Goal: Task Accomplishment & Management: Use online tool/utility

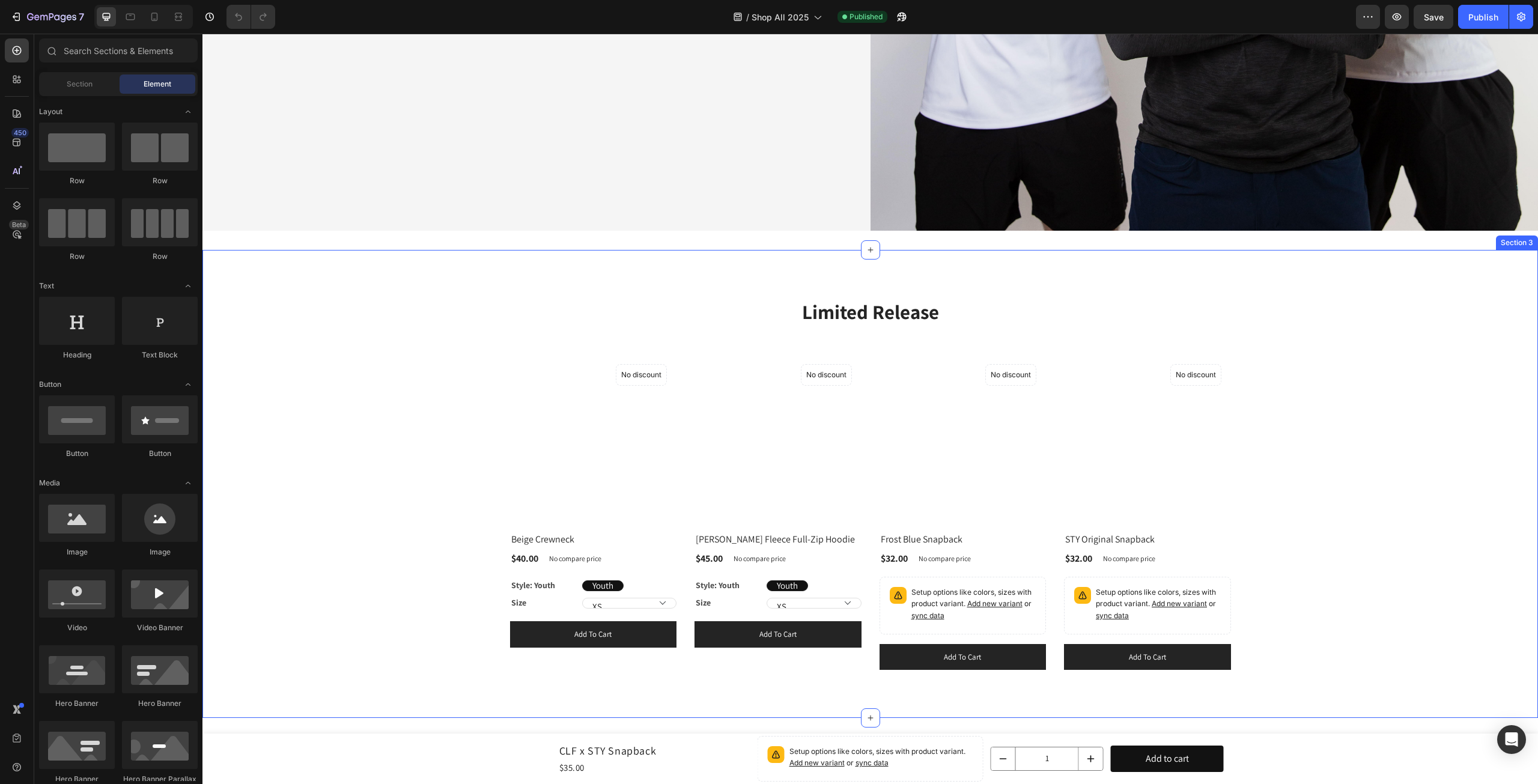
scroll to position [515, 0]
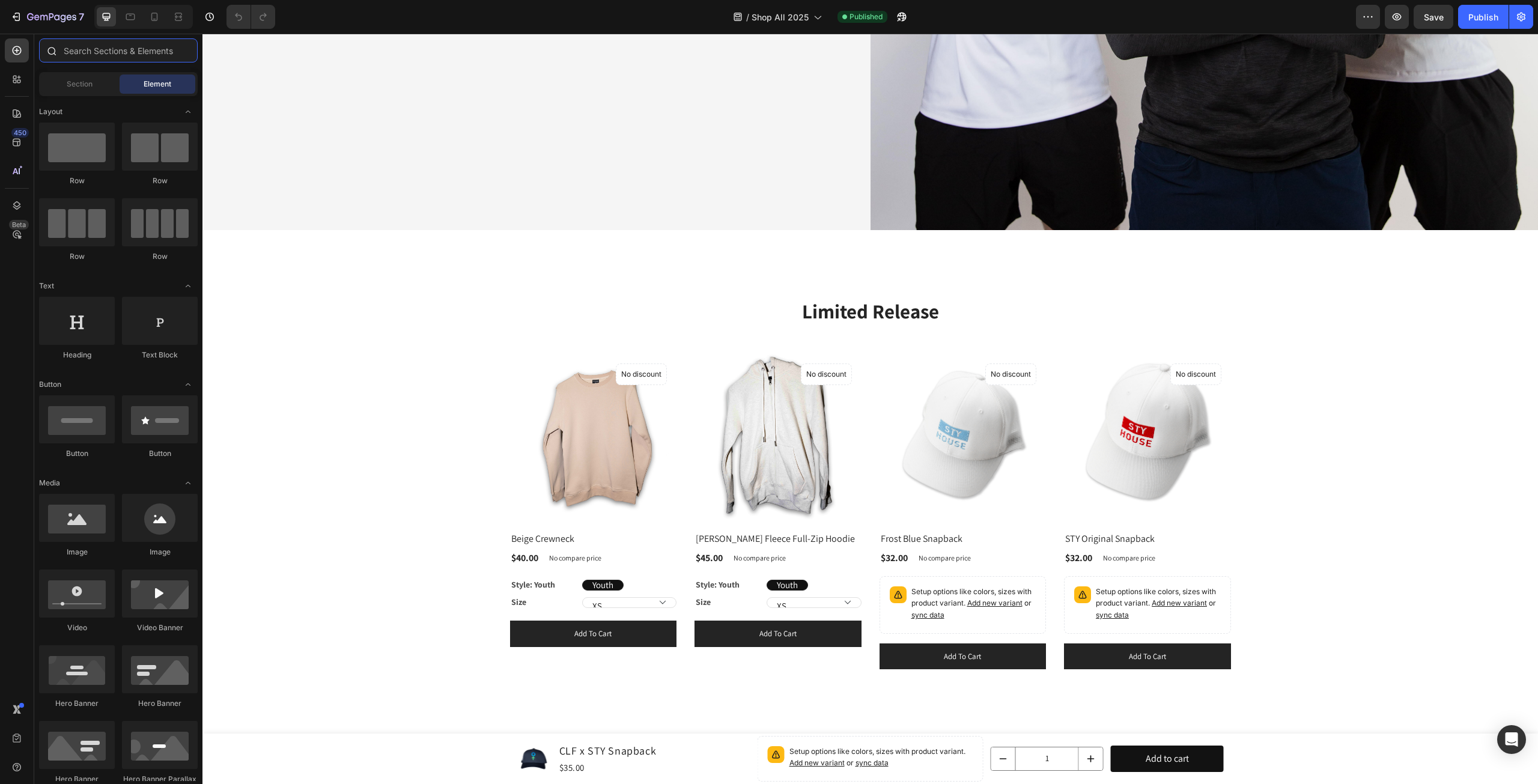
click at [79, 51] on input "text" at bounding box center [118, 50] width 159 height 24
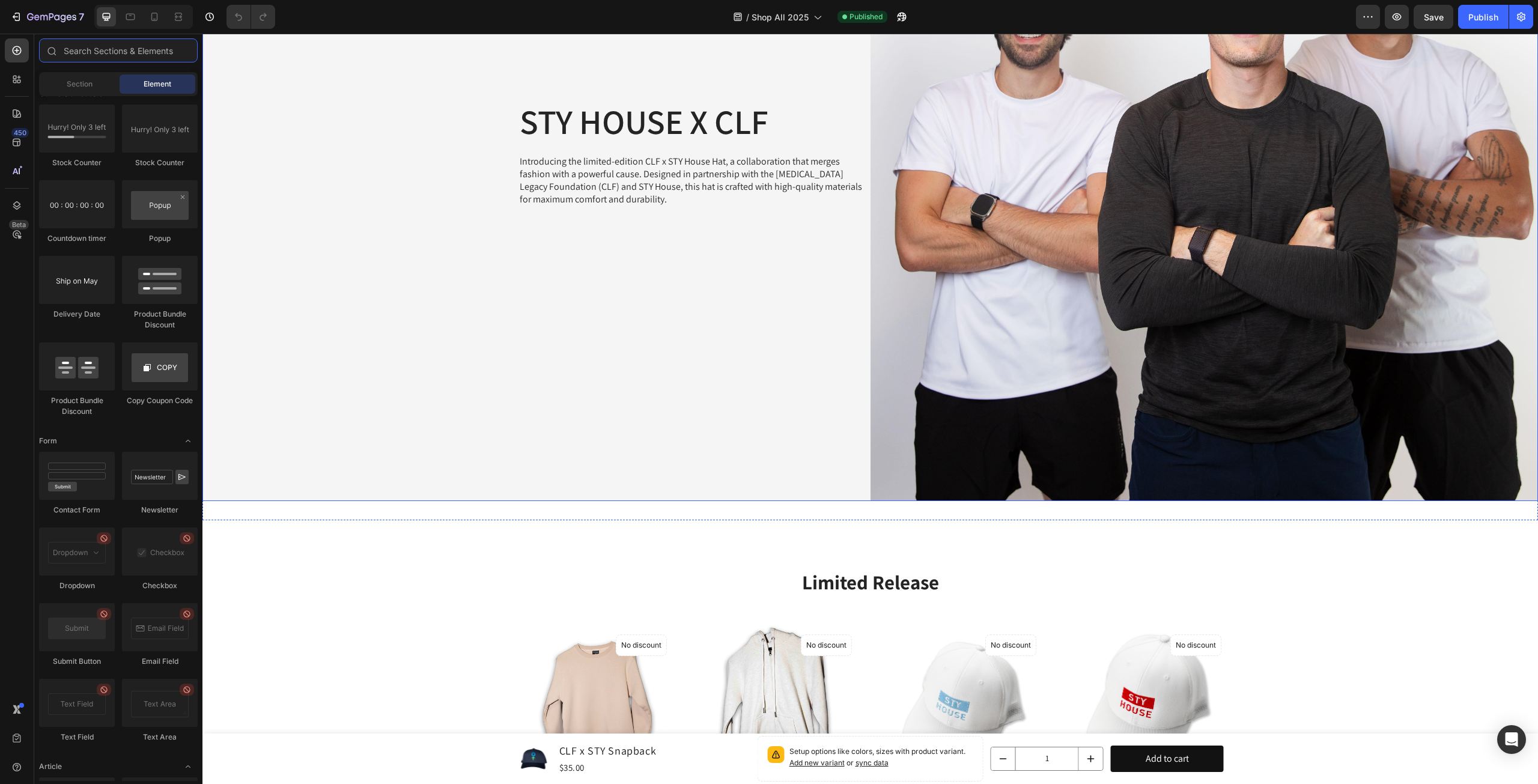
scroll to position [316, 0]
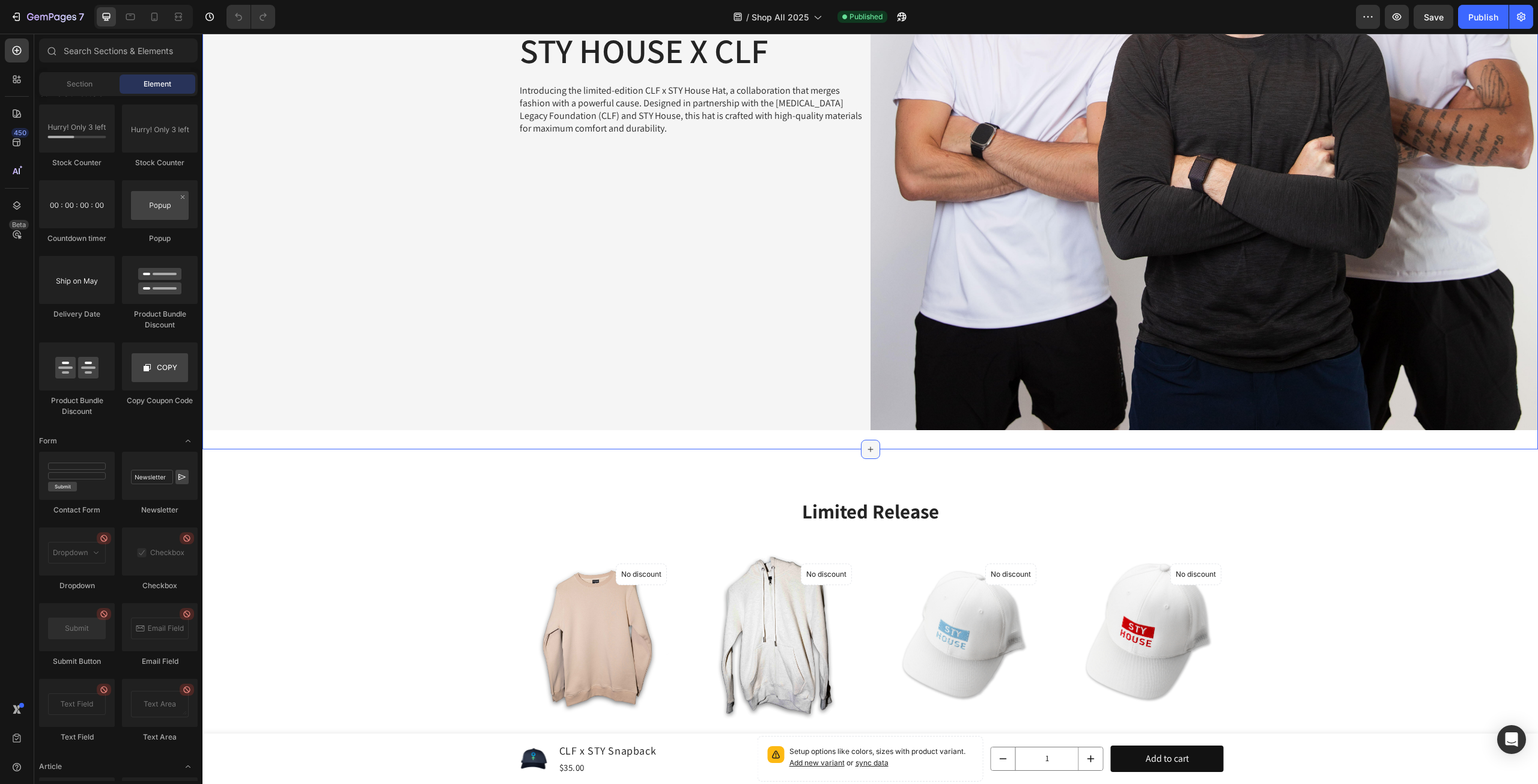
click at [865, 440] on div at bounding box center [871, 450] width 19 height 19
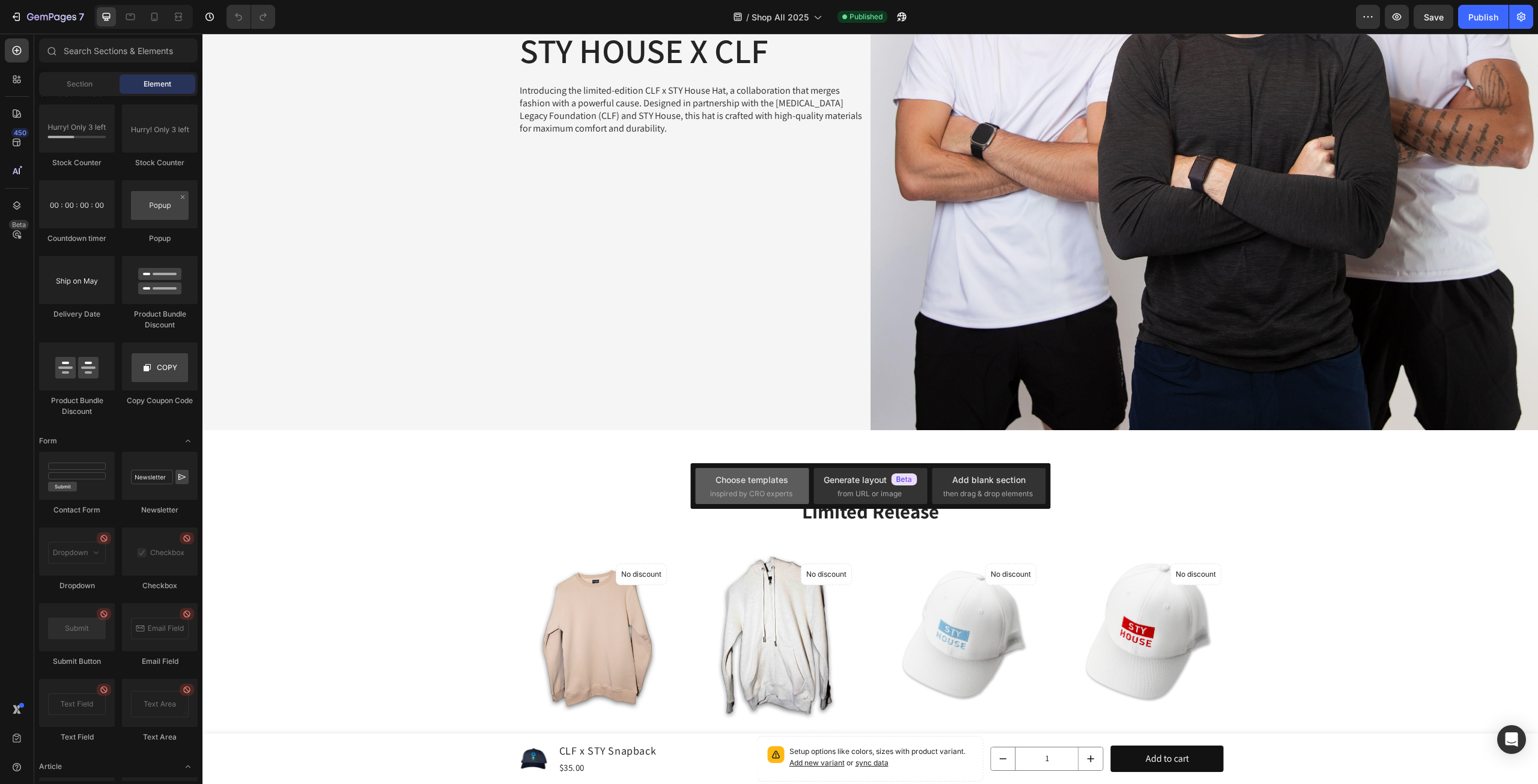
click at [757, 486] on div "Choose templates inspired by CRO experts" at bounding box center [752, 486] width 84 height 26
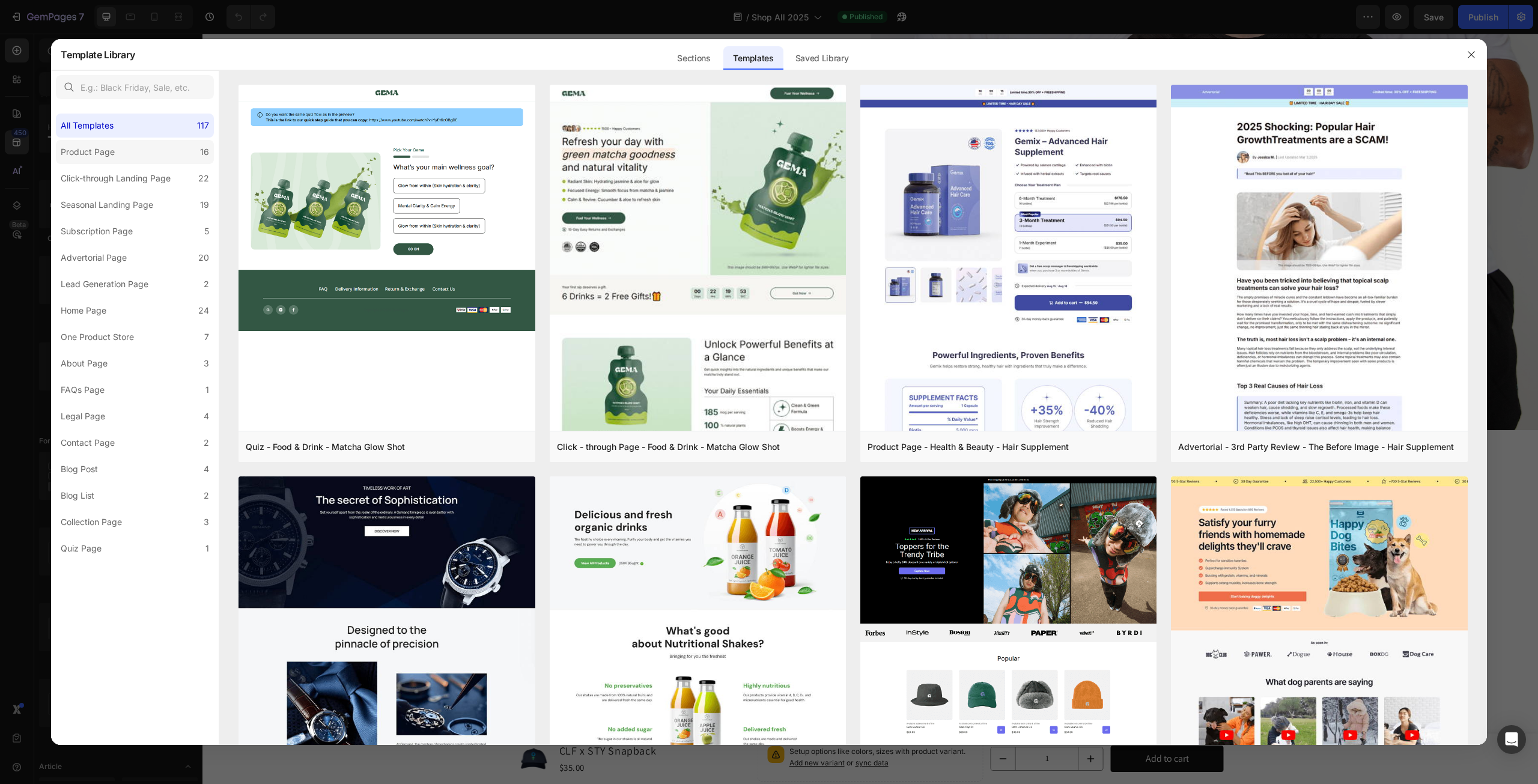
click at [153, 140] on label "Product Page 16" at bounding box center [135, 152] width 158 height 24
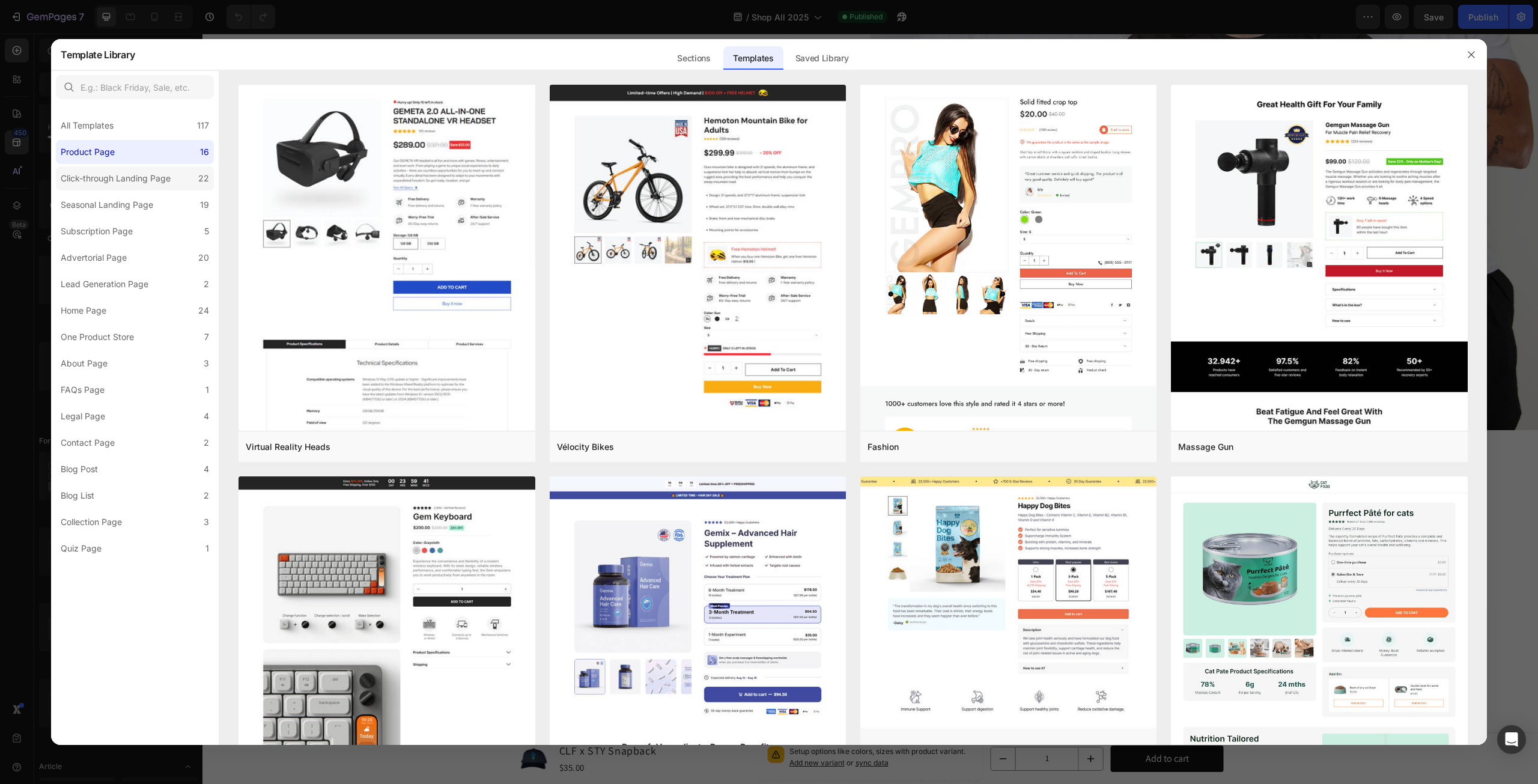
click at [129, 174] on div "Click-through Landing Page" at bounding box center [115, 178] width 110 height 14
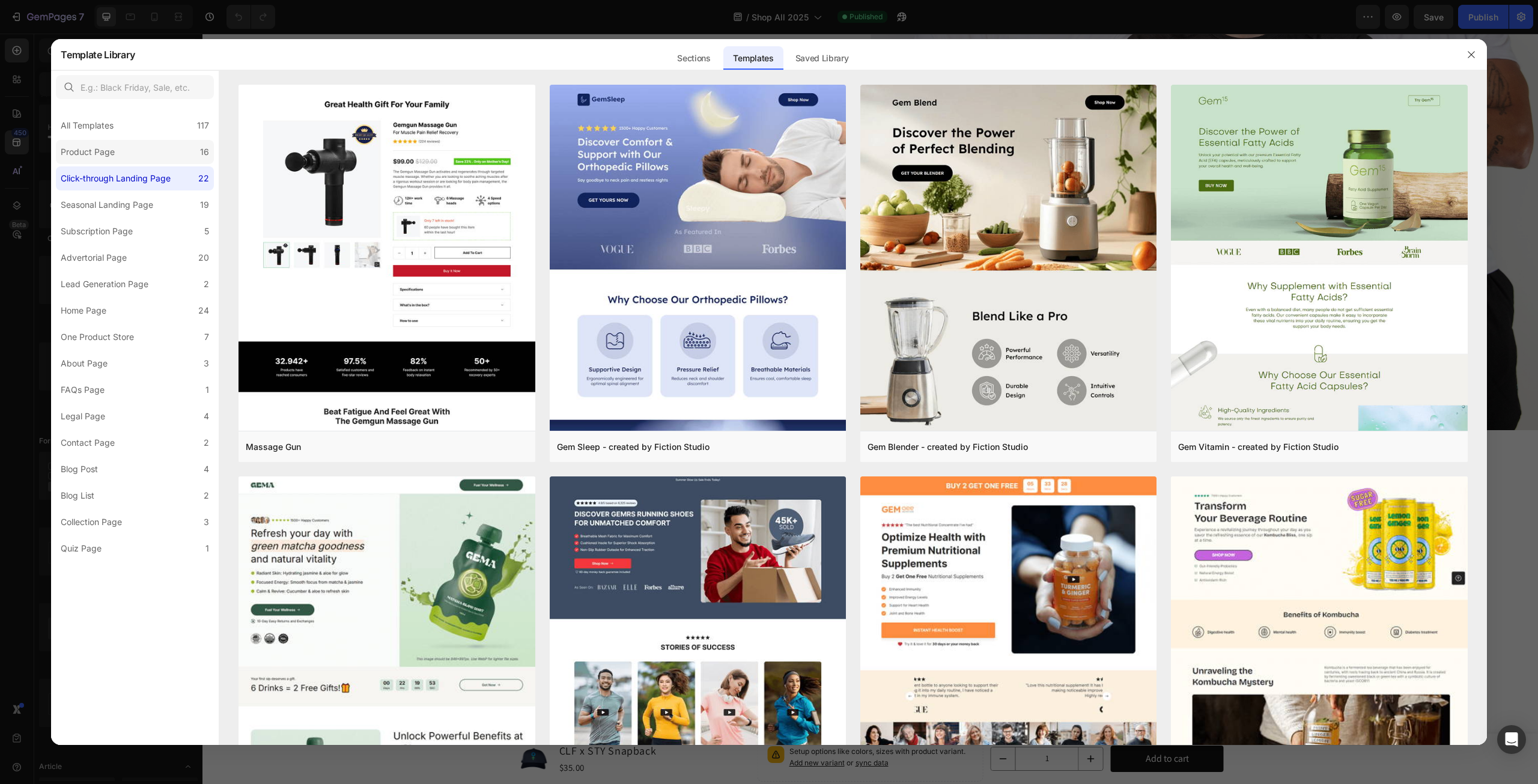
click at [134, 151] on label "Product Page 16" at bounding box center [135, 152] width 158 height 24
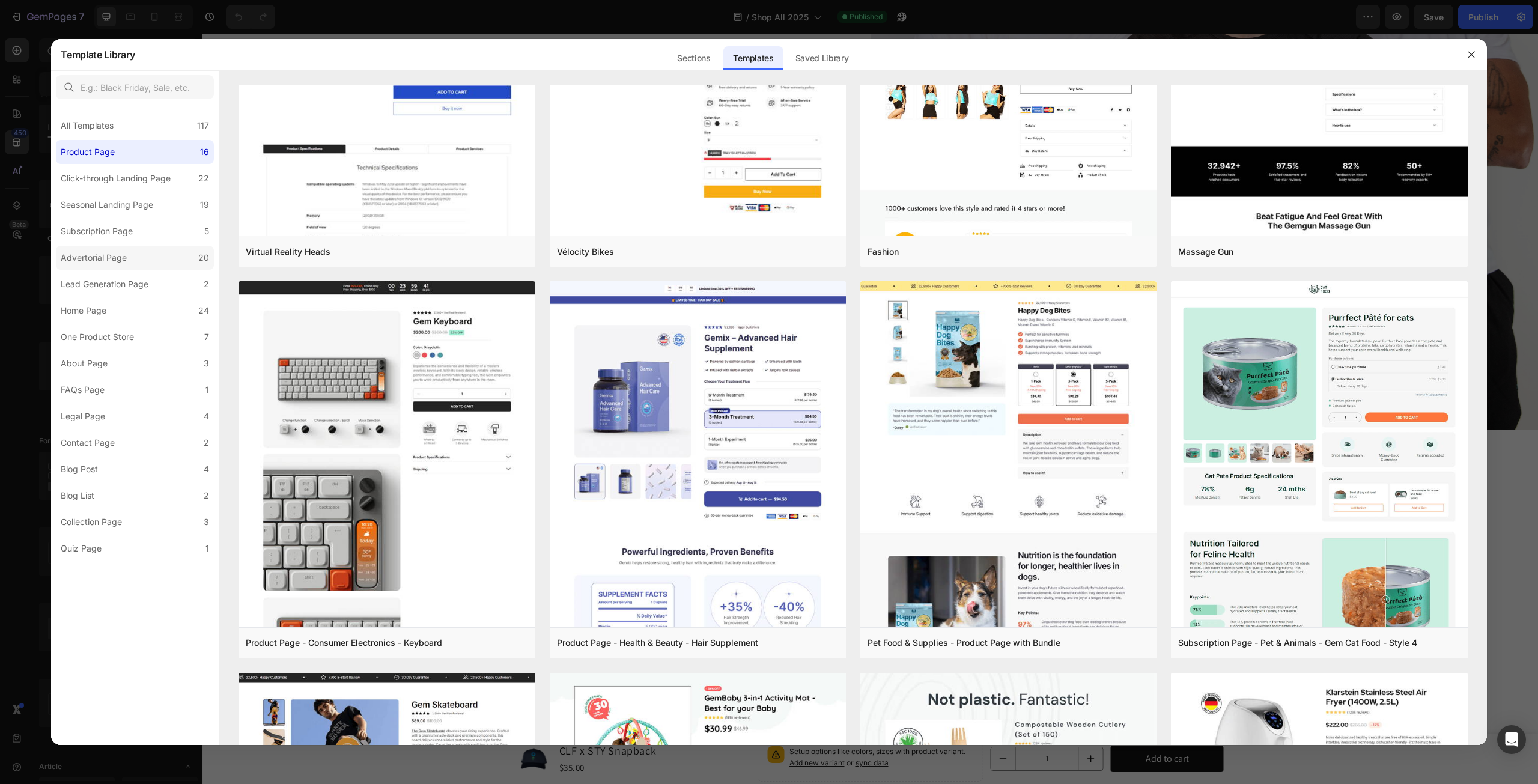
scroll to position [0, 0]
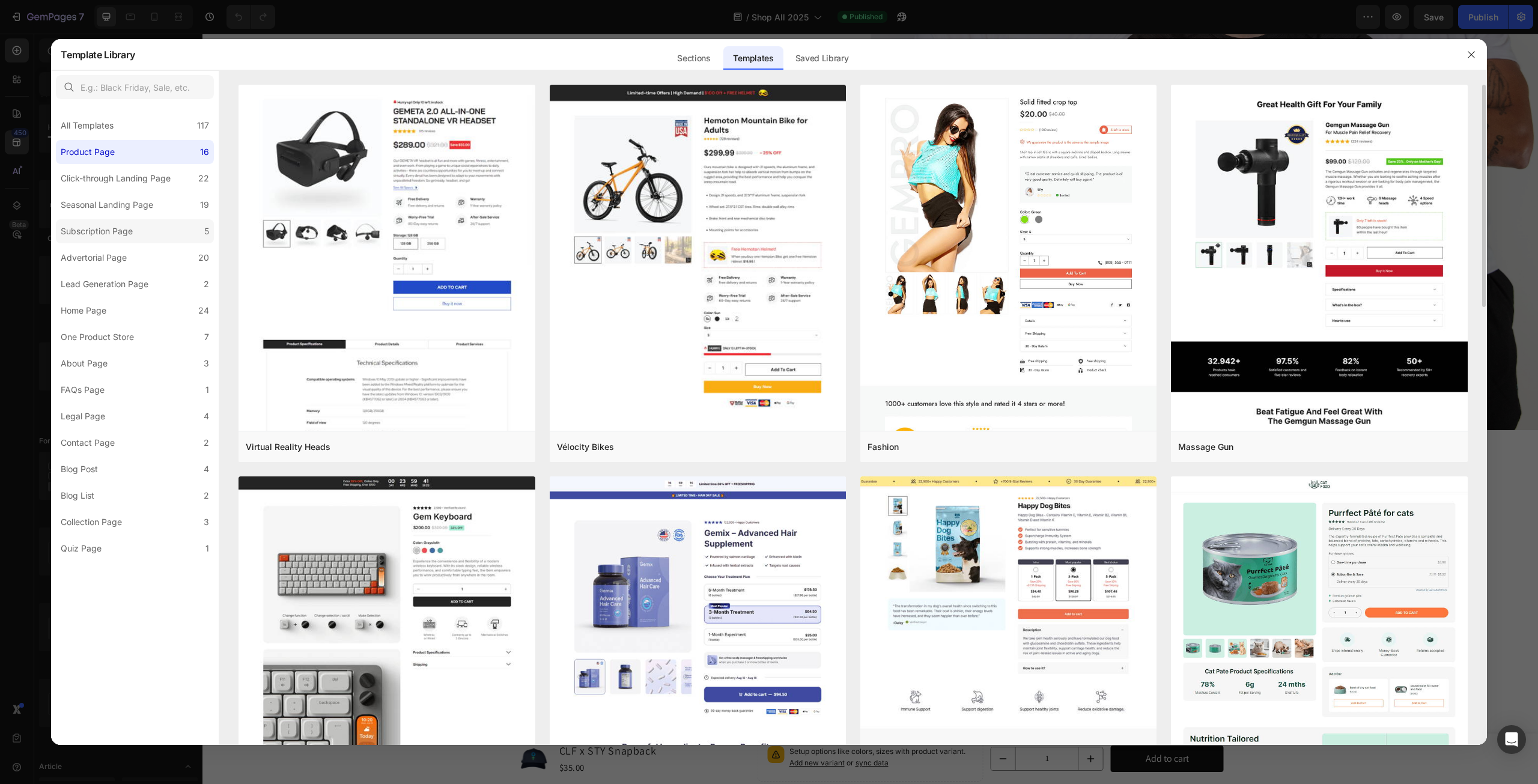
click at [150, 224] on label "Subscription Page 5" at bounding box center [135, 231] width 158 height 24
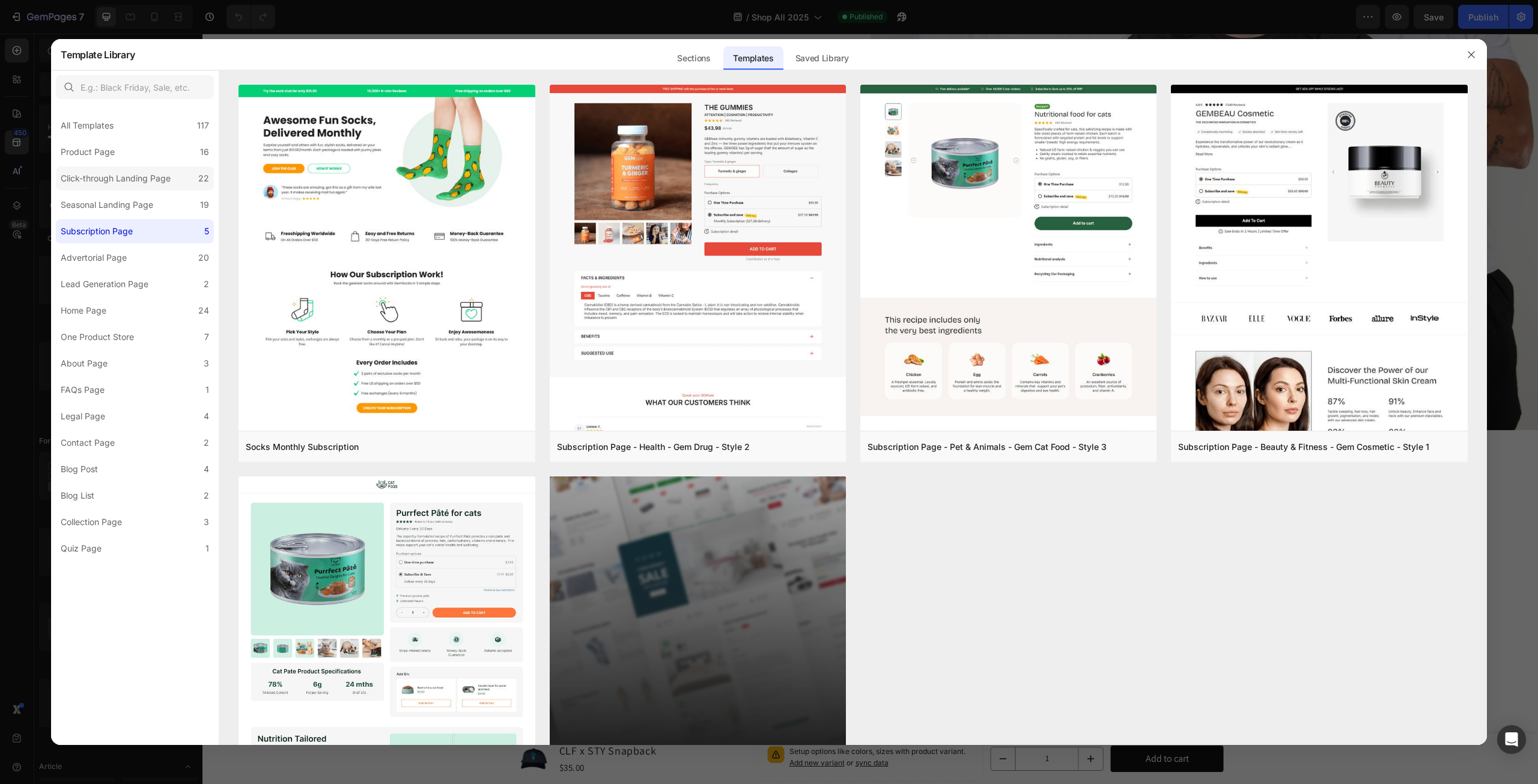
click at [145, 169] on label "Click-through Landing Page 22" at bounding box center [135, 178] width 158 height 24
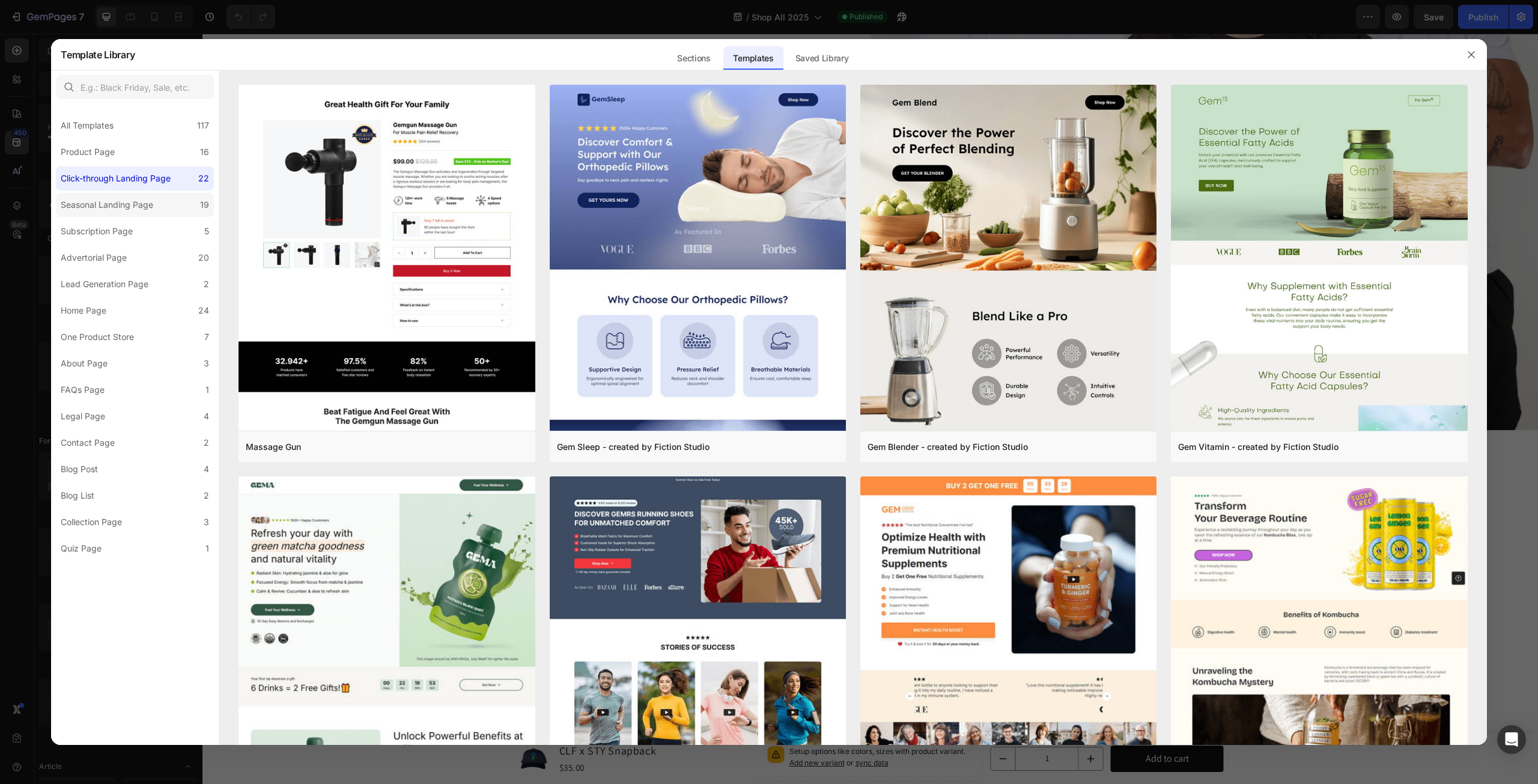
click at [141, 200] on div "Seasonal Landing Page" at bounding box center [107, 204] width 93 height 14
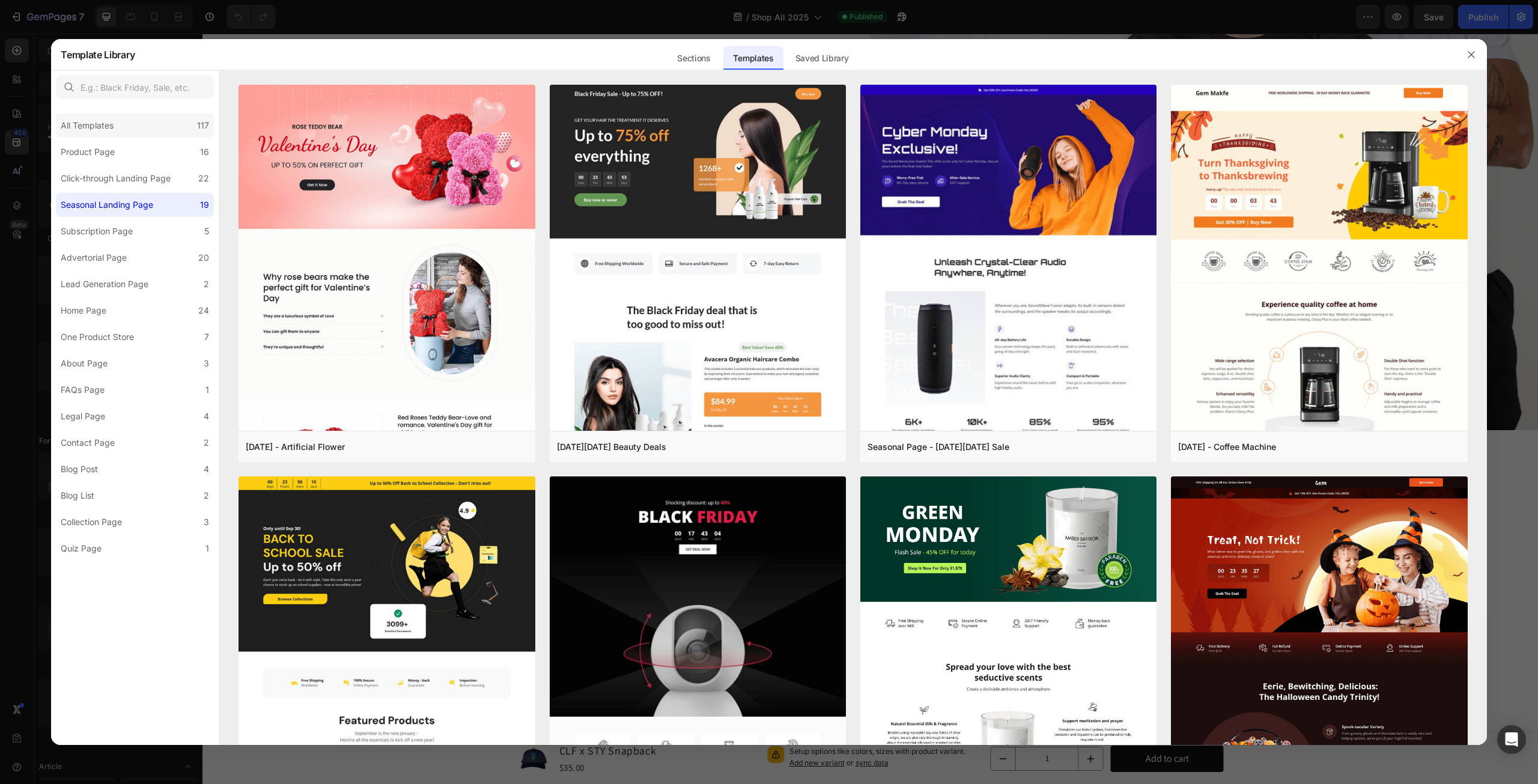
click at [131, 129] on div "All Templates 117" at bounding box center [135, 126] width 158 height 24
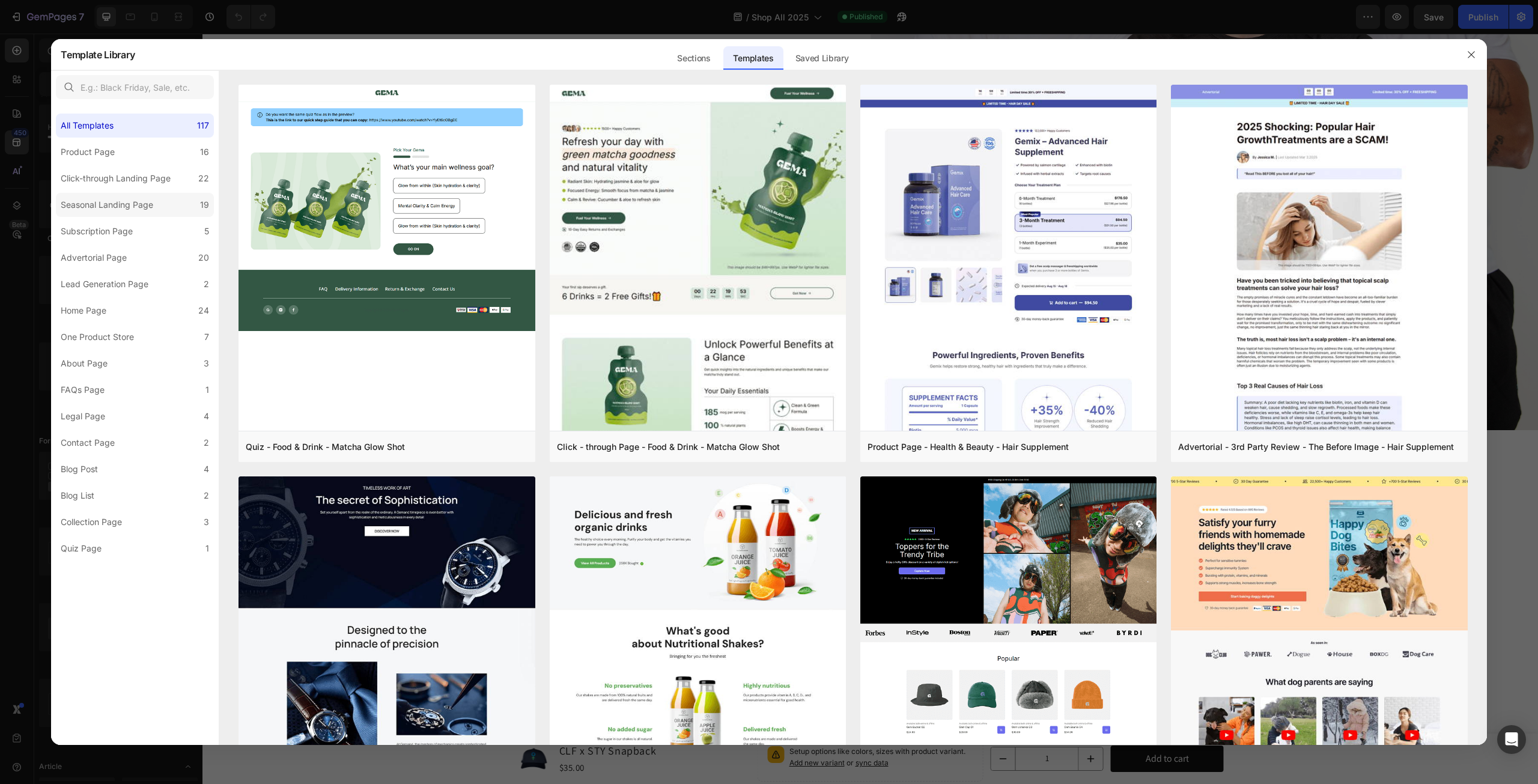
click at [116, 211] on div "Seasonal Landing Page" at bounding box center [107, 204] width 93 height 14
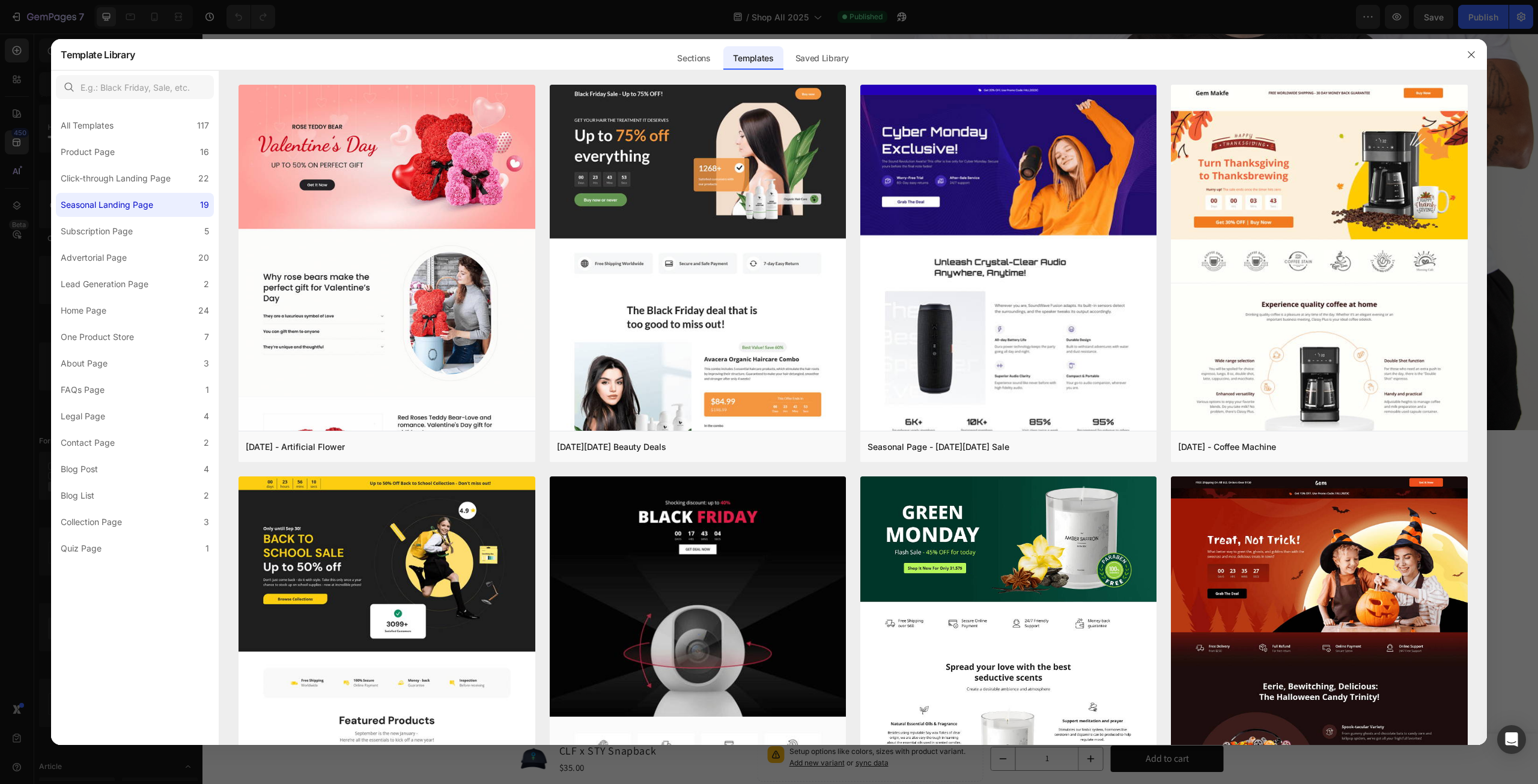
click at [111, 323] on div "All Templates 117 Product Page 16 Click-through Landing Page 22 Seasonal Landin…" at bounding box center [135, 332] width 168 height 456
click at [113, 314] on label "Home Page 24" at bounding box center [135, 310] width 158 height 24
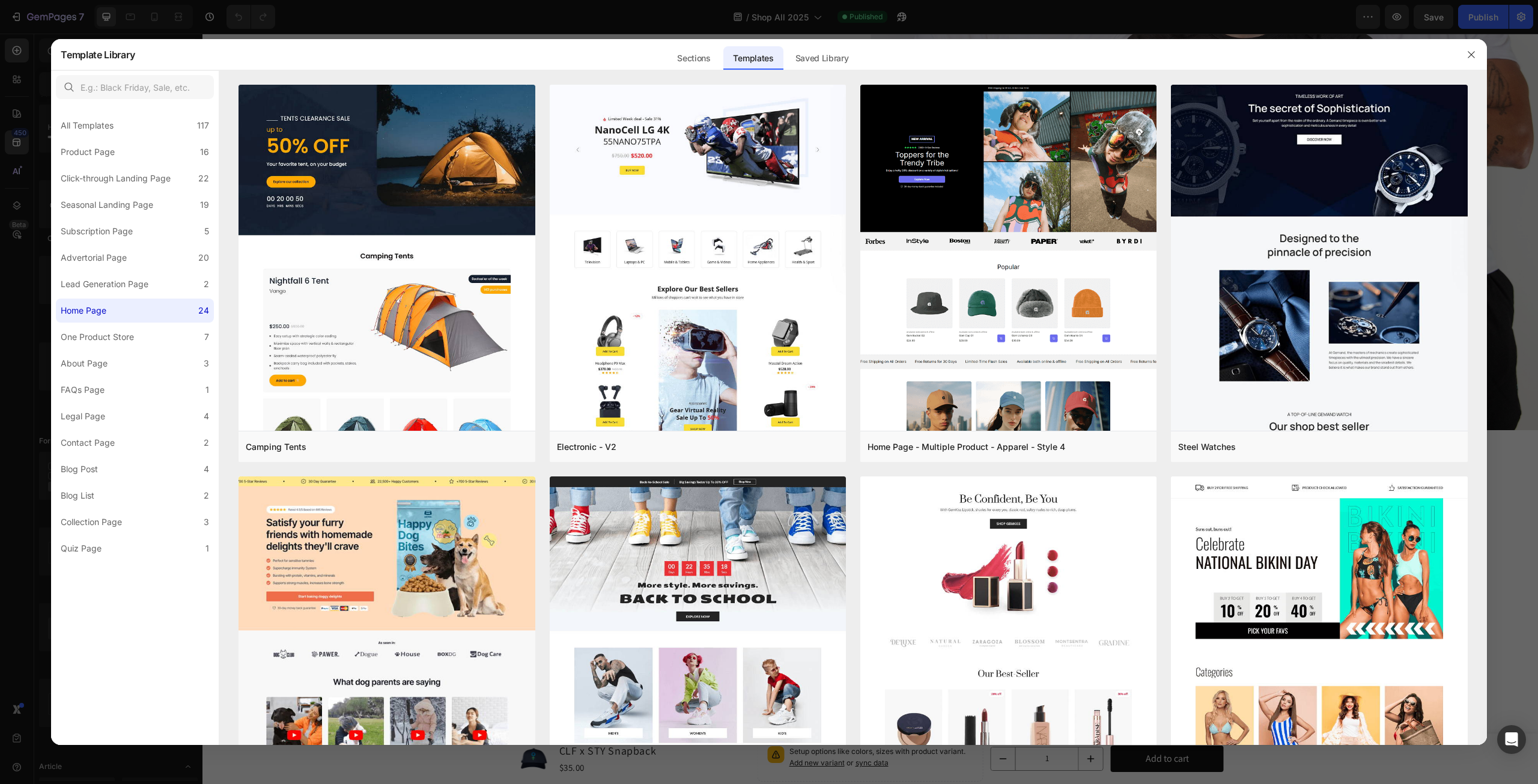
click at [1516, 199] on div at bounding box center [769, 392] width 1538 height 784
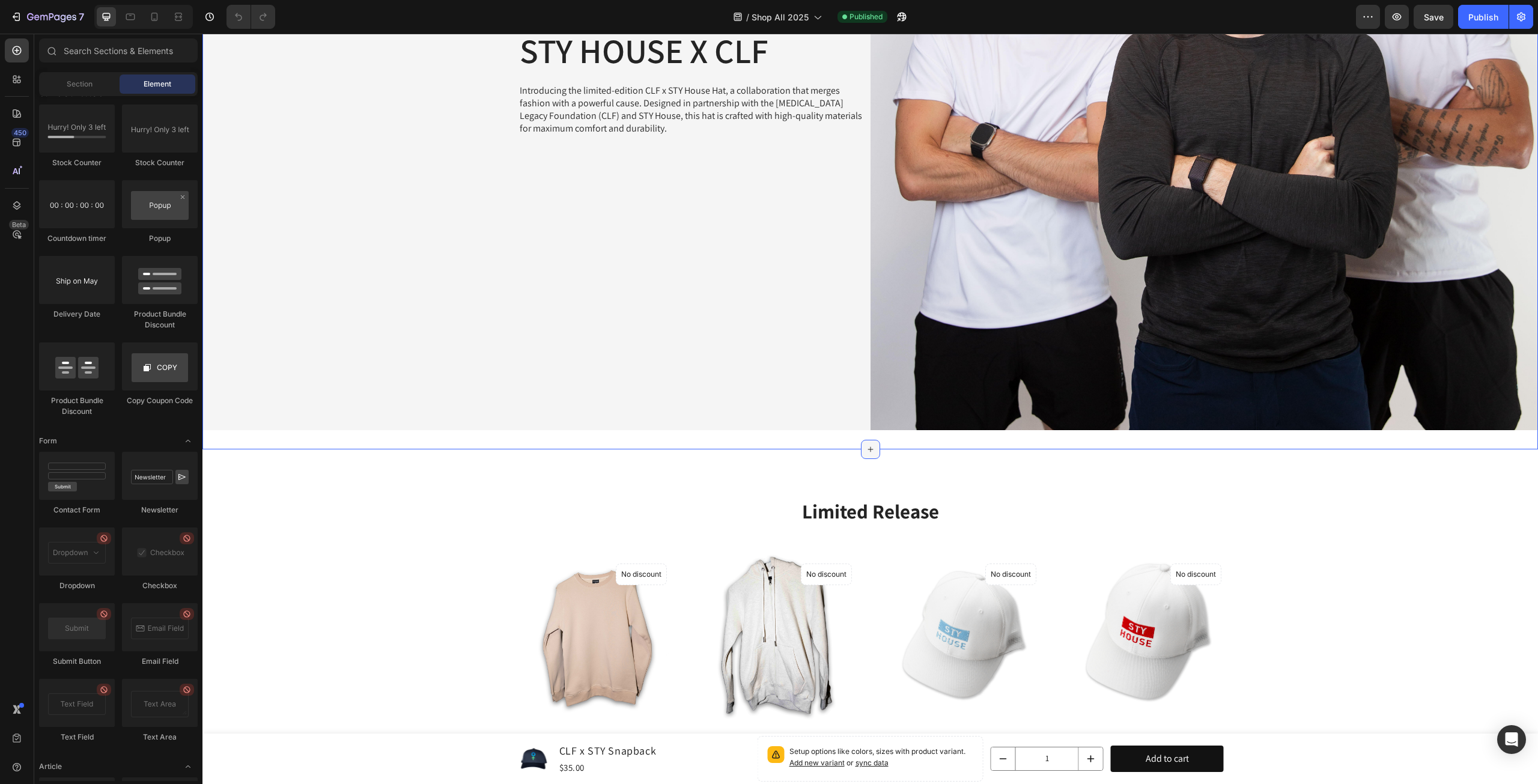
click at [867, 447] on icon at bounding box center [870, 449] width 5 height 5
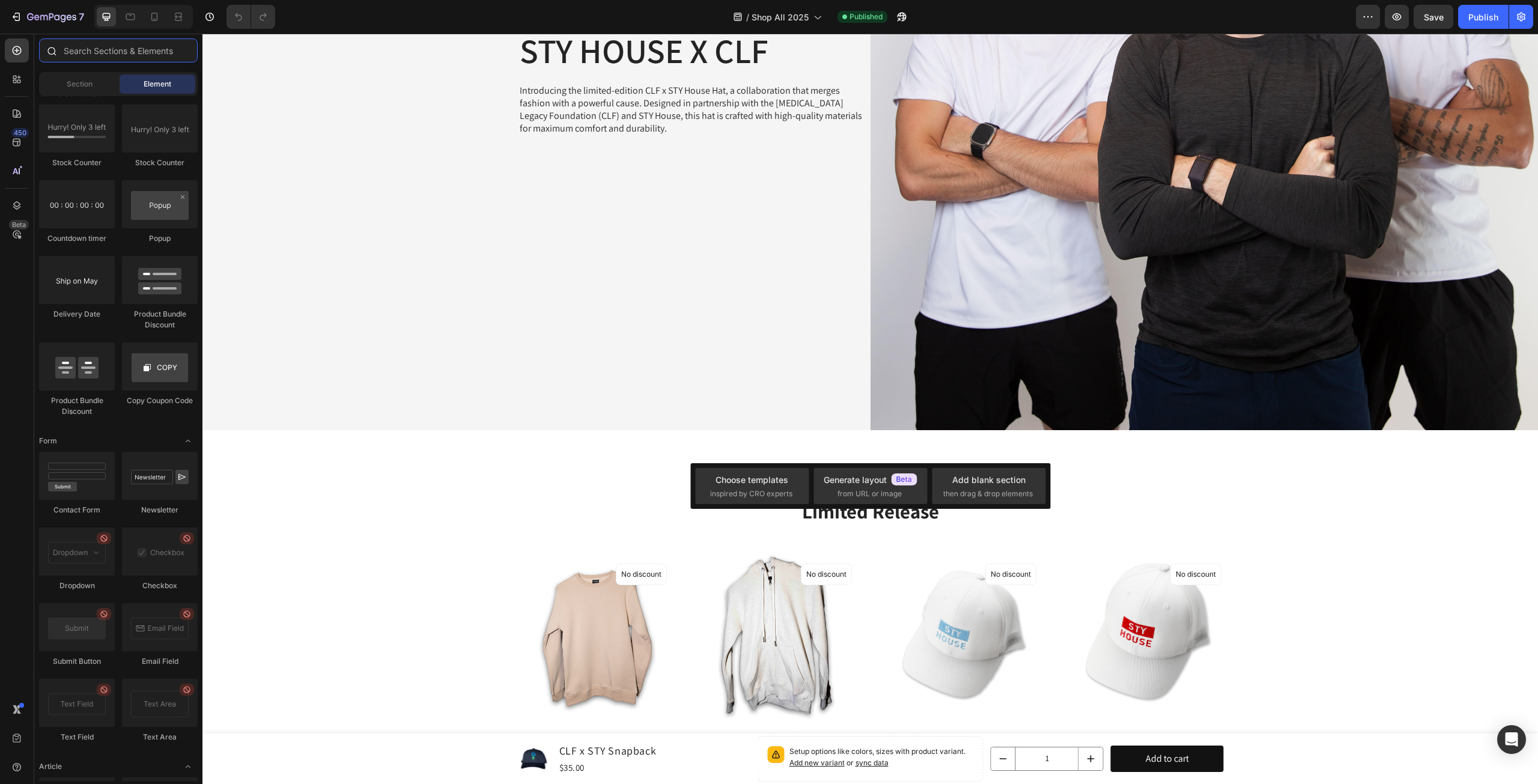
click at [76, 48] on input "text" at bounding box center [118, 50] width 159 height 24
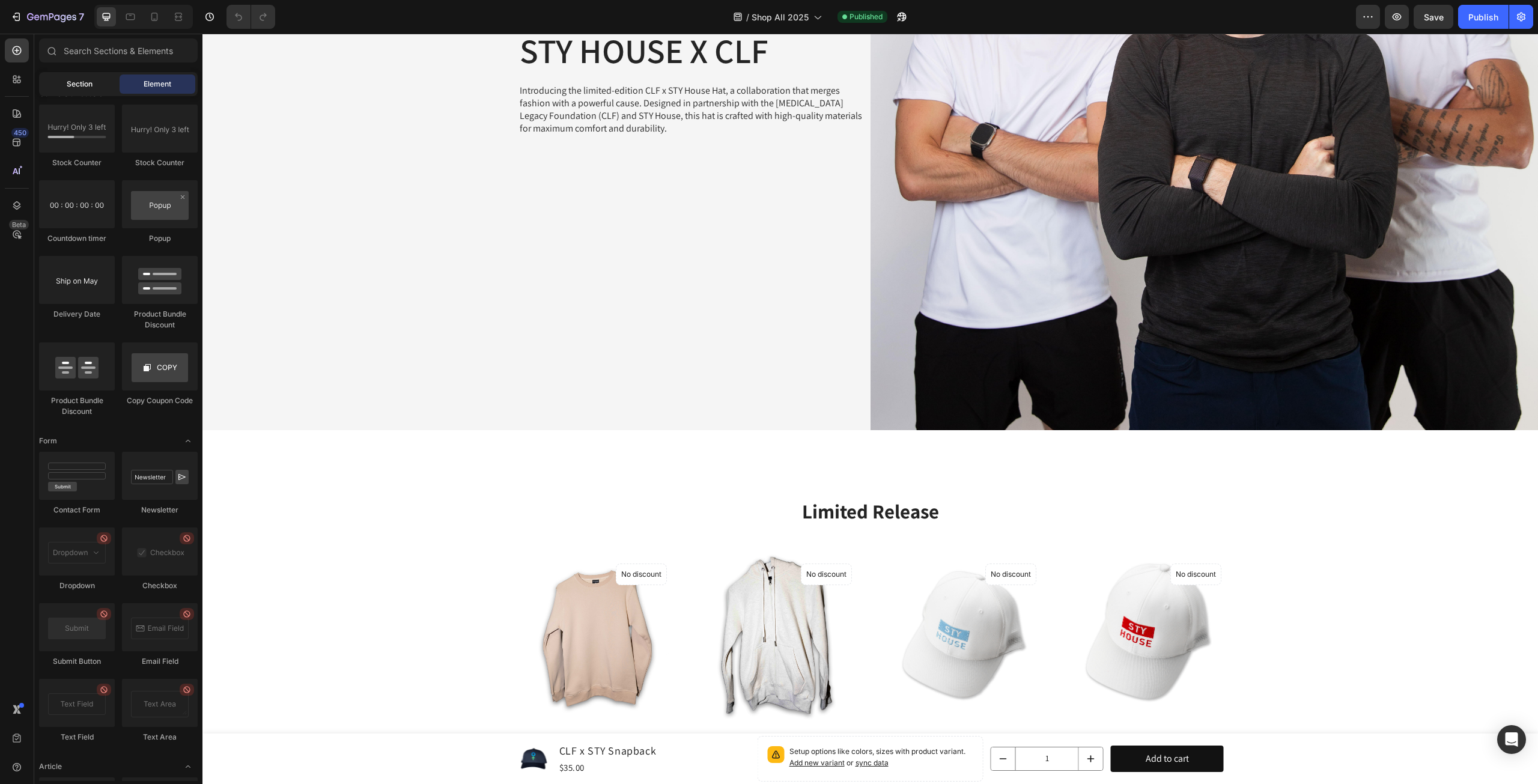
click at [71, 80] on span "Section" at bounding box center [79, 84] width 26 height 10
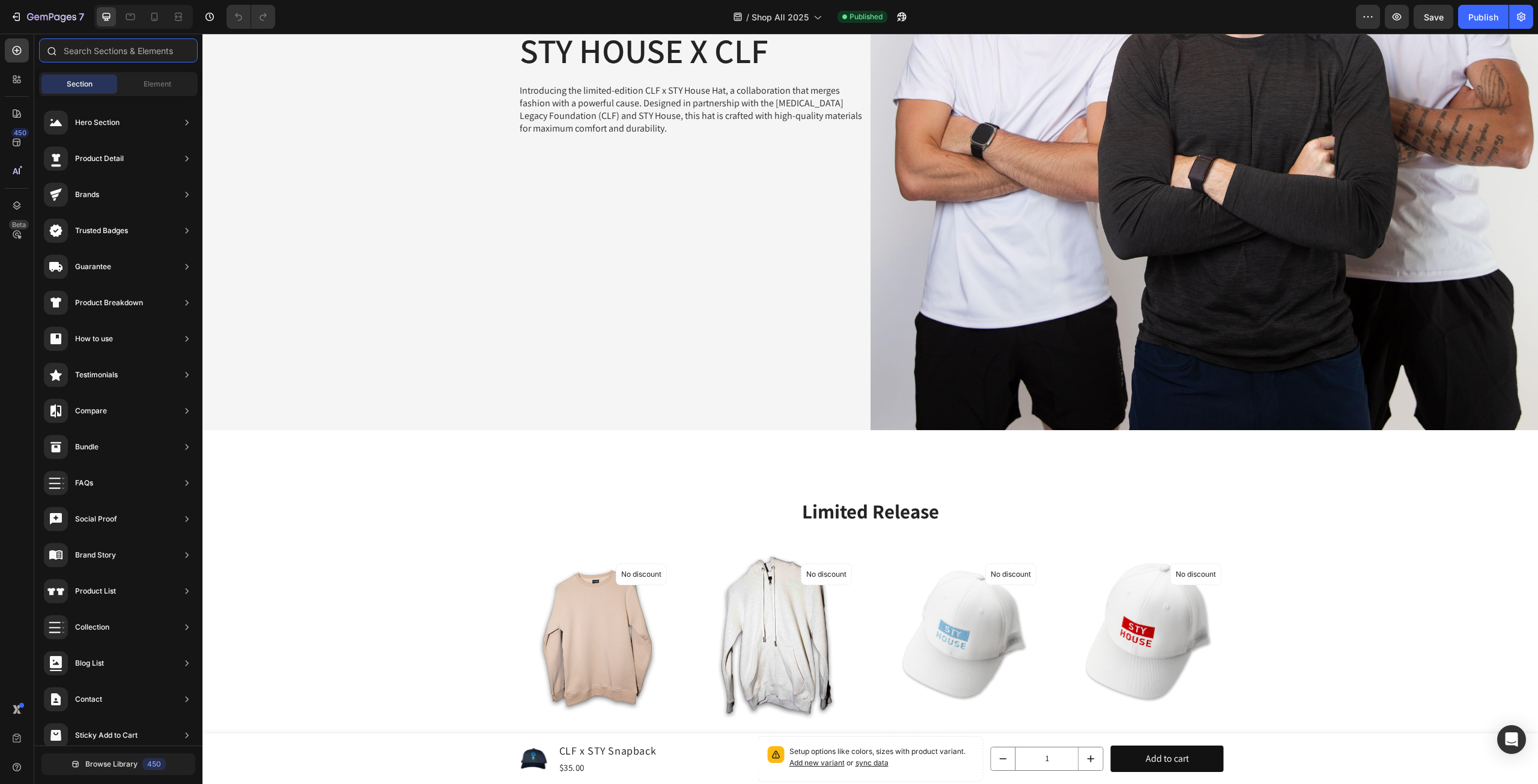
click at [106, 53] on input "text" at bounding box center [118, 50] width 159 height 24
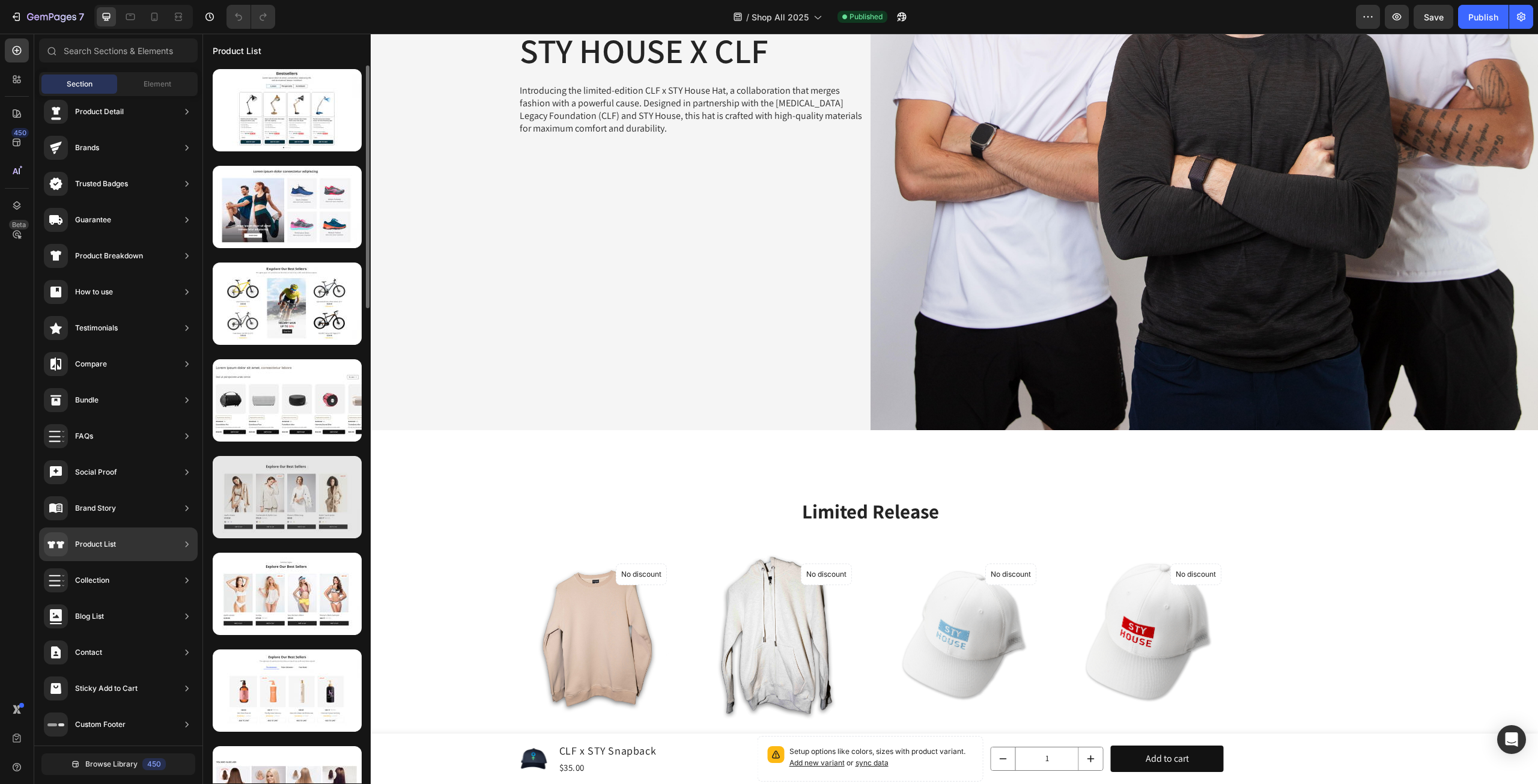
click at [293, 495] on div at bounding box center [287, 497] width 149 height 82
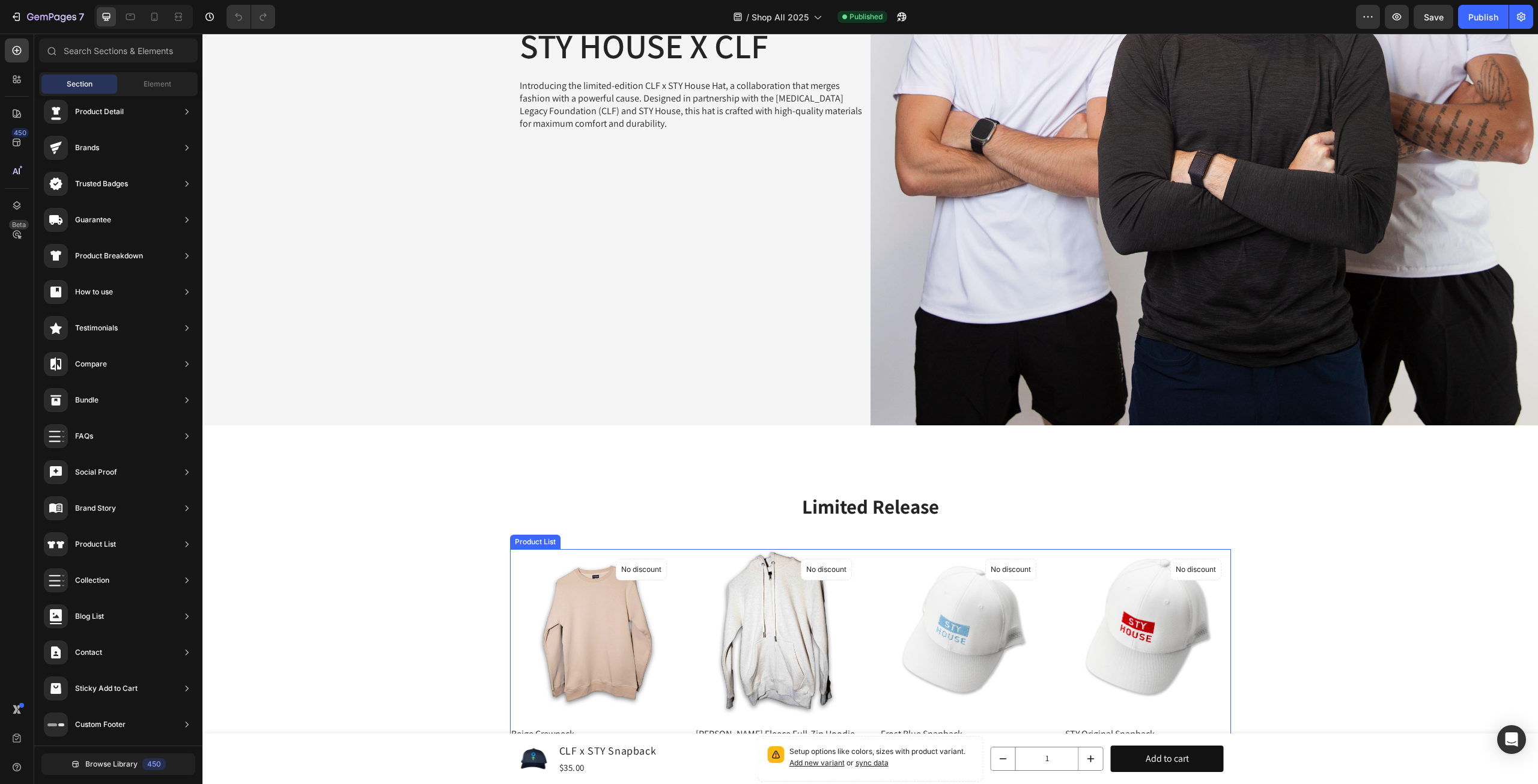
scroll to position [316, 0]
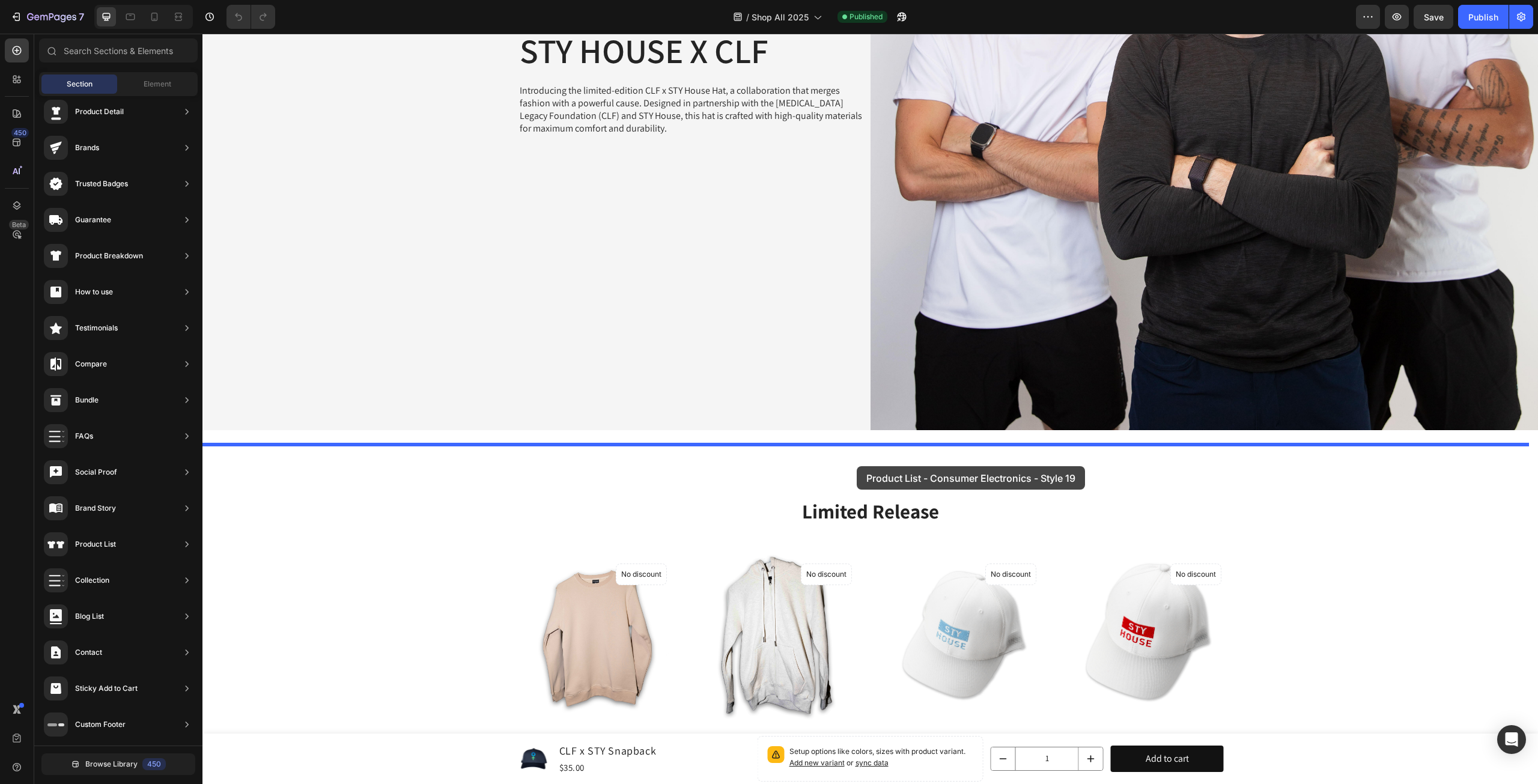
drag, startPoint x: 506, startPoint y: 437, endPoint x: 857, endPoint y: 466, distance: 352.2
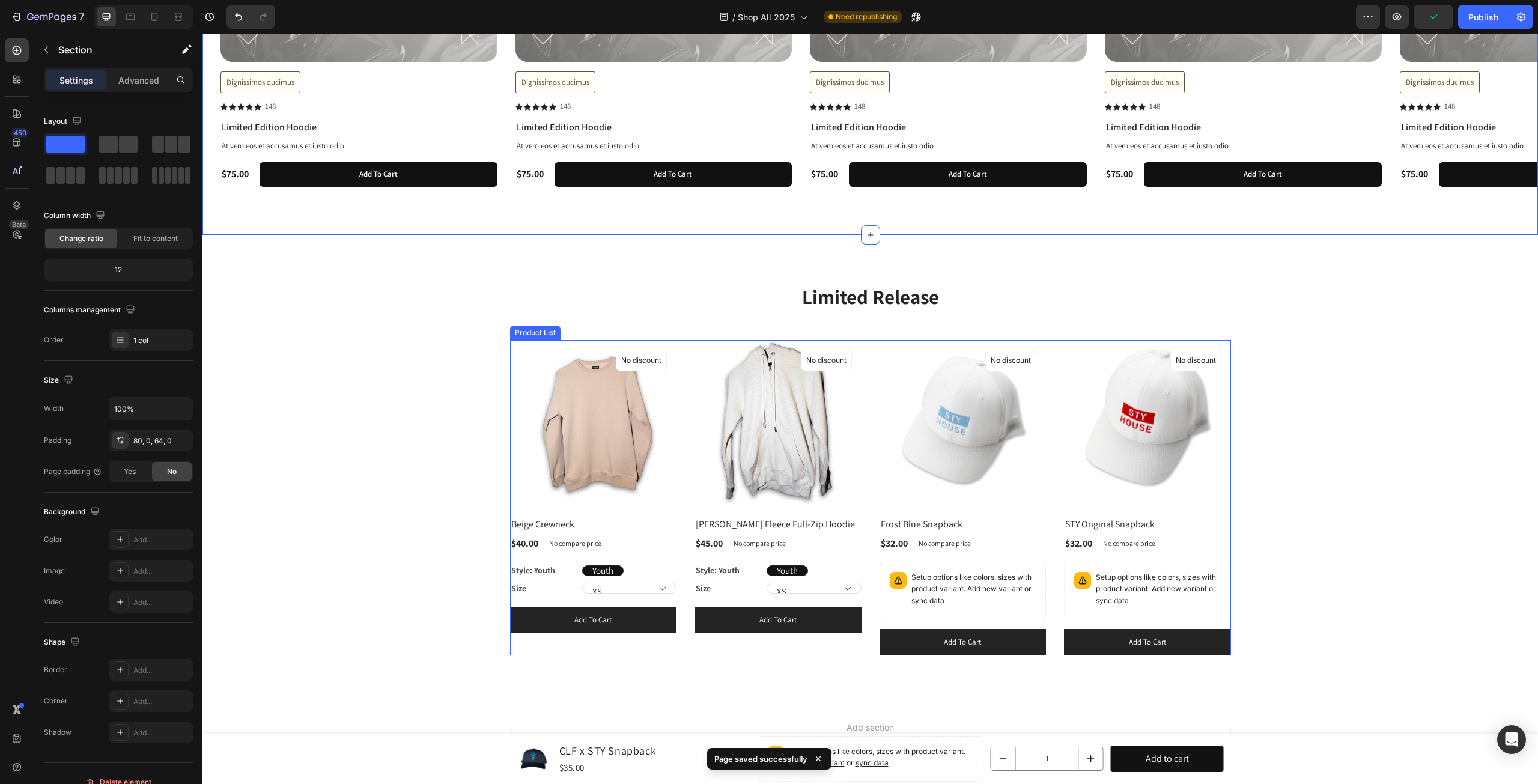
scroll to position [1216, 0]
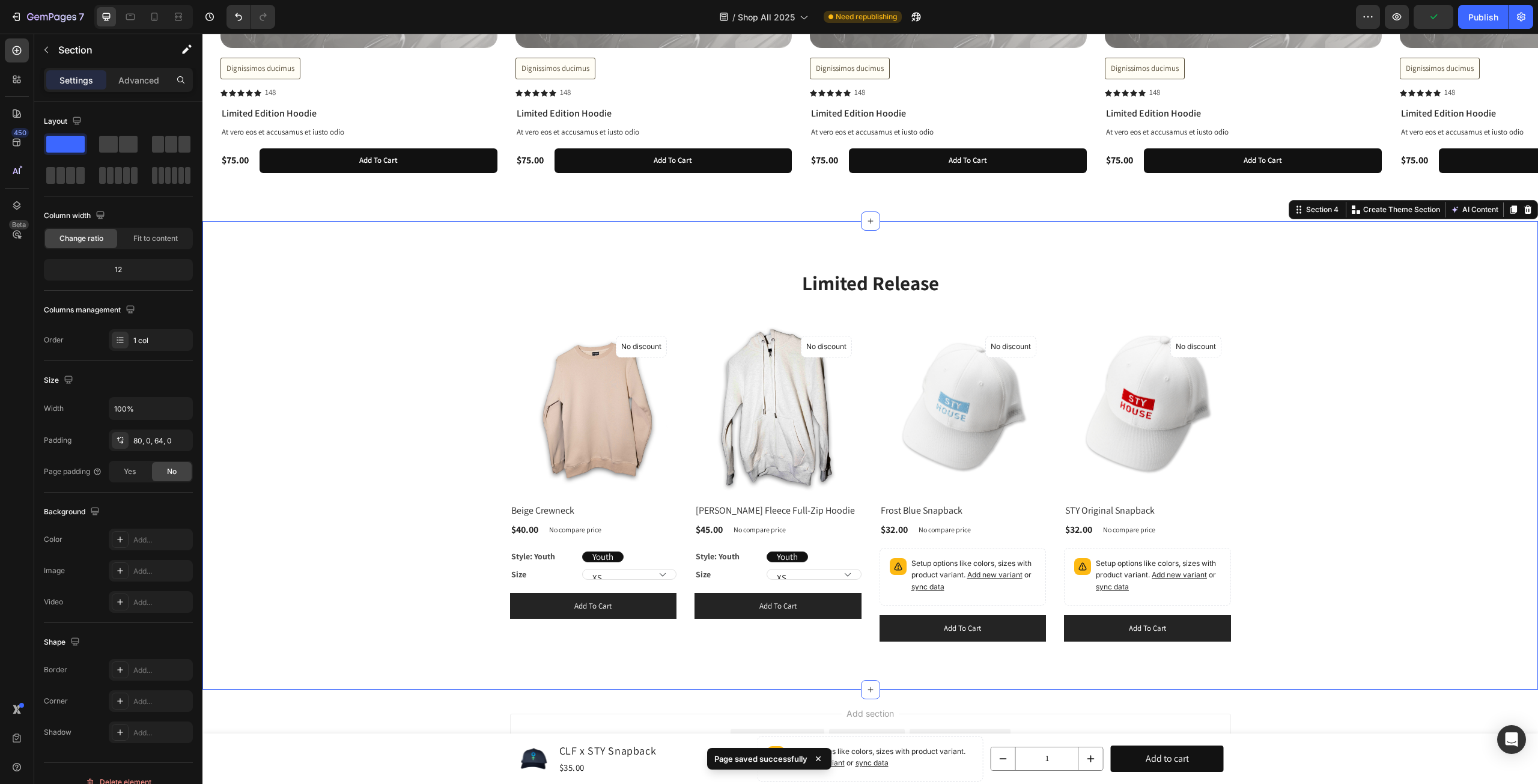
click at [1343, 465] on div "Limited Release Heading Row (P) Images No discount Not be displayed when publis…" at bounding box center [870, 456] width 1318 height 373
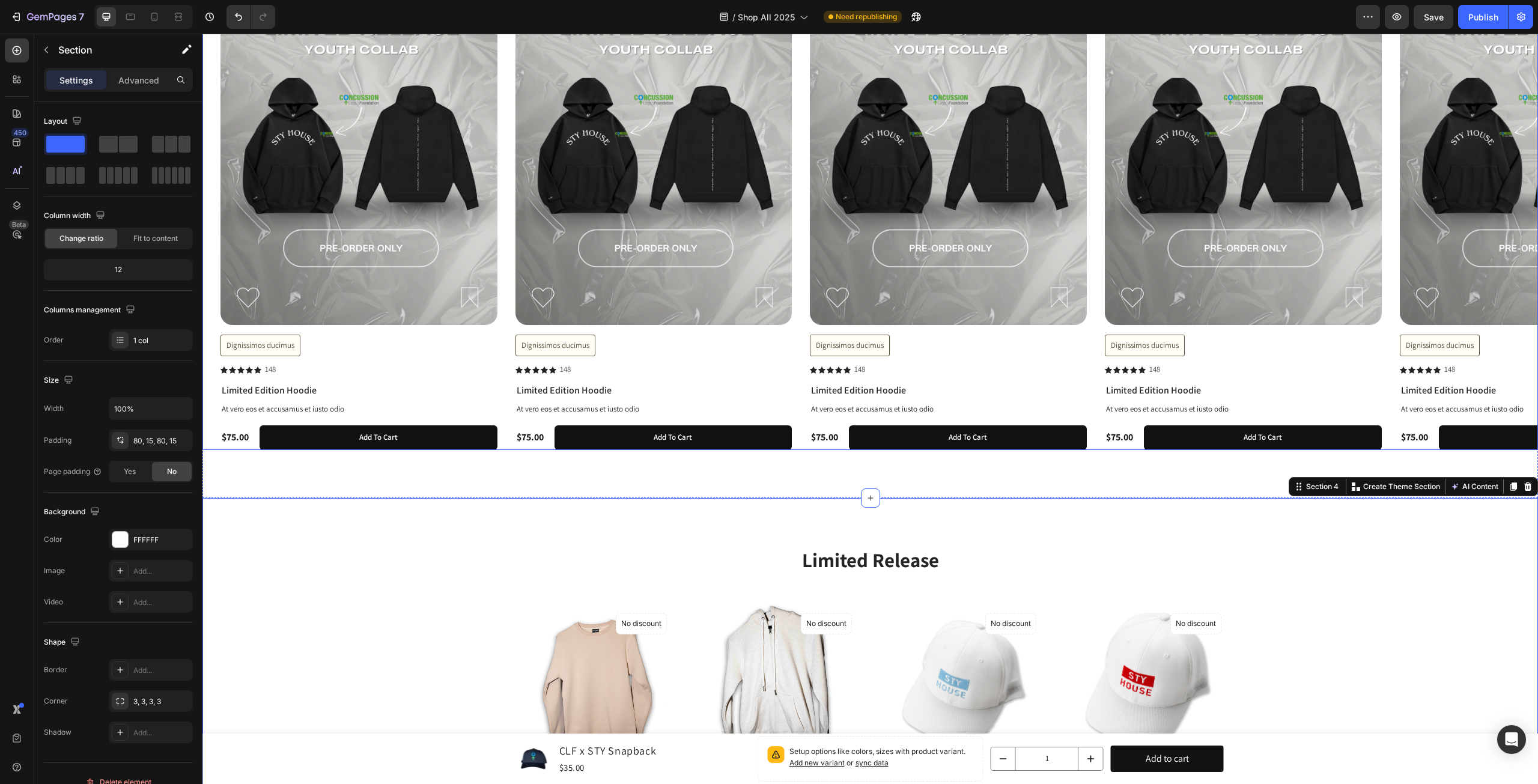
scroll to position [716, 0]
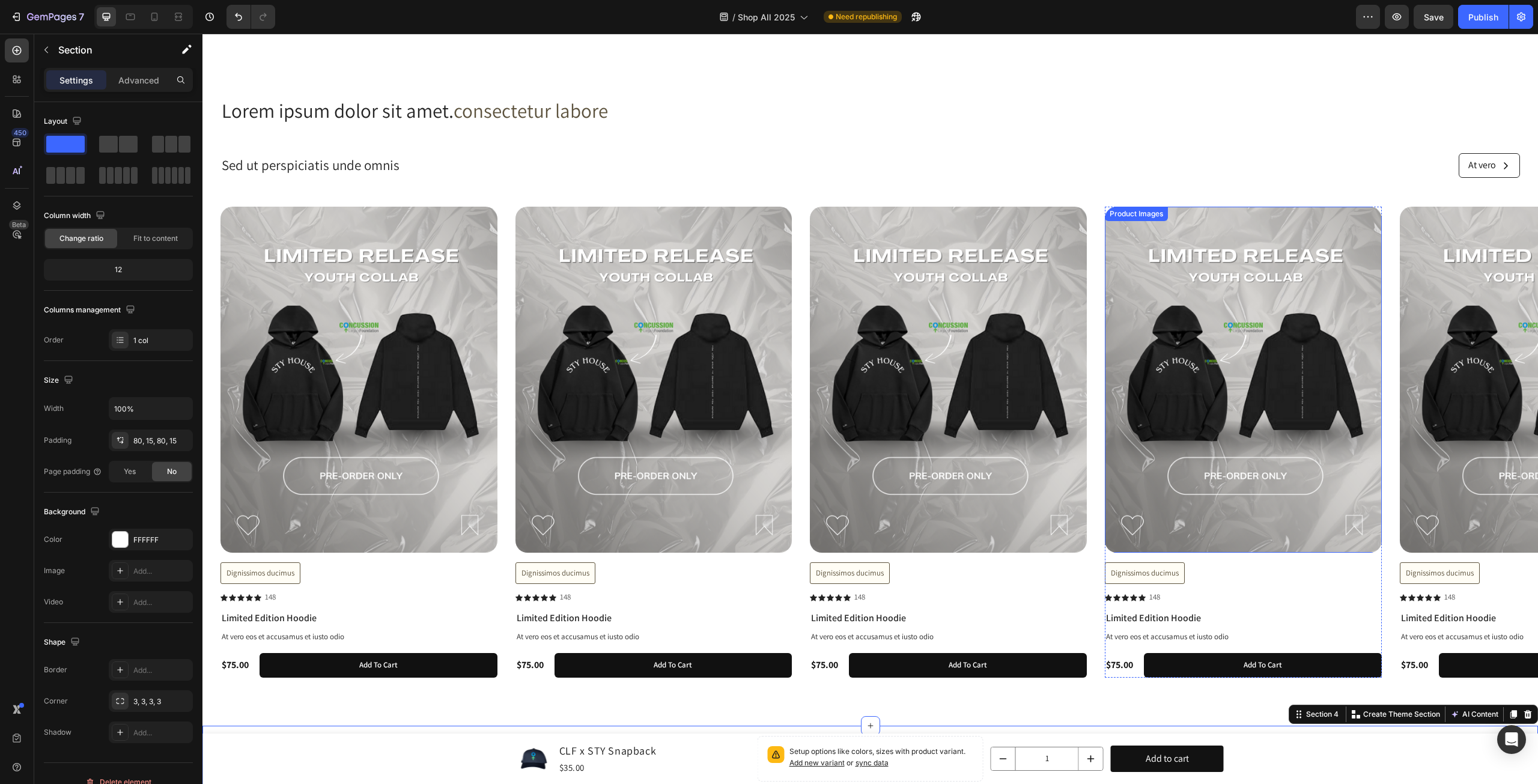
click at [1105, 257] on img at bounding box center [1244, 379] width 277 height 346
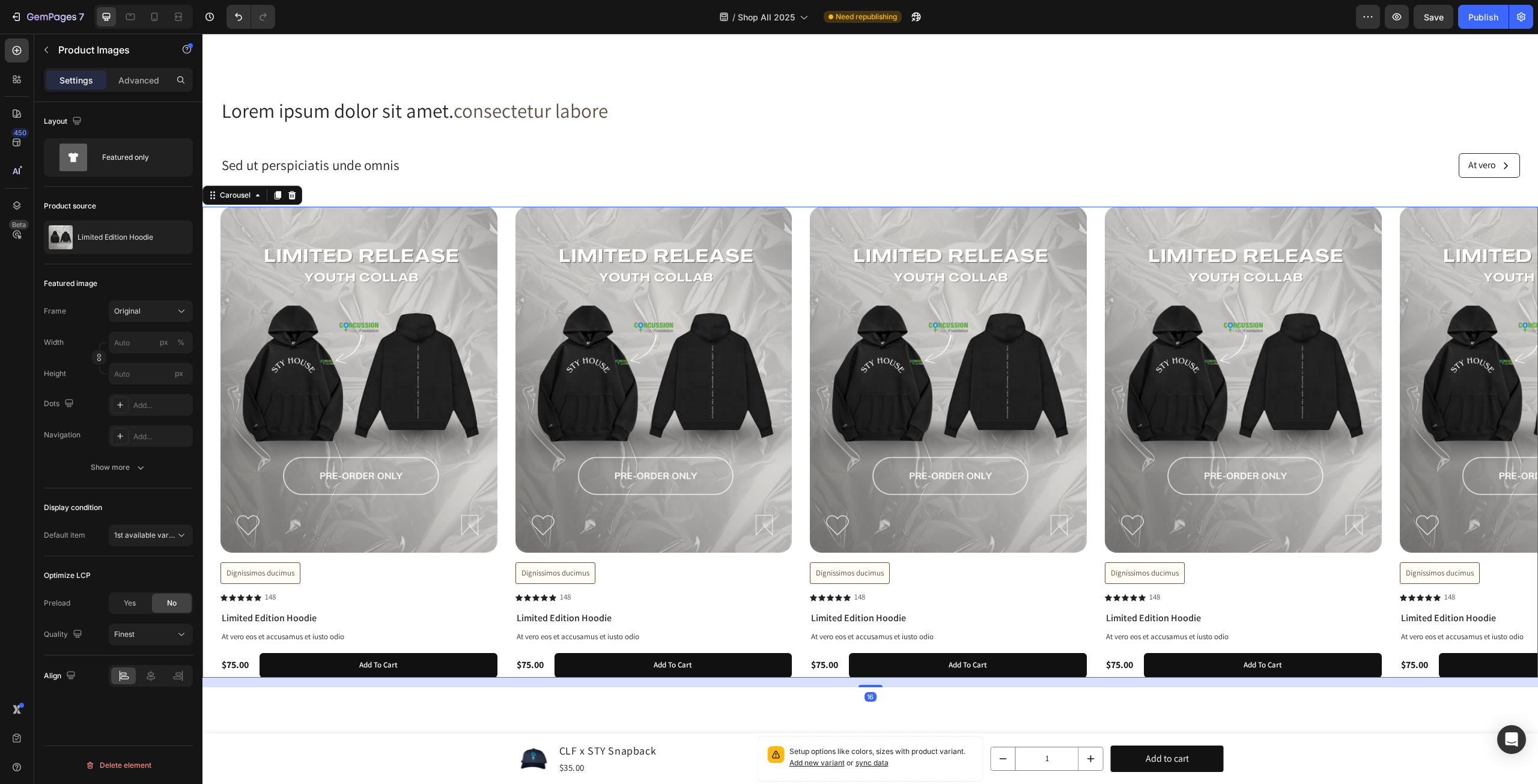
click at [1093, 260] on div "Product Images Dignissimos ducimus Button Icon Icon Icon Icon Icon Icon List 14…" at bounding box center [879, 441] width 1318 height 471
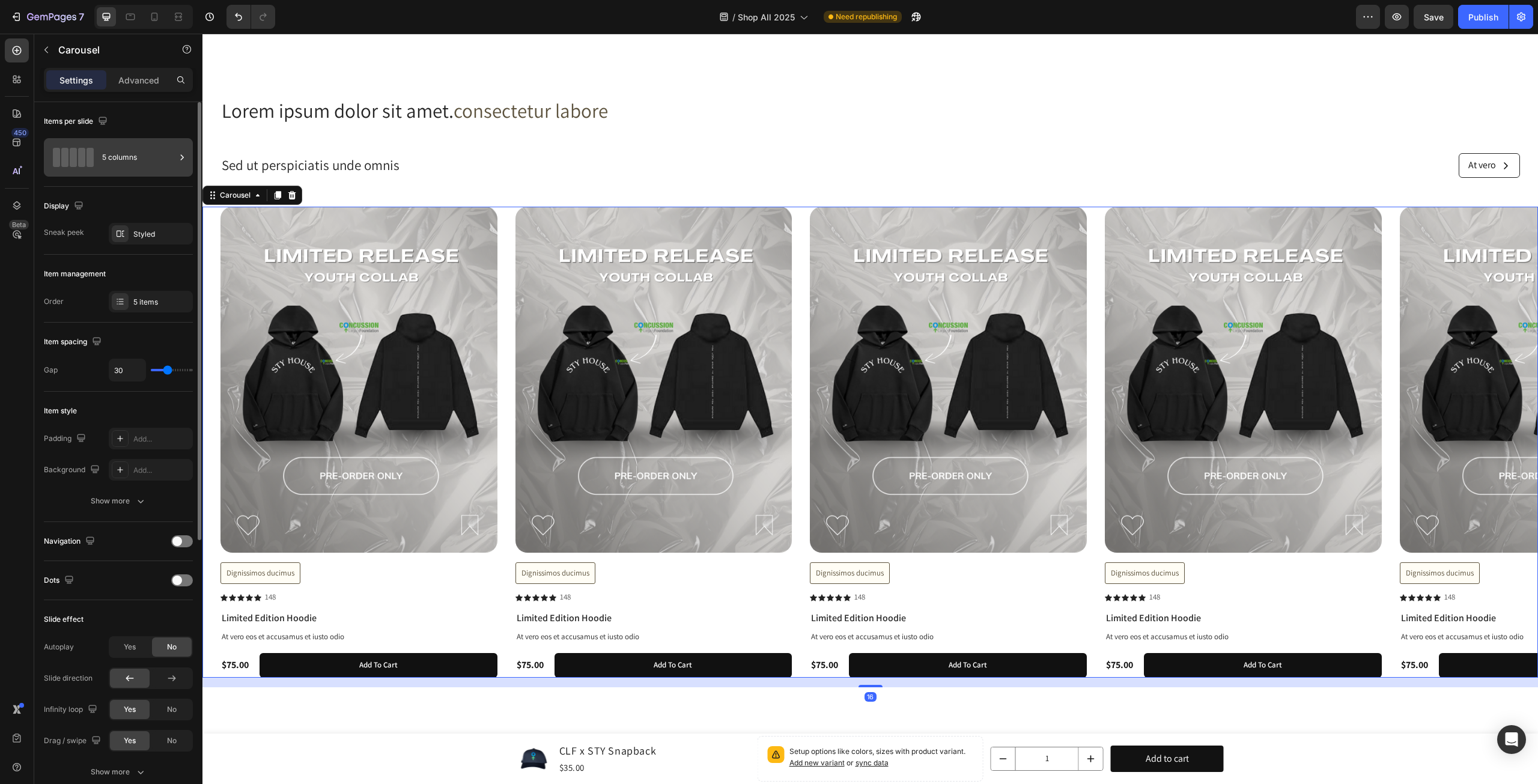
click at [105, 153] on div "5 columns" at bounding box center [138, 157] width 73 height 28
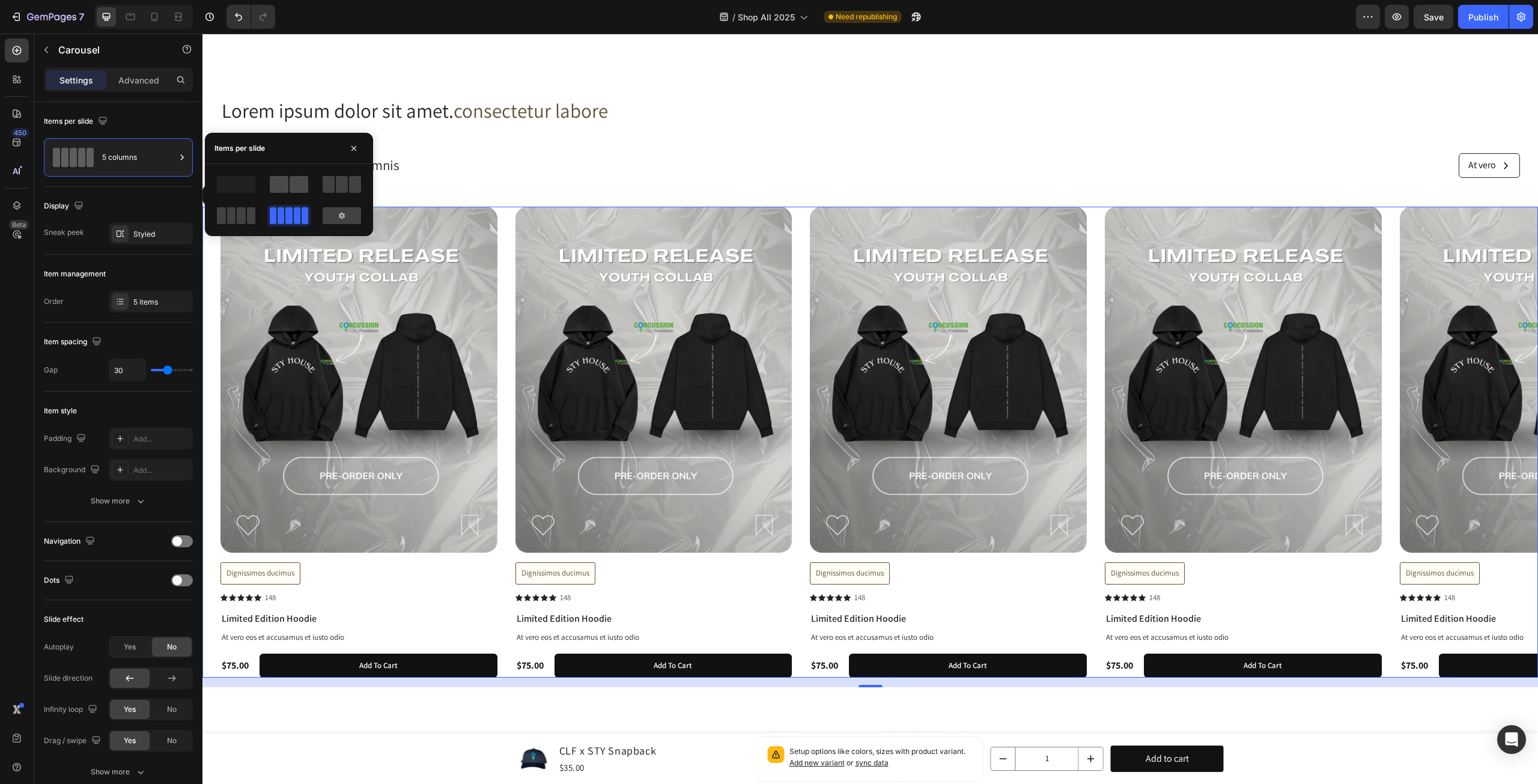
click at [281, 186] on span at bounding box center [279, 184] width 19 height 16
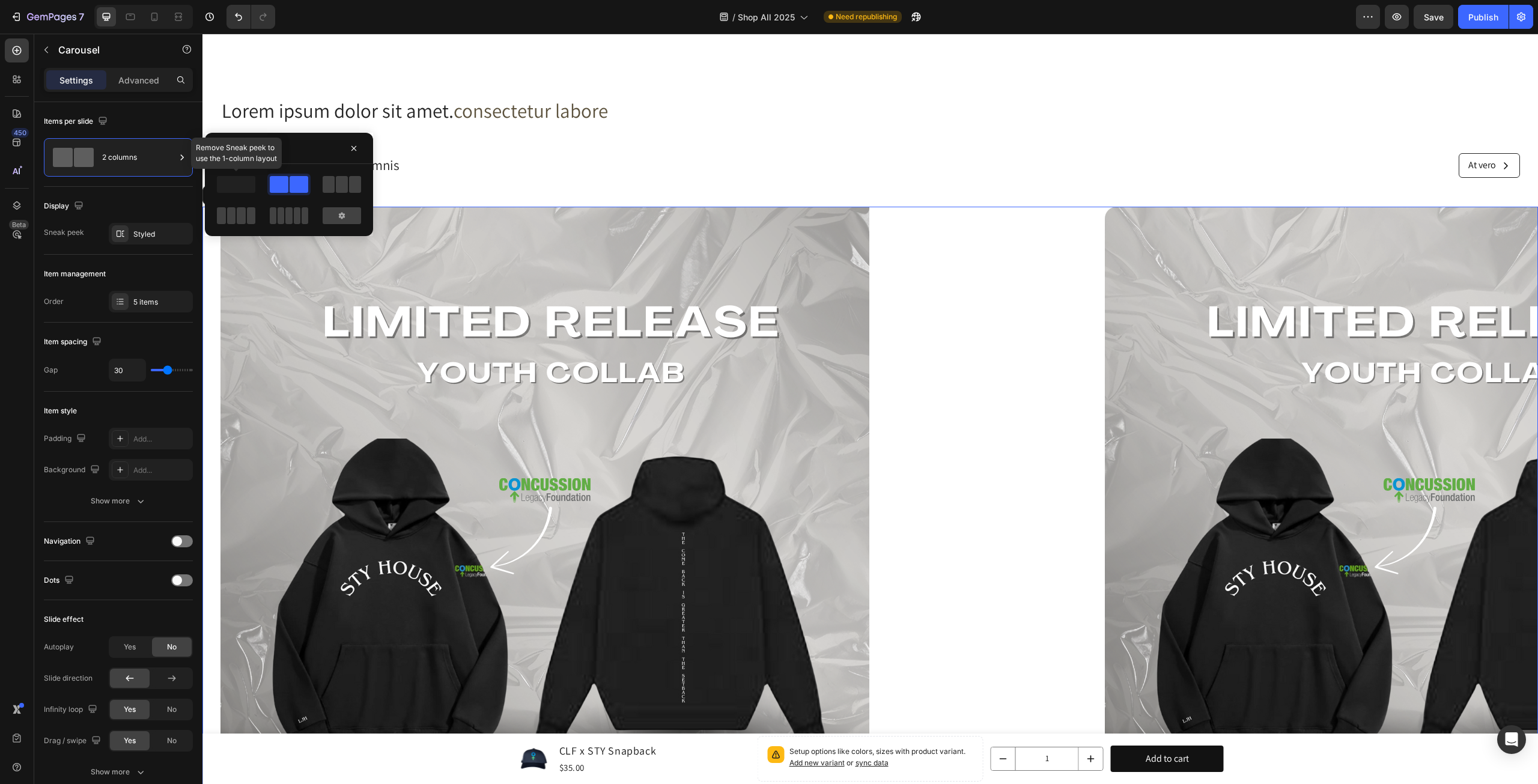
click at [256, 190] on div at bounding box center [237, 184] width 43 height 22
click at [249, 187] on span at bounding box center [236, 184] width 38 height 16
click at [334, 213] on div at bounding box center [341, 215] width 38 height 16
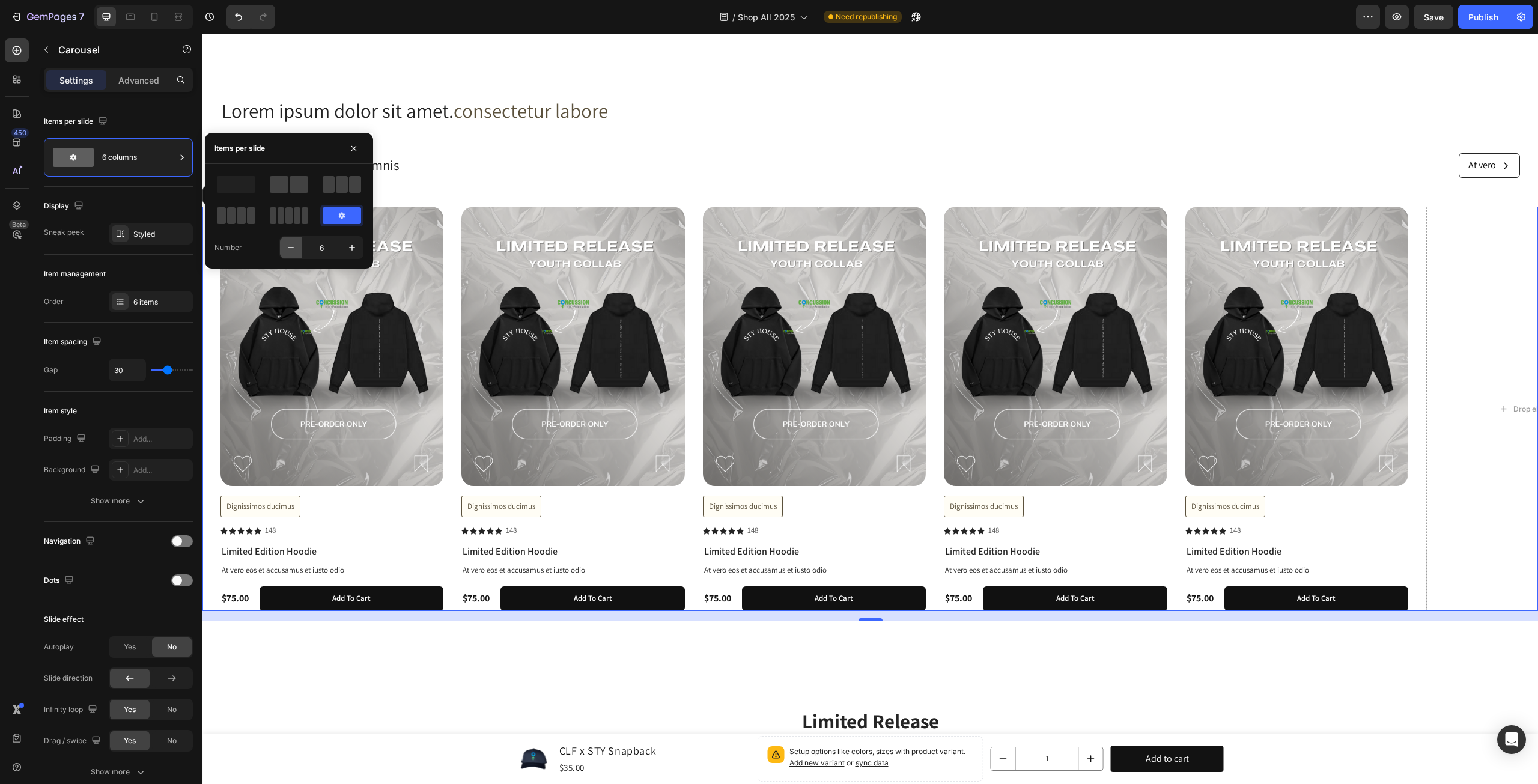
click at [294, 250] on icon "button" at bounding box center [291, 248] width 12 height 12
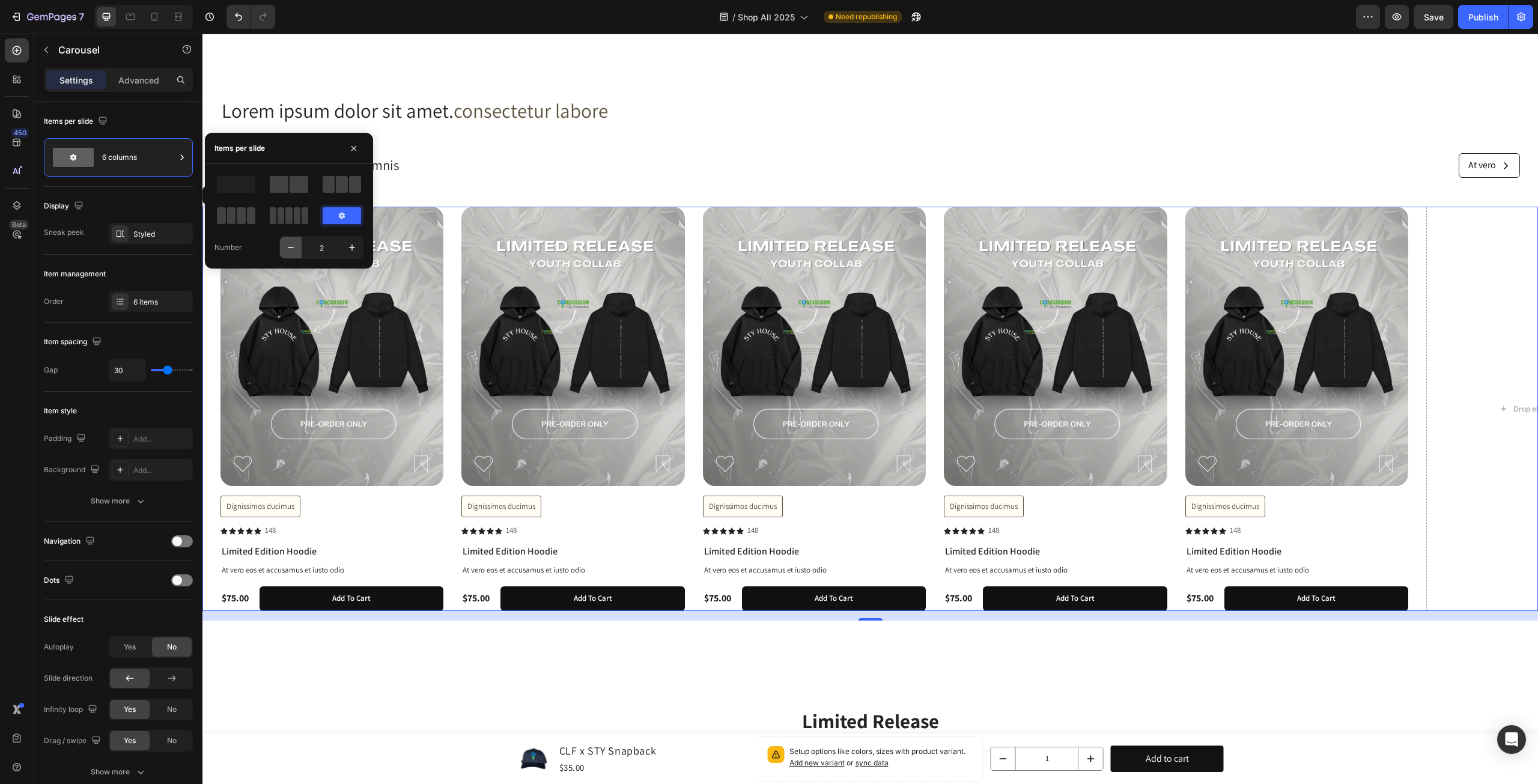
type input "1"
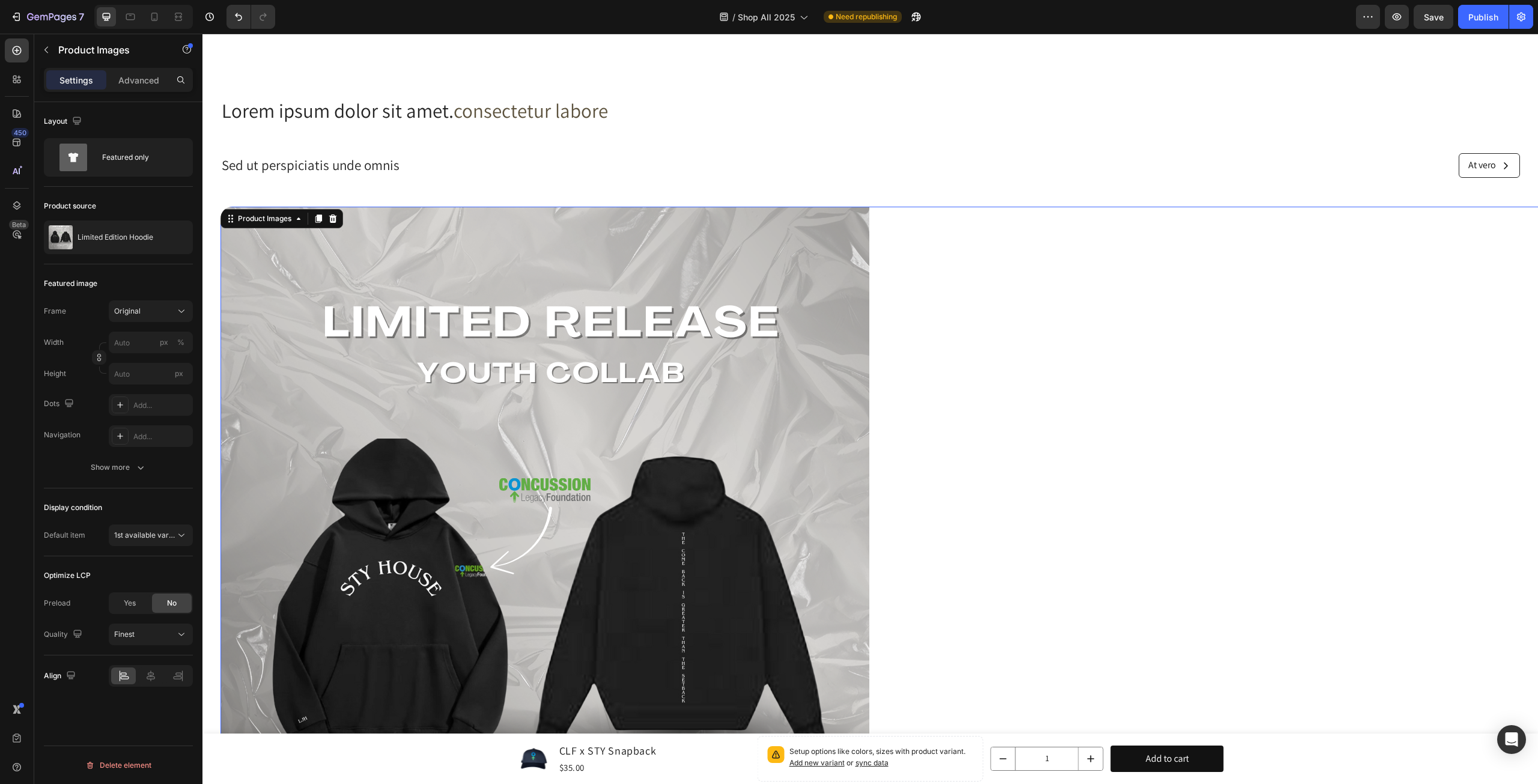
click at [1026, 360] on div at bounding box center [1539, 612] width 2636 height 811
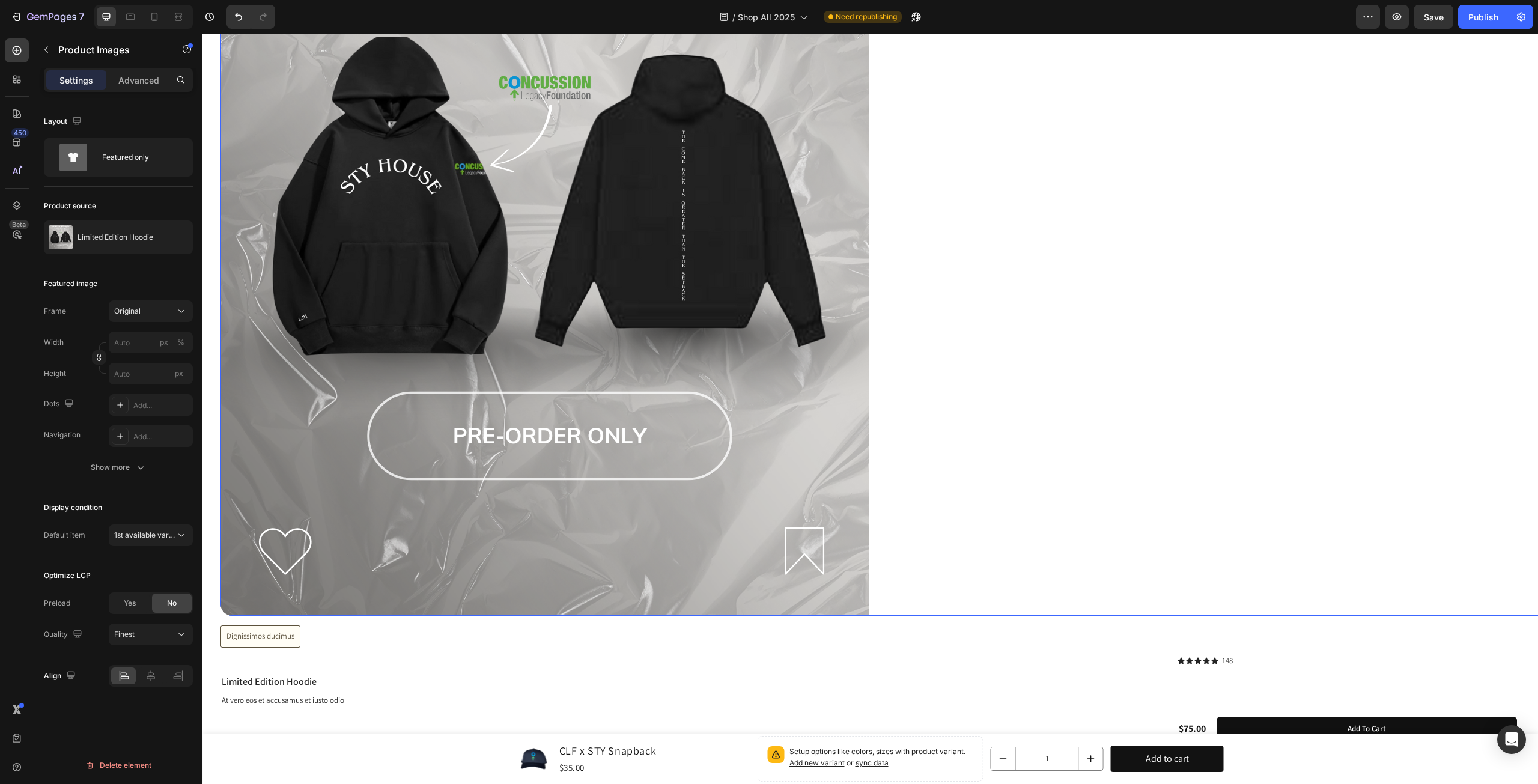
scroll to position [1116, 0]
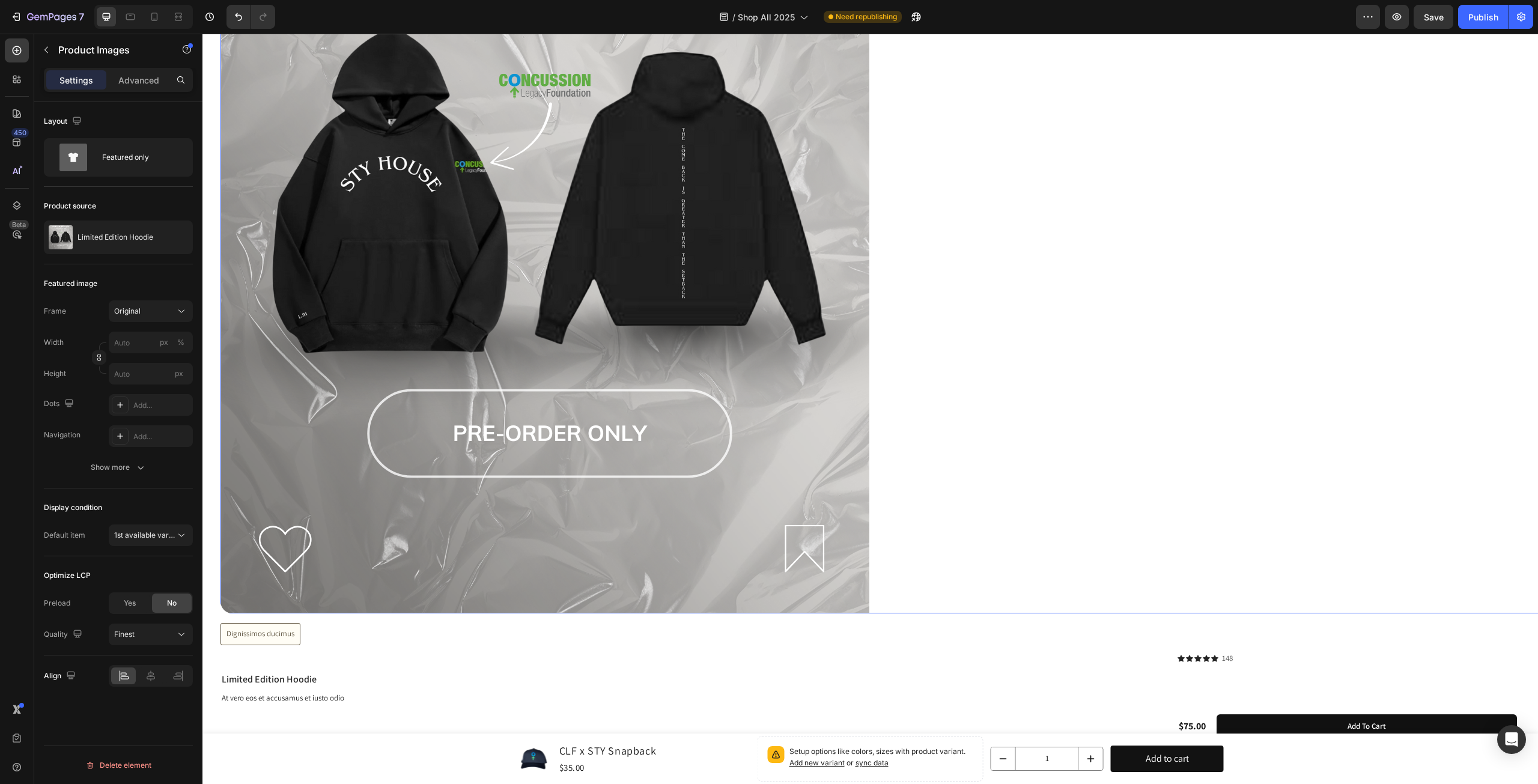
click at [833, 352] on img at bounding box center [545, 208] width 649 height 811
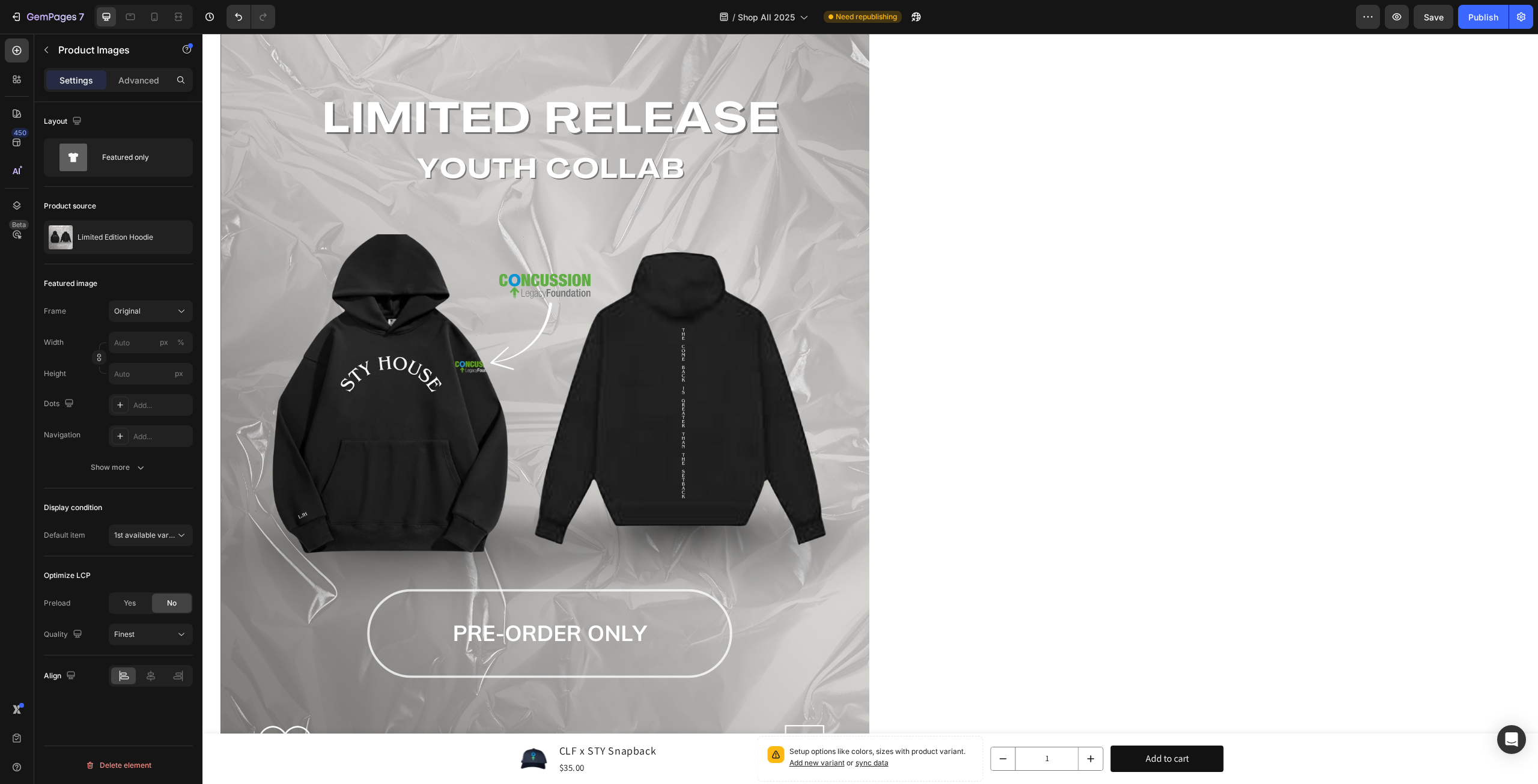
click at [962, 334] on div at bounding box center [1539, 408] width 2636 height 811
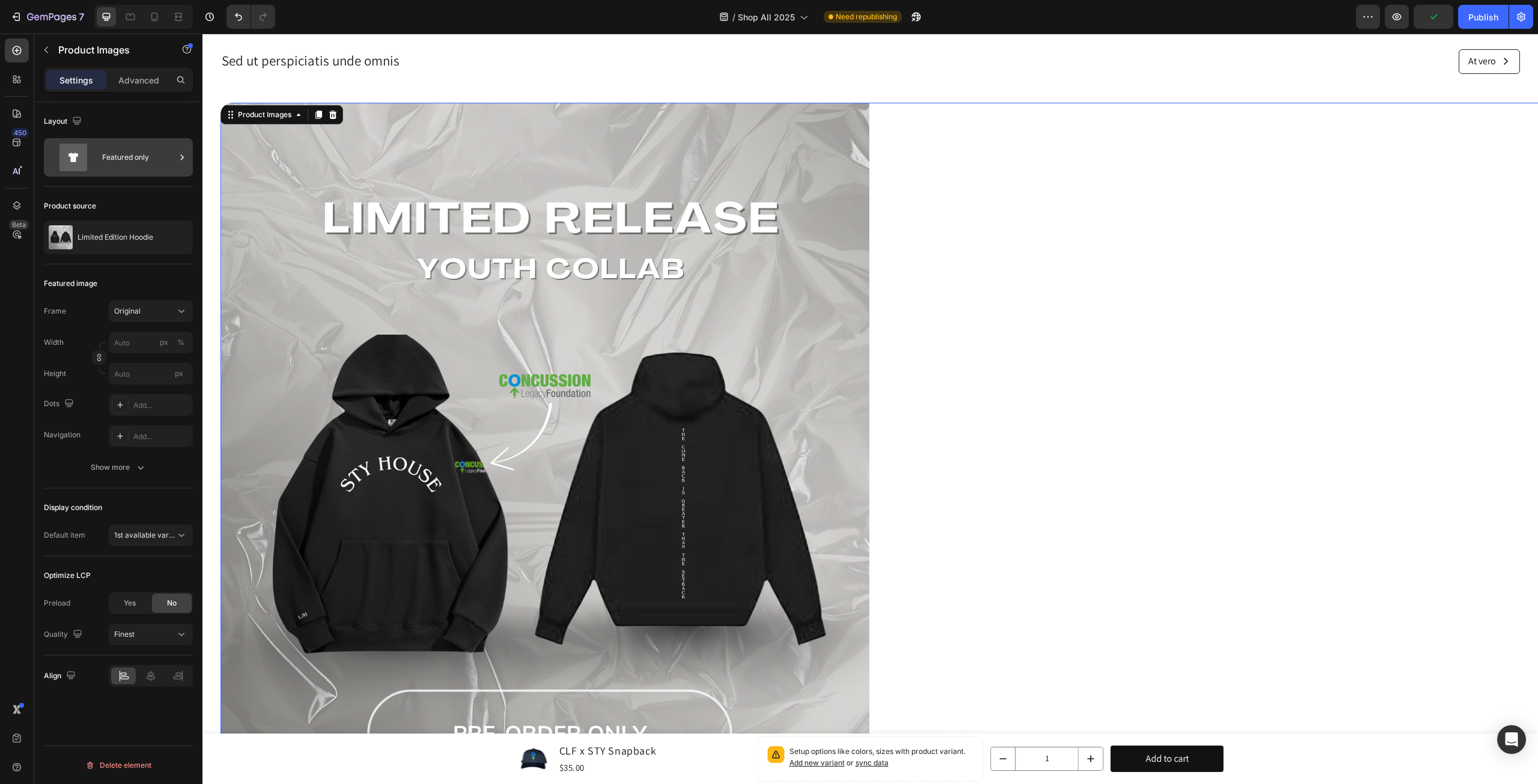
click at [153, 160] on div "Featured only" at bounding box center [138, 157] width 73 height 28
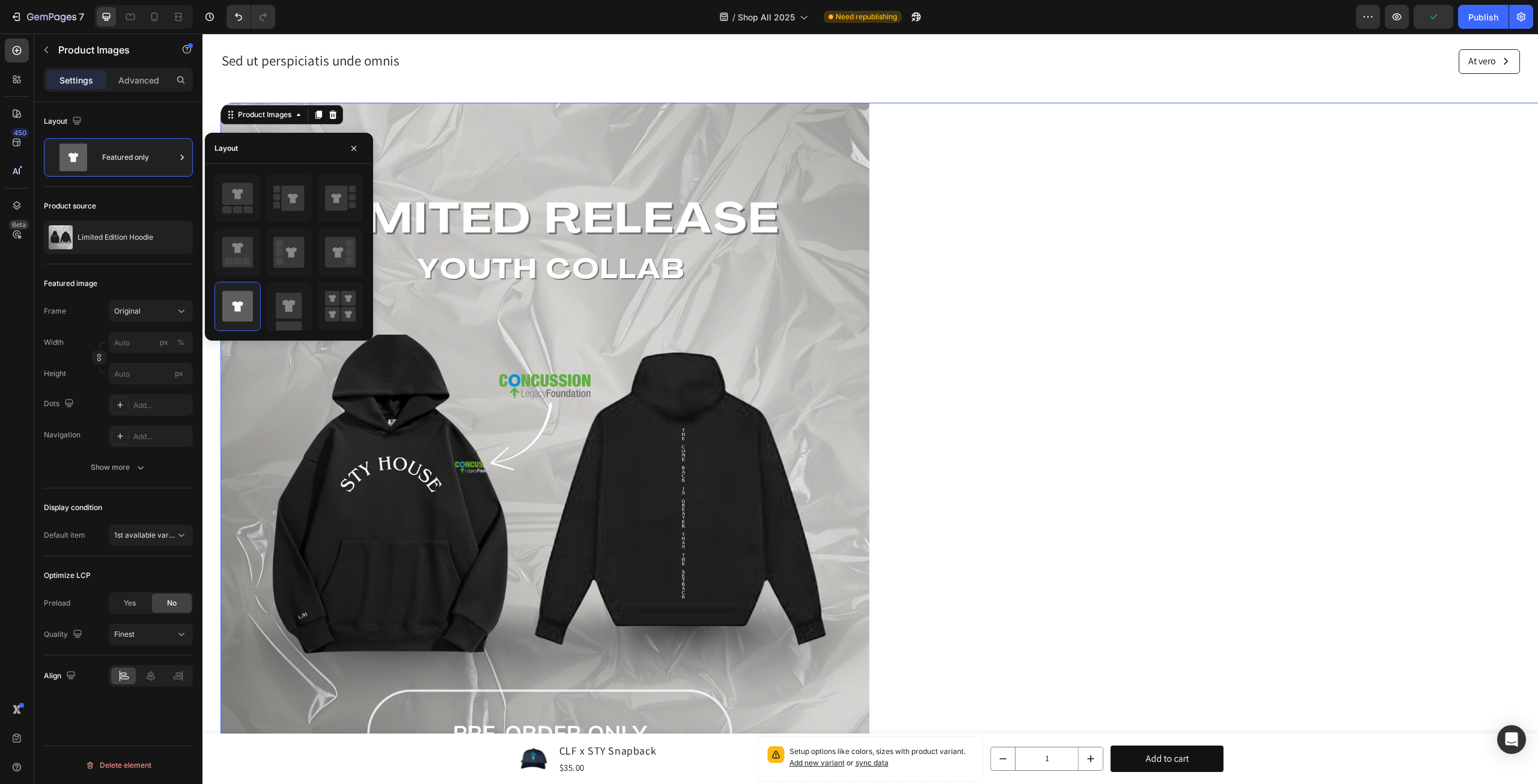
click at [1098, 318] on div at bounding box center [1539, 508] width 2636 height 811
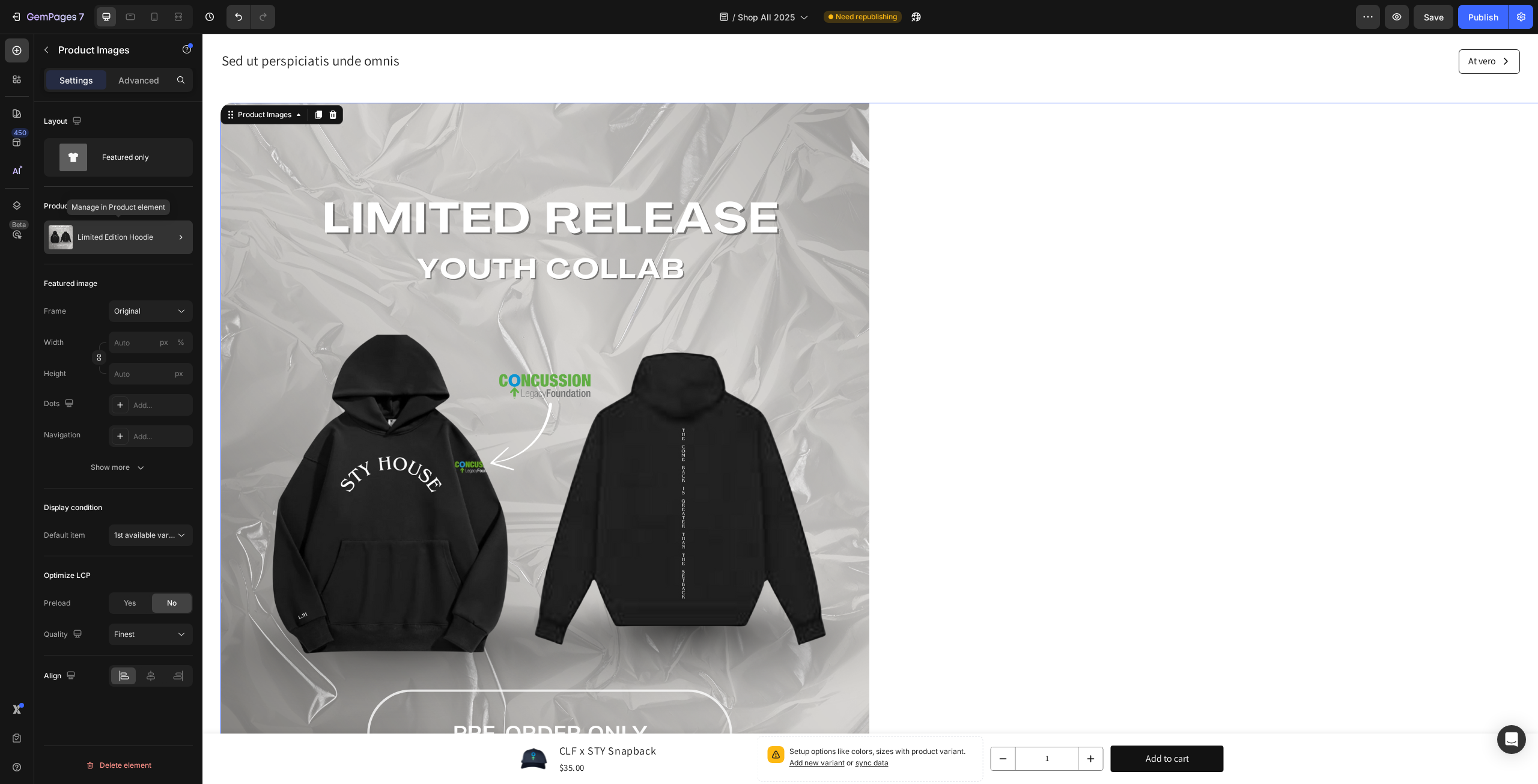
click at [126, 239] on p "Limited Edition Hoodie" at bounding box center [115, 237] width 76 height 8
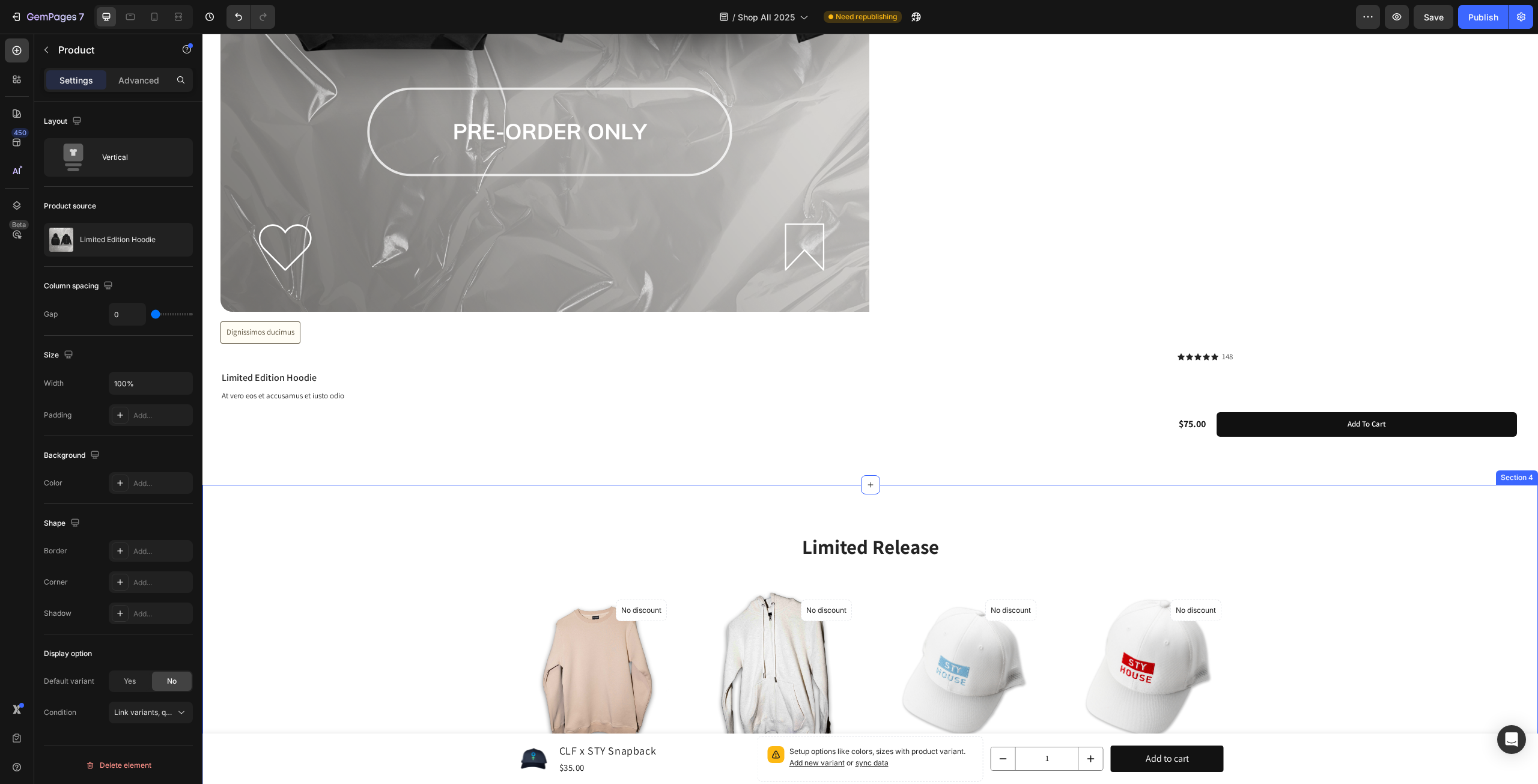
scroll to position [1416, 0]
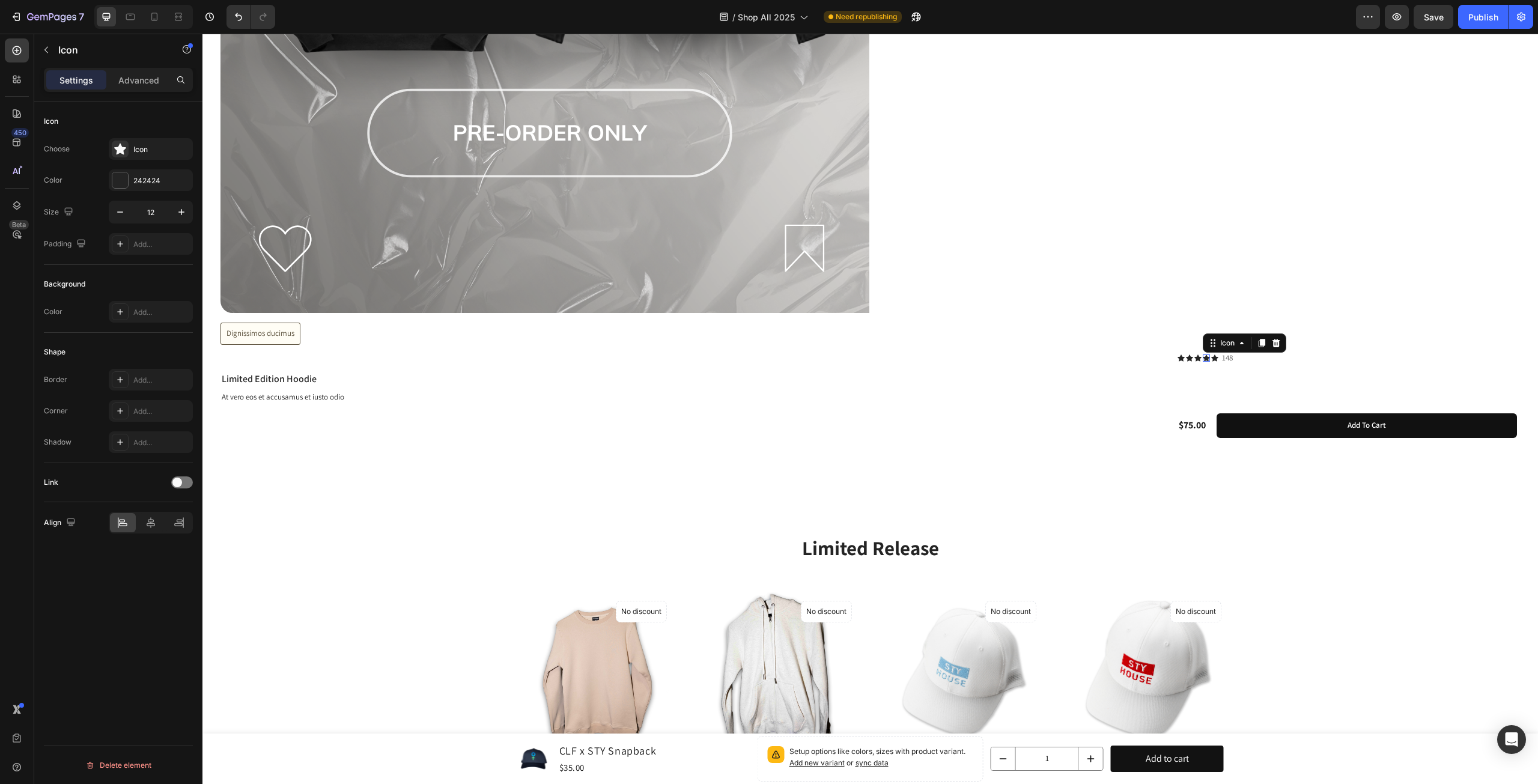
click at [1203, 359] on div "Icon 0" at bounding box center [1206, 358] width 7 height 7
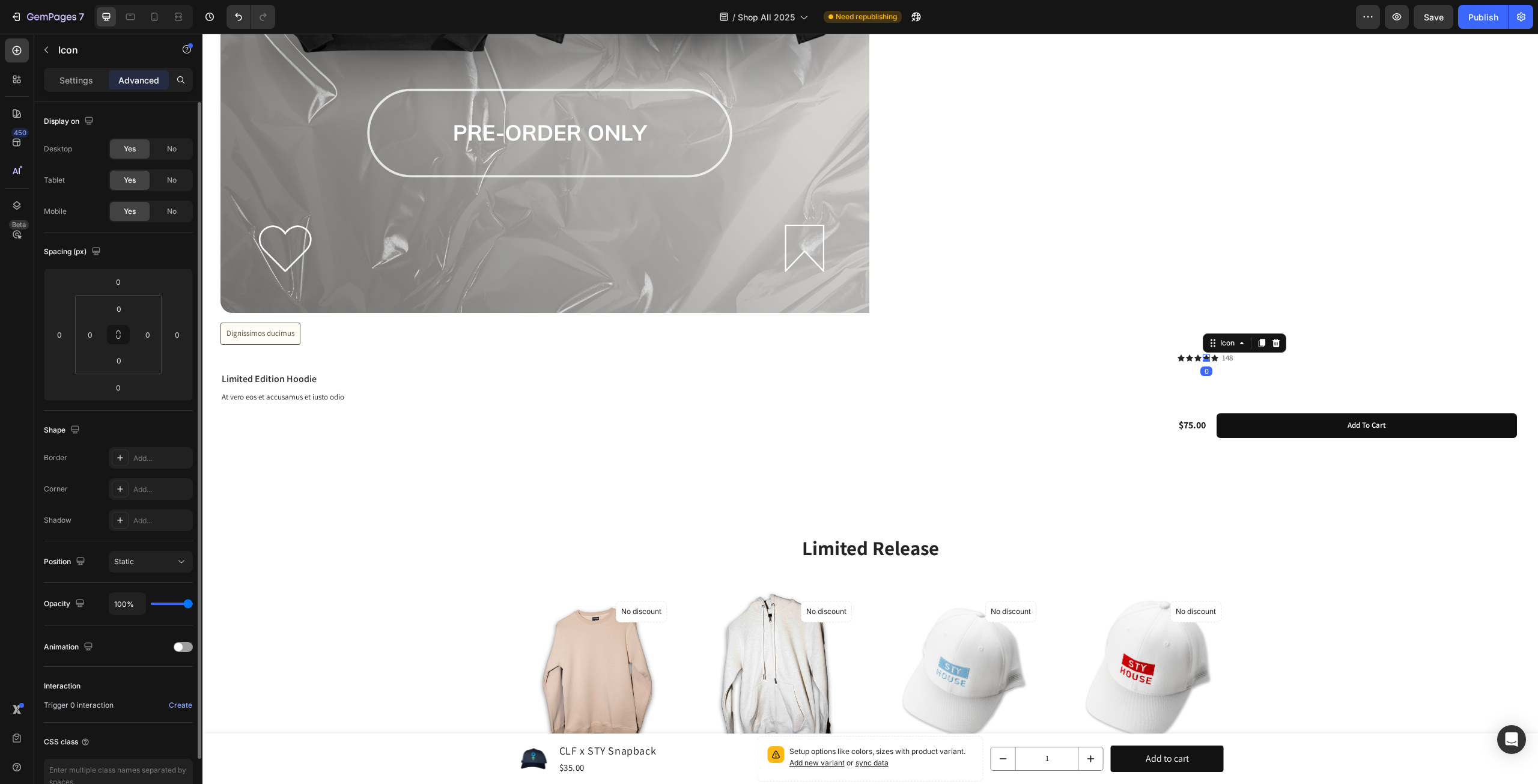
click at [1243, 350] on div "Icon" at bounding box center [1245, 343] width 84 height 19
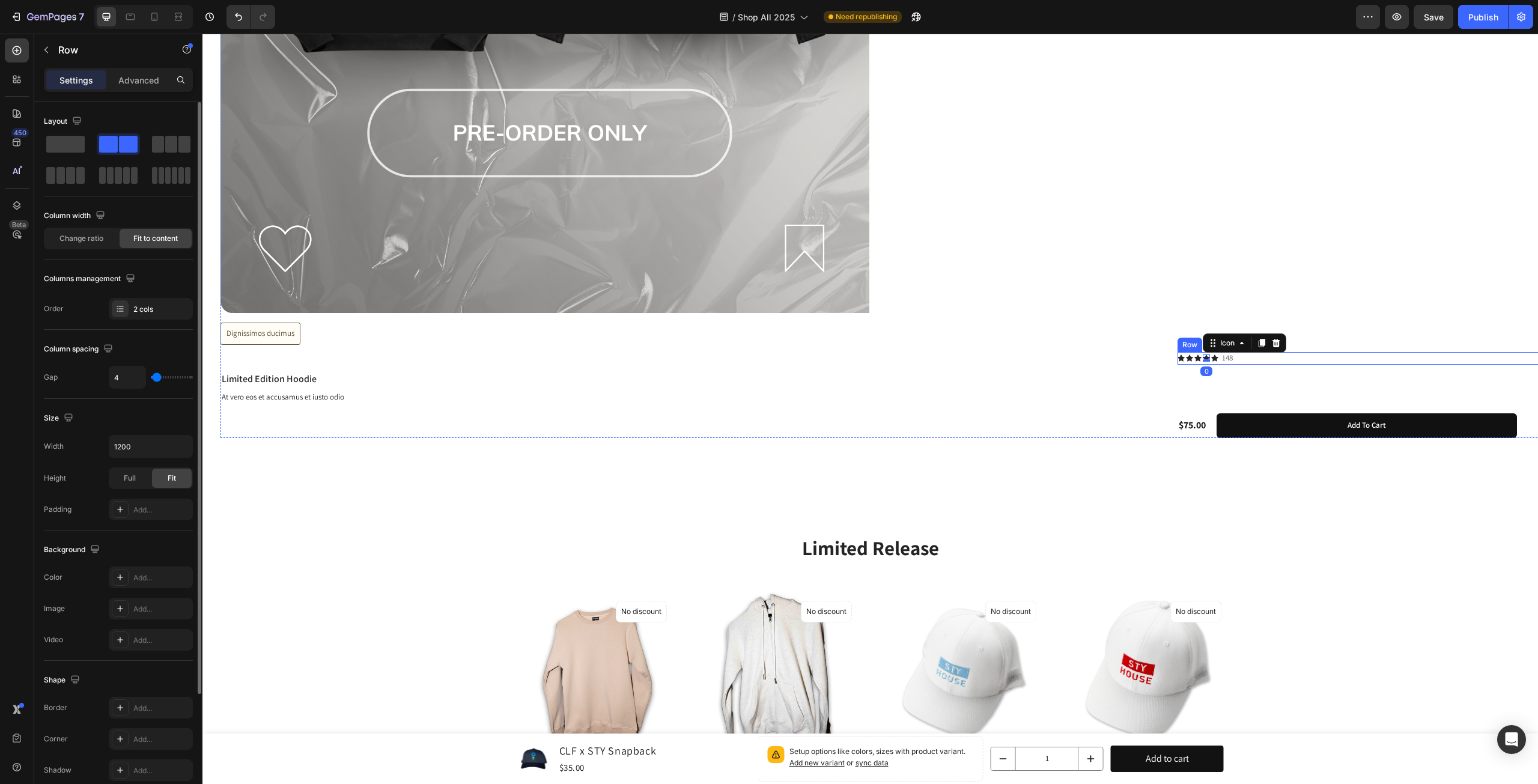
click at [1255, 358] on div "Icon Icon Icon Icon 0 Icon Icon List 148 Text Block Row" at bounding box center [1539, 358] width 721 height 13
click at [1253, 340] on icon at bounding box center [1252, 340] width 7 height 8
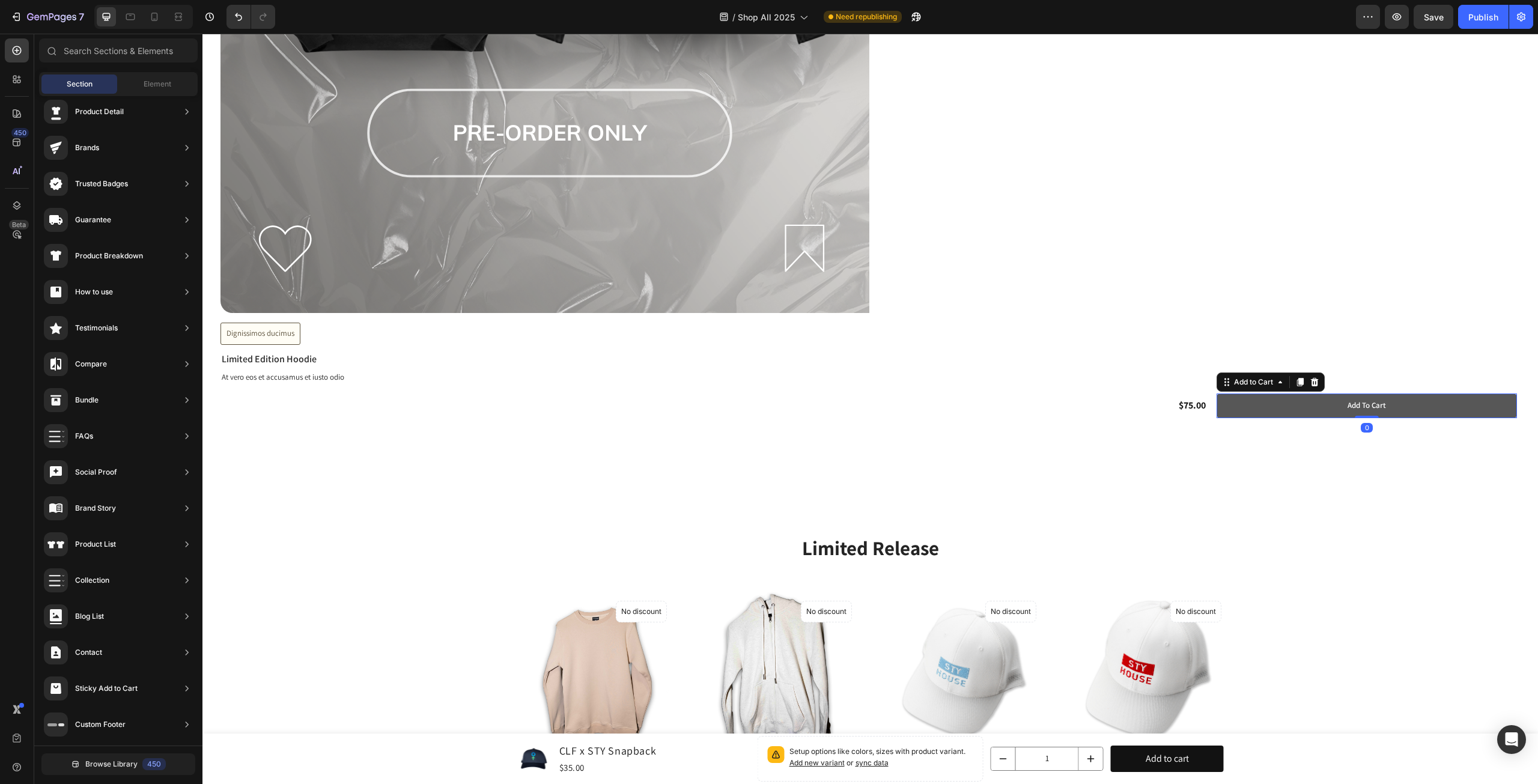
click at [1275, 395] on button "Add to cart" at bounding box center [1367, 405] width 300 height 25
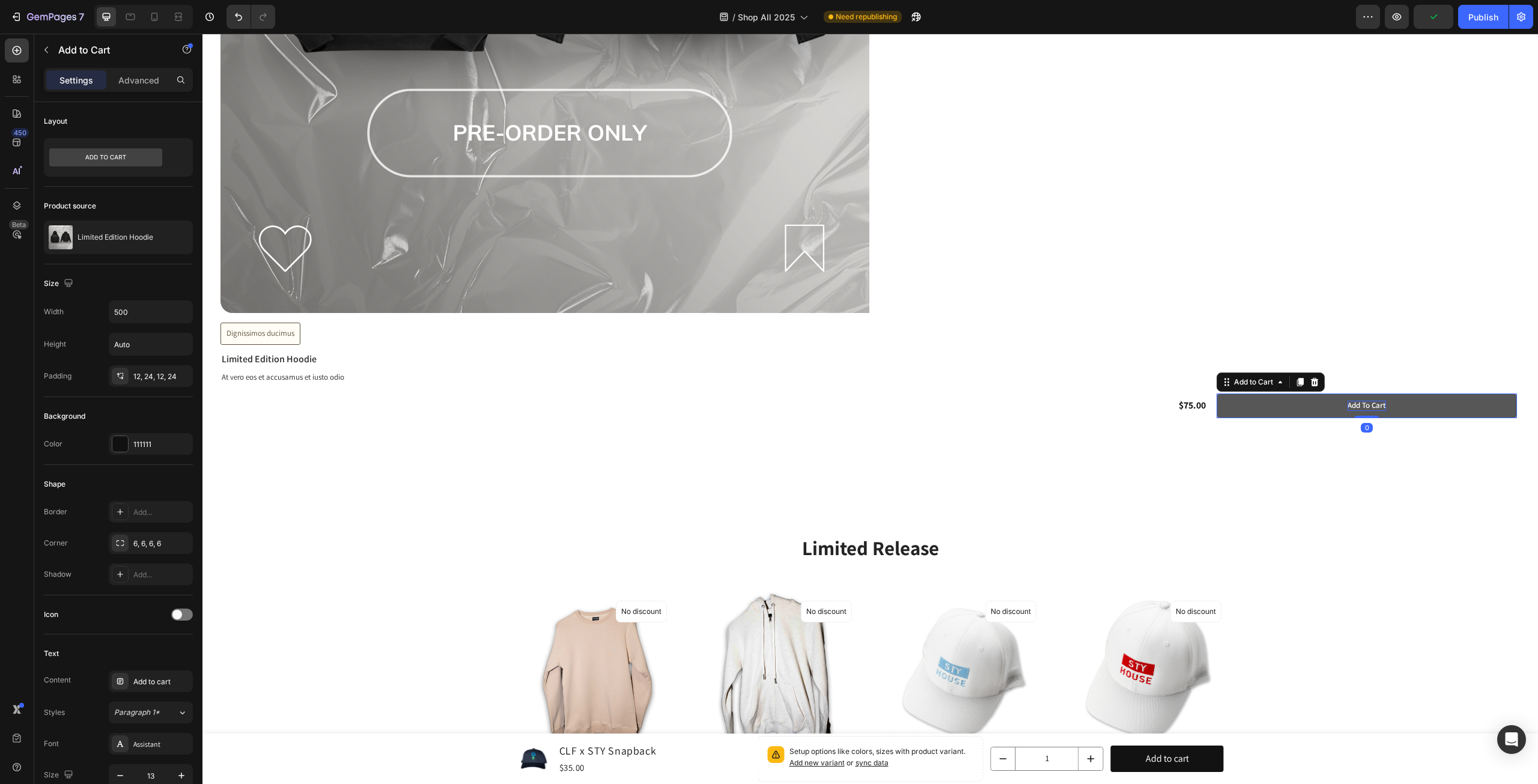
click at [1358, 401] on div "Add to cart" at bounding box center [1367, 406] width 38 height 10
click at [1358, 401] on p "Add to cart" at bounding box center [1367, 406] width 38 height 10
click at [1217, 393] on button "PRE" at bounding box center [1367, 405] width 300 height 25
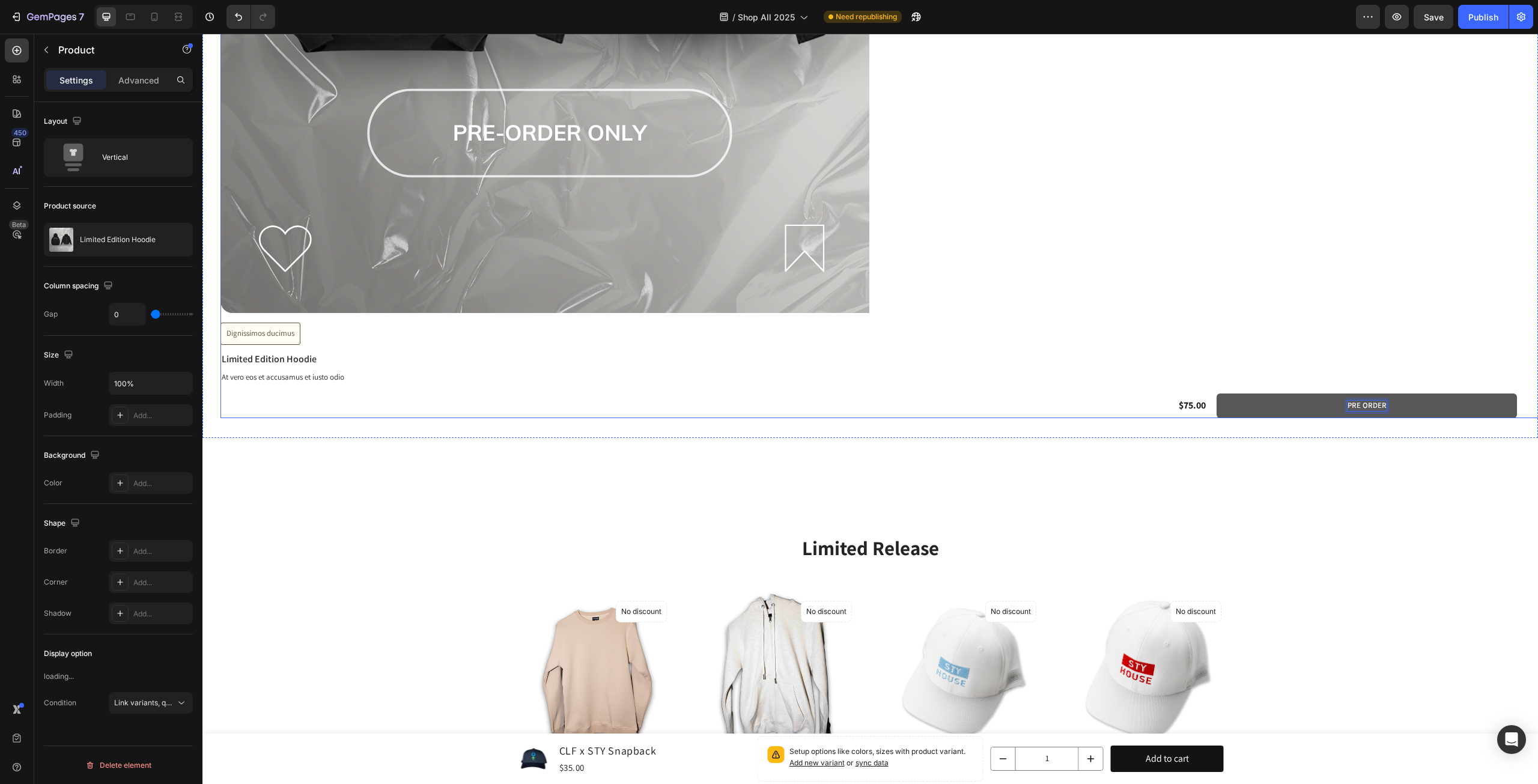
click at [1319, 349] on div "Dignissimos ducimus Button" at bounding box center [1539, 337] width 2636 height 29
click at [490, 328] on div "Dignissimos ducimus Button" at bounding box center [1539, 334] width 2636 height 22
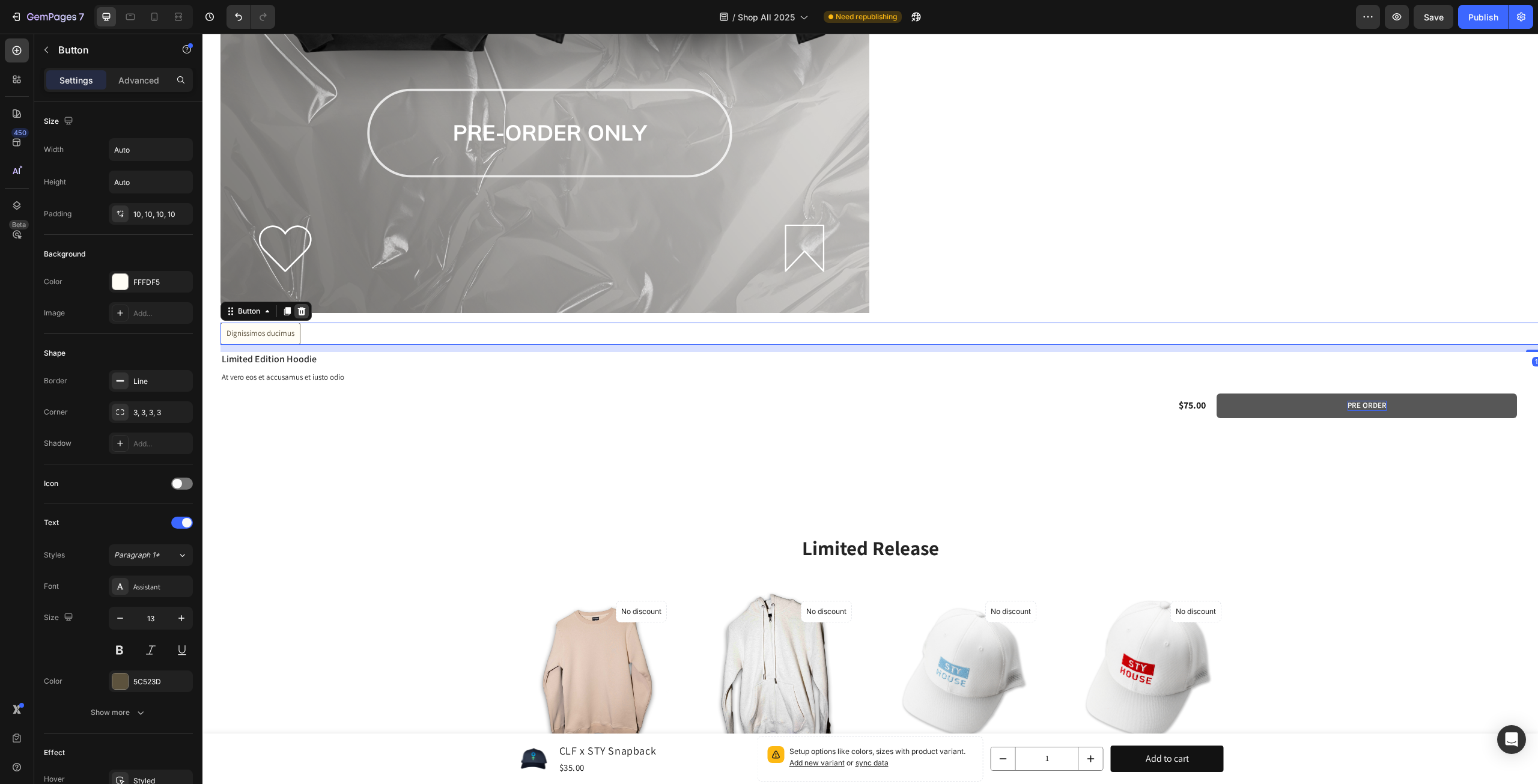
click at [302, 307] on icon at bounding box center [302, 310] width 7 height 8
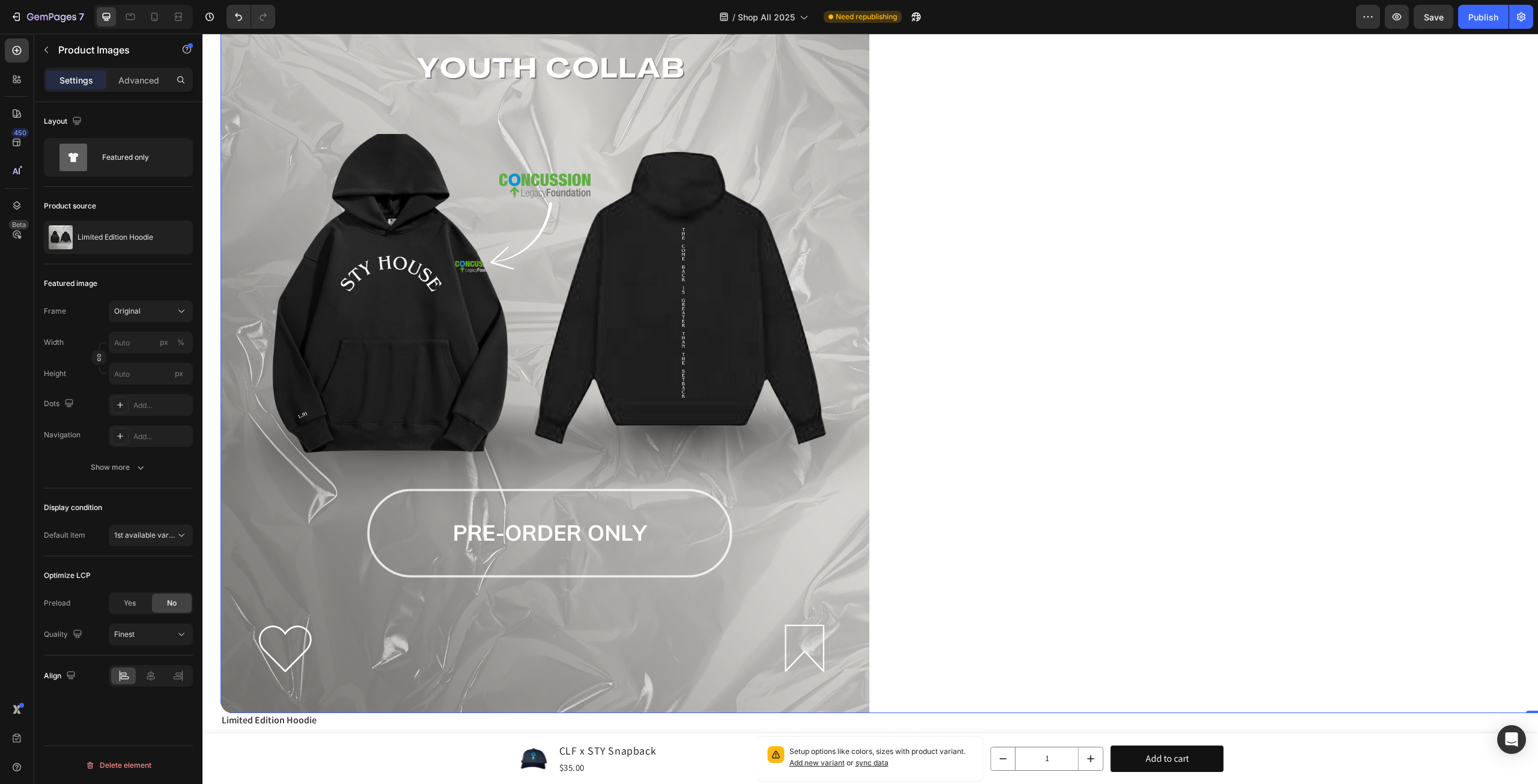
click at [973, 254] on div at bounding box center [1539, 307] width 2636 height 811
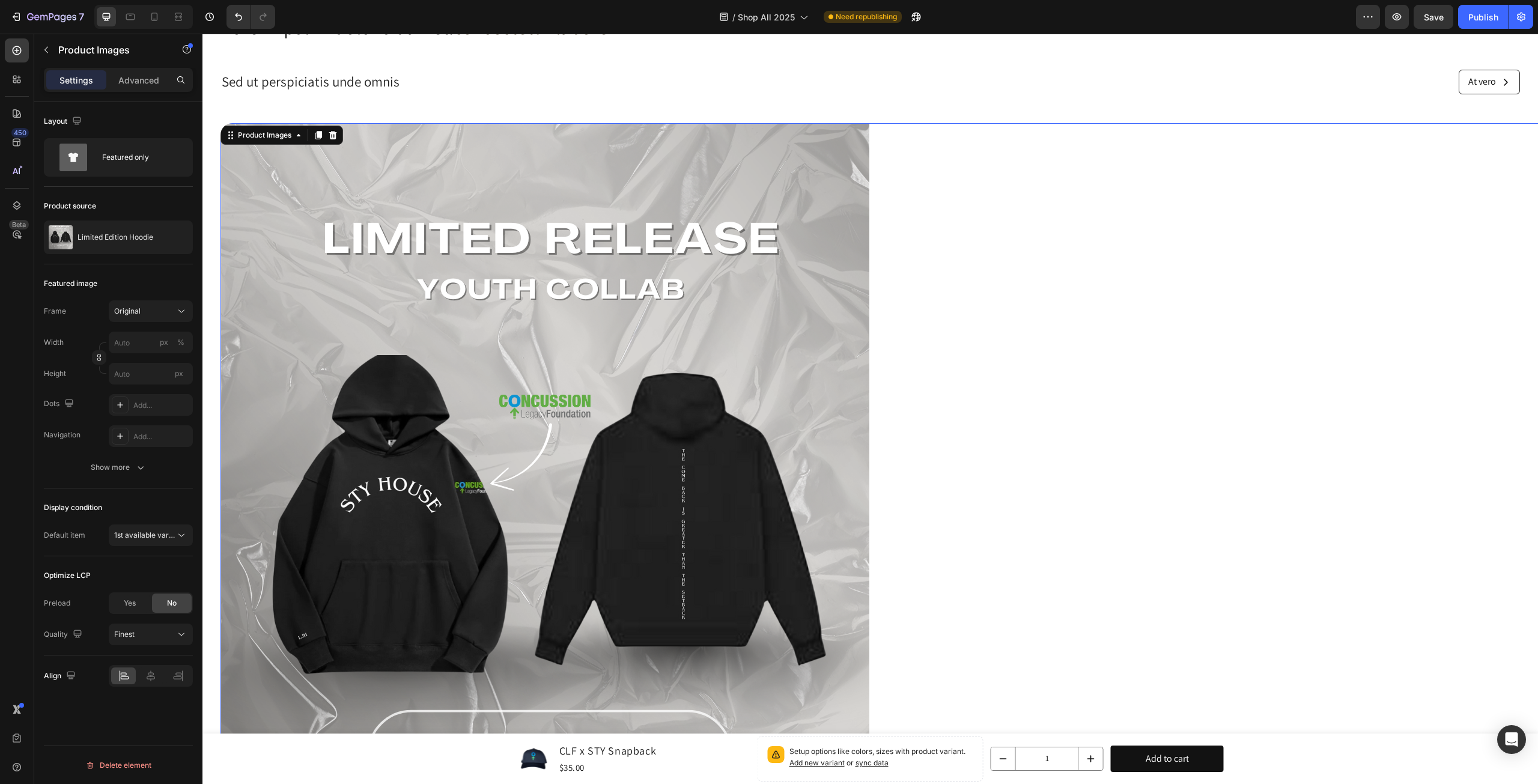
scroll to position [815, 0]
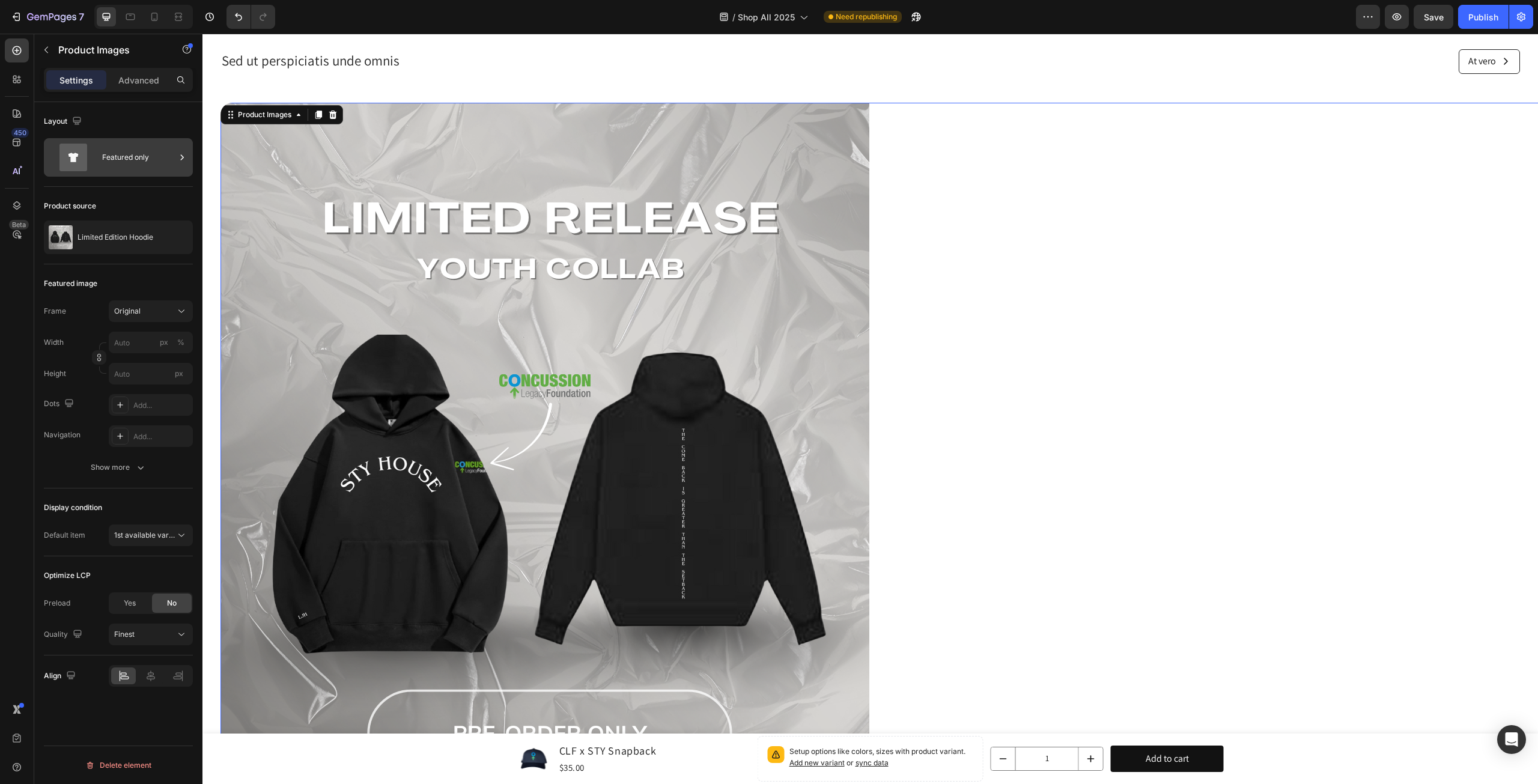
click at [144, 161] on div "Featured only" at bounding box center [138, 157] width 73 height 28
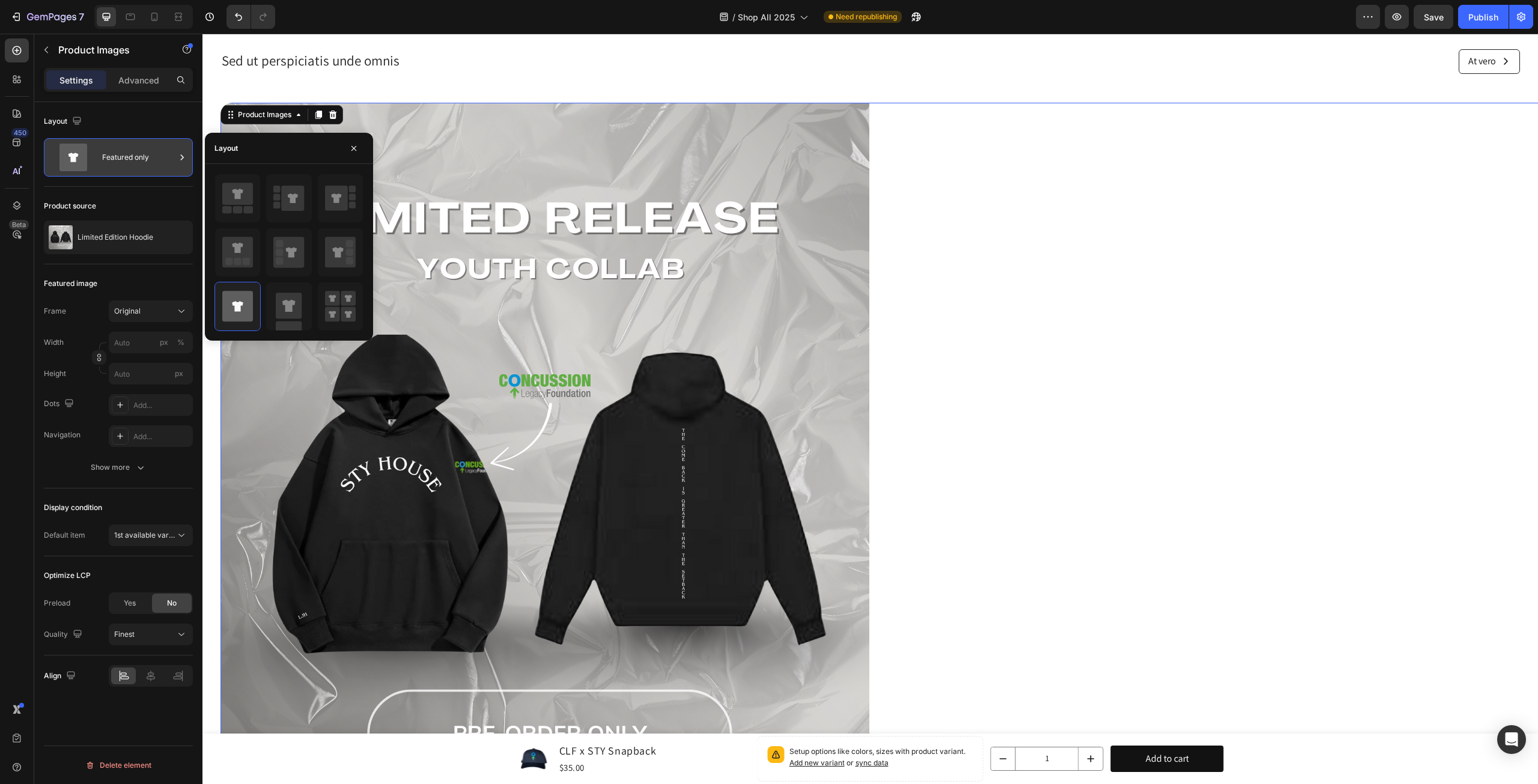
click at [144, 161] on div "Featured only" at bounding box center [138, 157] width 73 height 28
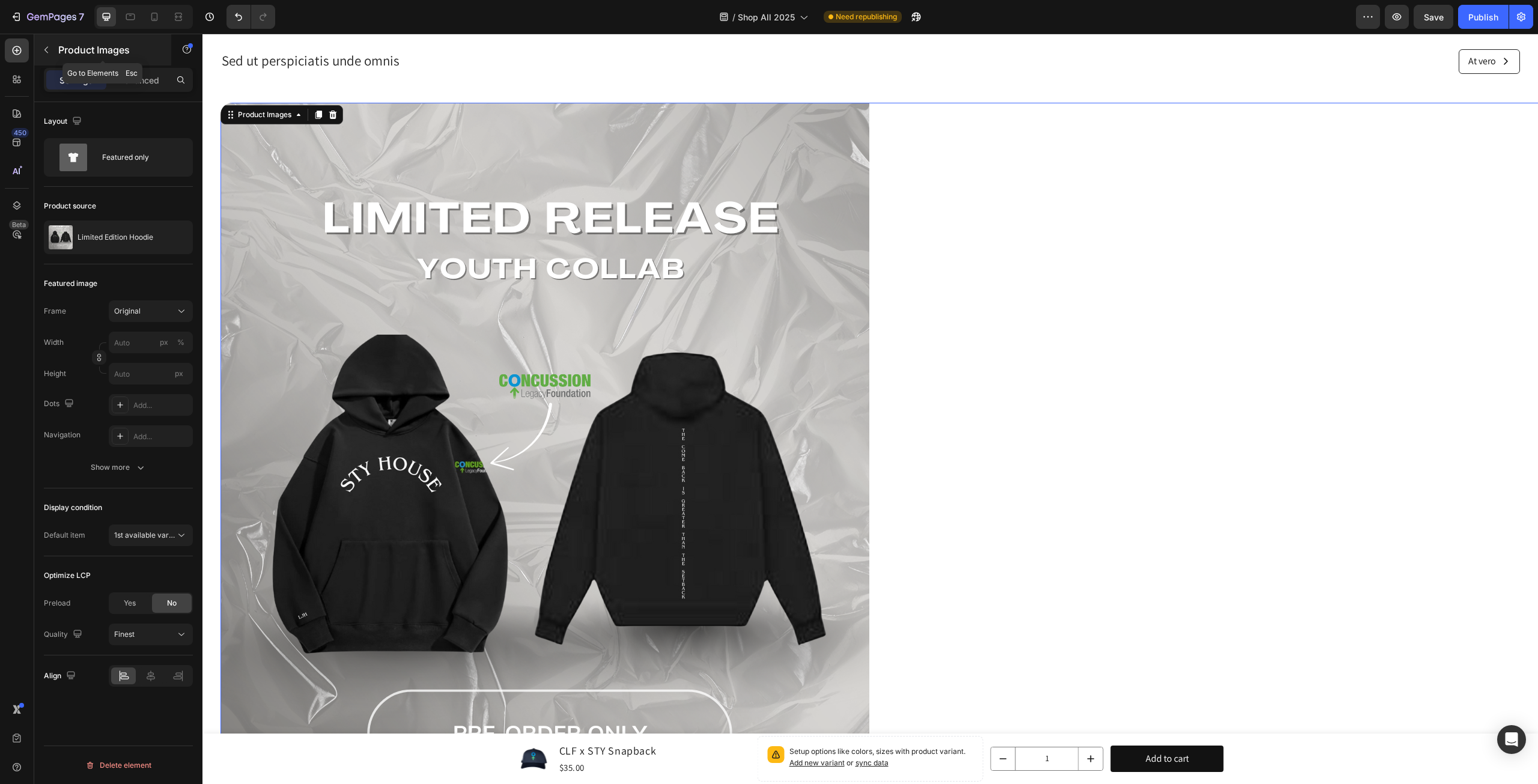
click at [53, 50] on button "button" at bounding box center [46, 50] width 19 height 19
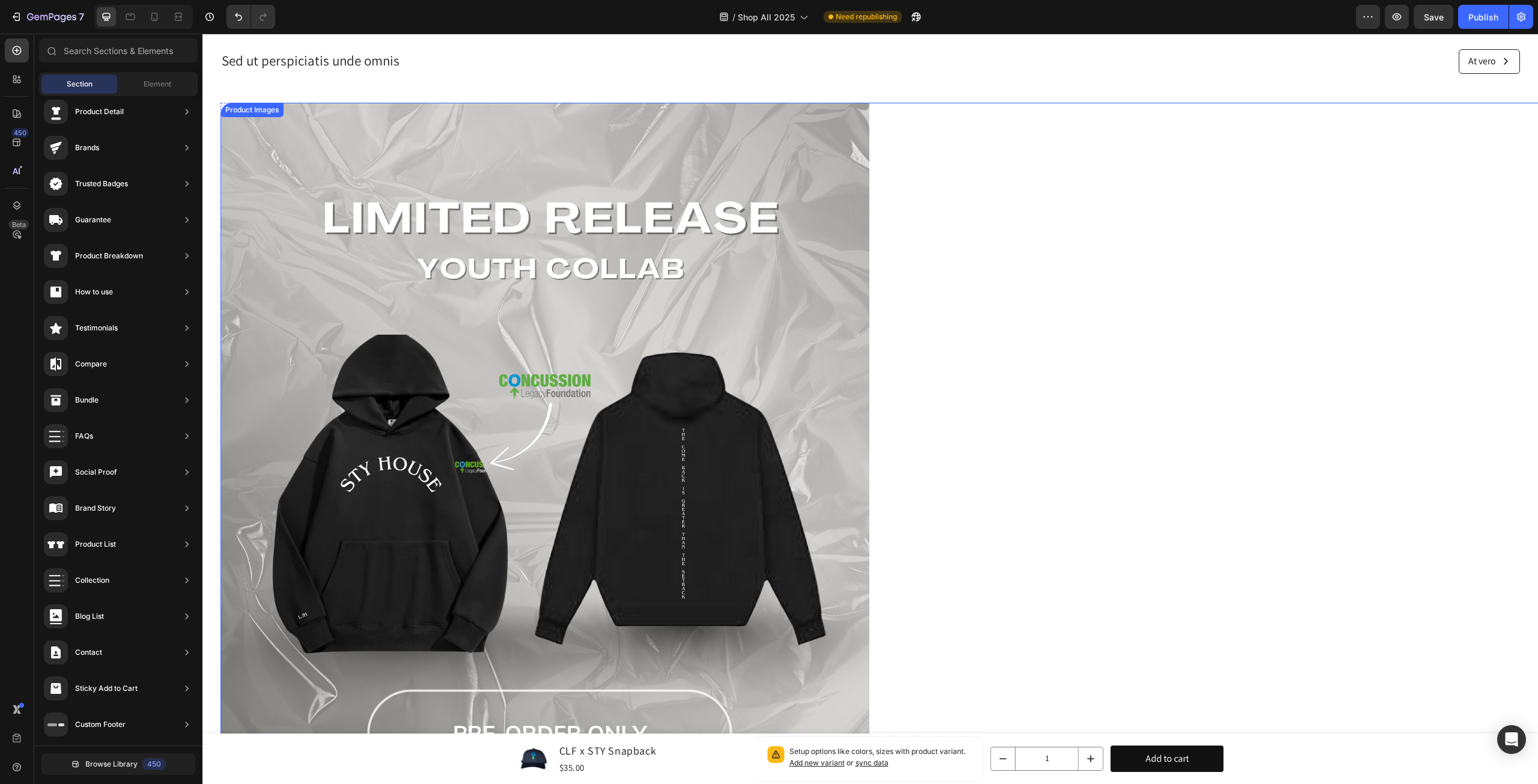
click at [1248, 298] on div at bounding box center [1539, 508] width 2636 height 811
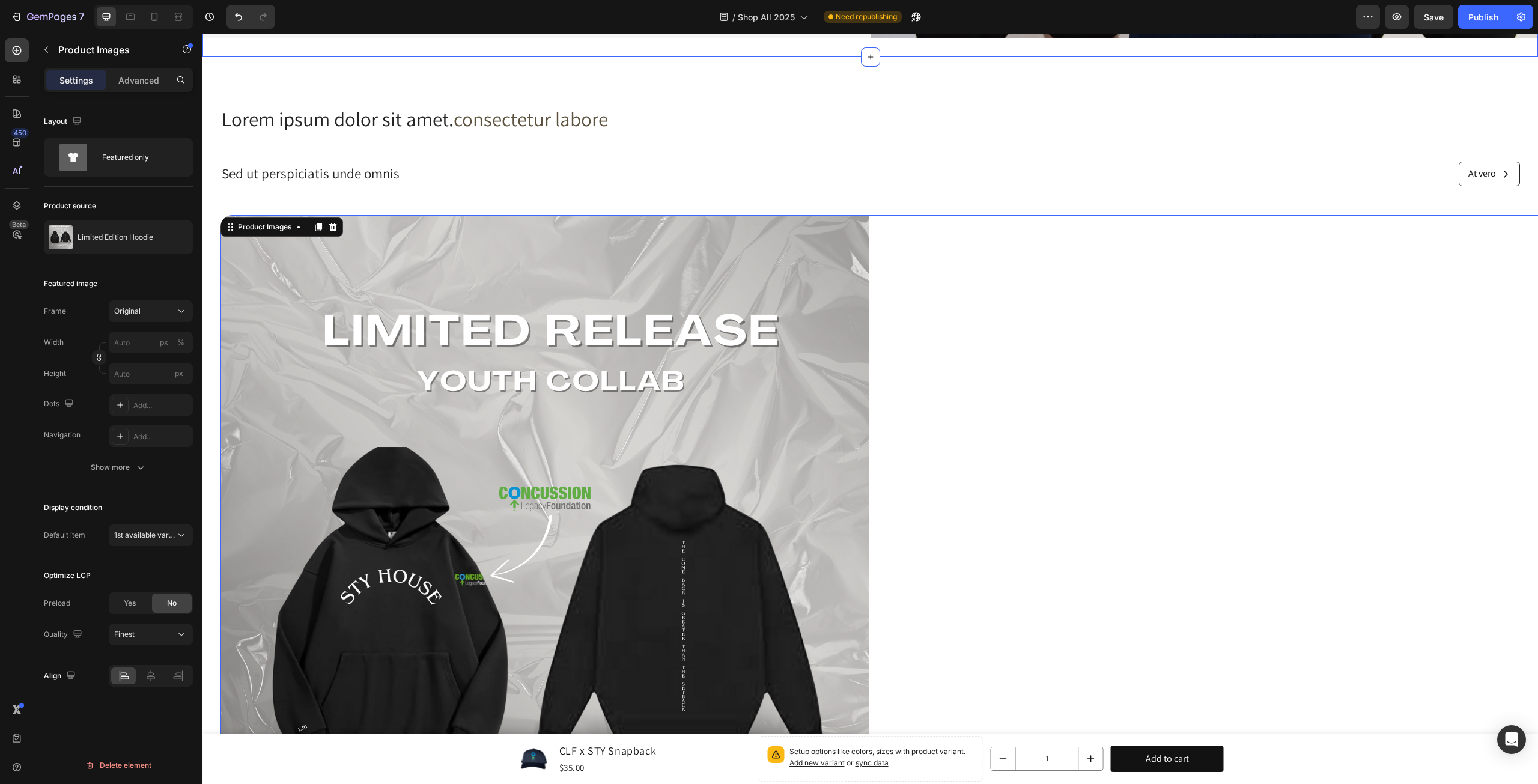
scroll to position [416, 0]
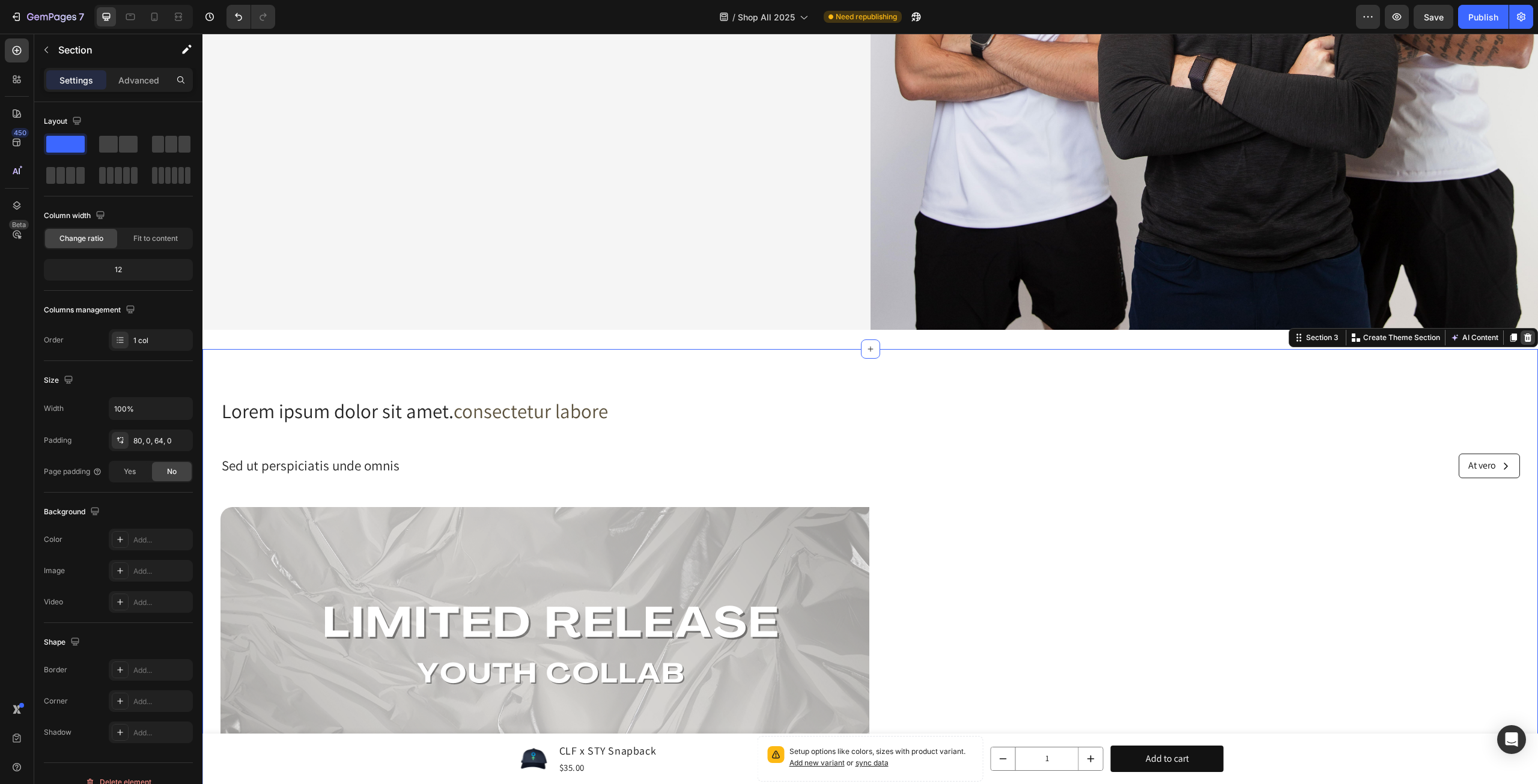
click at [1525, 333] on icon at bounding box center [1528, 337] width 7 height 8
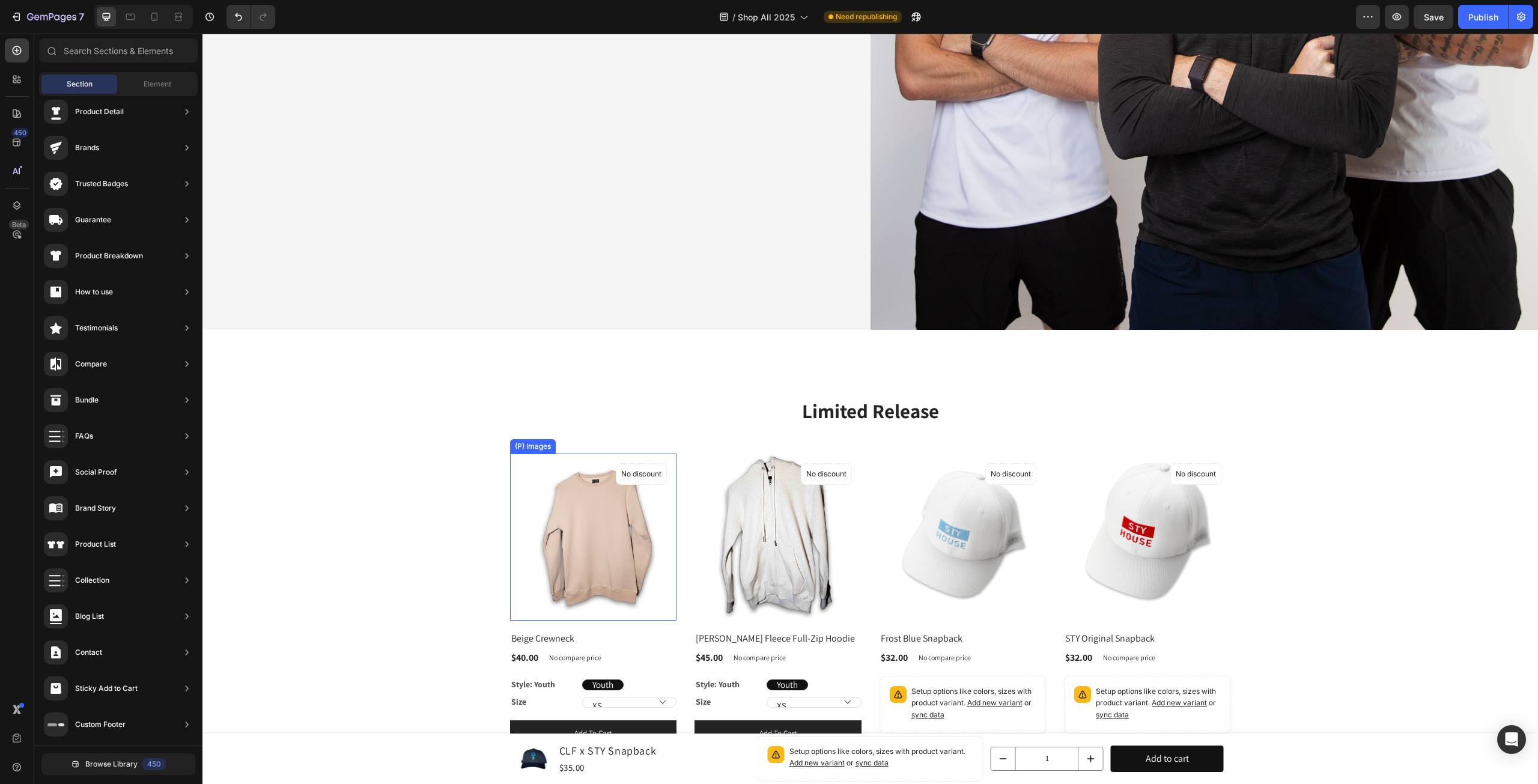
scroll to position [616, 0]
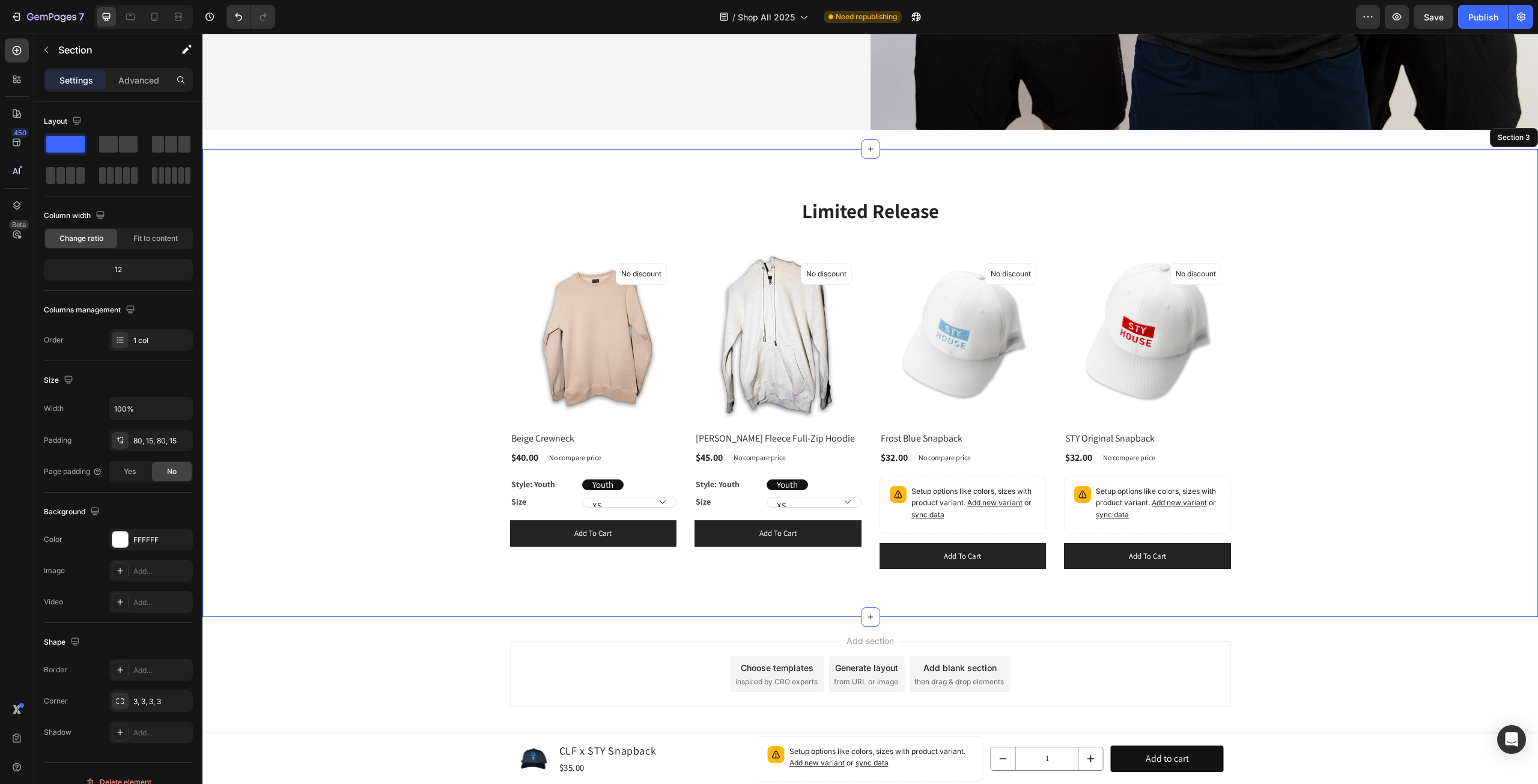
click at [1287, 340] on div "Limited Release Heading Row (P) Images No discount Not be displayed when publis…" at bounding box center [870, 383] width 1318 height 373
click at [112, 85] on div "Advanced" at bounding box center [138, 80] width 60 height 19
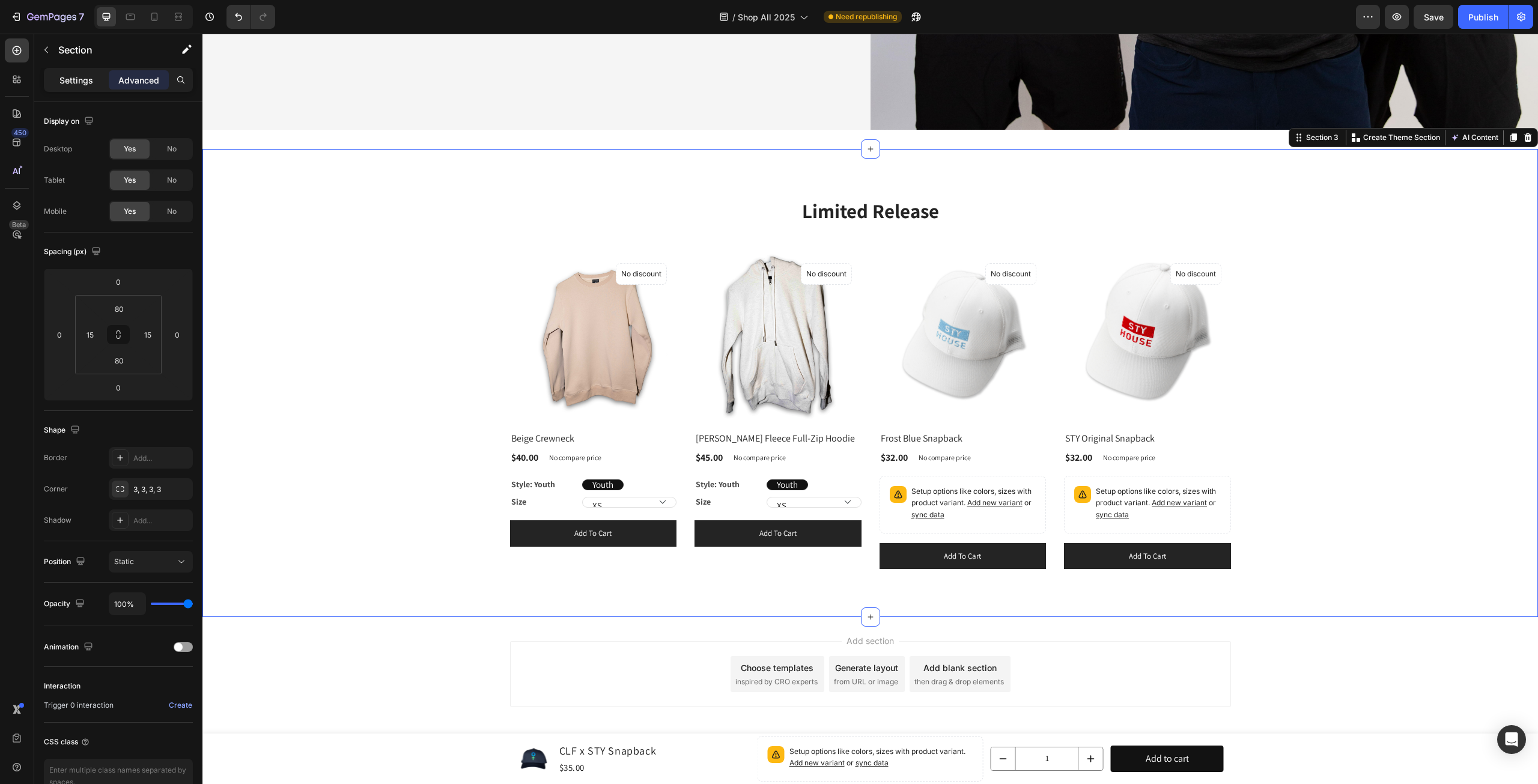
click at [61, 80] on p "Settings" at bounding box center [76, 80] width 34 height 13
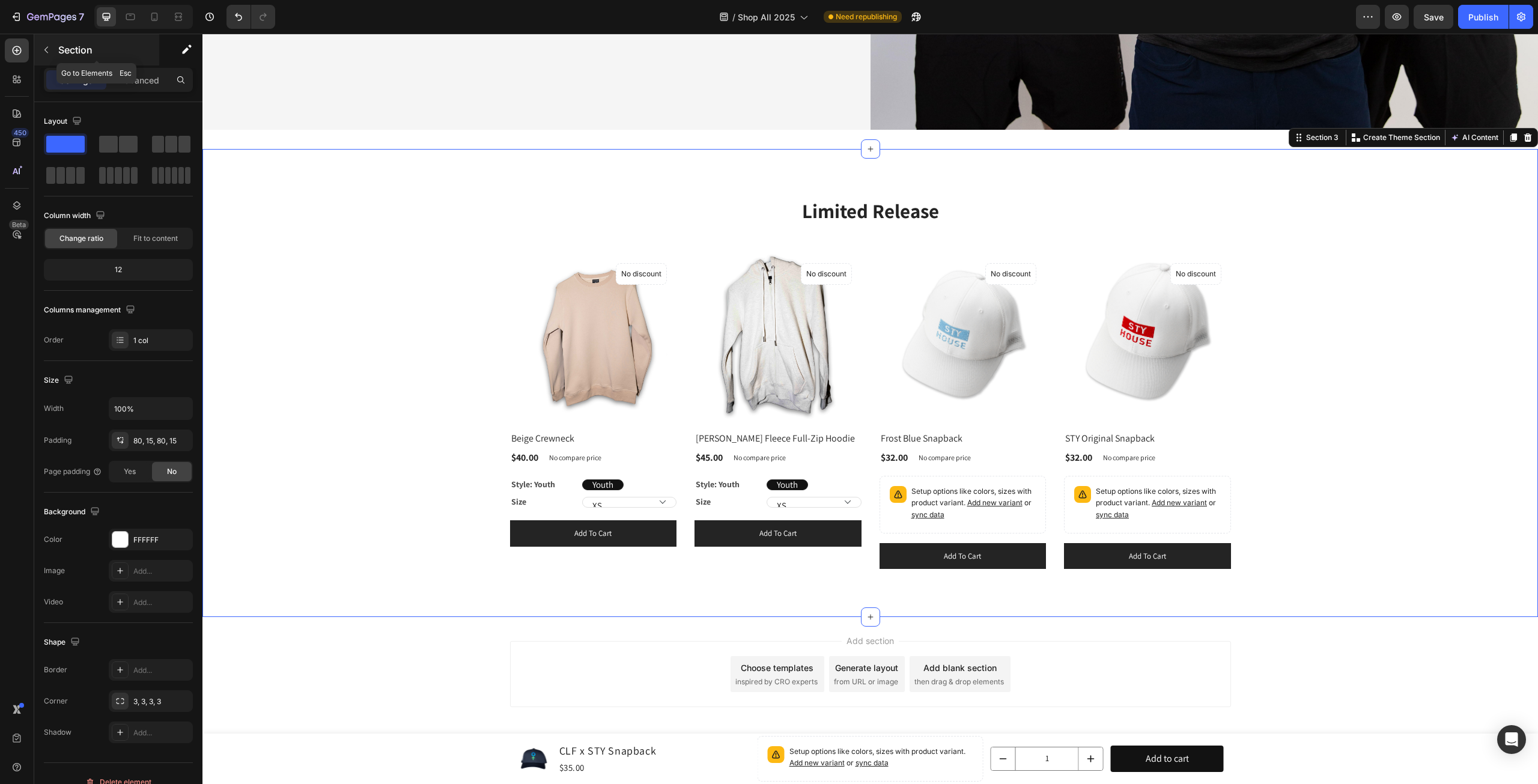
click at [48, 47] on icon "button" at bounding box center [46, 49] width 10 height 10
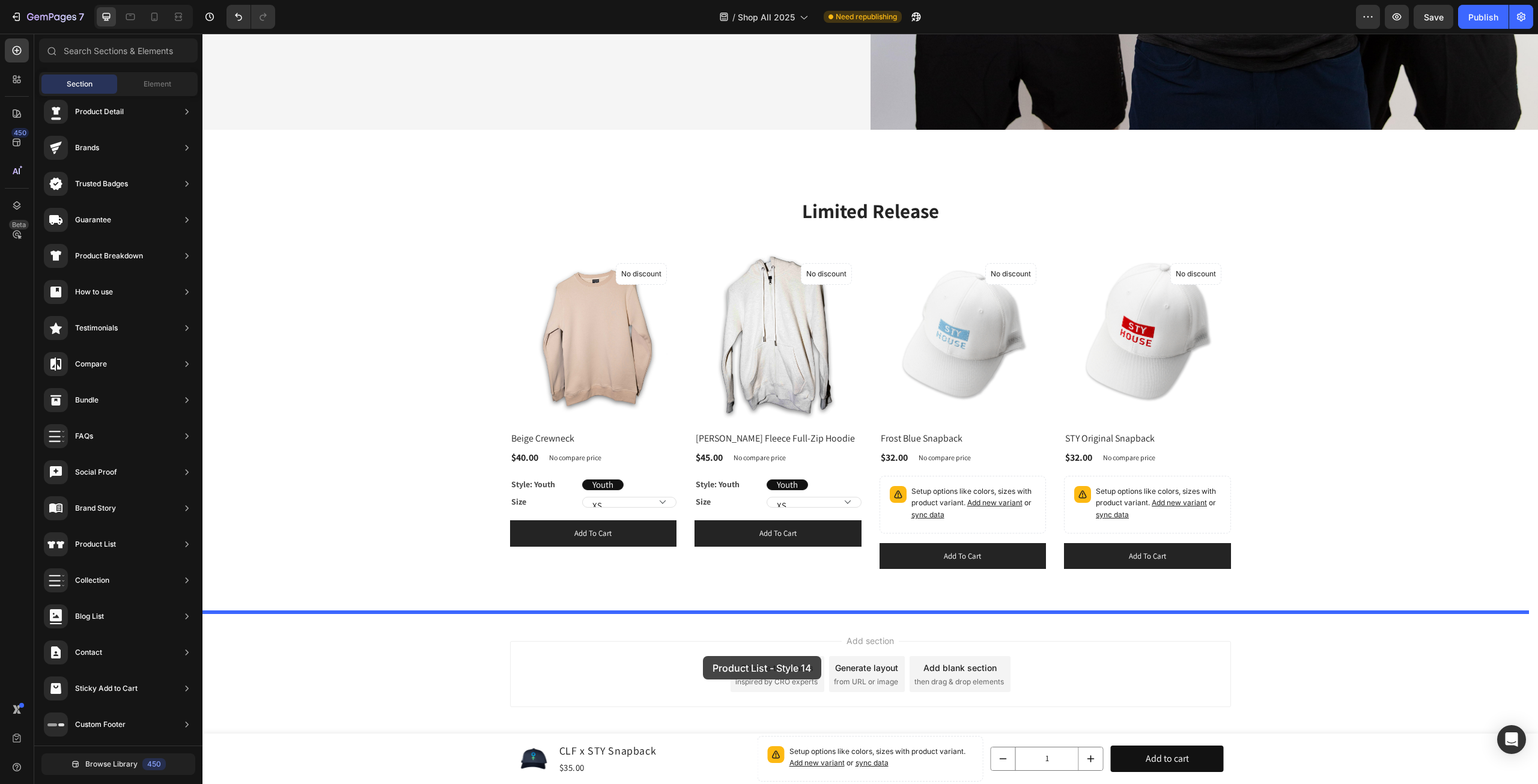
drag, startPoint x: 486, startPoint y: 551, endPoint x: 719, endPoint y: 614, distance: 241.4
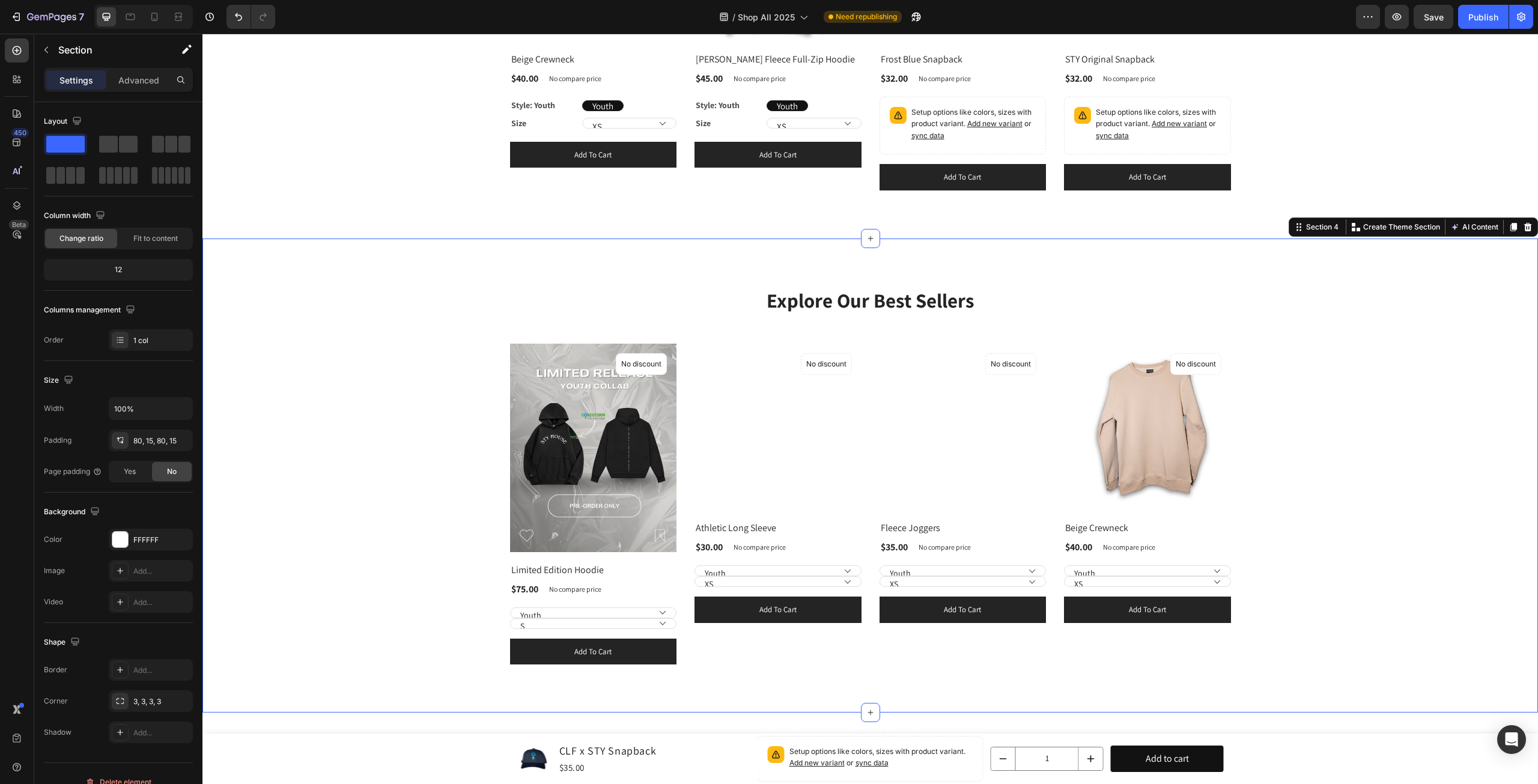
scroll to position [990, 0]
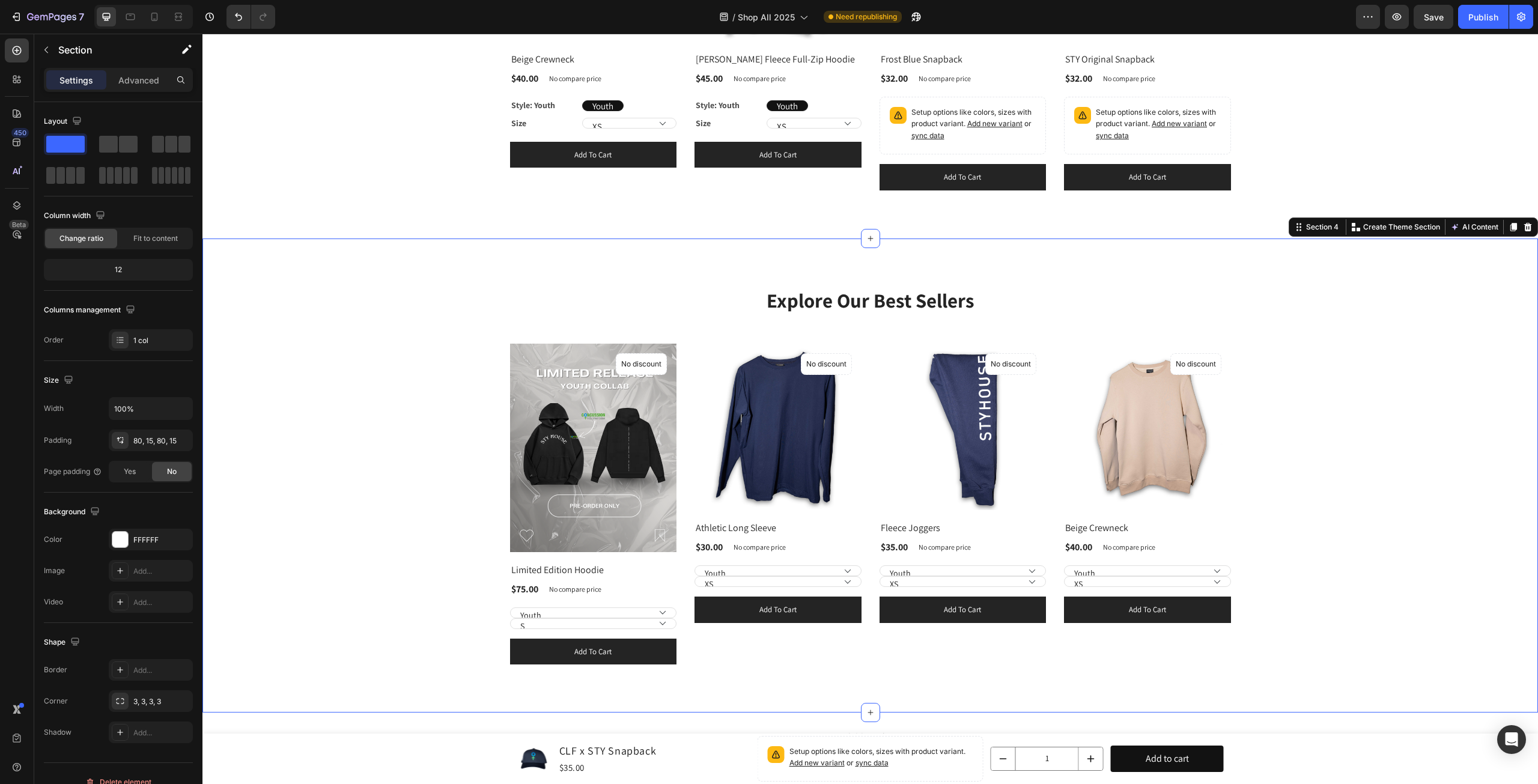
click at [1519, 287] on div "Explore Our Best Sellers Heading Row (P) Images No discount Not be displayed wh…" at bounding box center [870, 475] width 1318 height 378
click at [1525, 224] on icon at bounding box center [1528, 227] width 7 height 8
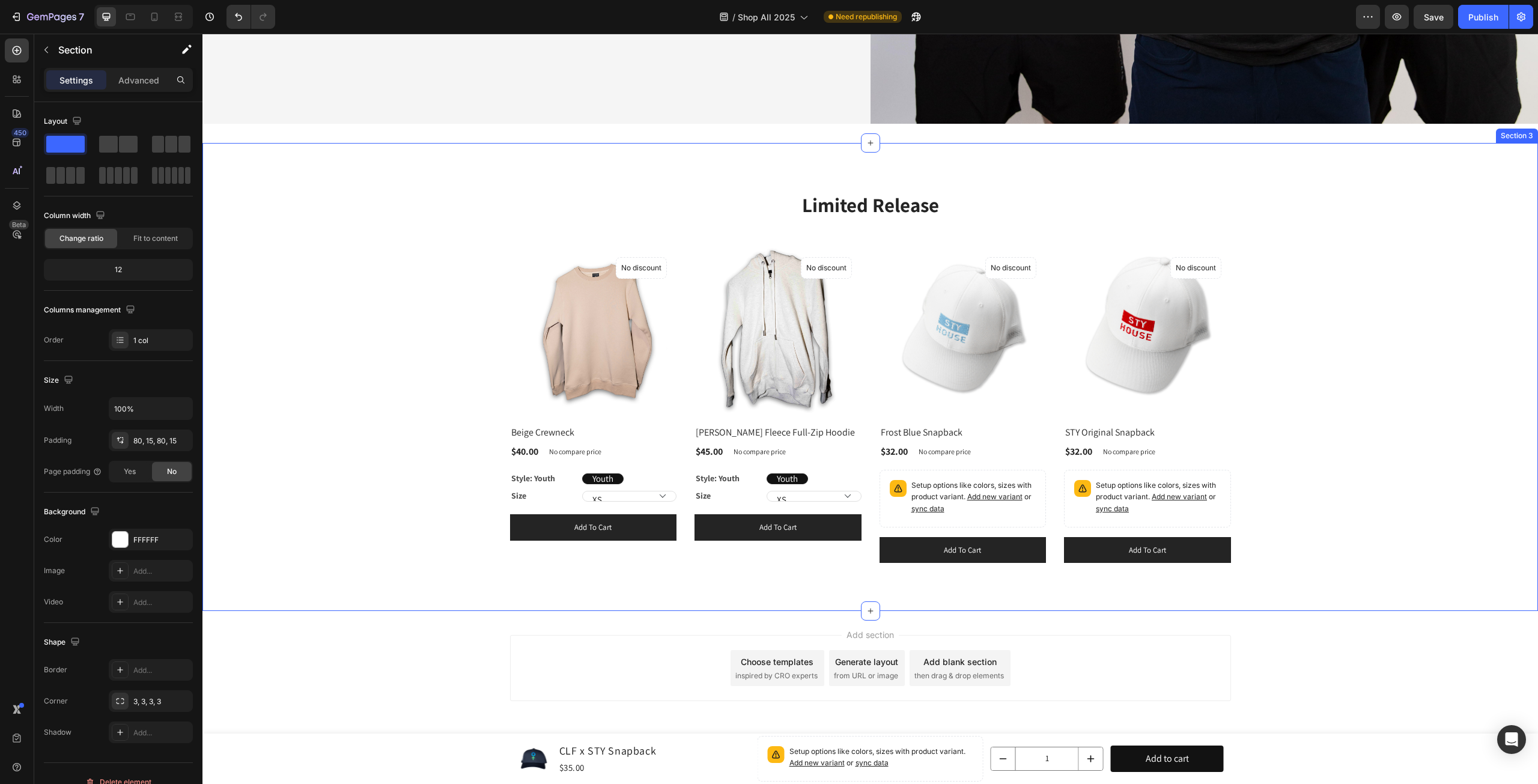
scroll to position [616, 0]
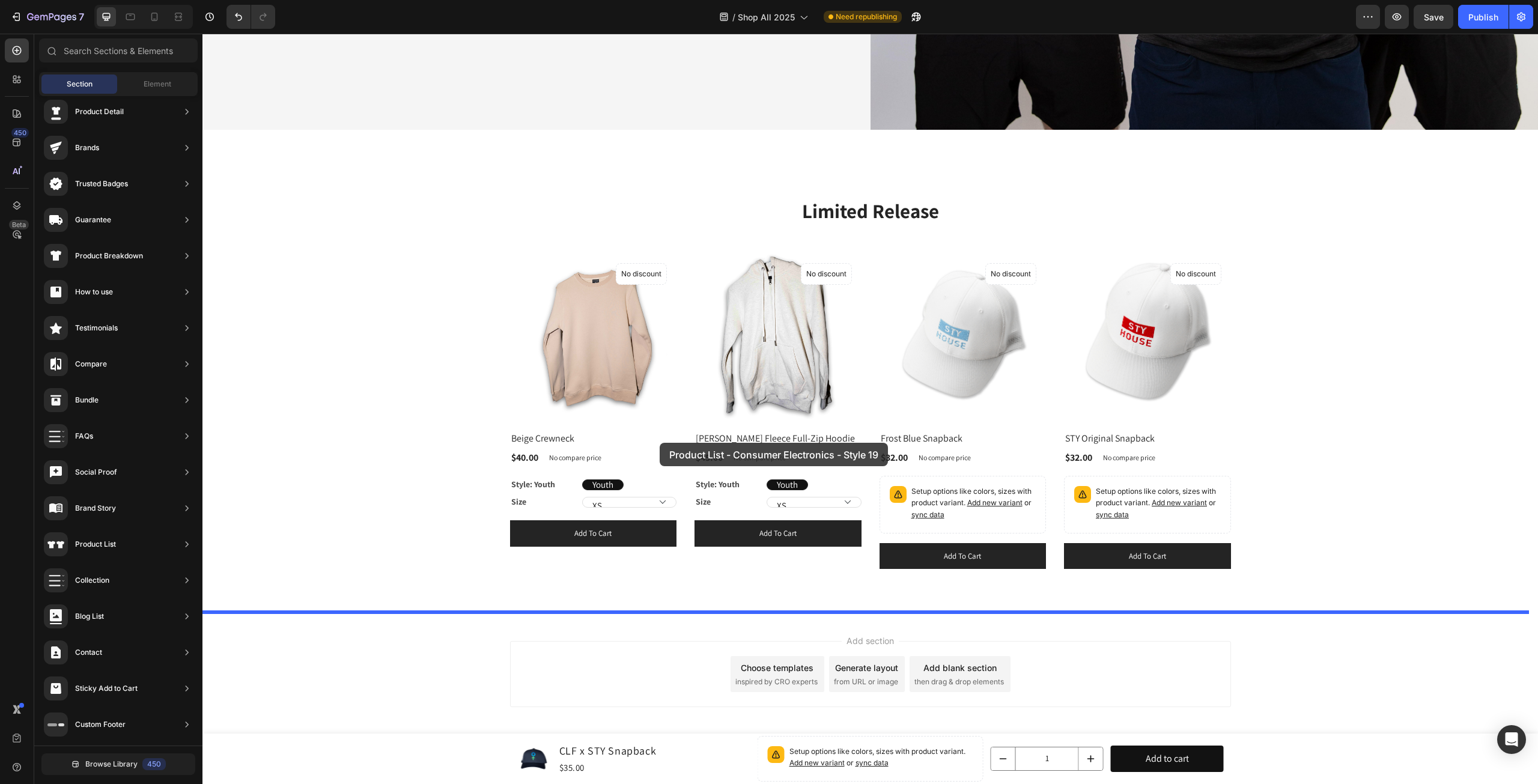
drag, startPoint x: 421, startPoint y: 418, endPoint x: 695, endPoint y: 513, distance: 290.0
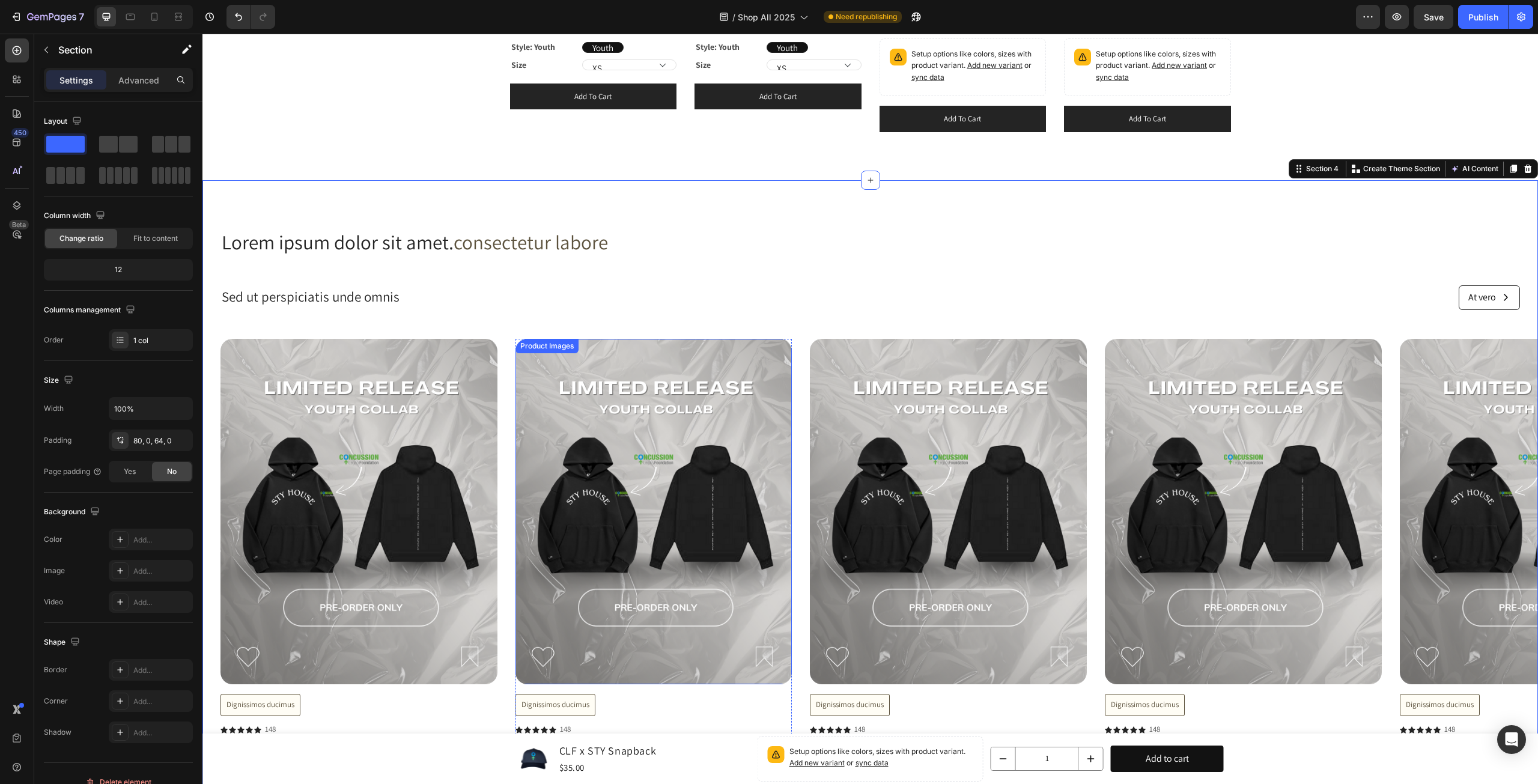
scroll to position [1190, 0]
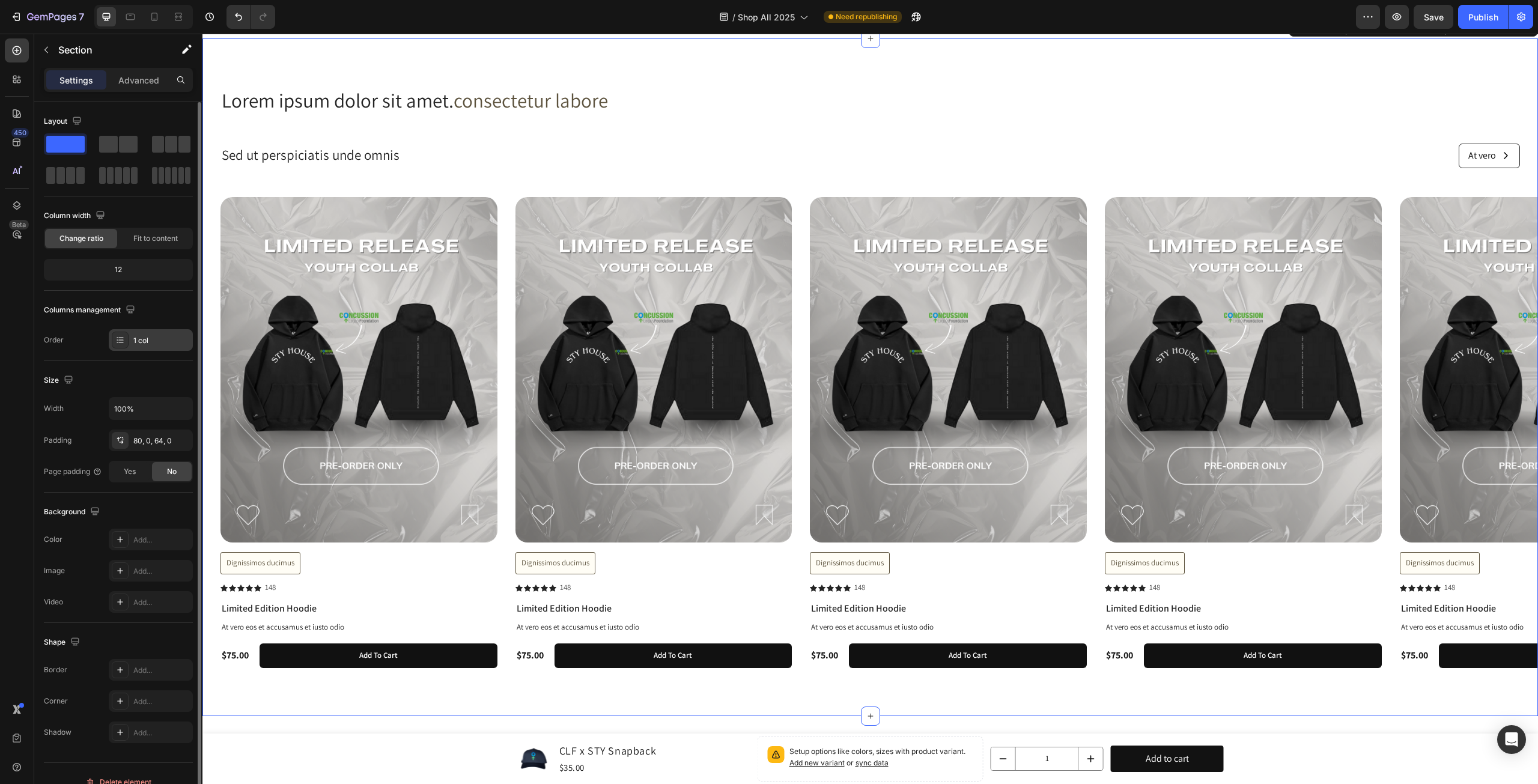
click at [158, 343] on div "1 col" at bounding box center [161, 340] width 56 height 10
click at [135, 492] on div "Layout Column width Change ratio Fit to content 12 Columns management Order 1 c…" at bounding box center [118, 557] width 149 height 130
click at [162, 239] on span "Fit to content" at bounding box center [155, 239] width 44 height 10
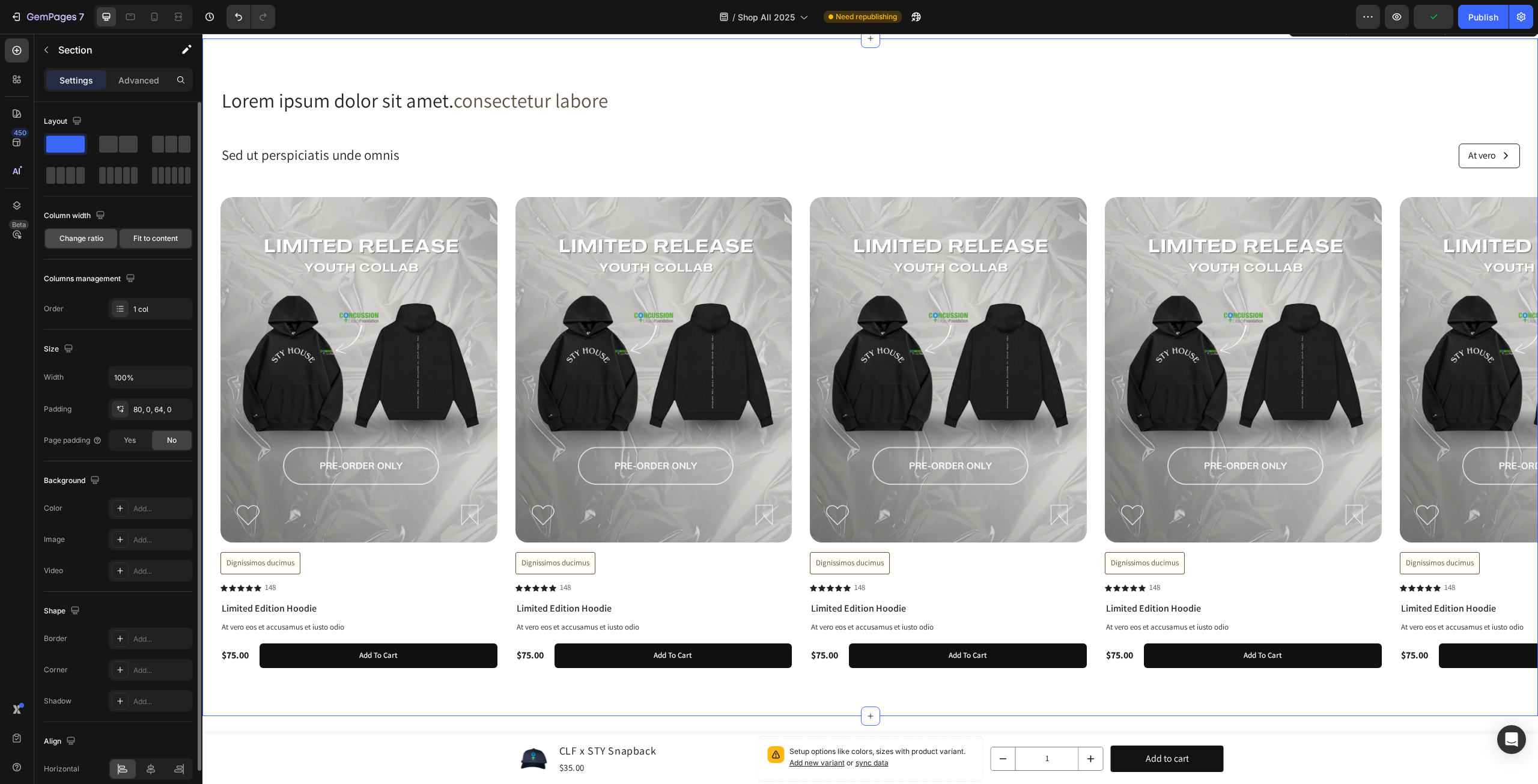
click at [83, 236] on span "Change ratio" at bounding box center [81, 239] width 44 height 10
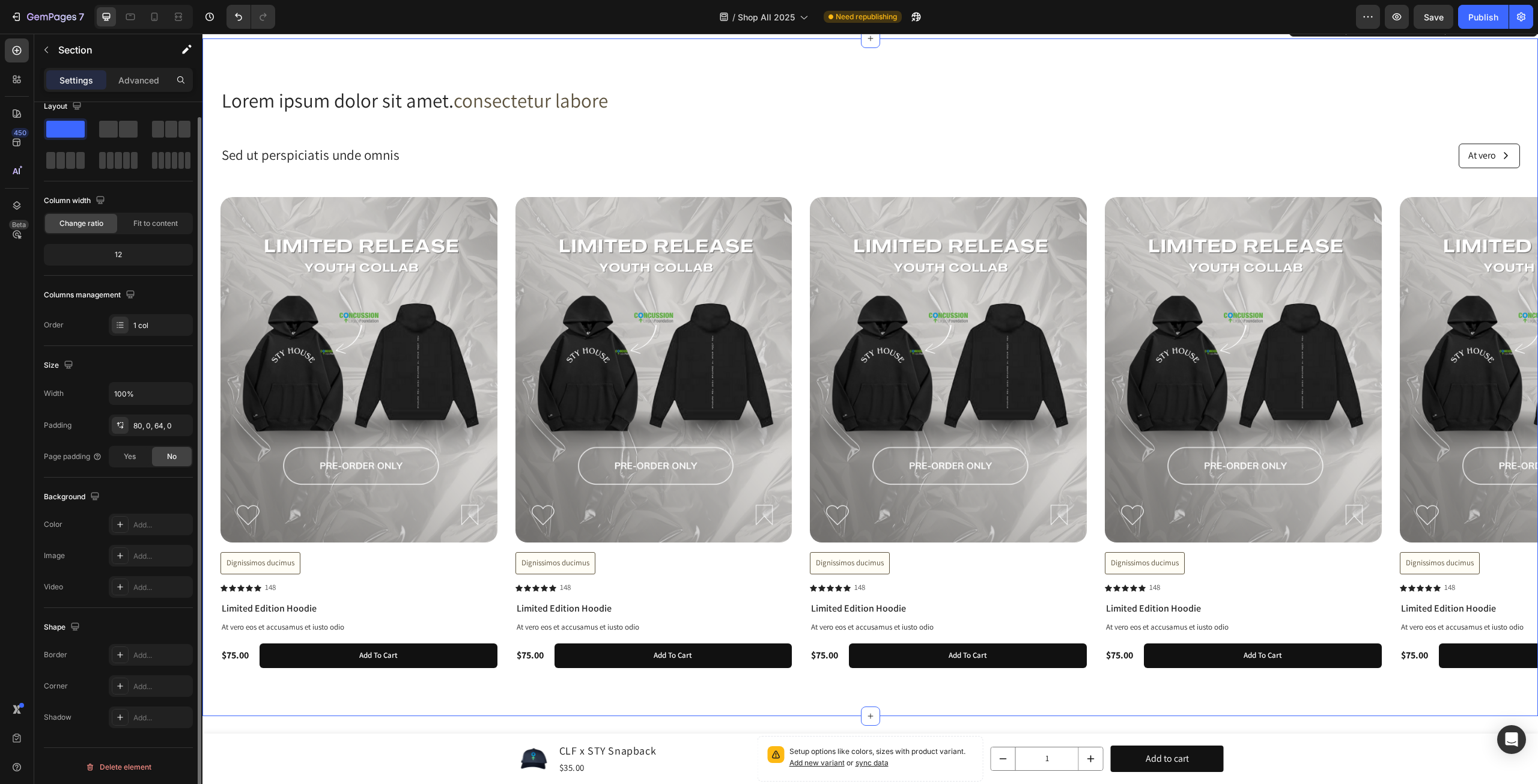
scroll to position [0, 0]
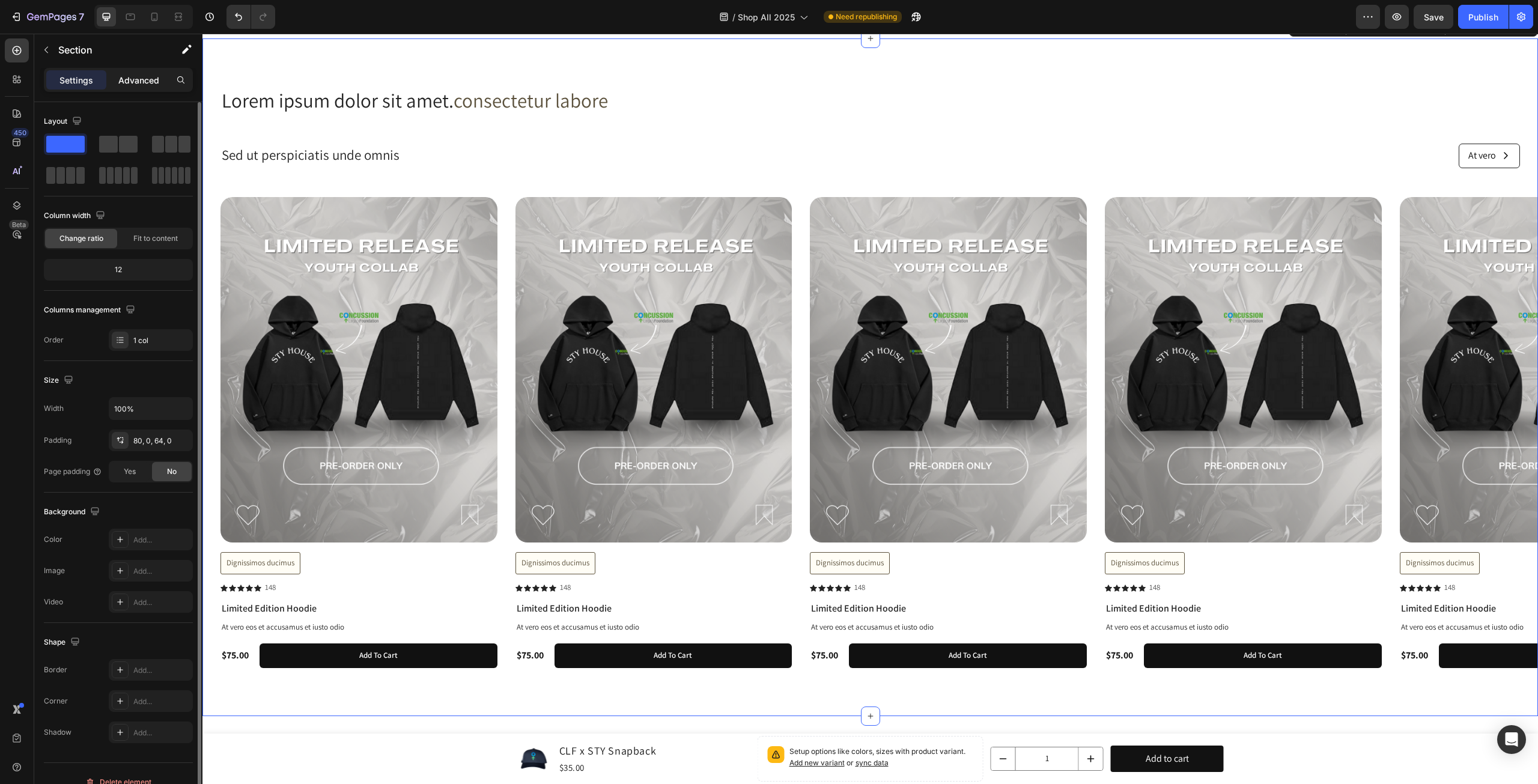
click at [138, 77] on p "Advanced" at bounding box center [138, 80] width 41 height 13
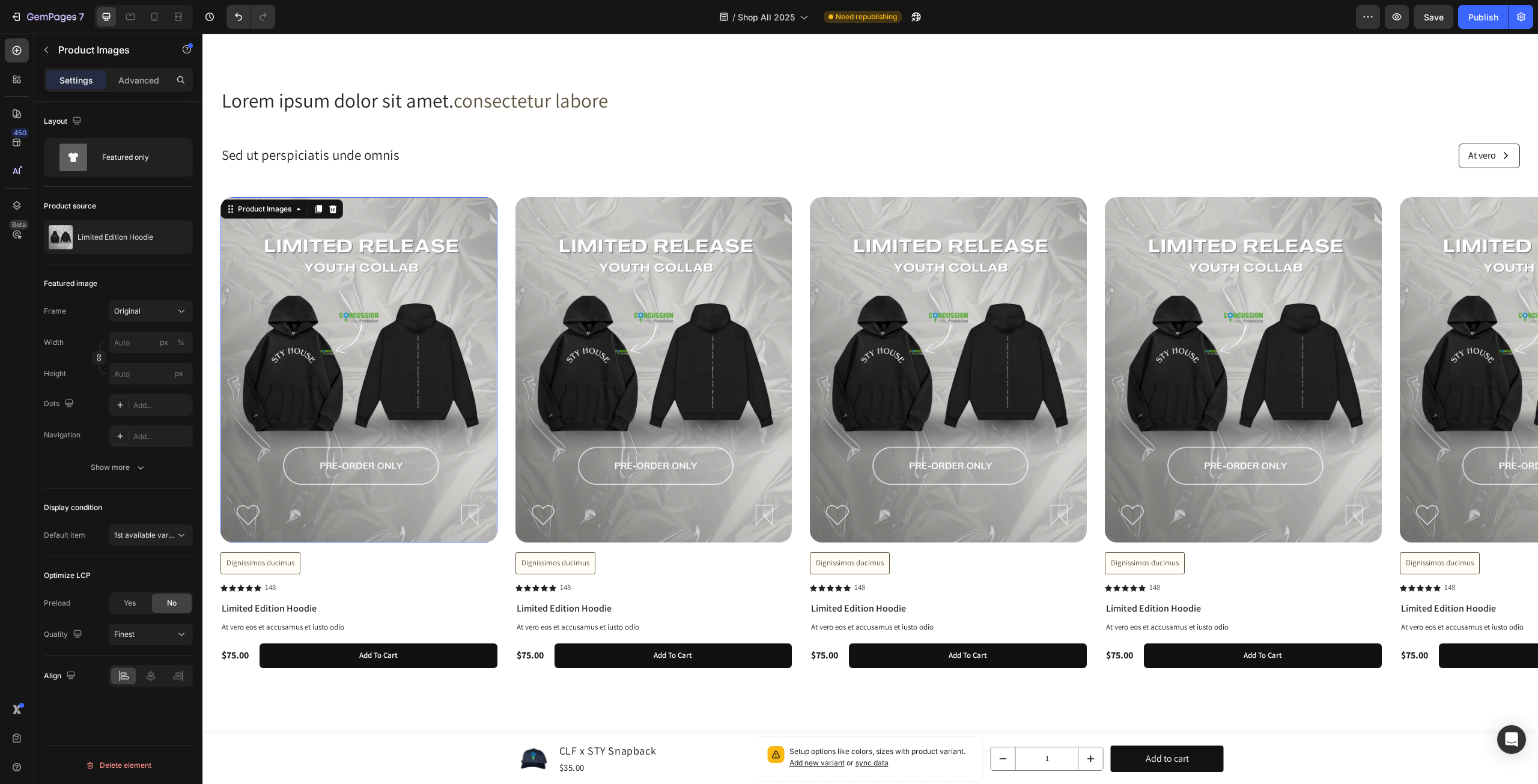
click at [293, 266] on img at bounding box center [359, 370] width 277 height 346
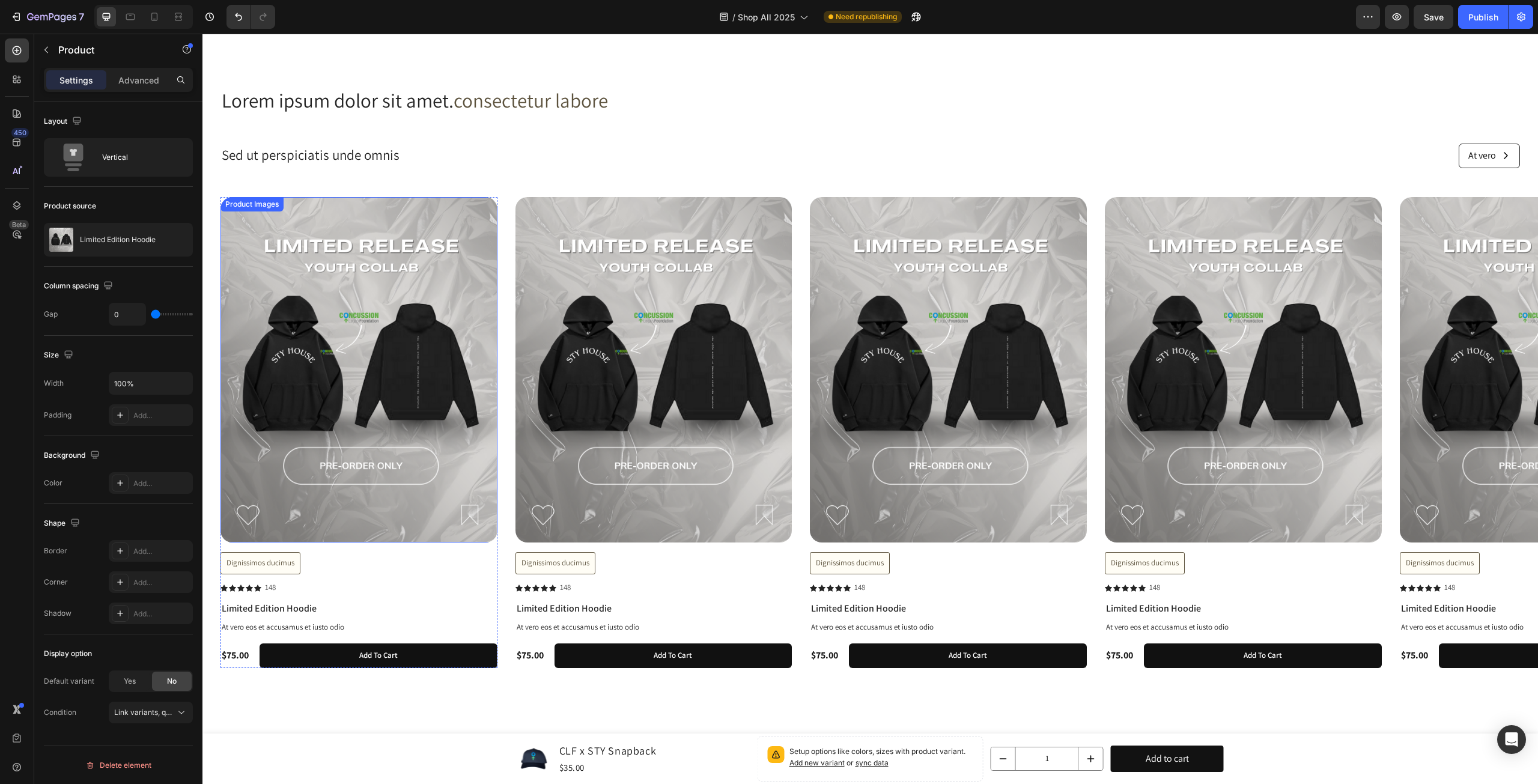
click at [435, 242] on img at bounding box center [359, 370] width 277 height 346
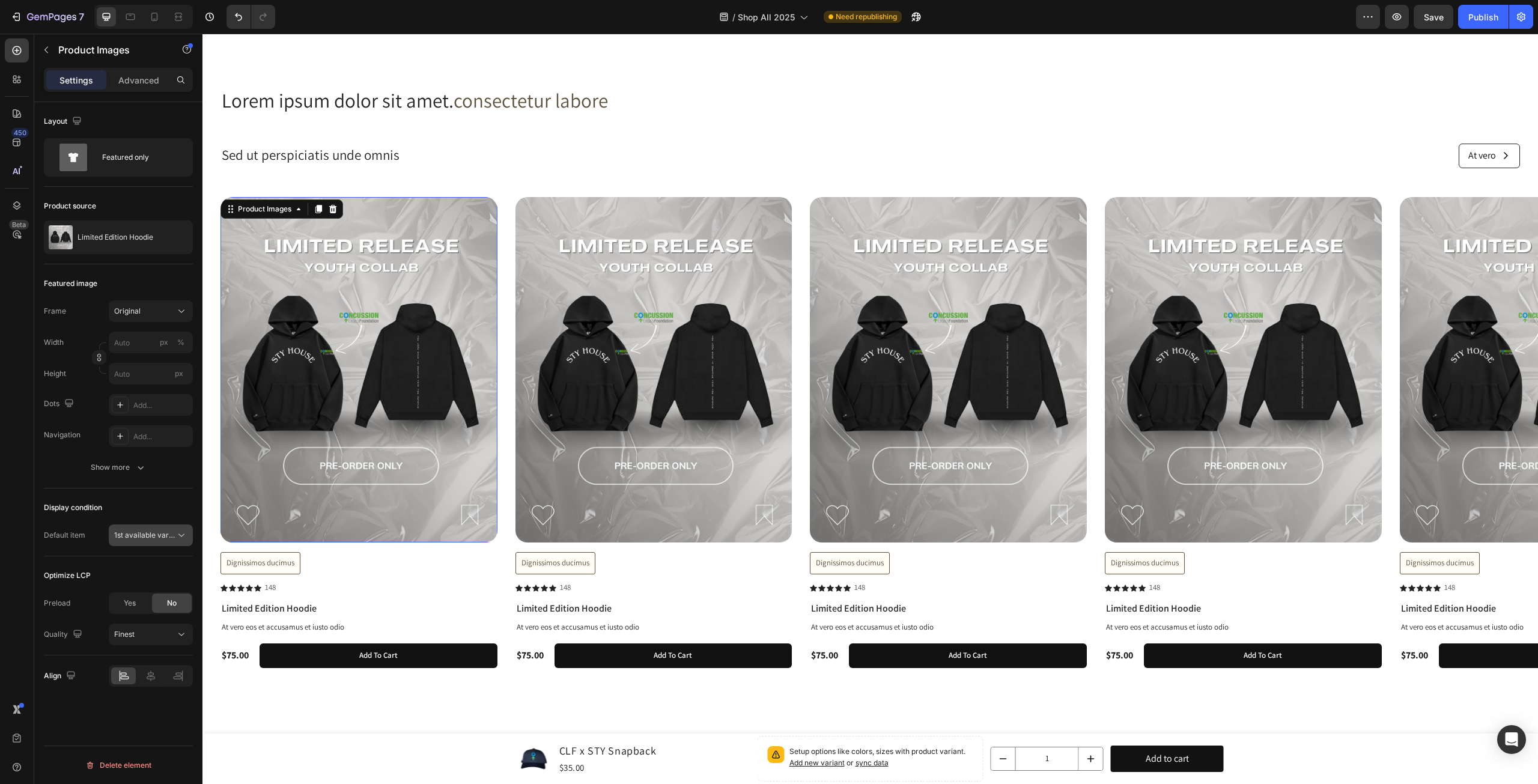
click at [174, 537] on span "1st available variant" at bounding box center [148, 535] width 67 height 9
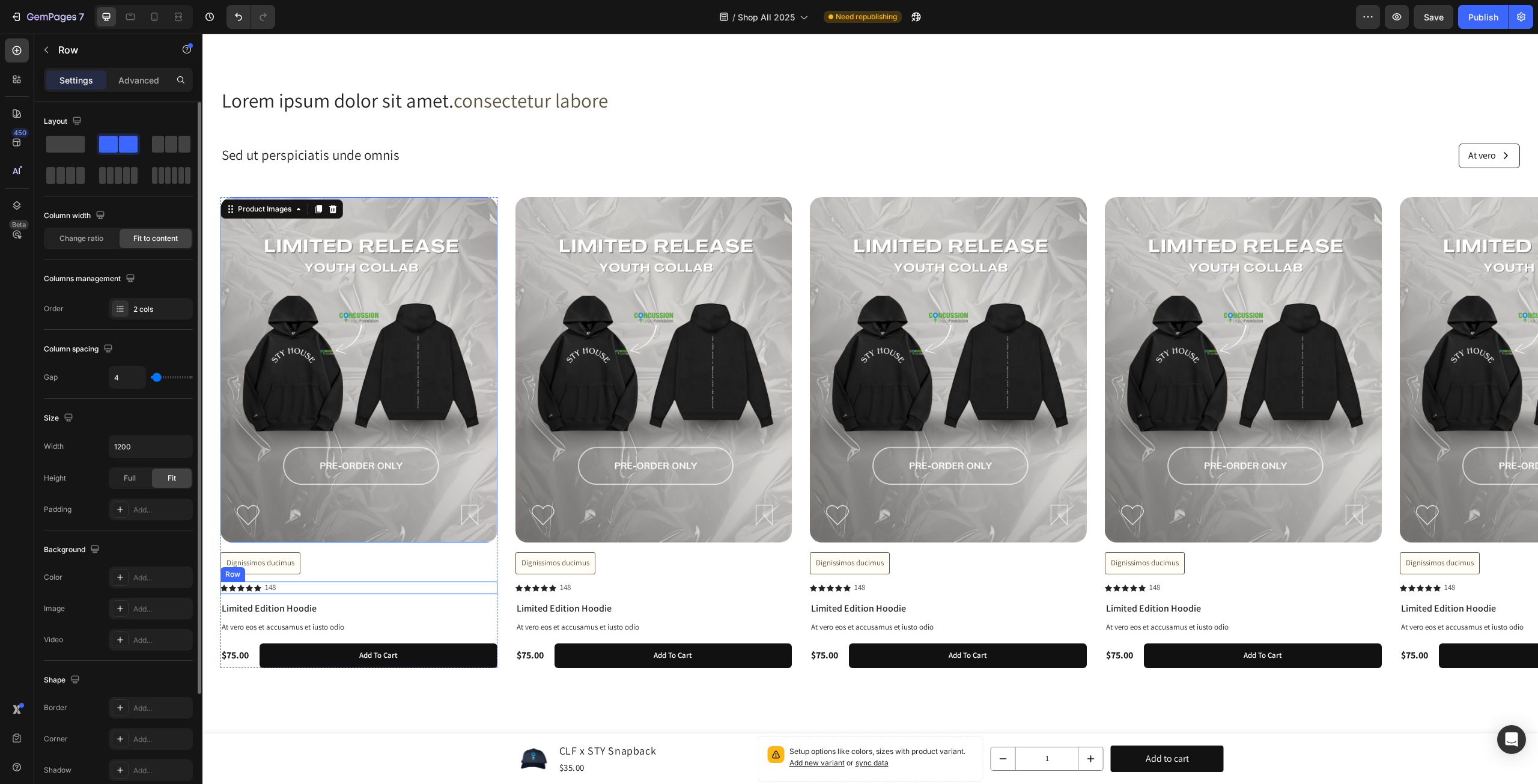
click at [480, 584] on div "Icon Icon Icon Icon Icon Icon List 148 Text Block Row" at bounding box center [359, 587] width 277 height 13
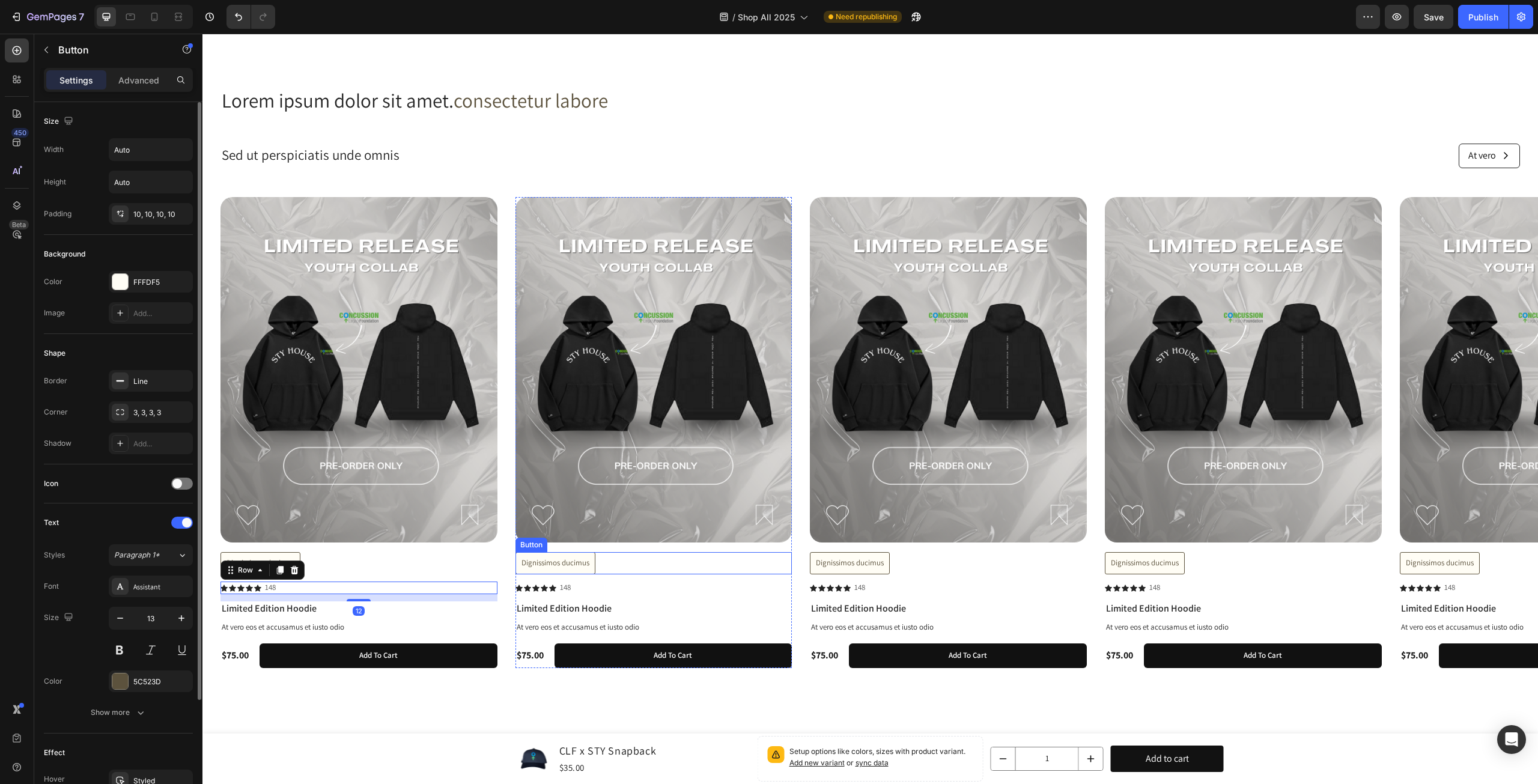
click at [739, 567] on div "Dignissimos ducimus Button" at bounding box center [654, 563] width 277 height 22
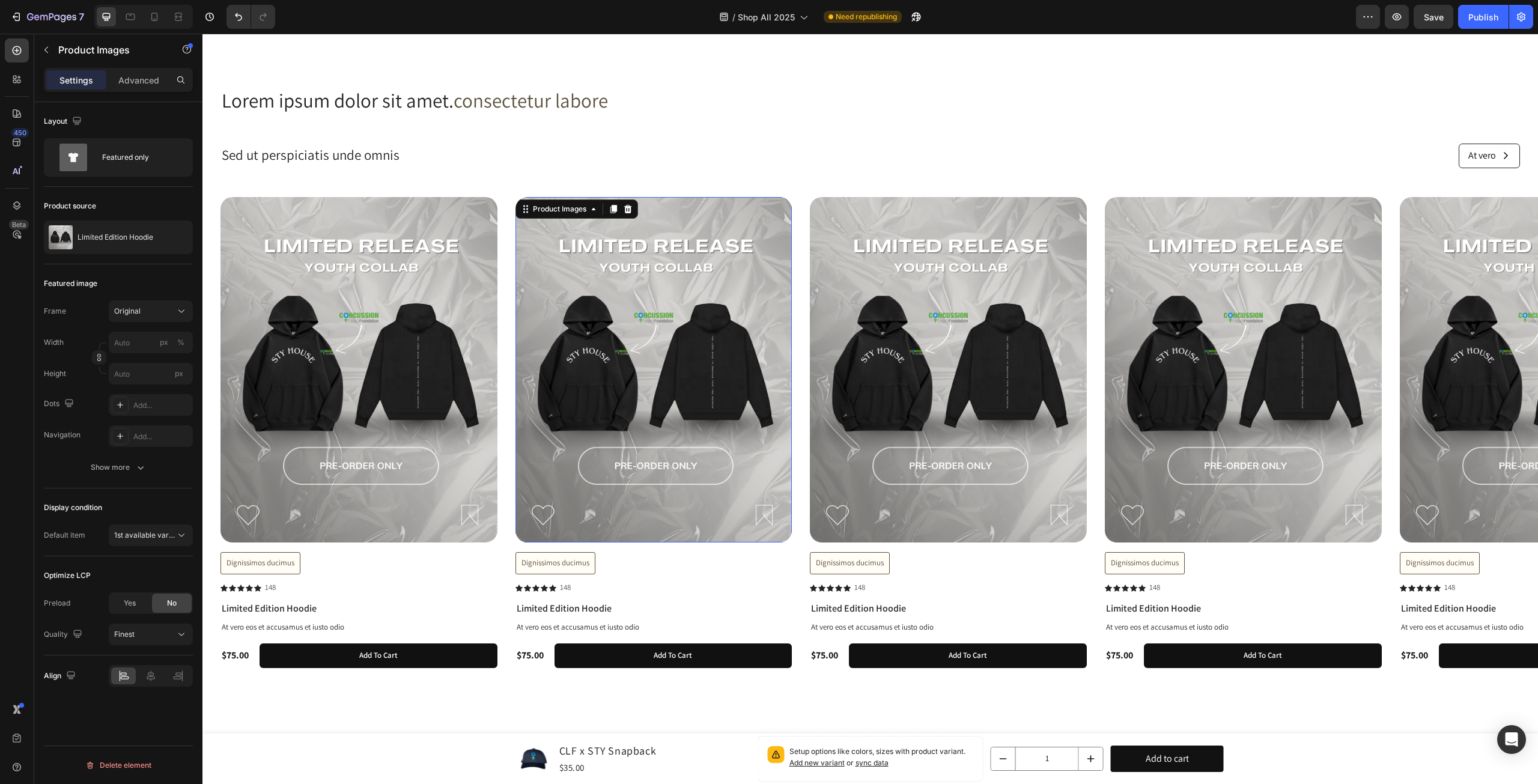
click at [611, 200] on div "Product Images 16" at bounding box center [654, 370] width 277 height 346
click at [137, 221] on div "Limited Edition Hoodie" at bounding box center [118, 237] width 149 height 34
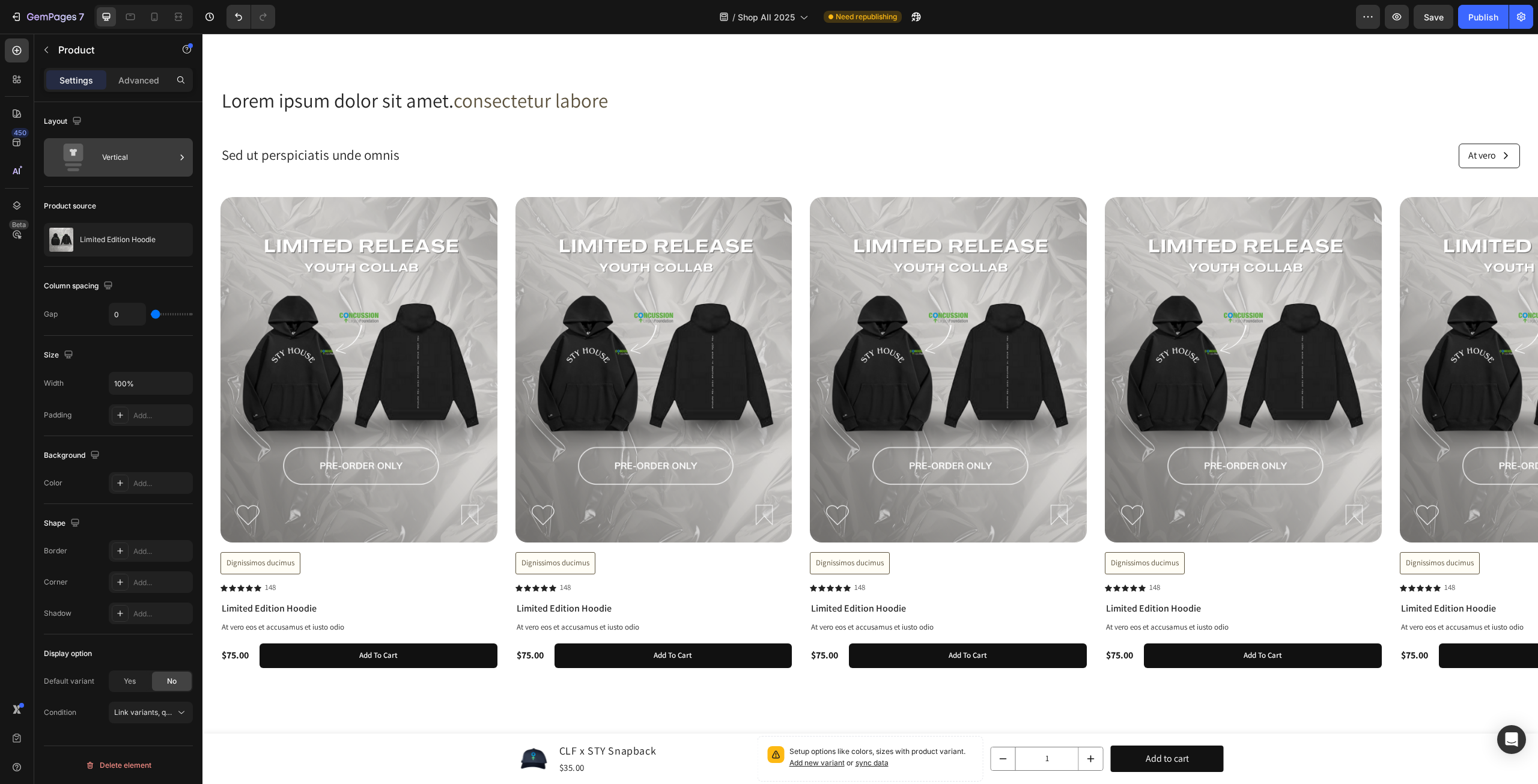
click at [171, 152] on div "Vertical" at bounding box center [138, 157] width 73 height 28
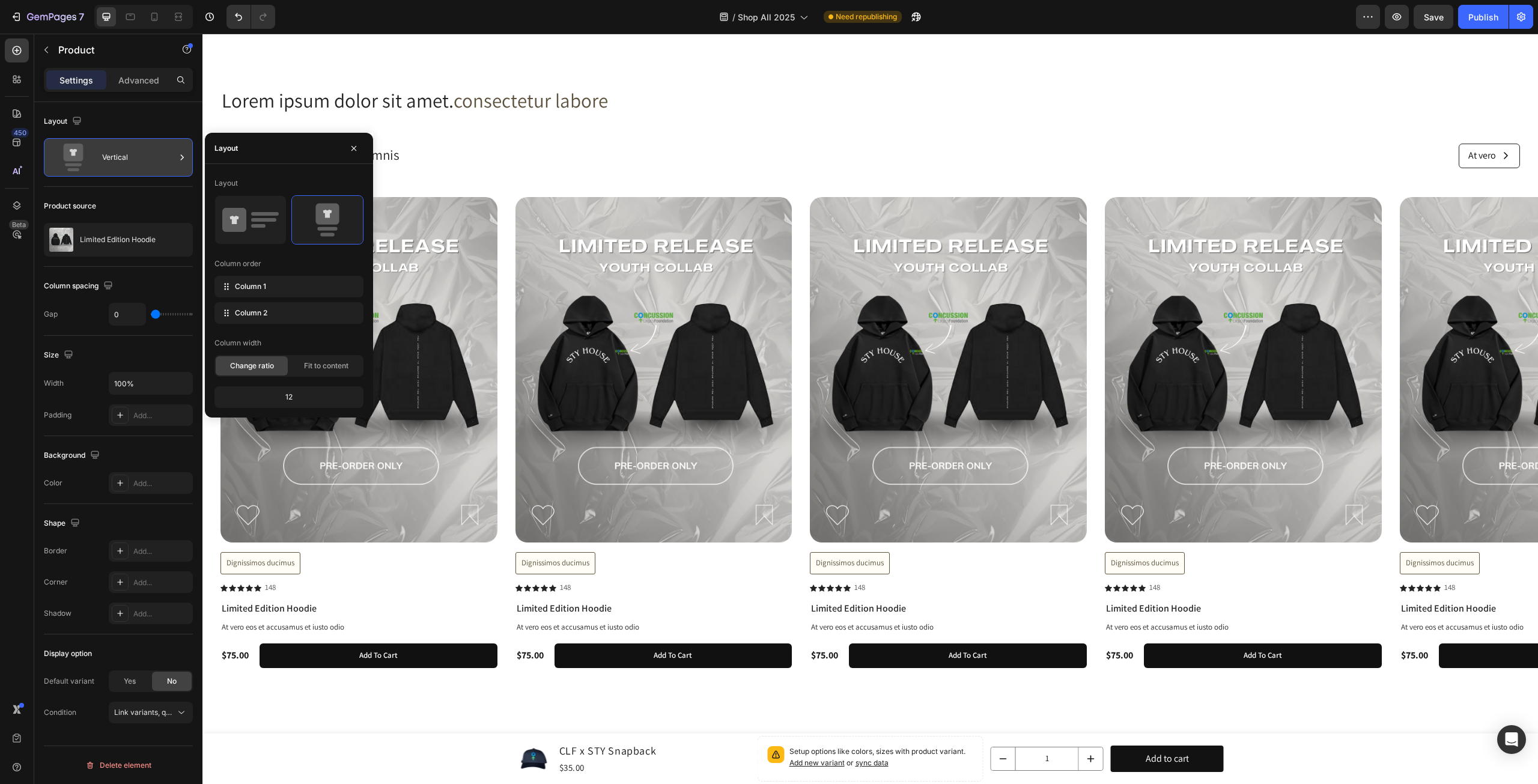
click at [171, 152] on div "Vertical" at bounding box center [138, 157] width 73 height 28
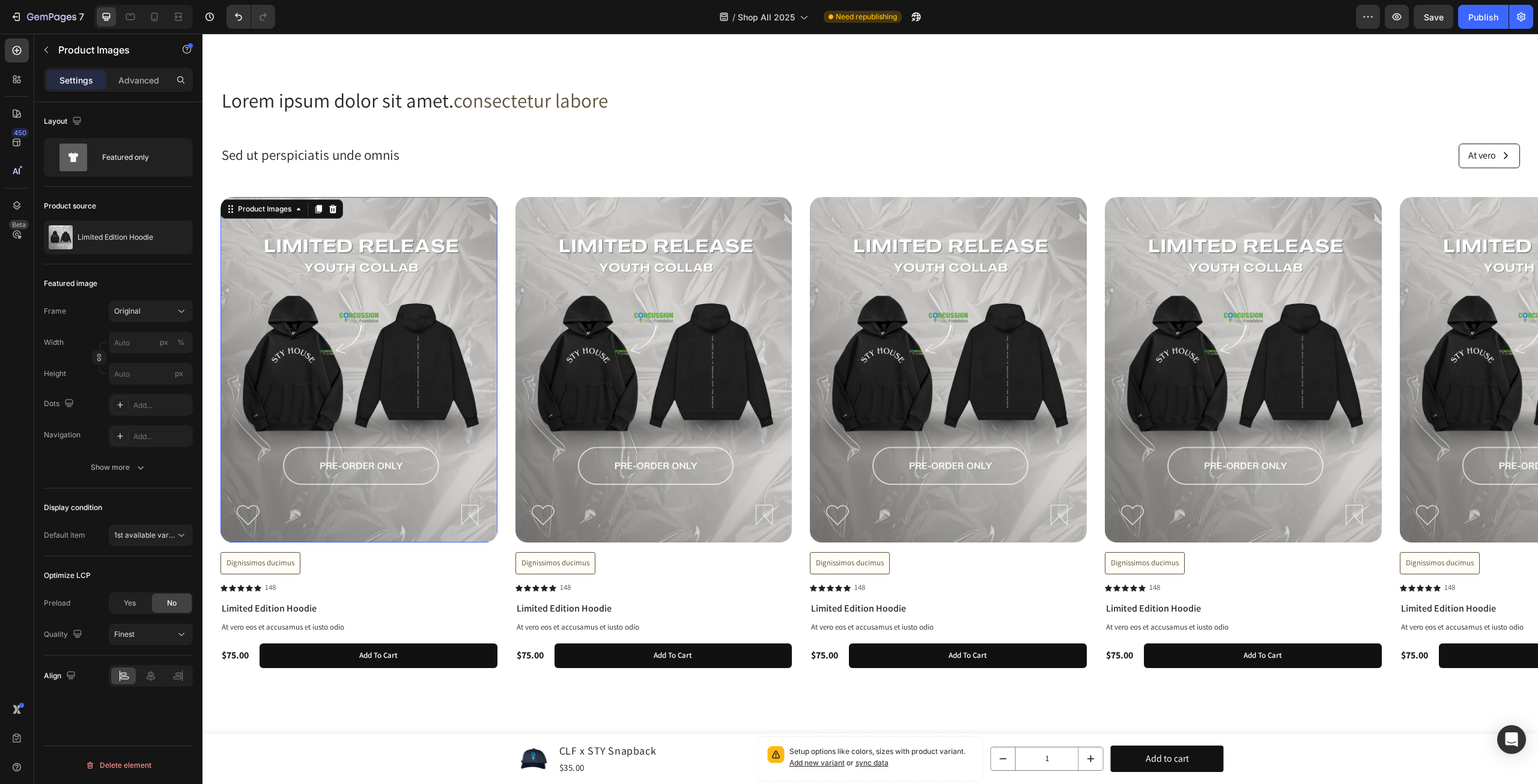
click at [365, 364] on img at bounding box center [359, 370] width 277 height 346
click at [578, 349] on img at bounding box center [654, 370] width 277 height 346
click at [370, 344] on img at bounding box center [359, 370] width 277 height 346
click at [137, 243] on div "Limited Edition Hoodie" at bounding box center [118, 237] width 149 height 34
click at [651, 357] on img at bounding box center [654, 370] width 277 height 346
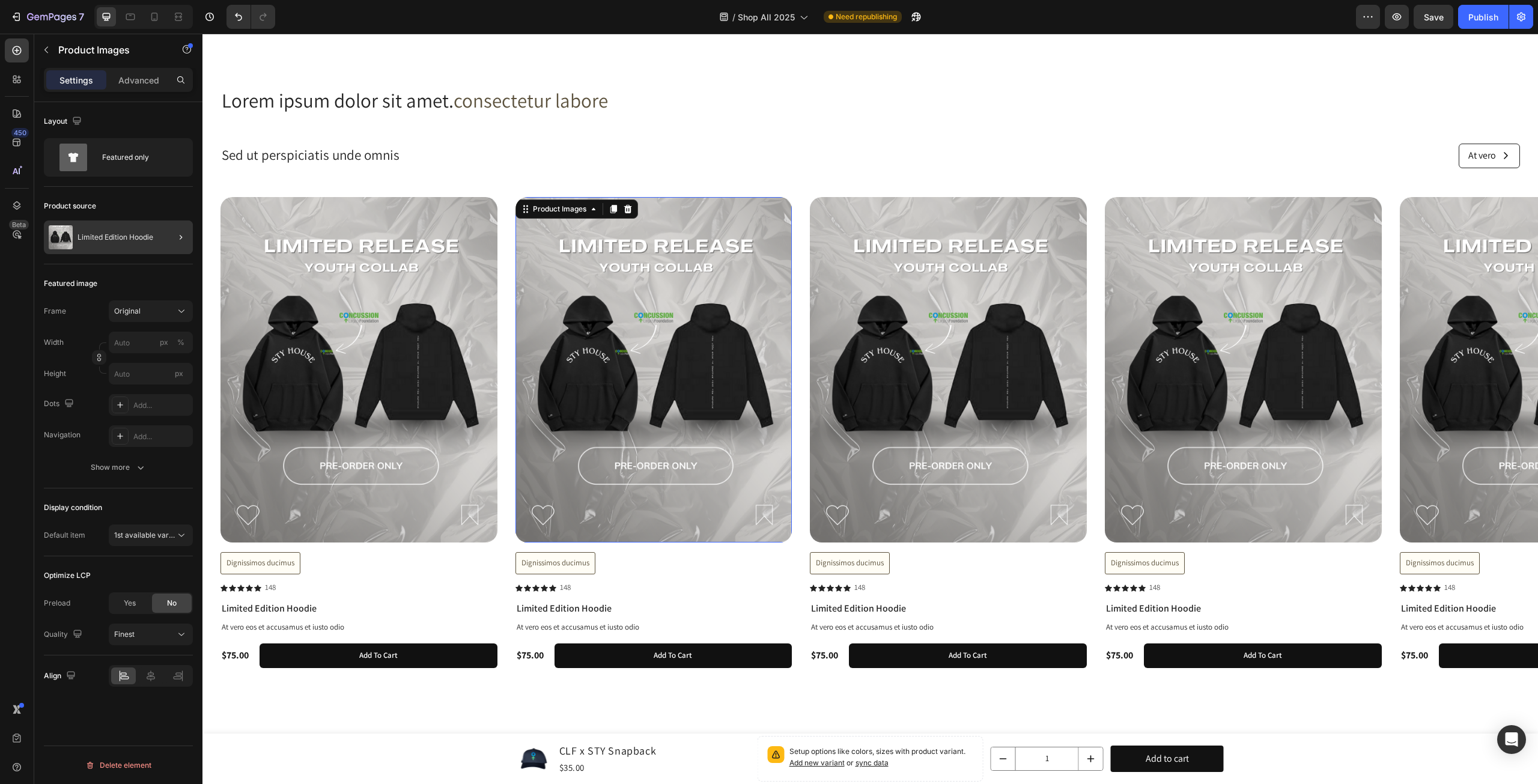
click at [161, 242] on div at bounding box center [176, 237] width 34 height 34
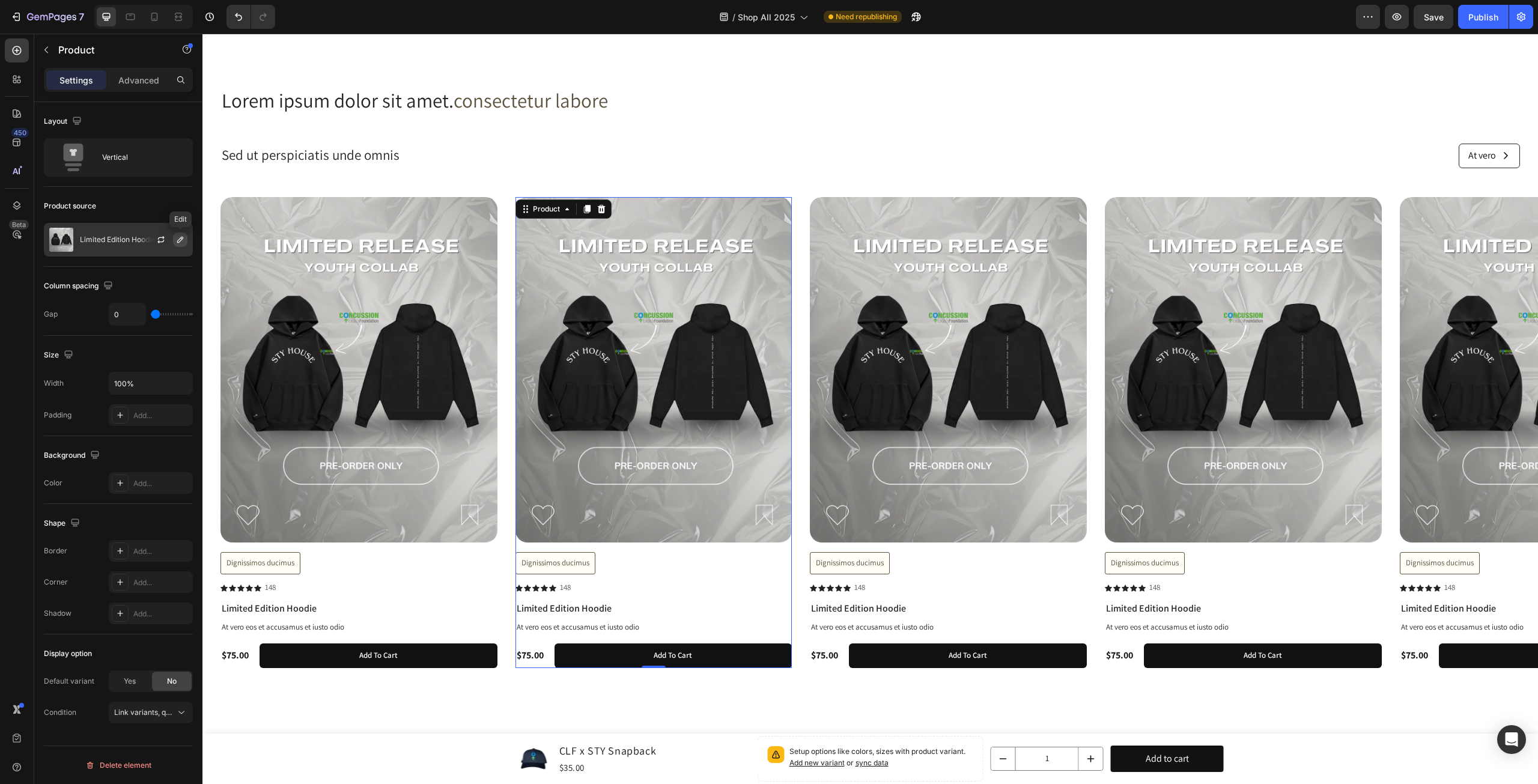
click at [179, 239] on icon "button" at bounding box center [180, 239] width 10 height 10
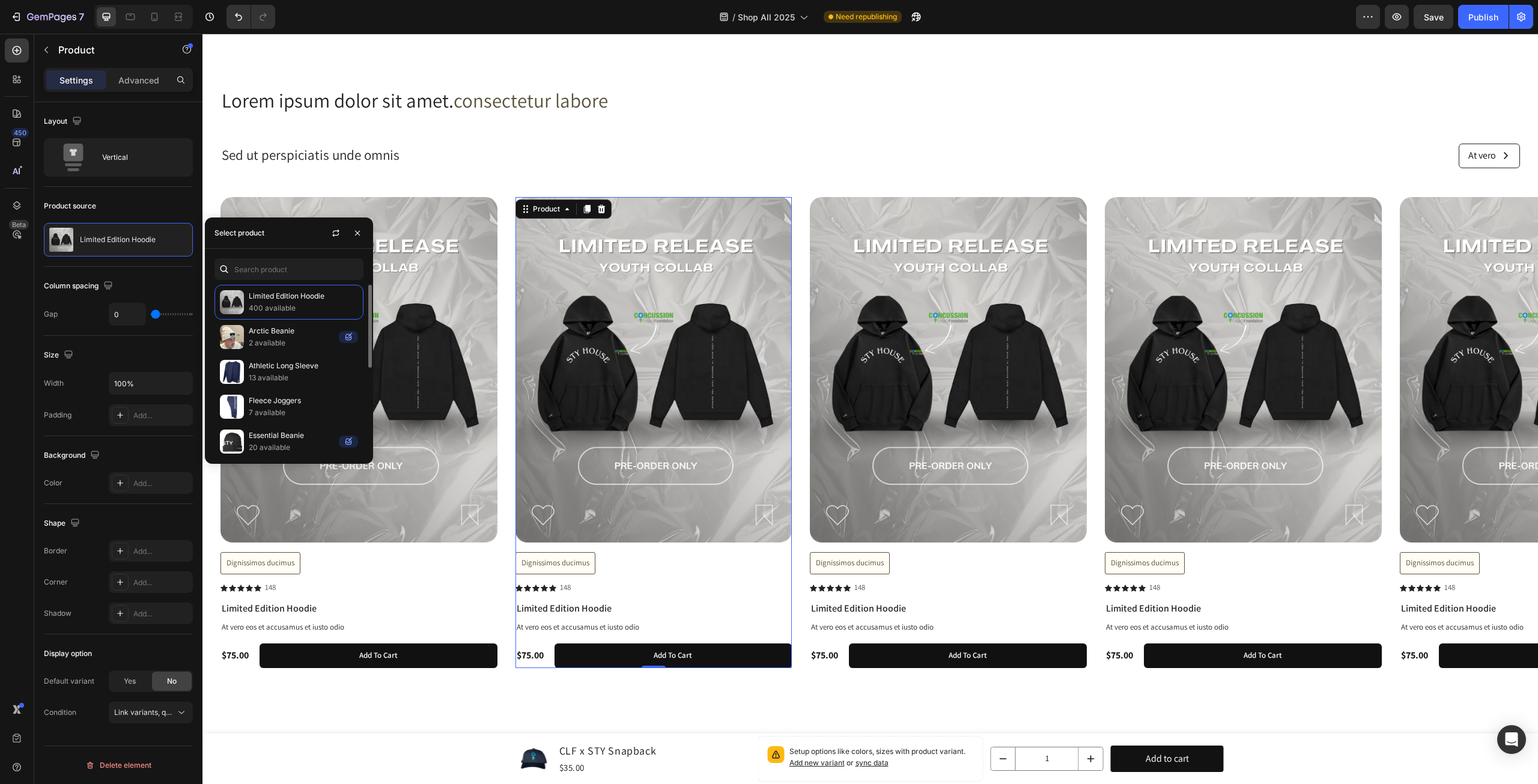
scroll to position [175, 0]
click at [319, 306] on p "28 available" at bounding box center [303, 307] width 109 height 12
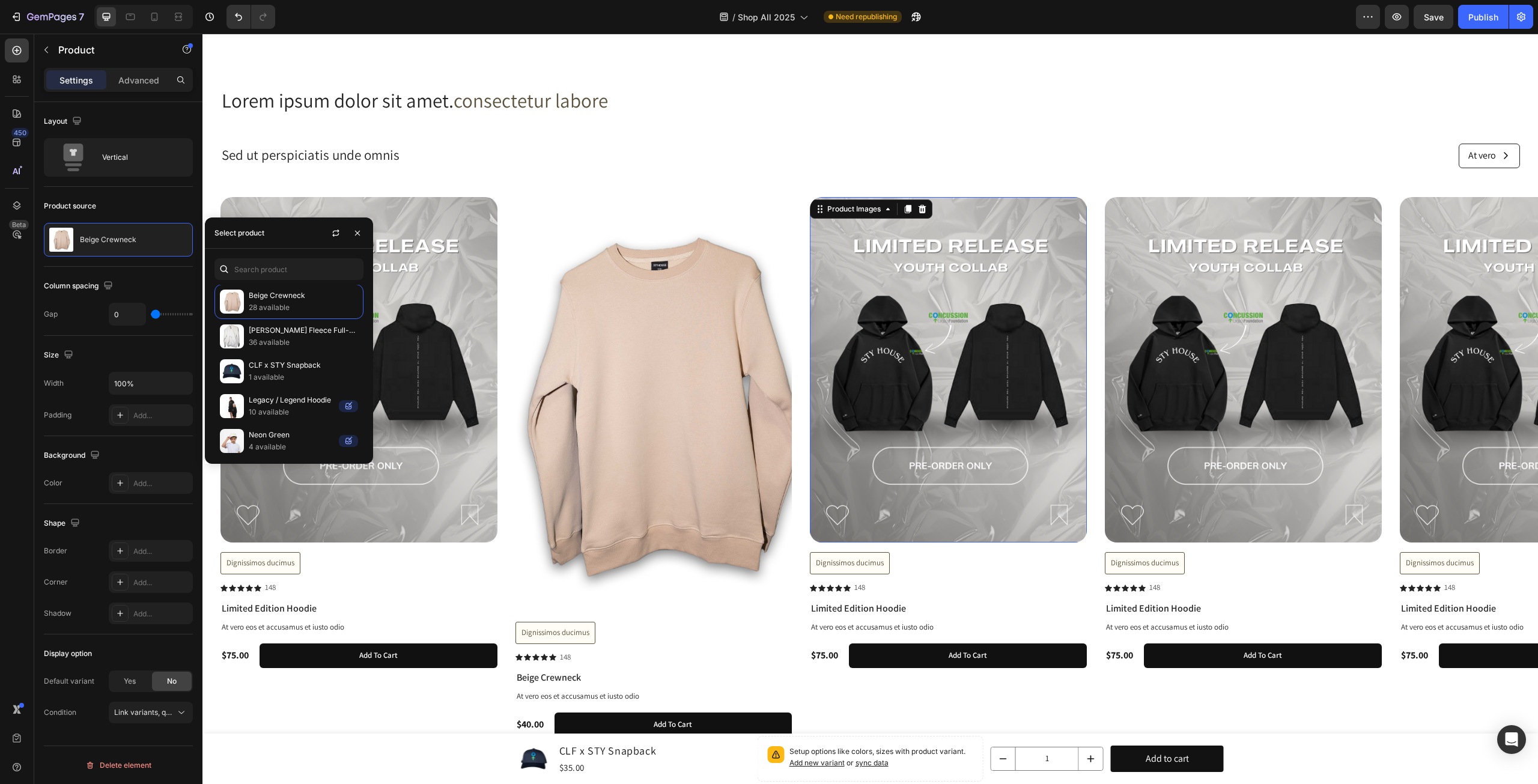
click at [907, 343] on img at bounding box center [948, 370] width 277 height 346
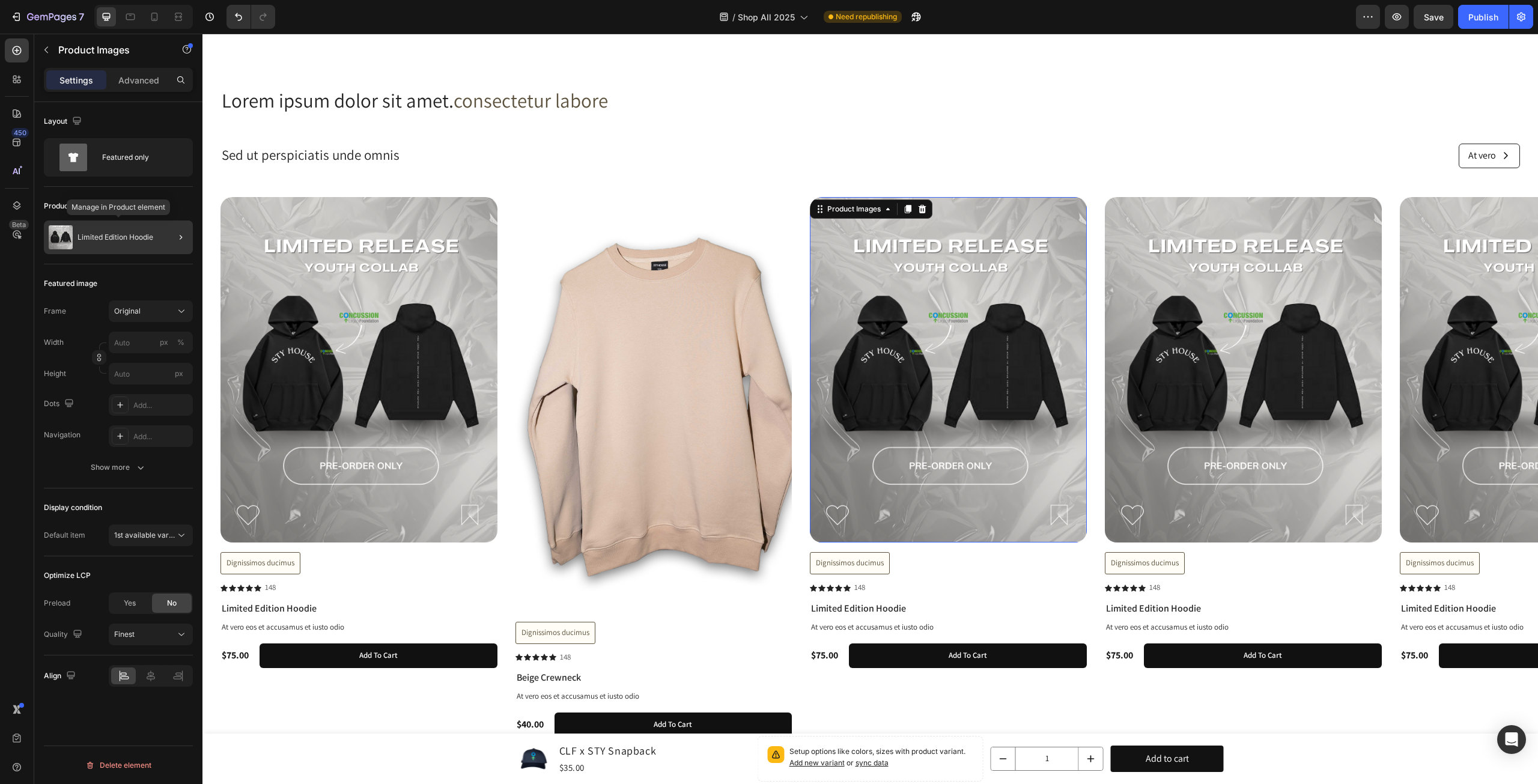
click at [125, 242] on div "Limited Edition Hoodie" at bounding box center [118, 237] width 149 height 34
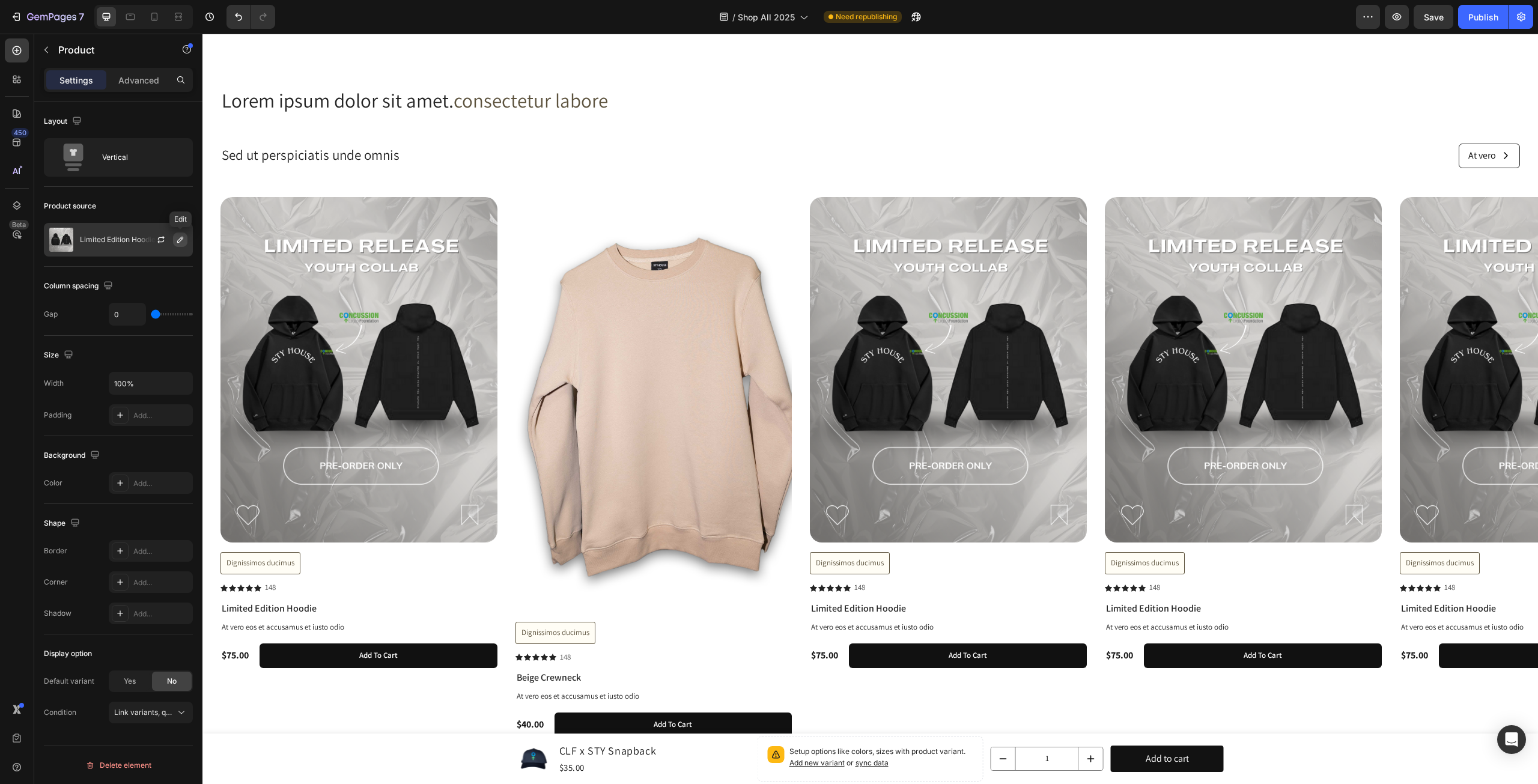
drag, startPoint x: 160, startPoint y: 236, endPoint x: 182, endPoint y: 242, distance: 22.8
click at [182, 242] on div at bounding box center [165, 239] width 53 height 32
click at [182, 242] on icon "button" at bounding box center [180, 239] width 10 height 10
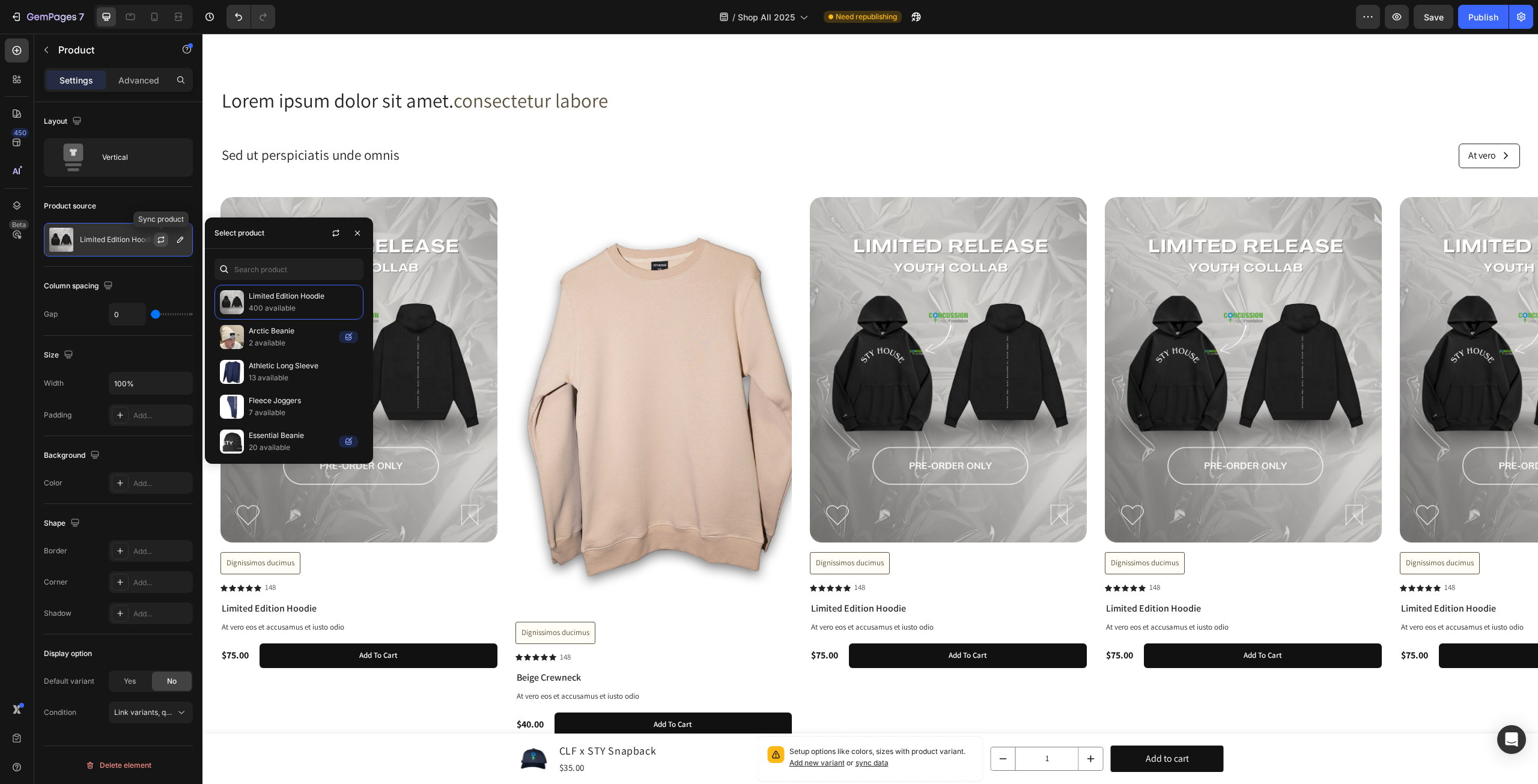
click at [163, 243] on icon "button" at bounding box center [161, 239] width 10 height 10
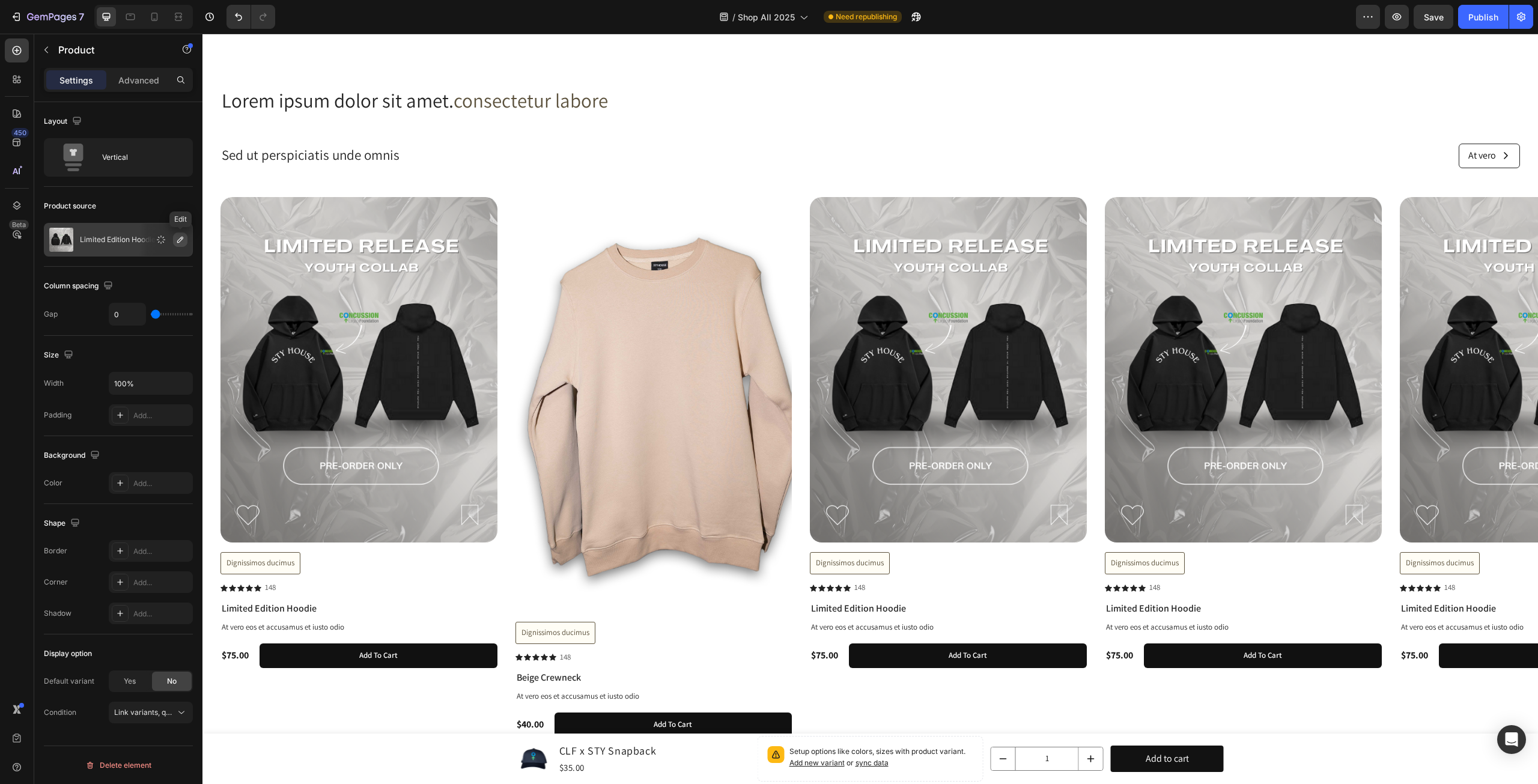
click at [178, 240] on icon "button" at bounding box center [180, 239] width 10 height 10
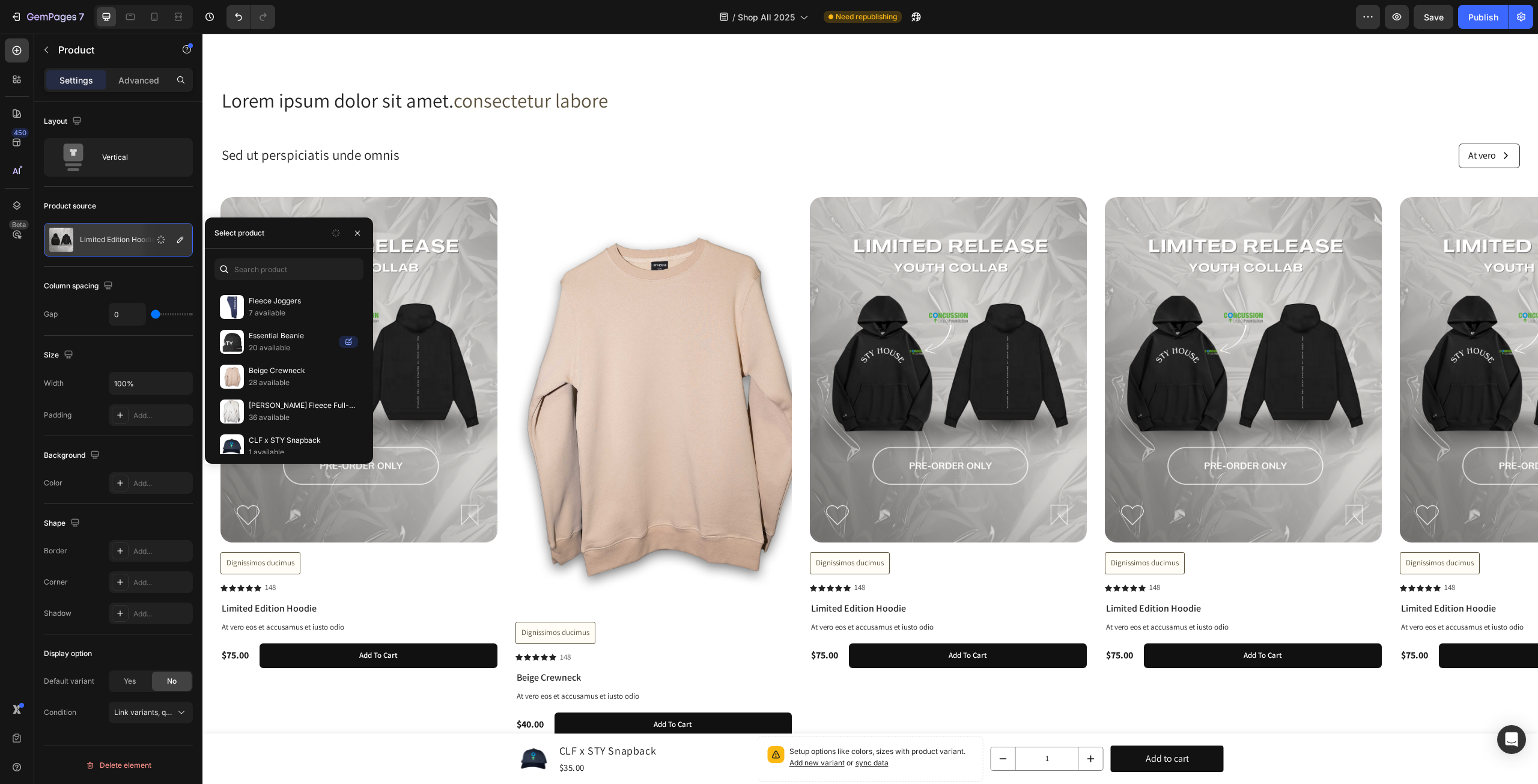
scroll to position [200, 0]
click at [344, 315] on p "36 available" at bounding box center [303, 317] width 109 height 12
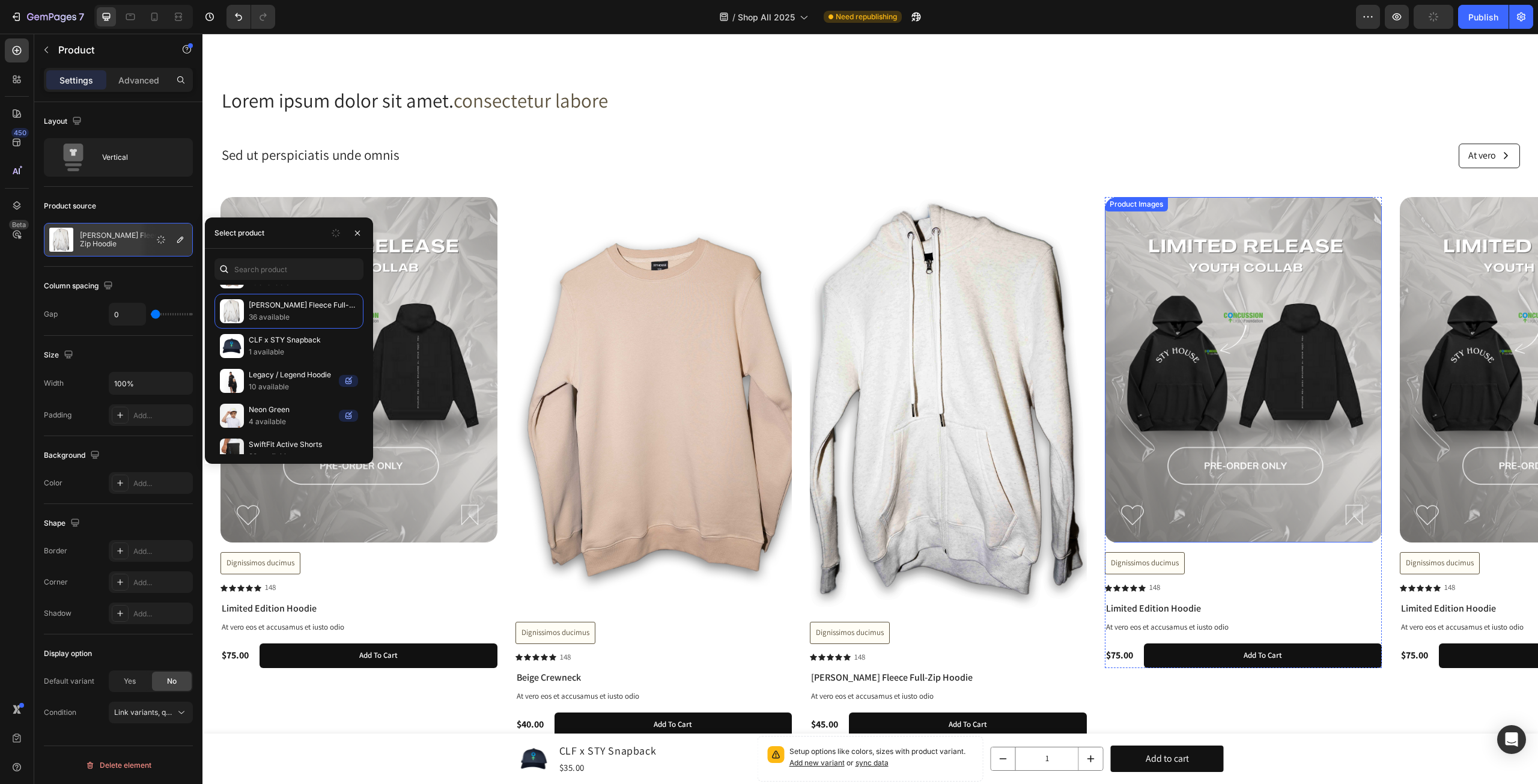
click at [1200, 364] on img at bounding box center [1244, 370] width 277 height 346
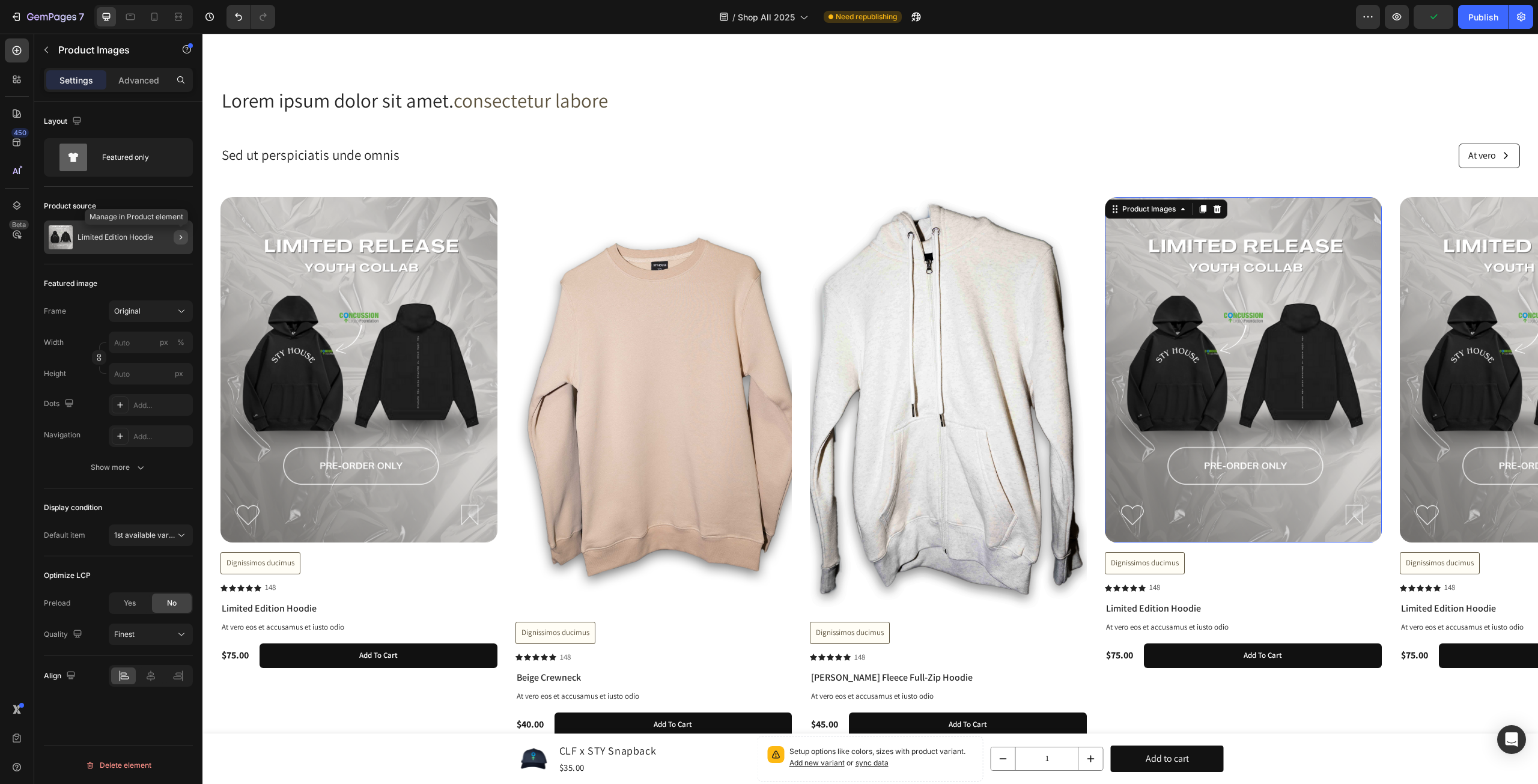
click at [184, 236] on icon "button" at bounding box center [180, 237] width 10 height 10
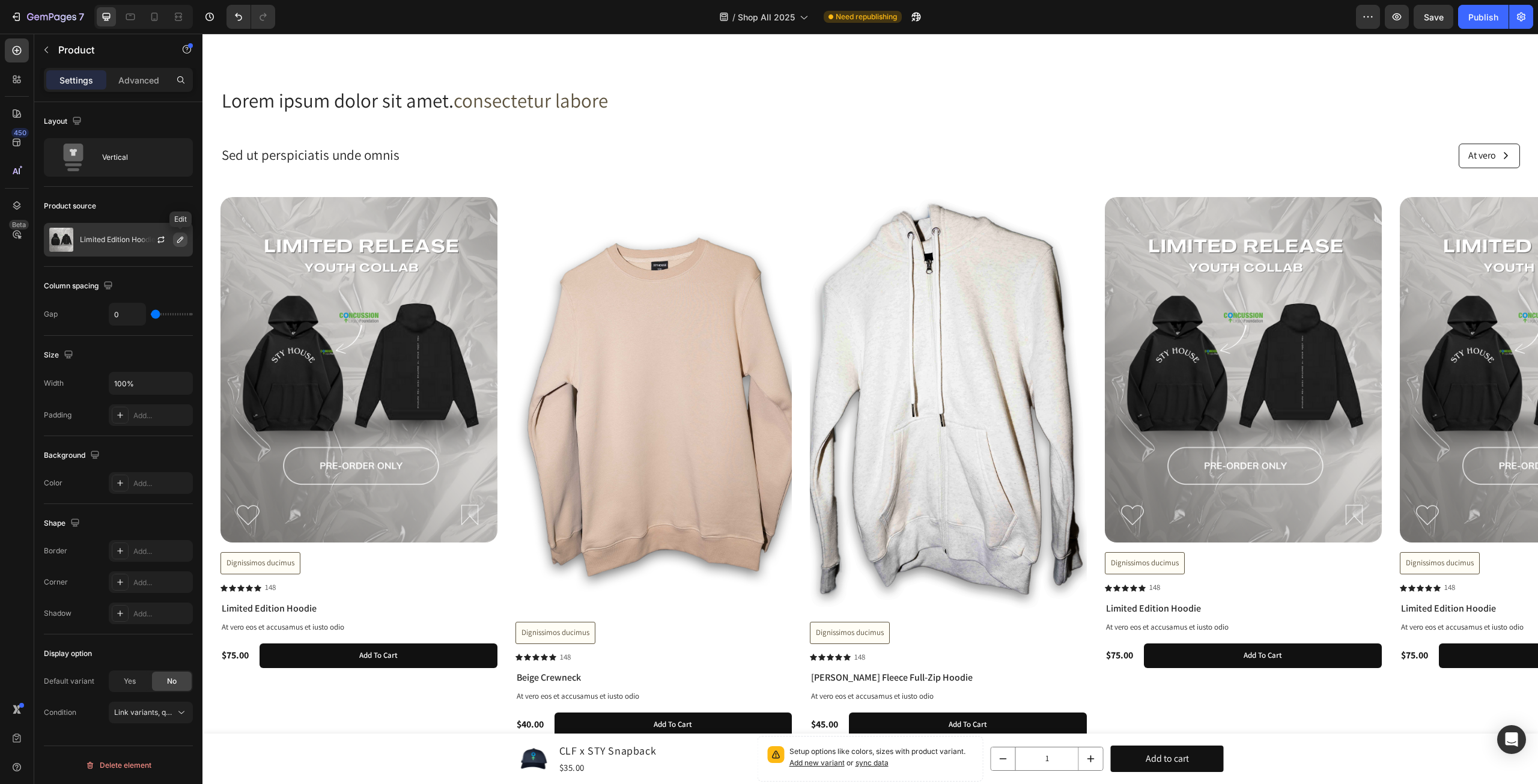
click at [183, 239] on icon "button" at bounding box center [180, 239] width 6 height 6
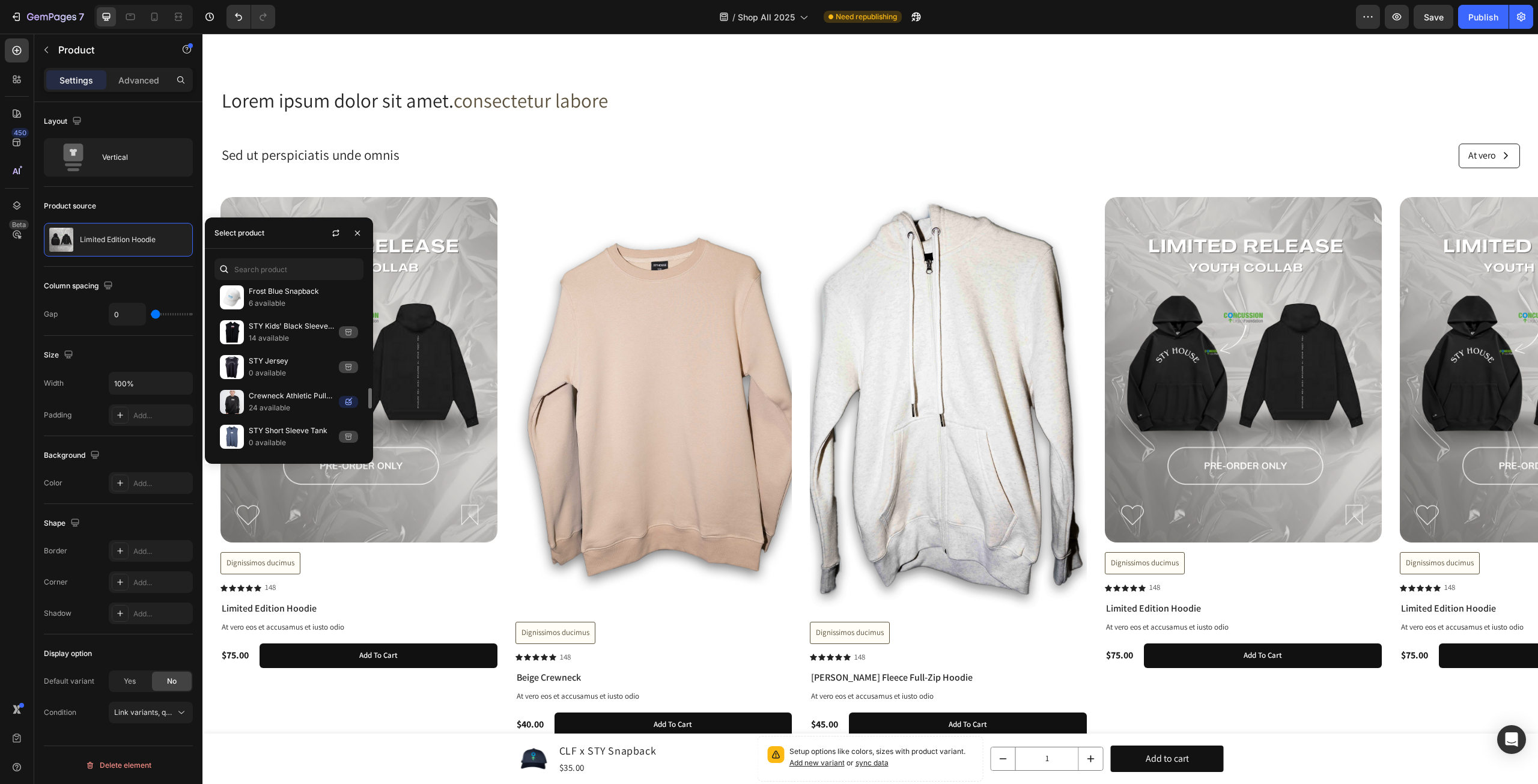
scroll to position [1208, 0]
click at [304, 301] on p "STY Original Snapback" at bounding box center [303, 307] width 109 height 12
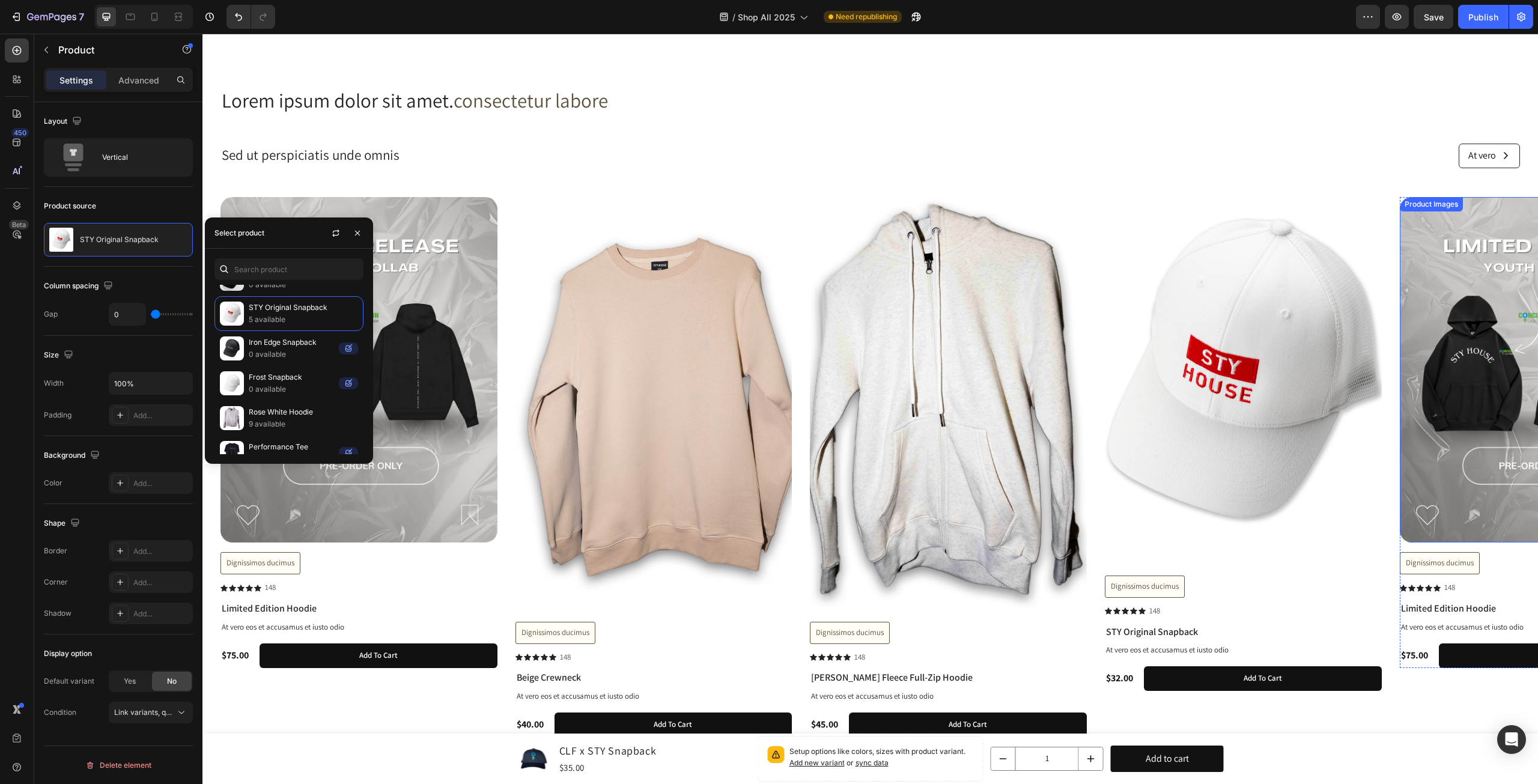
click at [1456, 393] on img at bounding box center [1539, 370] width 277 height 346
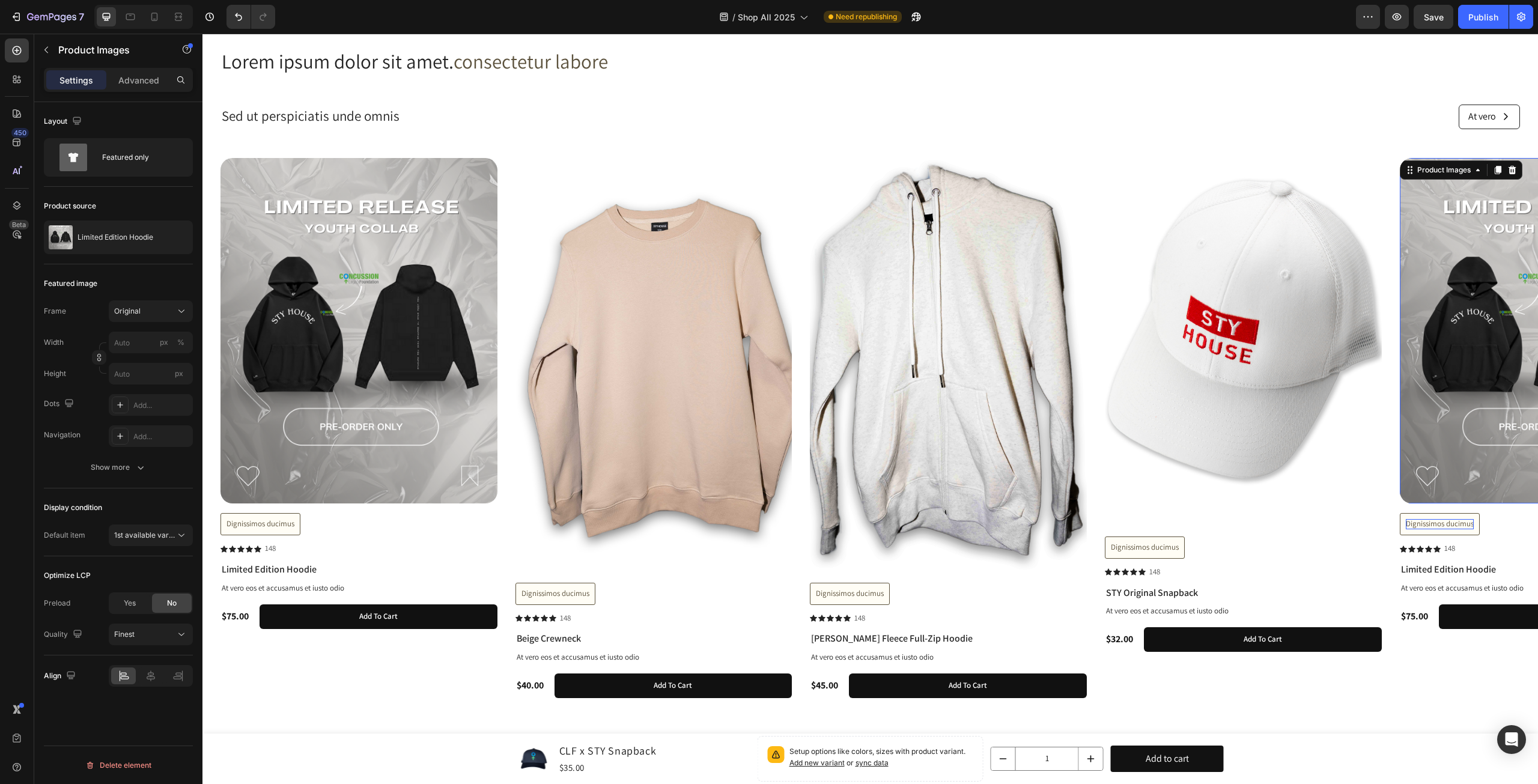
scroll to position [971, 0]
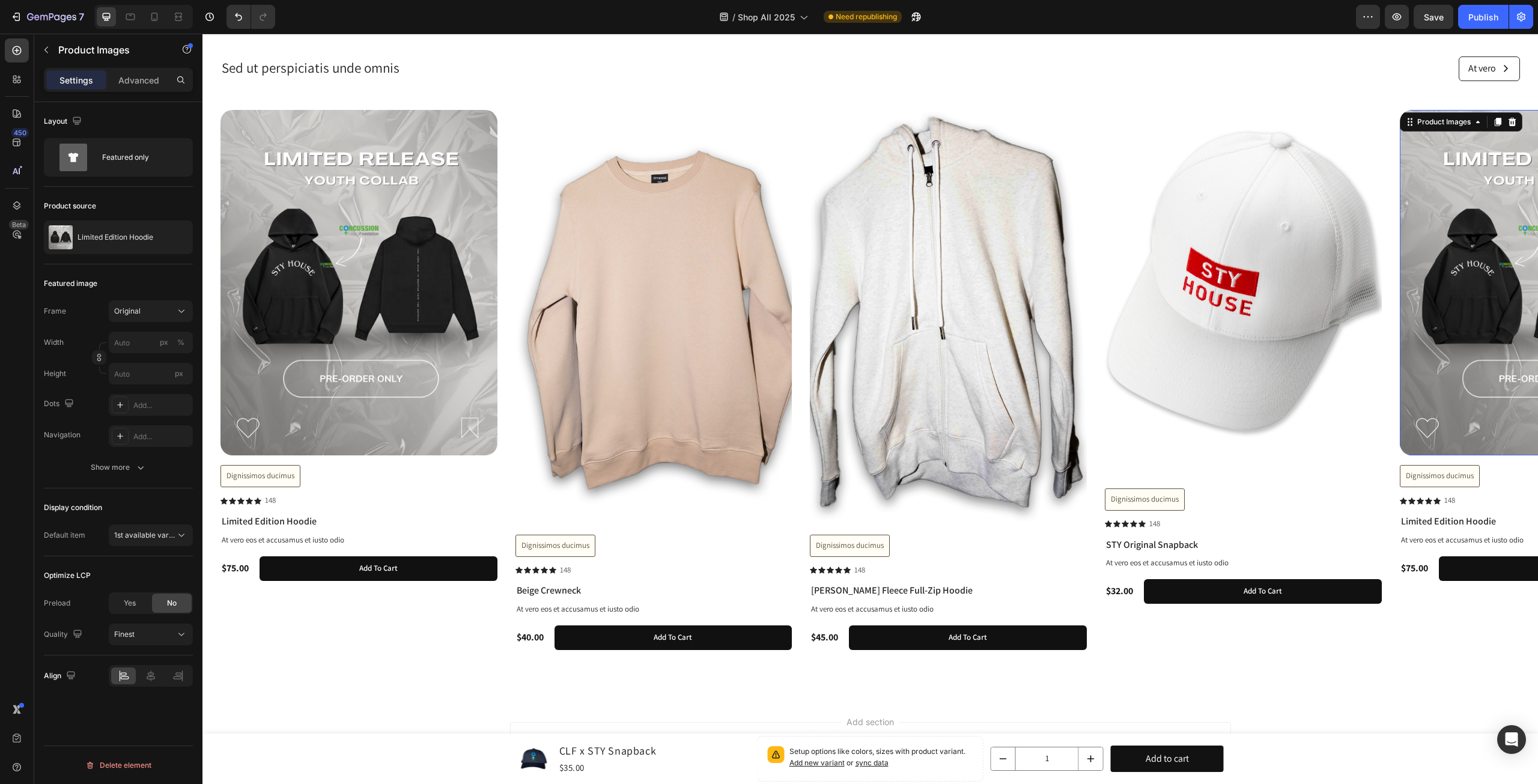
click at [1428, 310] on img at bounding box center [1539, 283] width 277 height 346
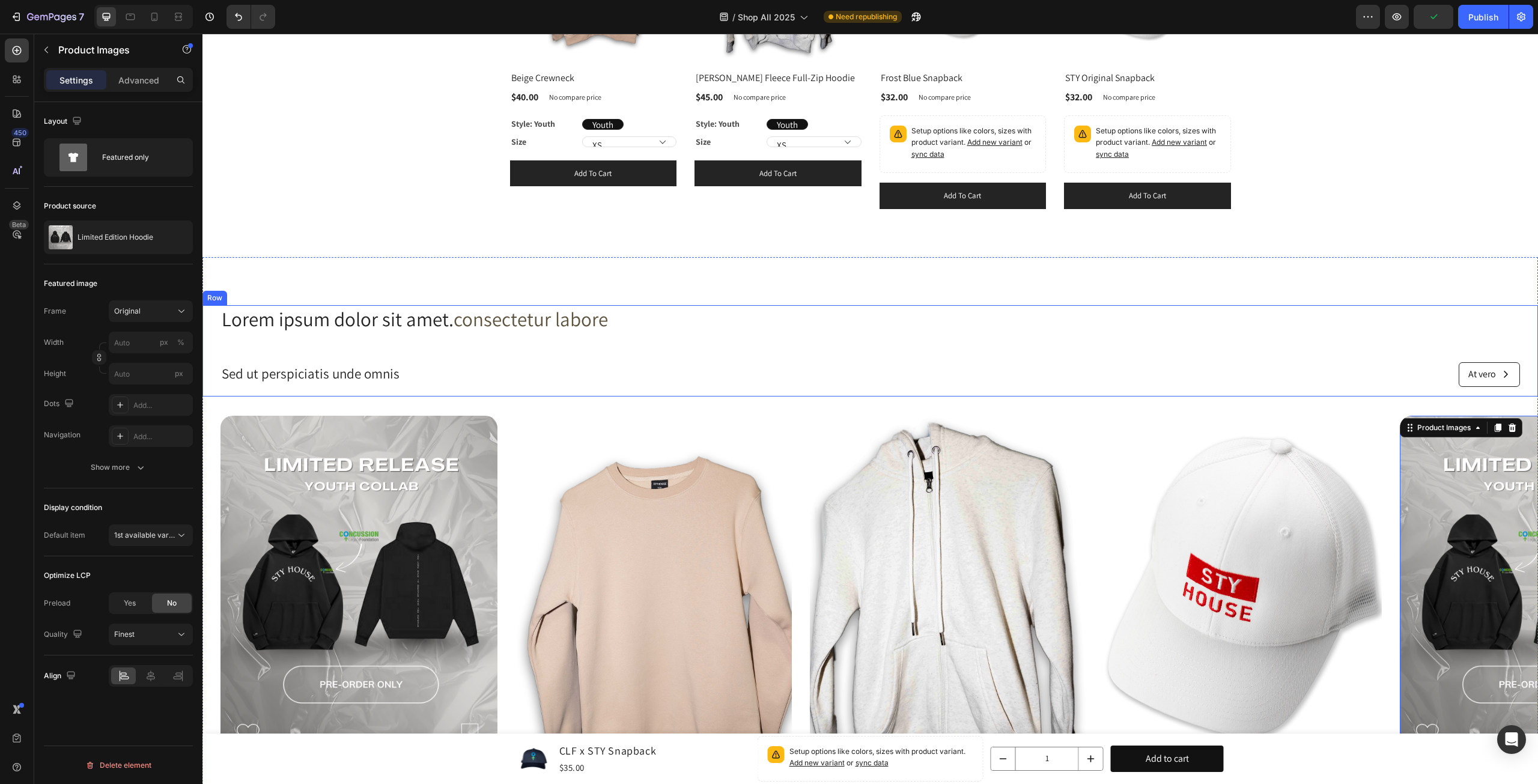
click at [1322, 357] on div "Lorem ipsum dolor sit amet. consectetur labore Heading Sed ut perspiciatis unde…" at bounding box center [870, 351] width 1300 height 91
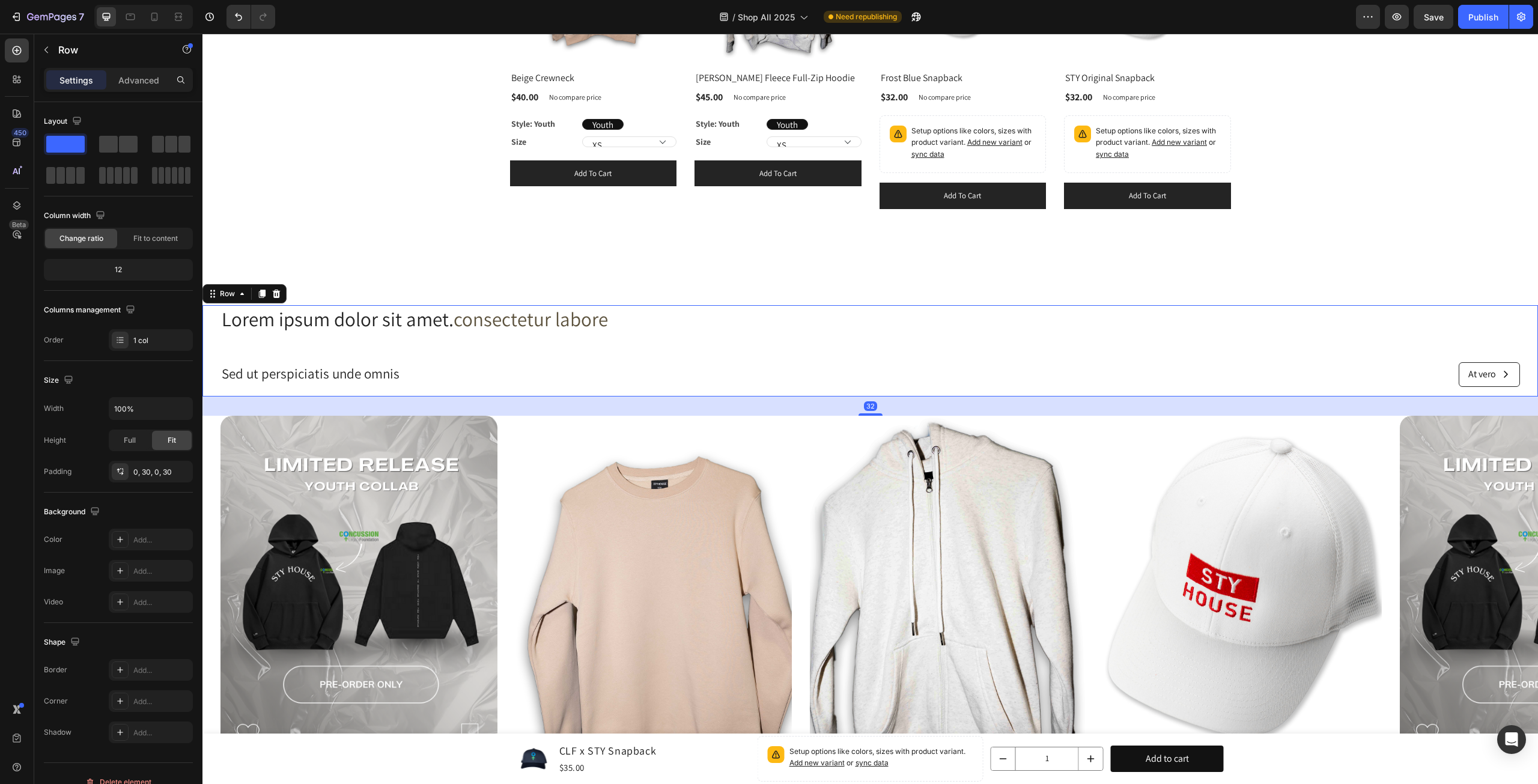
click at [1242, 411] on div "32" at bounding box center [870, 406] width 1336 height 19
click at [469, 356] on div "Lorem ipsum dolor sit amet. consectetur labore Heading Sed ut perspiciatis unde…" at bounding box center [870, 351] width 1300 height 91
click at [1311, 429] on img at bounding box center [1244, 600] width 277 height 369
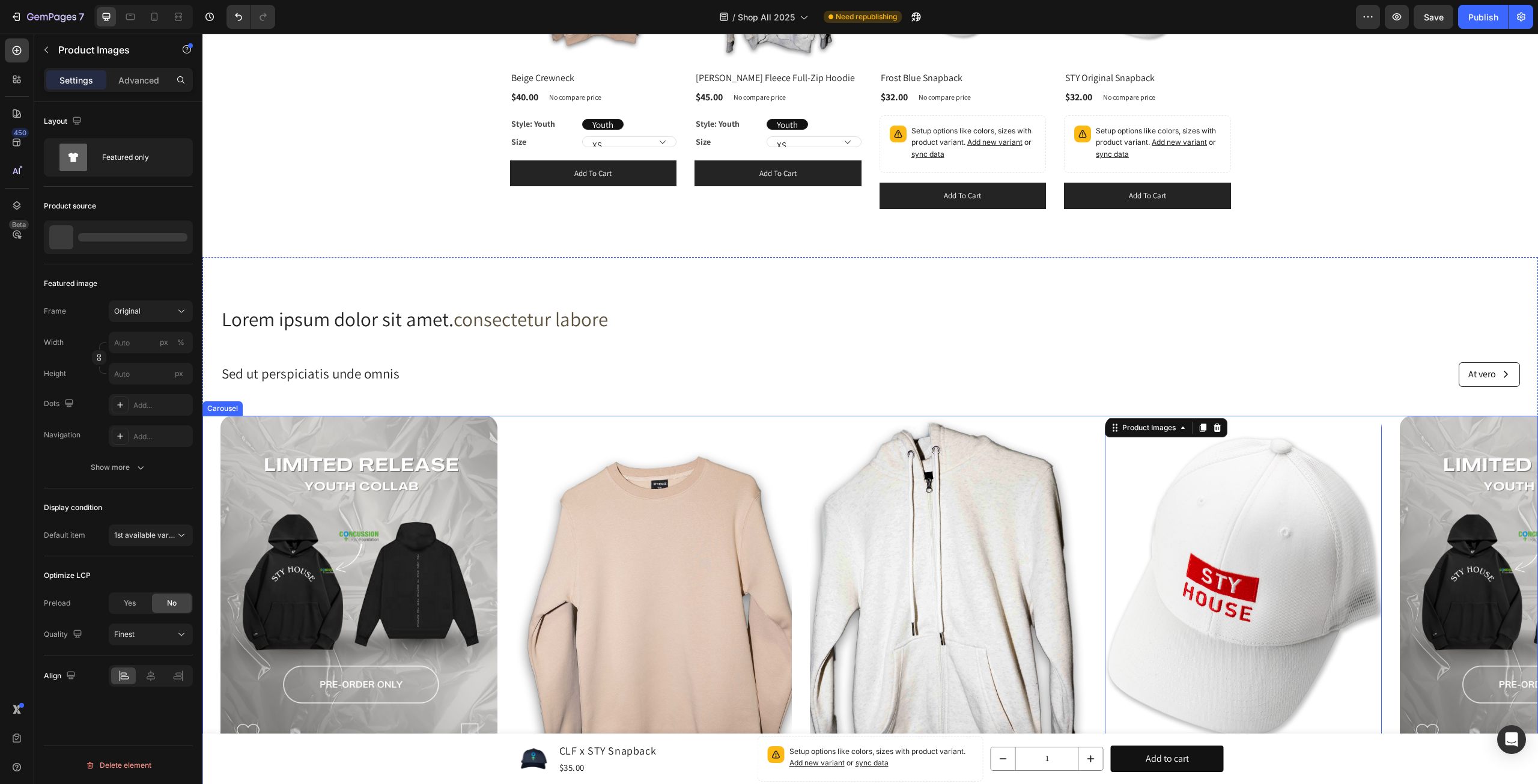
click at [1397, 420] on div "Product Images Dignissimos ducimus Button Icon Icon Icon Icon Icon Icon List 14…" at bounding box center [879, 686] width 1318 height 540
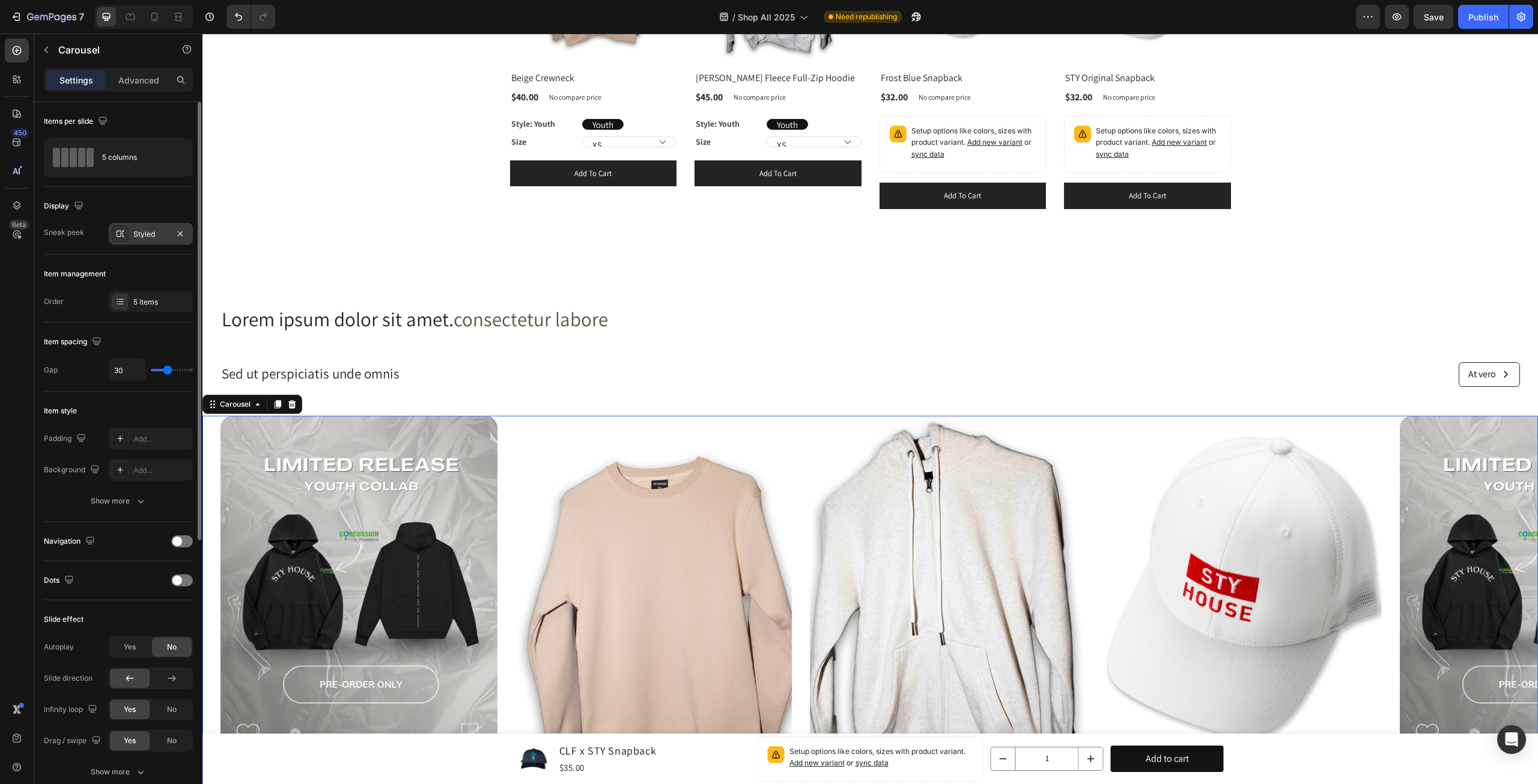
click at [163, 229] on div "Styled" at bounding box center [150, 234] width 35 height 10
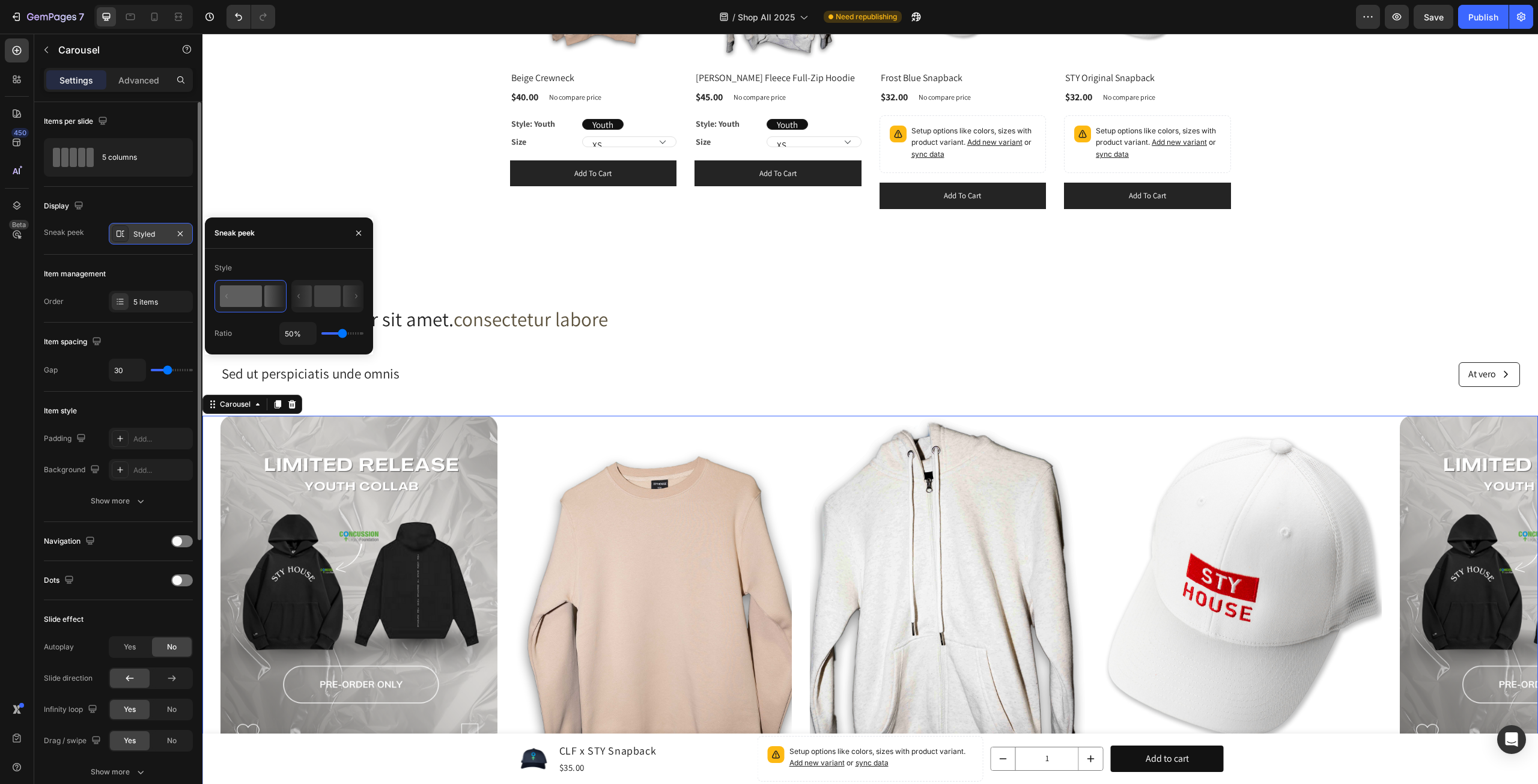
click at [163, 229] on div "Styled" at bounding box center [150, 234] width 35 height 10
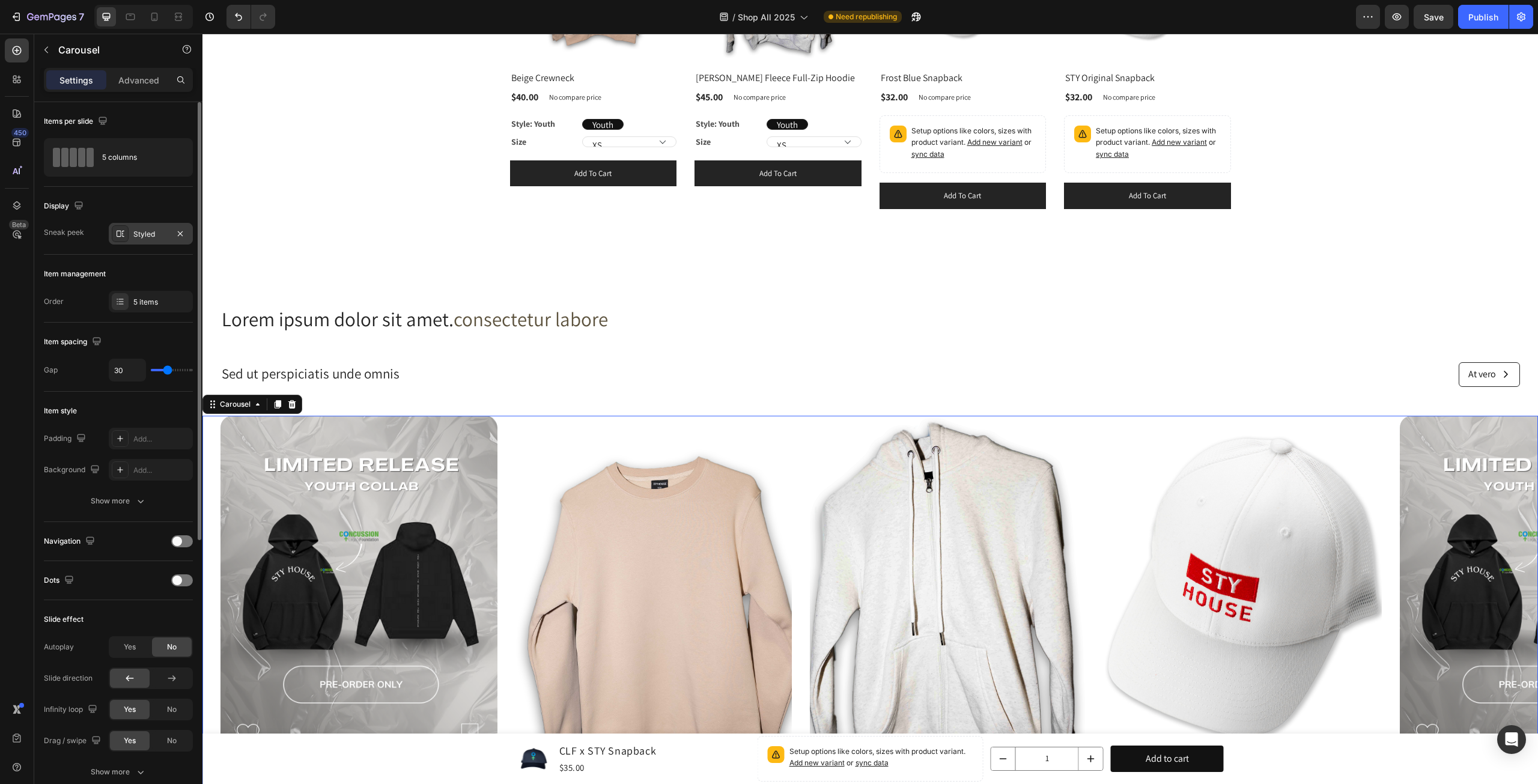
click at [163, 229] on div "Styled" at bounding box center [150, 234] width 35 height 10
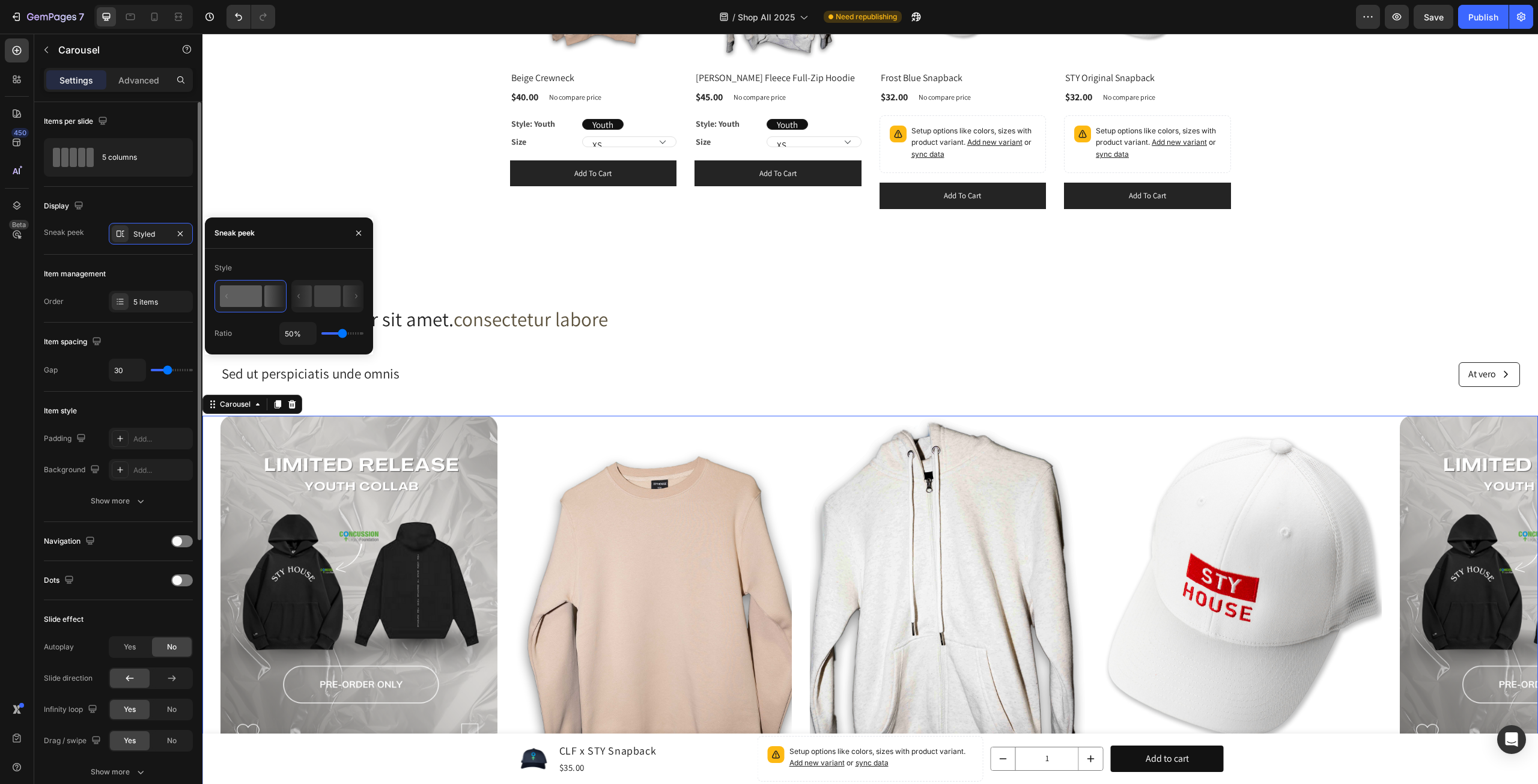
scroll to position [99, 0]
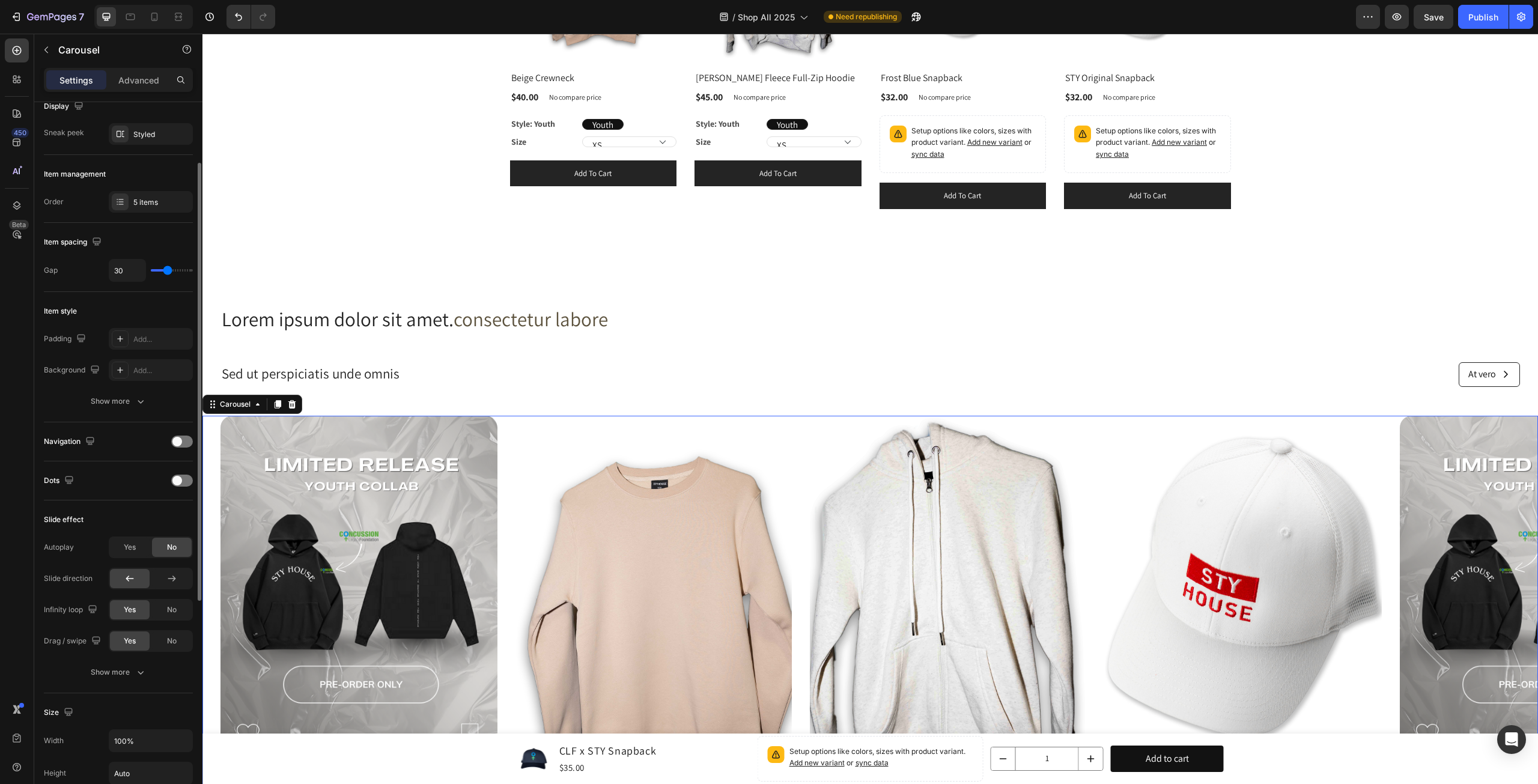
click at [85, 284] on div "Item spacing Gap 30" at bounding box center [118, 257] width 149 height 69
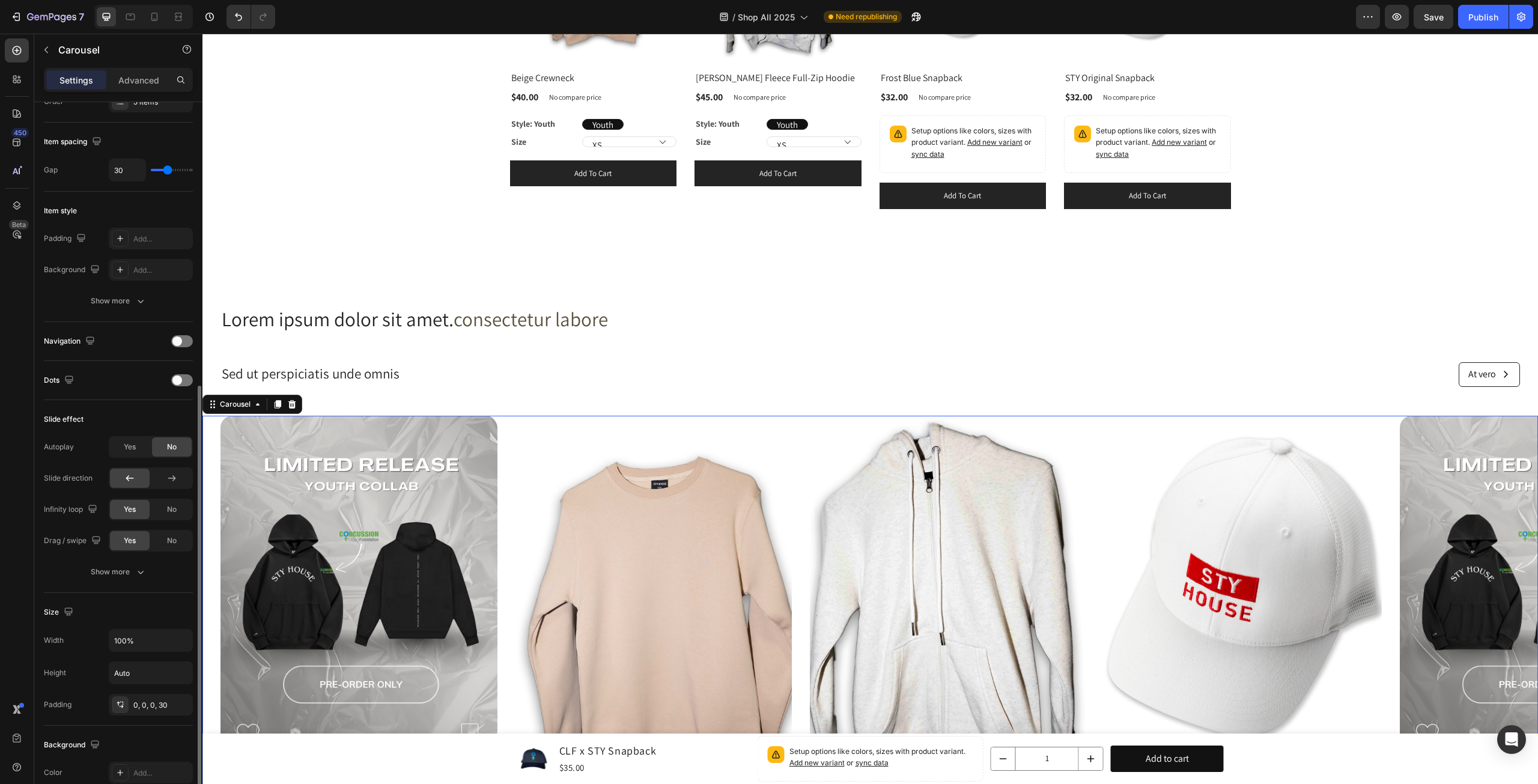
scroll to position [300, 0]
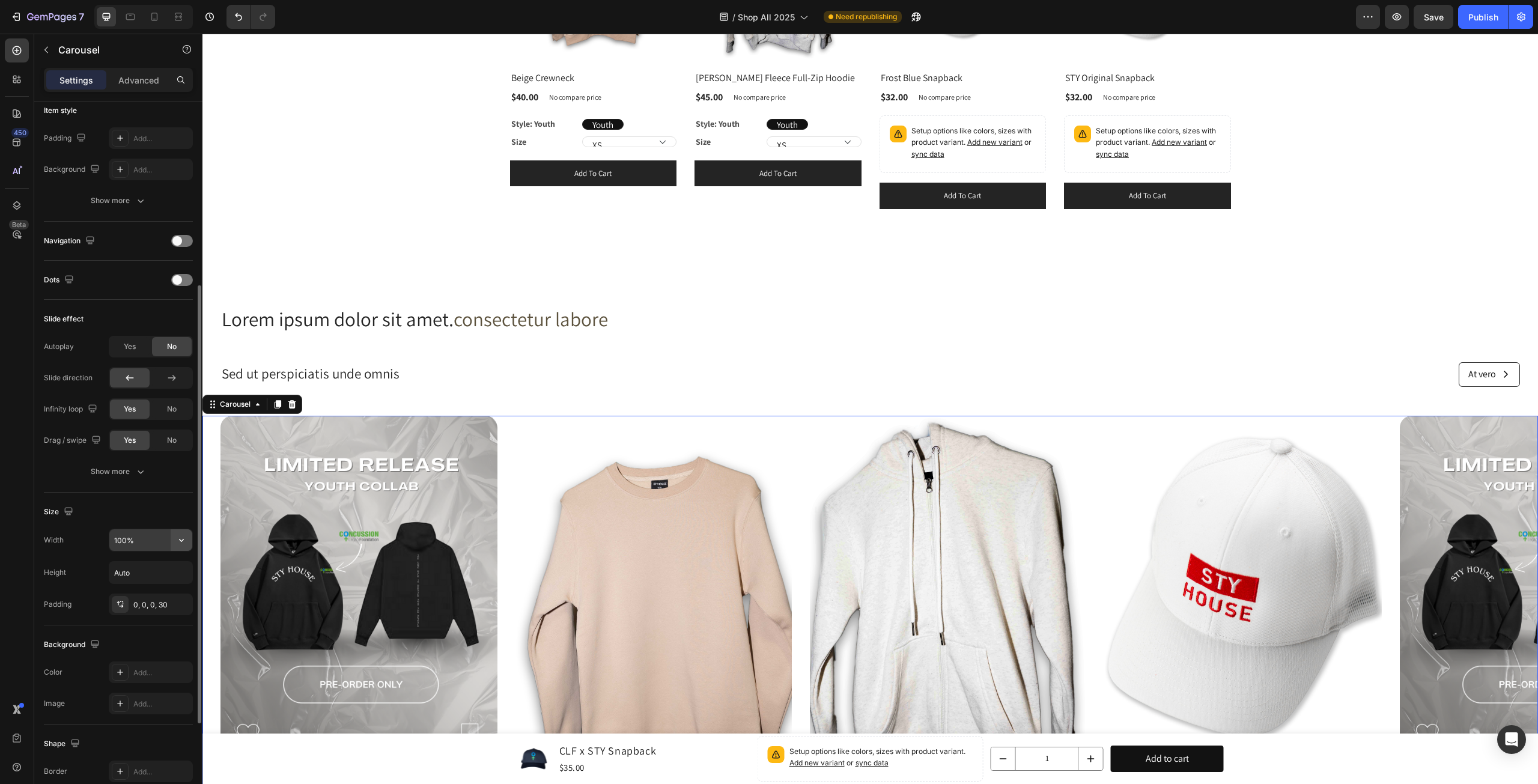
click at [179, 536] on icon "button" at bounding box center [181, 540] width 12 height 12
click at [166, 561] on div "Default 1200px" at bounding box center [138, 568] width 99 height 23
type input "1200"
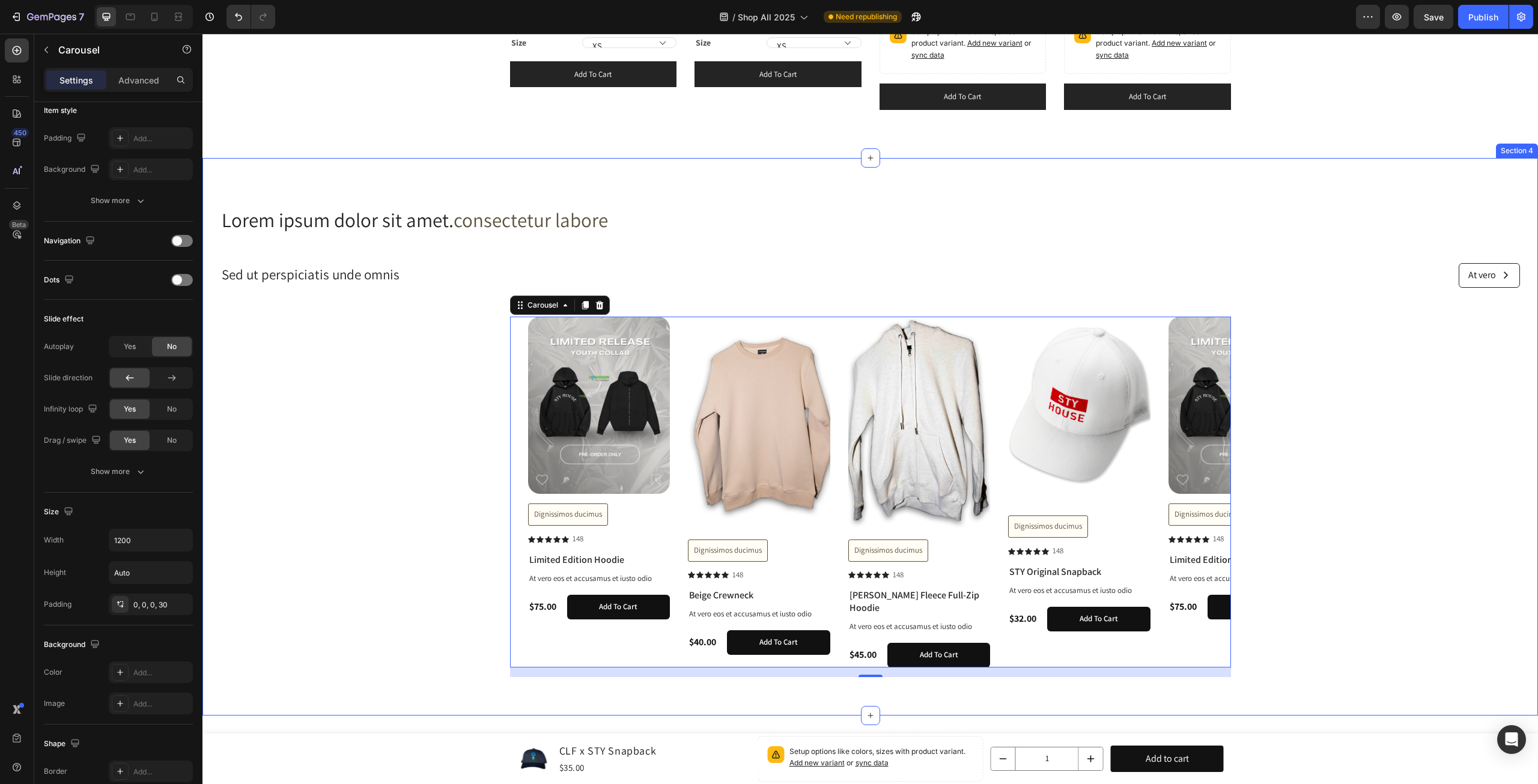
scroll to position [1071, 0]
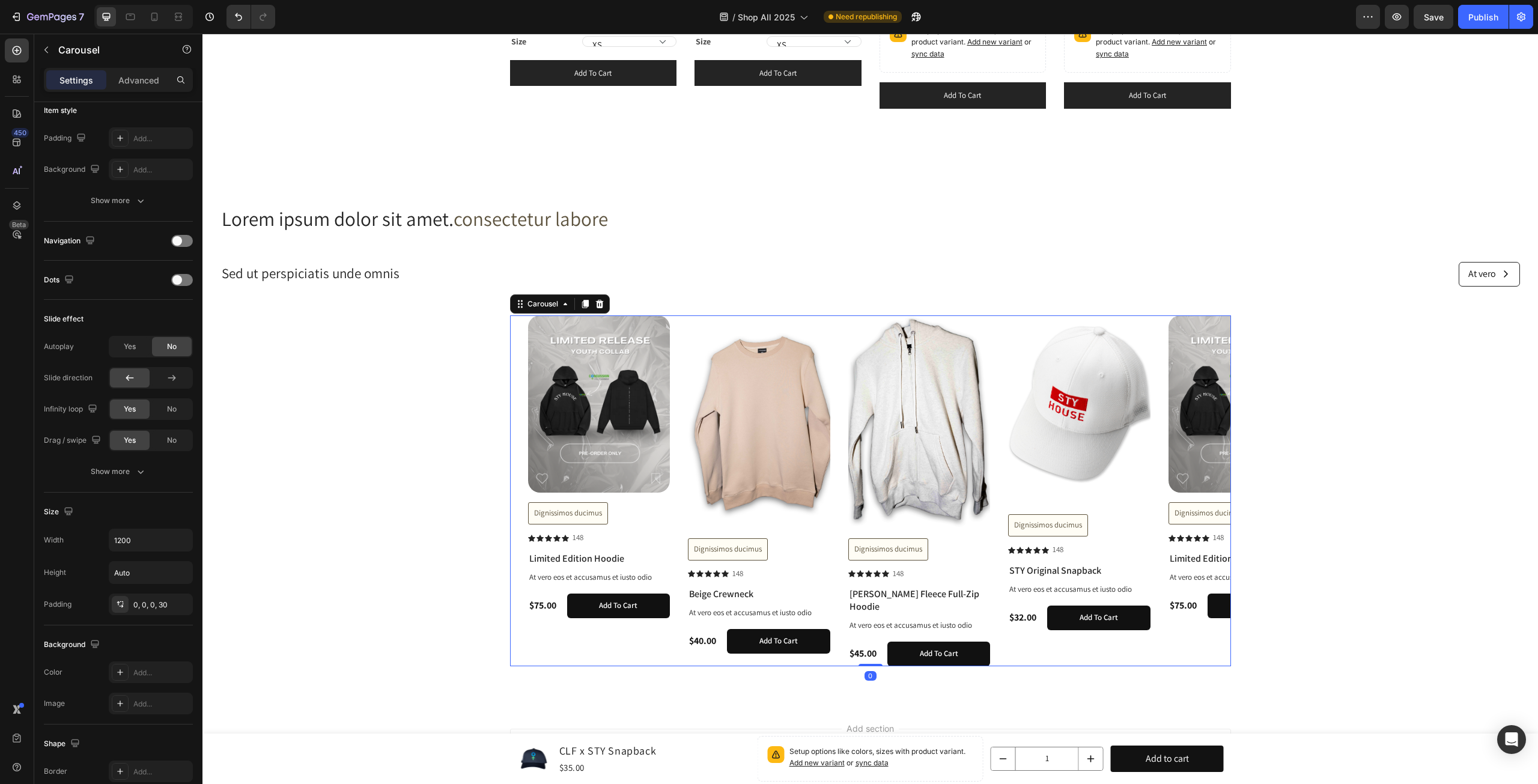
drag, startPoint x: 867, startPoint y: 661, endPoint x: 1398, endPoint y: 414, distance: 585.6
click at [877, 611] on div "Product Images Dignissimos ducimus Button Icon Icon Icon Icon Icon Icon List 14…" at bounding box center [871, 491] width 721 height 351
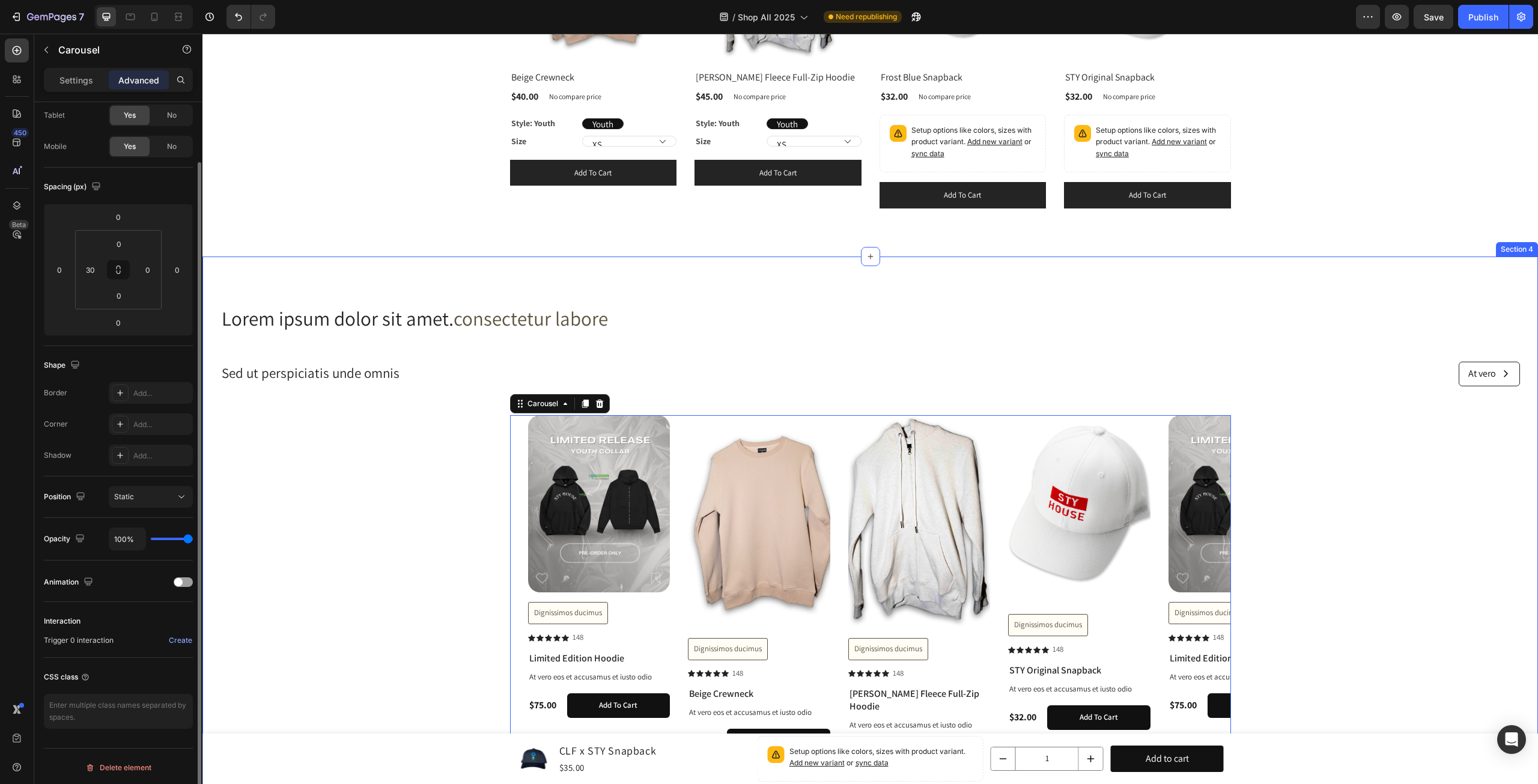
scroll to position [971, 0]
click at [1156, 535] on div "Product Images Dignissimos ducimus Button Icon Icon Icon Icon Icon Icon List 14…" at bounding box center [879, 591] width 703 height 351
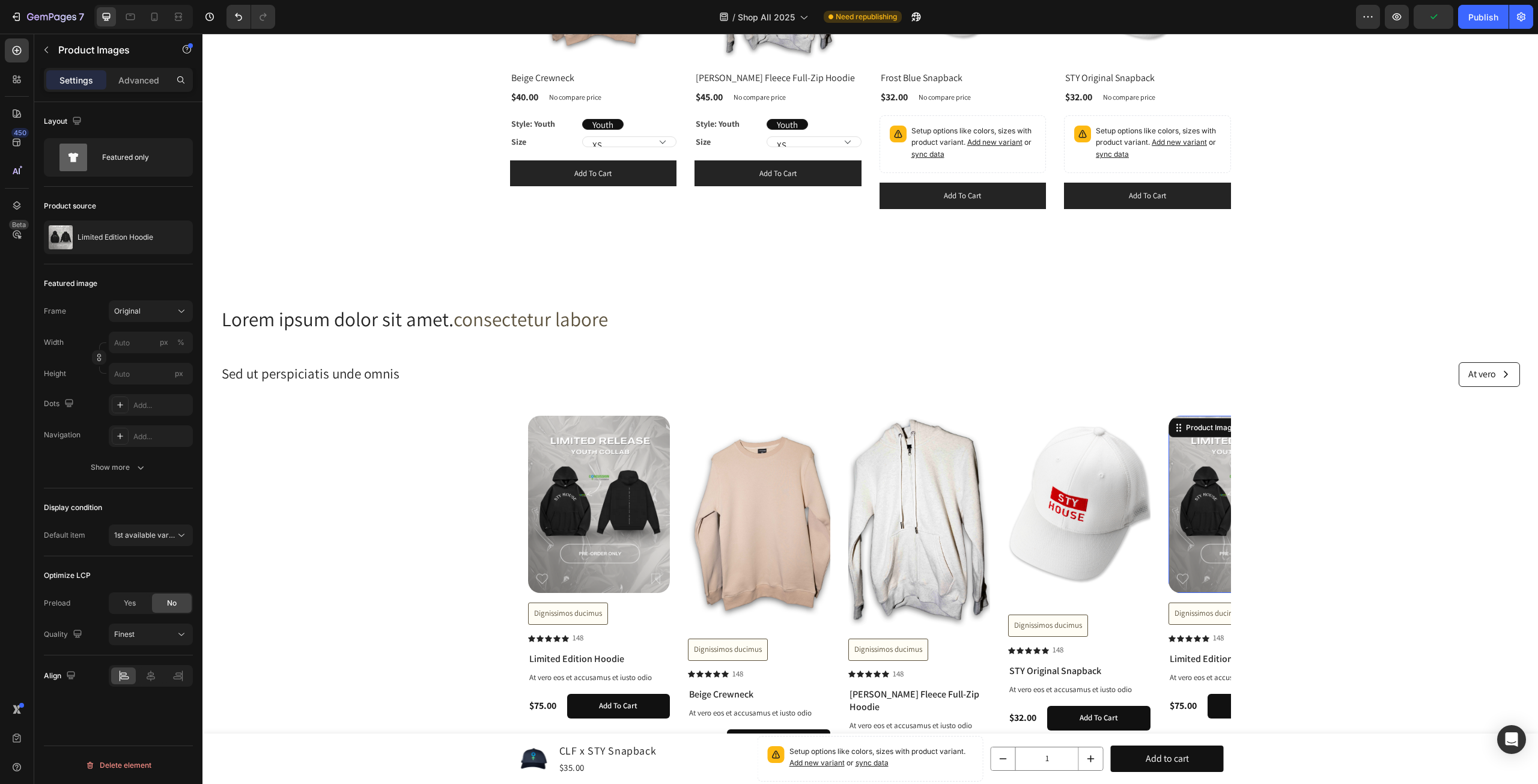
click at [1176, 527] on img at bounding box center [1240, 505] width 142 height 178
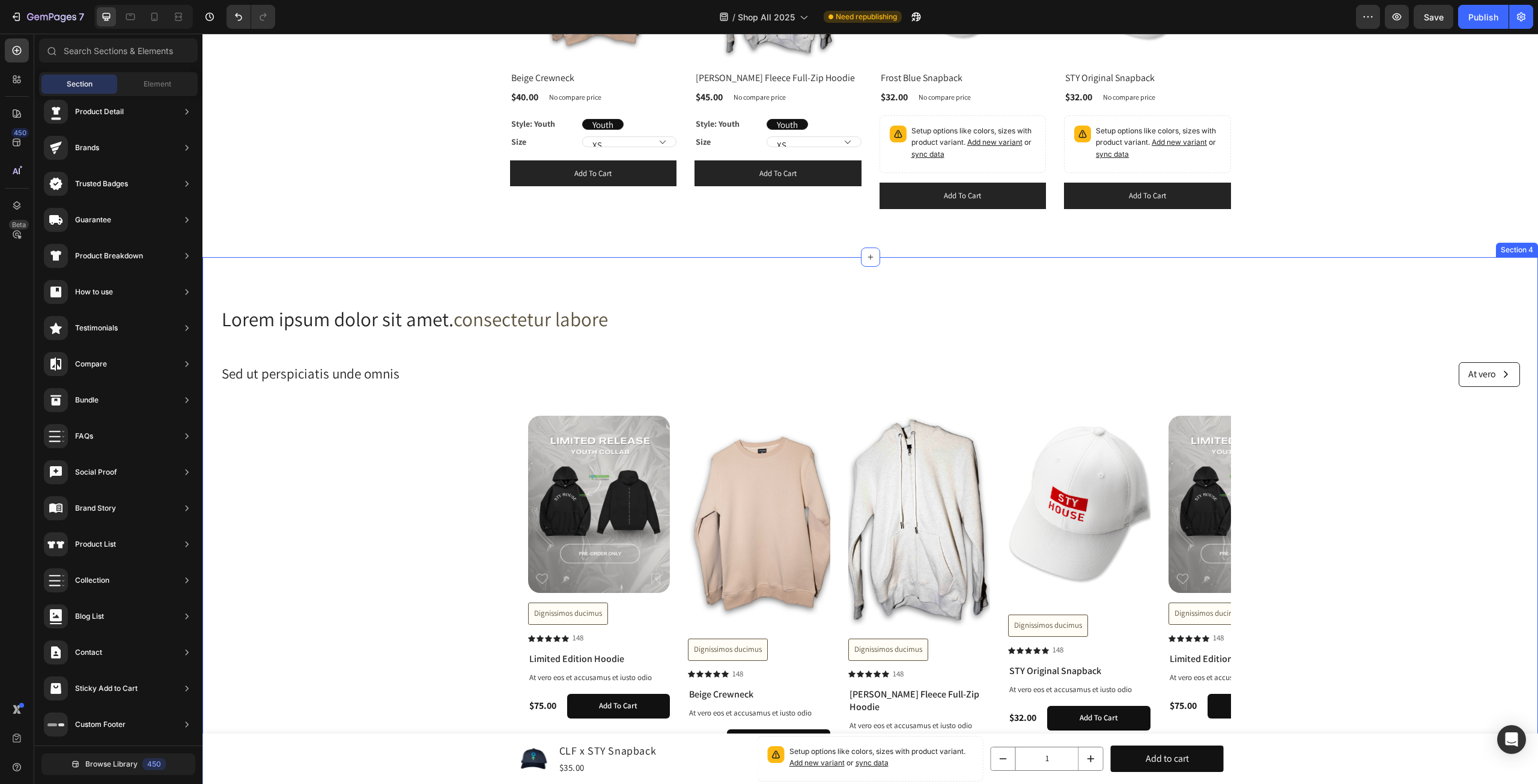
click at [1410, 429] on div "Product Images Dignissimos ducimus Button Icon Icon Icon Icon Icon Icon List 14…" at bounding box center [870, 591] width 1336 height 351
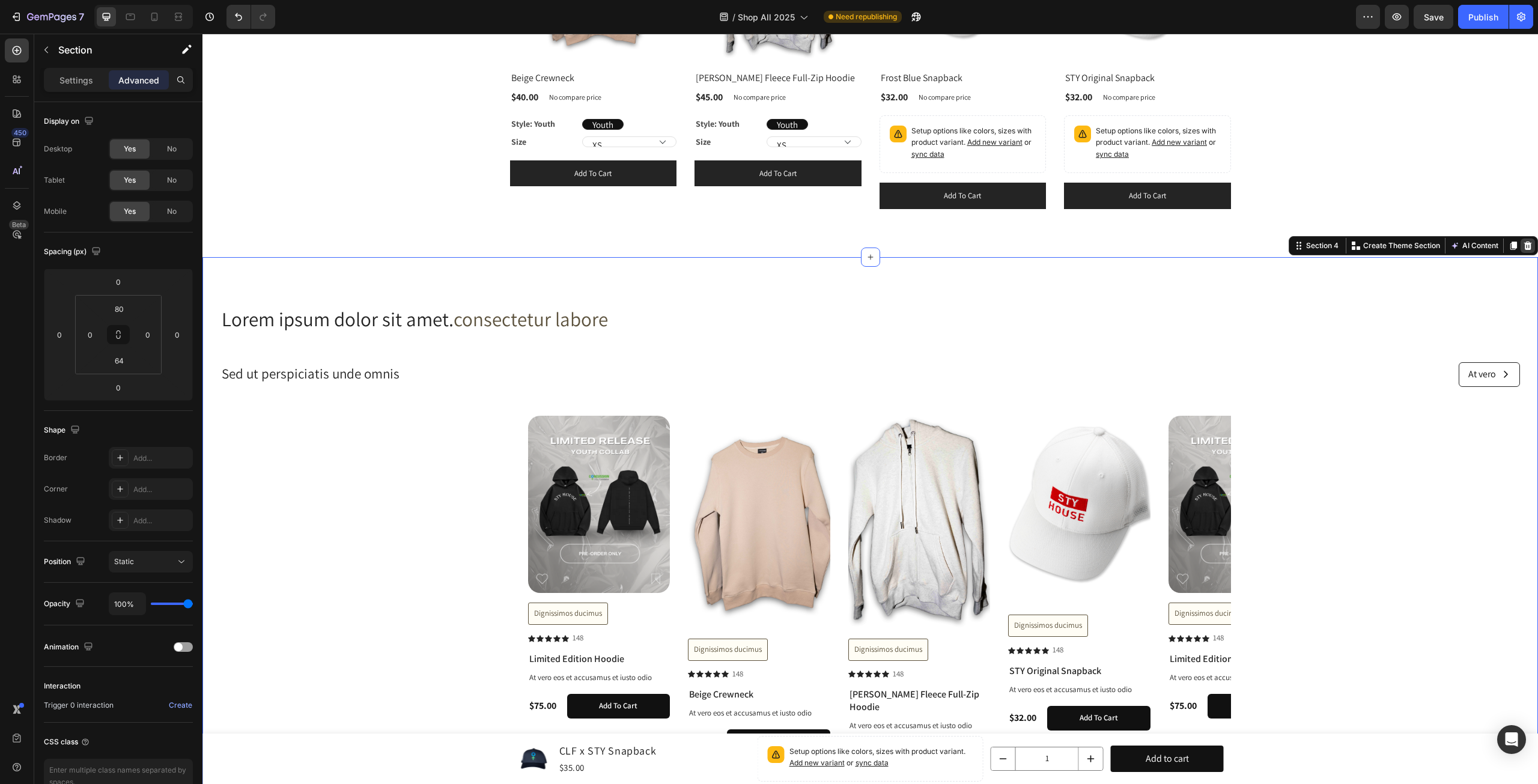
click at [1525, 244] on icon at bounding box center [1528, 245] width 7 height 8
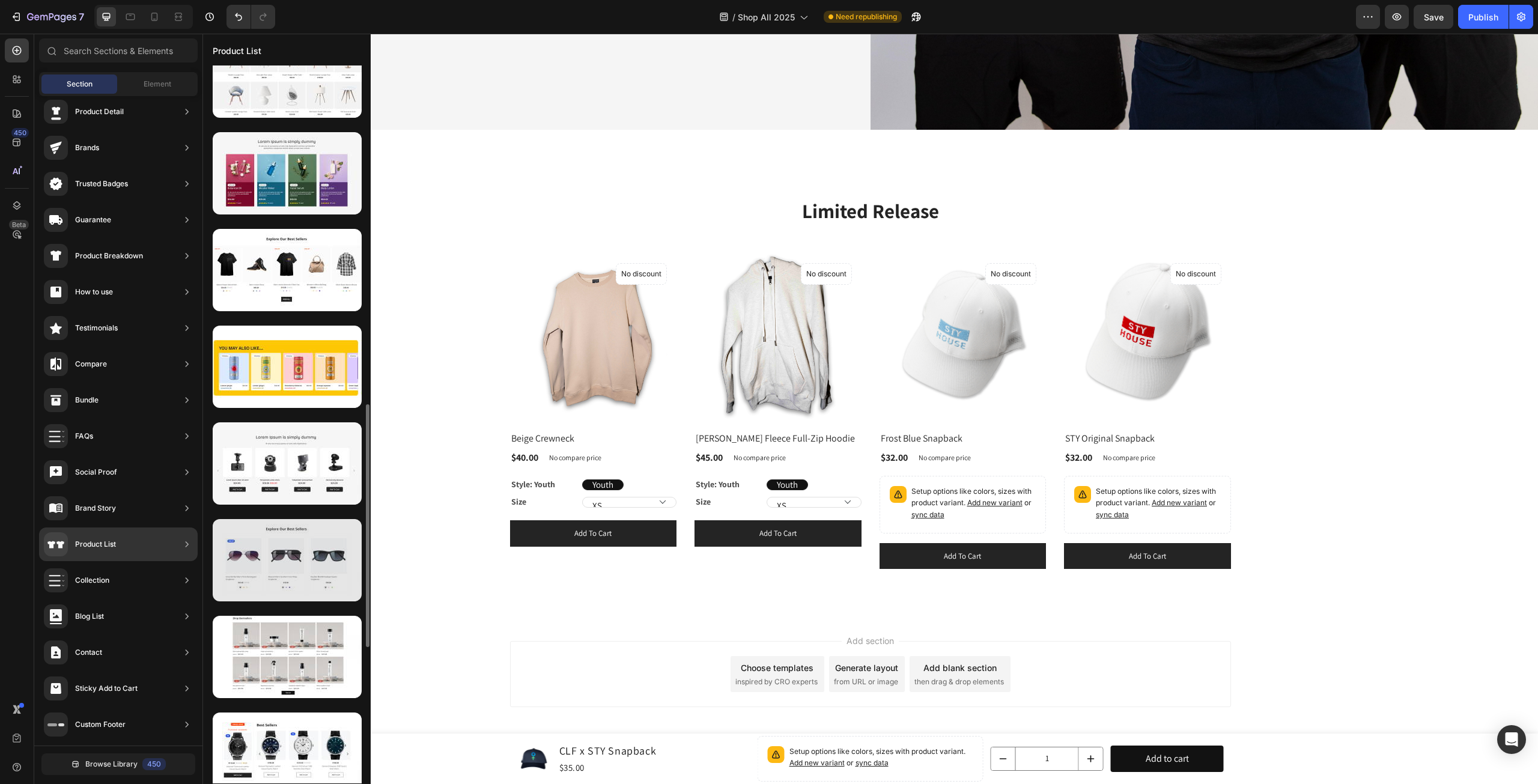
scroll to position [901, 0]
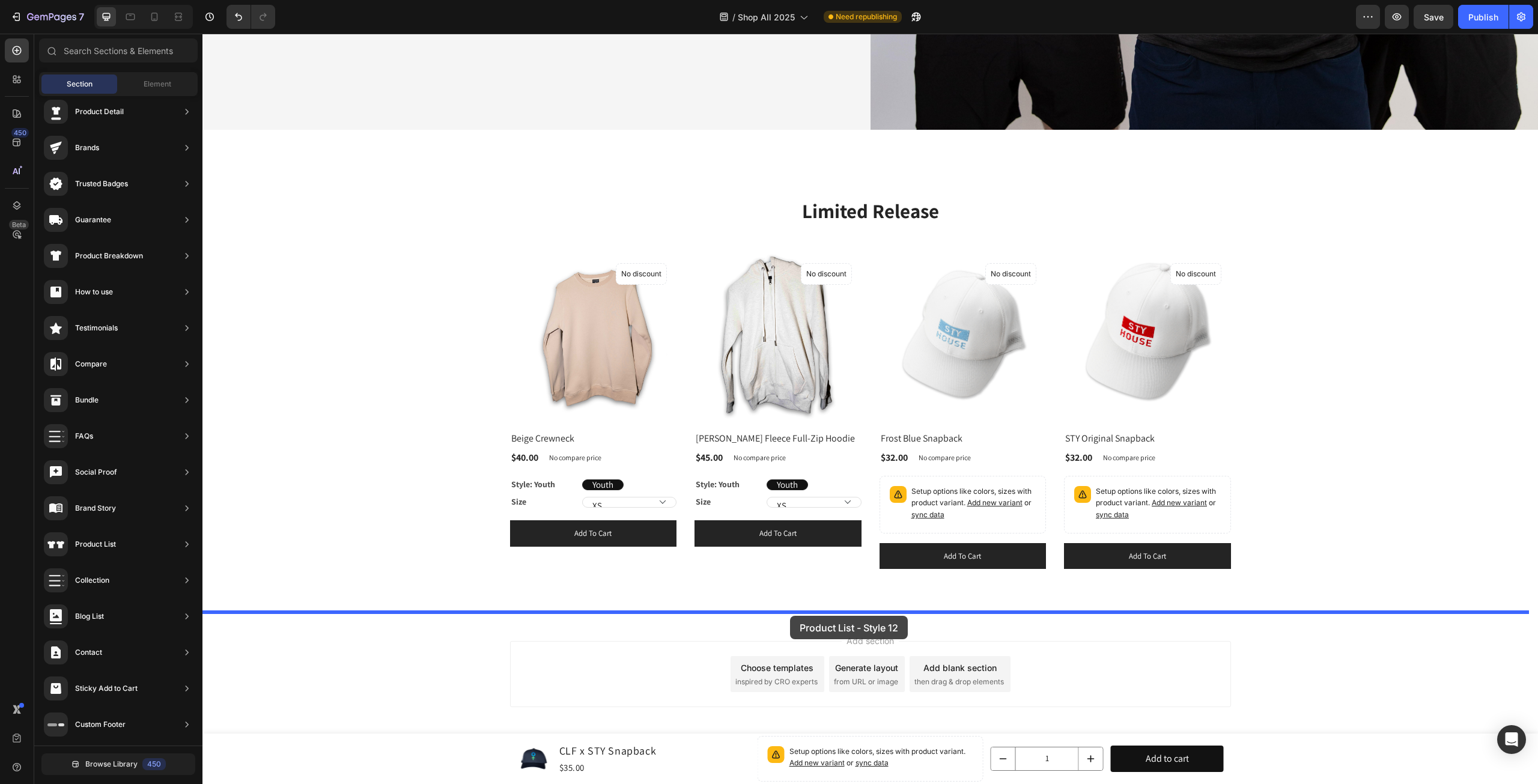
drag, startPoint x: 535, startPoint y: 487, endPoint x: 790, endPoint y: 616, distance: 285.8
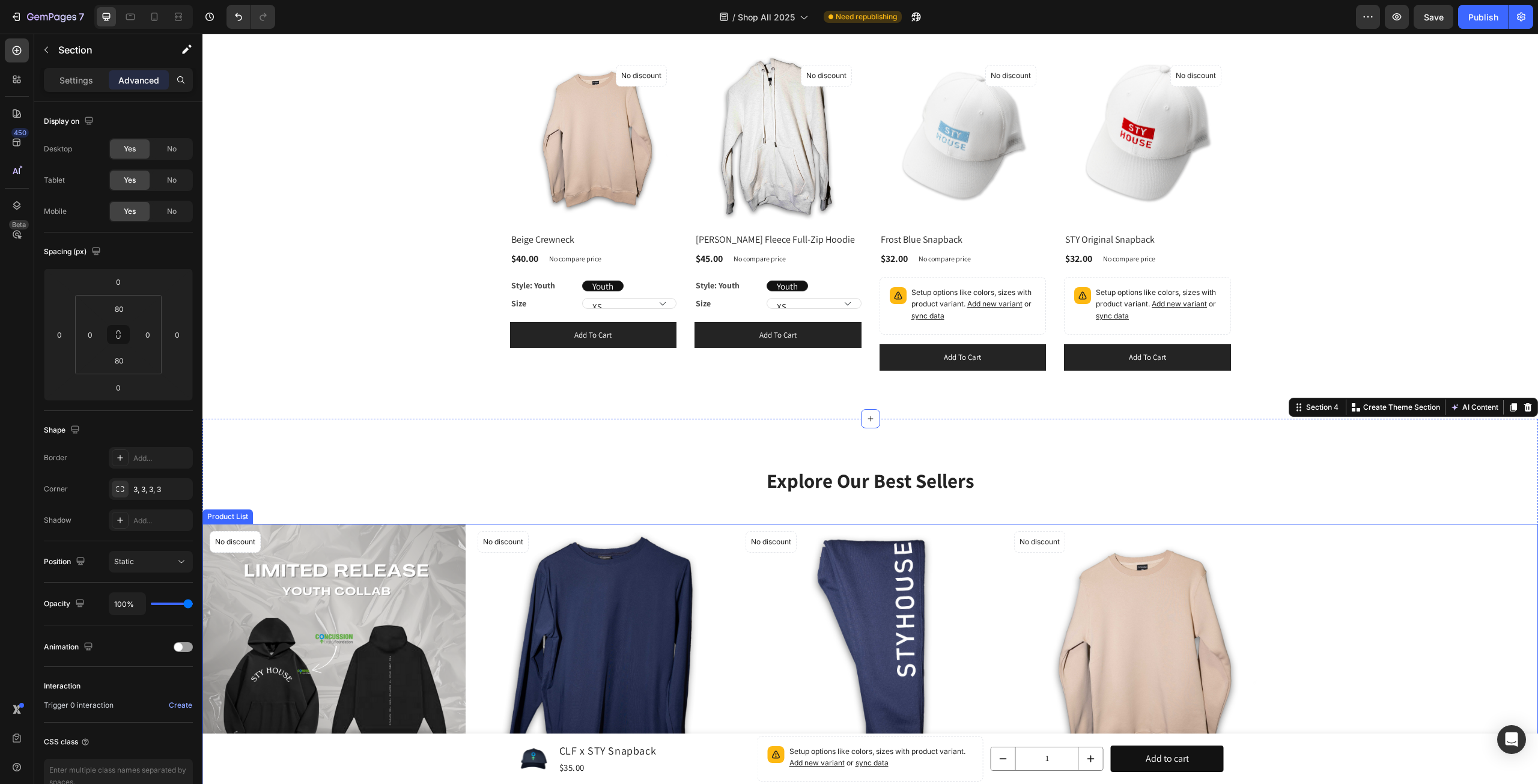
scroll to position [771, 0]
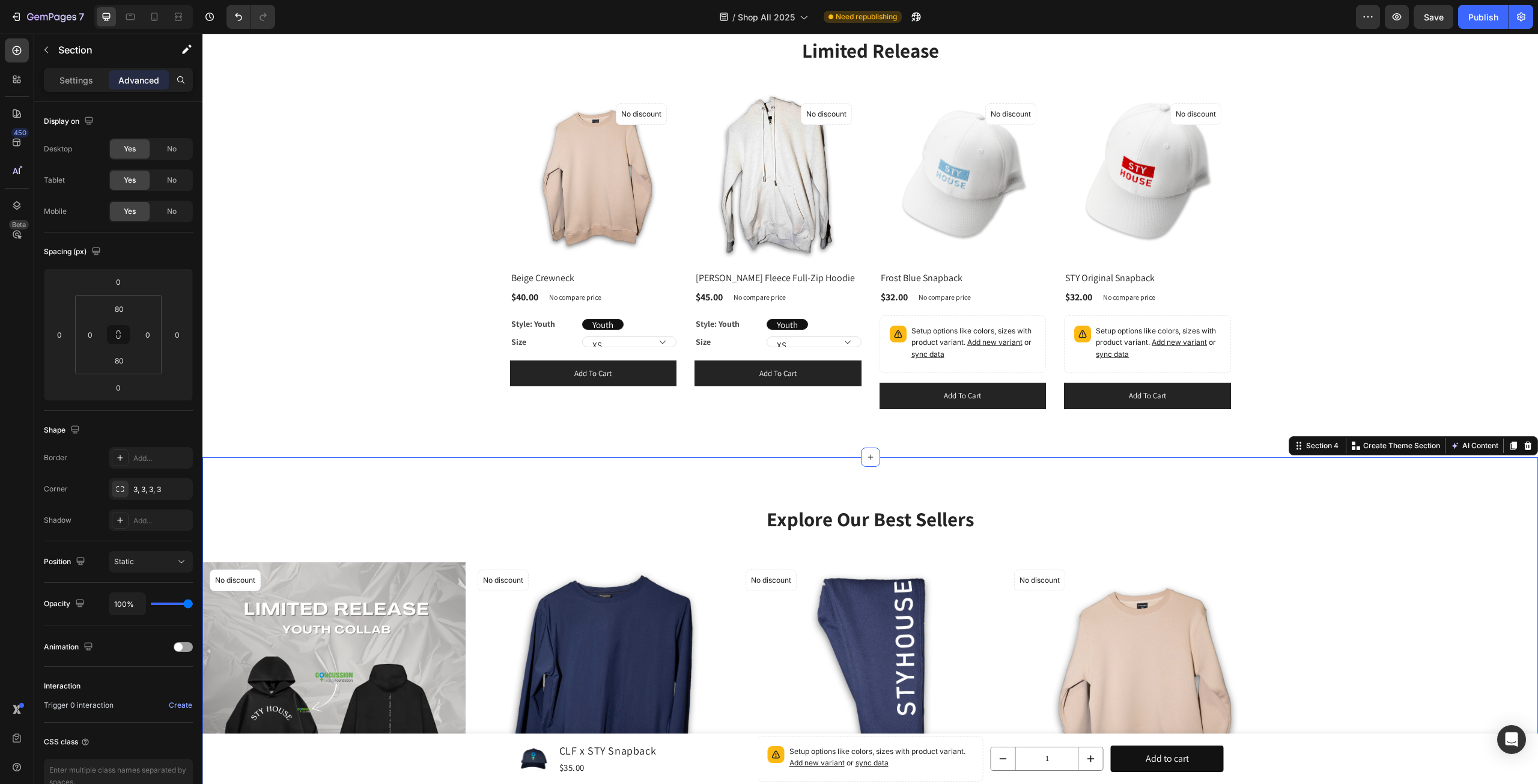
click at [1324, 489] on div "Explore Our Best Sellers Heading Row (P) Images No discount Not be displayed wh…" at bounding box center [870, 763] width 1336 height 612
click at [1525, 444] on icon at bounding box center [1528, 445] width 7 height 8
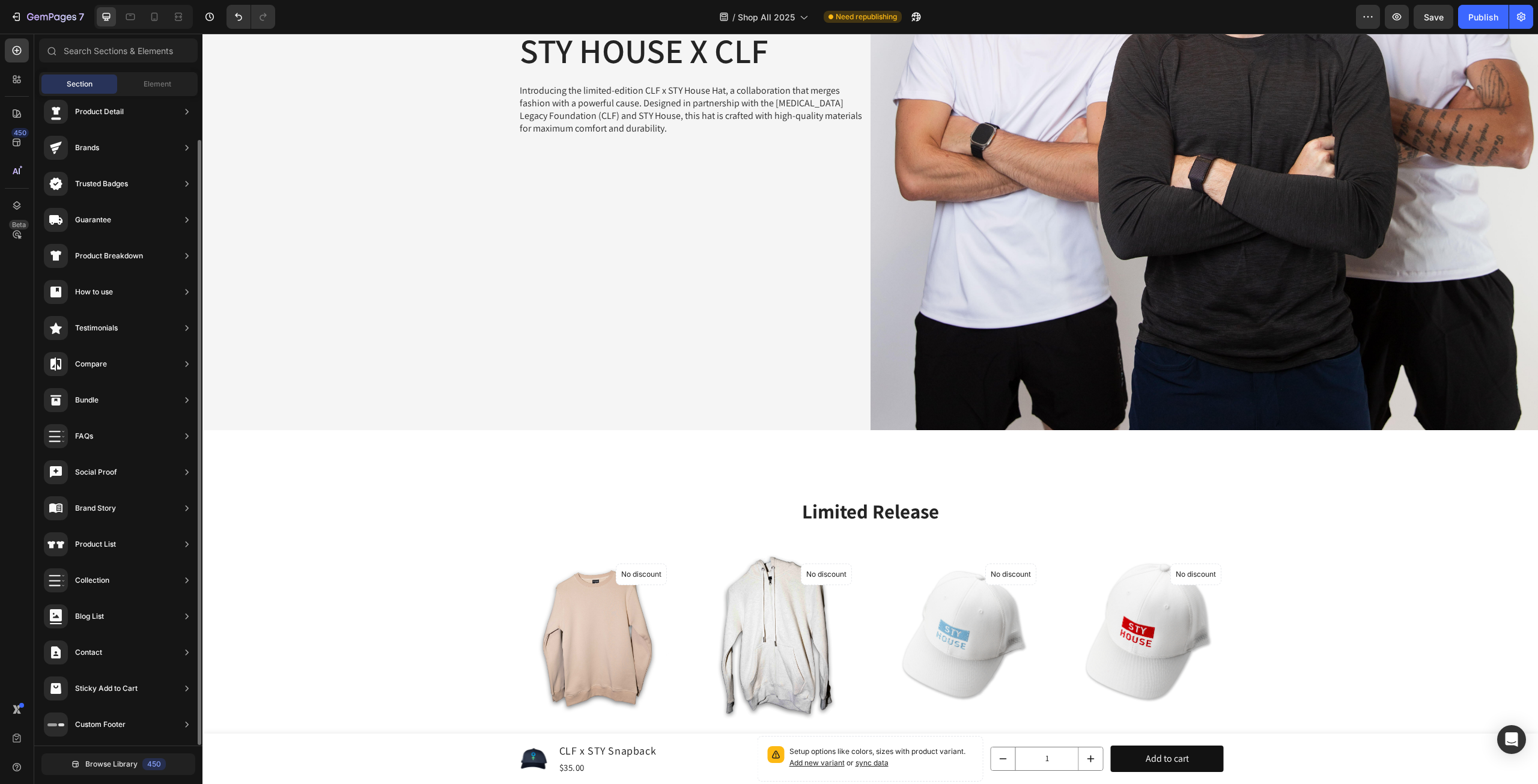
scroll to position [0, 0]
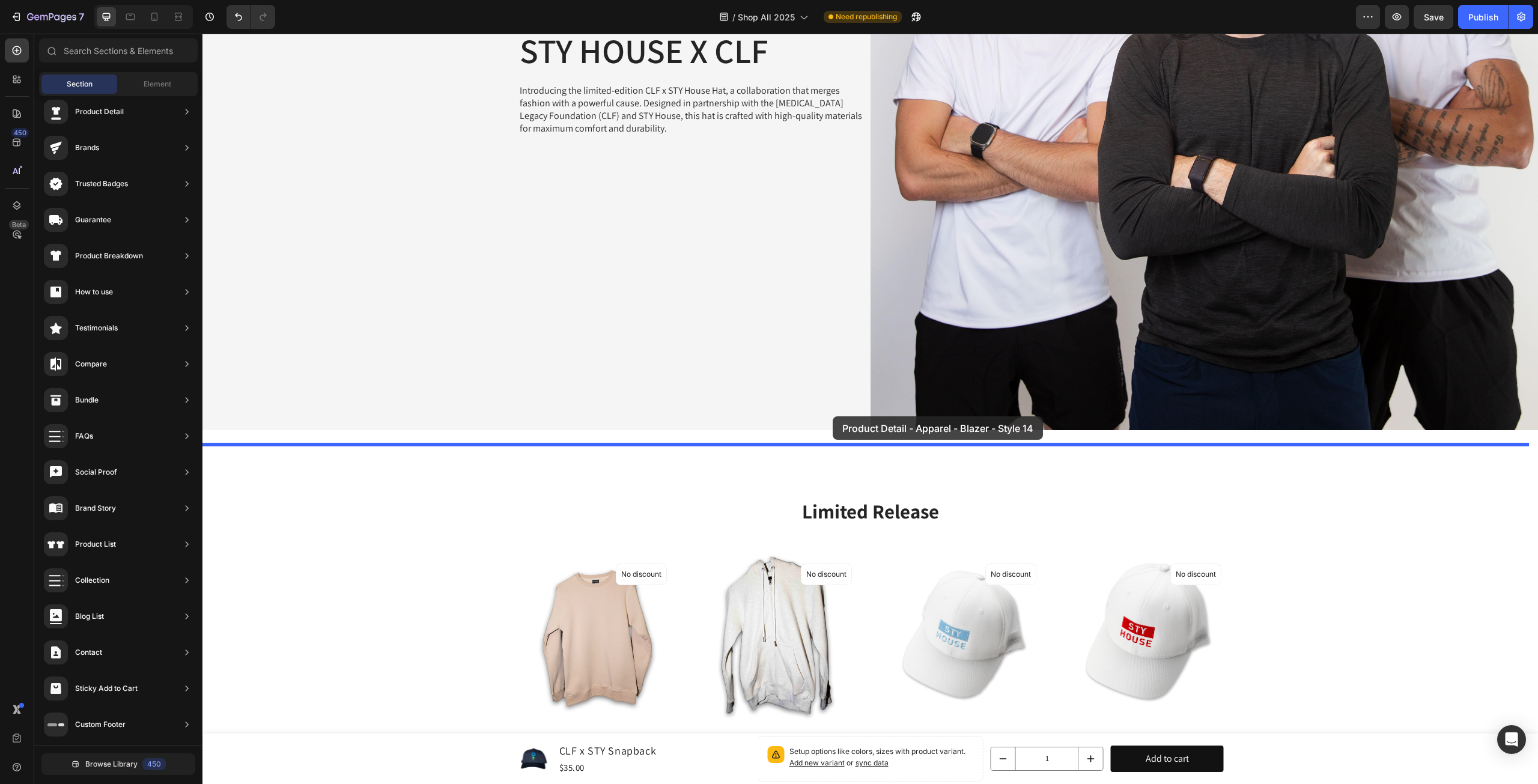
drag, startPoint x: 450, startPoint y: 215, endPoint x: 863, endPoint y: 435, distance: 467.9
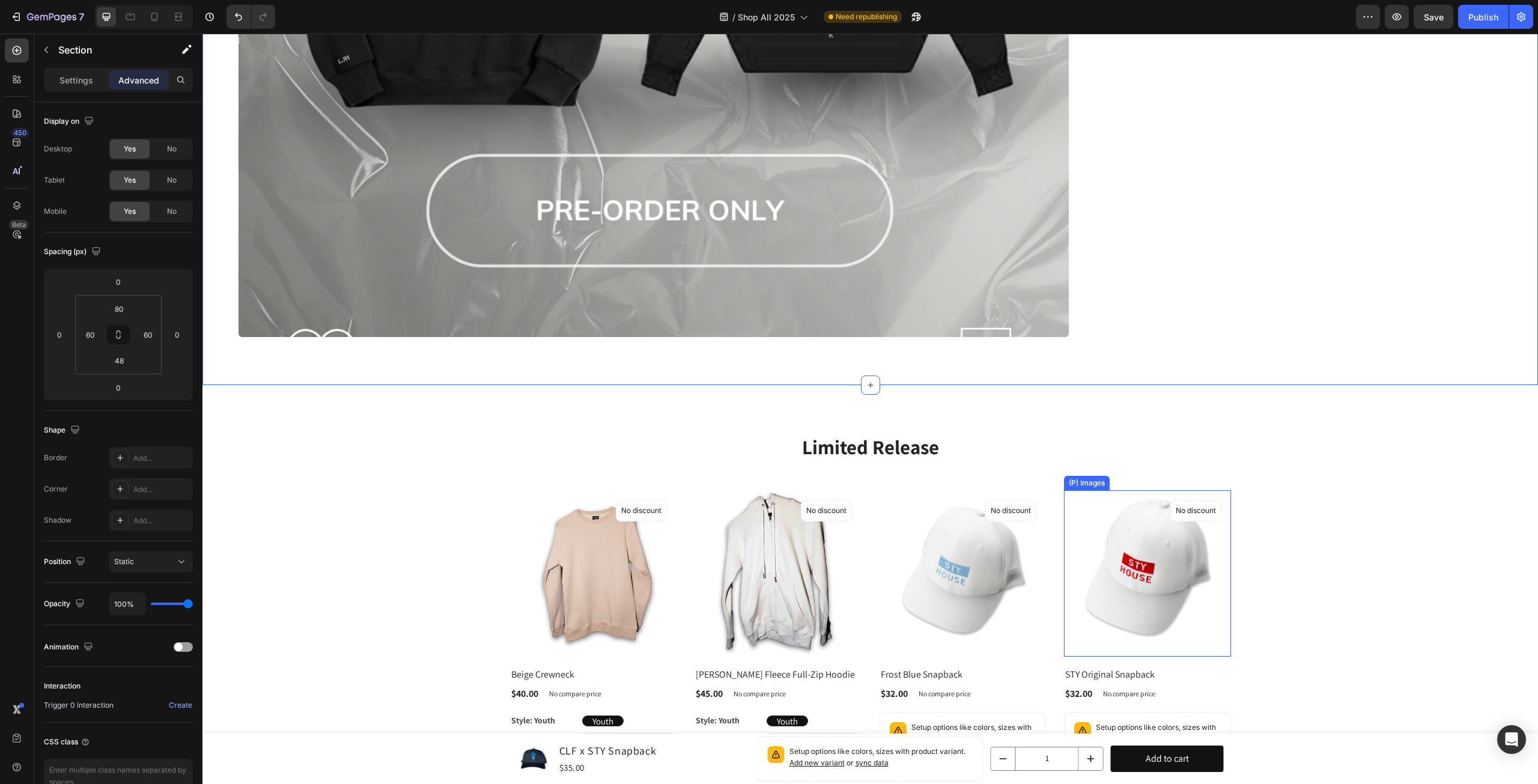
scroll to position [1536, 0]
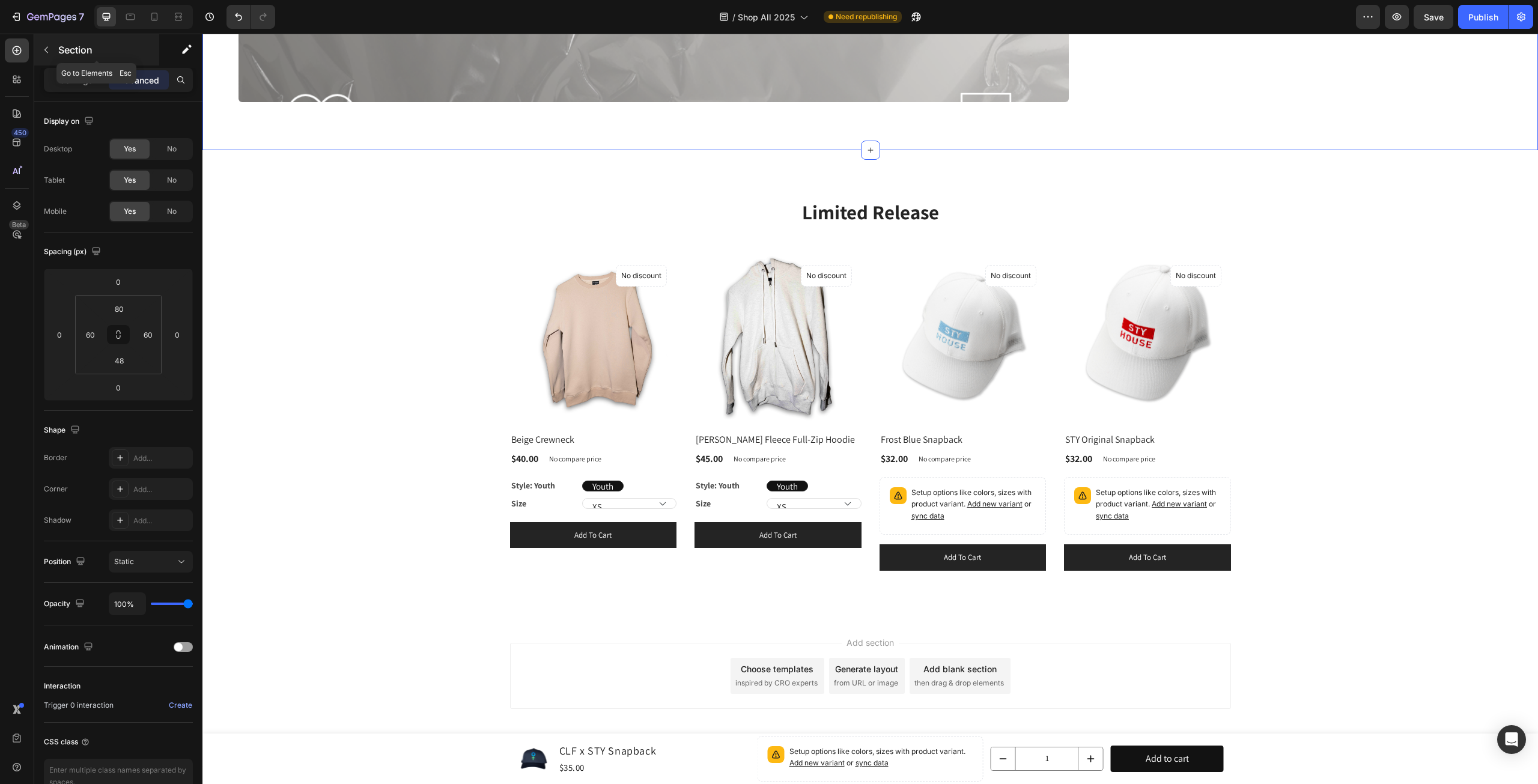
click at [46, 53] on icon "button" at bounding box center [46, 49] width 10 height 10
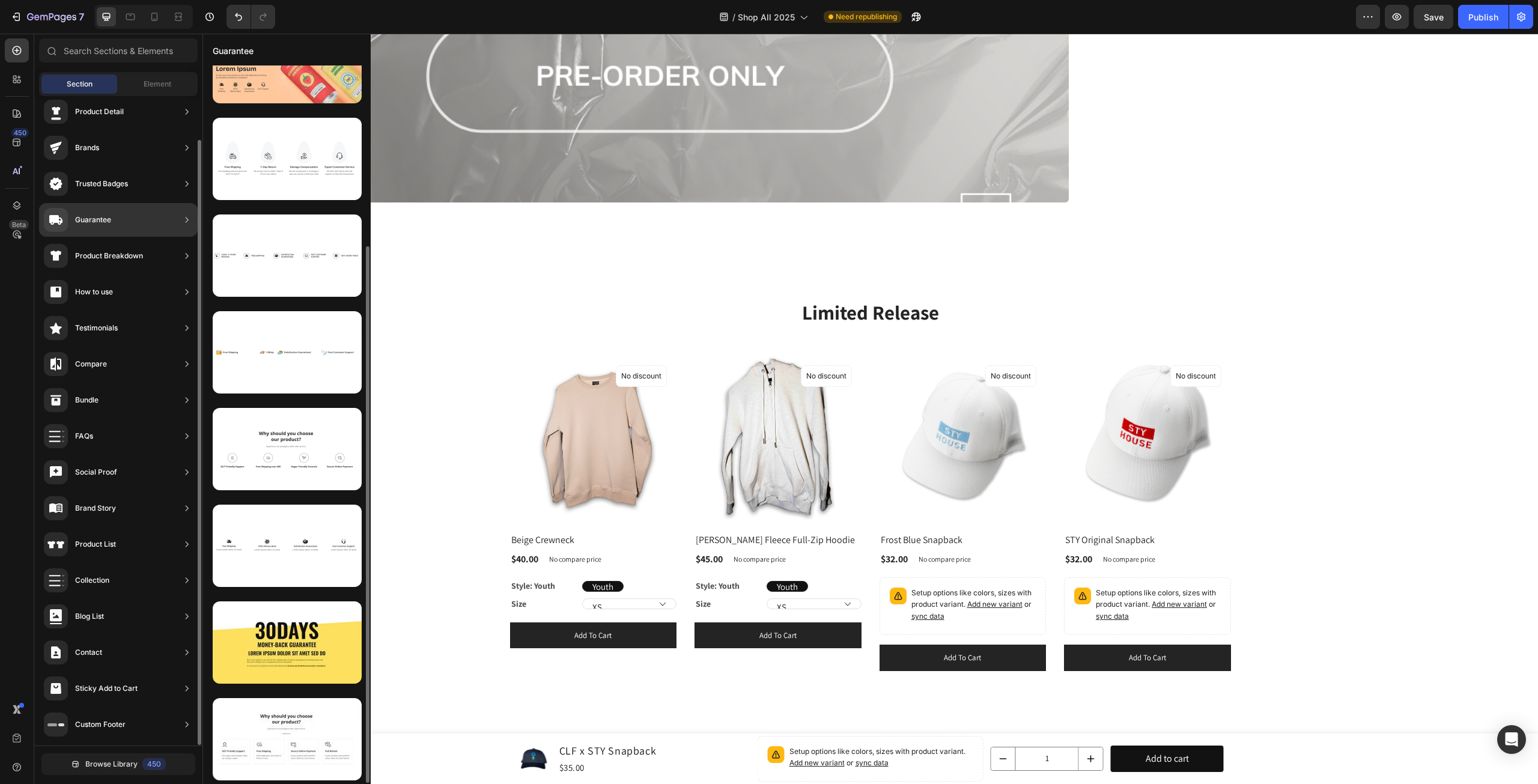
scroll to position [0, 0]
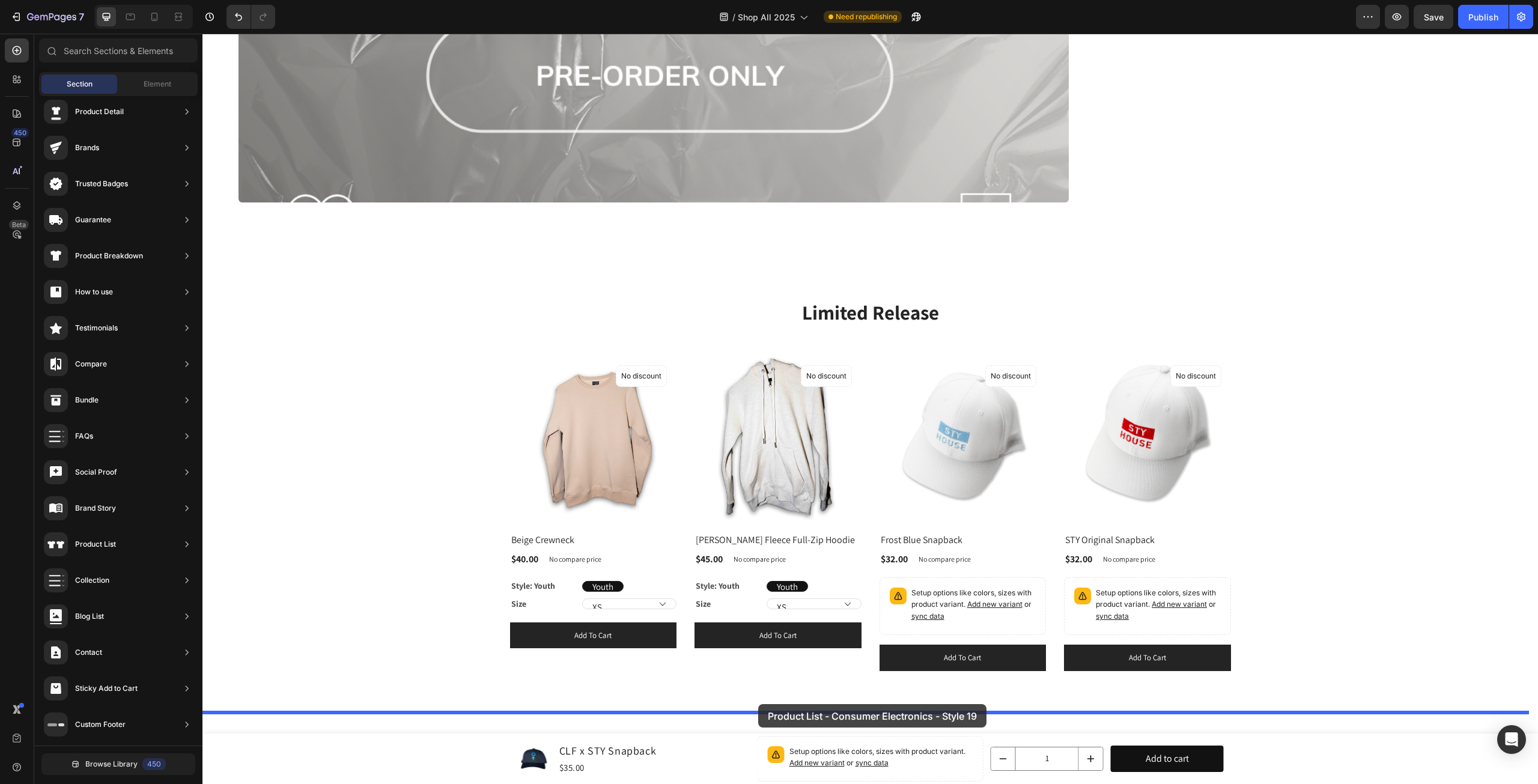
drag, startPoint x: 501, startPoint y: 441, endPoint x: 758, endPoint y: 704, distance: 367.7
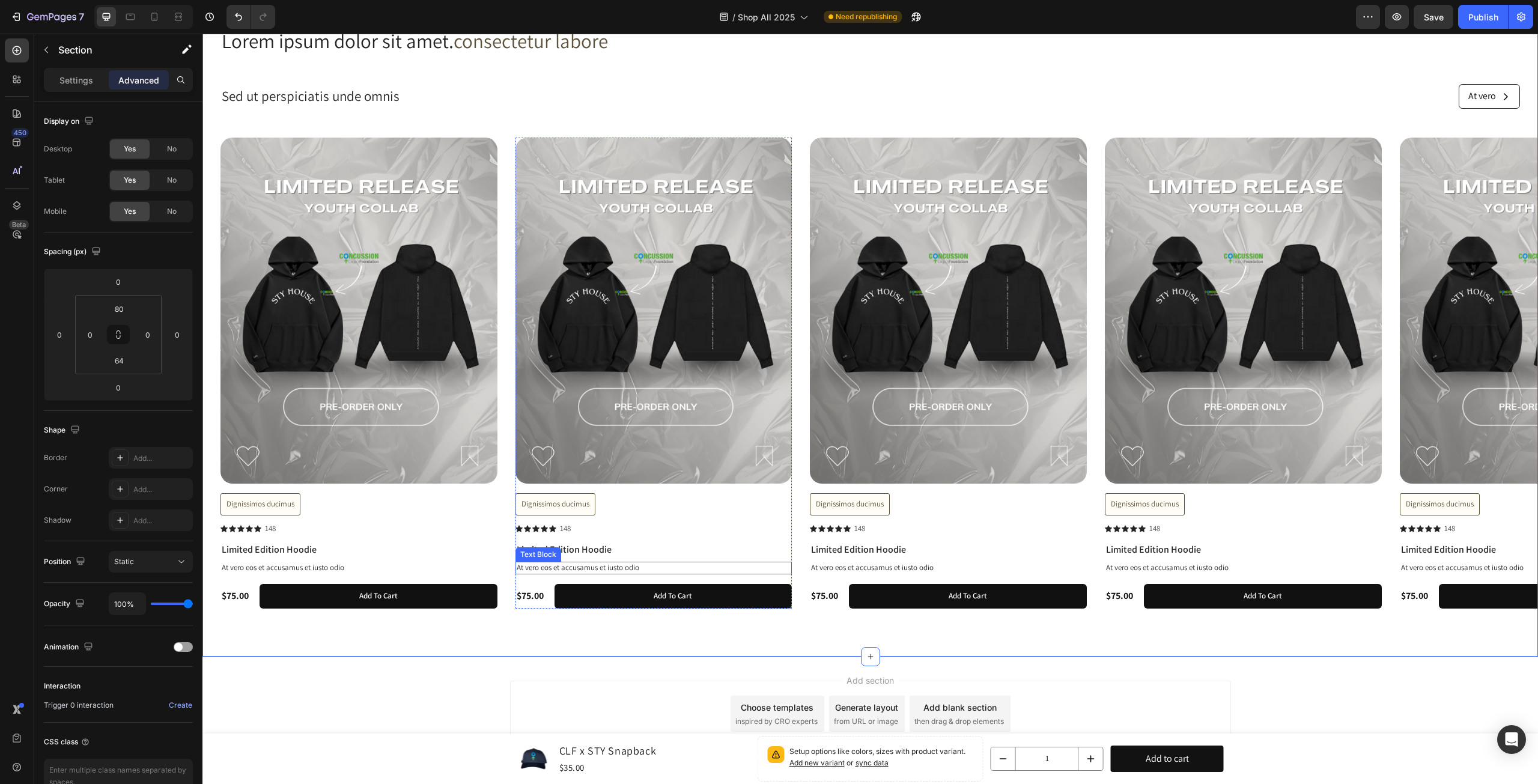
scroll to position [2013, 0]
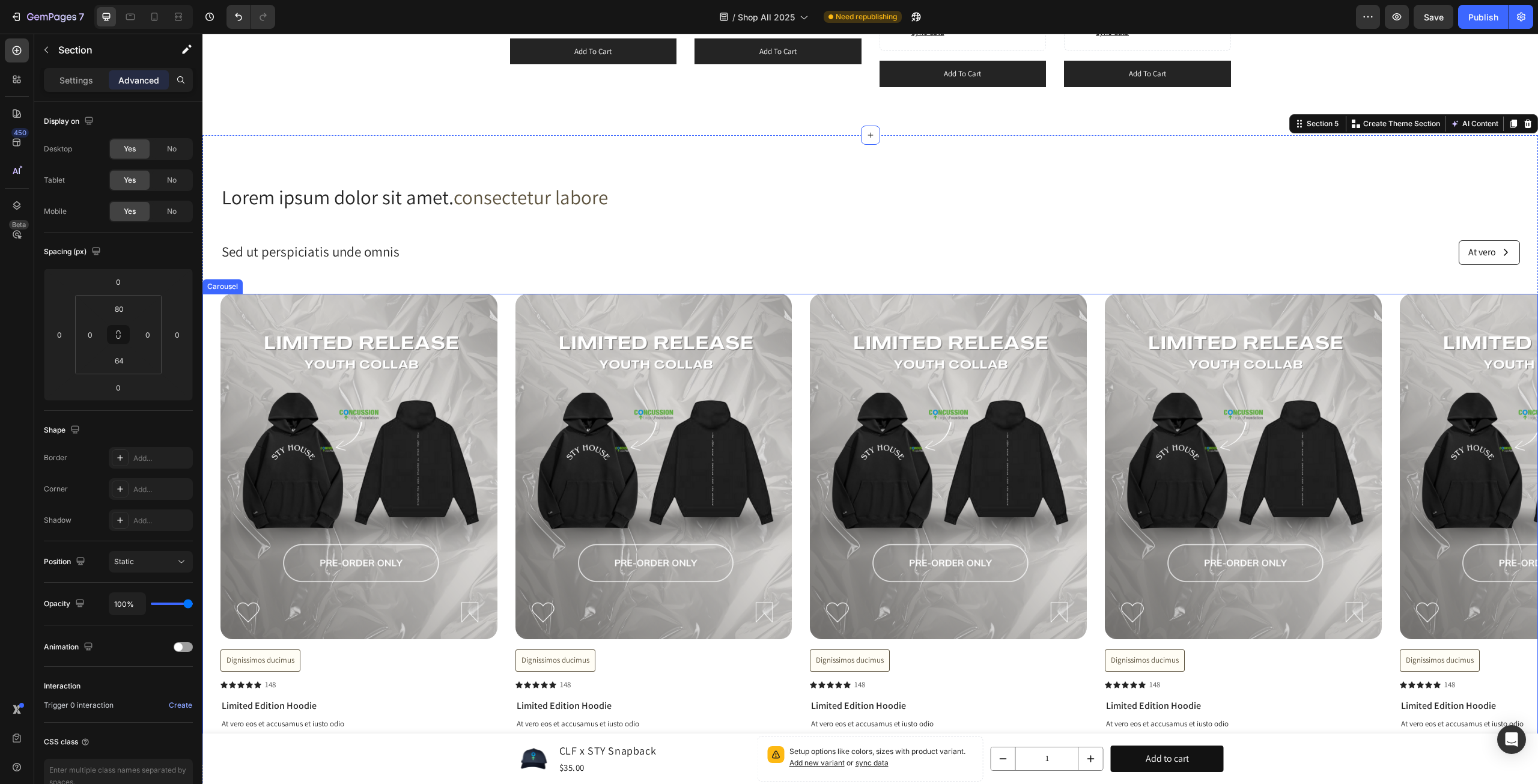
click at [347, 386] on img at bounding box center [359, 467] width 277 height 346
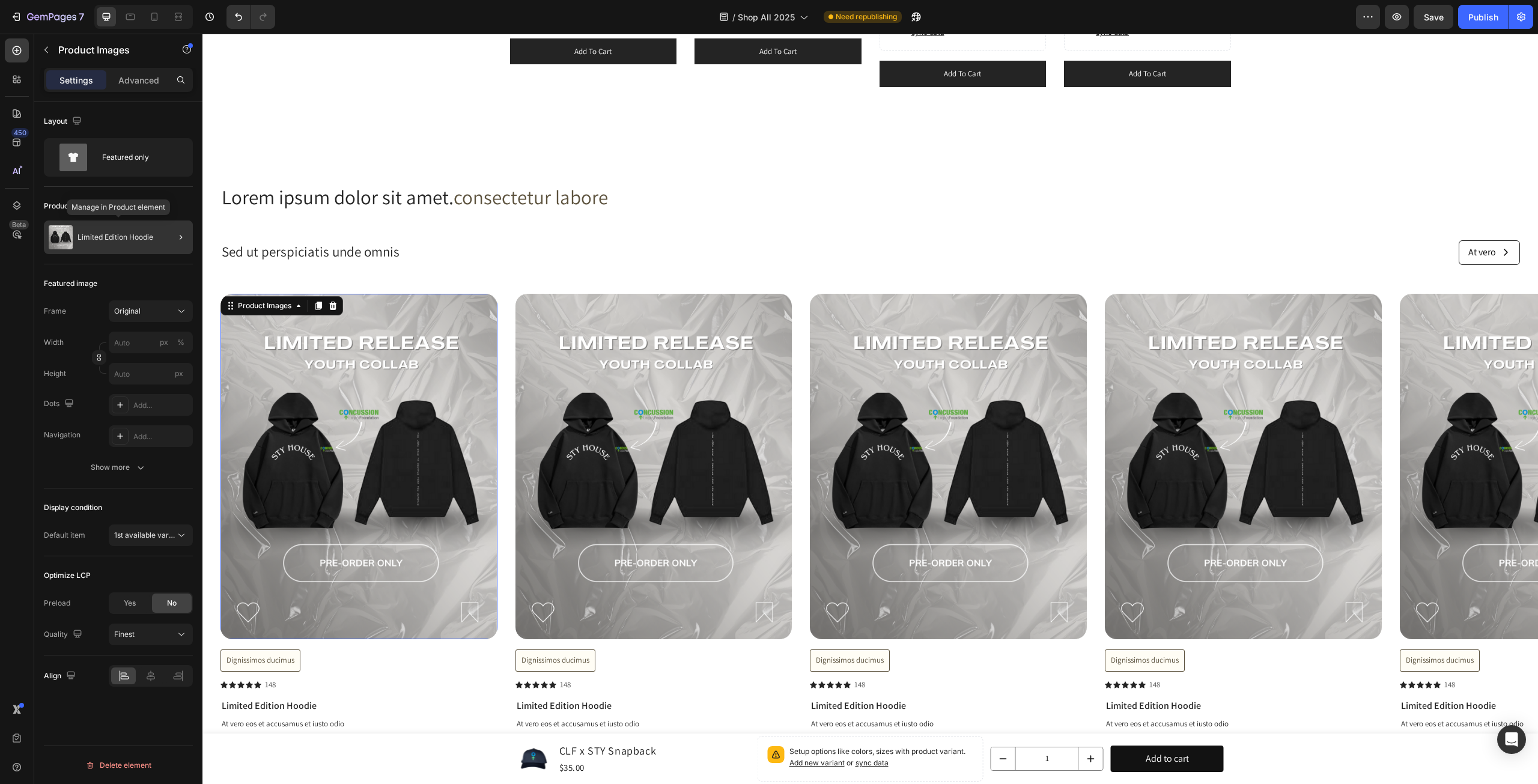
click at [147, 242] on div "Limited Edition Hoodie" at bounding box center [118, 237] width 149 height 34
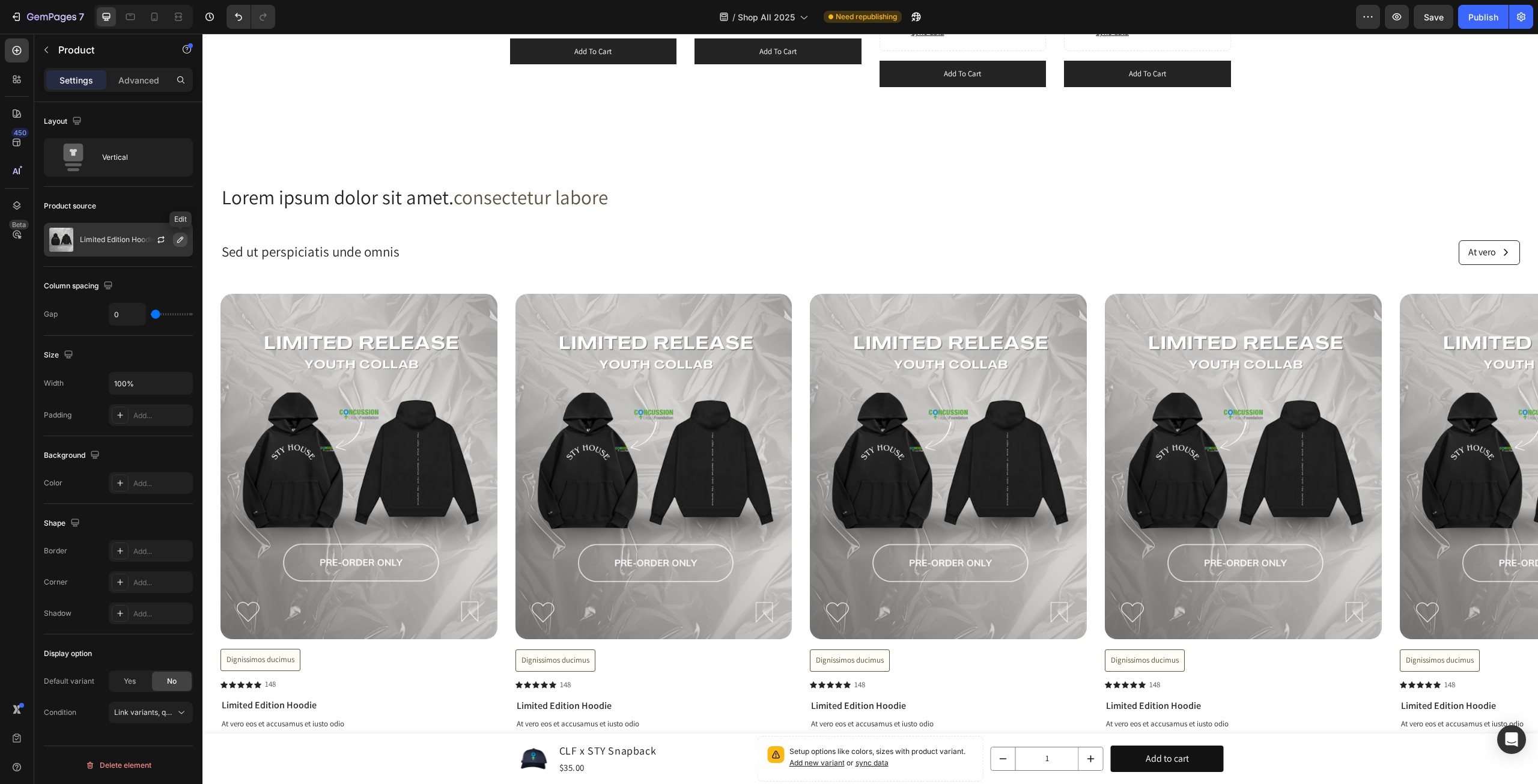
click at [178, 240] on icon "button" at bounding box center [180, 239] width 10 height 10
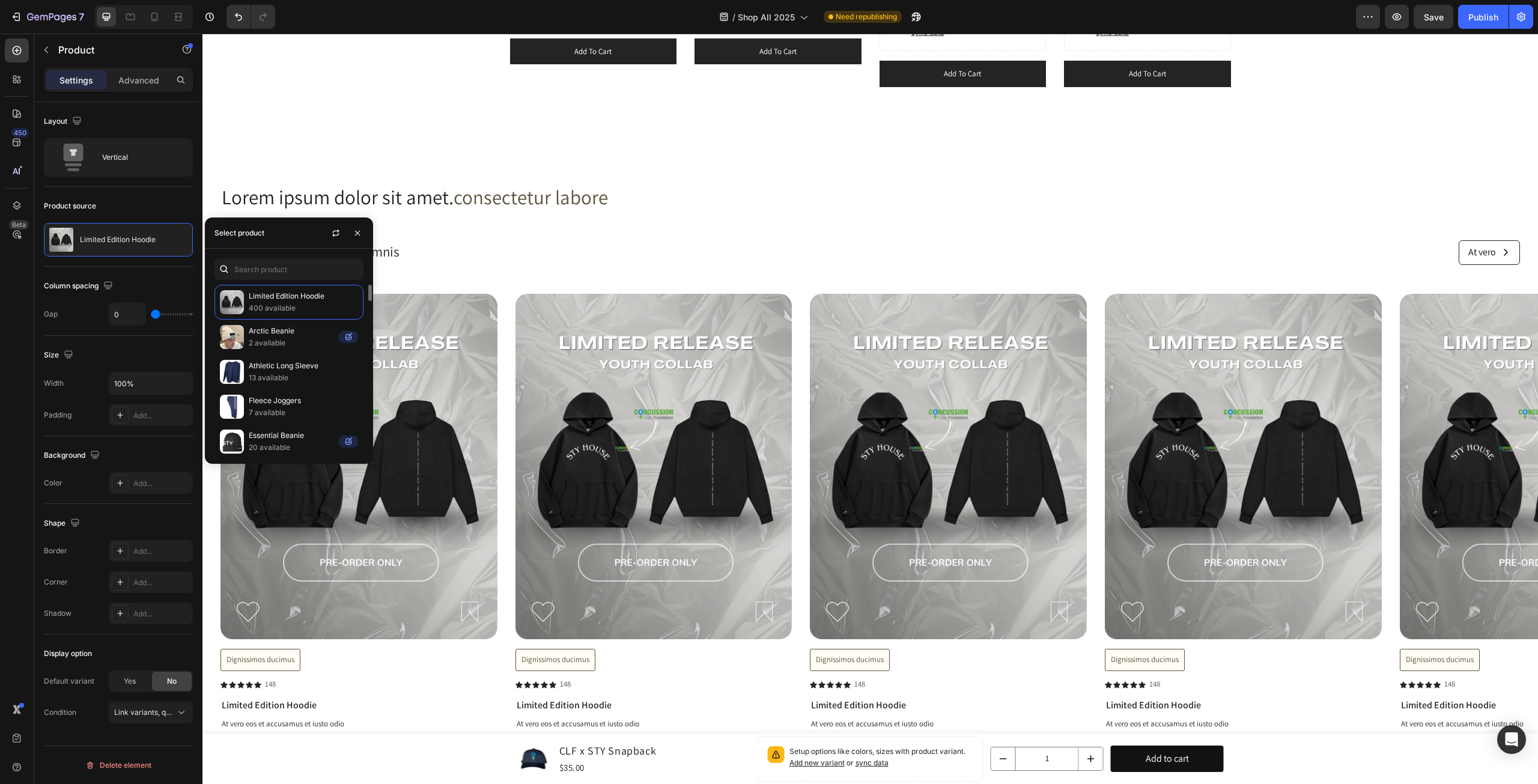
scroll to position [200, 0]
click at [314, 312] on p "36 available" at bounding box center [303, 317] width 109 height 12
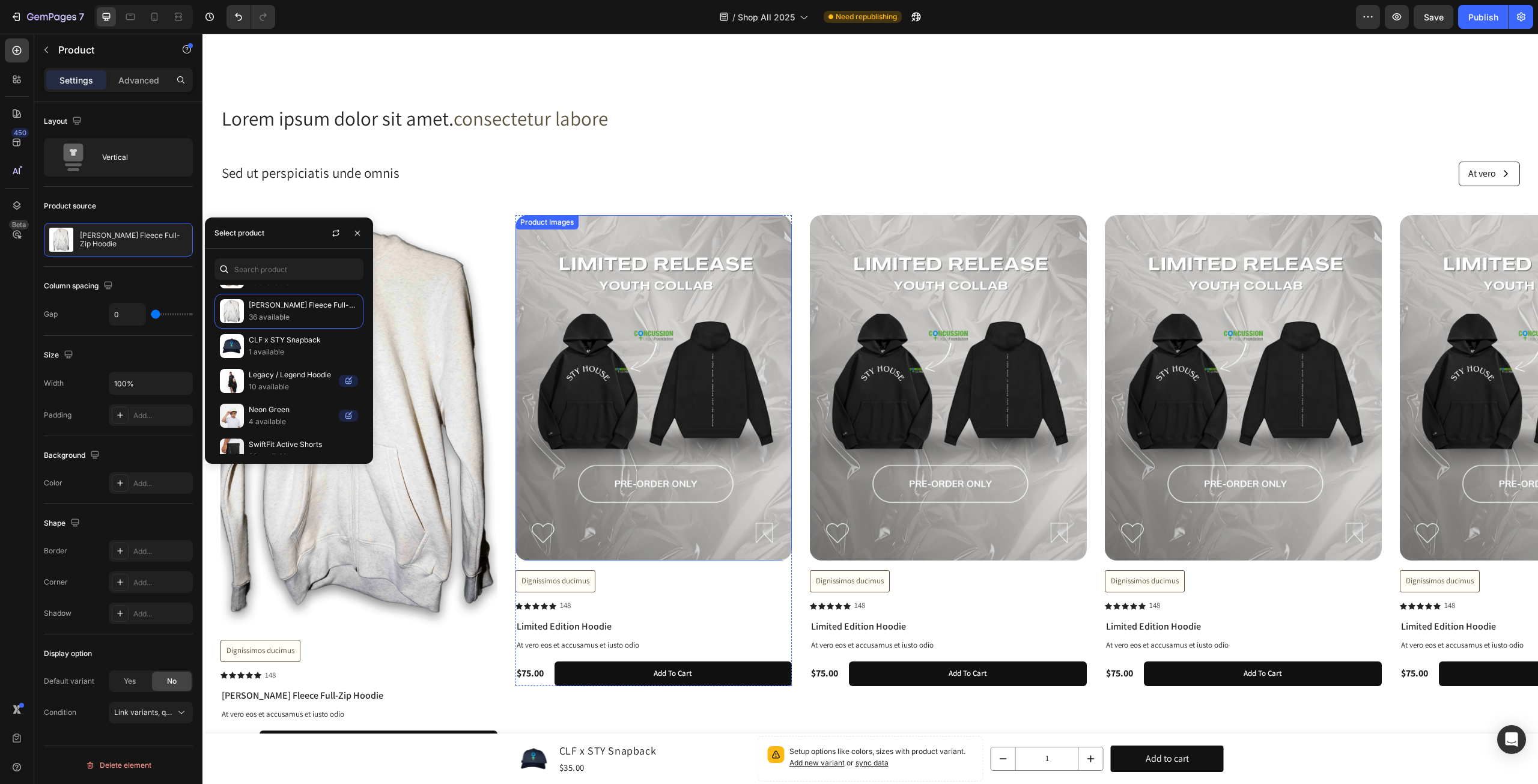
scroll to position [2214, 0]
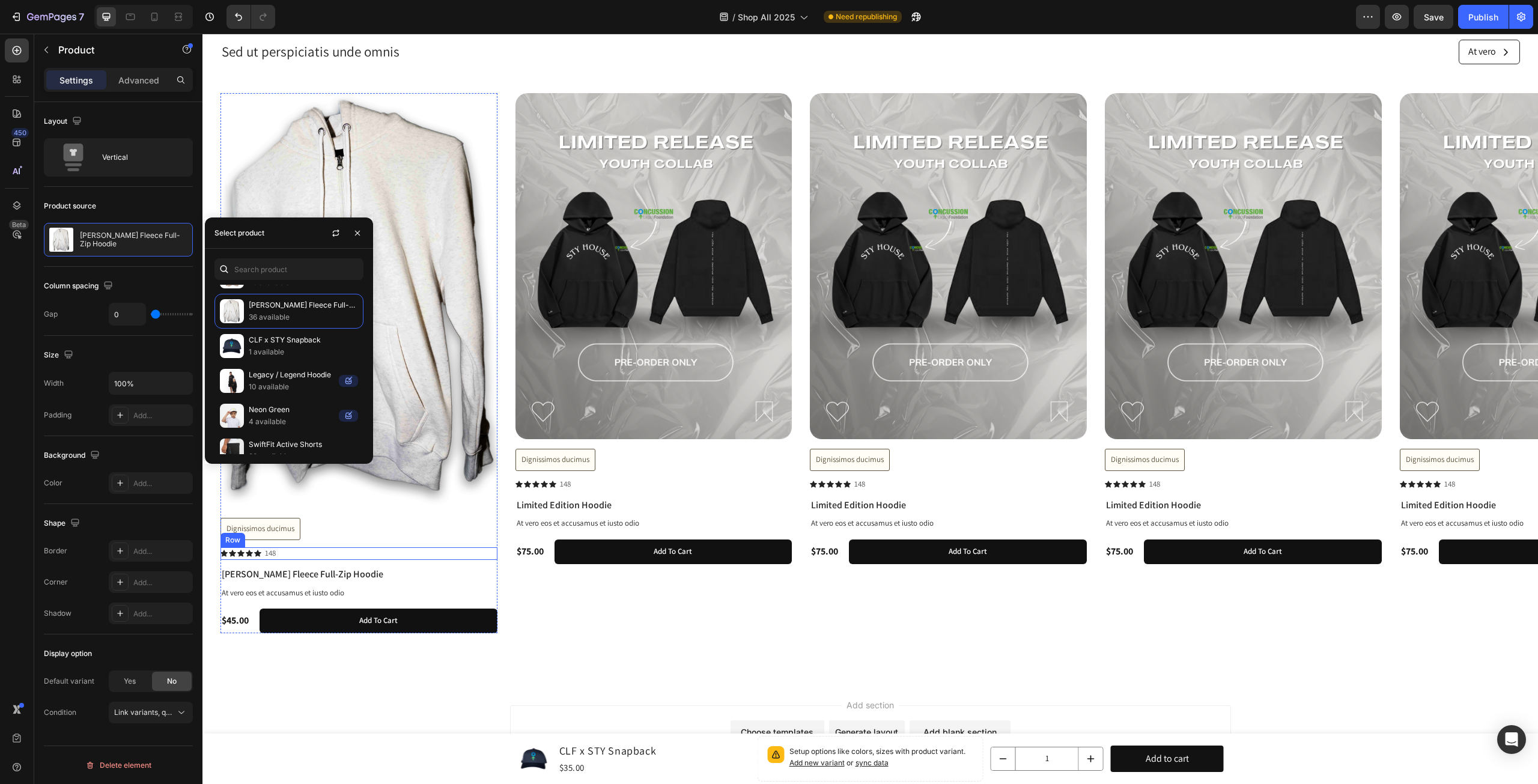
click at [340, 532] on div "Dignissimos ducimus Button" at bounding box center [359, 529] width 277 height 22
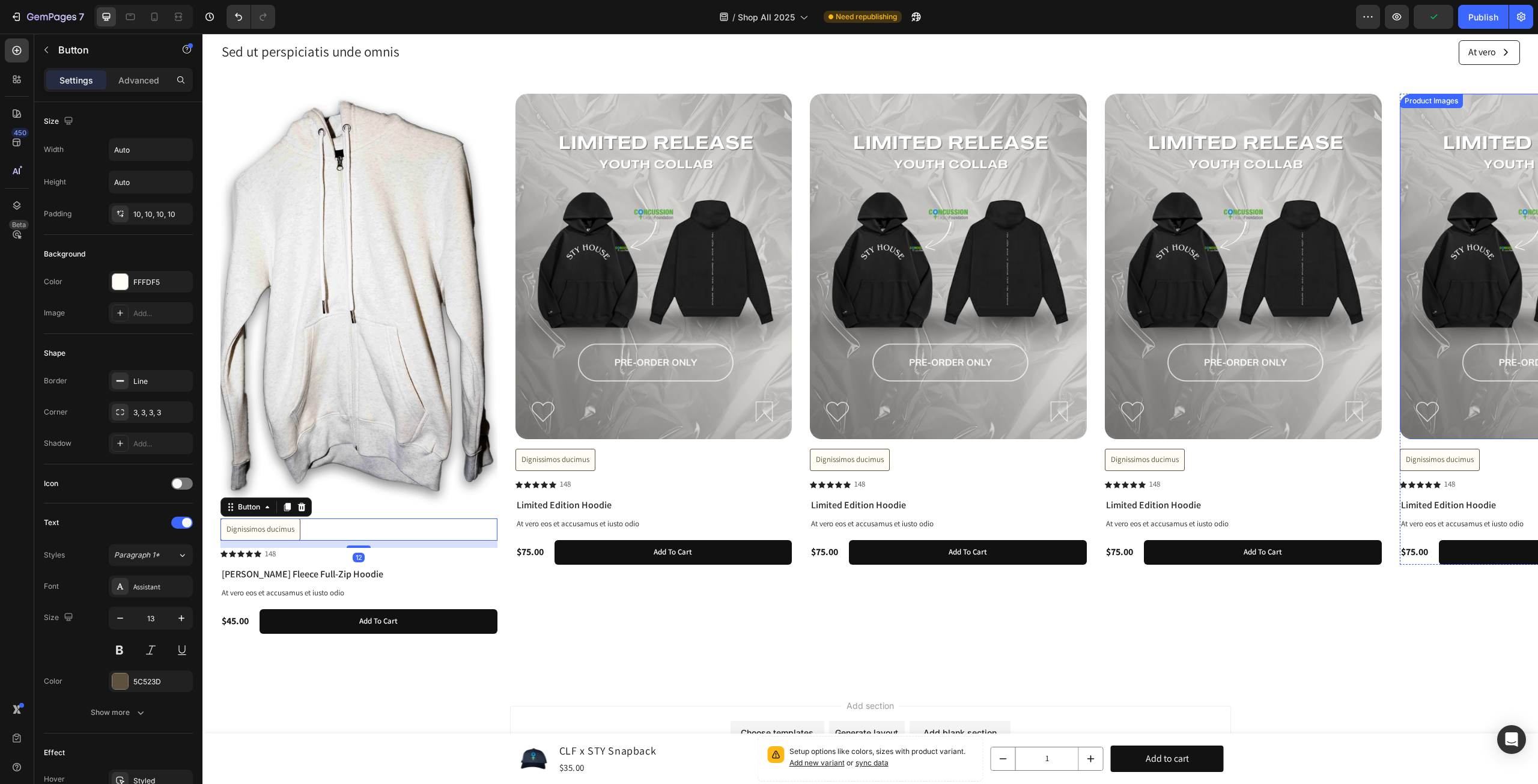
scroll to position [1913, 0]
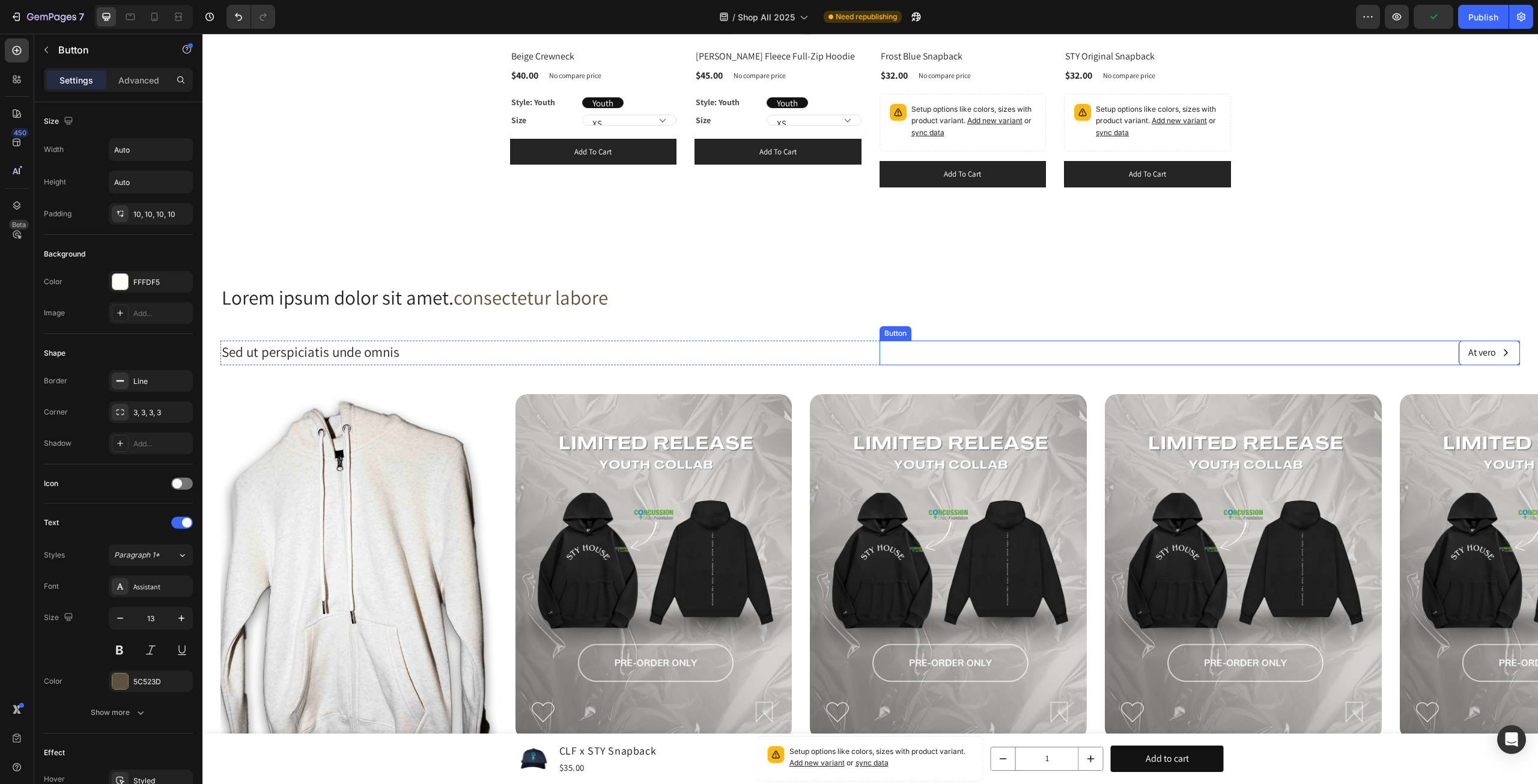
click at [1383, 364] on div "At vero Button" at bounding box center [1200, 352] width 641 height 25
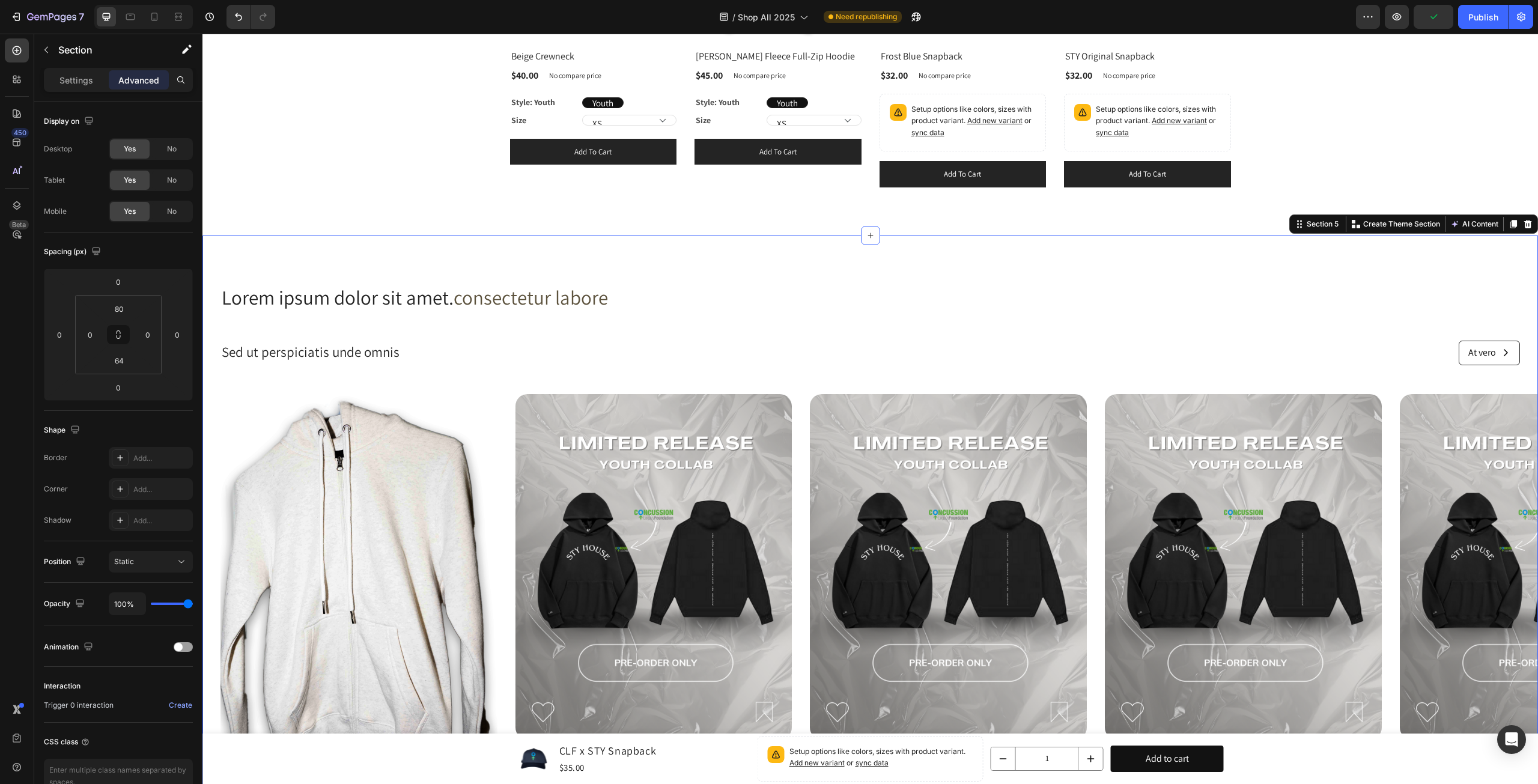
click at [1415, 378] on div "Lorem ipsum dolor sit amet. consectetur labore Heading Sed ut perspiciatis unde…" at bounding box center [870, 613] width 1336 height 660
click at [1523, 223] on icon at bounding box center [1528, 224] width 10 height 10
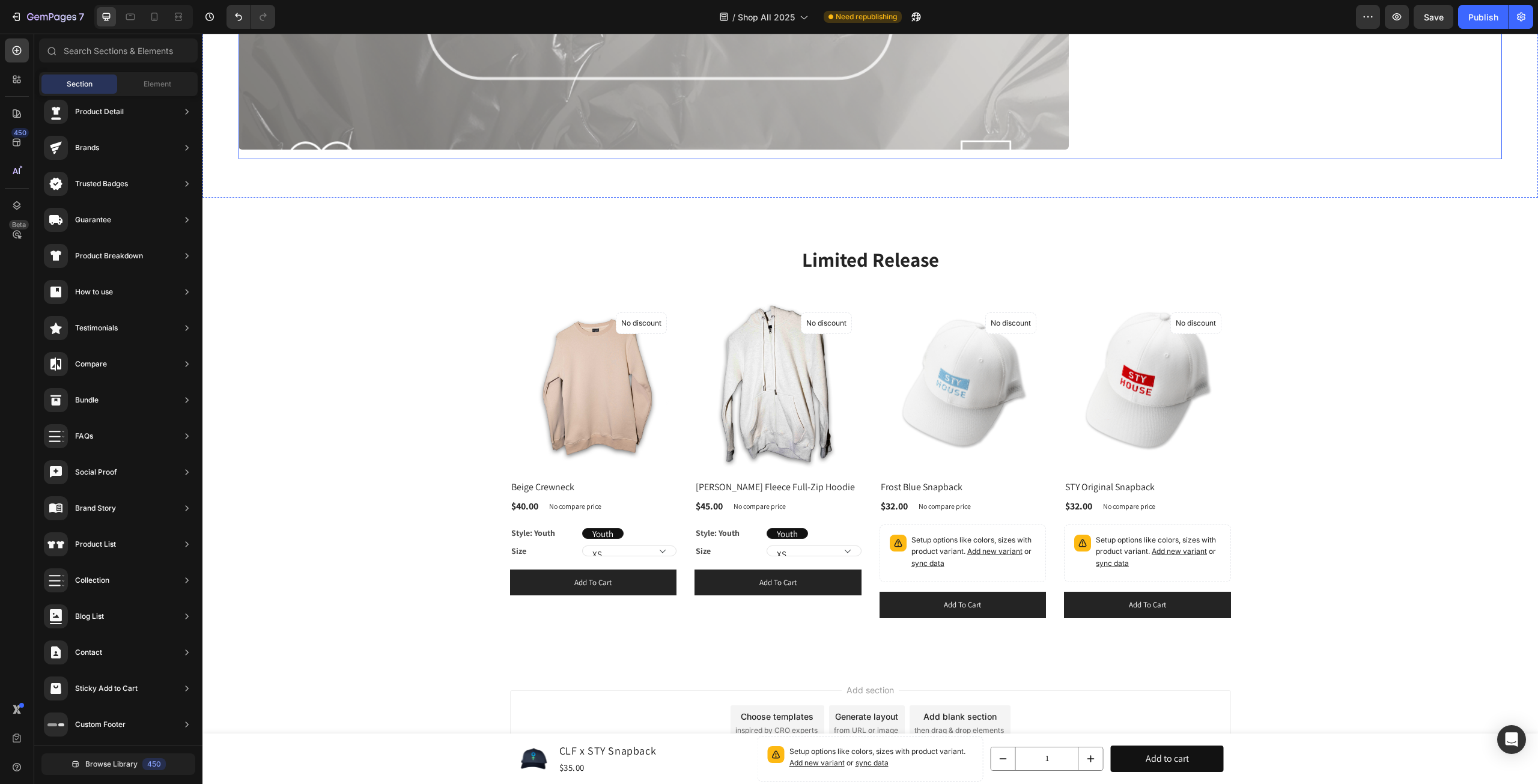
scroll to position [1536, 0]
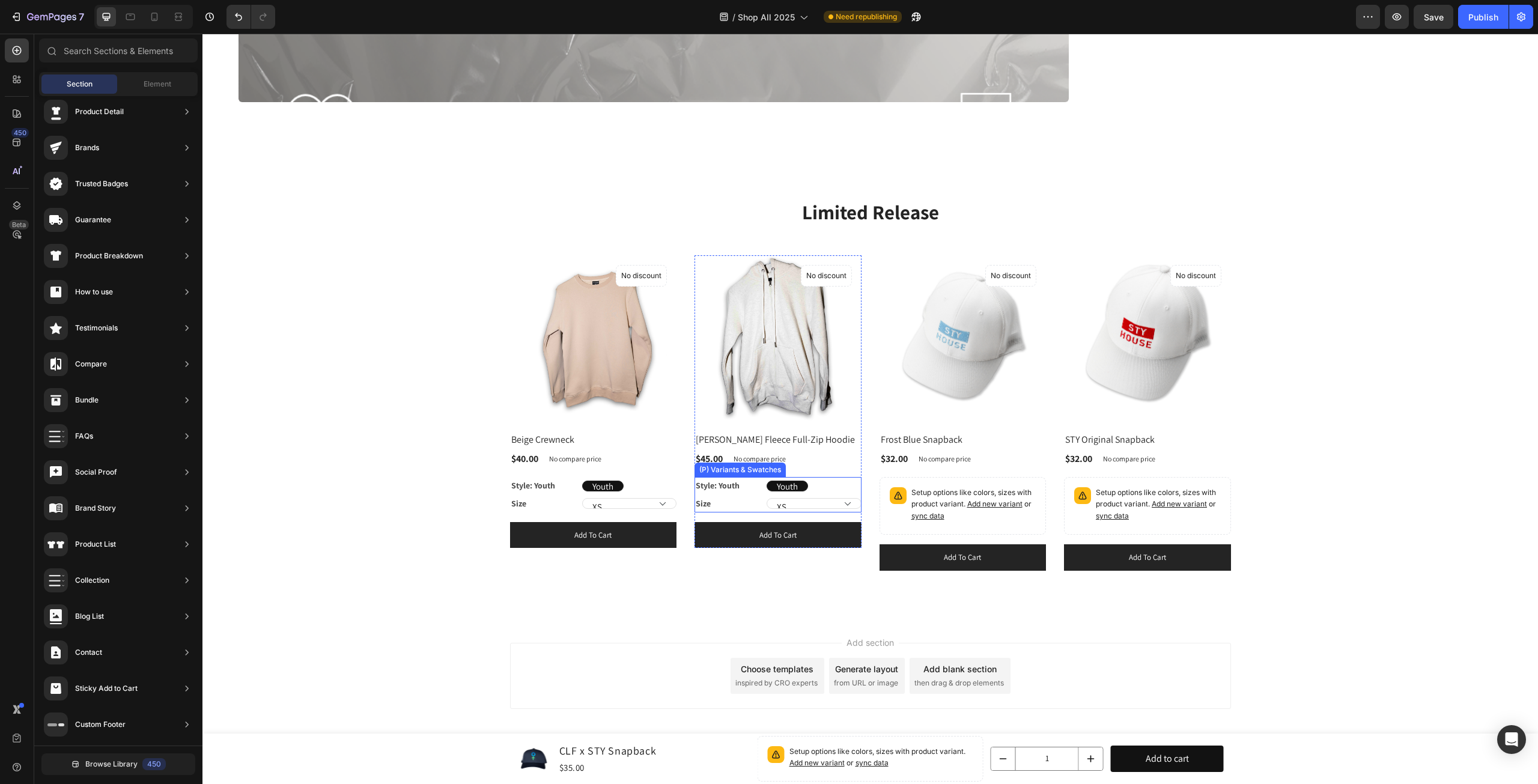
click at [677, 498] on select "XS S M L XL" at bounding box center [629, 503] width 95 height 10
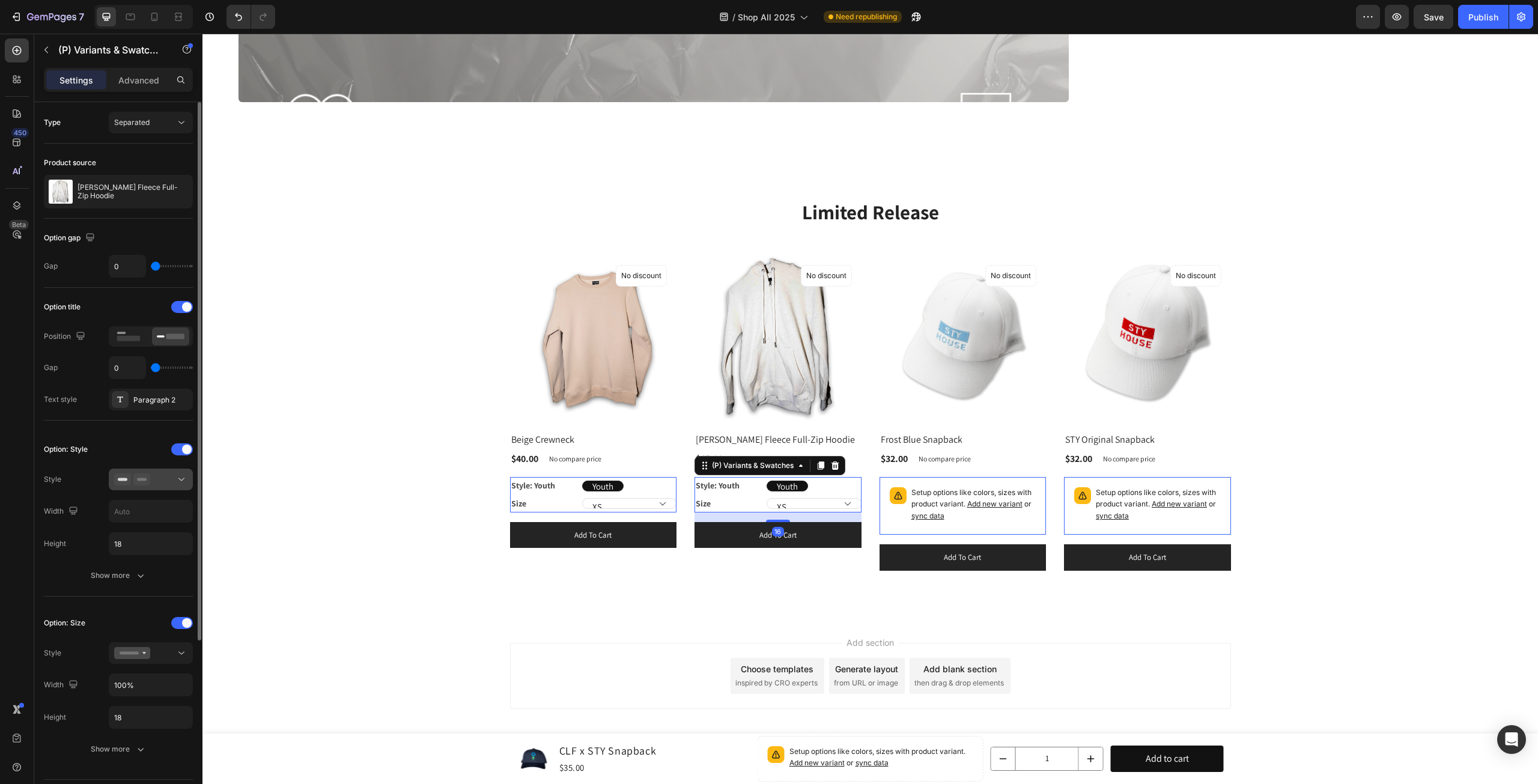
click at [159, 478] on div at bounding box center [151, 480] width 73 height 12
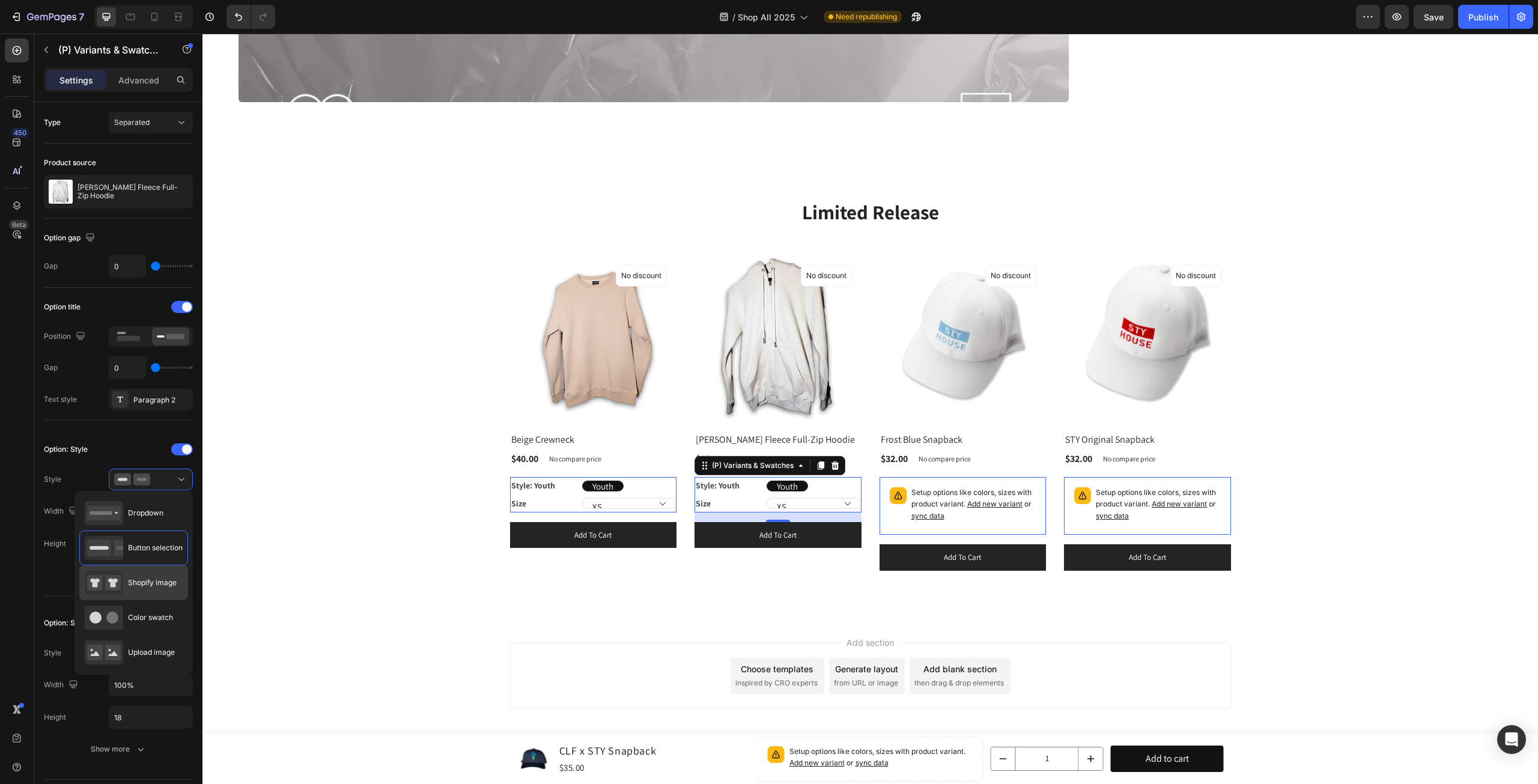
click at [157, 578] on span "Shopify image" at bounding box center [152, 583] width 49 height 10
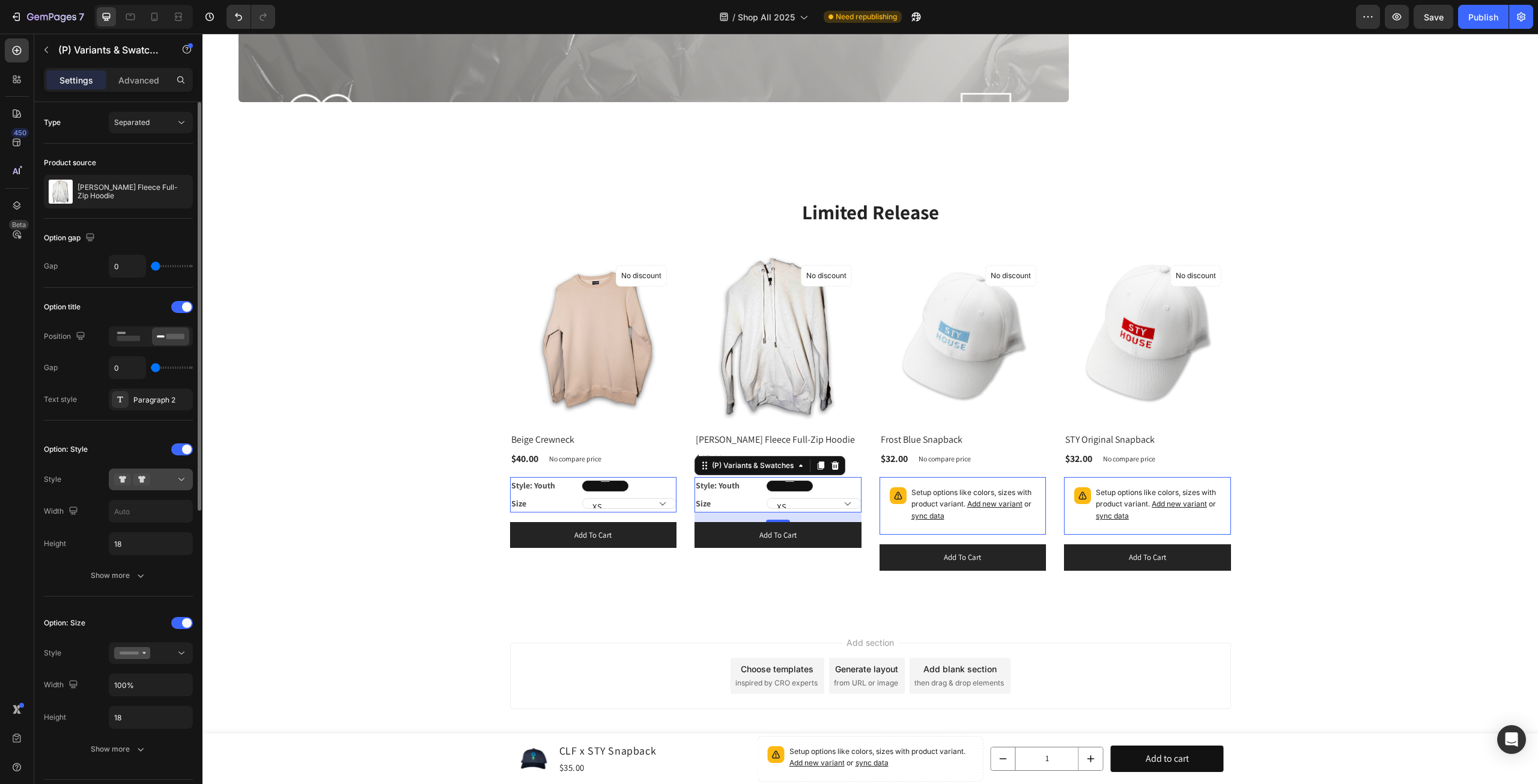
click at [173, 481] on div at bounding box center [151, 480] width 73 height 12
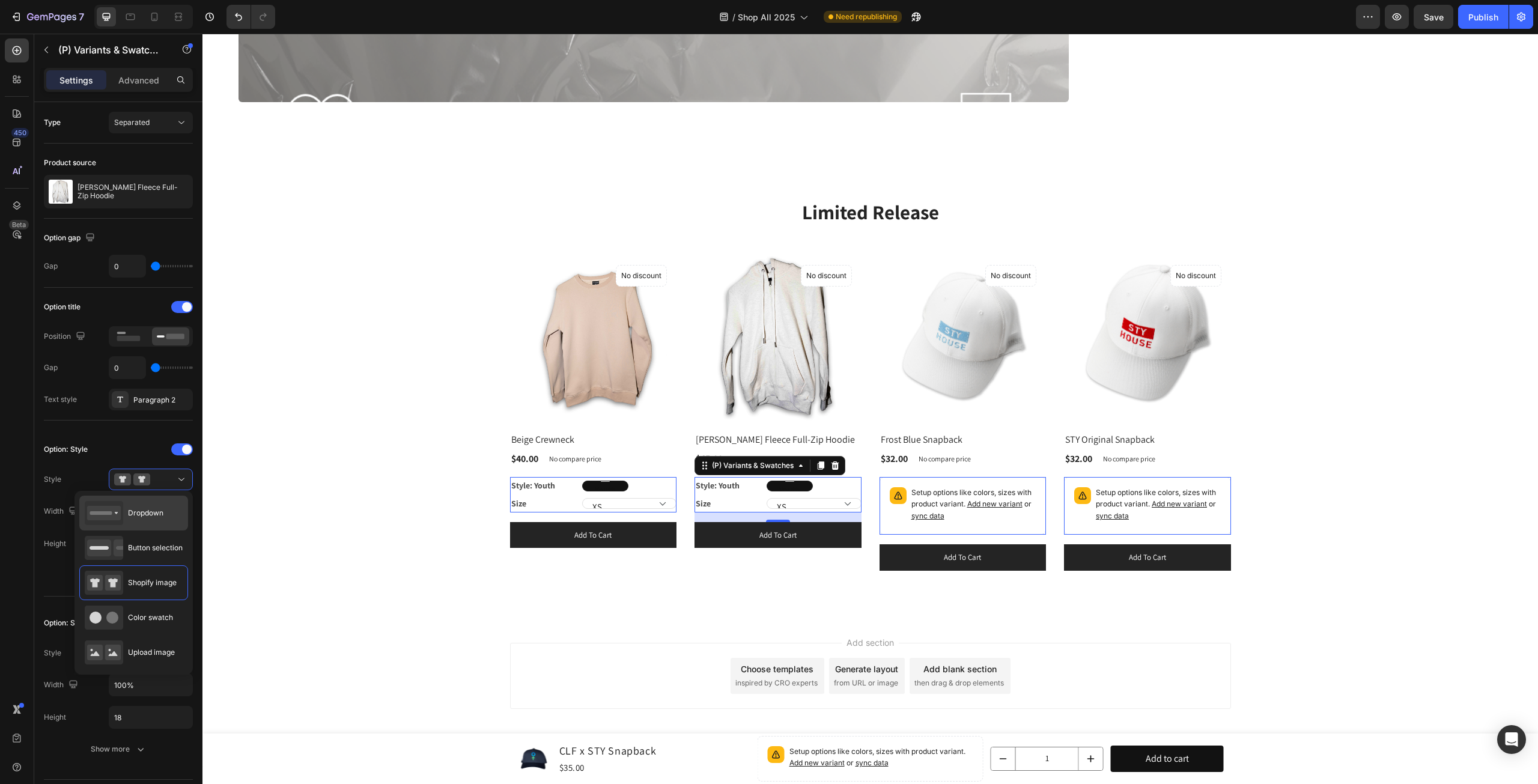
click at [150, 511] on span "Dropdown" at bounding box center [145, 512] width 35 height 10
type input "100%"
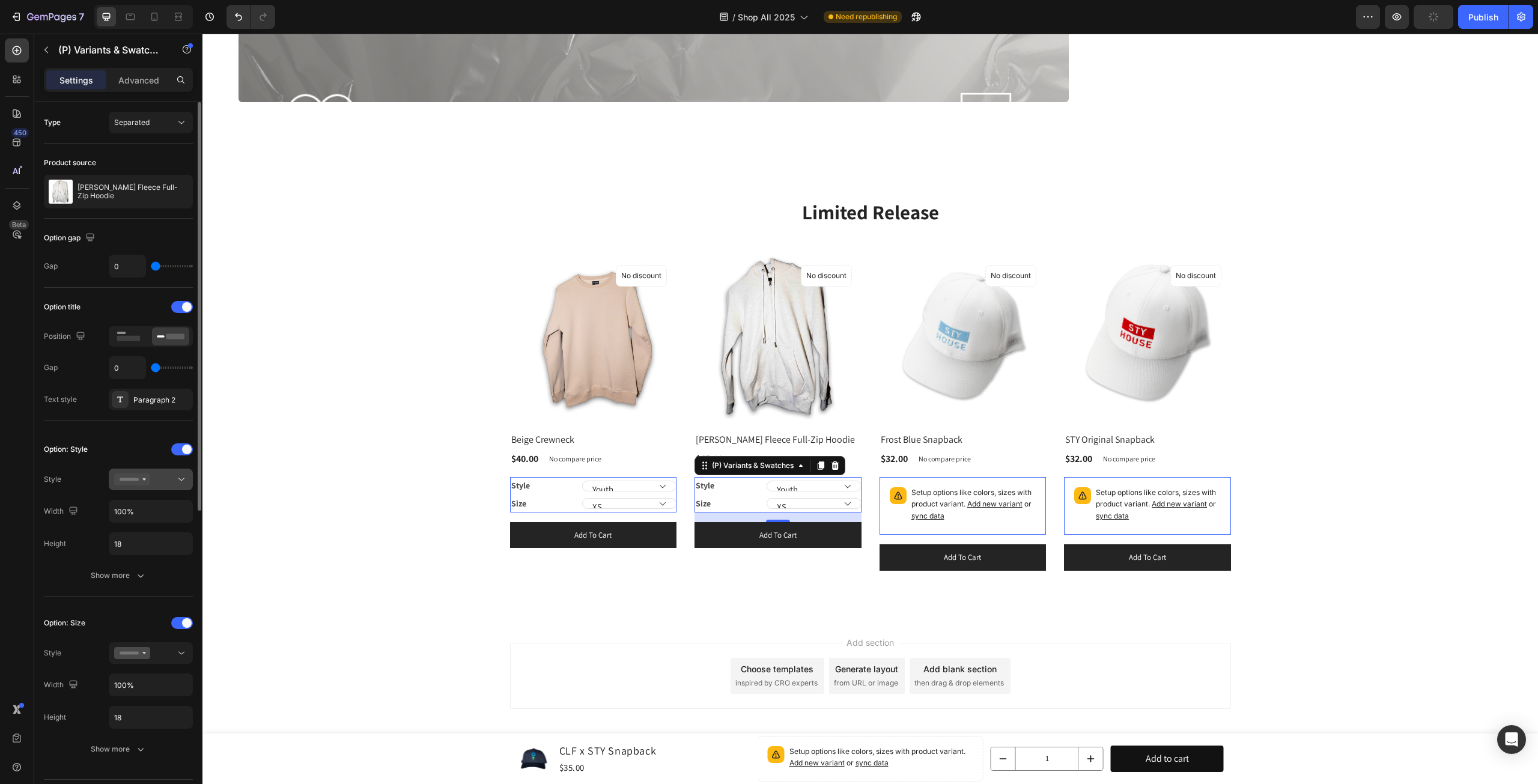
click at [166, 479] on div at bounding box center [151, 480] width 73 height 12
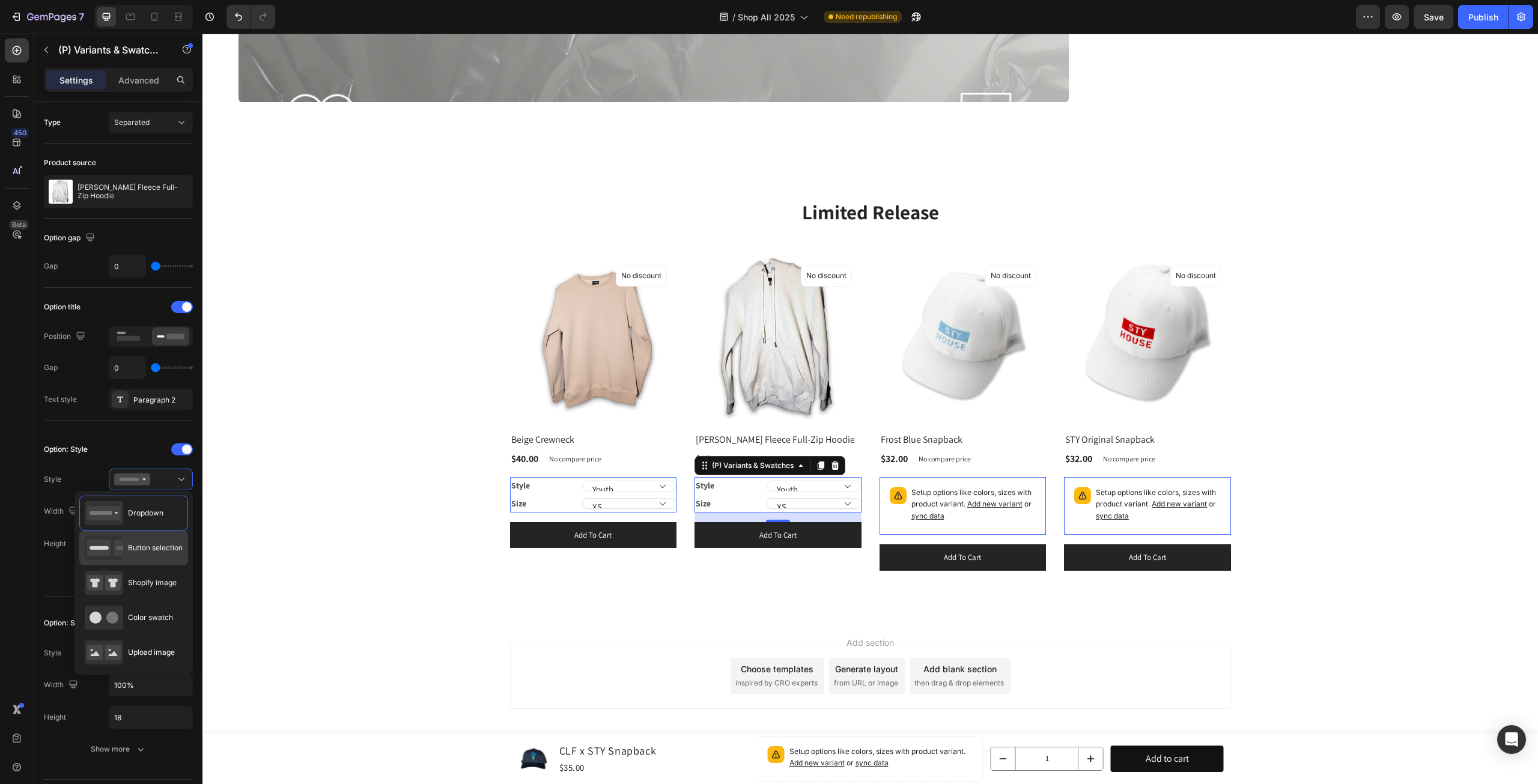
click at [153, 546] on span "Button selection" at bounding box center [155, 548] width 55 height 10
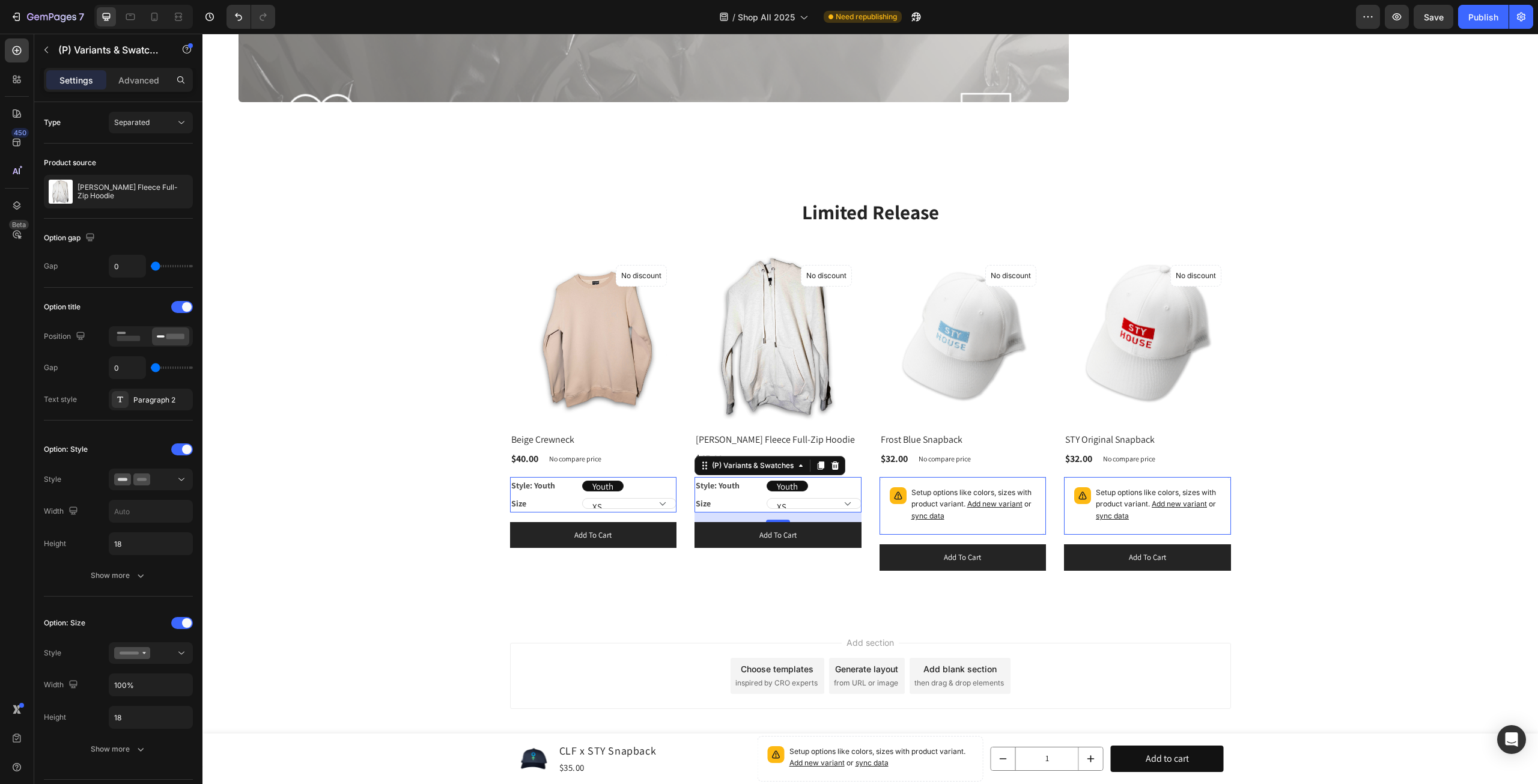
click at [524, 496] on legend "Size" at bounding box center [546, 503] width 72 height 17
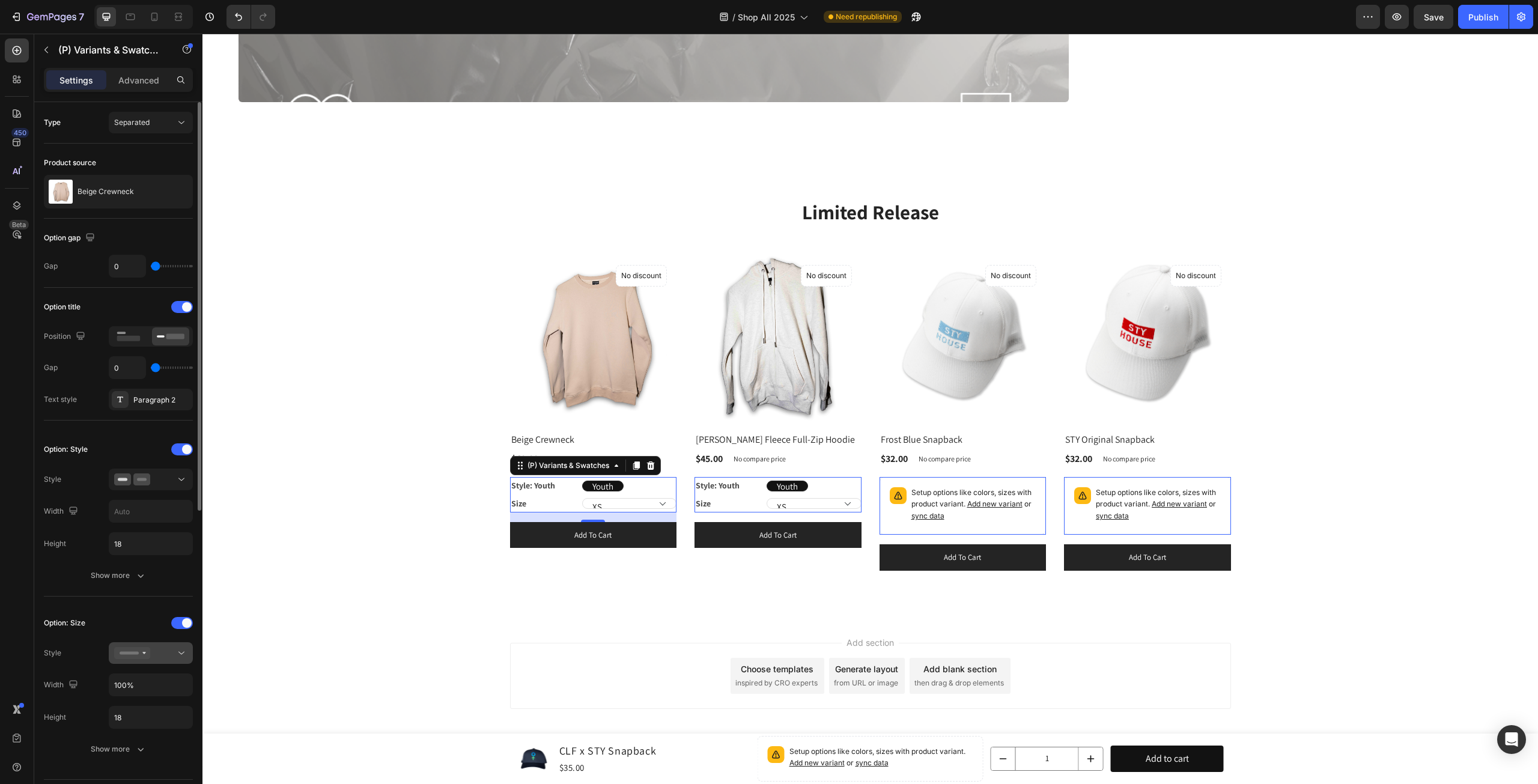
click at [144, 647] on icon at bounding box center [132, 653] width 36 height 12
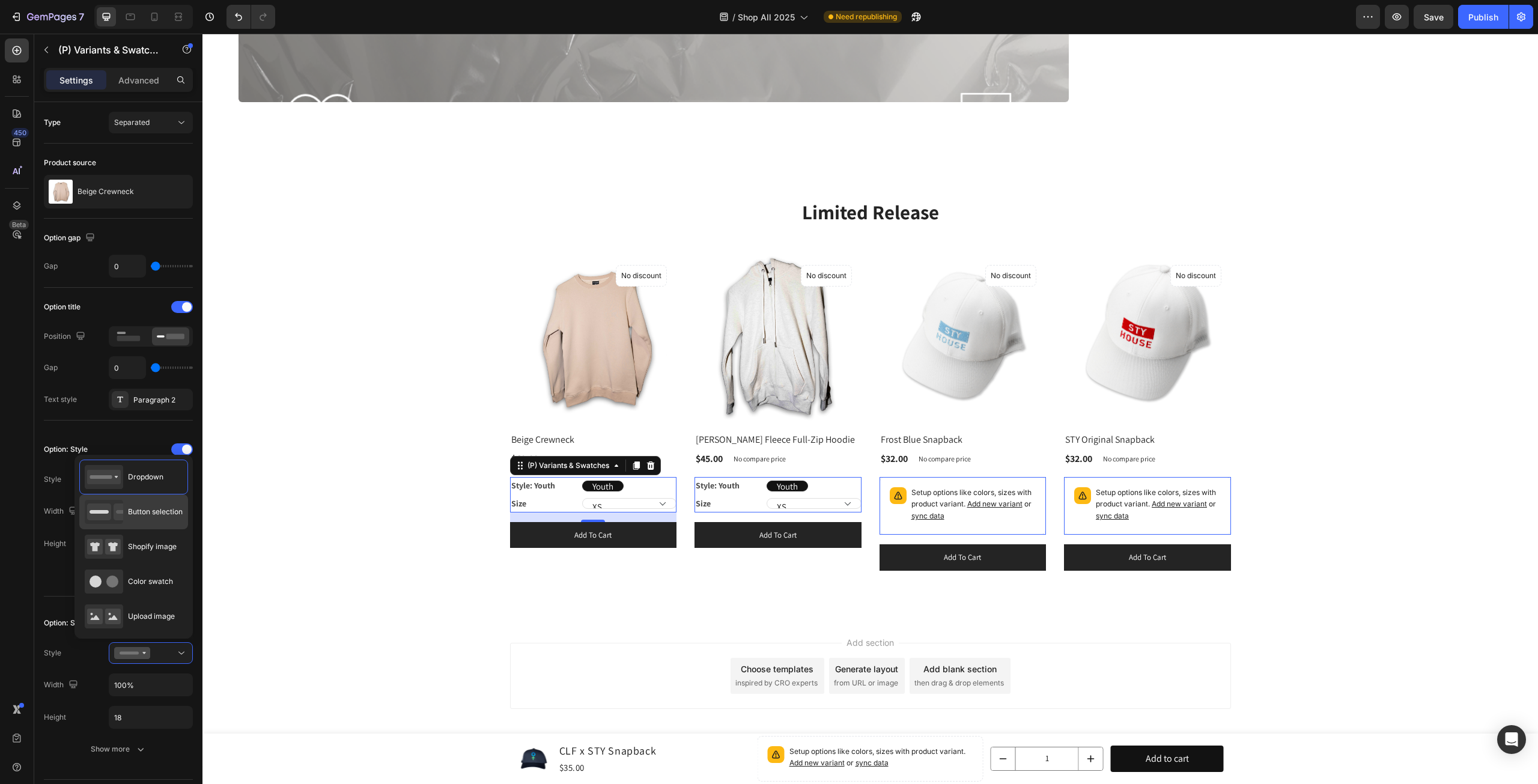
click at [143, 520] on div "Button selection" at bounding box center [133, 512] width 98 height 24
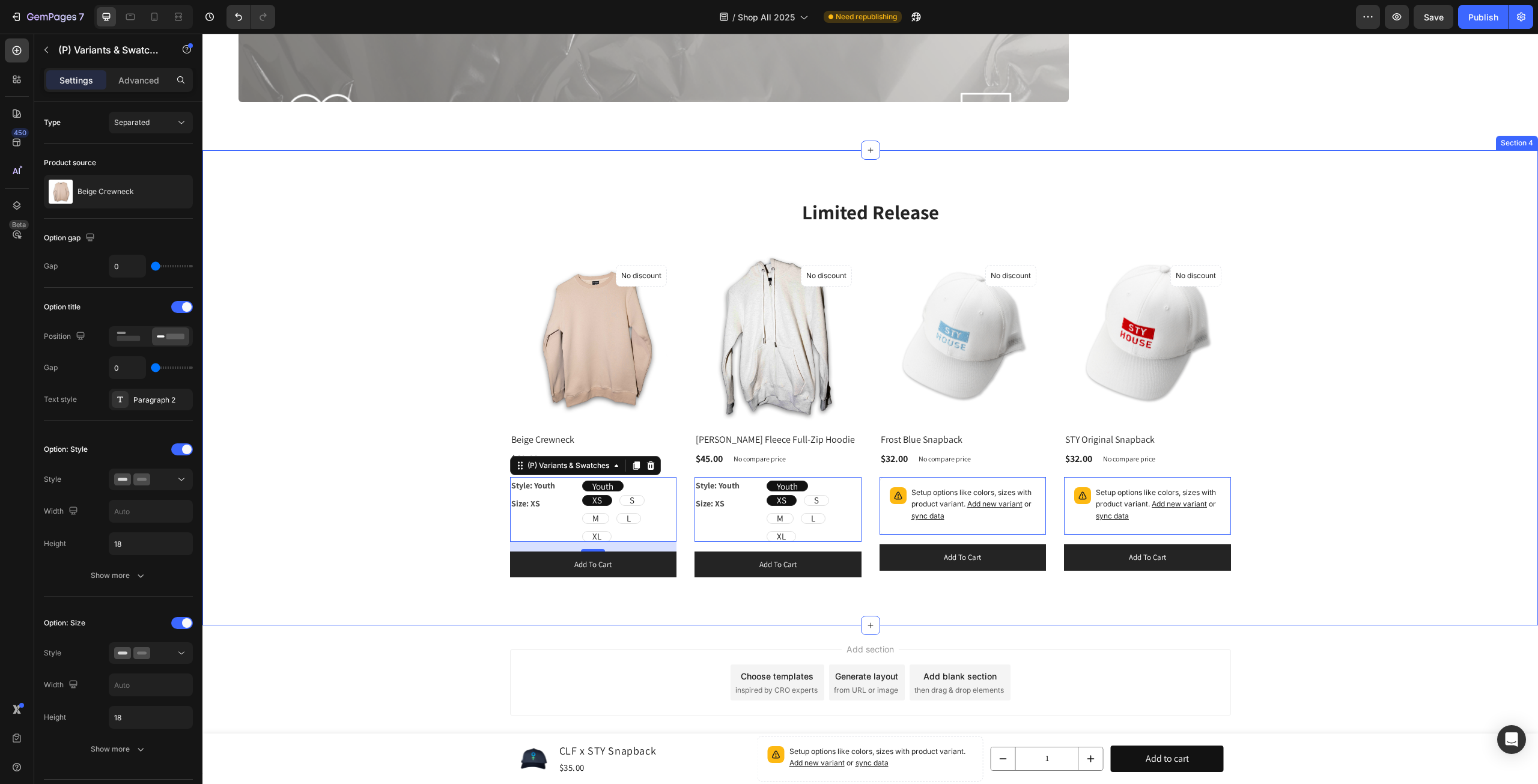
click at [1431, 459] on div "Limited Release Heading Row (P) Images No discount Not be displayed when publis…" at bounding box center [870, 388] width 1318 height 379
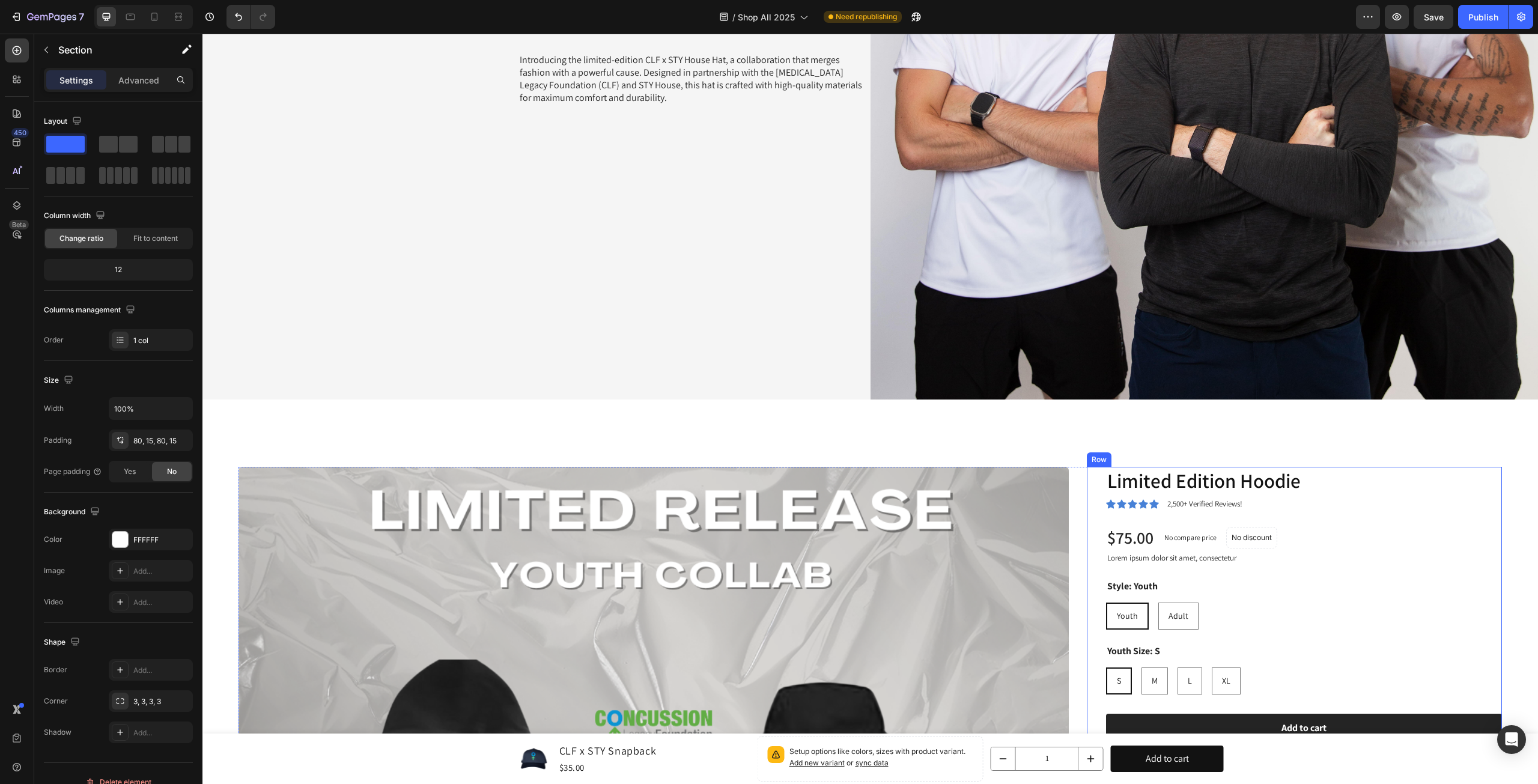
scroll to position [334, 0]
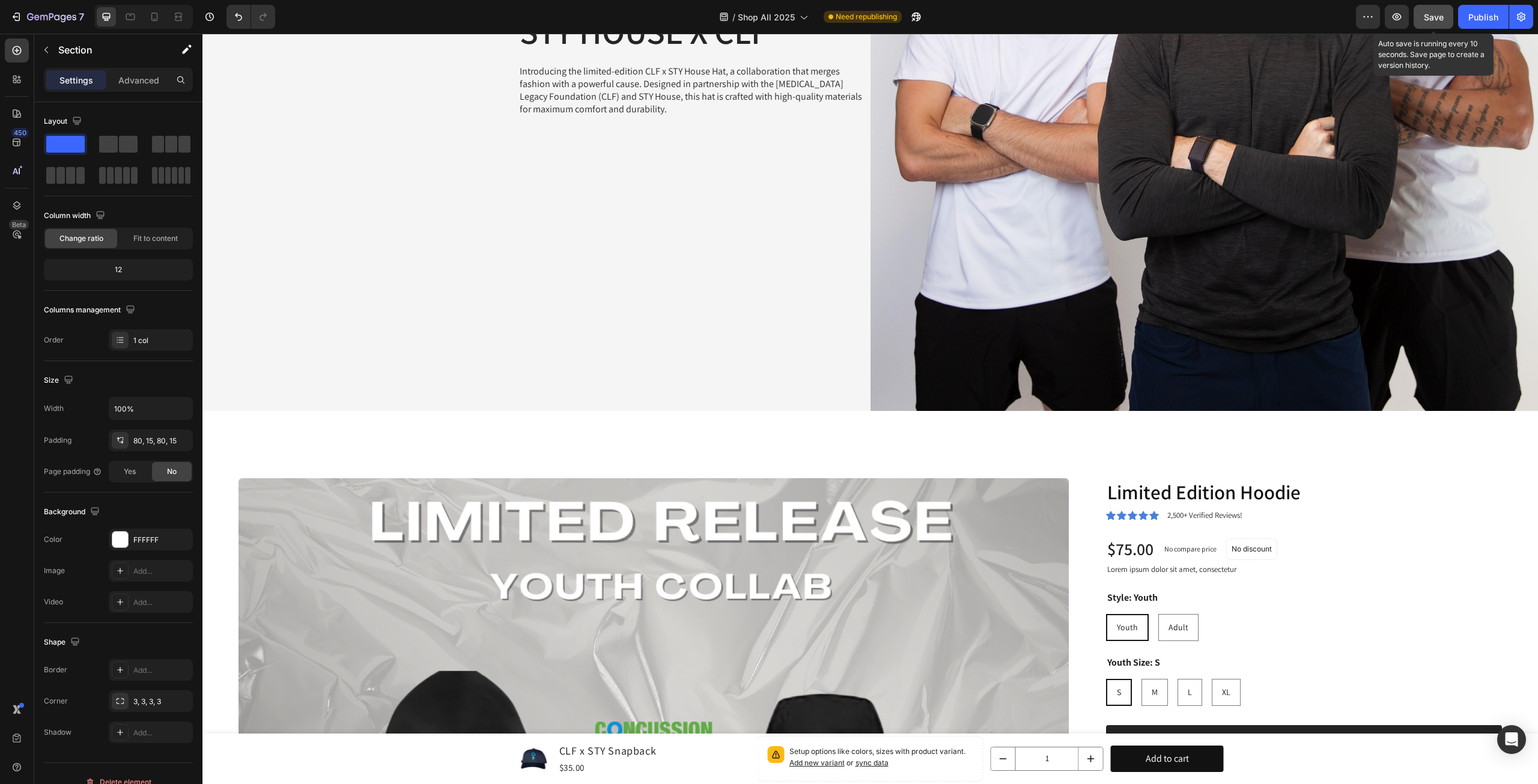
drag, startPoint x: 1435, startPoint y: 13, endPoint x: 834, endPoint y: 212, distance: 633.1
click at [1435, 13] on span "Save" at bounding box center [1434, 17] width 19 height 10
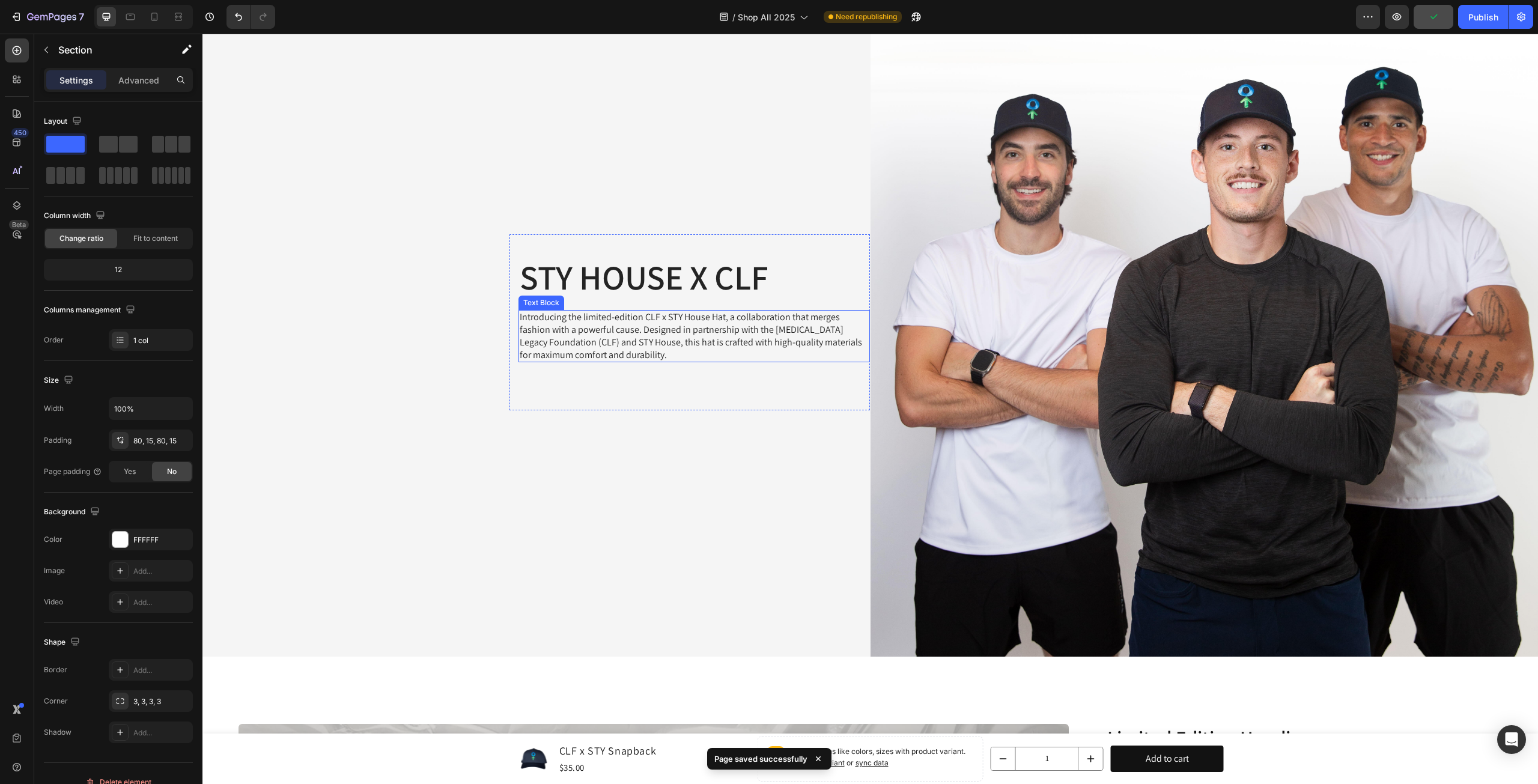
scroll to position [200, 0]
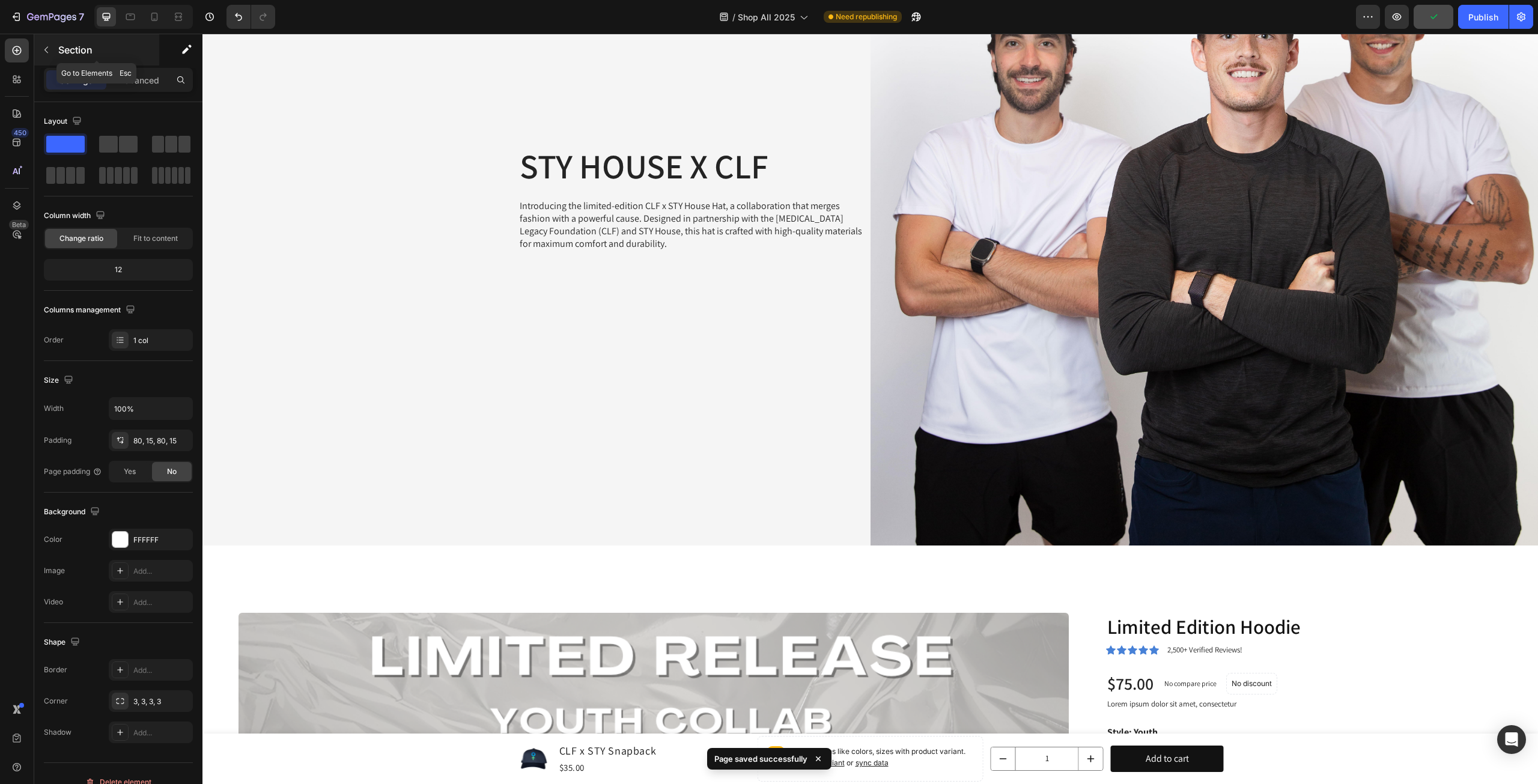
click at [49, 53] on icon "button" at bounding box center [46, 49] width 10 height 10
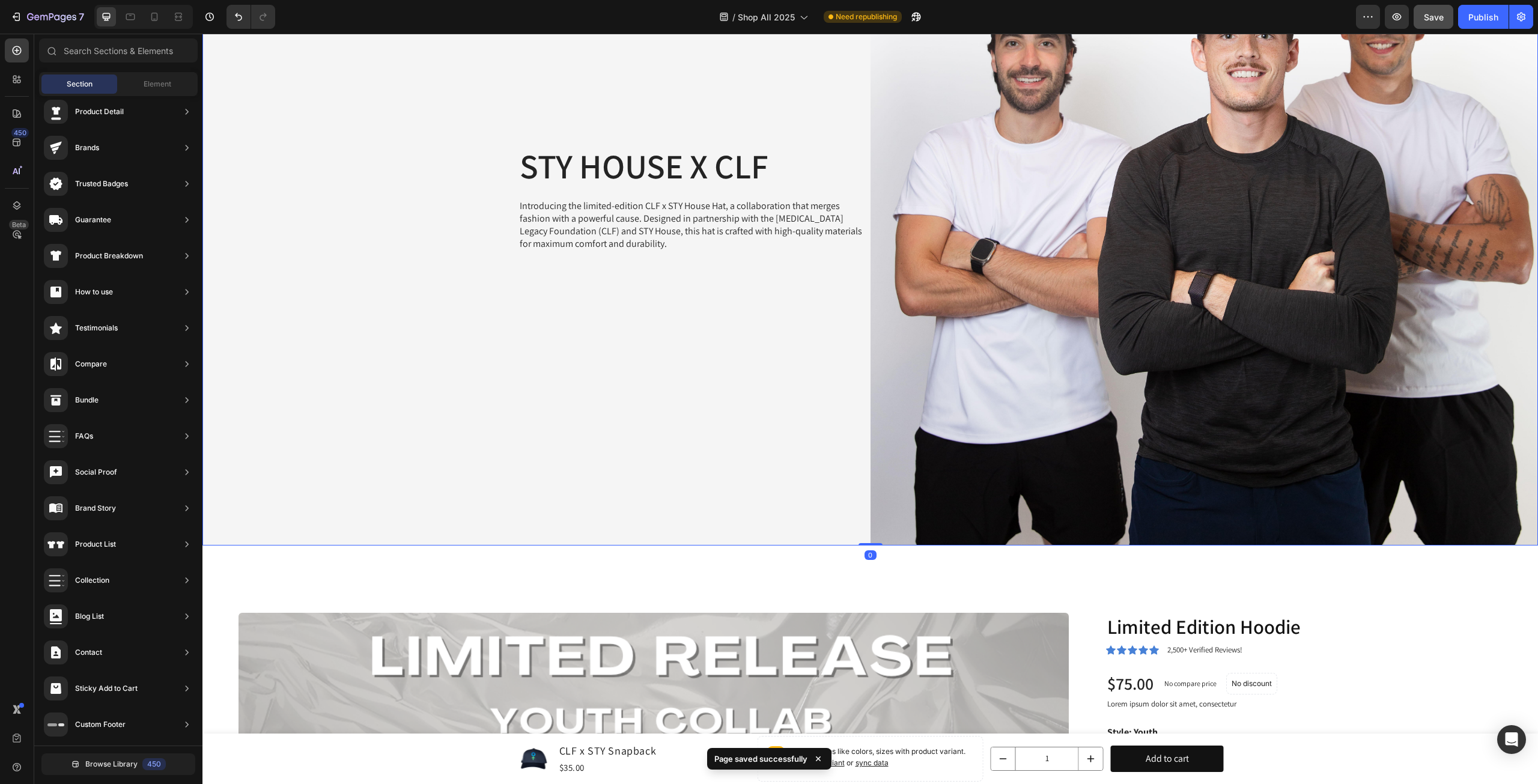
click at [773, 342] on div "STY HOUSE X CLF Heading Introducing the limited-edition CLF x STY House Hat, a …" at bounding box center [537, 211] width 668 height 668
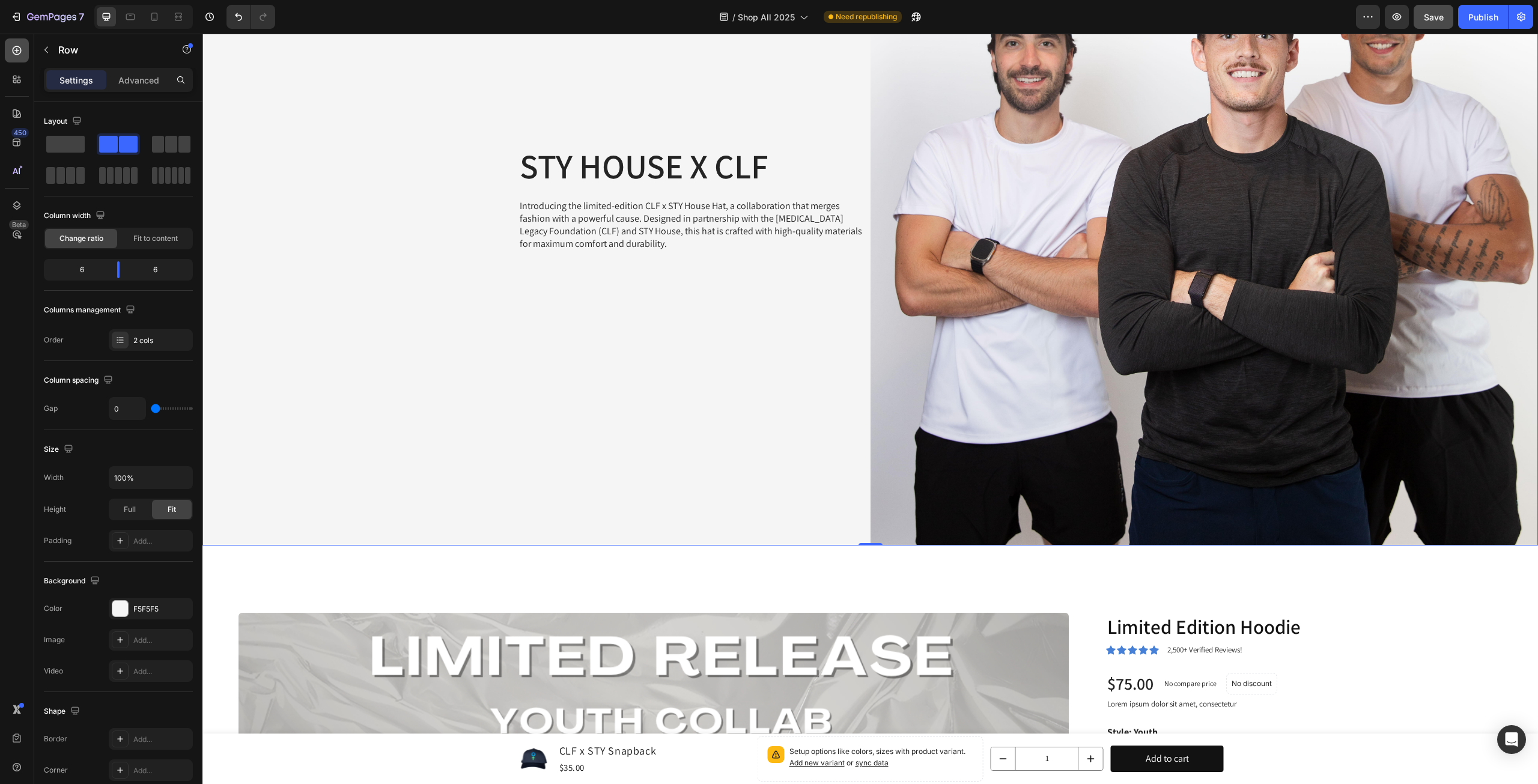
click at [24, 50] on div at bounding box center [16, 50] width 24 height 24
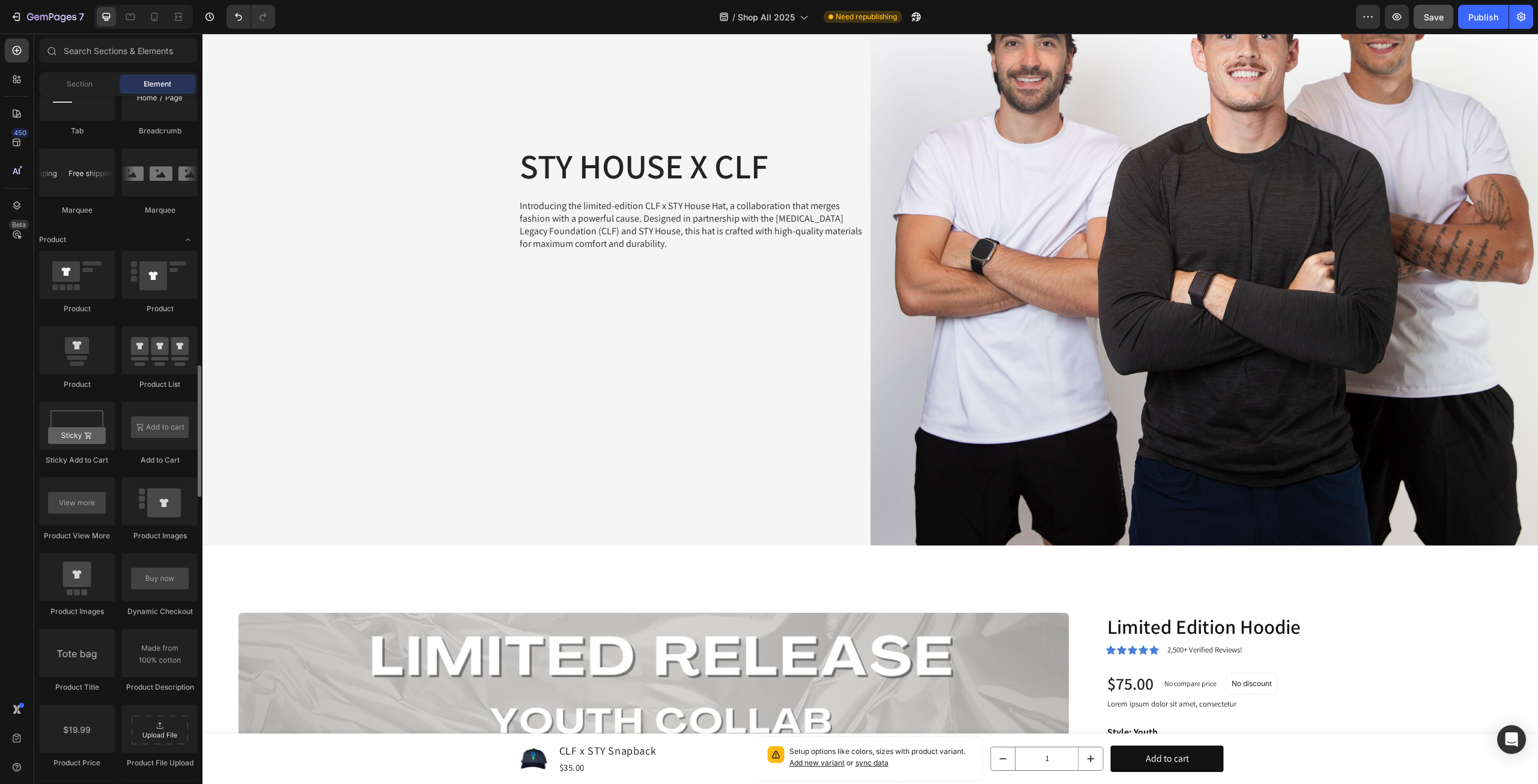
scroll to position [1602, 0]
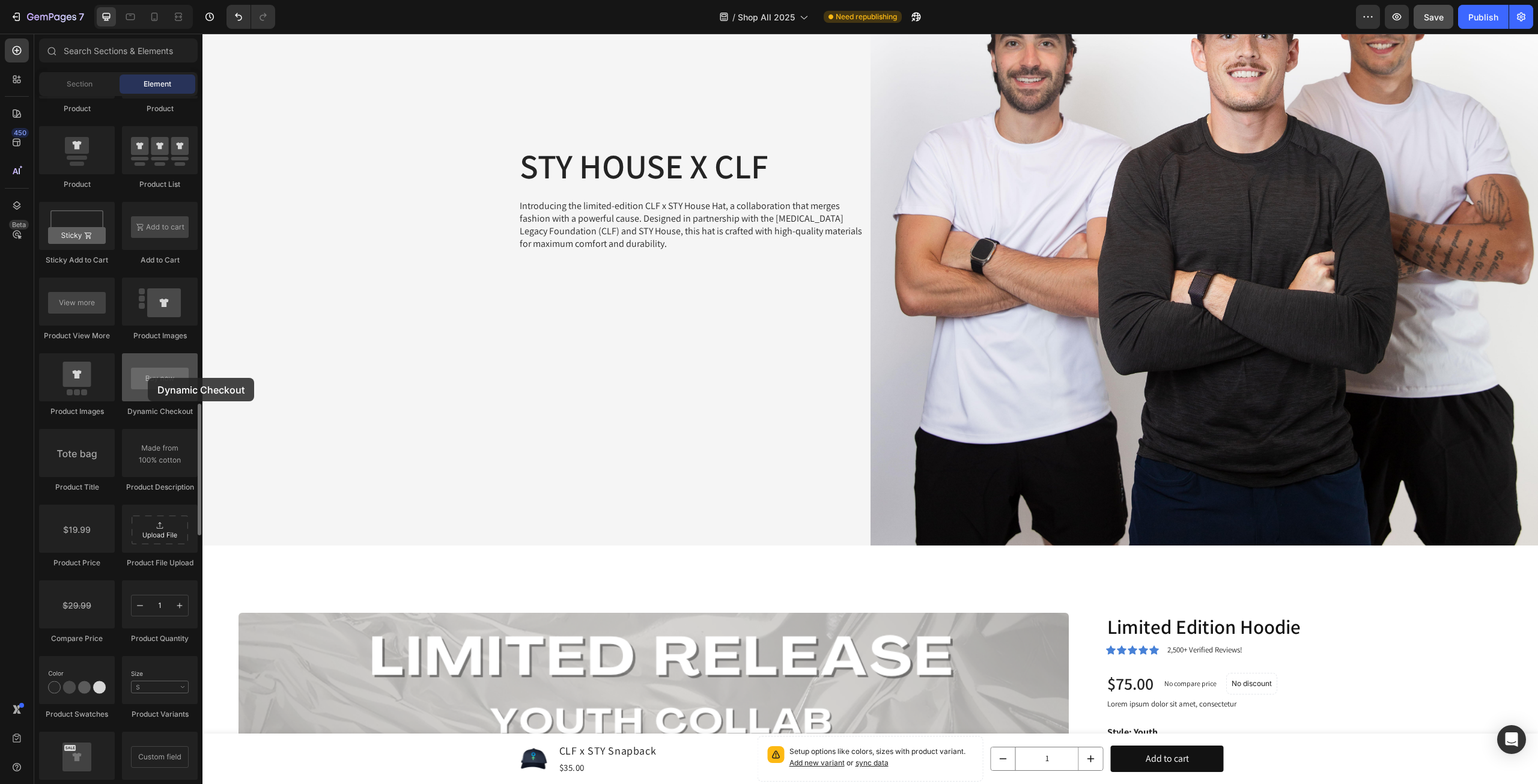
click at [148, 378] on div at bounding box center [159, 377] width 76 height 48
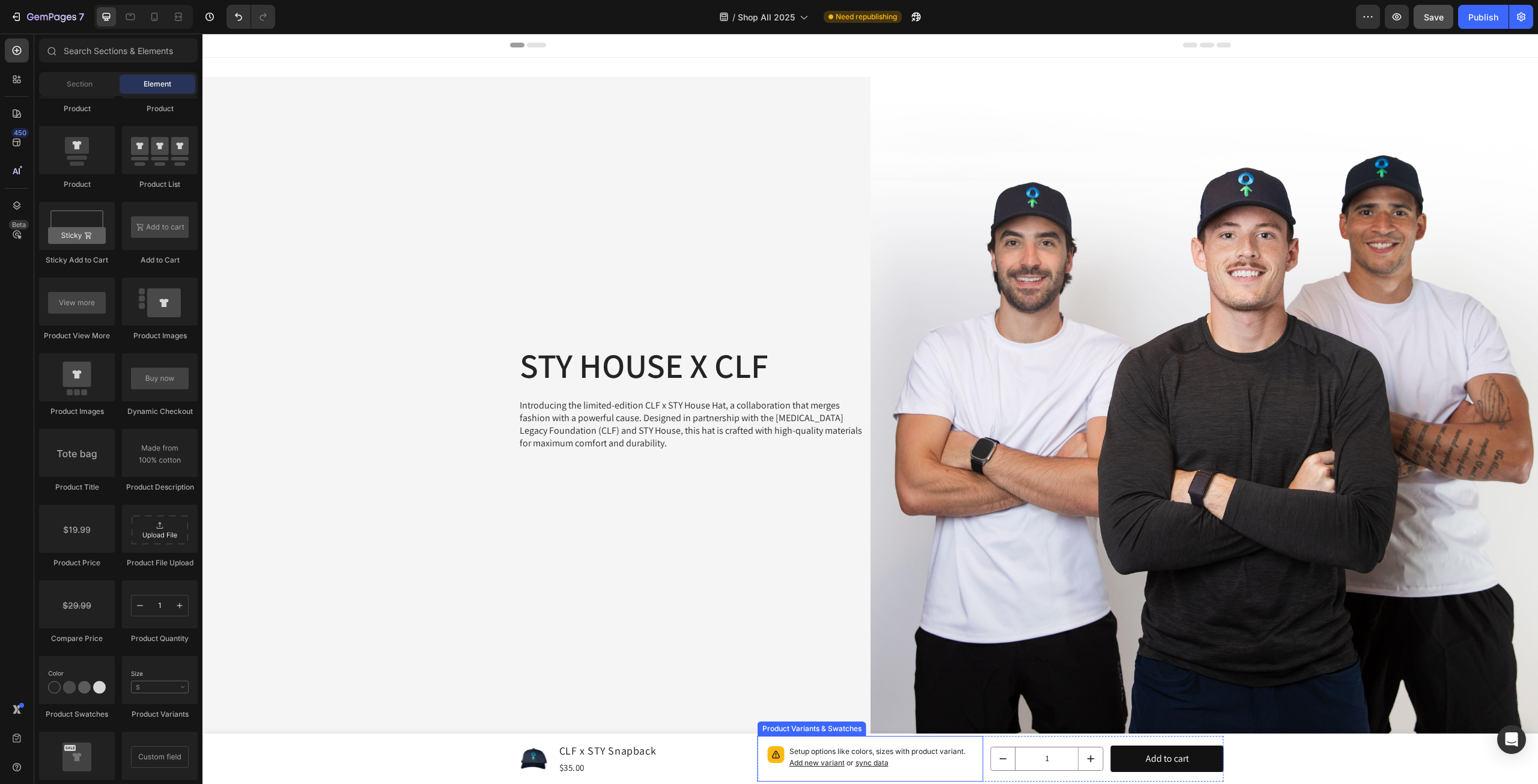
scroll to position [0, 0]
click at [817, 762] on span "Add new variant" at bounding box center [817, 762] width 55 height 9
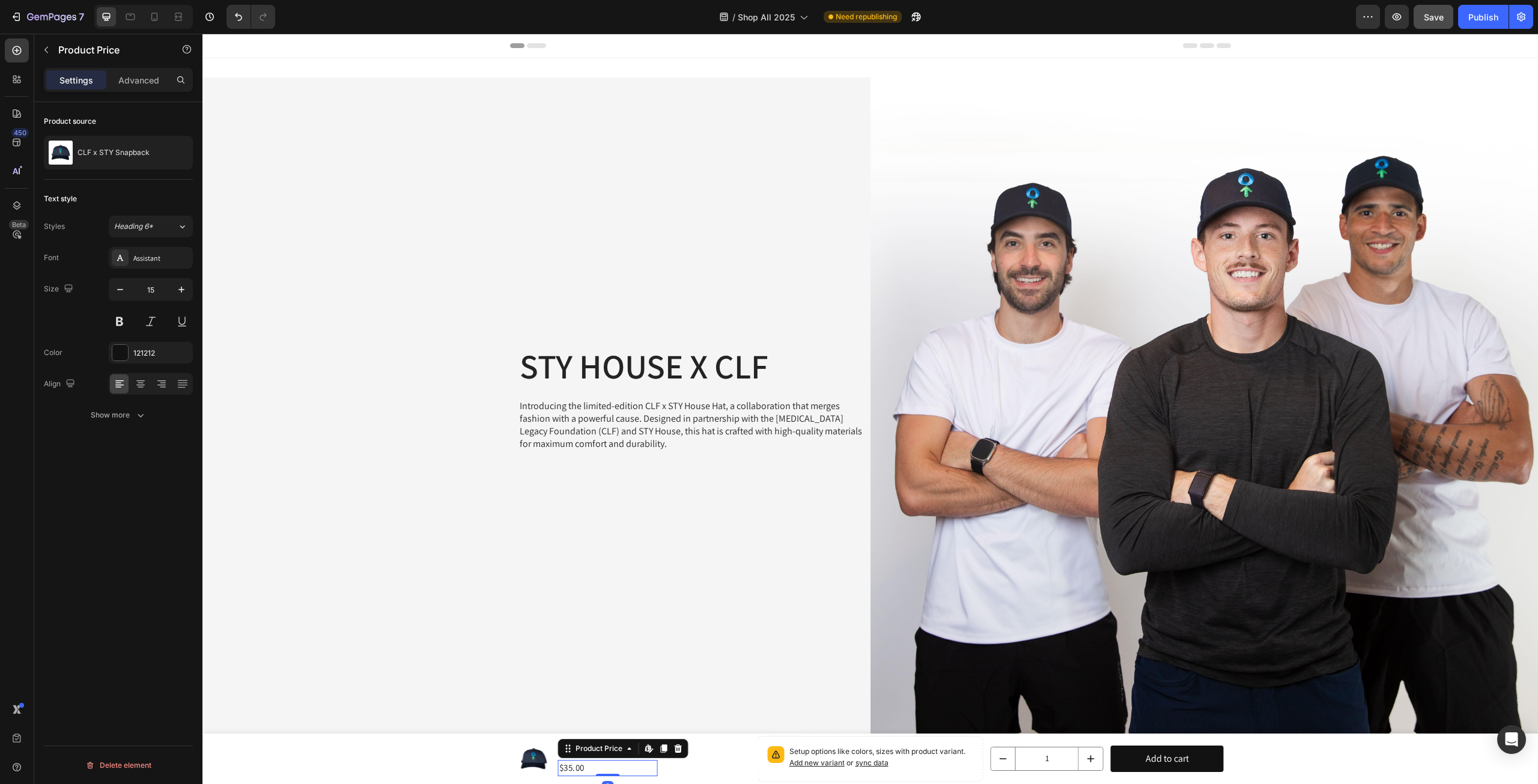
click at [587, 764] on div "$35.00" at bounding box center [608, 768] width 100 height 16
click at [548, 757] on div "Product Images CLF x STY Snapback Product Title $35.00 Product Price Edit conte…" at bounding box center [634, 759] width 234 height 36
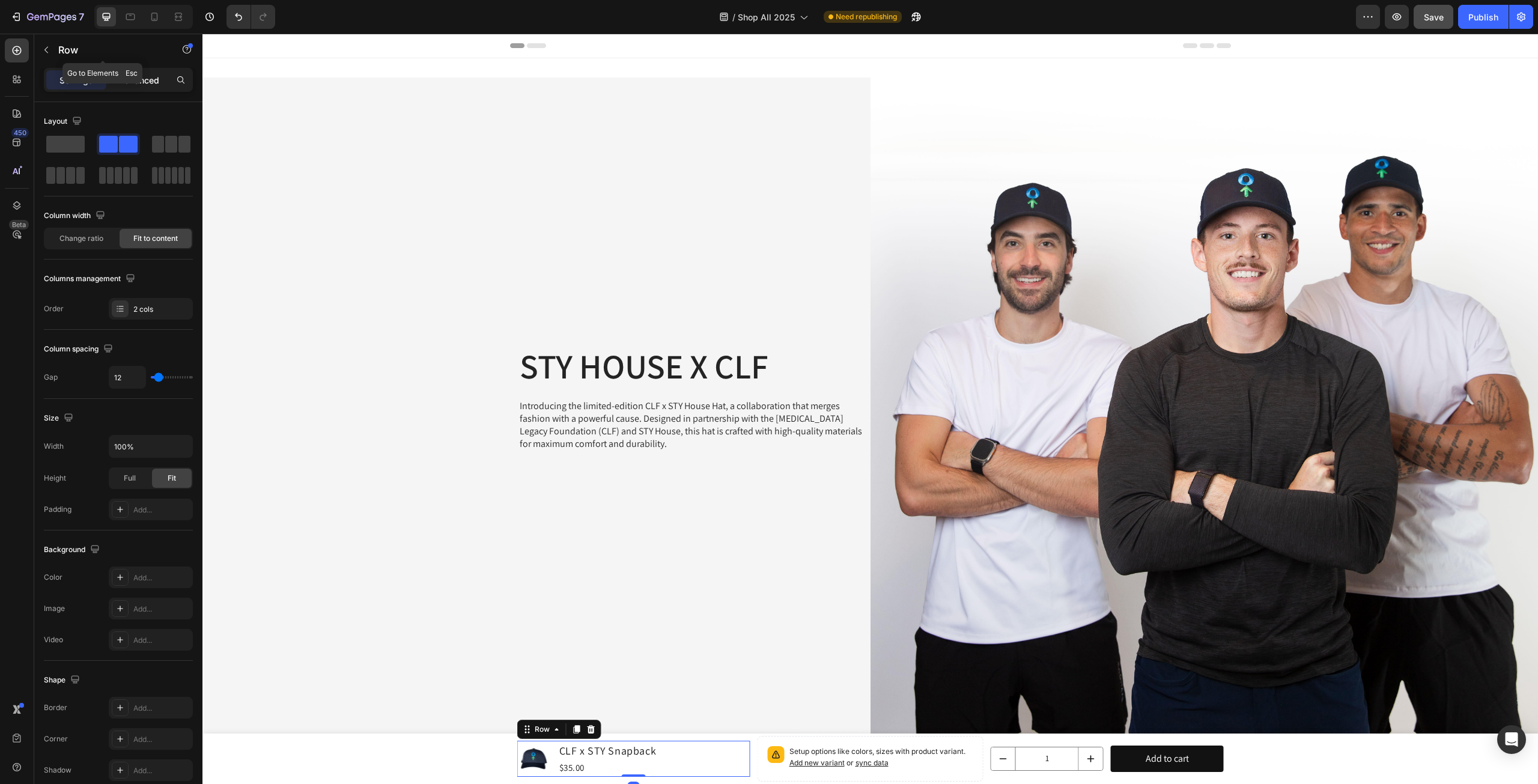
click at [131, 76] on p "Advanced" at bounding box center [138, 80] width 41 height 13
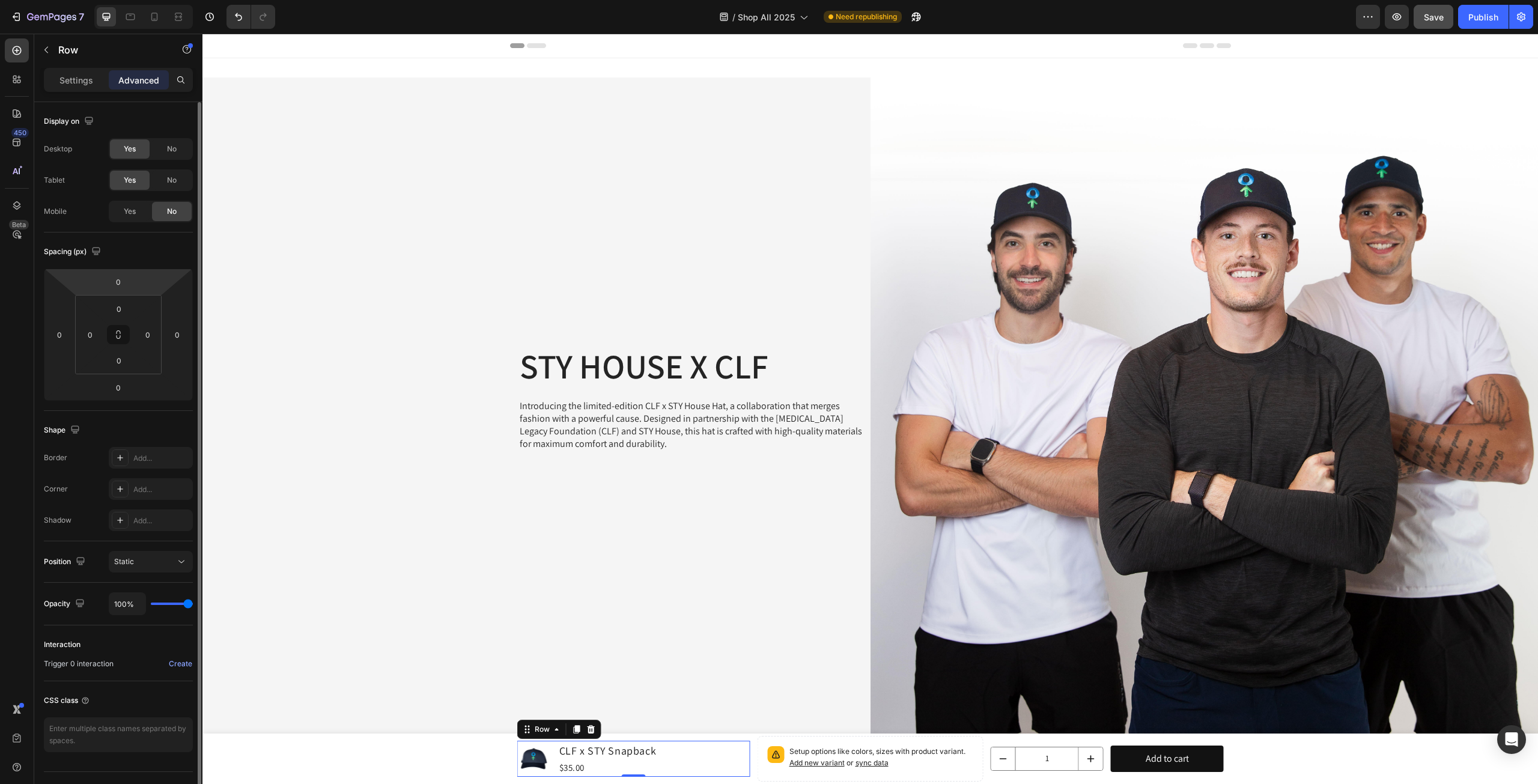
scroll to position [24, 0]
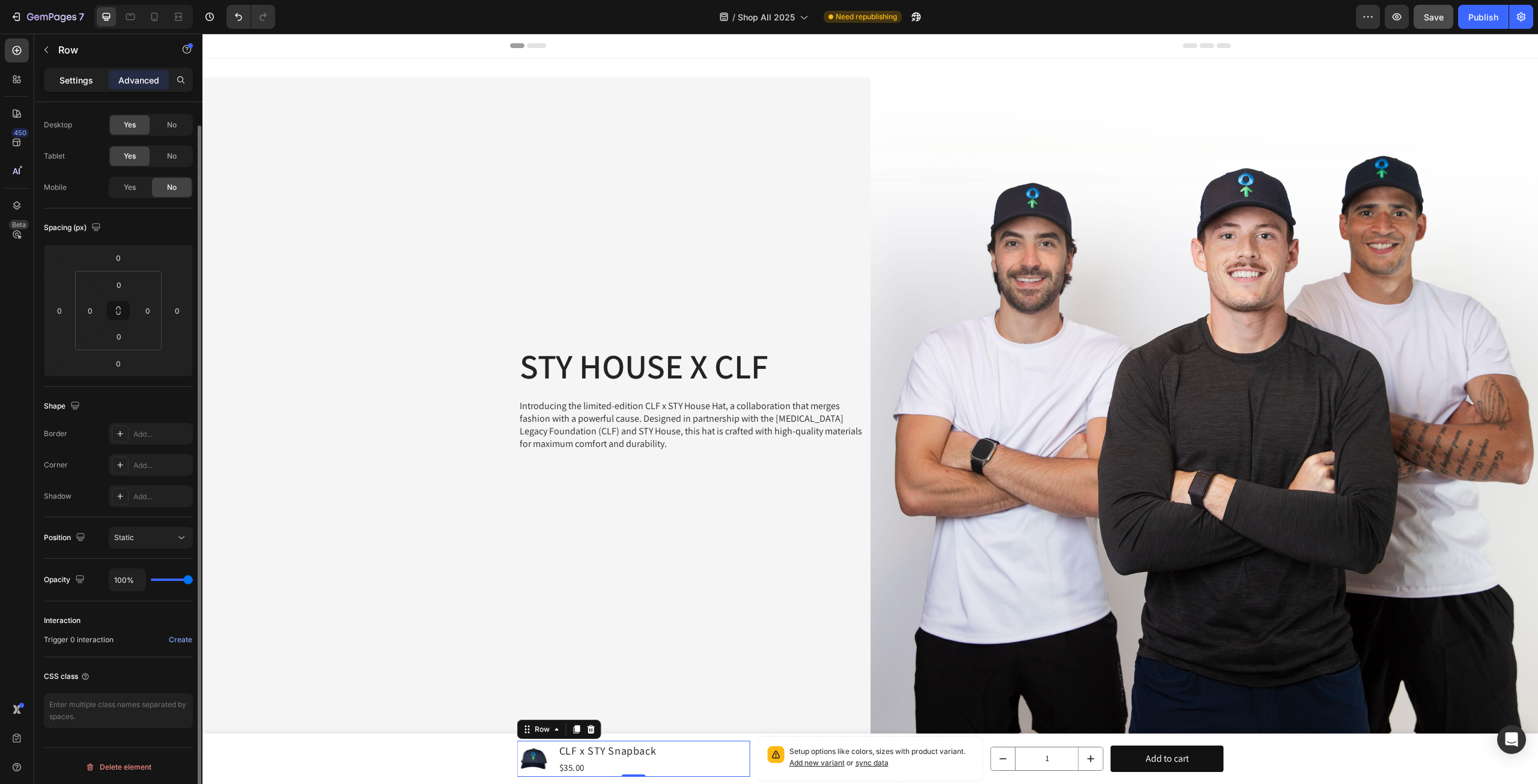
click at [72, 72] on div "Settings" at bounding box center [76, 80] width 60 height 19
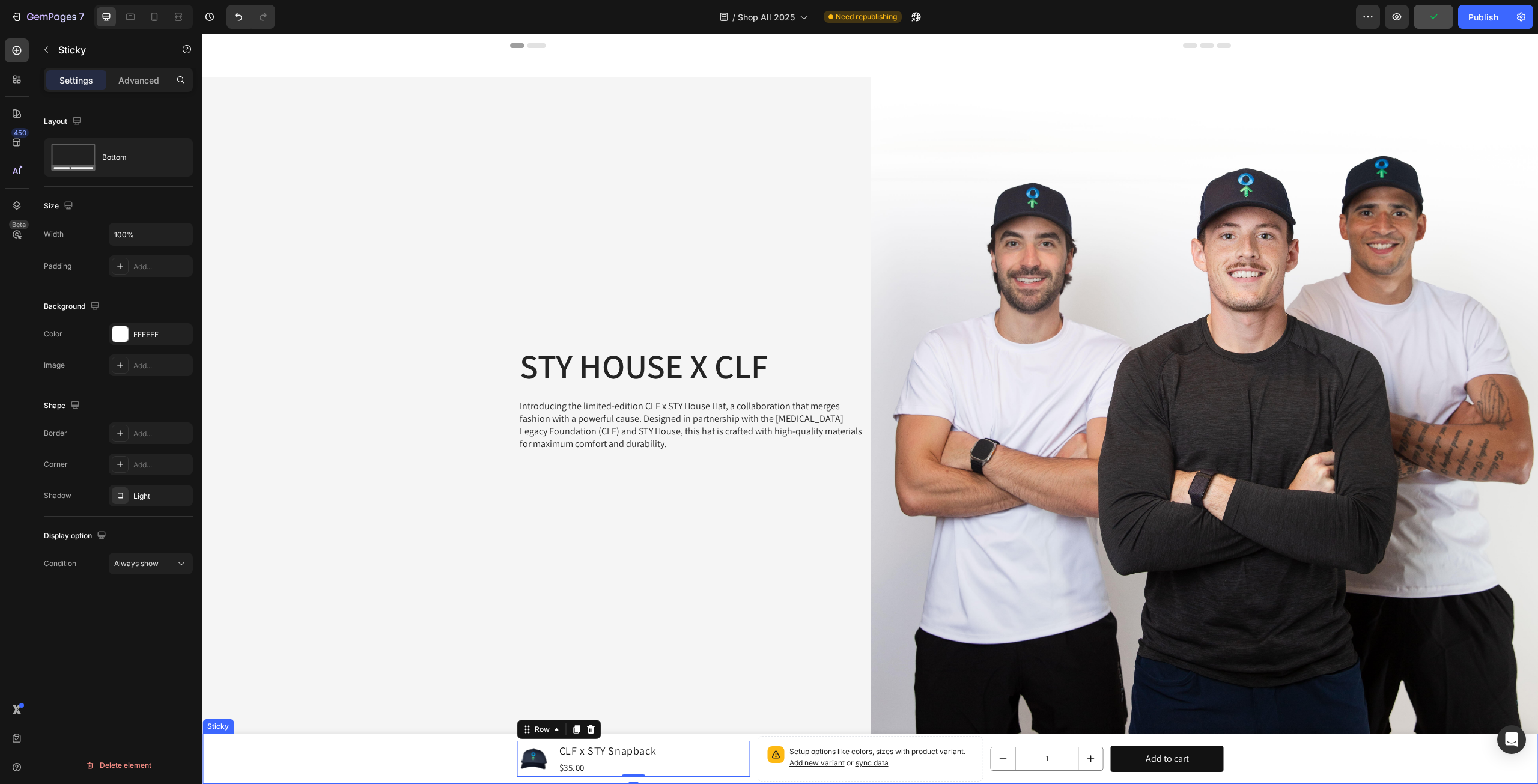
click at [310, 764] on div "Product Images CLF x STY Snapback Product Title $35.00 Product Price Product Pr…" at bounding box center [870, 758] width 1336 height 50
click at [362, 758] on div "Product Images CLF x STY Snapback Product Title $35.00 Product Price Product Pr…" at bounding box center [870, 758] width 1336 height 50
click at [117, 148] on div "Bottom" at bounding box center [138, 157] width 73 height 28
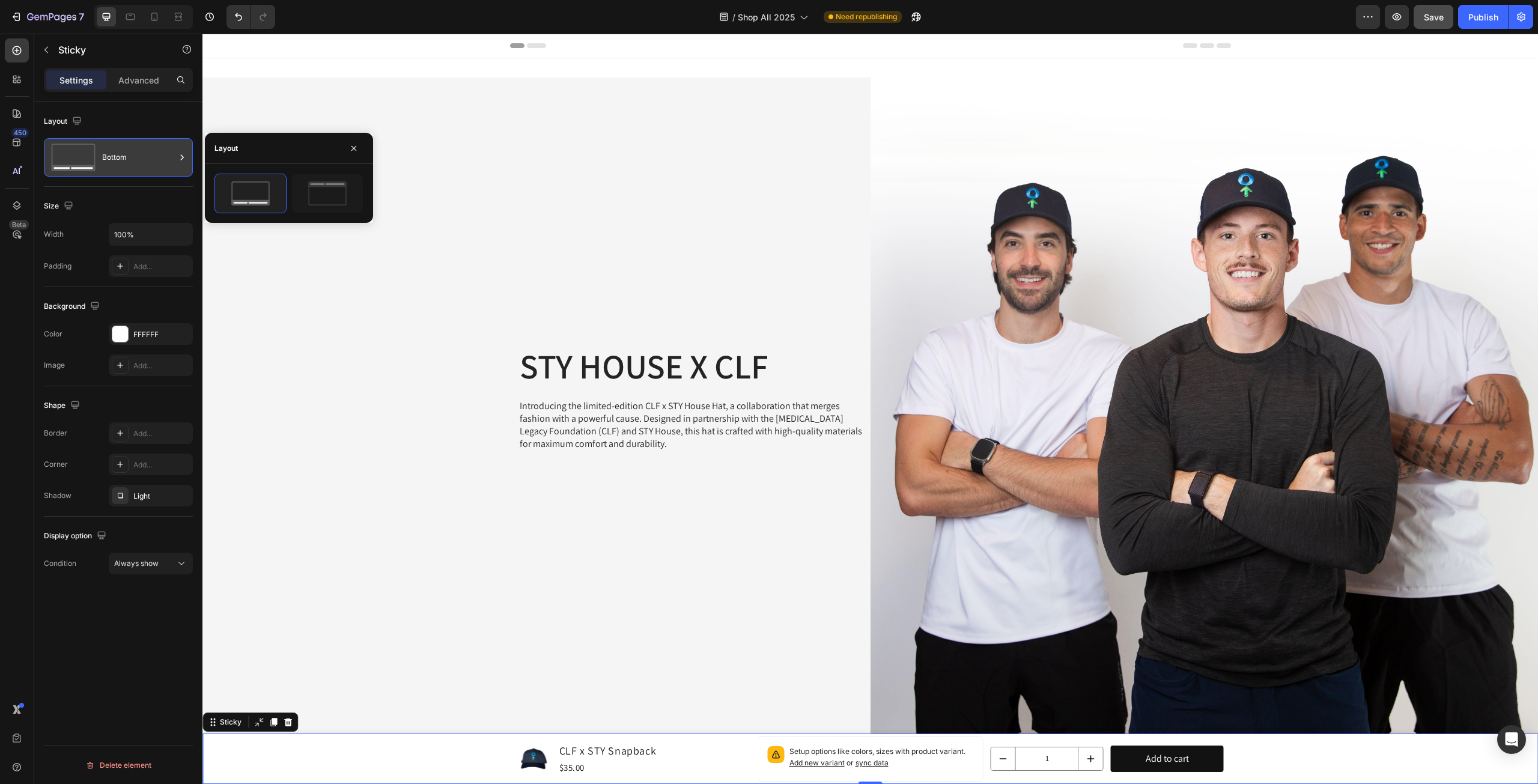
click at [117, 148] on div "Bottom" at bounding box center [138, 157] width 73 height 28
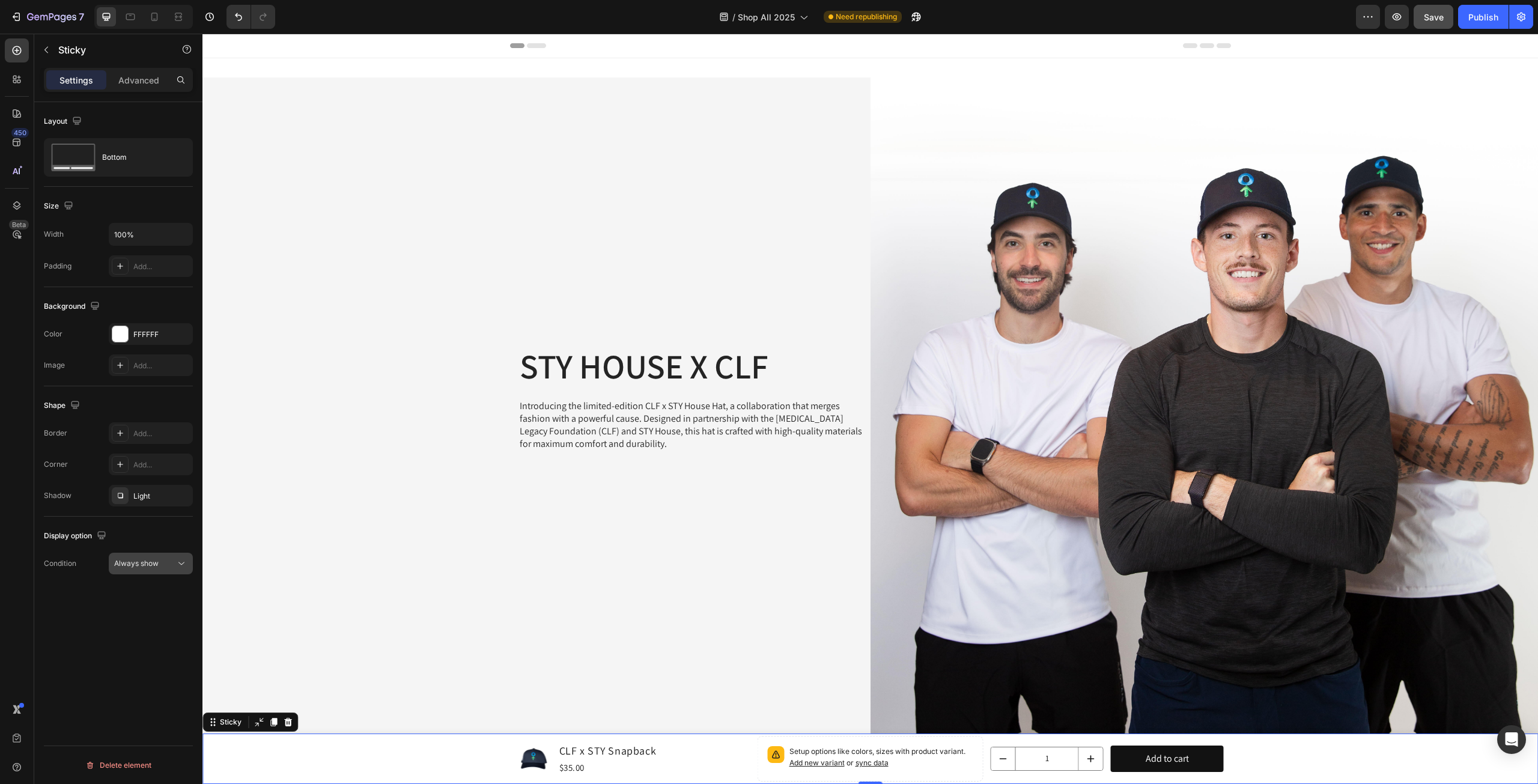
click at [170, 569] on button "Always show" at bounding box center [150, 563] width 84 height 22
click at [69, 625] on div "Layout Bottom Size Width 100% Padding Add... Background The changes might be hi…" at bounding box center [118, 459] width 168 height 716
click at [1442, 759] on div "Product Images CLF x STY Snapback Product Title $35.00 Product Price Product Pr…" at bounding box center [870, 758] width 1336 height 50
click at [1382, 762] on div "Product Images CLF x STY Snapback Product Title $35.00 Product Price Product Pr…" at bounding box center [870, 758] width 1336 height 50
click at [379, 756] on div "Product Images CLF x STY Snapback Product Title $35.00 Product Price Product Pr…" at bounding box center [870, 758] width 1336 height 50
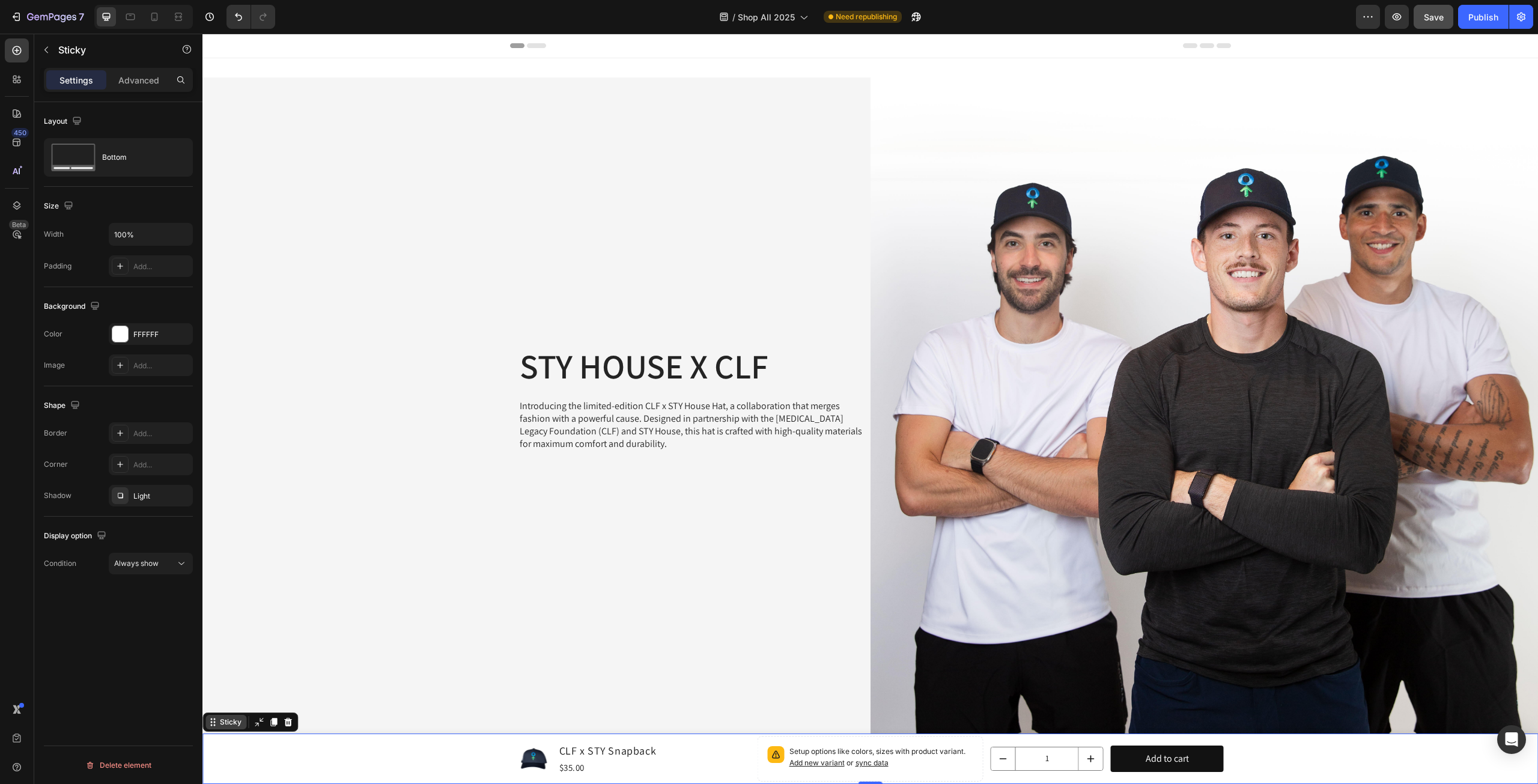
click at [214, 724] on icon at bounding box center [213, 722] width 10 height 10
click at [256, 724] on icon at bounding box center [258, 721] width 8 height 8
click at [262, 755] on div "Product Images CLF x STY Snapback Product Title $35.00 Product Price Product Pr…" at bounding box center [870, 758] width 1336 height 50
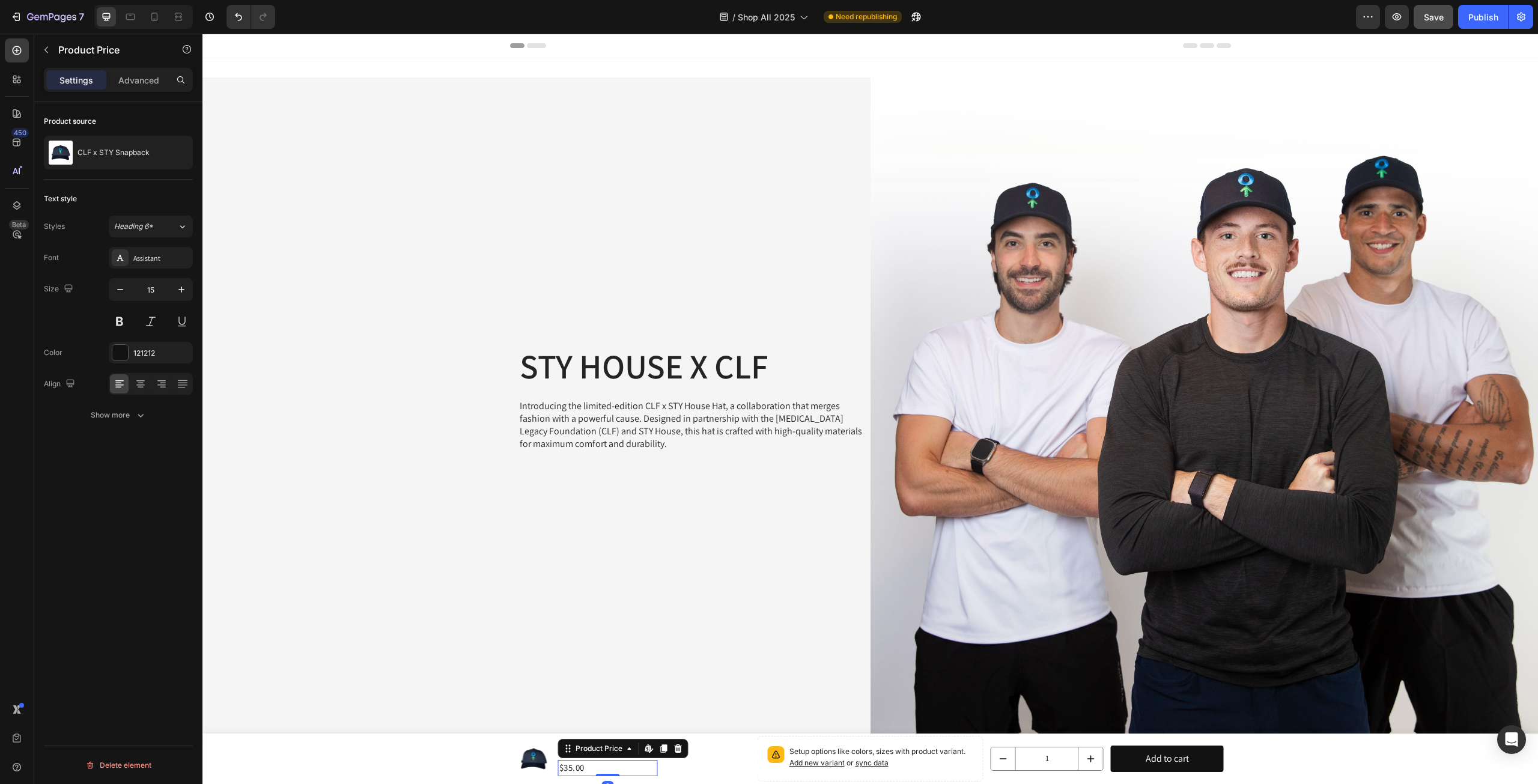
click at [583, 769] on div "$35.00" at bounding box center [608, 768] width 100 height 16
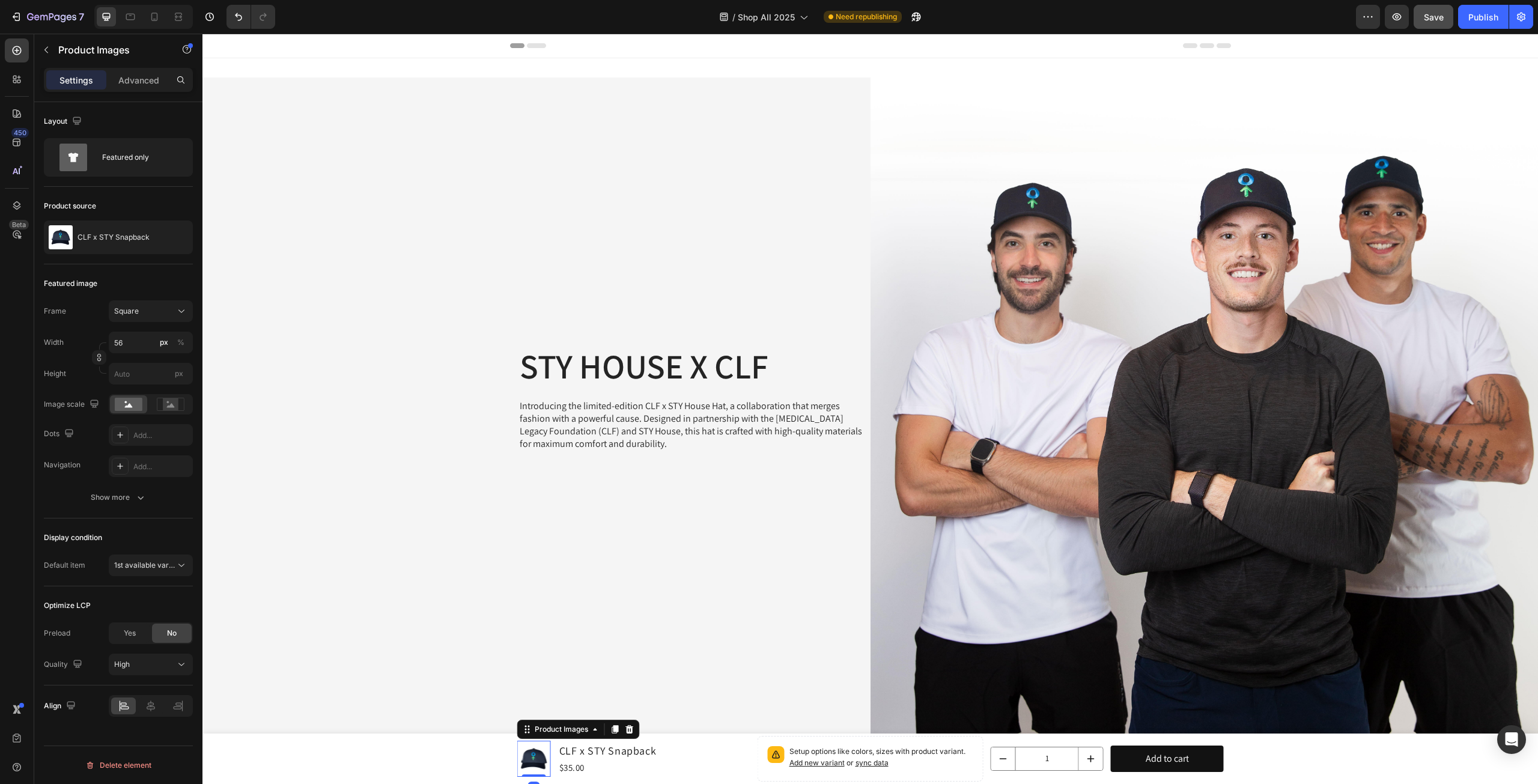
click at [541, 761] on img at bounding box center [534, 759] width 34 height 34
click at [572, 753] on h1 "CLF x STY Snapback" at bounding box center [608, 750] width 100 height 19
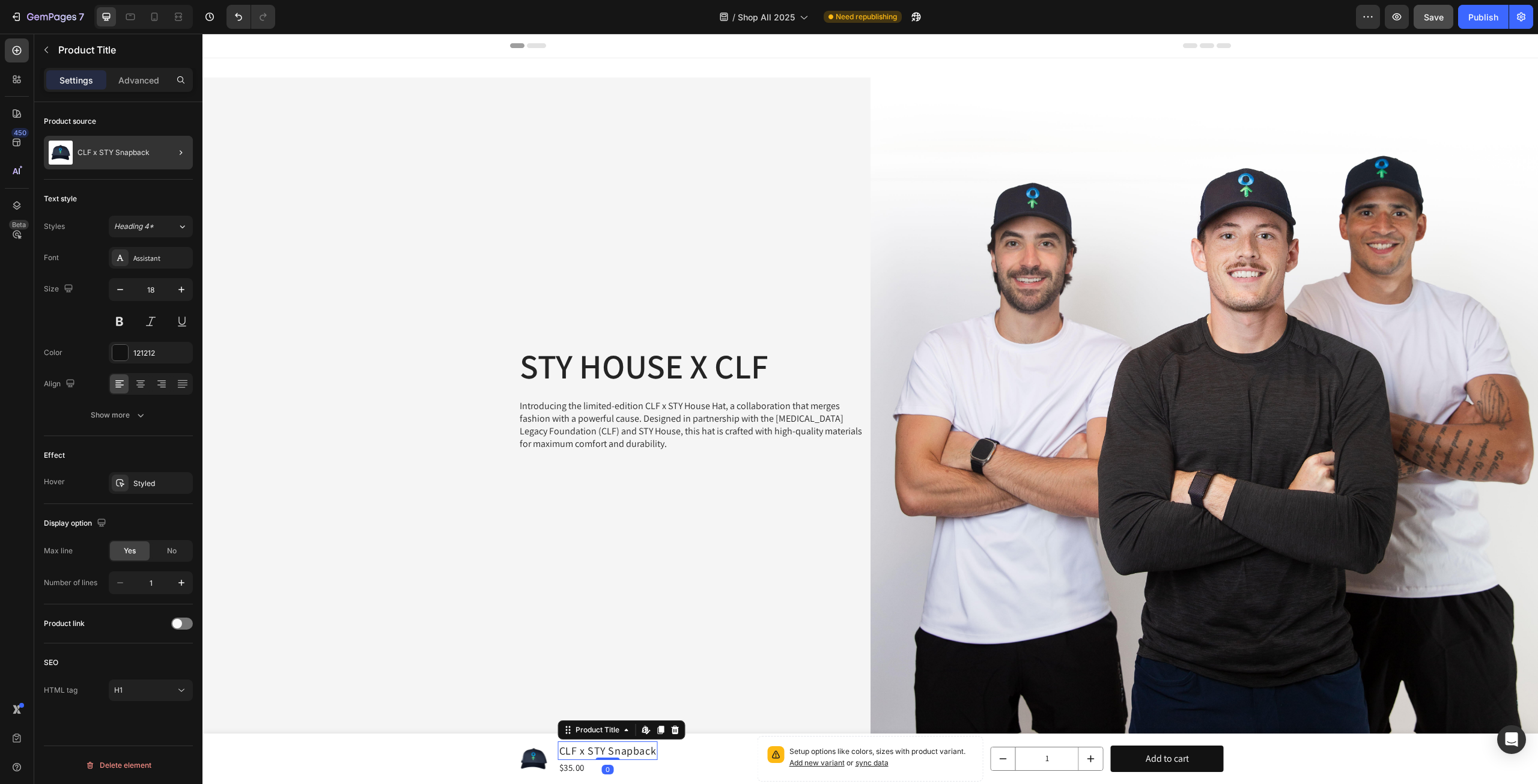
click at [148, 158] on div "CLF x STY Snapback" at bounding box center [118, 152] width 149 height 34
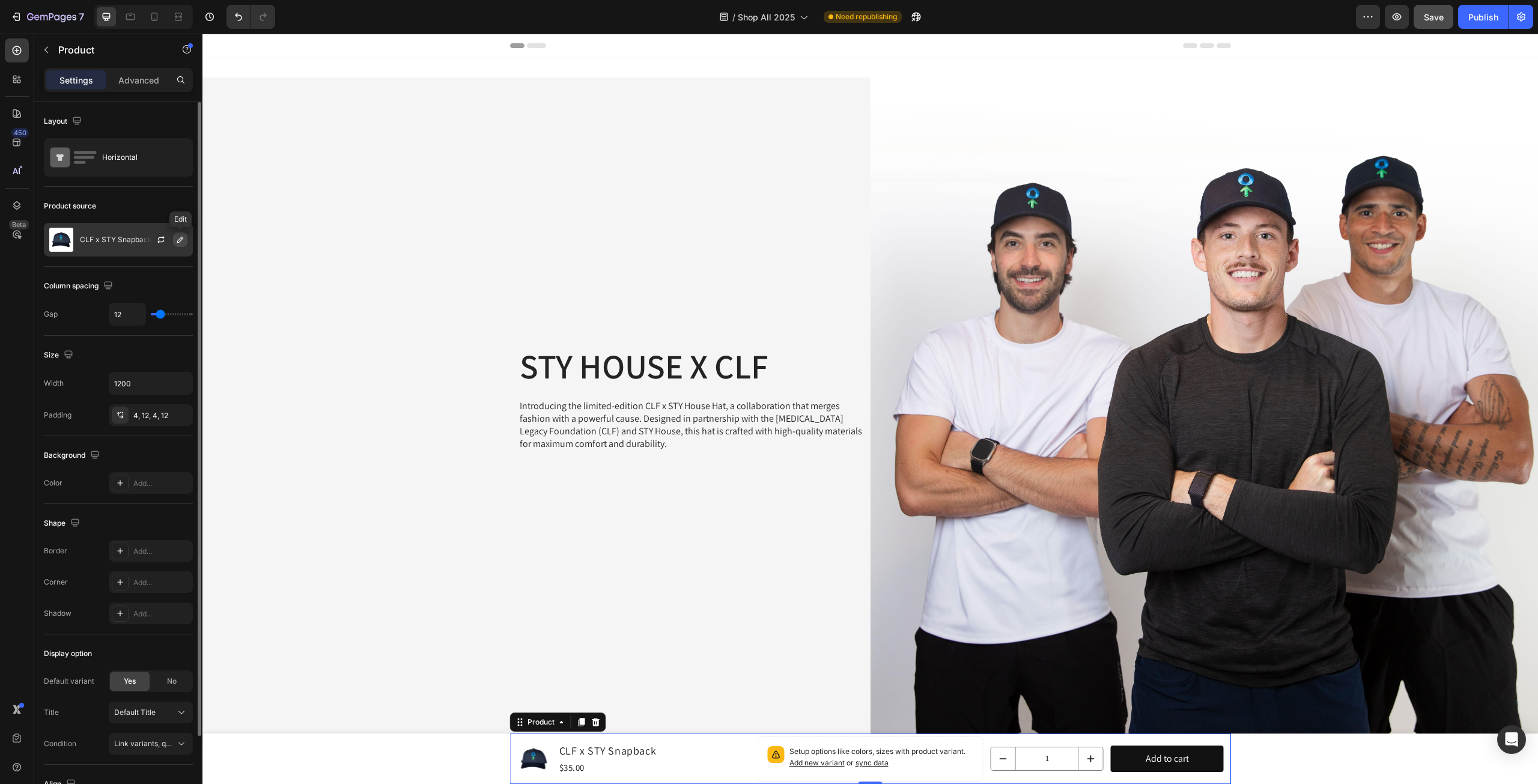
click at [179, 236] on icon "button" at bounding box center [180, 239] width 10 height 10
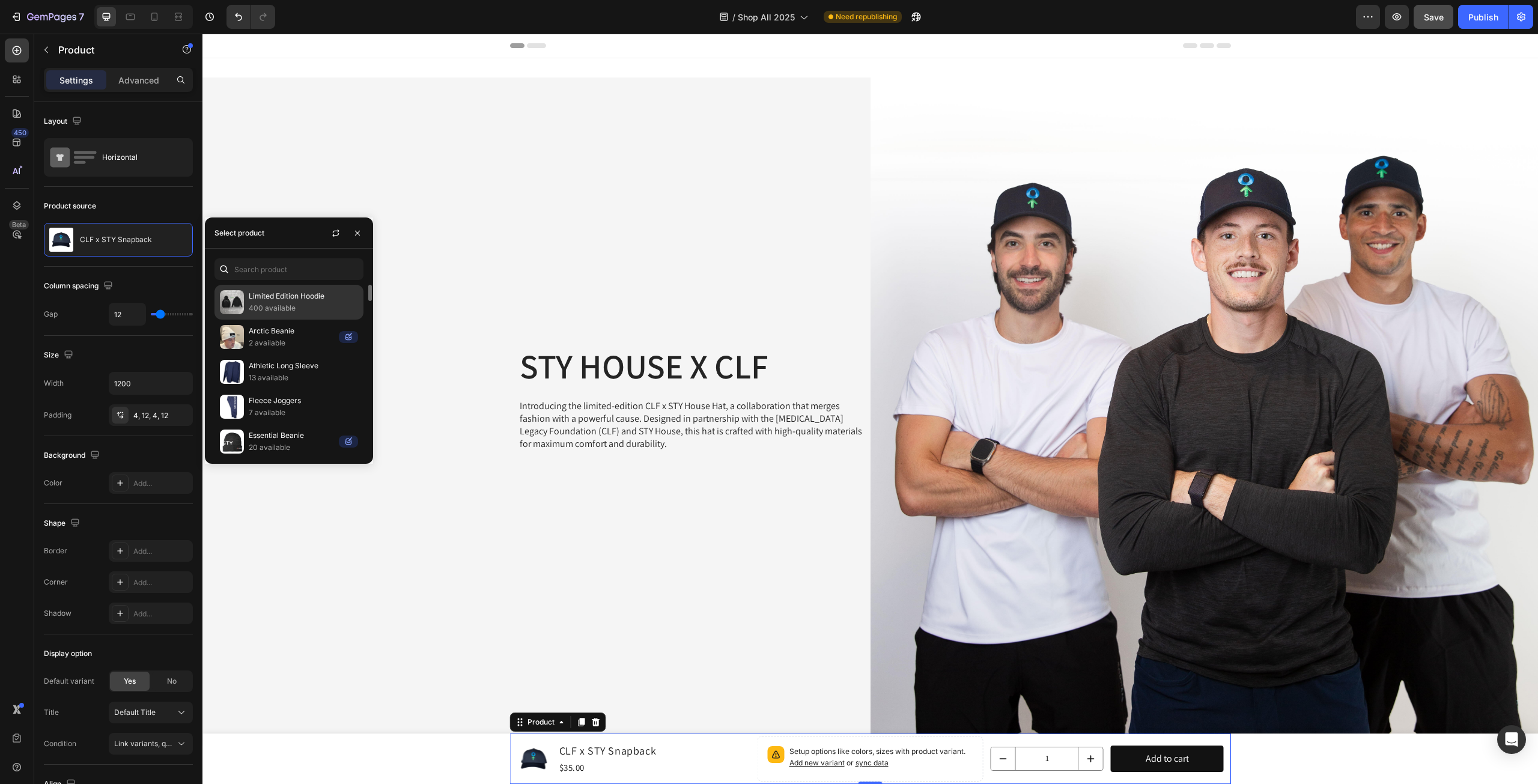
click at [294, 303] on p "400 available" at bounding box center [303, 308] width 109 height 12
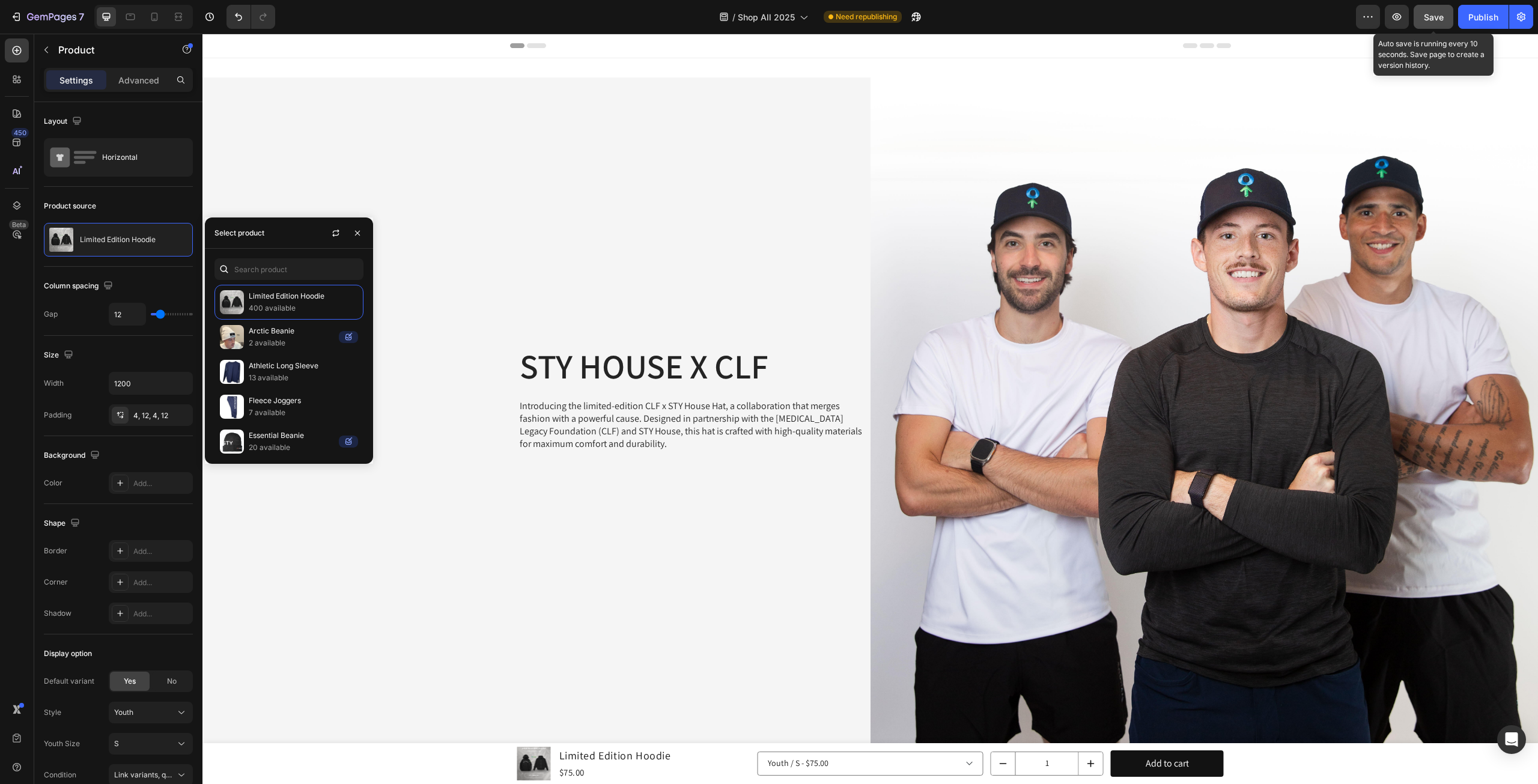
click at [1425, 23] on button "Save" at bounding box center [1433, 16] width 40 height 24
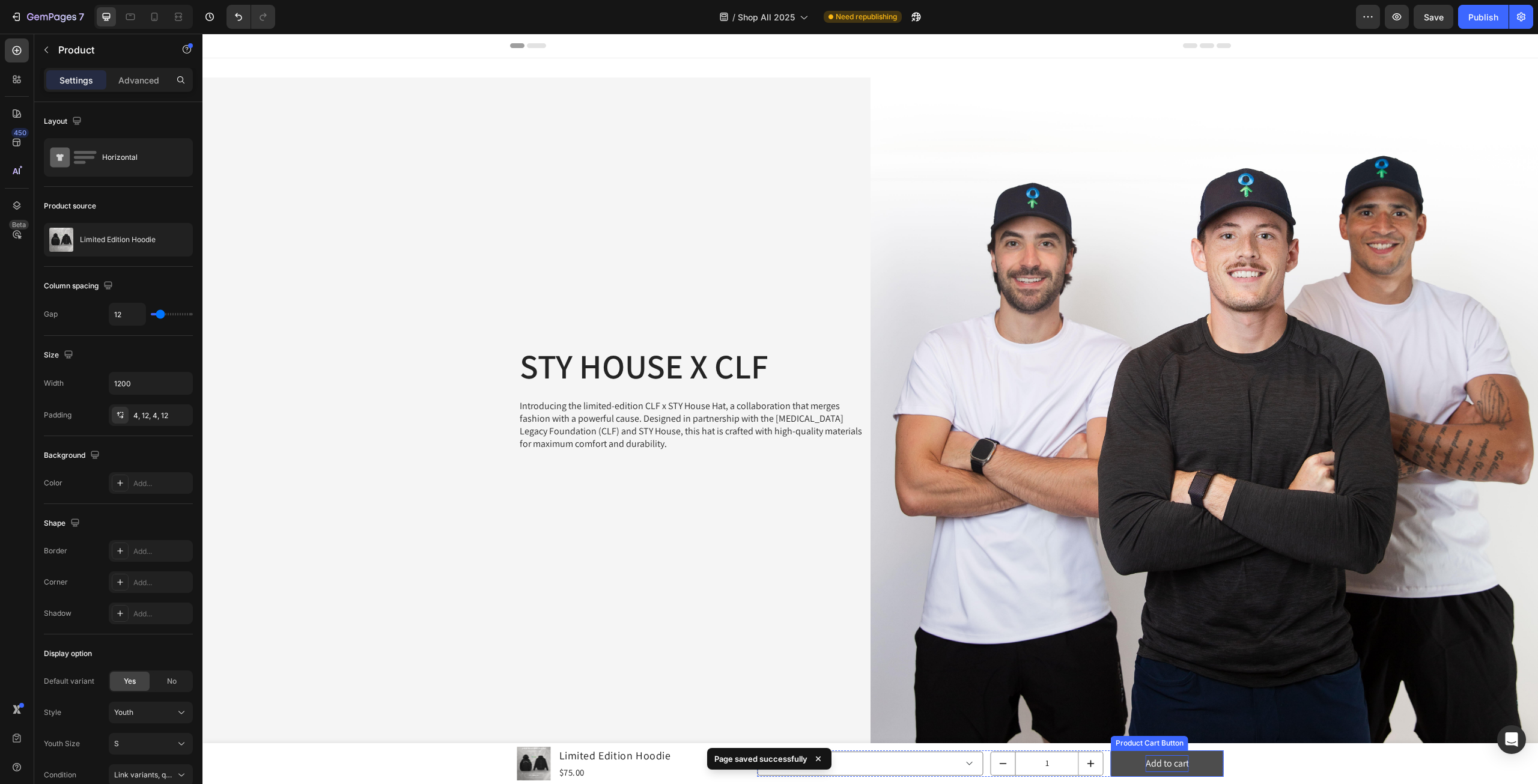
click at [1159, 765] on div "Add to cart" at bounding box center [1168, 763] width 43 height 17
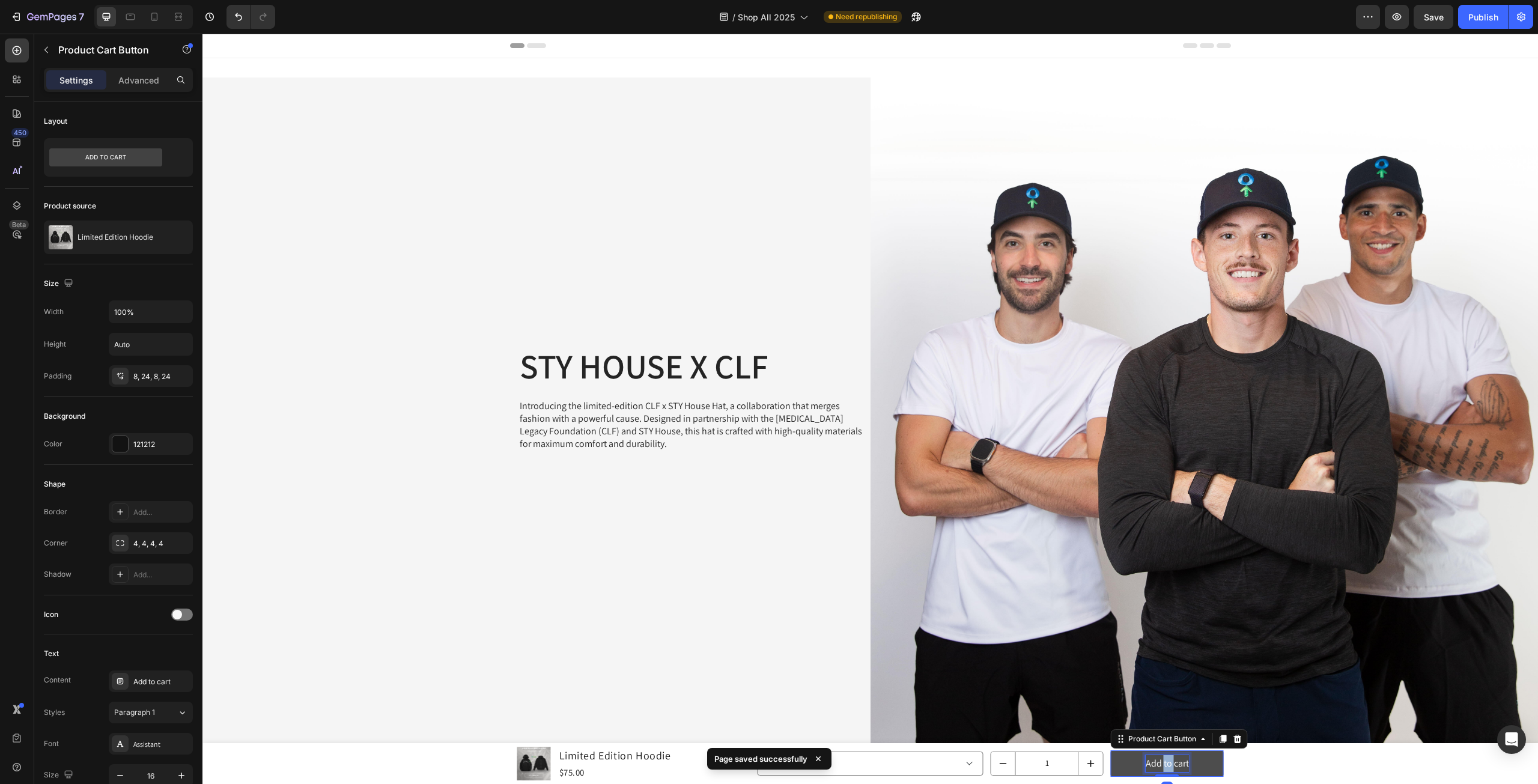
click at [1159, 765] on div "Add to cart" at bounding box center [1168, 763] width 43 height 17
click at [1159, 765] on p "Add to cart" at bounding box center [1168, 763] width 43 height 17
click at [1111, 750] on button "PRE" at bounding box center [1168, 764] width 113 height 27
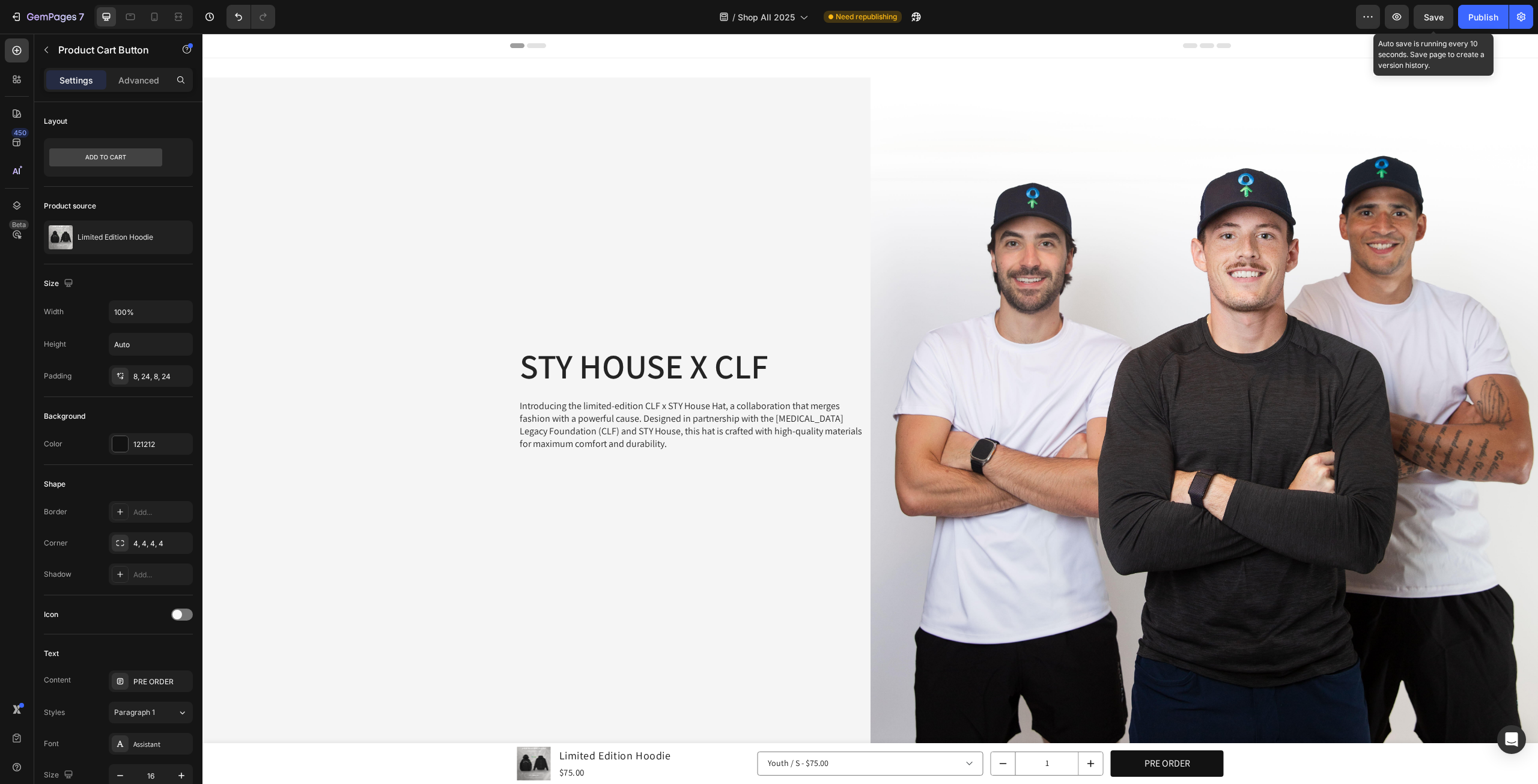
click at [1441, 21] on span "Save" at bounding box center [1434, 17] width 19 height 10
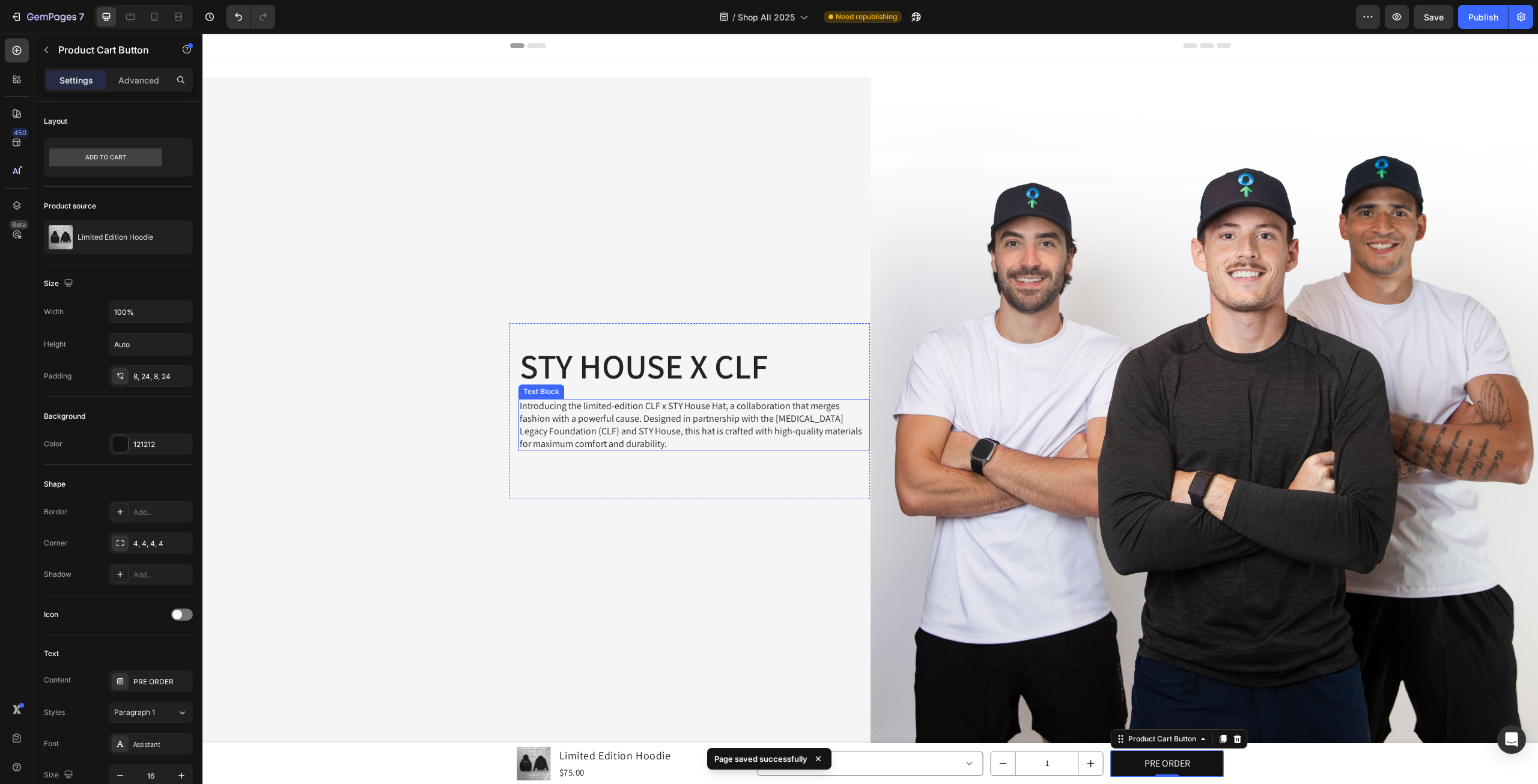
click at [550, 411] on p "Introducing the limited-edition CLF x STY House Hat, a collaboration that merge…" at bounding box center [695, 425] width 349 height 50
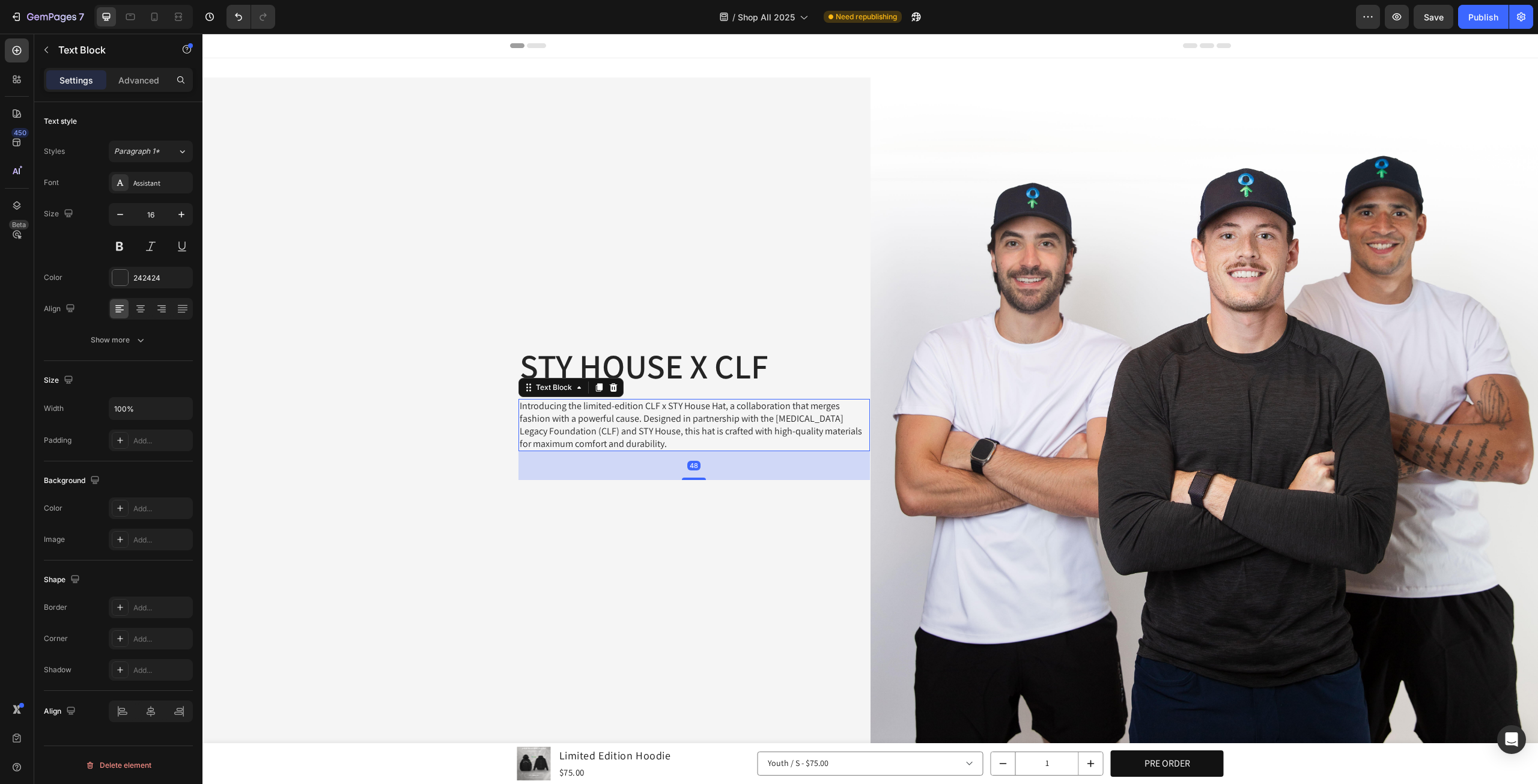
click at [716, 454] on div "48" at bounding box center [695, 465] width 352 height 29
click at [552, 538] on div "STY HOUSE X CLF Heading Introducing the limited-edition CLF x STY House Hat, a …" at bounding box center [537, 411] width 668 height 668
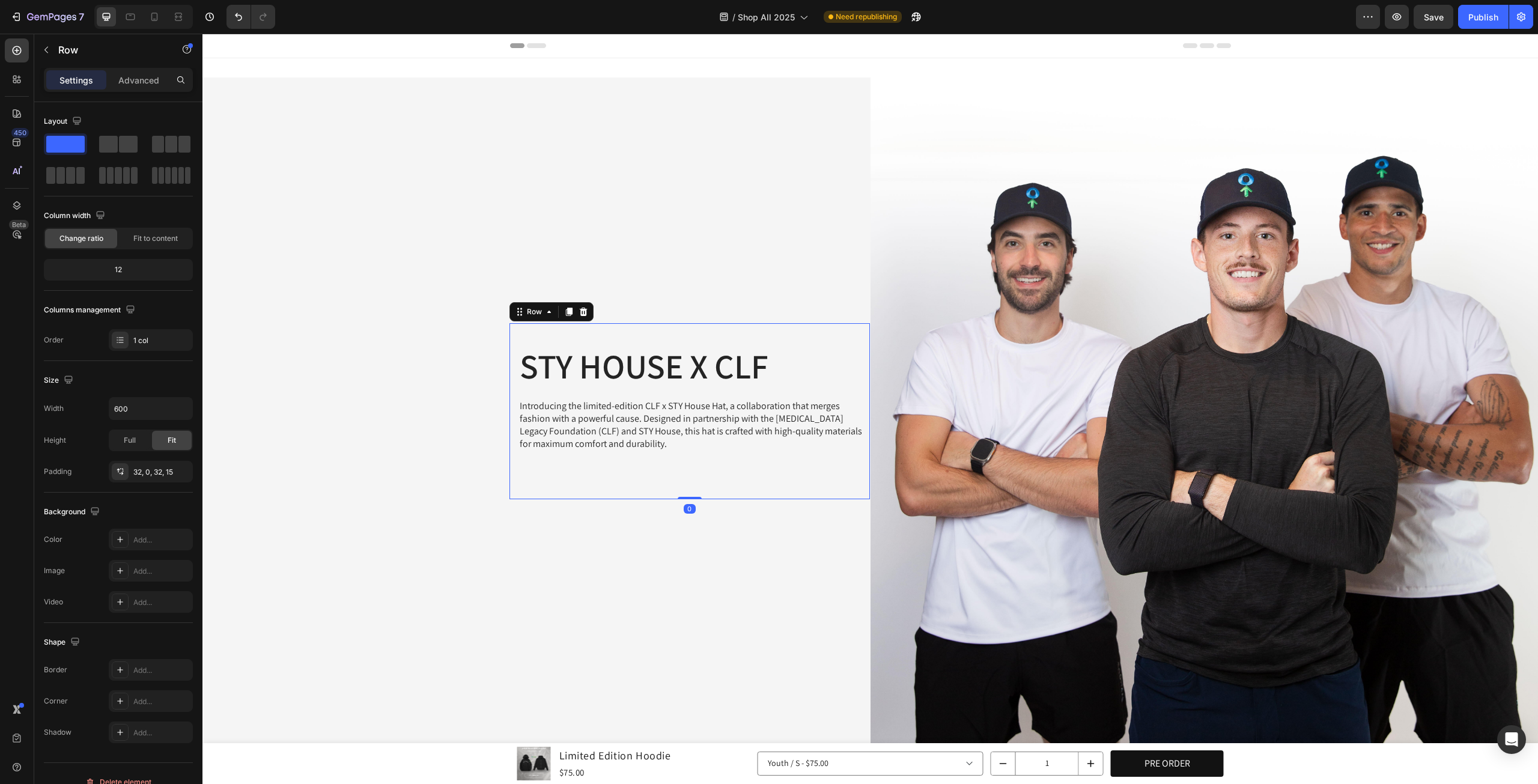
click at [718, 465] on div "STY HOUSE X CLF Heading Introducing the limited-edition CLF x STY House Hat, a …" at bounding box center [695, 411] width 352 height 138
click at [663, 453] on div "STY HOUSE X CLF Heading Introducing the limited-edition CLF x STY House Hat, a …" at bounding box center [695, 411] width 352 height 138
click at [579, 388] on div "STY HOUSE X CLF Heading Introducing the limited-edition CLF x STY House Hat, a …" at bounding box center [695, 411] width 352 height 138
click at [62, 46] on p "Row" at bounding box center [109, 49] width 102 height 14
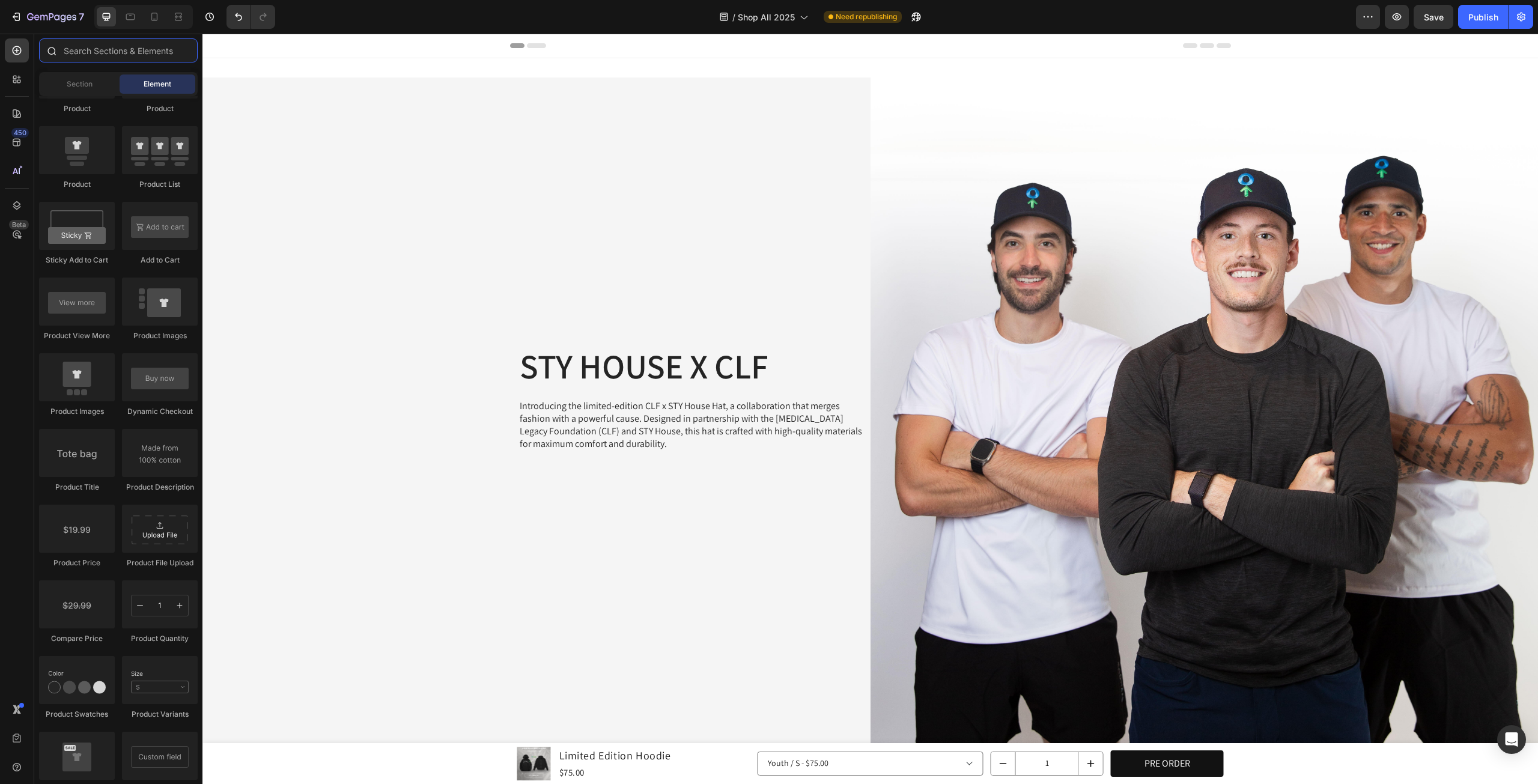
click at [106, 41] on input "text" at bounding box center [118, 50] width 159 height 24
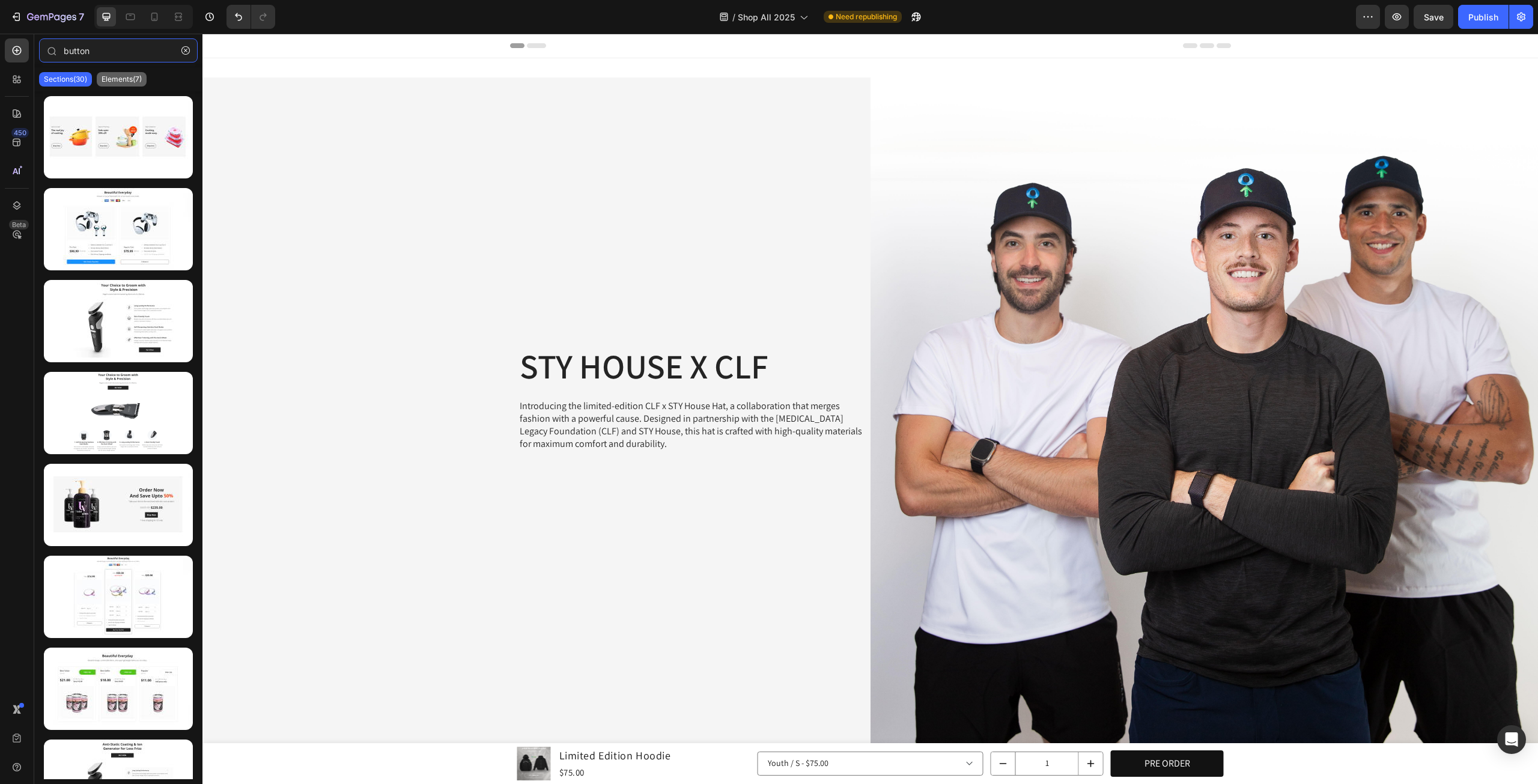
type input "button"
click at [120, 82] on p "Elements(7)" at bounding box center [122, 79] width 40 height 10
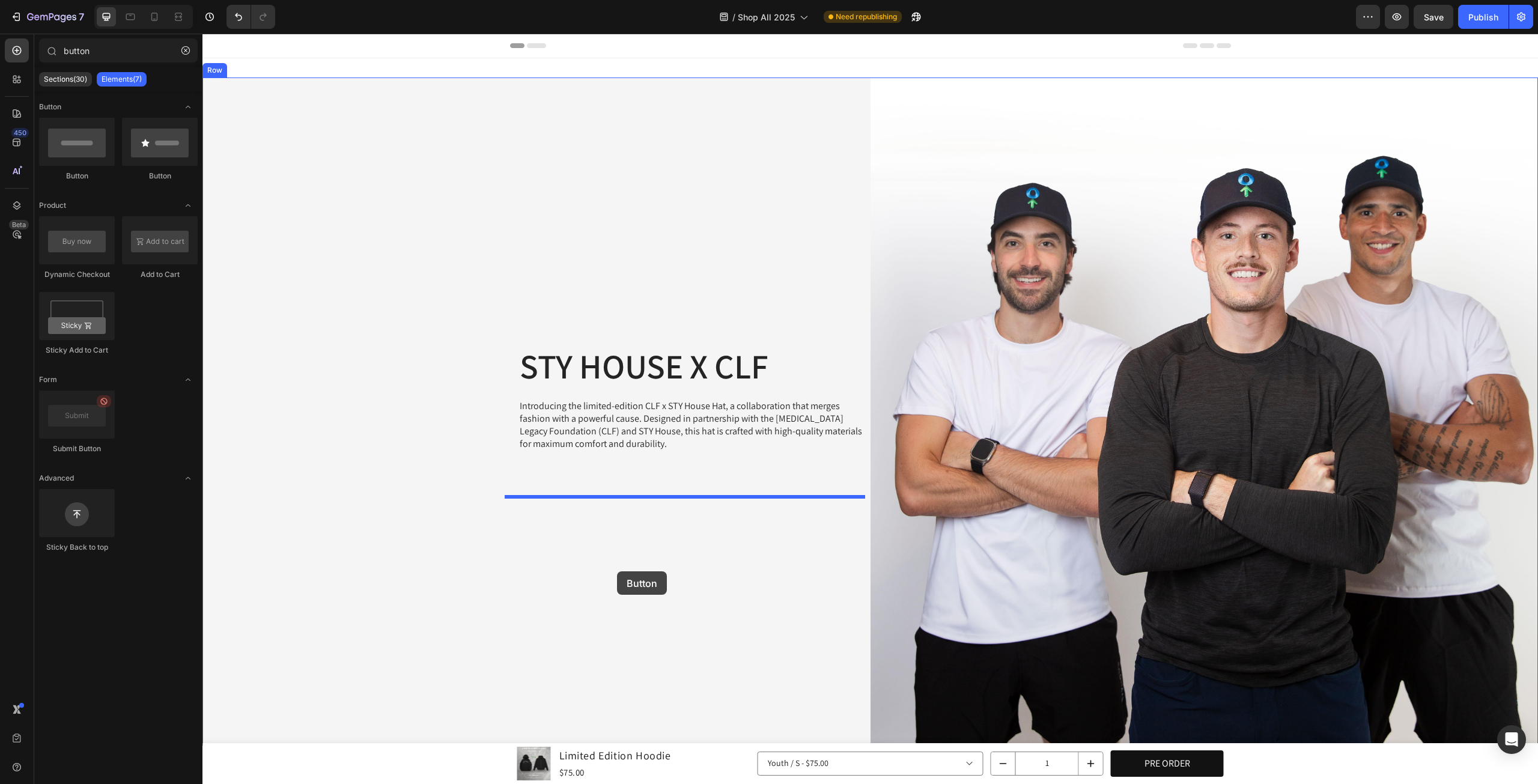
drag, startPoint x: 282, startPoint y: 180, endPoint x: 621, endPoint y: 572, distance: 518.3
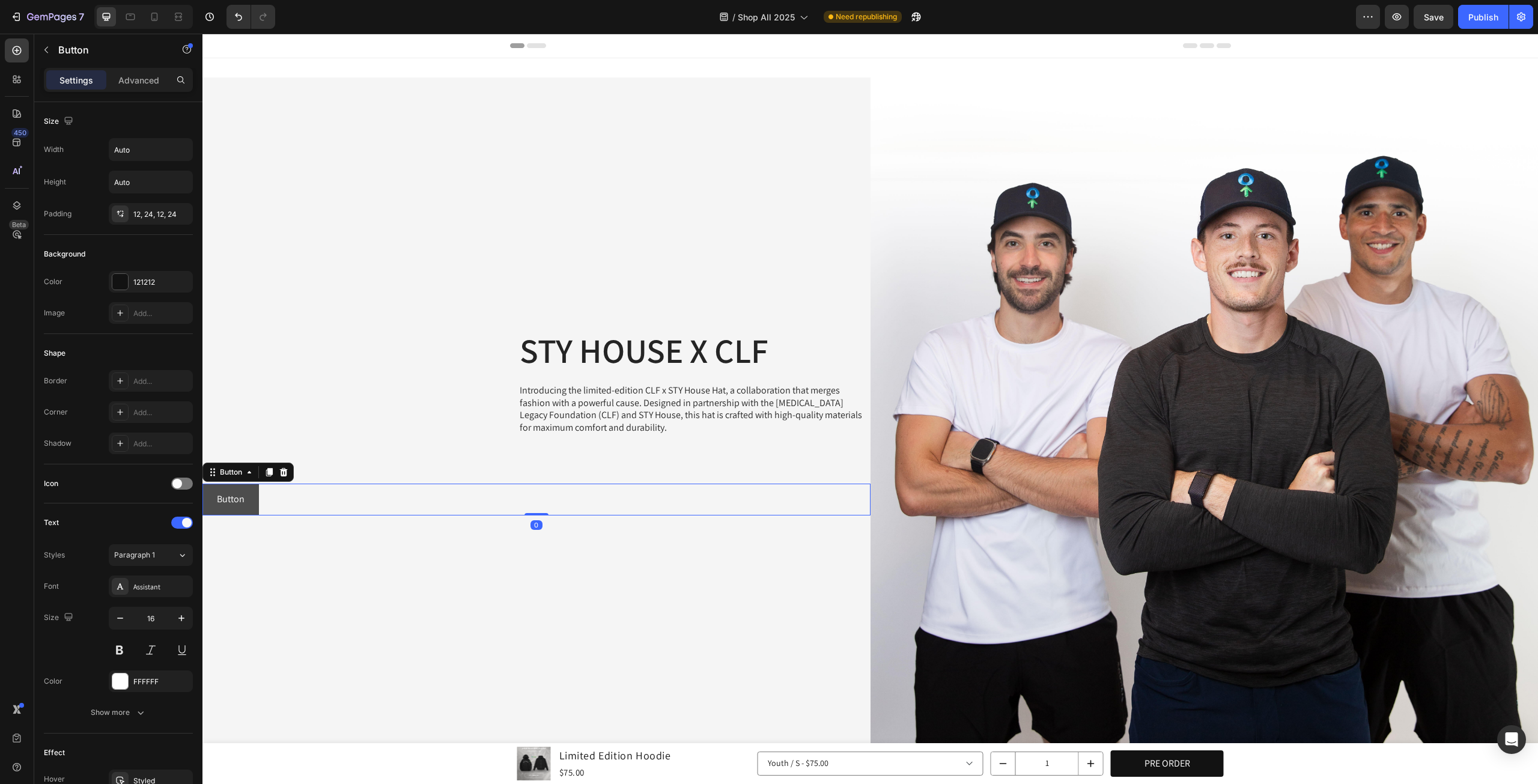
click at [244, 497] on button "Button" at bounding box center [231, 499] width 56 height 32
click at [131, 81] on p "Advanced" at bounding box center [138, 80] width 41 height 13
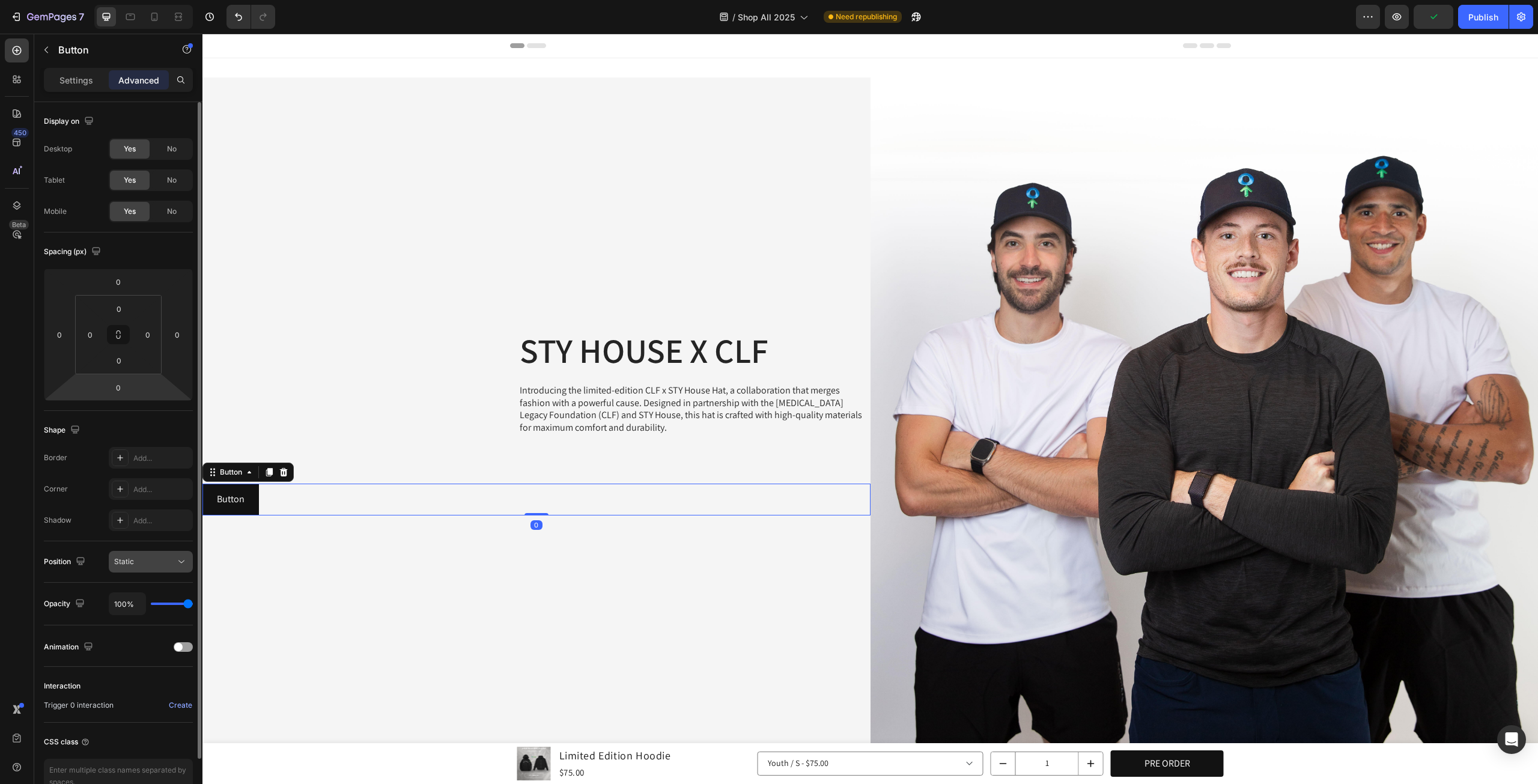
click at [177, 559] on icon at bounding box center [181, 562] width 12 height 12
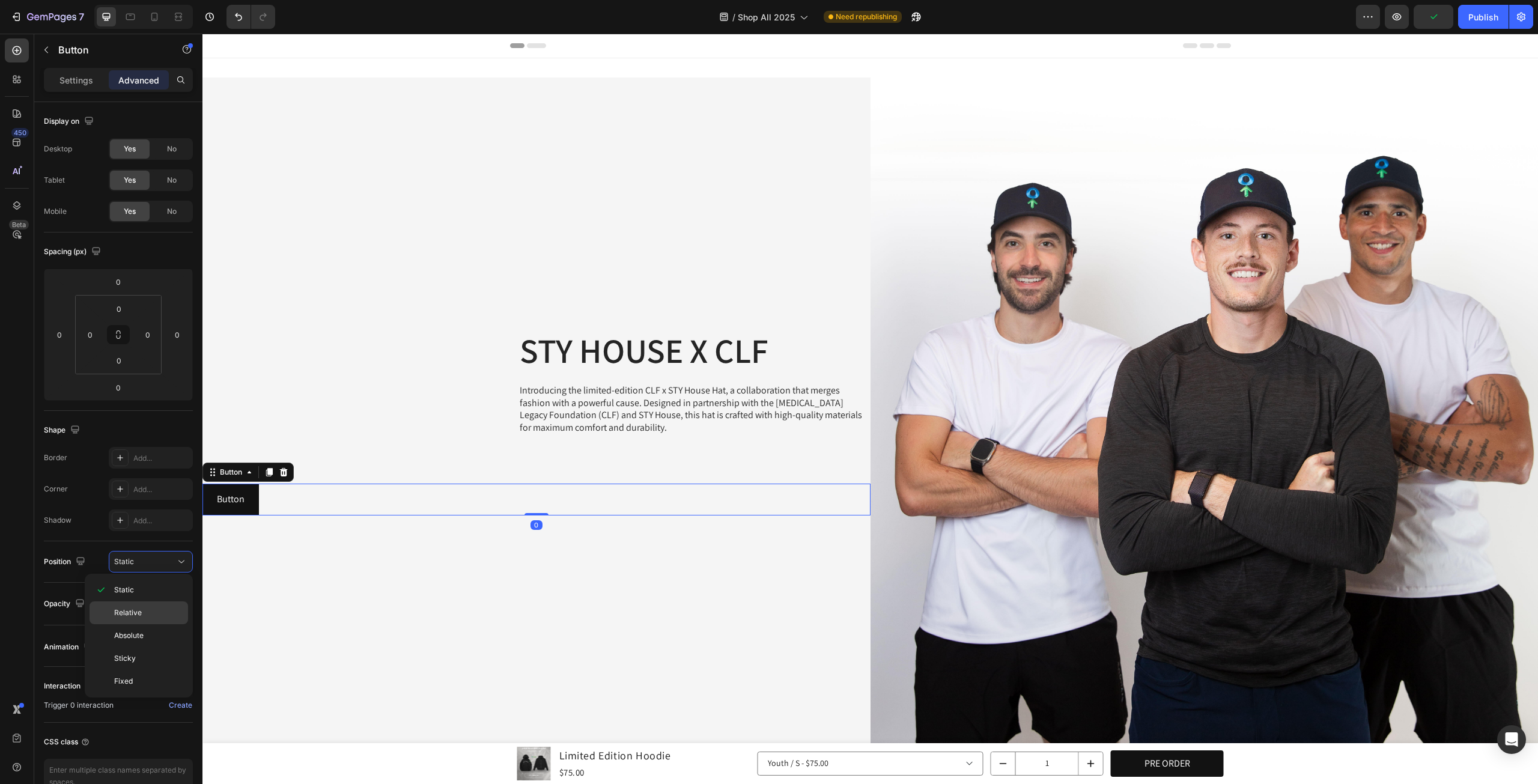
click at [160, 607] on p "Relative" at bounding box center [149, 613] width 69 height 10
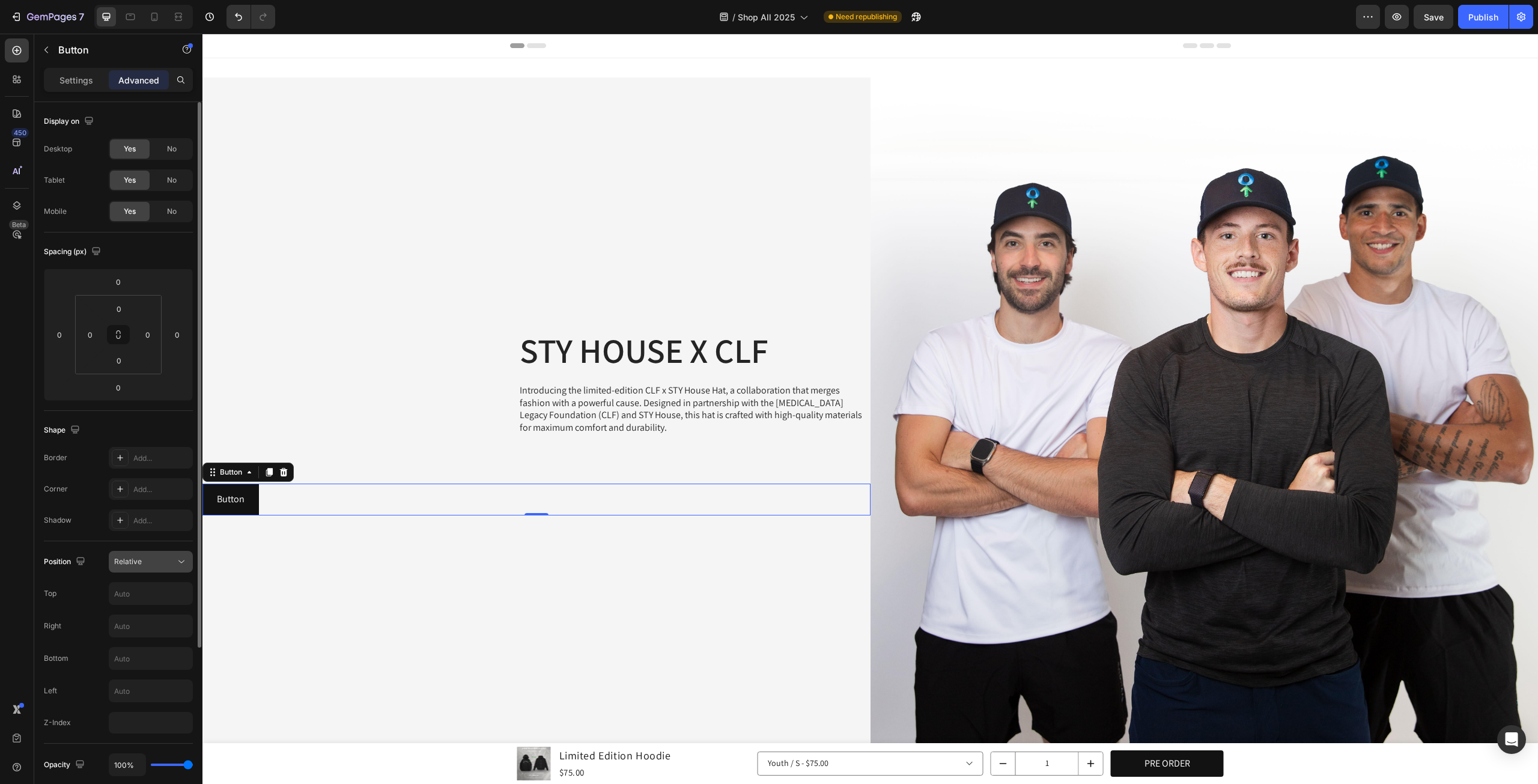
click at [166, 565] on div "Relative" at bounding box center [145, 562] width 61 height 10
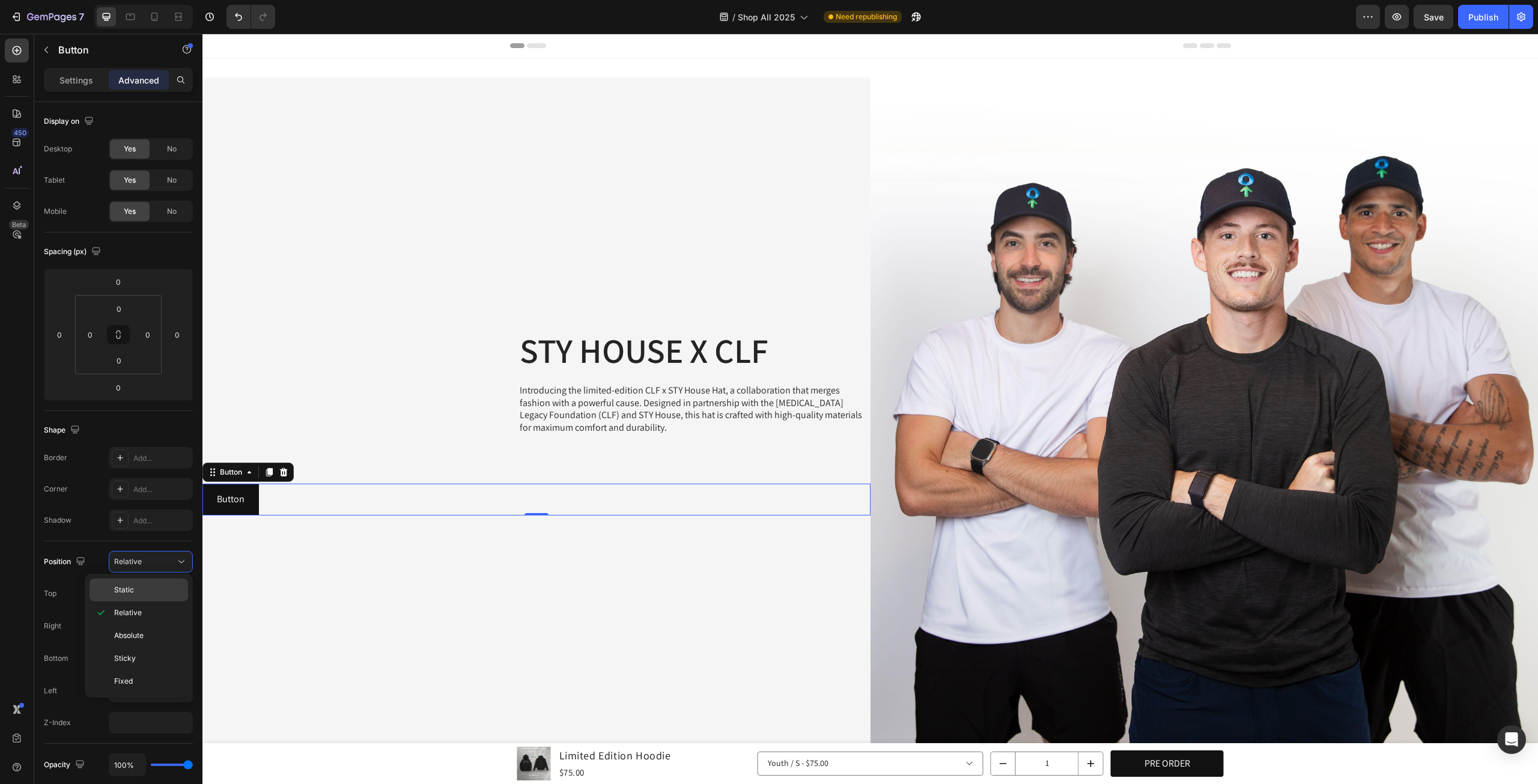
click at [157, 589] on p "Static" at bounding box center [149, 589] width 69 height 10
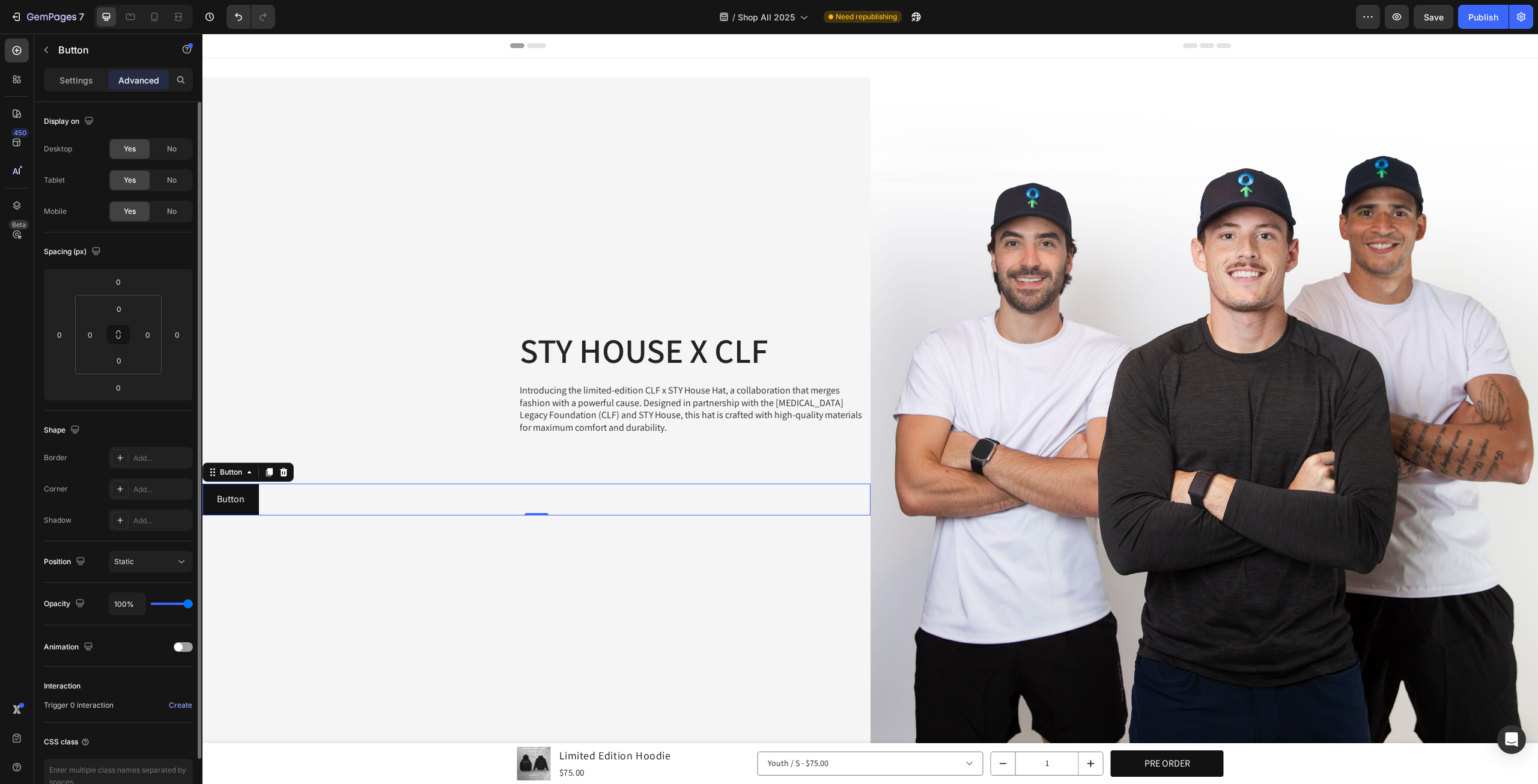
click at [385, 497] on div "Button Button 0" at bounding box center [537, 499] width 668 height 32
click at [239, 494] on p "Button" at bounding box center [231, 499] width 28 height 17
click at [320, 500] on div "Button Button 0" at bounding box center [537, 499] width 668 height 32
drag, startPoint x: 88, startPoint y: 316, endPoint x: 112, endPoint y: 337, distance: 31.9
click at [115, 0] on html "7 Version history / Shop All 2025 Need republishing Preview Save Publish 450 Be…" at bounding box center [769, 0] width 1538 height 0
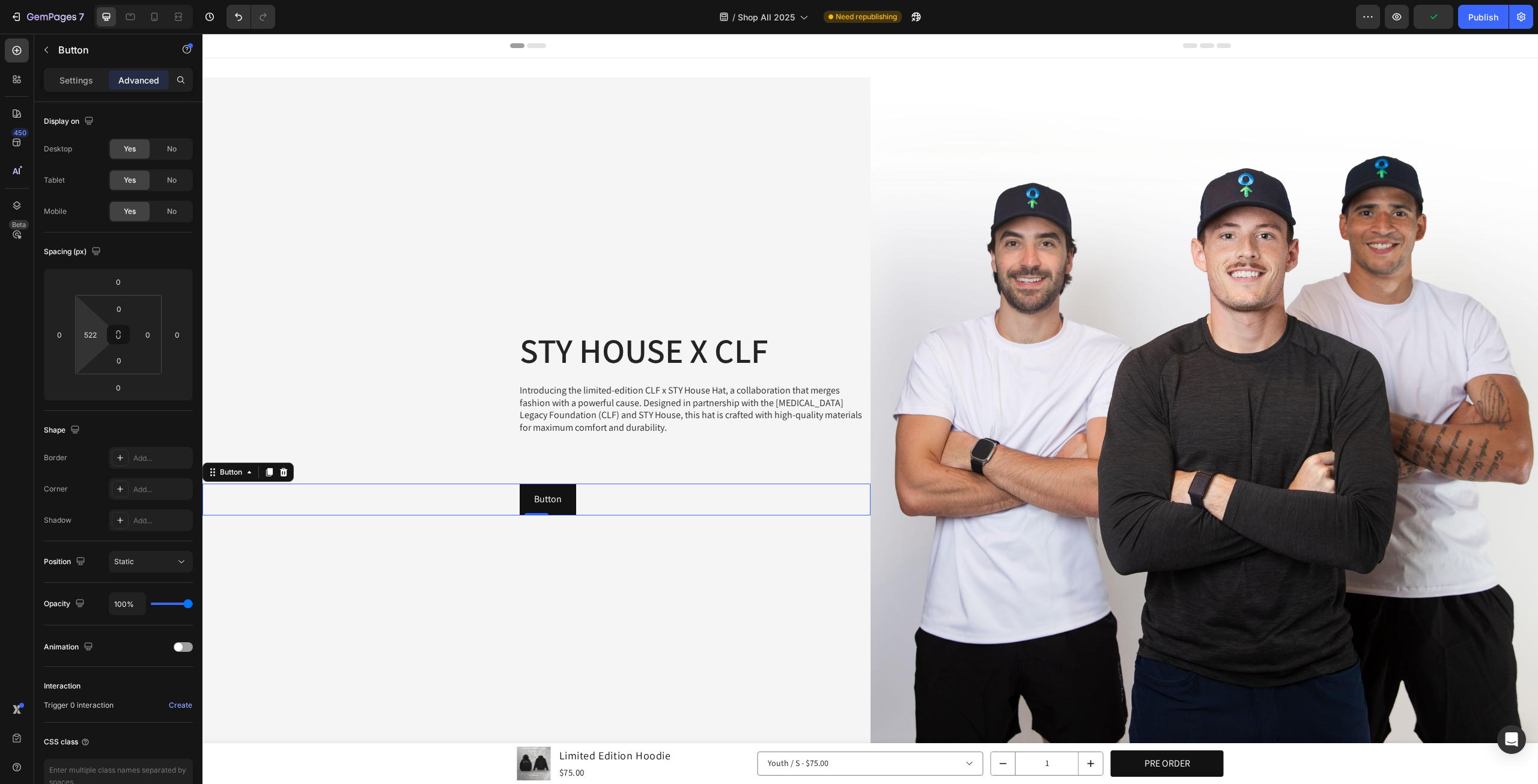
type input "518"
drag, startPoint x: 85, startPoint y: 315, endPoint x: 101, endPoint y: 288, distance: 31.4
click at [101, 0] on html "7 Version history / Shop All 2025 Need republishing Preview Publish 450 Beta bu…" at bounding box center [769, 0] width 1538 height 0
click at [560, 497] on button "Button" at bounding box center [541, 499] width 56 height 32
click at [357, 491] on div "Button Button 0" at bounding box center [537, 499] width 668 height 32
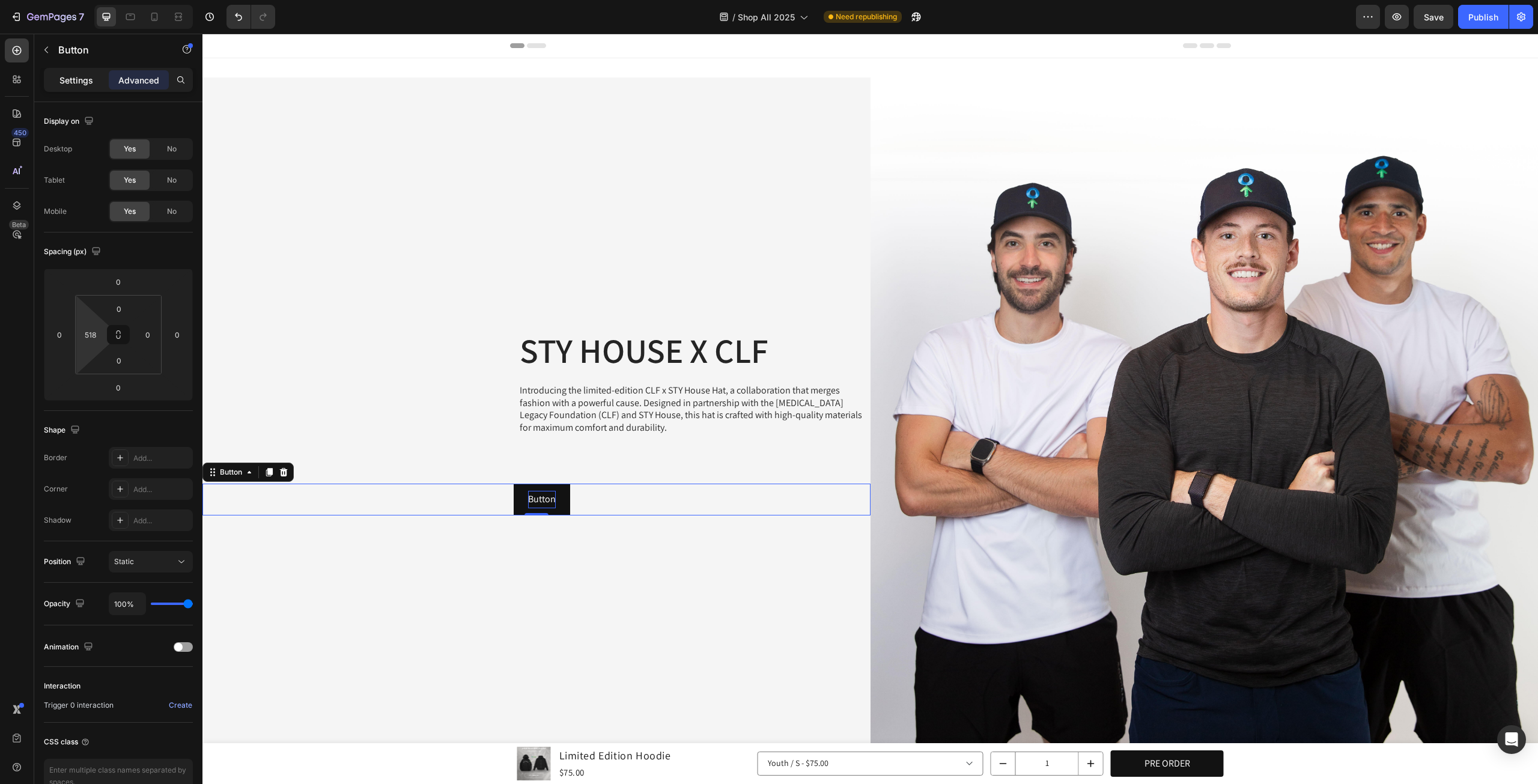
click at [93, 78] on div "Settings" at bounding box center [76, 80] width 60 height 19
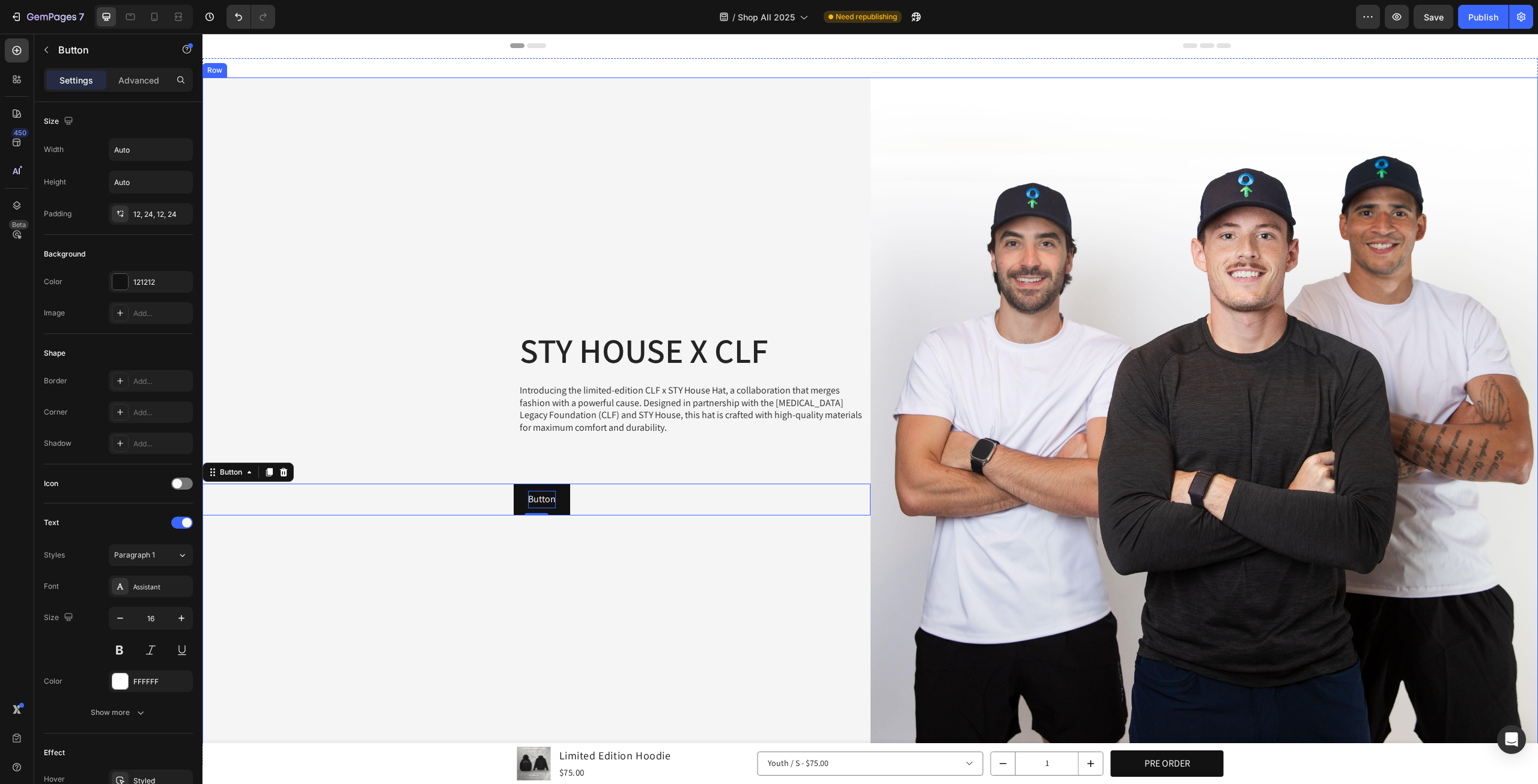
click at [311, 569] on div "STY HOUSE X CLF Heading Introducing the limited-edition CLF x STY House Hat, a …" at bounding box center [537, 411] width 668 height 668
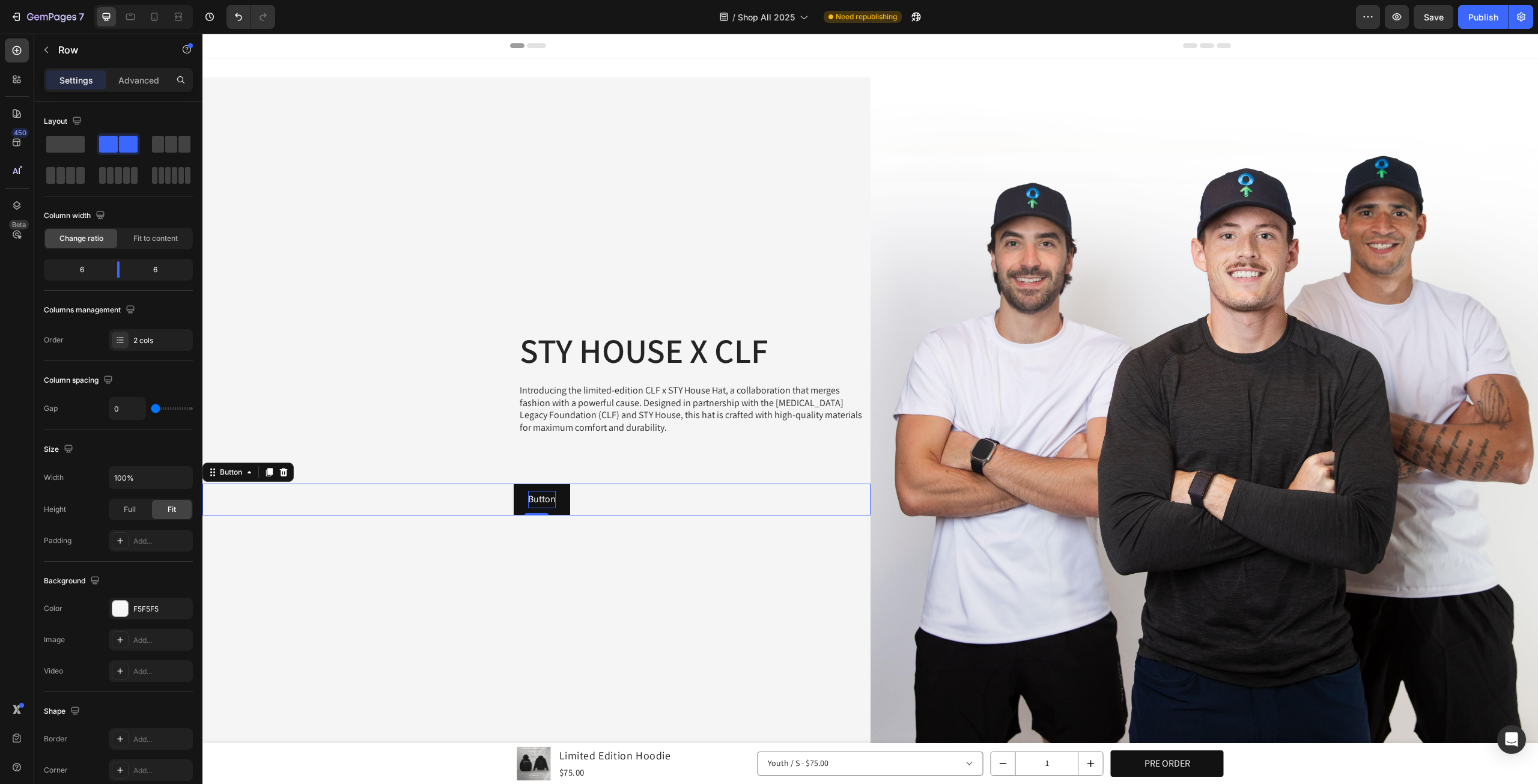
click at [305, 508] on div "Button Button 0" at bounding box center [537, 499] width 668 height 32
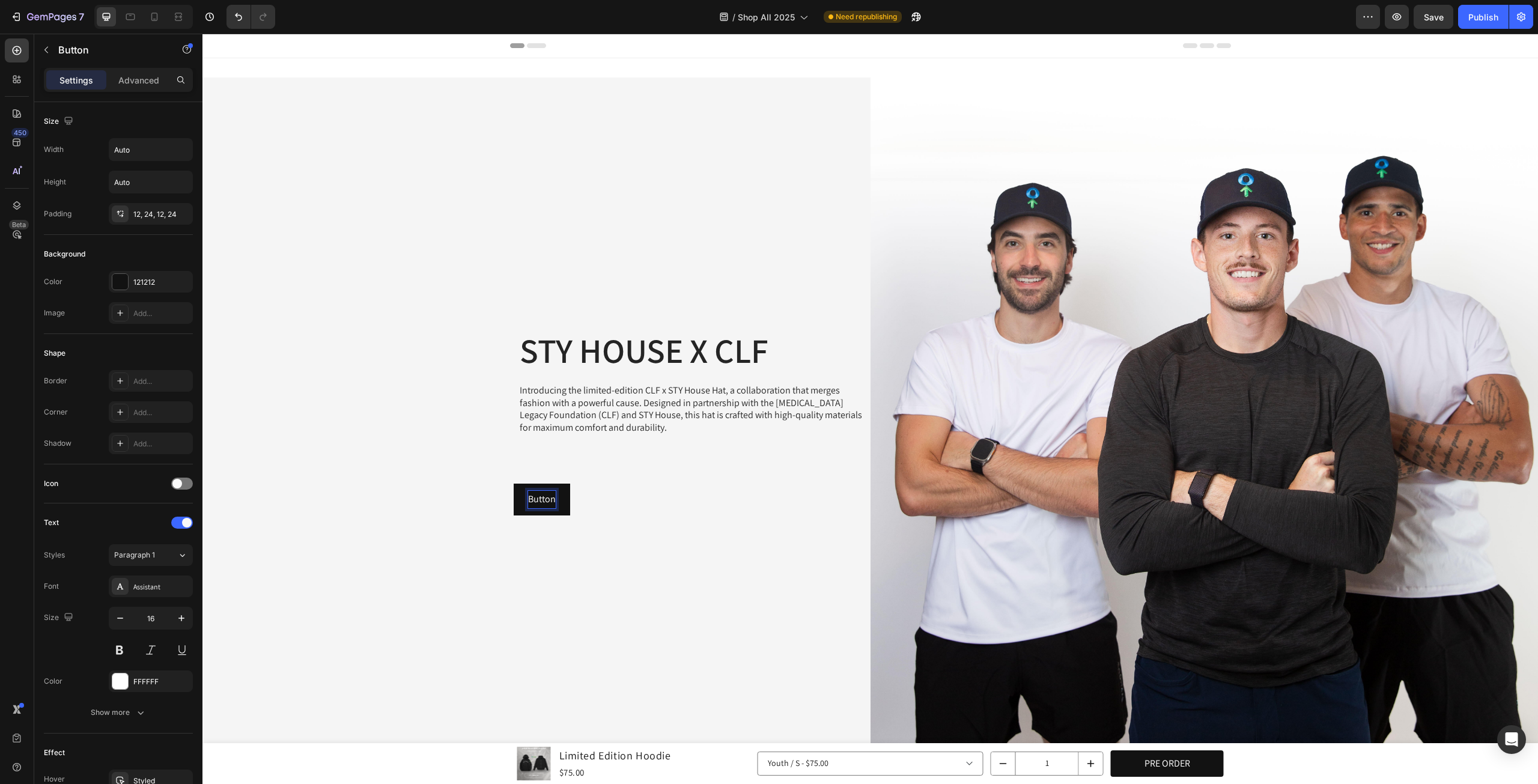
click at [572, 501] on div "Button Button 0" at bounding box center [537, 499] width 668 height 32
click at [544, 496] on p "Button" at bounding box center [542, 499] width 28 height 17
click at [567, 498] on button "Button" at bounding box center [541, 499] width 56 height 32
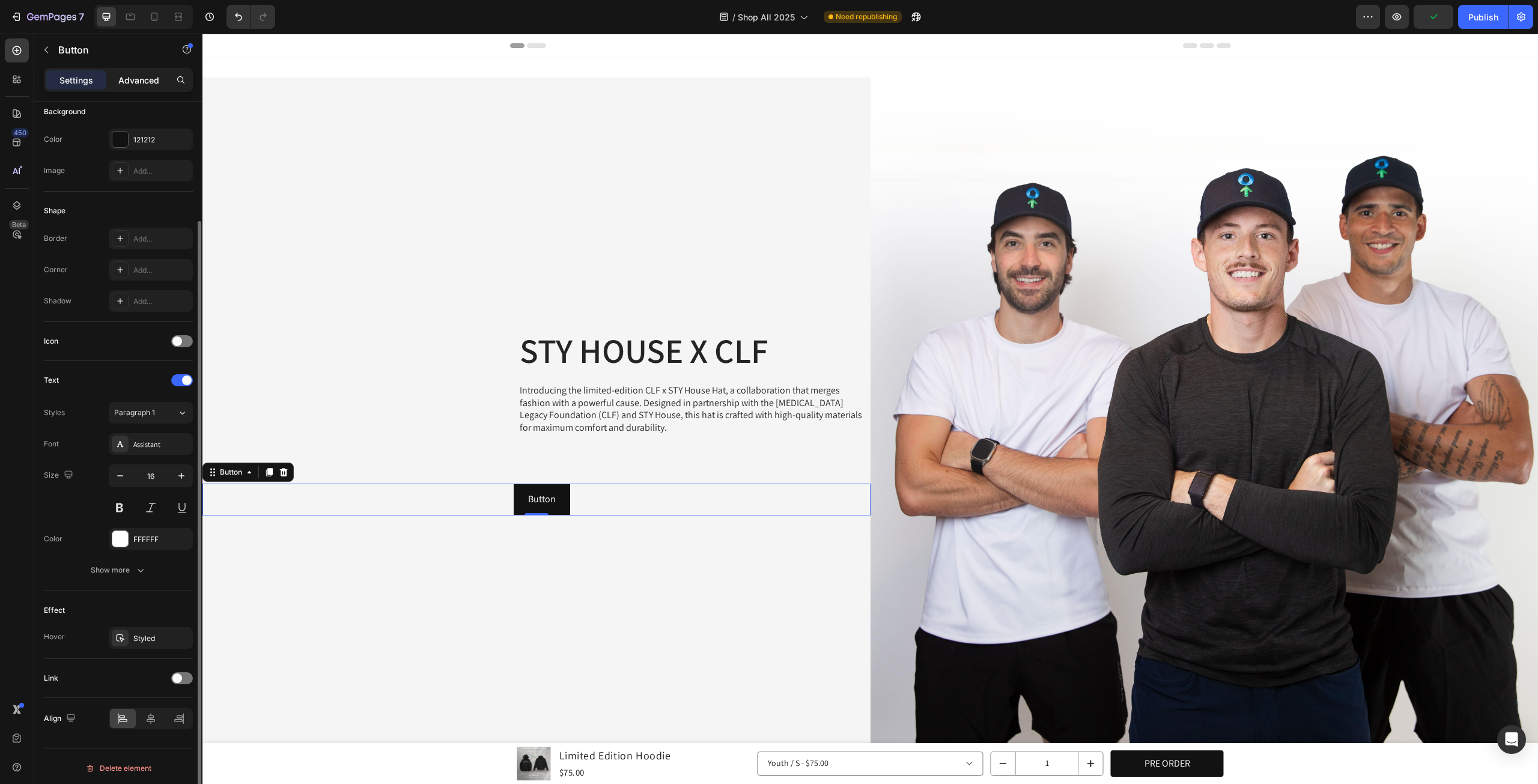
click at [118, 87] on div "Advanced" at bounding box center [138, 80] width 60 height 19
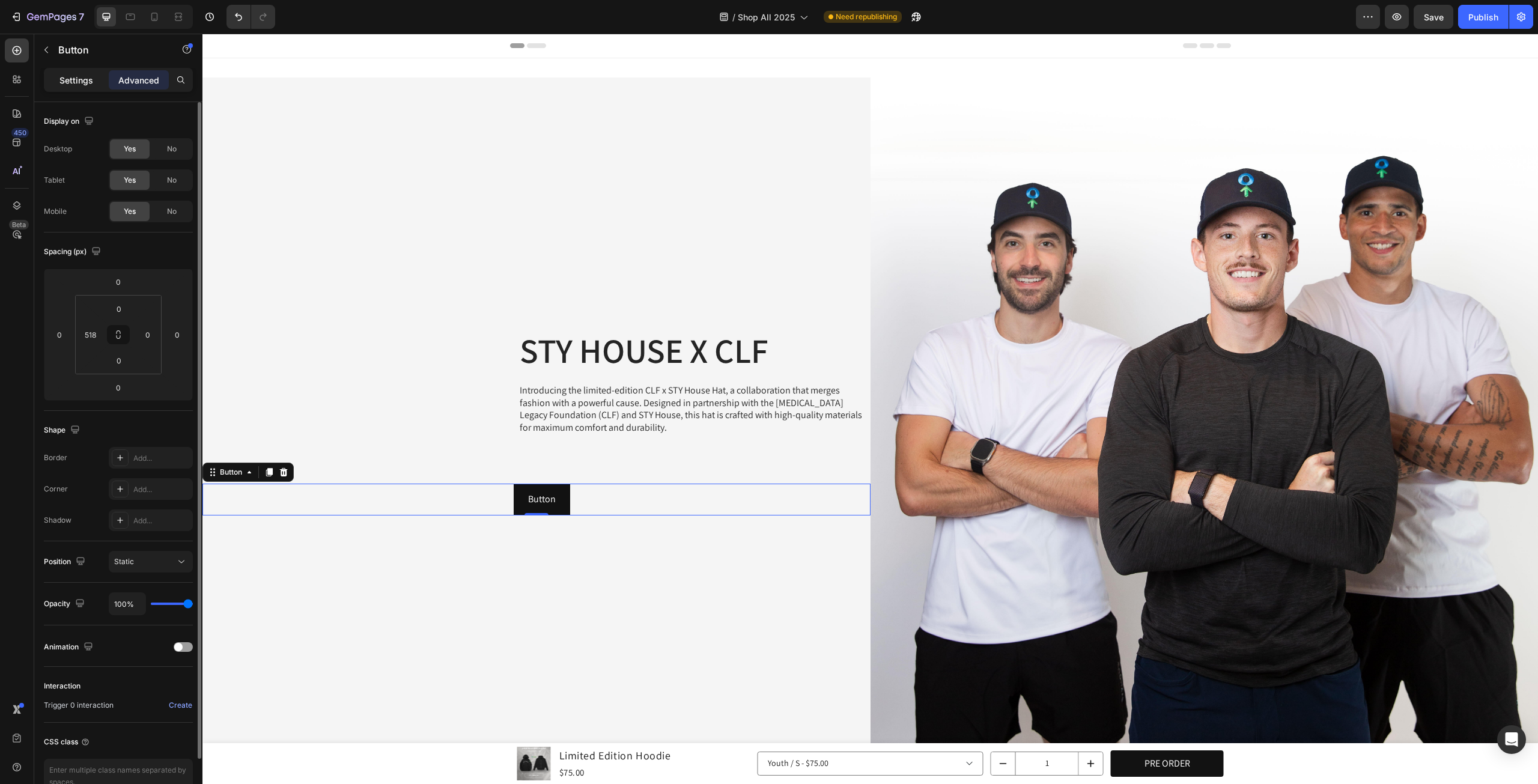
click at [85, 74] on p "Settings" at bounding box center [76, 80] width 34 height 13
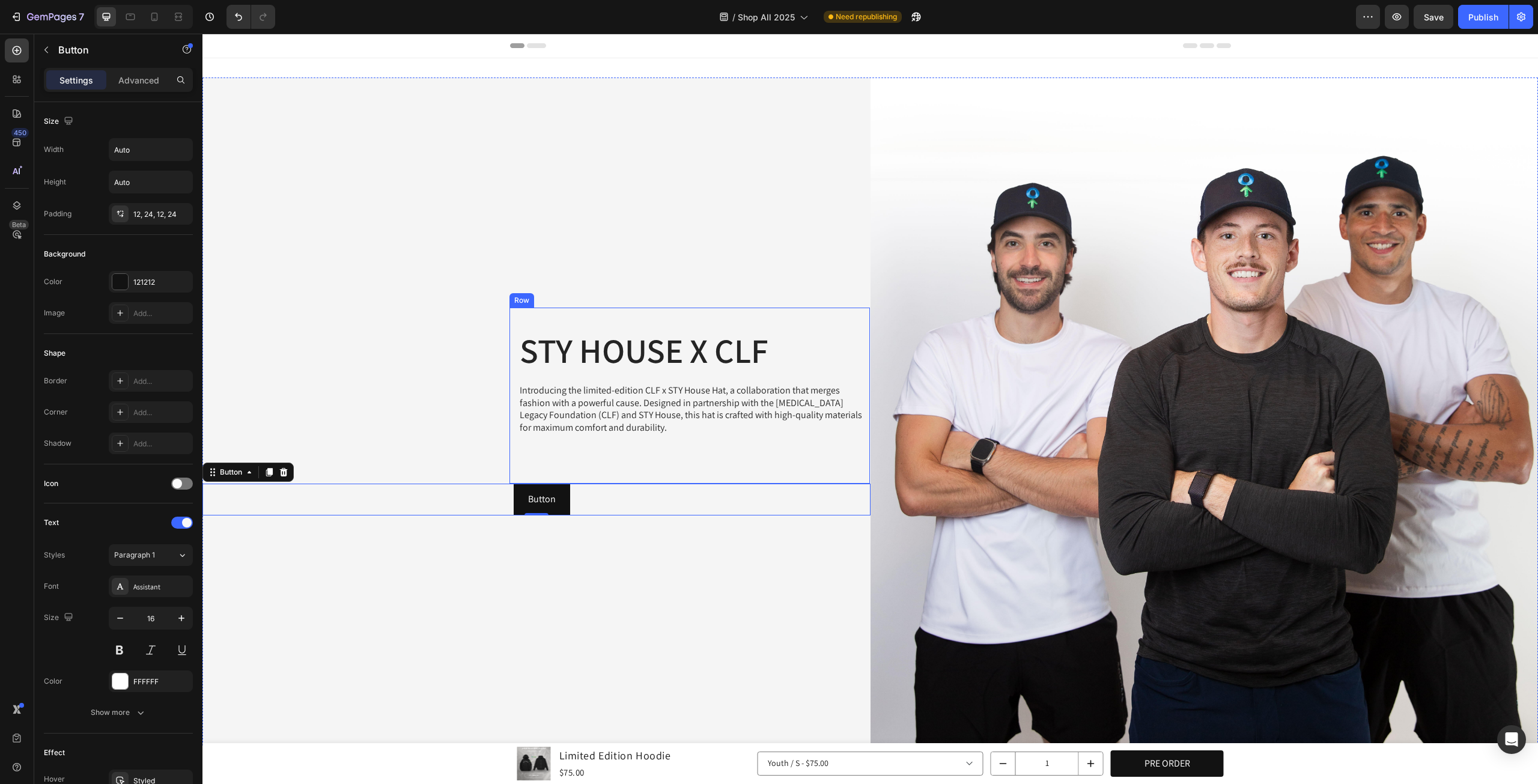
click at [686, 483] on div "Button Button 0" at bounding box center [537, 499] width 668 height 32
click at [677, 524] on div "STY HOUSE X CLF Heading Introducing the limited-edition CLF x STY House Hat, a …" at bounding box center [537, 411] width 668 height 668
click at [679, 500] on div "Button Button 0" at bounding box center [537, 499] width 668 height 32
click at [288, 468] on icon at bounding box center [284, 472] width 10 height 10
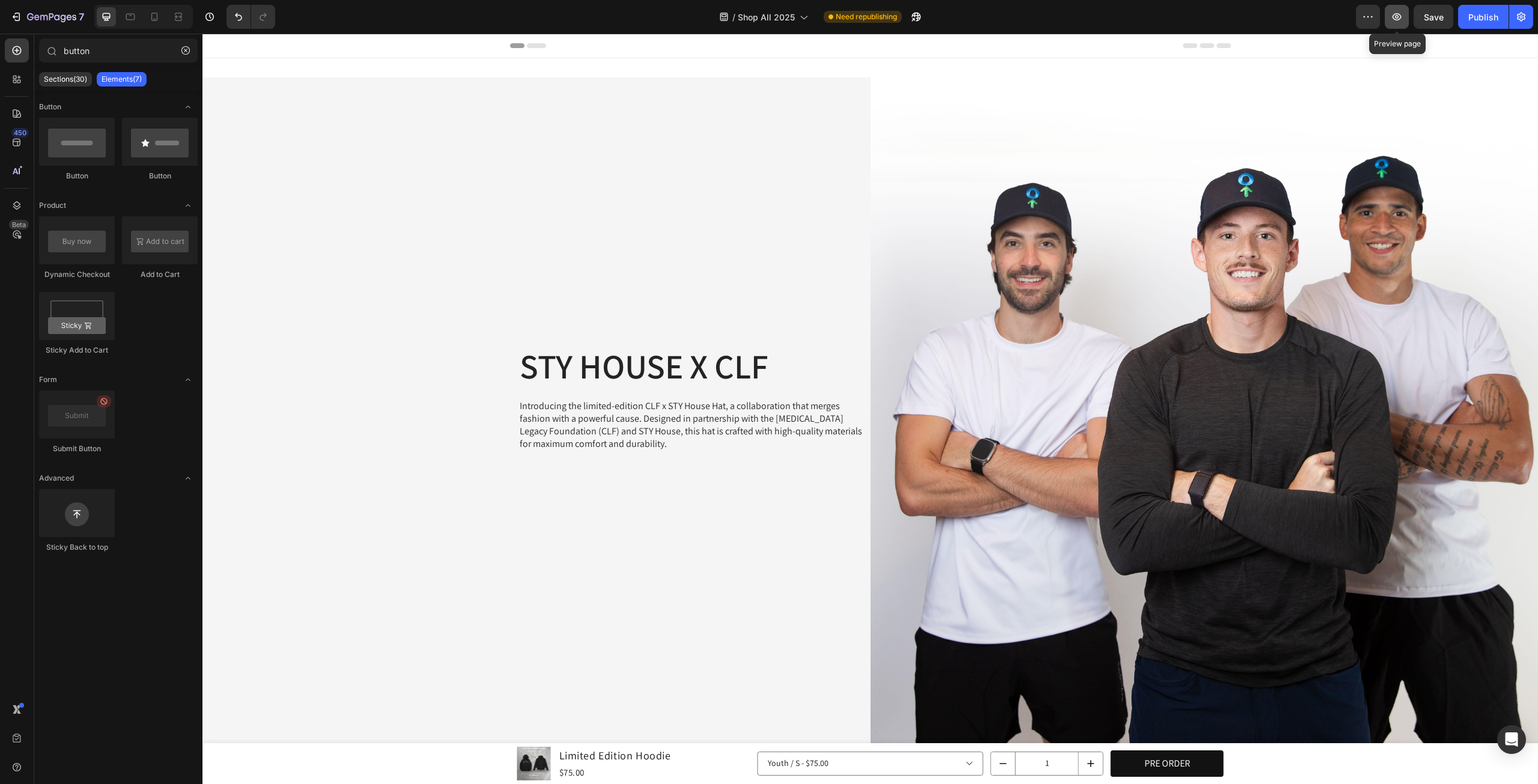
click at [1404, 23] on button "button" at bounding box center [1397, 16] width 24 height 24
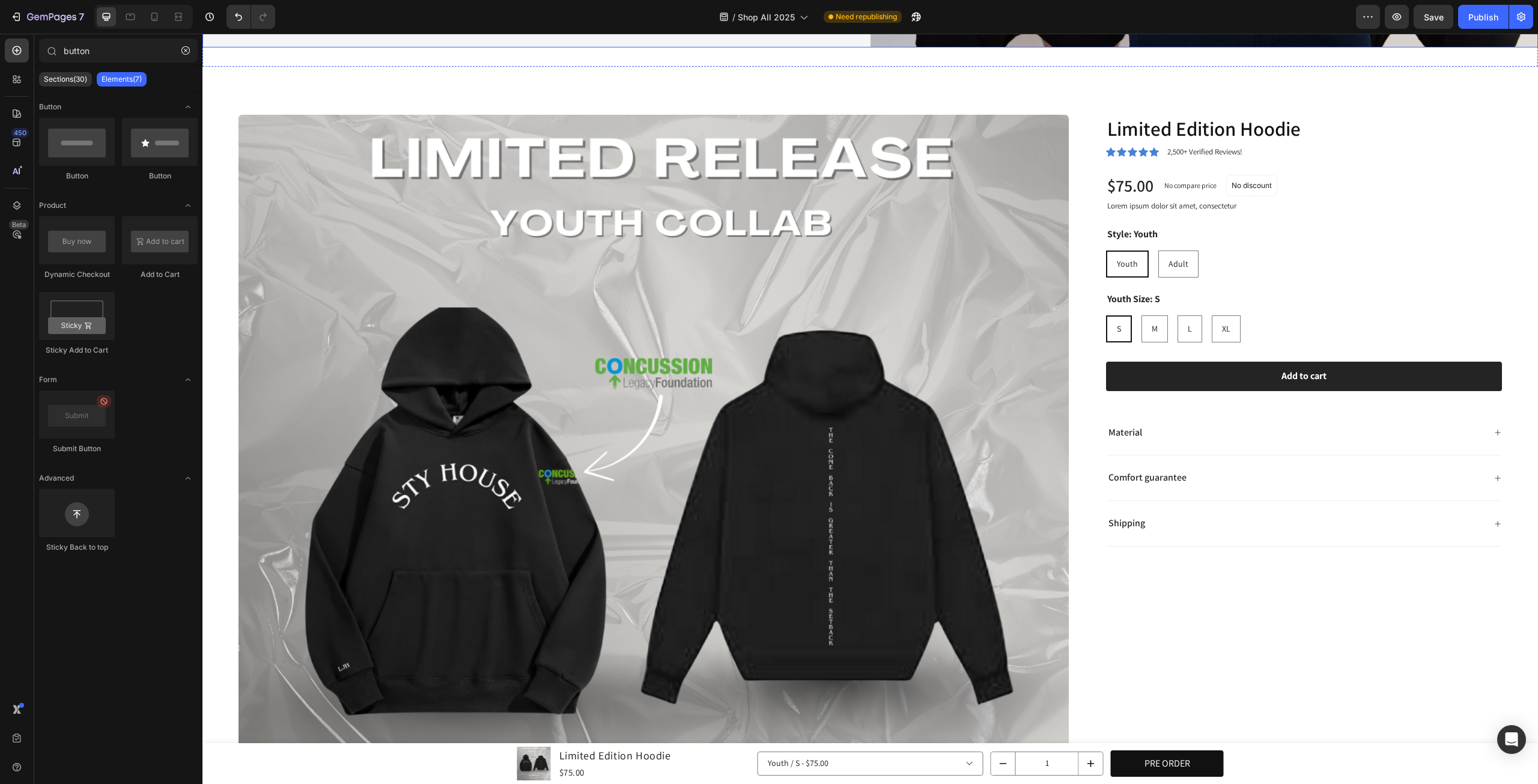
scroll to position [700, 0]
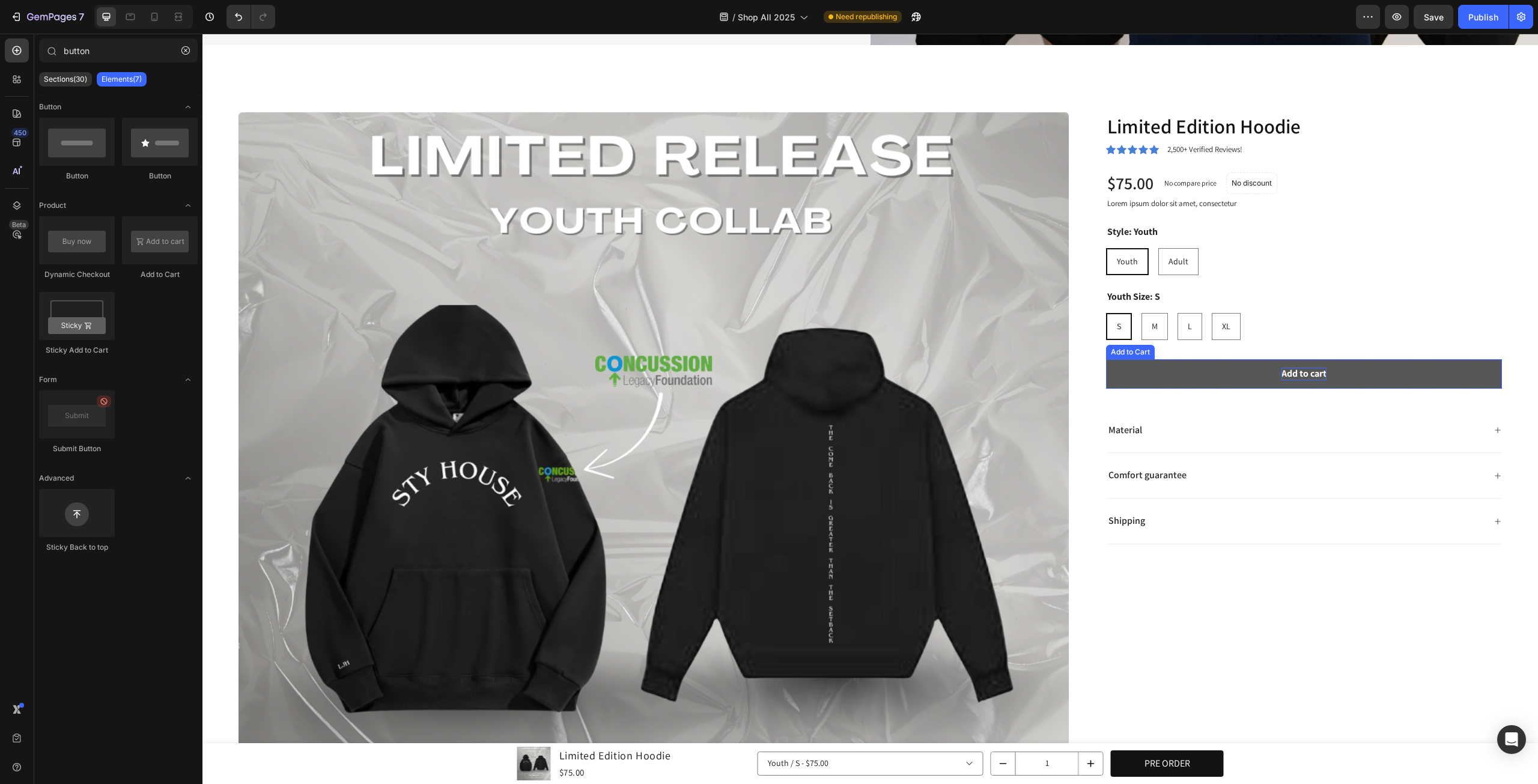
click at [1306, 370] on div "Add to cart" at bounding box center [1304, 373] width 45 height 13
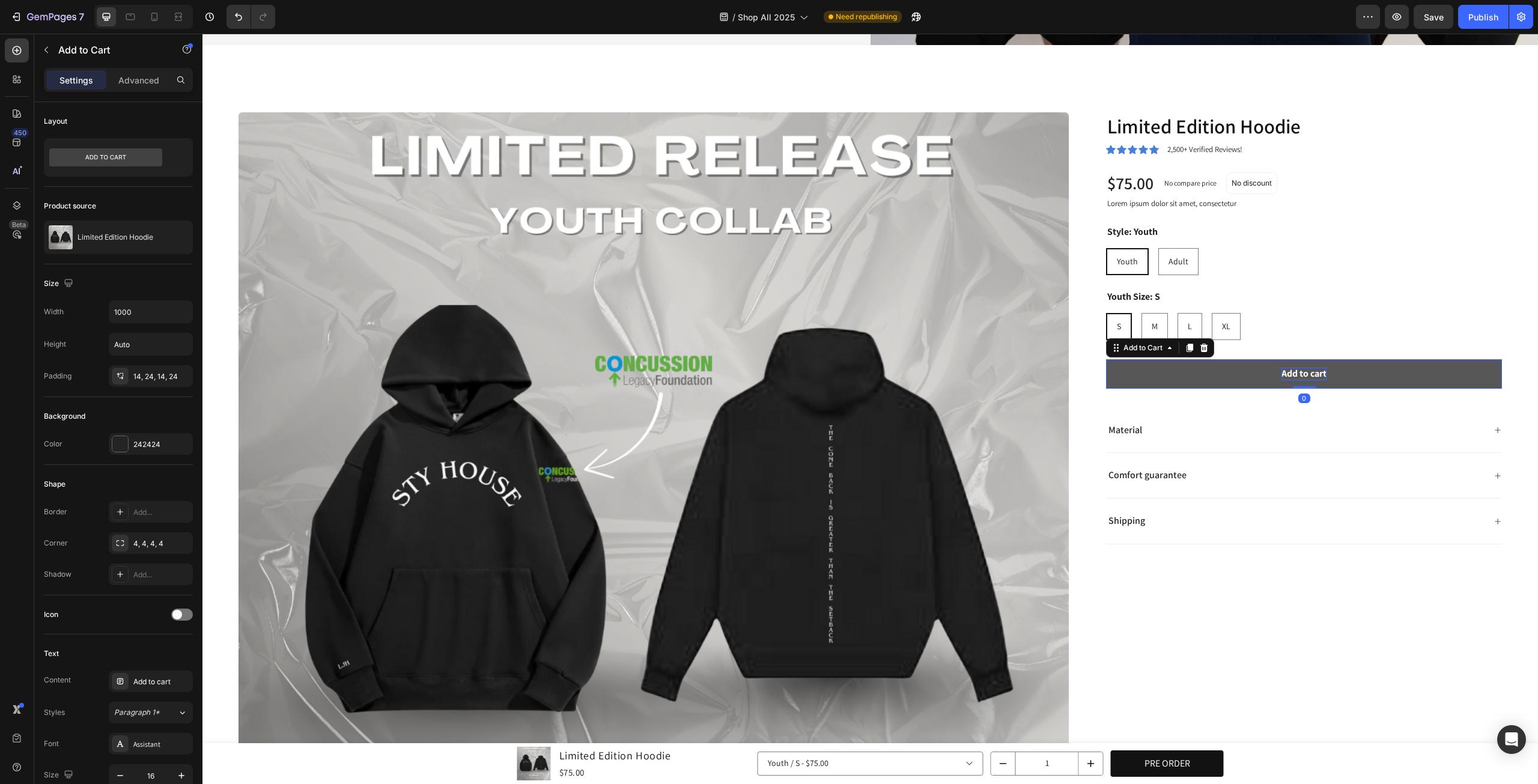
click at [1306, 370] on div "Add to cart" at bounding box center [1304, 373] width 45 height 13
click at [1306, 370] on p "Add to cart" at bounding box center [1304, 373] width 45 height 13
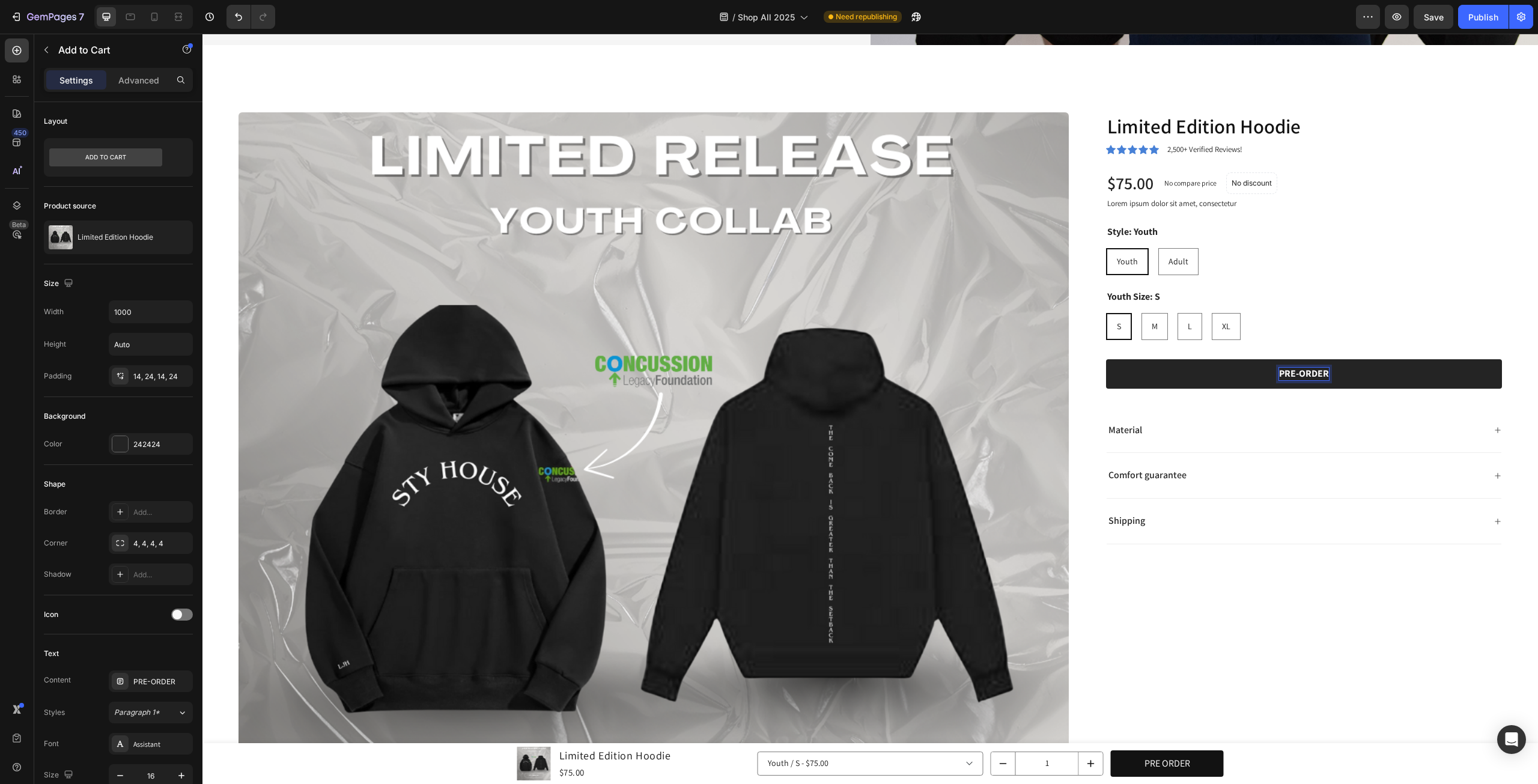
click at [1392, 314] on div "S S S M M M L L L XL XL XL" at bounding box center [1304, 326] width 396 height 27
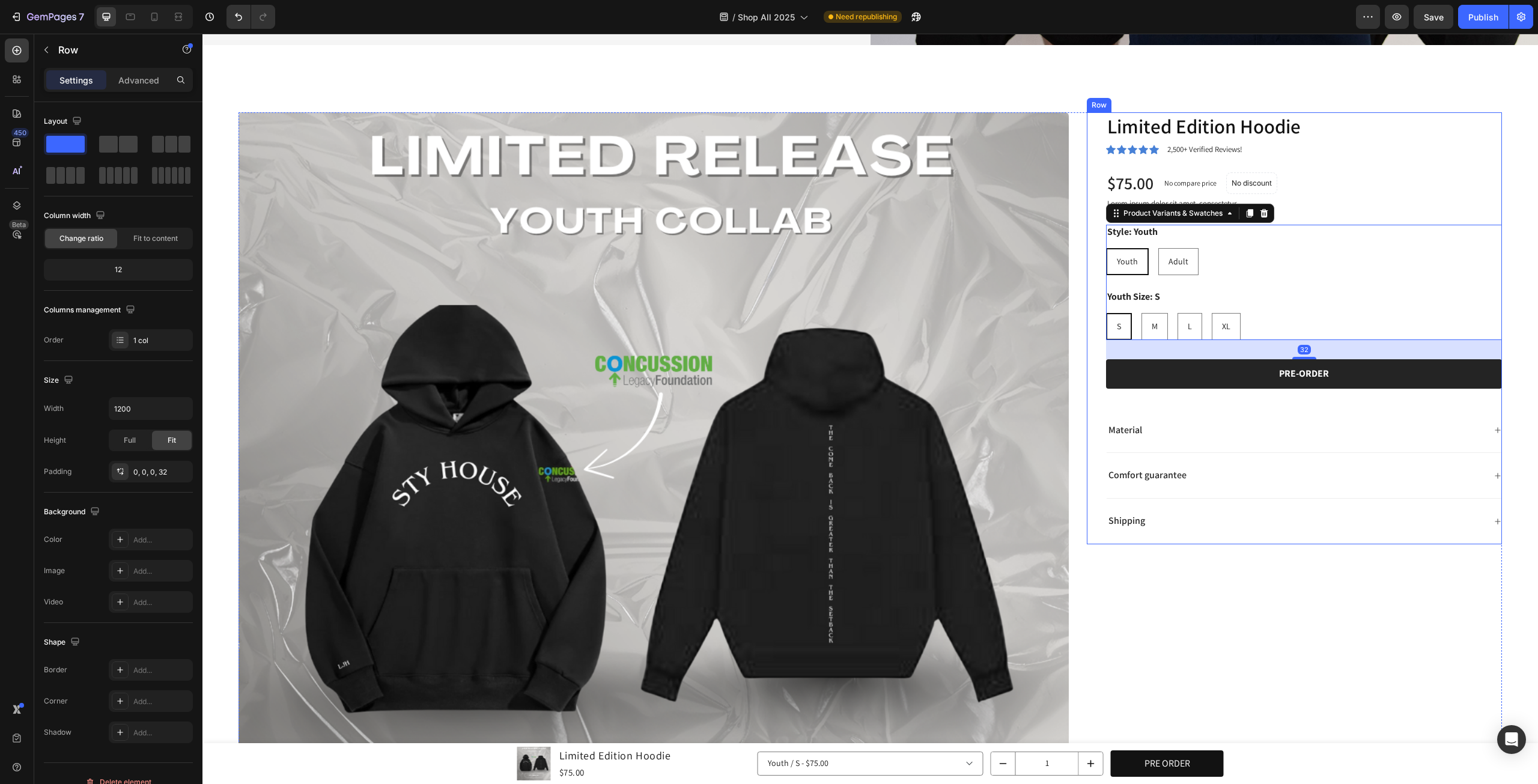
click at [1303, 385] on div "Limited Edition Hoodie Product Title Icon Icon Icon Icon Icon Icon List 2,500+ …" at bounding box center [1304, 328] width 396 height 432
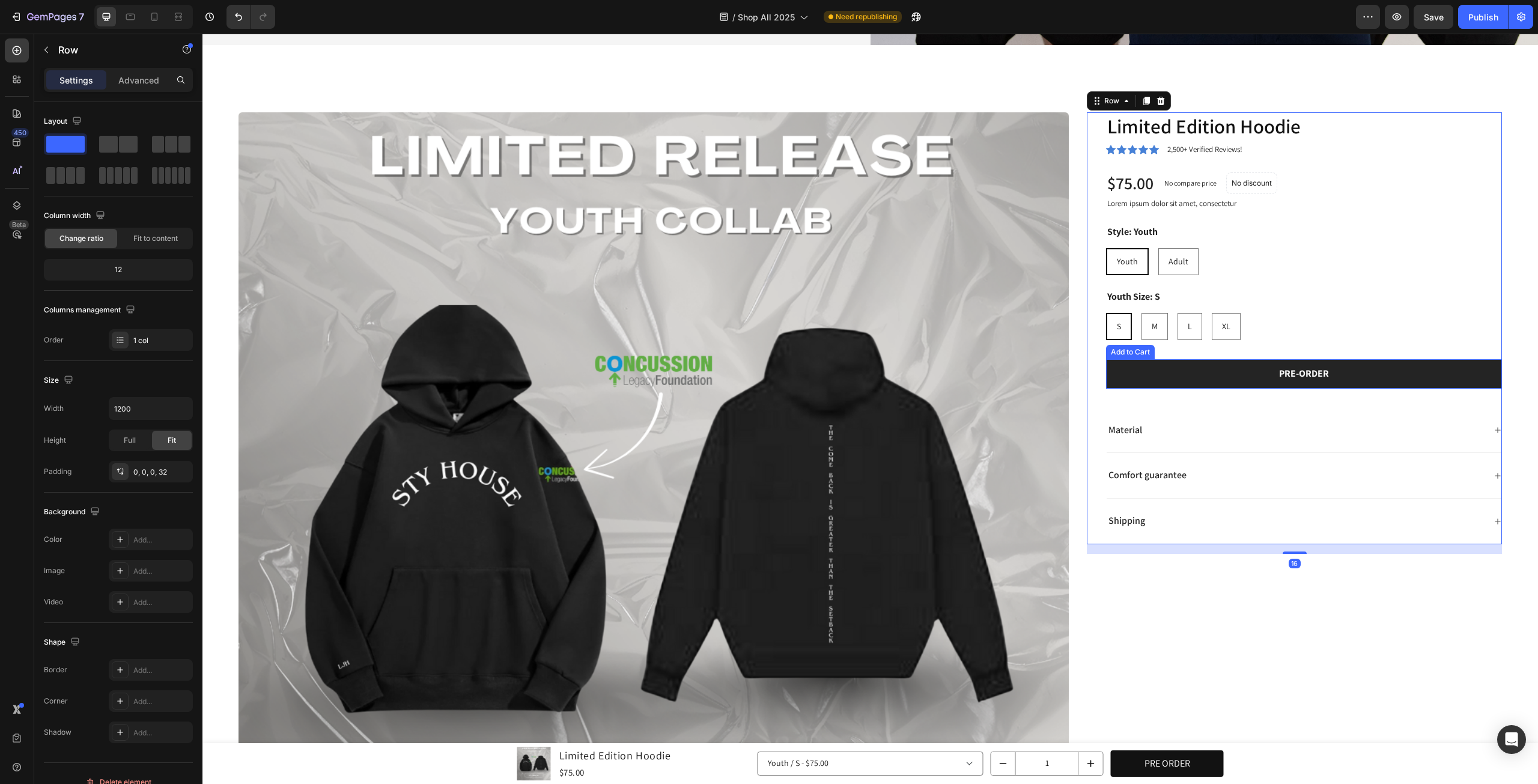
click at [1438, 340] on div "Limited Edition Hoodie Product Title Icon Icon Icon Icon Icon Icon List 2,500+ …" at bounding box center [1304, 328] width 396 height 432
click at [700, 386] on img at bounding box center [654, 527] width 831 height 830
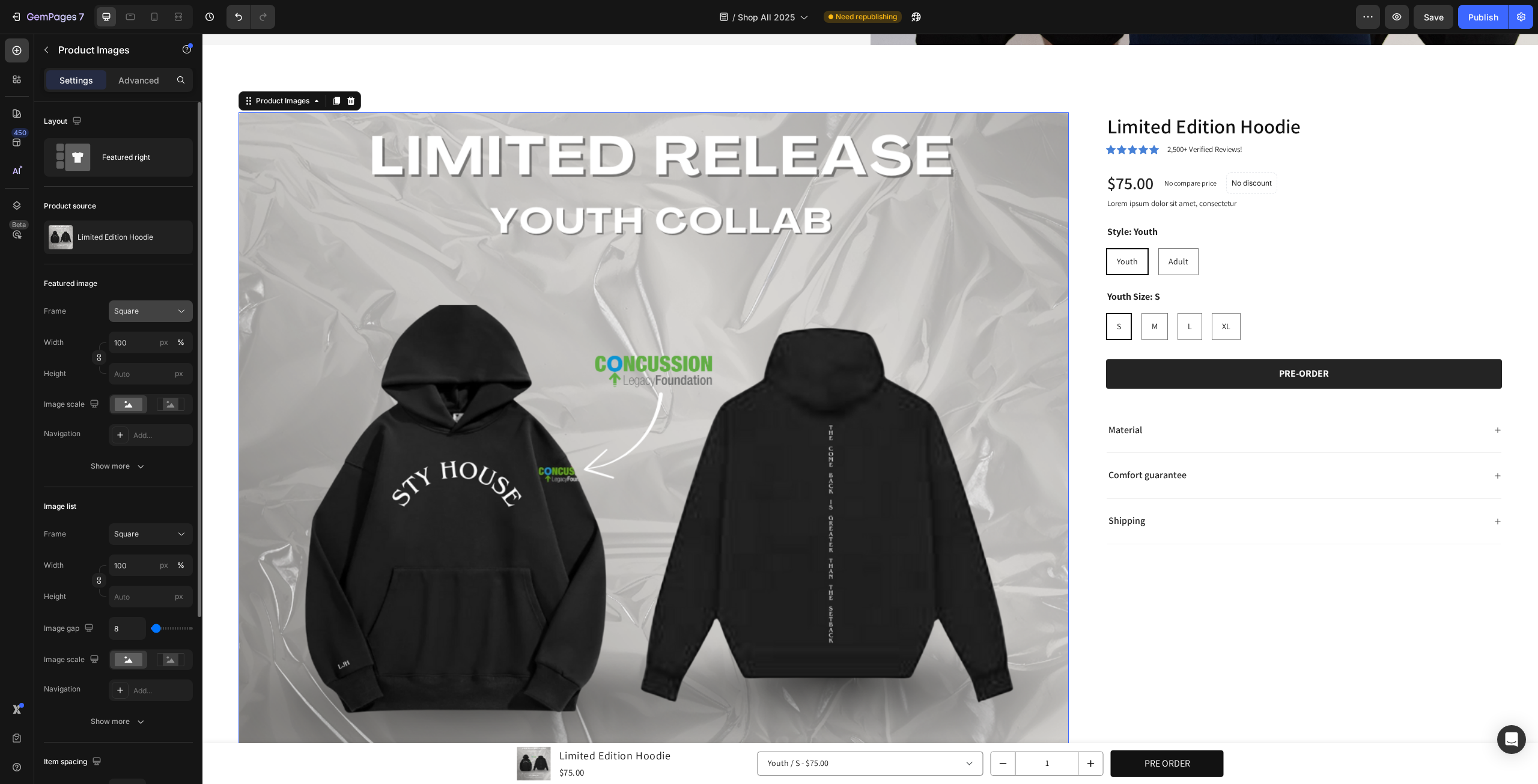
click at [163, 312] on div "Square" at bounding box center [144, 311] width 59 height 10
click at [163, 305] on div "Square" at bounding box center [151, 311] width 73 height 12
click at [165, 401] on rect at bounding box center [171, 404] width 16 height 12
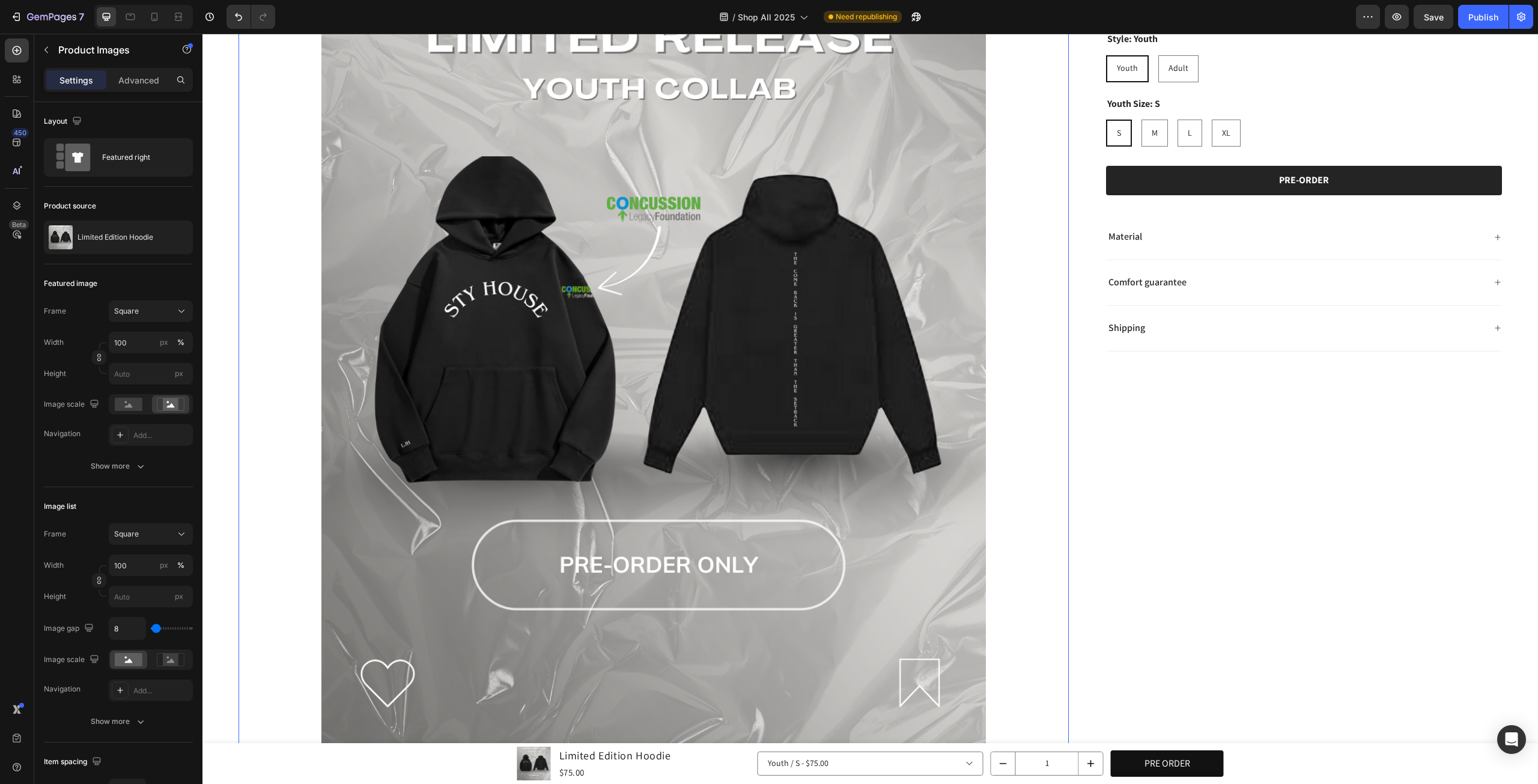
scroll to position [1001, 0]
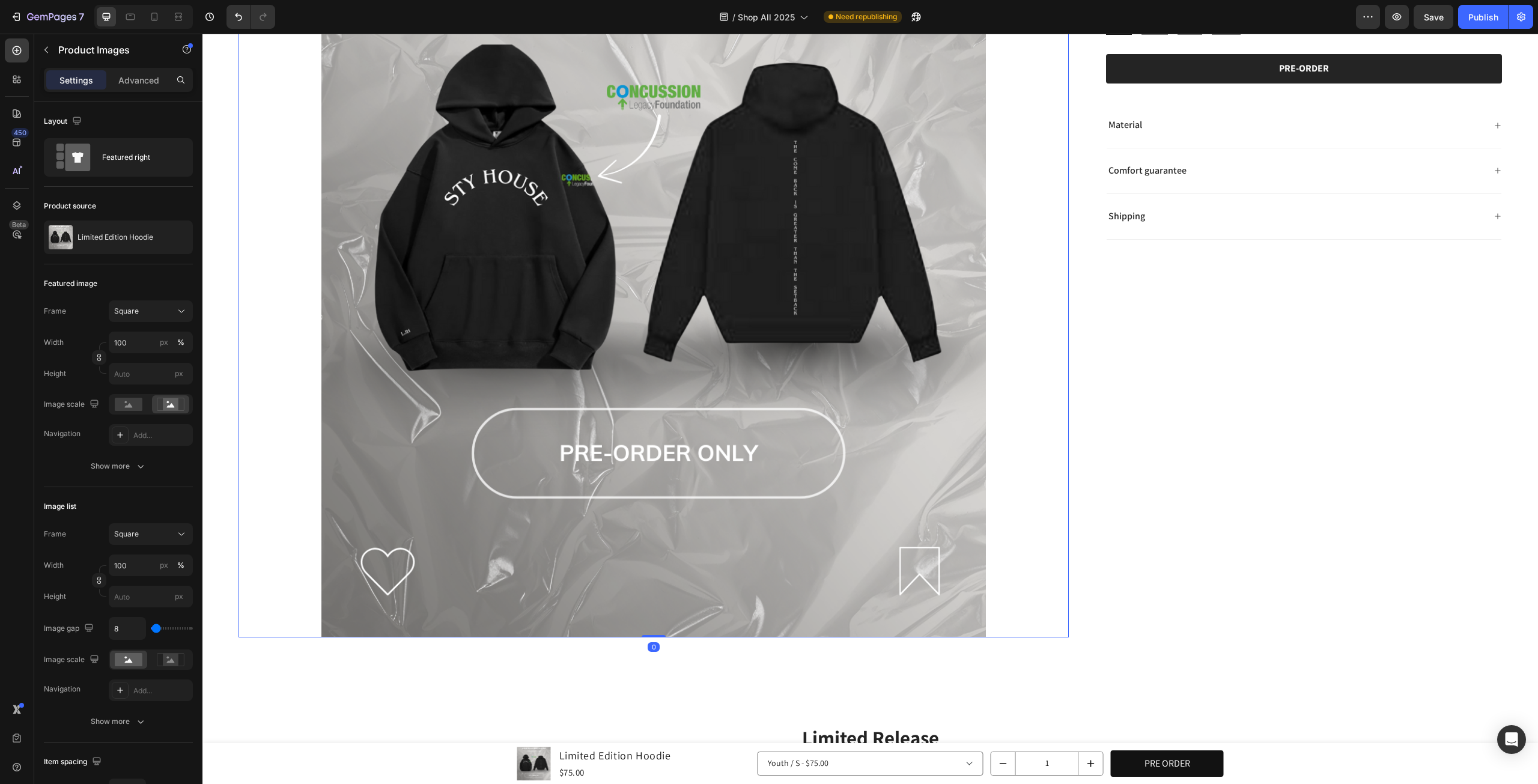
drag, startPoint x: 650, startPoint y: 640, endPoint x: 679, endPoint y: 500, distance: 143.0
click at [679, 500] on div "Product Images 0" at bounding box center [654, 222] width 831 height 830
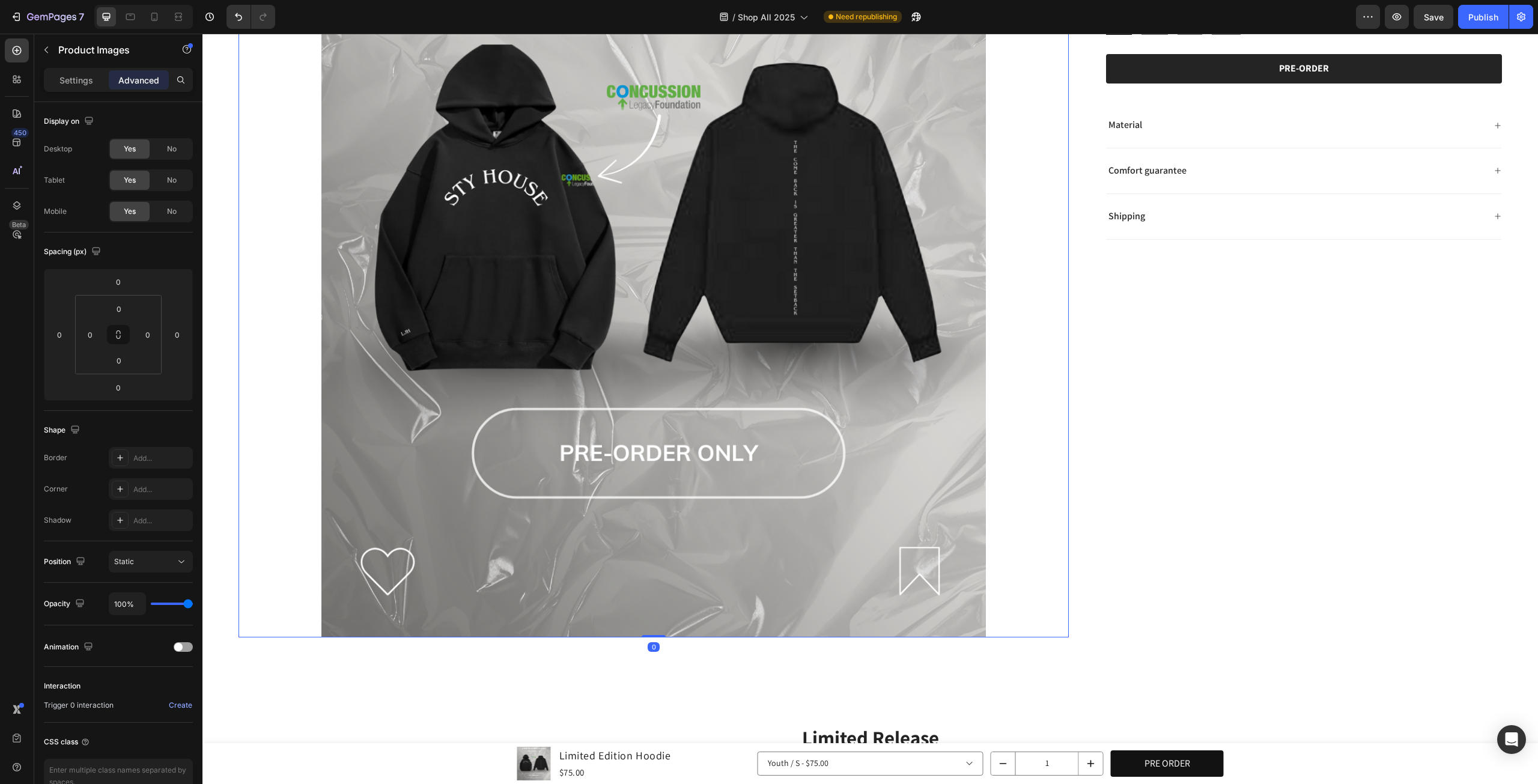
click at [679, 500] on img at bounding box center [654, 222] width 831 height 830
click at [398, 343] on img at bounding box center [654, 222] width 831 height 830
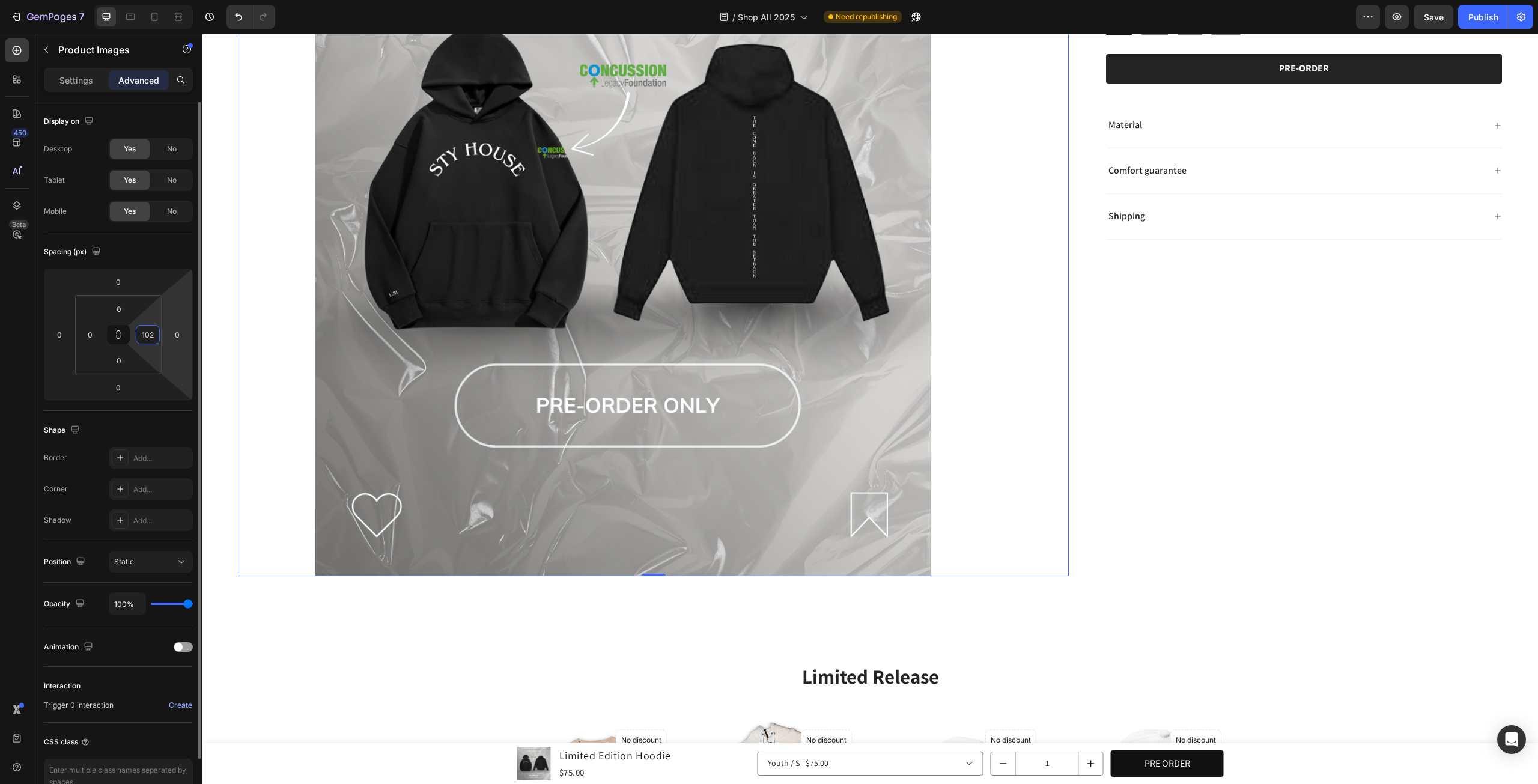
drag, startPoint x: 105, startPoint y: 324, endPoint x: 183, endPoint y: 281, distance: 89.1
click at [185, 0] on html "7 Version history / Shop All 2025 Need republishing Preview Save Publish 450 Be…" at bounding box center [769, 0] width 1538 height 0
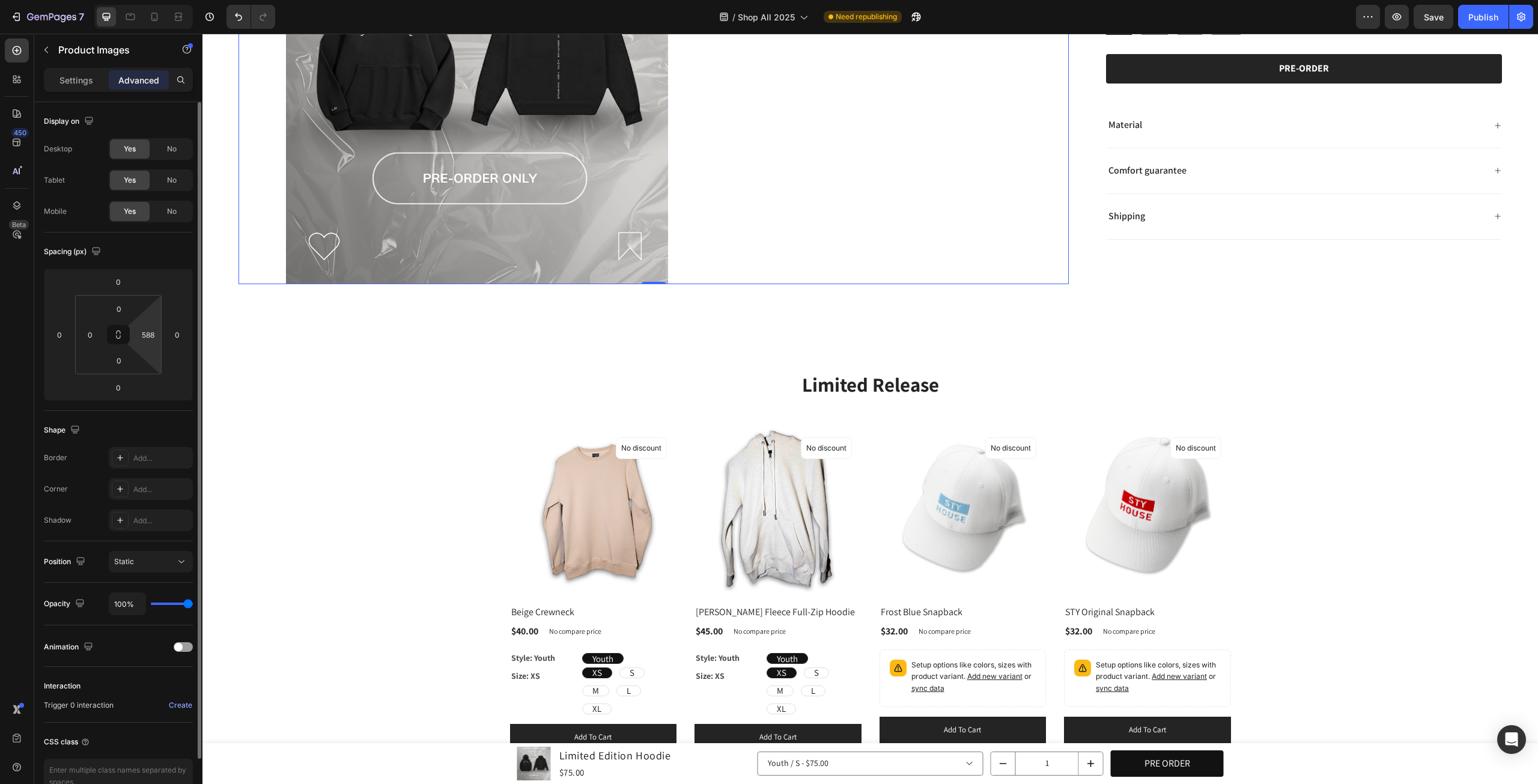
drag, startPoint x: 158, startPoint y: 311, endPoint x: 174, endPoint y: 168, distance: 143.9
click at [165, 0] on html "7 Version history / Shop All 2025 Need republishing Preview Save Publish 450 Be…" at bounding box center [769, 0] width 1538 height 0
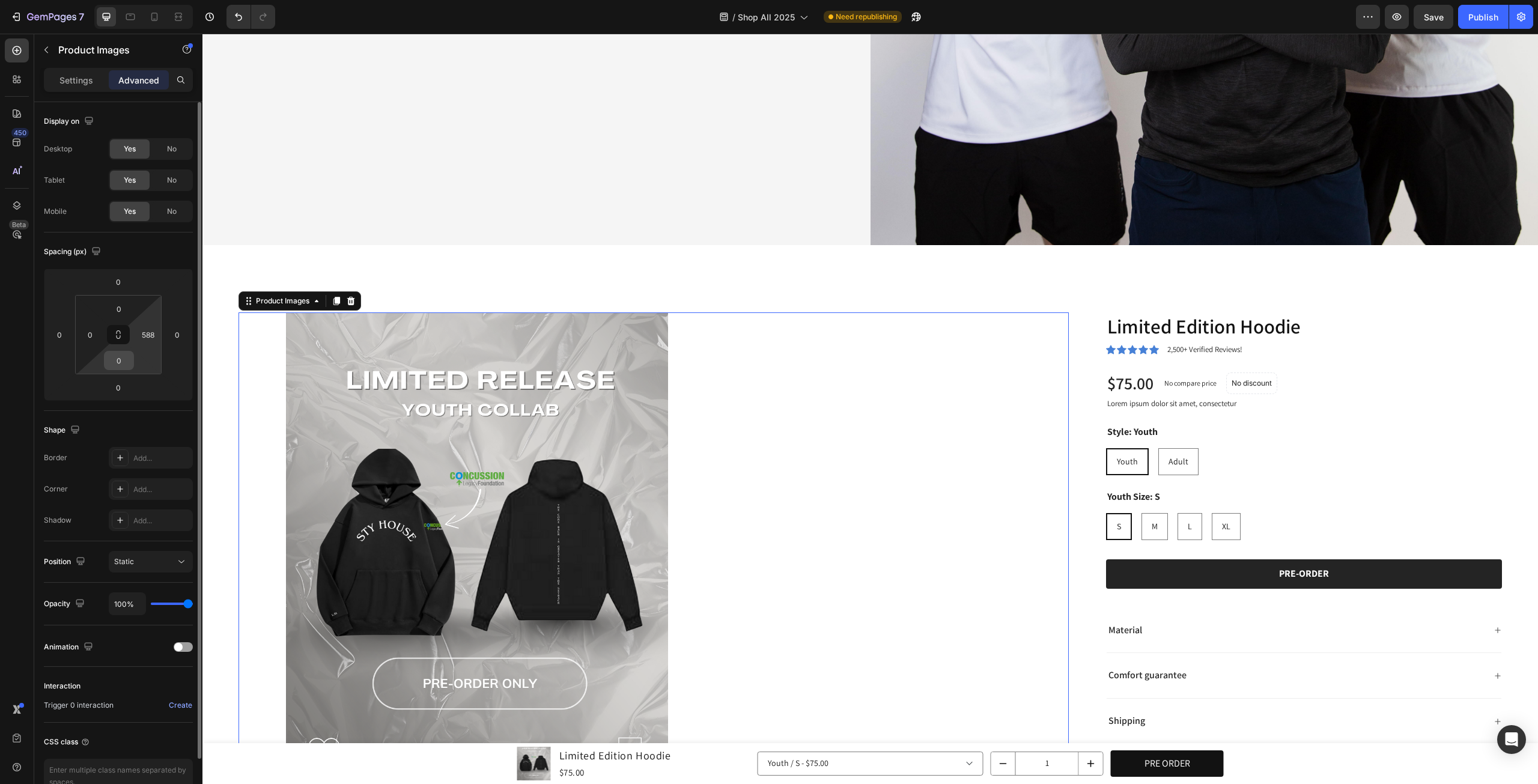
scroll to position [700, 0]
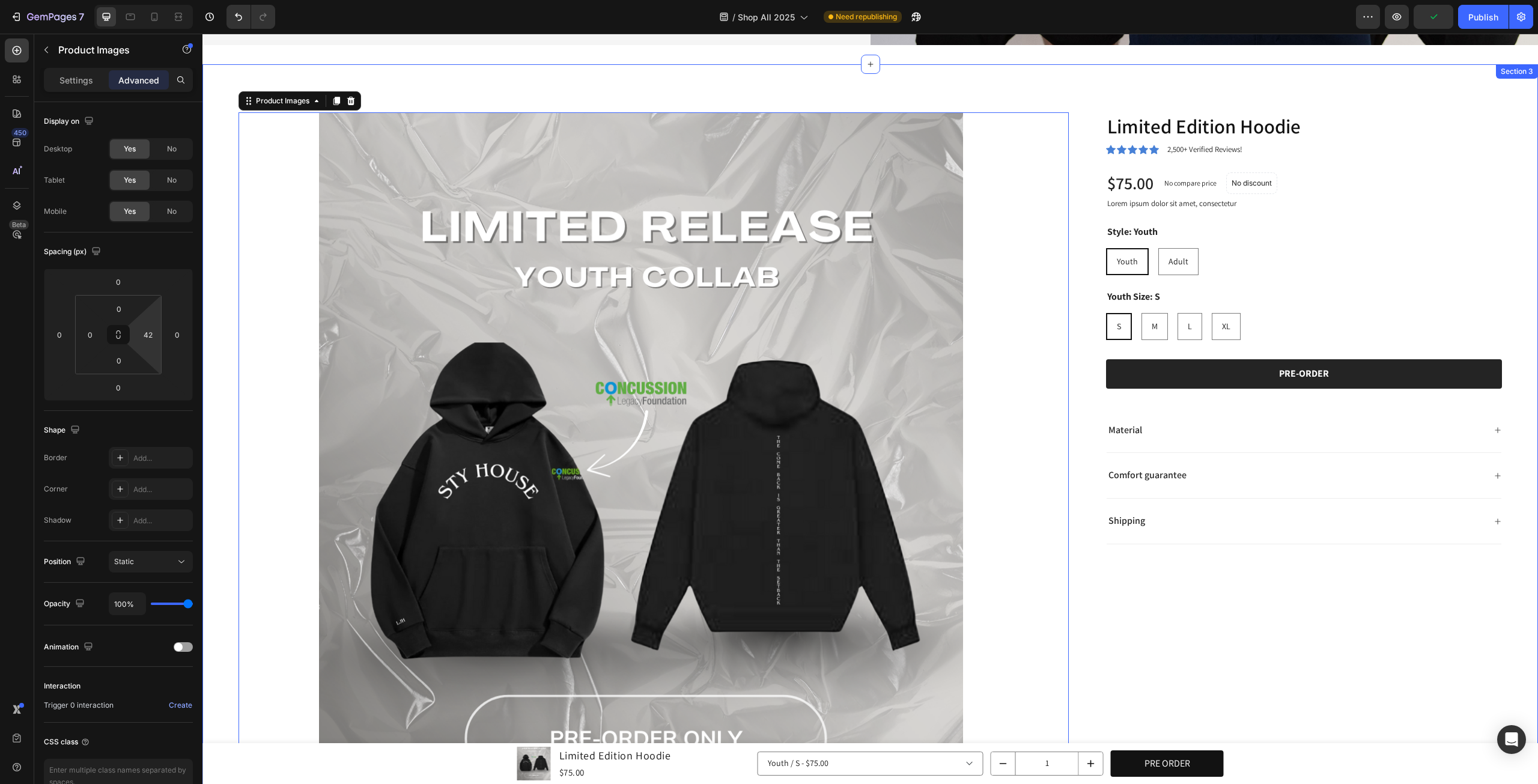
drag, startPoint x: 361, startPoint y: 355, endPoint x: 215, endPoint y: 530, distance: 227.9
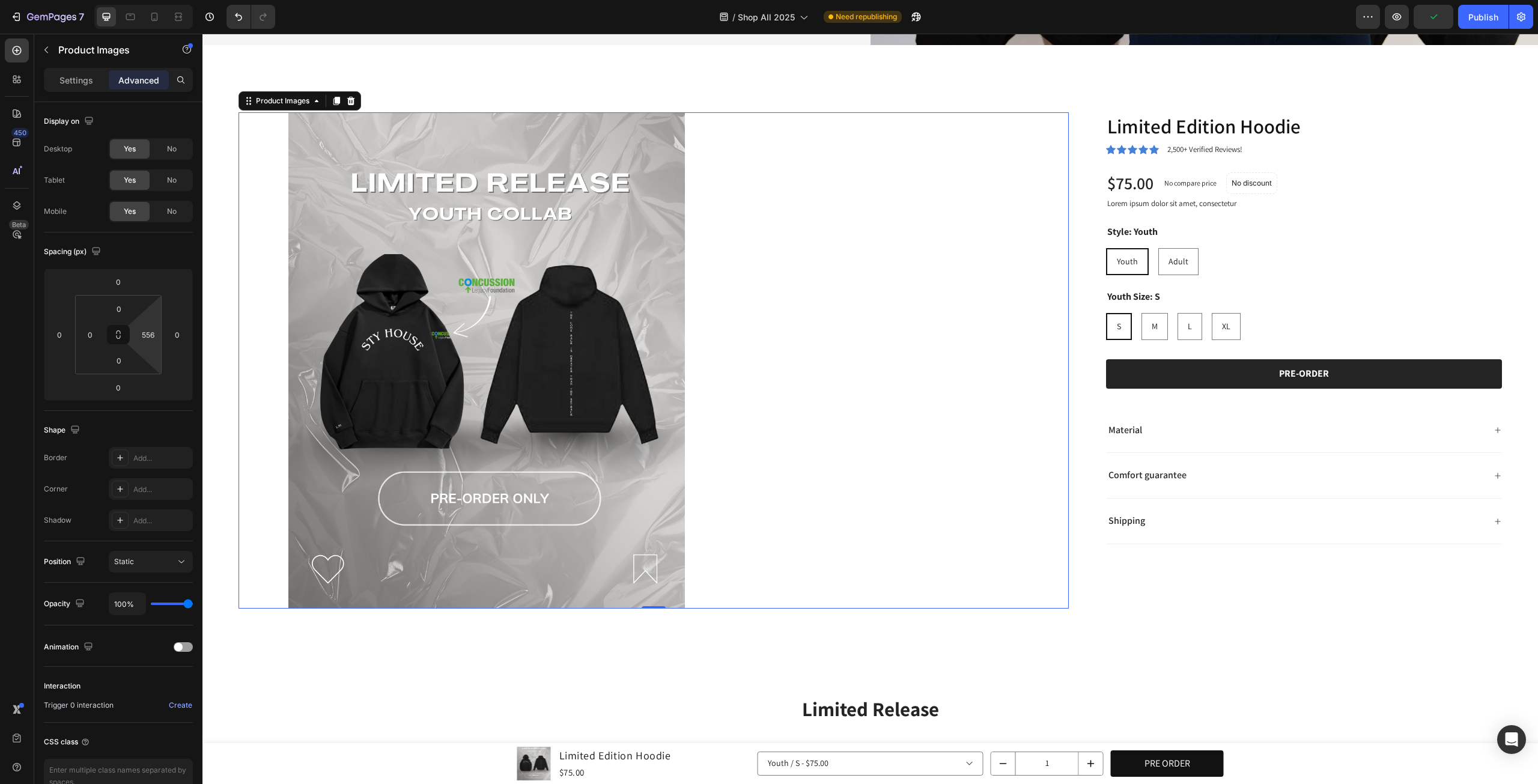
click at [153, 0] on html "7 Version history / Shop All 2025 Need republishing Preview Publish 450 Beta bu…" at bounding box center [769, 0] width 1538 height 0
click at [145, 336] on input "556" at bounding box center [147, 334] width 18 height 18
type input "0"
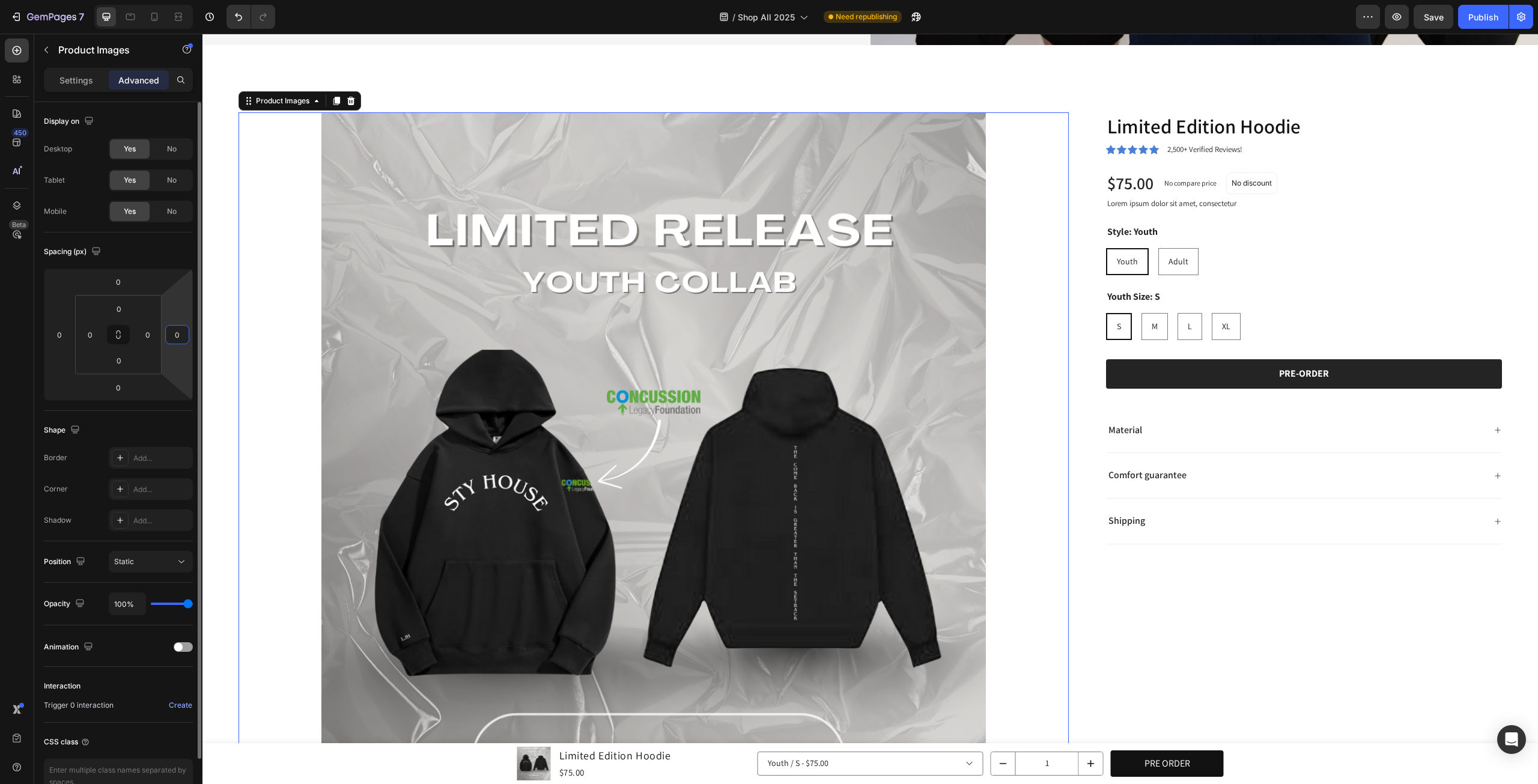
click at [169, 0] on html "7 Version history / Shop All 2025 Need republishing Preview Save Publish 450 Be…" at bounding box center [769, 0] width 1538 height 0
click at [175, 258] on div "Spacing (px)" at bounding box center [118, 252] width 149 height 19
click at [147, 456] on div "Add..." at bounding box center [161, 458] width 56 height 10
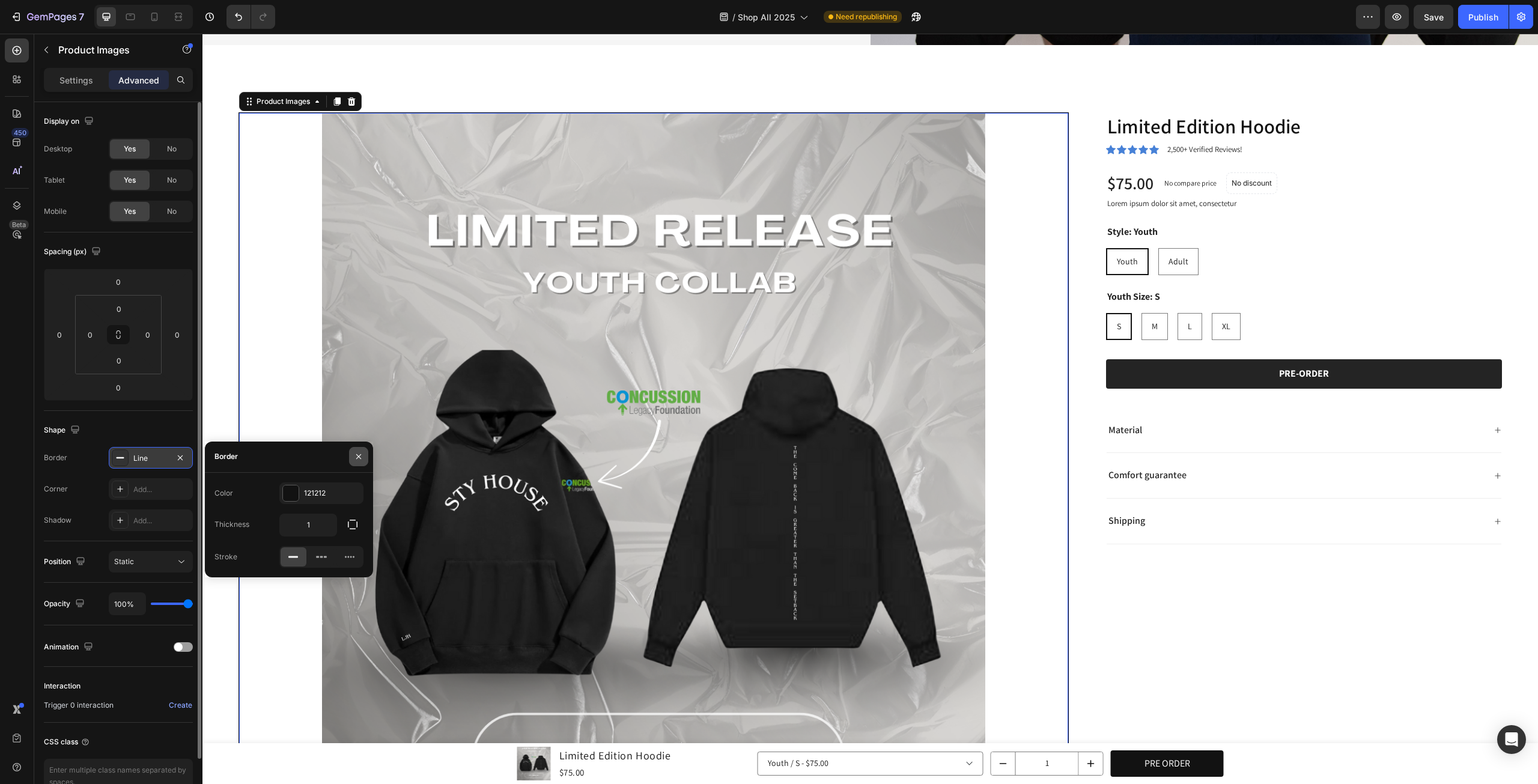
click at [358, 455] on icon "button" at bounding box center [358, 456] width 10 height 10
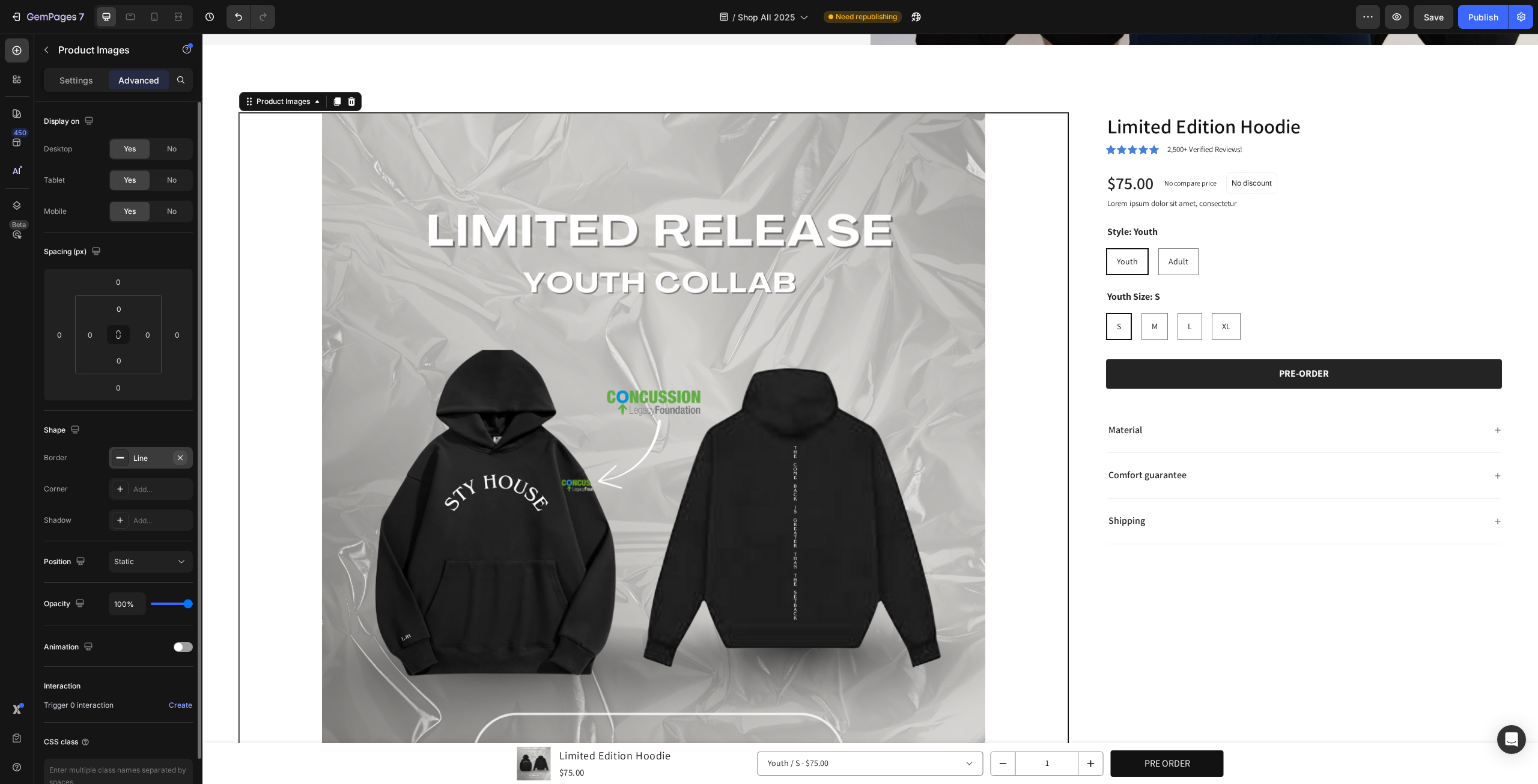
click at [183, 459] on icon "button" at bounding box center [180, 457] width 10 height 10
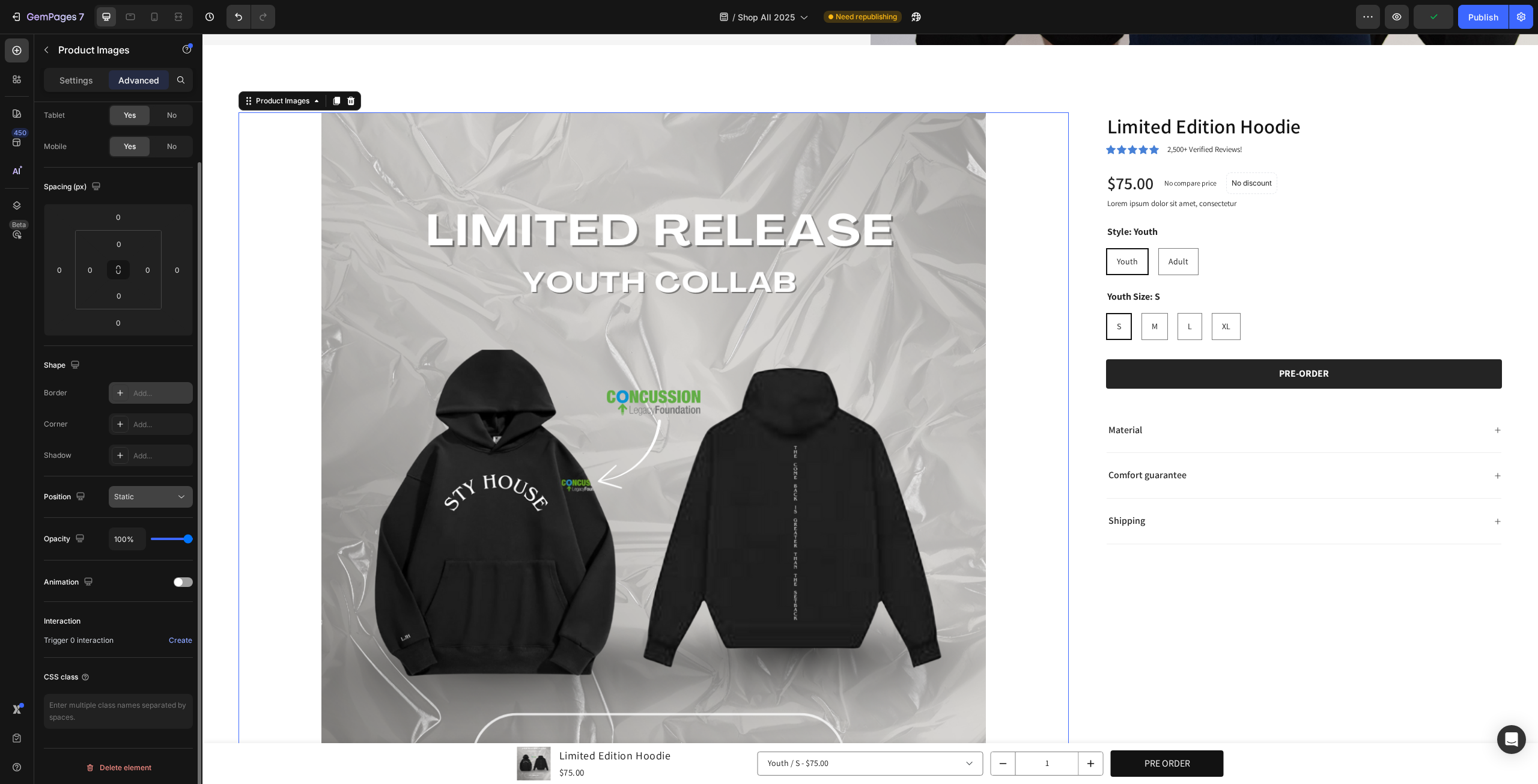
click at [188, 498] on button "Static" at bounding box center [150, 497] width 84 height 22
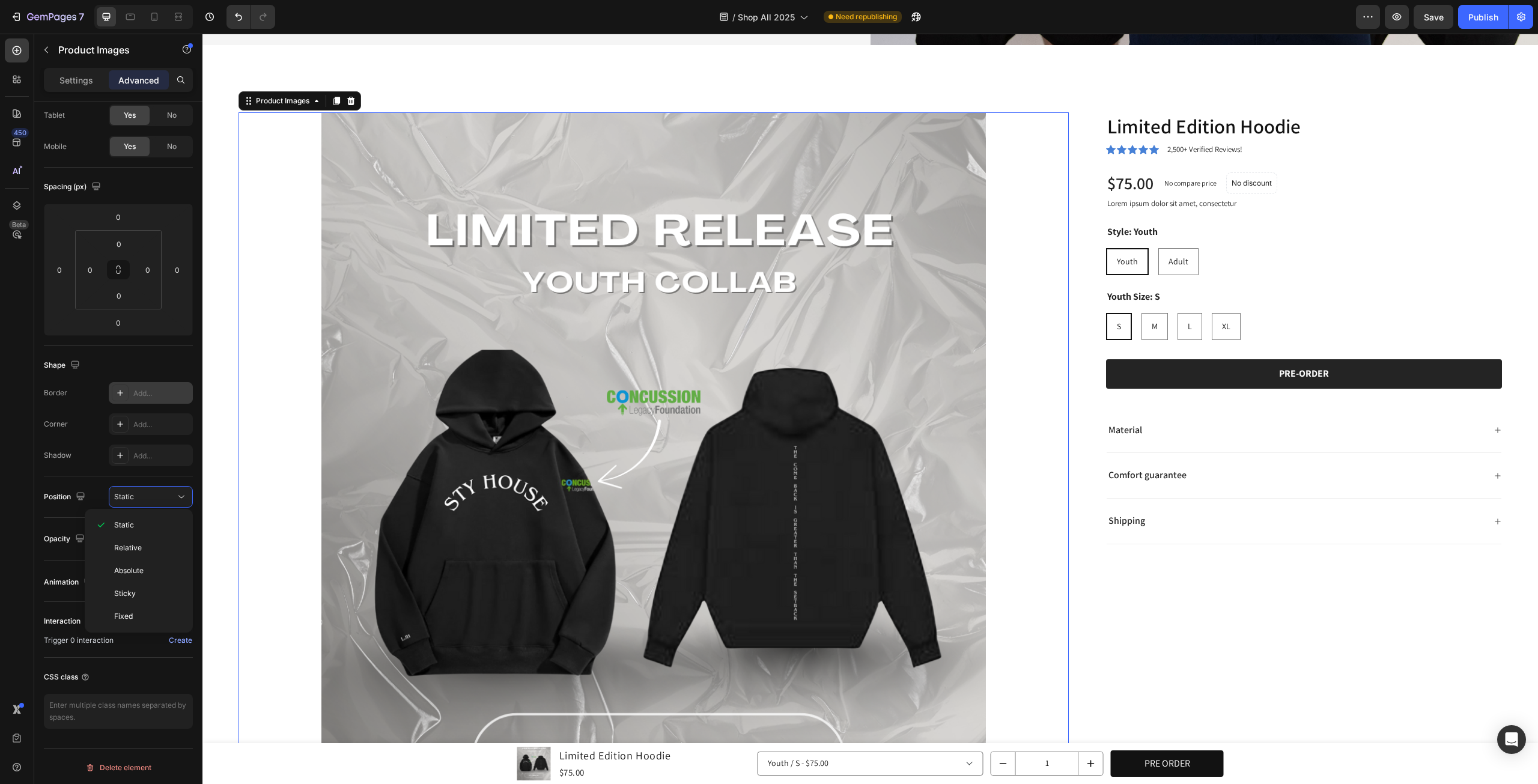
click at [543, 349] on img at bounding box center [654, 527] width 831 height 830
click at [475, 393] on img at bounding box center [654, 527] width 831 height 830
click at [63, 474] on div "Shape Border Add... Corner Add... Shadow Add..." at bounding box center [118, 411] width 149 height 130
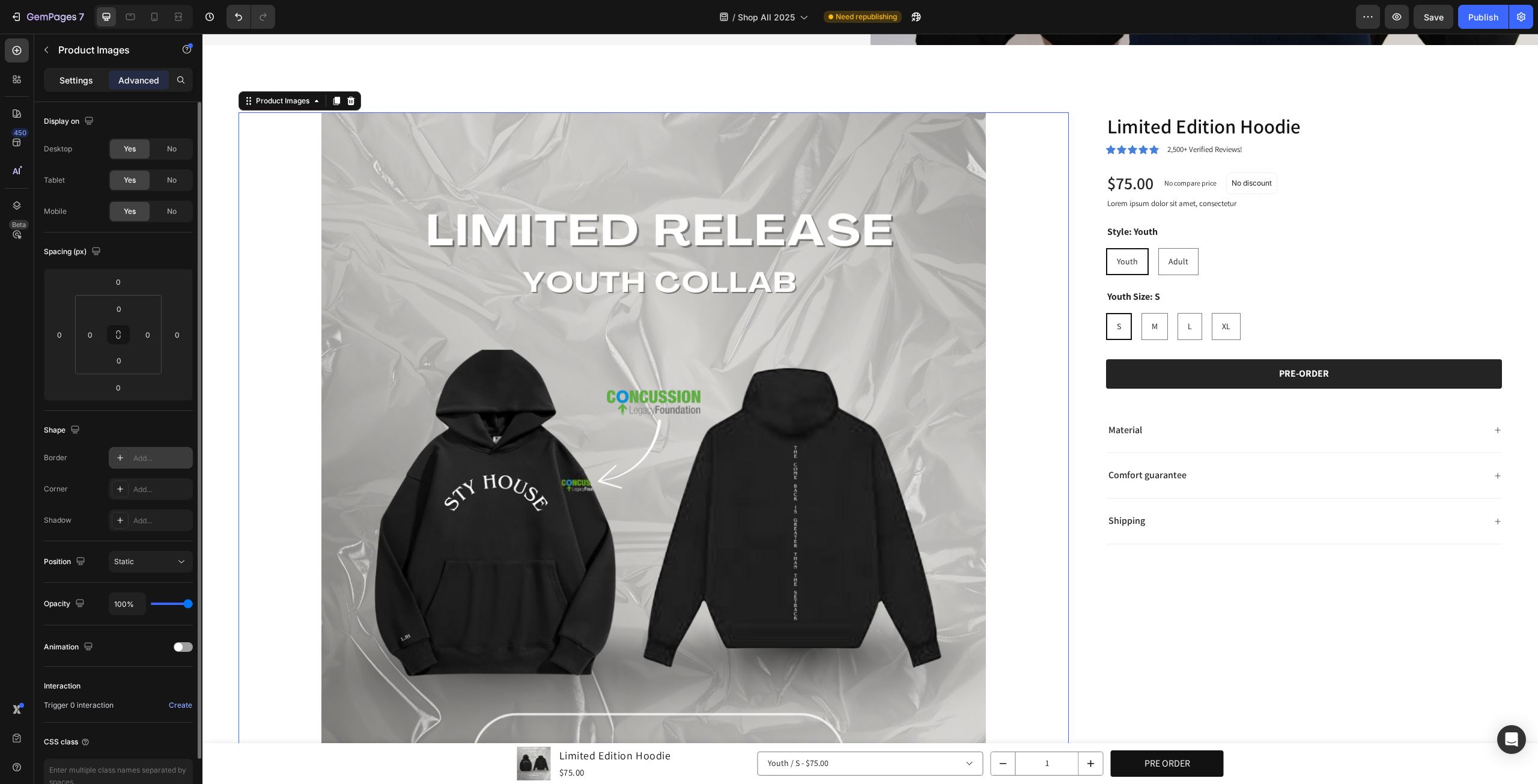
click at [79, 74] on p "Settings" at bounding box center [76, 80] width 34 height 13
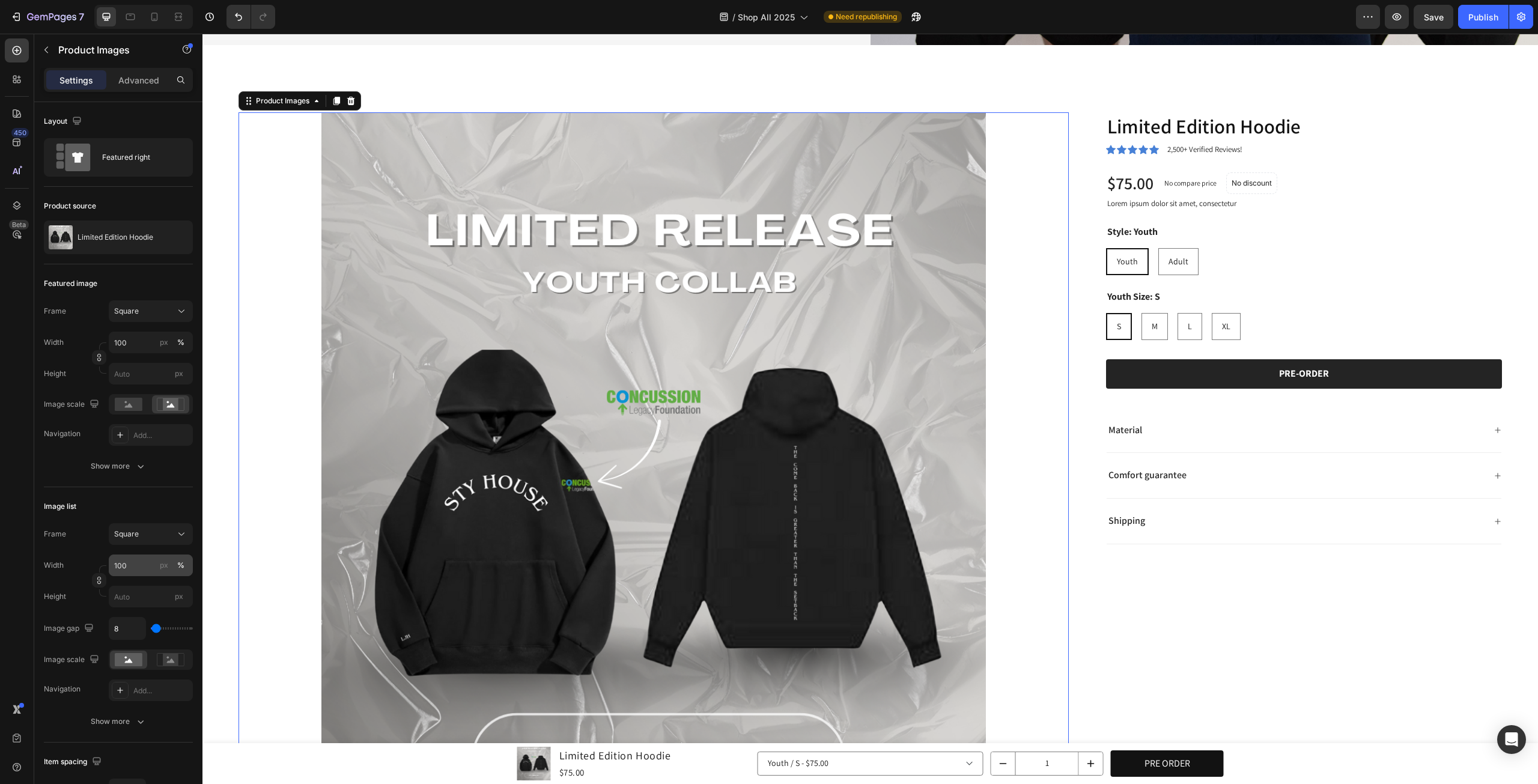
drag, startPoint x: 183, startPoint y: 564, endPoint x: 150, endPoint y: 563, distance: 33.0
click at [183, 563] on div "%" at bounding box center [181, 565] width 7 height 10
click at [150, 563] on input "100" at bounding box center [150, 565] width 84 height 22
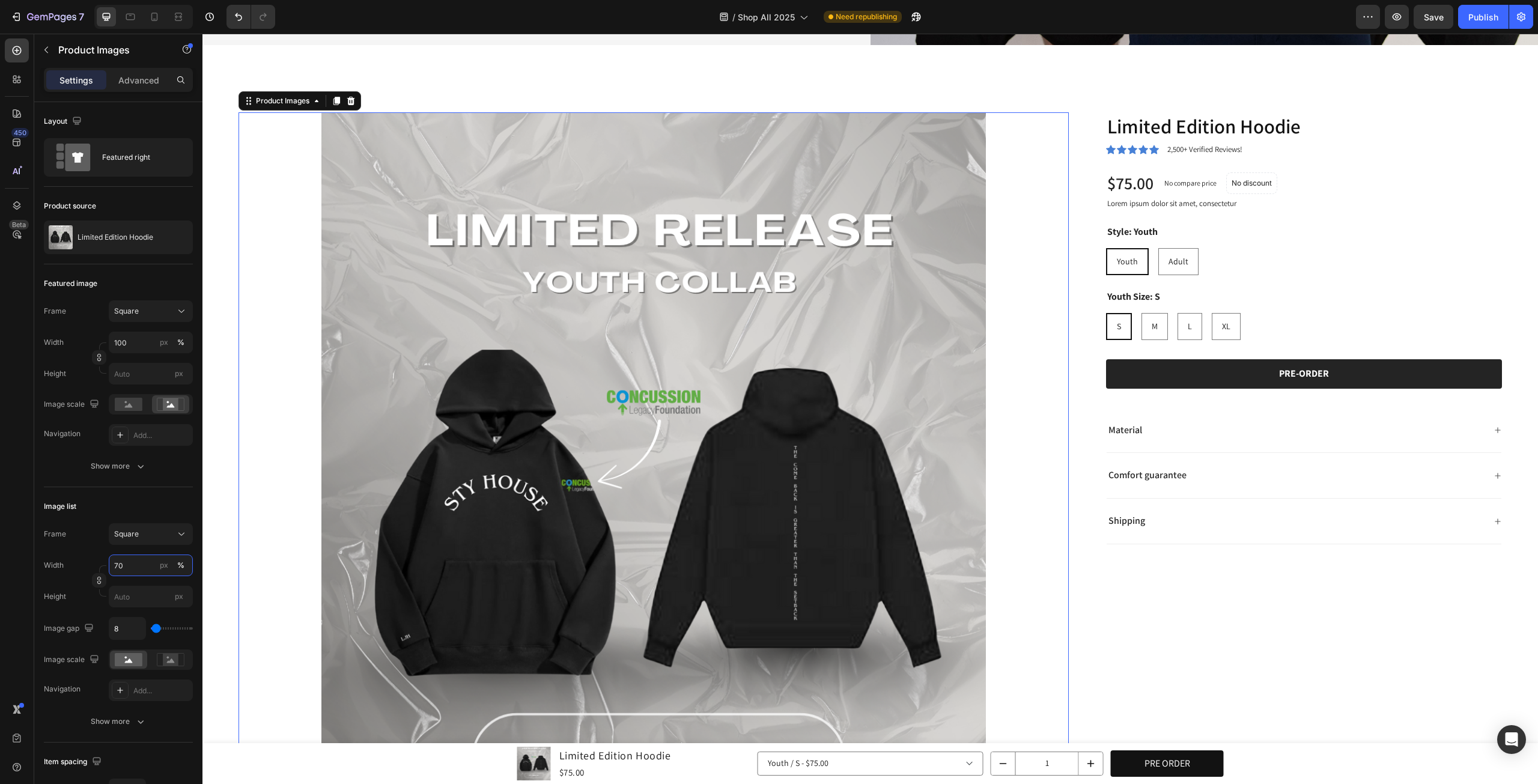
click at [117, 566] on input "70" at bounding box center [150, 565] width 84 height 22
click at [121, 564] on input "70" at bounding box center [150, 565] width 84 height 22
click at [127, 601] on div "Full 100%" at bounding box center [139, 592] width 99 height 22
type input "100"
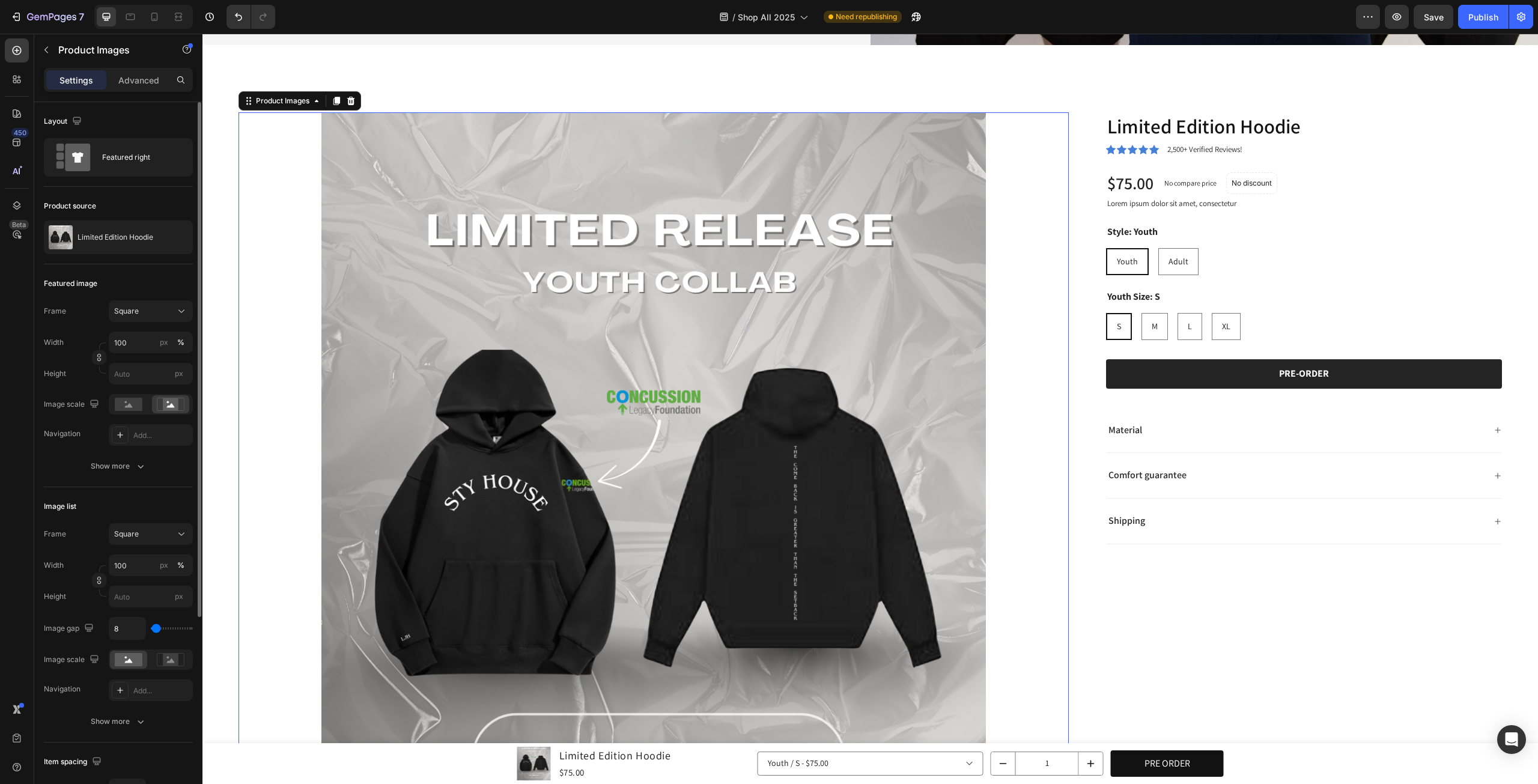
type input "0"
type input "59"
type input "71"
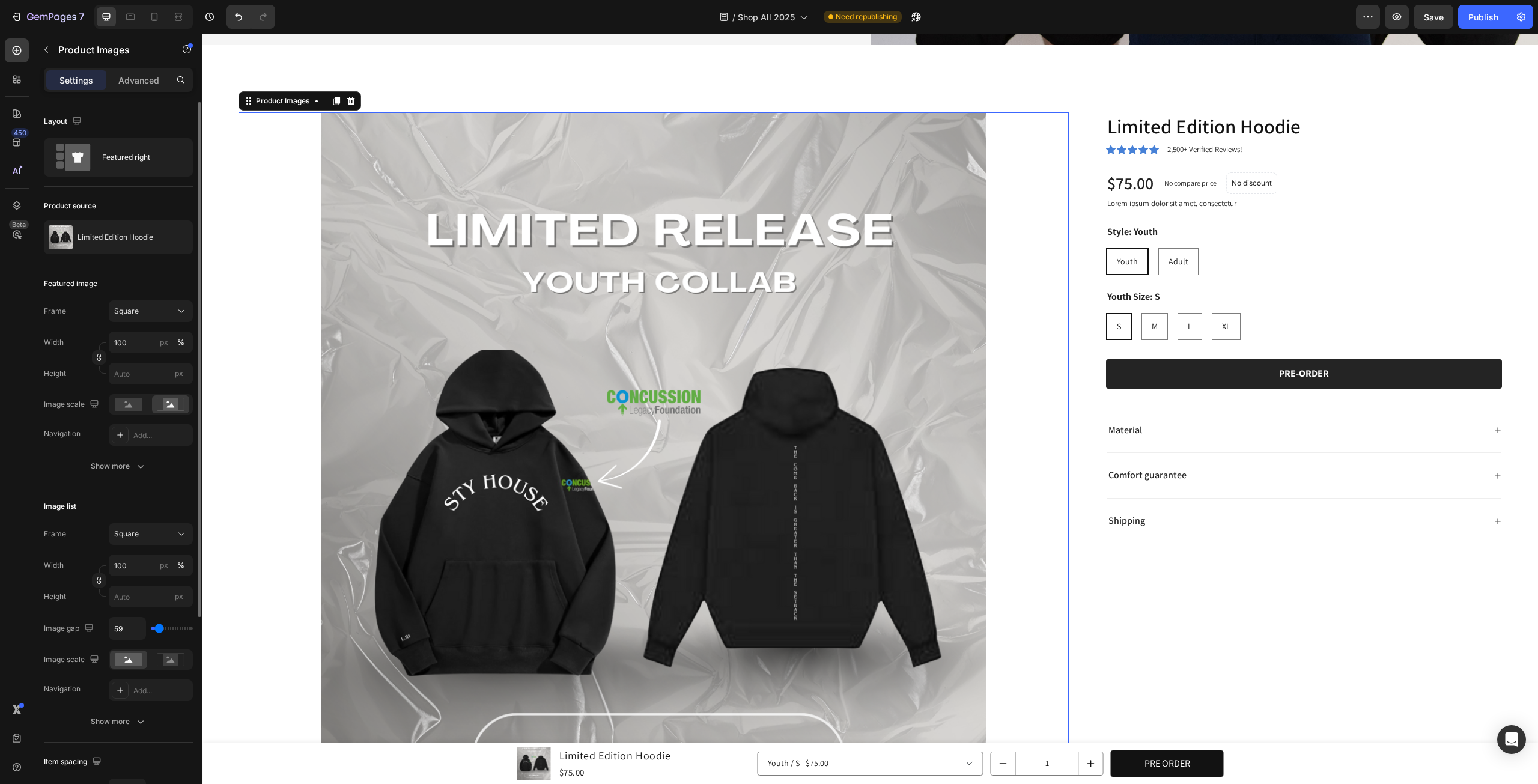
type input "71"
type input "77"
type input "83"
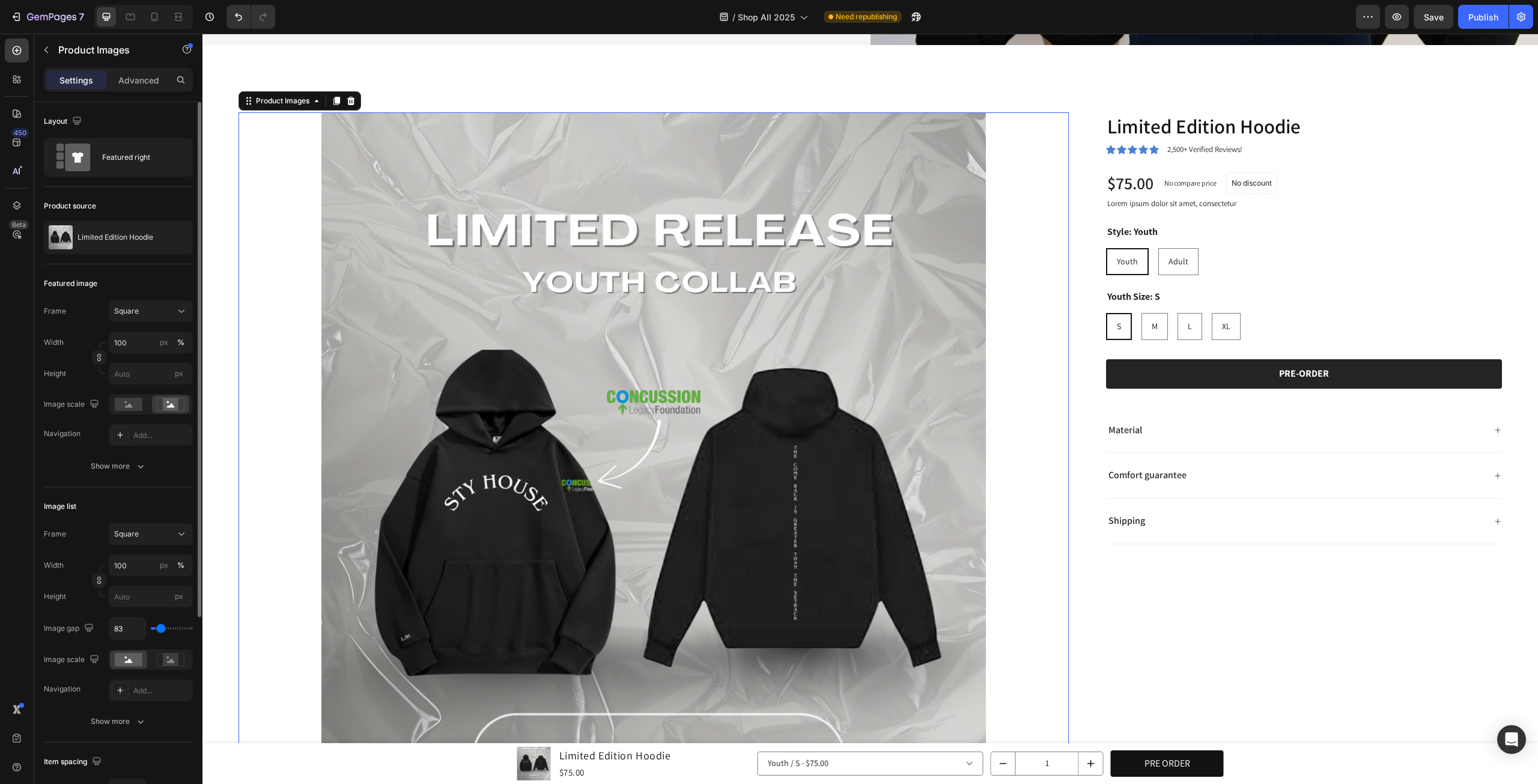
type input "90"
type input "96"
type input "102"
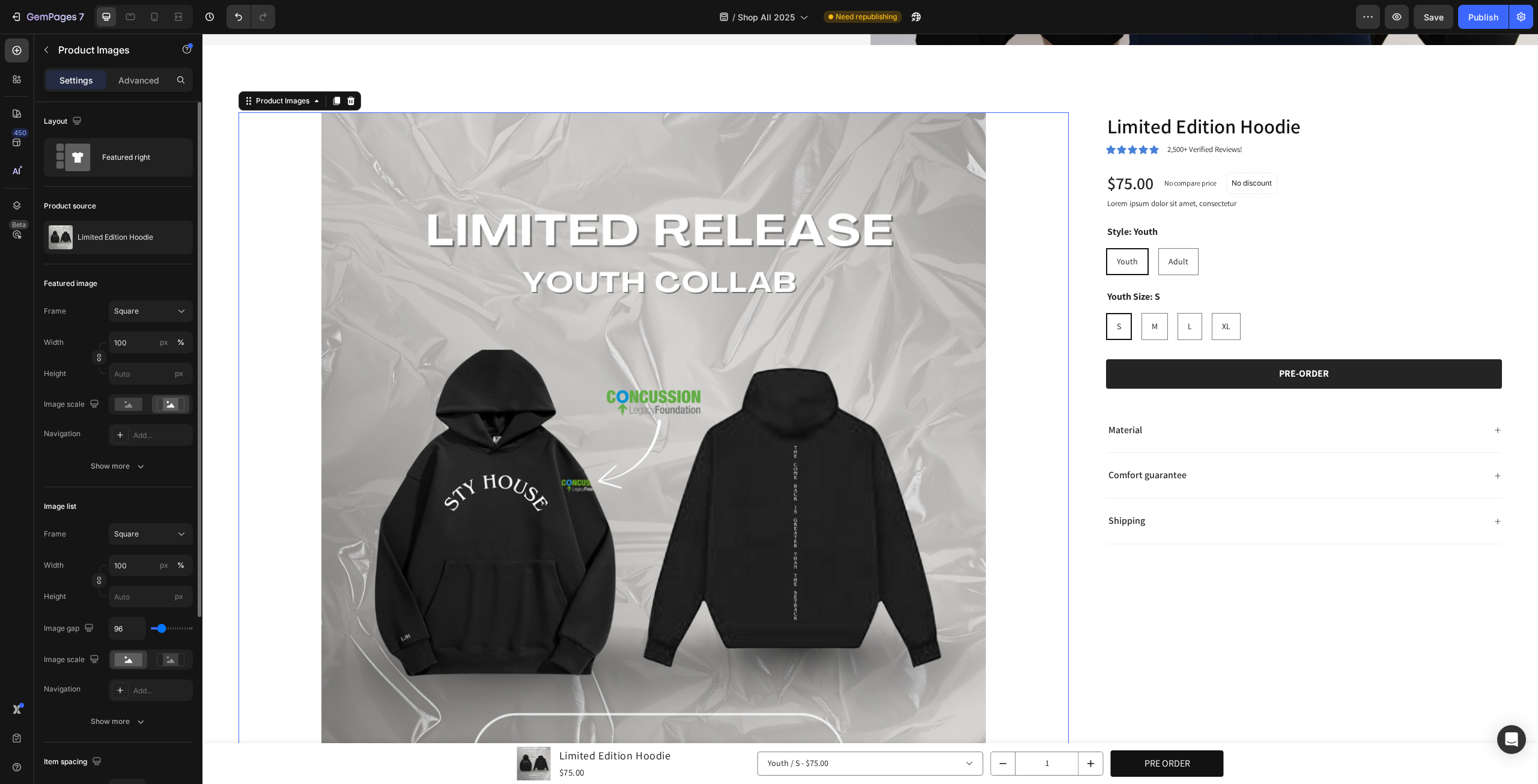
type input "102"
type input "120"
type input "139"
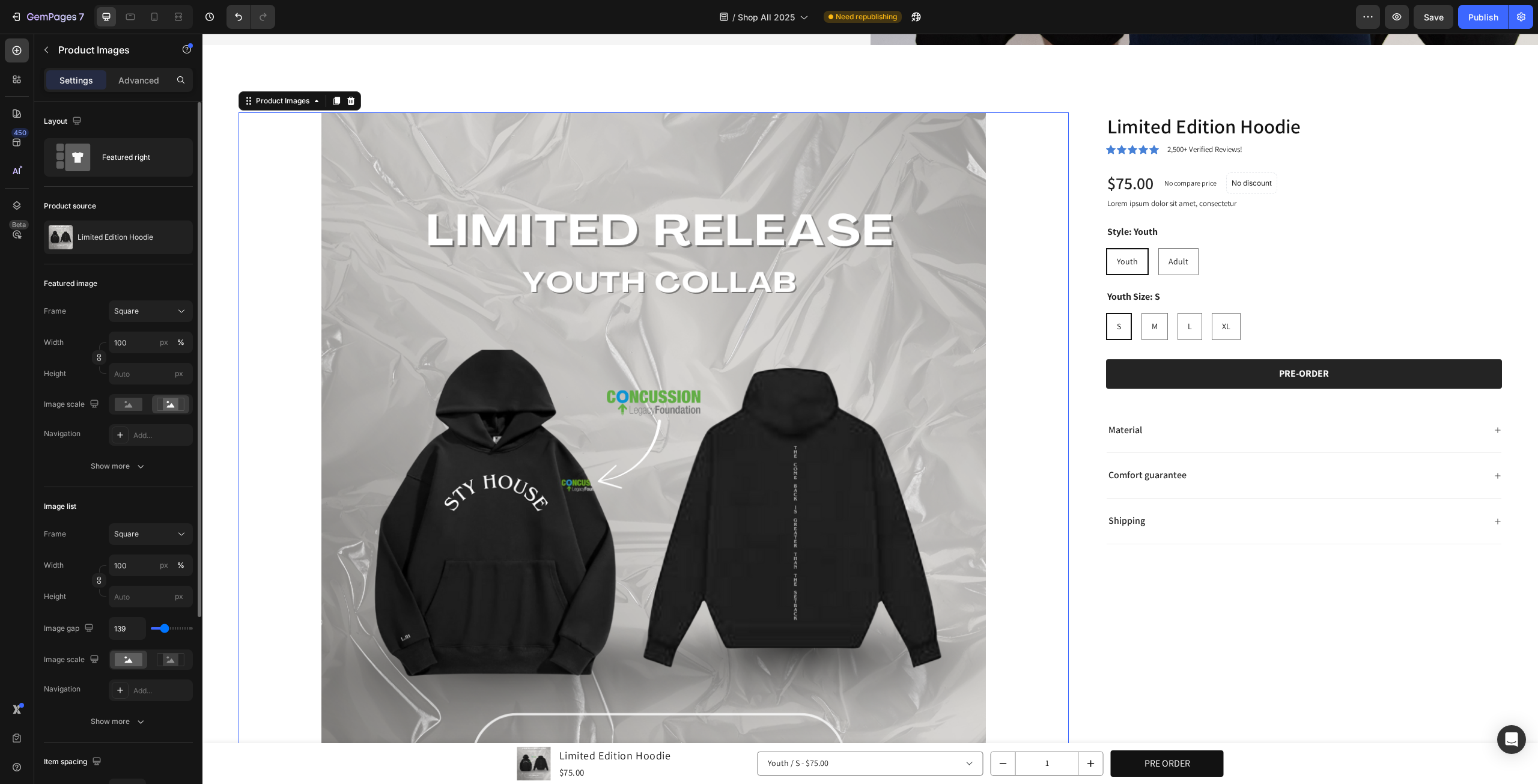
type input "164"
type input "182"
type input "188"
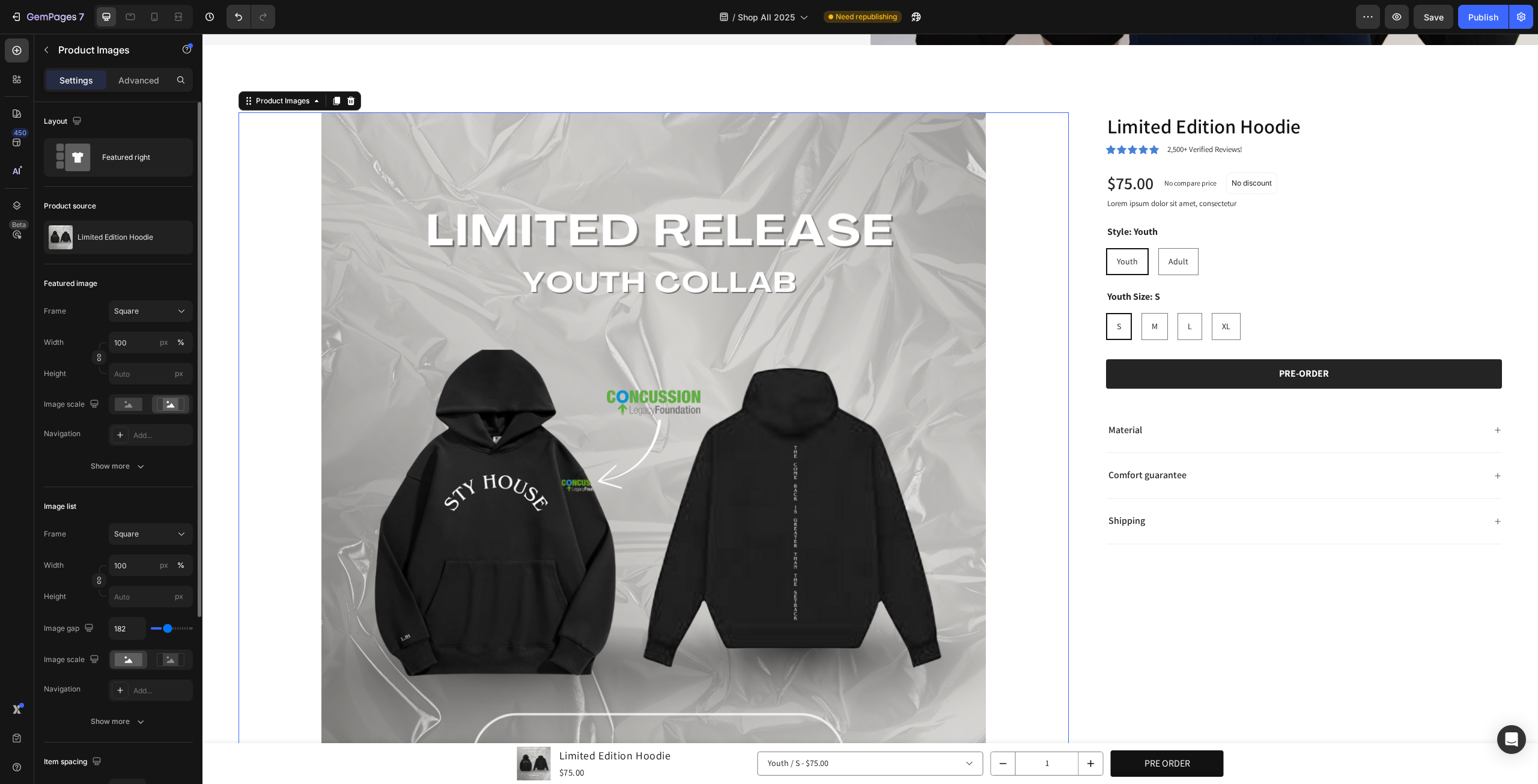
type input "188"
type input "52"
type input "0"
drag, startPoint x: 154, startPoint y: 630, endPoint x: 141, endPoint y: 629, distance: 13.0
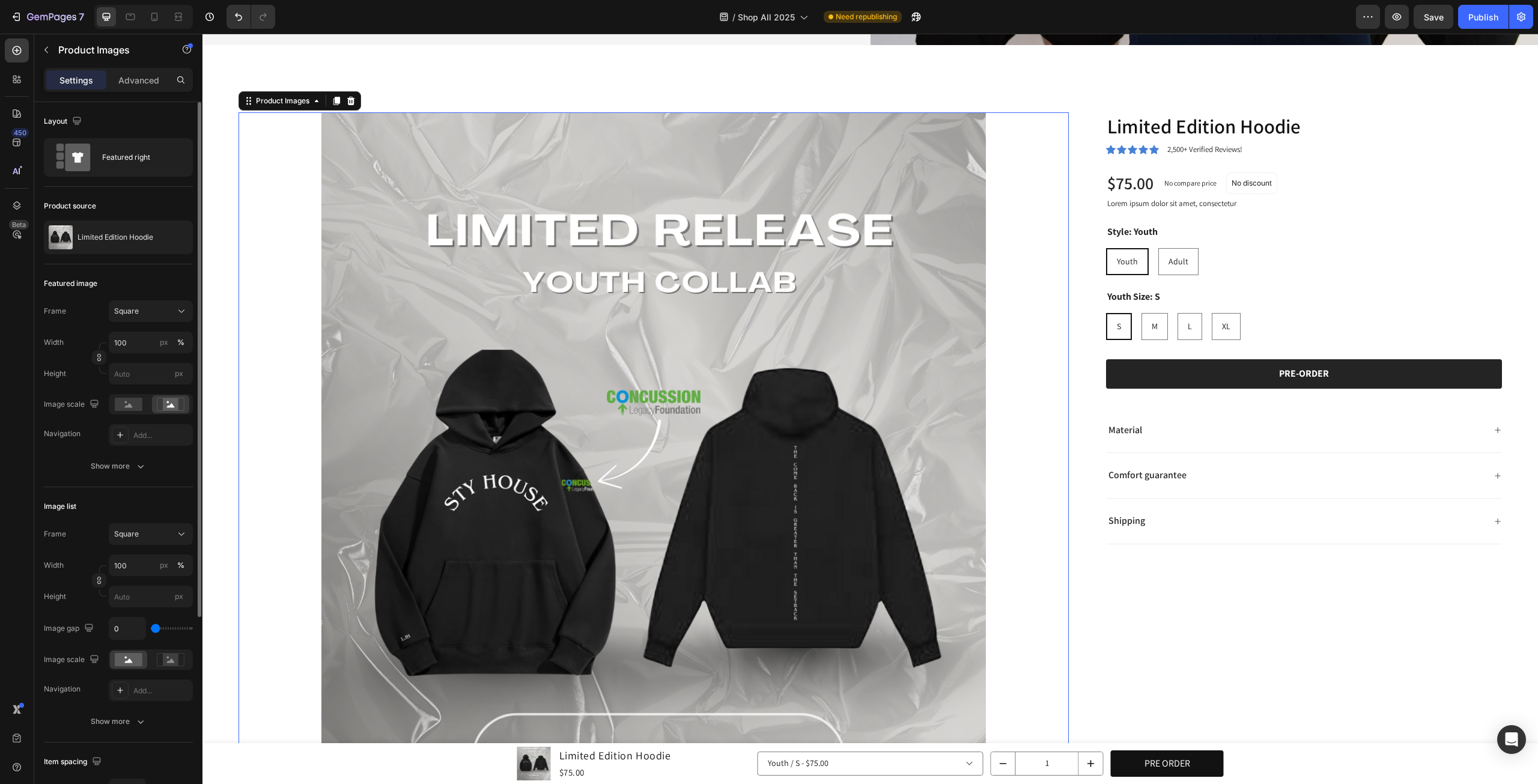
type input "0"
click at [151, 629] on input "range" at bounding box center [172, 628] width 42 height 2
click at [171, 665] on div at bounding box center [171, 660] width 37 height 18
click at [123, 657] on rect at bounding box center [128, 660] width 28 height 13
click at [510, 563] on img at bounding box center [654, 527] width 831 height 830
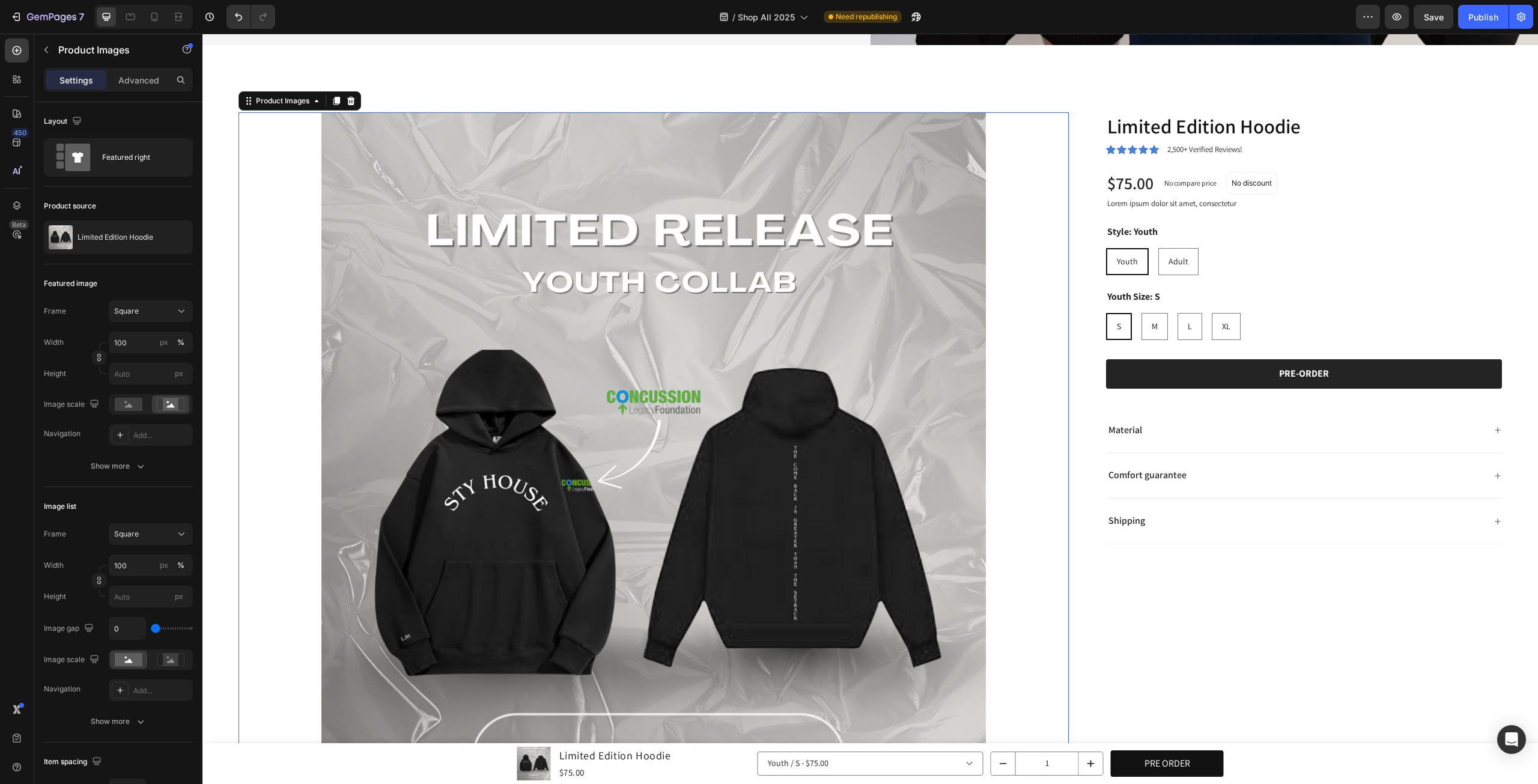
click at [402, 563] on img at bounding box center [654, 527] width 831 height 830
click at [174, 661] on rect at bounding box center [171, 660] width 16 height 12
click at [131, 658] on rect at bounding box center [128, 660] width 28 height 13
click at [138, 407] on rect at bounding box center [128, 405] width 28 height 13
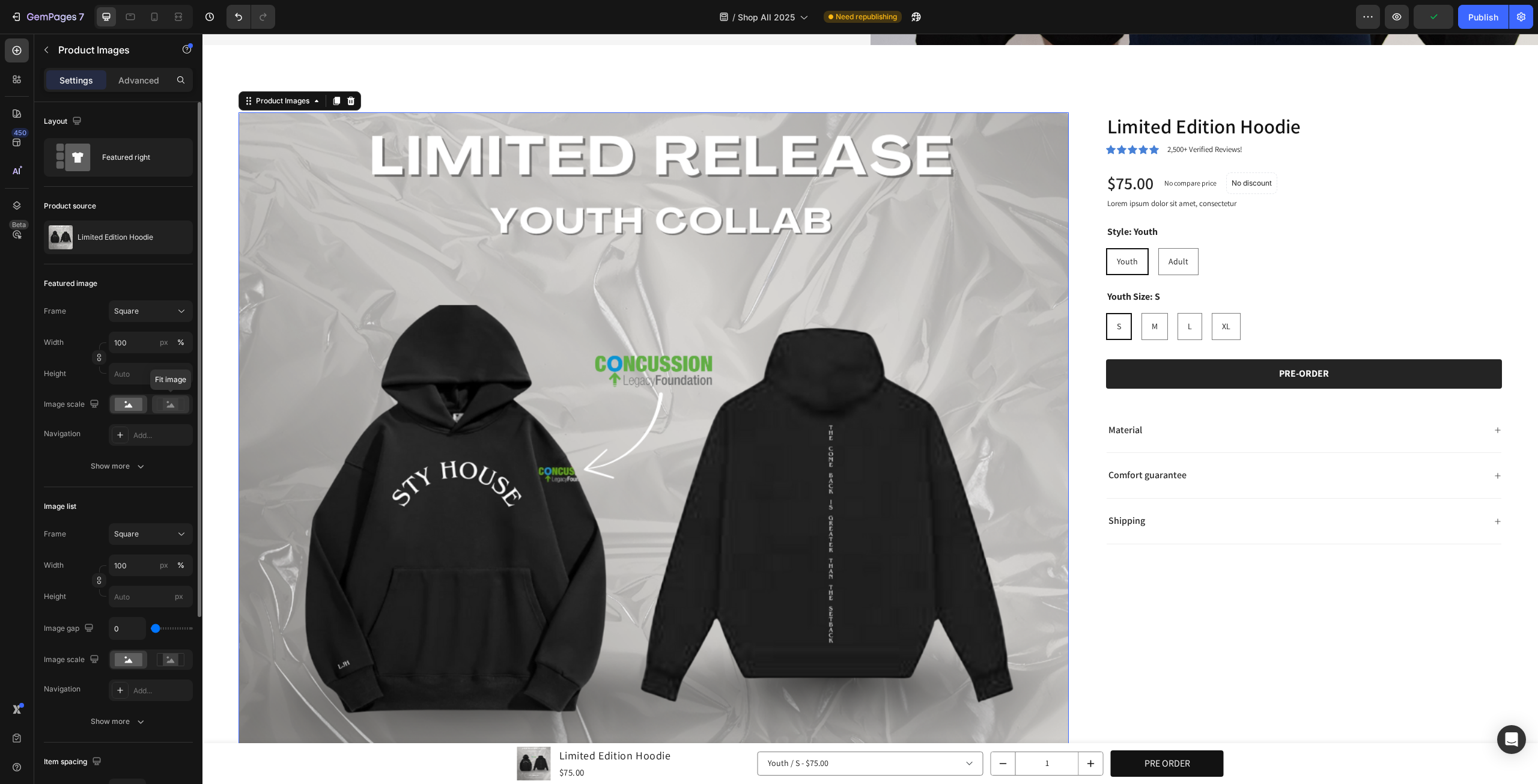
click at [171, 407] on icon at bounding box center [171, 405] width 7 height 4
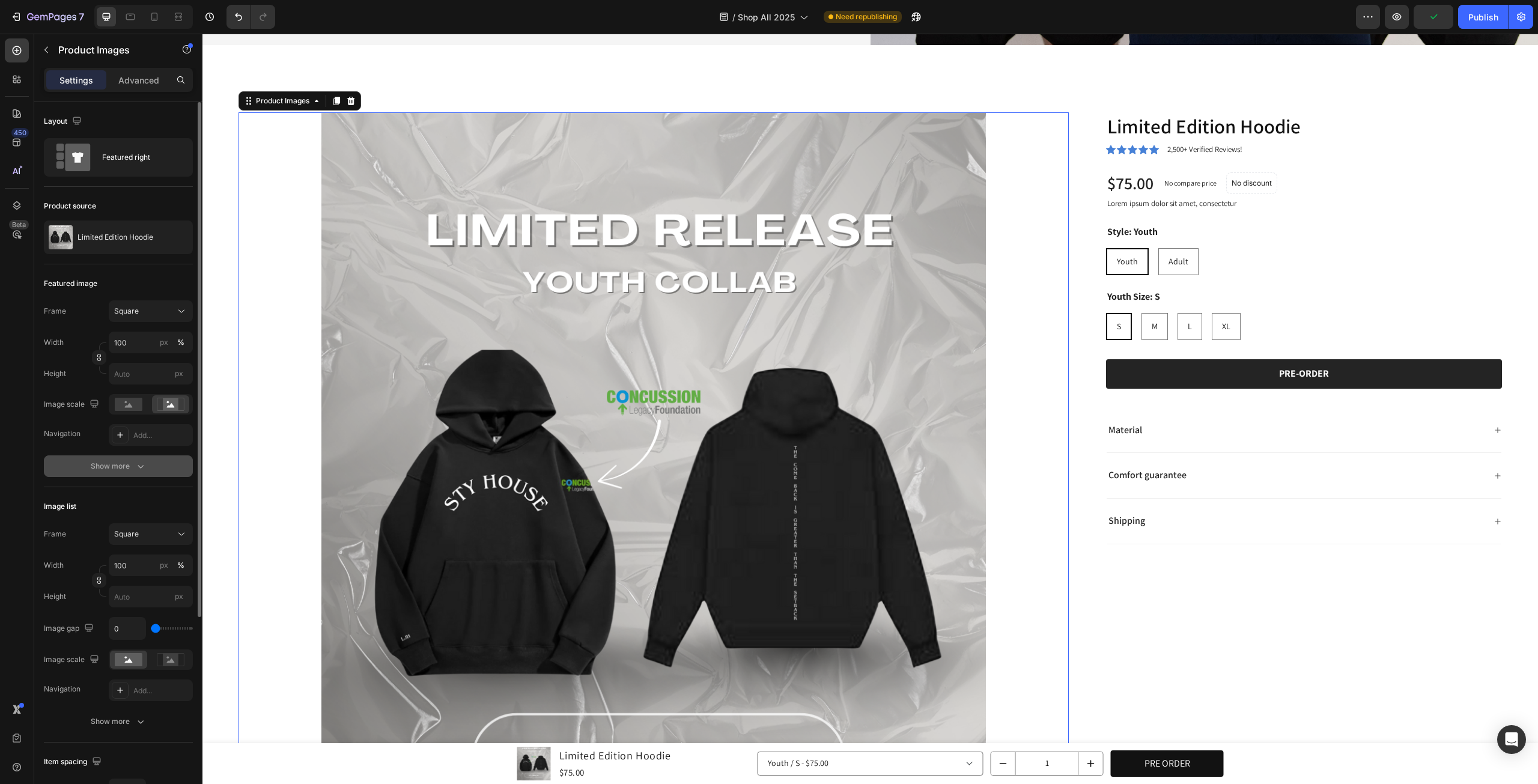
click at [138, 468] on icon "button" at bounding box center [141, 466] width 12 height 12
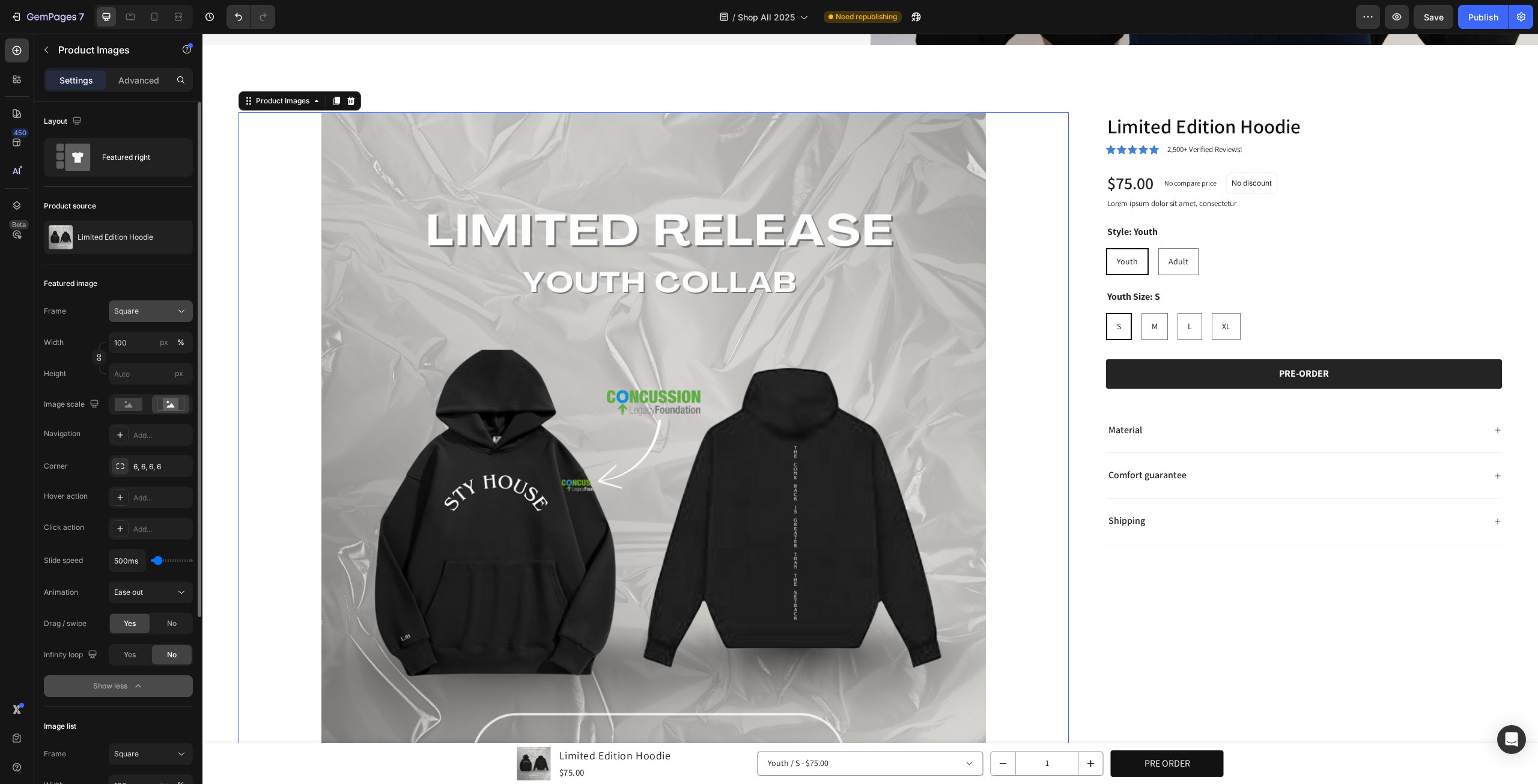
click at [171, 310] on div "Square" at bounding box center [144, 311] width 59 height 10
click at [150, 355] on div "Vertical" at bounding box center [140, 364] width 96 height 23
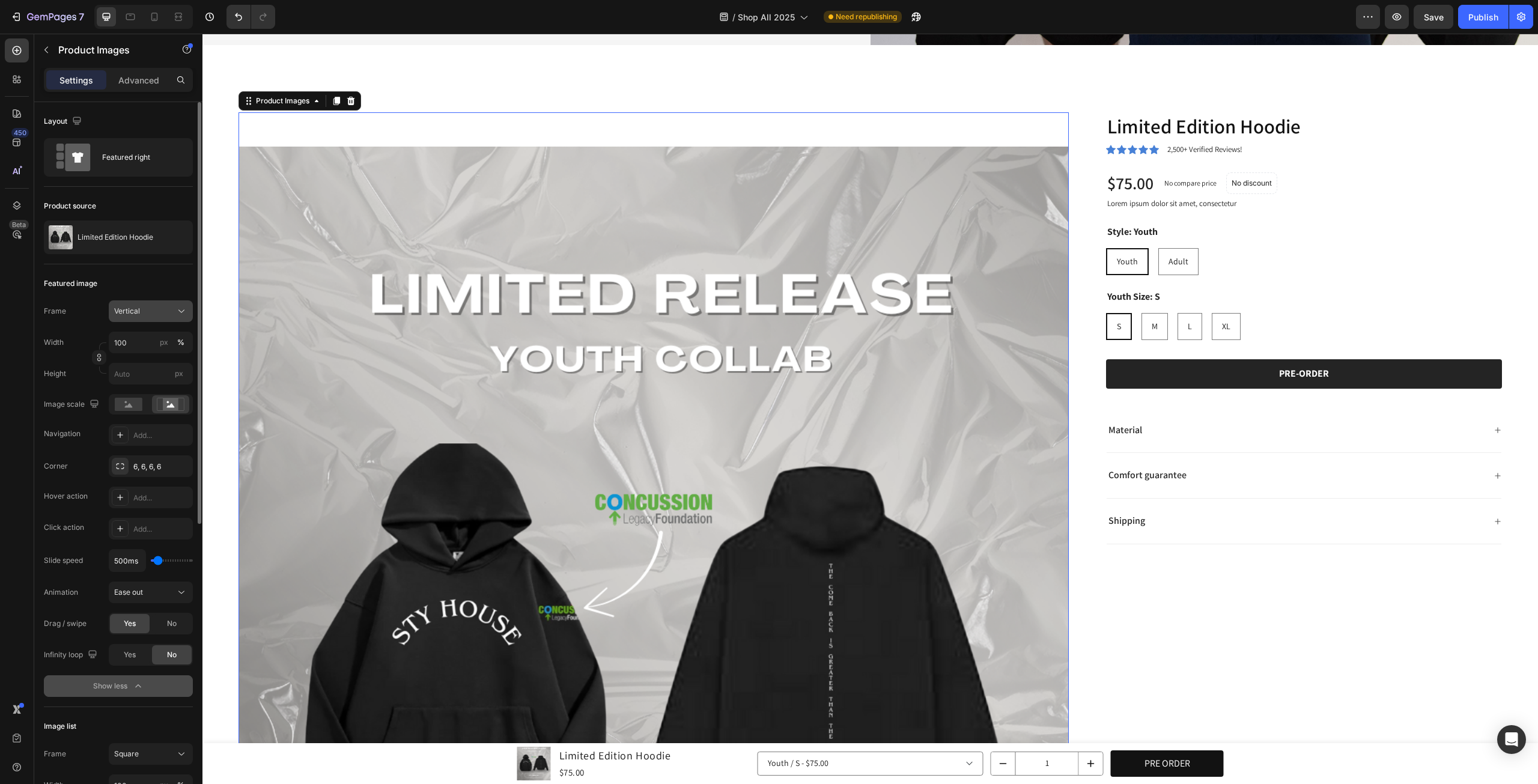
click at [160, 315] on div "Vertical" at bounding box center [144, 311] width 59 height 10
click at [153, 410] on div "Original" at bounding box center [148, 408] width 70 height 10
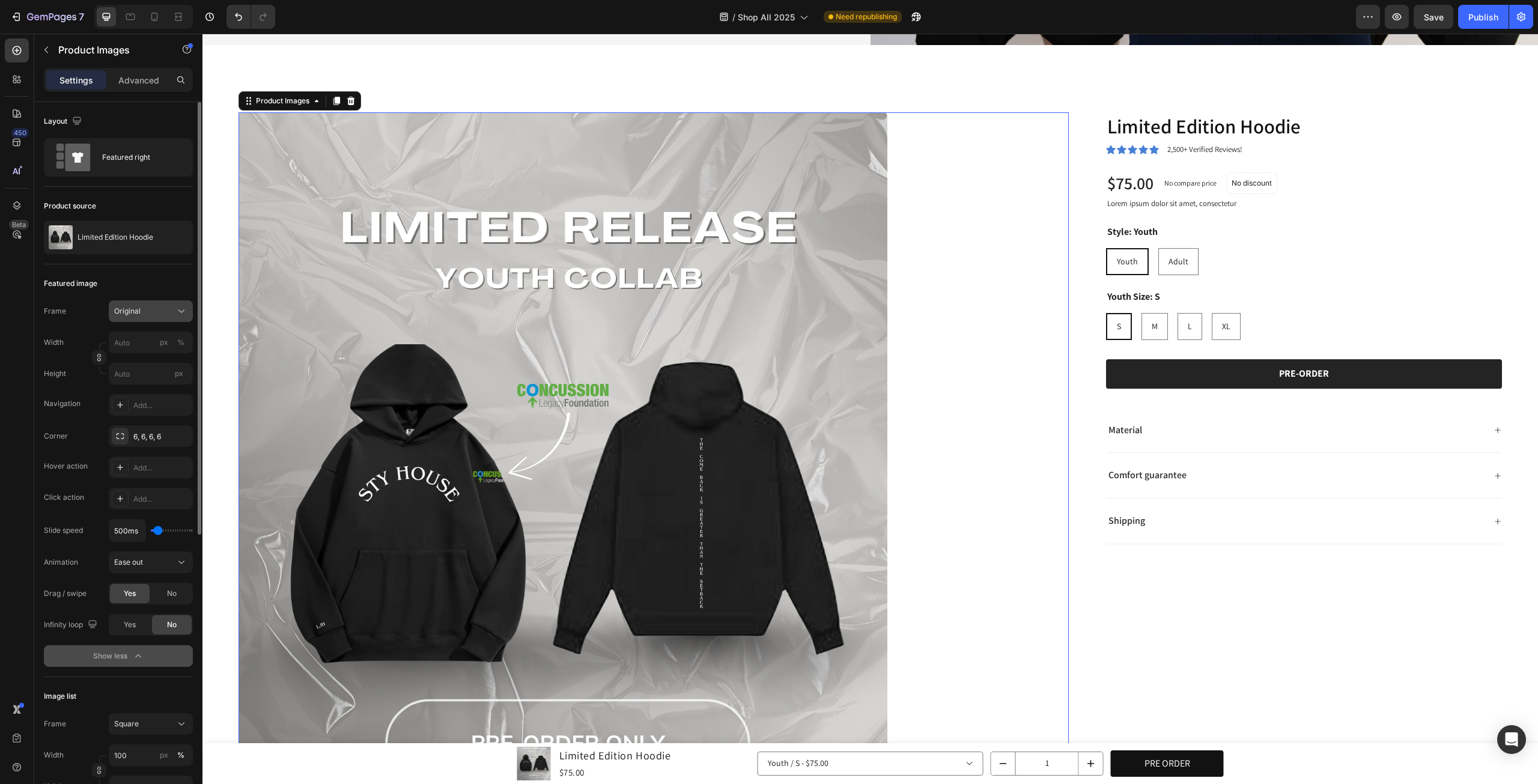
click at [163, 311] on div "Original" at bounding box center [144, 311] width 59 height 10
click at [137, 436] on div "Custom" at bounding box center [140, 429] width 96 height 22
drag, startPoint x: 165, startPoint y: 343, endPoint x: 163, endPoint y: 349, distance: 6.3
click at [141, 352] on div "Width px % Height px" at bounding box center [118, 358] width 149 height 53
click at [180, 343] on div "%" at bounding box center [181, 342] width 7 height 10
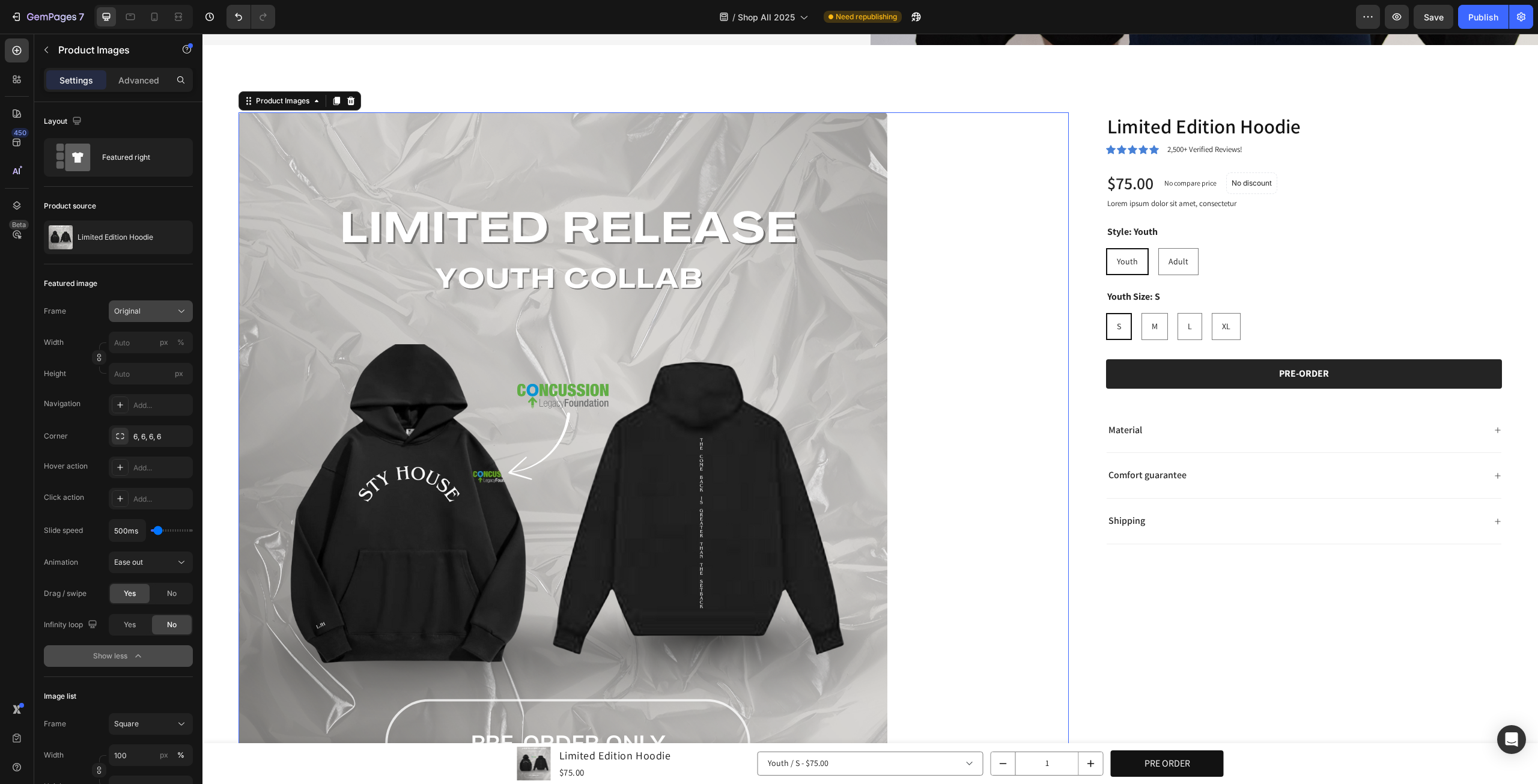
click at [174, 305] on div "Original" at bounding box center [151, 311] width 73 height 12
click at [127, 429] on span "Custom" at bounding box center [126, 430] width 26 height 10
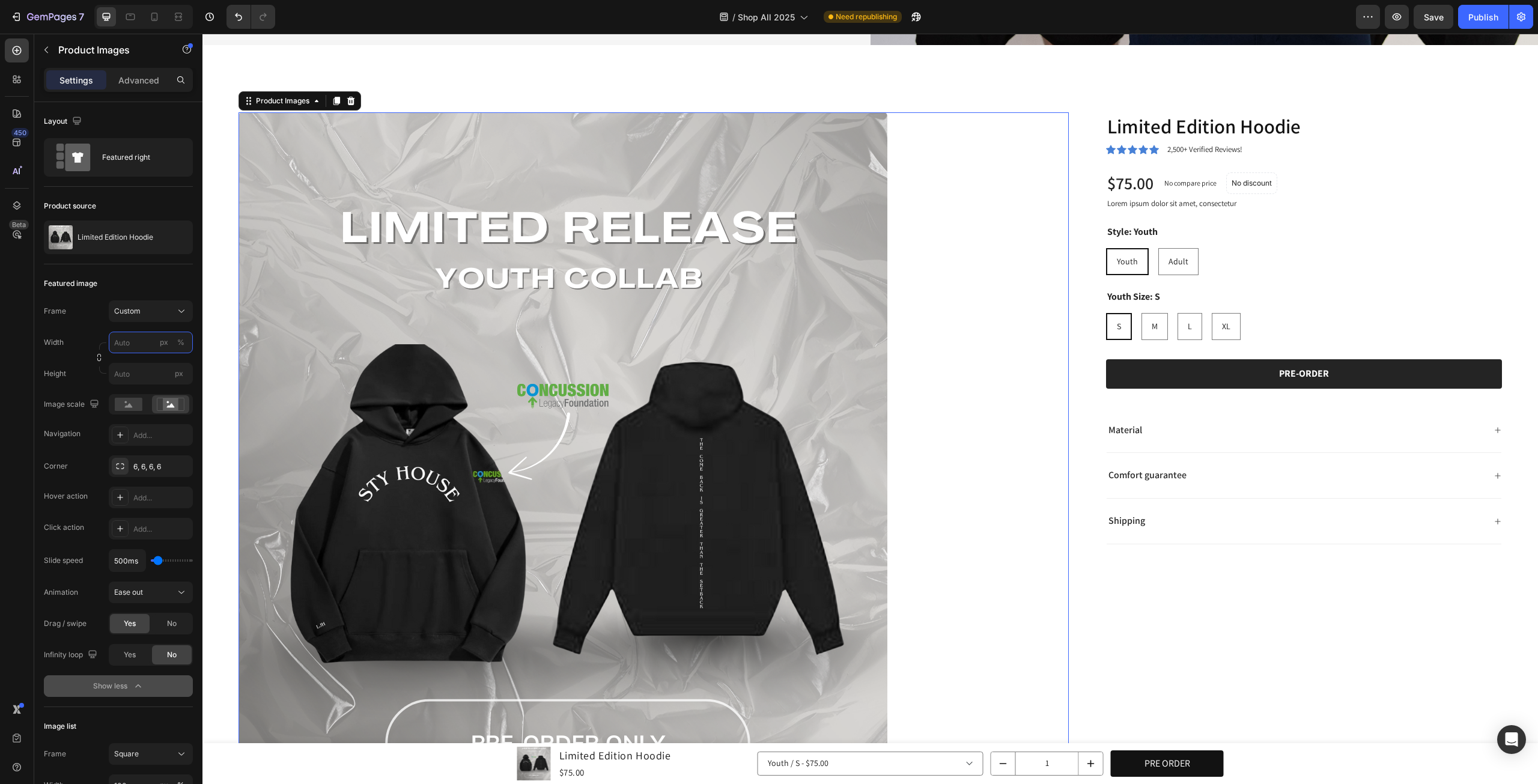
click at [132, 343] on input "px %" at bounding box center [150, 342] width 84 height 22
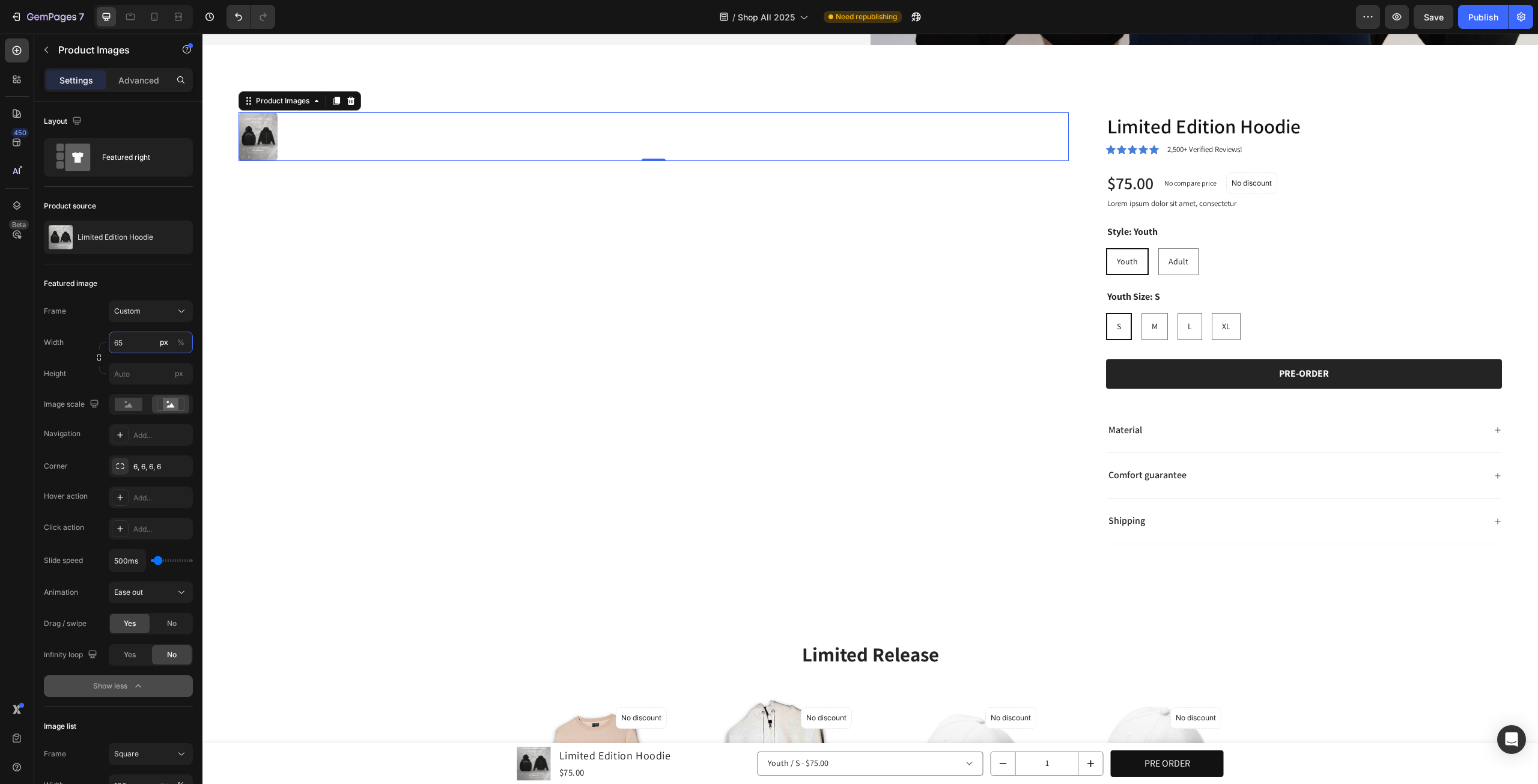
click at [132, 343] on input "65" at bounding box center [150, 342] width 84 height 22
type input "100"
click at [174, 316] on div "Custom" at bounding box center [151, 311] width 73 height 12
click at [160, 337] on div "Square" at bounding box center [148, 340] width 70 height 12
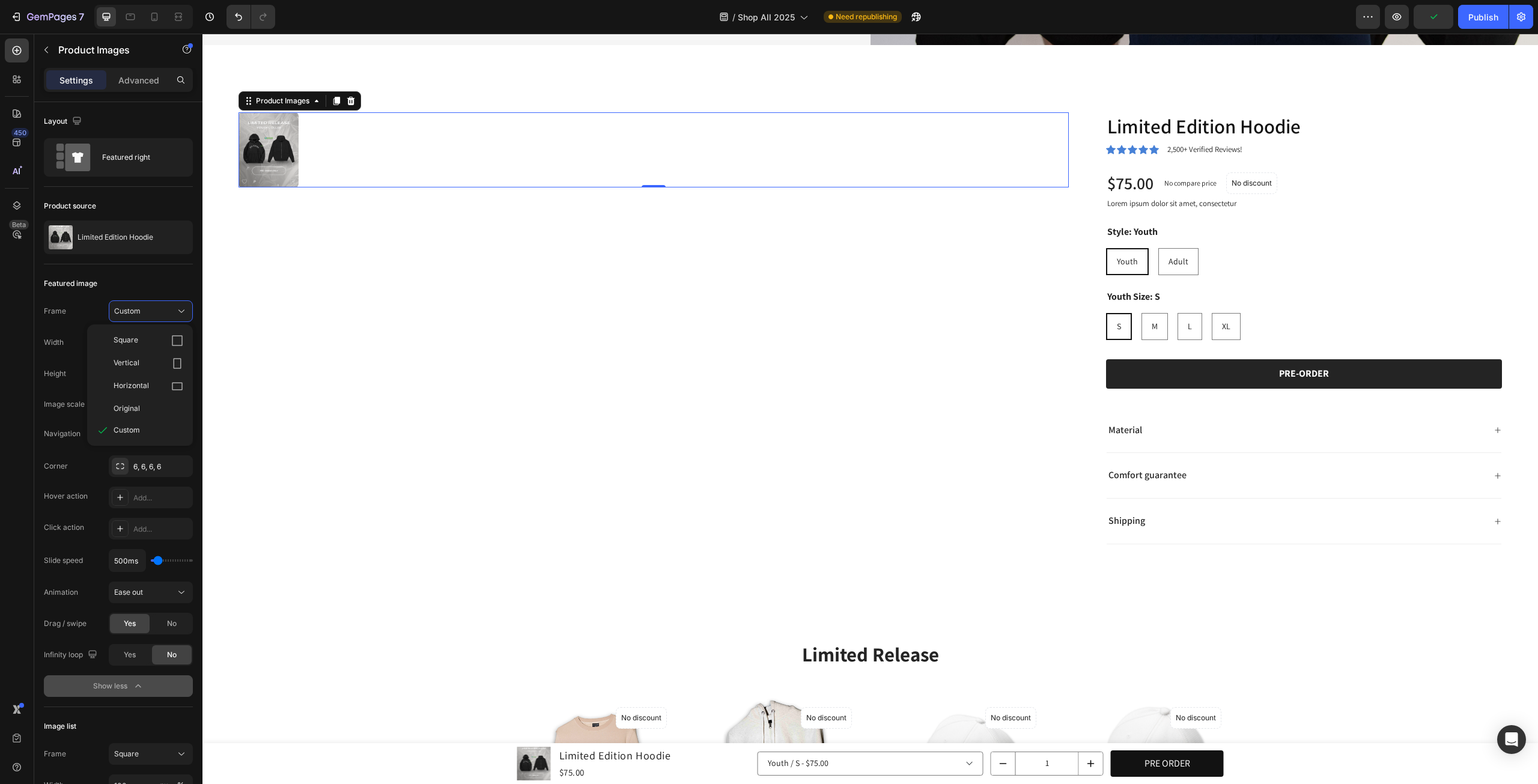
type input "100"
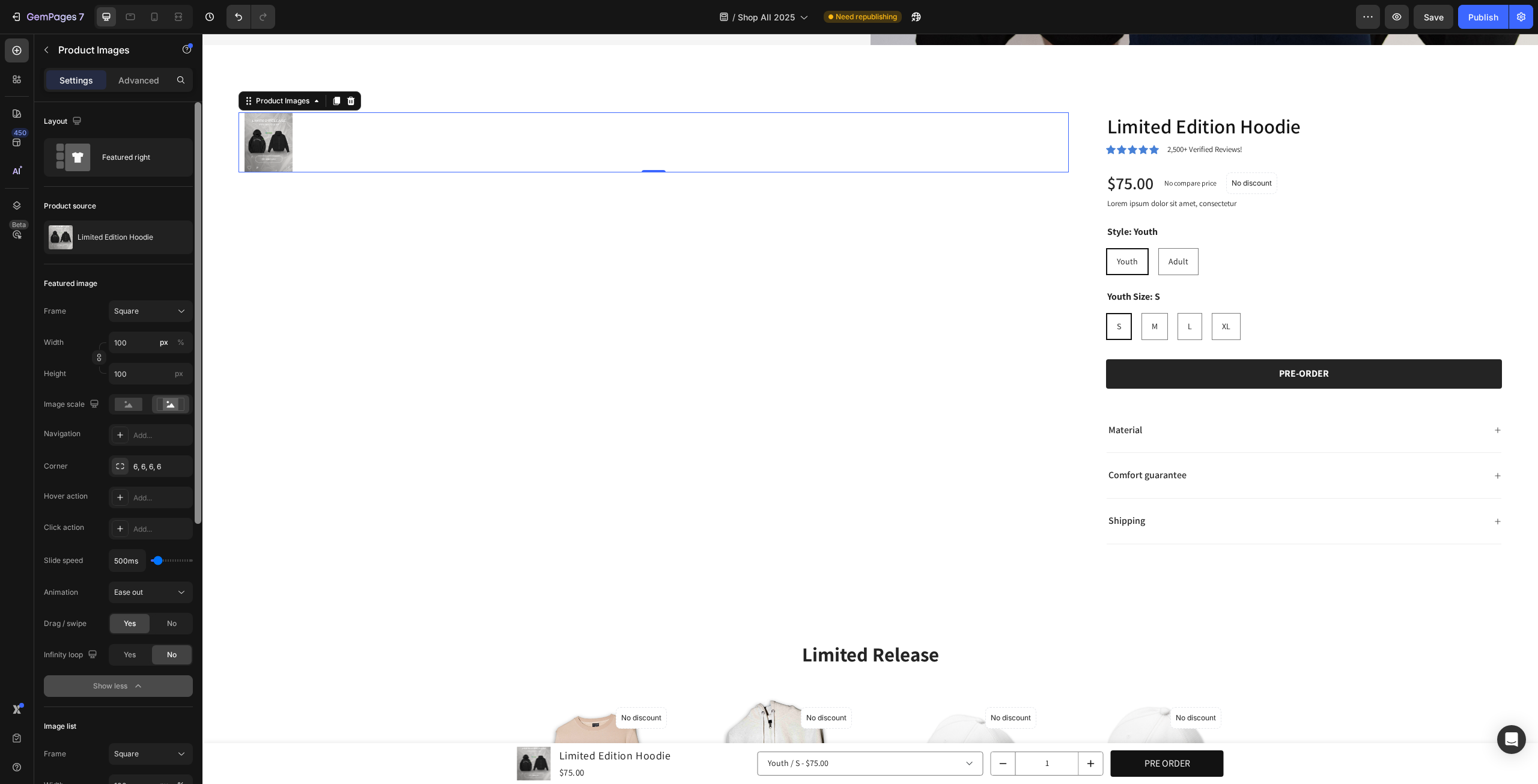
click at [198, 338] on div at bounding box center [198, 313] width 7 height 422
click at [174, 331] on div "px %" at bounding box center [173, 342] width 31 height 22
click at [174, 331] on input "100" at bounding box center [150, 342] width 84 height 22
click at [177, 339] on div "%" at bounding box center [181, 342] width 7 height 10
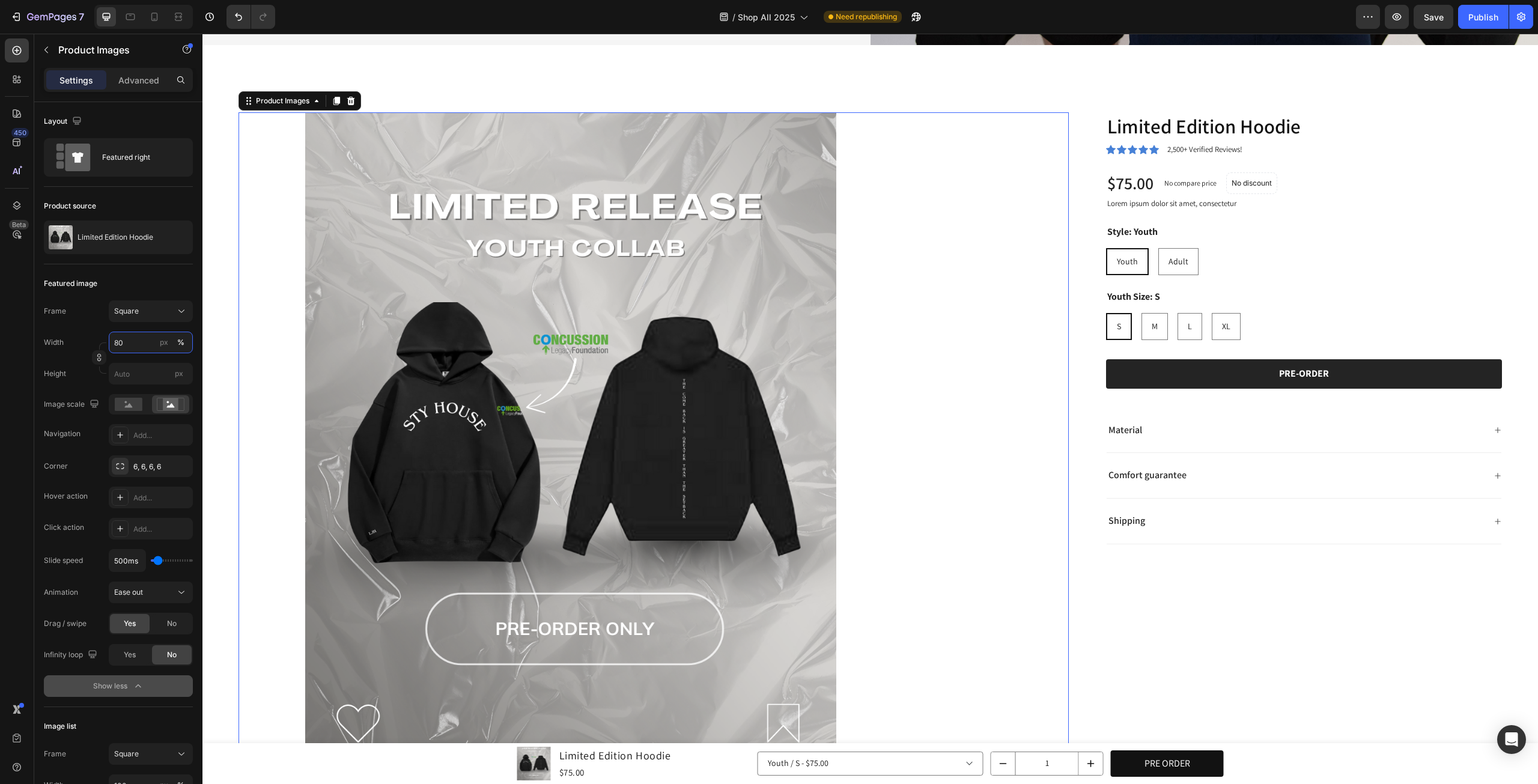
type input "8"
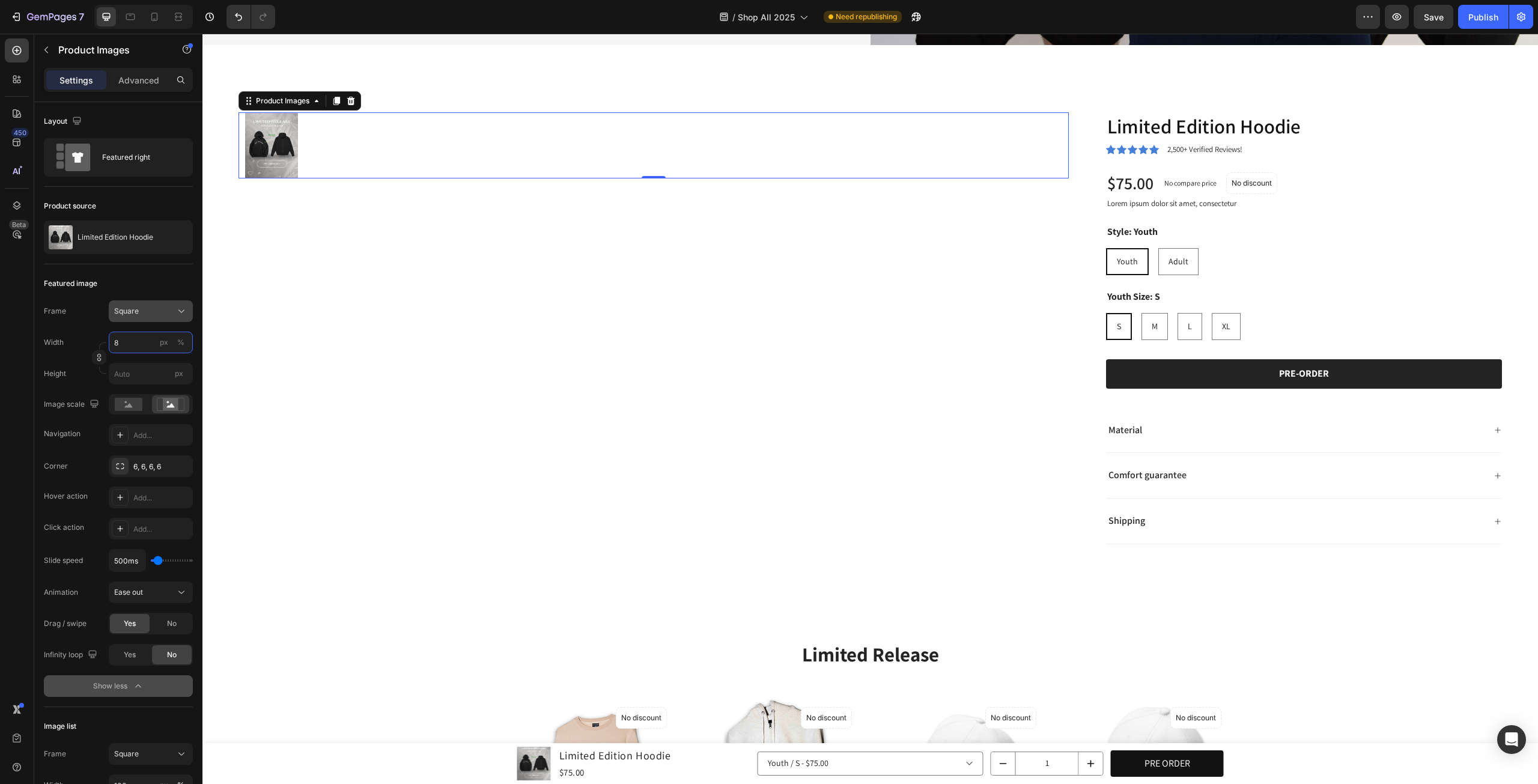
type input "8"
click at [178, 316] on button "Square" at bounding box center [150, 310] width 84 height 22
click at [159, 343] on div "Square" at bounding box center [148, 340] width 70 height 12
click at [163, 303] on button "Square" at bounding box center [150, 310] width 84 height 22
click at [131, 408] on span "Original" at bounding box center [126, 408] width 26 height 10
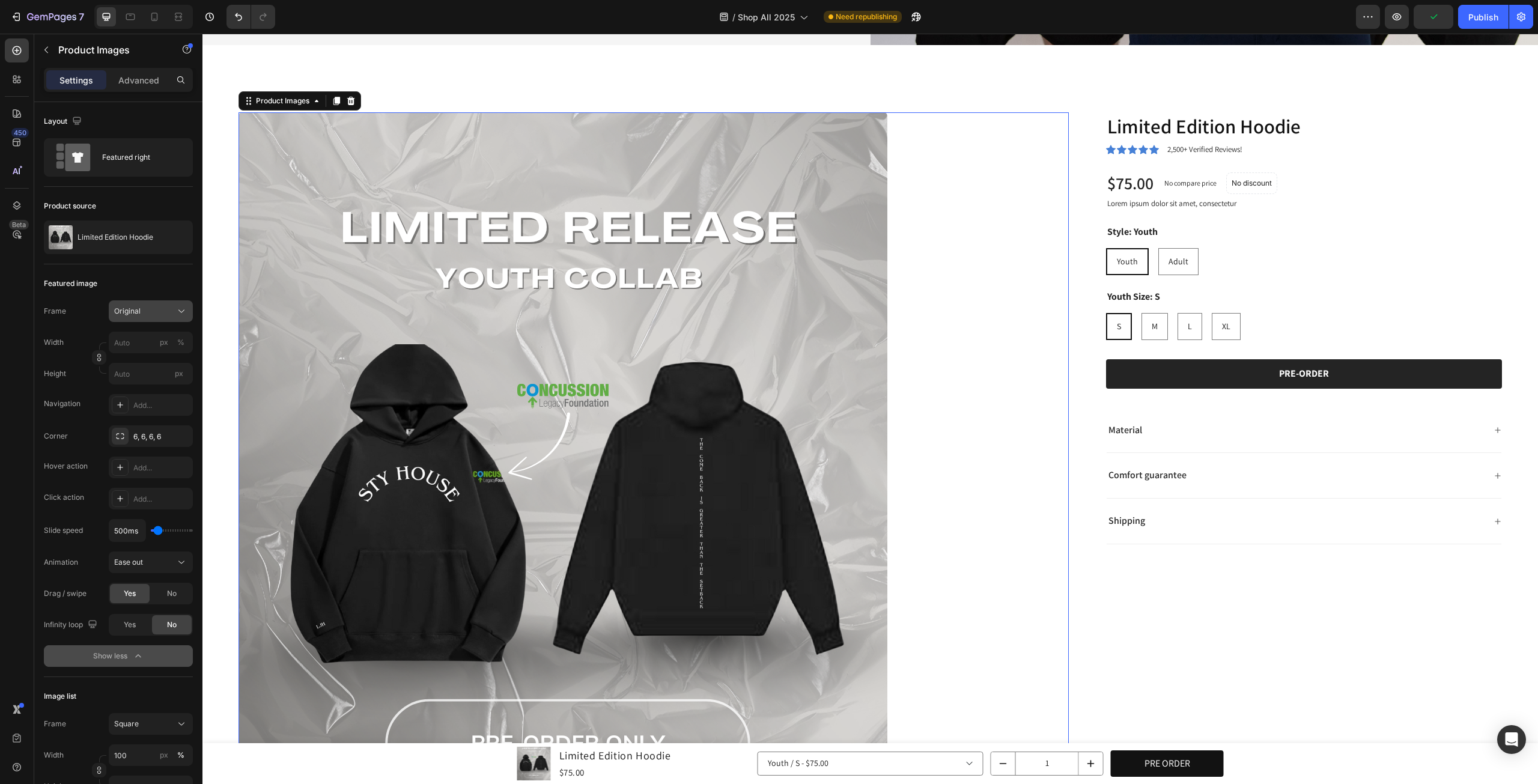
click at [153, 310] on div "Original" at bounding box center [144, 311] width 59 height 10
click at [145, 338] on div "Square" at bounding box center [148, 340] width 70 height 12
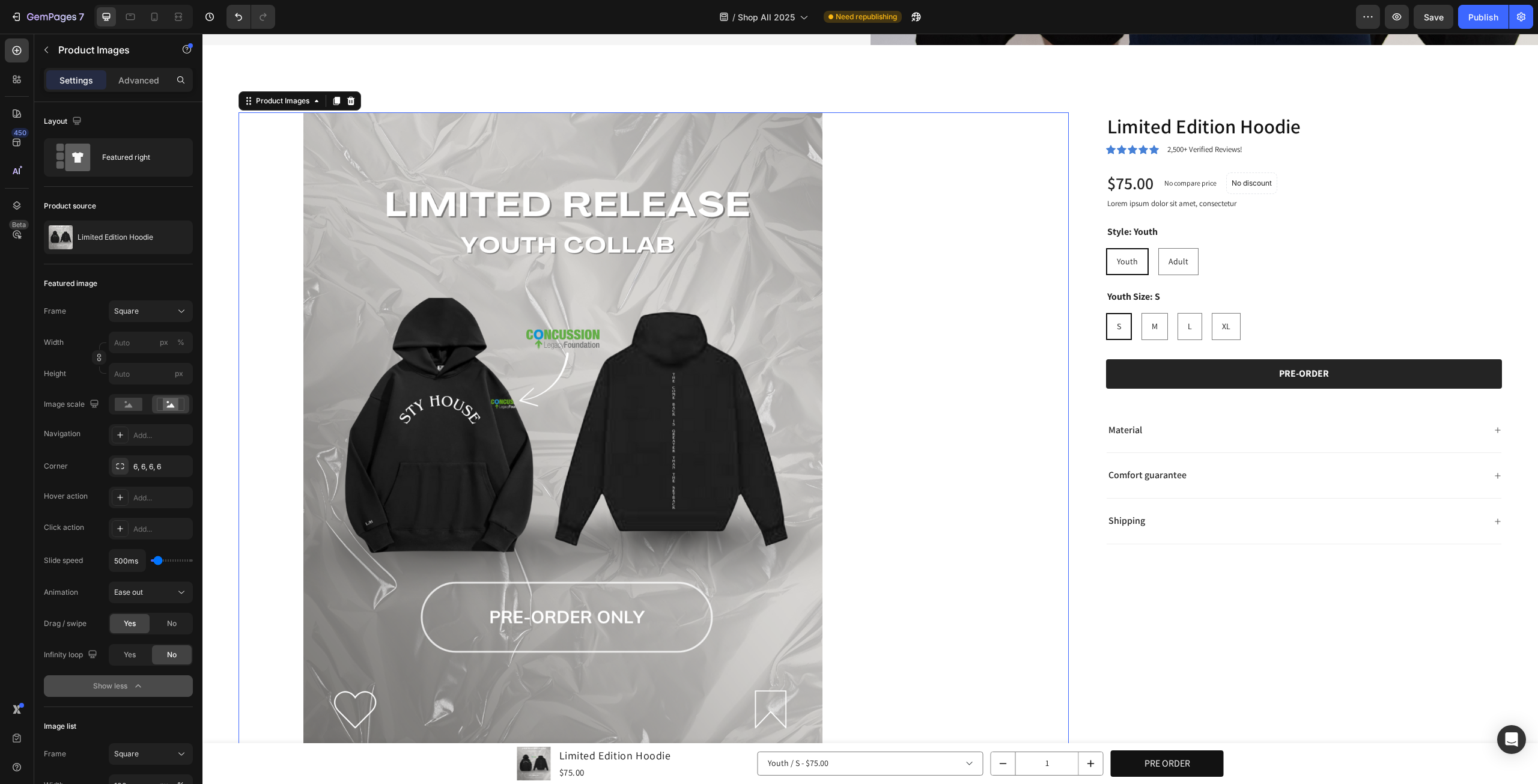
click at [689, 396] on img at bounding box center [563, 436] width 649 height 649
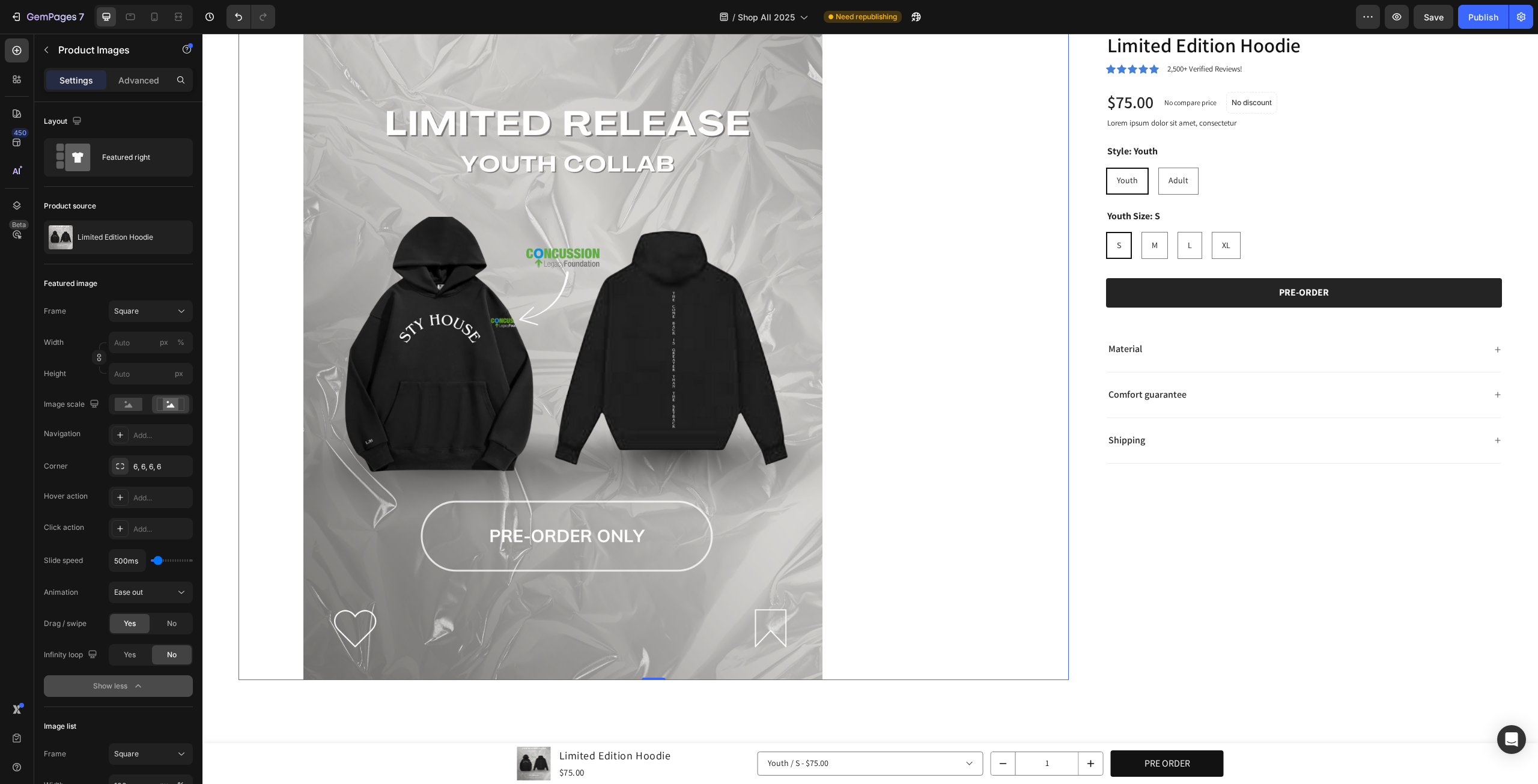
scroll to position [700, 0]
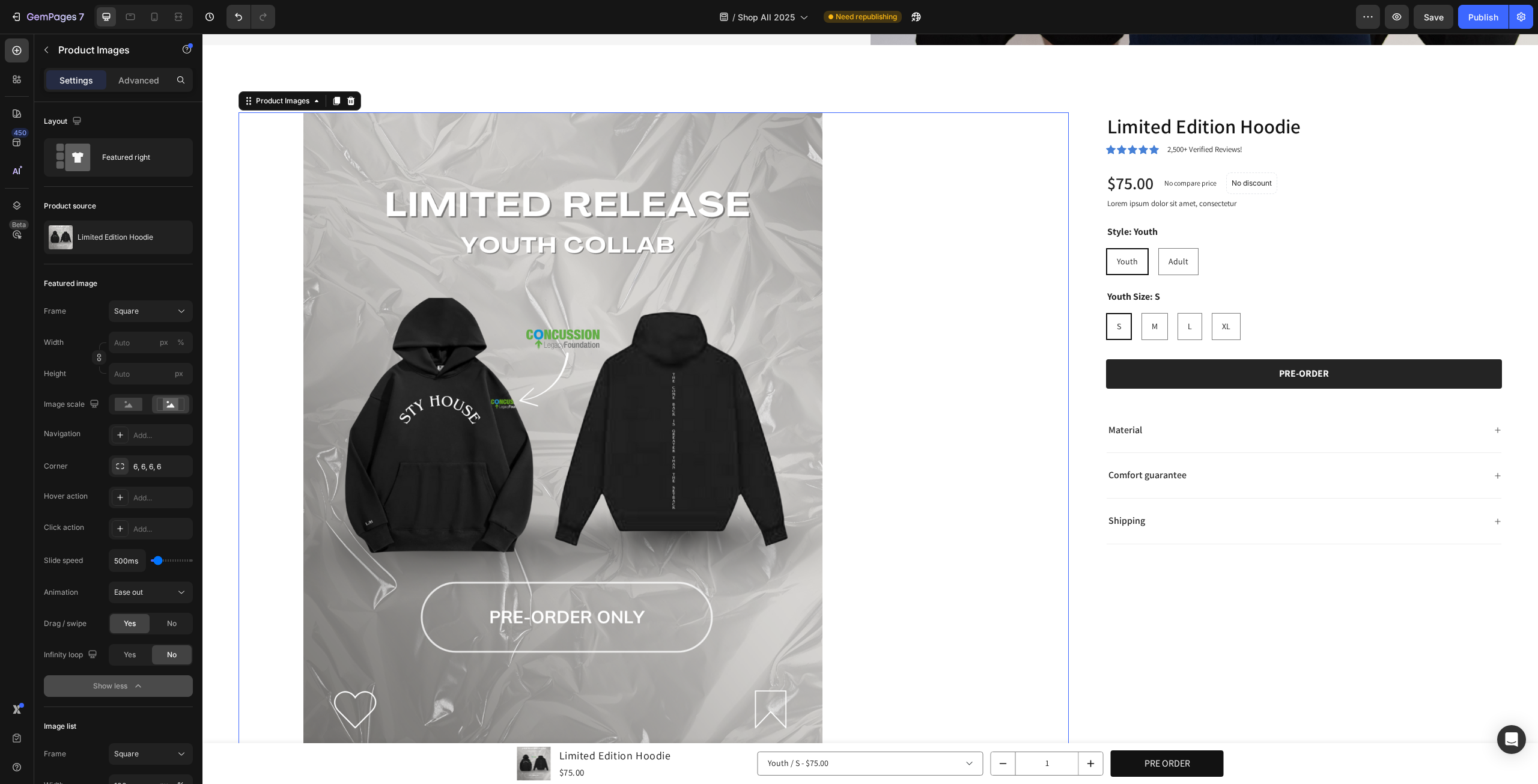
click at [423, 354] on img at bounding box center [563, 436] width 649 height 649
click at [591, 234] on img at bounding box center [563, 436] width 649 height 649
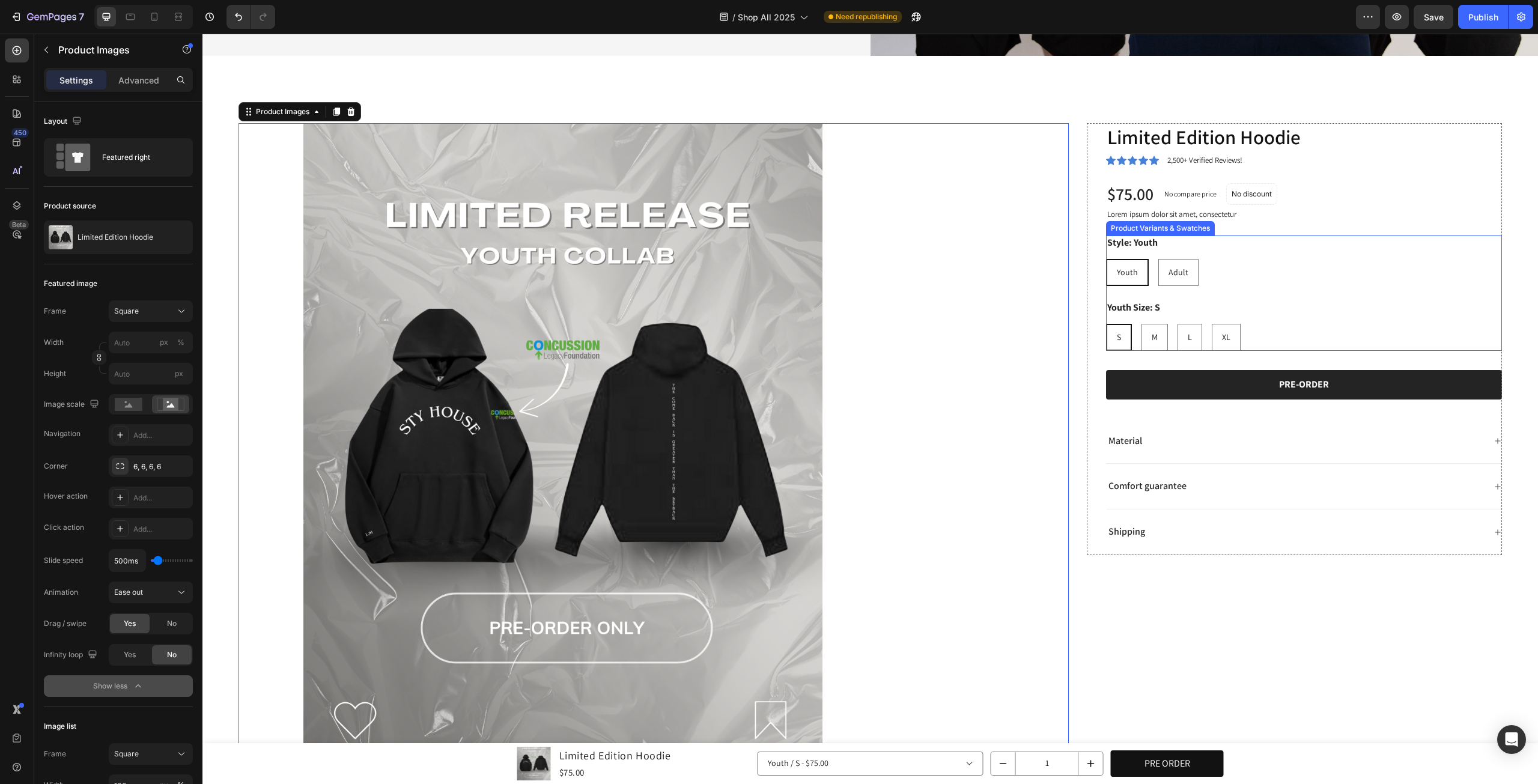
click at [1265, 464] on div "Comfort guarantee" at bounding box center [1304, 486] width 395 height 46
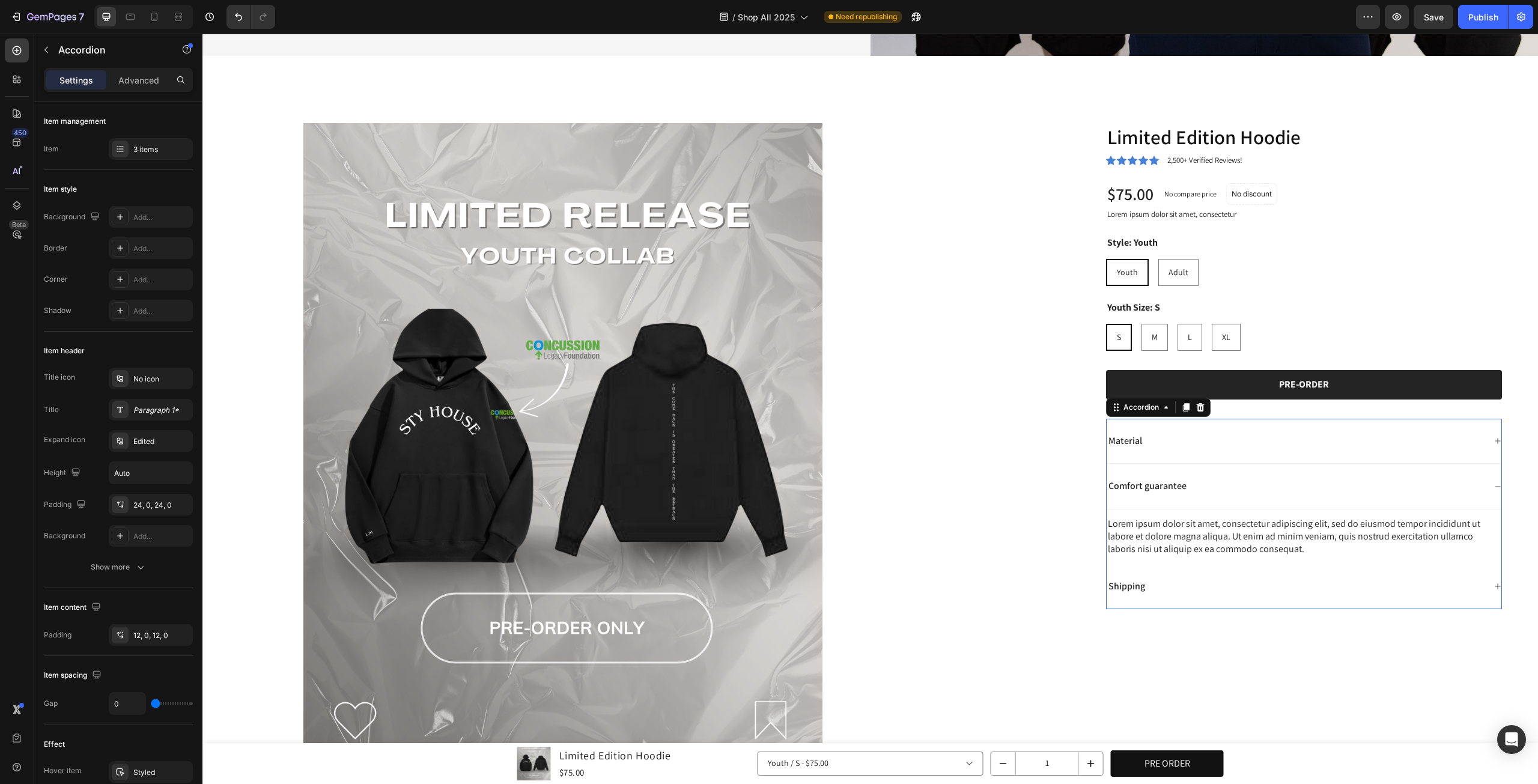
scroll to position [800, 0]
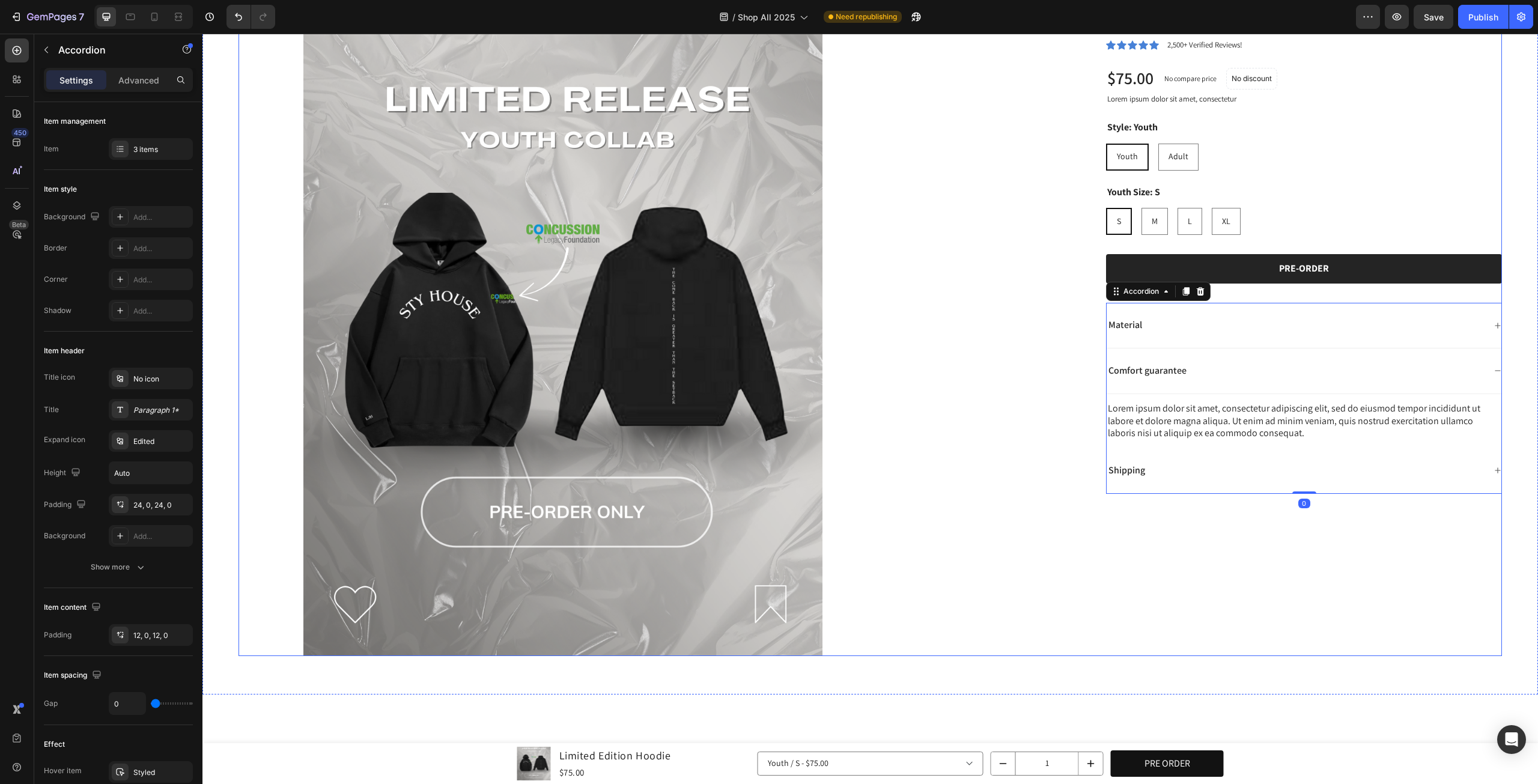
click at [809, 443] on img at bounding box center [563, 331] width 649 height 649
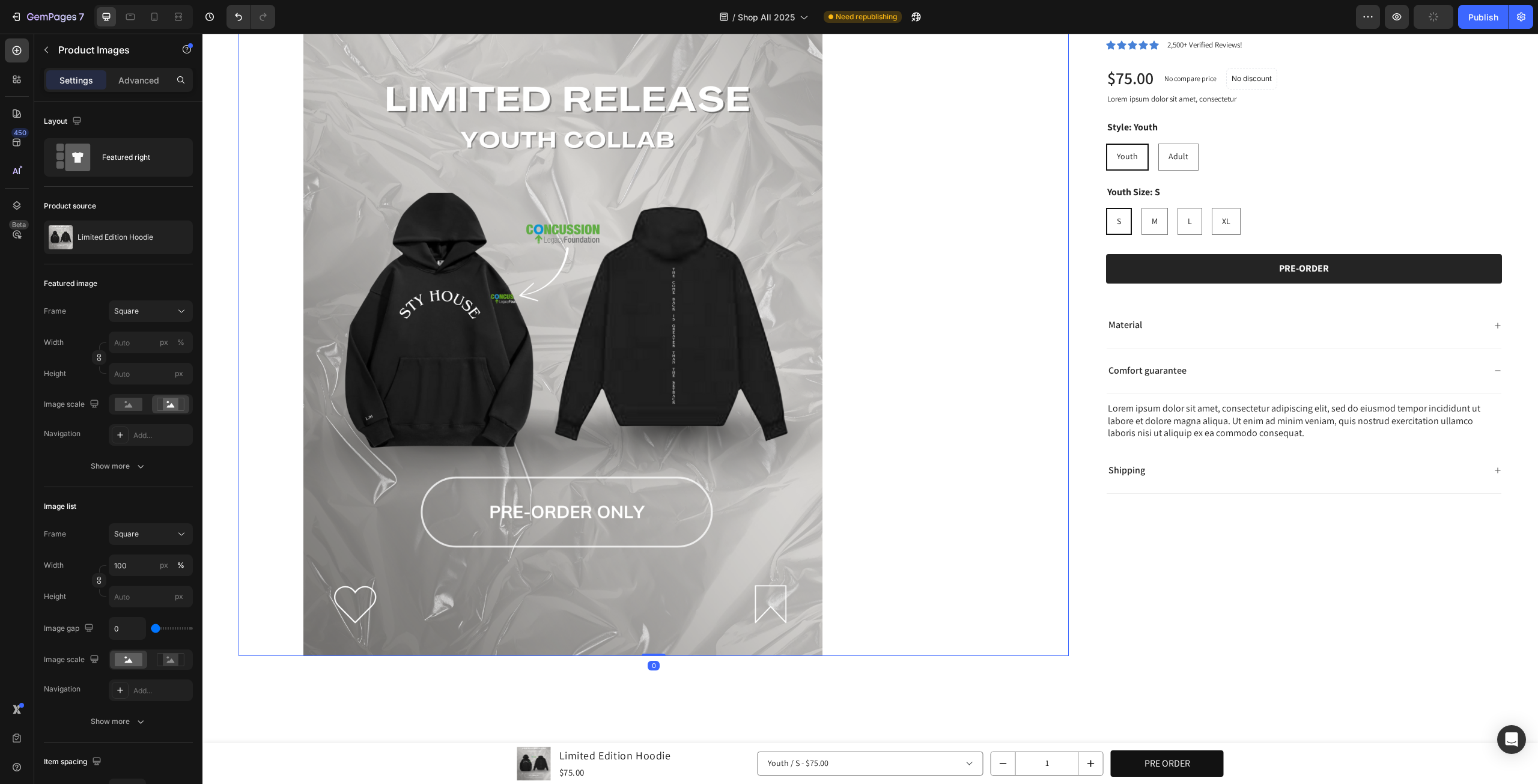
click at [1133, 486] on div "Shipping" at bounding box center [1304, 471] width 395 height 46
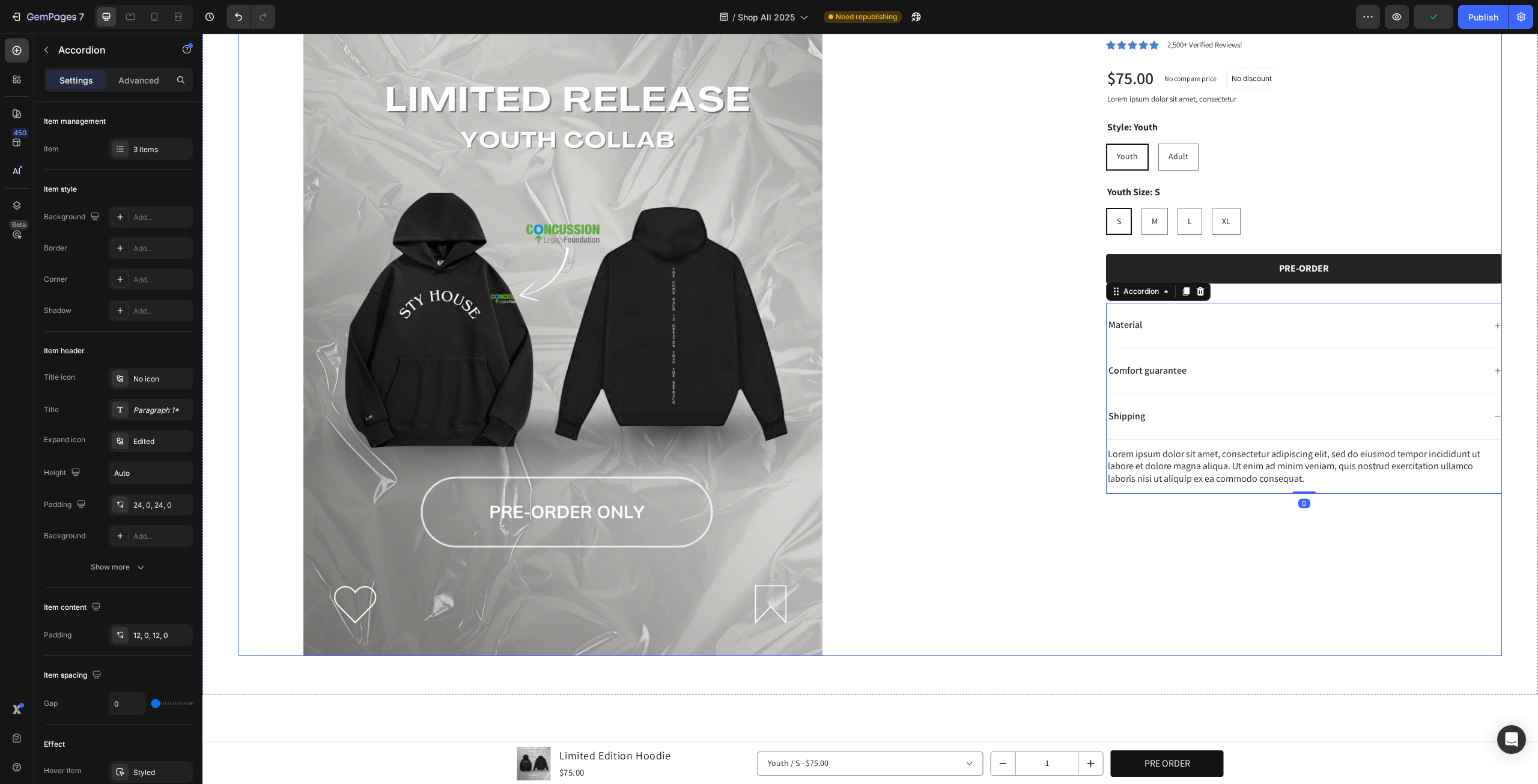
click at [1127, 561] on div "Limited Edition Hoodie Product Title Icon Icon Icon Icon Icon Icon List 2,500+ …" at bounding box center [1294, 331] width 415 height 649
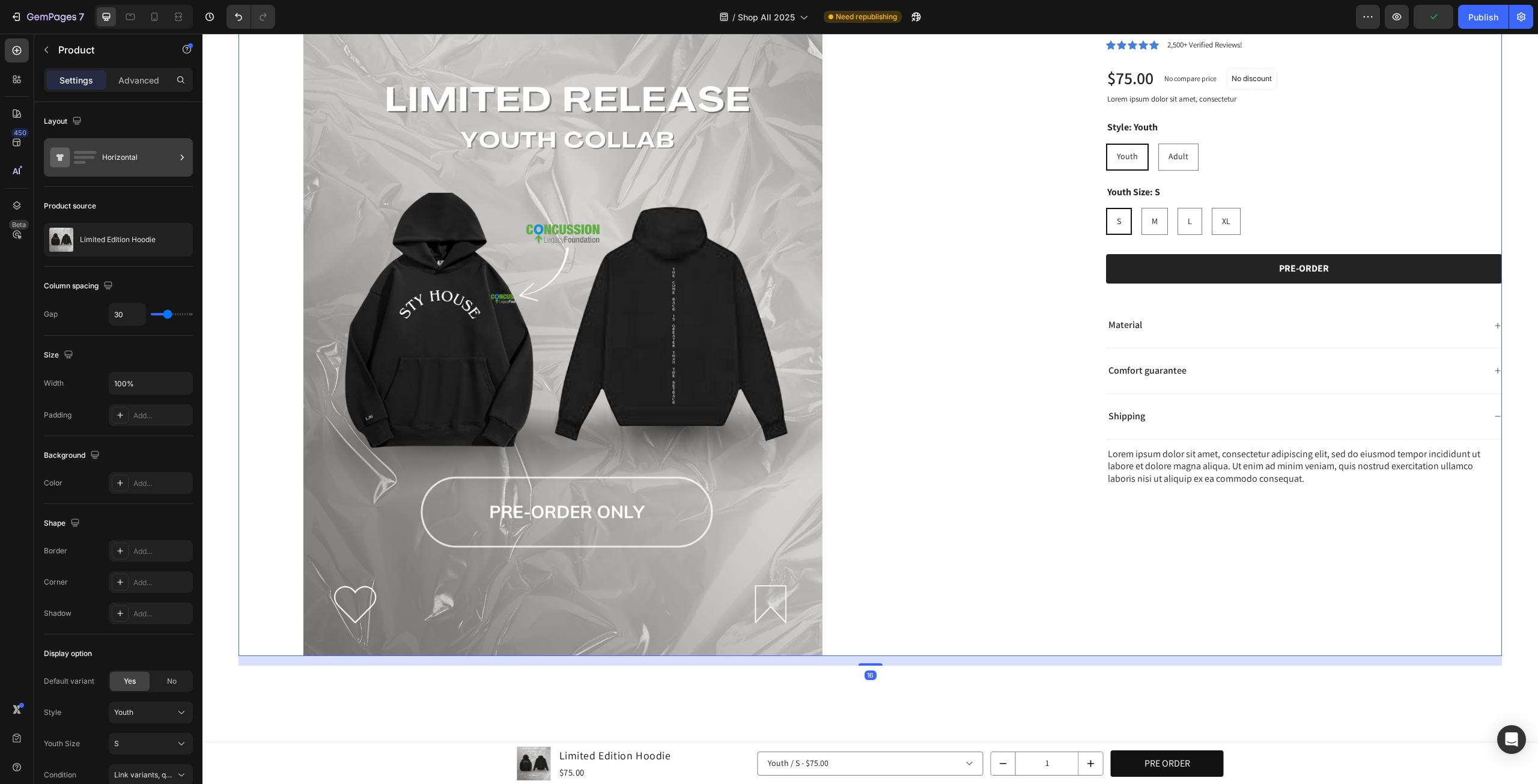
click at [139, 148] on div "Horizontal" at bounding box center [138, 157] width 73 height 28
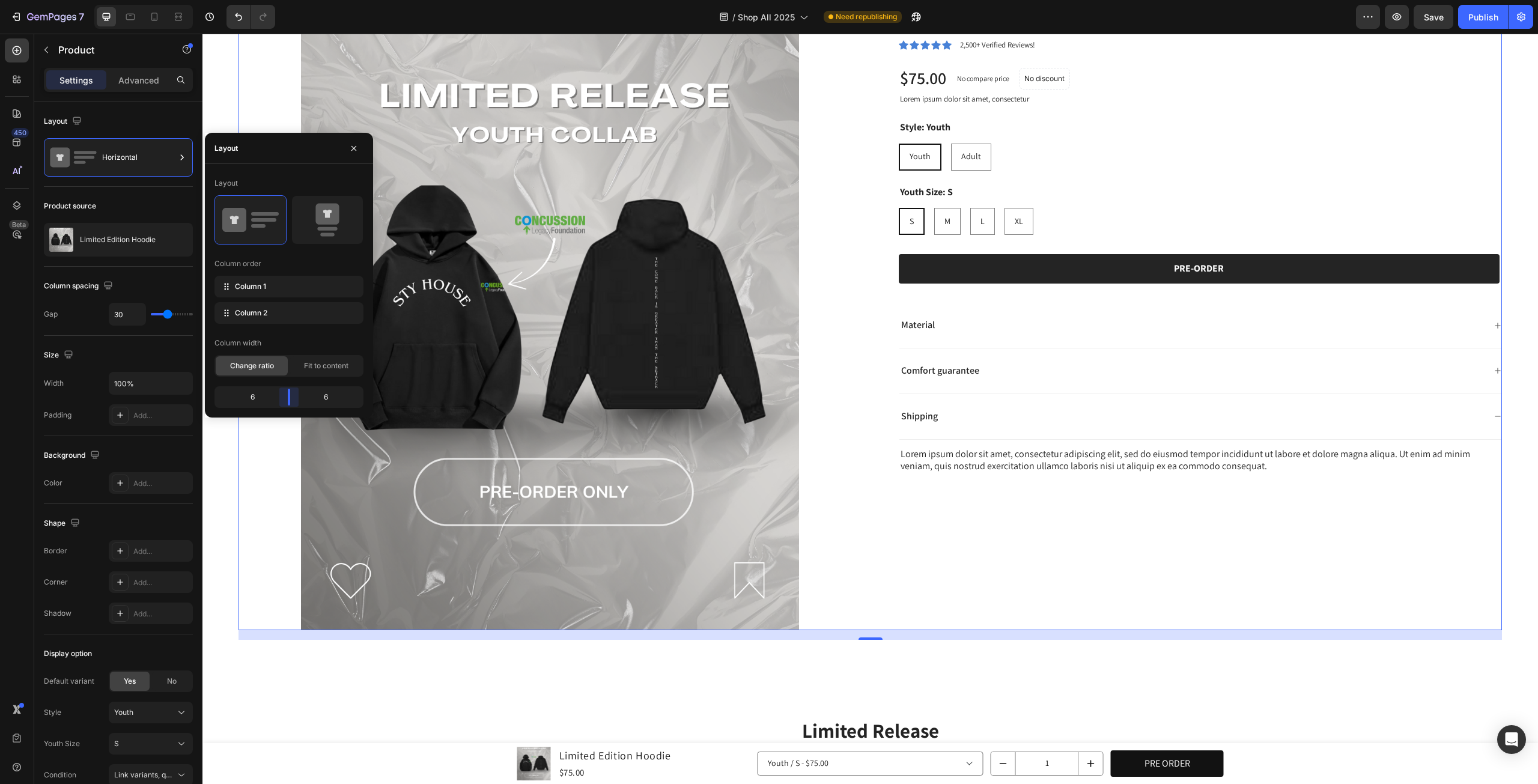
drag, startPoint x: 309, startPoint y: 396, endPoint x: 461, endPoint y: 392, distance: 152.1
click at [287, 0] on body "7 Version history / Shop All 2025 Need republishing Preview Save Publish 450 Be…" at bounding box center [769, 0] width 1538 height 0
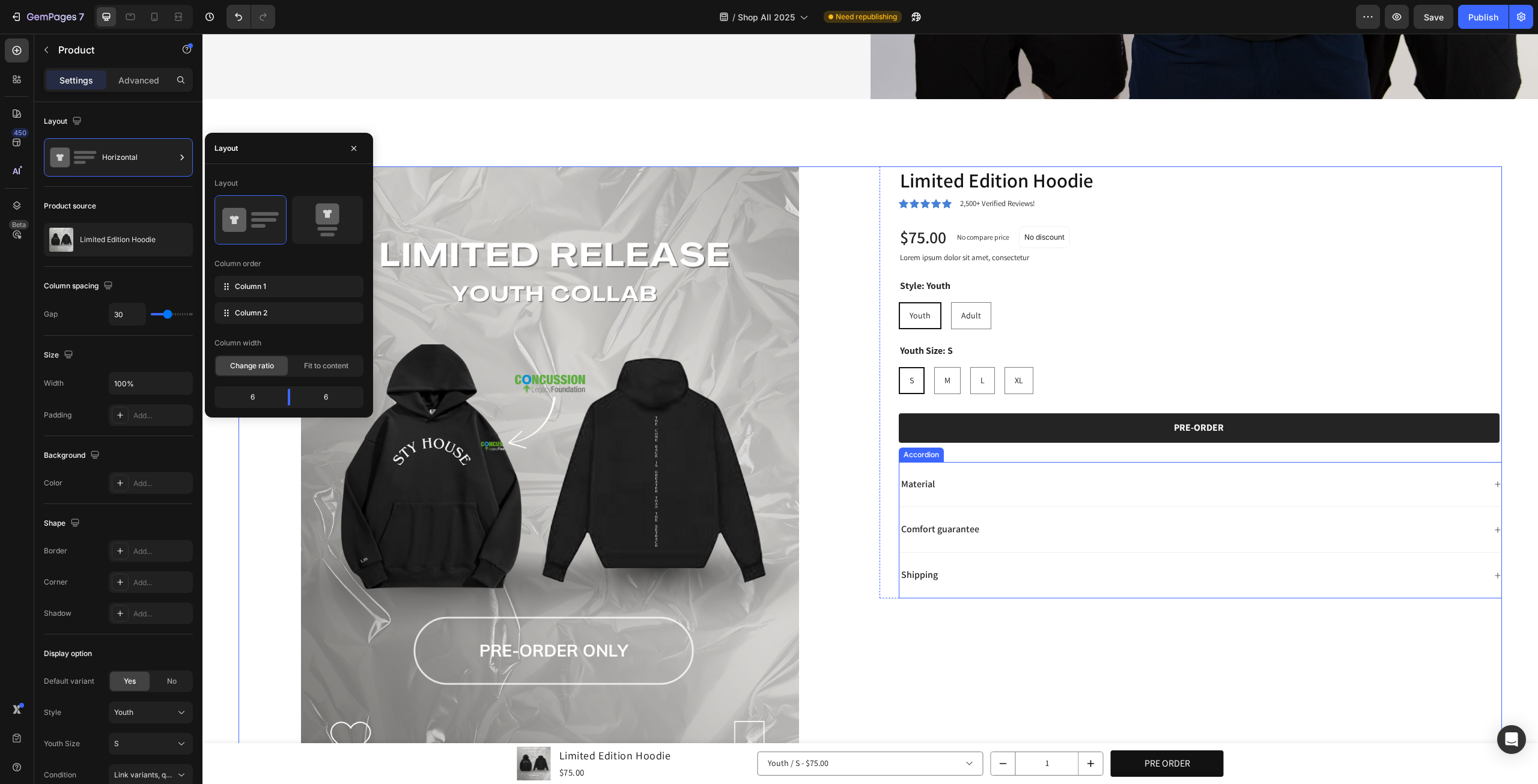
scroll to position [700, 0]
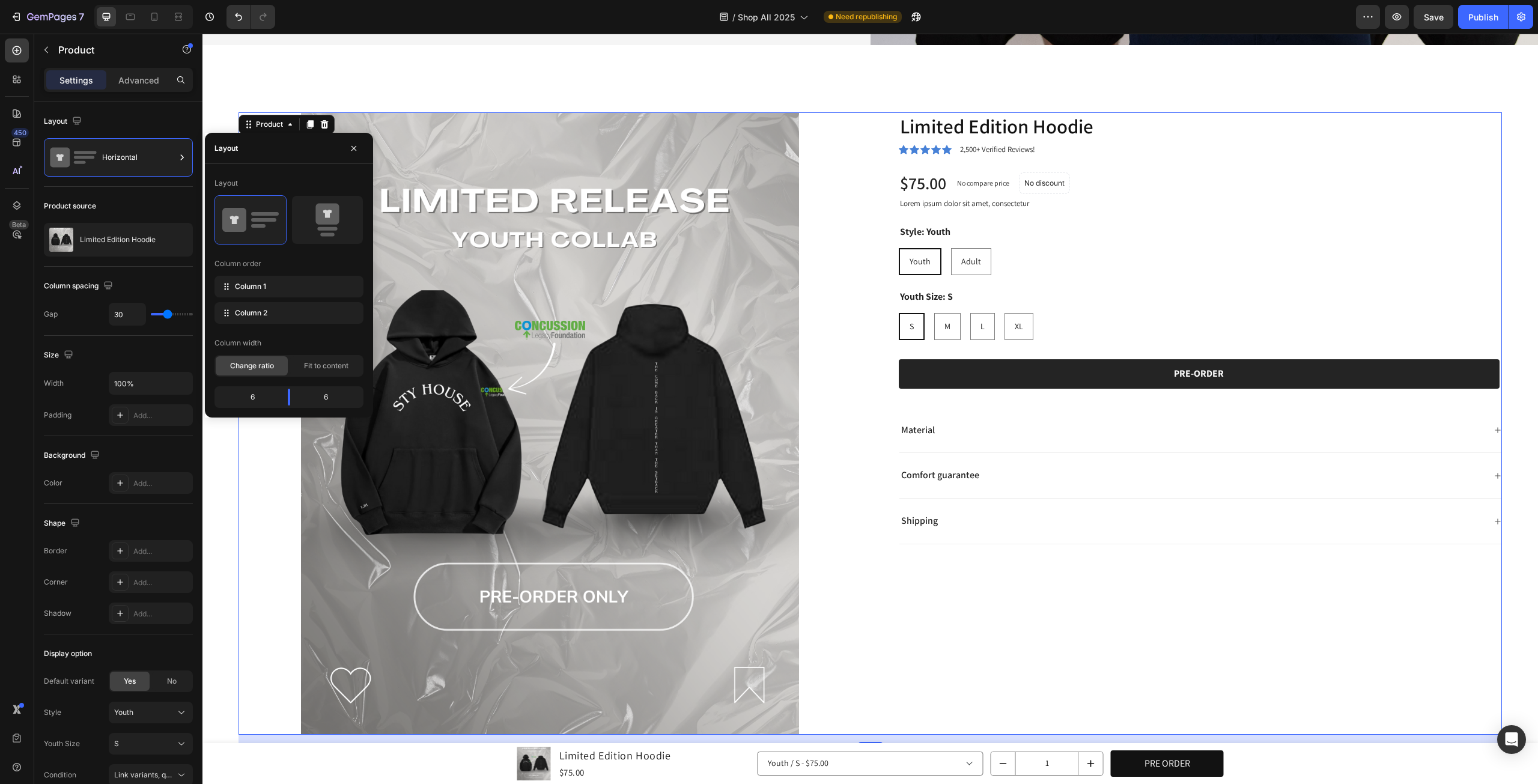
click at [984, 561] on div "Limited Edition Hoodie Product Title Icon Icon Icon Icon Icon Icon List 2,500+ …" at bounding box center [1191, 423] width 623 height 623
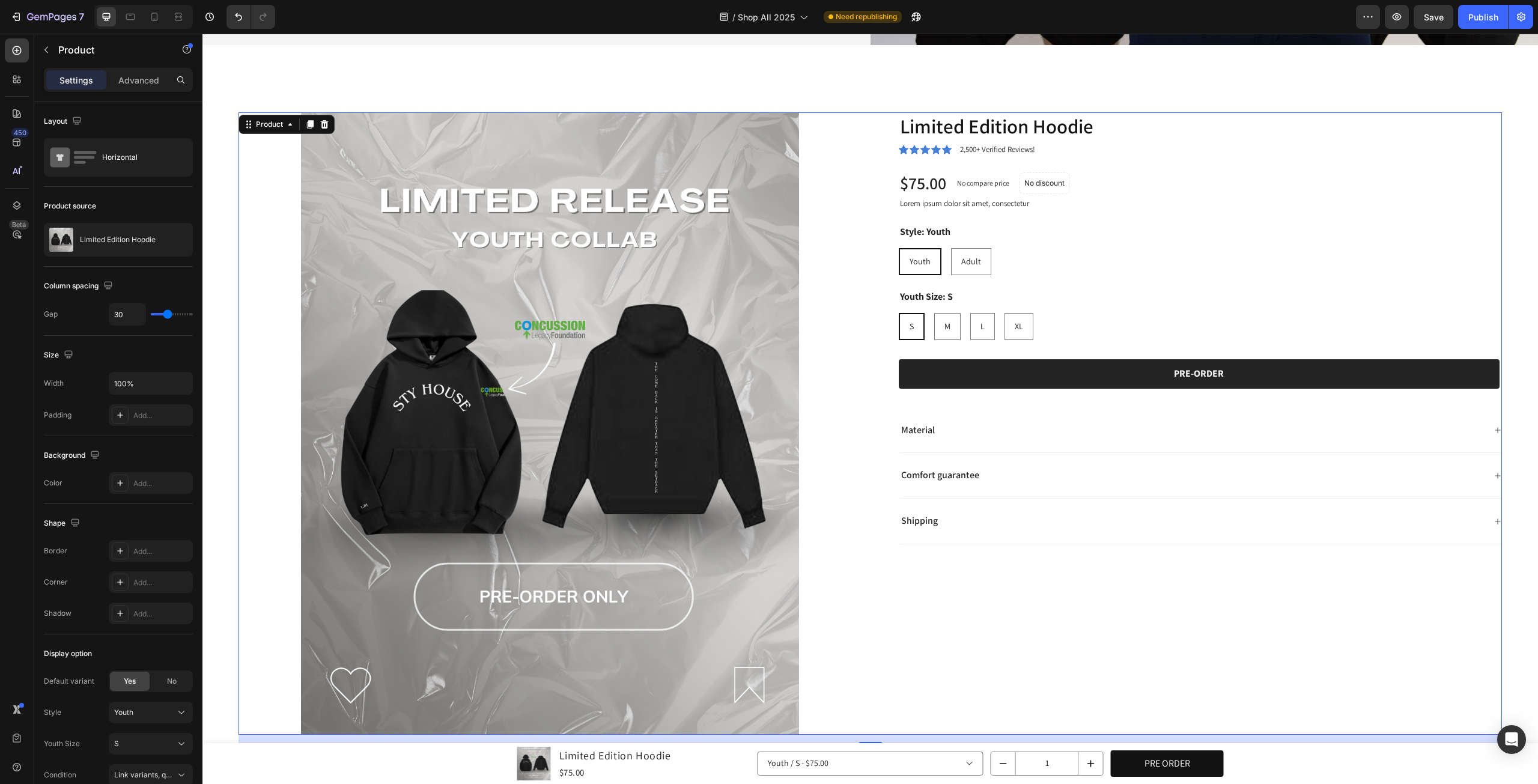
click at [766, 500] on img at bounding box center [550, 423] width 623 height 623
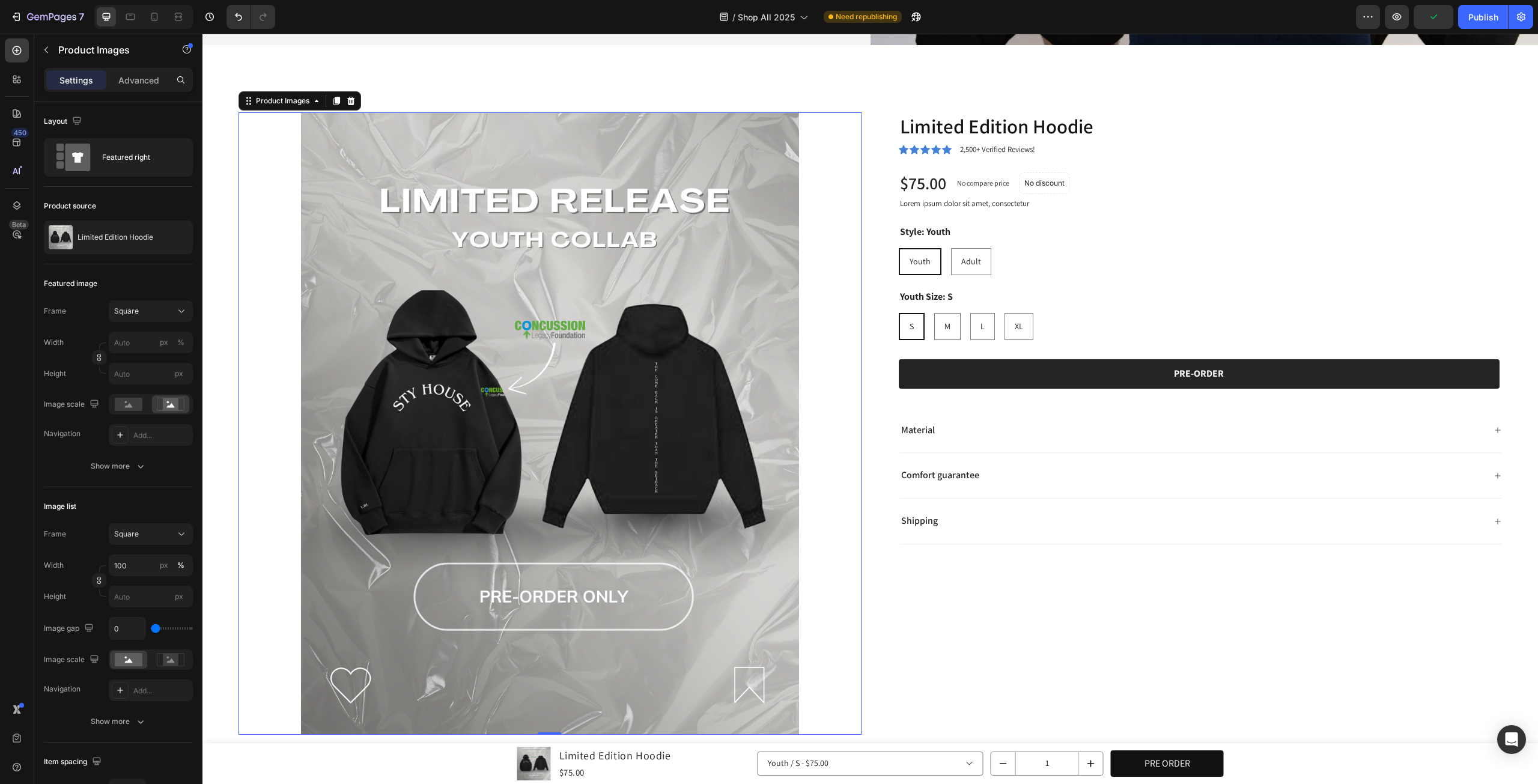
click at [429, 602] on img at bounding box center [550, 423] width 623 height 623
click at [174, 306] on div "Square" at bounding box center [151, 311] width 73 height 12
click at [166, 336] on div "Square" at bounding box center [148, 340] width 70 height 12
click at [1427, 15] on span "Save" at bounding box center [1434, 17] width 19 height 10
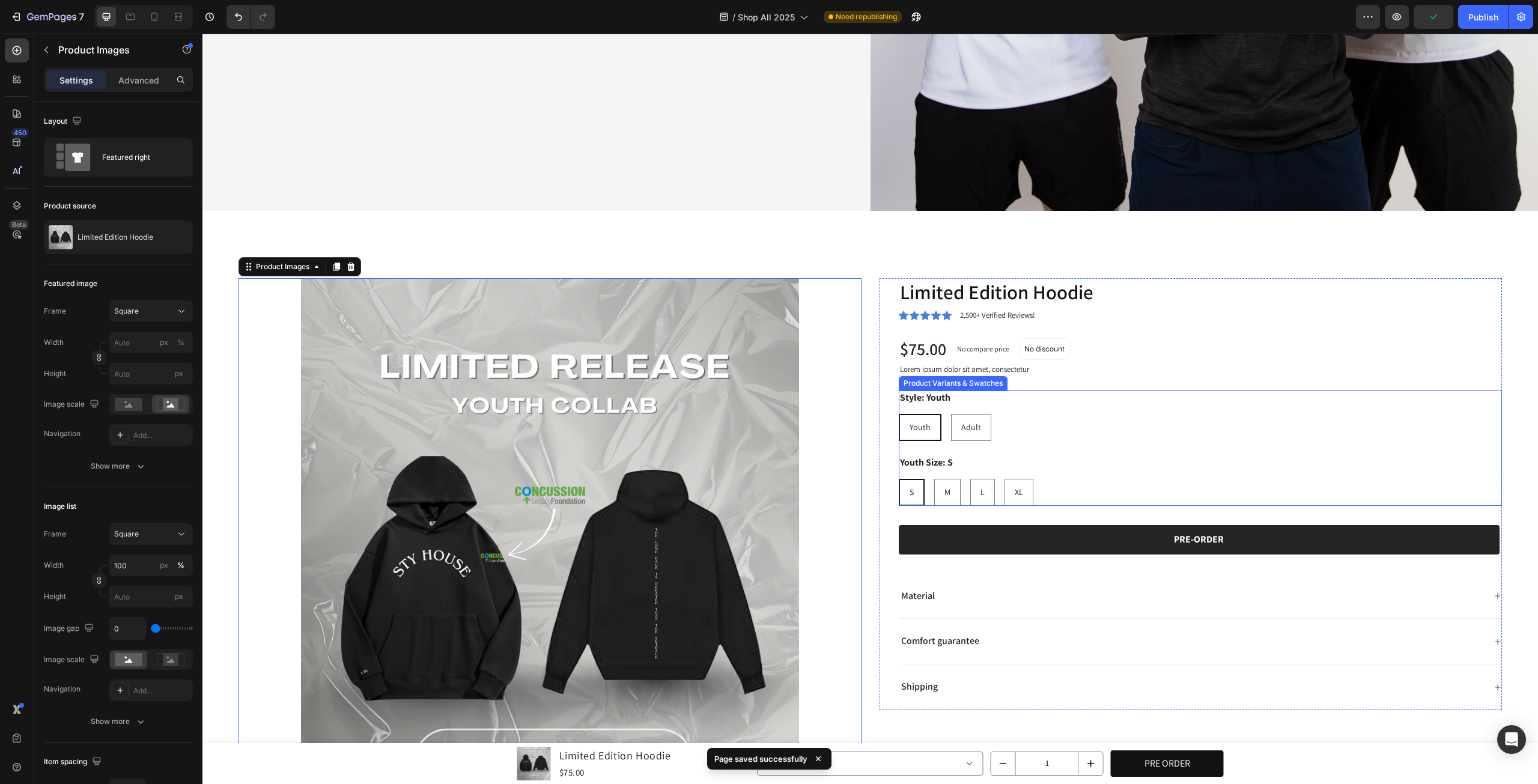
scroll to position [500, 0]
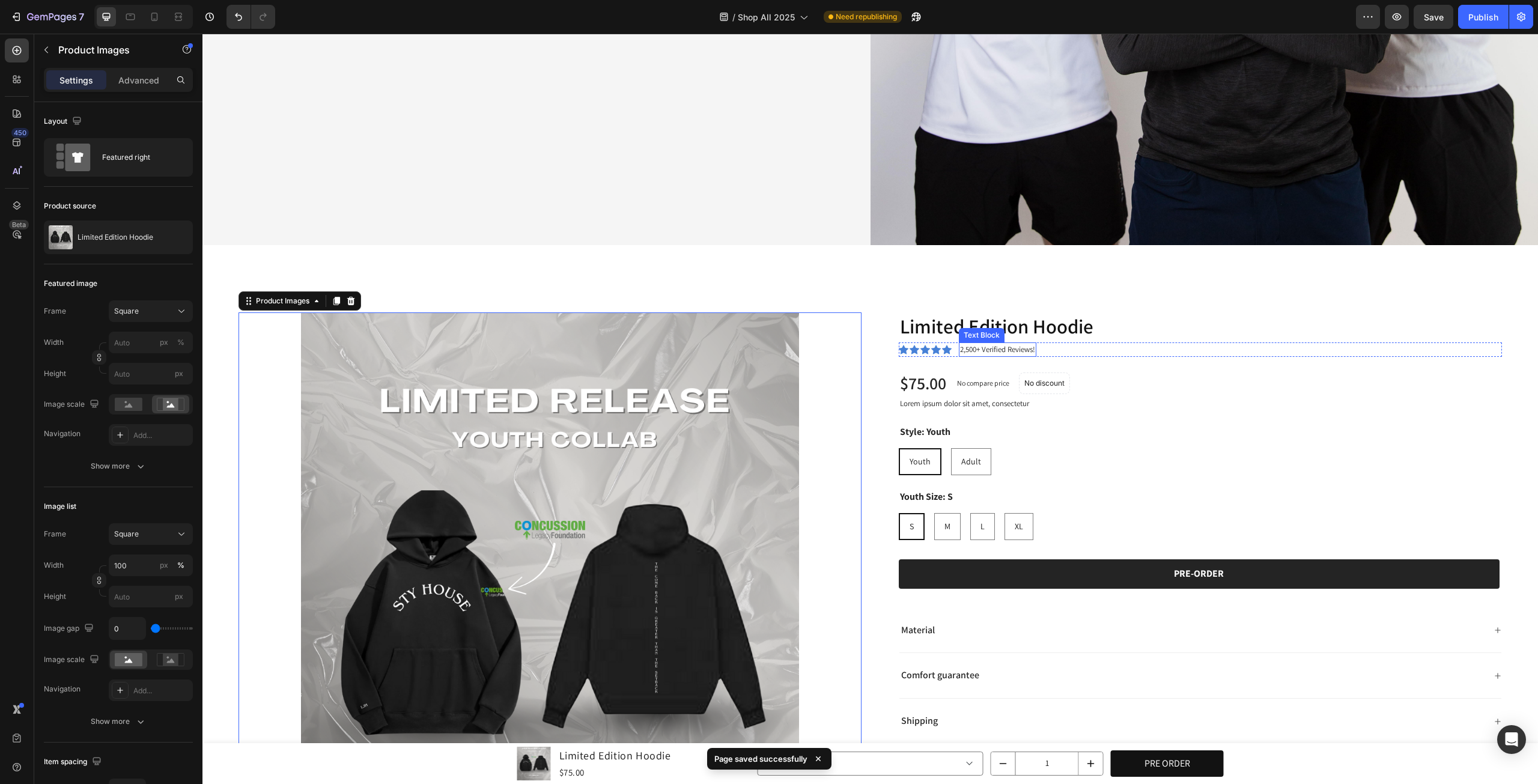
click at [1024, 343] on p "2,500+ Verified Reviews!" at bounding box center [998, 349] width 75 height 12
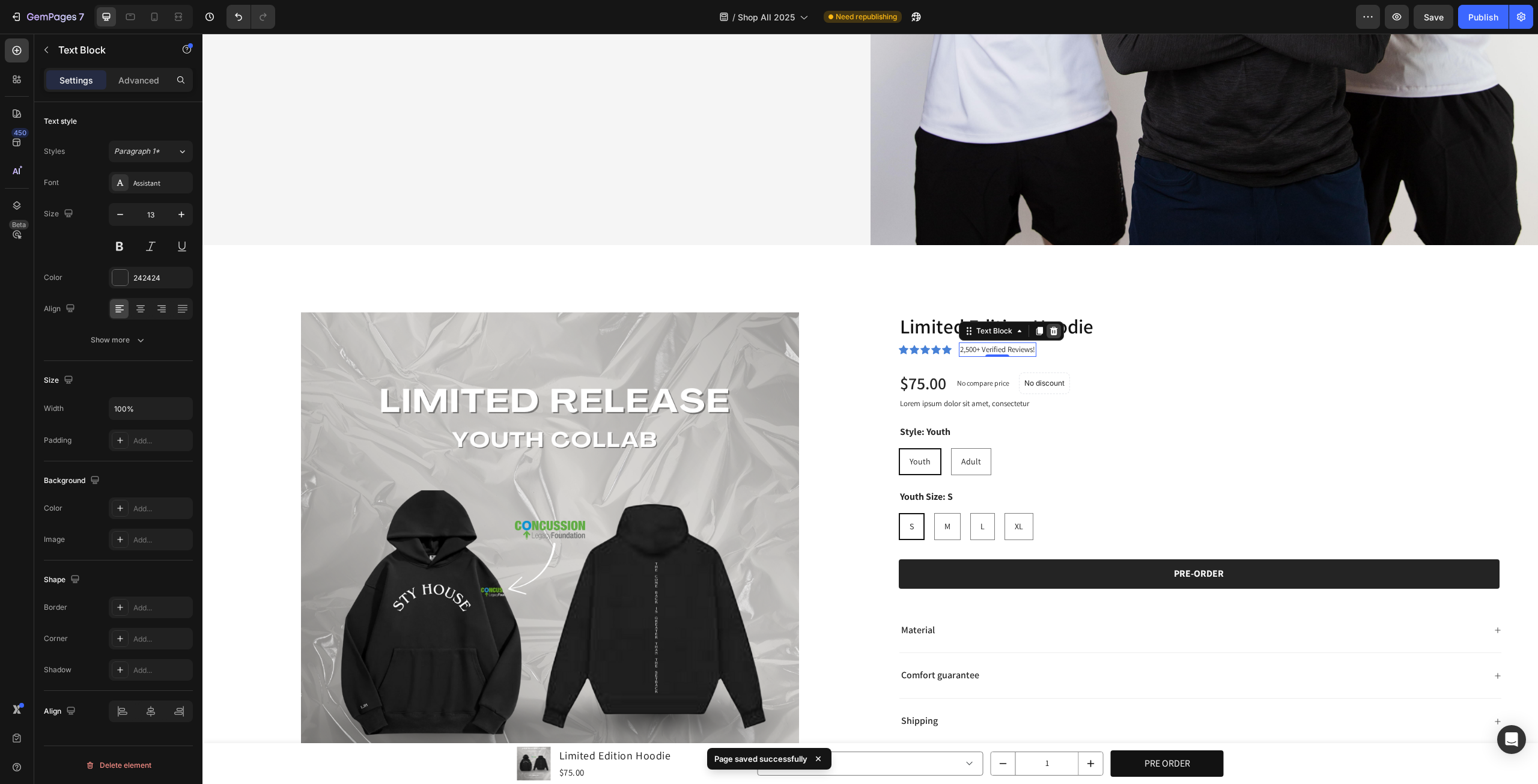
click at [1050, 328] on icon at bounding box center [1054, 331] width 7 height 8
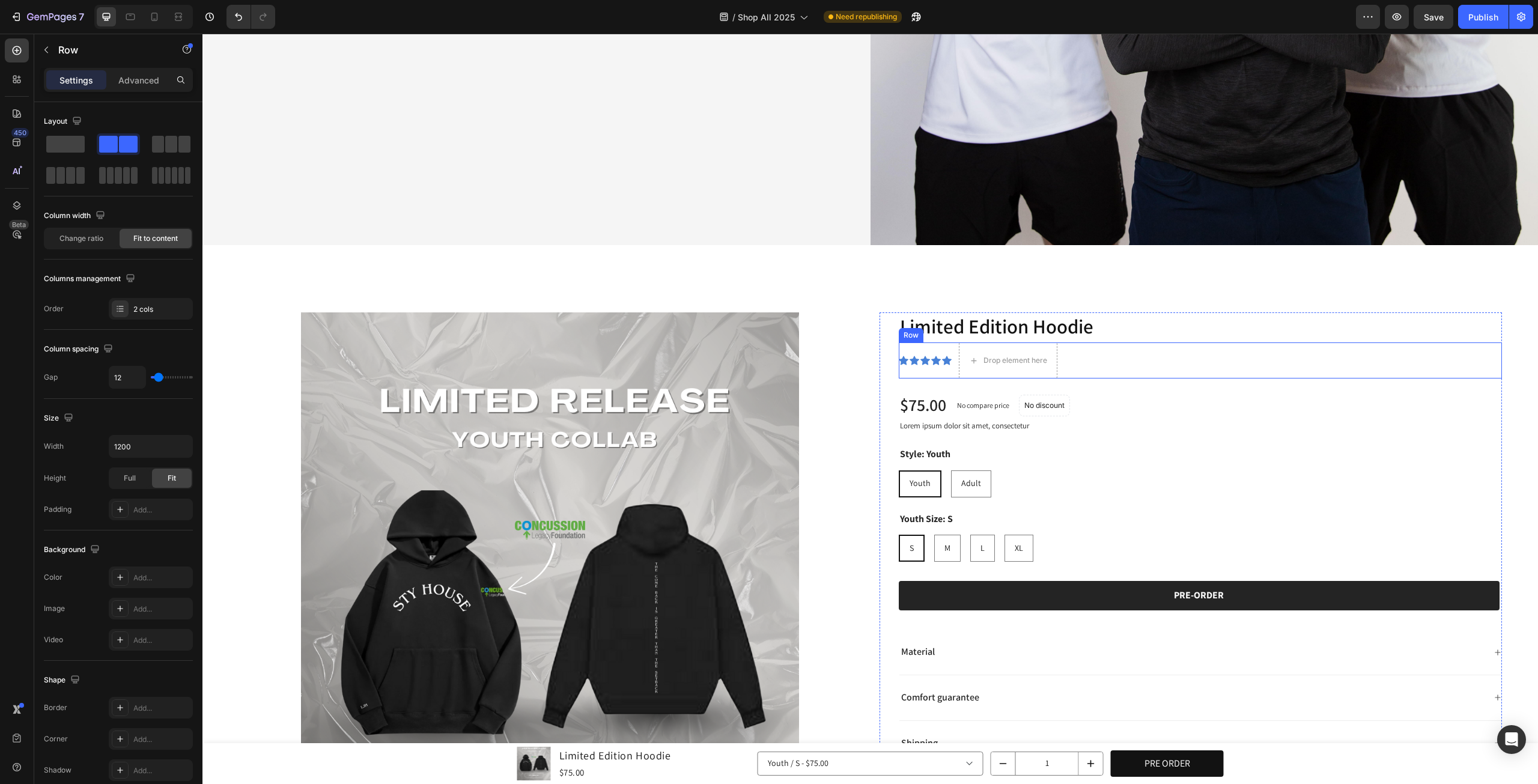
click at [943, 367] on div "Icon Icon Icon Icon Icon Icon List" at bounding box center [925, 361] width 53 height 36
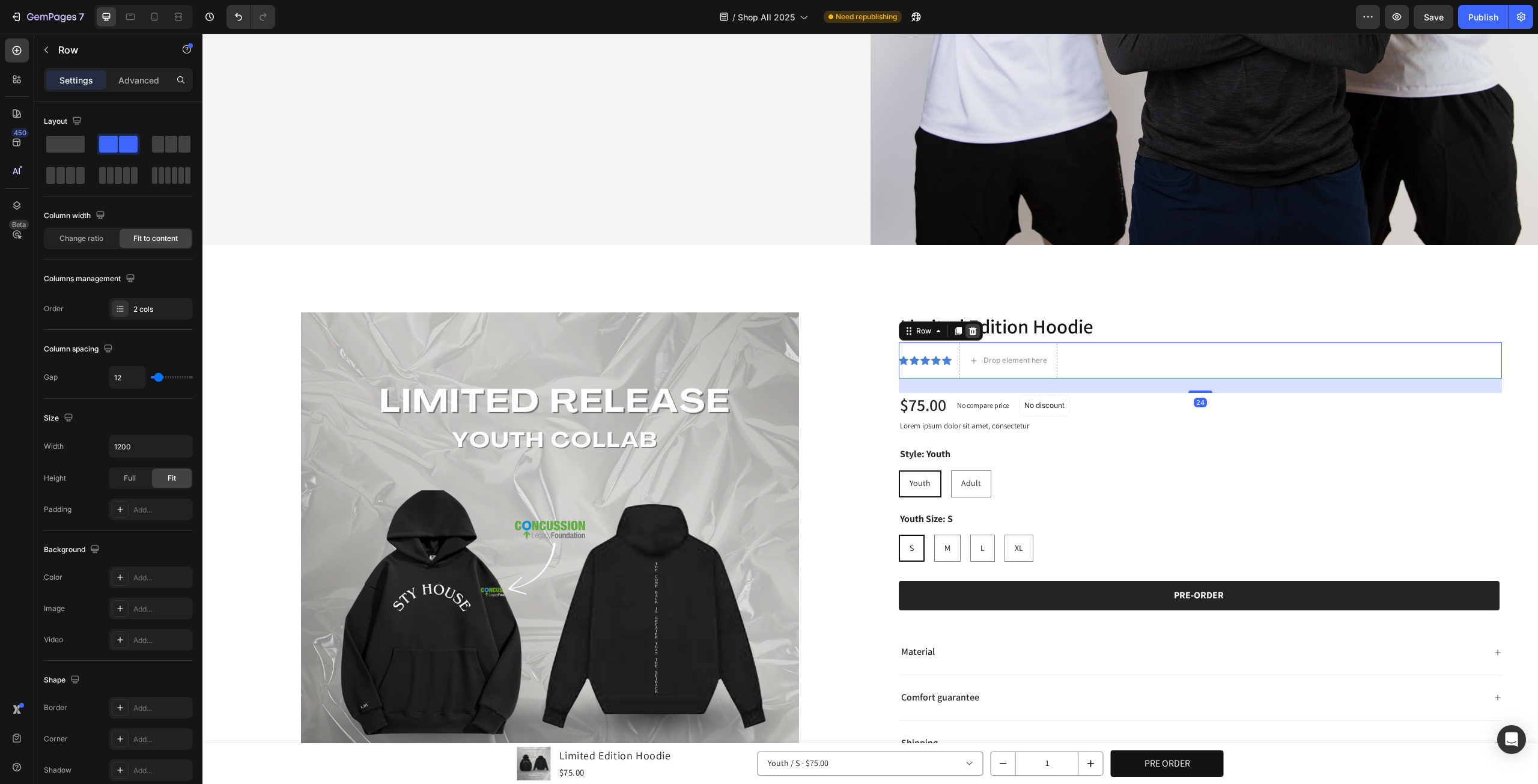
click at [968, 326] on icon at bounding box center [973, 331] width 10 height 10
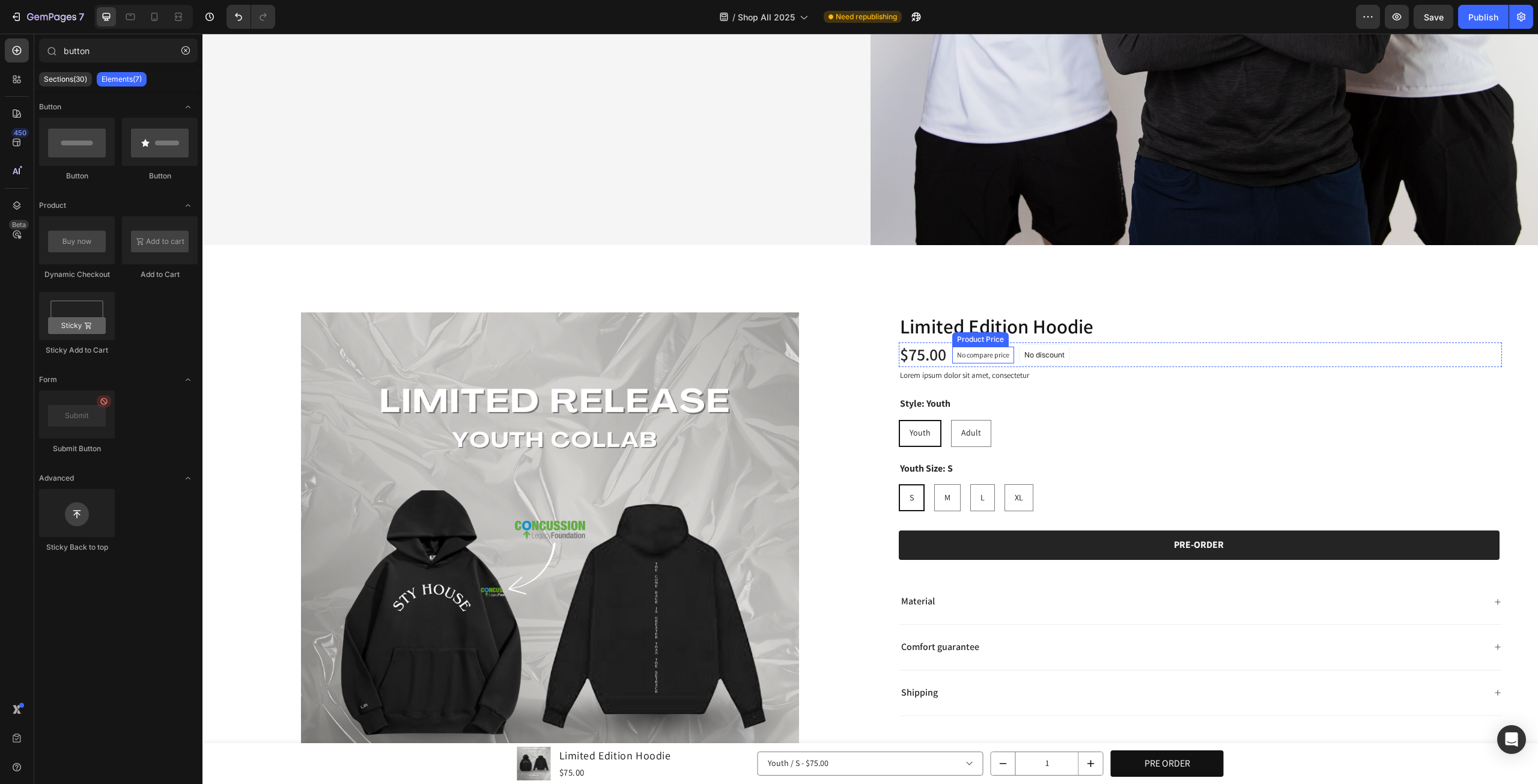
click at [981, 346] on div "No compare price" at bounding box center [983, 355] width 62 height 16
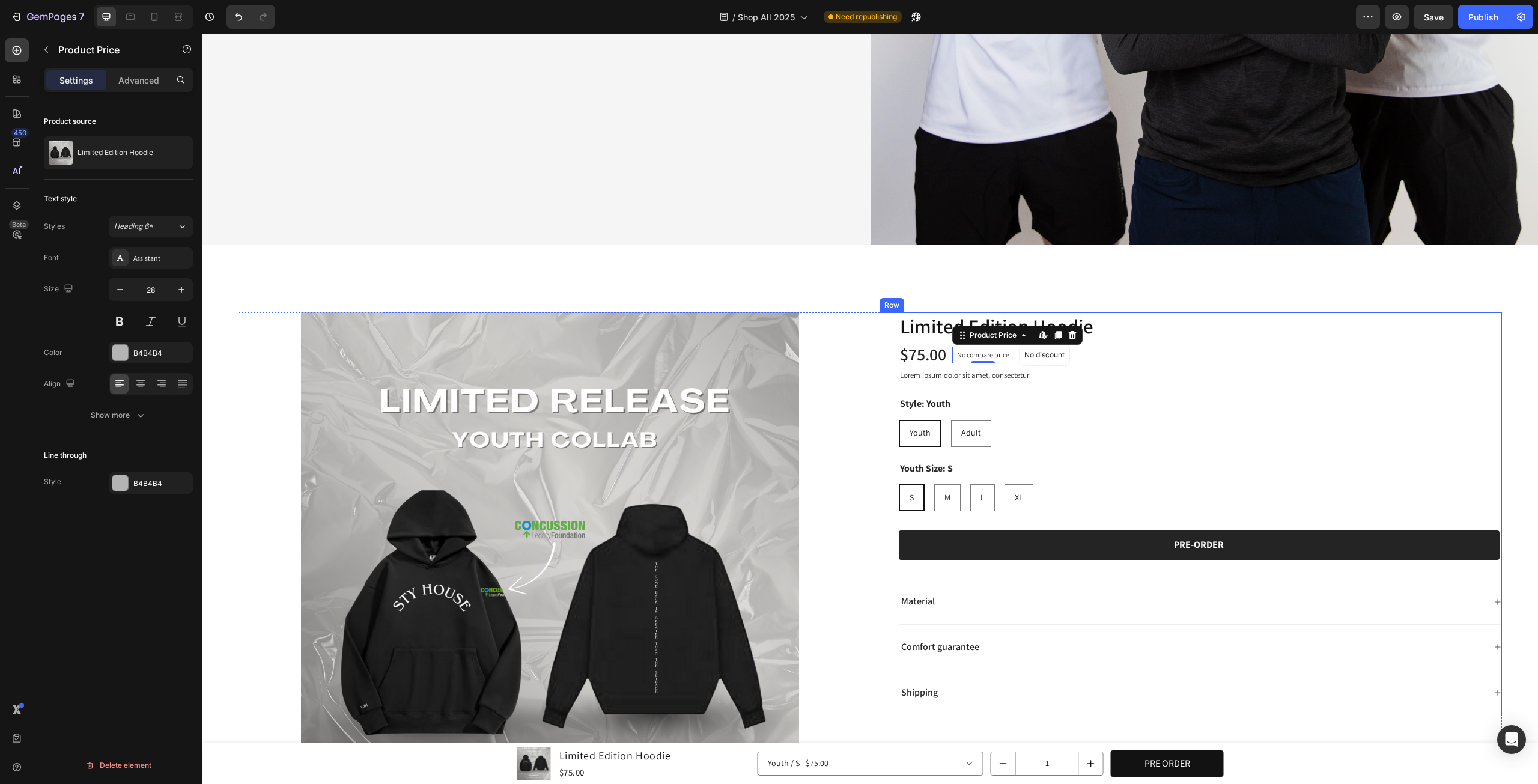
click at [1089, 396] on div "Style: Youth Youth Youth Youth Adult Adult Adult" at bounding box center [1200, 421] width 604 height 50
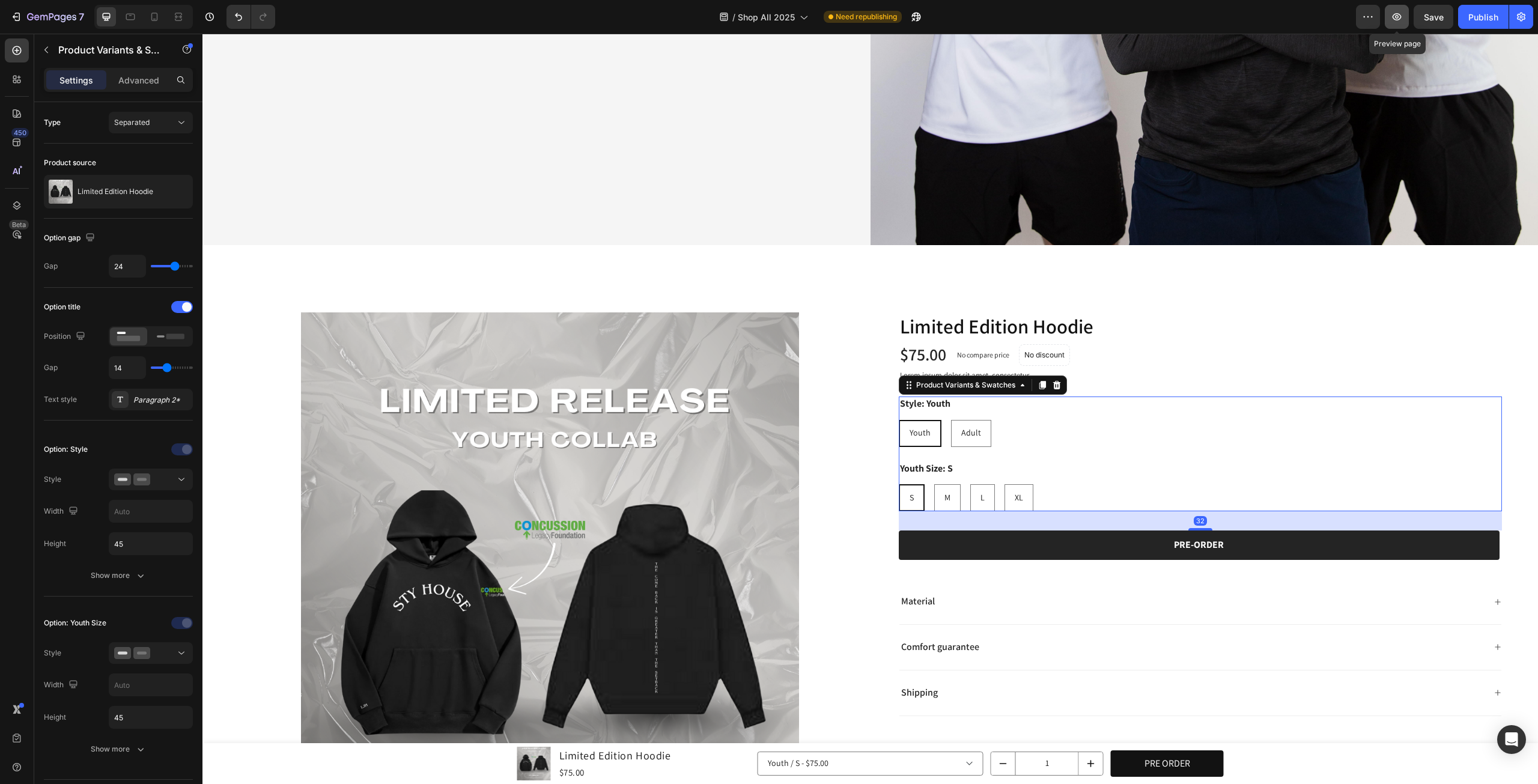
click at [1393, 11] on icon "button" at bounding box center [1397, 16] width 12 height 12
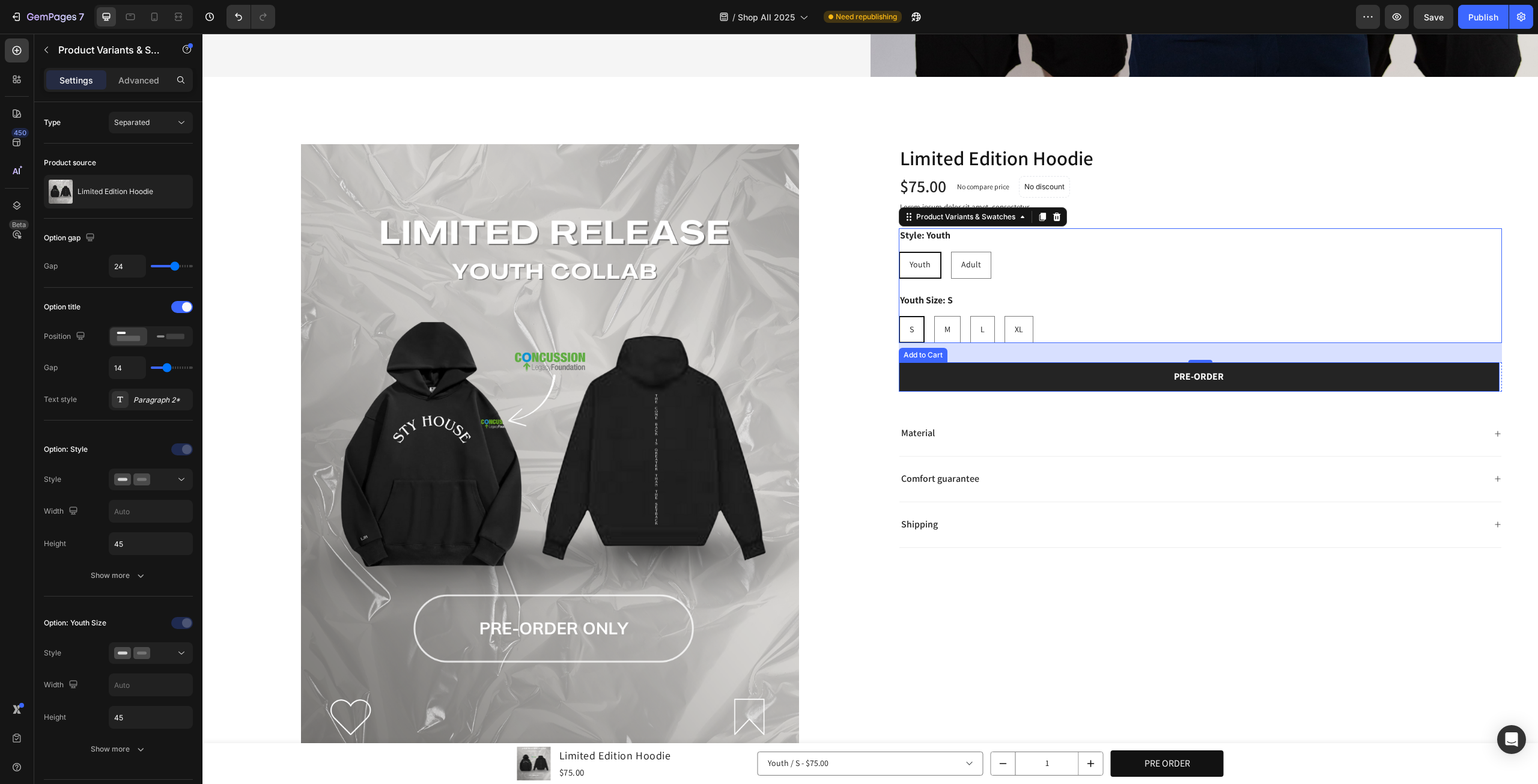
click at [1240, 510] on div "Shipping" at bounding box center [1200, 524] width 602 height 46
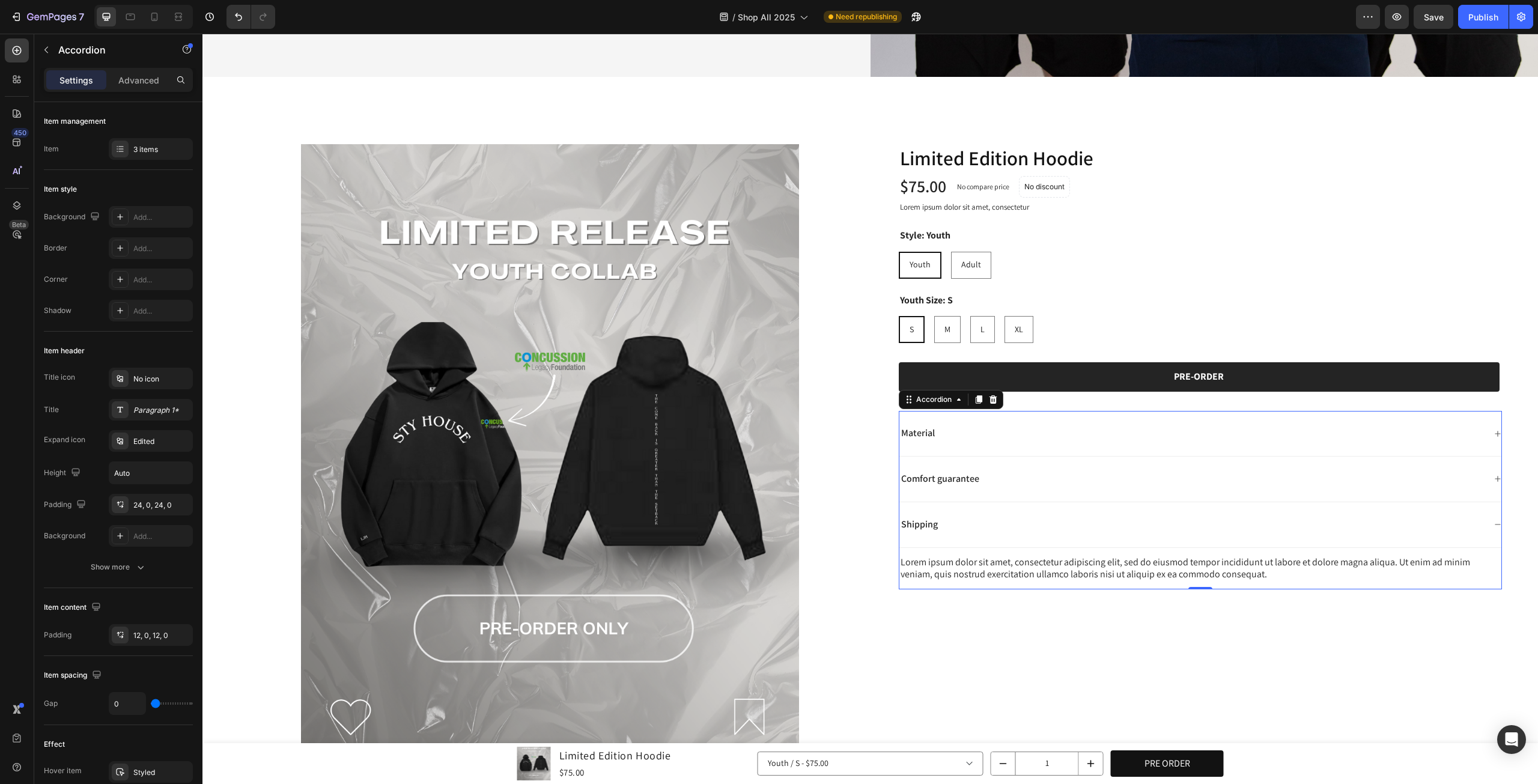
scroll to position [700, 0]
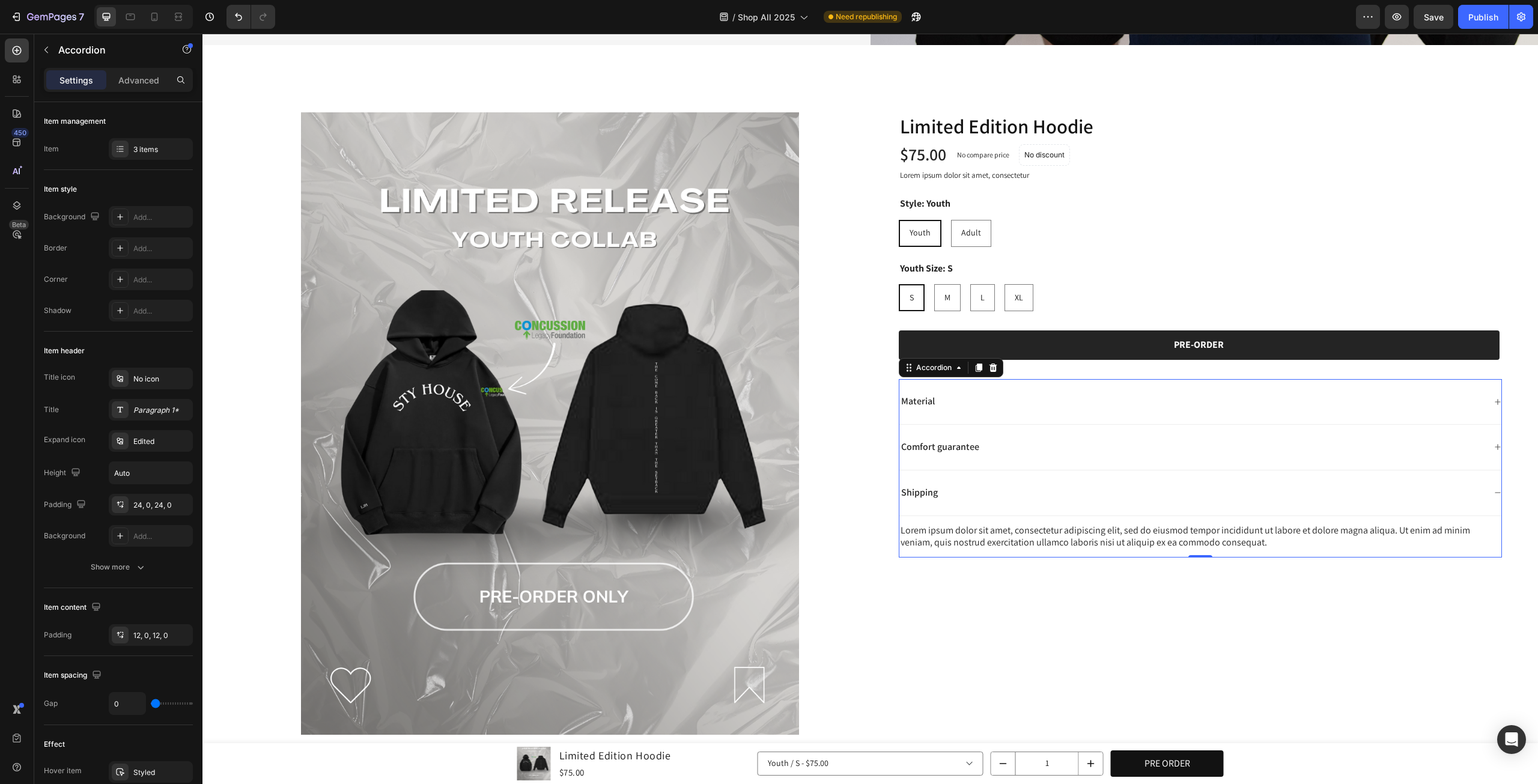
click at [905, 398] on p "Material" at bounding box center [918, 401] width 34 height 13
click at [1020, 388] on div "Material" at bounding box center [1200, 402] width 602 height 46
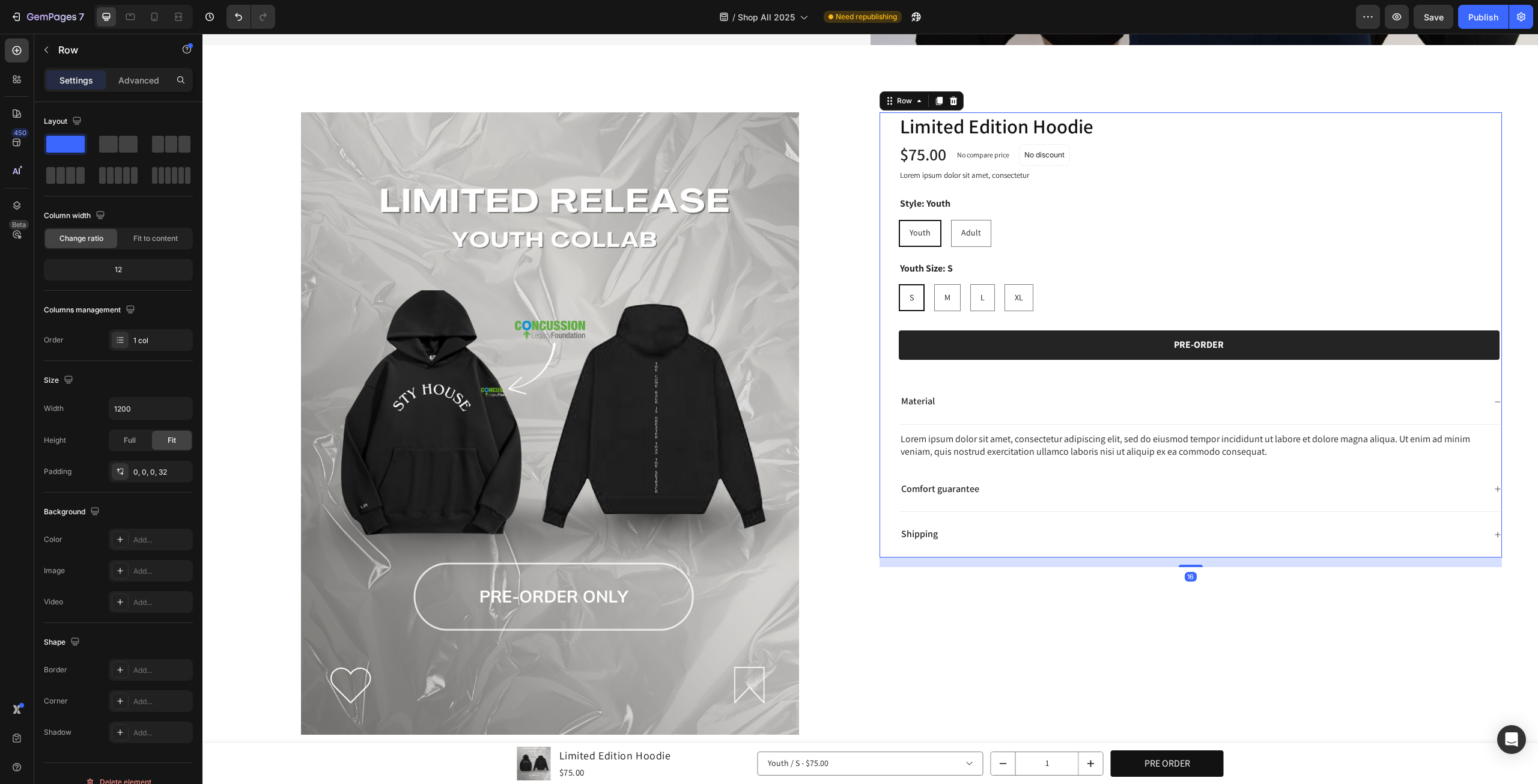
click at [891, 412] on div "Limited Edition Hoodie Product Title $75.00 Product Price Product Price No comp…" at bounding box center [1191, 335] width 623 height 446
click at [1090, 396] on div "Material" at bounding box center [1192, 402] width 586 height 16
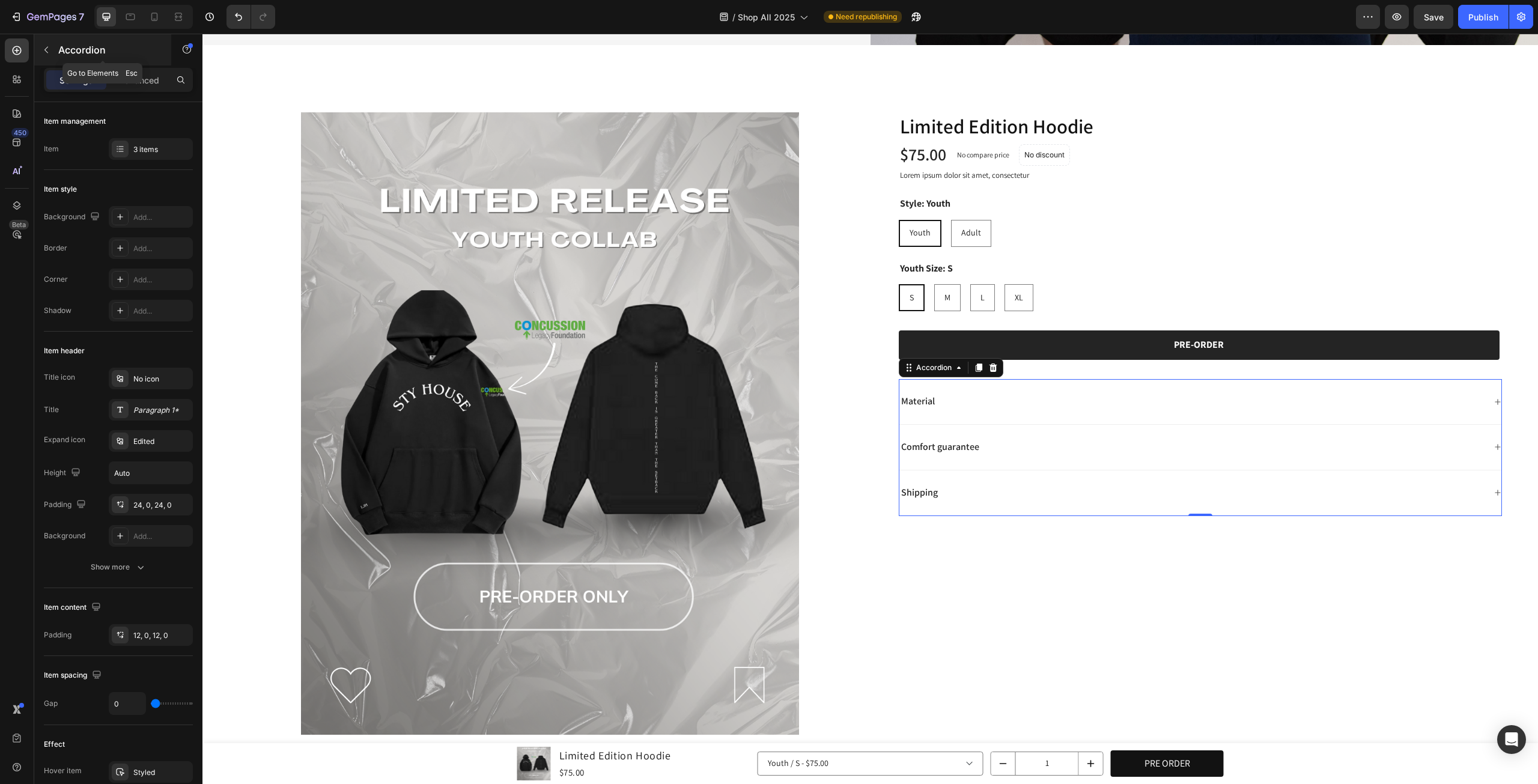
click at [42, 52] on icon "button" at bounding box center [46, 49] width 10 height 10
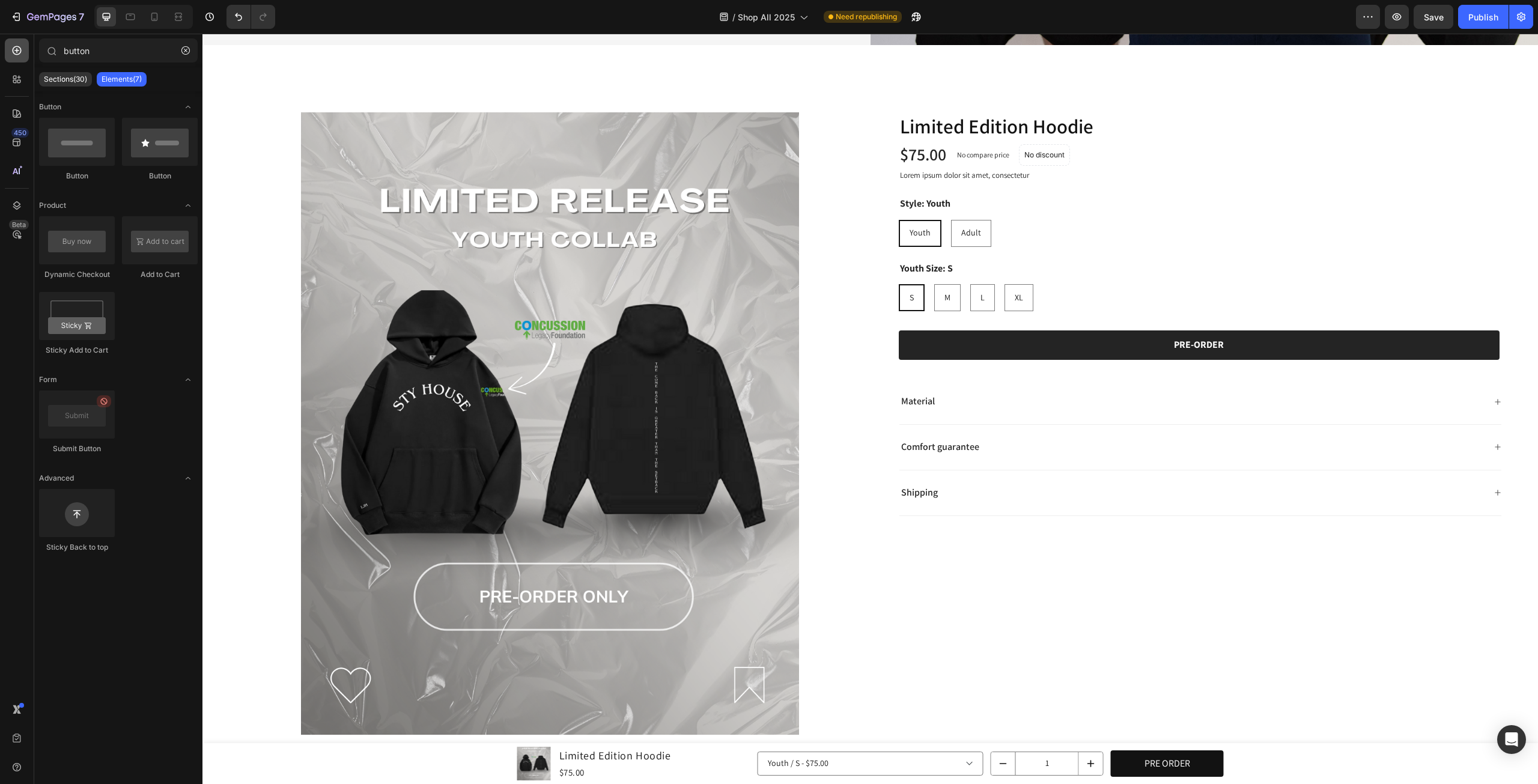
click at [20, 51] on icon at bounding box center [17, 51] width 9 height 9
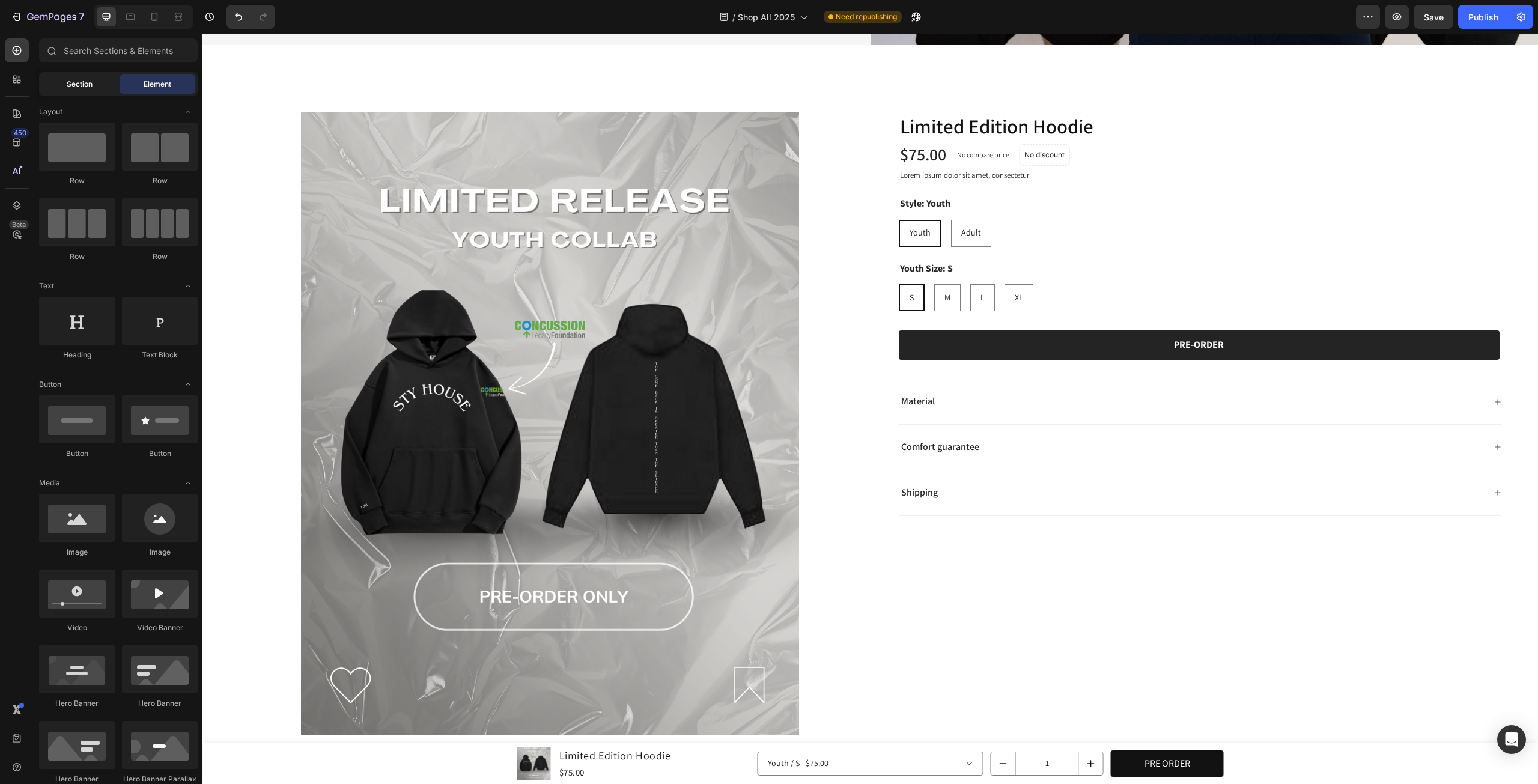
click at [61, 76] on div "Section" at bounding box center [79, 85] width 76 height 19
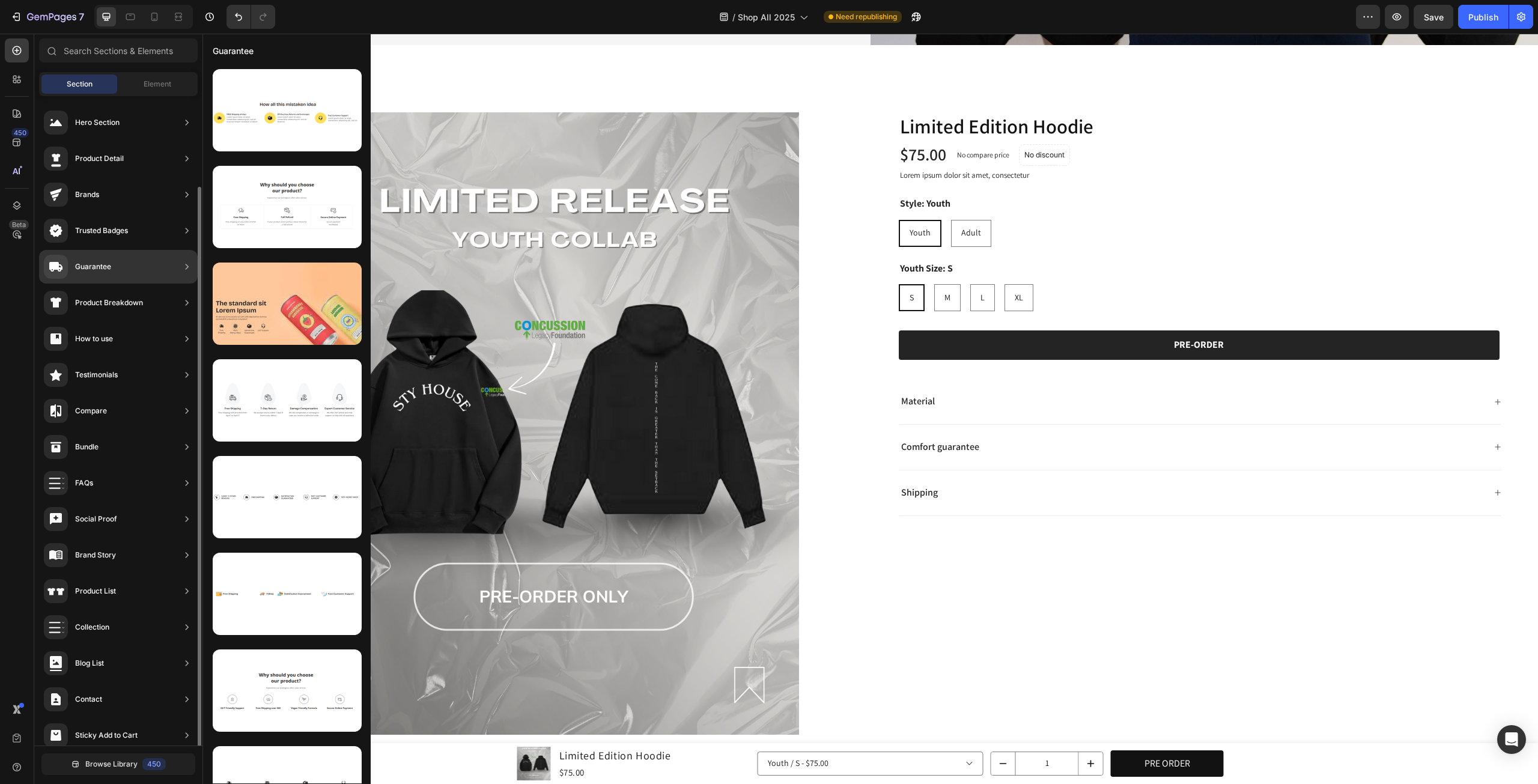
scroll to position [47, 0]
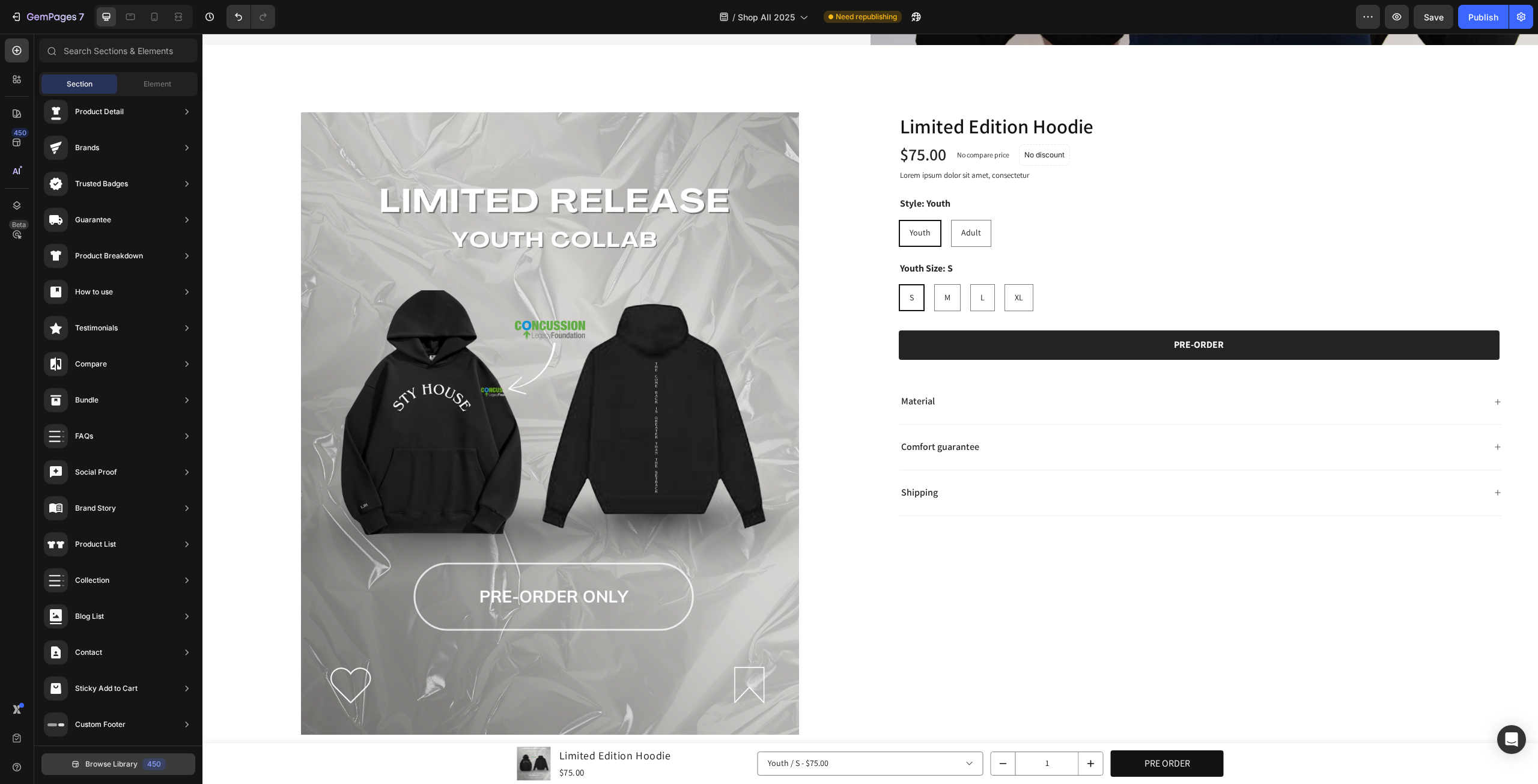
click at [140, 768] on button "Browse Library 450" at bounding box center [118, 764] width 154 height 22
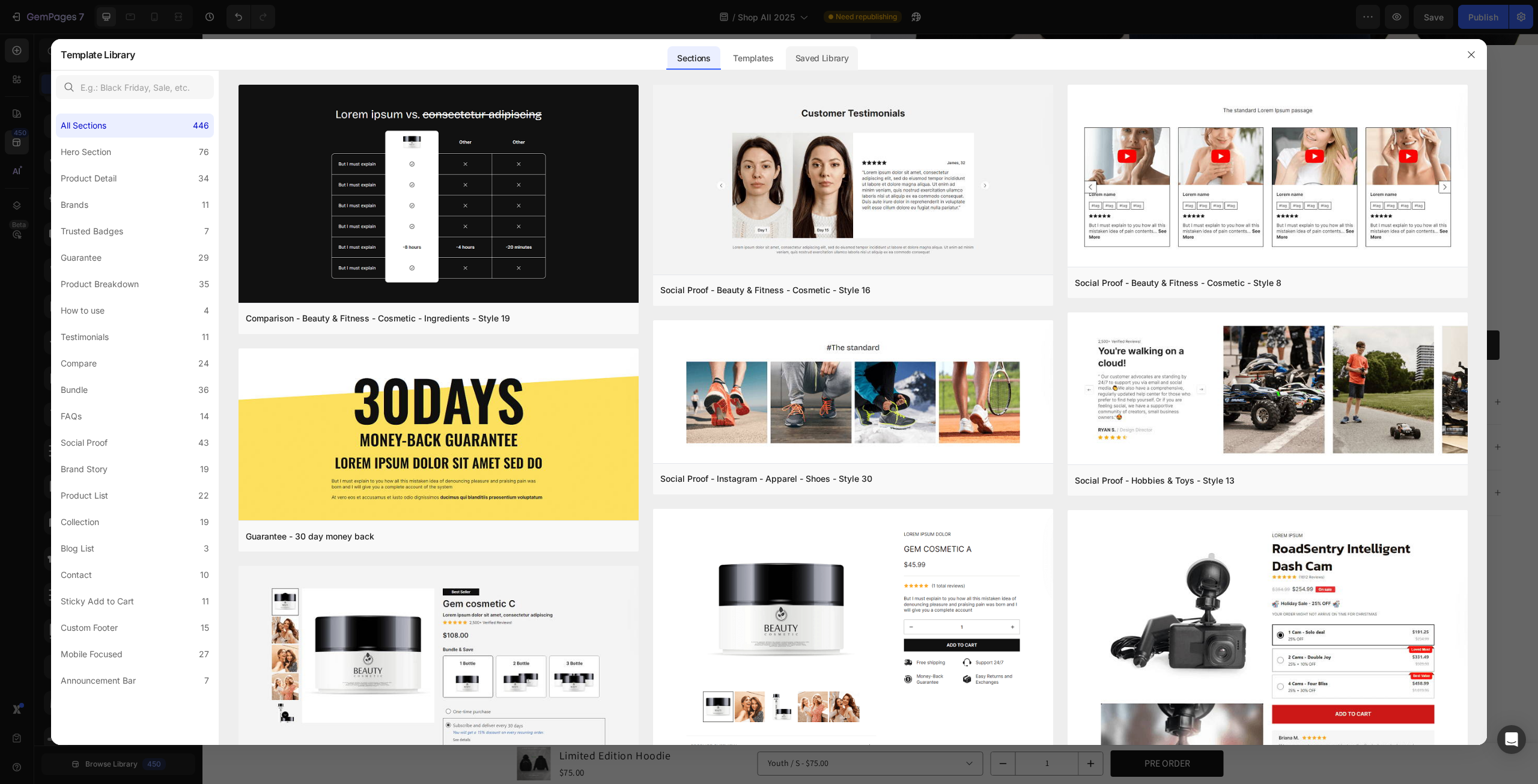
click at [802, 56] on div "Saved Library" at bounding box center [822, 58] width 73 height 24
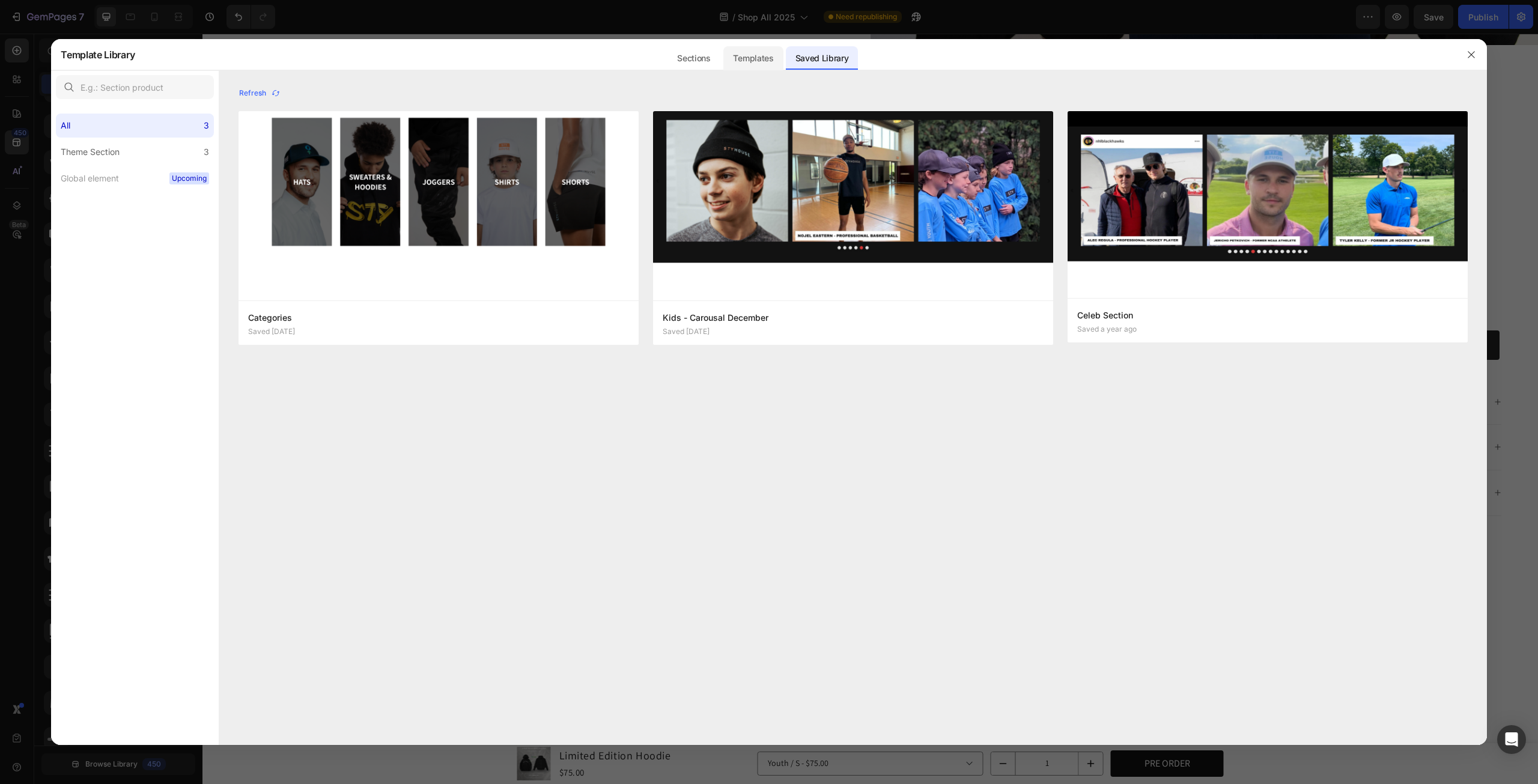
click at [767, 54] on div "Templates" at bounding box center [753, 58] width 59 height 24
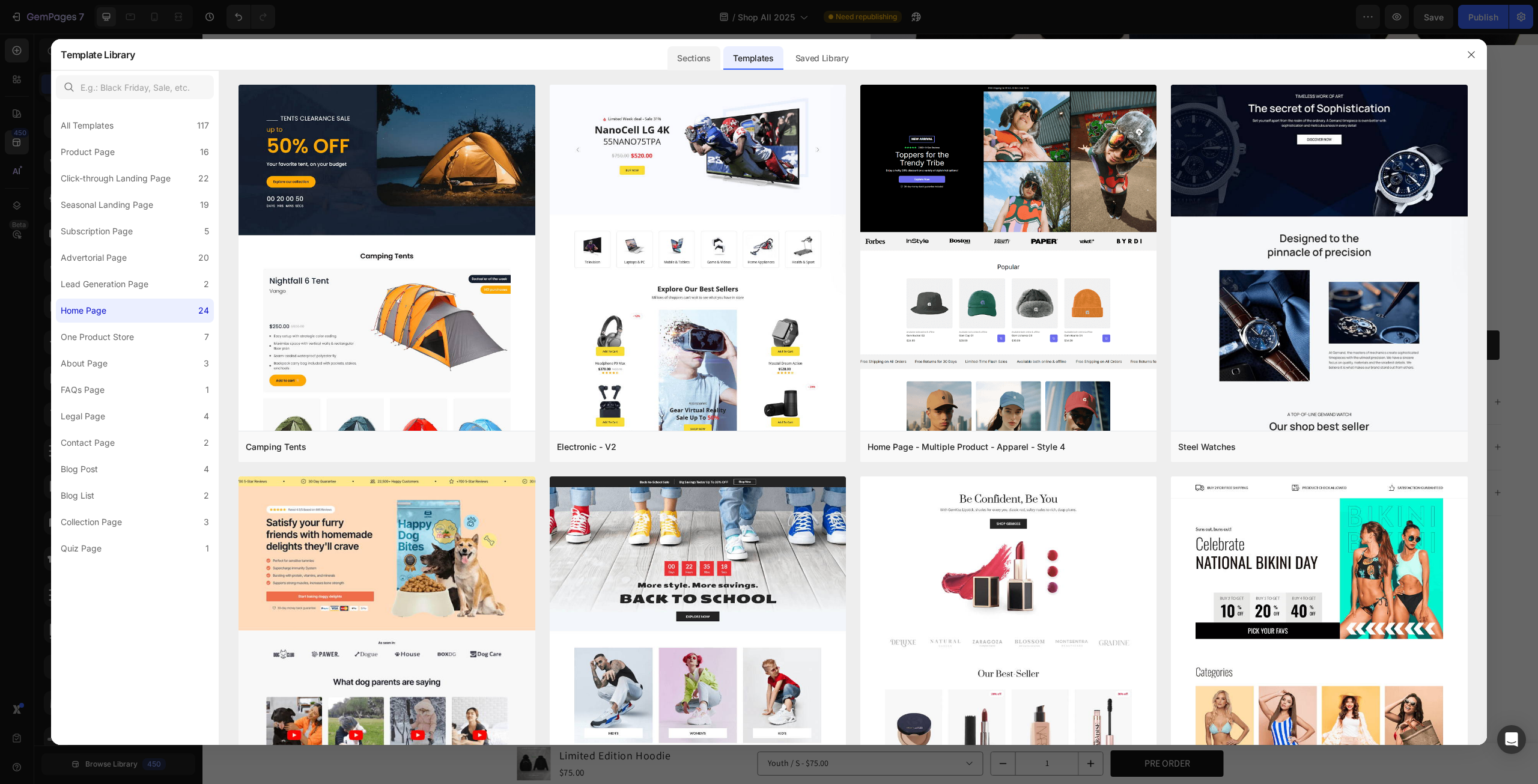
click at [671, 57] on div "Sections" at bounding box center [694, 58] width 52 height 24
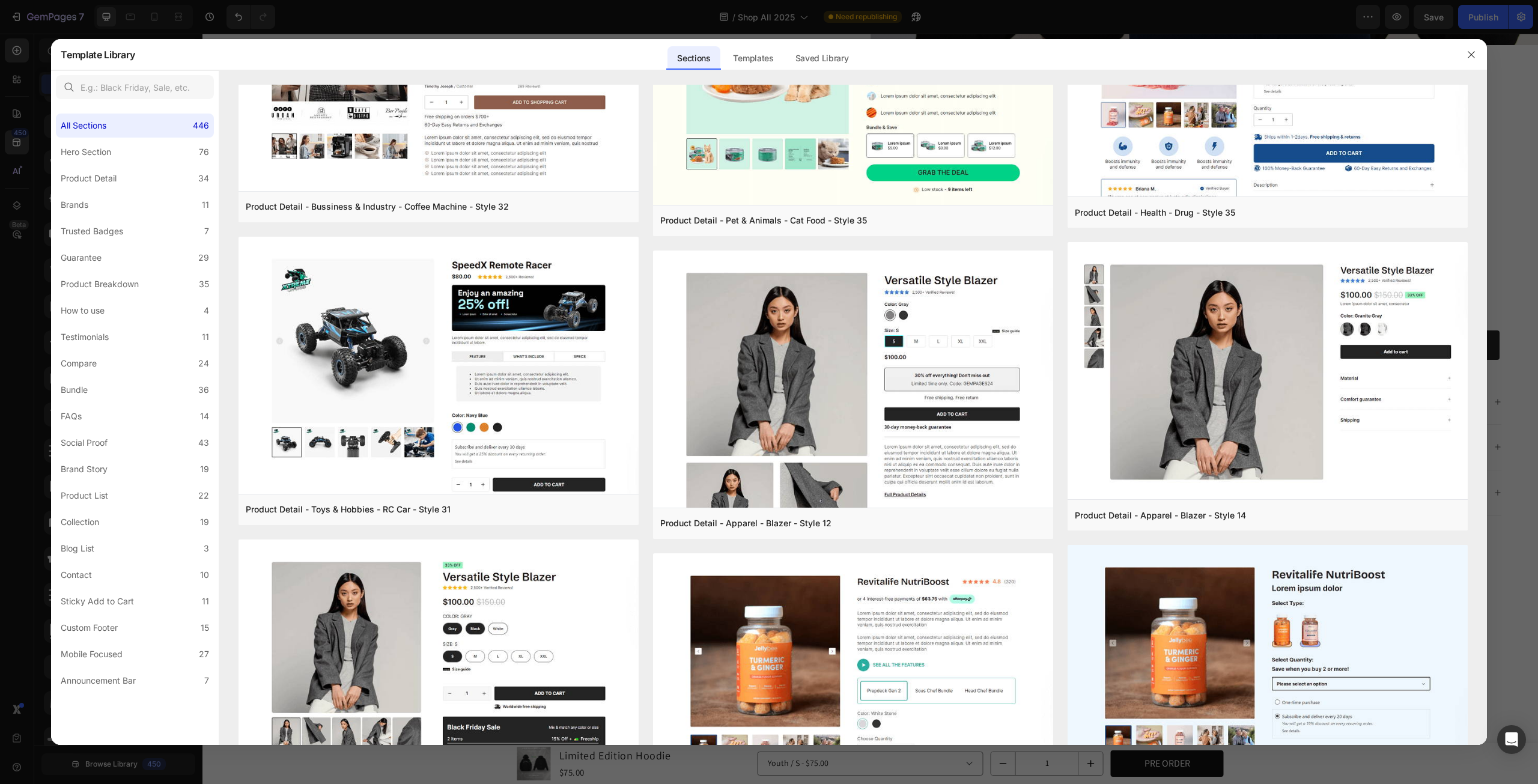
scroll to position [3292, 0]
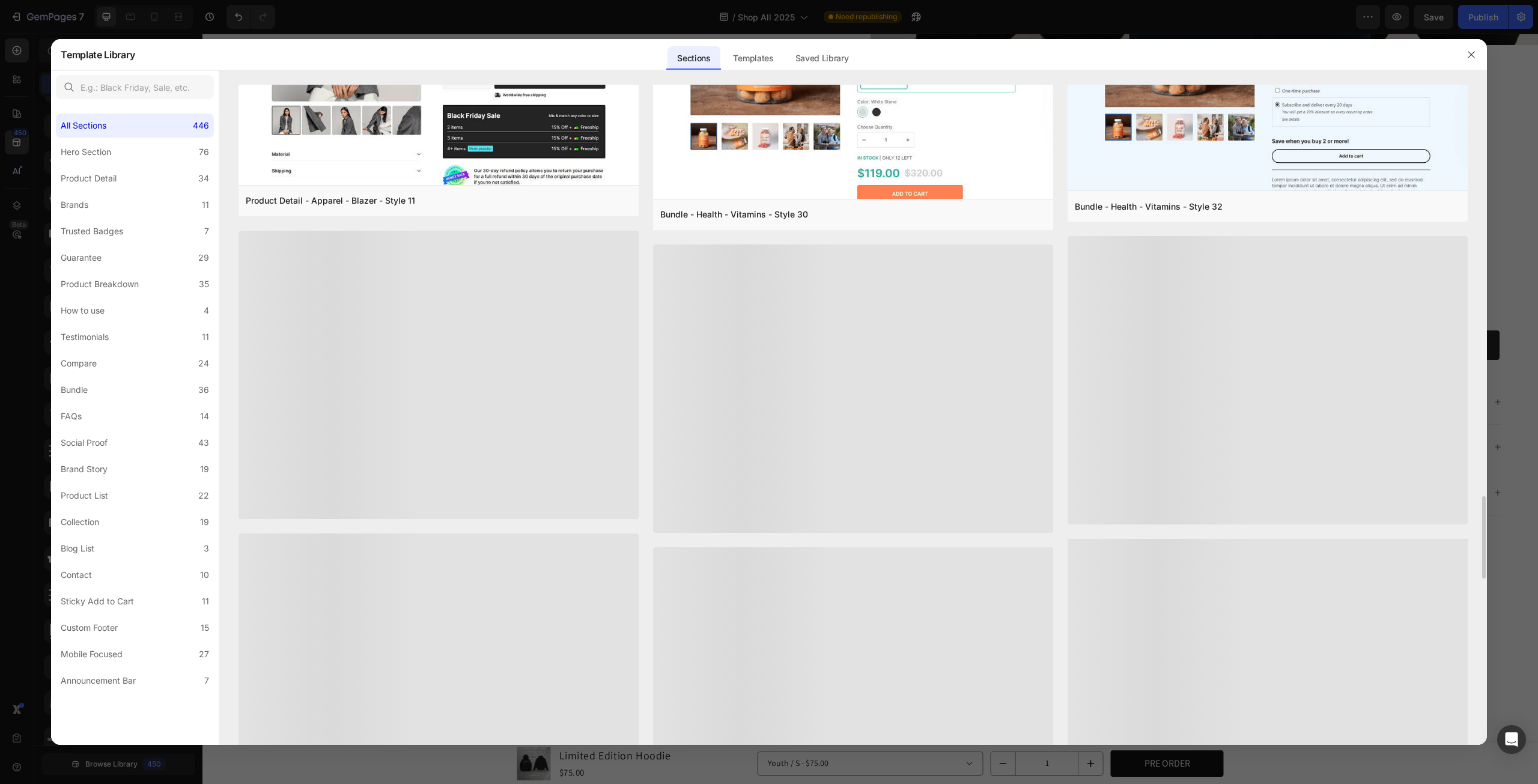
click at [1529, 200] on div at bounding box center [769, 392] width 1538 height 784
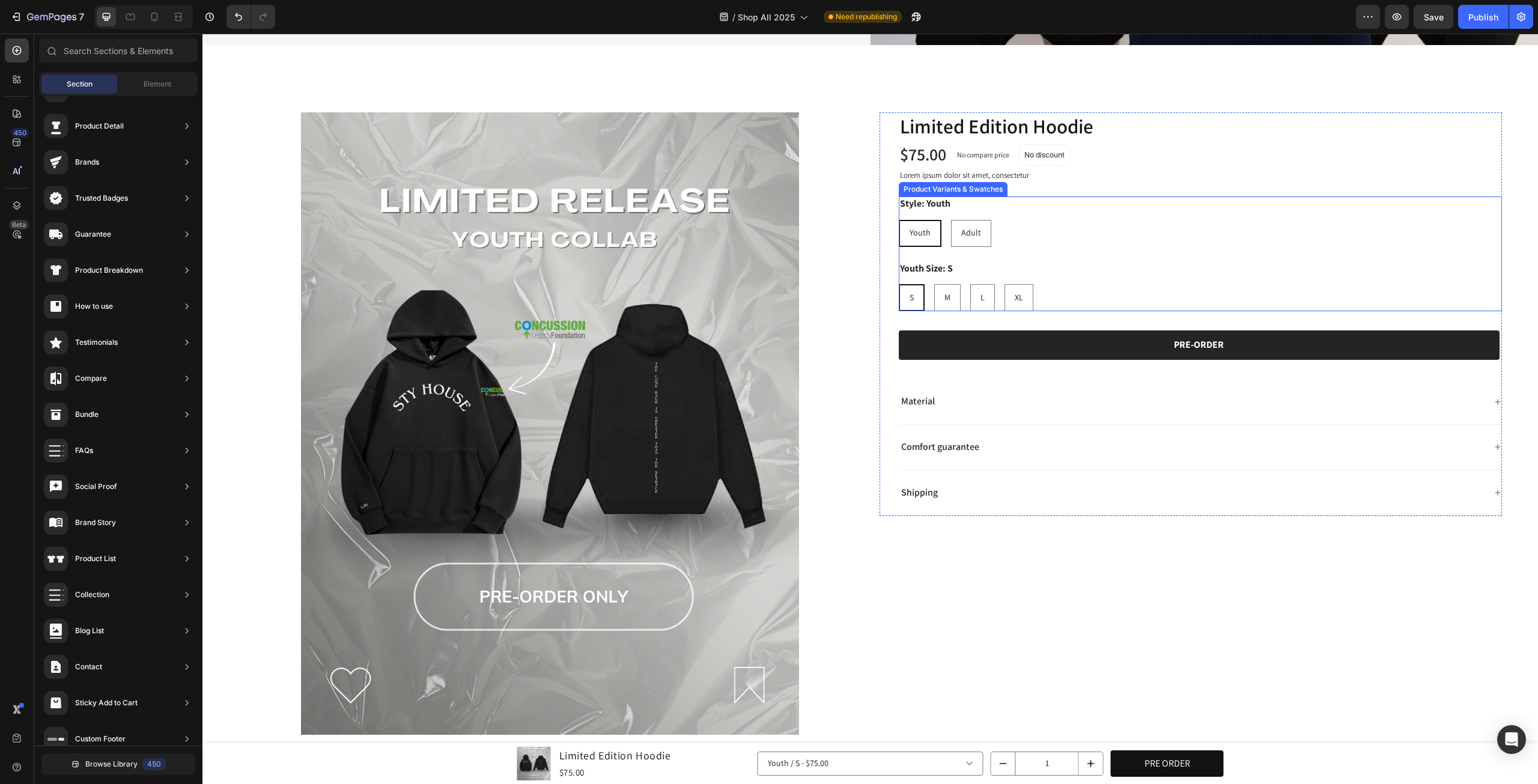
click at [1176, 284] on div "S S S M M M L L L XL XL XL" at bounding box center [1200, 298] width 604 height 27
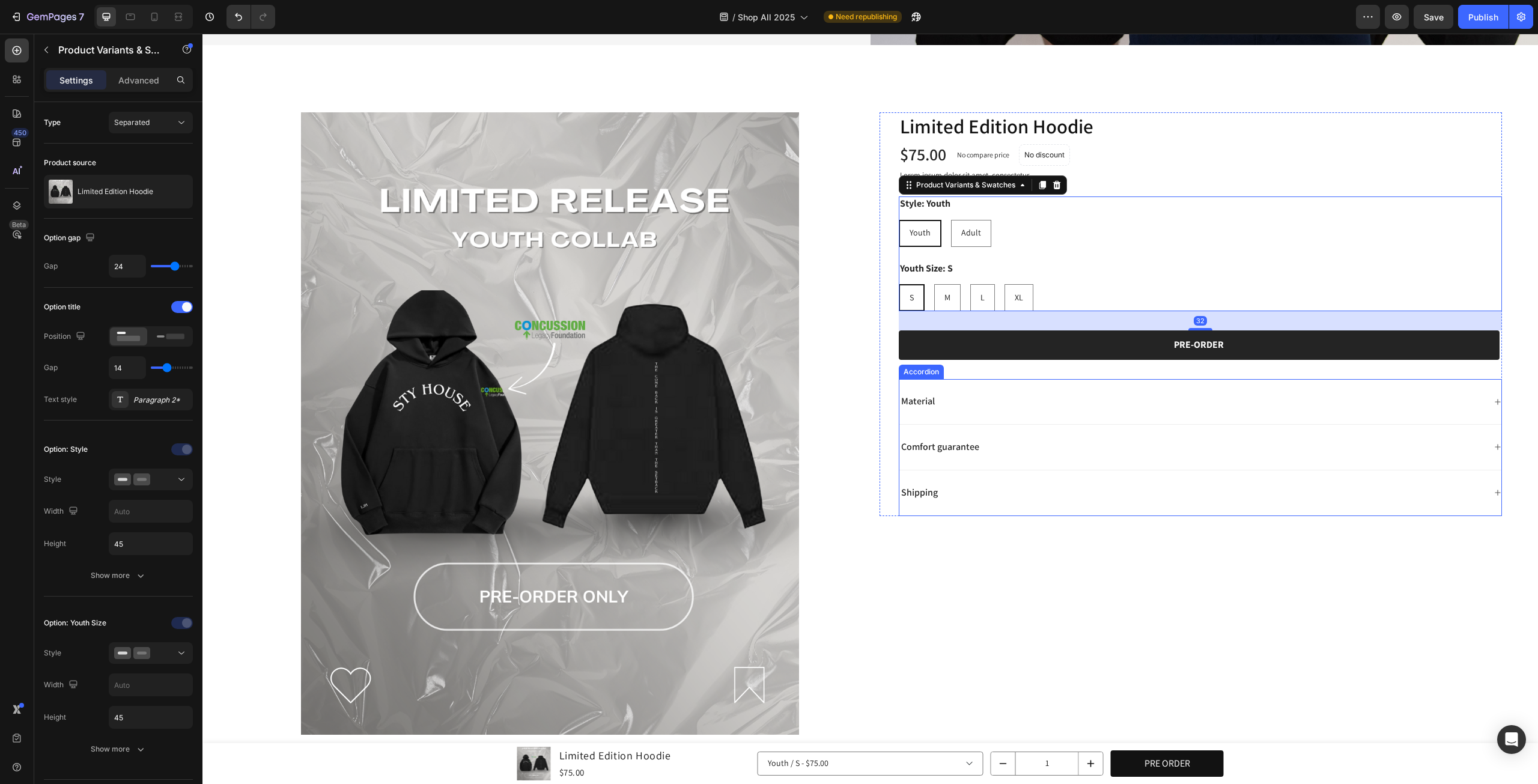
click at [1017, 370] on div "Limited Edition Hoodie Product Title $75.00 Product Price Product Price No comp…" at bounding box center [1200, 314] width 604 height 404
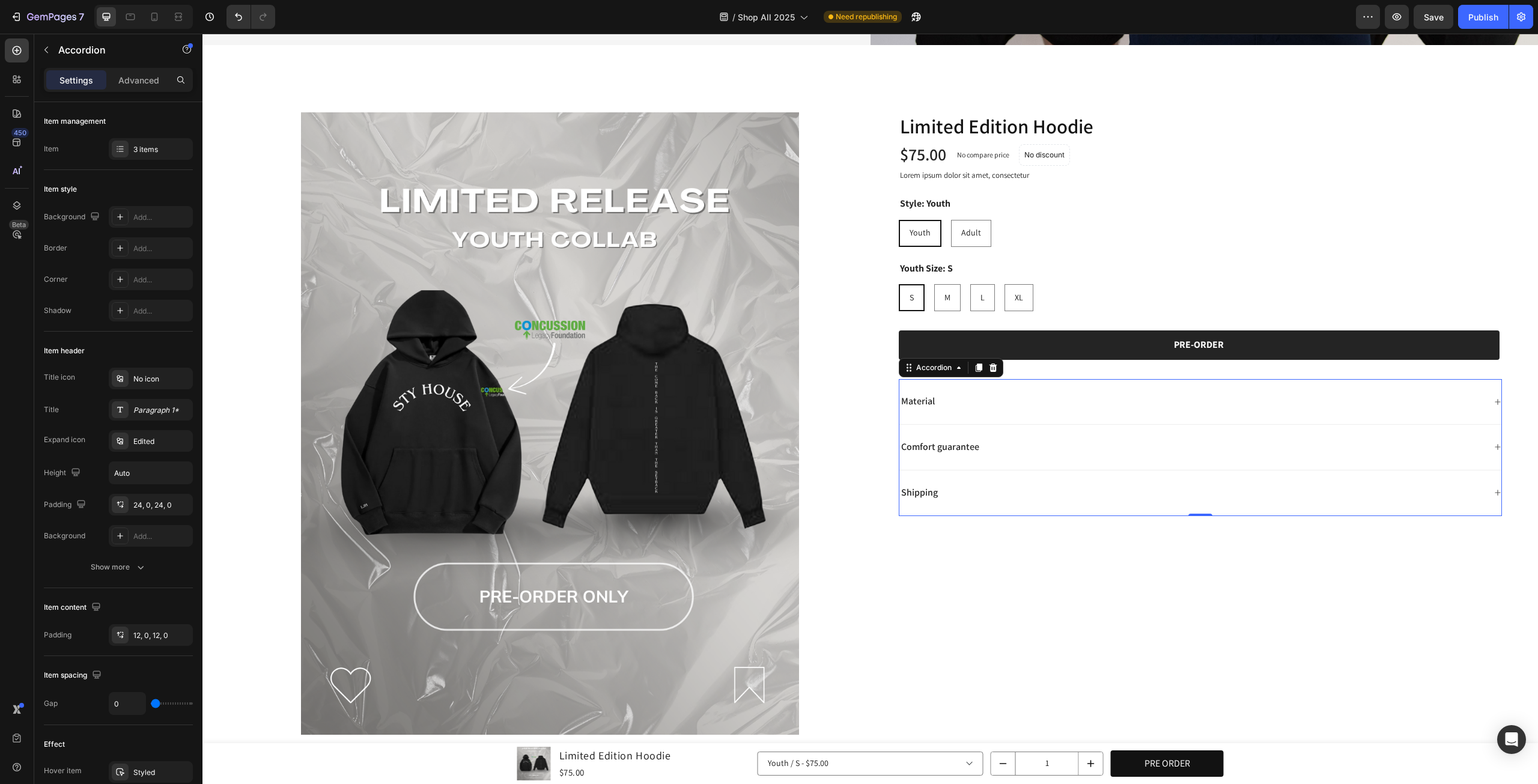
click at [1031, 399] on div "Material" at bounding box center [1192, 402] width 586 height 16
click at [1017, 385] on div "Material" at bounding box center [1200, 402] width 602 height 46
click at [989, 364] on icon at bounding box center [993, 367] width 10 height 10
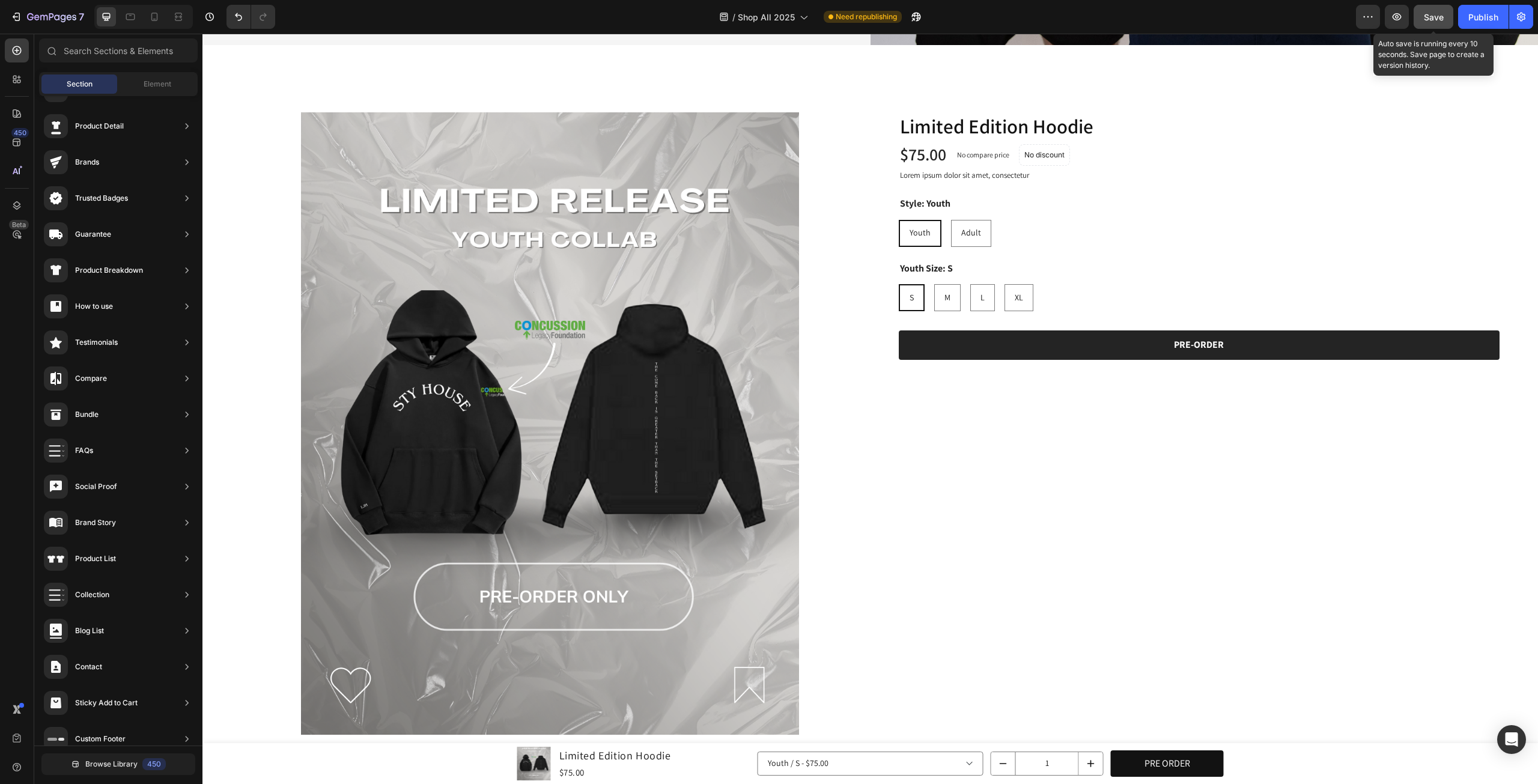
drag, startPoint x: 1421, startPoint y: 13, endPoint x: 1055, endPoint y: 253, distance: 437.7
click at [1421, 13] on button "Save" at bounding box center [1433, 16] width 40 height 24
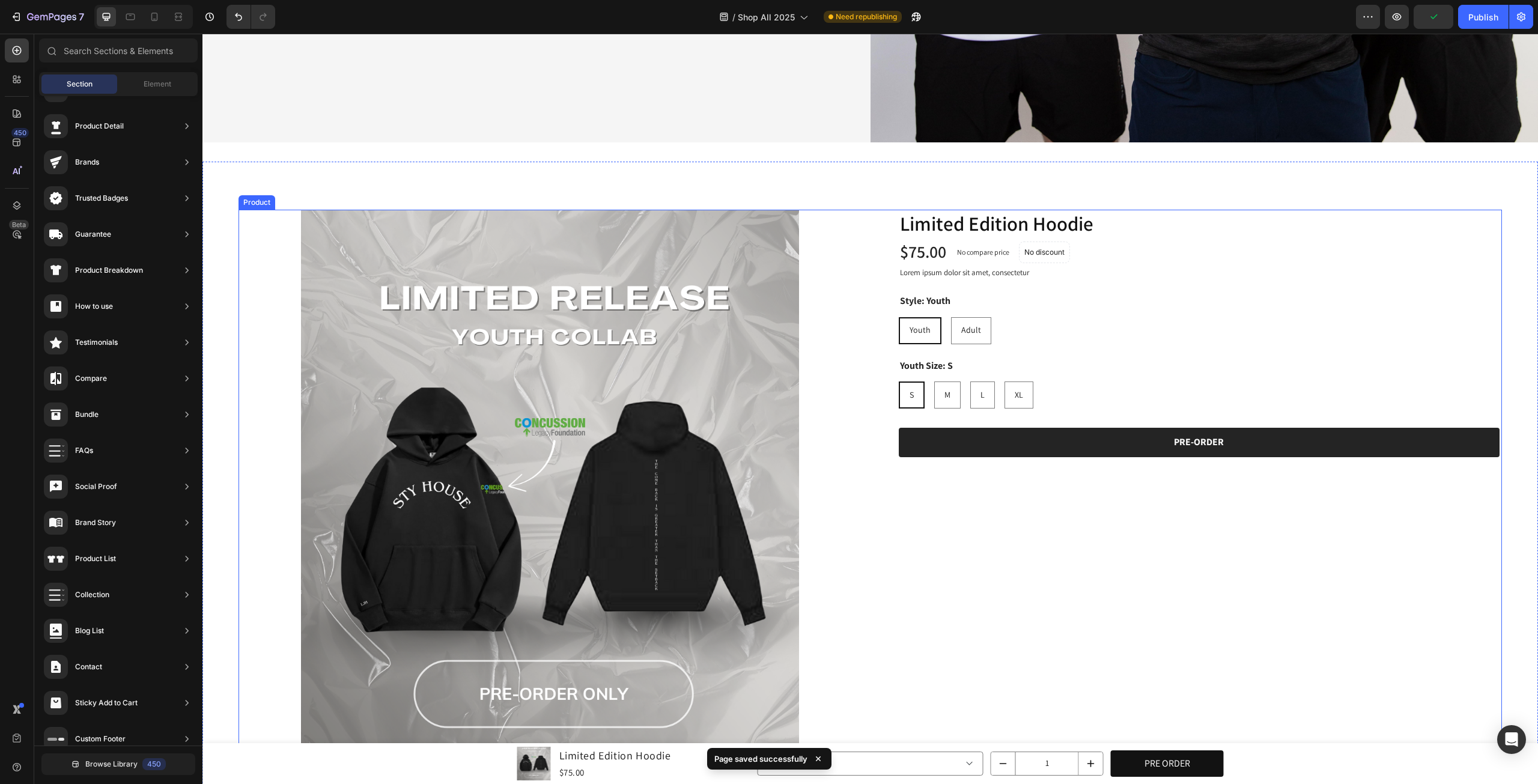
scroll to position [400, 0]
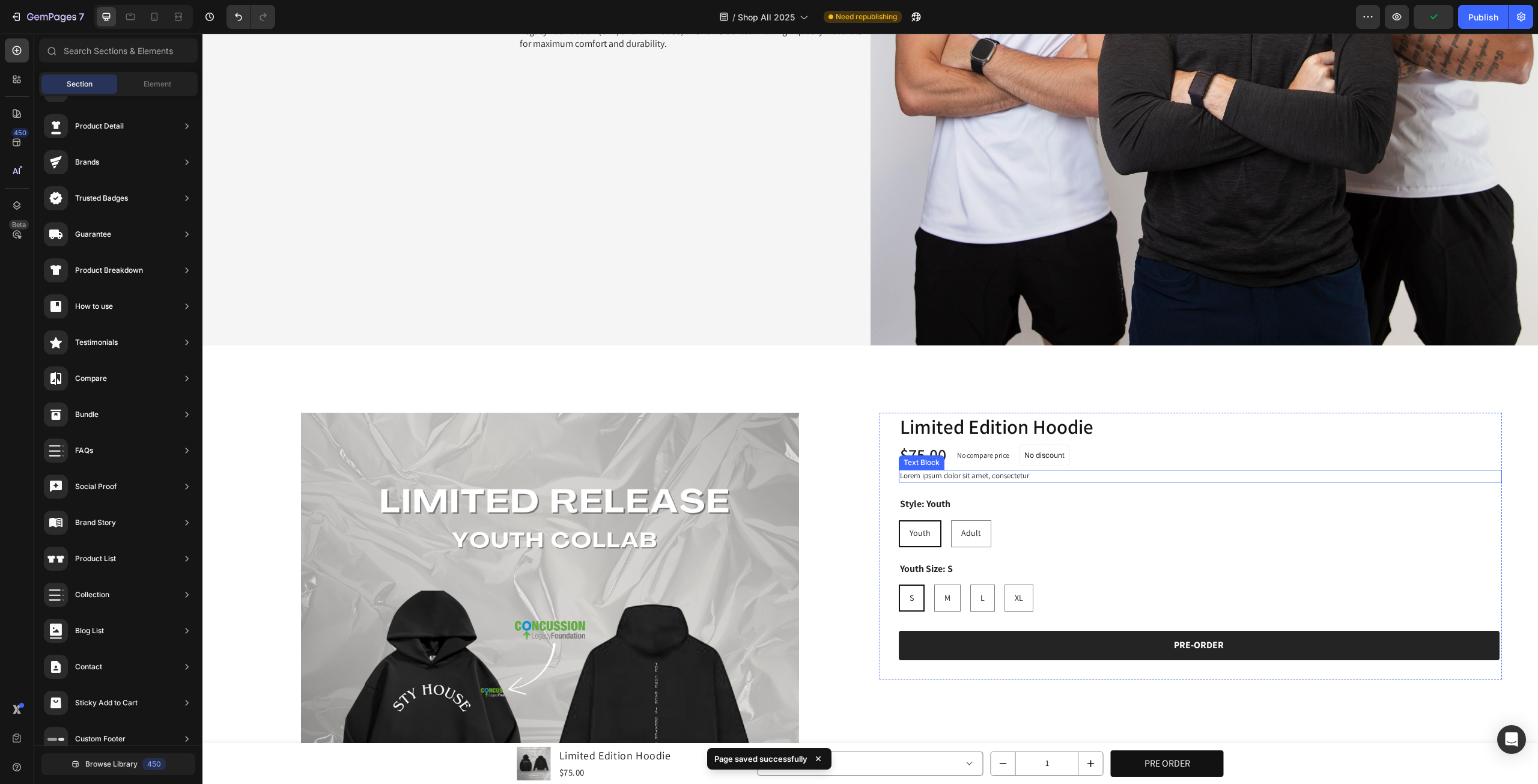
click at [986, 474] on p "Lorem ipsum dolor sit amet, consectetur" at bounding box center [1201, 476] width 602 height 10
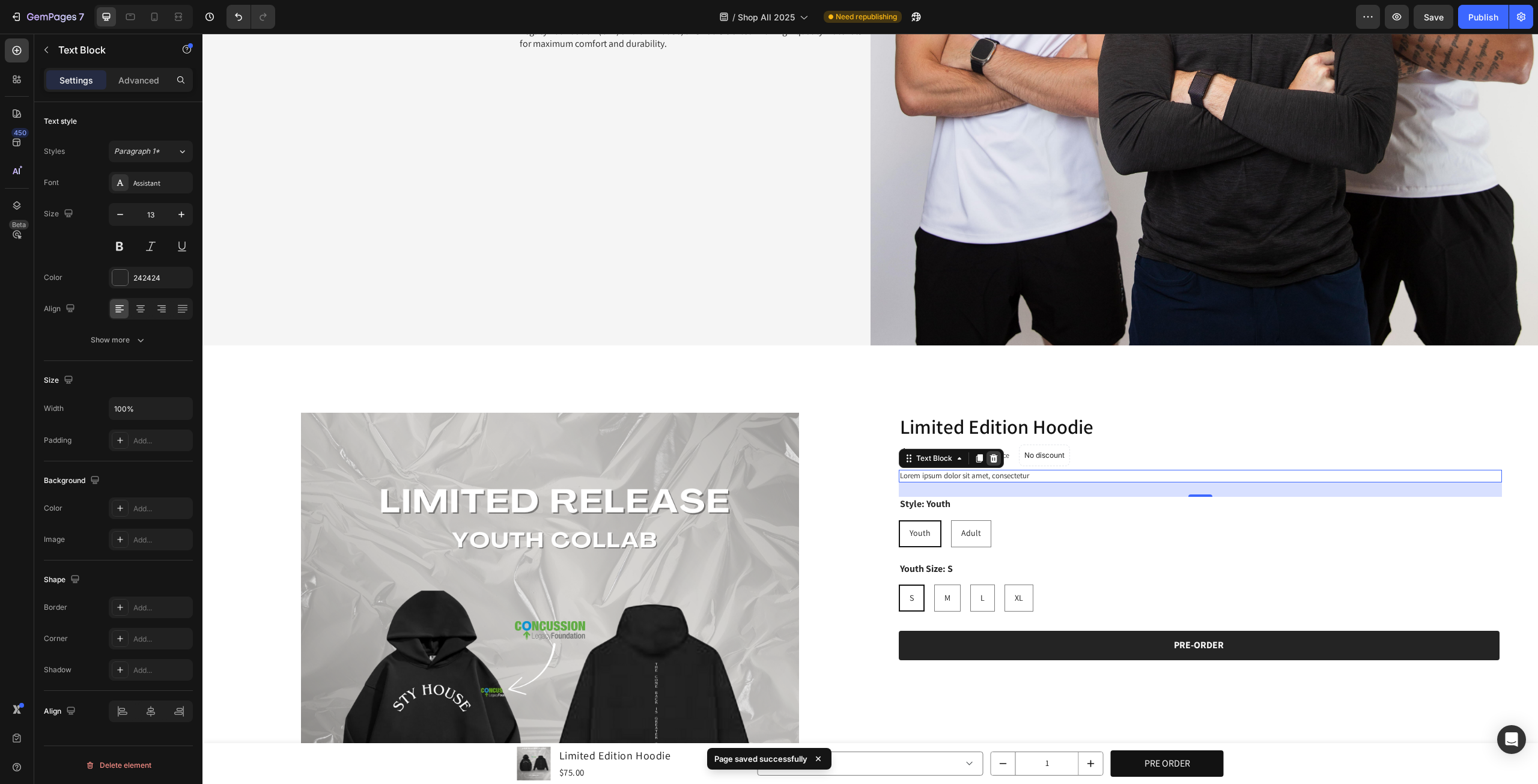
click at [989, 453] on icon at bounding box center [994, 458] width 10 height 10
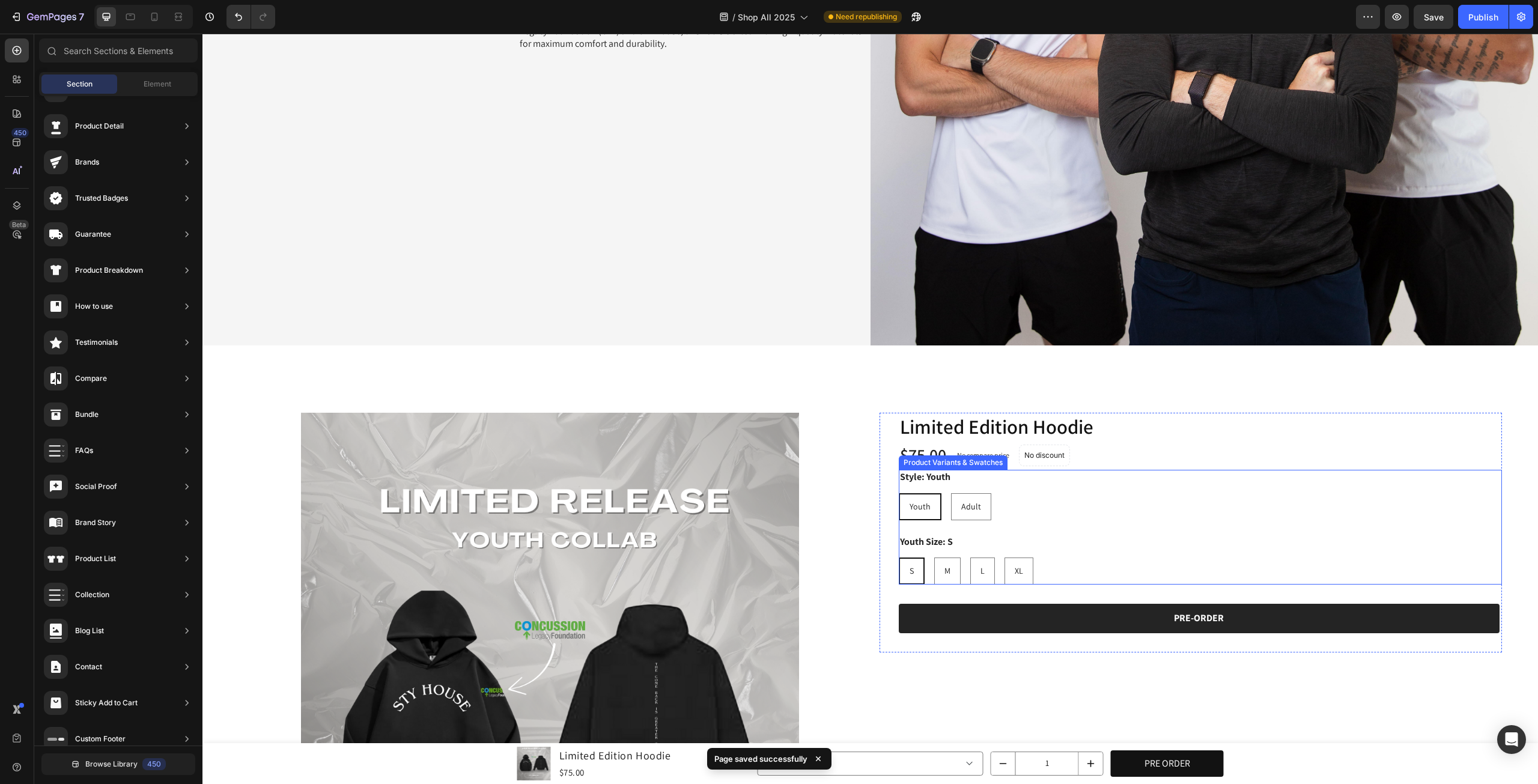
click at [1141, 477] on div "Style: Youth Youth Youth Youth Adult Adult Adult" at bounding box center [1200, 494] width 604 height 50
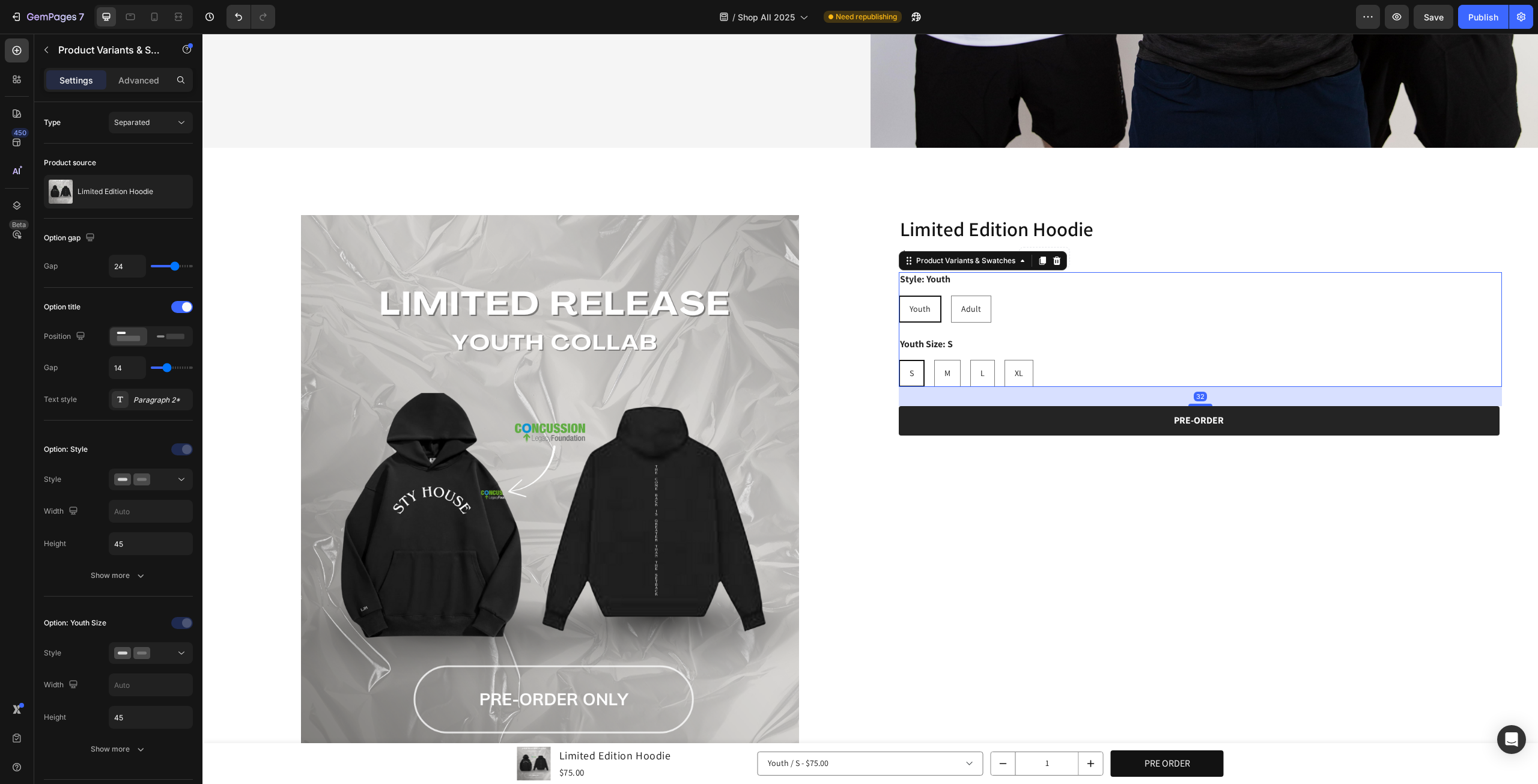
scroll to position [601, 0]
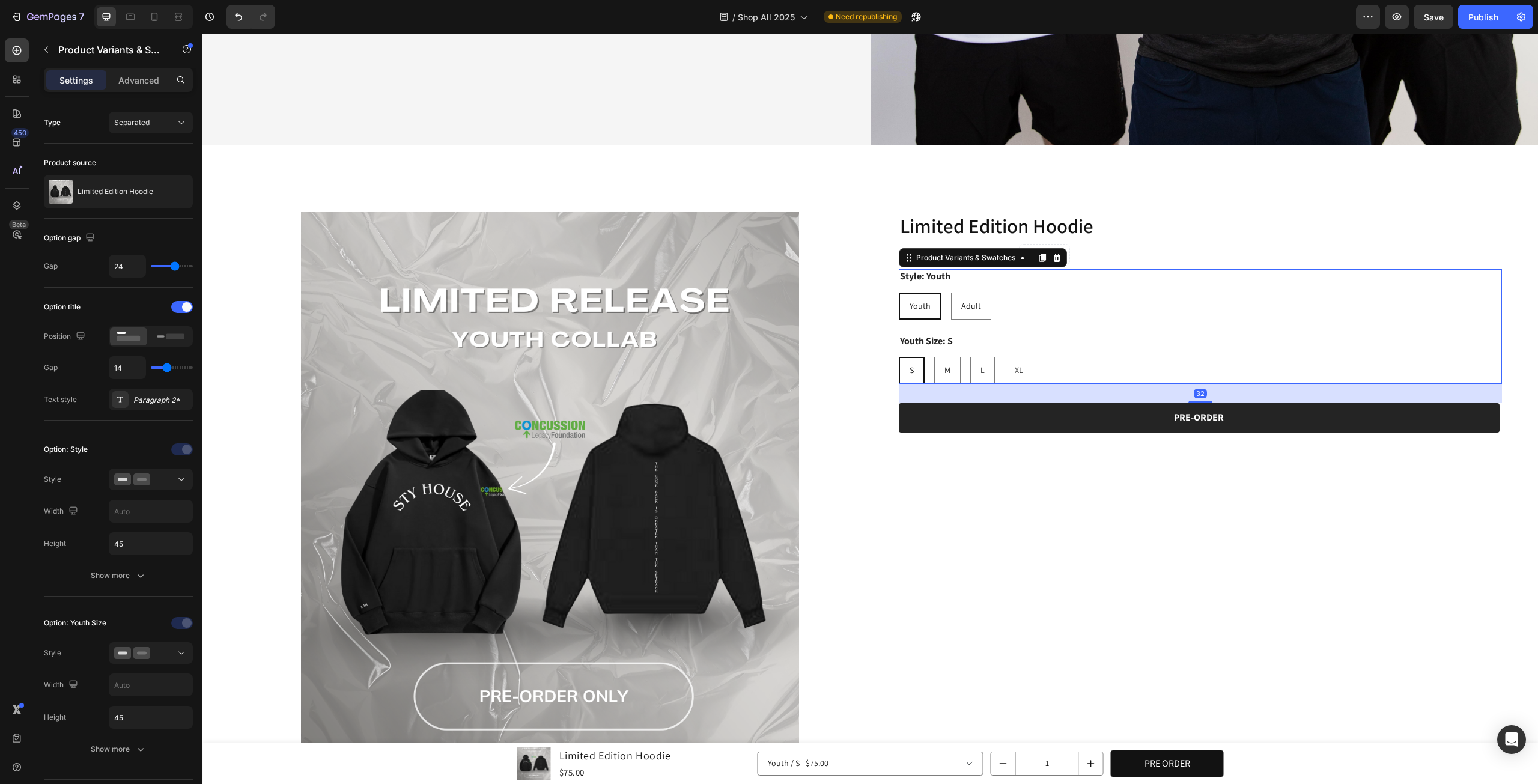
click at [1141, 477] on div "Limited Edition Hoodie Product Title $75.00 Product Price Product Price No comp…" at bounding box center [1191, 523] width 623 height 623
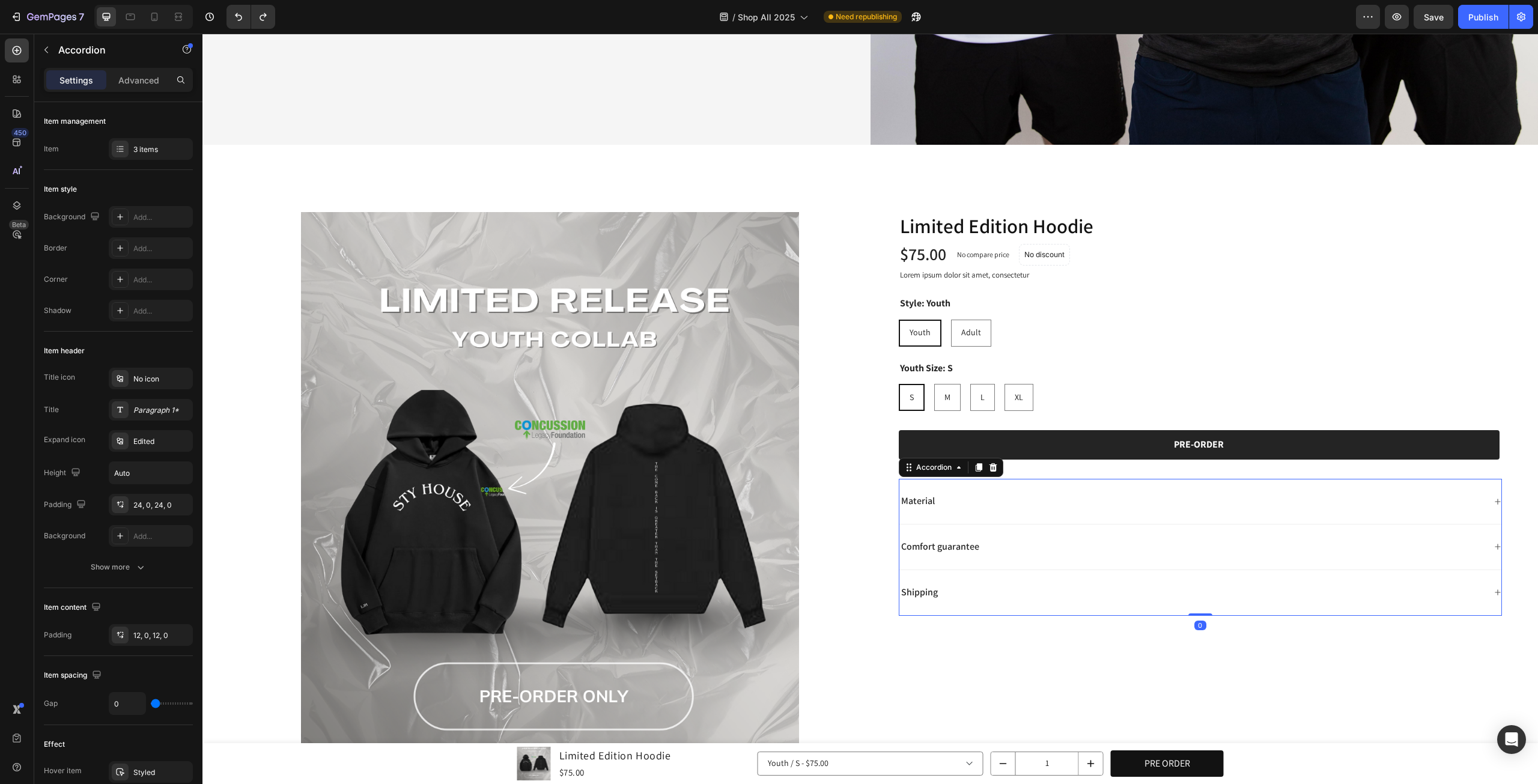
click at [1064, 527] on div "Comfort guarantee" at bounding box center [1200, 547] width 602 height 46
click at [1031, 544] on div "Comfort guarantee" at bounding box center [1192, 547] width 586 height 16
click at [950, 595] on div "Shipping" at bounding box center [1200, 592] width 602 height 46
click at [951, 593] on div "Shipping" at bounding box center [1192, 592] width 586 height 16
click at [976, 513] on div "Material" at bounding box center [1200, 501] width 602 height 46
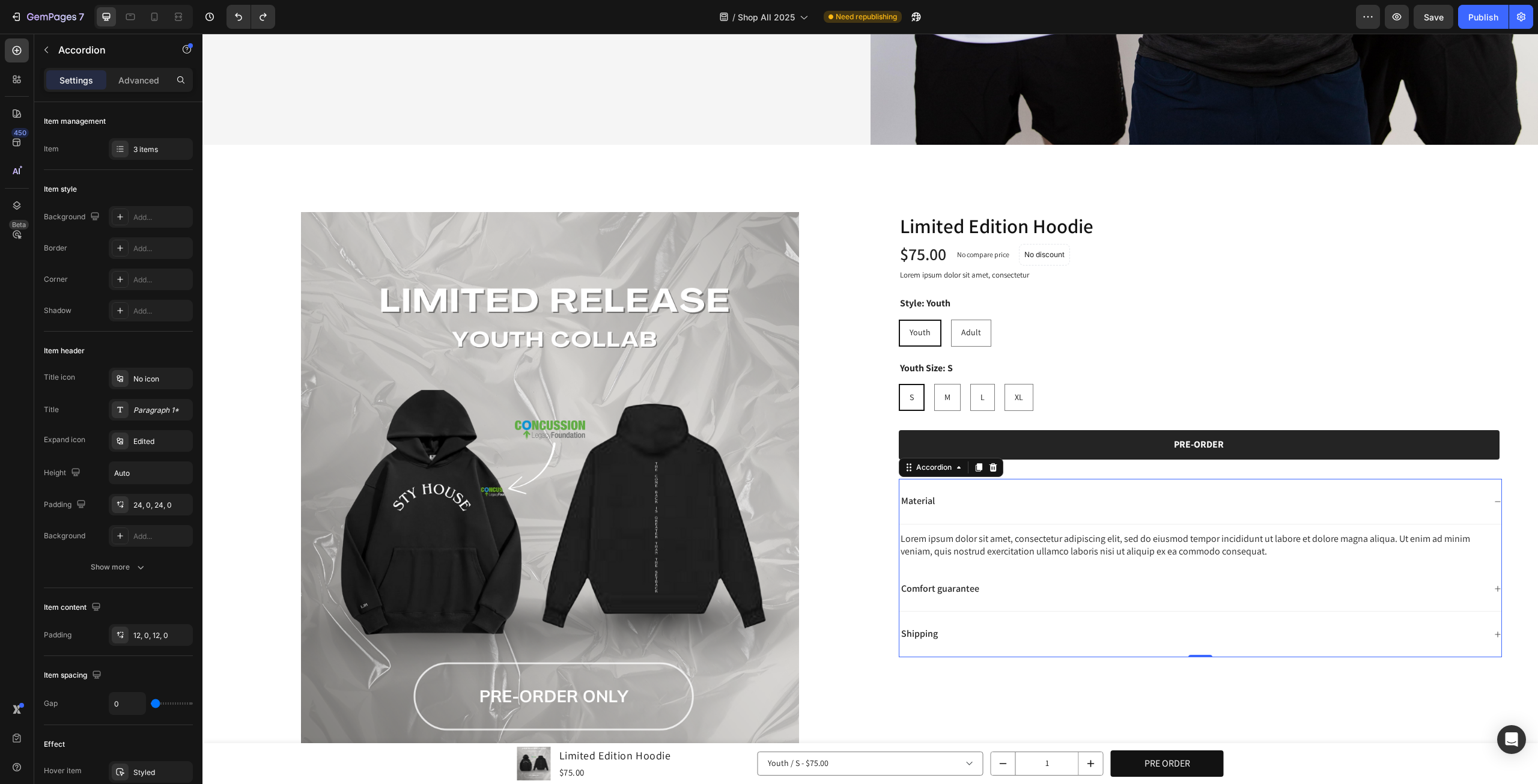
click at [980, 500] on div "Material" at bounding box center [1192, 501] width 586 height 16
click at [1212, 493] on div "Material" at bounding box center [1192, 501] width 586 height 16
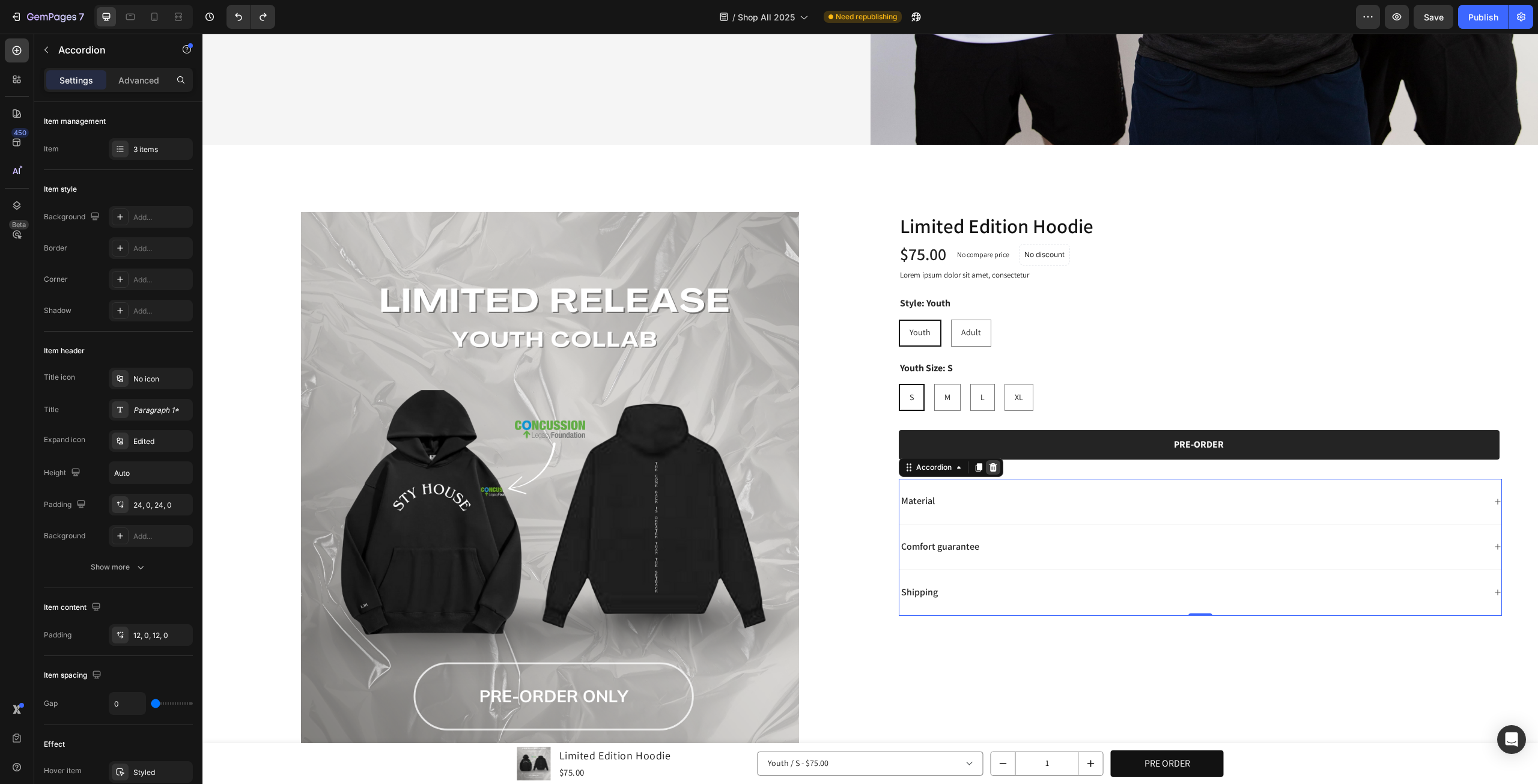
click at [990, 468] on div at bounding box center [993, 467] width 14 height 14
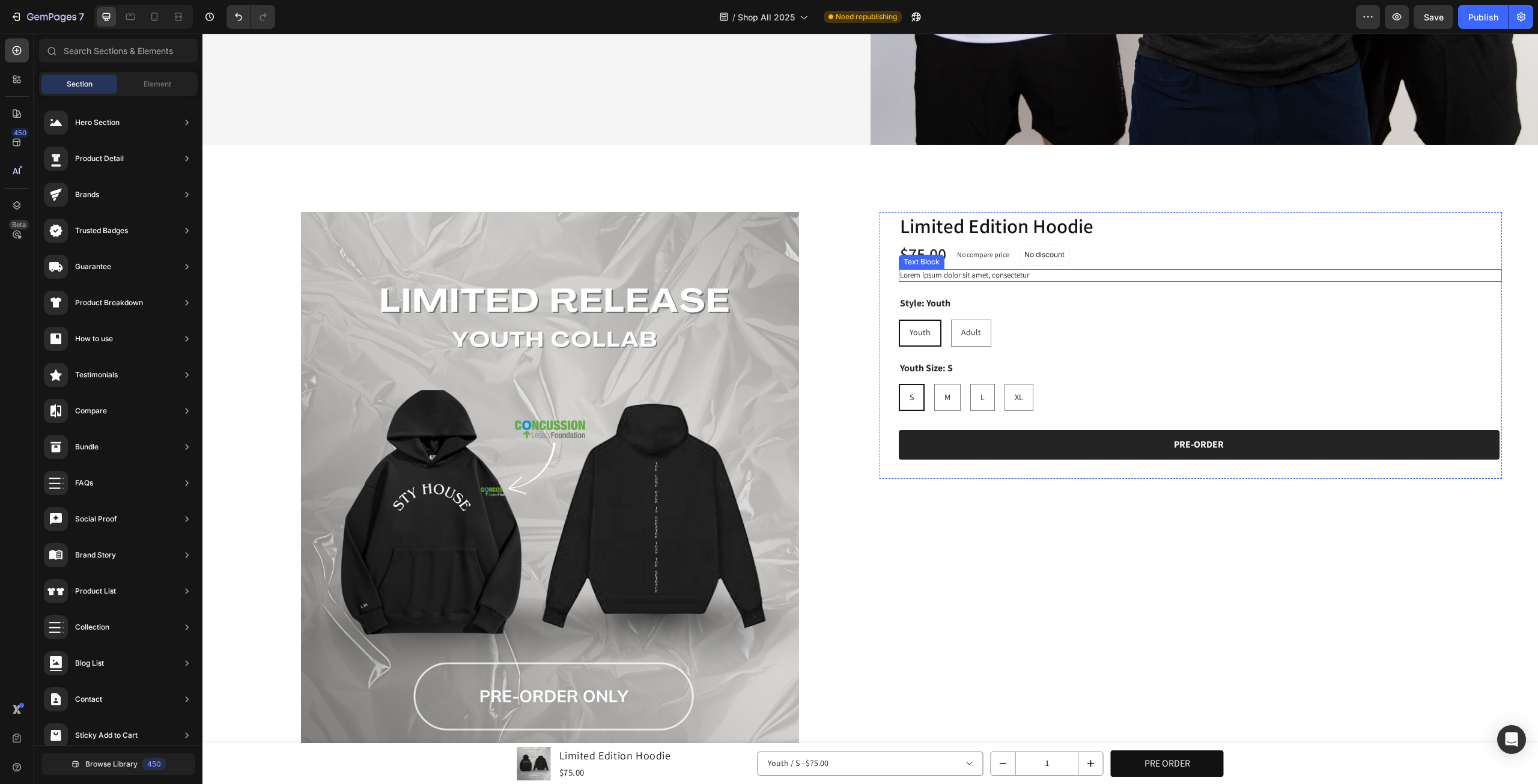
click at [1025, 276] on div "Lorem ipsum dolor sit amet, consectetur" at bounding box center [1200, 275] width 604 height 13
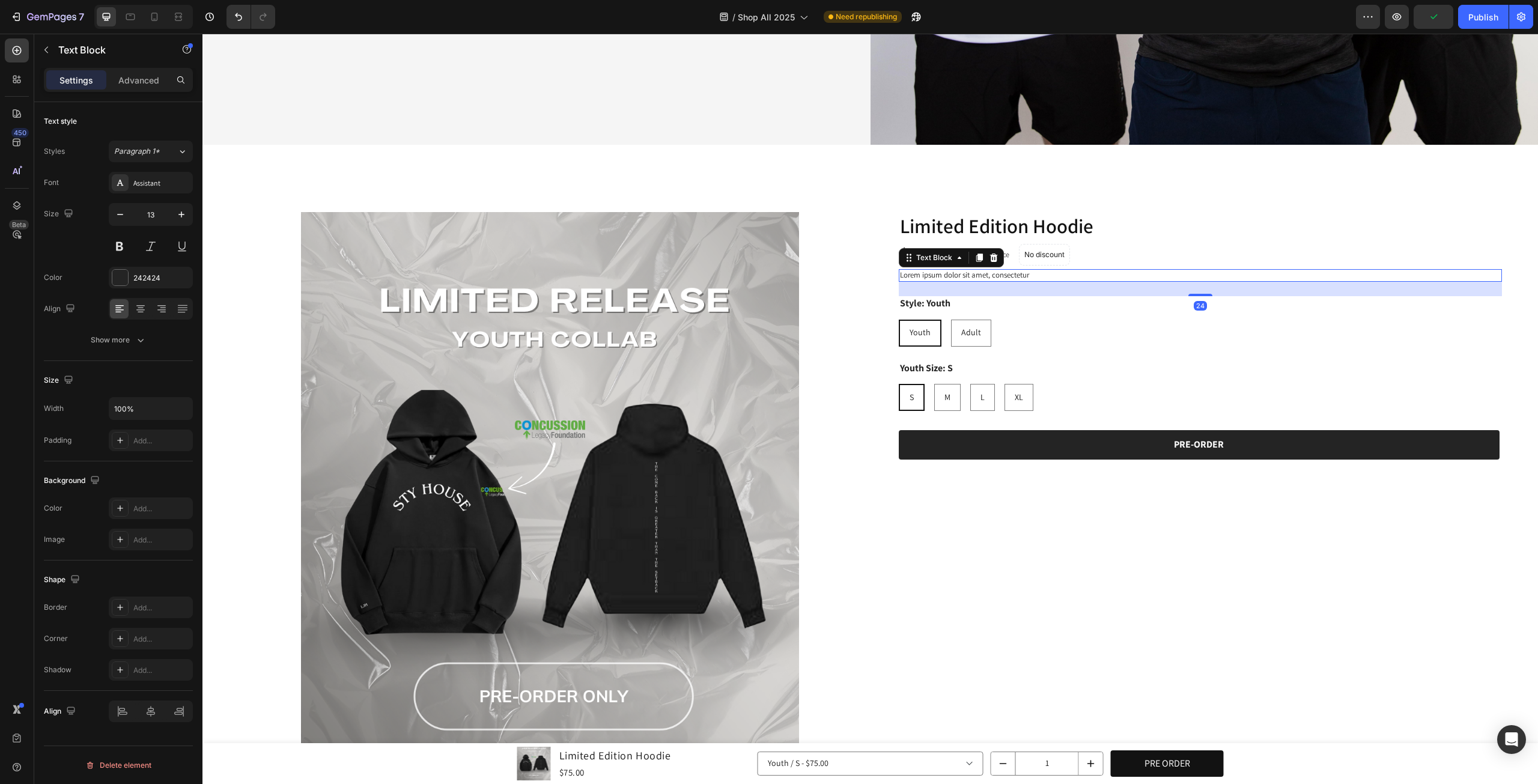
click at [1022, 270] on p "Lorem ipsum dolor sit amet, consectetur" at bounding box center [1201, 275] width 602 height 10
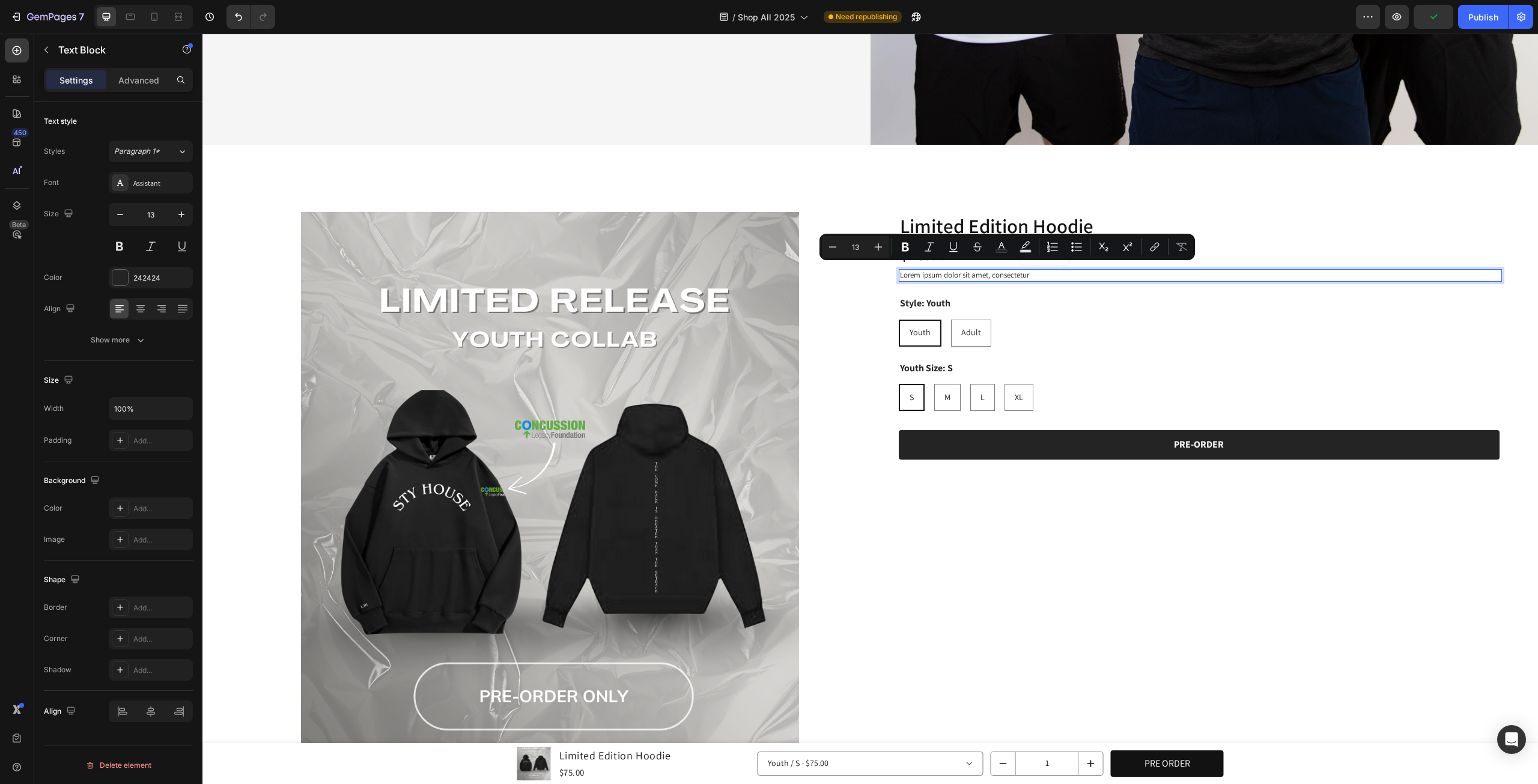
click at [1177, 277] on div "Limited Edition Hoodie Product Title $75.00 Product Price Product Price No comp…" at bounding box center [1200, 345] width 604 height 267
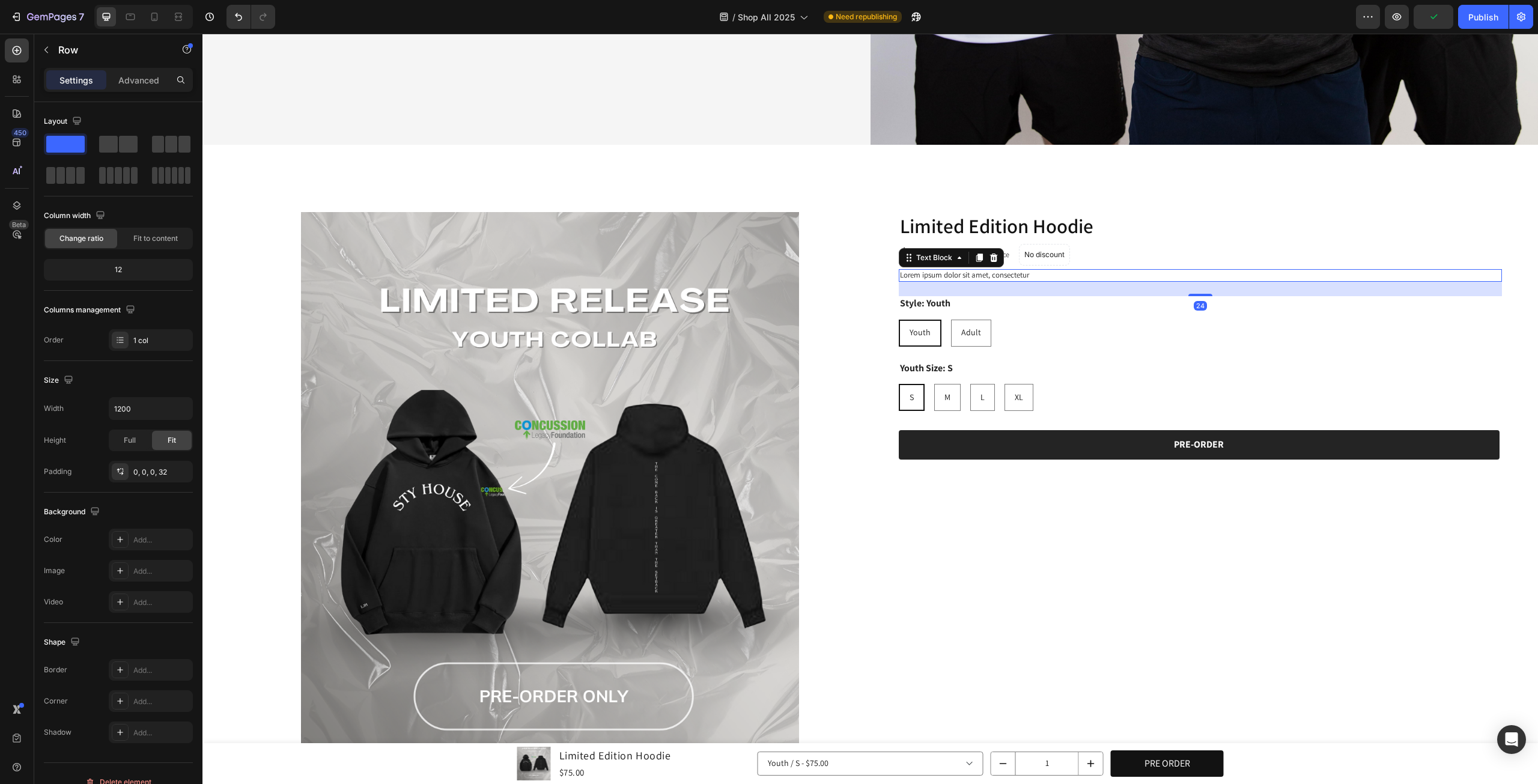
click at [1016, 270] on p "Lorem ipsum dolor sit amet, consectetur" at bounding box center [1201, 275] width 602 height 10
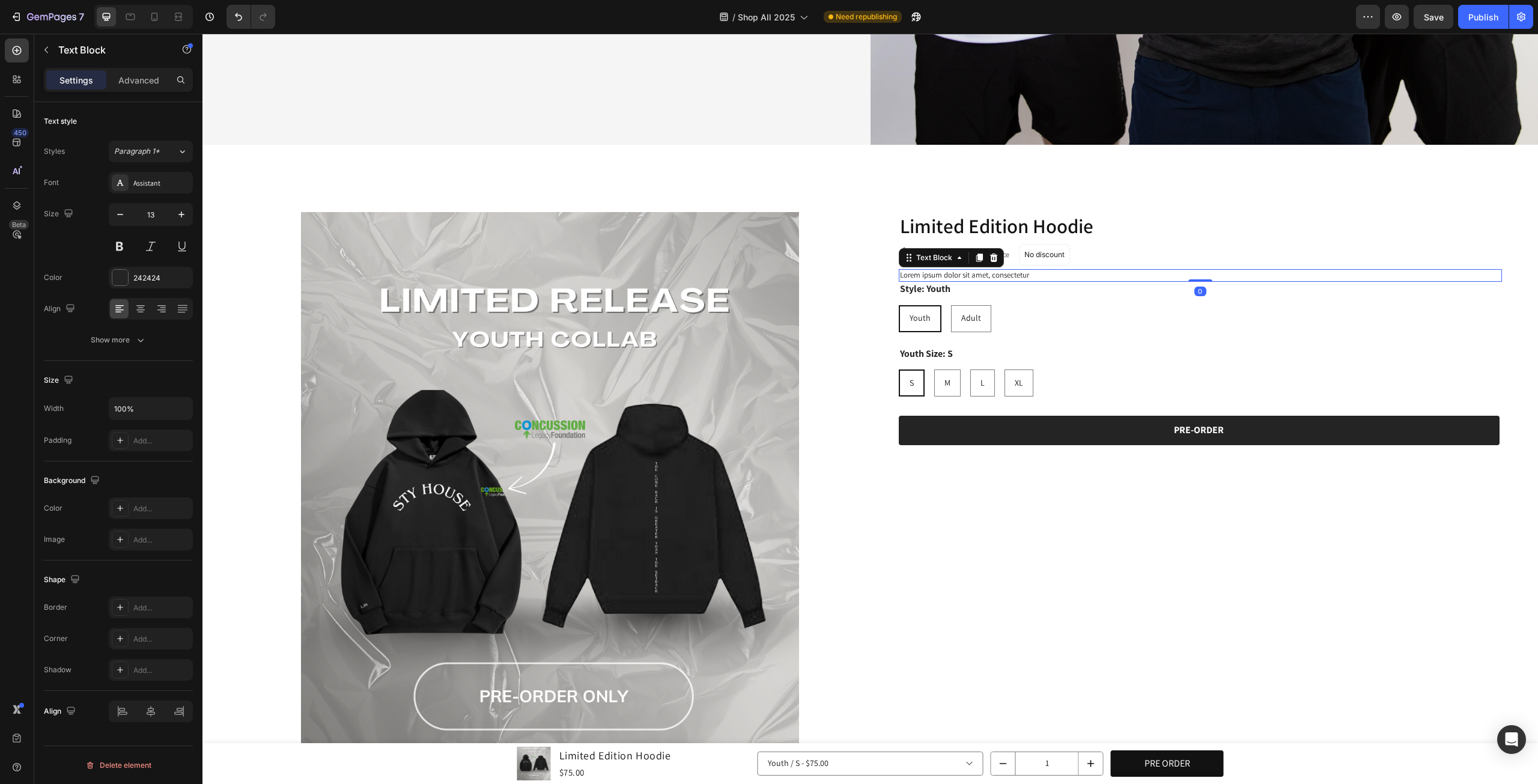
drag, startPoint x: 1188, startPoint y: 290, endPoint x: 1185, endPoint y: 255, distance: 35.1
click at [1185, 255] on div "Limited Edition Hoodie Product Title $75.00 Product Price Product Price No comp…" at bounding box center [1200, 338] width 604 height 253
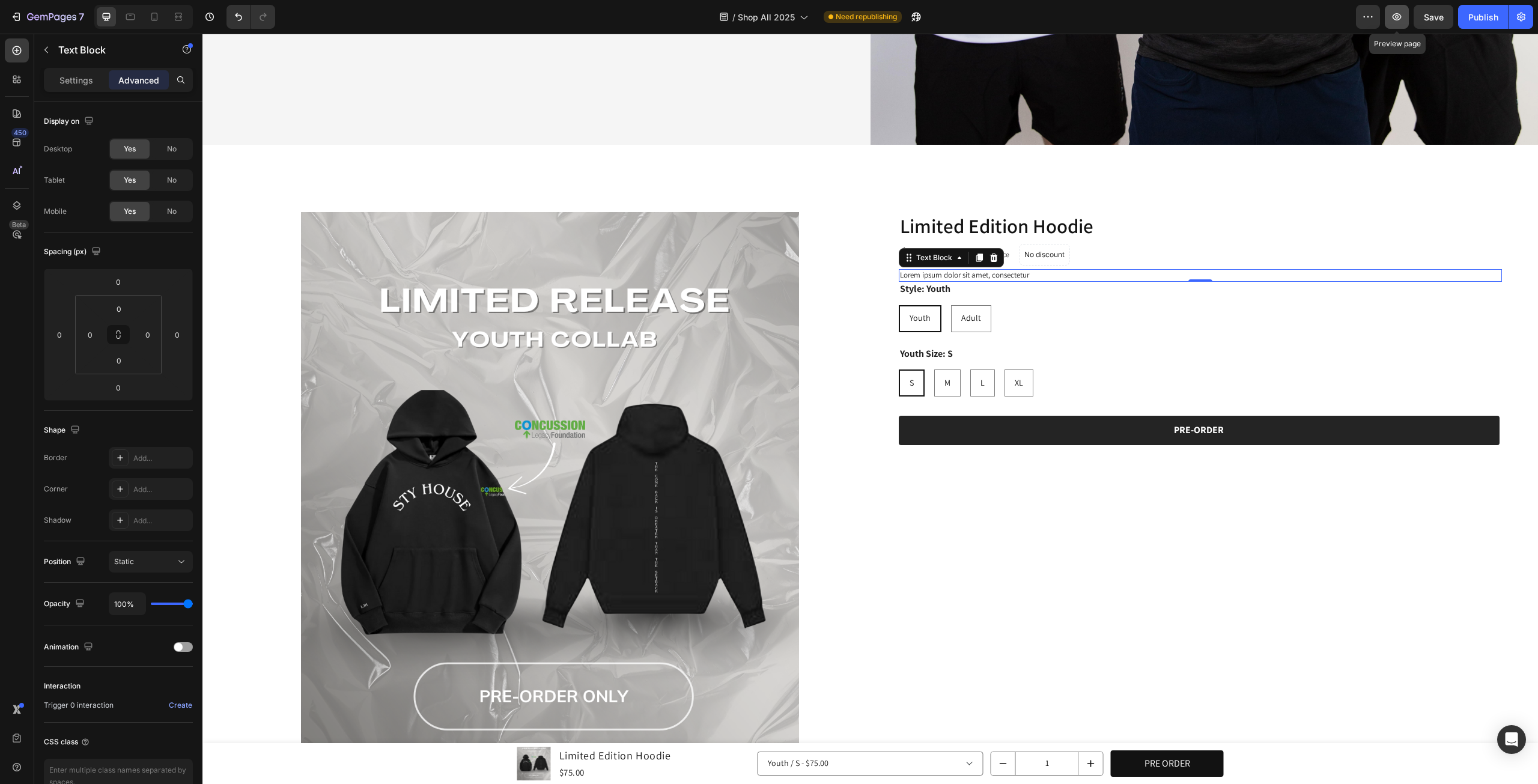
click at [1397, 13] on icon "button" at bounding box center [1397, 16] width 12 height 12
click at [1069, 325] on div "Youth Youth Youth Adult Adult Adult" at bounding box center [1200, 319] width 604 height 27
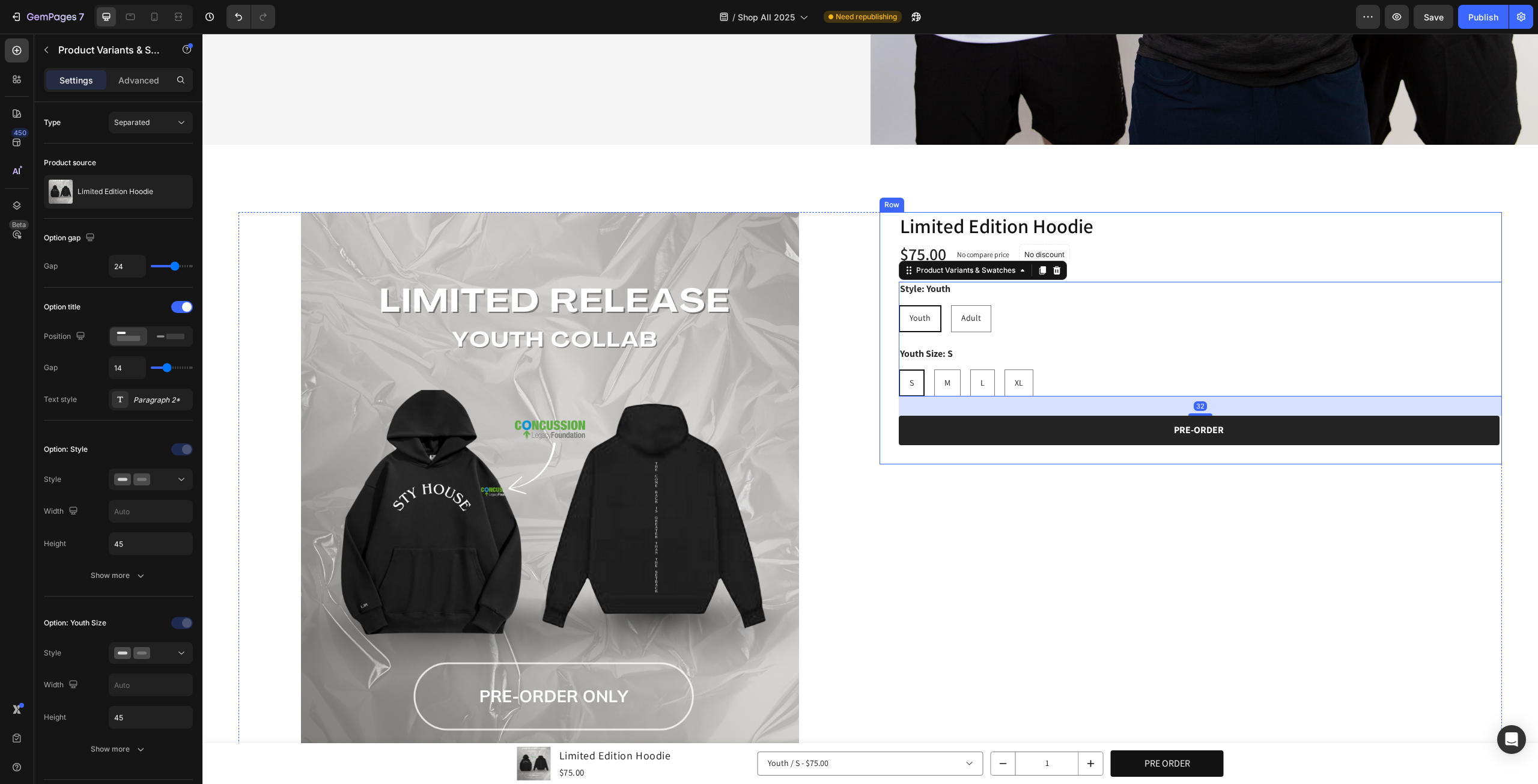
click at [1153, 263] on div "Limited Edition Hoodie Product Title $75.00 Product Price Product Price No comp…" at bounding box center [1200, 338] width 604 height 253
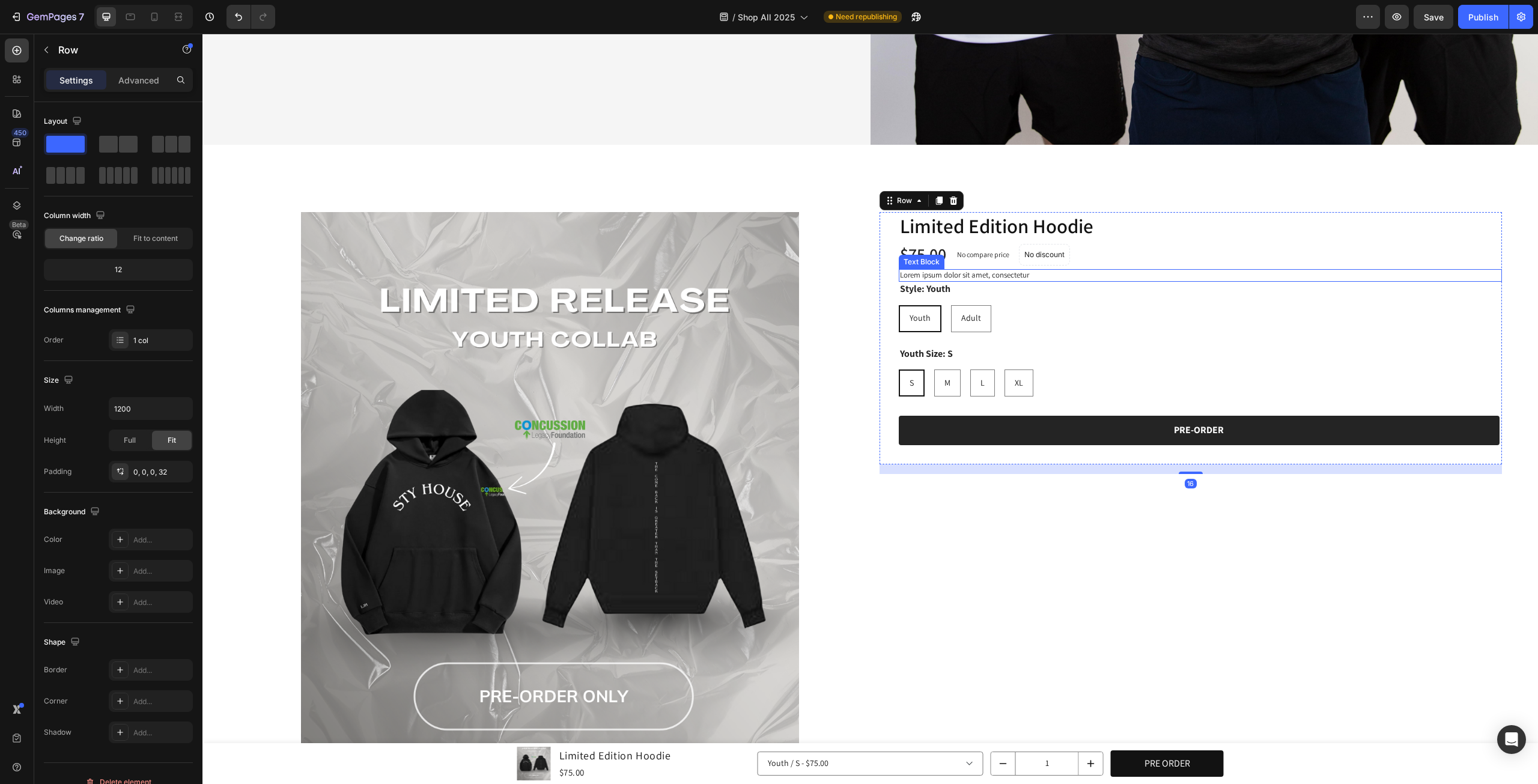
click at [1010, 270] on p "Lorem ipsum dolor sit amet, consectetur" at bounding box center [1201, 275] width 602 height 10
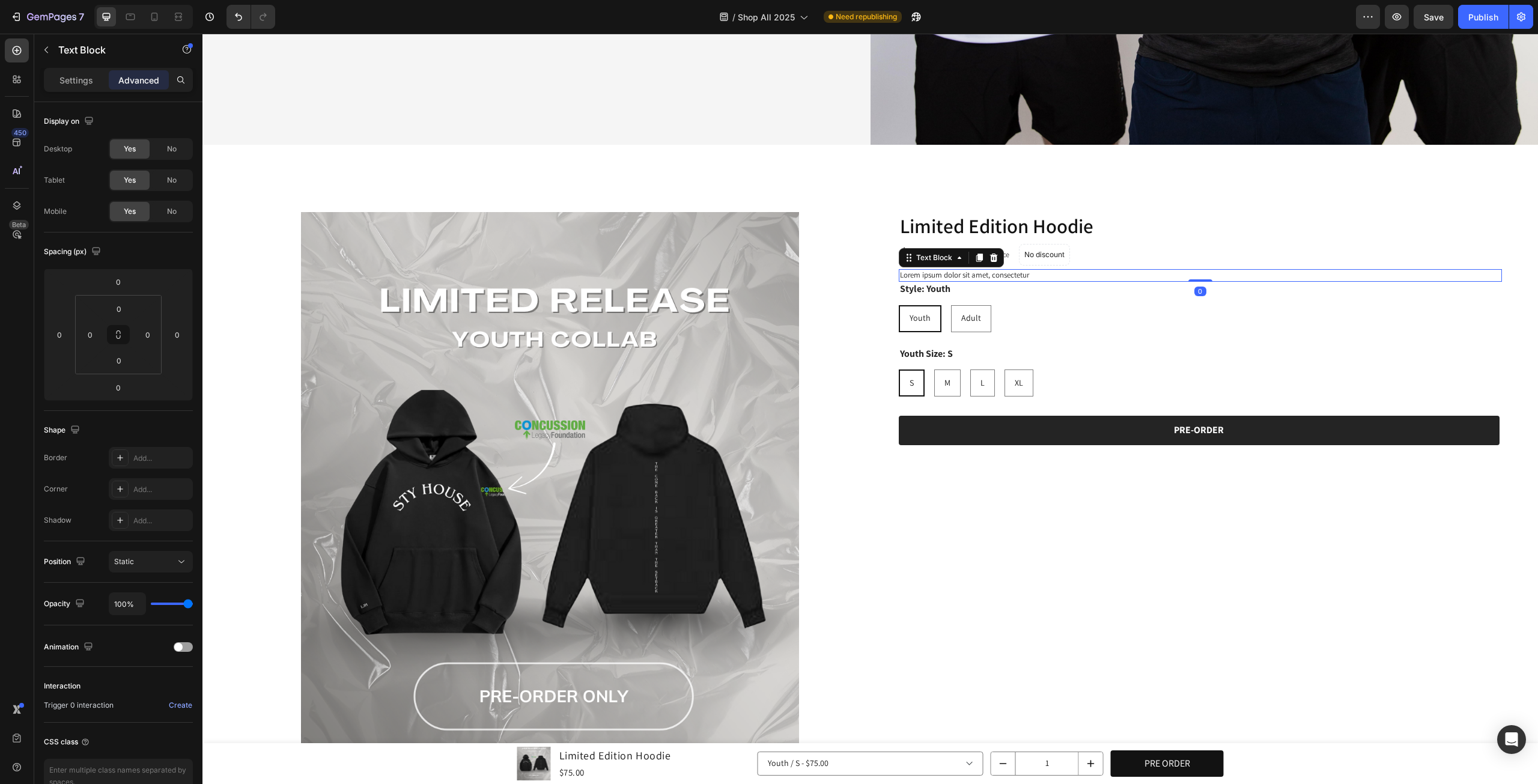
drag, startPoint x: 1192, startPoint y: 272, endPoint x: 1191, endPoint y: 248, distance: 24.0
click at [1081, 273] on p "Lorem ipsum dolor sit amet, consectetur" at bounding box center [1201, 275] width 602 height 10
click at [1078, 305] on div "Youth Youth Youth Adult Adult Adult" at bounding box center [1200, 319] width 604 height 27
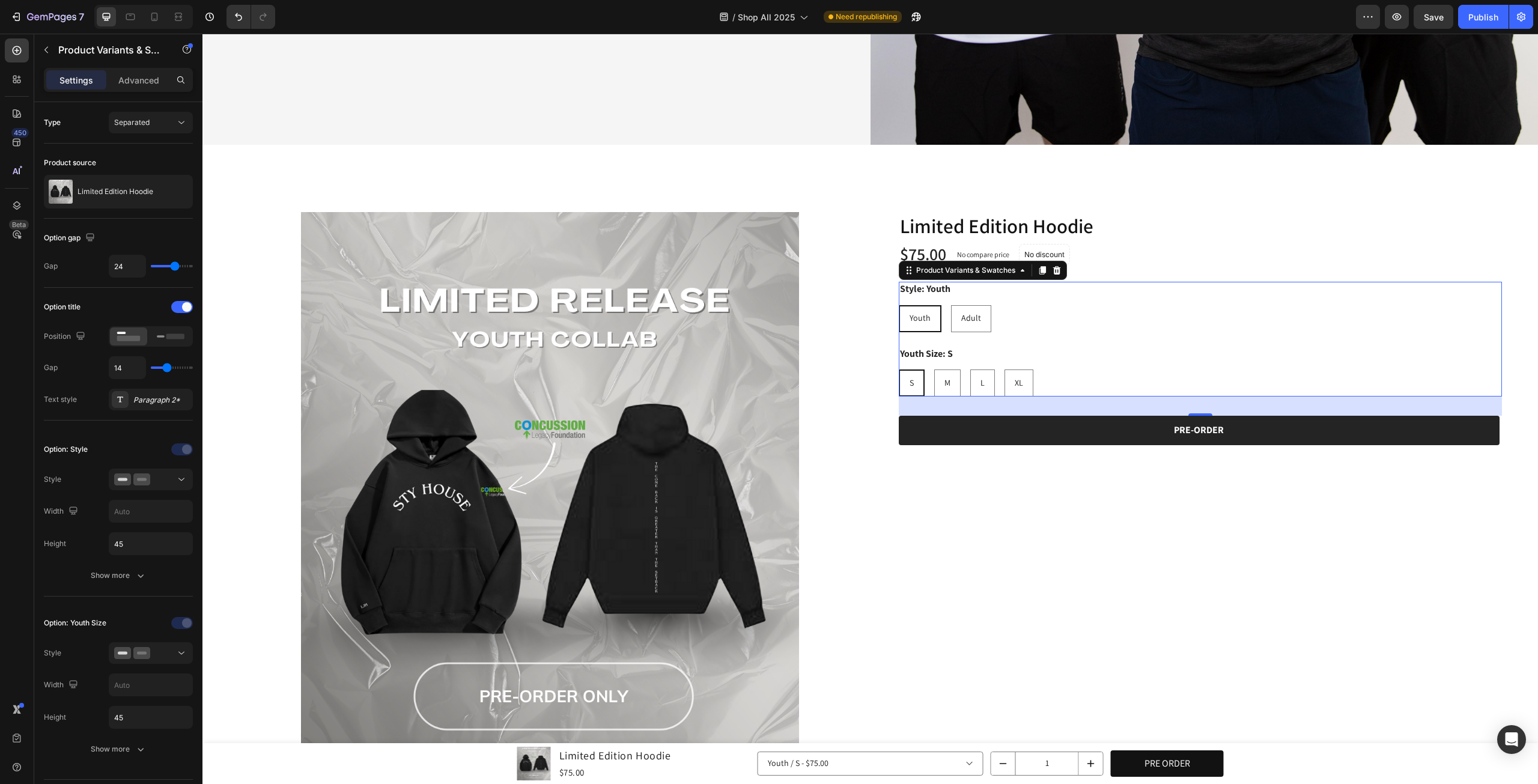
click at [929, 289] on legend "Style: Youth" at bounding box center [925, 290] width 53 height 15
click at [1129, 270] on p "Lorem ipsum dolor sit amet, consectetur" at bounding box center [1201, 275] width 602 height 10
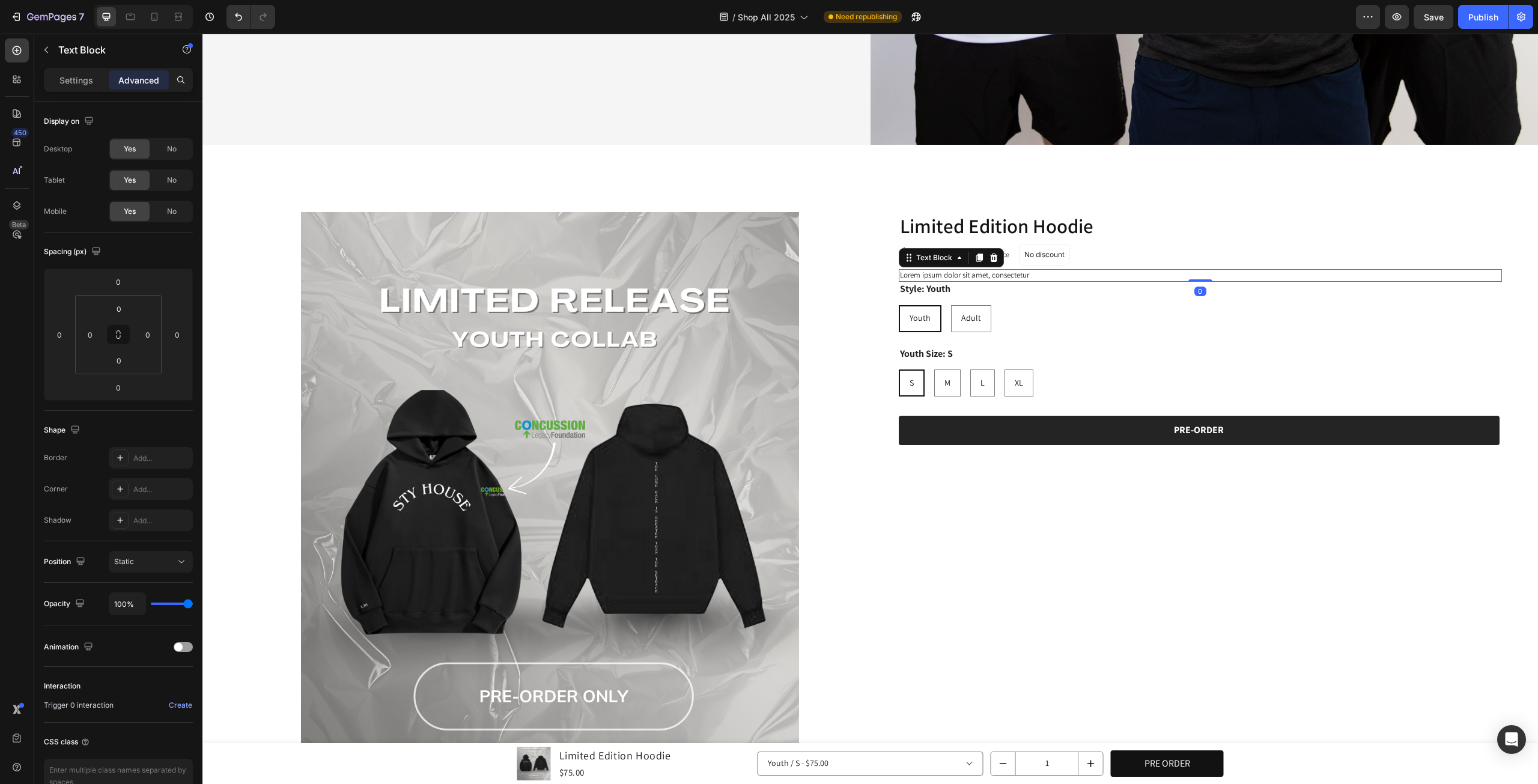
click at [994, 270] on p "Lorem ipsum dolor sit amet, consectetur" at bounding box center [1201, 275] width 602 height 10
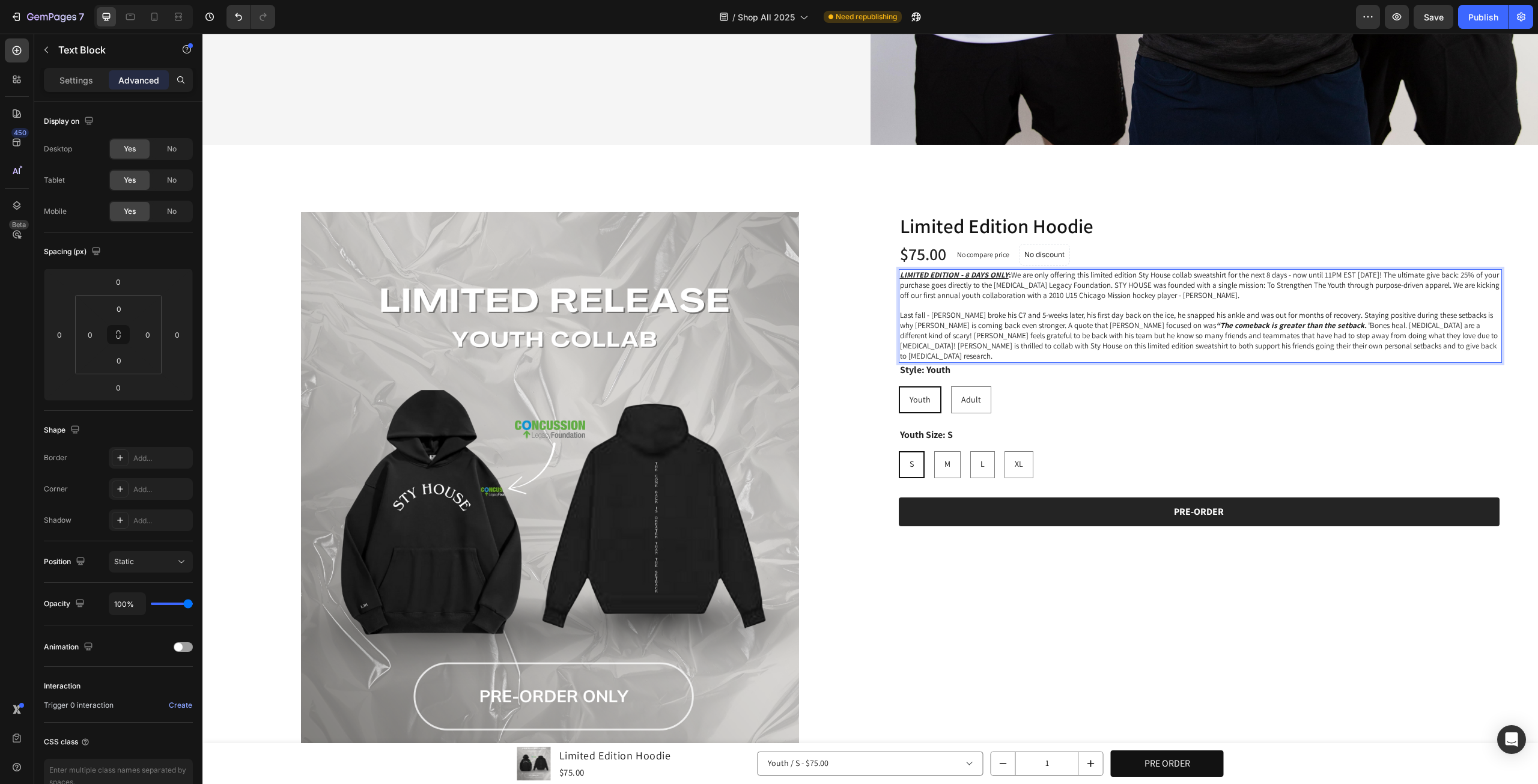
click at [1198, 330] on p "Last fall - [PERSON_NAME] broke his C7 and 5-weeks later, his first day back on…" at bounding box center [1201, 336] width 602 height 51
click at [1328, 331] on p "Last fall - [PERSON_NAME] broke his C7 and 5-weeks later, his first day back on…" at bounding box center [1201, 336] width 602 height 51
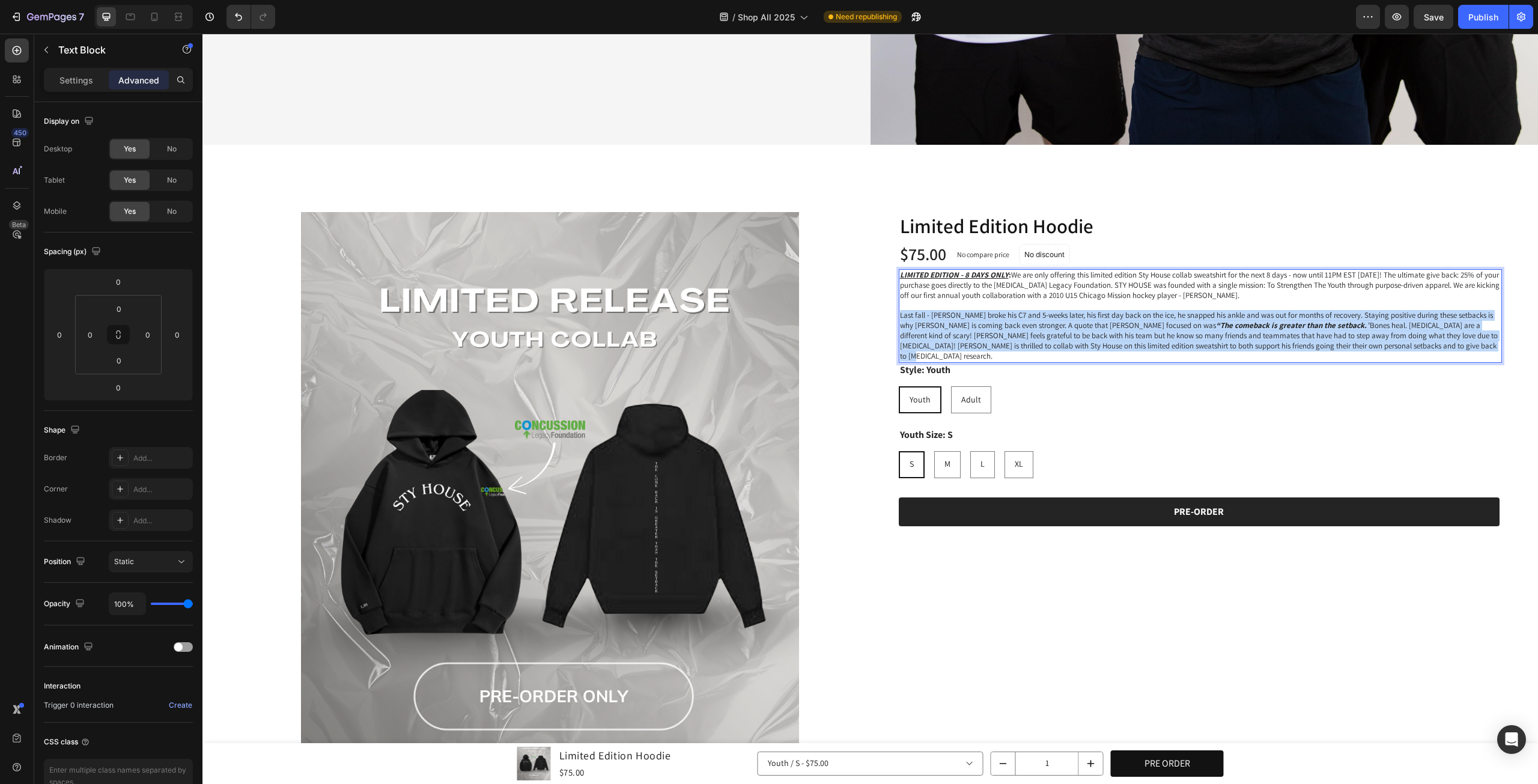
click at [1328, 331] on p "Last fall - [PERSON_NAME] broke his C7 and 5-weeks later, his first day back on…" at bounding box center [1201, 336] width 602 height 51
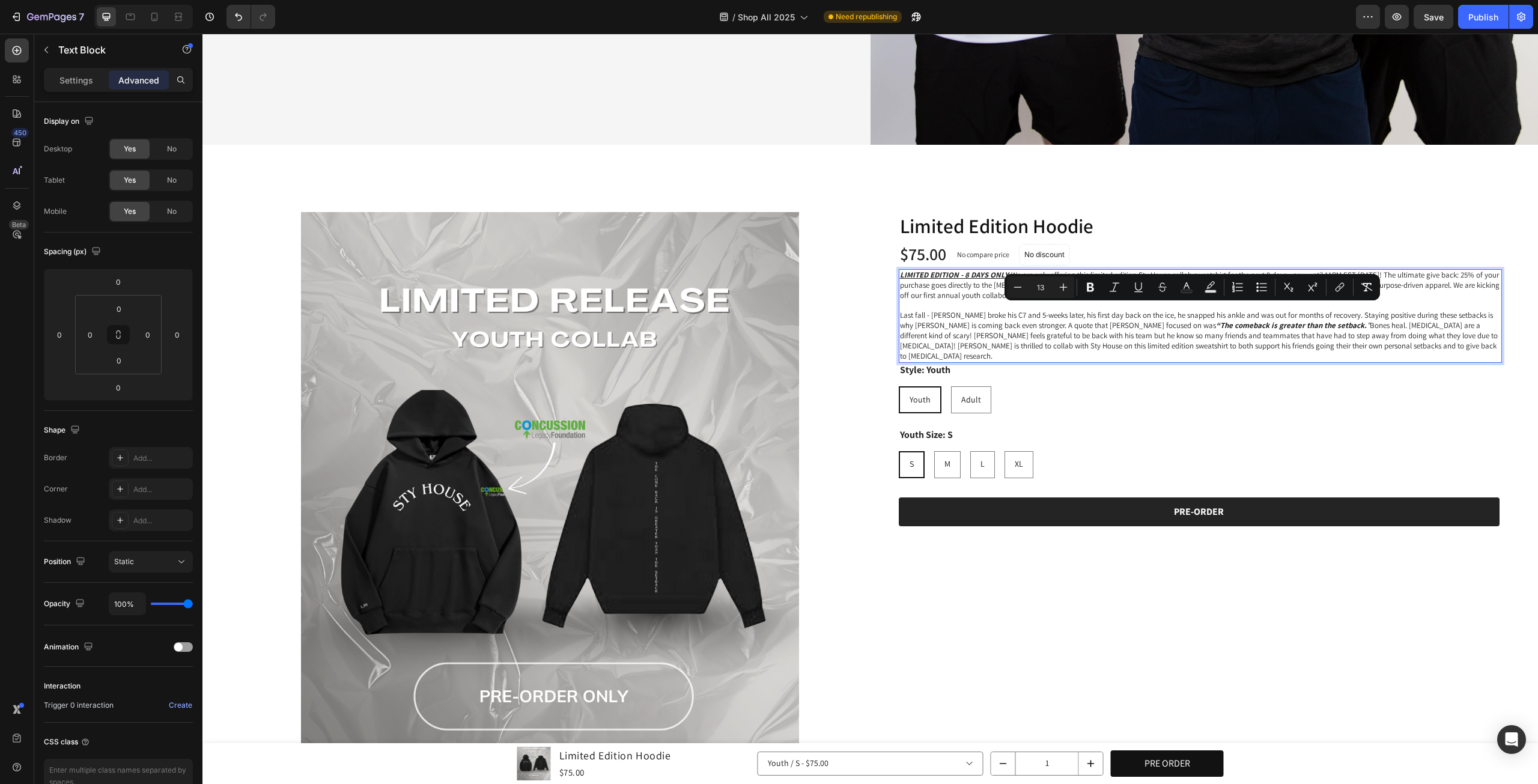
click at [931, 287] on p "LIMITED EDITION - 8 DAYS ONLY : We are only offering this limited edition Sty H…" at bounding box center [1201, 285] width 602 height 31
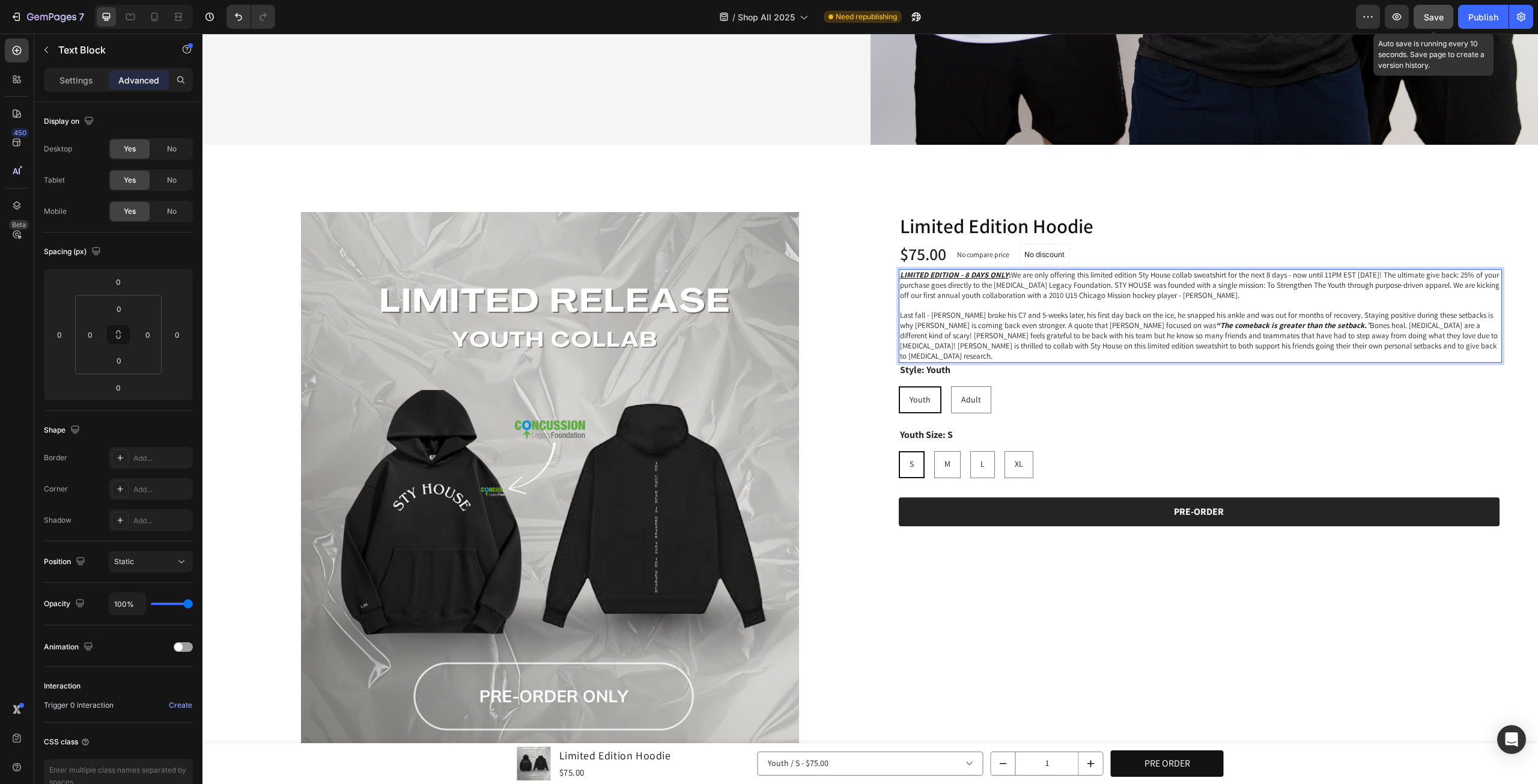
click at [1422, 16] on button "Save" at bounding box center [1433, 16] width 40 height 24
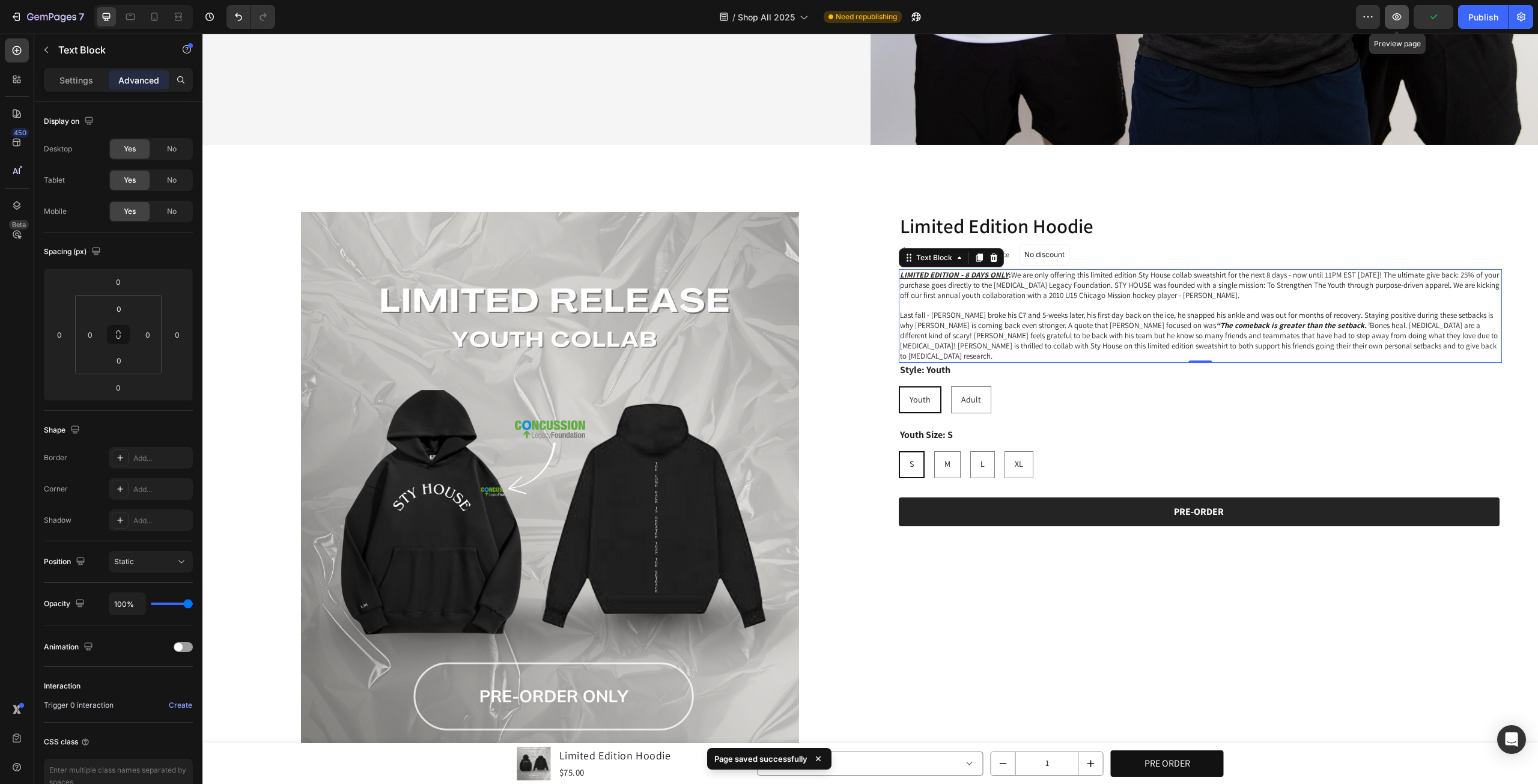
click at [1399, 19] on icon "button" at bounding box center [1397, 16] width 12 height 12
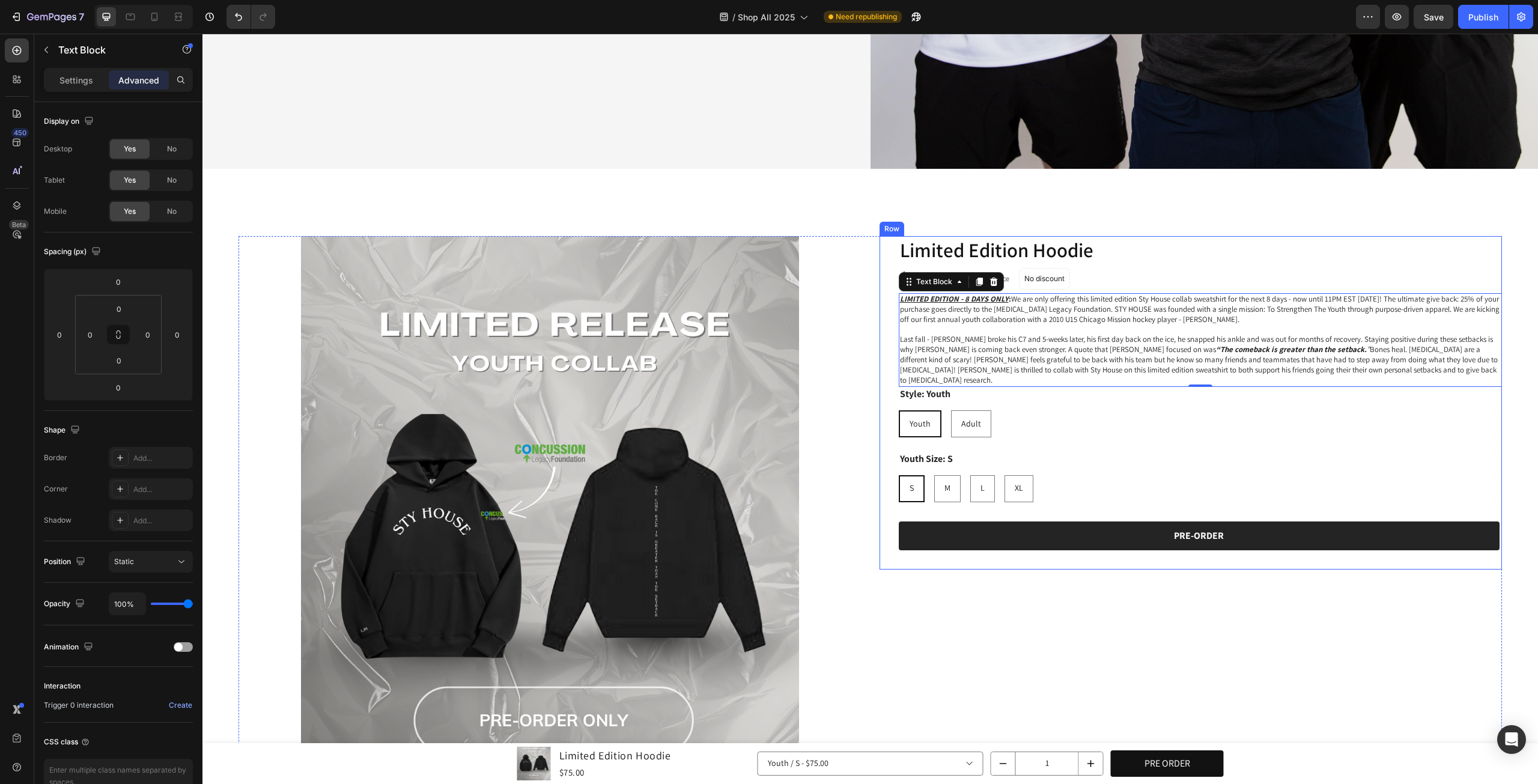
scroll to position [514, 0]
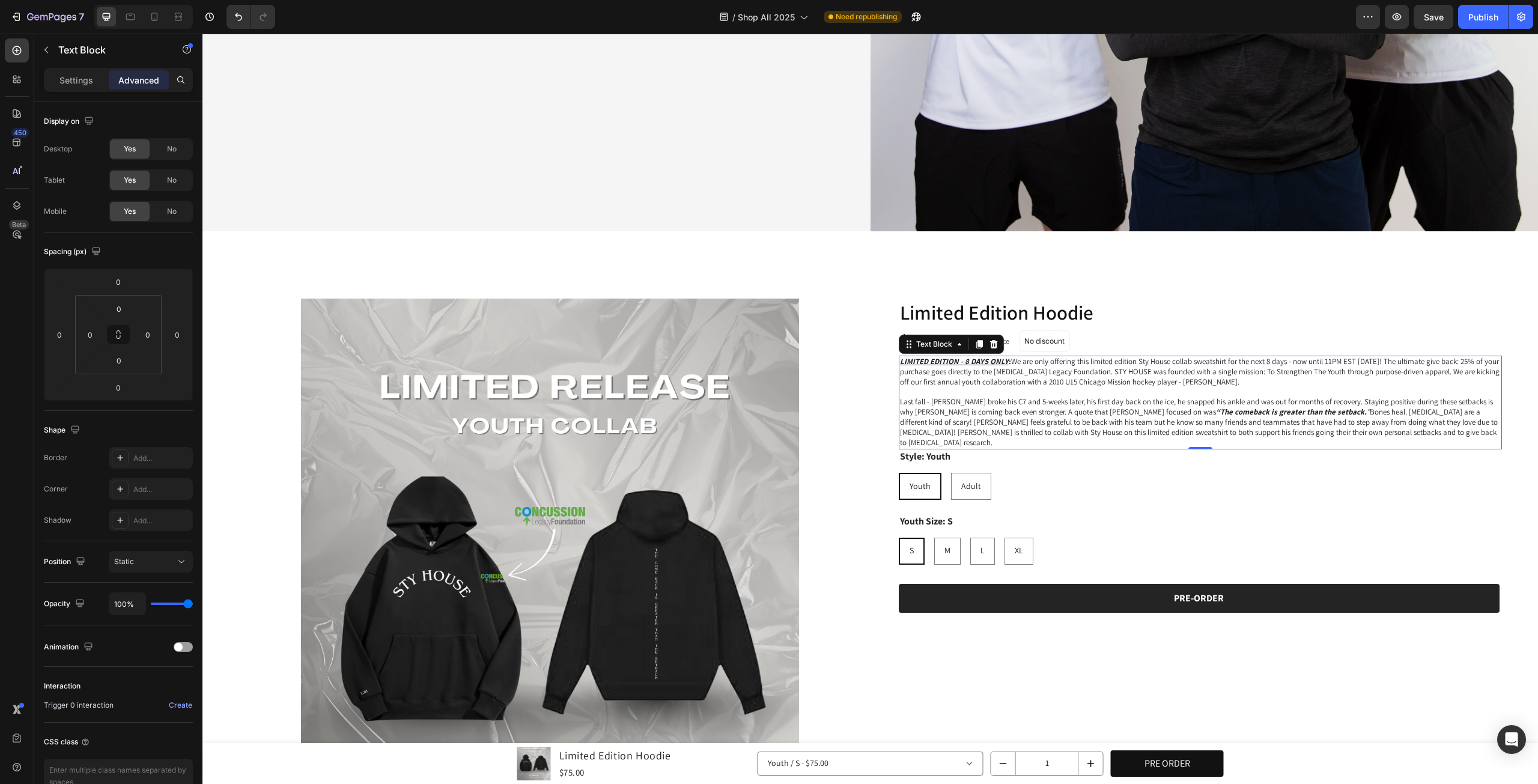
click at [1173, 419] on p "Last fall - Landon broke his C7 and 5-weeks later, his first day back on the ic…" at bounding box center [1201, 423] width 602 height 51
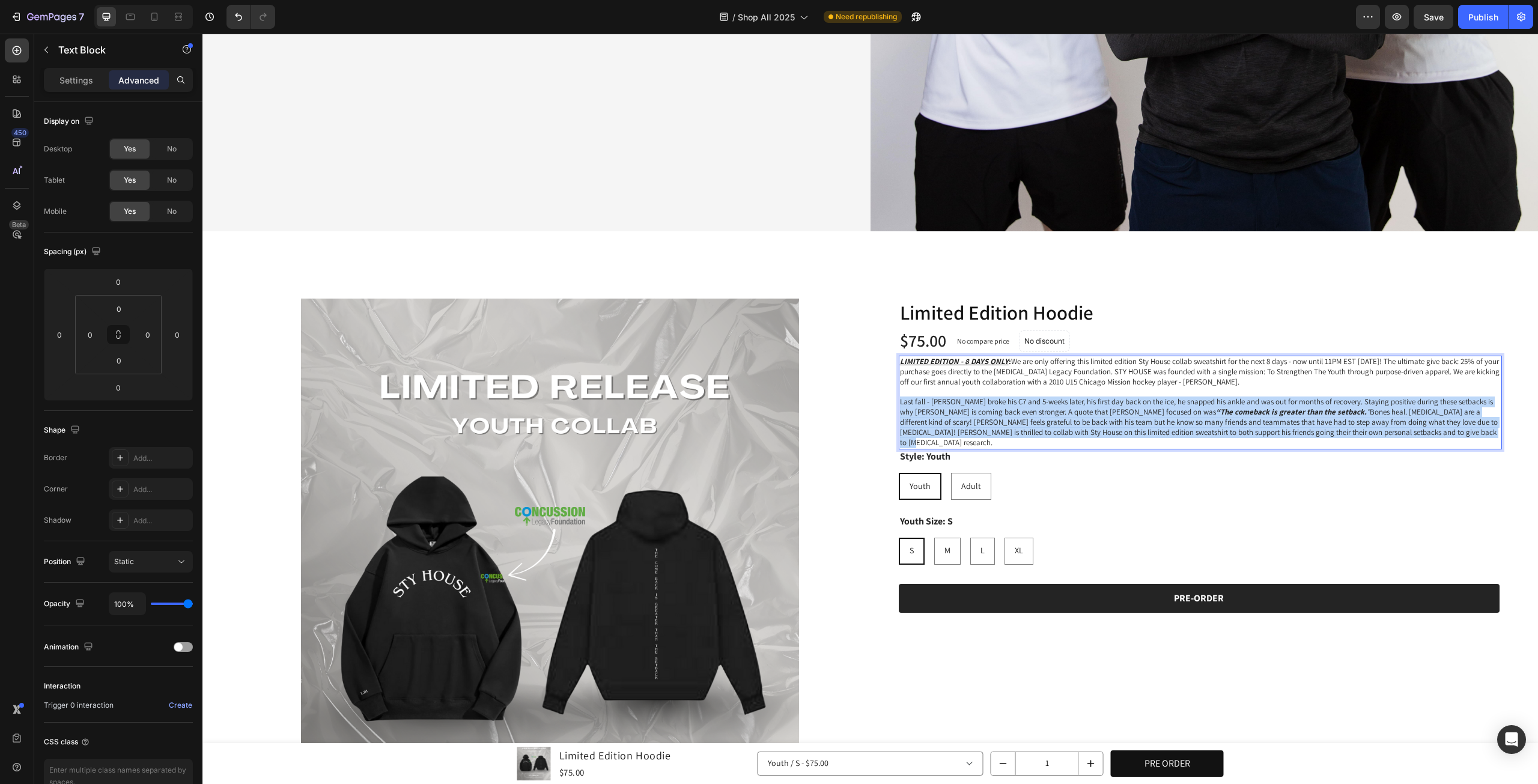
click at [1173, 419] on p "Last fall - Landon broke his C7 and 5-weeks later, his first day back on the ic…" at bounding box center [1201, 423] width 602 height 51
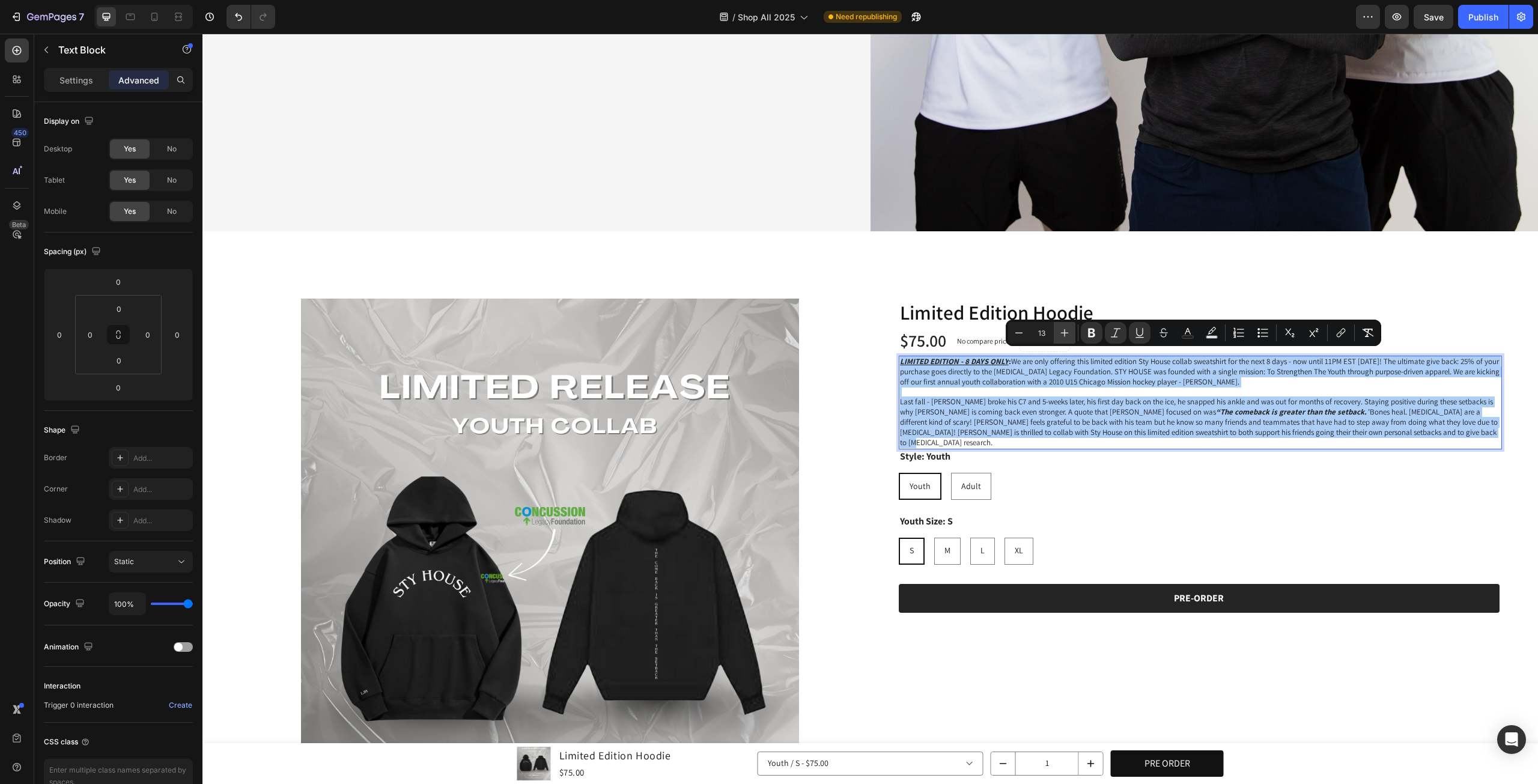
click at [1066, 332] on icon "Editor contextual toolbar" at bounding box center [1065, 333] width 12 height 12
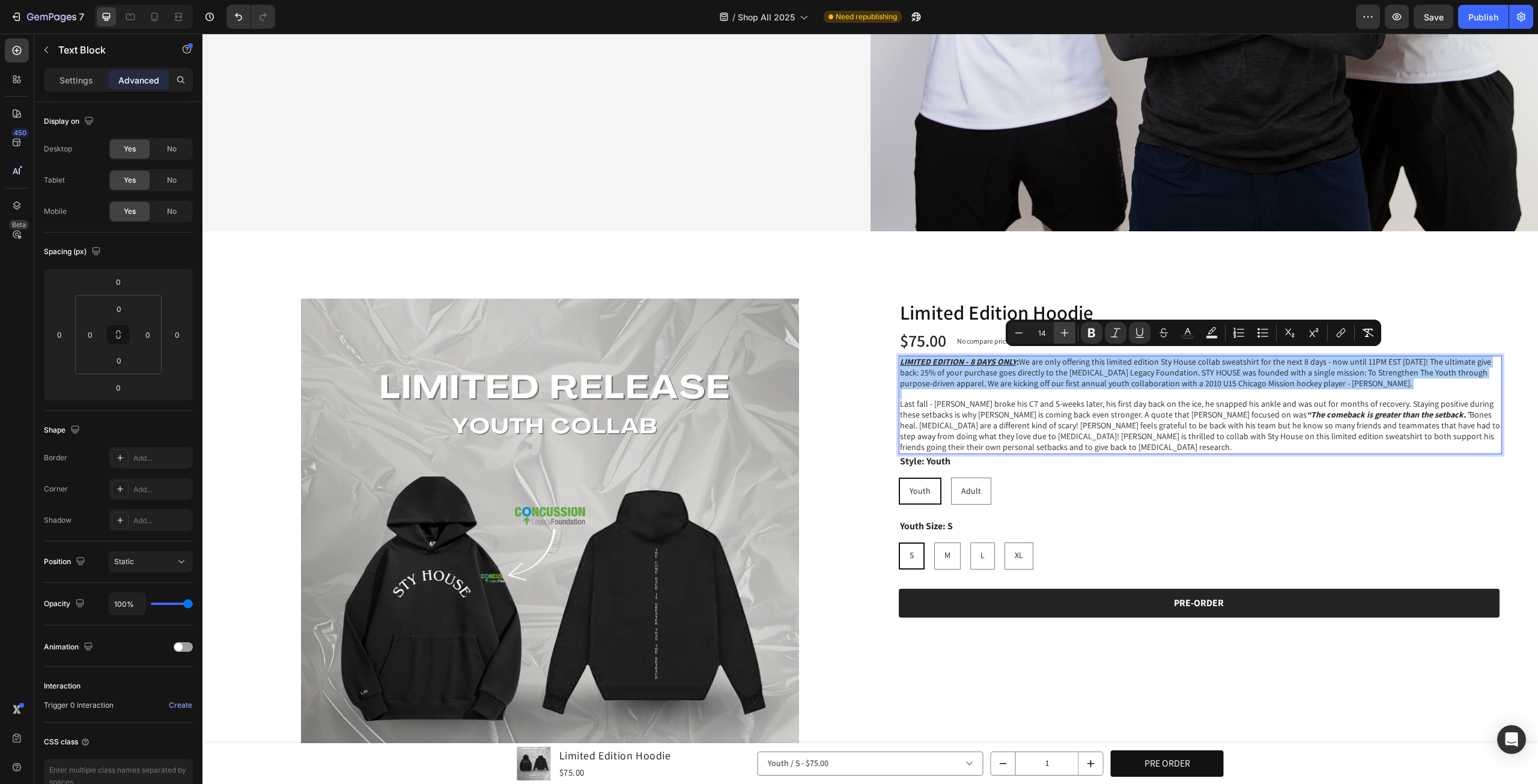
click at [1066, 332] on icon "Editor contextual toolbar" at bounding box center [1065, 333] width 12 height 12
type input "15"
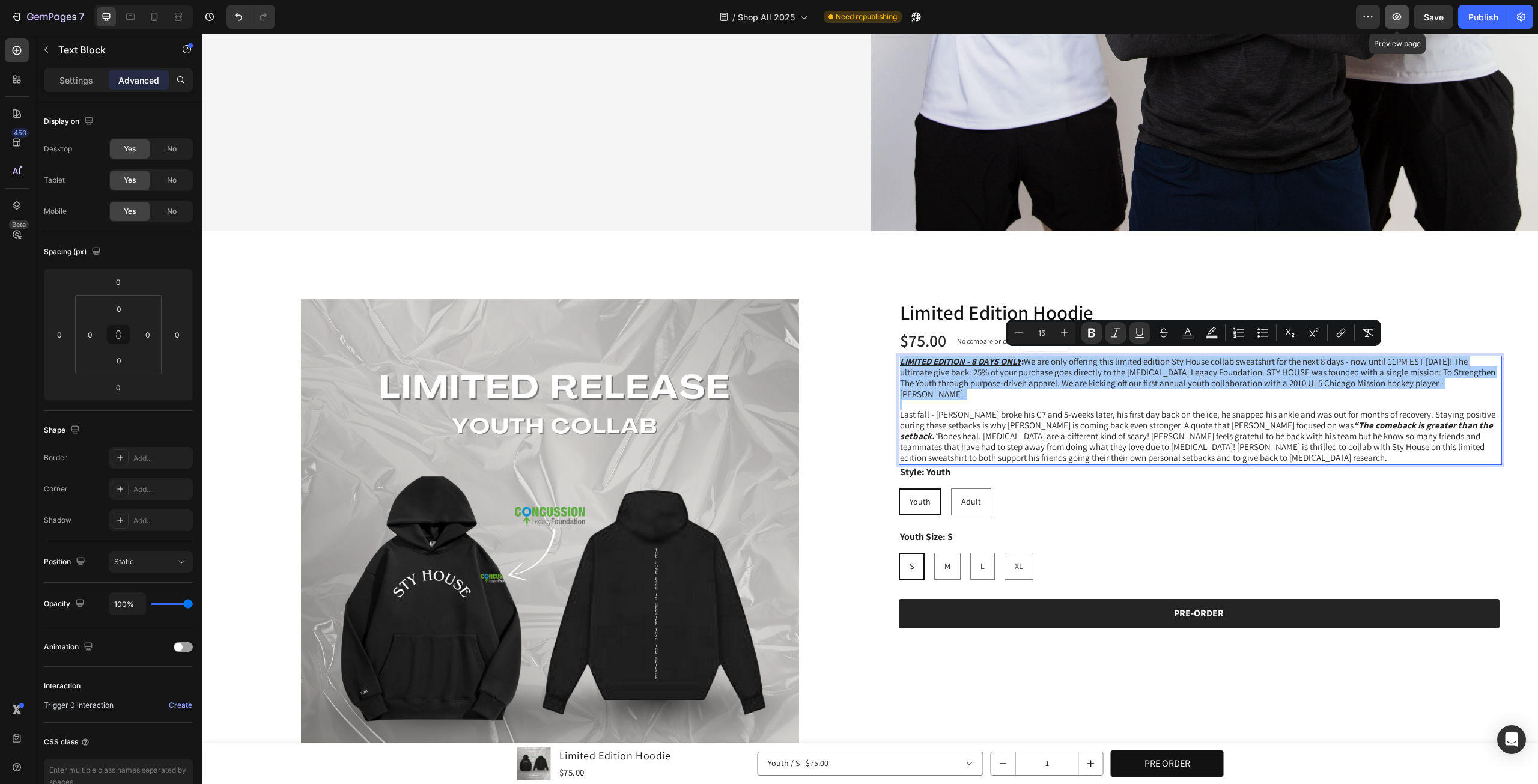
click at [1394, 19] on icon "button" at bounding box center [1397, 16] width 12 height 12
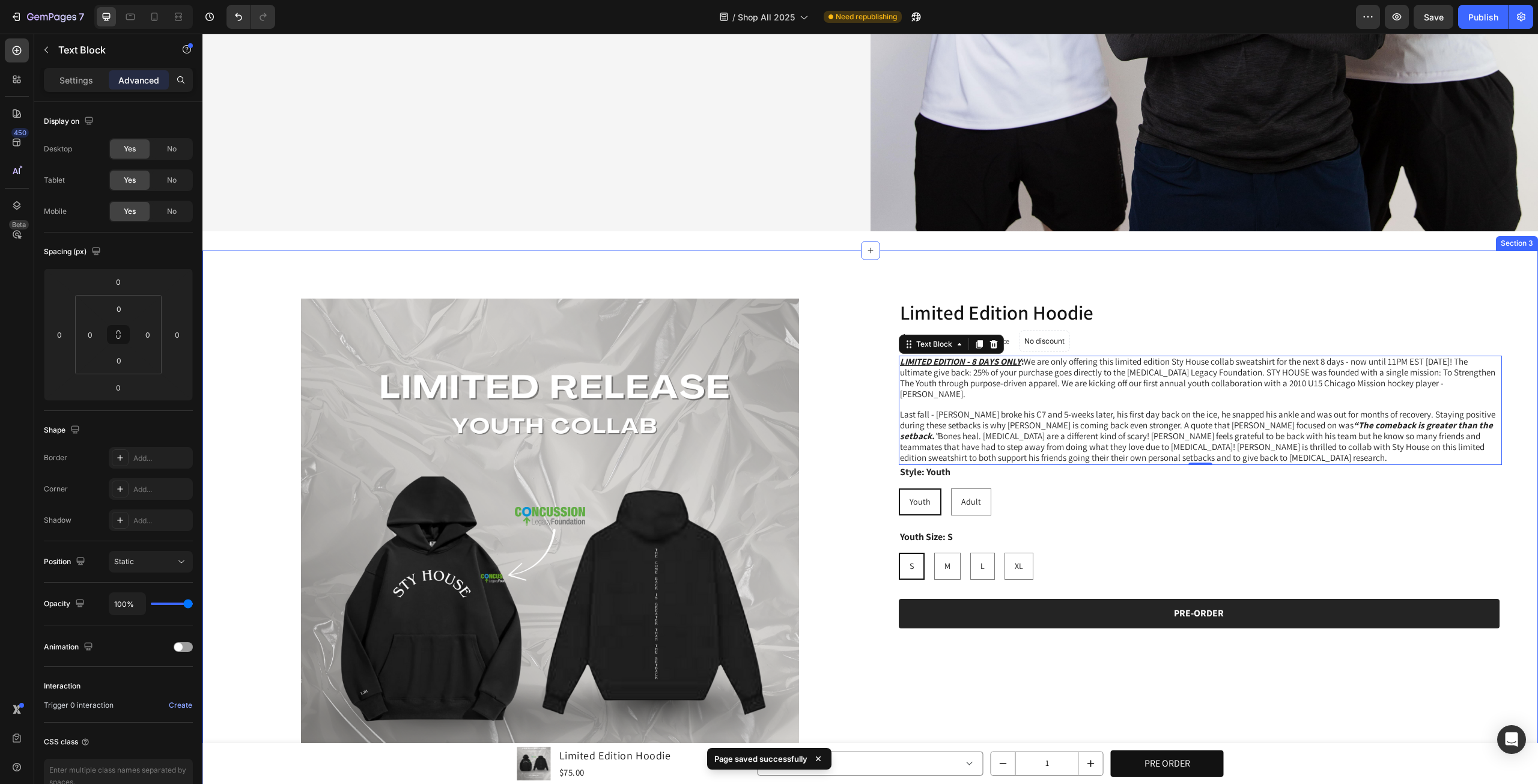
click at [1502, 450] on div "Product Images Limited Edition Hoodie Product Title $75.00 Product Price Produc…" at bounding box center [870, 605] width 1336 height 709
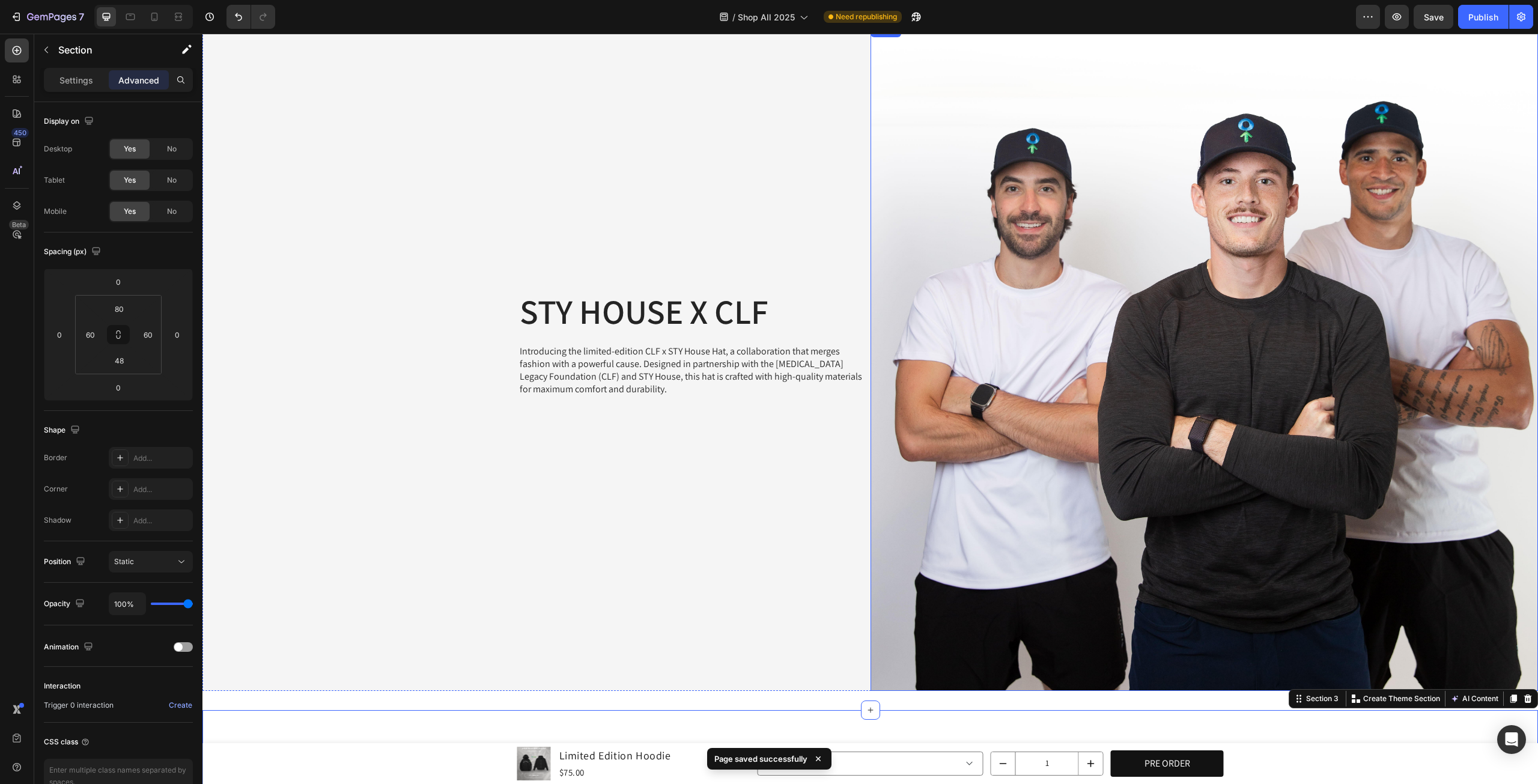
scroll to position [13, 0]
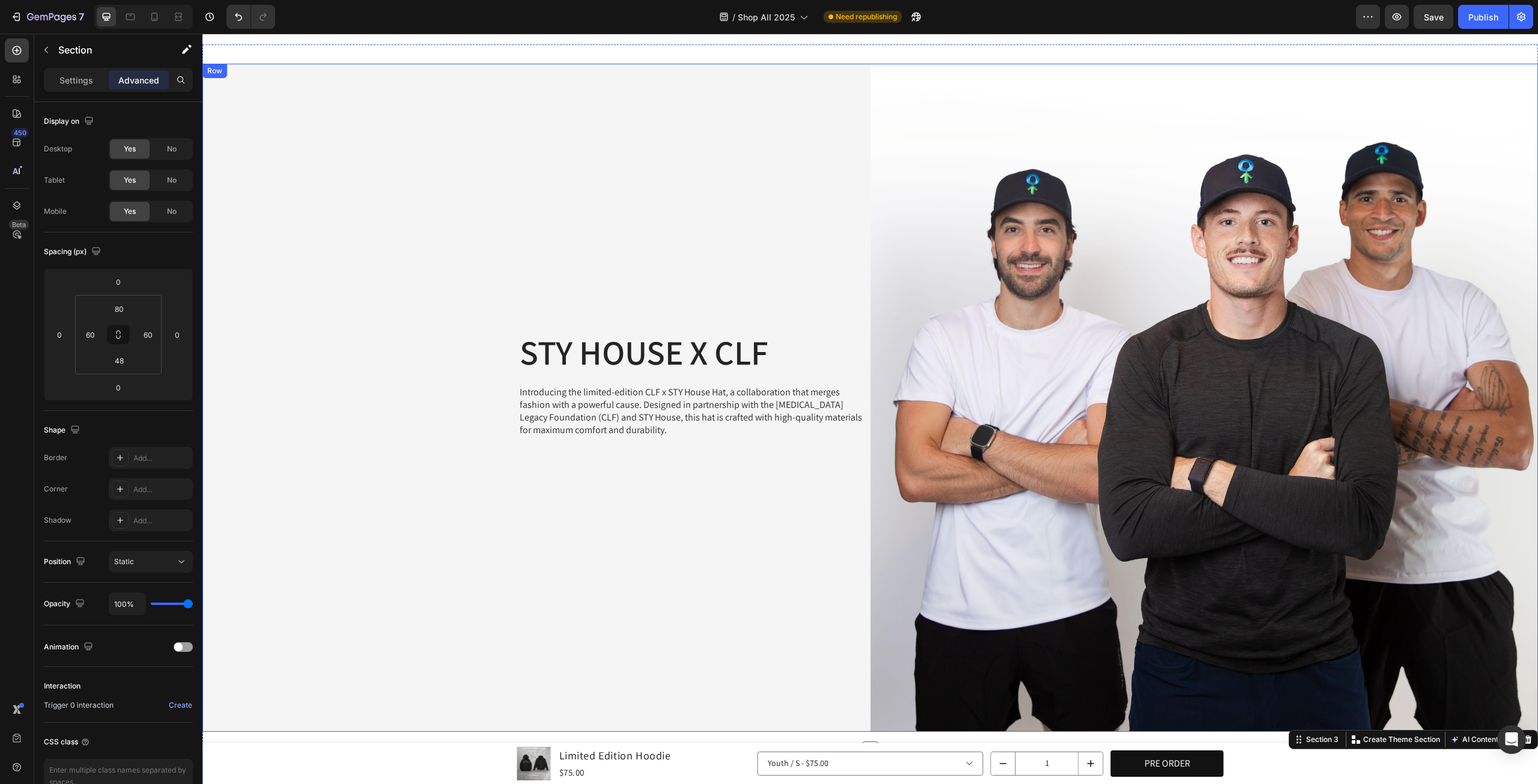
click at [710, 560] on div "STY HOUSE X CLF Heading Introducing the limited-edition CLF x STY House Hat, a …" at bounding box center [537, 397] width 668 height 668
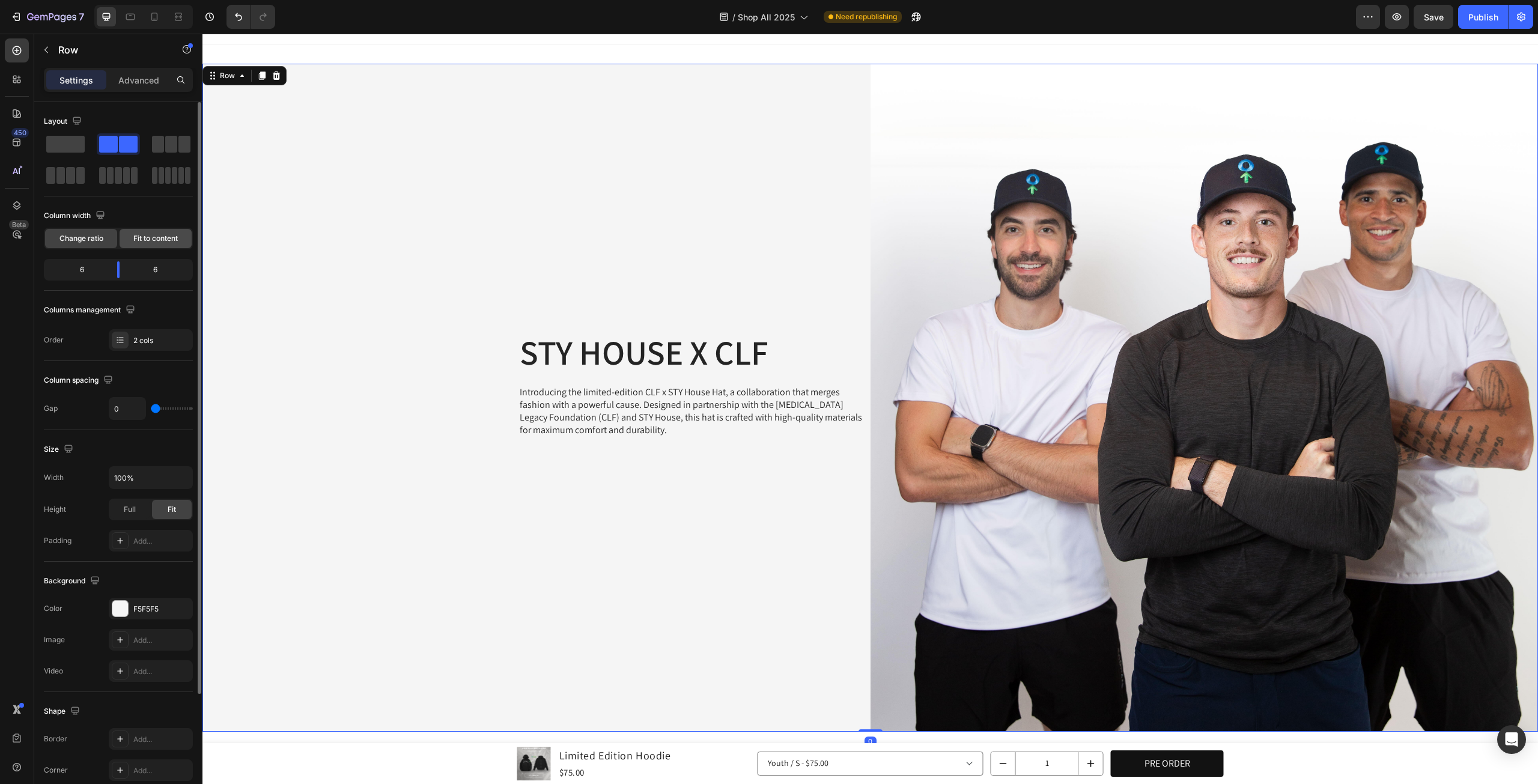
click at [162, 237] on span "Fit to content" at bounding box center [155, 239] width 44 height 10
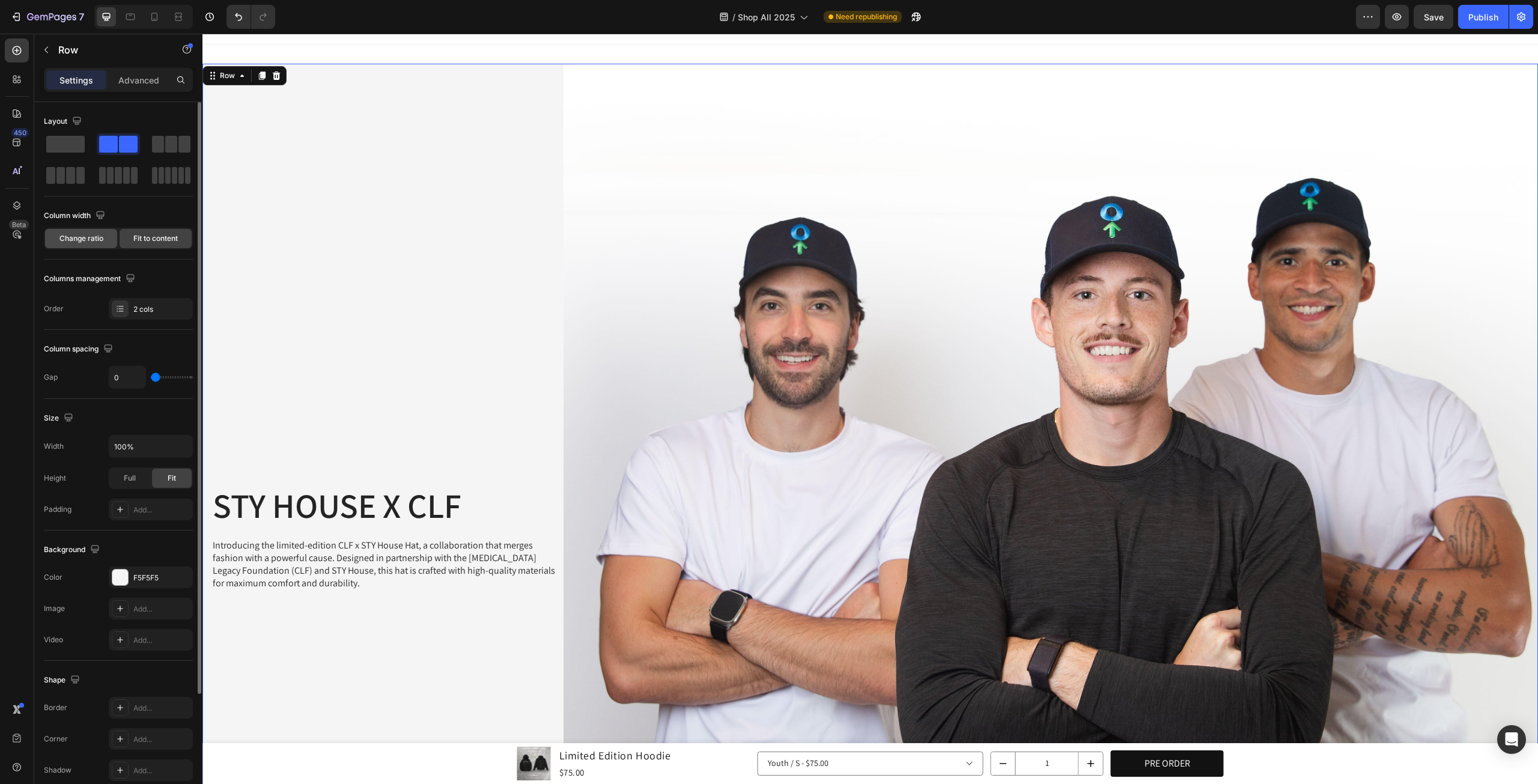
click at [103, 241] on div "Change ratio" at bounding box center [81, 239] width 72 height 19
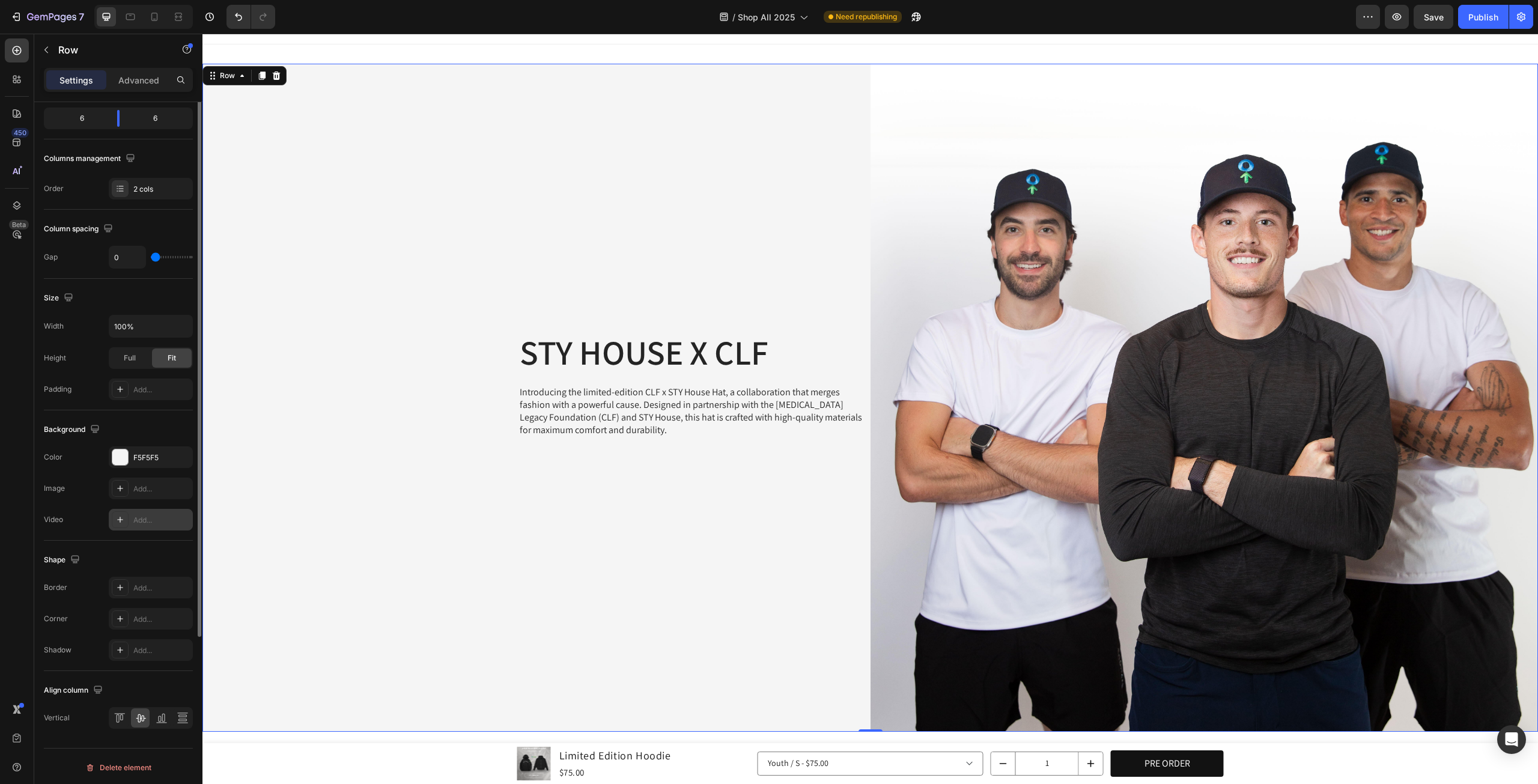
scroll to position [0, 0]
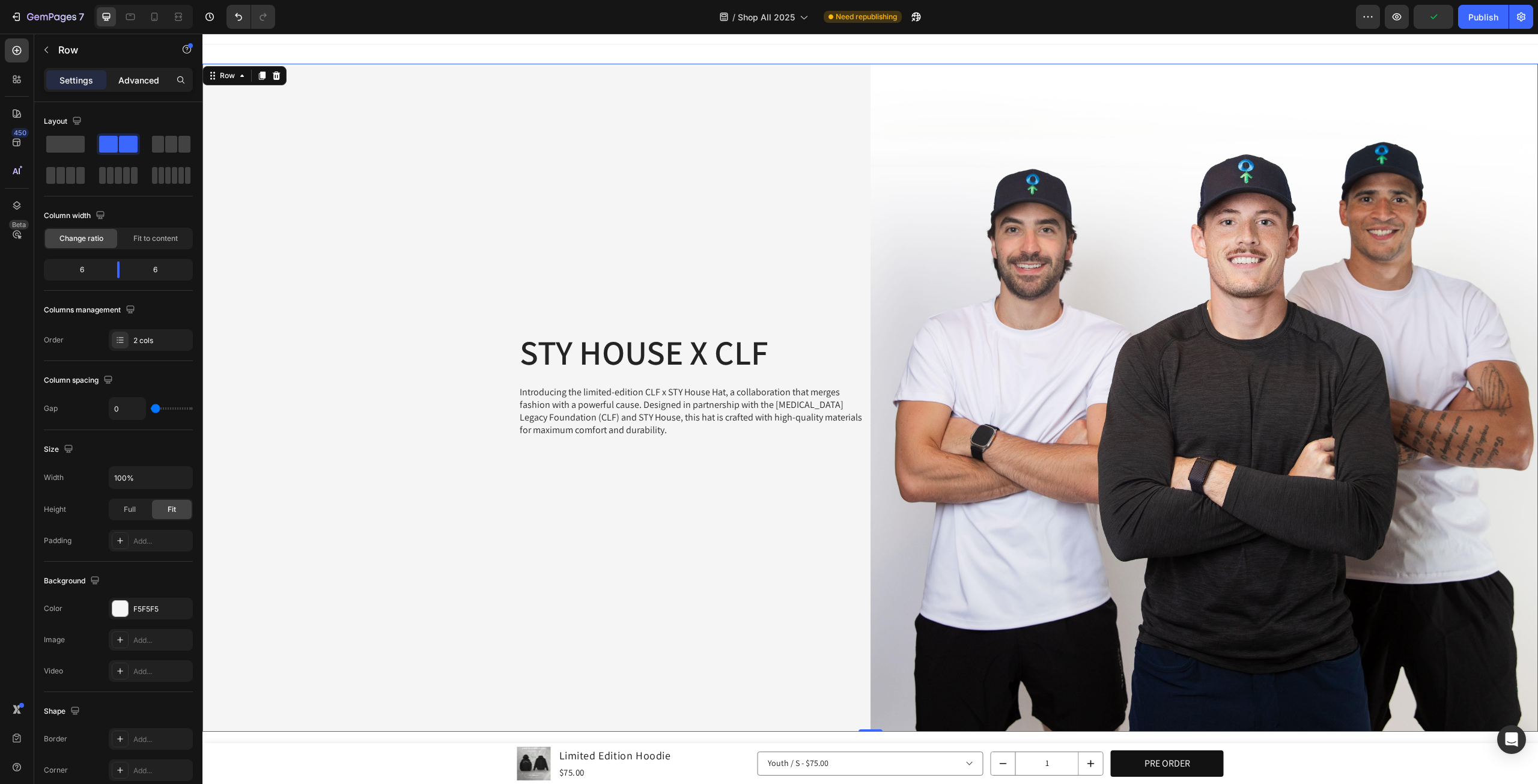
click at [138, 79] on p "Advanced" at bounding box center [138, 80] width 41 height 13
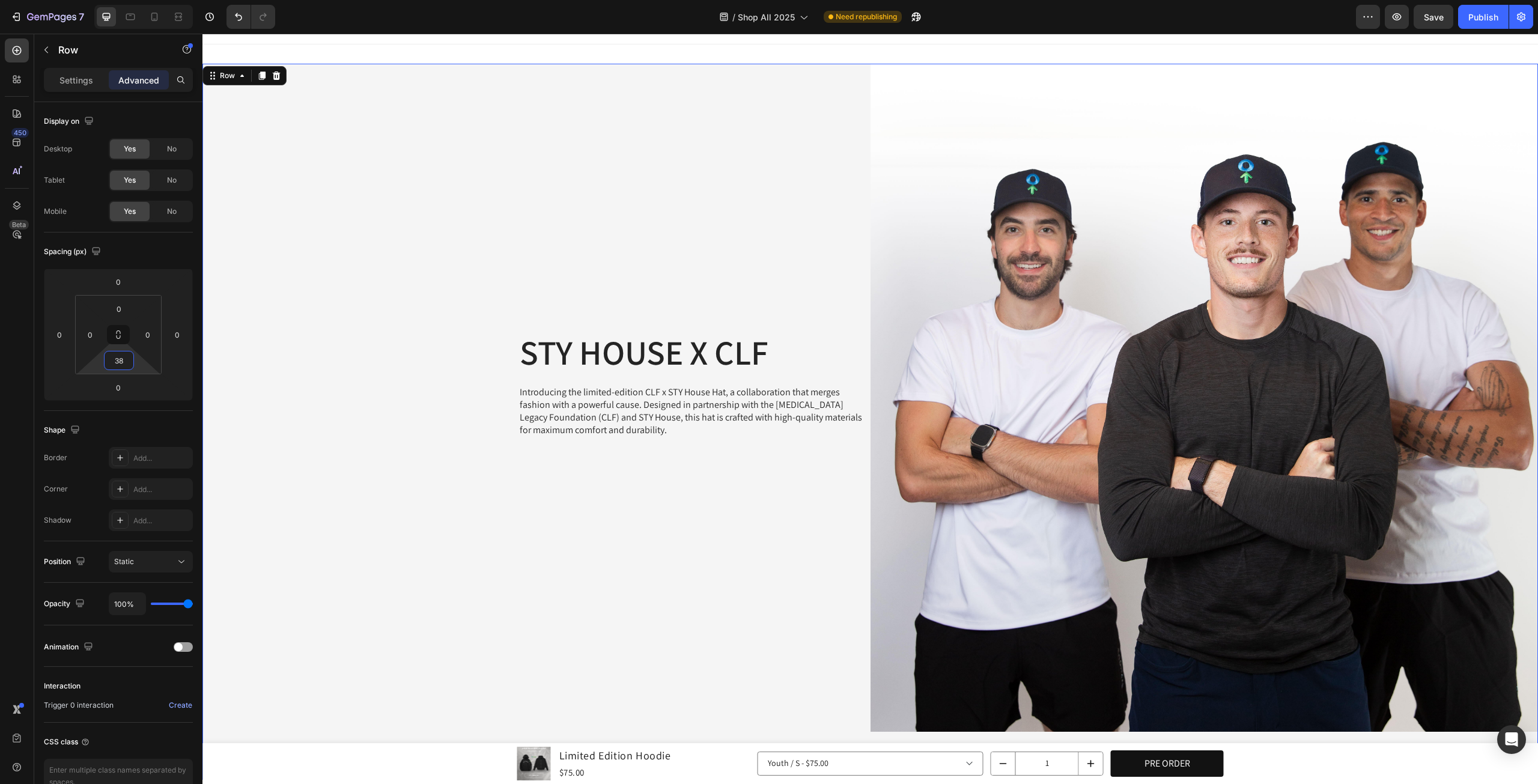
type input "0"
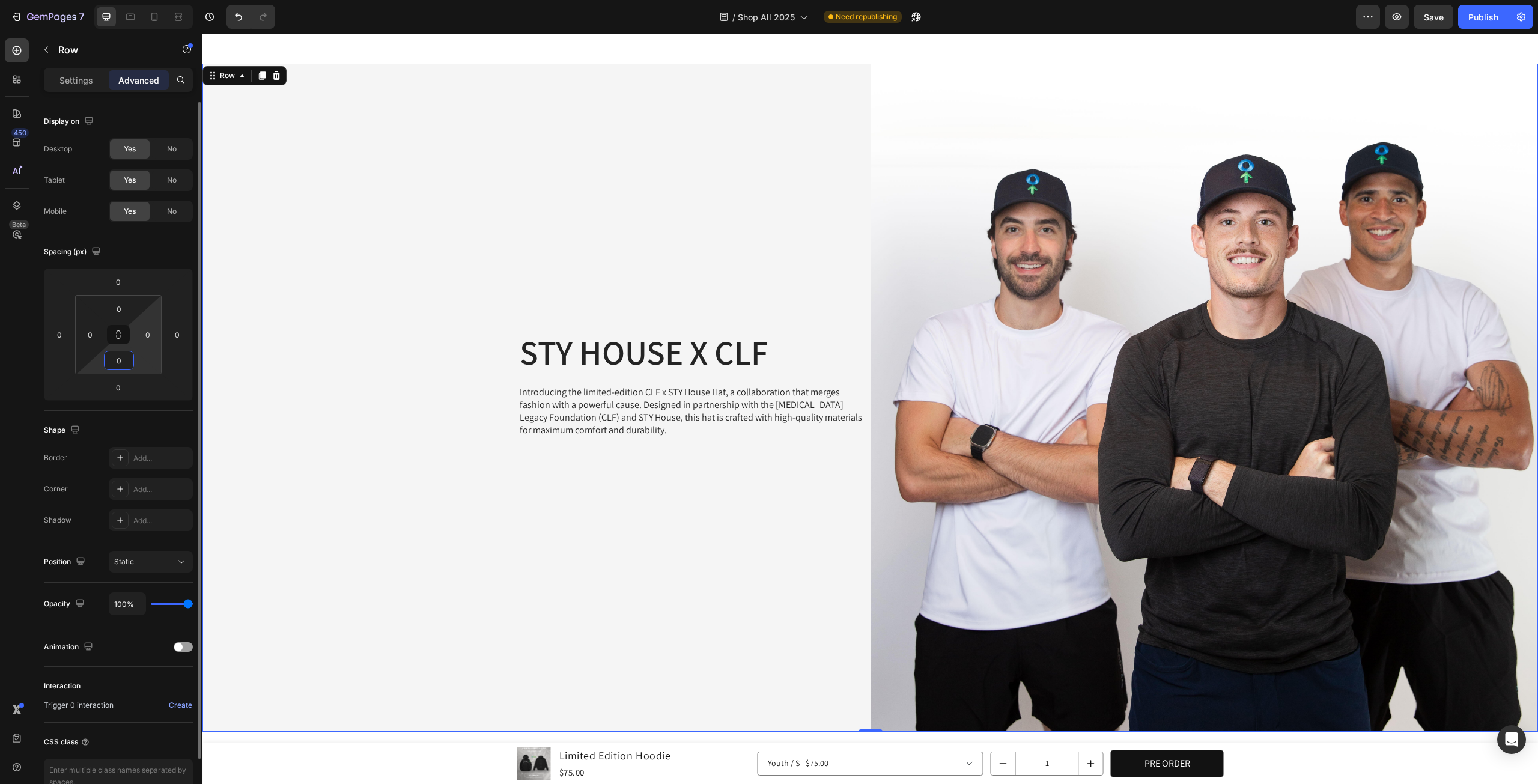
drag, startPoint x: 142, startPoint y: 364, endPoint x: 159, endPoint y: 364, distance: 17.0
click at [118, 0] on html "7 Version history / Shop All 2025 Need republishing Preview Save Publish 450 Be…" at bounding box center [769, 0] width 1538 height 0
drag, startPoint x: 141, startPoint y: 364, endPoint x: 146, endPoint y: 388, distance: 24.5
click at [162, 0] on html "7 Version history / Shop All 2025 Need republishing Preview Save Publish 450 Be…" at bounding box center [769, 0] width 1538 height 0
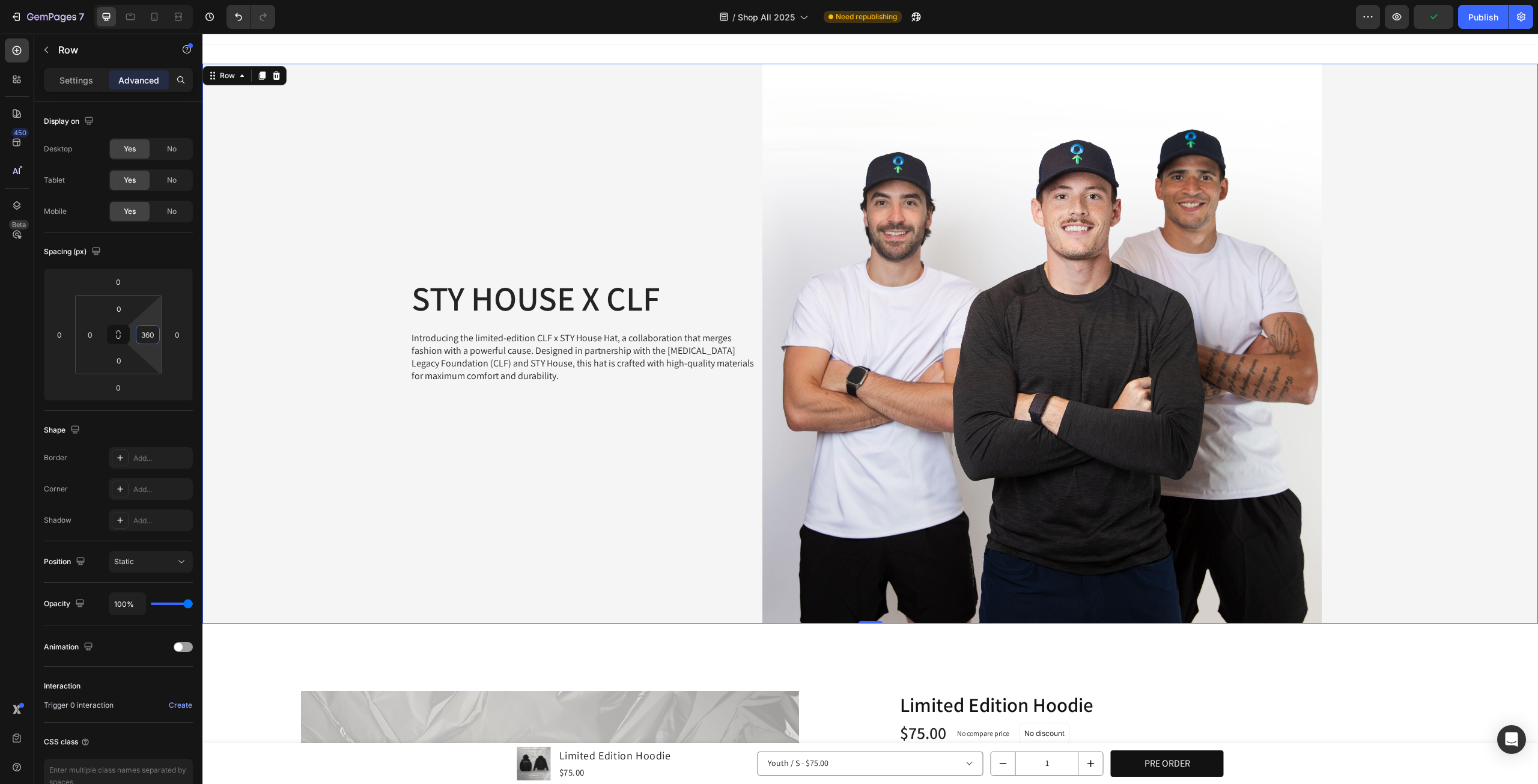
drag, startPoint x: 155, startPoint y: 352, endPoint x: 190, endPoint y: 243, distance: 114.5
click at [190, 0] on html "7 Version history / Shop All 2025 Need republishing Preview Publish 450 Beta Se…" at bounding box center [769, 0] width 1538 height 0
click at [1433, 21] on span "Save" at bounding box center [1434, 17] width 19 height 10
click at [138, 13] on div at bounding box center [130, 17] width 19 height 19
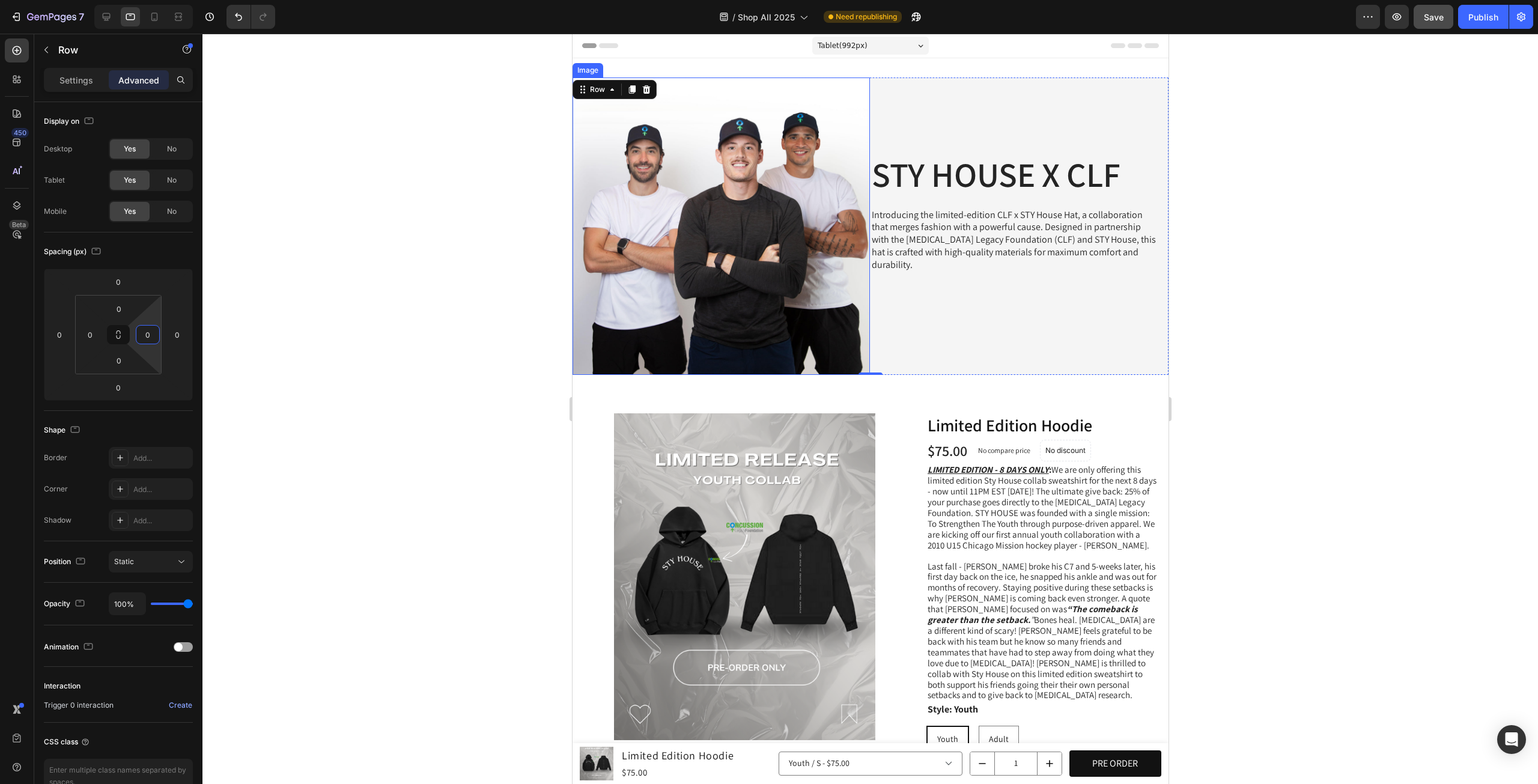
drag, startPoint x: 158, startPoint y: 336, endPoint x: 168, endPoint y: 501, distance: 165.3
click at [168, 0] on html "7 Version history / Shop All 2025 Need republishing Preview Save Publish 450 Be…" at bounding box center [769, 0] width 1538 height 0
click at [160, 23] on div at bounding box center [155, 17] width 19 height 19
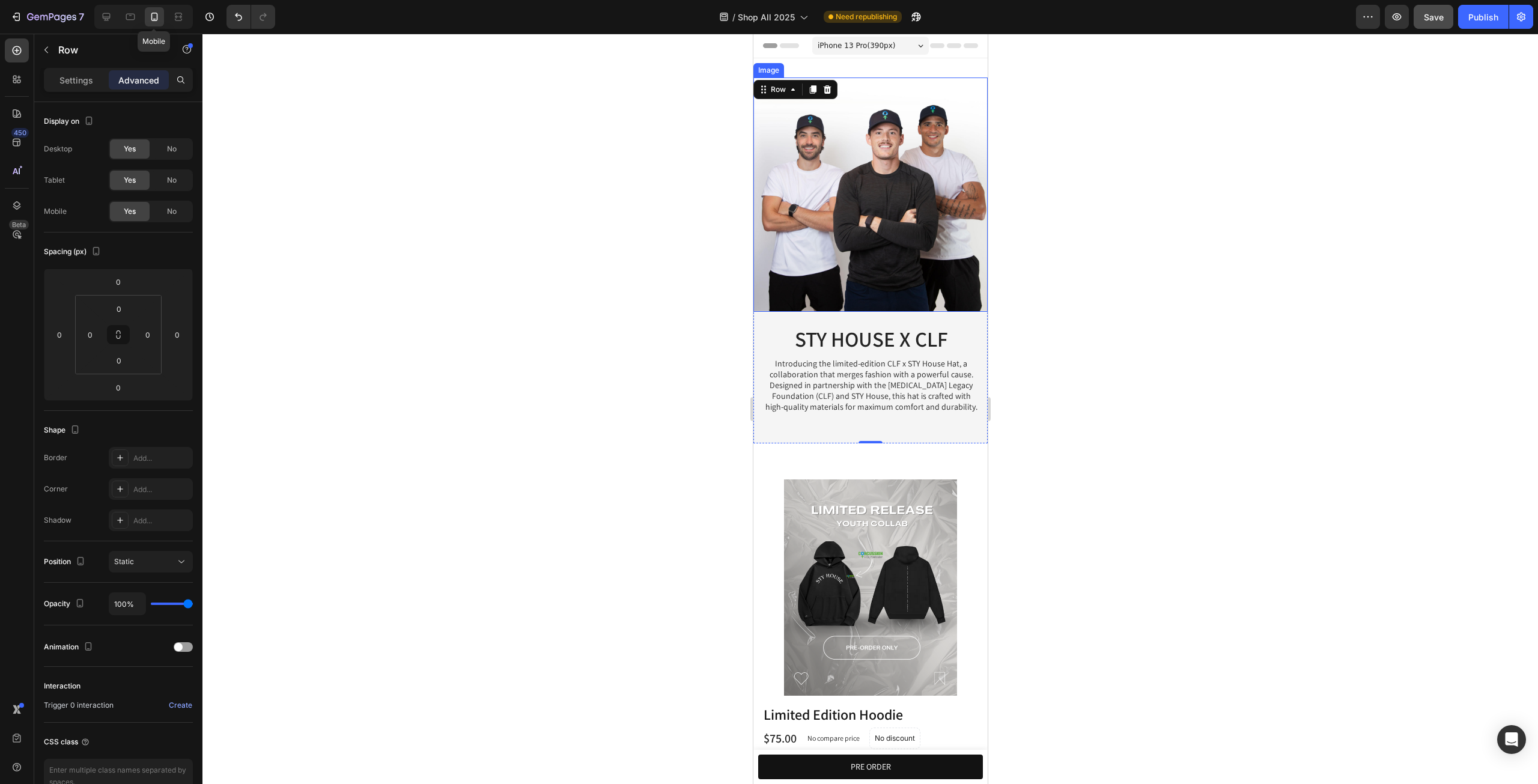
scroll to position [1, 0]
click at [187, 19] on div at bounding box center [179, 17] width 19 height 19
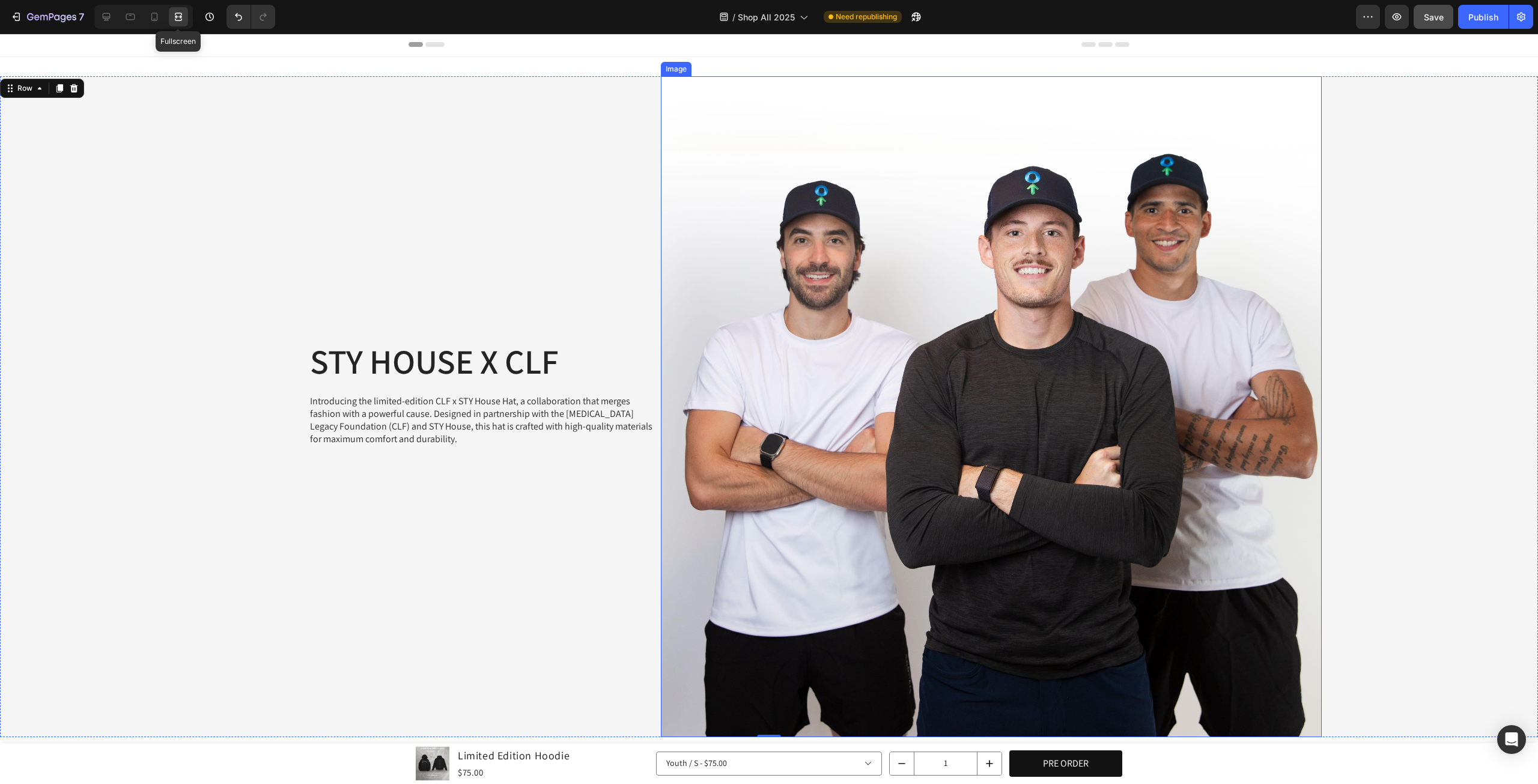
click at [182, 19] on icon at bounding box center [178, 16] width 12 height 12
click at [115, 19] on div at bounding box center [106, 17] width 19 height 19
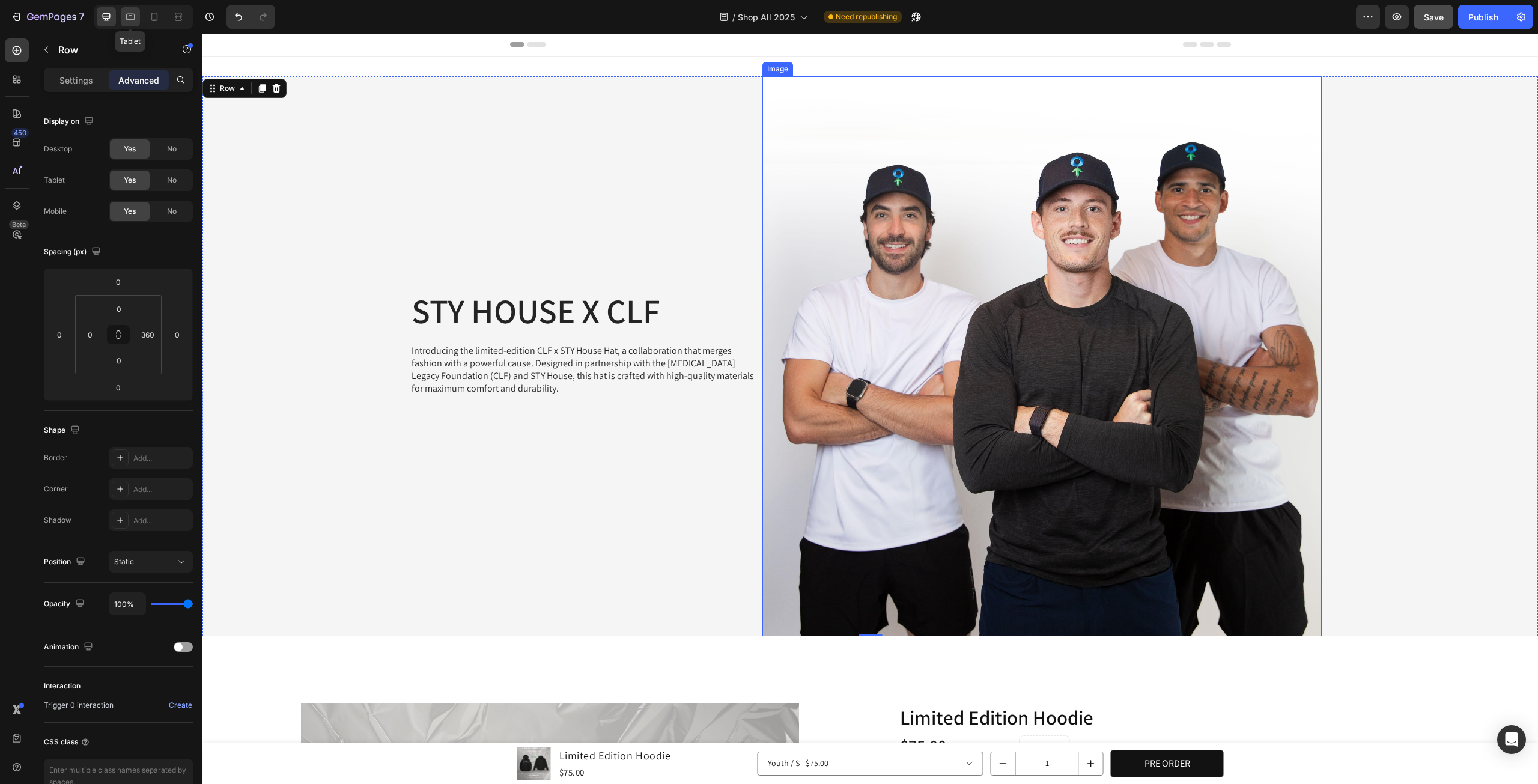
click at [133, 19] on icon at bounding box center [130, 16] width 12 height 12
type input "0"
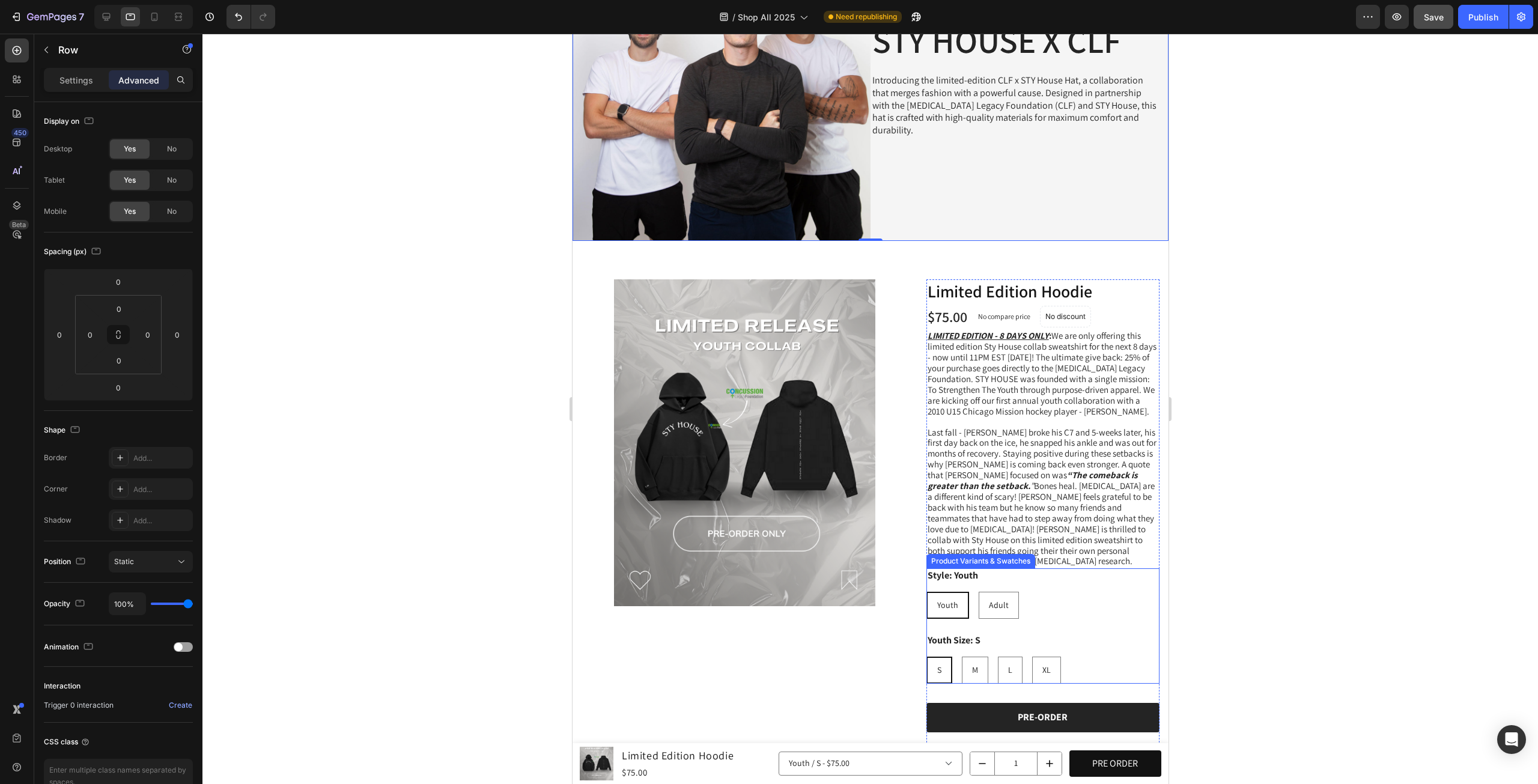
scroll to position [102, 0]
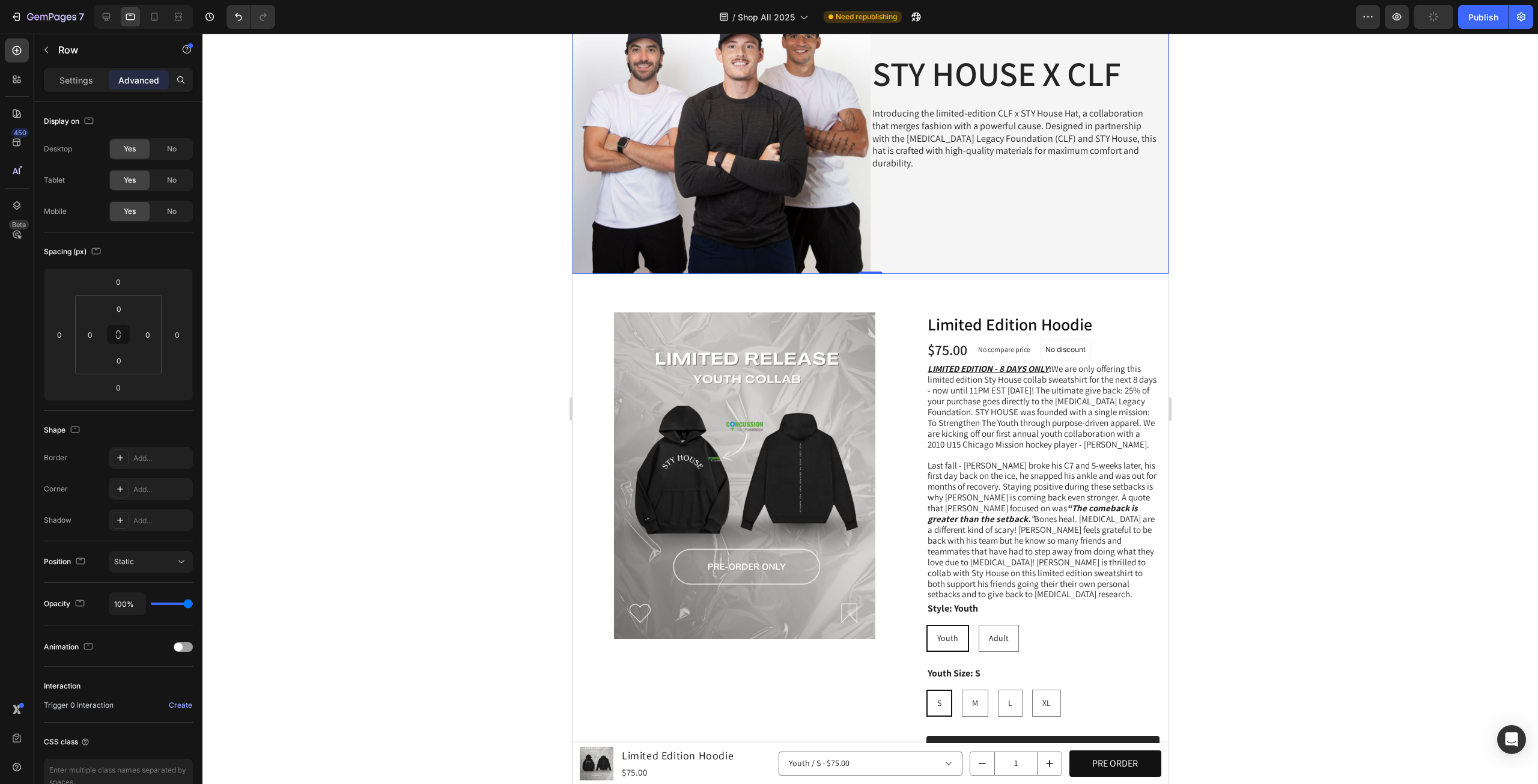
click at [1319, 412] on div at bounding box center [870, 408] width 1336 height 750
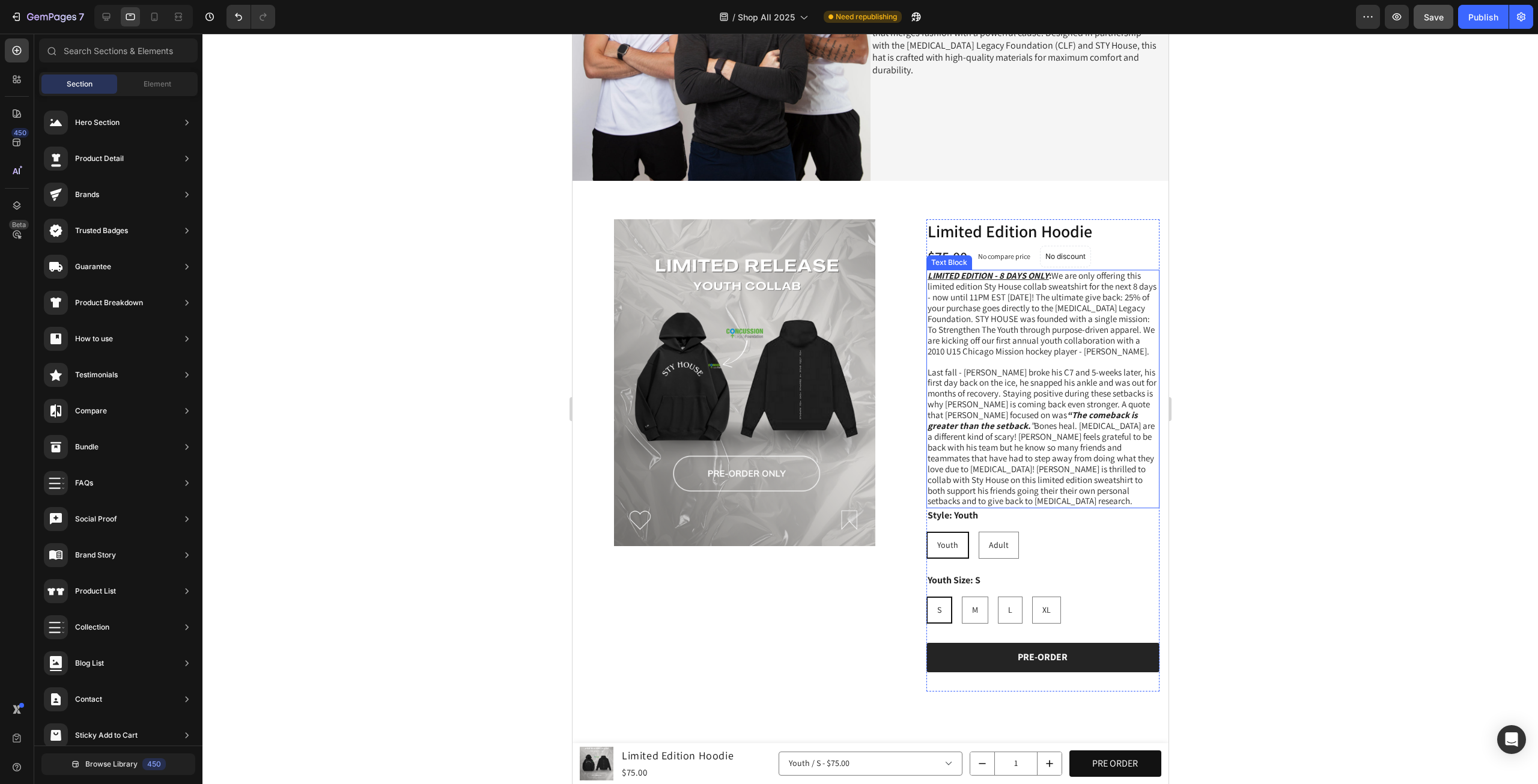
scroll to position [251, 0]
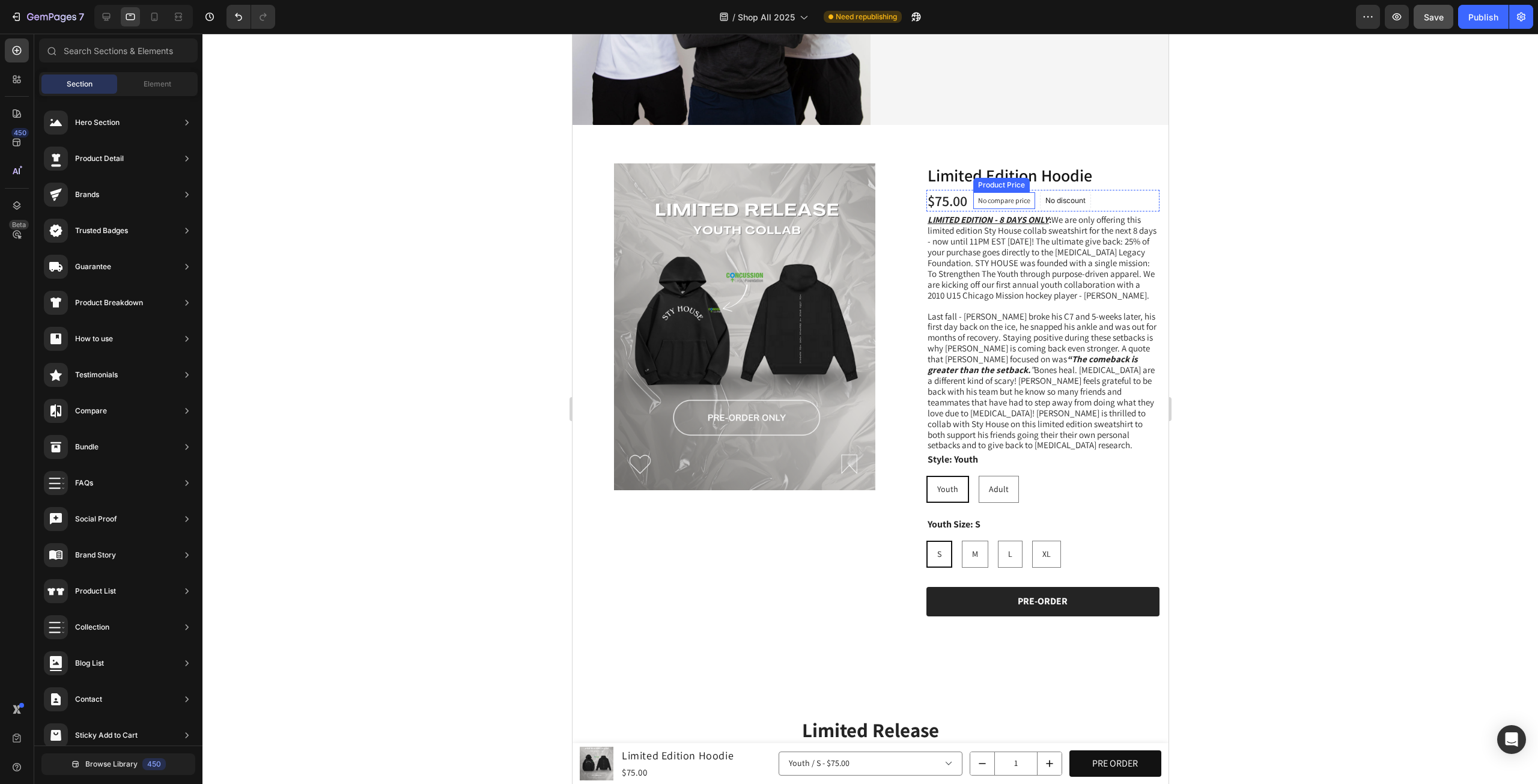
click at [994, 197] on p "No compare price" at bounding box center [1004, 200] width 52 height 7
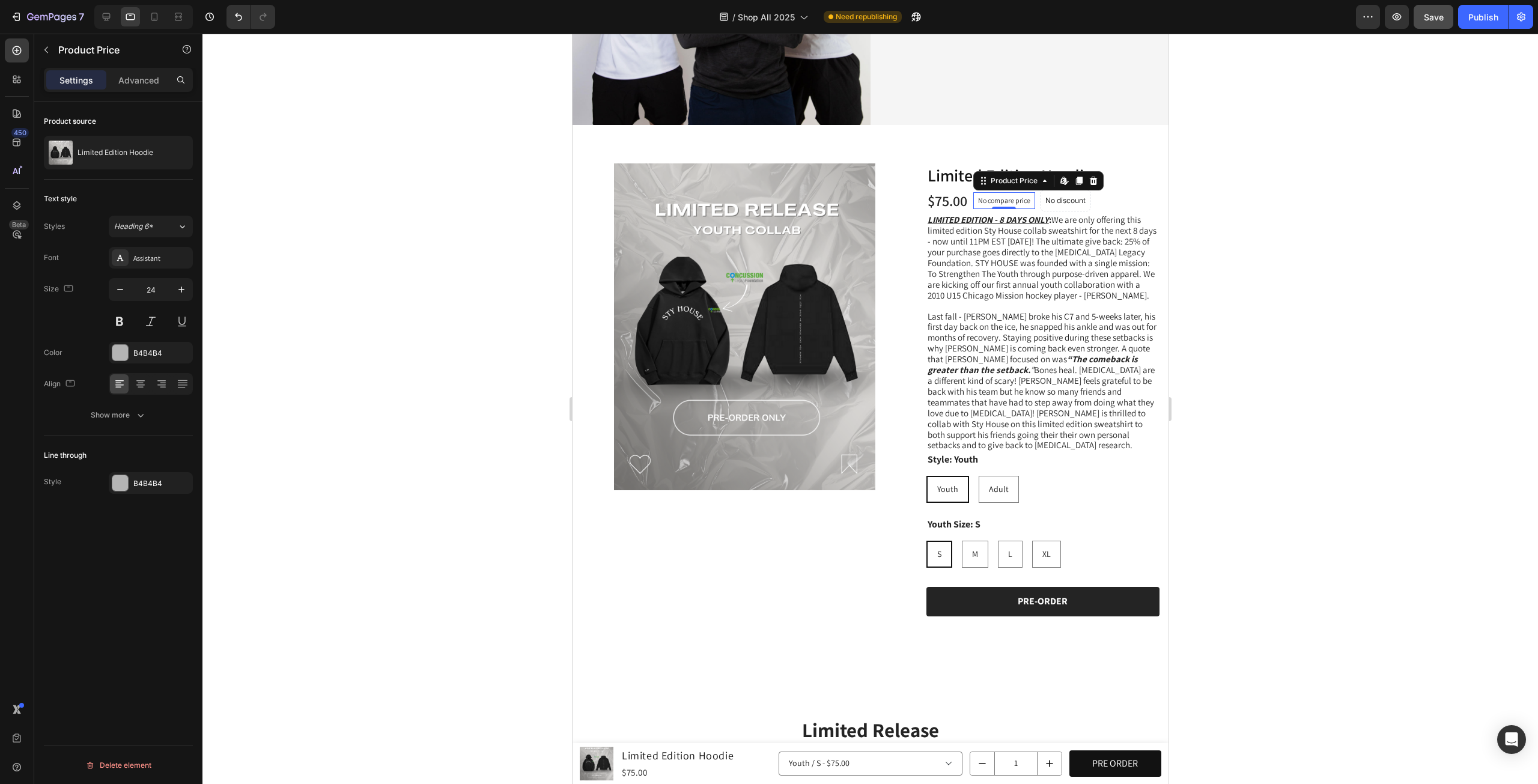
click at [1275, 207] on div at bounding box center [870, 408] width 1336 height 750
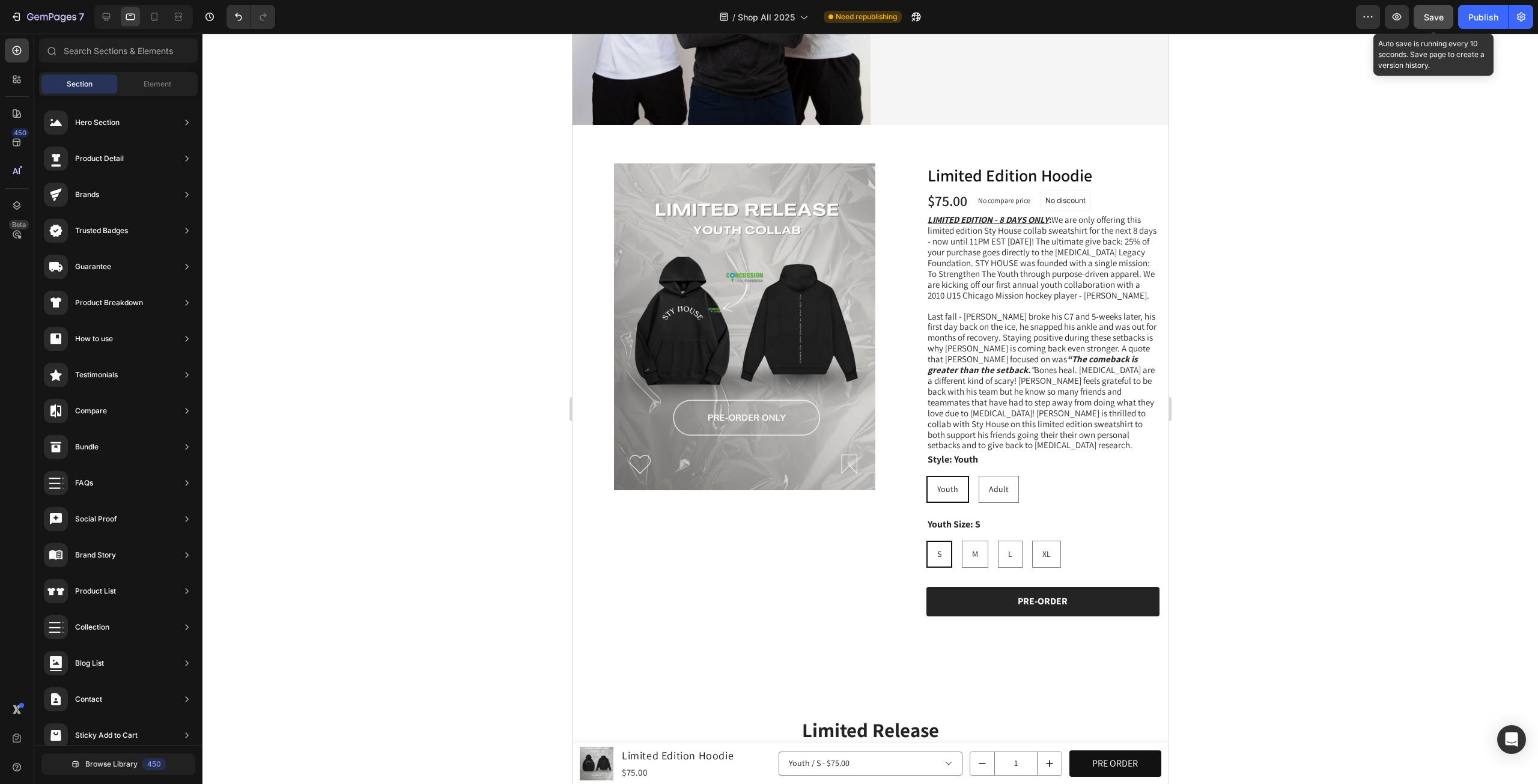
click at [1428, 23] on div "Save" at bounding box center [1434, 16] width 19 height 13
click at [1404, 23] on button "button" at bounding box center [1397, 16] width 24 height 24
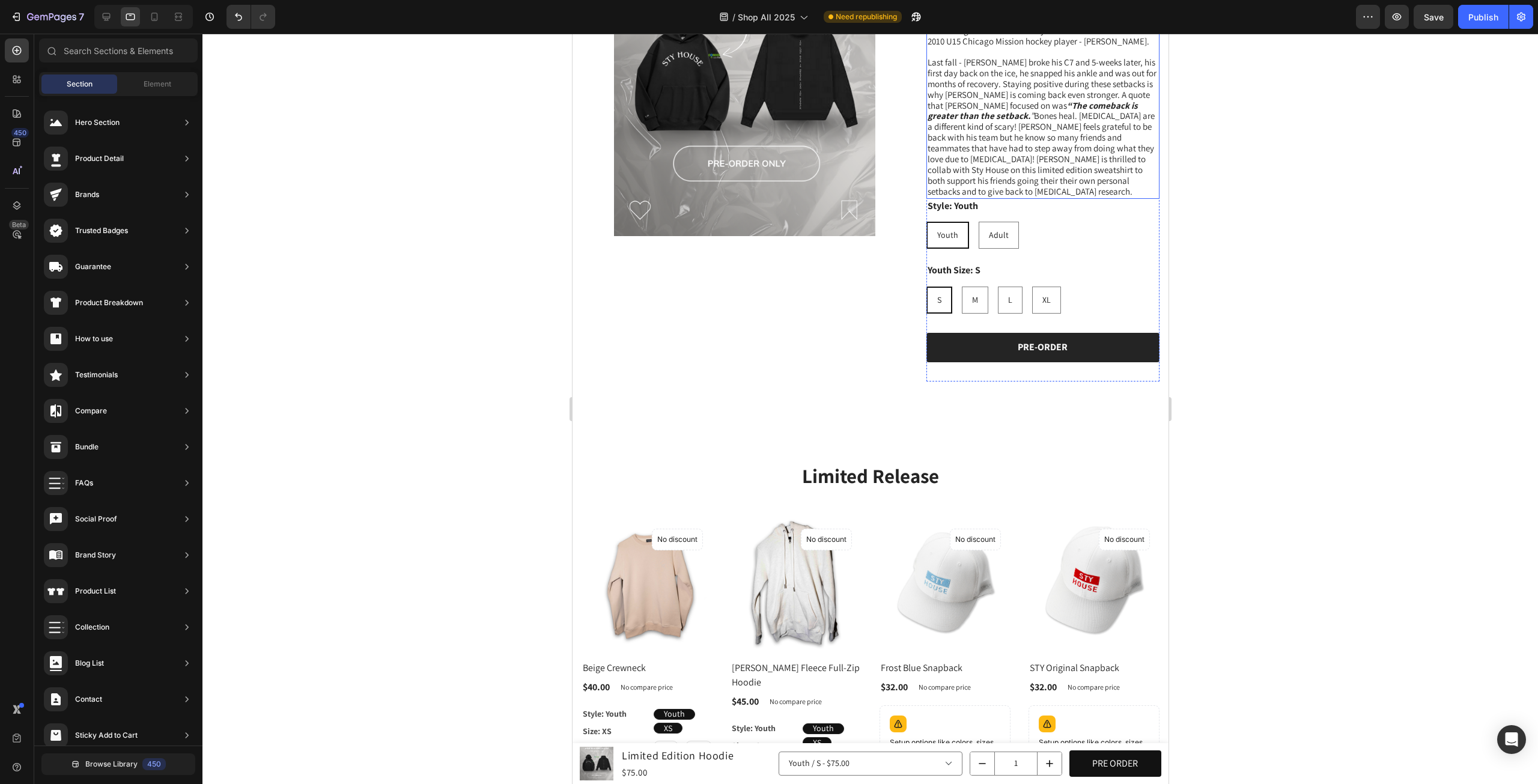
scroll to position [361, 0]
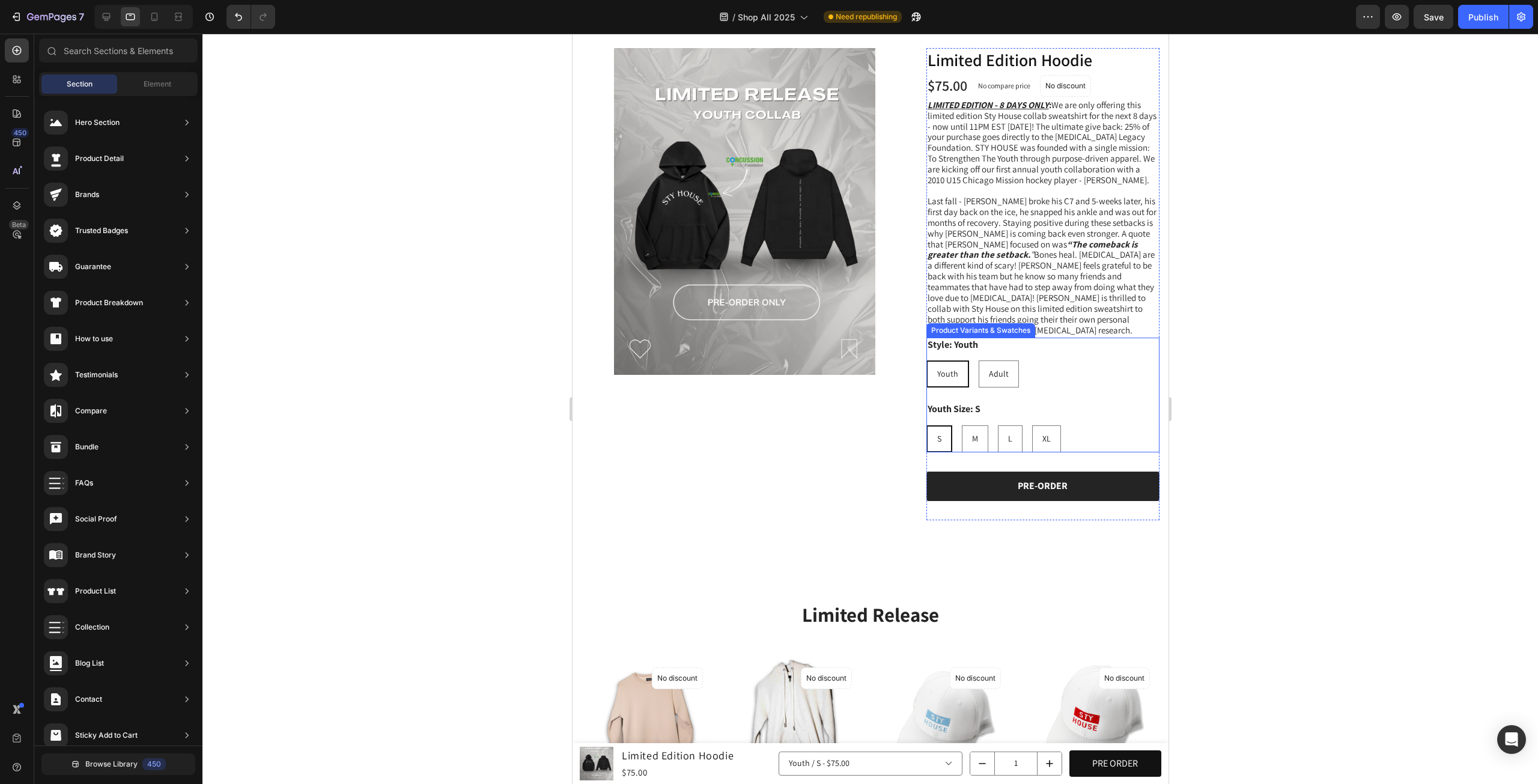
click at [1034, 337] on div "Style: Youth Youth Youth Youth Adult Adult Adult" at bounding box center [1043, 362] width 234 height 50
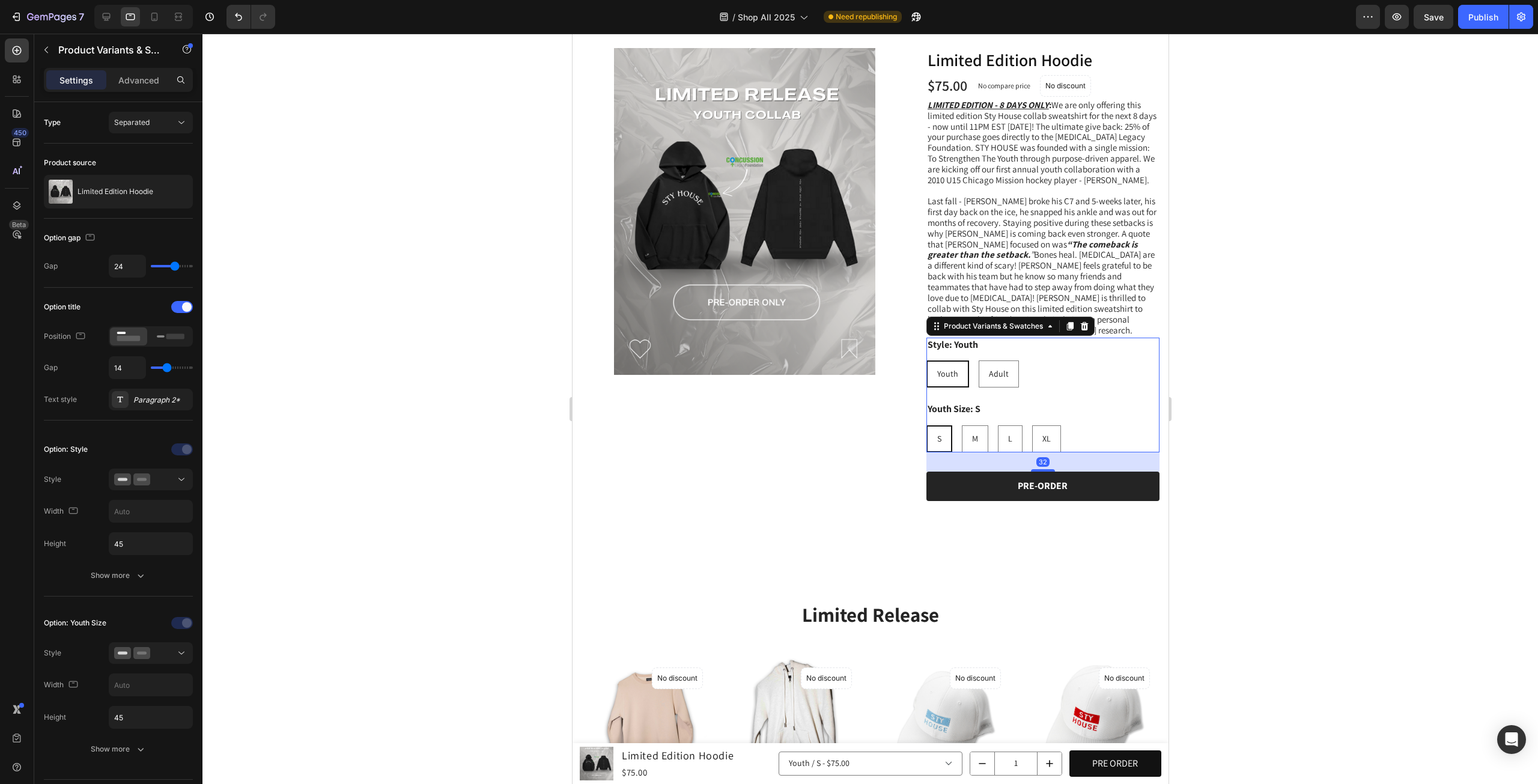
click at [1121, 306] on span "Last fall - Landon broke his C7 and 5-weeks later, his first day back on the ic…" at bounding box center [1042, 266] width 229 height 141
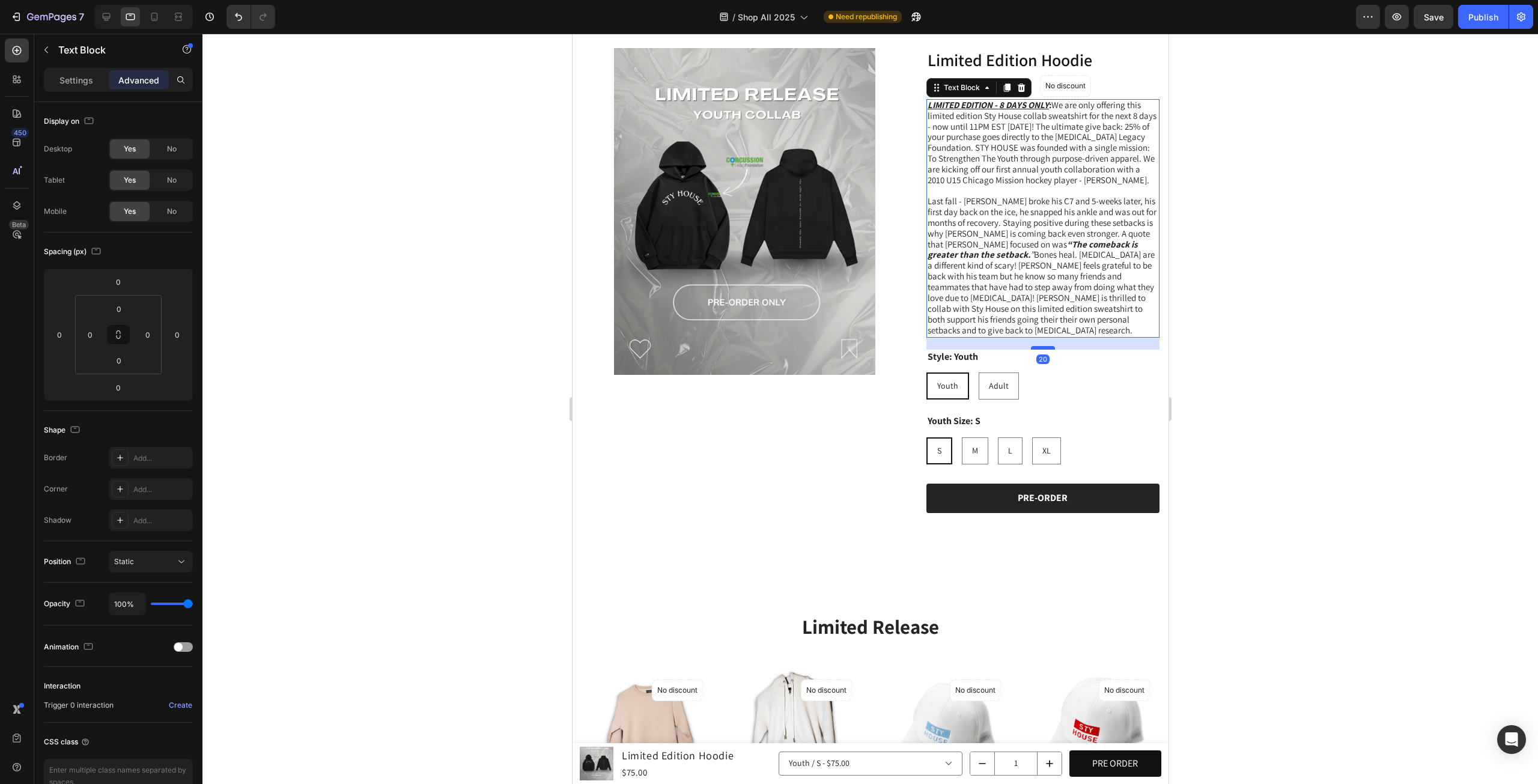
drag, startPoint x: 1043, startPoint y: 328, endPoint x: 1043, endPoint y: 340, distance: 12.0
click at [1043, 346] on div at bounding box center [1043, 347] width 24 height 4
type input "20"
drag, startPoint x: 1370, startPoint y: 271, endPoint x: 1383, endPoint y: 138, distance: 133.6
click at [1370, 269] on div at bounding box center [870, 408] width 1336 height 750
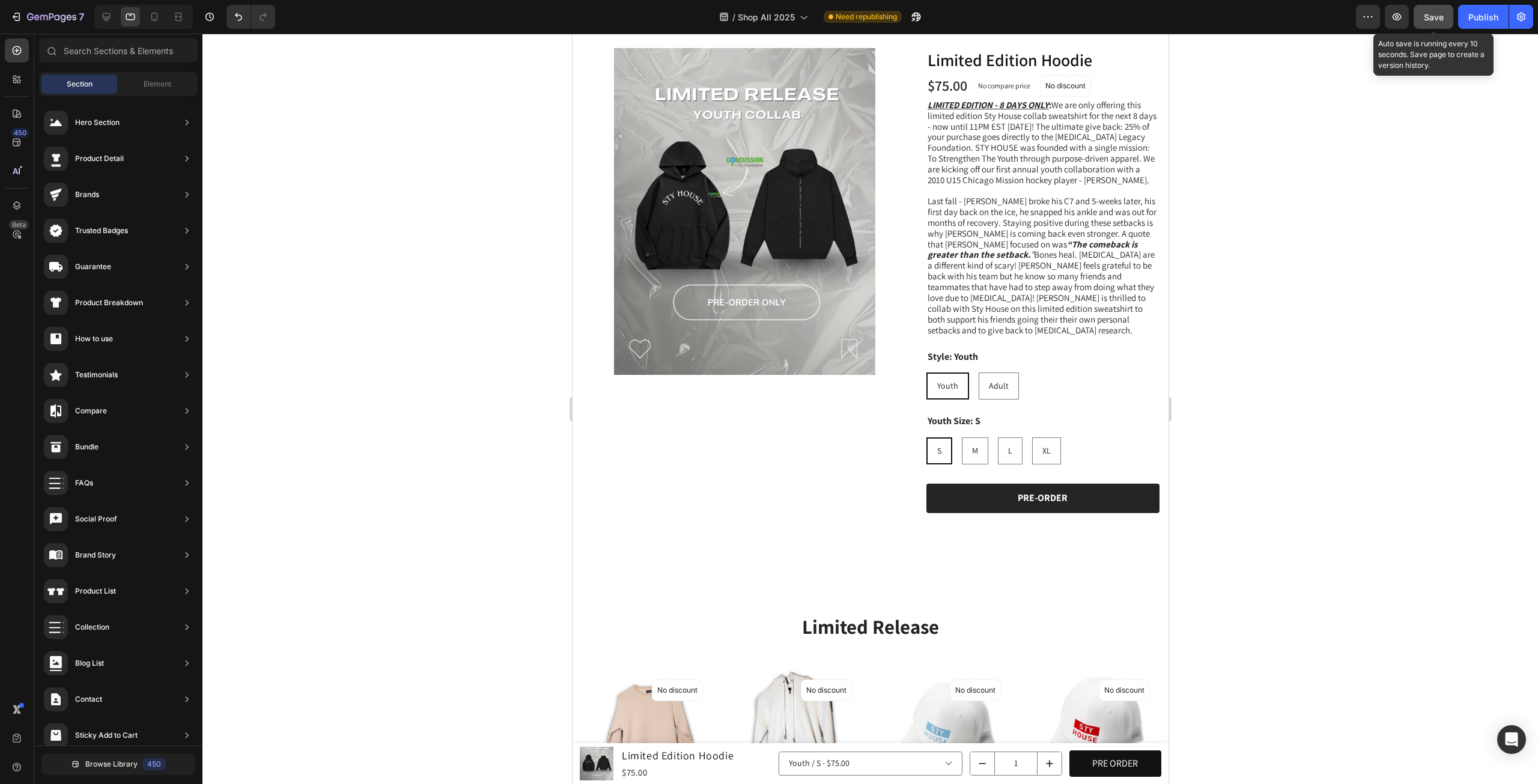
click at [1428, 23] on button "Save" at bounding box center [1433, 16] width 40 height 24
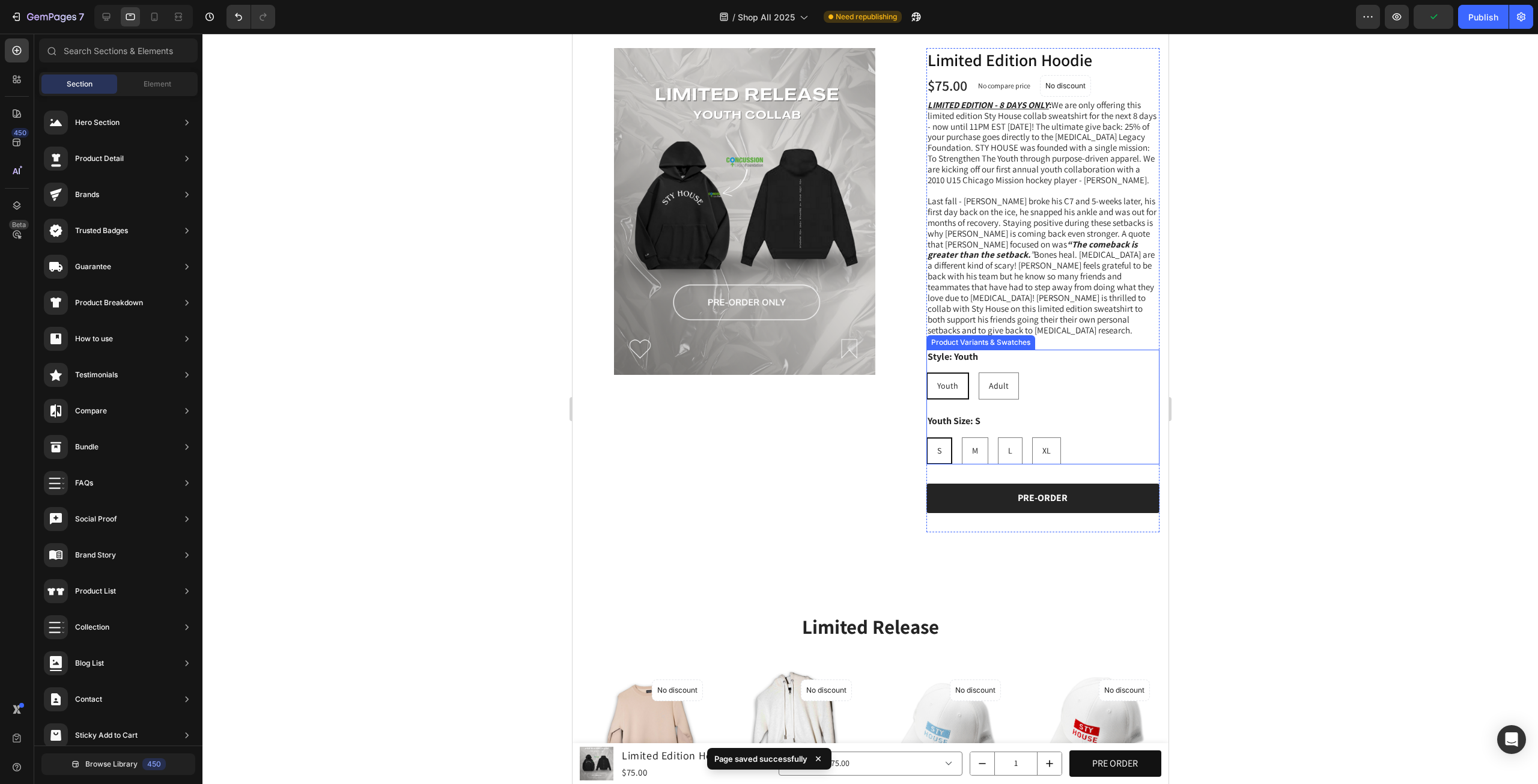
click at [1001, 414] on div "Youth Size: S S S S M M M L L L XL XL XL" at bounding box center [1043, 438] width 234 height 50
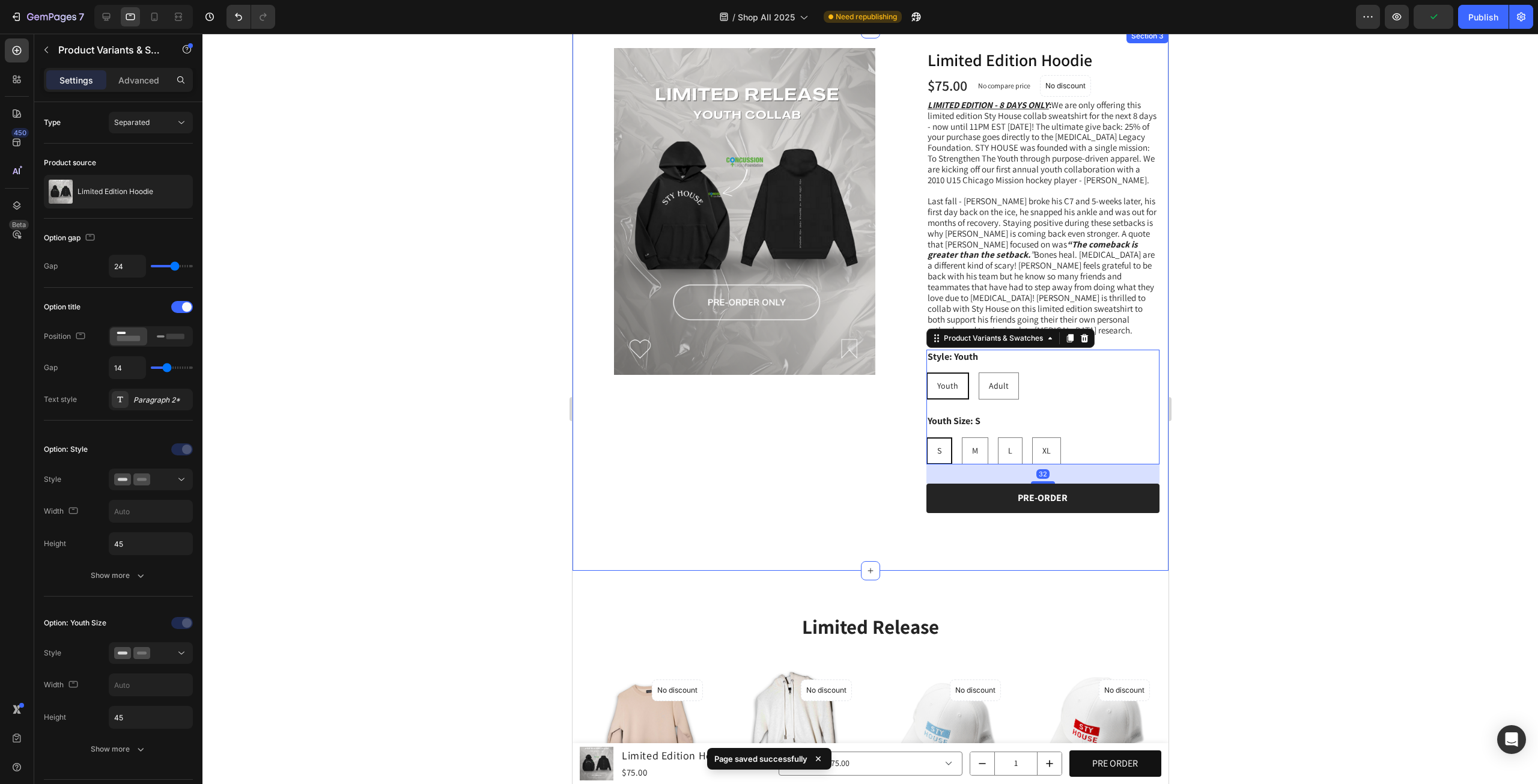
click at [1290, 398] on div at bounding box center [870, 408] width 1336 height 750
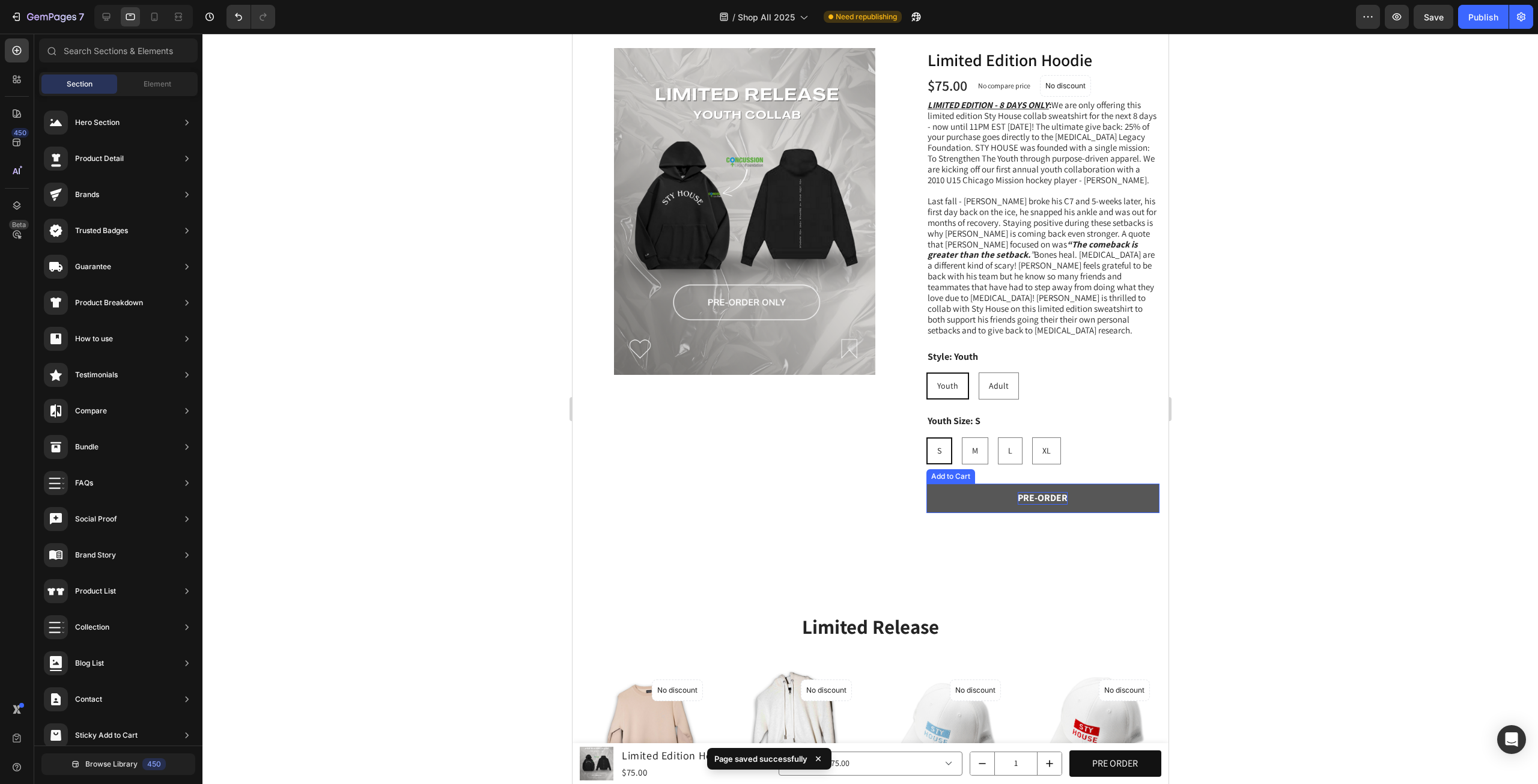
click at [1040, 492] on p "PRE-ORDER" at bounding box center [1042, 498] width 50 height 13
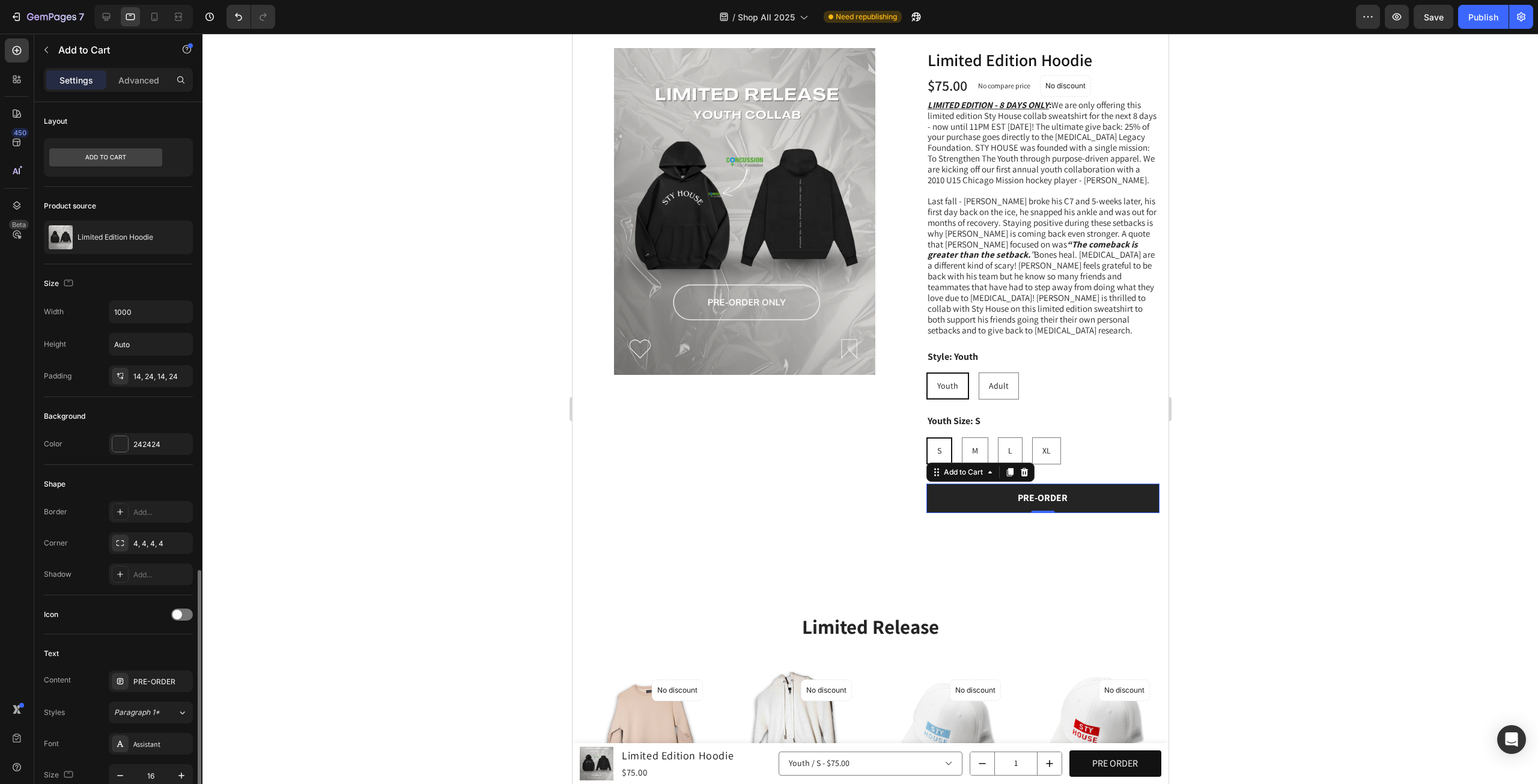
scroll to position [567, 0]
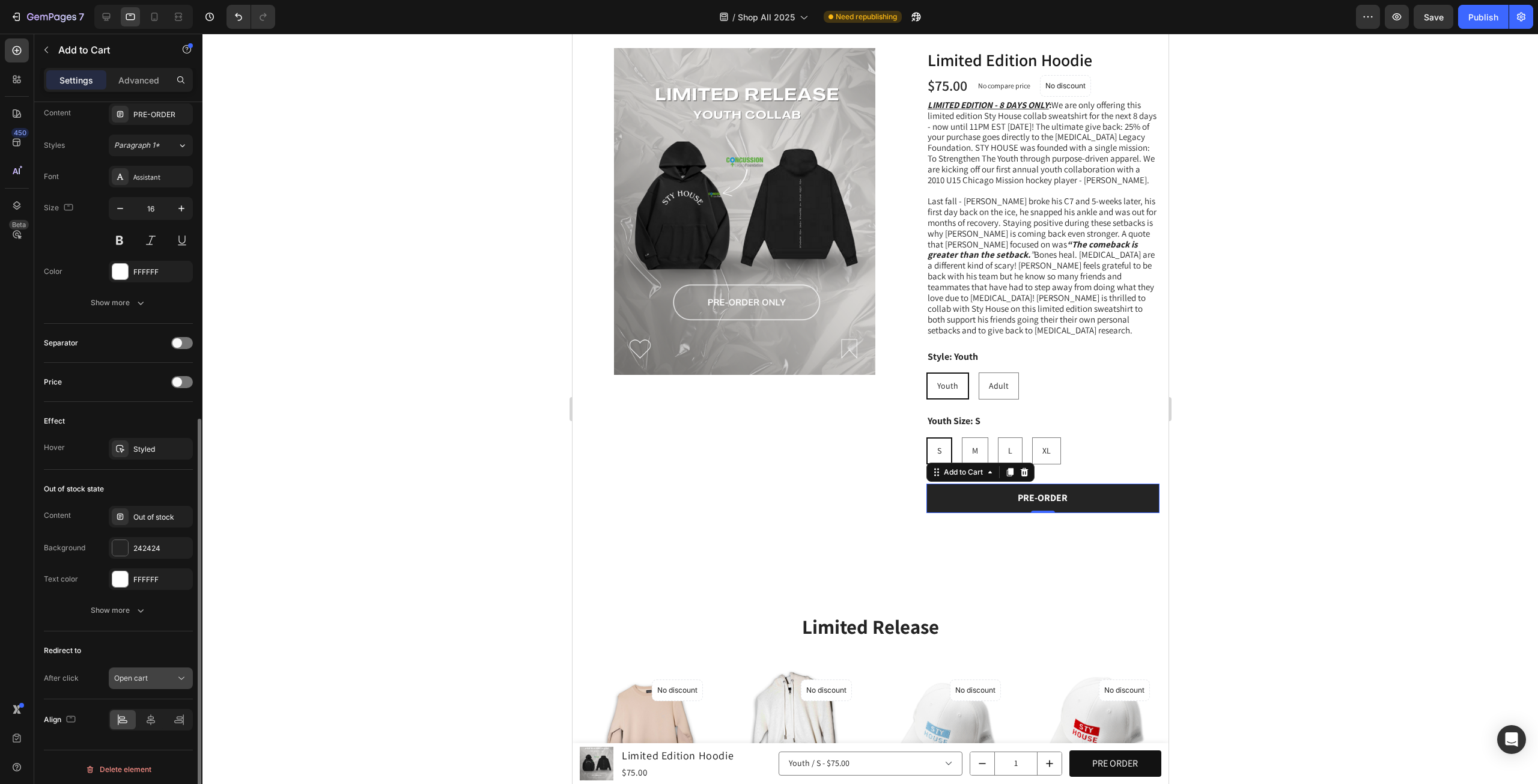
click at [148, 682] on button "Open cart" at bounding box center [150, 678] width 84 height 22
click at [163, 641] on div "Redirect to" at bounding box center [118, 651] width 149 height 19
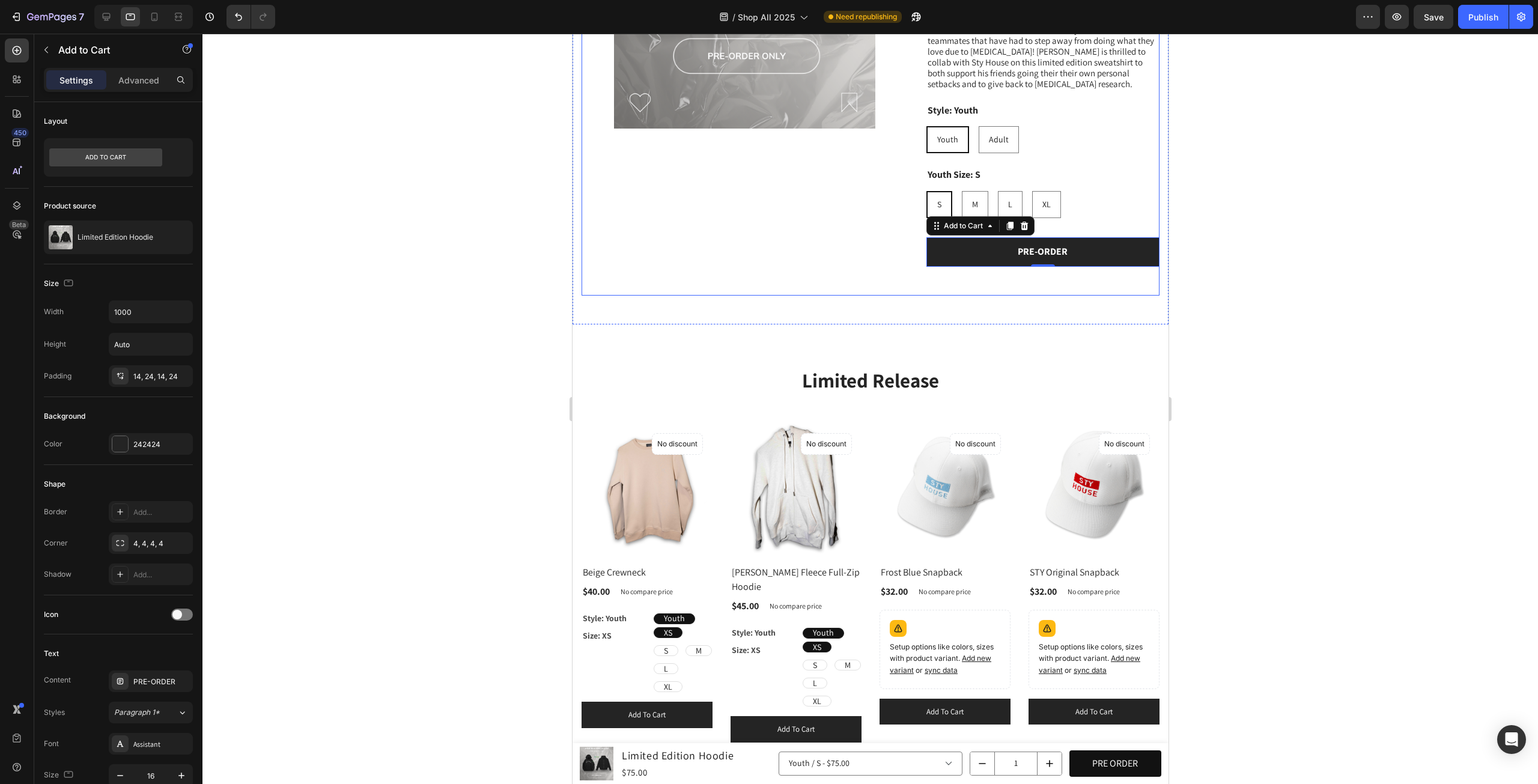
scroll to position [774, 0]
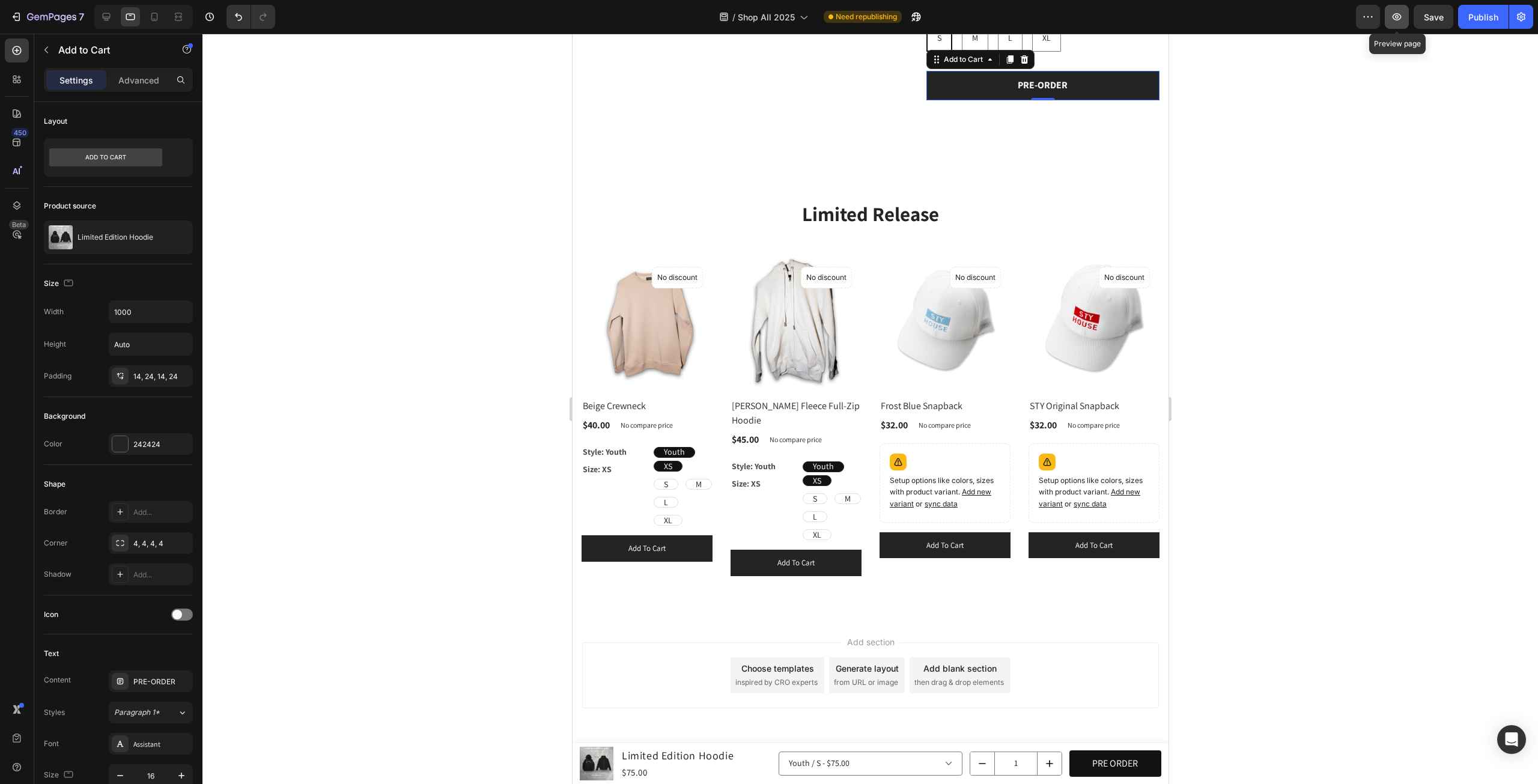
click at [1395, 19] on icon "button" at bounding box center [1397, 17] width 9 height 7
click at [100, 19] on icon at bounding box center [106, 16] width 12 height 12
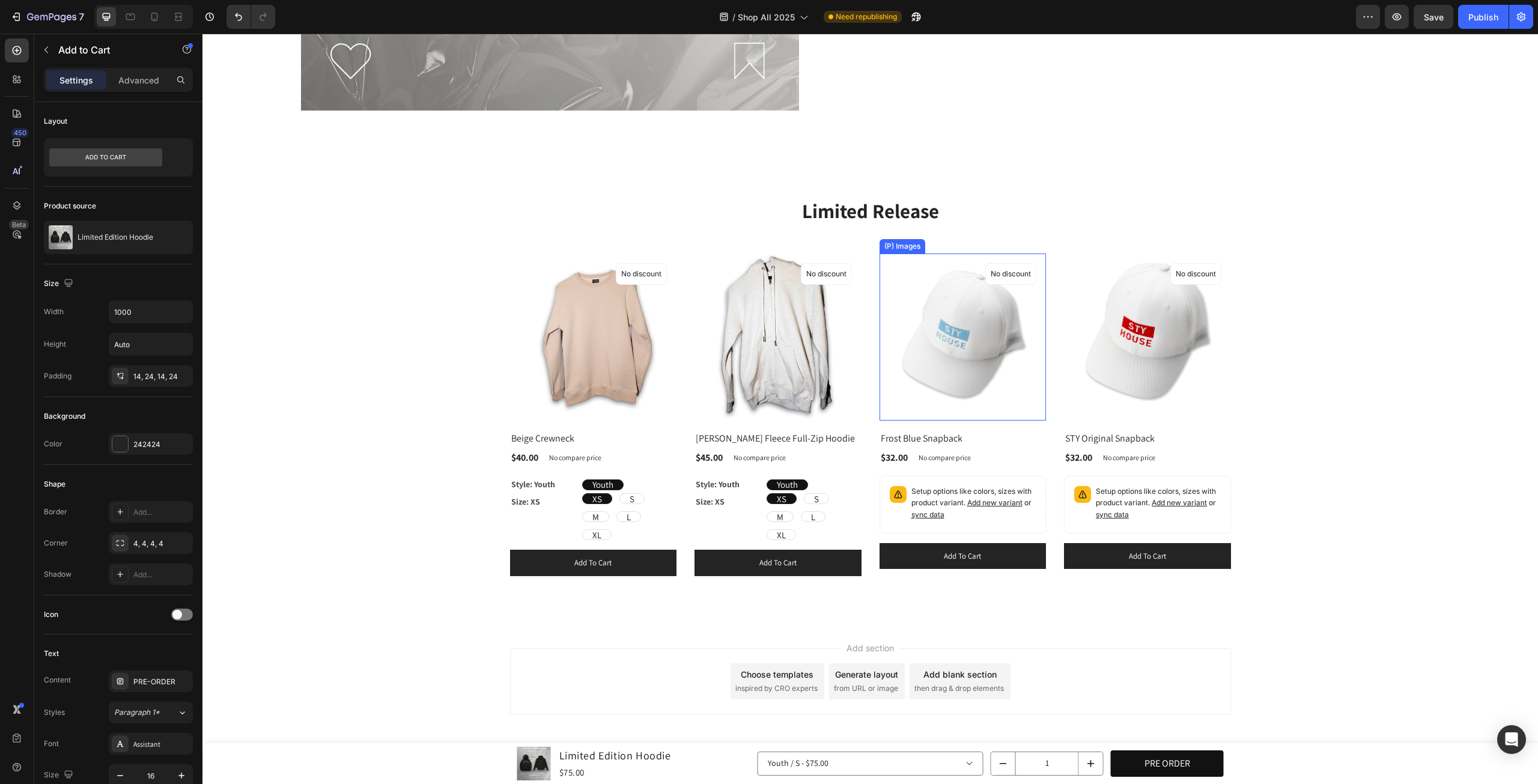
scroll to position [1011, 0]
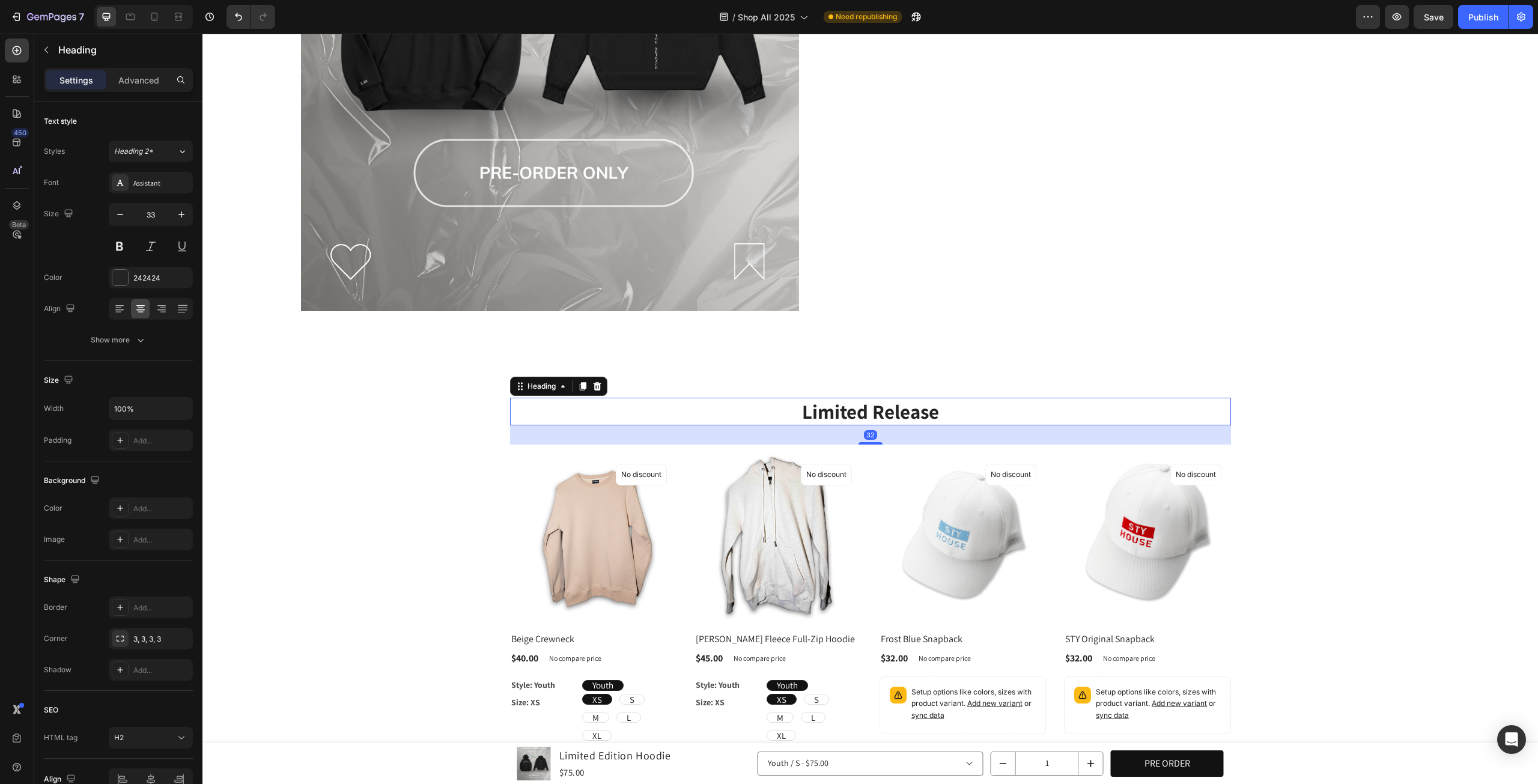
click at [870, 407] on h2 "Limited Release" at bounding box center [871, 412] width 721 height 28
click at [815, 406] on h2 "Limited Release" at bounding box center [871, 412] width 721 height 28
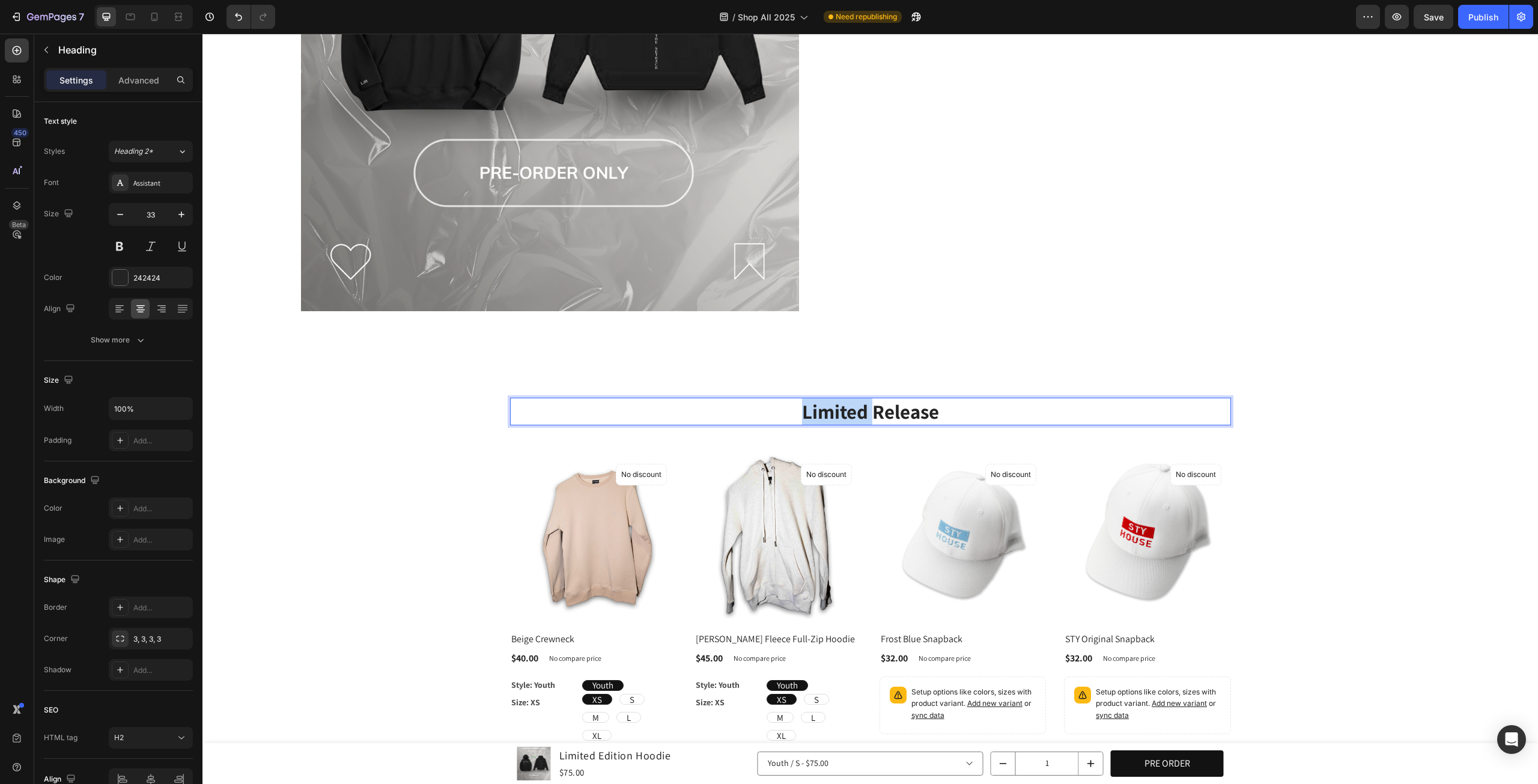
click at [815, 406] on p "Limited Release" at bounding box center [870, 411] width 718 height 26
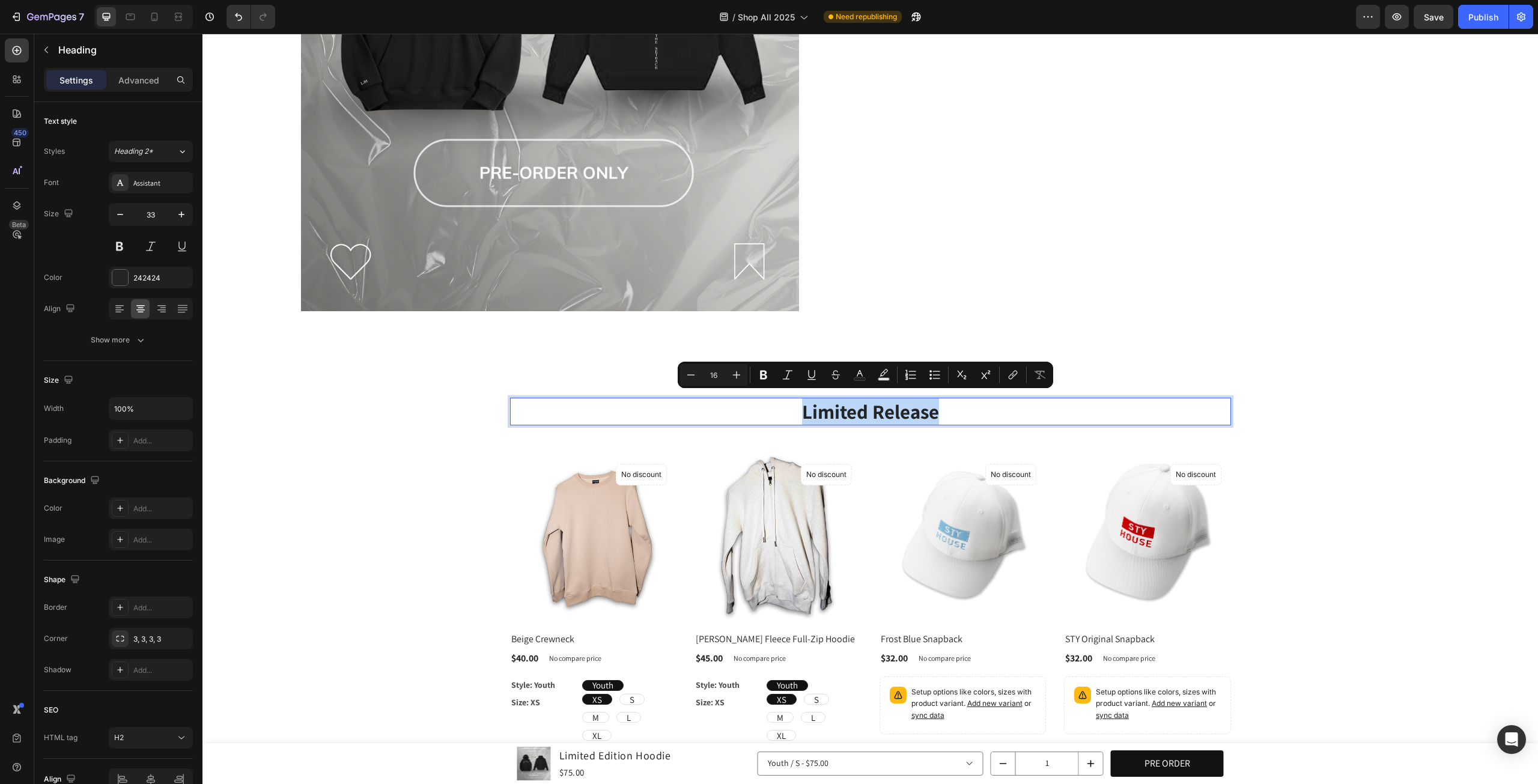
click at [1345, 441] on div "Limited Release Heading 32 Row (P) Images No discount Not be displayed when pub…" at bounding box center [870, 587] width 1318 height 379
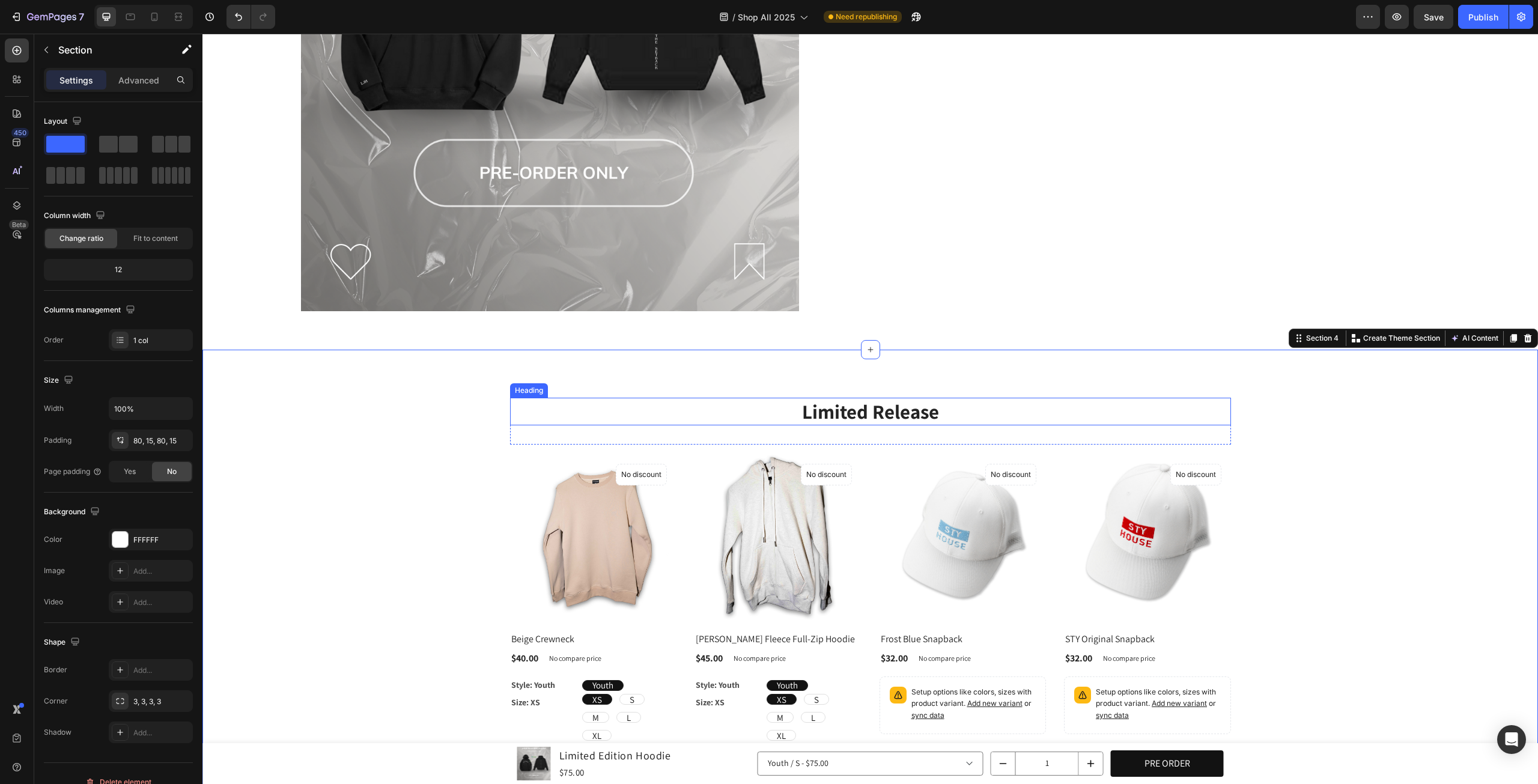
click at [892, 403] on p "Limited Release" at bounding box center [870, 411] width 718 height 26
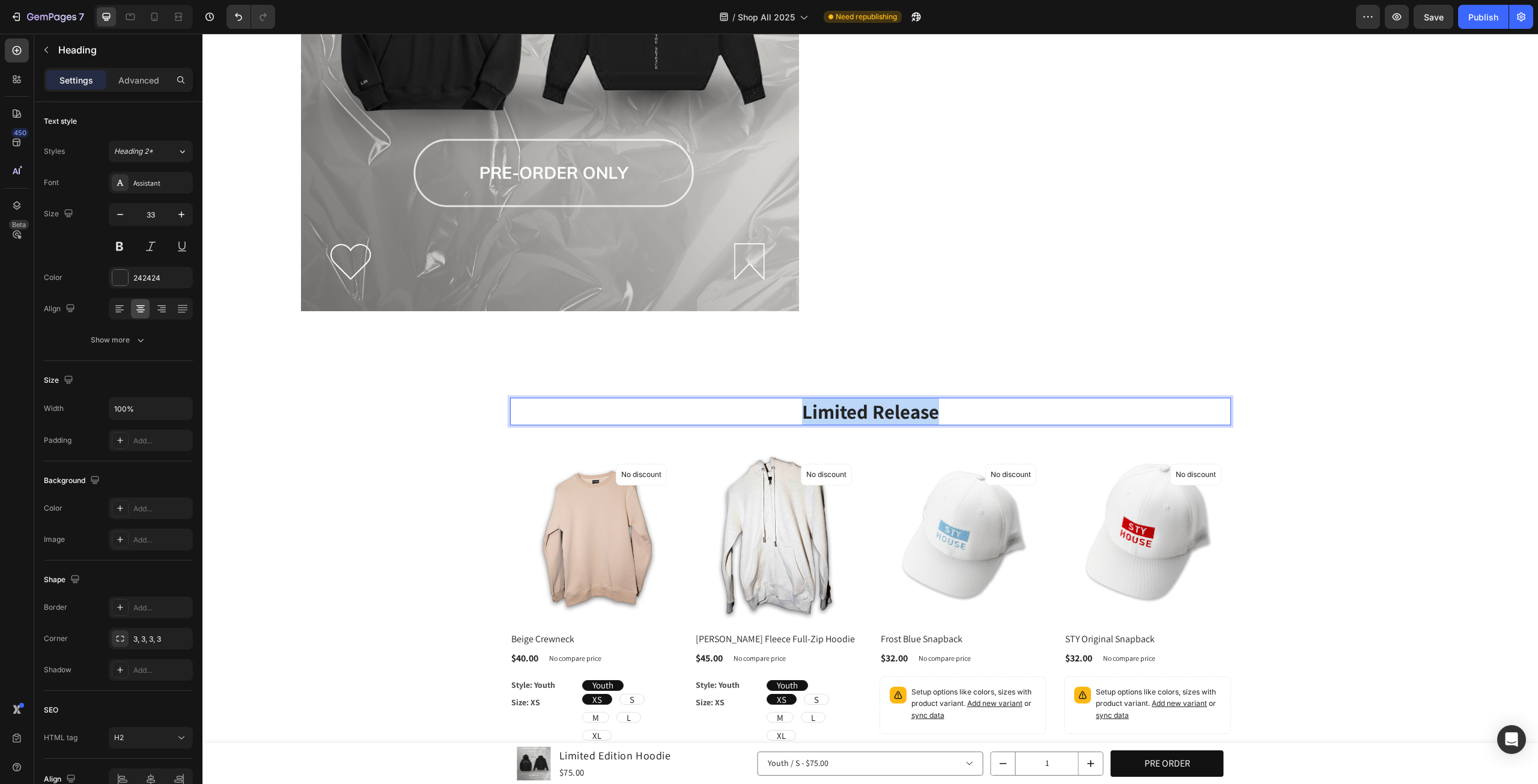
click at [892, 403] on p "Limited Release" at bounding box center [870, 411] width 718 height 26
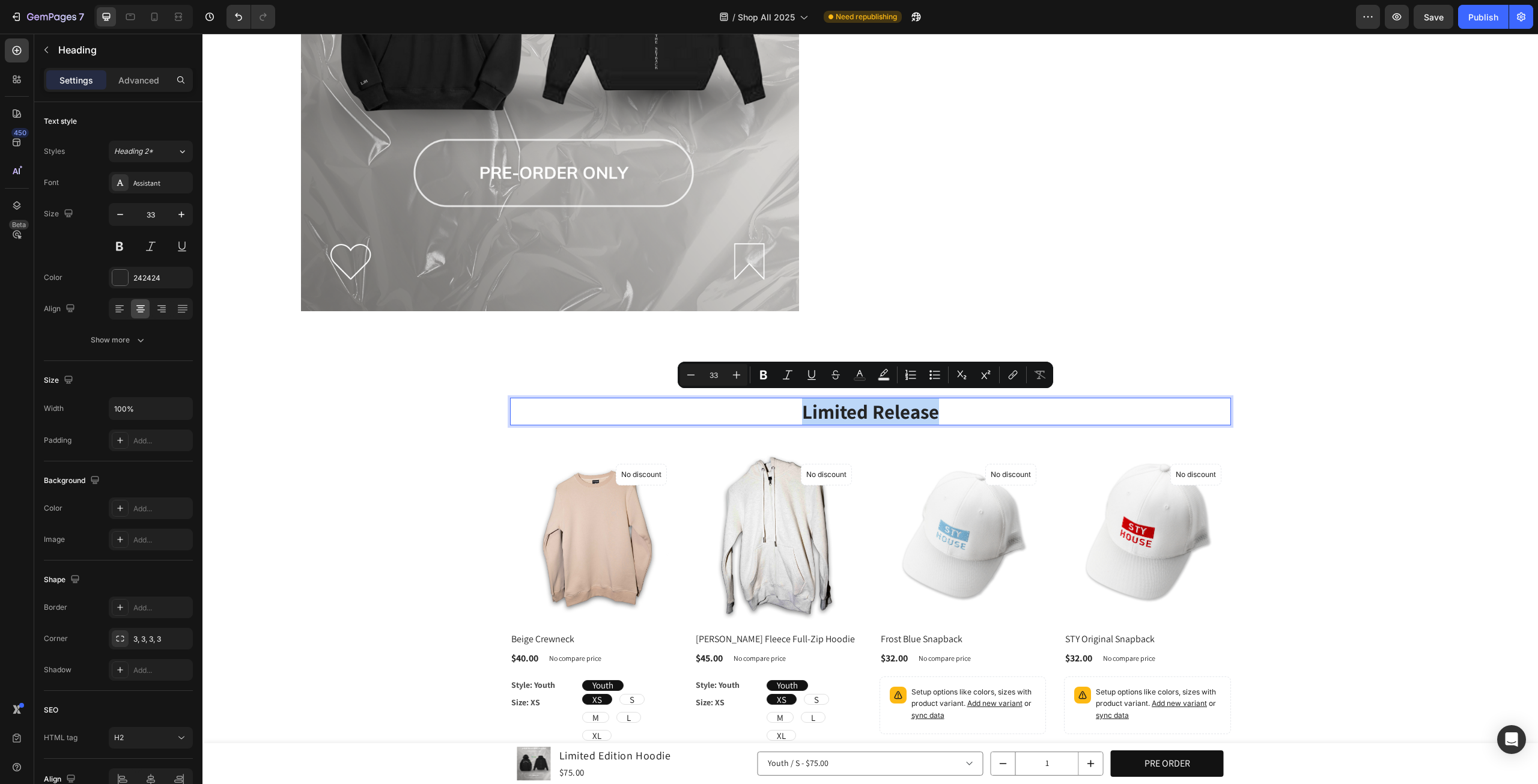
click at [850, 407] on p "Limited Release" at bounding box center [870, 411] width 718 height 26
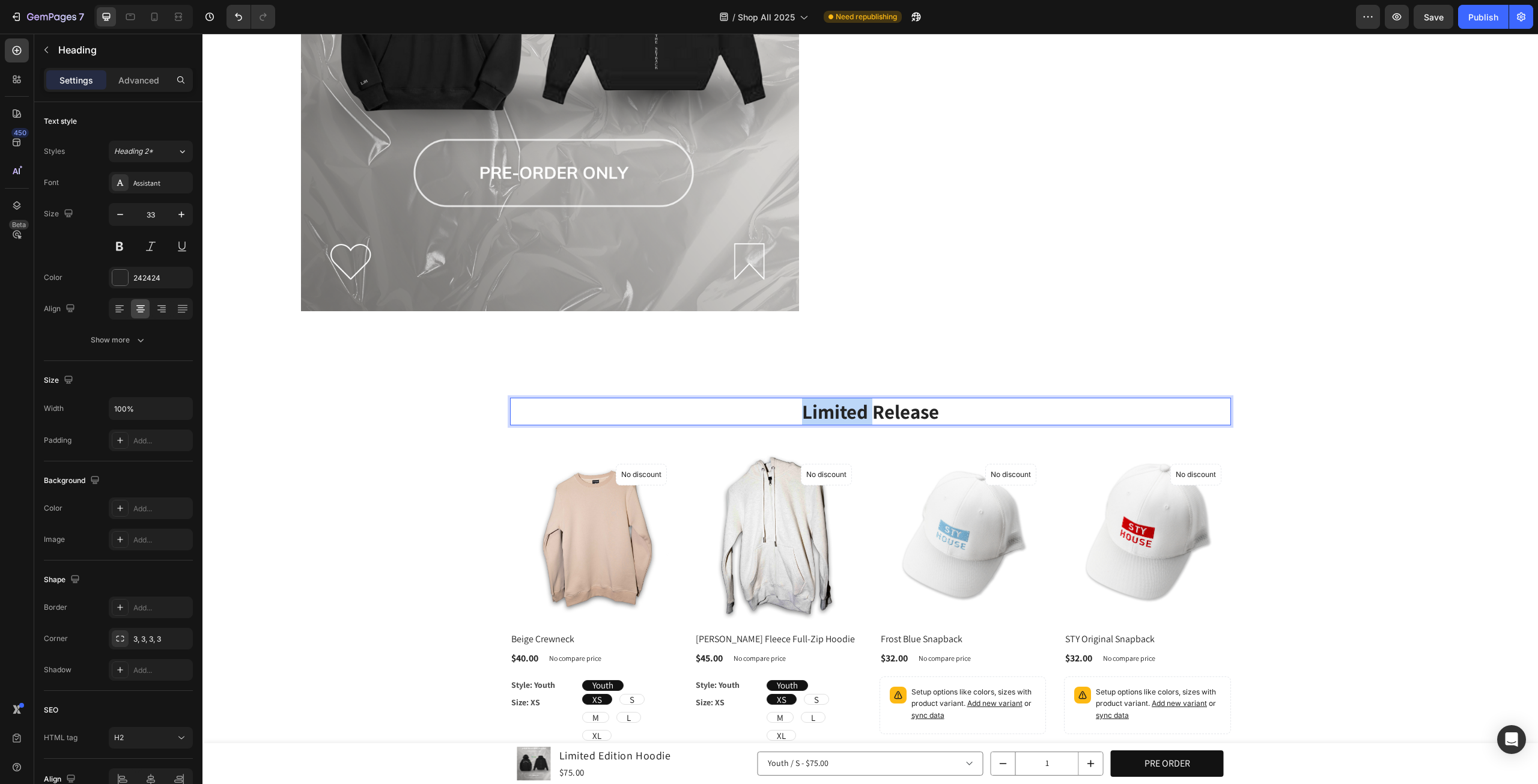
click at [850, 407] on p "Limited Release" at bounding box center [870, 411] width 718 height 26
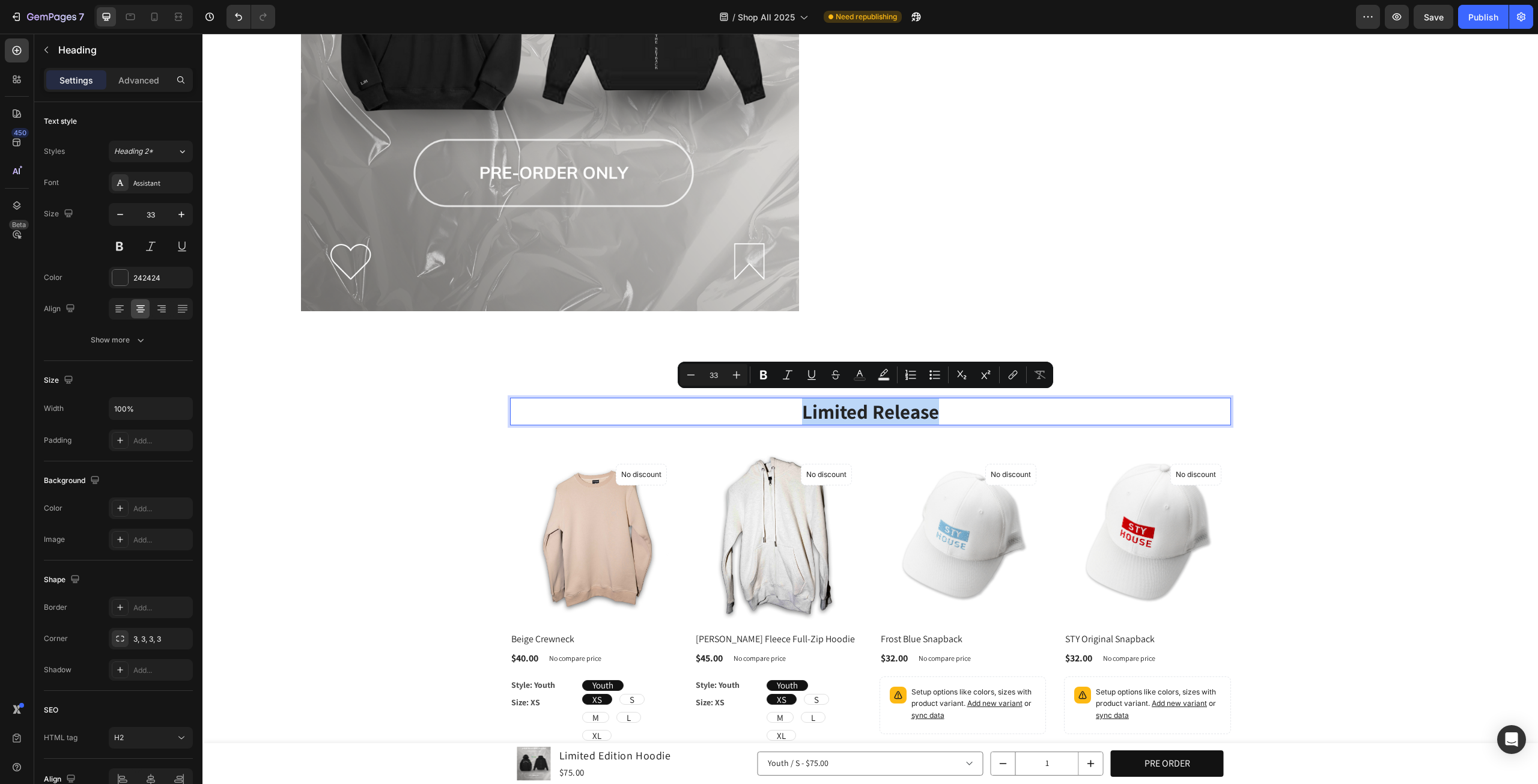
click at [850, 407] on p "Limited Release" at bounding box center [870, 411] width 718 height 26
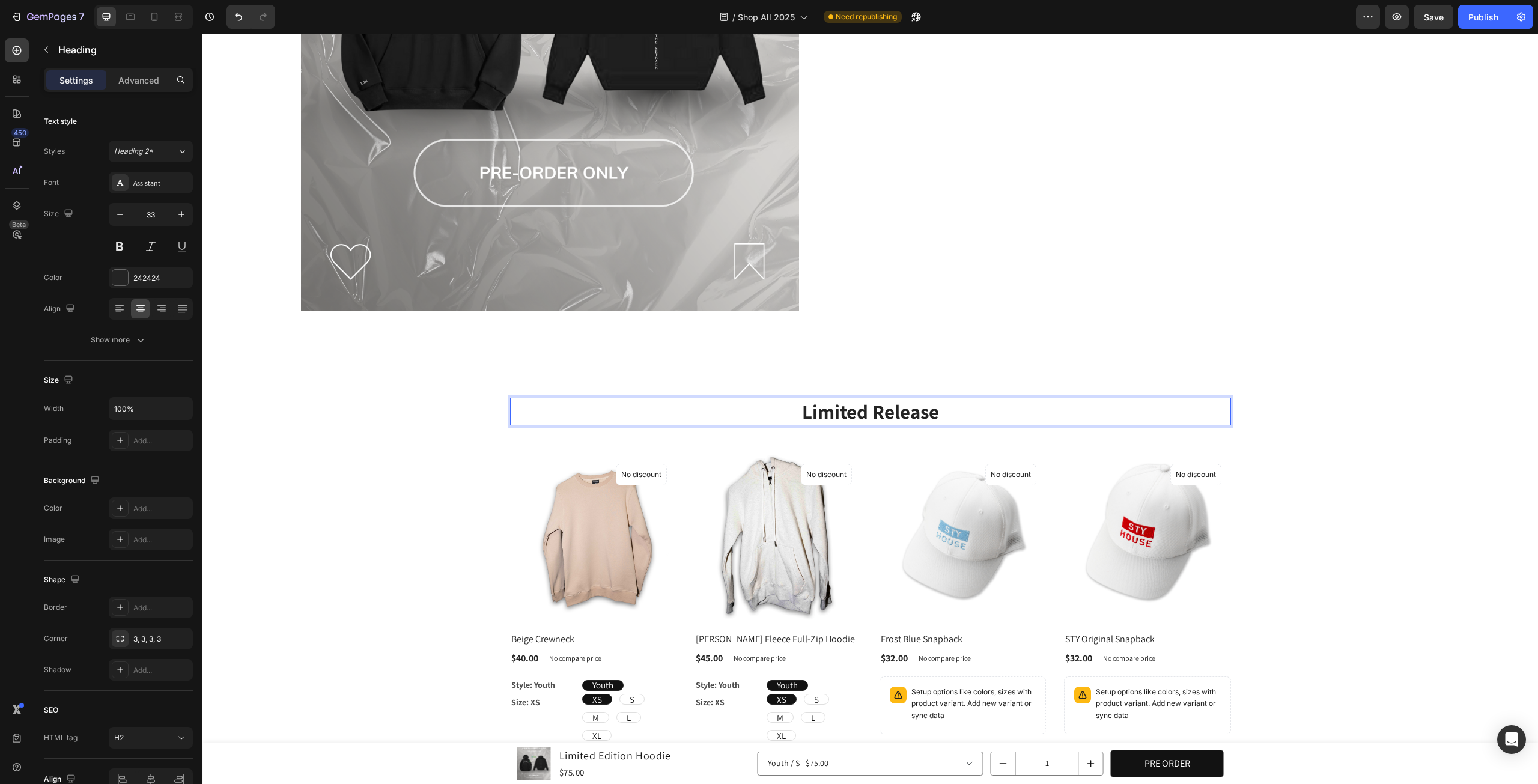
click at [965, 413] on p "Limited Release" at bounding box center [870, 411] width 718 height 26
drag, startPoint x: 1001, startPoint y: 401, endPoint x: 834, endPoint y: 404, distance: 167.0
click at [834, 404] on p "Limited Release" at bounding box center [870, 411] width 718 height 26
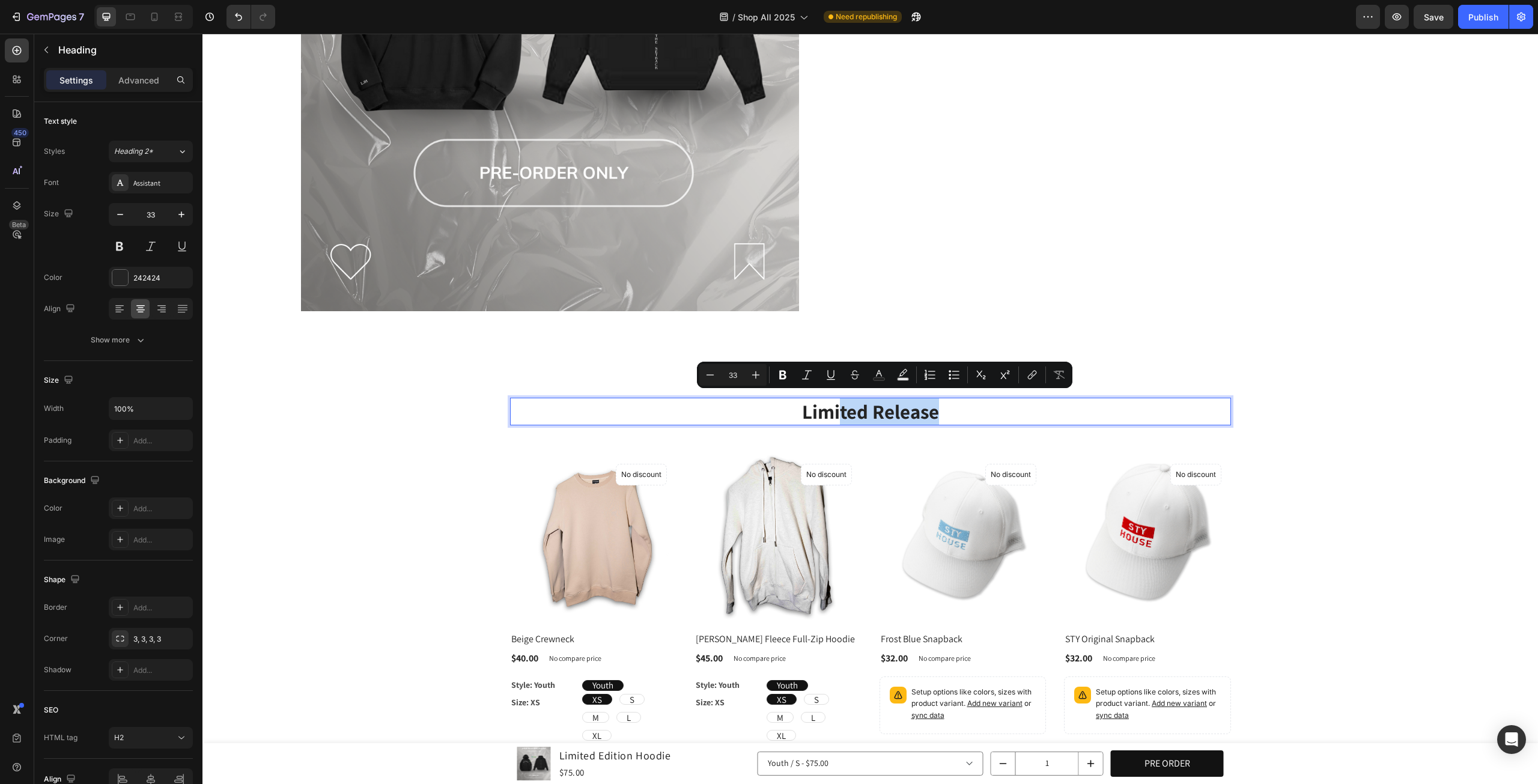
click at [834, 404] on p "Limited Release" at bounding box center [870, 411] width 718 height 26
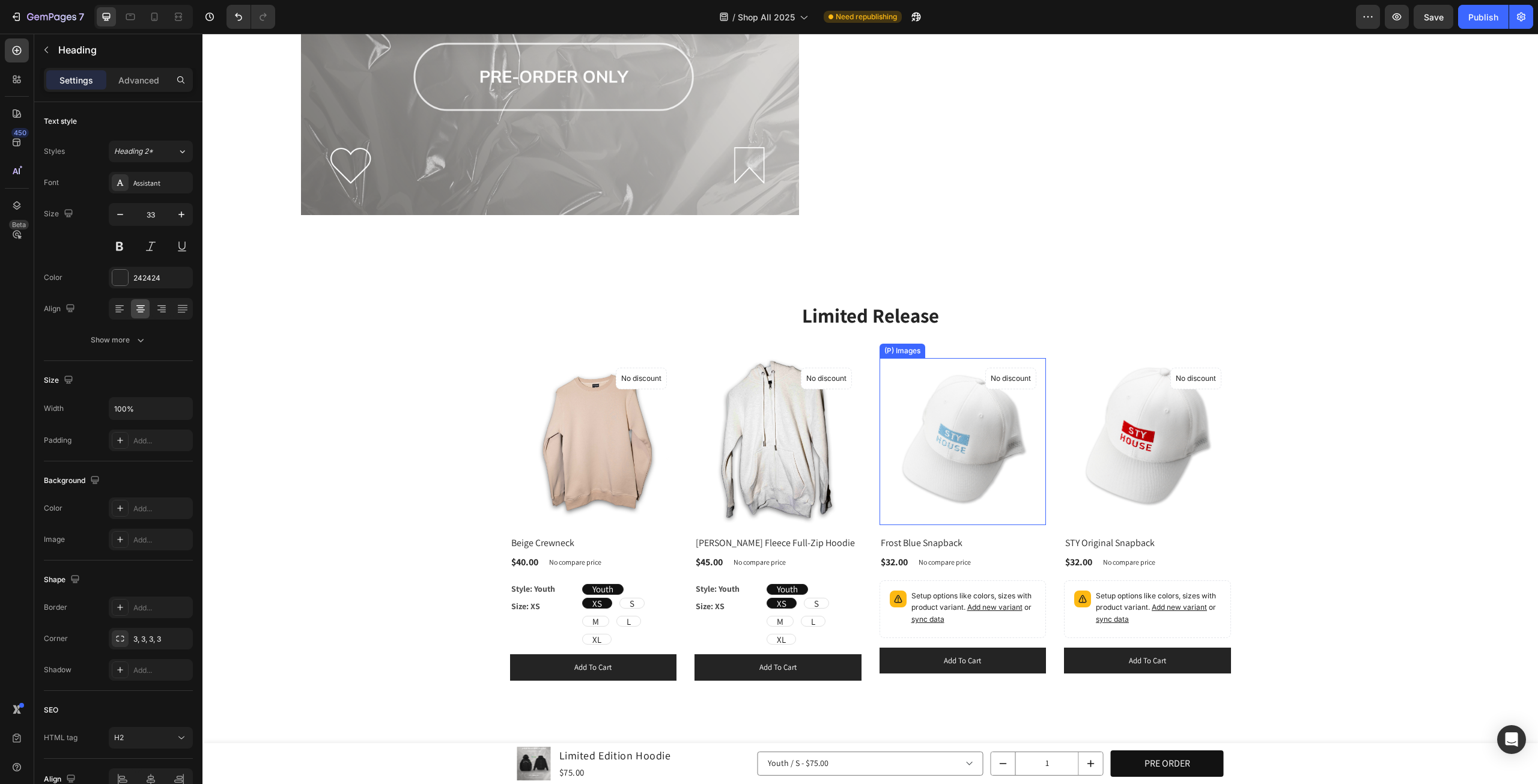
scroll to position [1107, 0]
click at [864, 312] on h2 "Limited Release" at bounding box center [871, 316] width 721 height 28
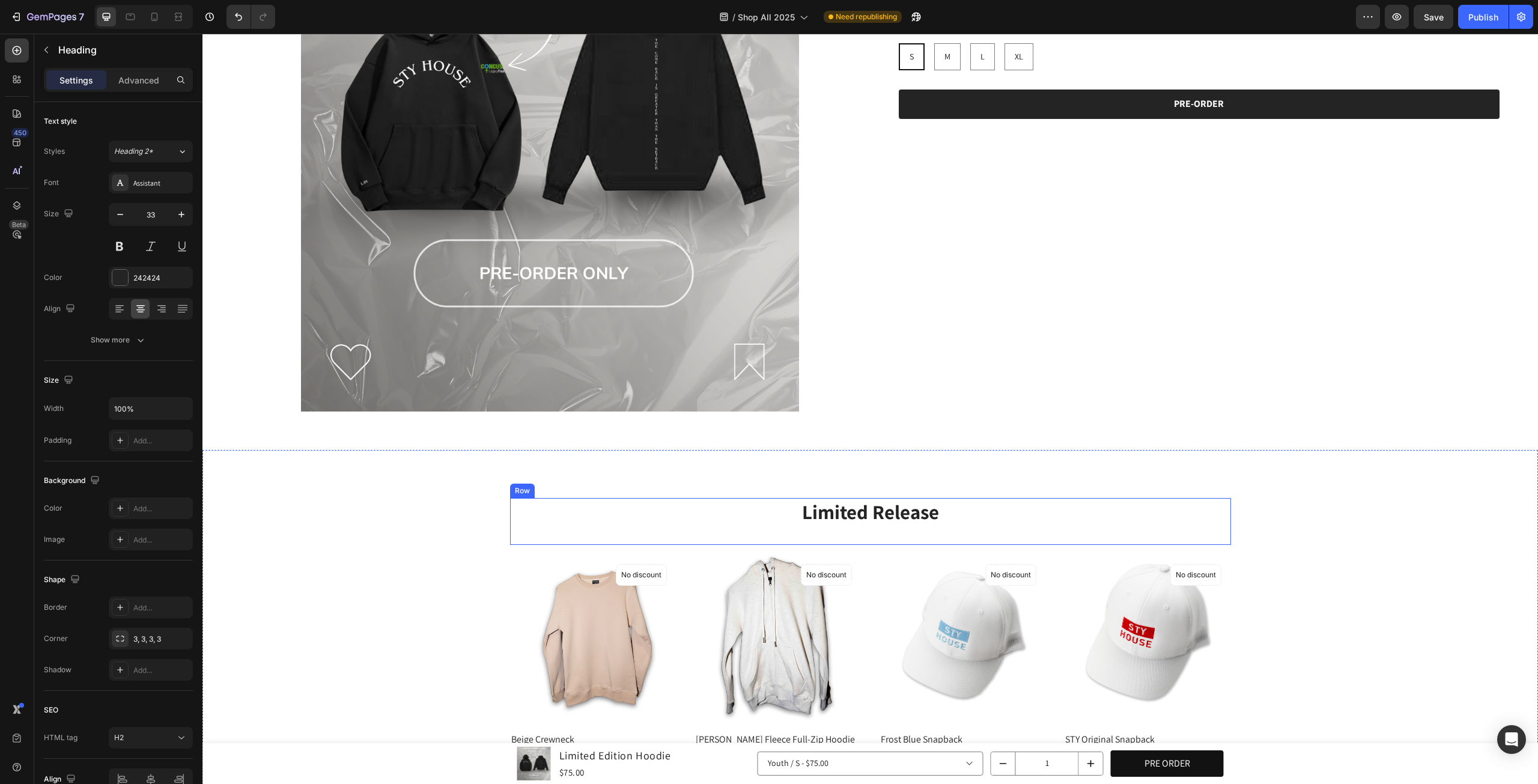
scroll to position [912, 0]
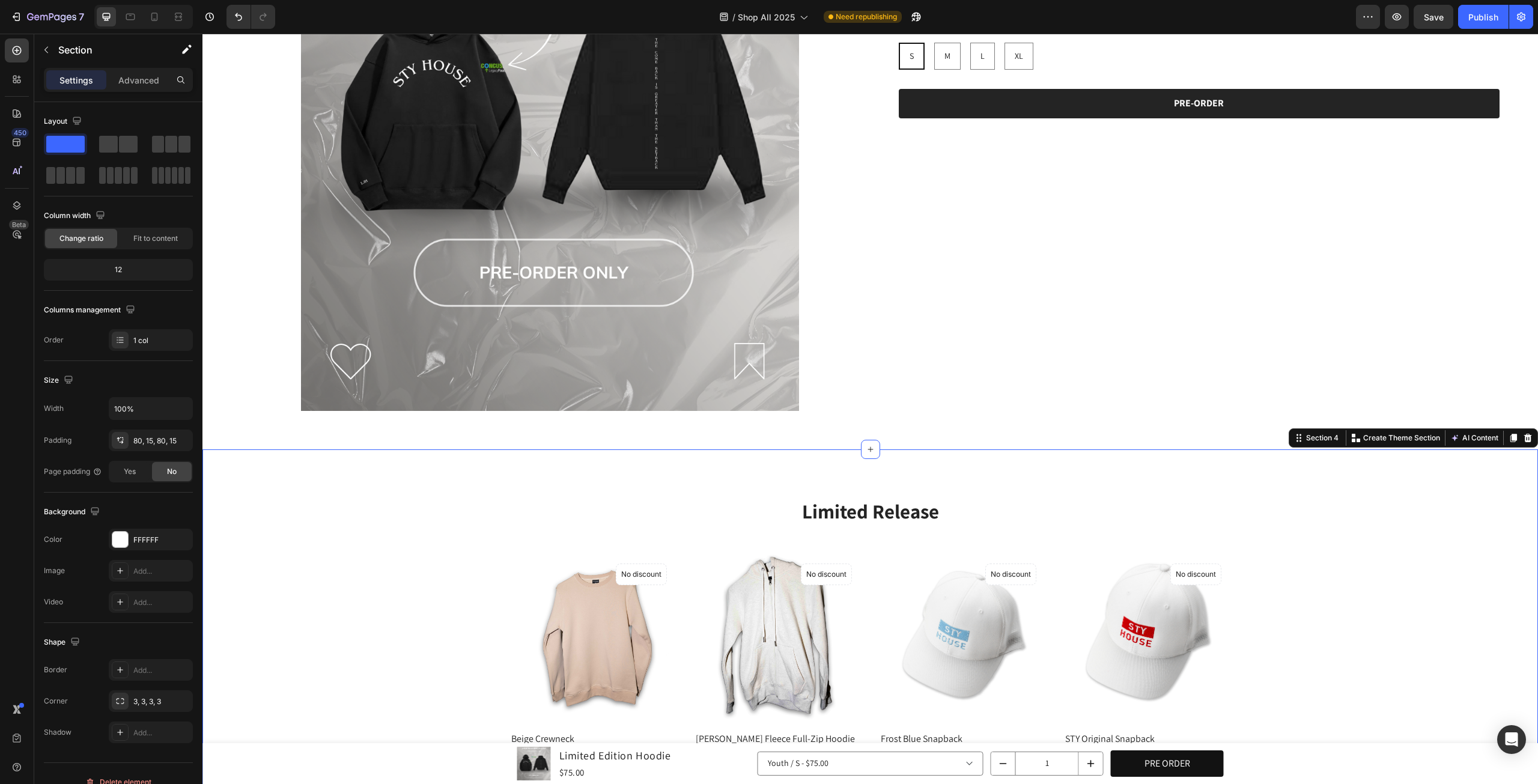
click at [635, 477] on div "Limited Release Heading Row (P) Images No discount Not be displayed when publis…" at bounding box center [870, 687] width 1336 height 475
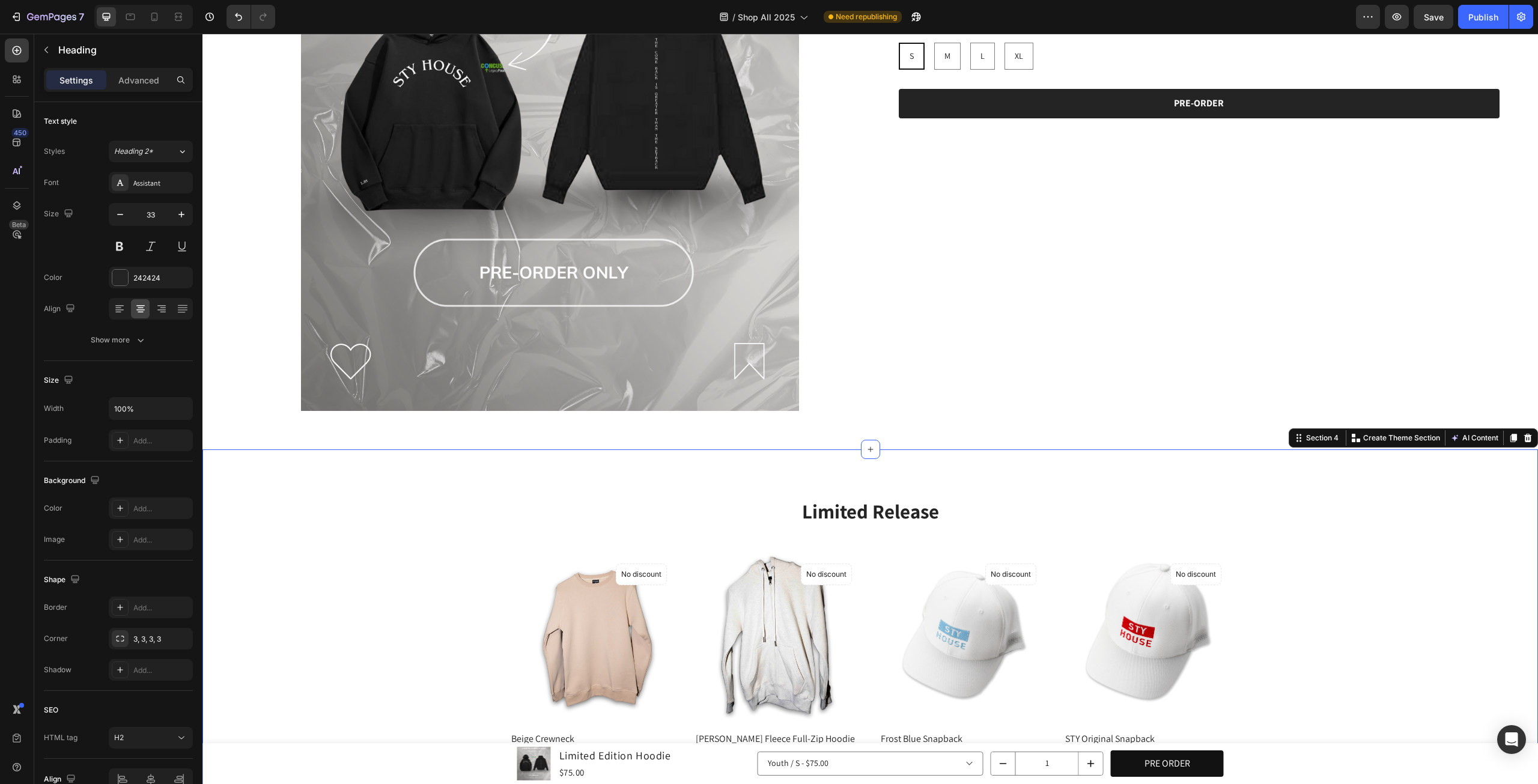
click at [858, 520] on h2 "Limited Release" at bounding box center [871, 512] width 721 height 28
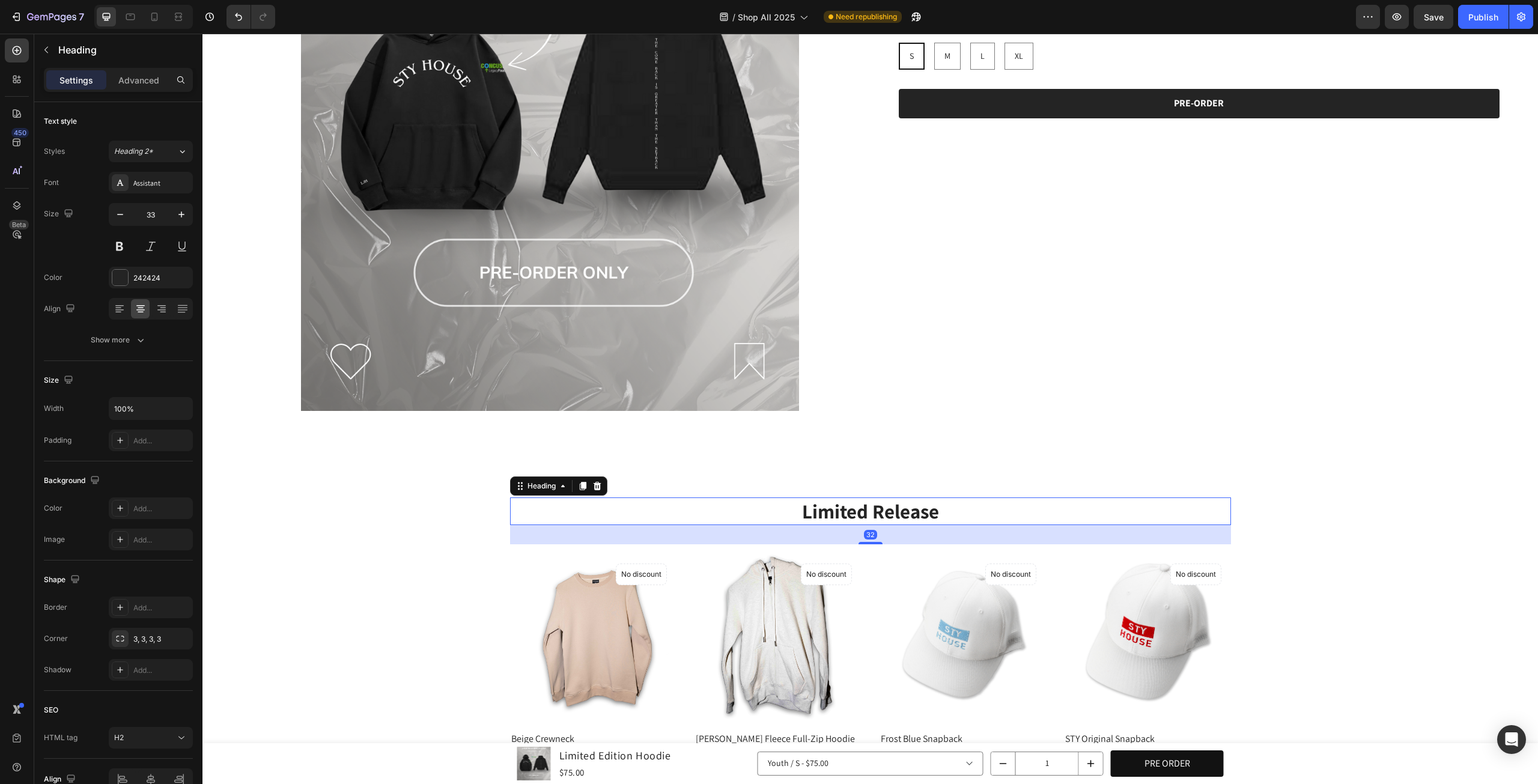
click at [857, 508] on h2 "Limited Release" at bounding box center [871, 512] width 721 height 28
click at [824, 507] on p "Limited Release" at bounding box center [870, 511] width 718 height 26
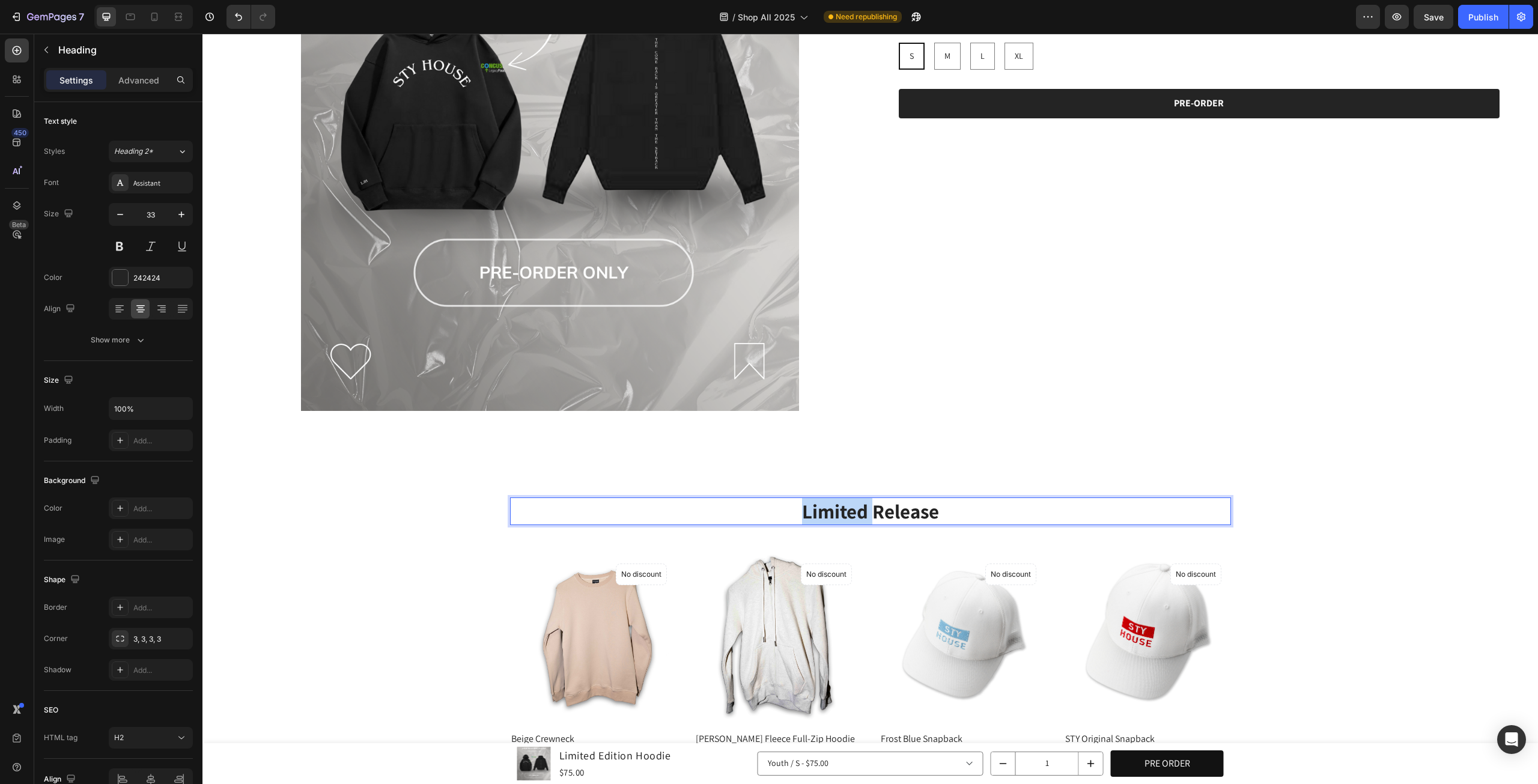
click at [824, 507] on p "Limited Release" at bounding box center [870, 511] width 718 height 26
click at [1440, 352] on div "Limited Edition Hoodie Product Title $75.00 Product Price Product Price No comp…" at bounding box center [1191, 99] width 623 height 623
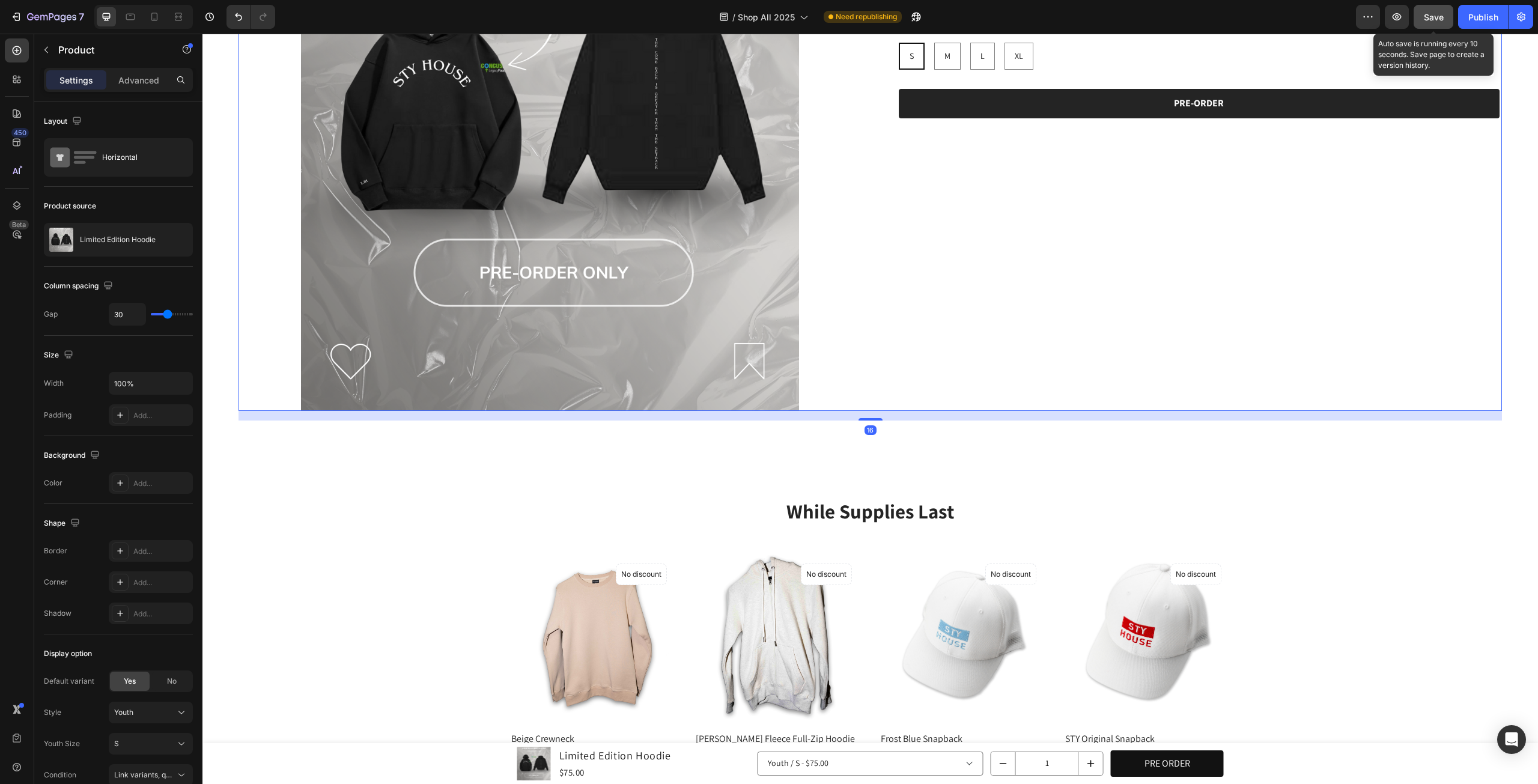
click at [1435, 24] on button "Save" at bounding box center [1433, 16] width 40 height 24
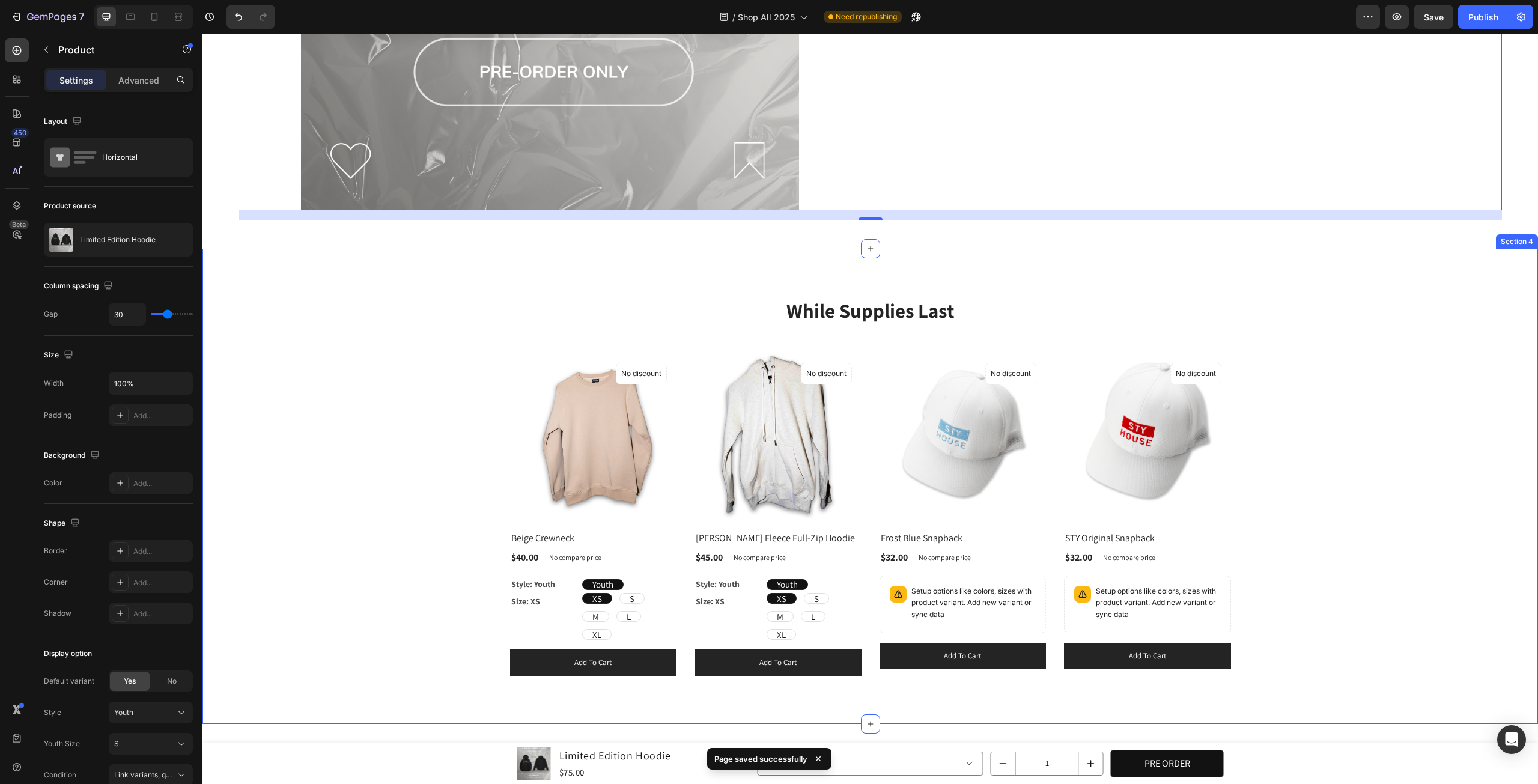
scroll to position [1112, 0]
click at [855, 302] on strong "While Supplies Last" at bounding box center [870, 310] width 168 height 26
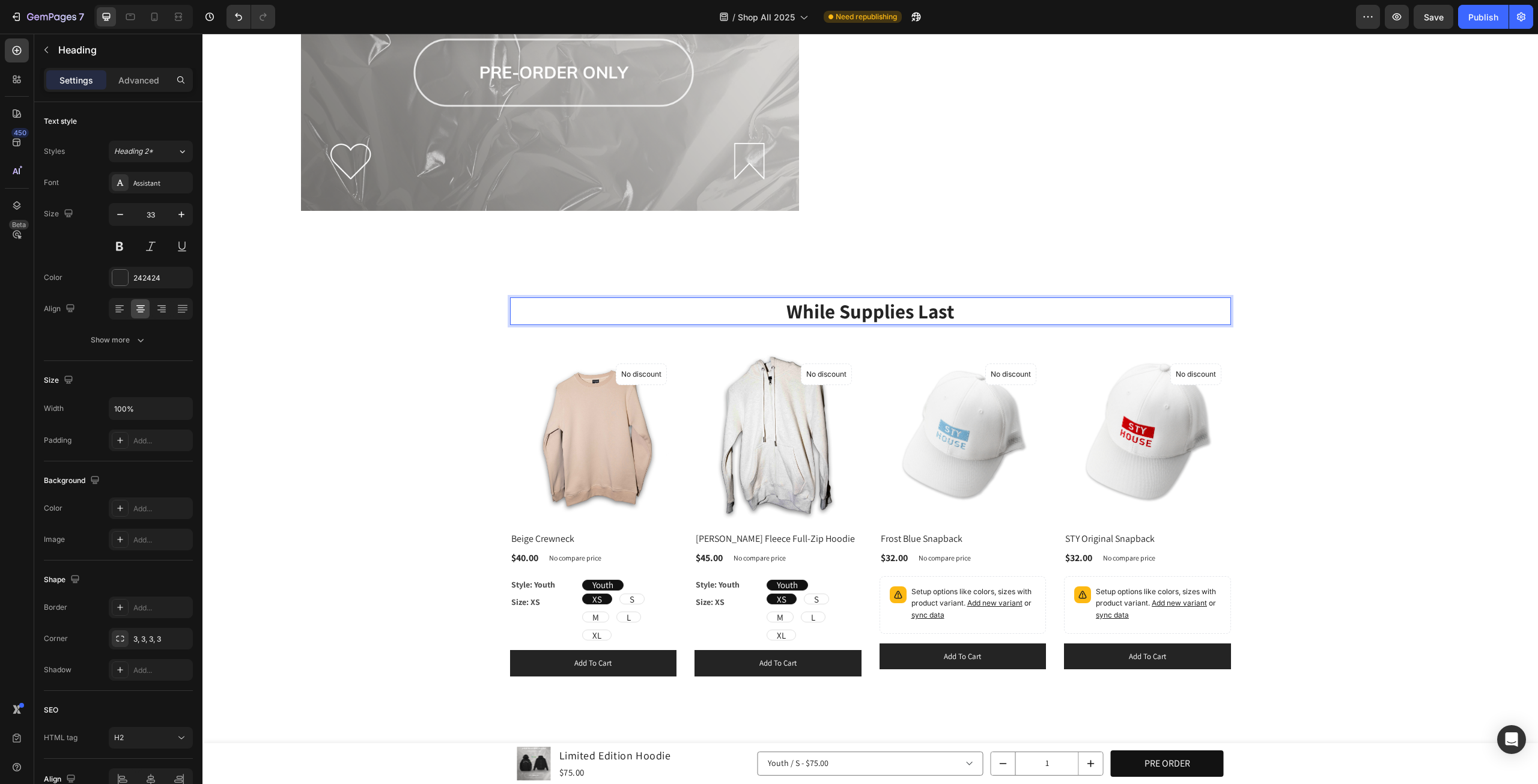
click at [855, 302] on strong "While Supplies Last" at bounding box center [870, 310] width 168 height 26
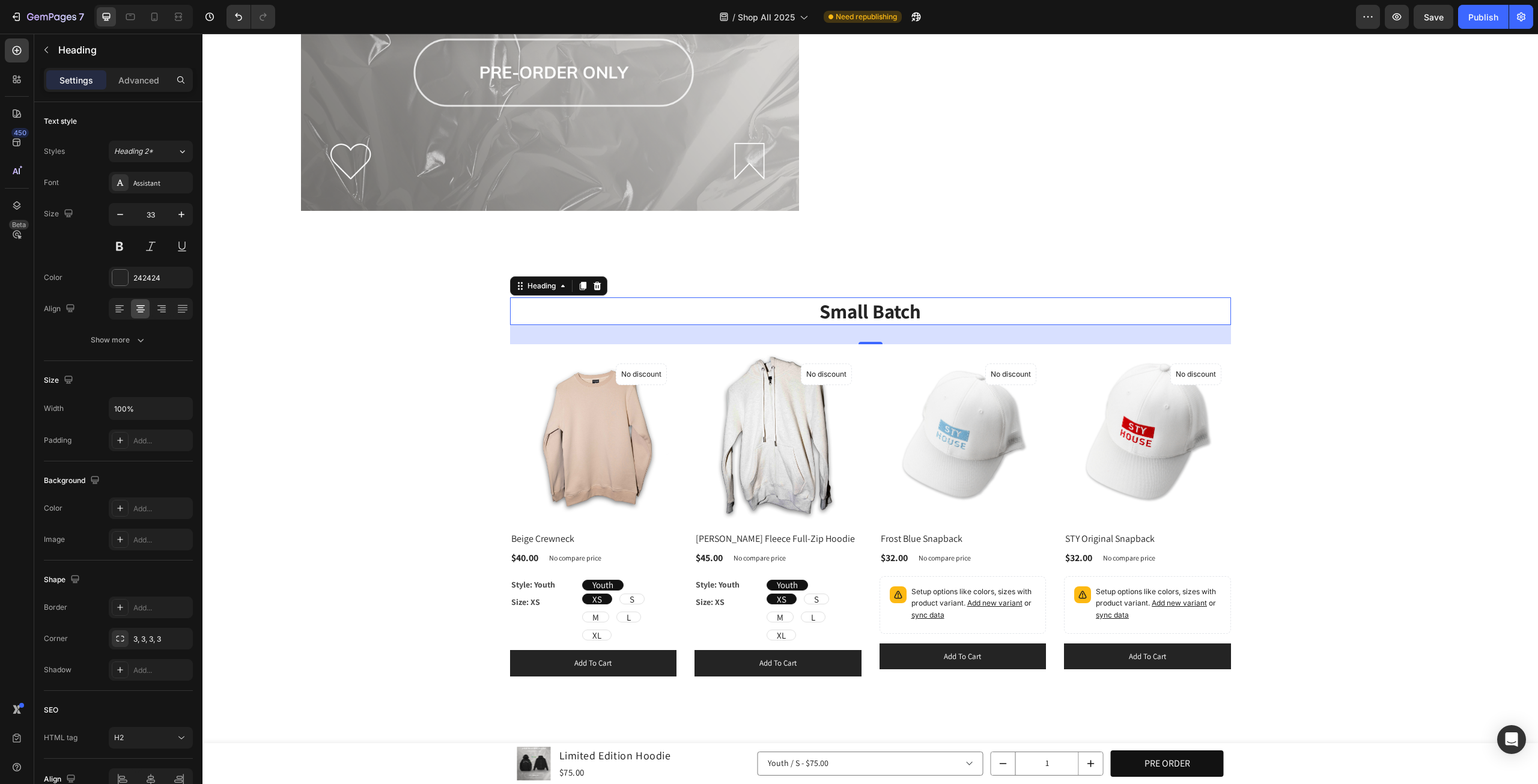
click at [862, 309] on strong "Small Batch" at bounding box center [870, 310] width 102 height 26
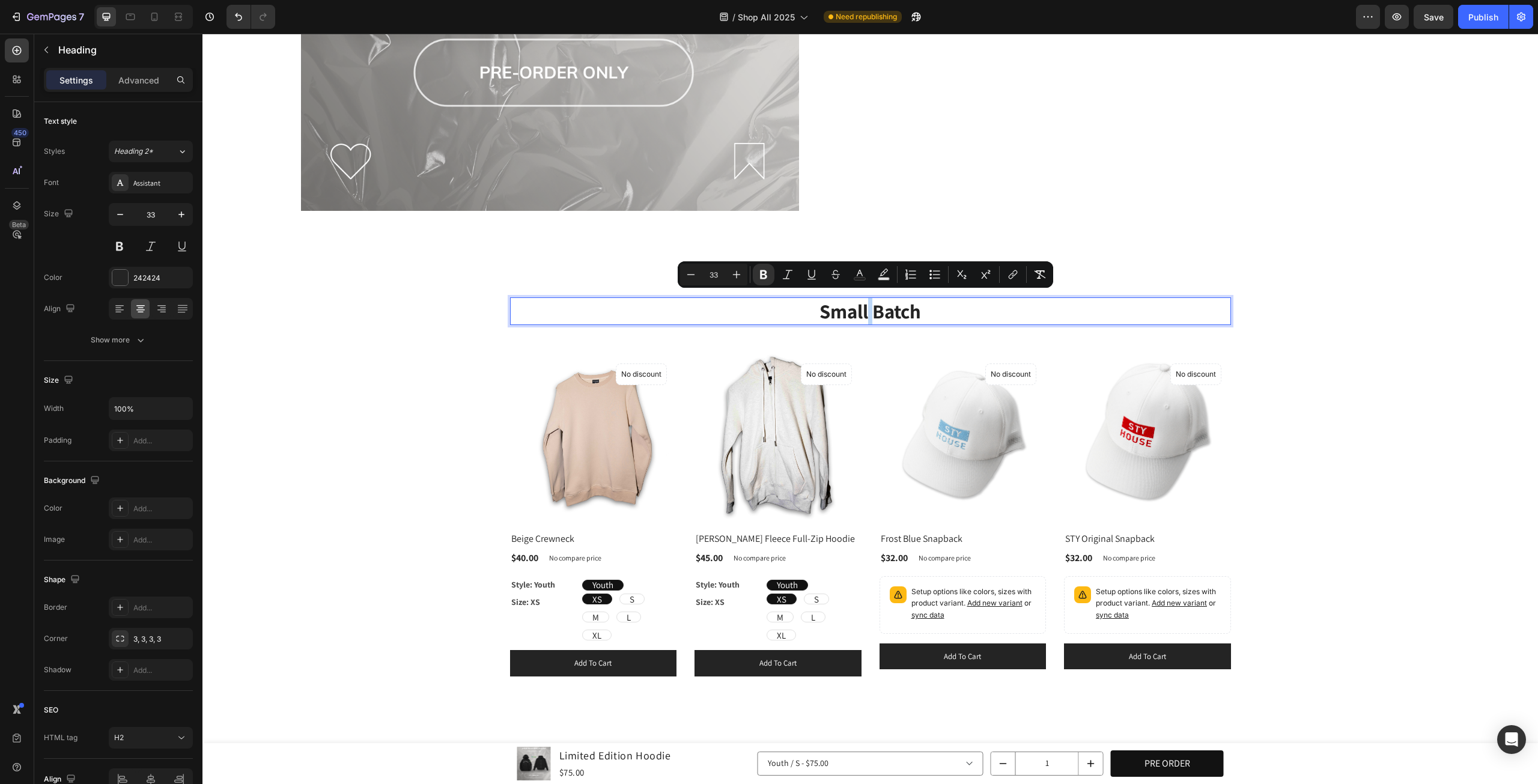
click at [862, 309] on strong "Small Batch" at bounding box center [870, 310] width 102 height 26
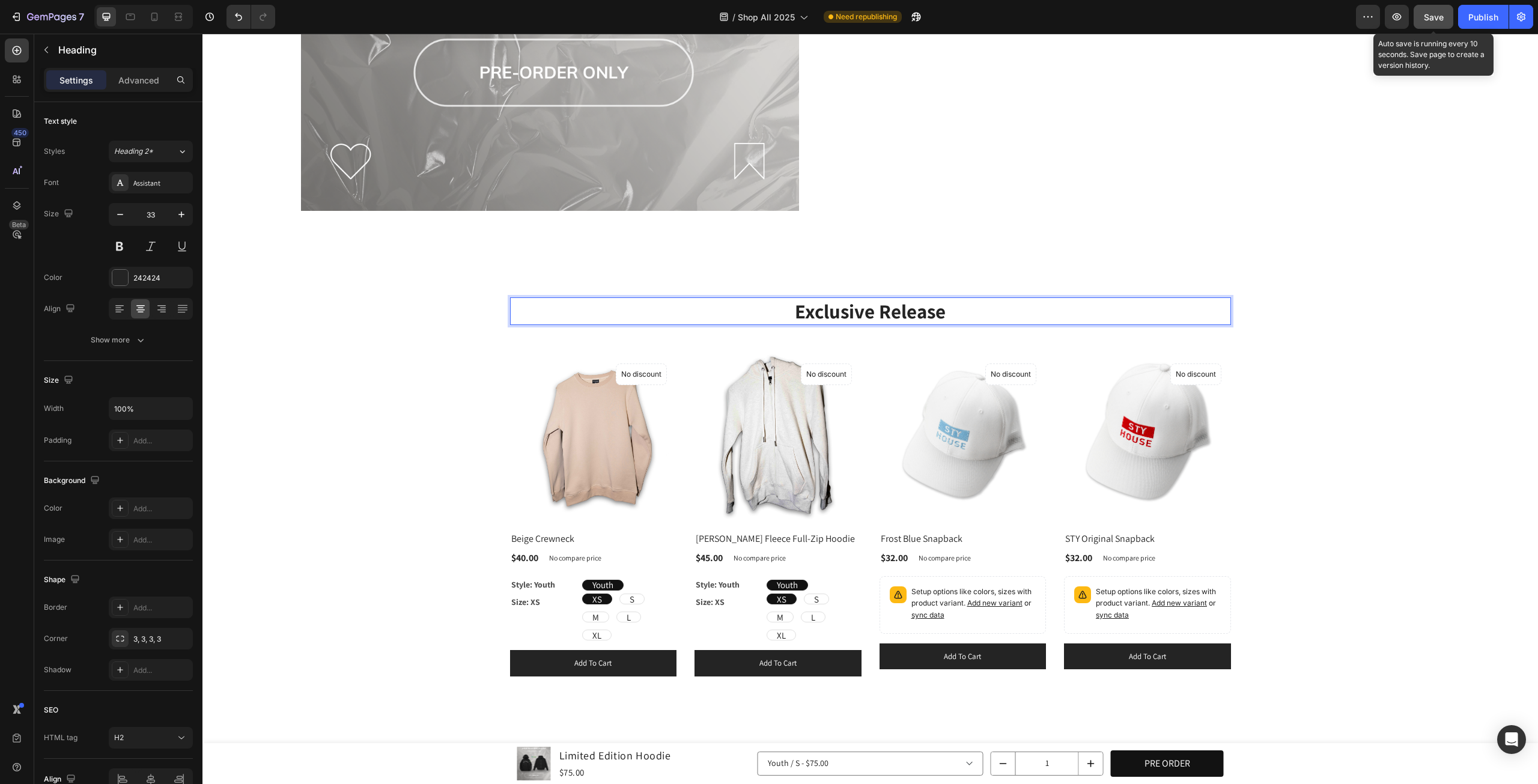
click at [1442, 20] on span "Save" at bounding box center [1434, 17] width 19 height 10
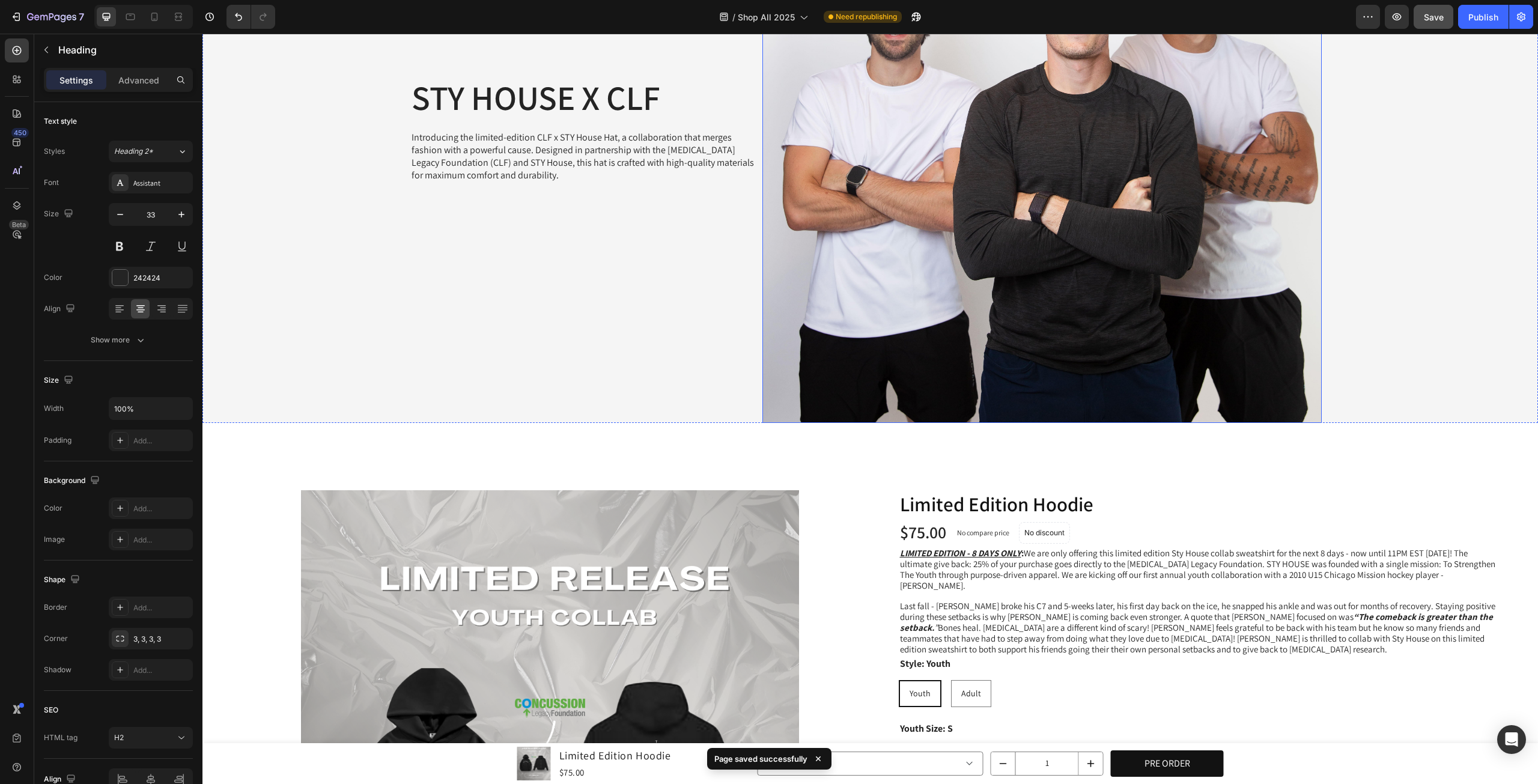
scroll to position [211, 0]
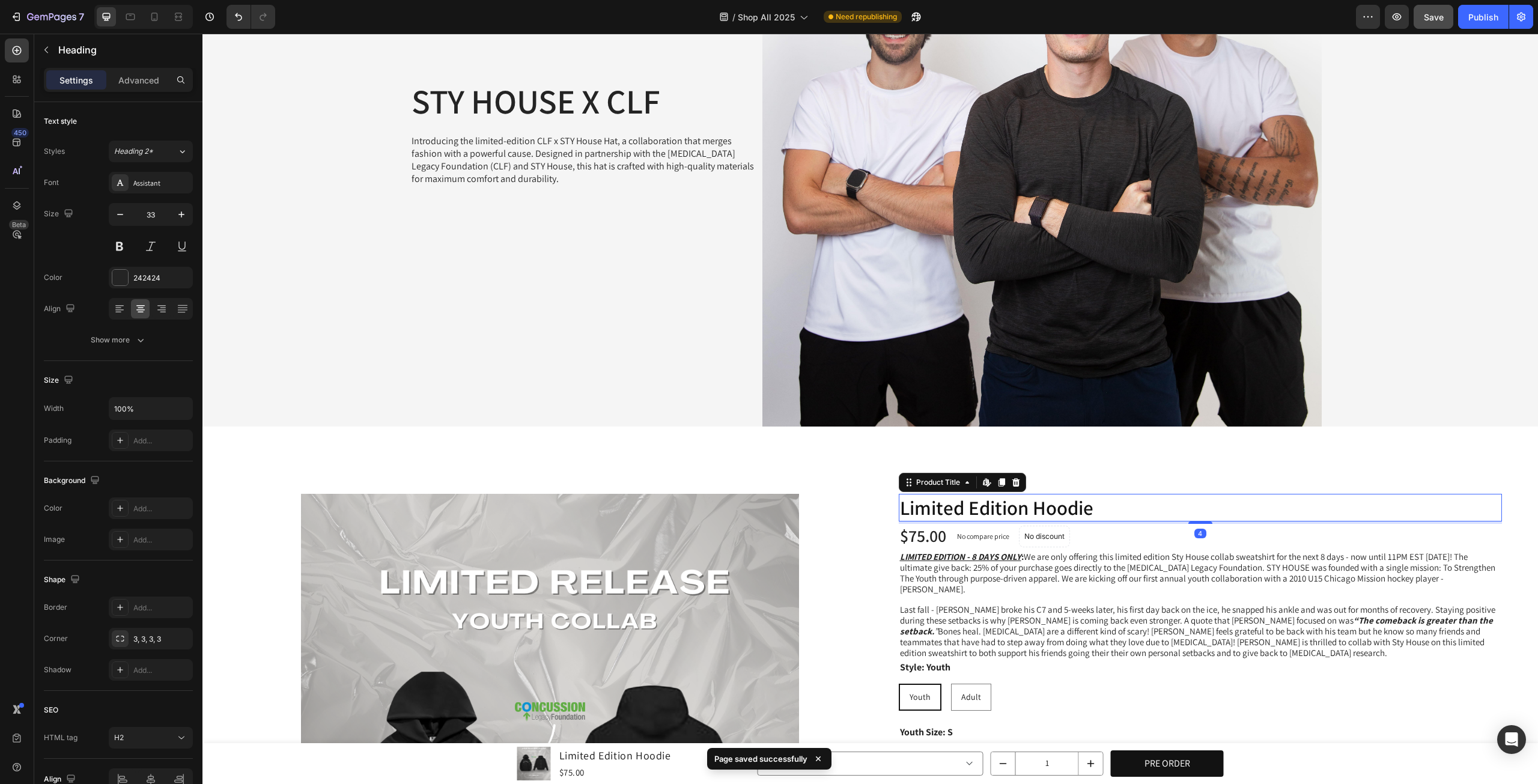
click at [968, 506] on h1 "Limited Edition Hoodie" at bounding box center [1200, 508] width 604 height 28
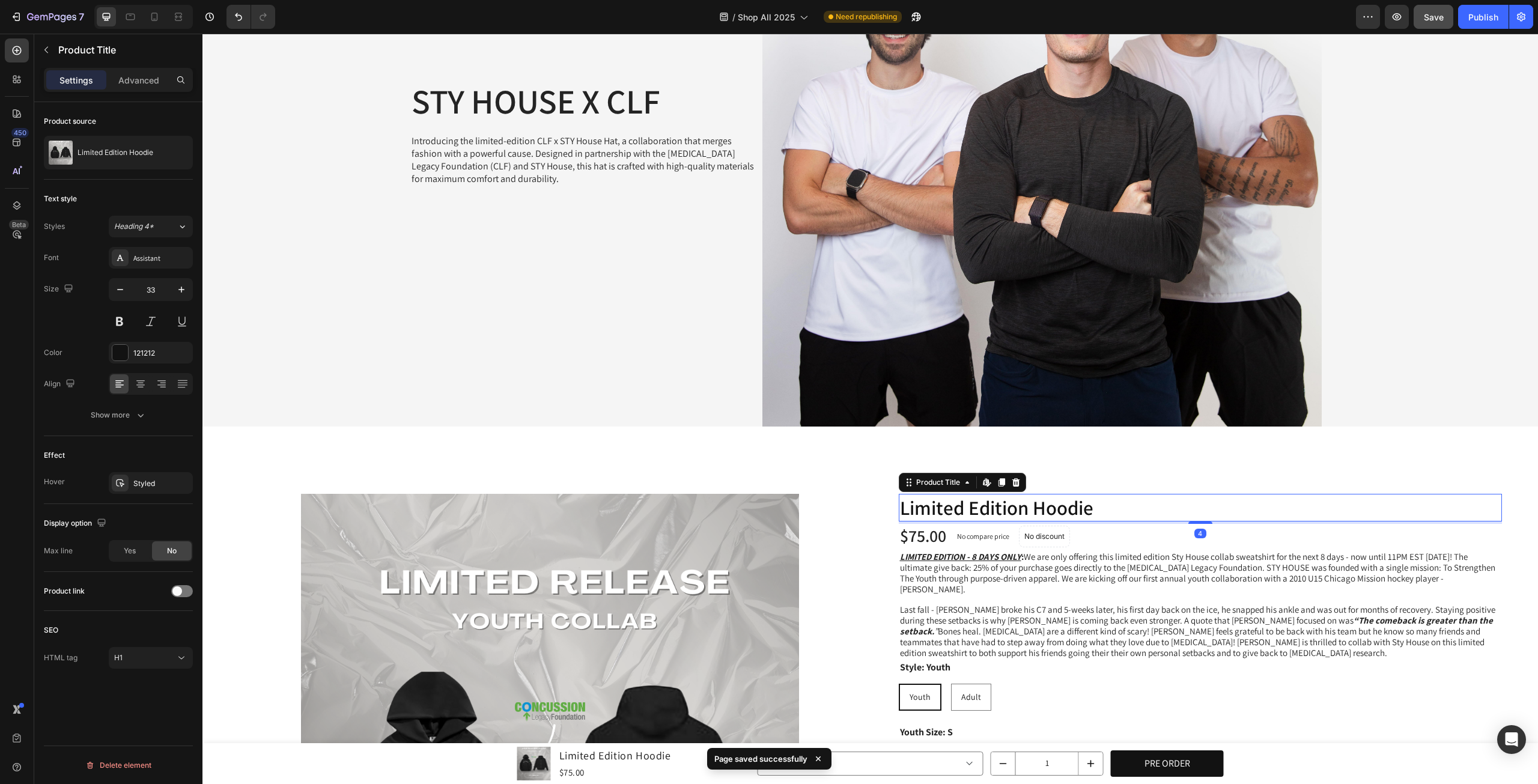
click at [1124, 495] on h1 "Limited Edition Hoodie" at bounding box center [1200, 508] width 604 height 28
click at [1105, 500] on h1 "Limited Edition Hoodie" at bounding box center [1200, 508] width 604 height 28
click at [1081, 503] on h1 "Limited Edition Hoodie" at bounding box center [1200, 508] width 604 height 28
click at [1037, 510] on h1 "Limited Edition Hoodie" at bounding box center [1200, 508] width 604 height 28
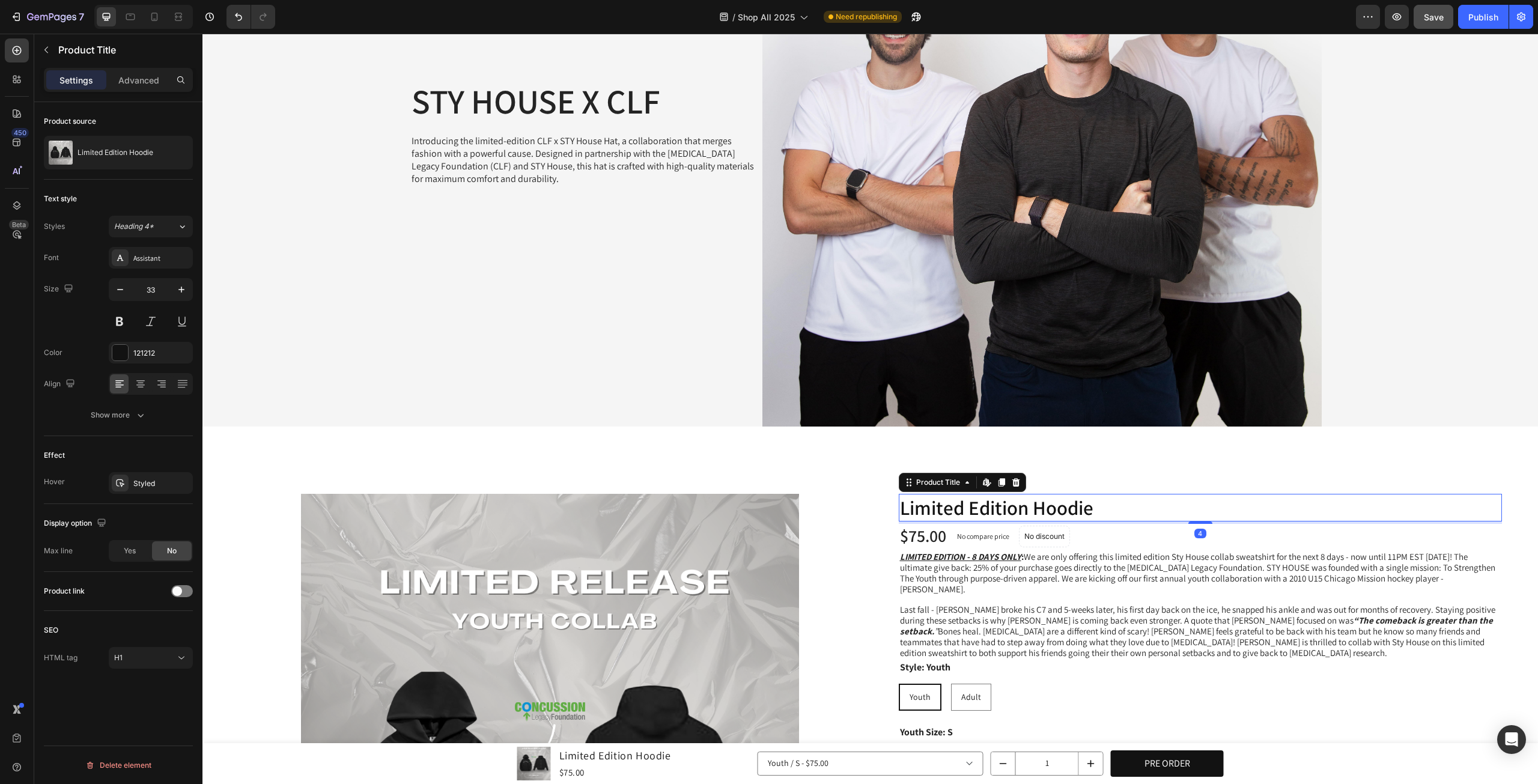
click at [1037, 510] on h1 "Limited Edition Hoodie" at bounding box center [1200, 508] width 604 height 28
drag, startPoint x: 1037, startPoint y: 510, endPoint x: 1079, endPoint y: 506, distance: 42.2
click at [1038, 510] on h1 "Limited Edition Hoodie" at bounding box center [1200, 508] width 604 height 28
click at [1079, 505] on h1 "Limited Edition Hoodie" at bounding box center [1200, 508] width 604 height 28
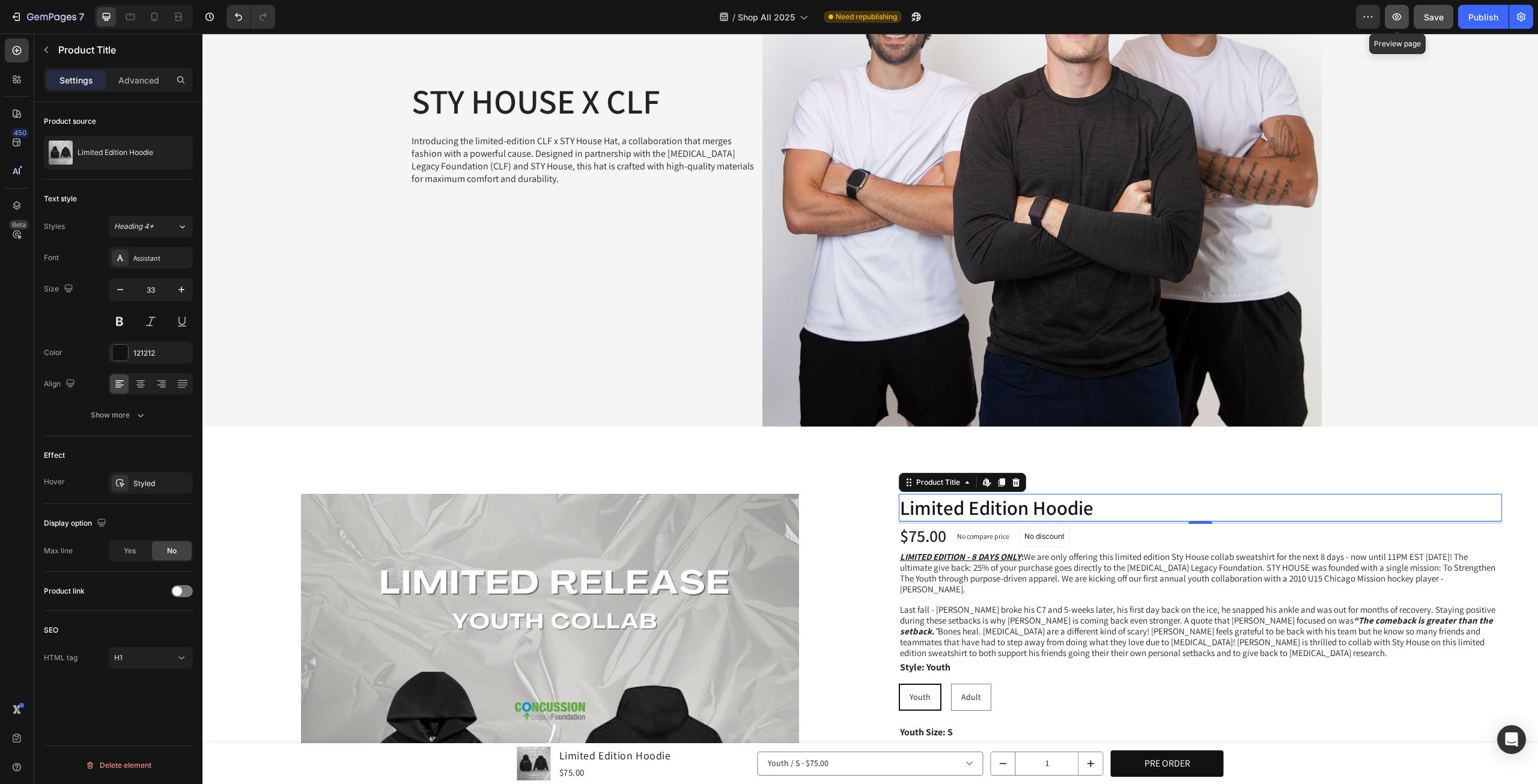
click at [1404, 23] on button "button" at bounding box center [1397, 16] width 24 height 24
click at [1429, 18] on span "Save" at bounding box center [1434, 17] width 19 height 10
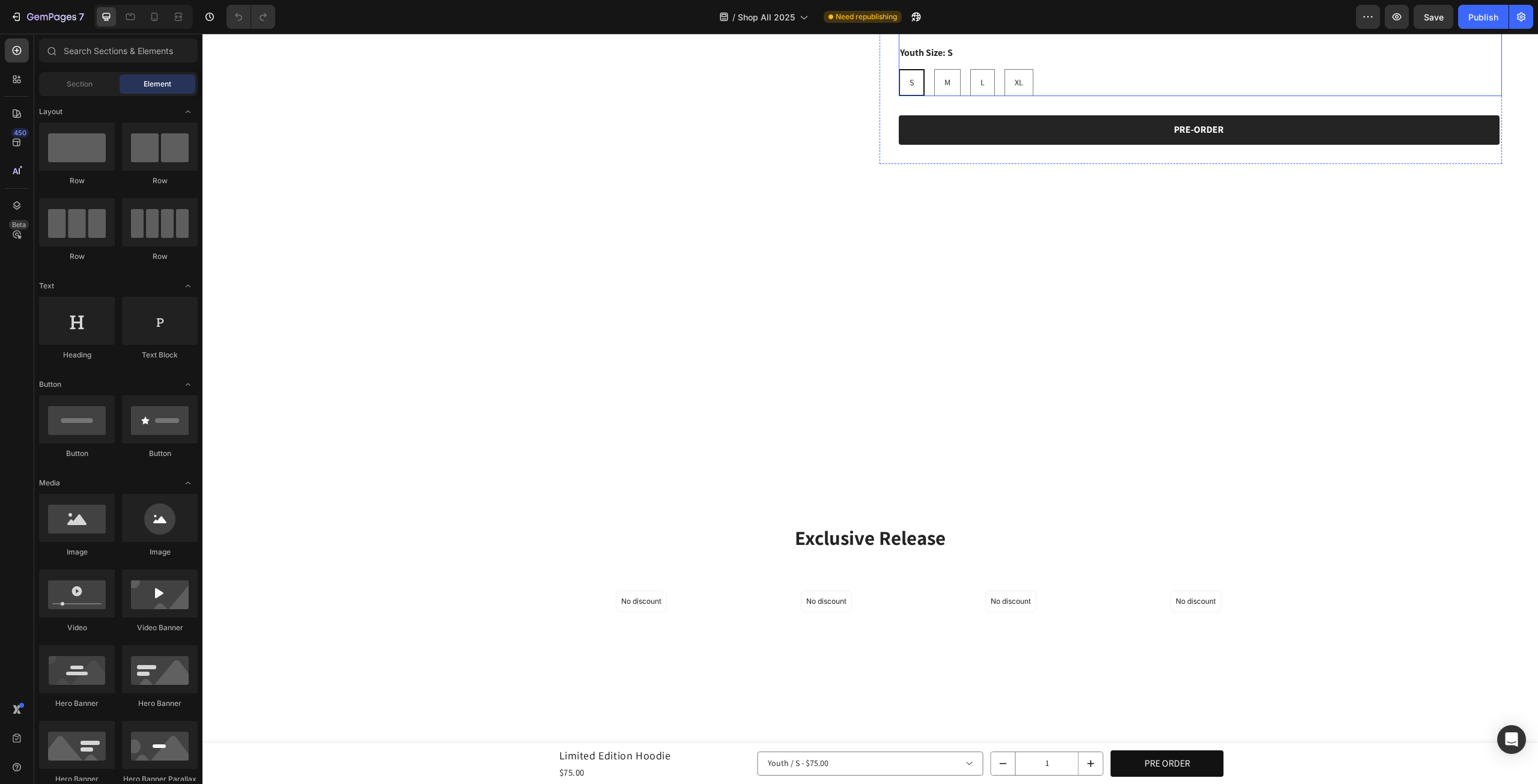
scroll to position [500, 0]
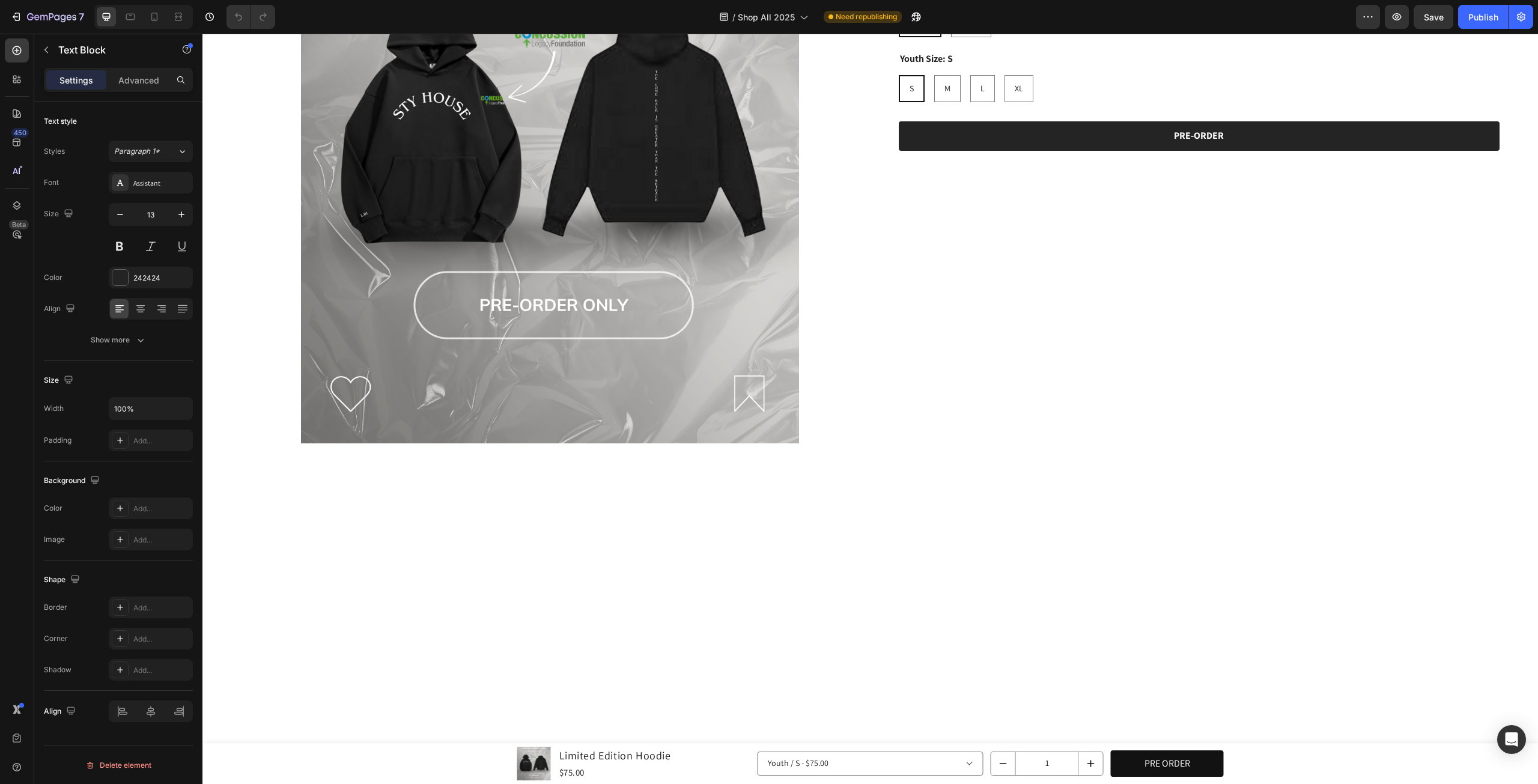
click at [1516, 310] on div "Product Images Limited Edition Hoodie Product Title $75.00 Product Price Produc…" at bounding box center [870, 127] width 1336 height 709
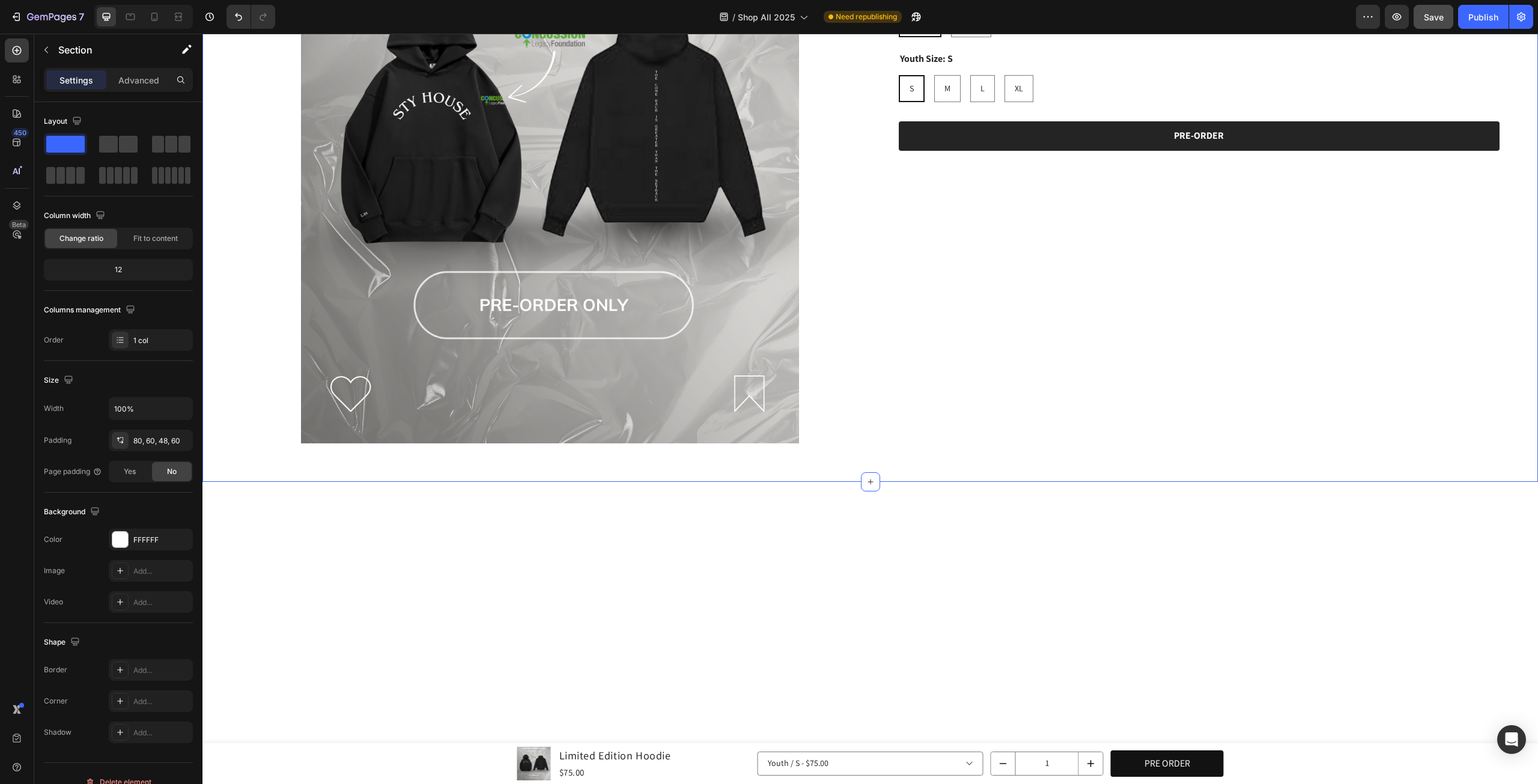
click at [1426, 19] on span "Save" at bounding box center [1434, 17] width 19 height 10
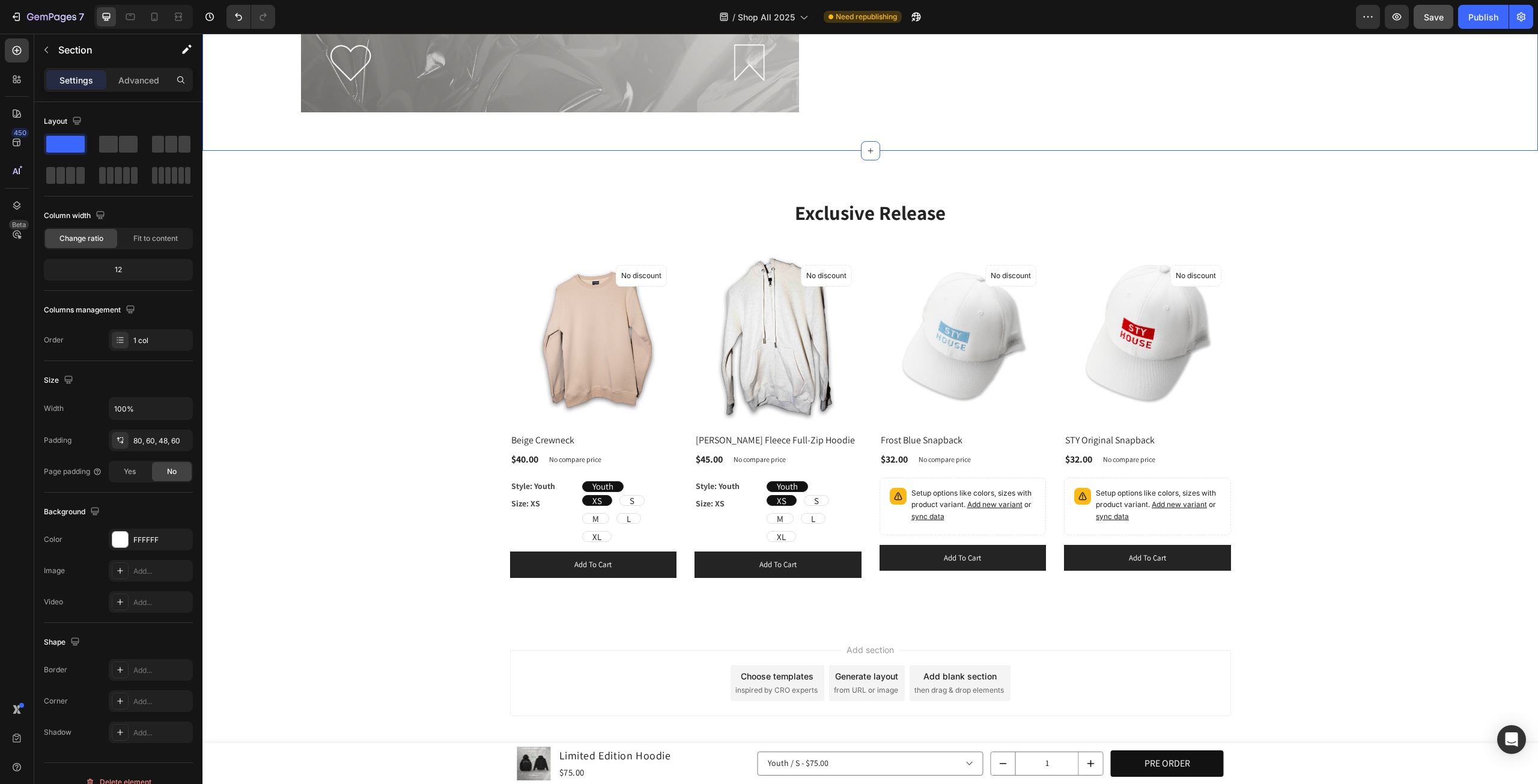
scroll to position [1212, 0]
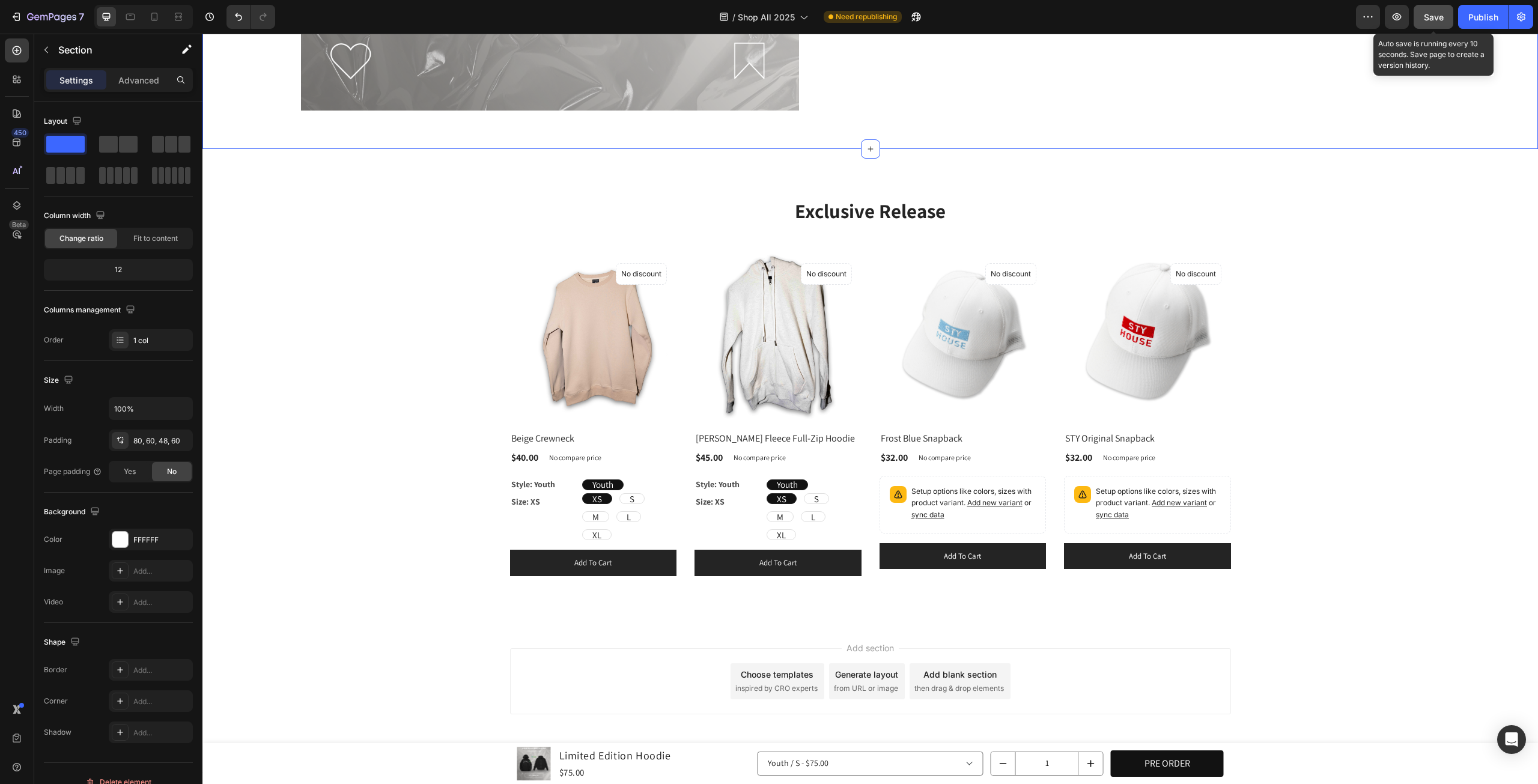
click at [1427, 19] on span "Save" at bounding box center [1434, 17] width 19 height 10
click at [1474, 13] on div "Publish" at bounding box center [1483, 16] width 30 height 13
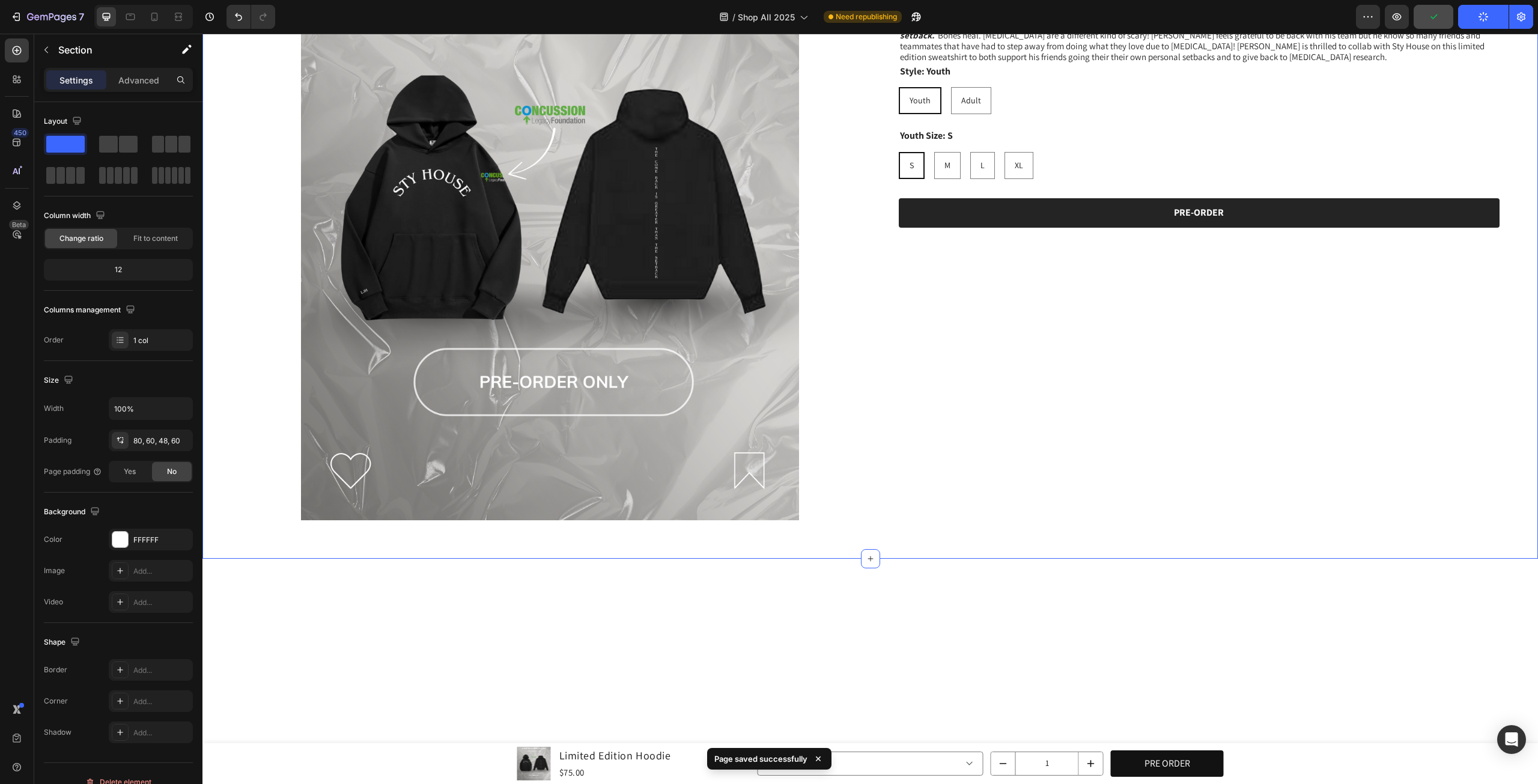
scroll to position [411, 0]
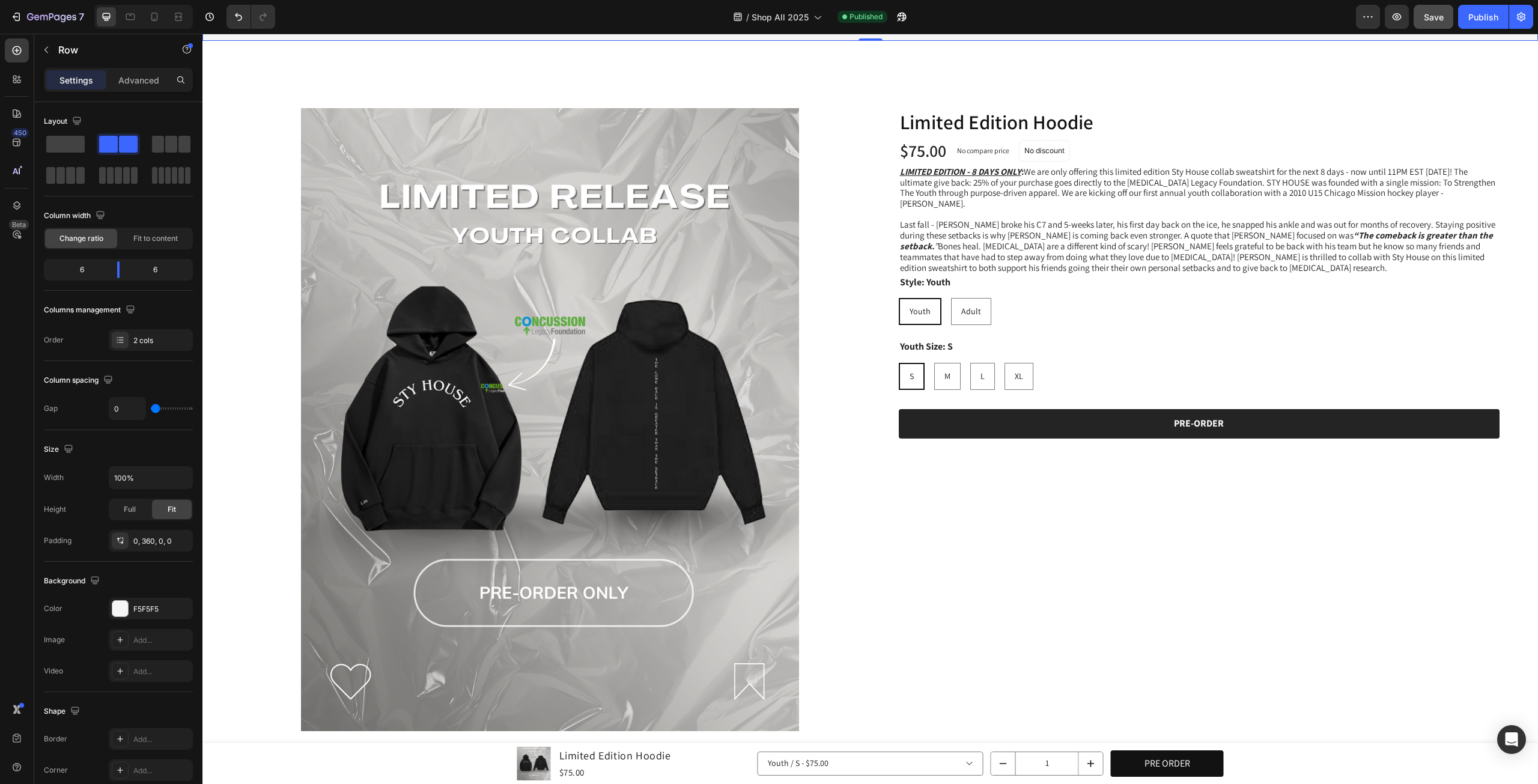
scroll to position [211, 0]
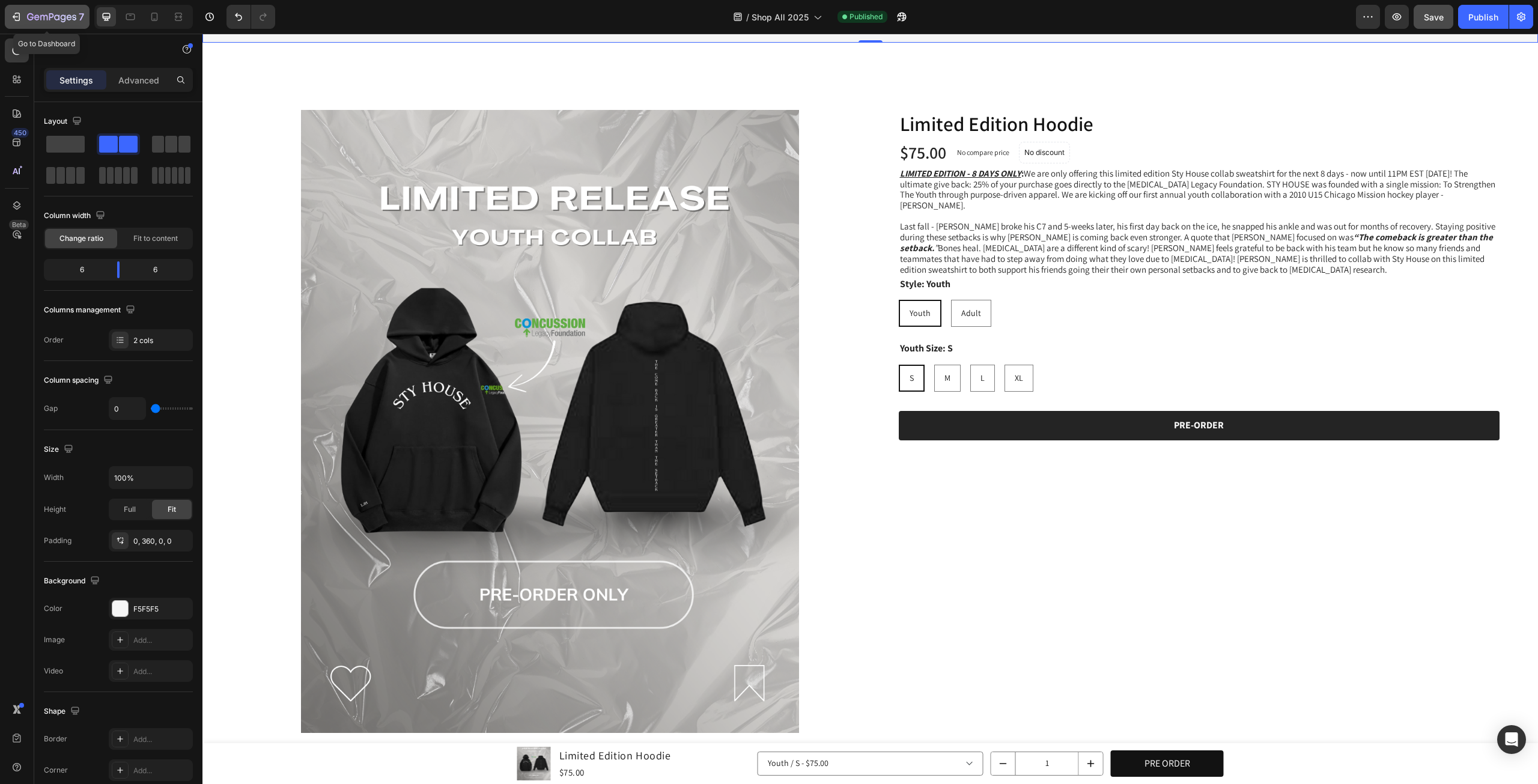
click at [47, 13] on icon "button" at bounding box center [52, 18] width 49 height 10
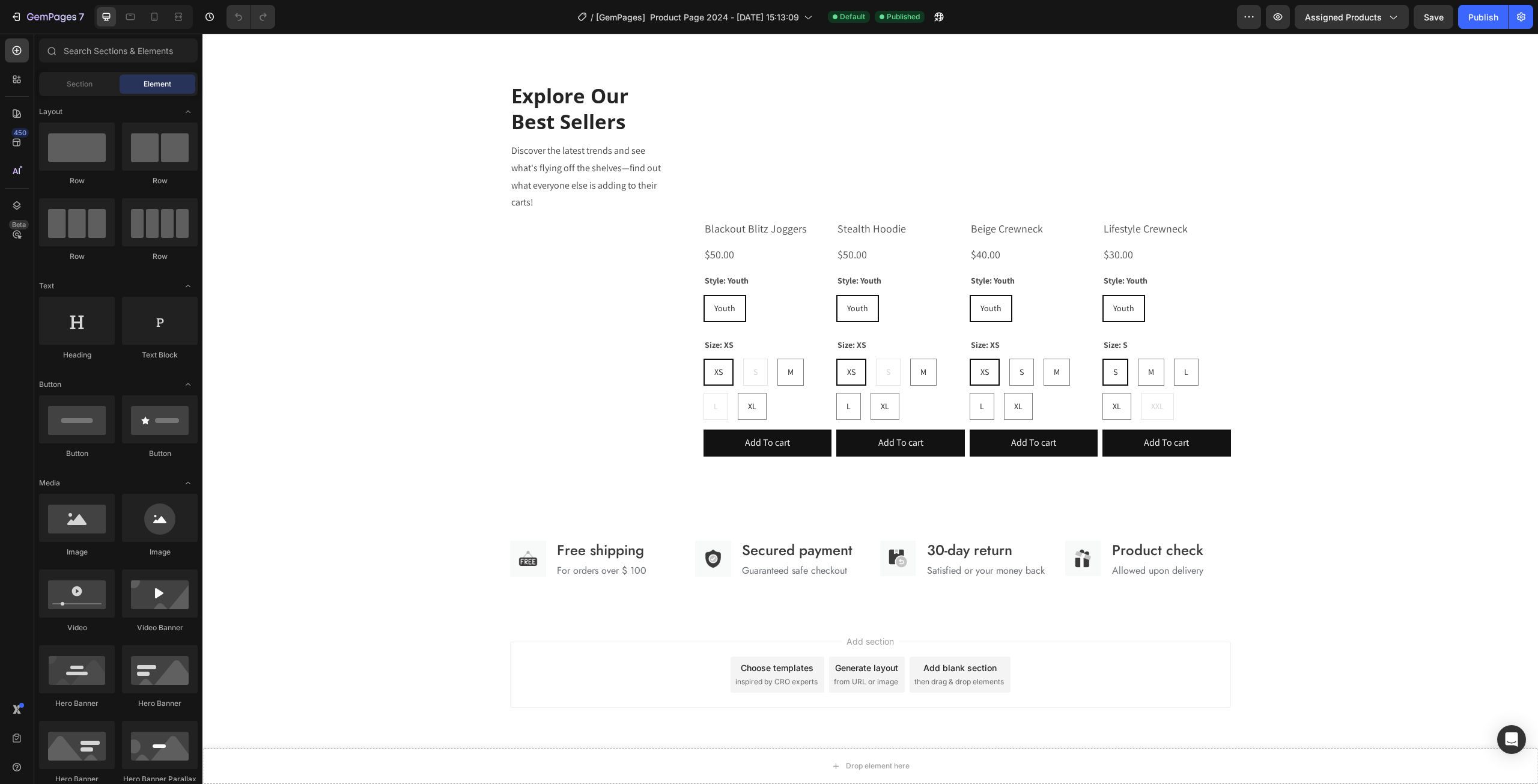
scroll to position [1166, 0]
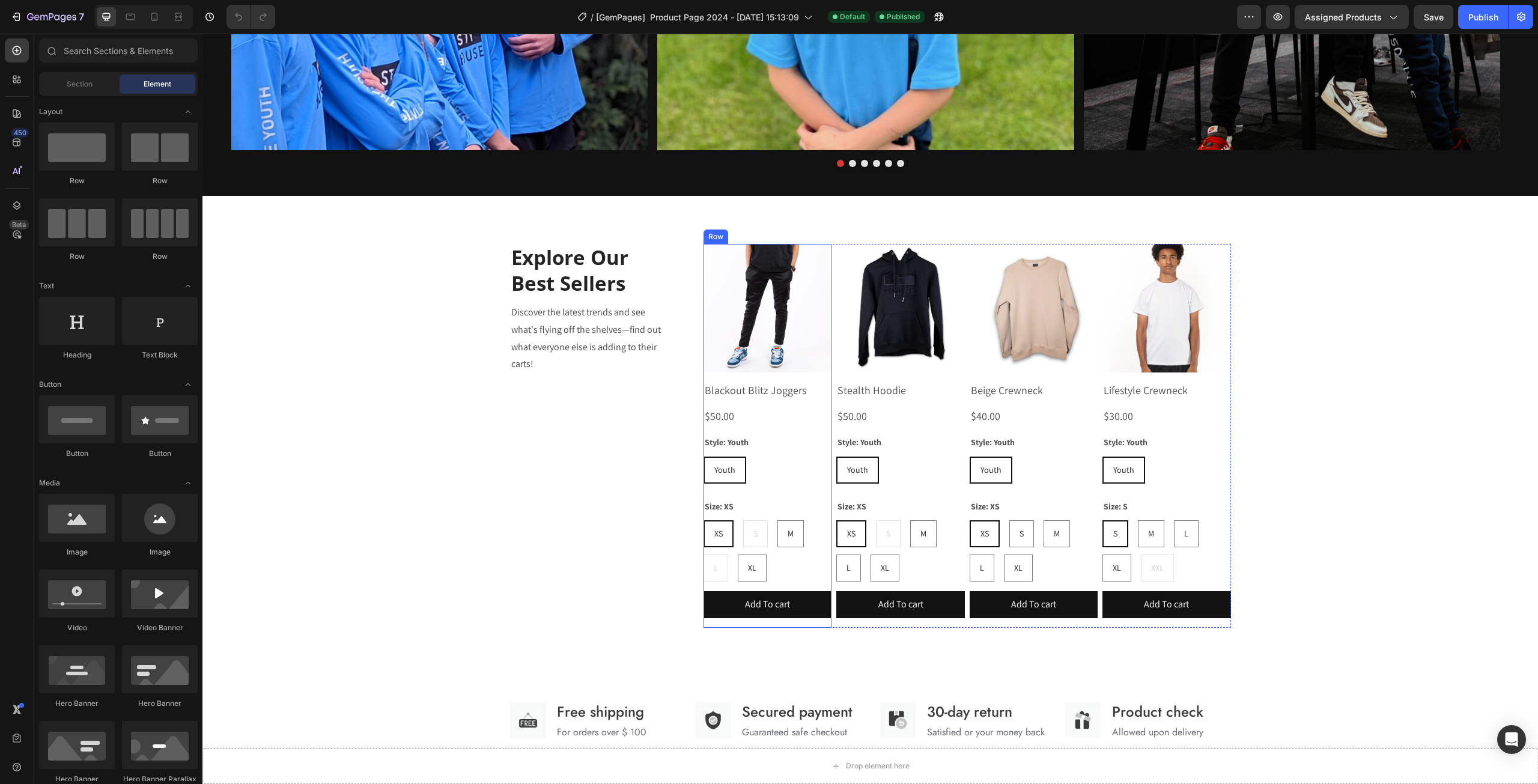
click at [549, 462] on div "Explore Our Best Sellers Heading Discover the latest trends and see what's flyi…" at bounding box center [598, 435] width 176 height 383
click at [504, 302] on section "Explore Our Best Sellers Heading Discover the latest trends and see what's flyi…" at bounding box center [870, 428] width 740 height 465
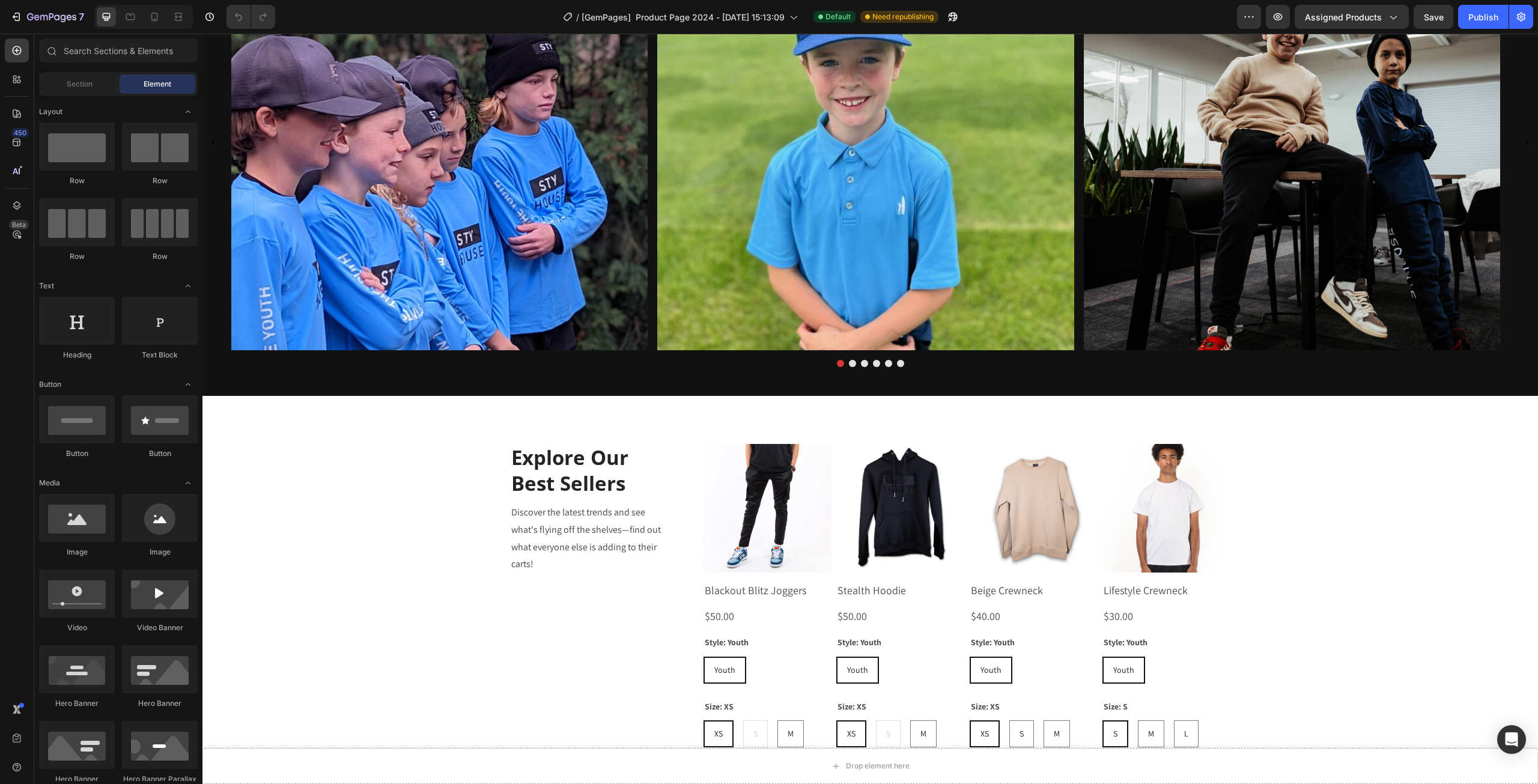
click at [1313, 431] on div "Drop element here Sticky Image Image Image Image Image Image Carousel Section 4…" at bounding box center [870, 43] width 1336 height 1901
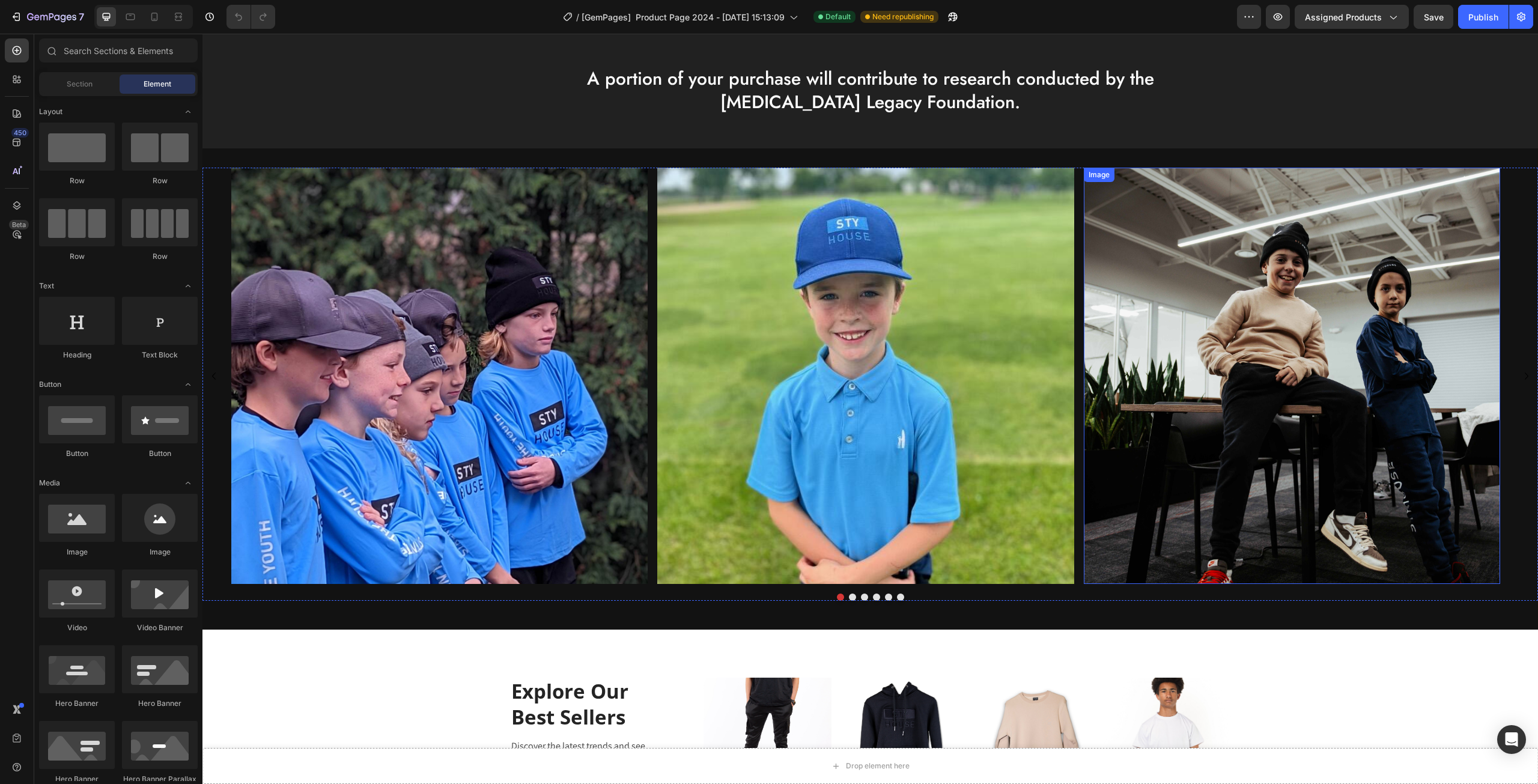
scroll to position [1065, 0]
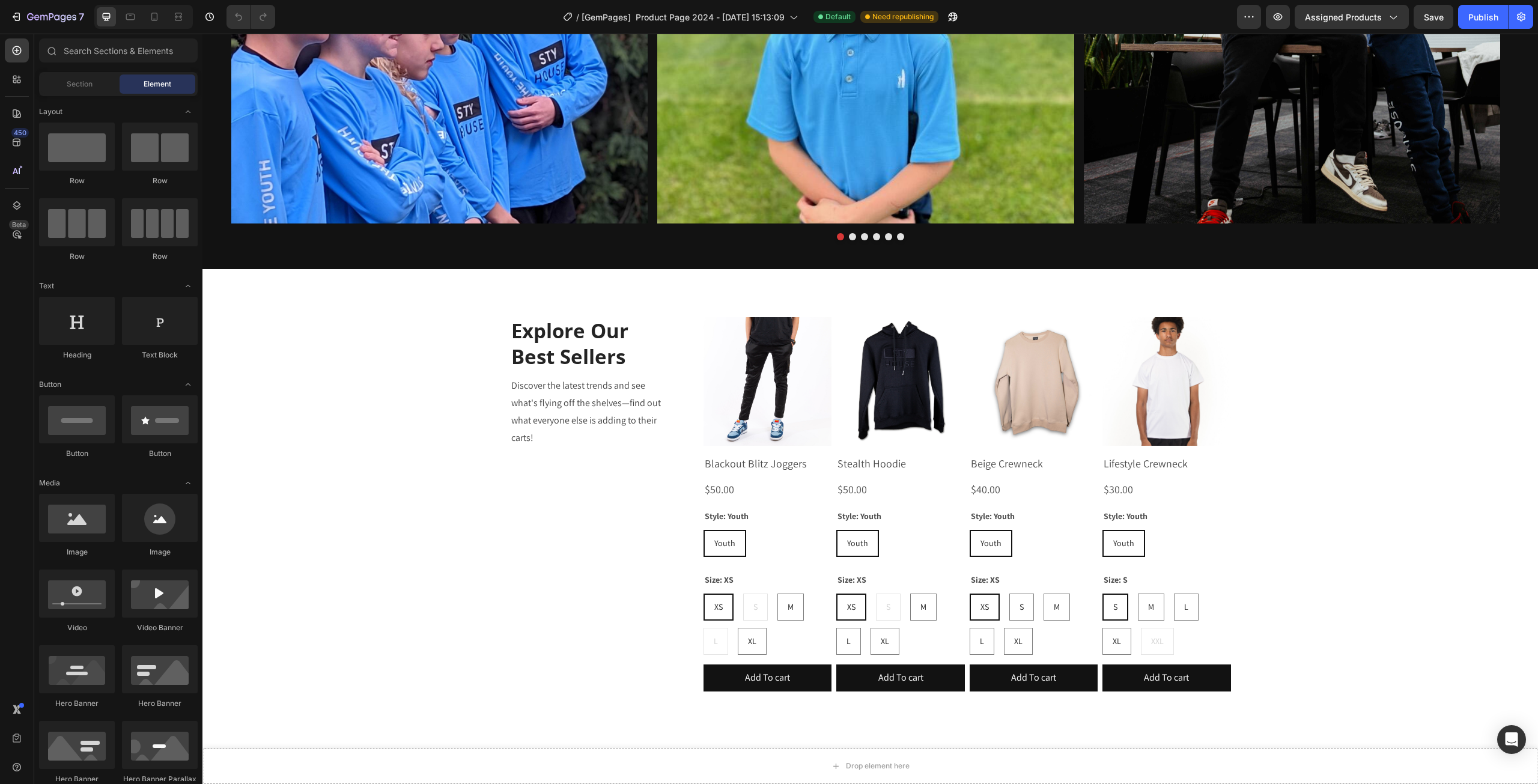
click at [1022, 334] on img at bounding box center [1034, 381] width 128 height 128
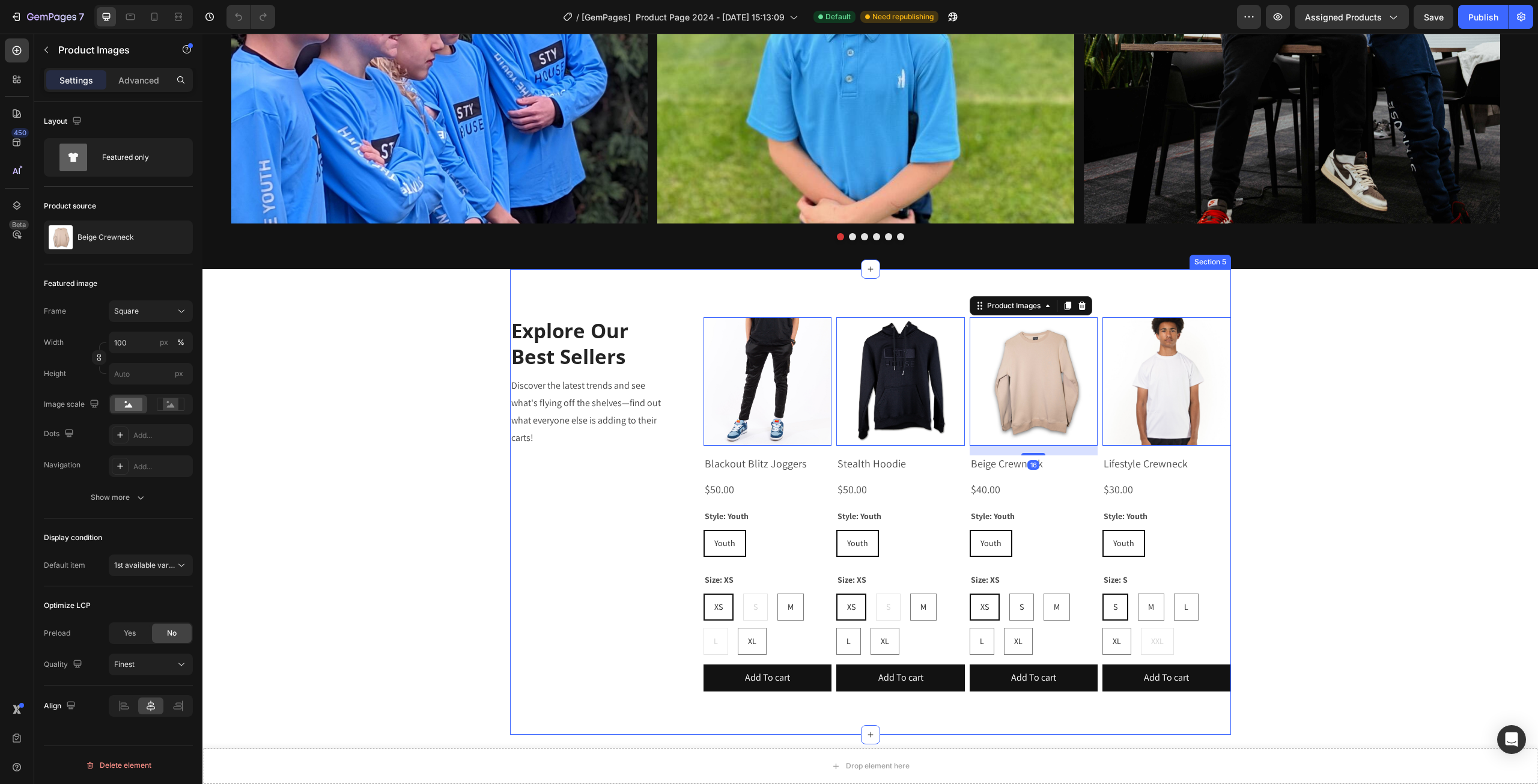
click at [686, 435] on div "Explore Our Best Sellers Heading Discover the latest trends and see what's flyi…" at bounding box center [871, 501] width 721 height 465
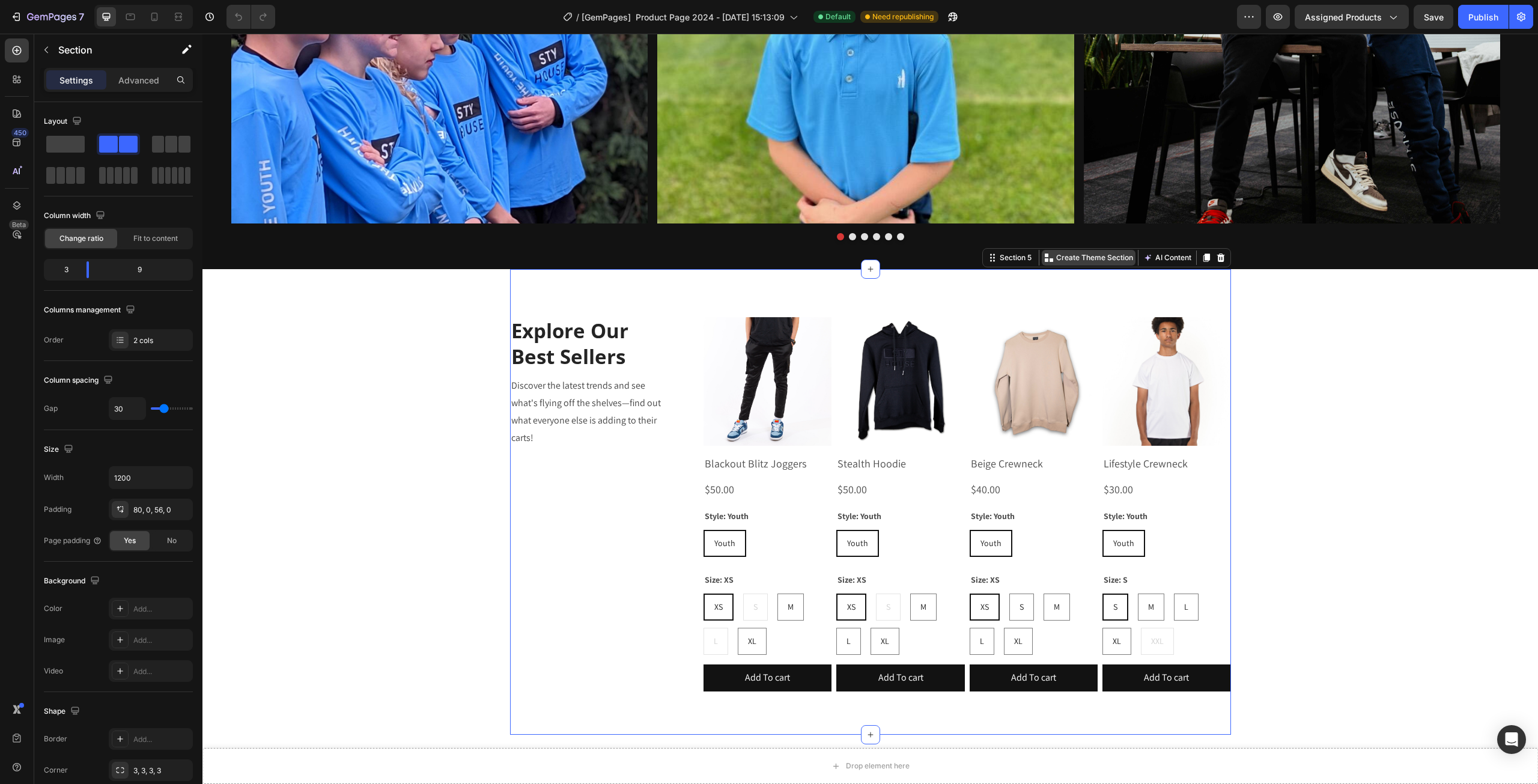
click at [1090, 260] on p "Create Theme Section" at bounding box center [1095, 257] width 77 height 10
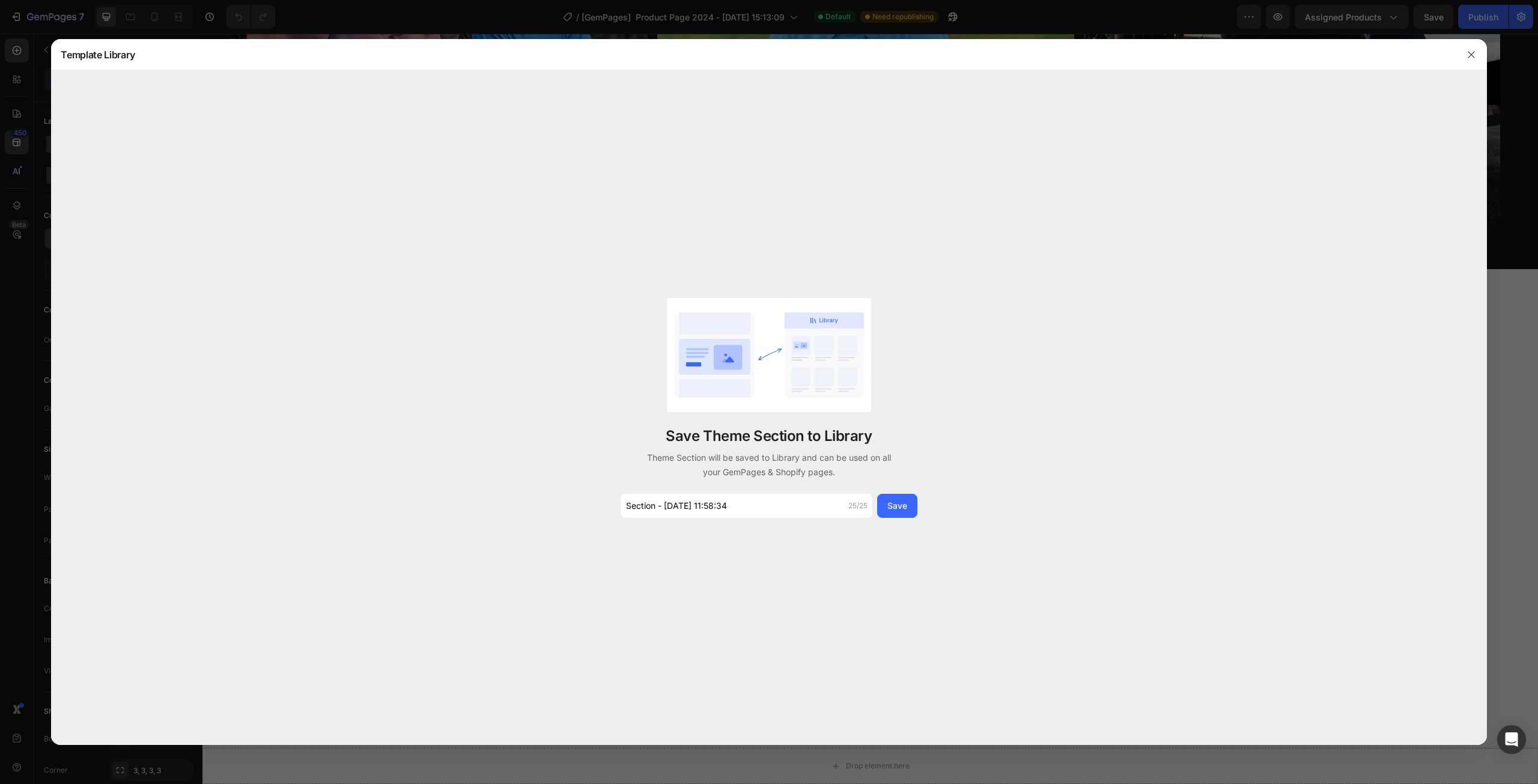
click at [1517, 362] on div at bounding box center [769, 392] width 1538 height 784
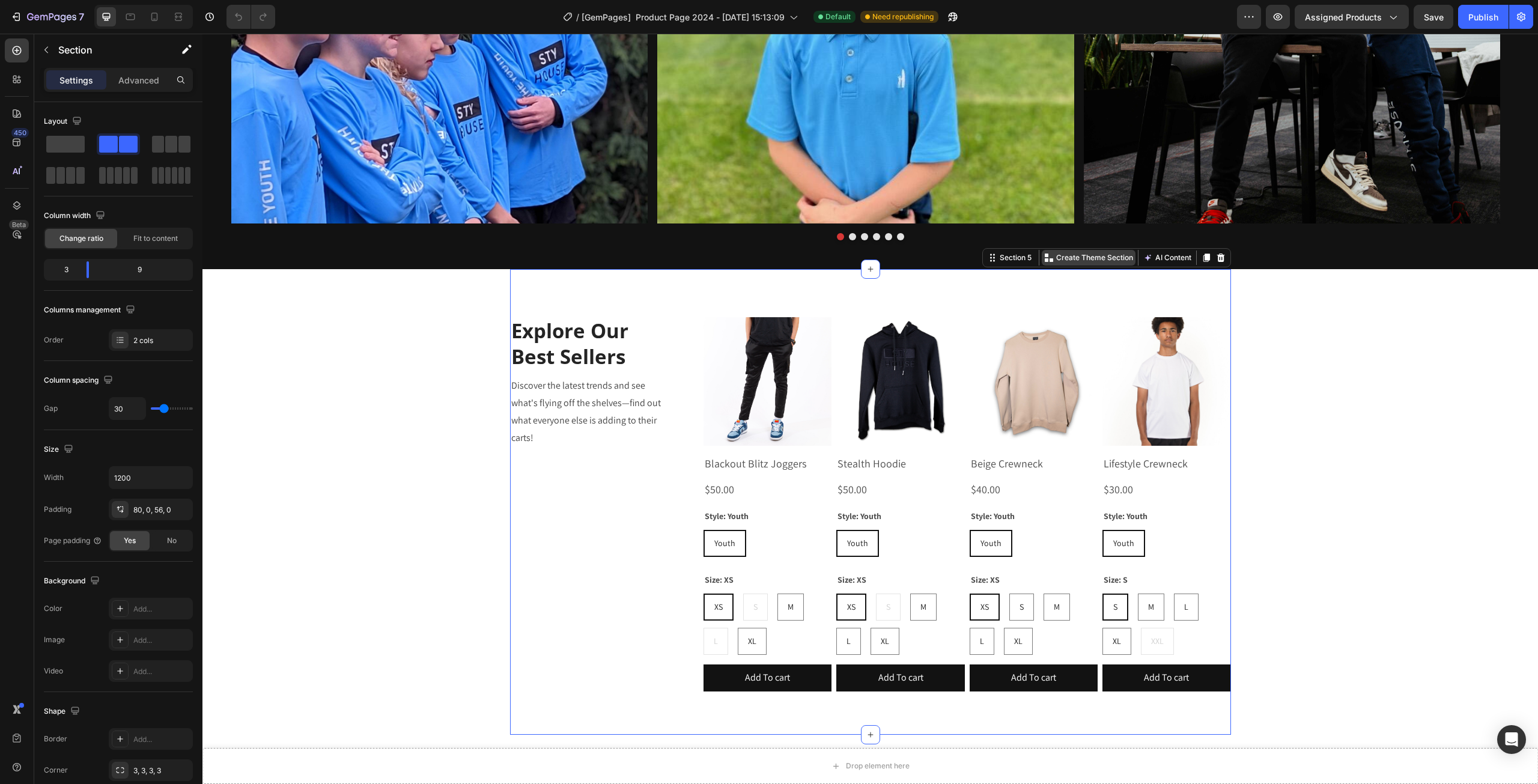
click at [1066, 261] on p "Create Theme Section" at bounding box center [1095, 257] width 77 height 10
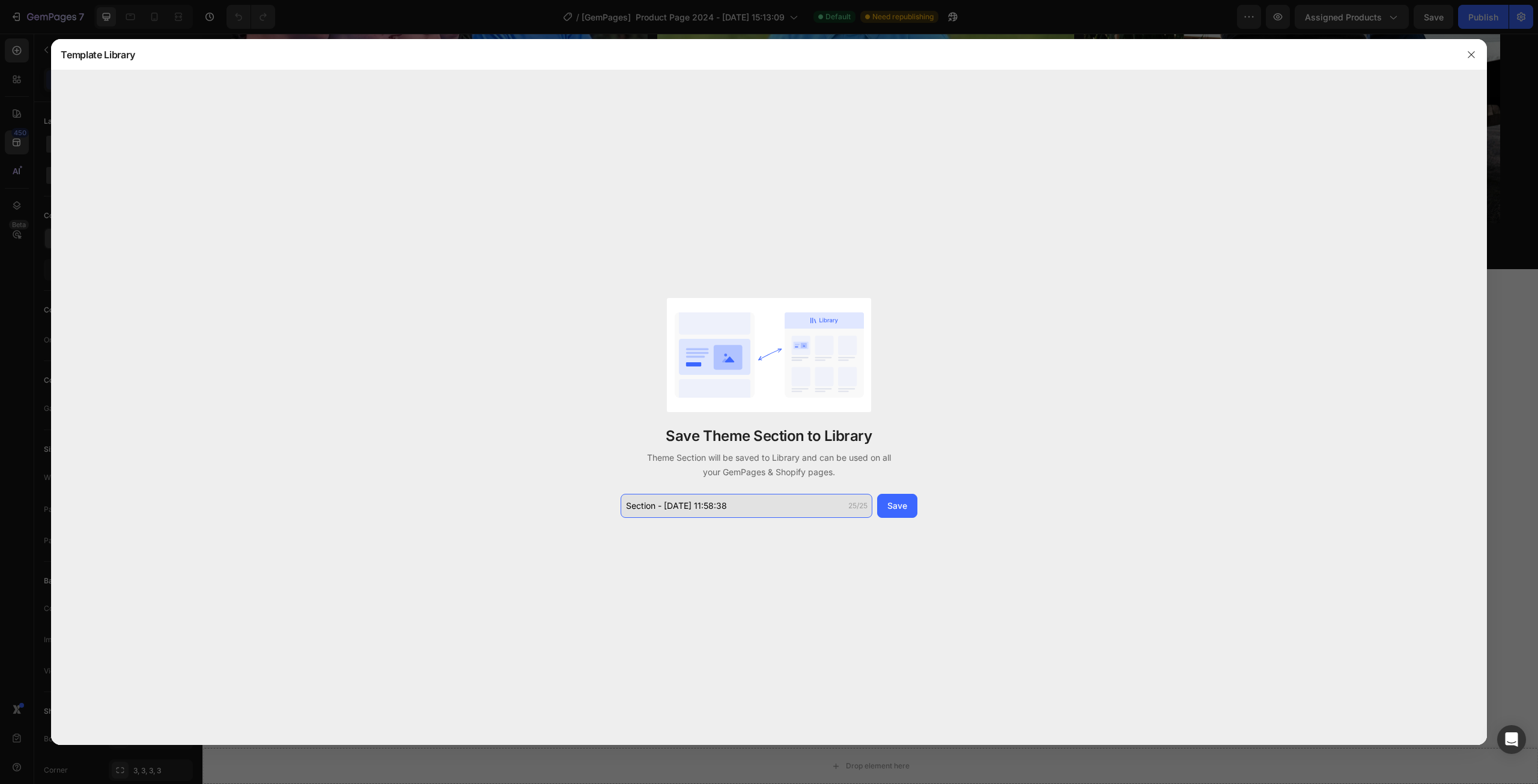
click at [733, 516] on input "Section - Aug 26 11:58:38" at bounding box center [746, 506] width 251 height 24
type input "Products"
click at [900, 499] on div "Save" at bounding box center [897, 505] width 19 height 13
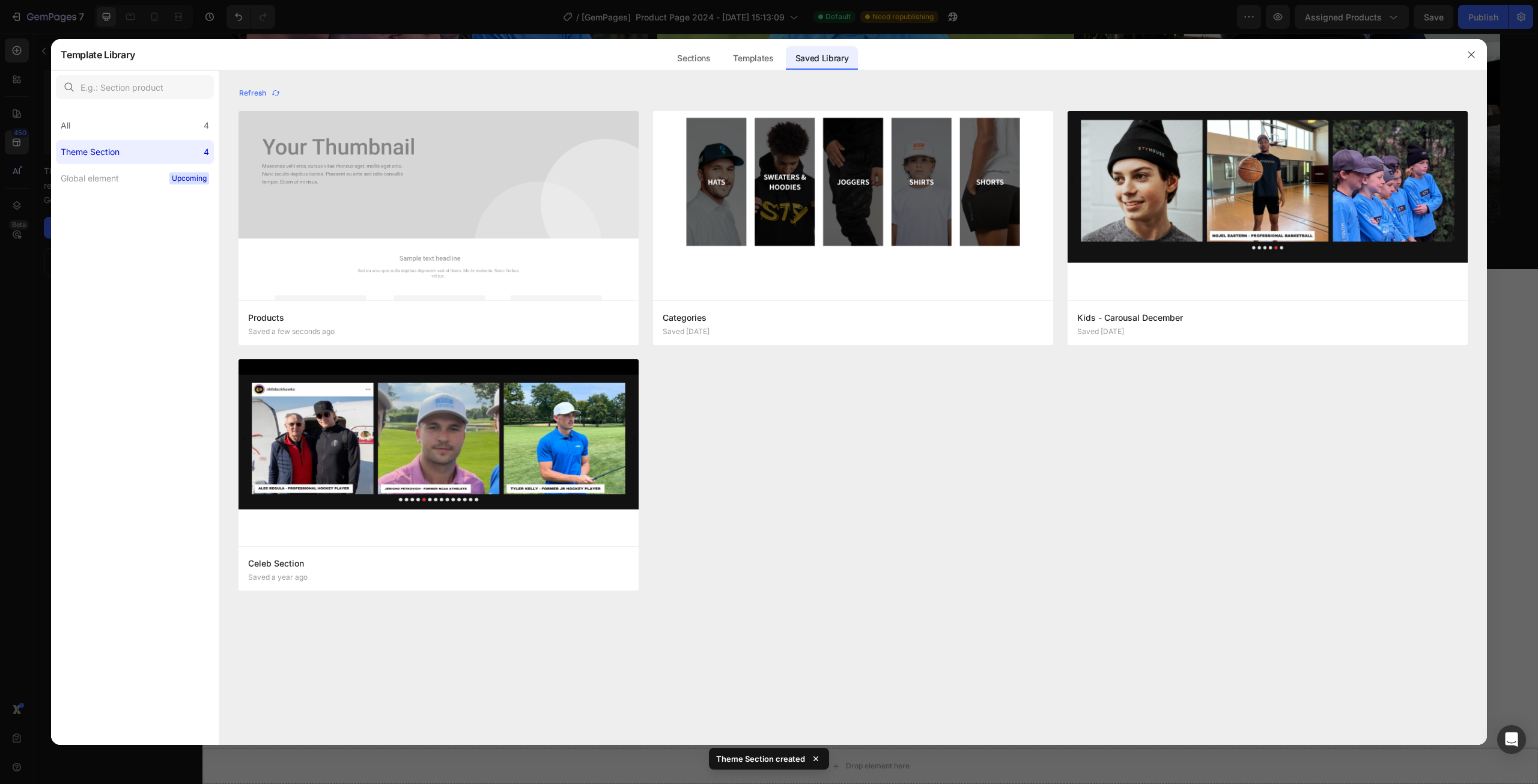
click at [1508, 401] on div at bounding box center [769, 392] width 1538 height 784
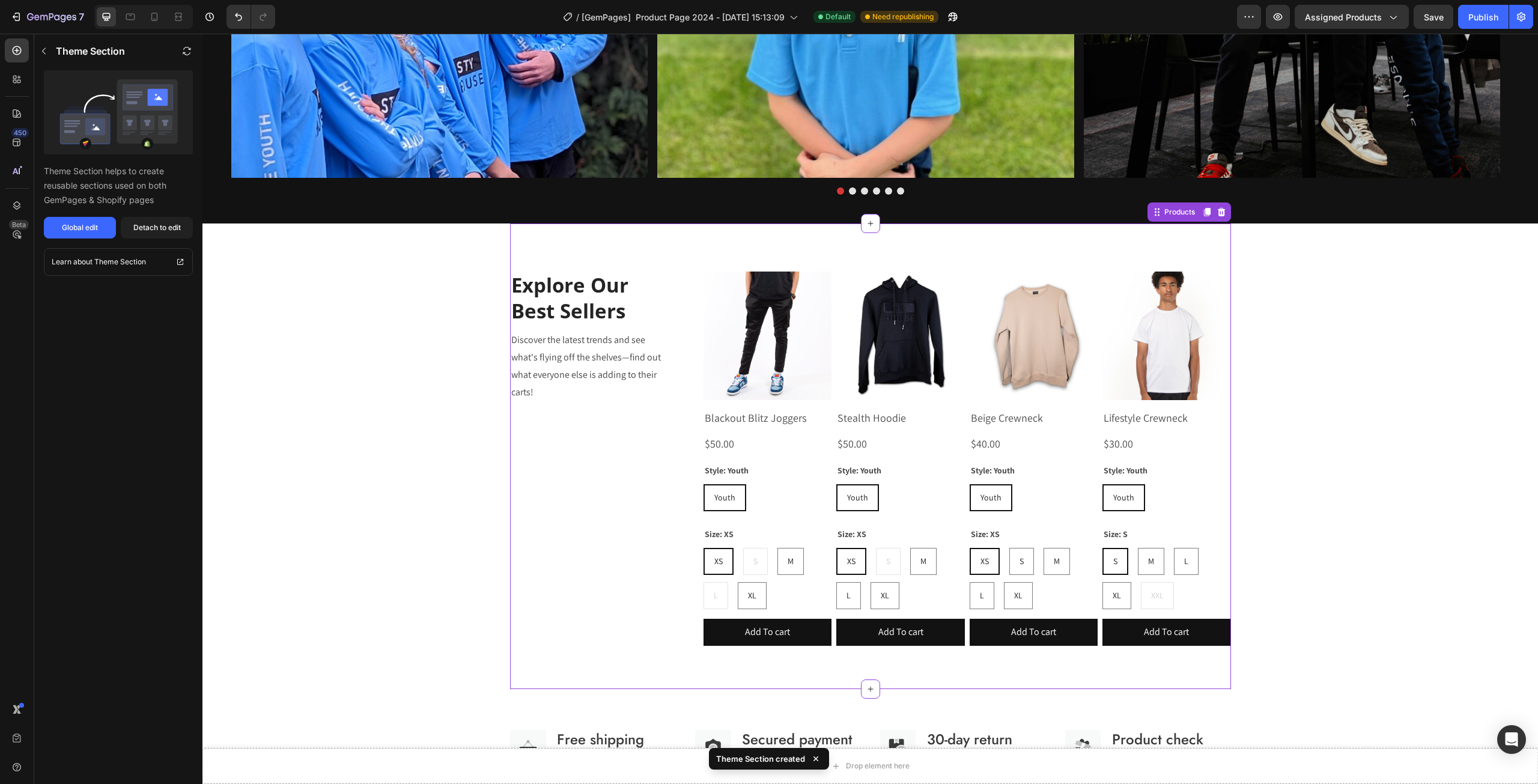
scroll to position [1166, 0]
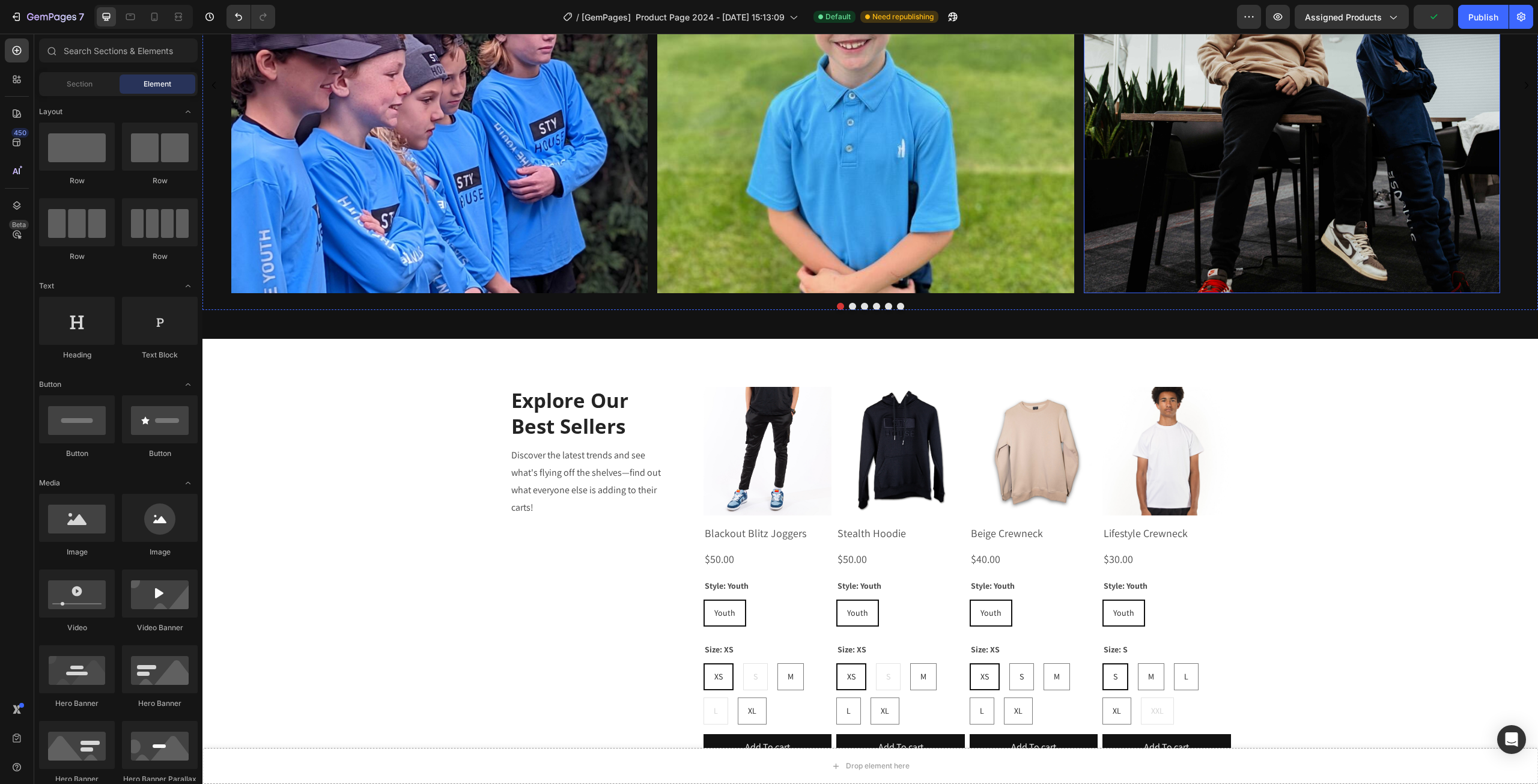
scroll to position [1039, 0]
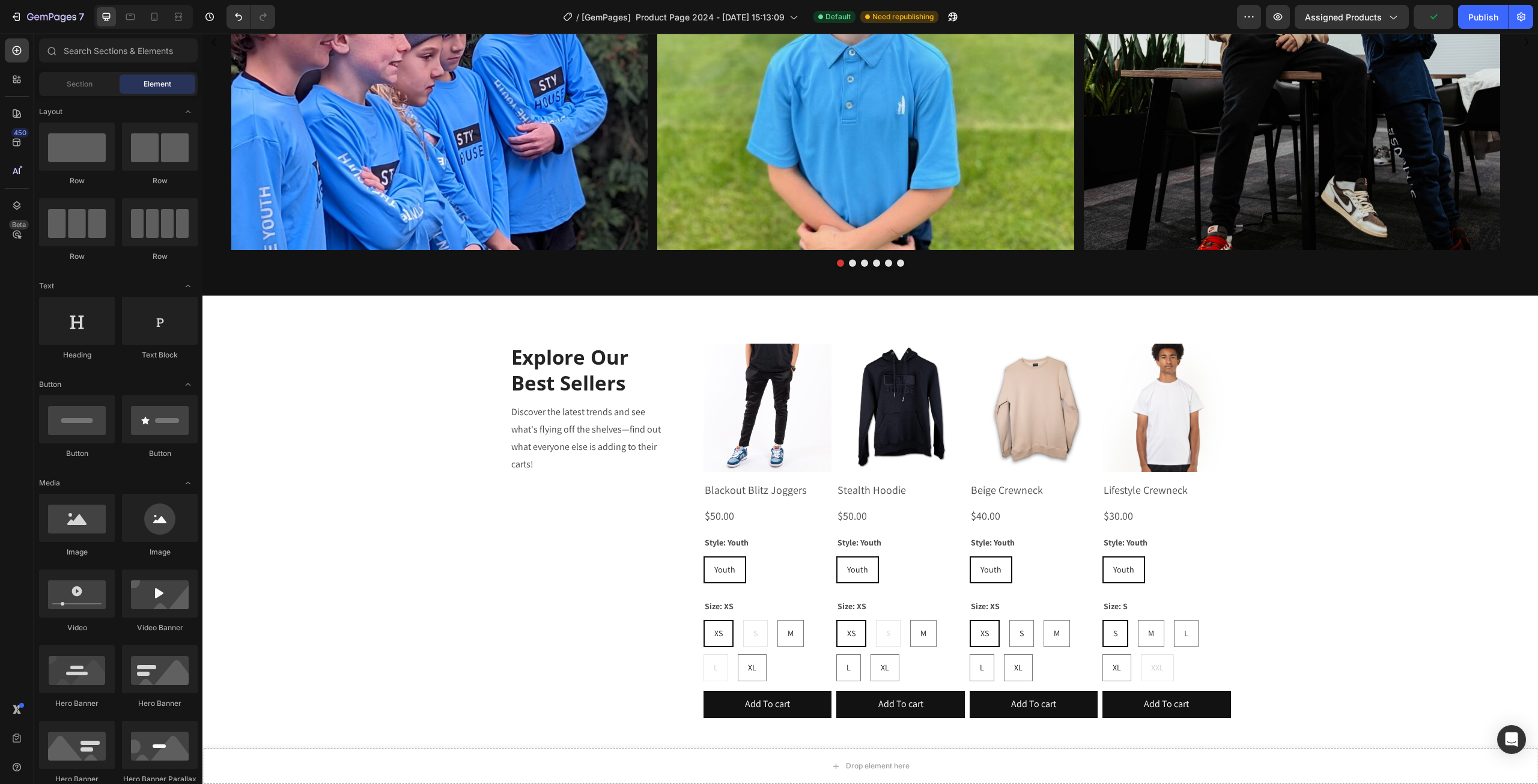
click at [438, 275] on div "Image Image Image Image Image Image Carousel" at bounding box center [870, 55] width 1336 height 443
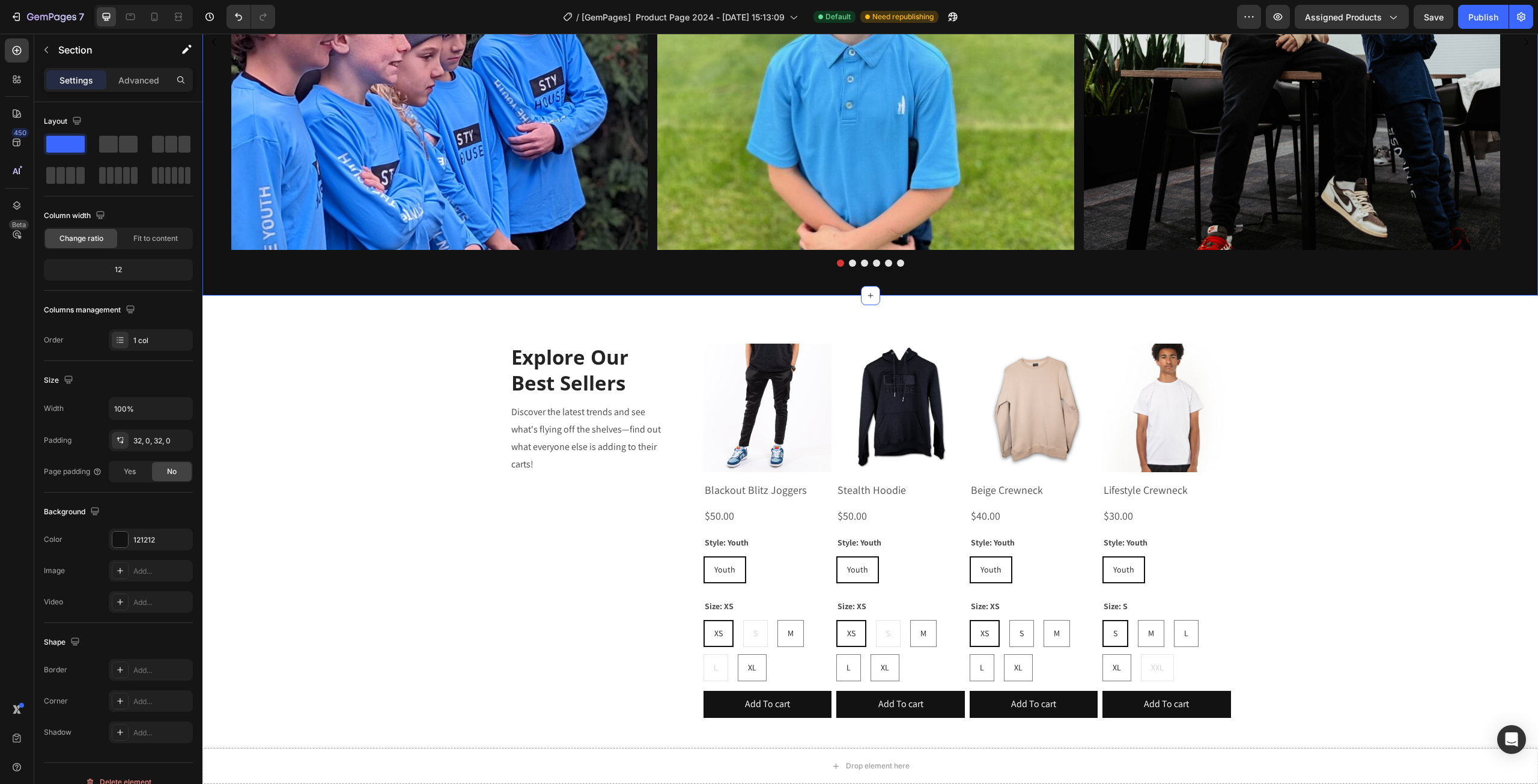
click at [421, 287] on div "Image Image Image Image Image Image Carousel Section 4 Create Theme Section AI …" at bounding box center [870, 55] width 1336 height 481
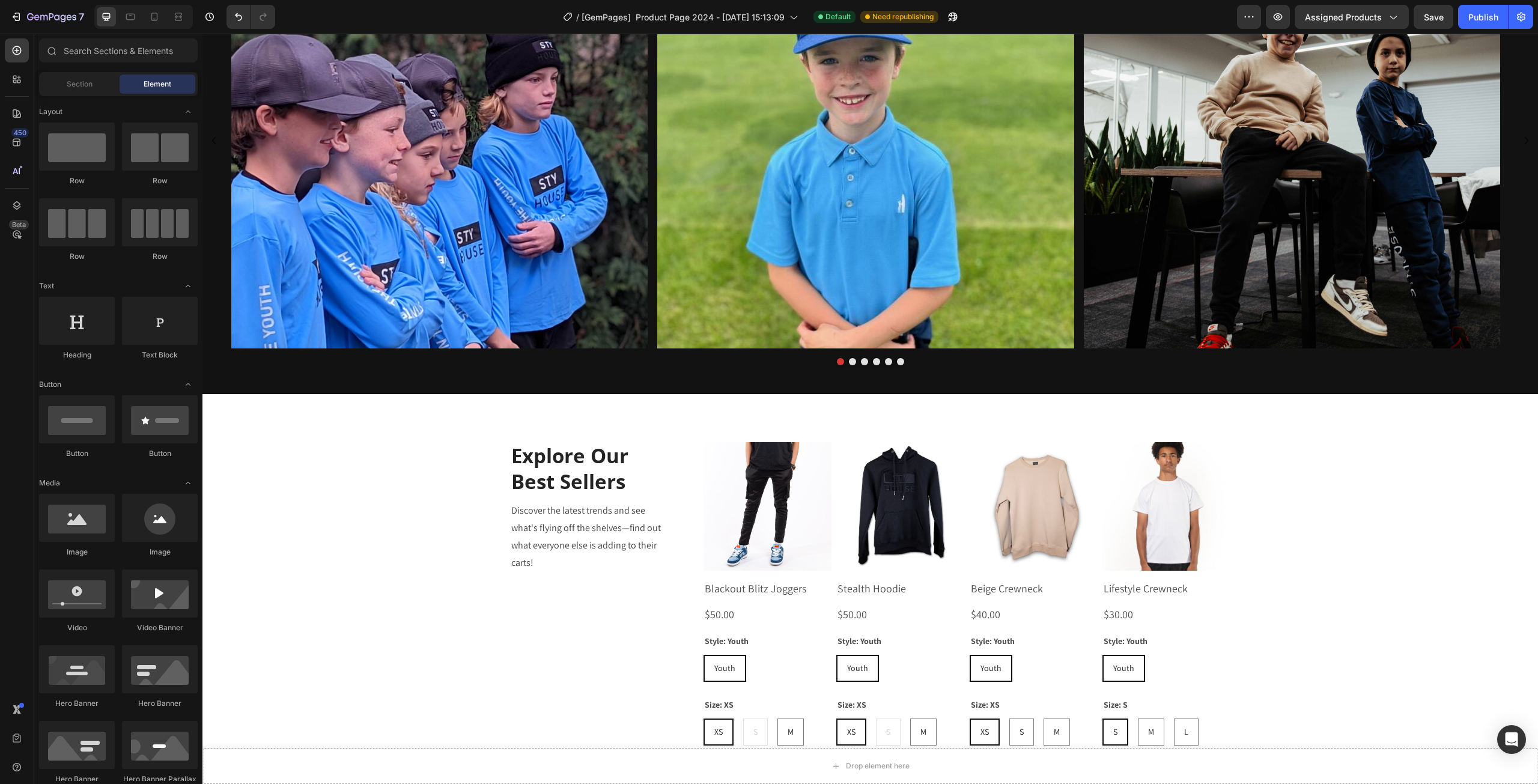
scroll to position [939, 0]
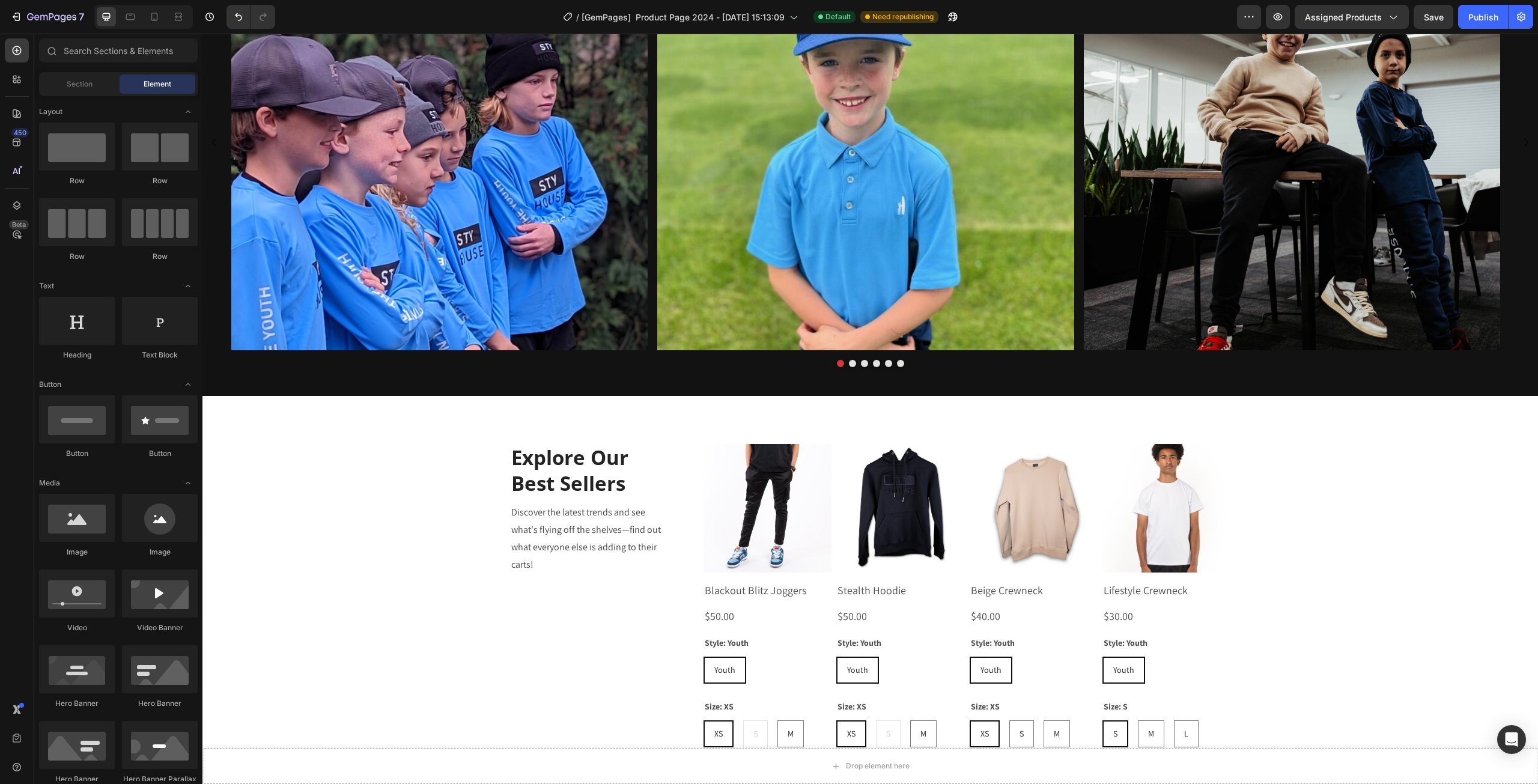
click at [1358, 473] on div "Drop element here Sticky Image Image Image Image Image Image Carousel Section 4…" at bounding box center [870, 56] width 1336 height 1874
click at [58, 152] on div at bounding box center [76, 147] width 76 height 48
click at [168, 151] on div at bounding box center [159, 147] width 76 height 48
click at [1426, 551] on div "Drop element here Sticky Image Image Image Image Image Image Carousel Section 4…" at bounding box center [870, 56] width 1336 height 1874
drag, startPoint x: 1206, startPoint y: 489, endPoint x: 533, endPoint y: 553, distance: 676.0
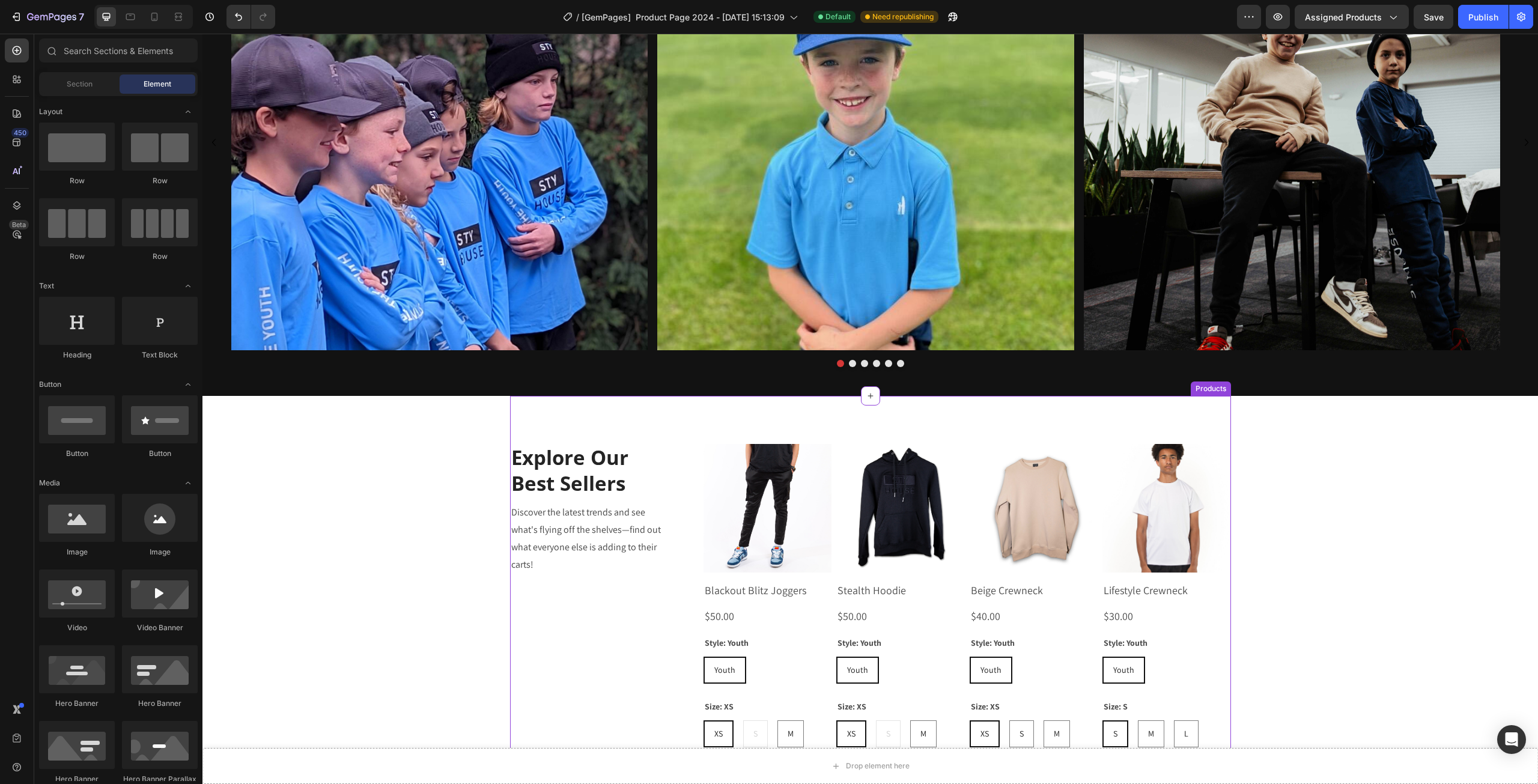
click at [507, 559] on section "Explore Our Best Sellers Heading Discover the latest trends and see what's flyi…" at bounding box center [870, 628] width 740 height 465
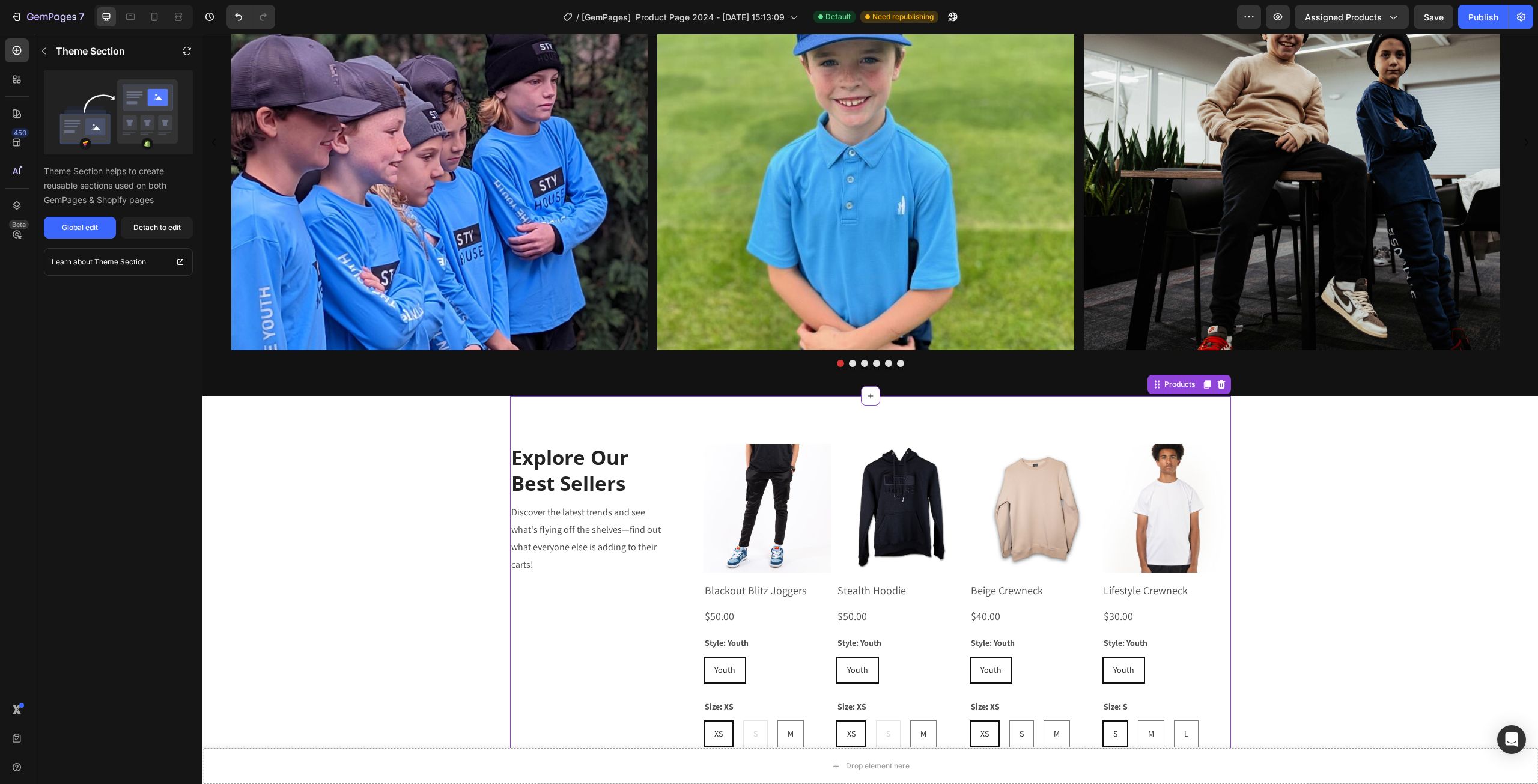
click at [914, 500] on img at bounding box center [900, 507] width 128 height 128
click at [1093, 411] on div "Explore Our Best Sellers Heading Discover the latest trends and see what's flyi…" at bounding box center [871, 628] width 721 height 465
click at [1302, 431] on div "Drop element here Sticky Image Image Image Image Image Image Carousel Section 4…" at bounding box center [870, 56] width 1336 height 1874
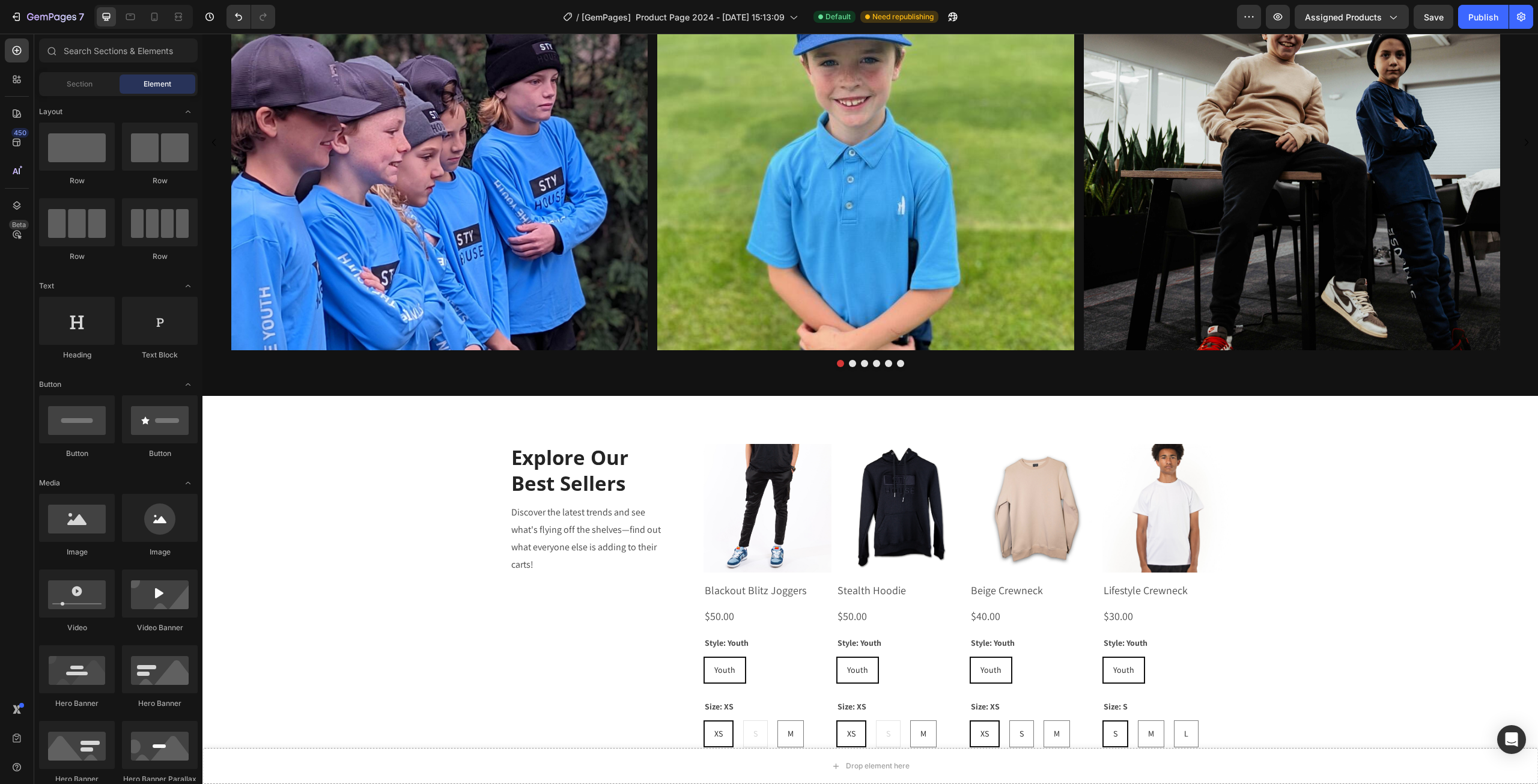
click at [1177, 414] on div "Explore Our Best Sellers Heading Discover the latest trends and see what's flyi…" at bounding box center [871, 628] width 721 height 465
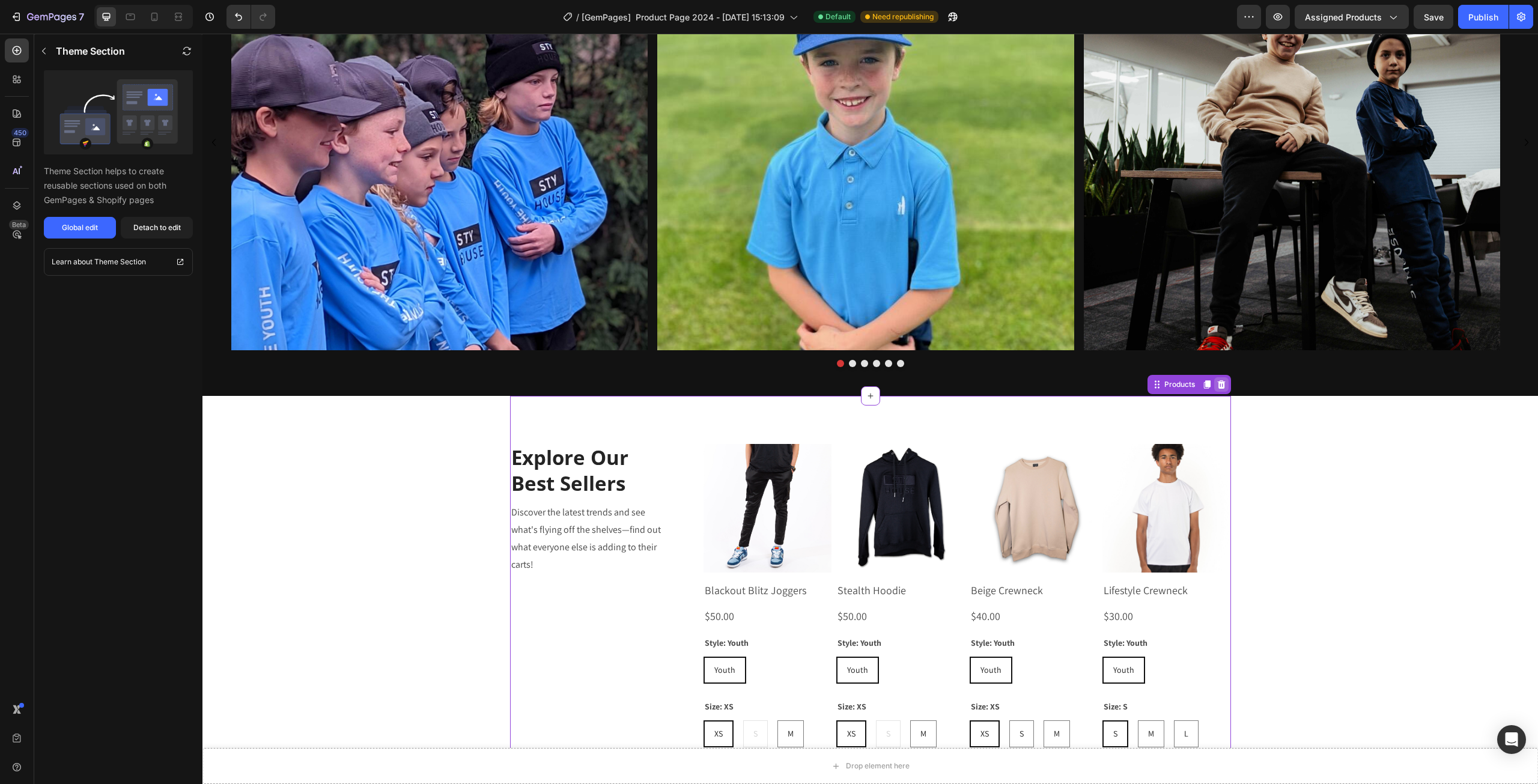
click at [1218, 382] on icon at bounding box center [1221, 384] width 7 height 8
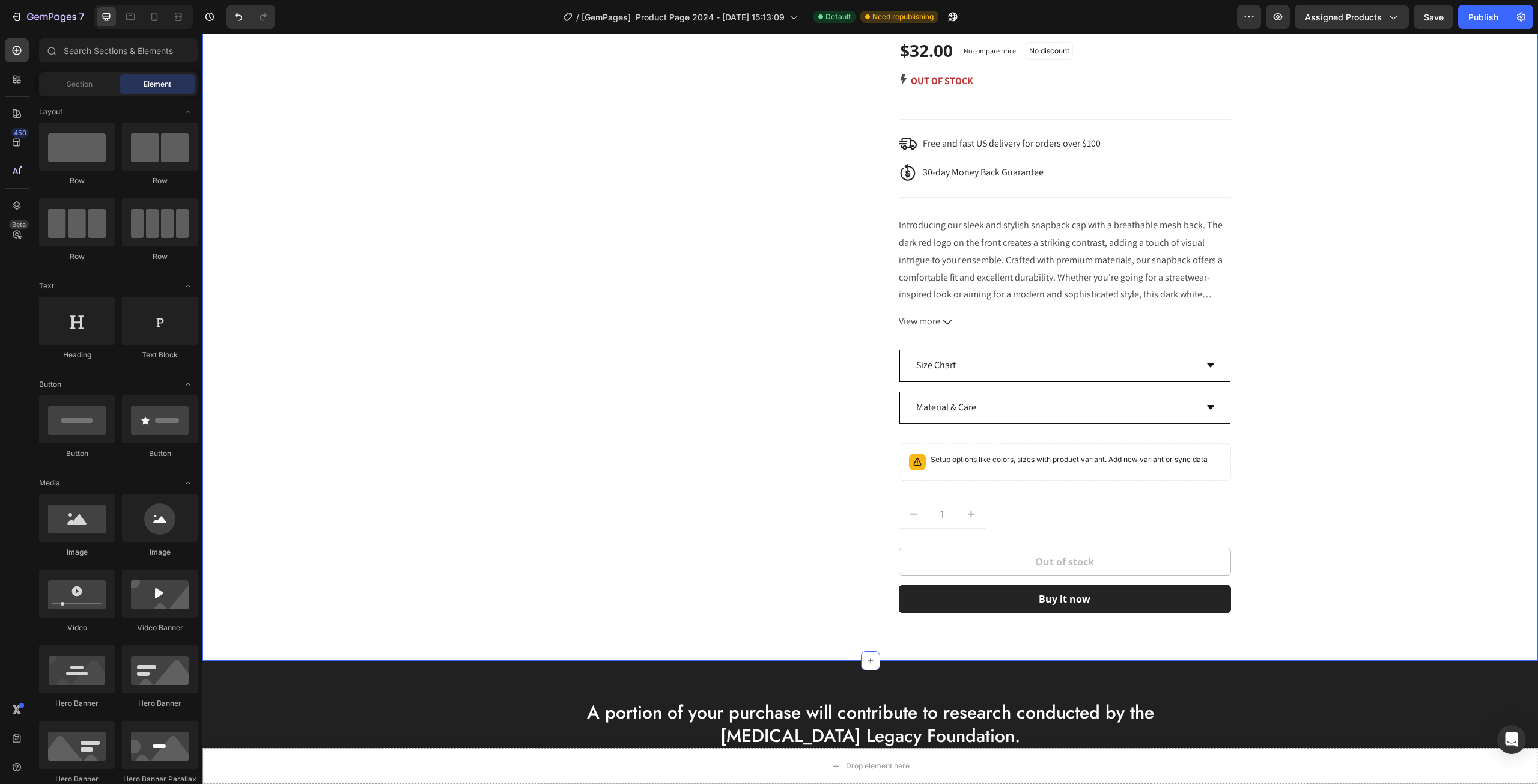
scroll to position [54, 0]
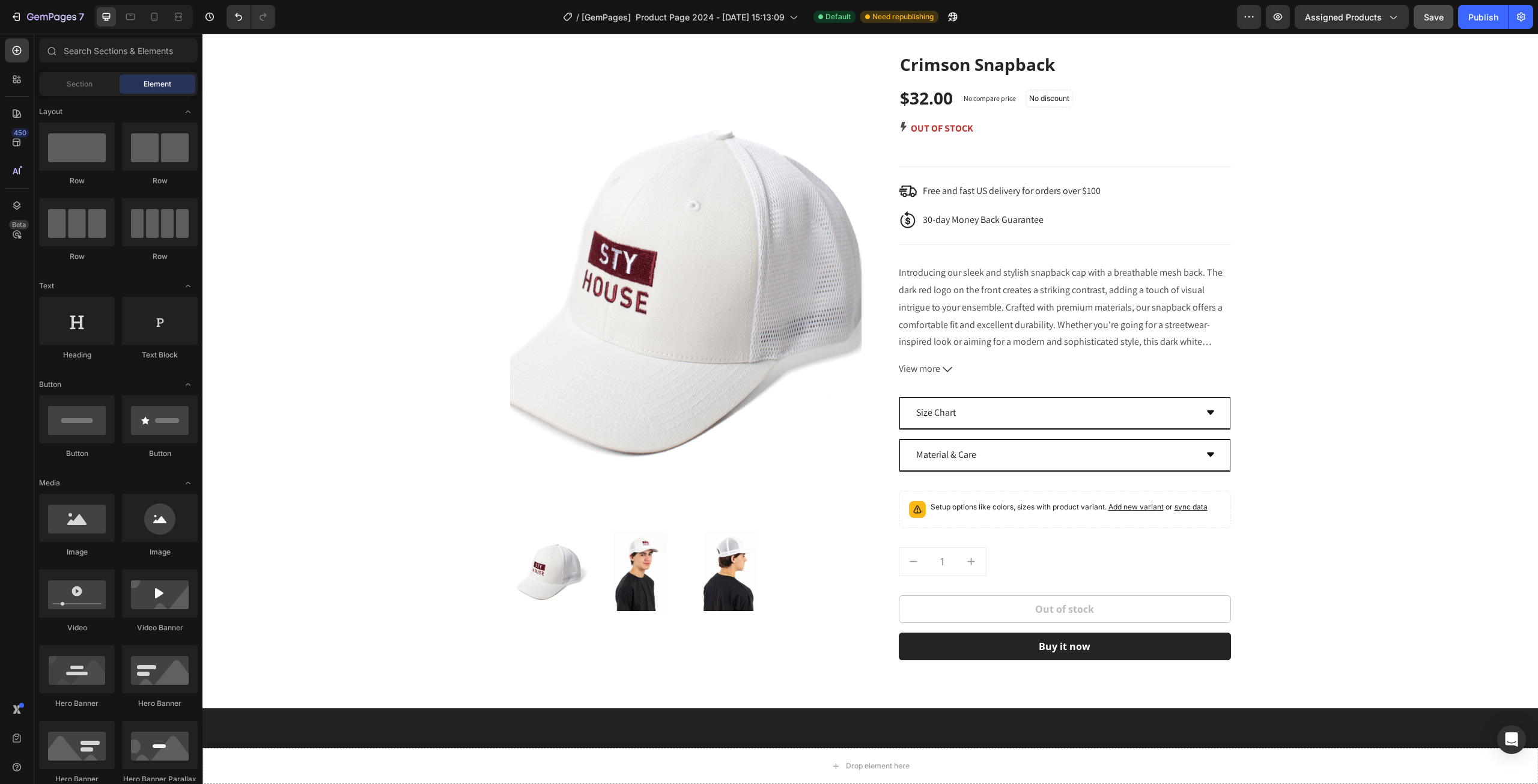
click at [1441, 25] on button "Save" at bounding box center [1433, 16] width 40 height 24
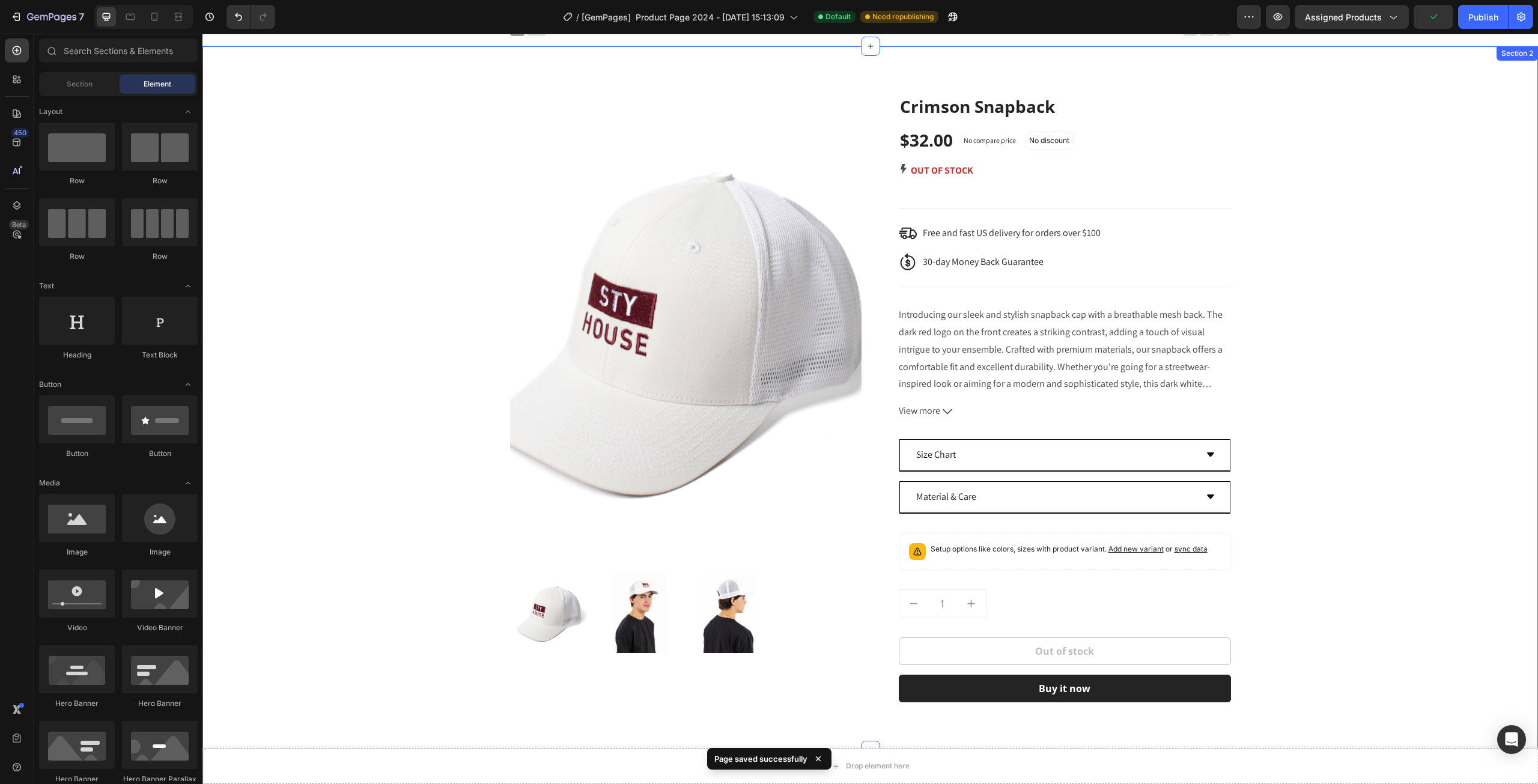
scroll to position [0, 0]
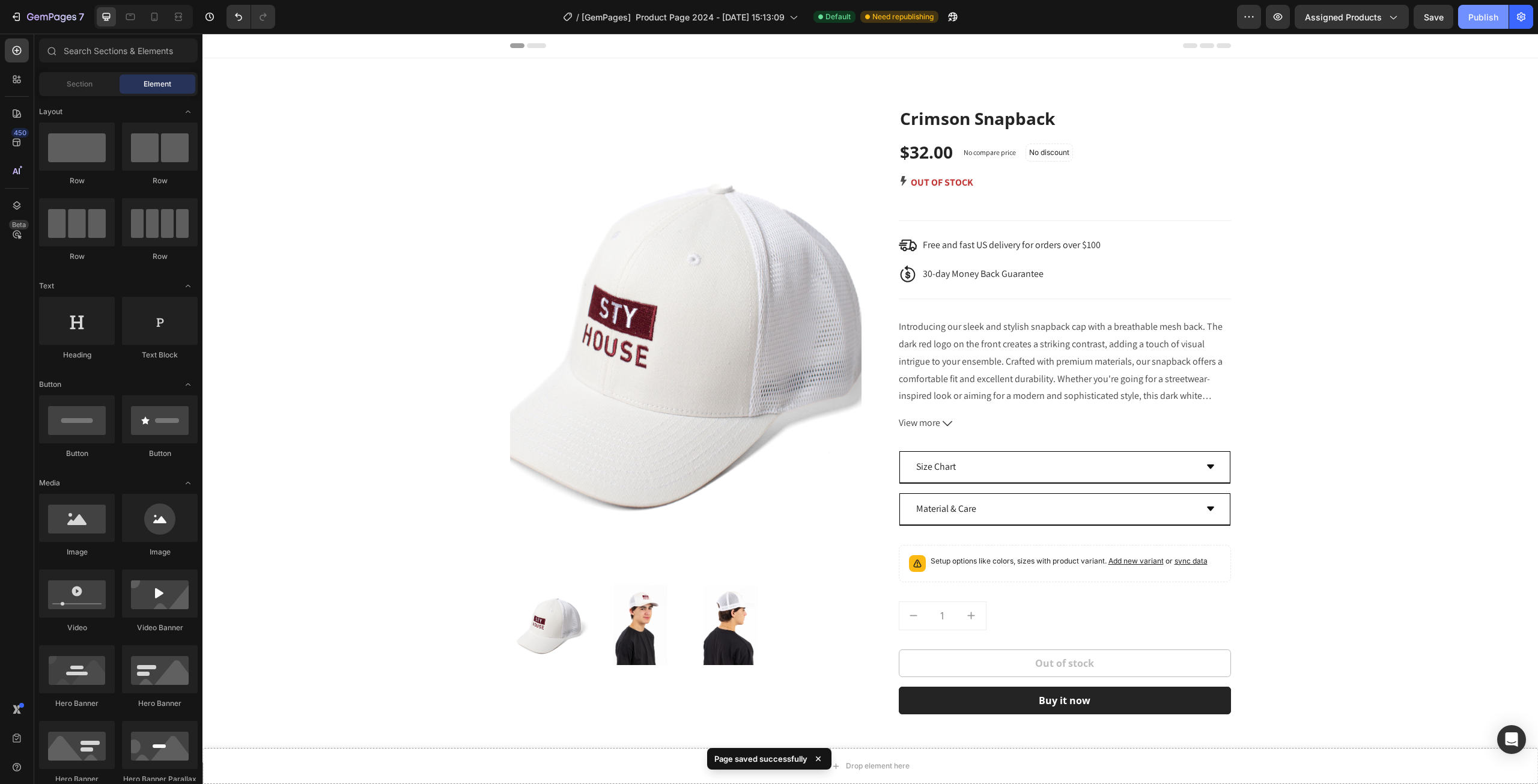
click at [1465, 19] on button "Publish" at bounding box center [1483, 16] width 50 height 24
click at [1379, 16] on span "Assigned Products" at bounding box center [1343, 16] width 77 height 13
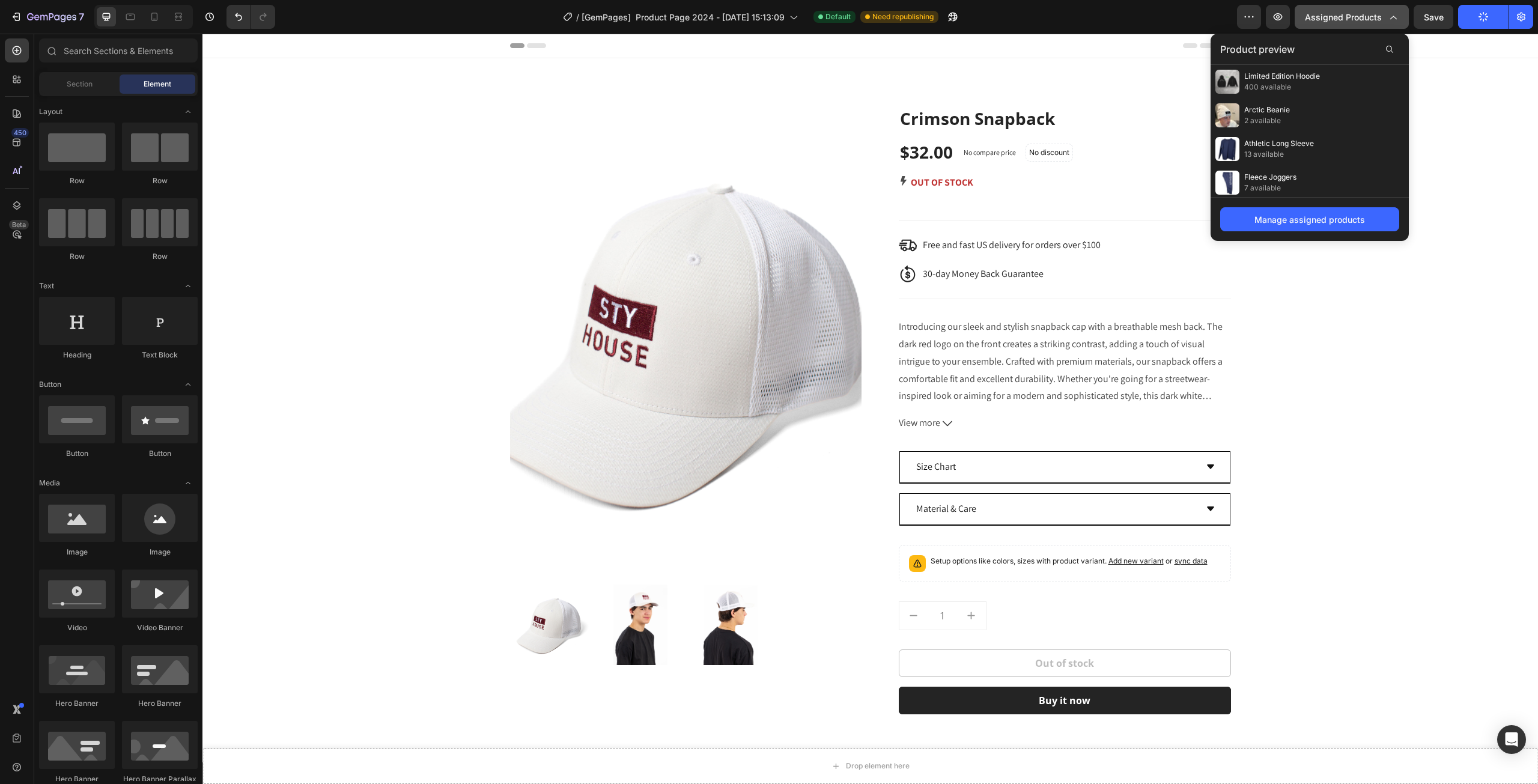
click at [1379, 15] on span "Assigned Products" at bounding box center [1343, 16] width 77 height 13
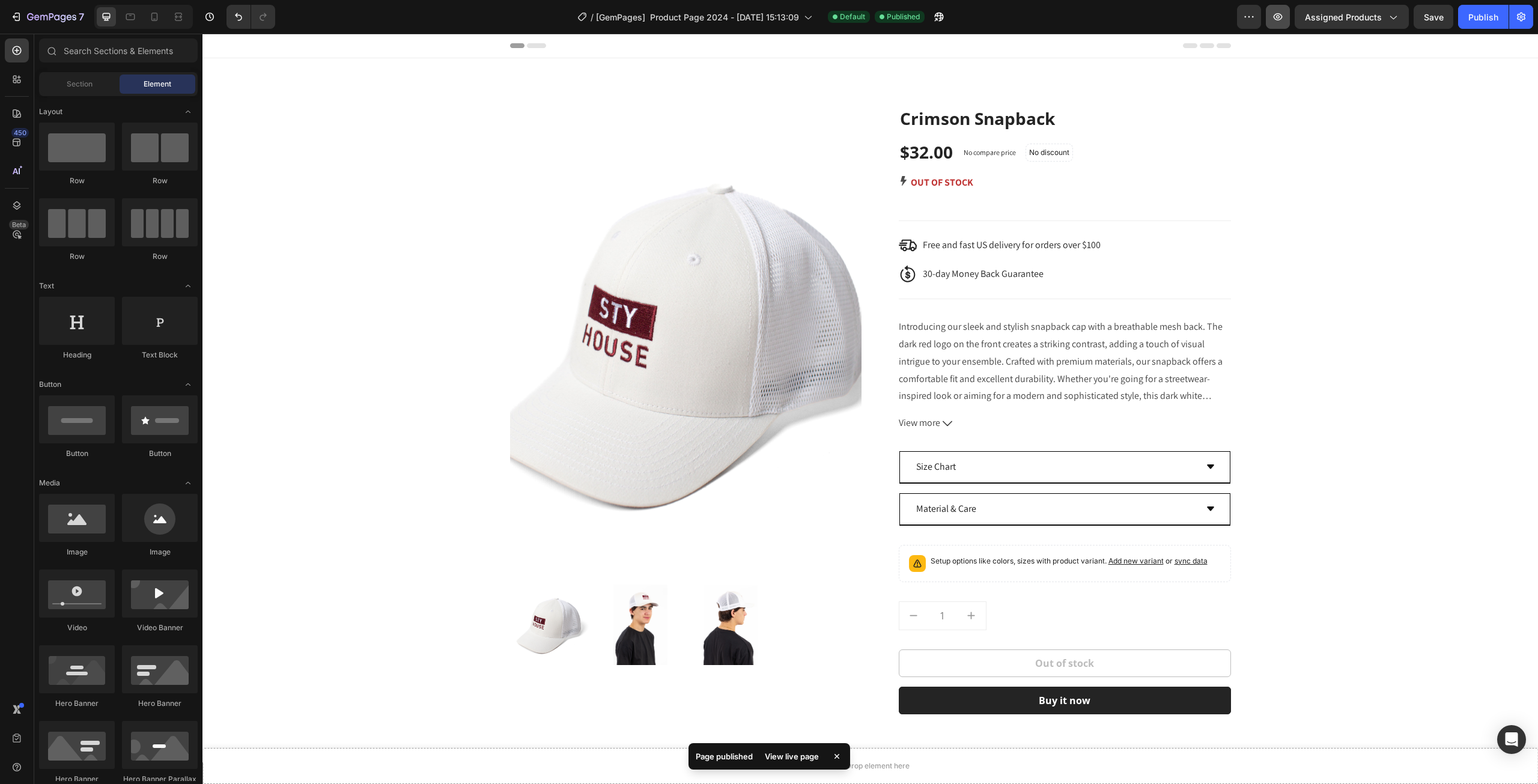
click at [1287, 19] on button "button" at bounding box center [1278, 16] width 24 height 24
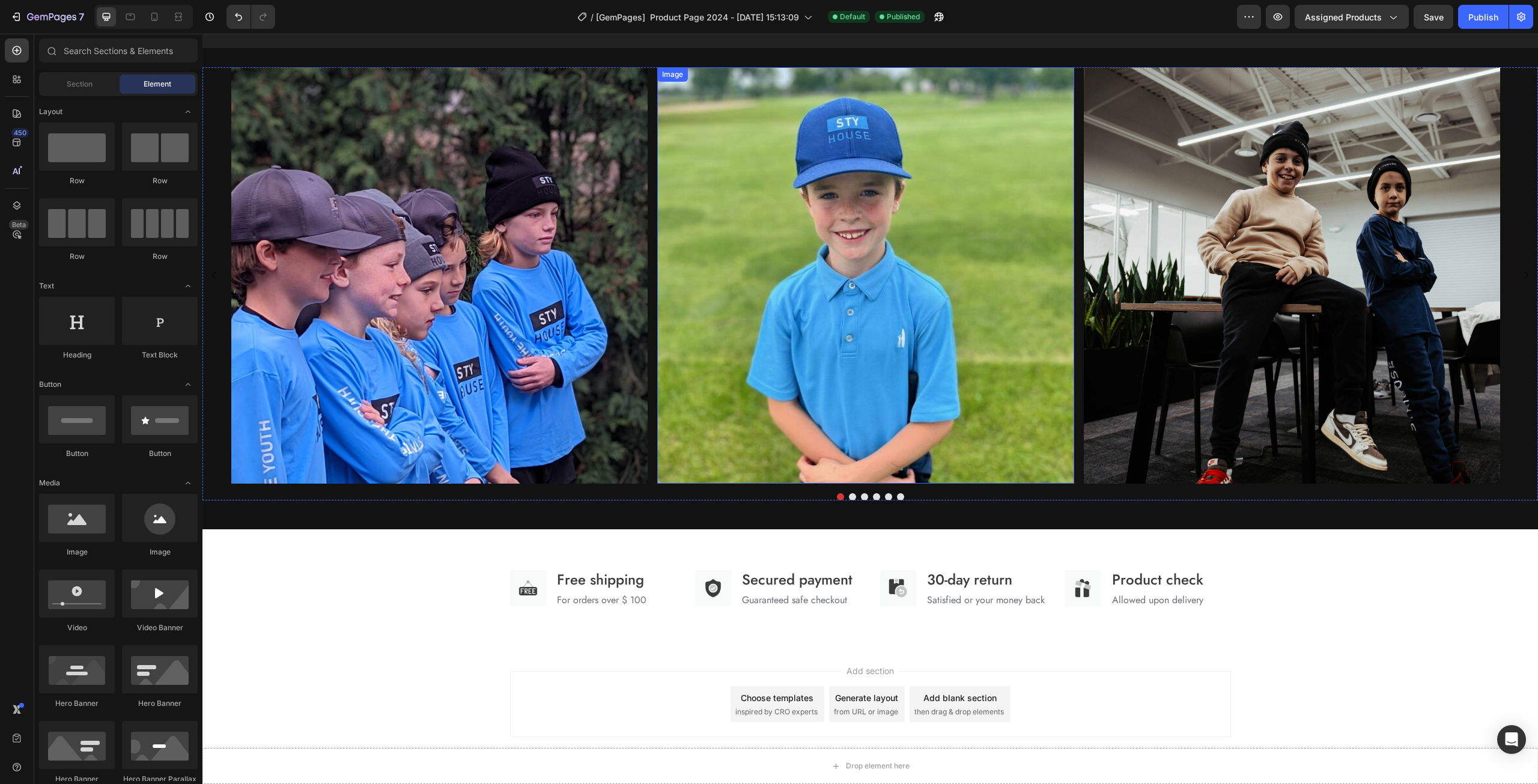
scroll to position [581, 0]
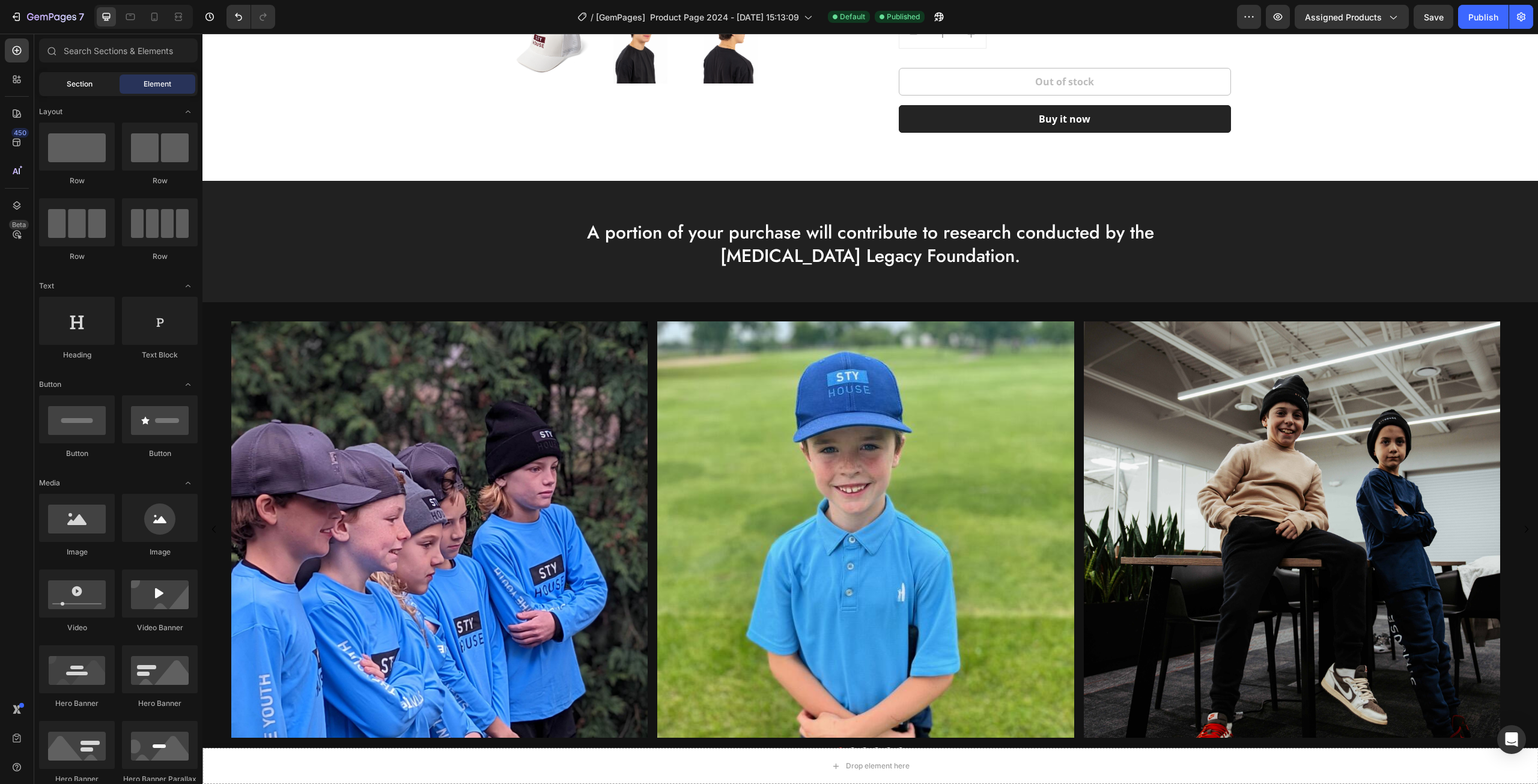
click at [63, 85] on div "Section" at bounding box center [79, 85] width 76 height 19
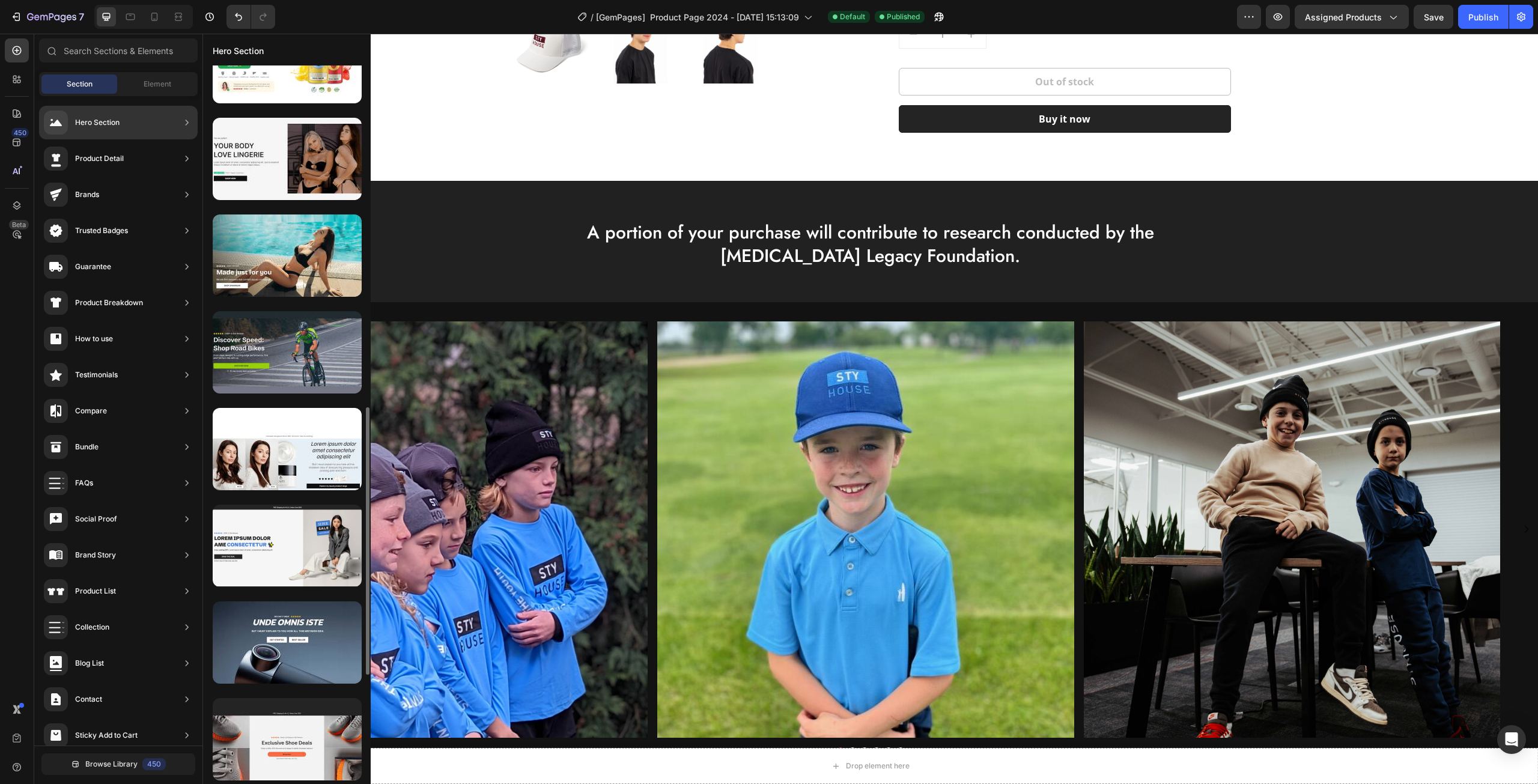
scroll to position [0, 0]
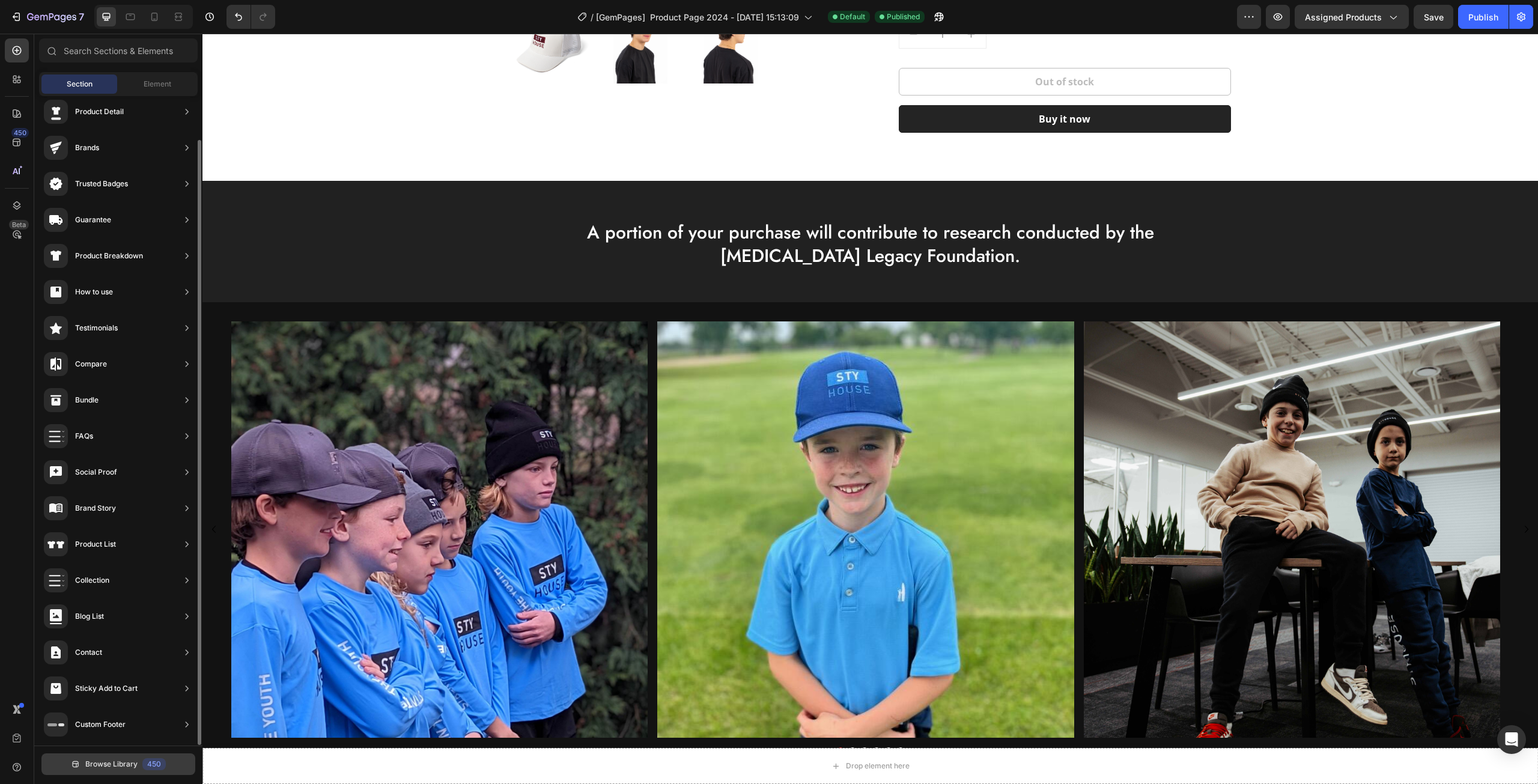
click at [145, 764] on div "450" at bounding box center [153, 764] width 23 height 12
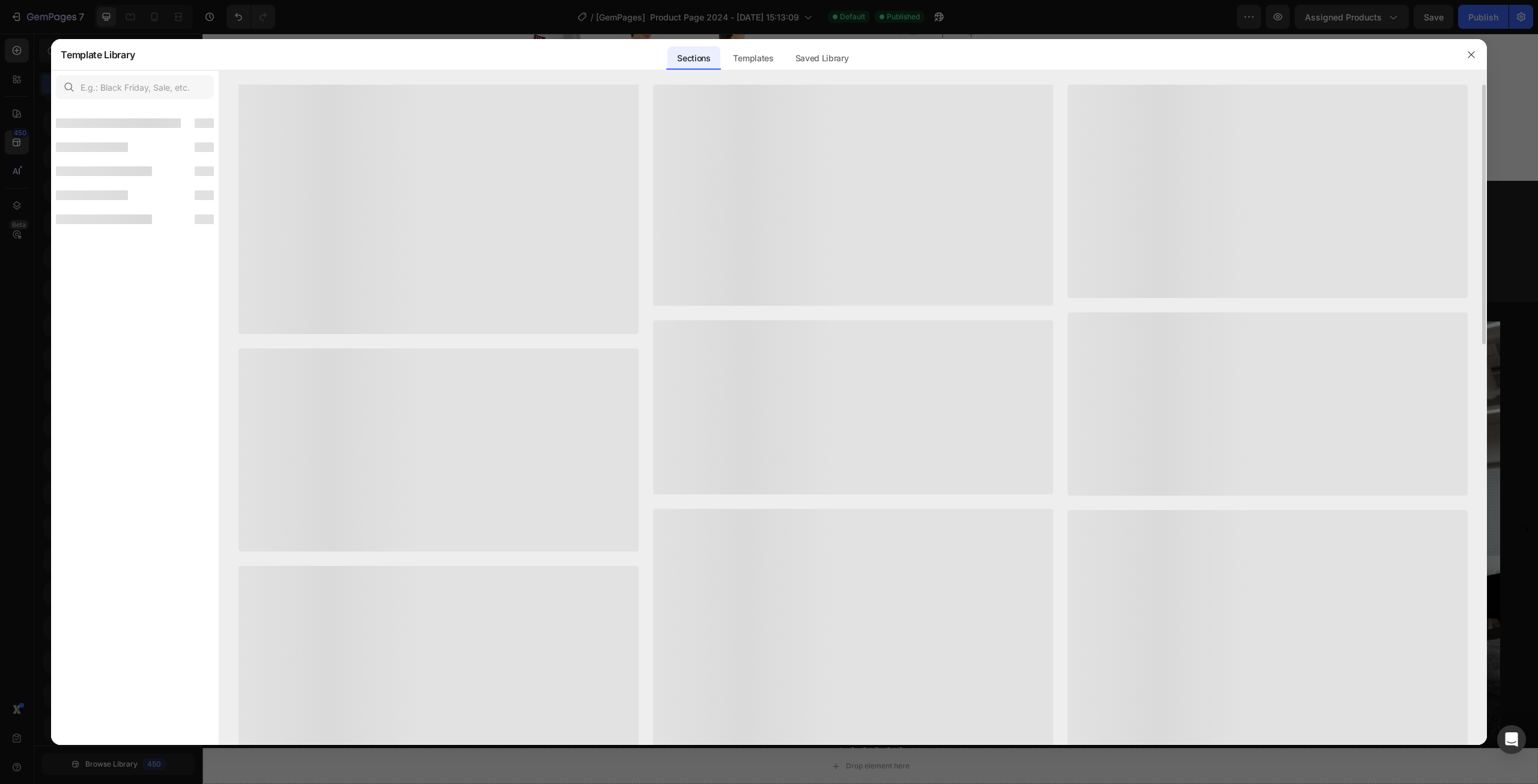
scroll to position [32, 0]
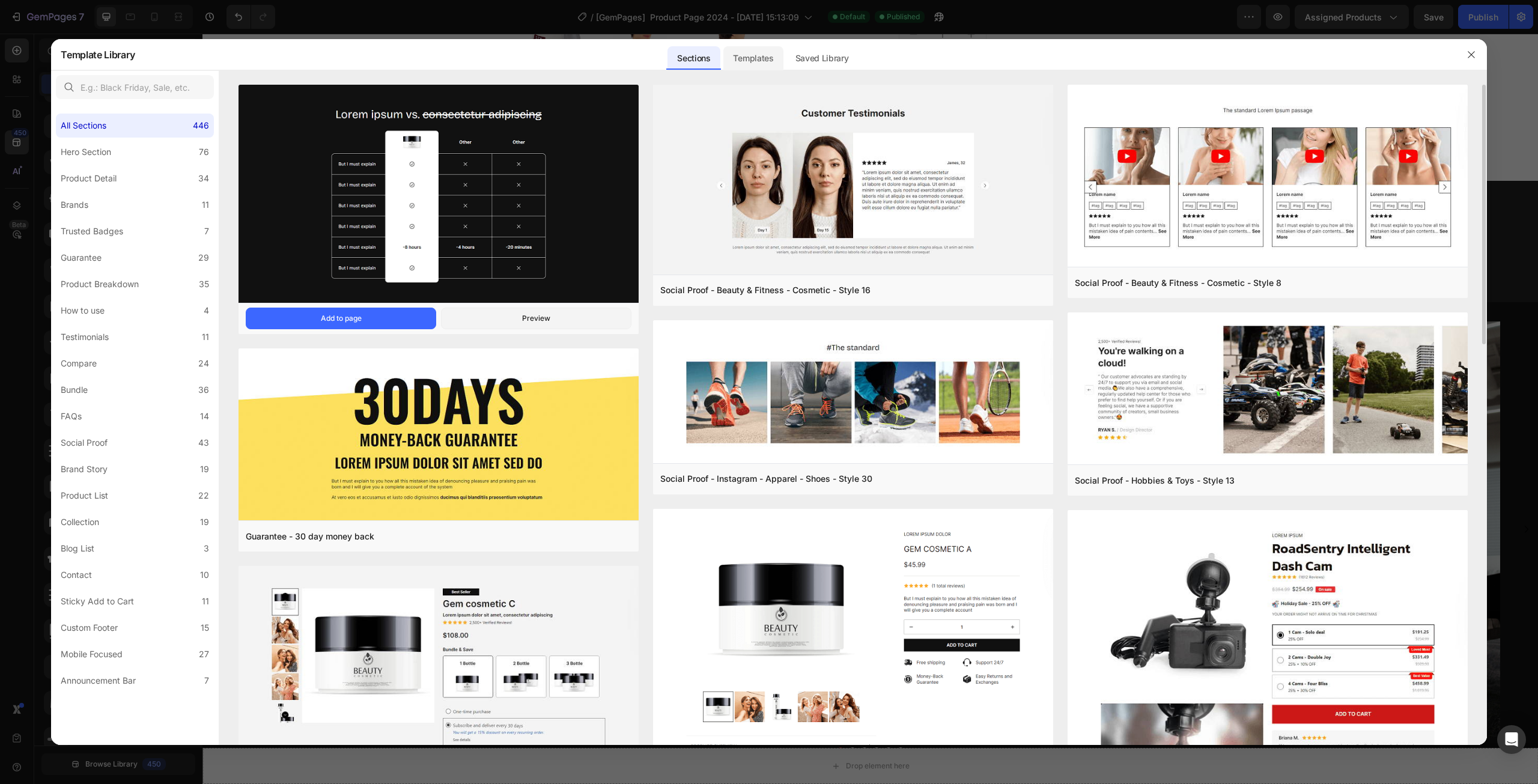
click at [760, 56] on div "Templates" at bounding box center [753, 58] width 59 height 24
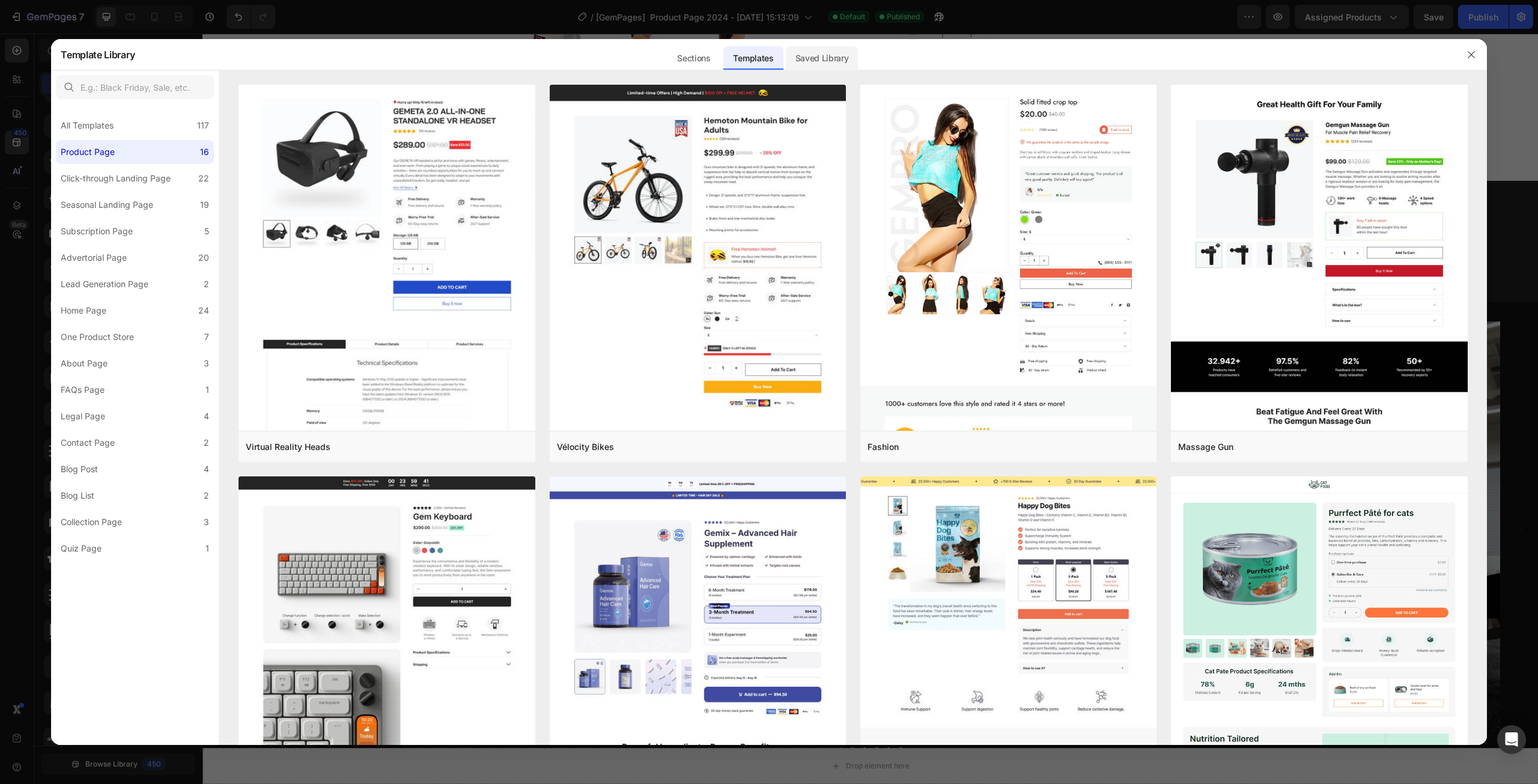
click at [819, 55] on div "Saved Library" at bounding box center [822, 58] width 73 height 24
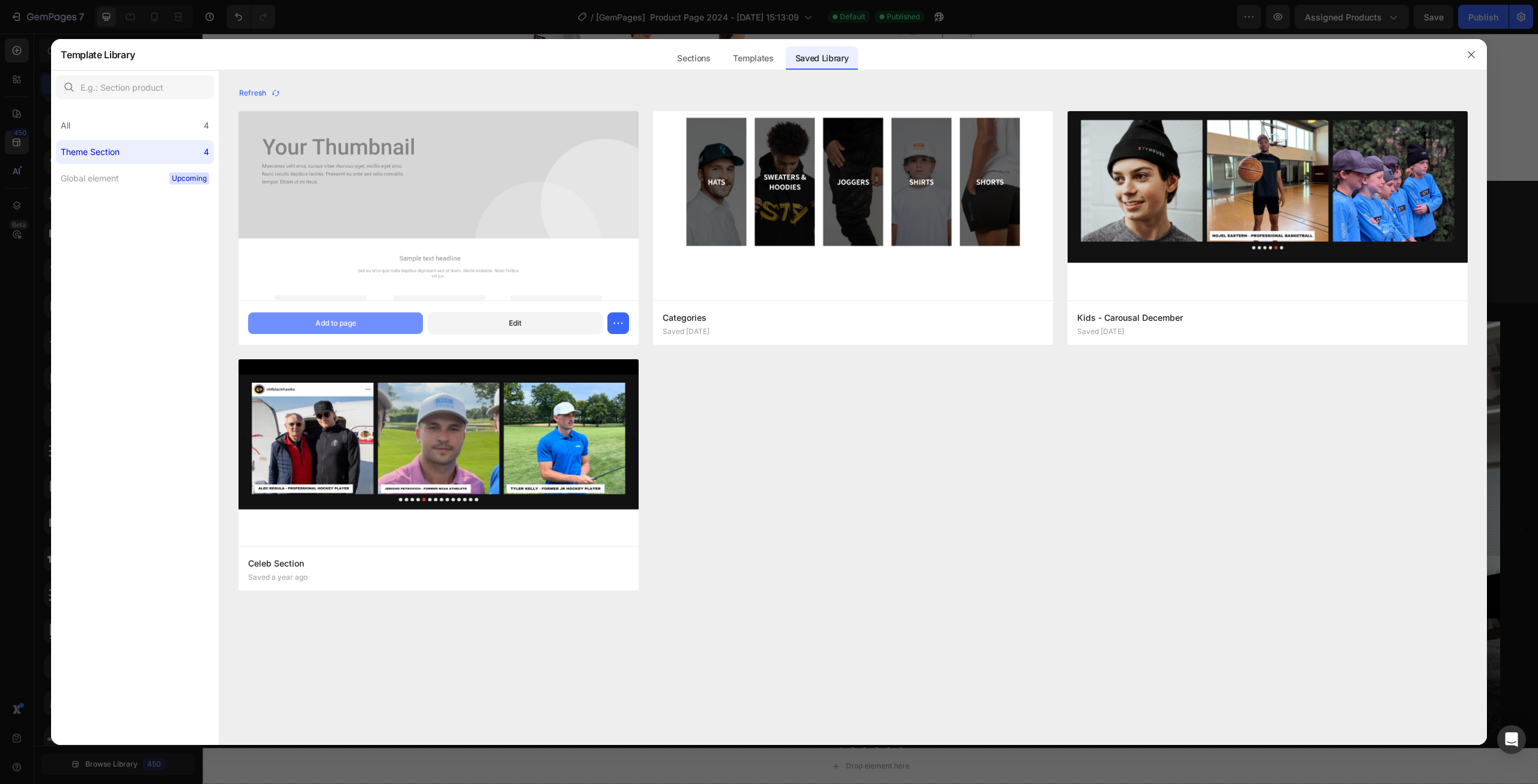
click at [346, 319] on div "Add to page" at bounding box center [336, 323] width 41 height 10
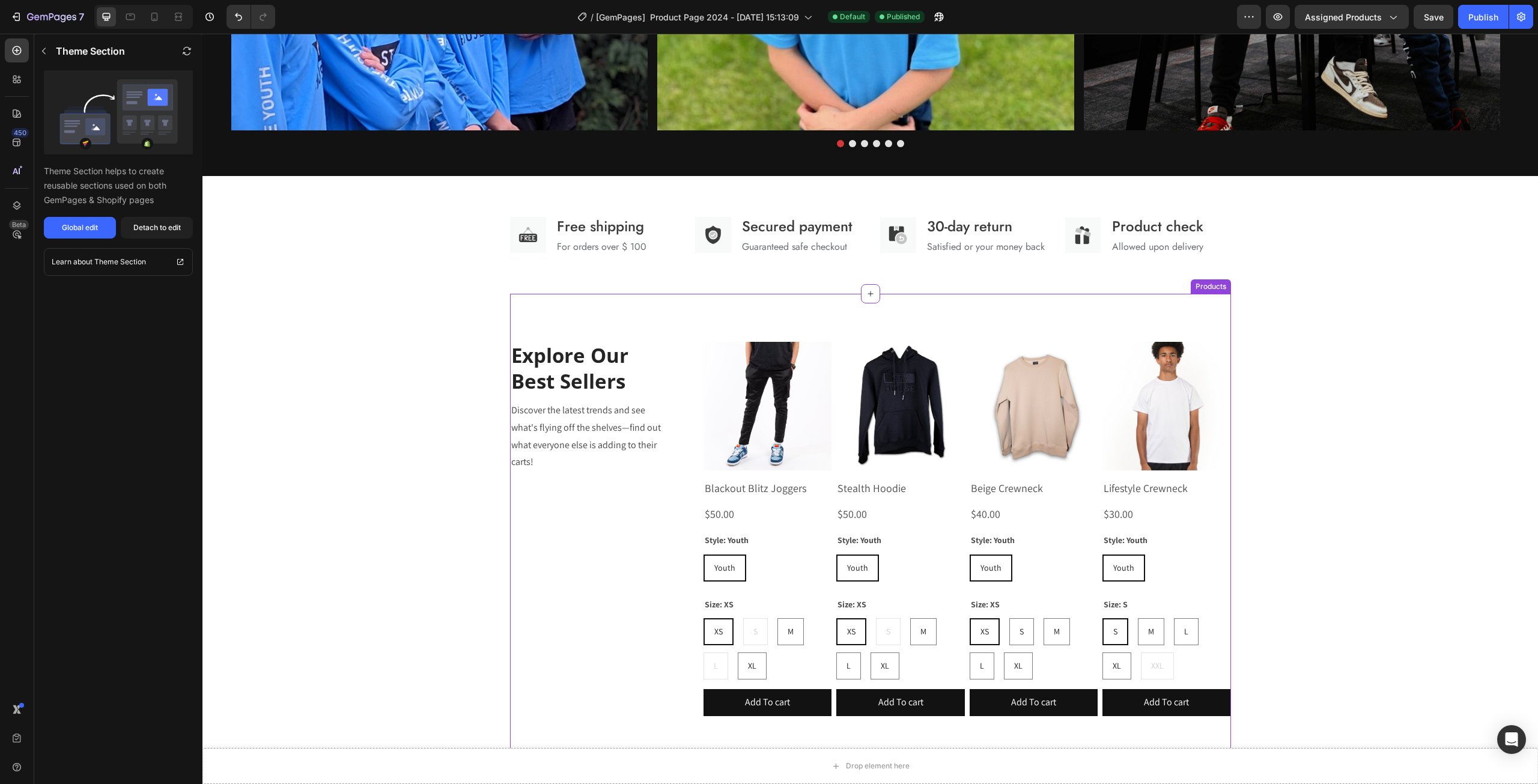
scroll to position [1186, 0]
click at [767, 429] on img at bounding box center [767, 405] width 128 height 128
click at [719, 541] on div "Product Images Blackout Blitz Joggers Product Title $50.00 Product Price Produc…" at bounding box center [767, 533] width 128 height 383
click at [1113, 321] on div "Explore Our Best Sellers Heading Discover the latest trends and see what's flyi…" at bounding box center [871, 525] width 721 height 465
click at [238, 19] on icon "Undo/Redo" at bounding box center [239, 16] width 12 height 12
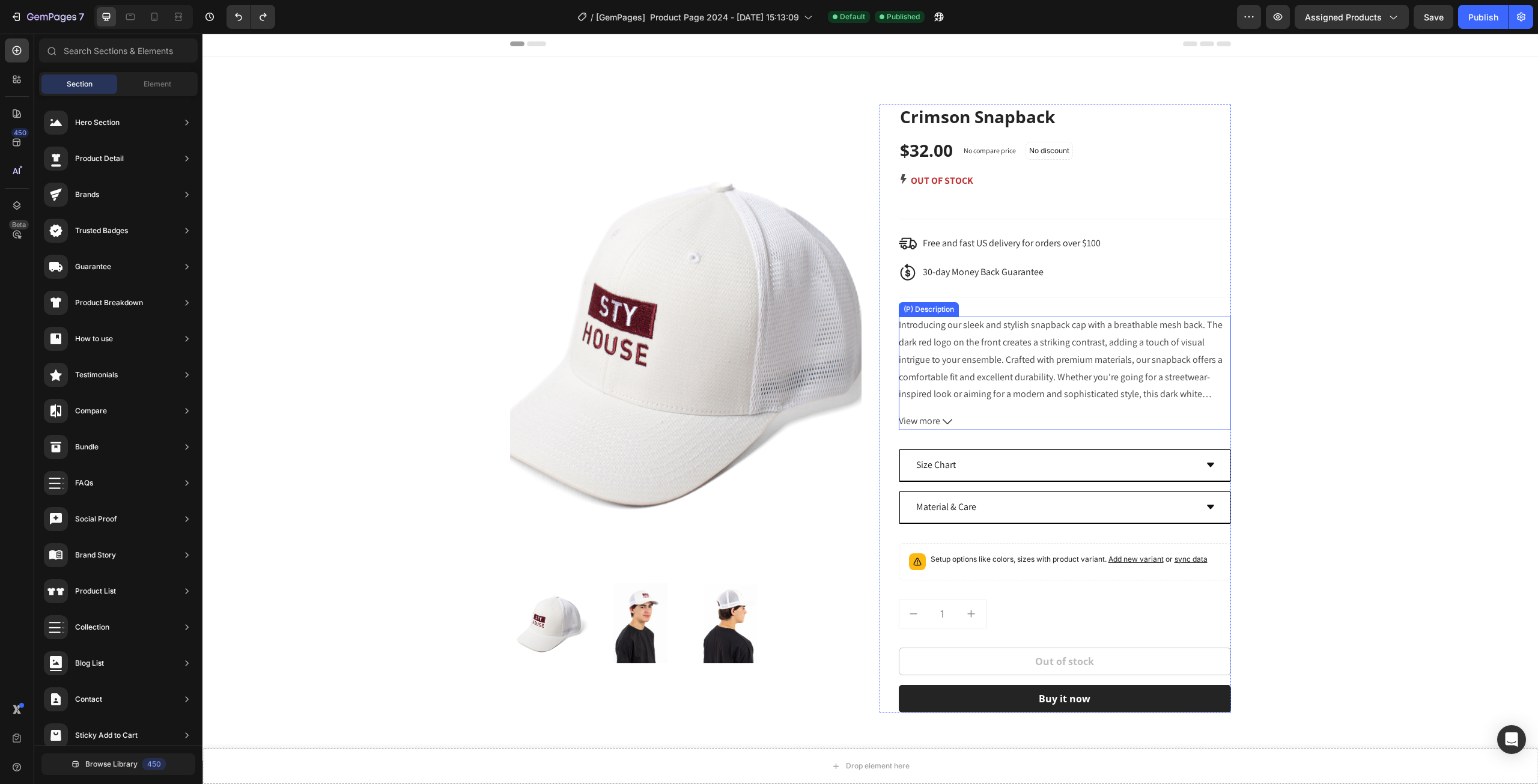
scroll to position [0, 0]
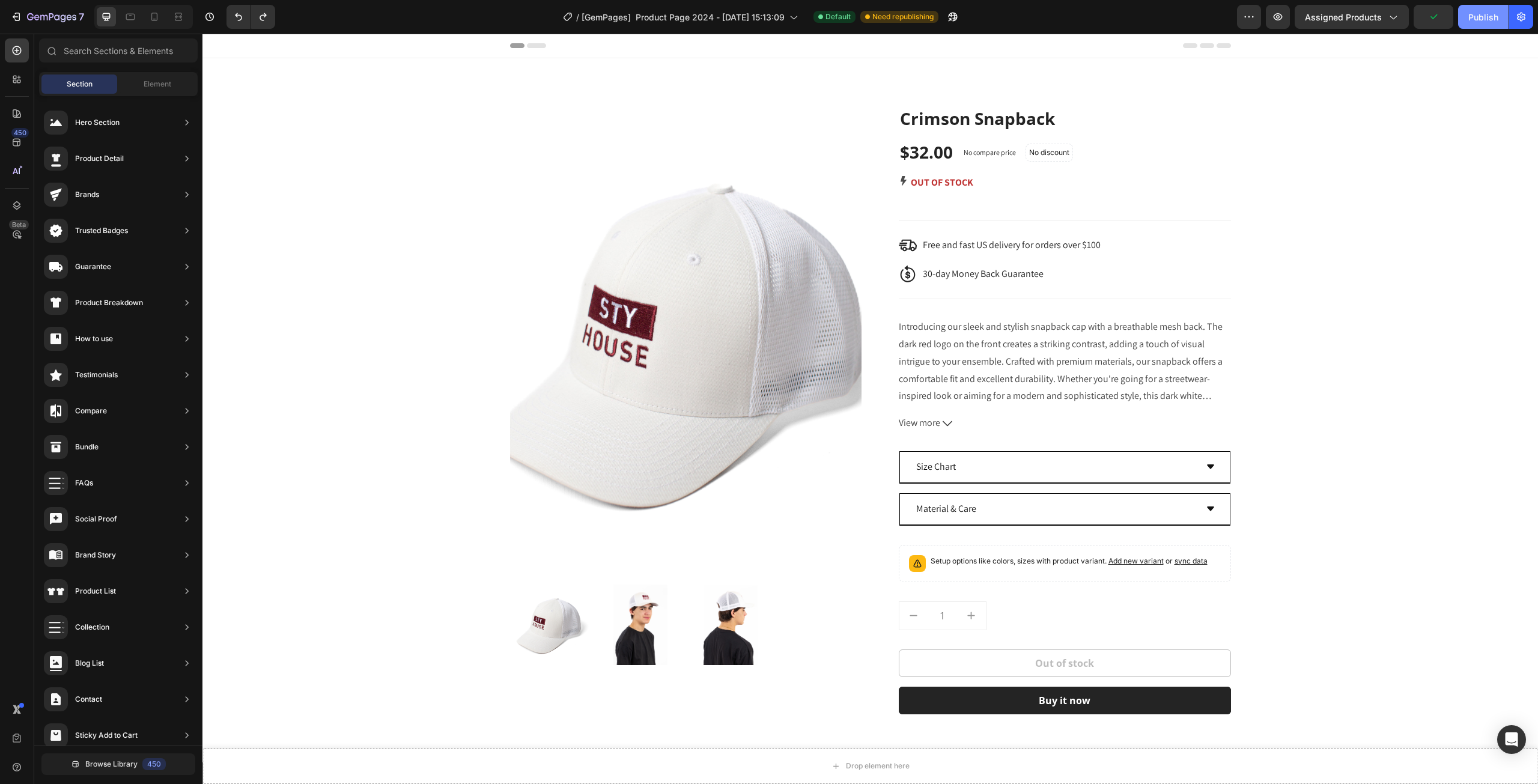
click at [1474, 18] on div "Publish" at bounding box center [1483, 16] width 30 height 13
drag, startPoint x: 1236, startPoint y: 259, endPoint x: 1352, endPoint y: 425, distance: 202.5
click at [1352, 425] on div "Product Images & Gallery Crimson Snapback (P) Title $32.00 (P) Price (P) Price …" at bounding box center [870, 410] width 1318 height 668
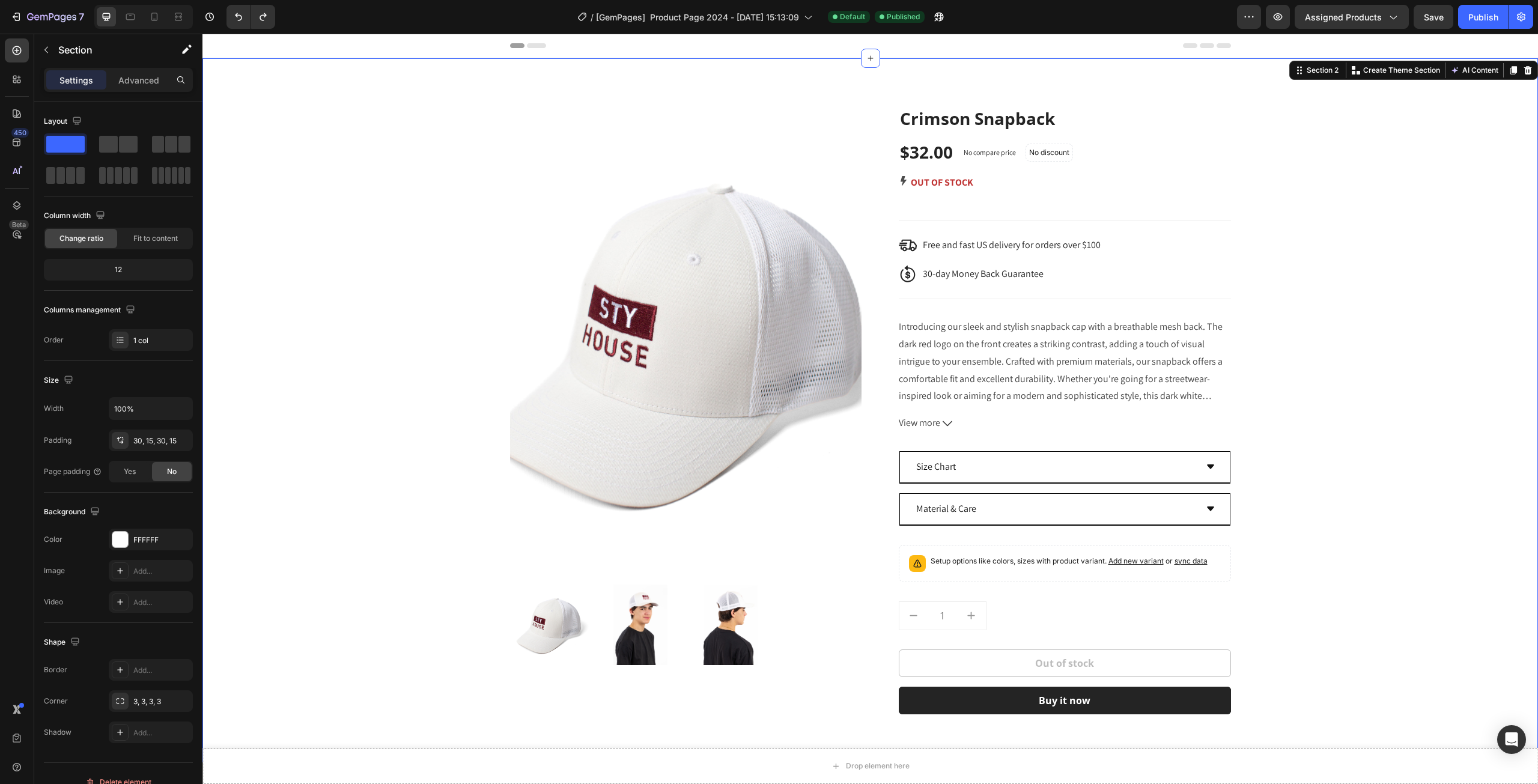
click at [1352, 425] on div "Product Images & Gallery Crimson Snapback (P) Title $32.00 (P) Price (P) Price …" at bounding box center [870, 410] width 1318 height 668
click at [34, 22] on icon "button" at bounding box center [52, 18] width 49 height 10
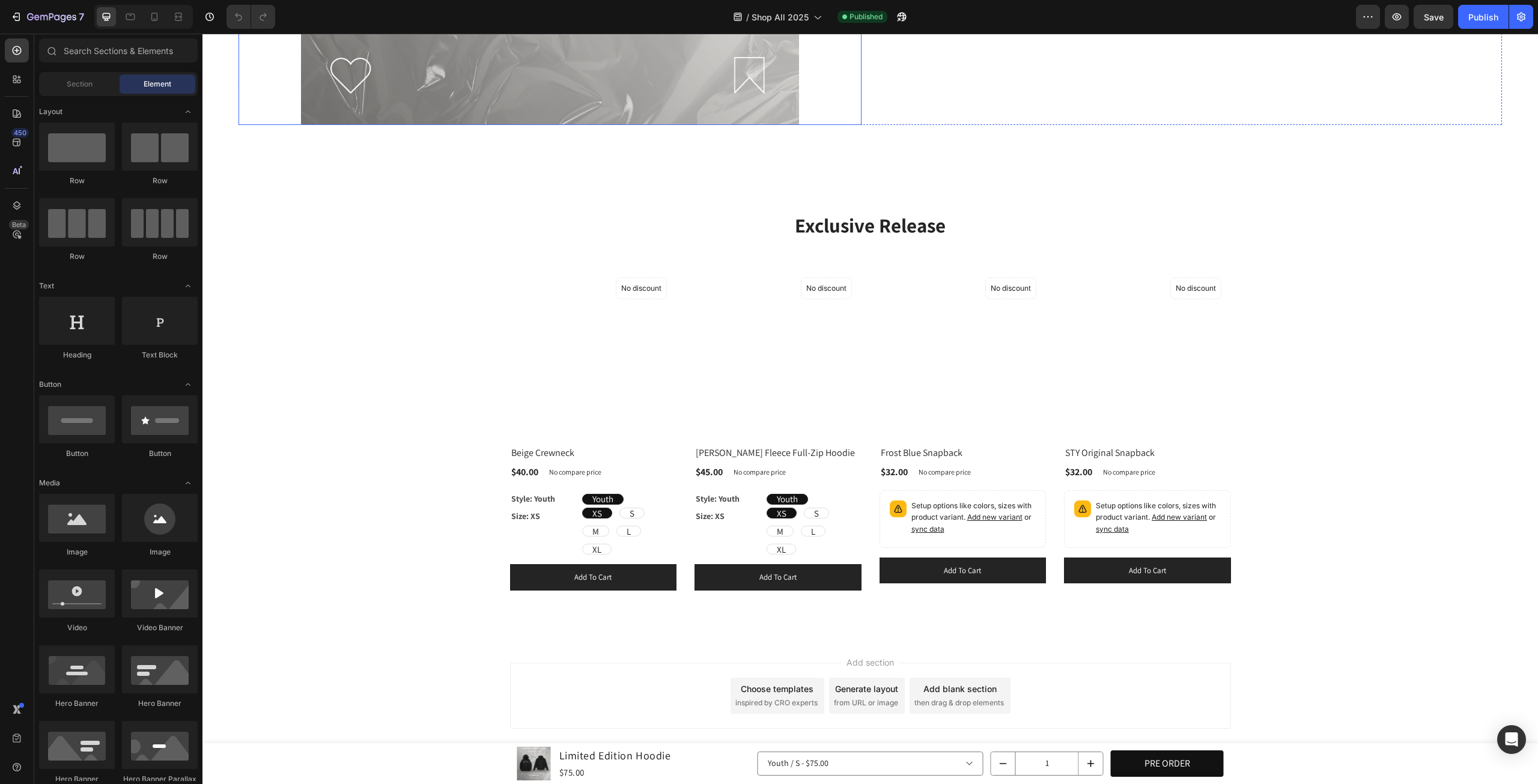
scroll to position [1212, 0]
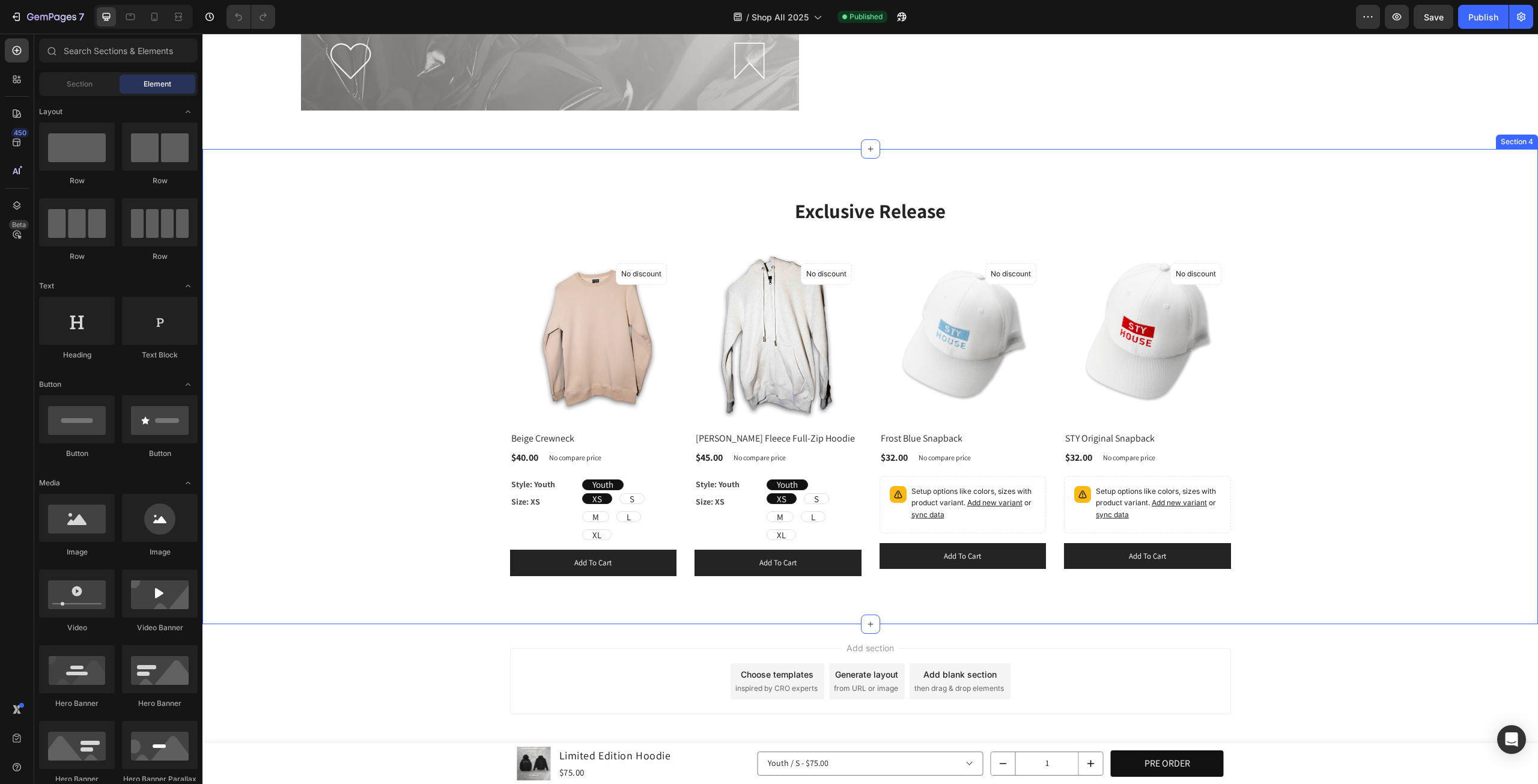
click at [472, 352] on div "Exclusive Release Heading Row (P) Images No discount Not be displayed when publ…" at bounding box center [870, 386] width 1318 height 379
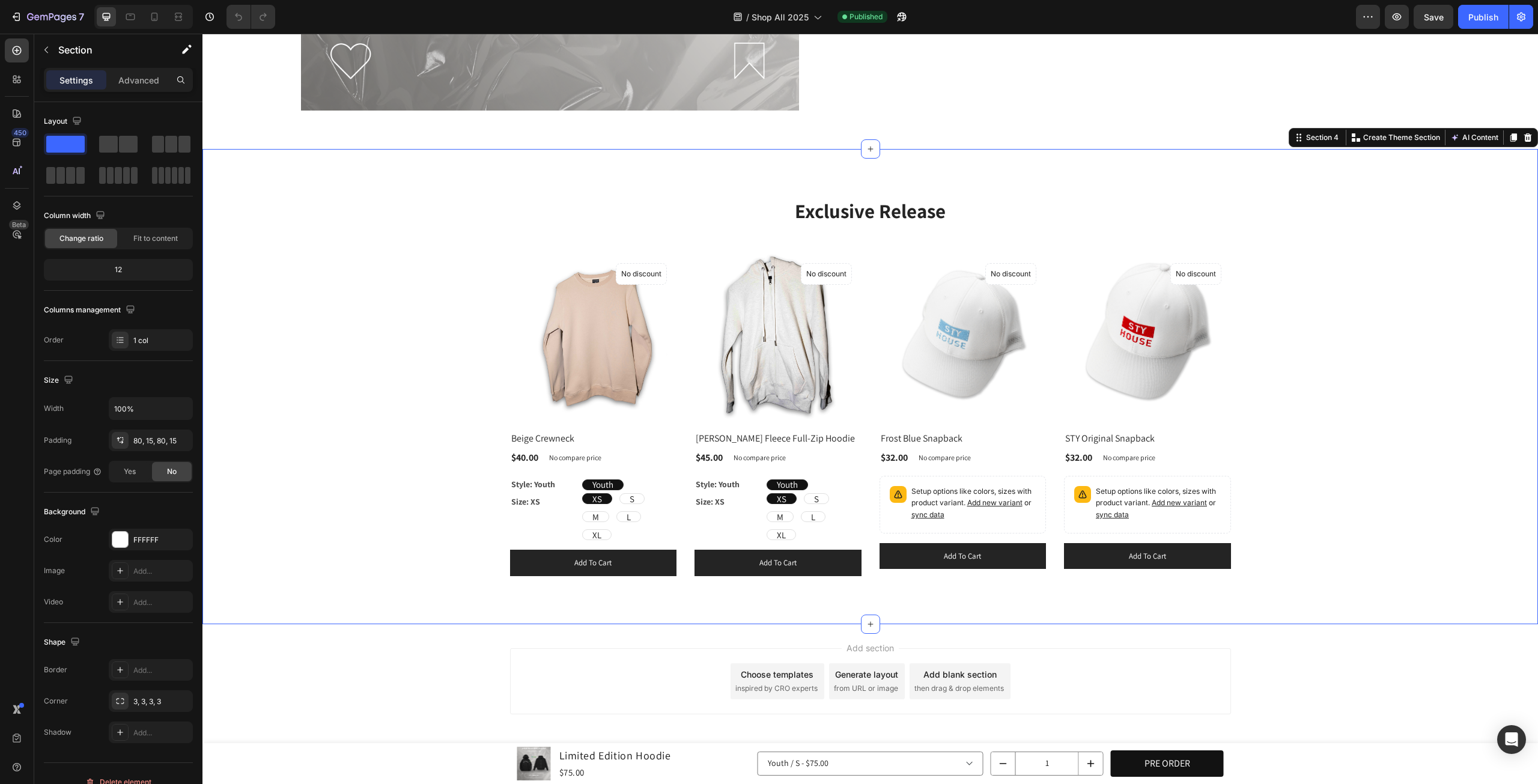
click at [526, 366] on img at bounding box center [593, 337] width 167 height 167
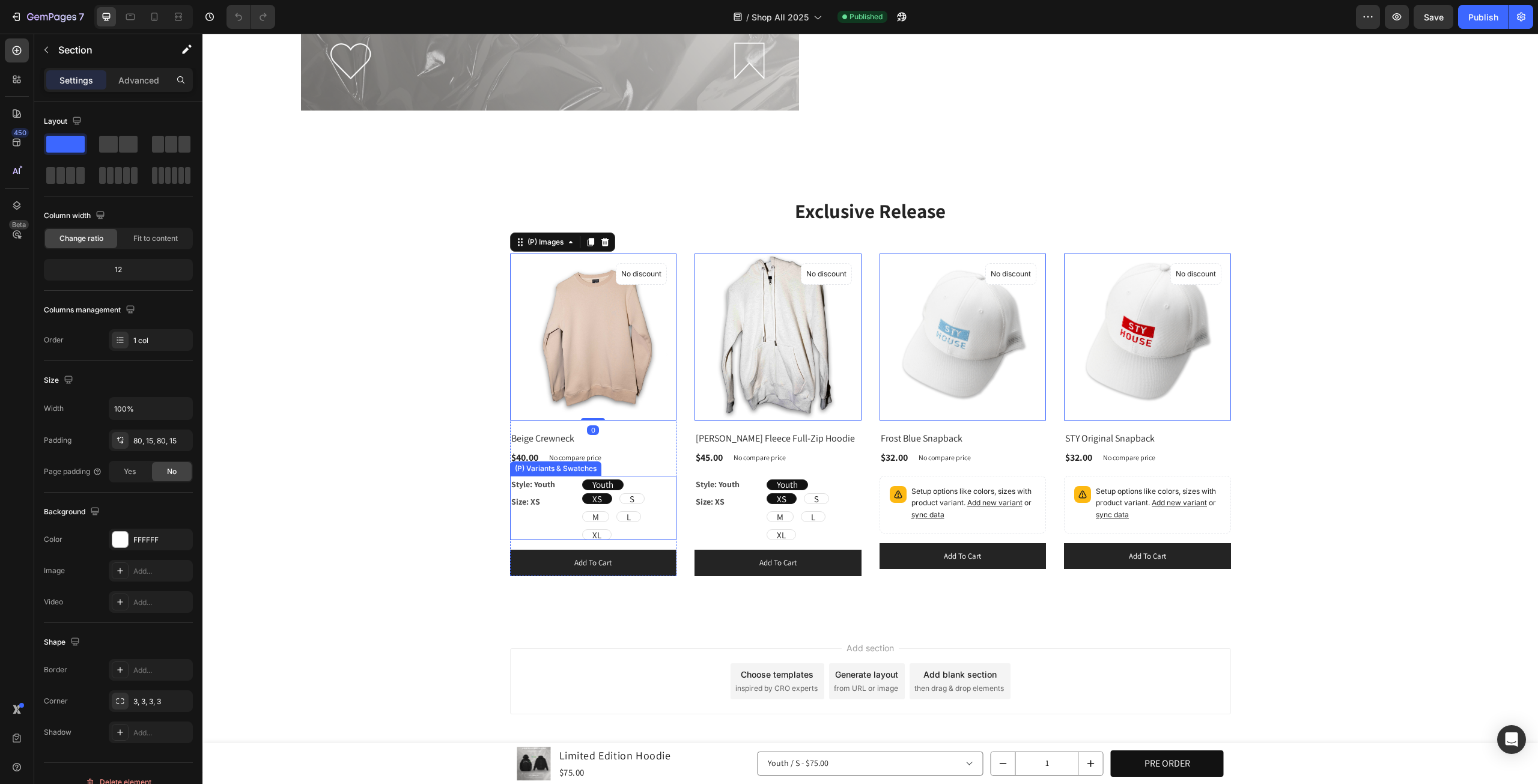
click at [501, 514] on div "Exclusive Release Heading Row (P) Images 0 No discount Not be displayed when pu…" at bounding box center [870, 386] width 1318 height 379
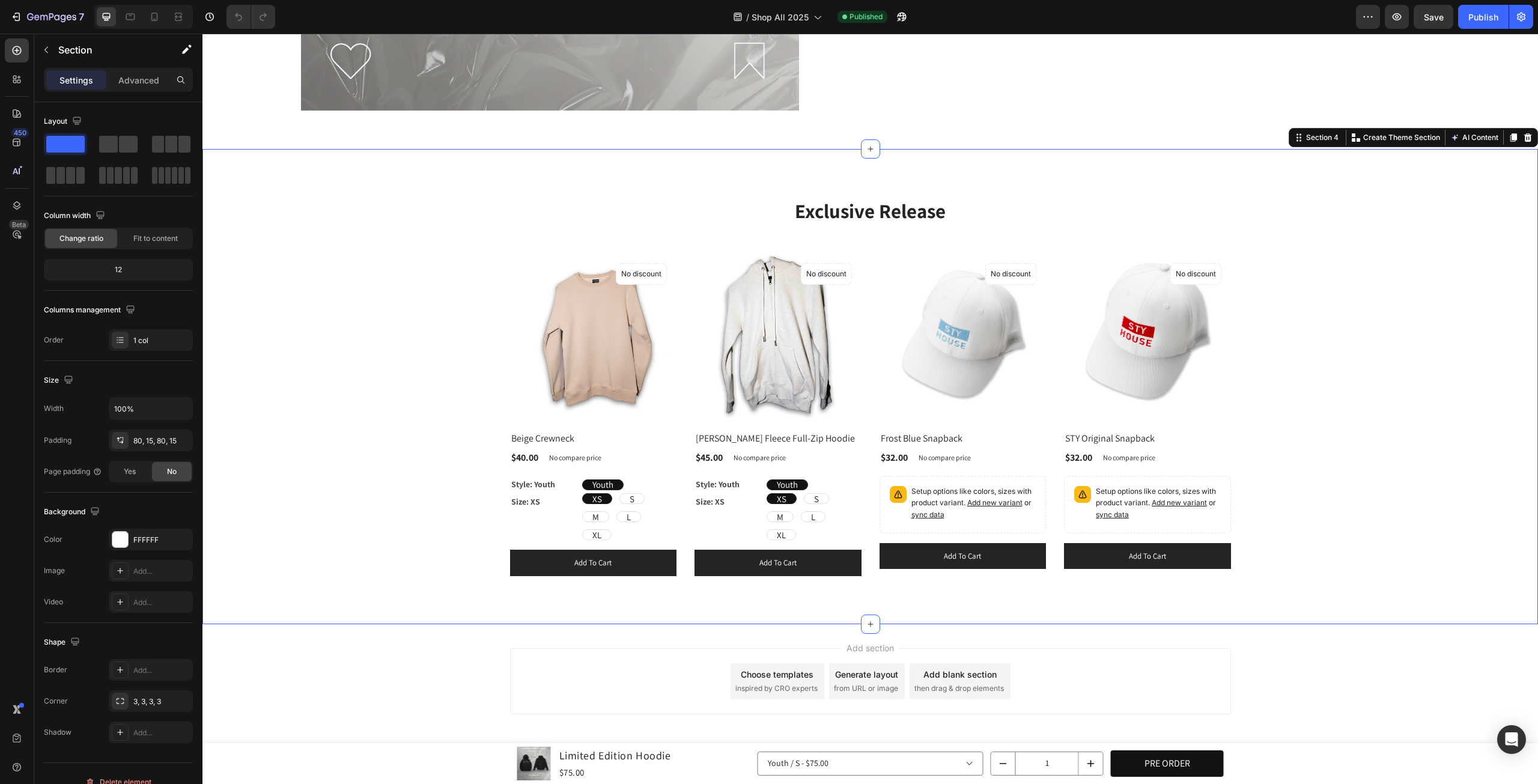
click at [671, 242] on div "Exclusive Release Heading Row (P) Images No discount Not be displayed when publ…" at bounding box center [870, 386] width 1318 height 379
click at [695, 260] on img at bounding box center [778, 337] width 167 height 167
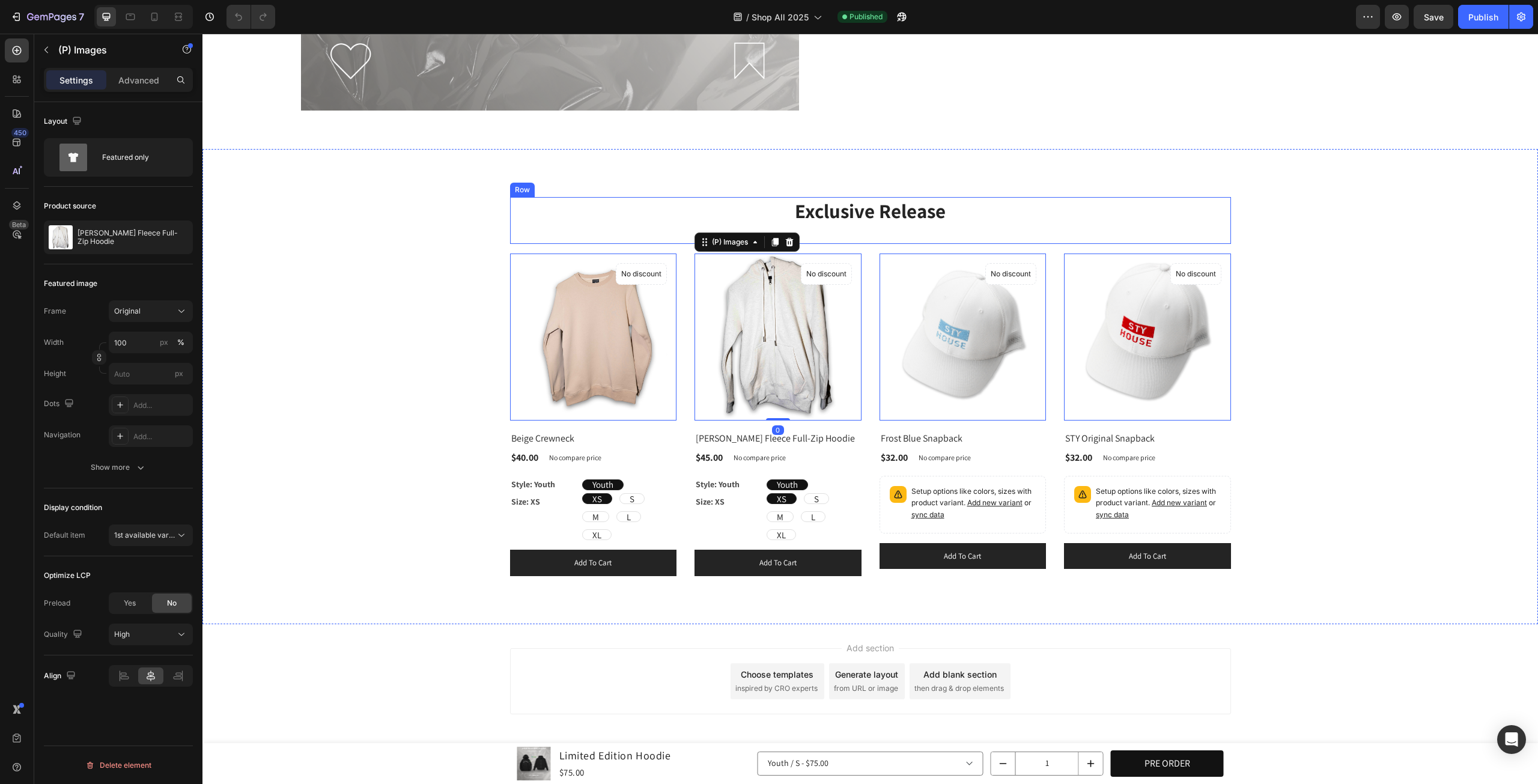
click at [639, 227] on div "Exclusive Release Heading" at bounding box center [871, 220] width 721 height 47
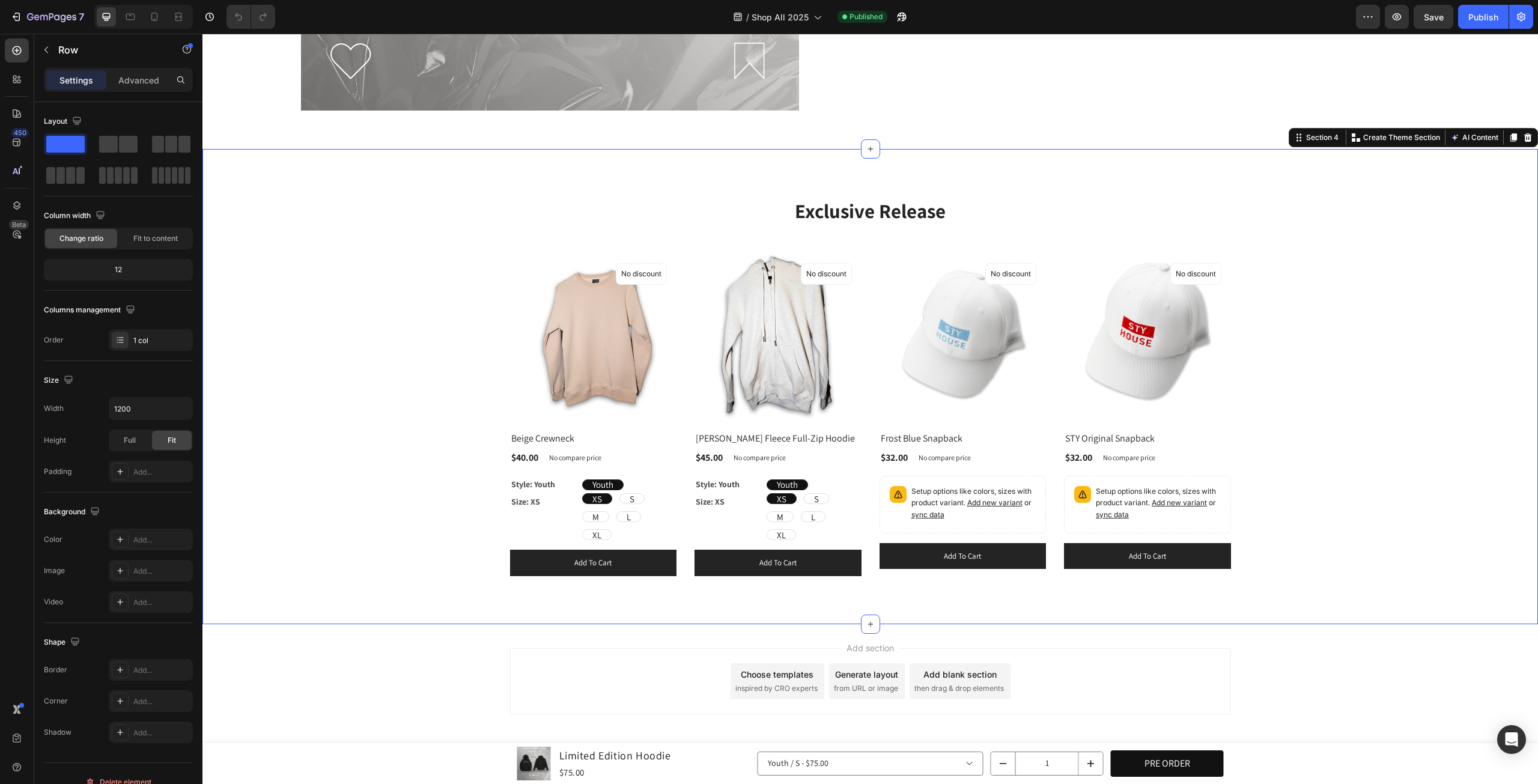
click at [440, 300] on div "Exclusive Release Heading Row (P) Images No discount Not be displayed when publ…" at bounding box center [870, 386] width 1318 height 379
click at [515, 277] on img at bounding box center [593, 337] width 167 height 167
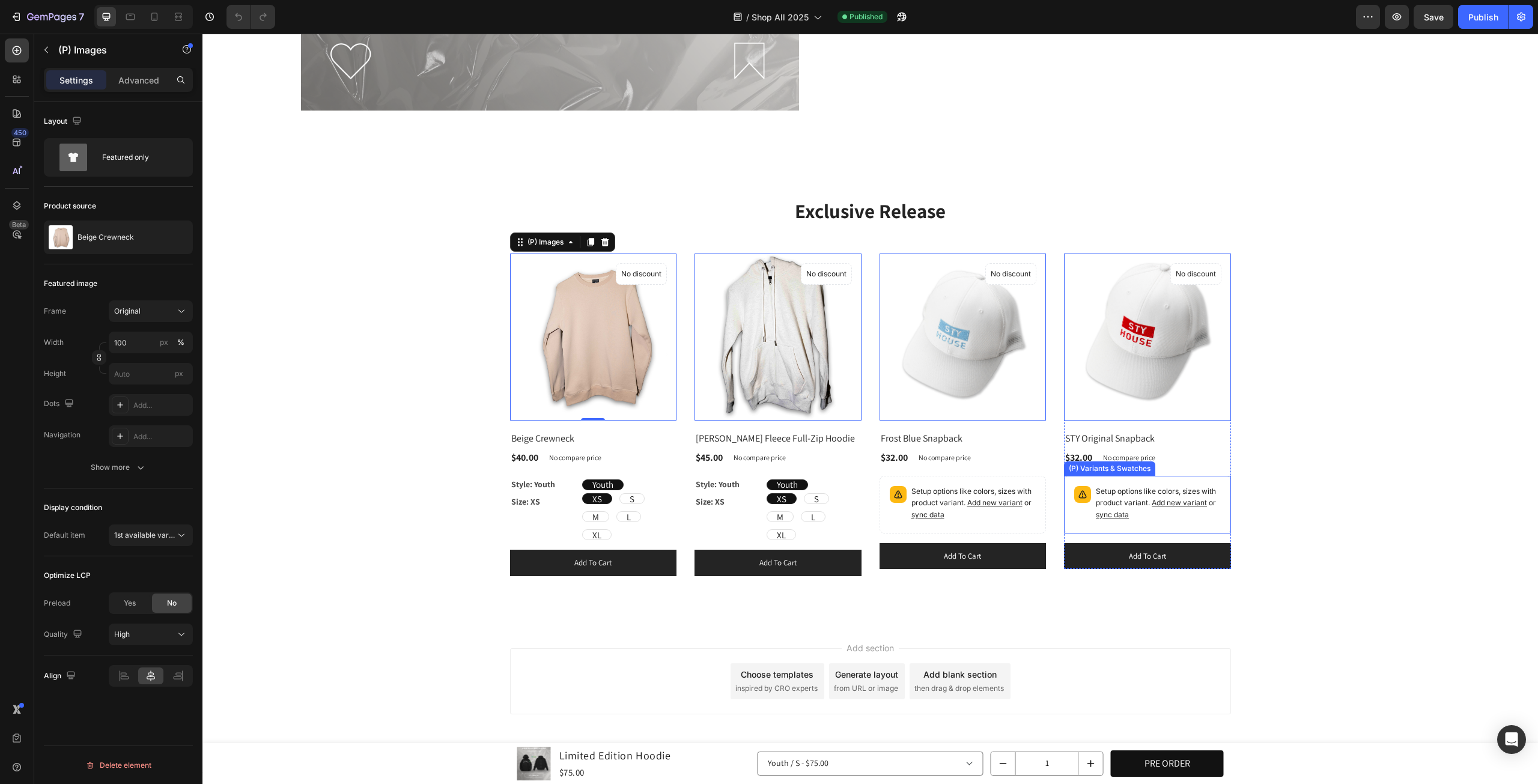
click at [1230, 512] on div "Exclusive Release Heading Row (P) Images 0 No discount Not be displayed when pu…" at bounding box center [870, 386] width 1318 height 379
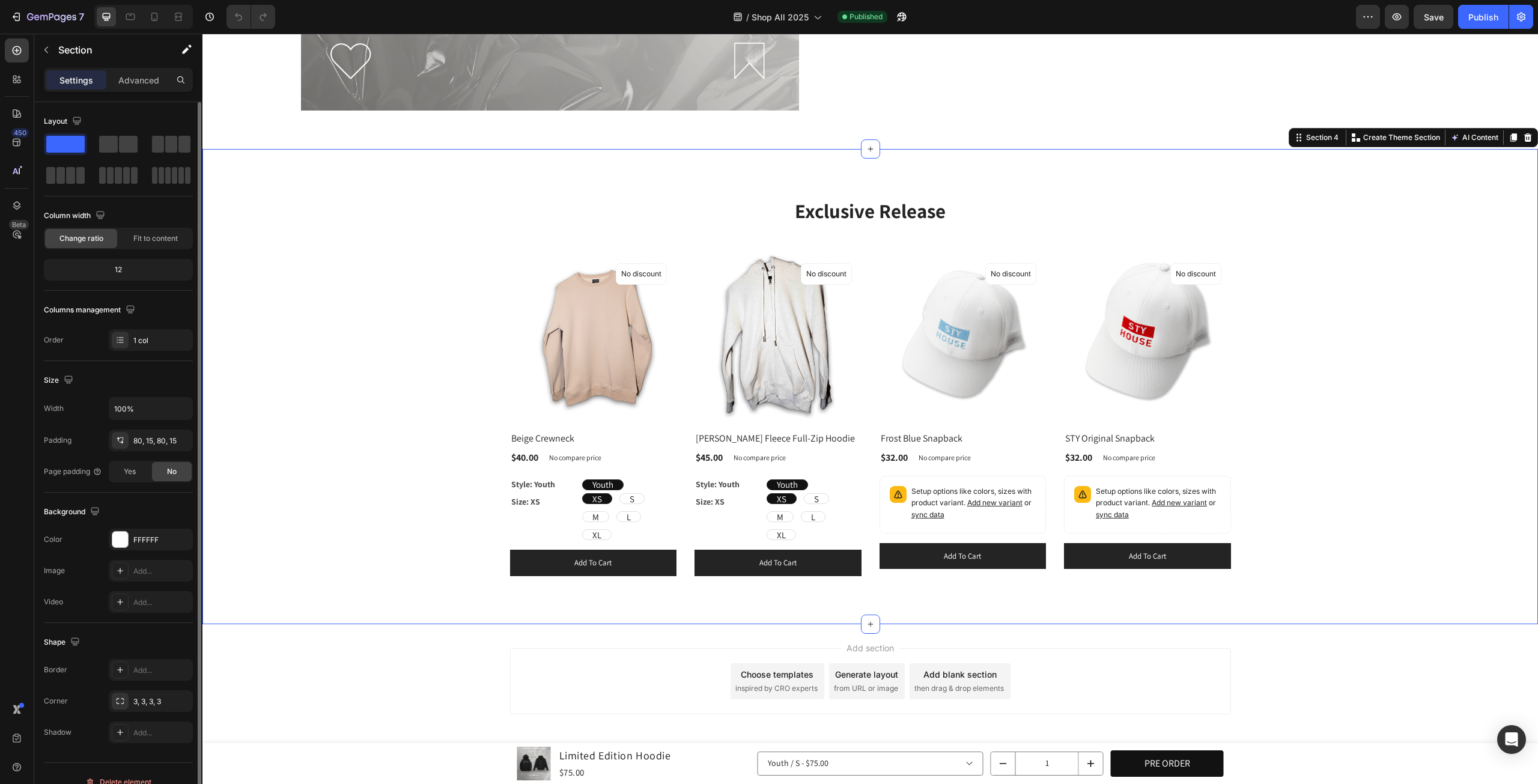
scroll to position [15, 0]
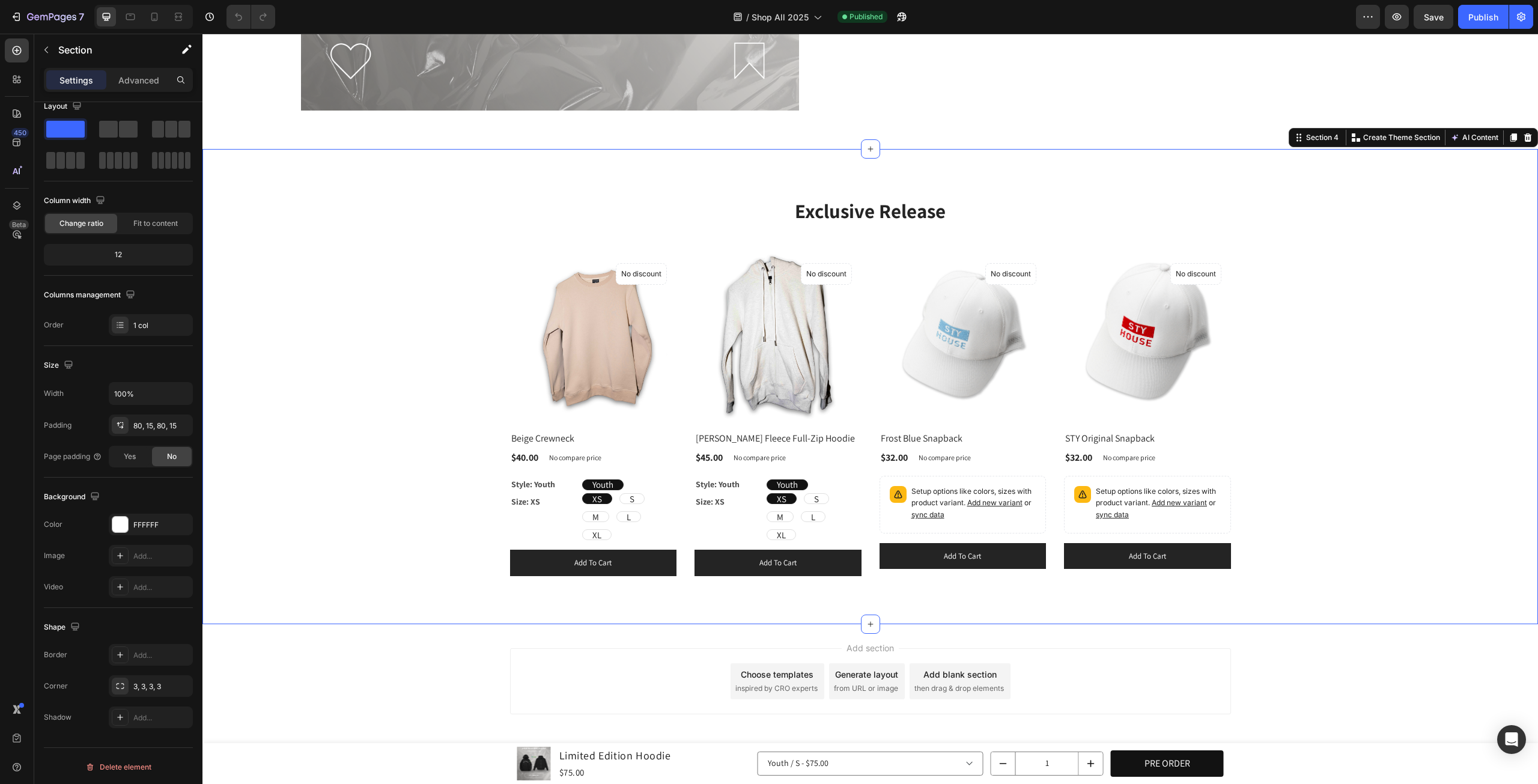
click at [865, 570] on div "Exclusive Release Heading Row (P) Images No discount Not be displayed when publ…" at bounding box center [870, 386] width 1336 height 475
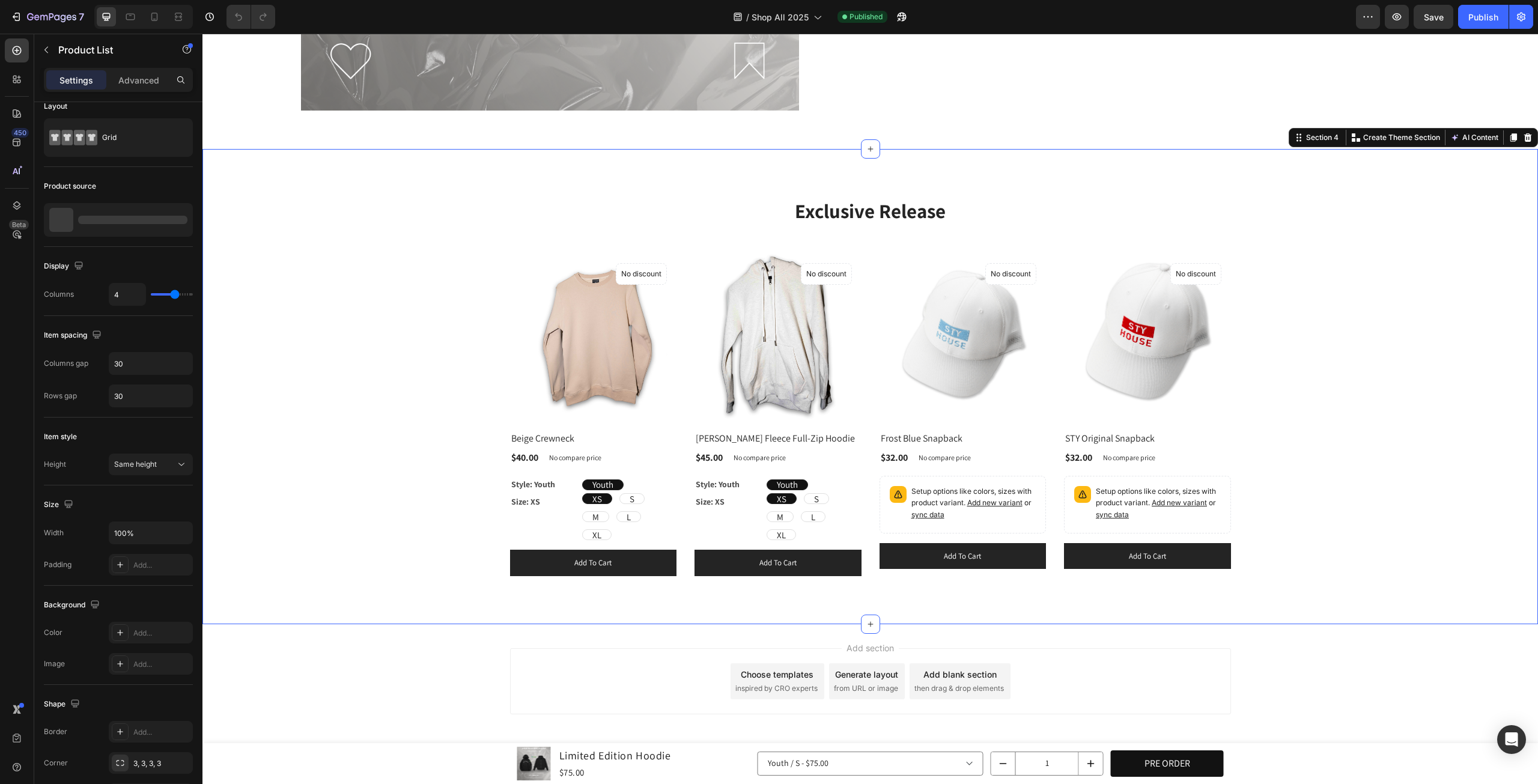
click at [865, 558] on div "(P) Images No discount Not be displayed when published Product Badge Row Beige …" at bounding box center [871, 414] width 721 height 322
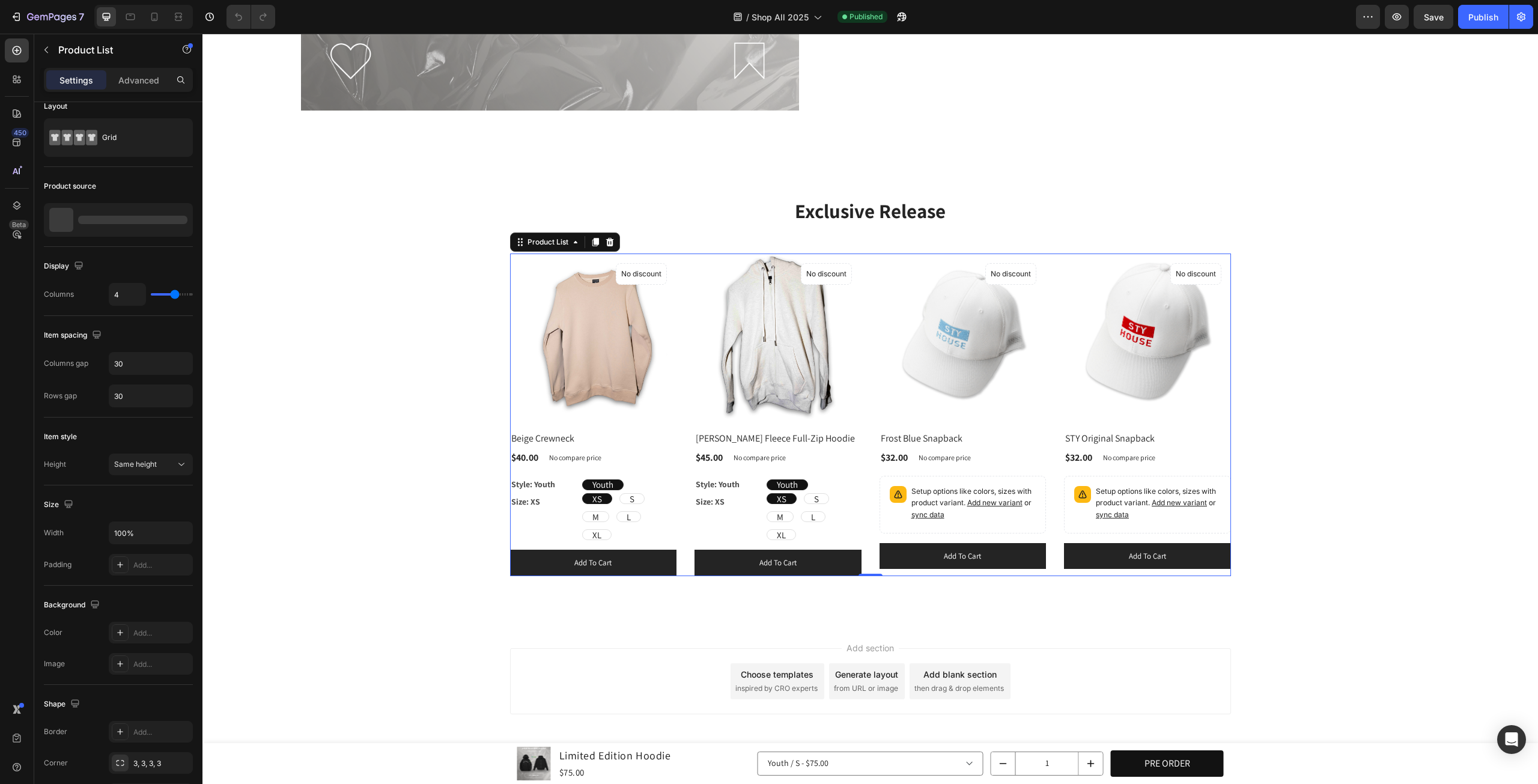
scroll to position [0, 0]
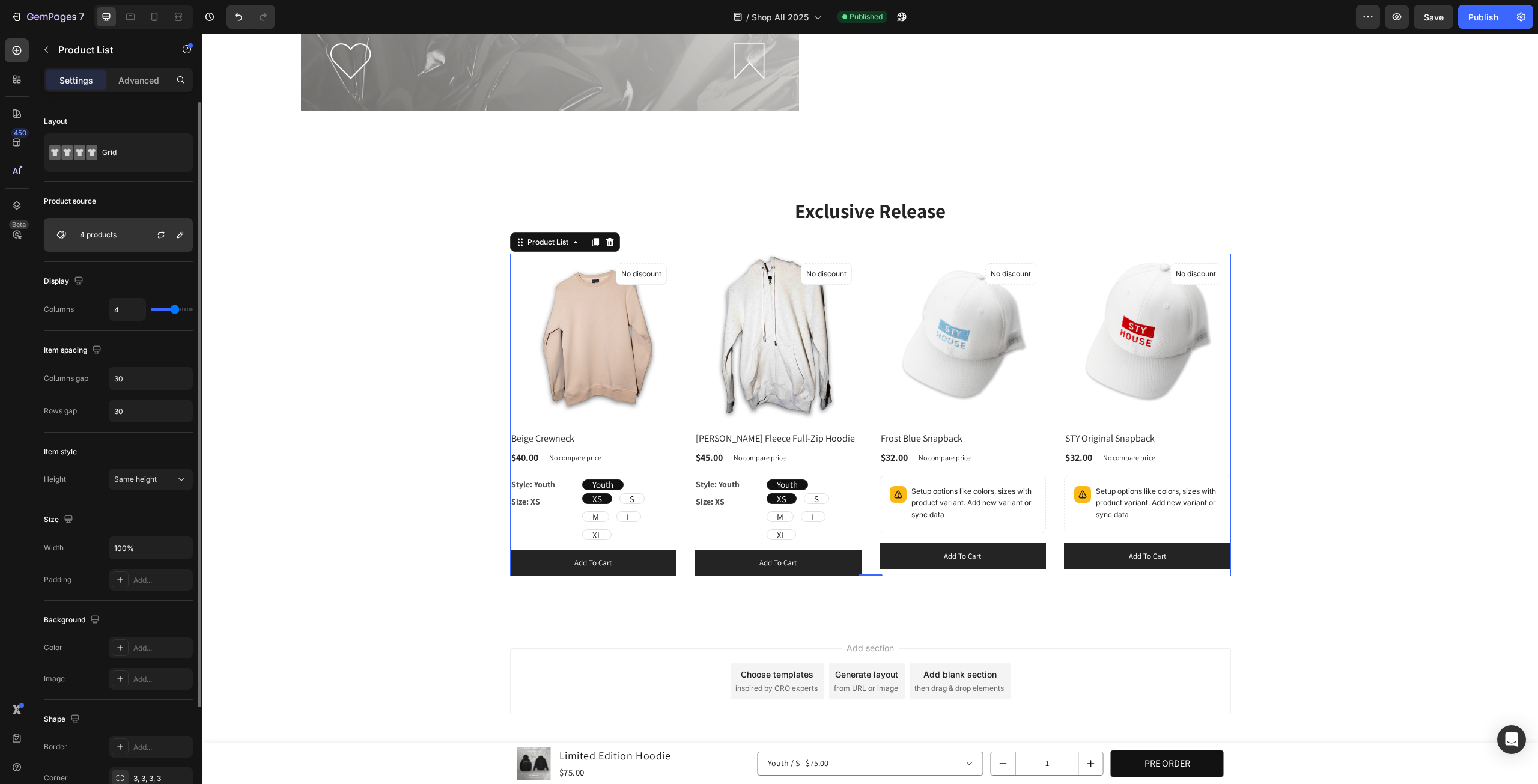
click at [117, 243] on div "4 products" at bounding box center [118, 234] width 149 height 34
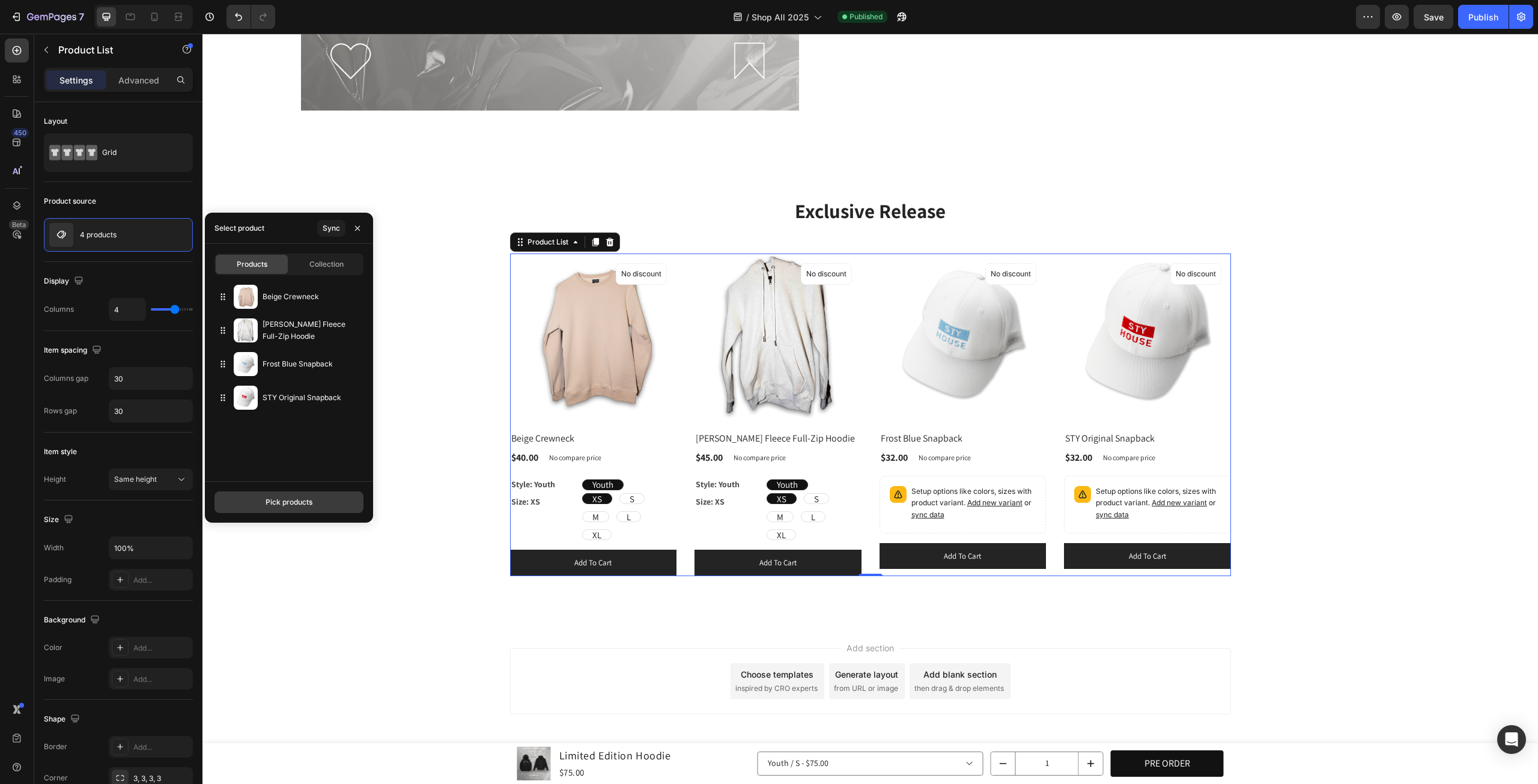
click at [284, 502] on div "Pick products" at bounding box center [289, 502] width 47 height 10
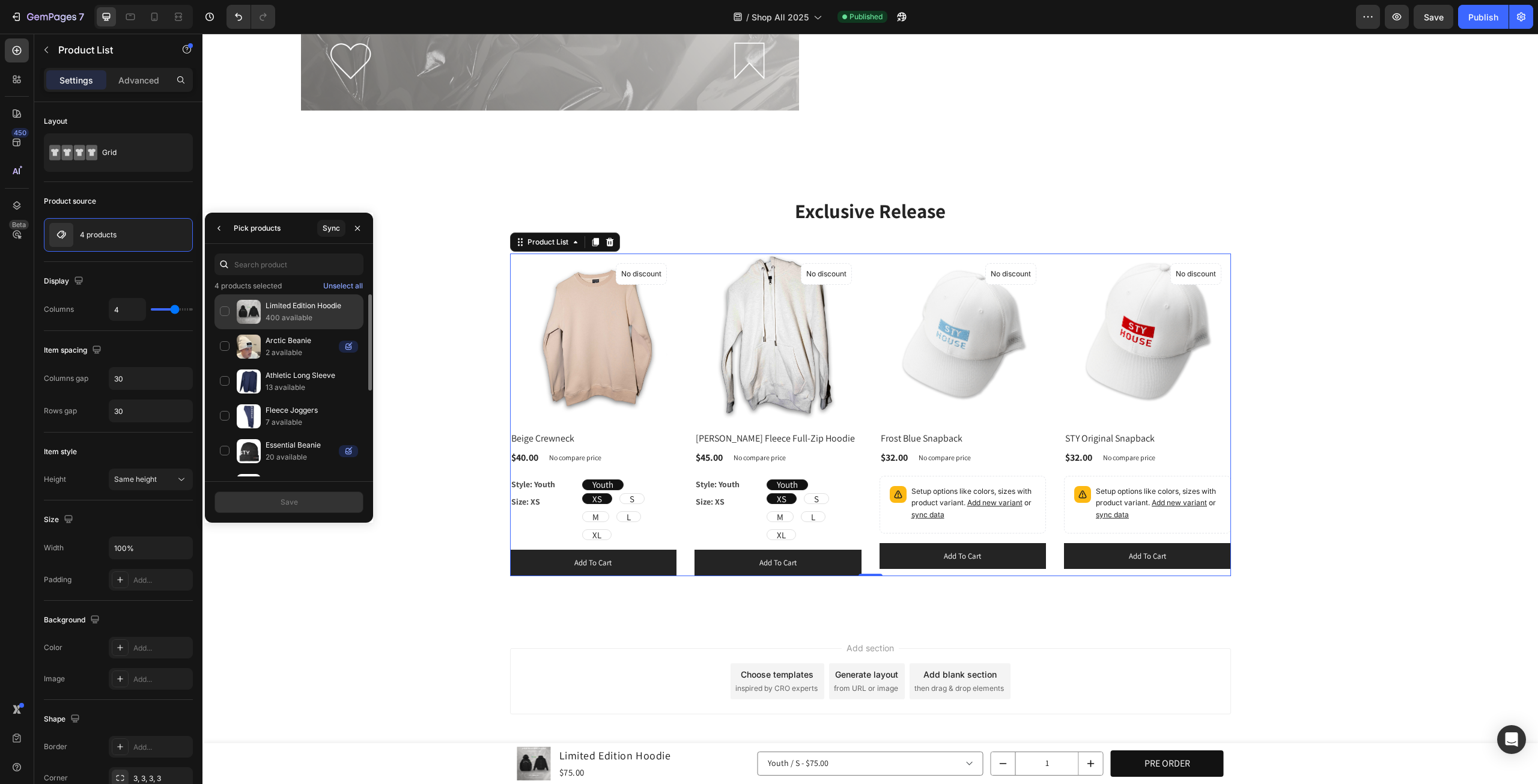
click at [226, 329] on div "Limited Edition Hoodie 400 available" at bounding box center [289, 346] width 149 height 35
click at [279, 496] on button "Save" at bounding box center [289, 502] width 149 height 22
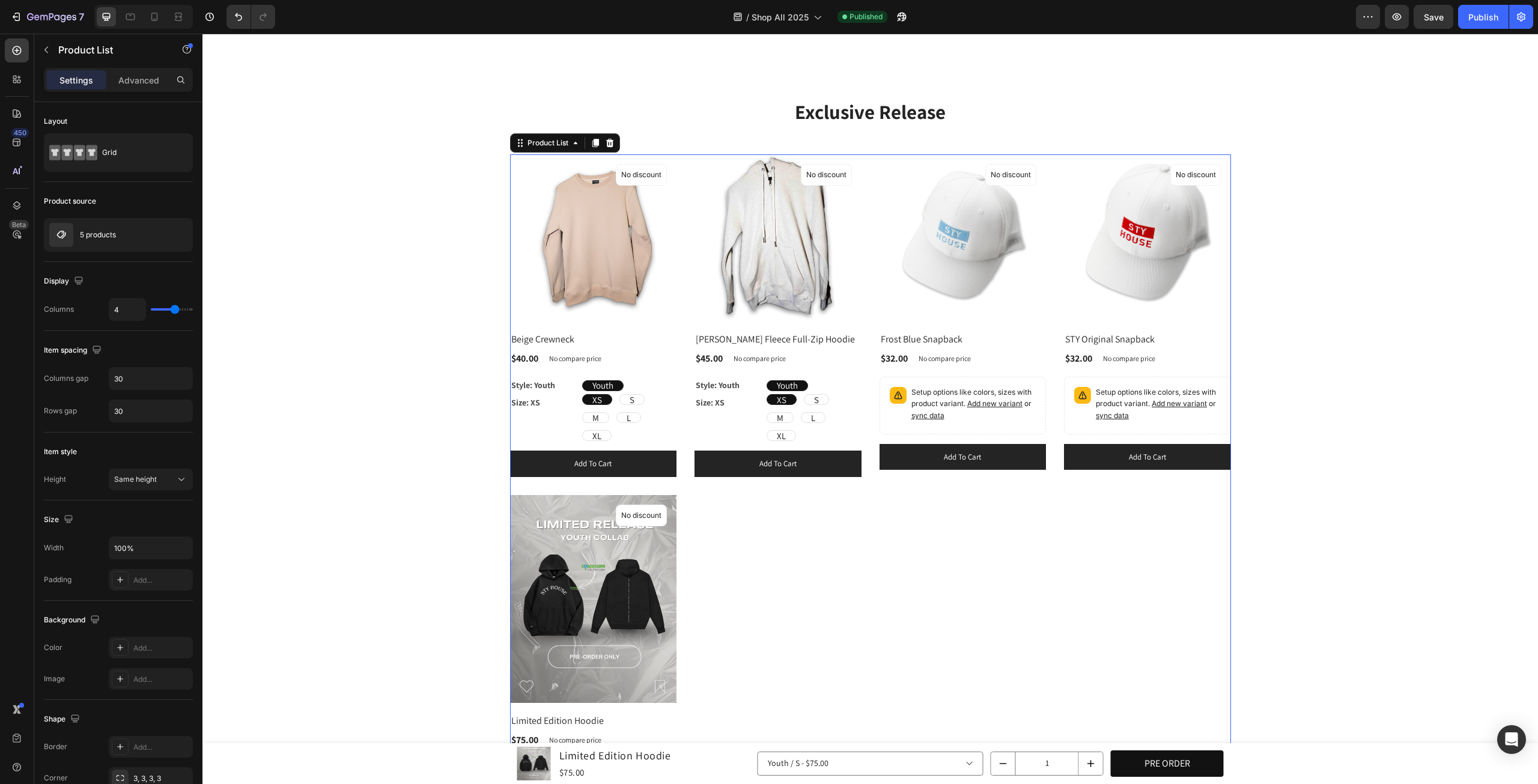
scroll to position [1312, 0]
type input "5"
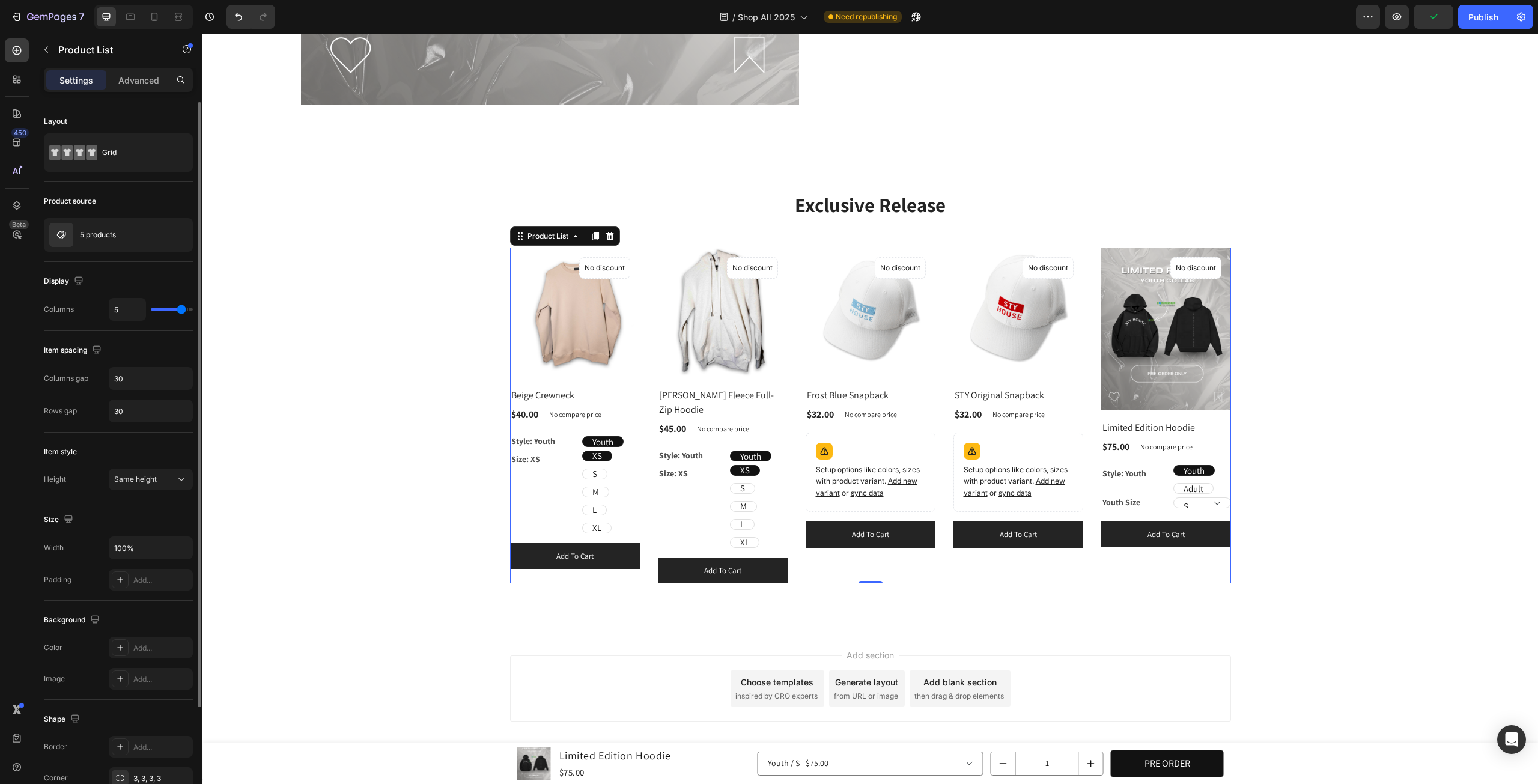
drag, startPoint x: 173, startPoint y: 309, endPoint x: 179, endPoint y: 310, distance: 6.1
type input "5"
click at [179, 310] on input "range" at bounding box center [172, 309] width 42 height 2
click at [157, 243] on div at bounding box center [165, 234] width 53 height 32
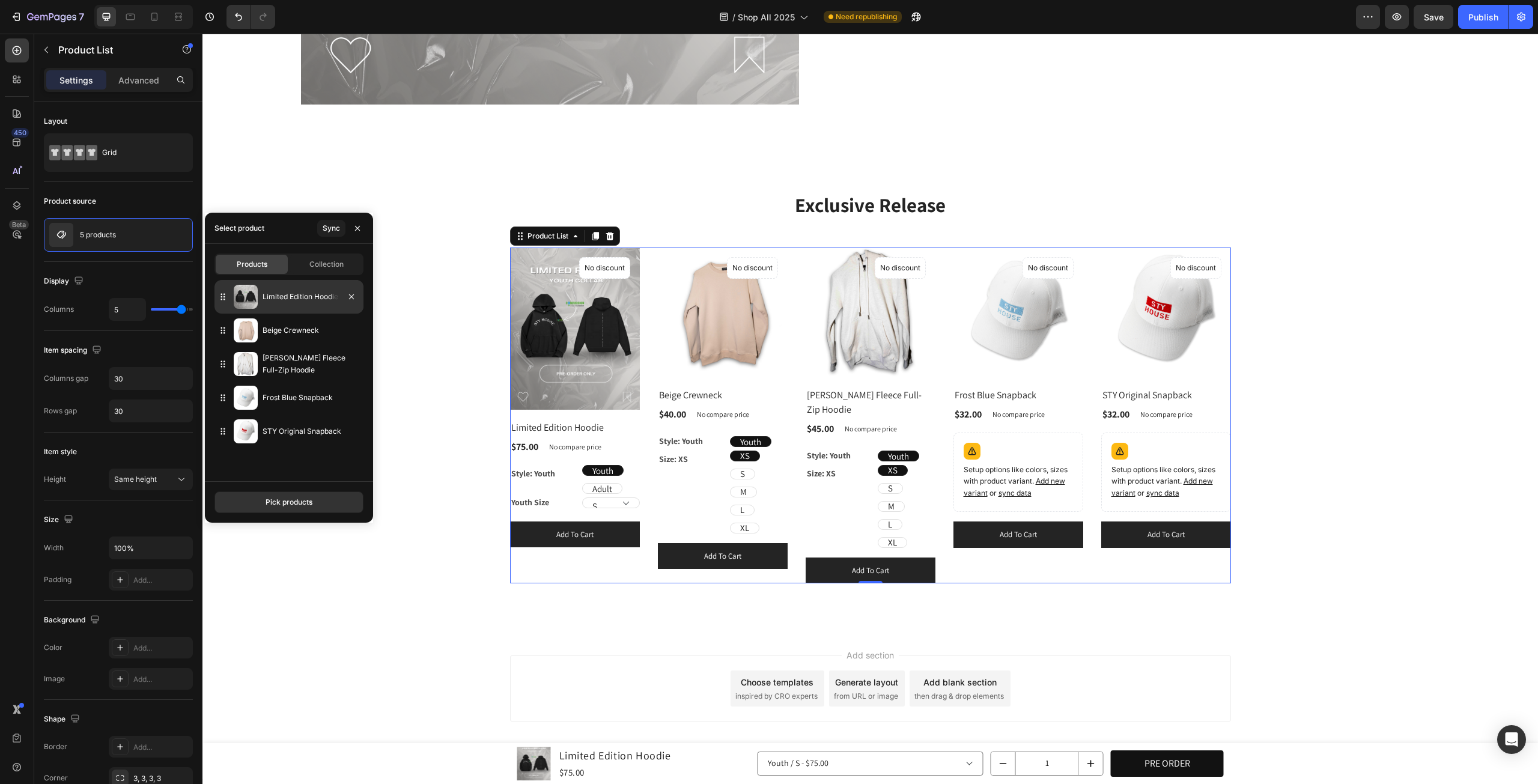
drag, startPoint x: 225, startPoint y: 429, endPoint x: 222, endPoint y: 300, distance: 129.0
click at [1431, 19] on span "Save" at bounding box center [1434, 17] width 19 height 10
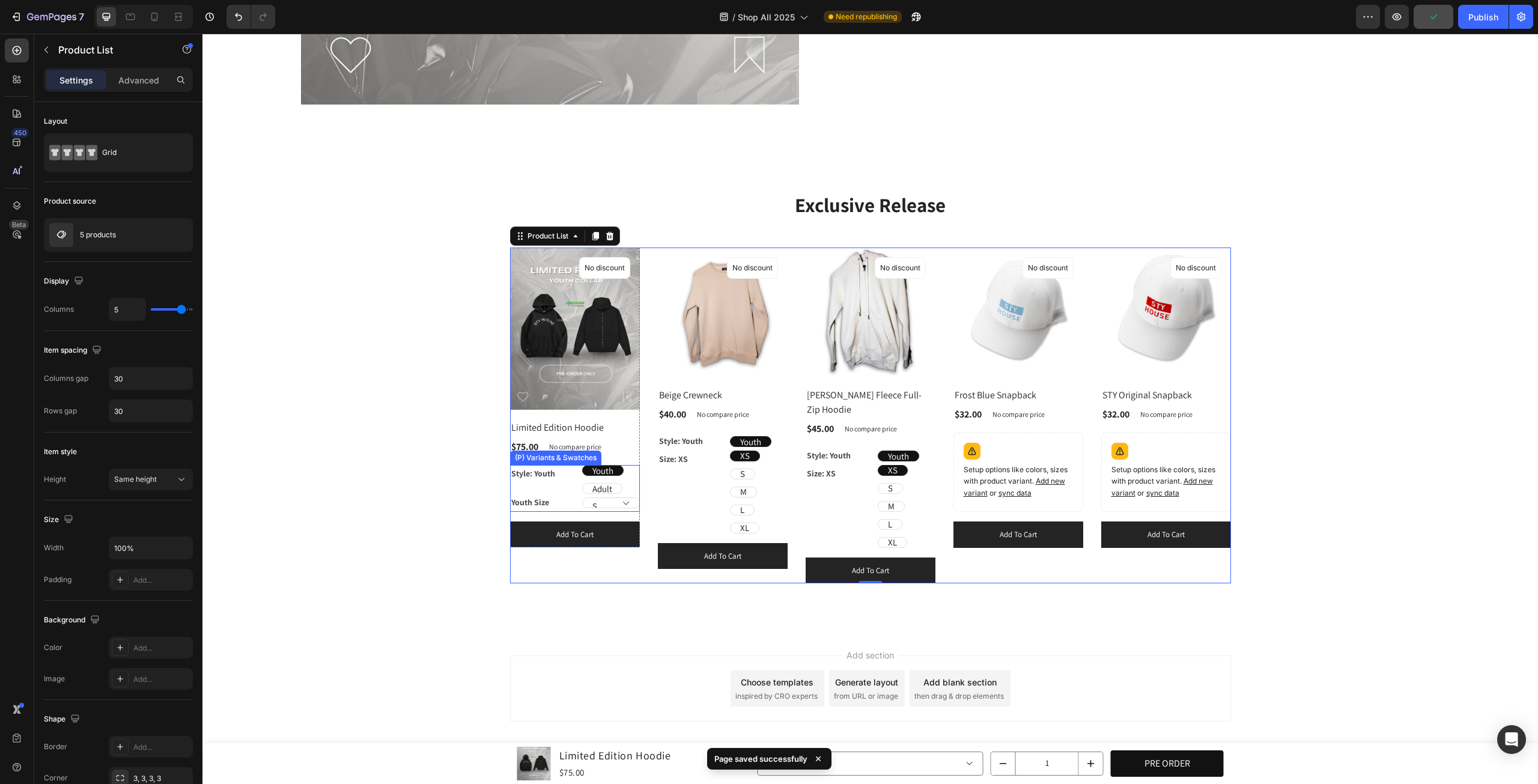
click at [617, 497] on select "S M L XL" at bounding box center [611, 503] width 58 height 10
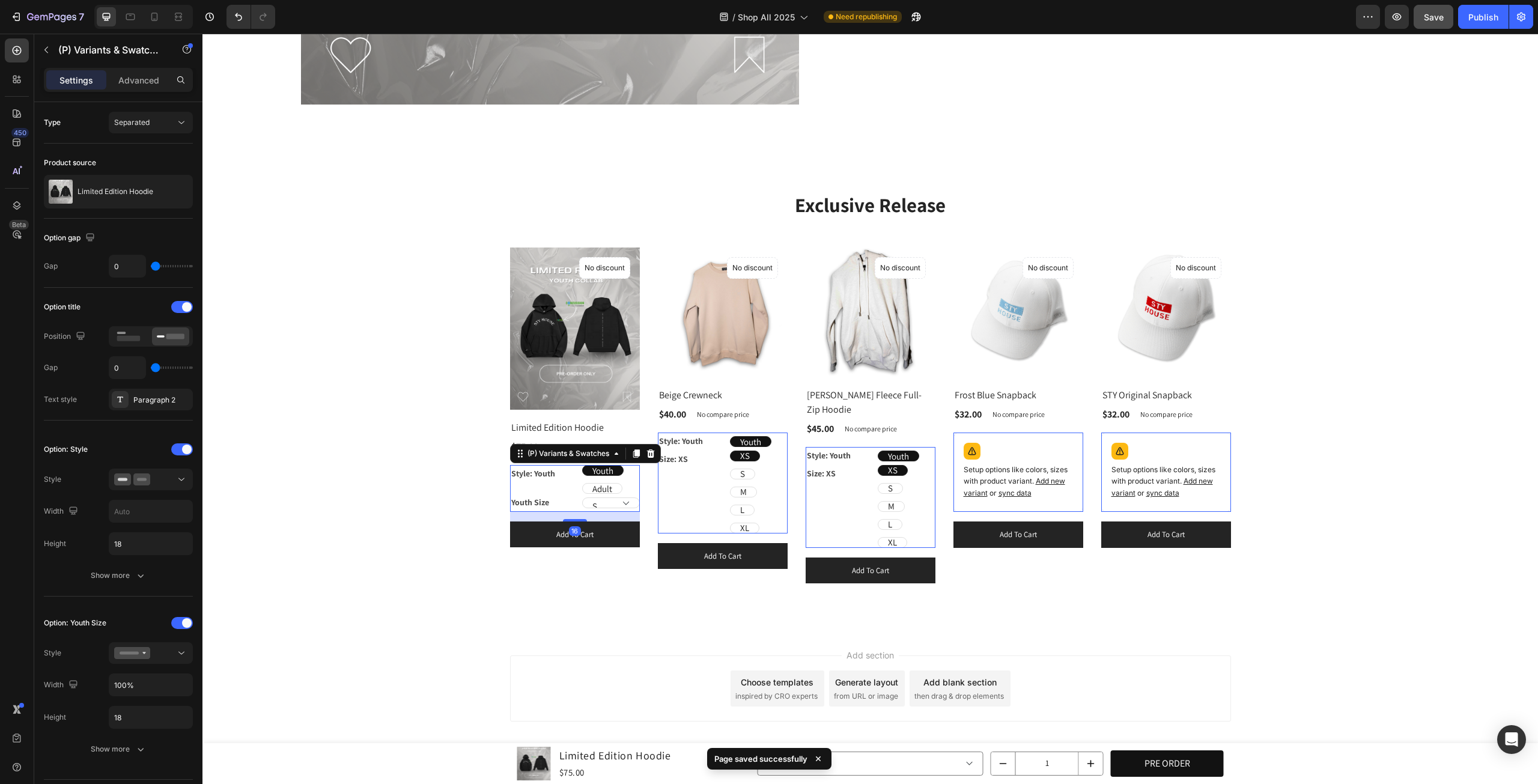
click at [617, 497] on select "S M L XL" at bounding box center [611, 503] width 58 height 10
click at [557, 494] on legend "Youth Size" at bounding box center [546, 502] width 72 height 17
click at [611, 497] on select "S M L XL" at bounding box center [611, 503] width 58 height 10
click at [612, 485] on div "Adult" at bounding box center [602, 489] width 39 height 26
click at [582, 483] on input "Adult Adult Adult" at bounding box center [582, 483] width 1 height 1
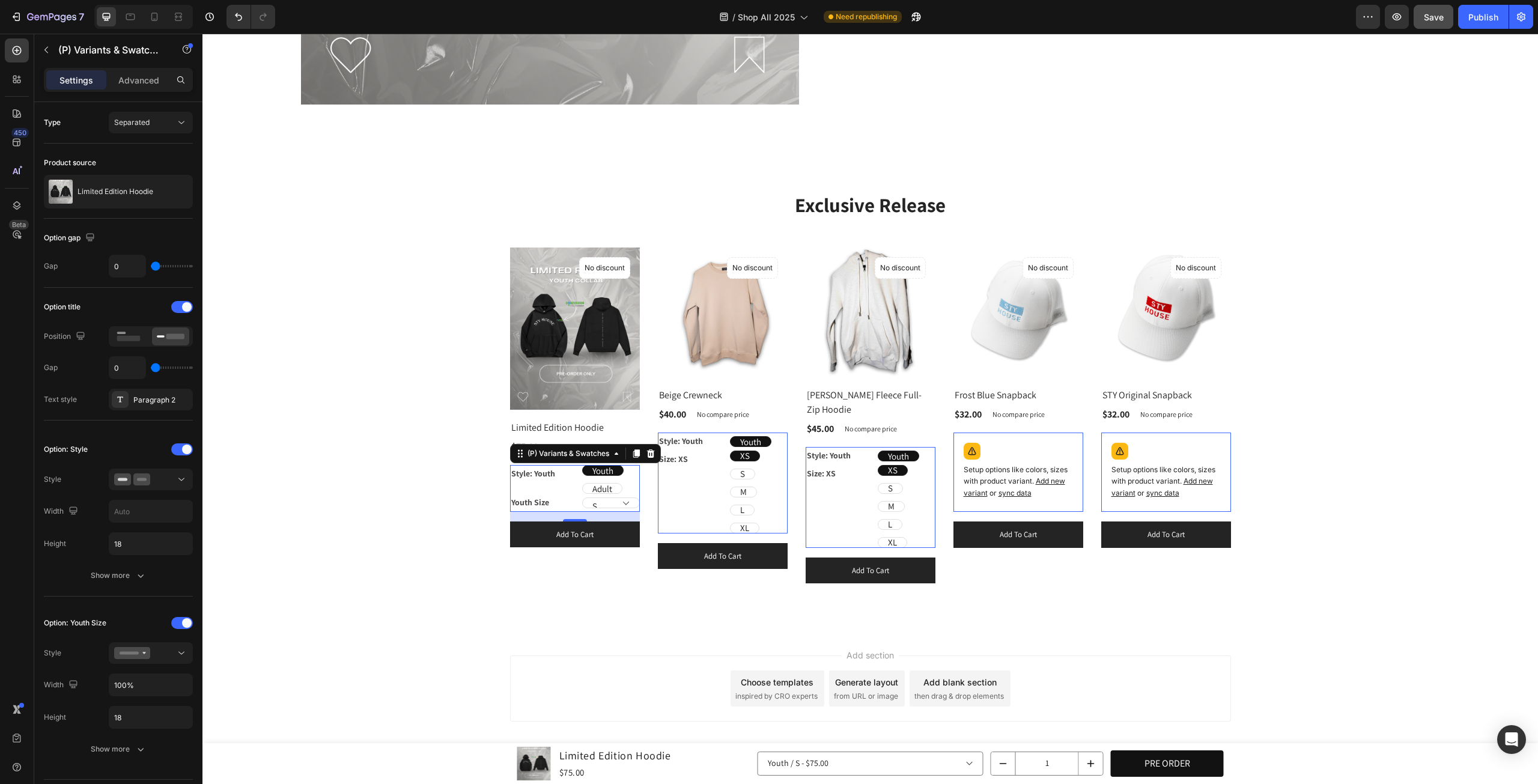
radio input "true"
radio input "false"
click at [609, 465] on div "Youth" at bounding box center [603, 471] width 40 height 26
click at [582, 465] on input "Youth Youth Youth" at bounding box center [582, 465] width 1 height 1
click at [626, 474] on div "Youth Youth Youth Adult Adult Adult" at bounding box center [611, 479] width 58 height 29
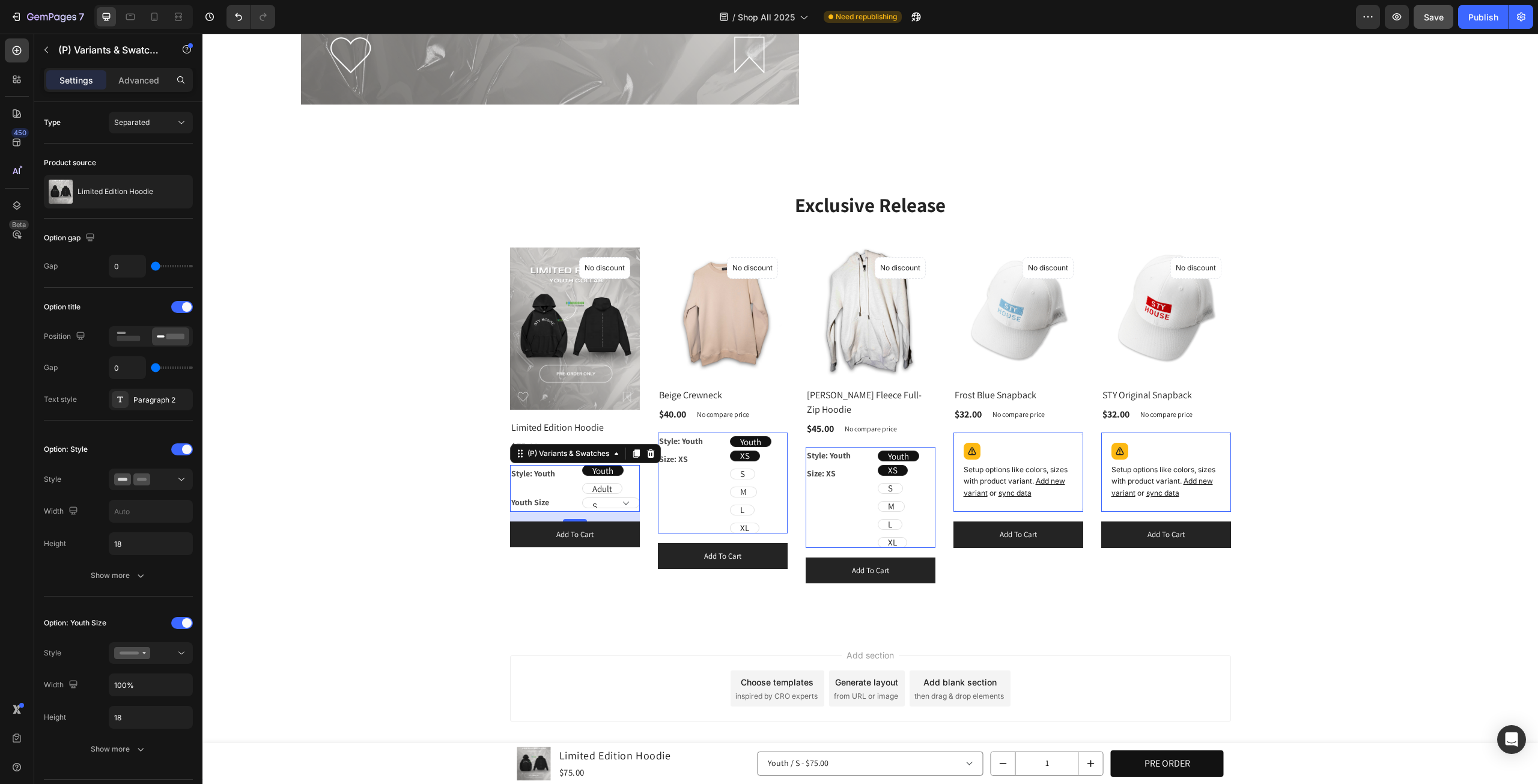
click at [623, 486] on div "Youth Youth Youth Adult Adult Adult" at bounding box center [611, 479] width 58 height 29
click at [133, 338] on rect at bounding box center [129, 338] width 23 height 5
radio input "true"
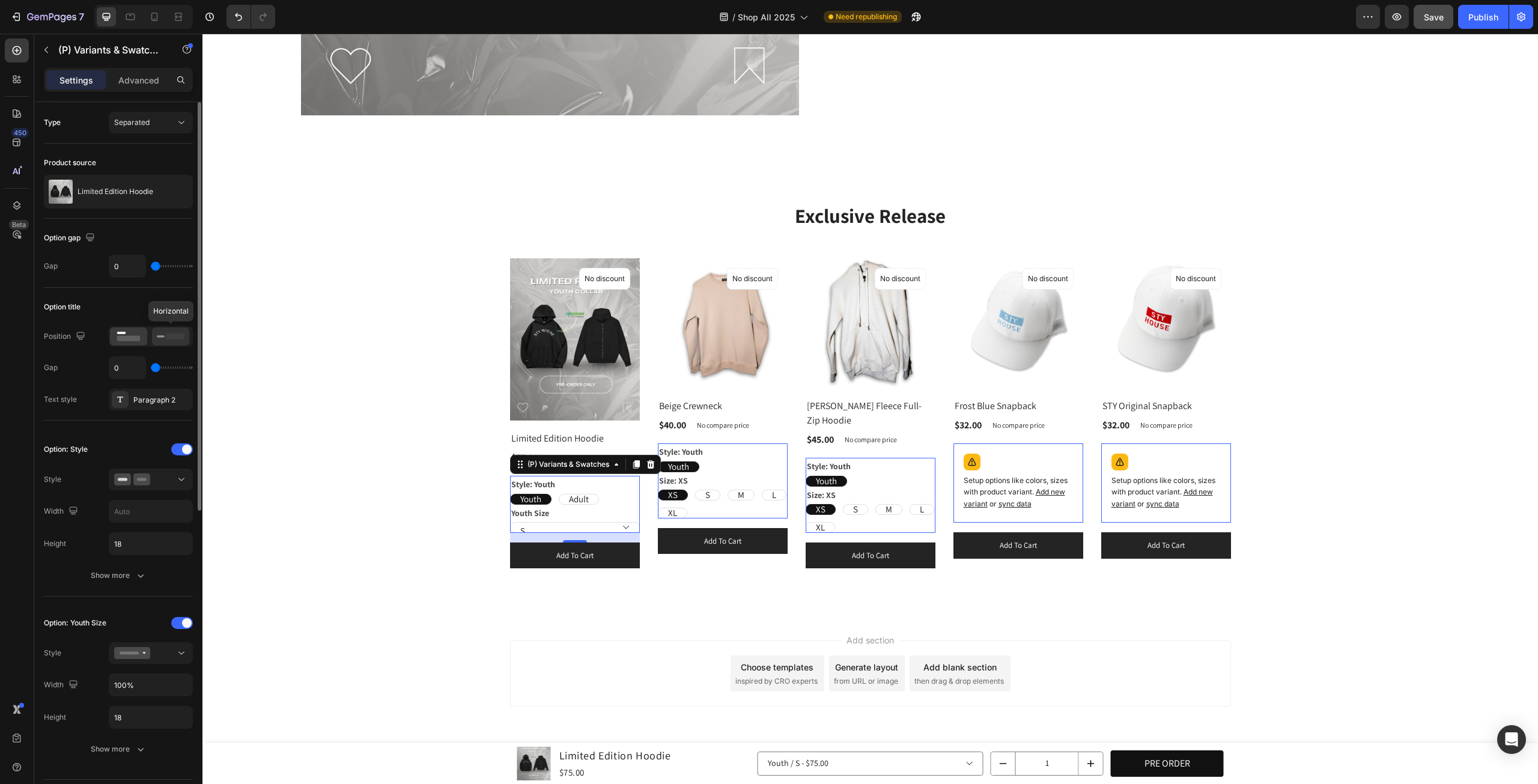
click at [172, 337] on icon at bounding box center [171, 337] width 28 height 13
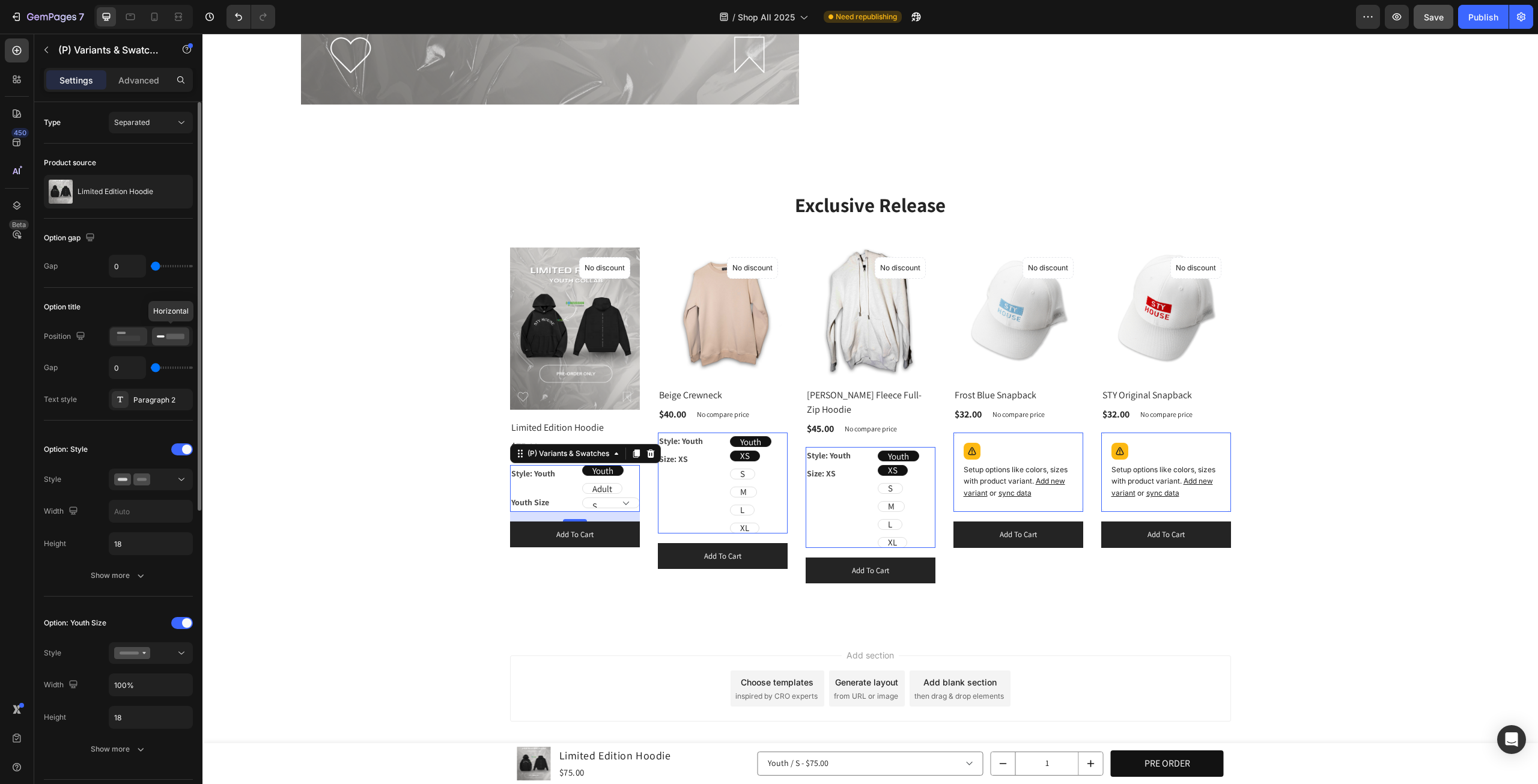
click at [147, 337] on div at bounding box center [129, 337] width 37 height 18
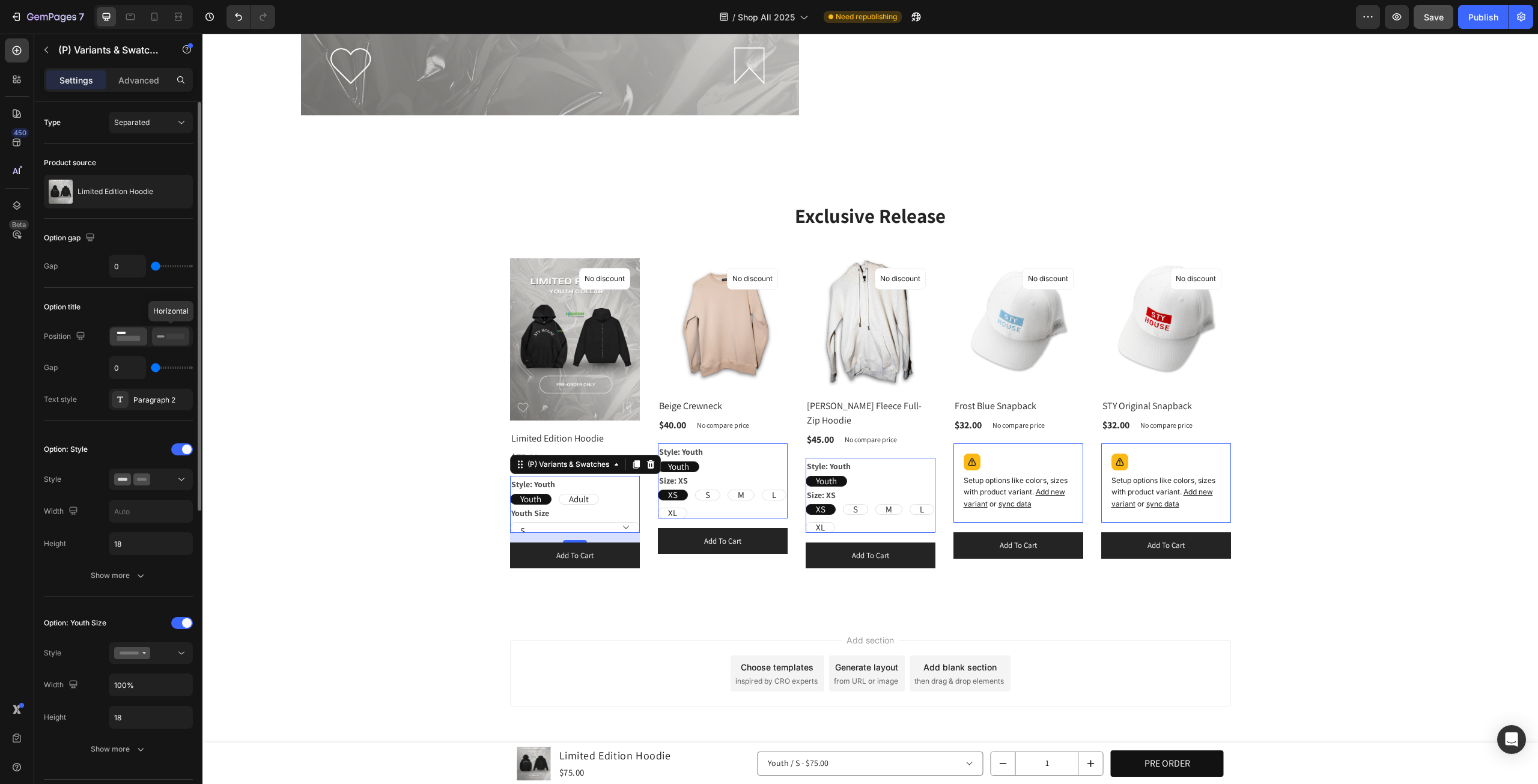
click at [181, 340] on icon at bounding box center [171, 337] width 28 height 13
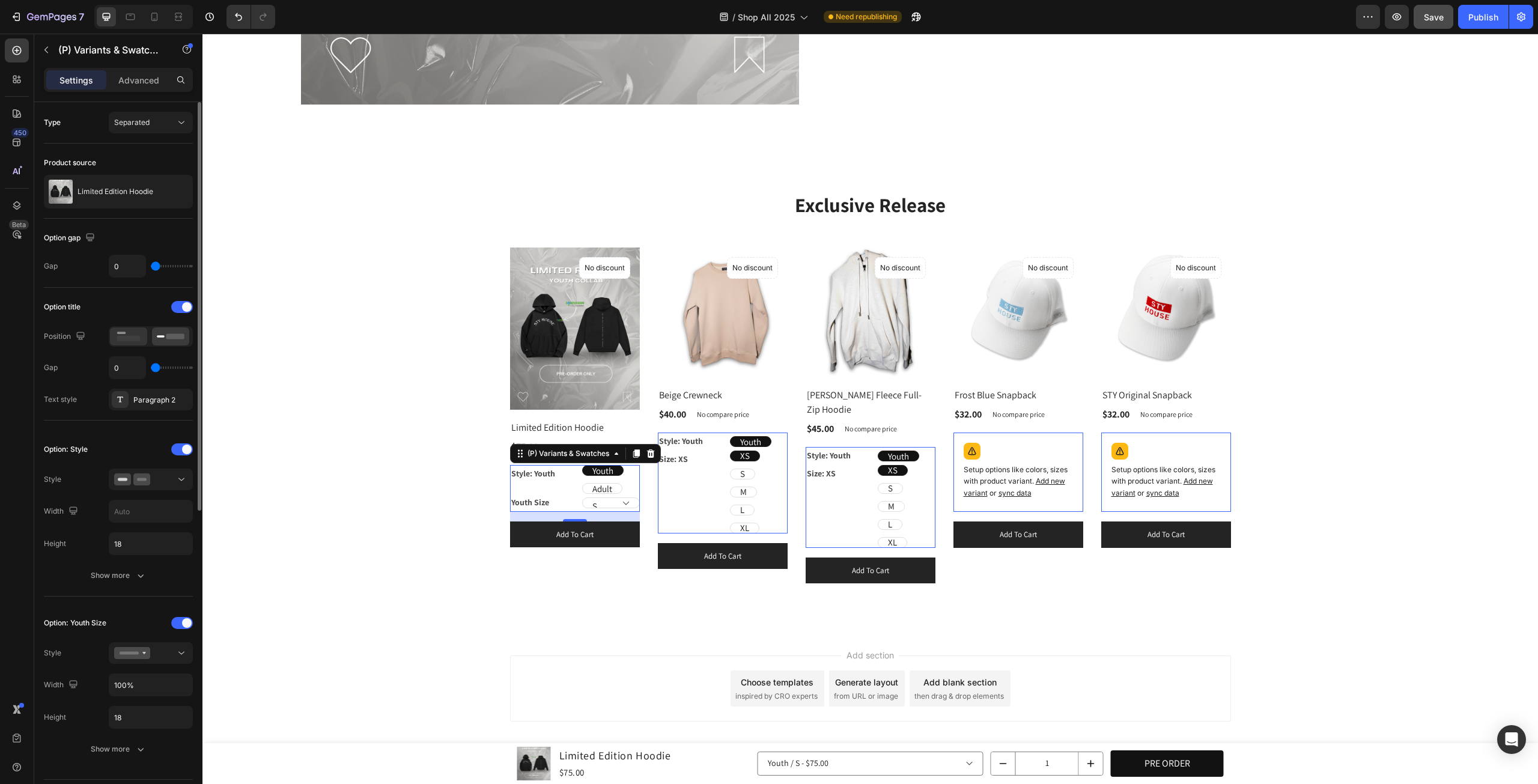
click at [144, 337] on div at bounding box center [129, 337] width 37 height 18
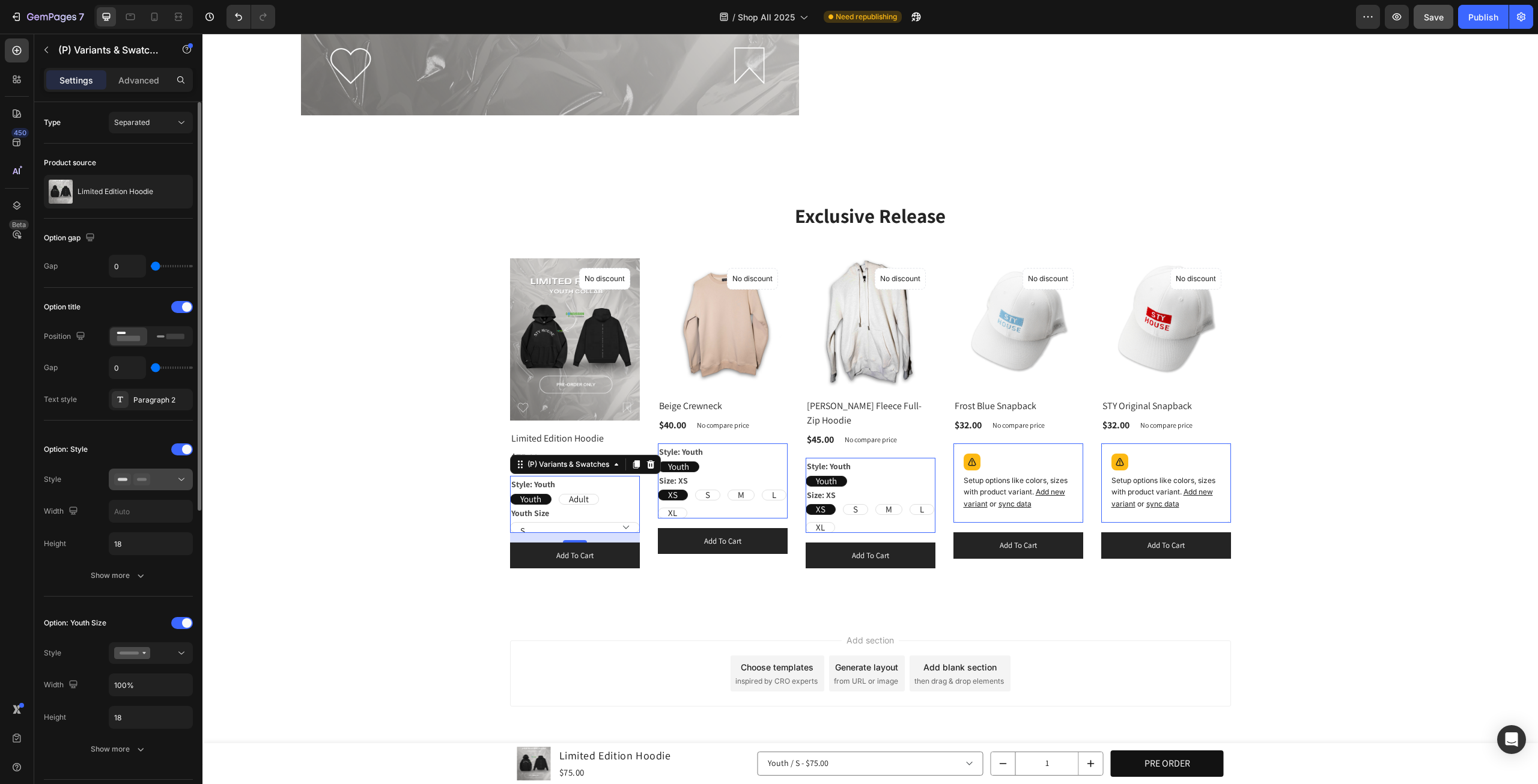
click at [160, 474] on div at bounding box center [151, 480] width 73 height 12
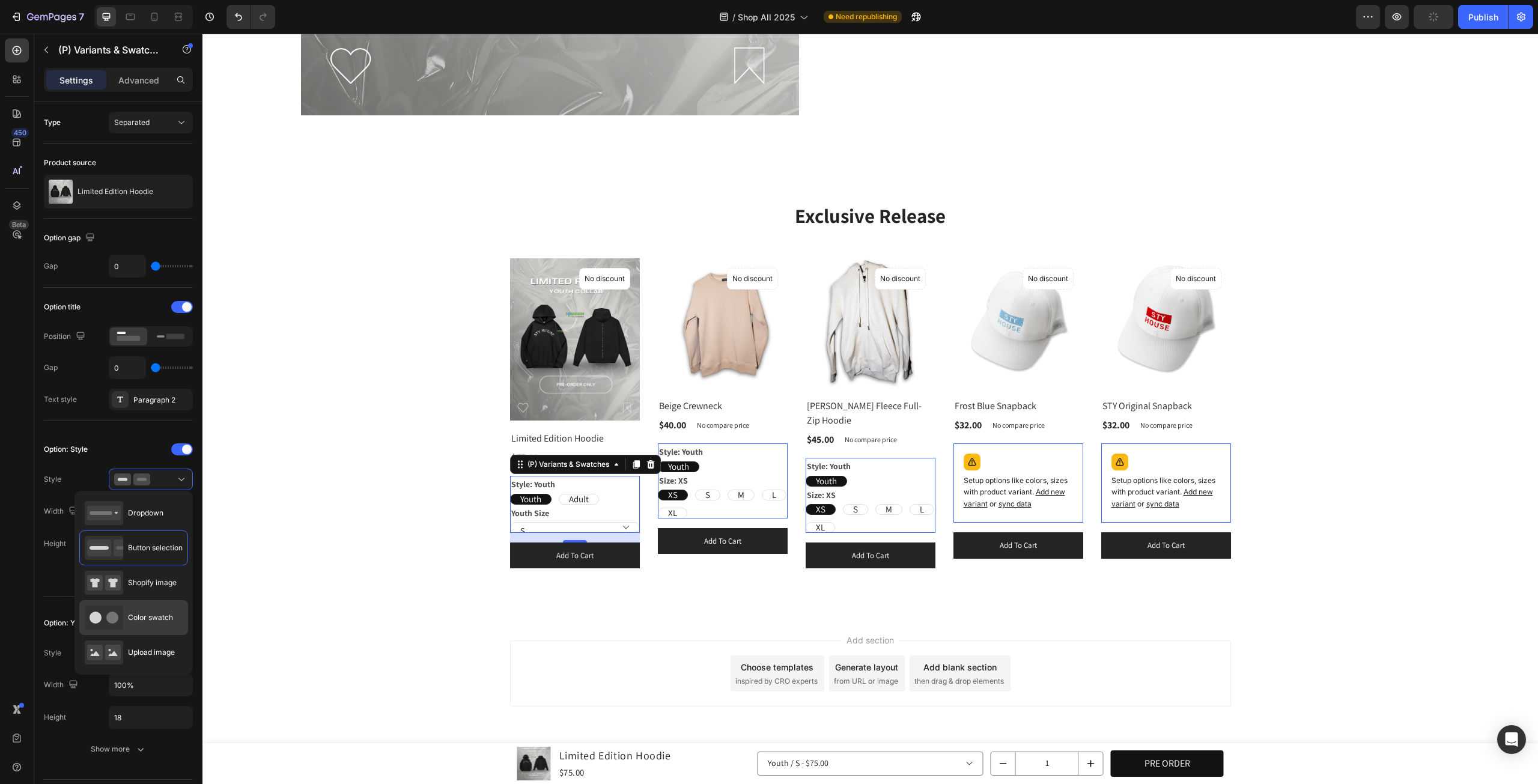
click at [149, 610] on div "Color swatch" at bounding box center [129, 617] width 88 height 24
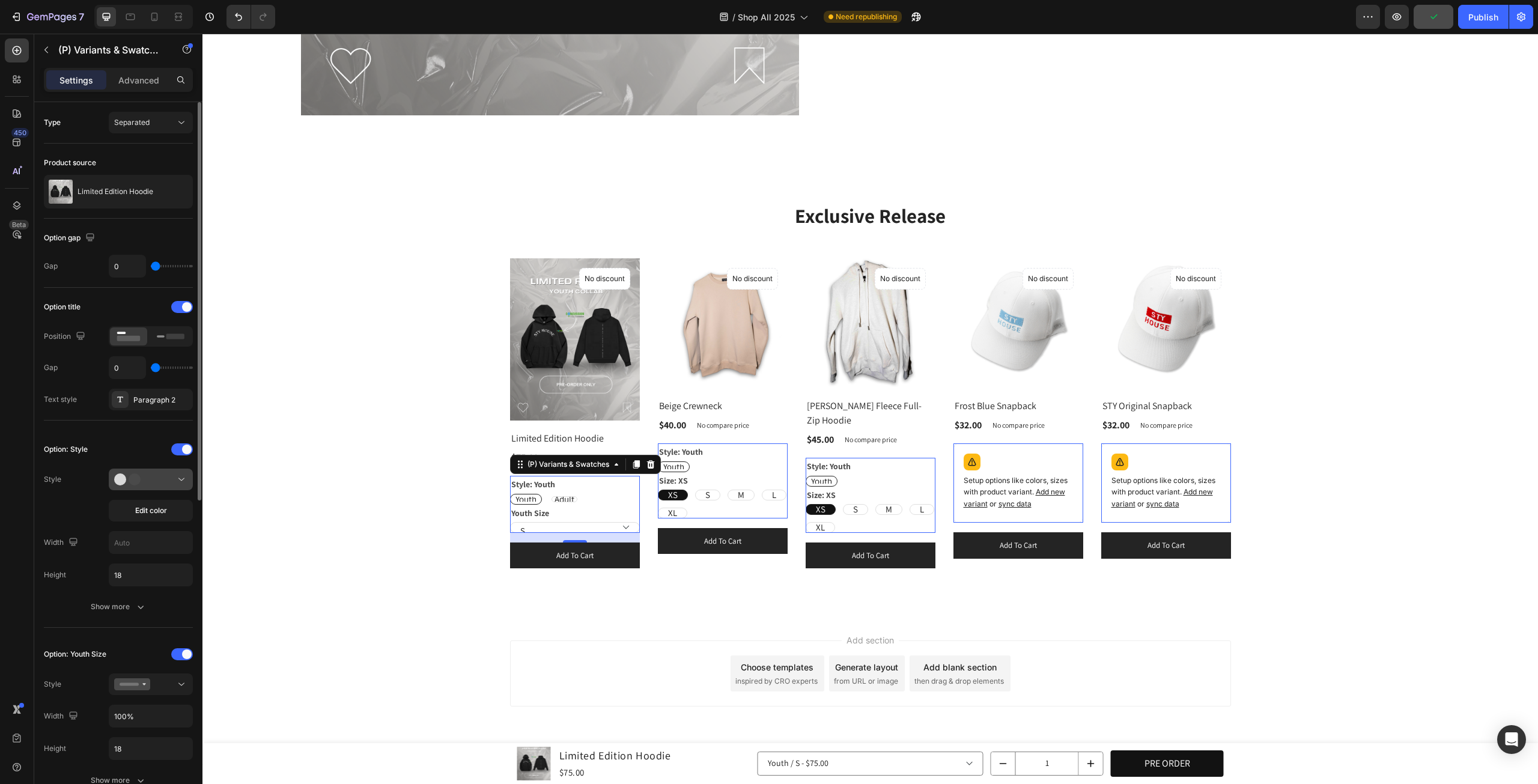
click at [173, 482] on div at bounding box center [151, 480] width 73 height 12
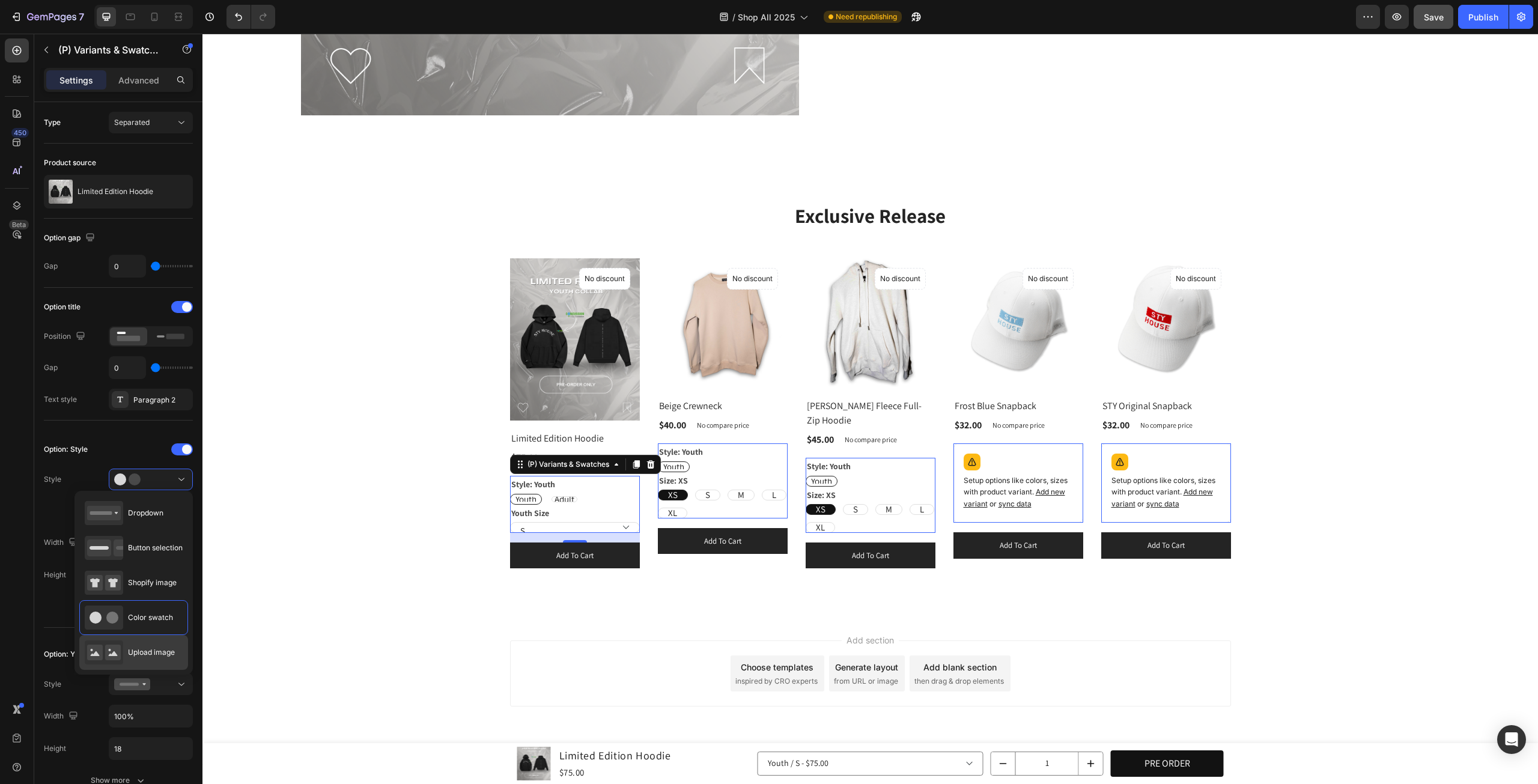
click at [141, 641] on div "Upload image" at bounding box center [129, 652] width 90 height 24
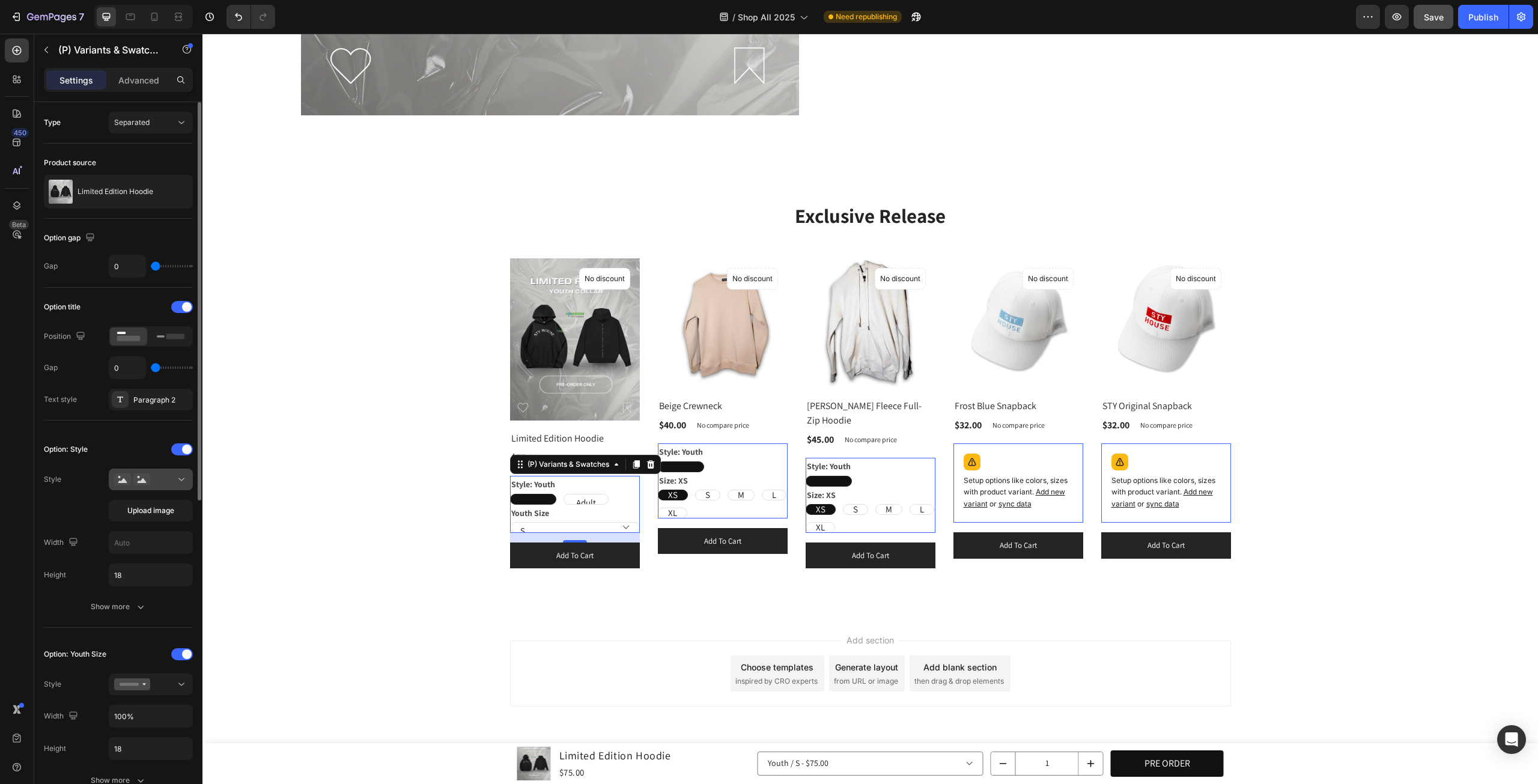
click at [179, 475] on icon at bounding box center [181, 480] width 12 height 12
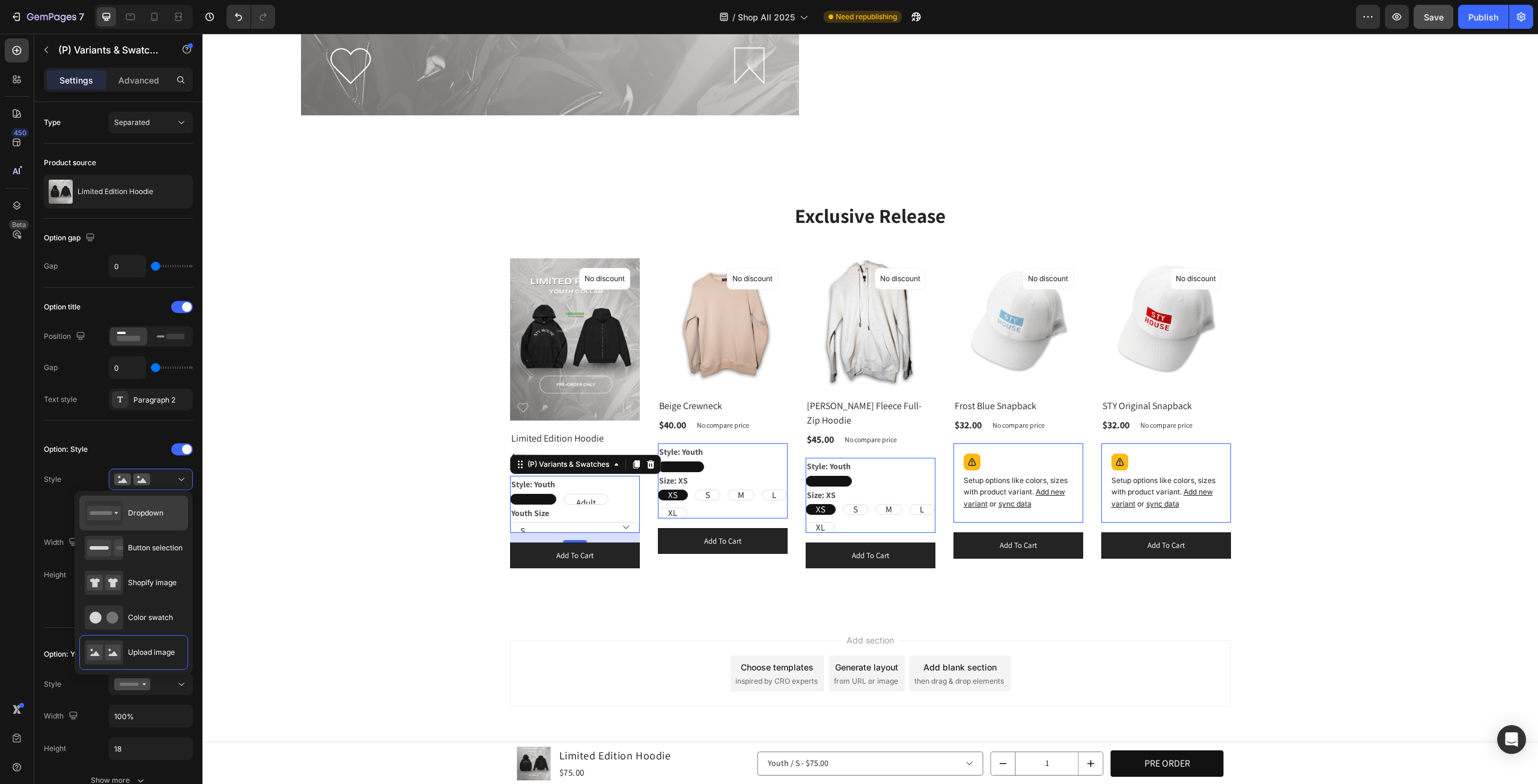
click at [156, 509] on span "Dropdown" at bounding box center [145, 512] width 35 height 10
type input "100%"
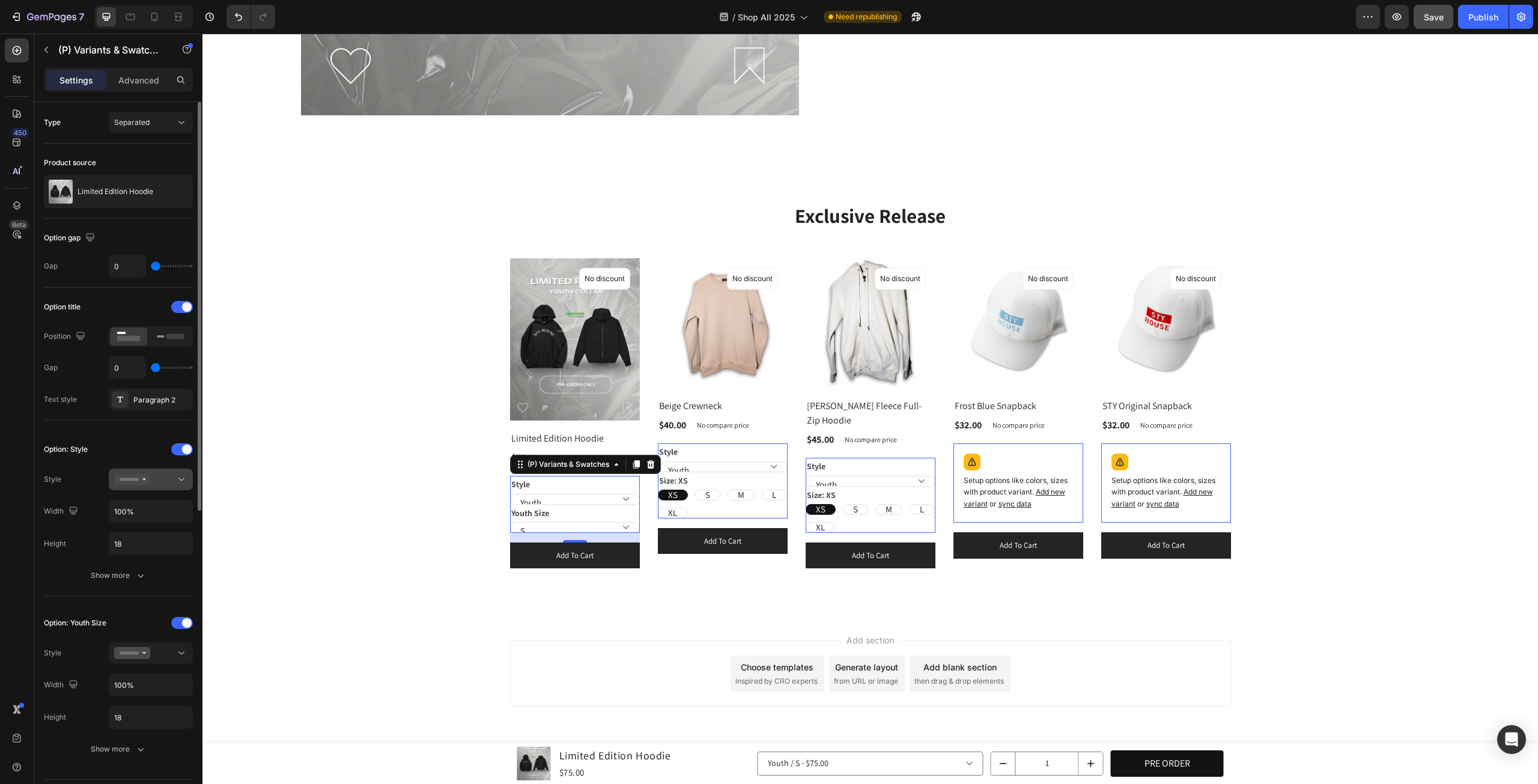
click at [177, 483] on icon at bounding box center [181, 480] width 12 height 12
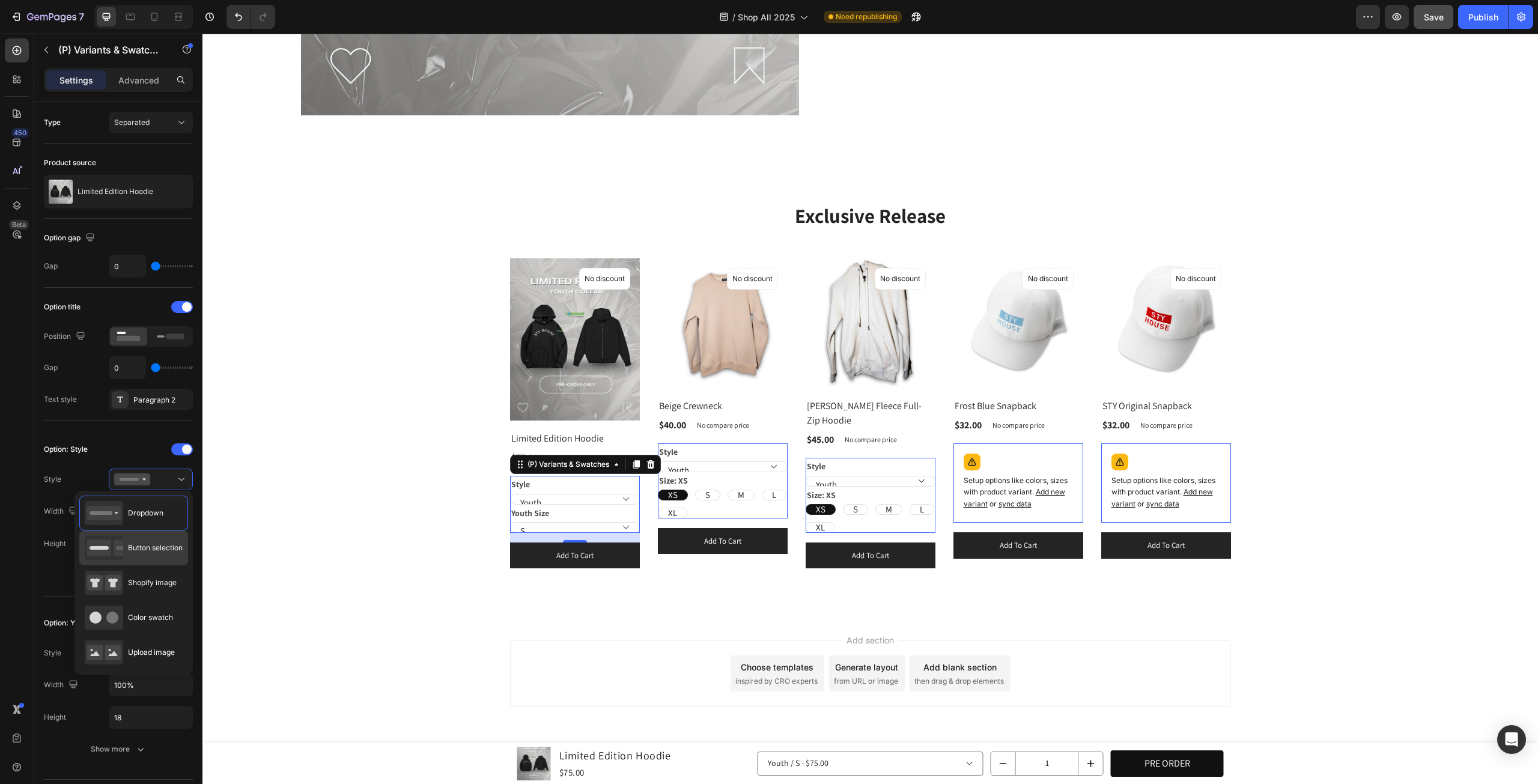
click at [161, 551] on span "Button selection" at bounding box center [155, 548] width 55 height 10
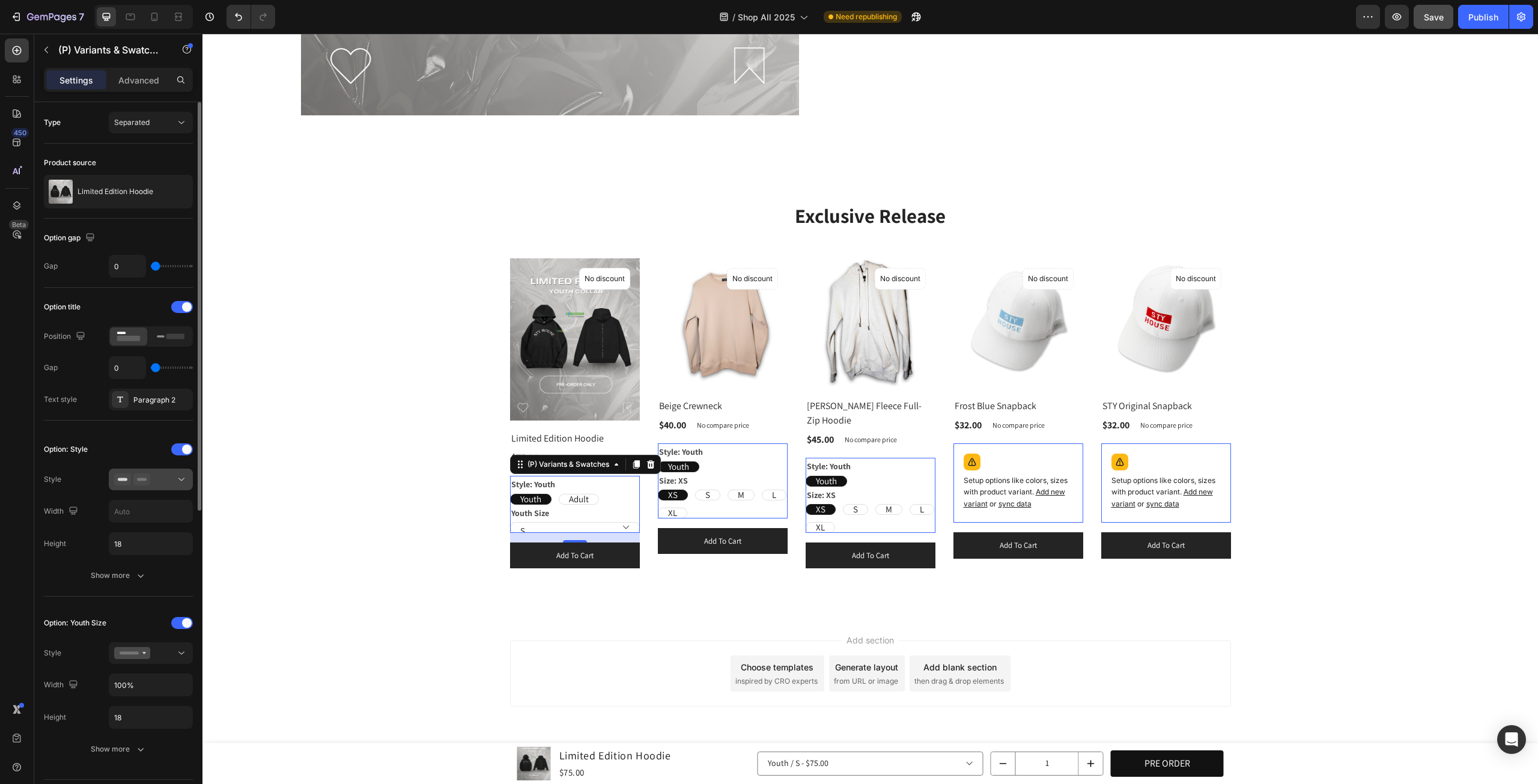
click at [174, 480] on div at bounding box center [151, 480] width 73 height 12
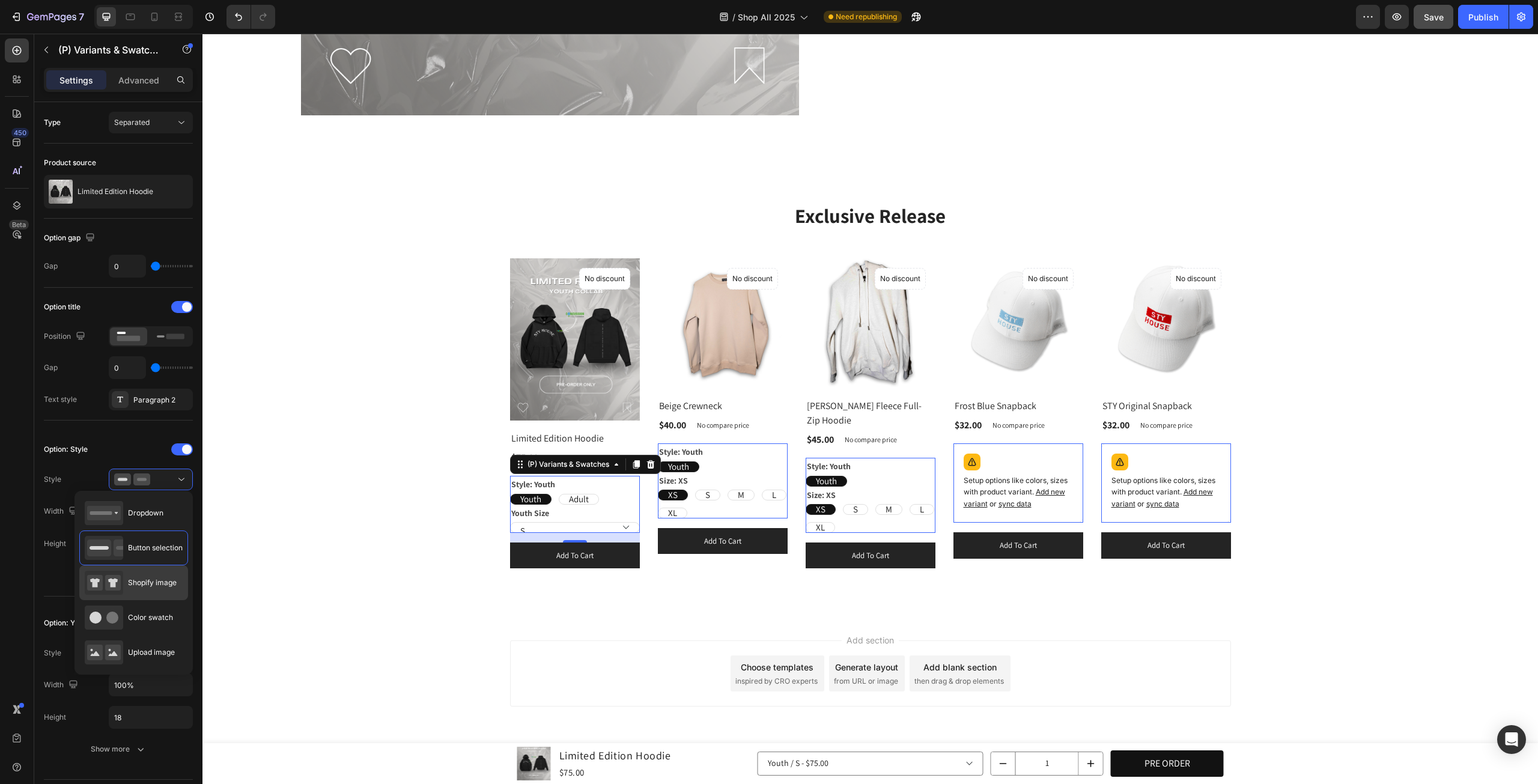
click at [135, 588] on div "Shopify image" at bounding box center [130, 583] width 92 height 24
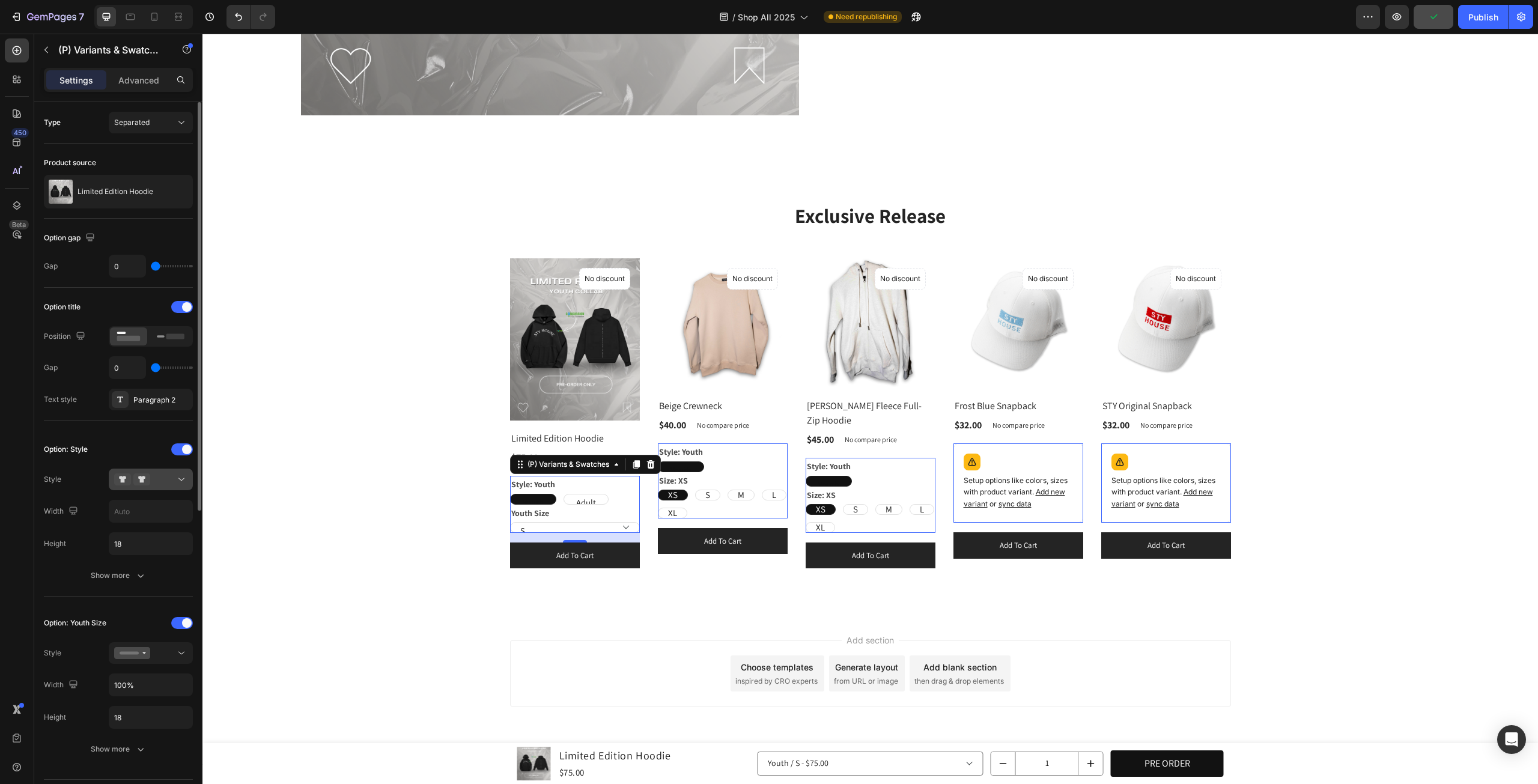
click at [152, 474] on div at bounding box center [151, 480] width 73 height 12
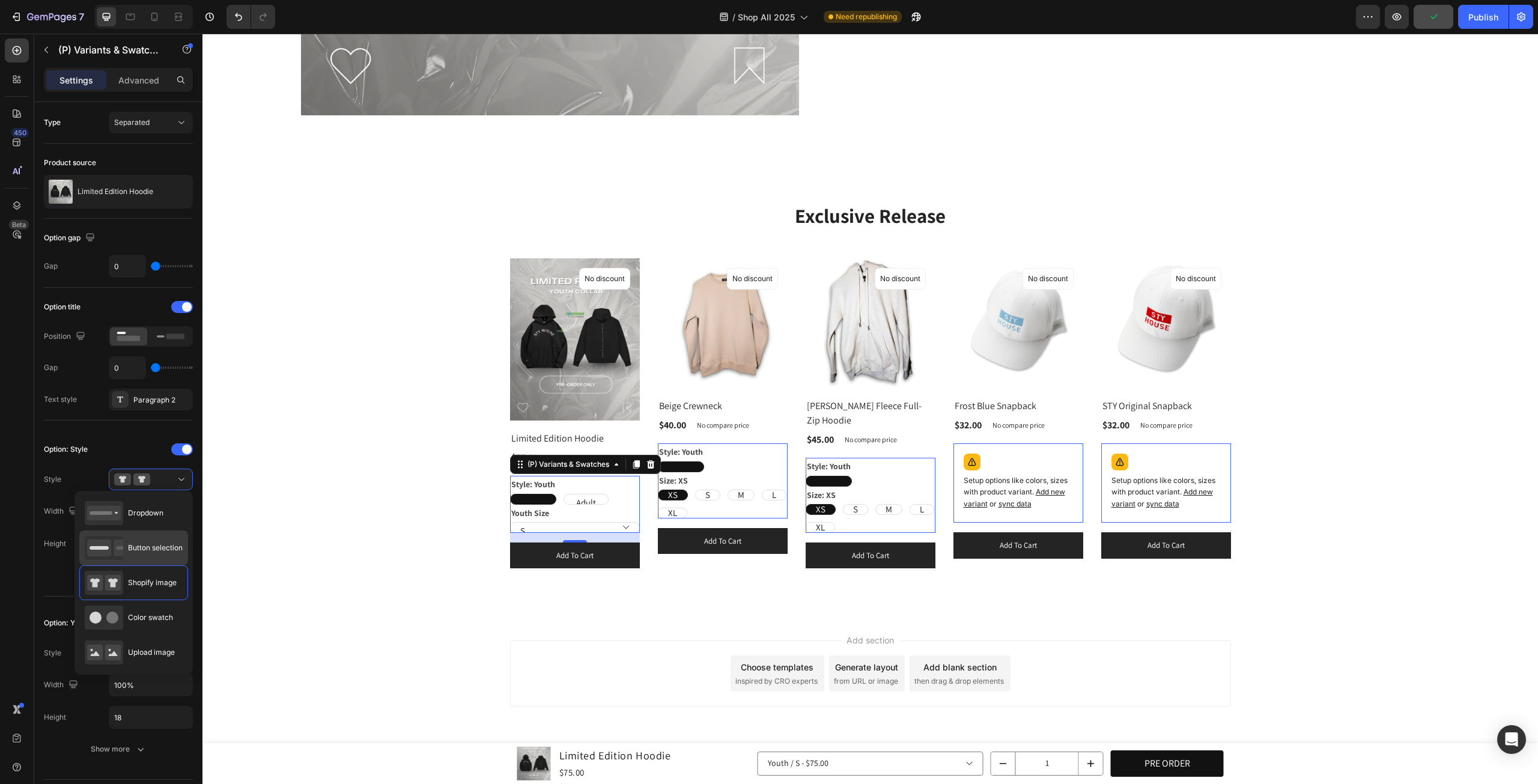
click at [138, 530] on div "Button selection" at bounding box center [133, 548] width 109 height 35
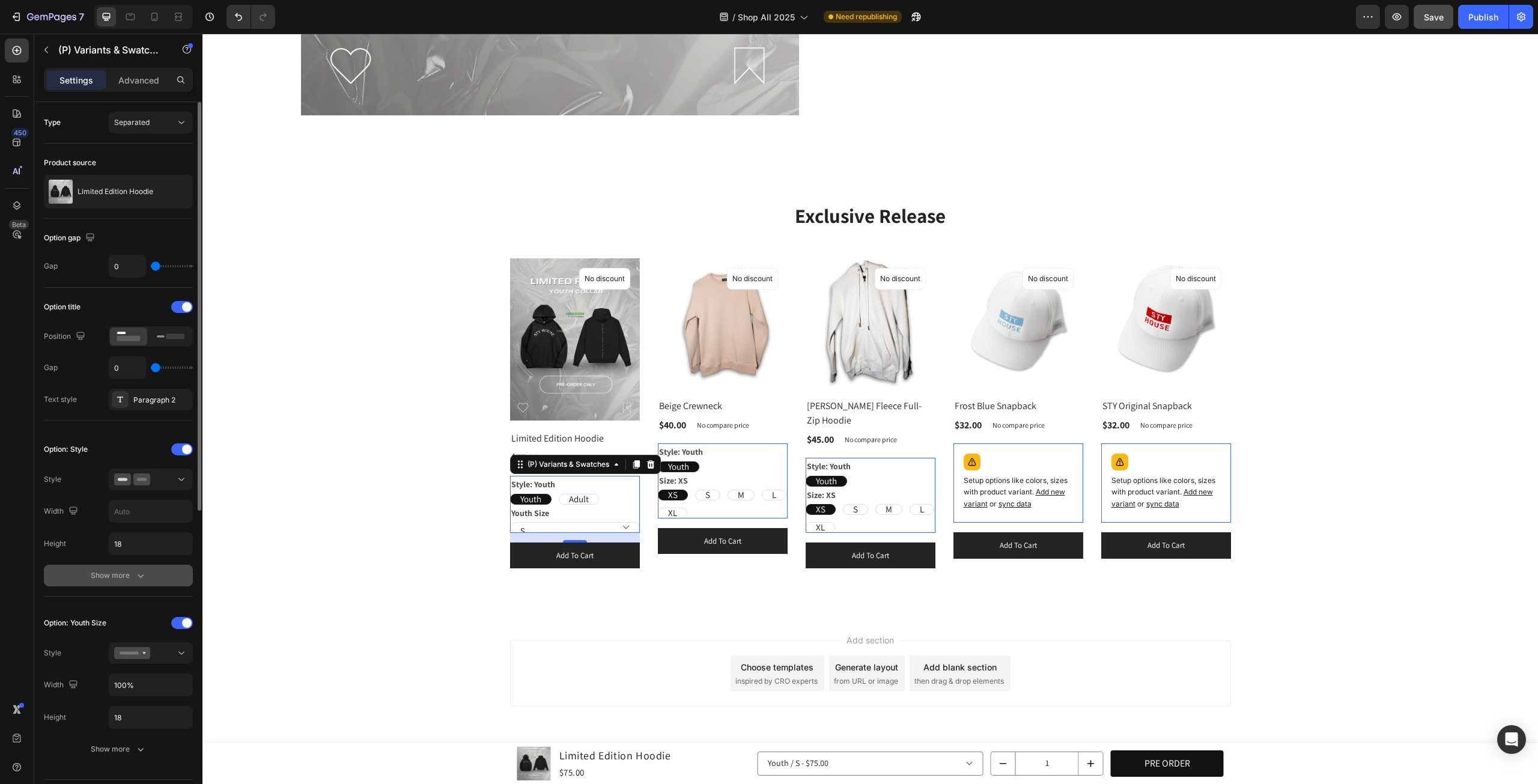
click at [127, 581] on button "Show more" at bounding box center [118, 575] width 149 height 22
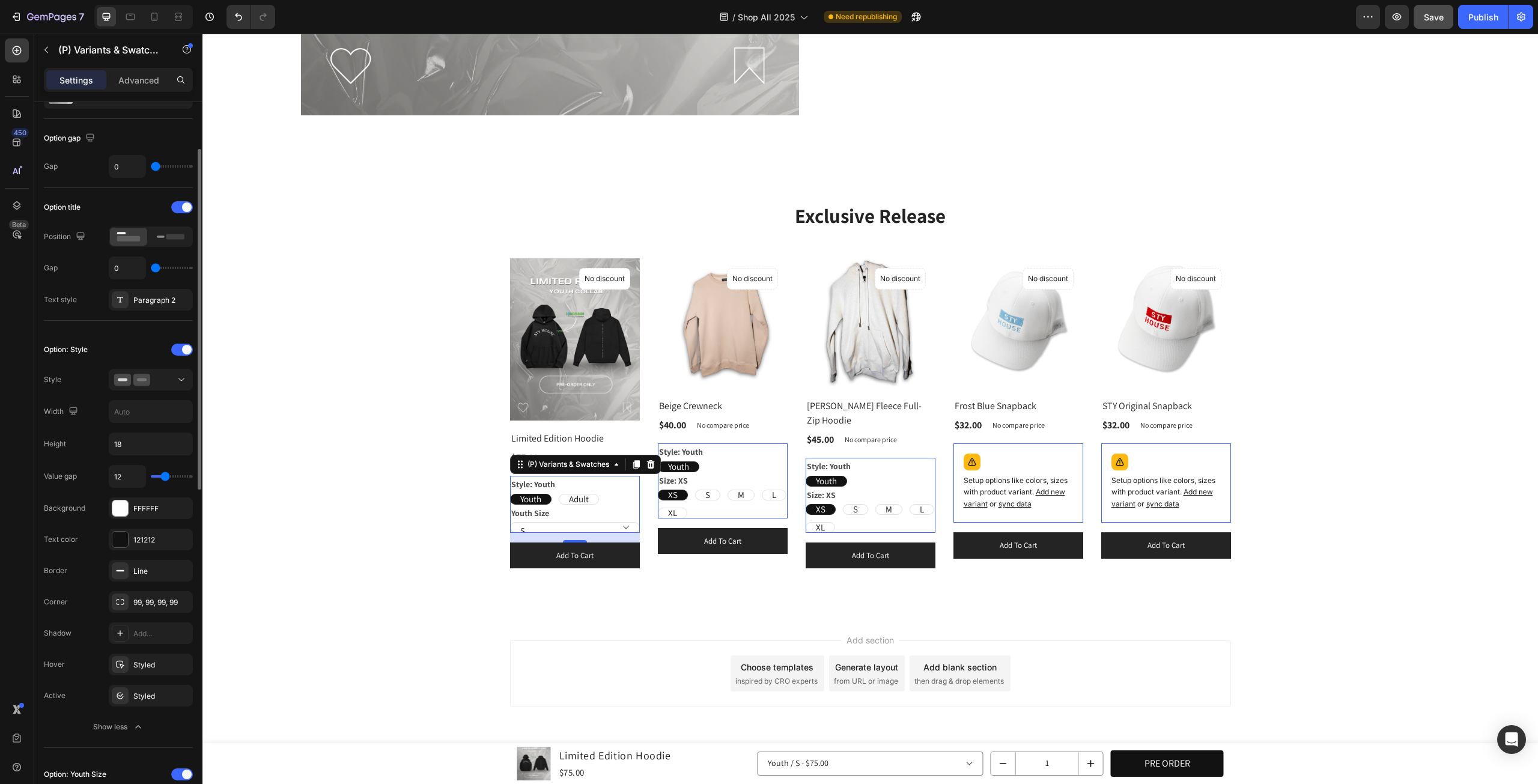
scroll to position [200, 0]
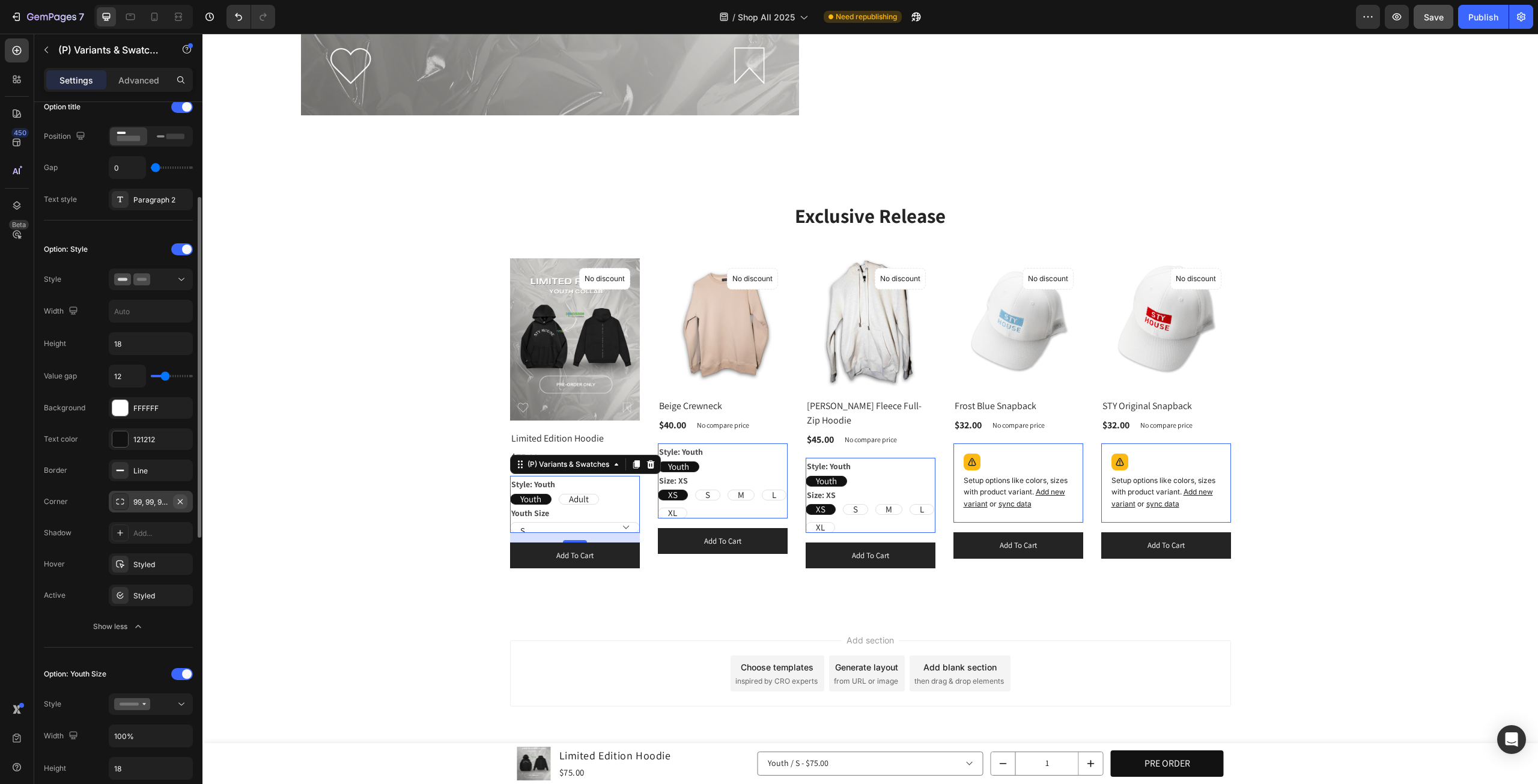
click at [184, 497] on icon "button" at bounding box center [180, 501] width 10 height 10
click at [163, 560] on div "Styled" at bounding box center [150, 565] width 35 height 10
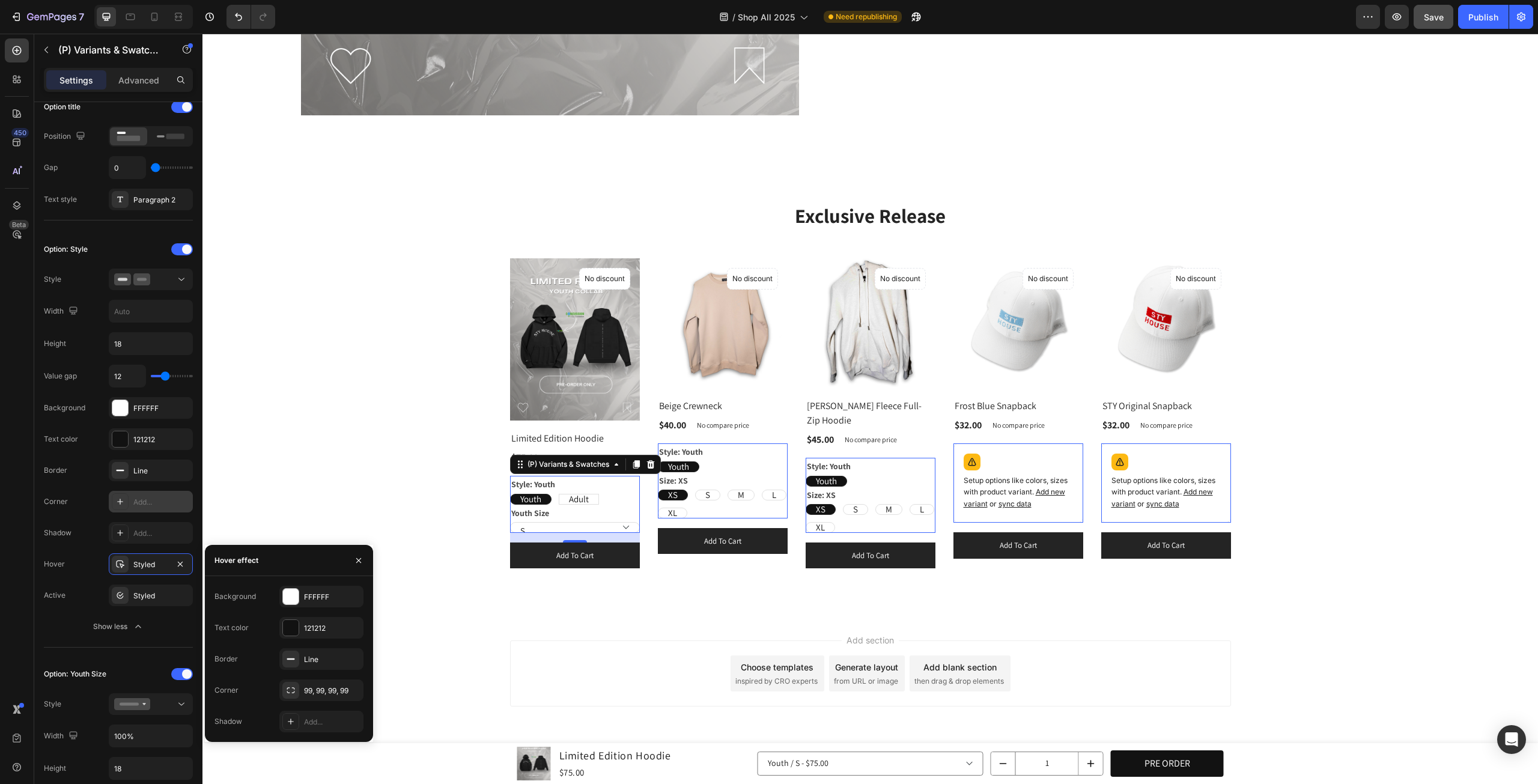
drag, startPoint x: 163, startPoint y: 560, endPoint x: 292, endPoint y: 677, distance: 174.2
click at [203, 664] on div "450 Beta Sections(18) Elements(83) Section Element Hero Section Product Detail …" at bounding box center [101, 408] width 203 height 750
click at [353, 690] on icon "button" at bounding box center [350, 690] width 10 height 10
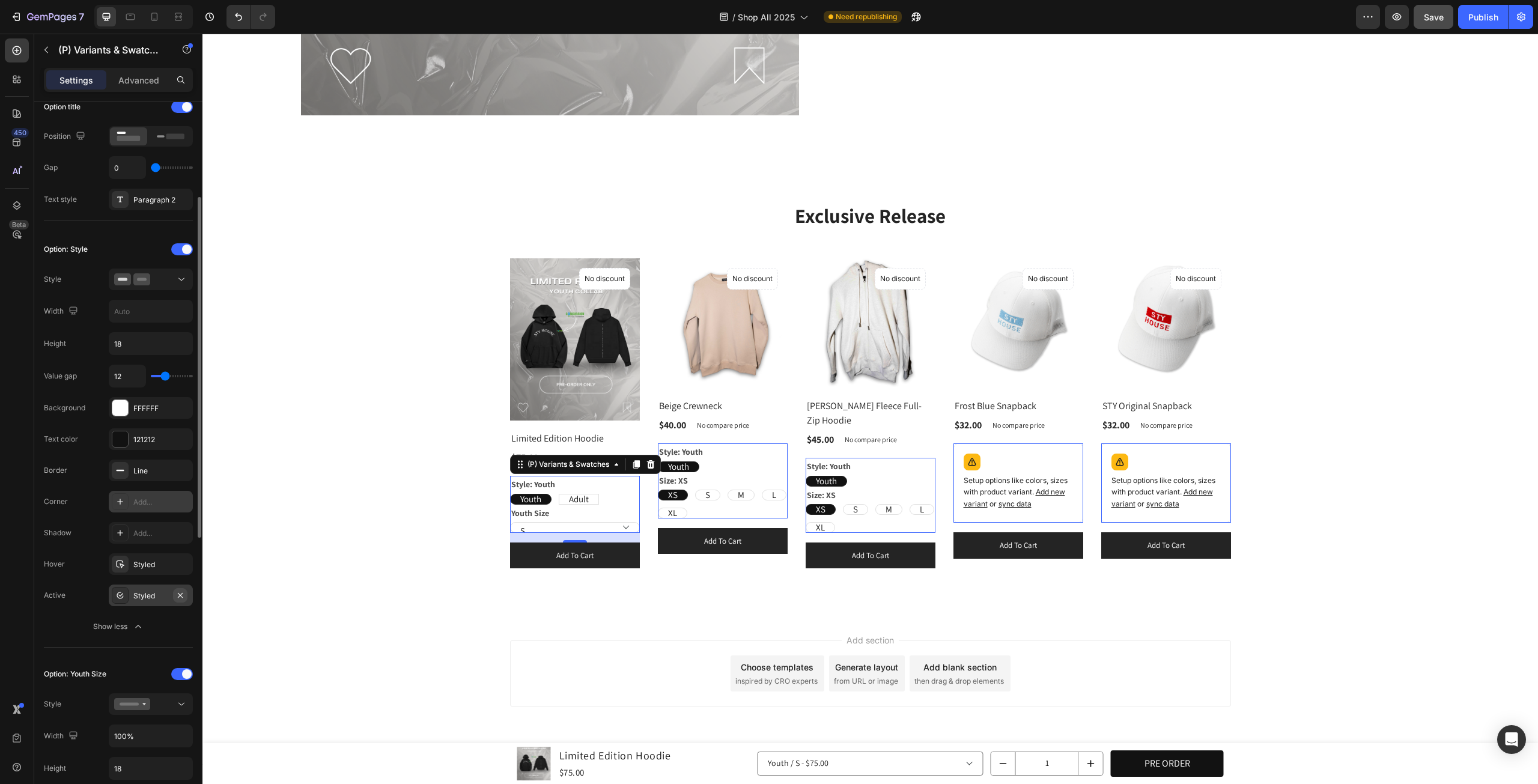
click at [181, 593] on icon "button" at bounding box center [180, 595] width 10 height 10
click at [183, 560] on icon "button" at bounding box center [180, 564] width 10 height 10
click at [115, 620] on div "Show less" at bounding box center [118, 626] width 51 height 12
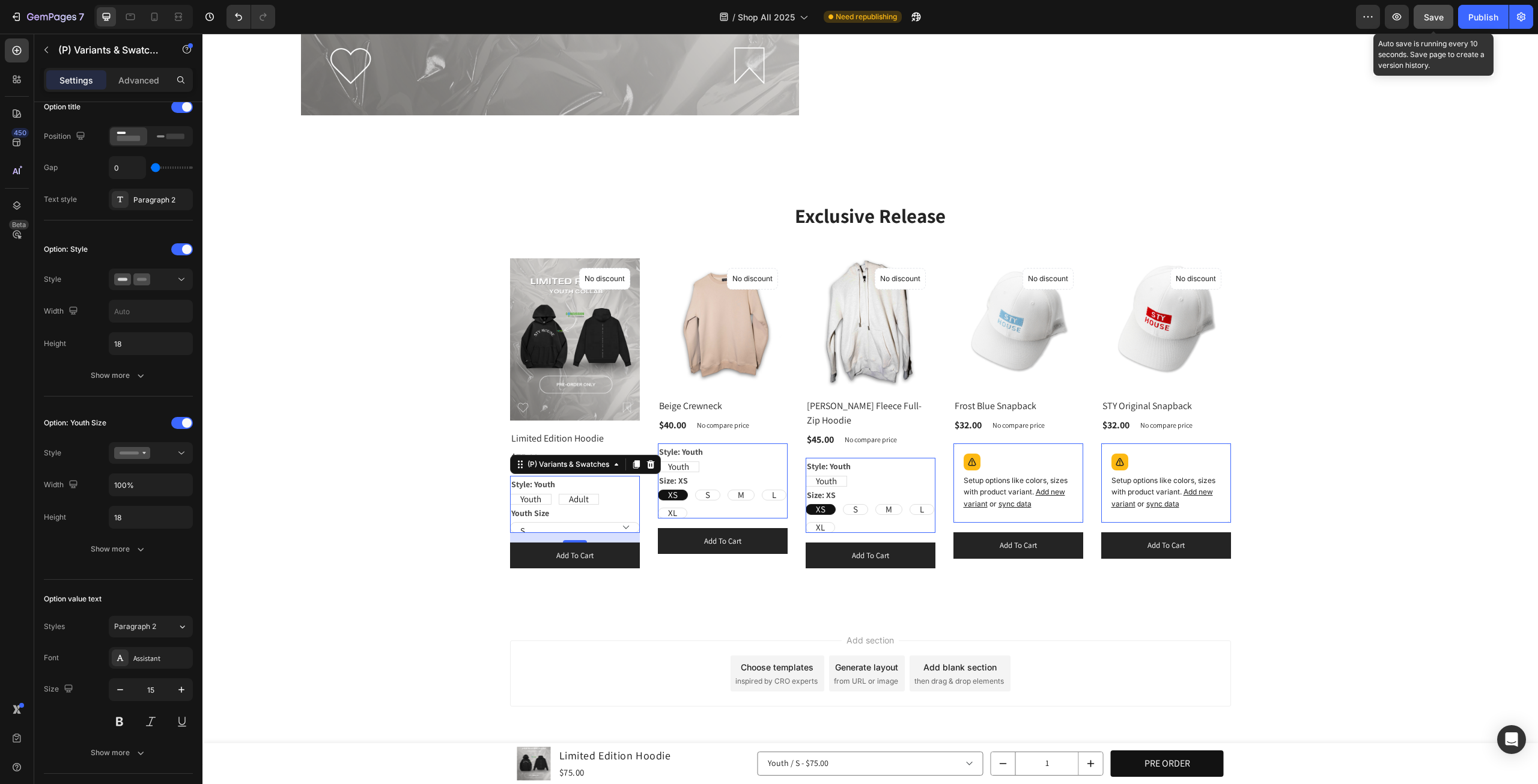
click at [1433, 21] on span "Save" at bounding box center [1434, 17] width 19 height 10
click at [1477, 17] on div "Publish" at bounding box center [1483, 16] width 30 height 13
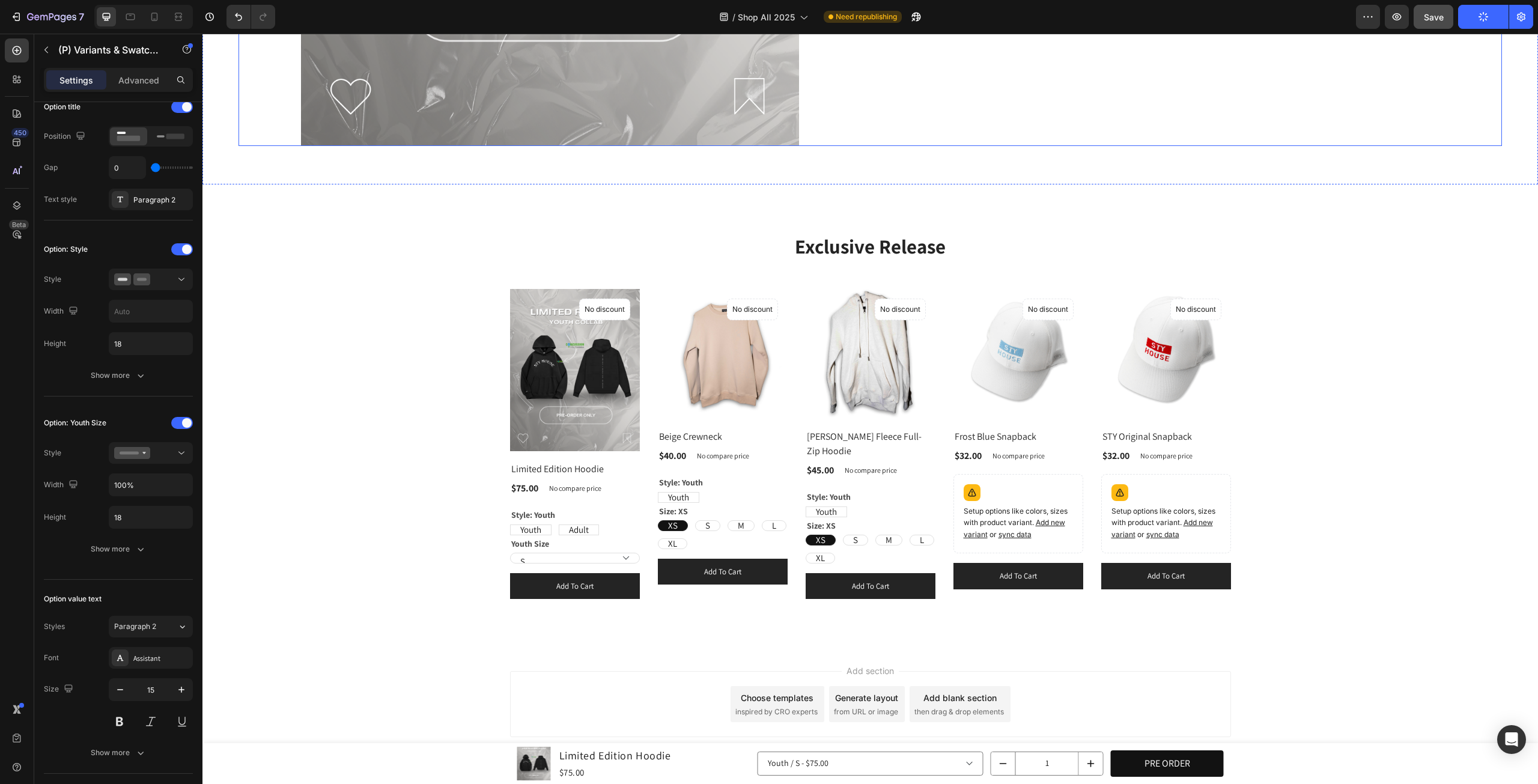
scroll to position [1207, 0]
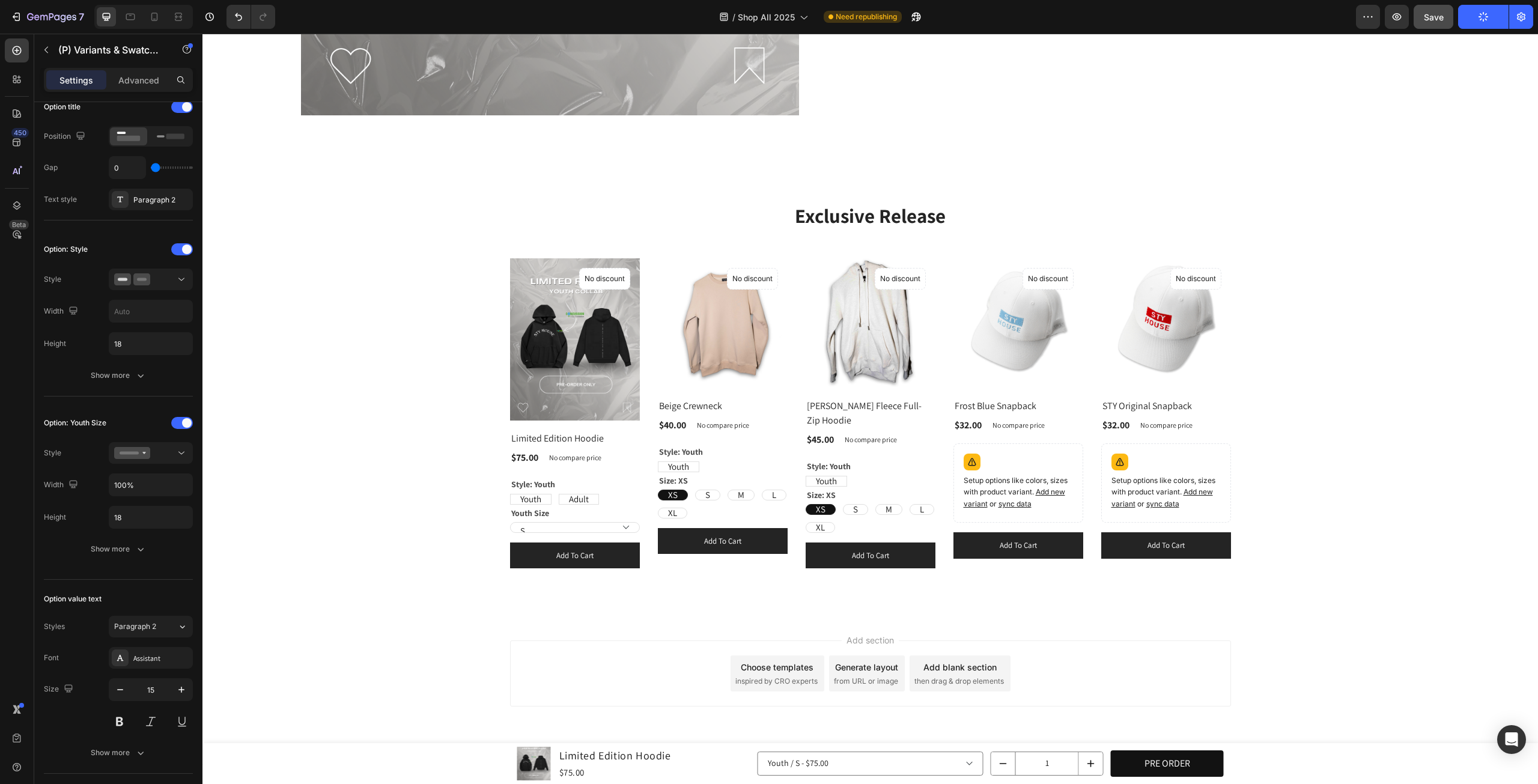
click at [607, 525] on select "S M L XL" at bounding box center [575, 527] width 129 height 10
click at [617, 504] on div "Youth Size S M L XL" at bounding box center [575, 518] width 129 height 28
click at [620, 504] on div "Youth Size S M L XL" at bounding box center [575, 518] width 129 height 28
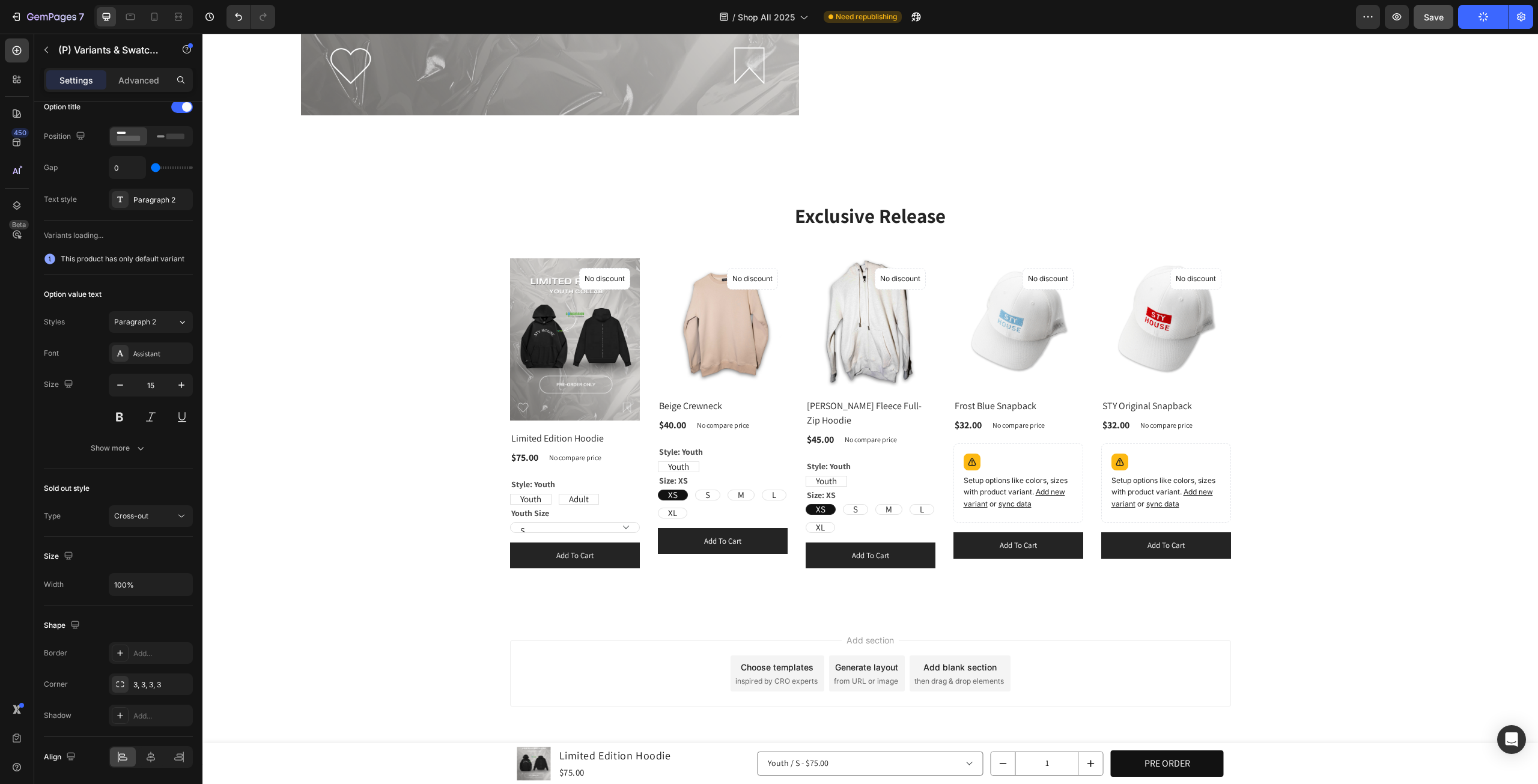
click at [640, 522] on div "XS XS XS S S S M M M L L L XL XL XL" at bounding box center [575, 527] width 129 height 10
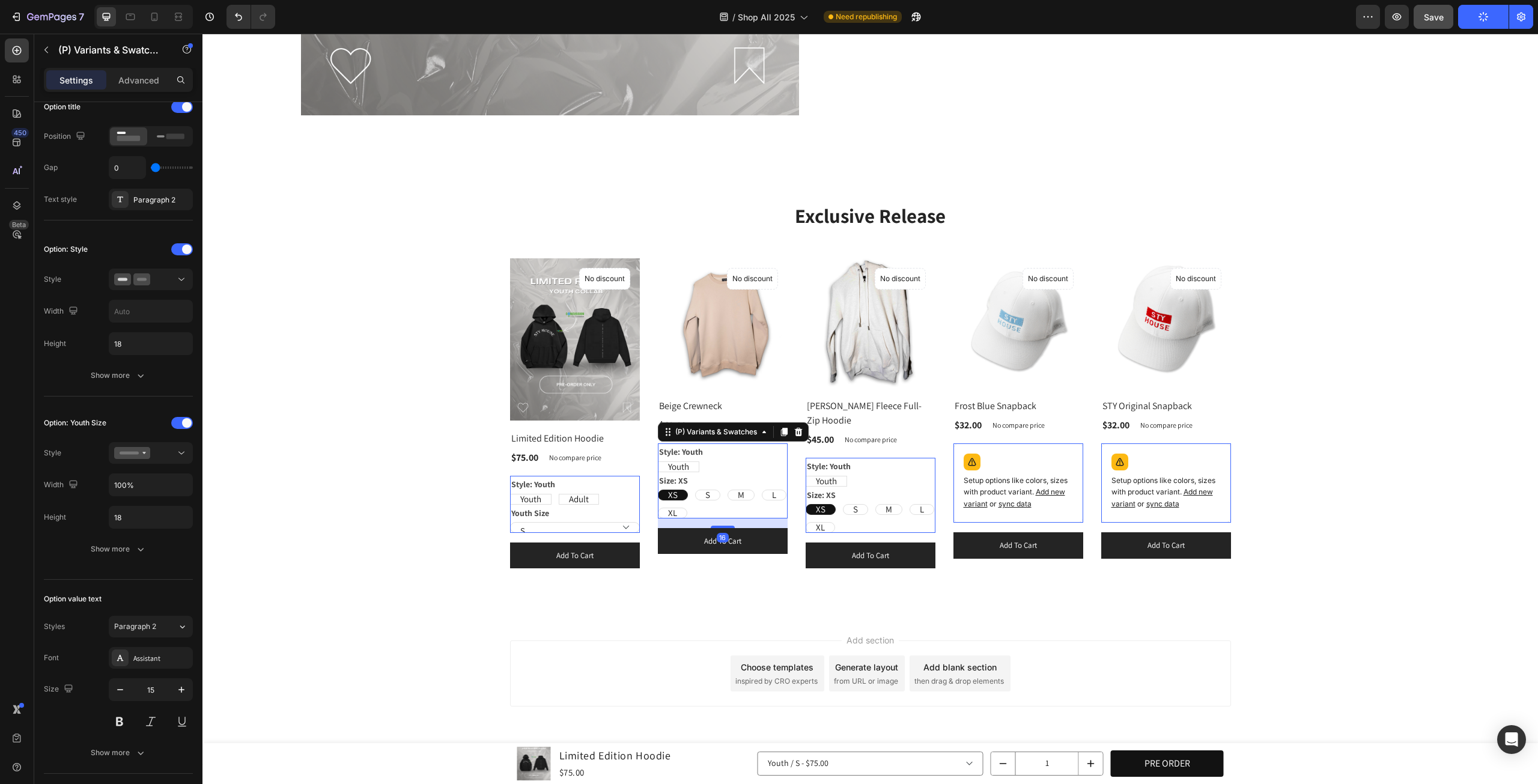
click at [629, 499] on div "Youth Youth Youth Adult Adult Adult" at bounding box center [575, 499] width 129 height 10
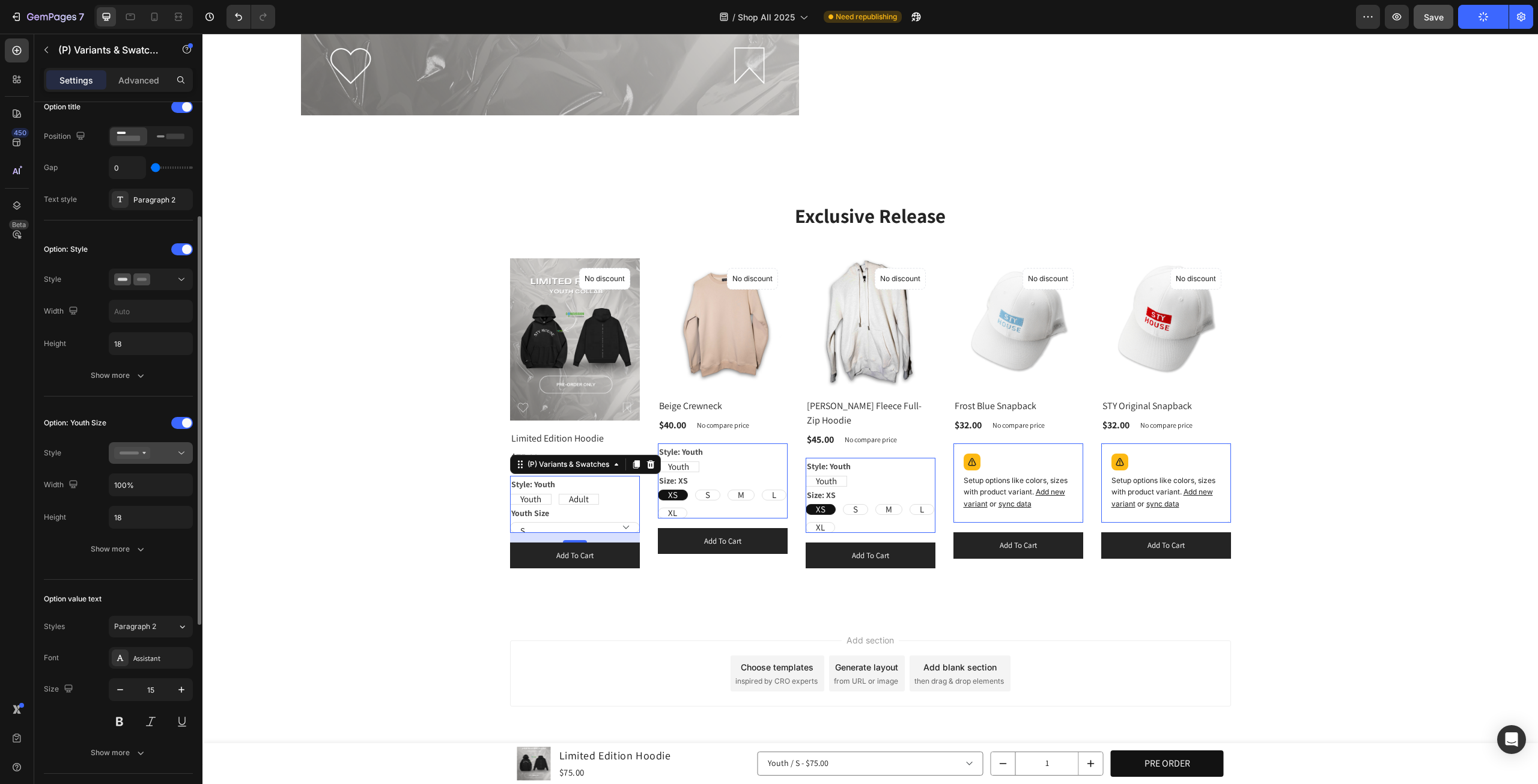
click at [171, 447] on div at bounding box center [151, 453] width 73 height 12
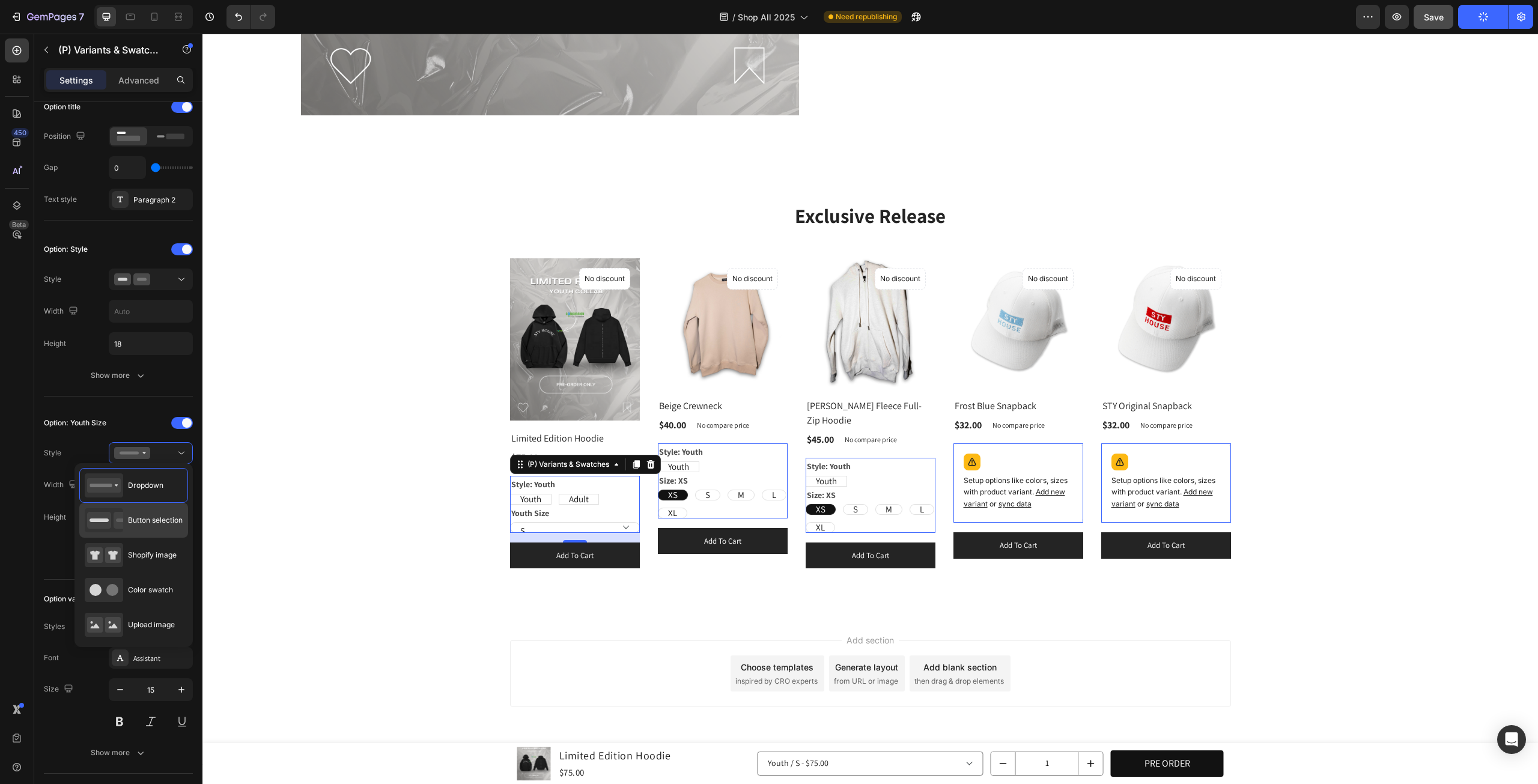
click at [163, 515] on span "Button selection" at bounding box center [155, 520] width 55 height 10
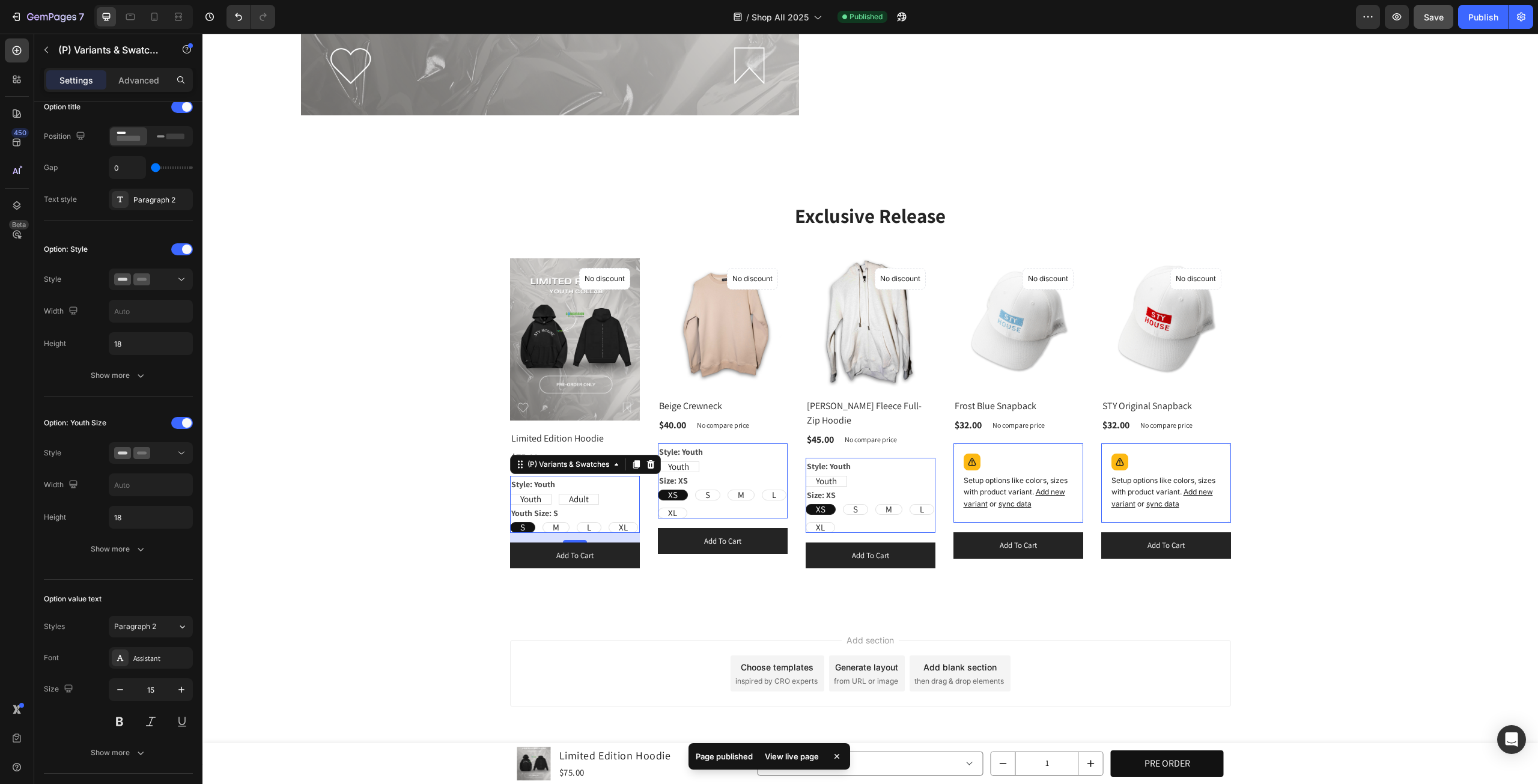
click at [1431, 30] on div "7 Version history / Shop All 2025 Published Preview Save Publish" at bounding box center [769, 17] width 1538 height 34
click at [1435, 19] on span "Save" at bounding box center [1434, 17] width 19 height 10
click at [1477, 19] on div "Publish" at bounding box center [1483, 16] width 30 height 13
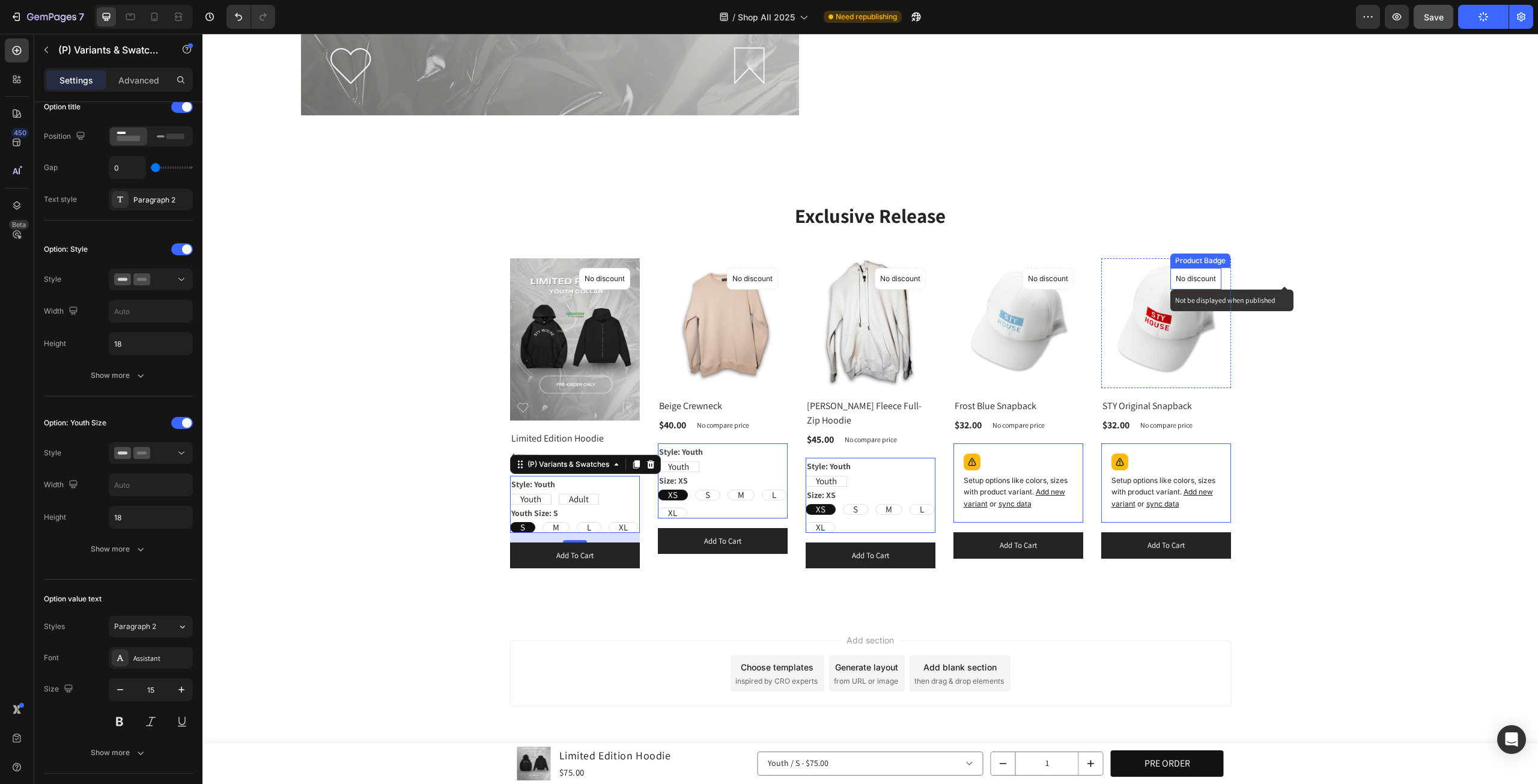
click at [625, 275] on p "No discount" at bounding box center [605, 278] width 40 height 10
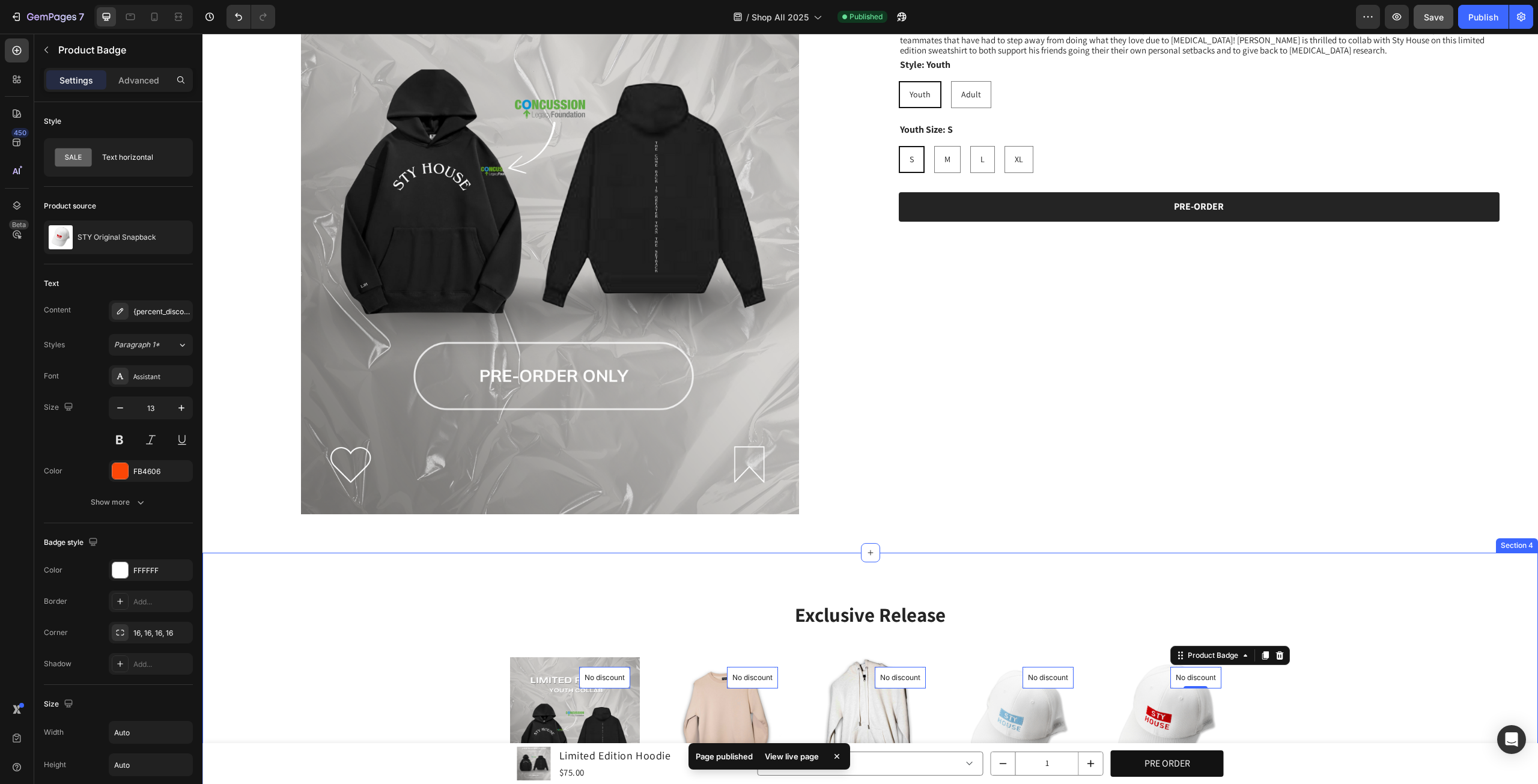
scroll to position [806, 0]
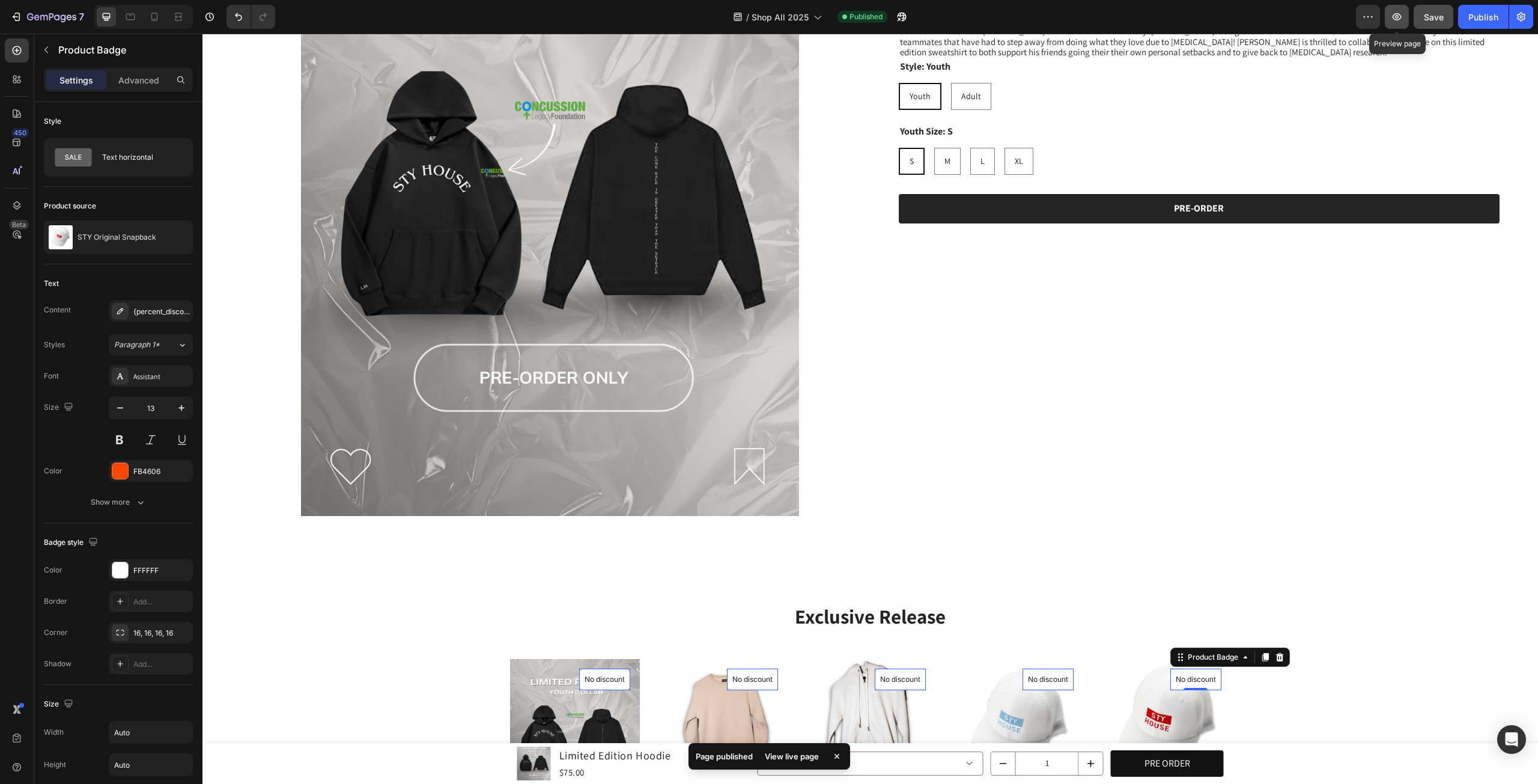
click at [1394, 10] on icon "button" at bounding box center [1397, 16] width 12 height 12
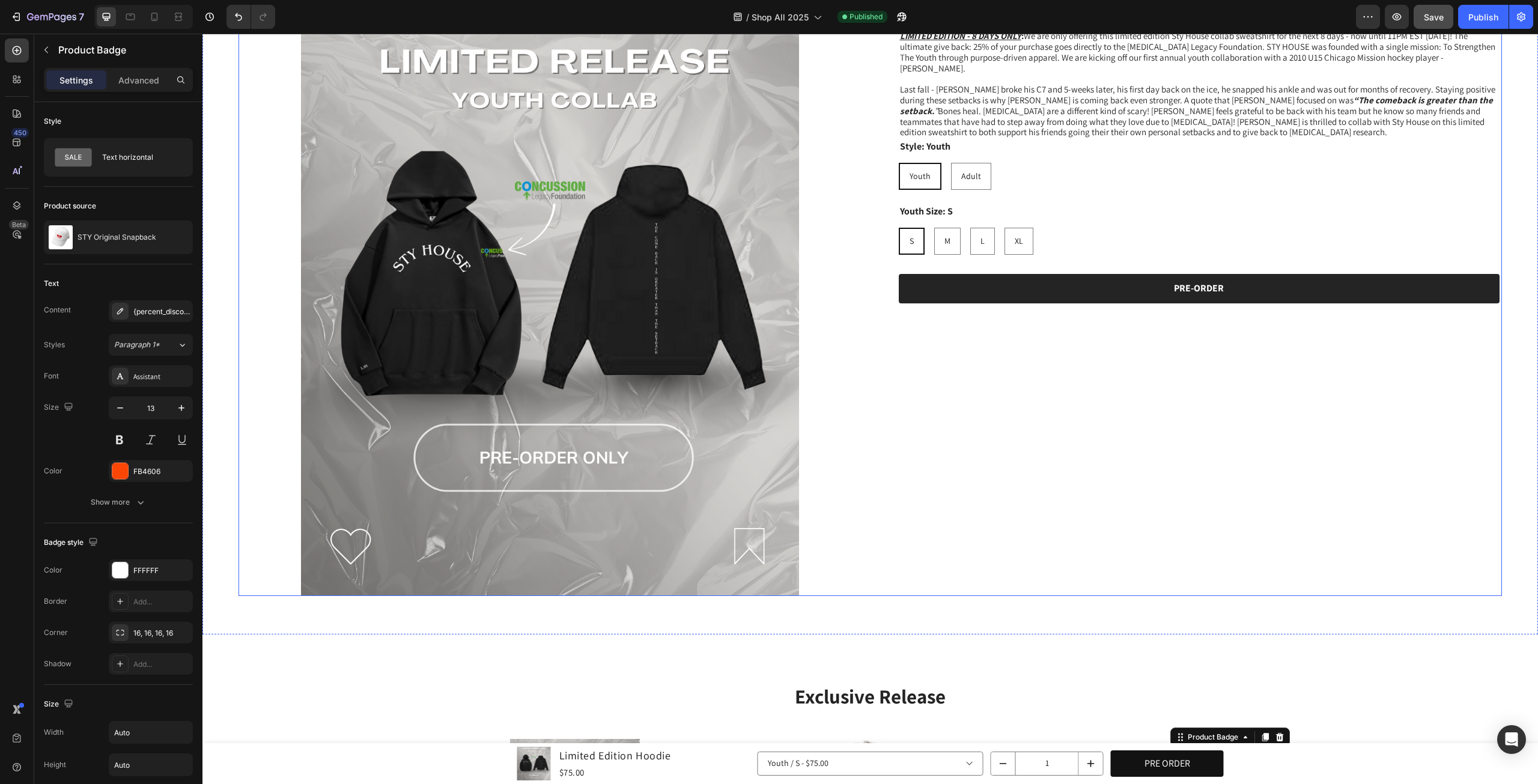
scroll to position [706, 0]
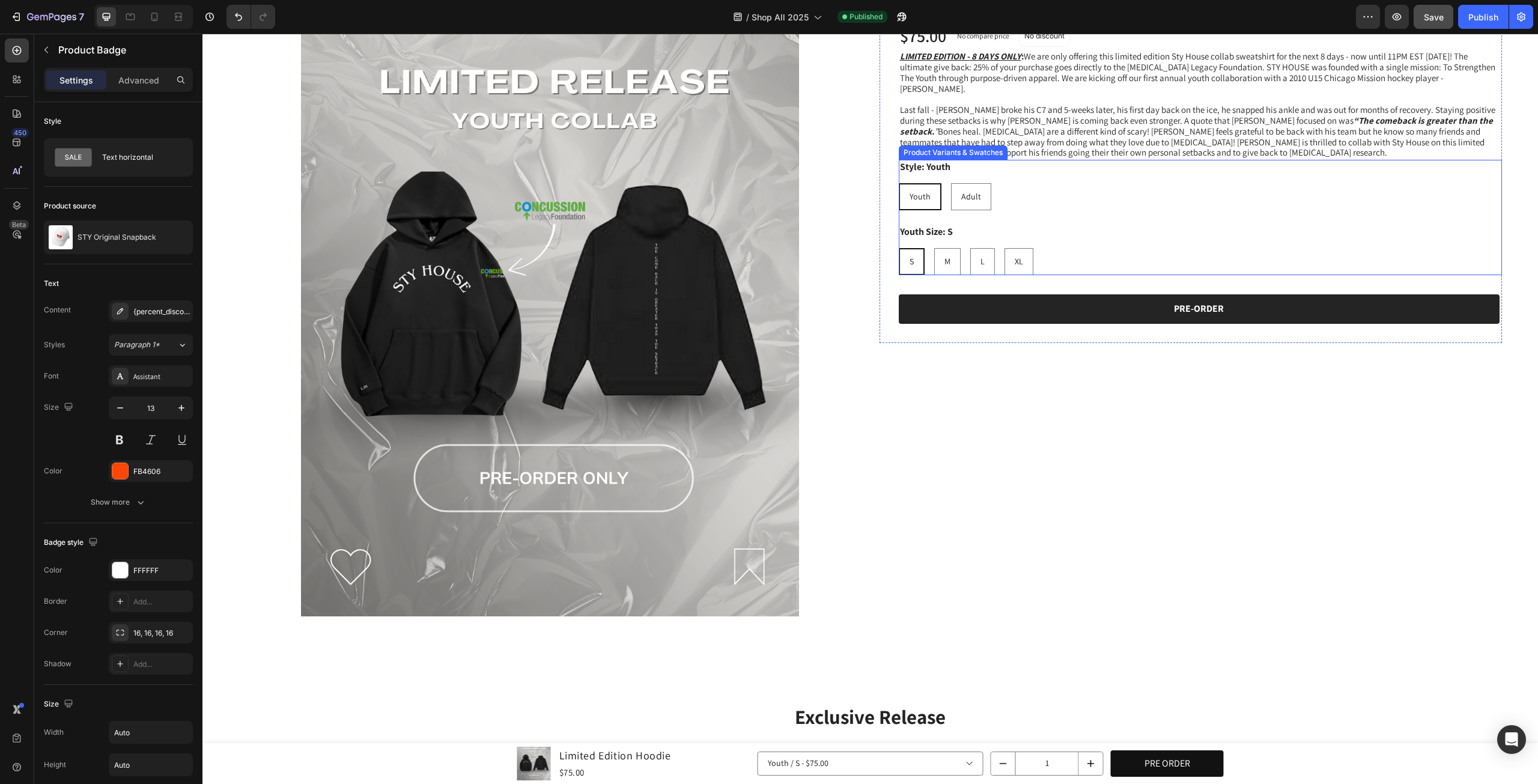
click at [1081, 192] on div "Youth Youth Youth Adult Adult Adult" at bounding box center [1200, 197] width 604 height 27
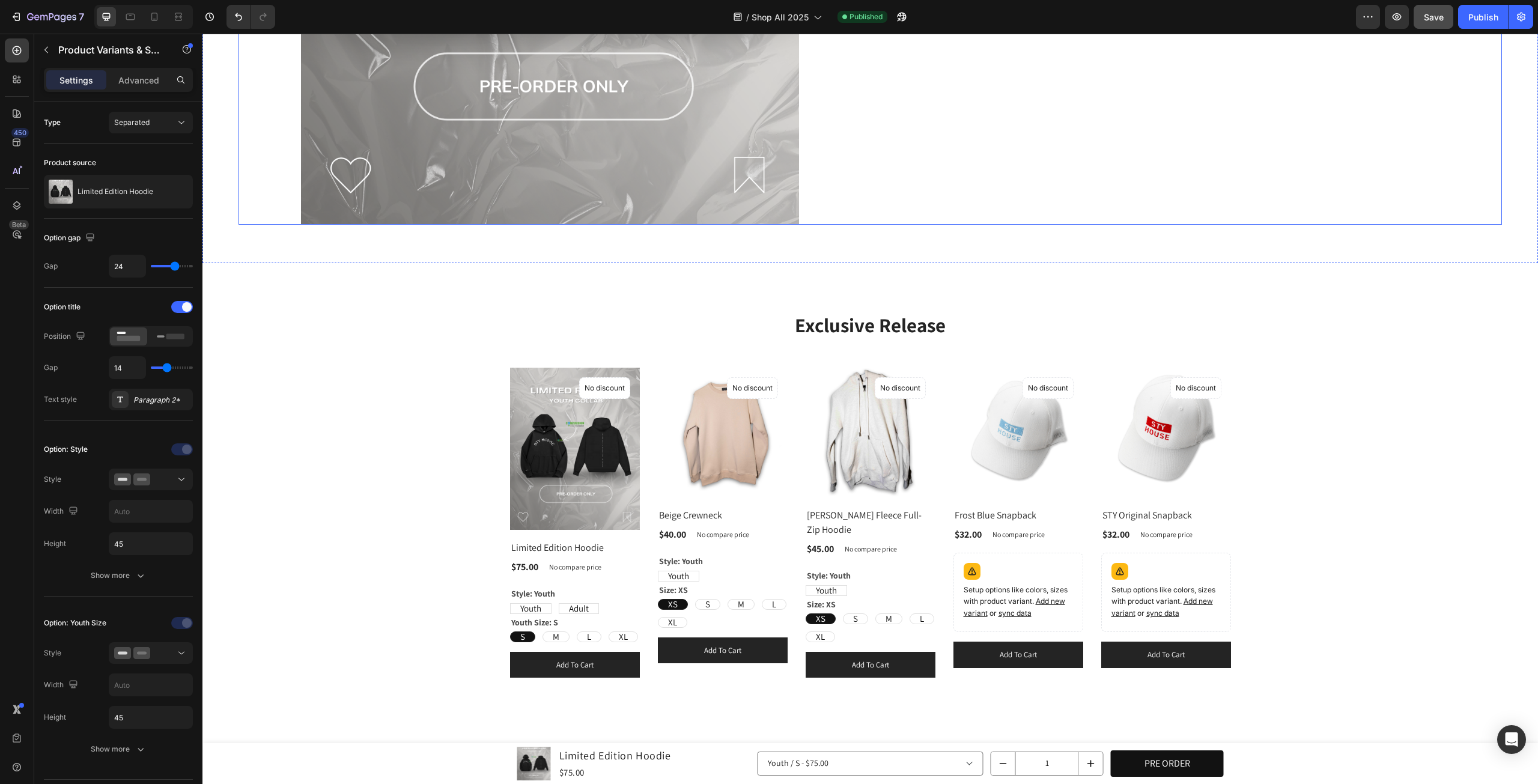
scroll to position [1107, 0]
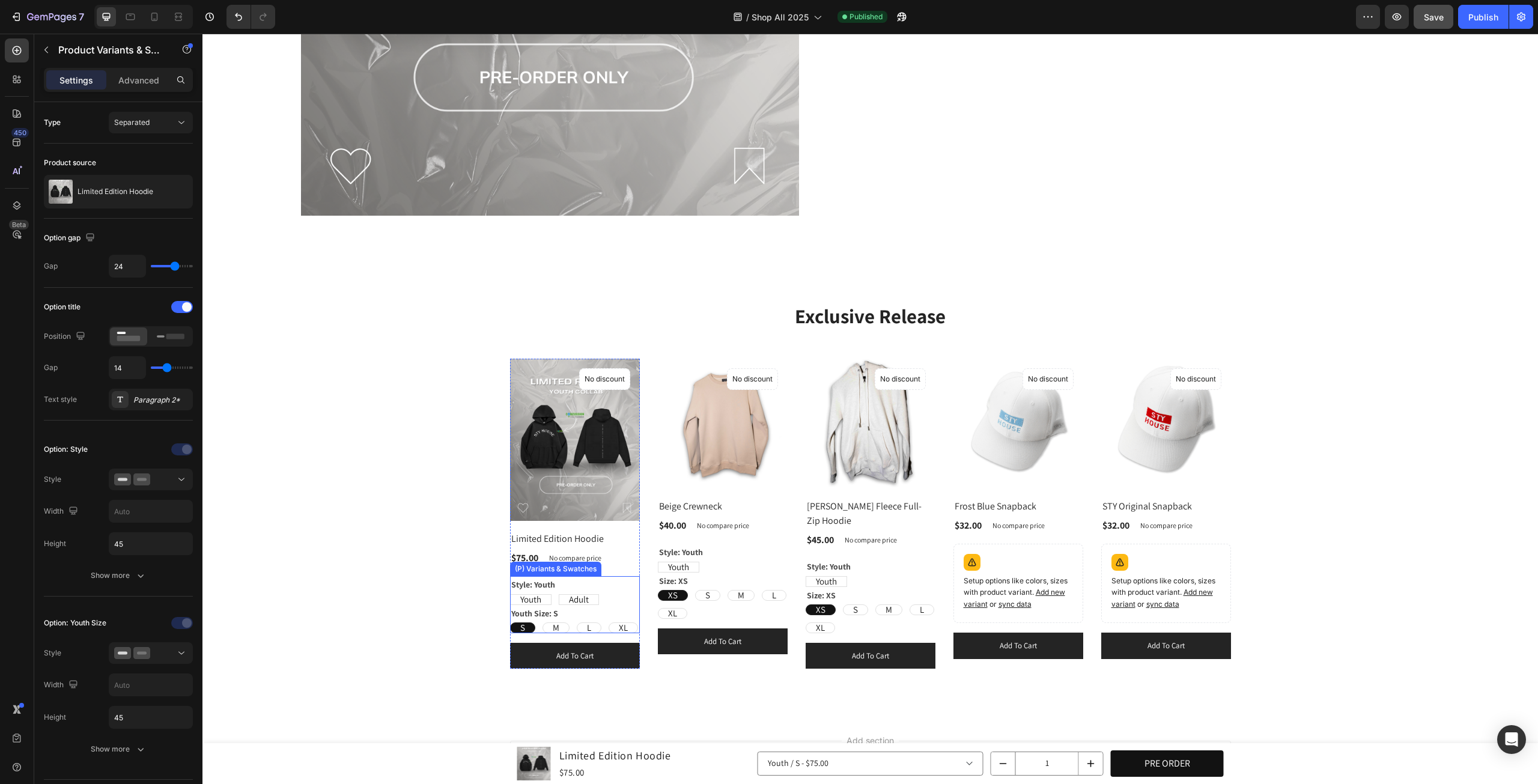
click at [609, 594] on div "Youth Youth Youth Adult Adult Adult" at bounding box center [575, 599] width 129 height 10
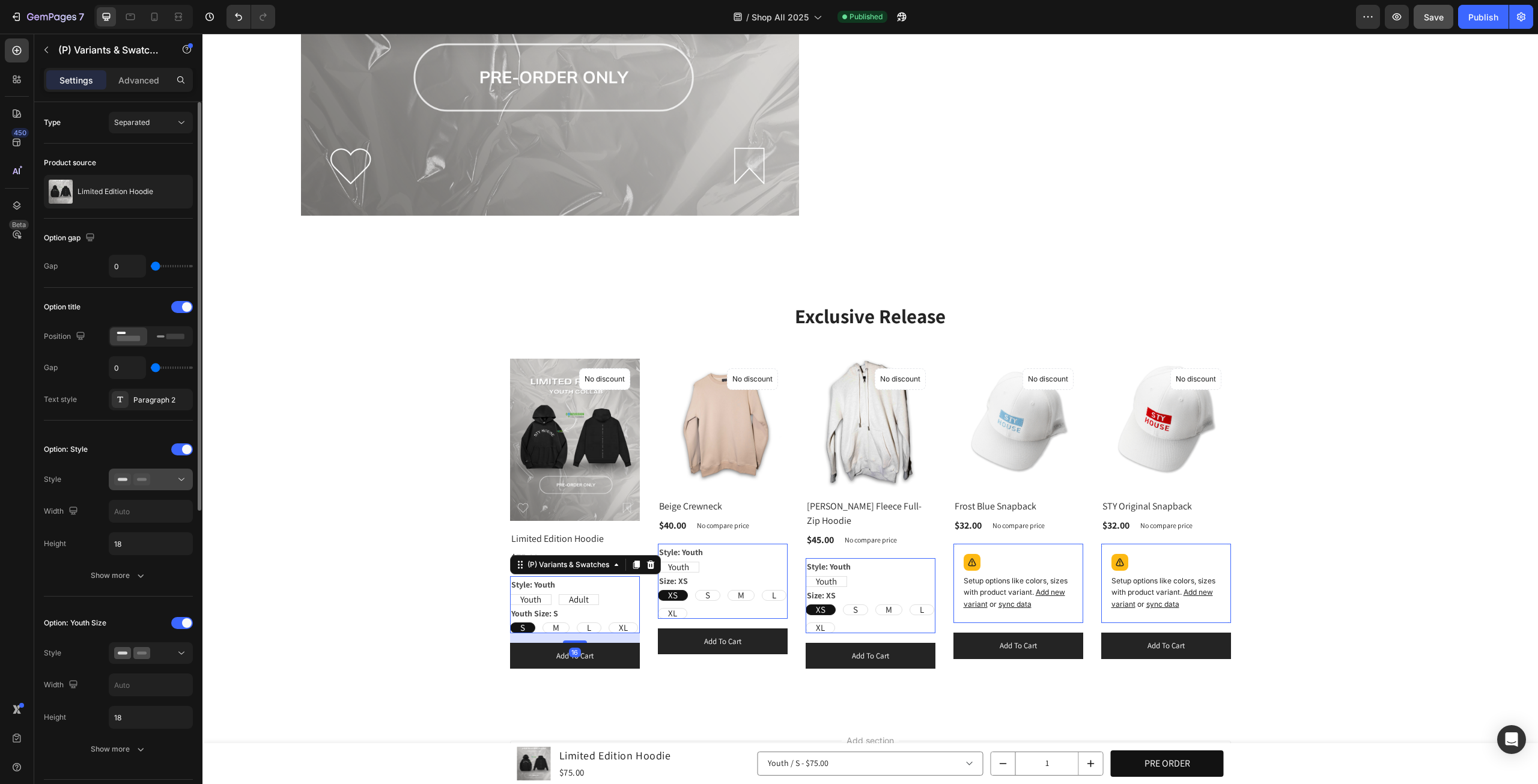
click at [191, 477] on button at bounding box center [150, 479] width 84 height 22
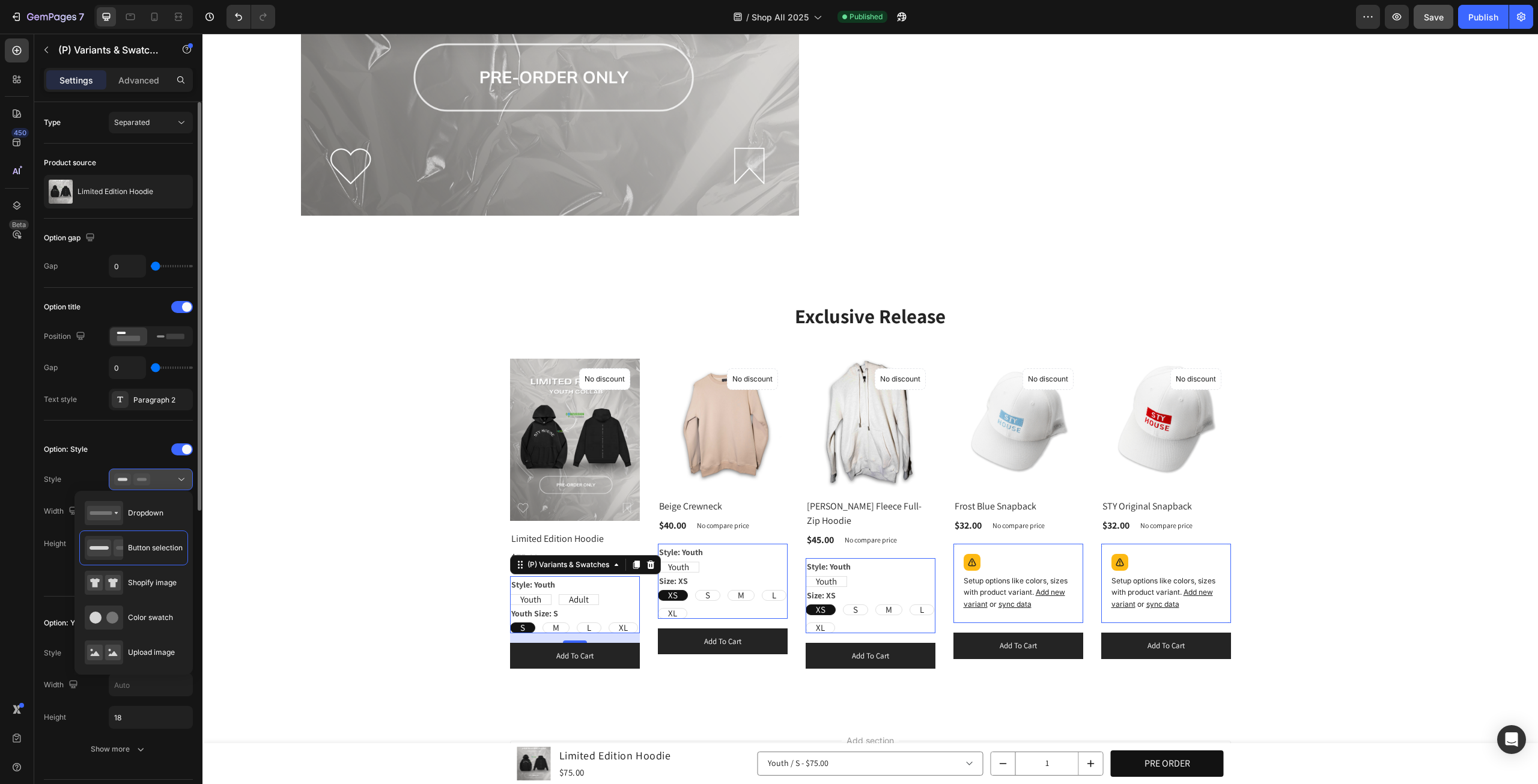
click at [191, 477] on button at bounding box center [150, 479] width 84 height 22
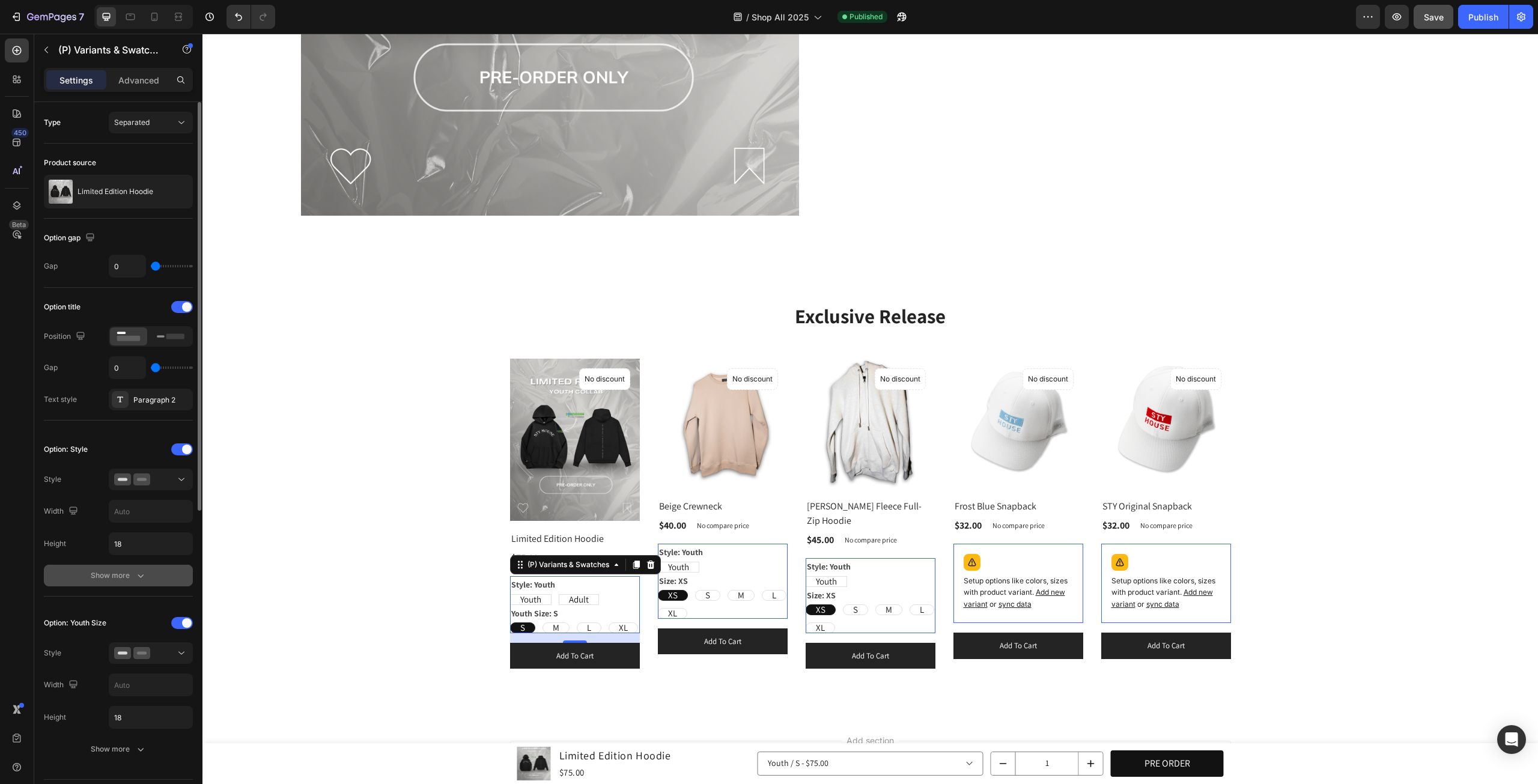
click at [135, 569] on icon "button" at bounding box center [141, 575] width 12 height 12
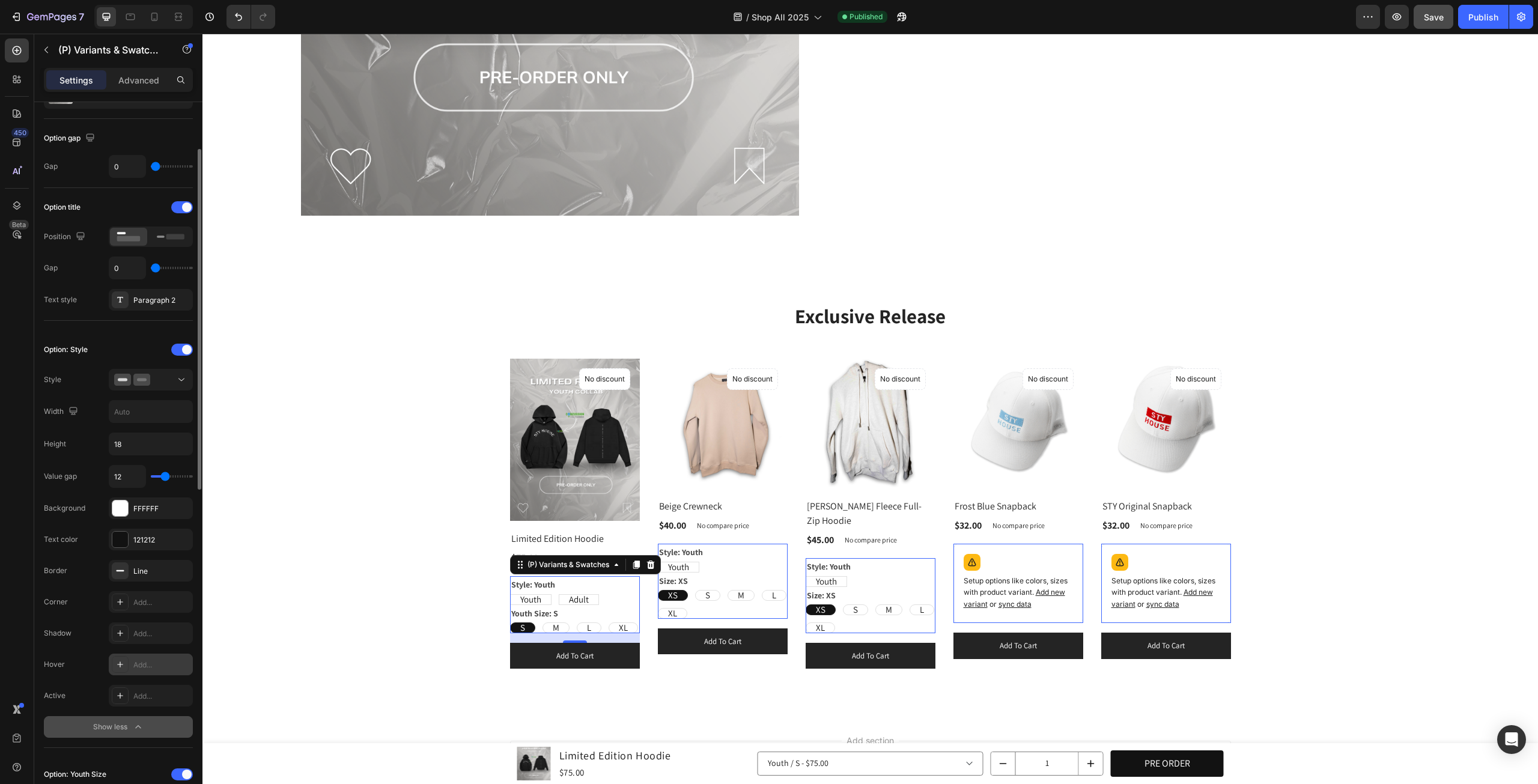
click at [170, 660] on div "Add..." at bounding box center [161, 665] width 56 height 10
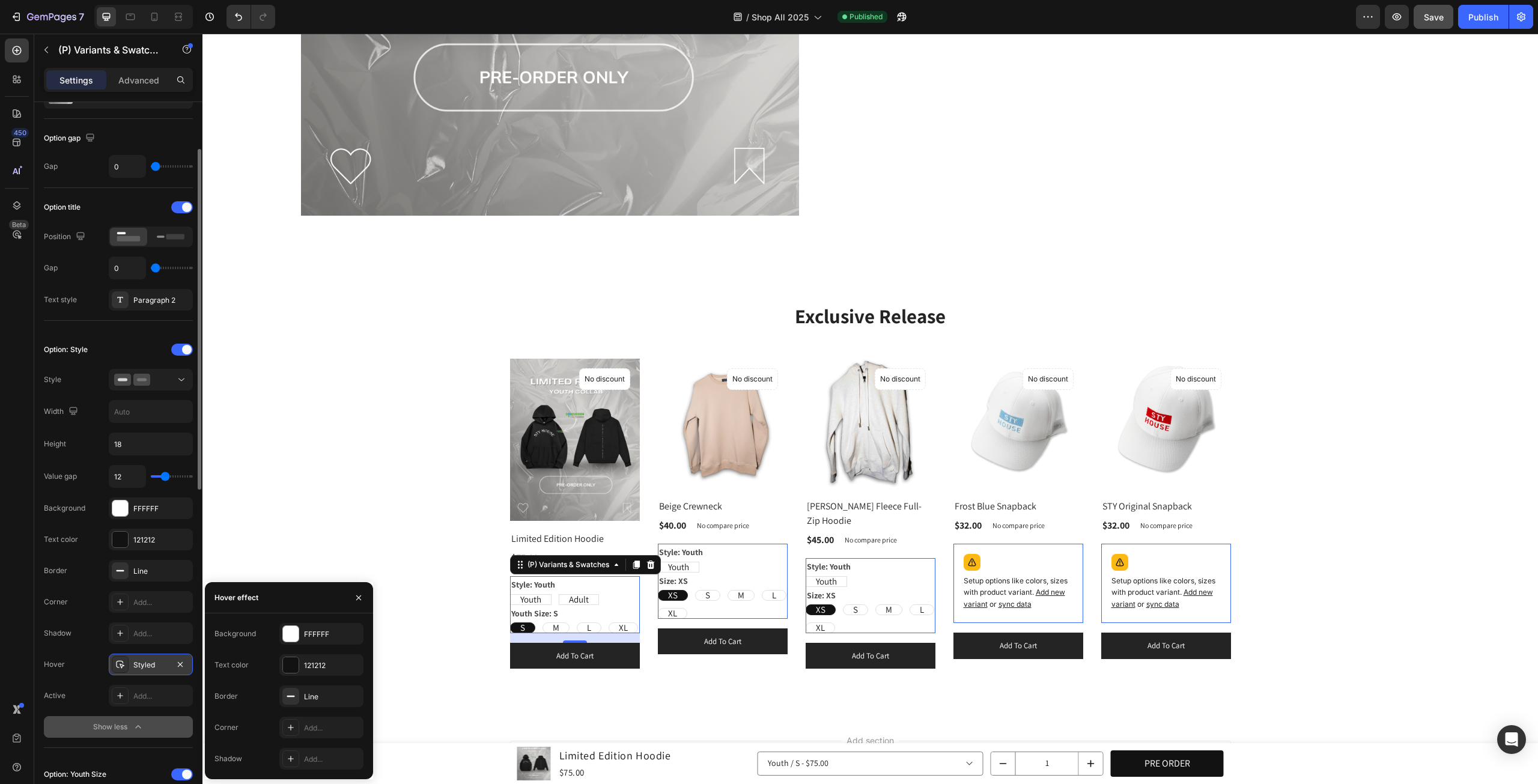
click at [170, 659] on div "Styled" at bounding box center [150, 664] width 84 height 22
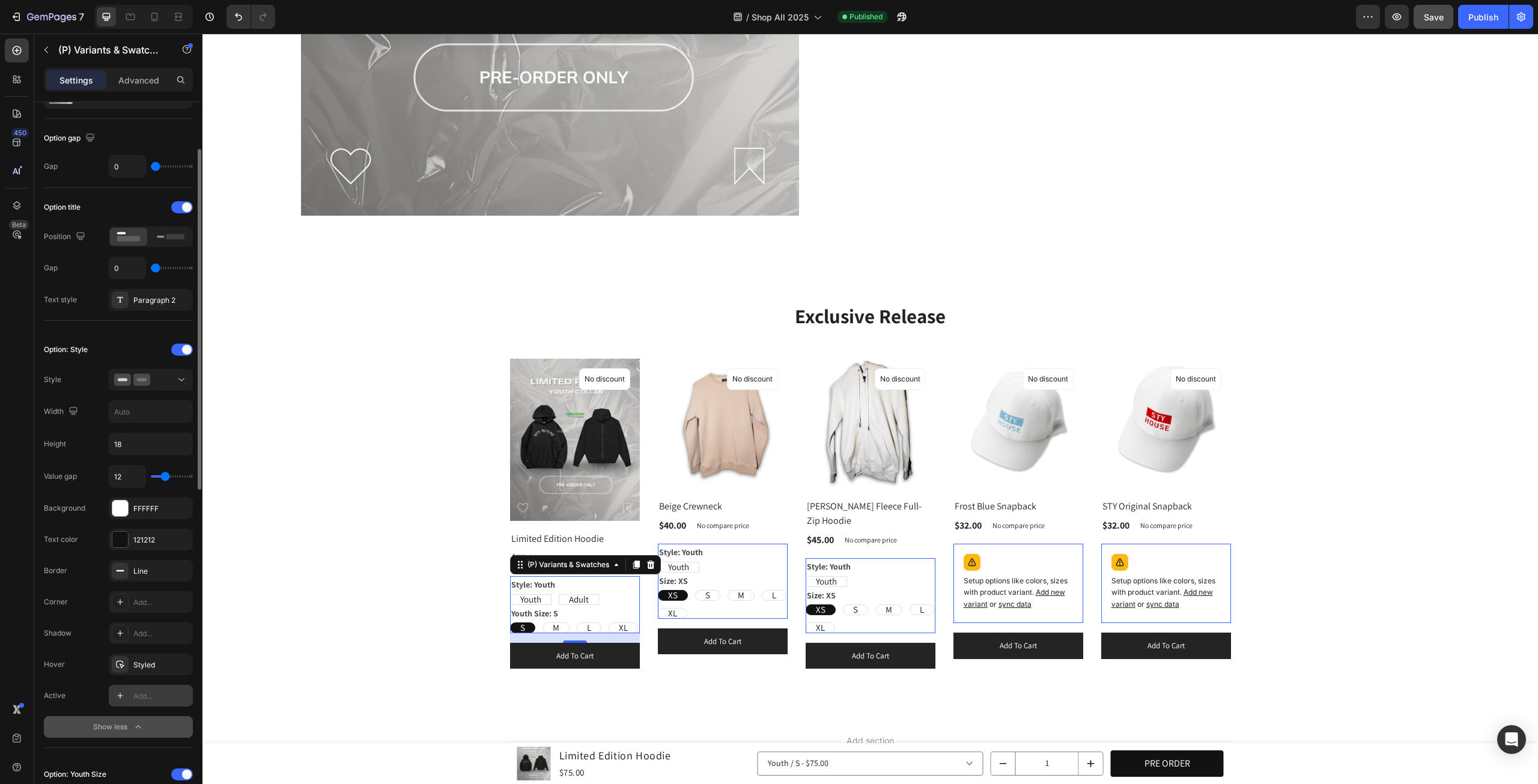
click at [150, 690] on div "Add..." at bounding box center [161, 696] width 56 height 10
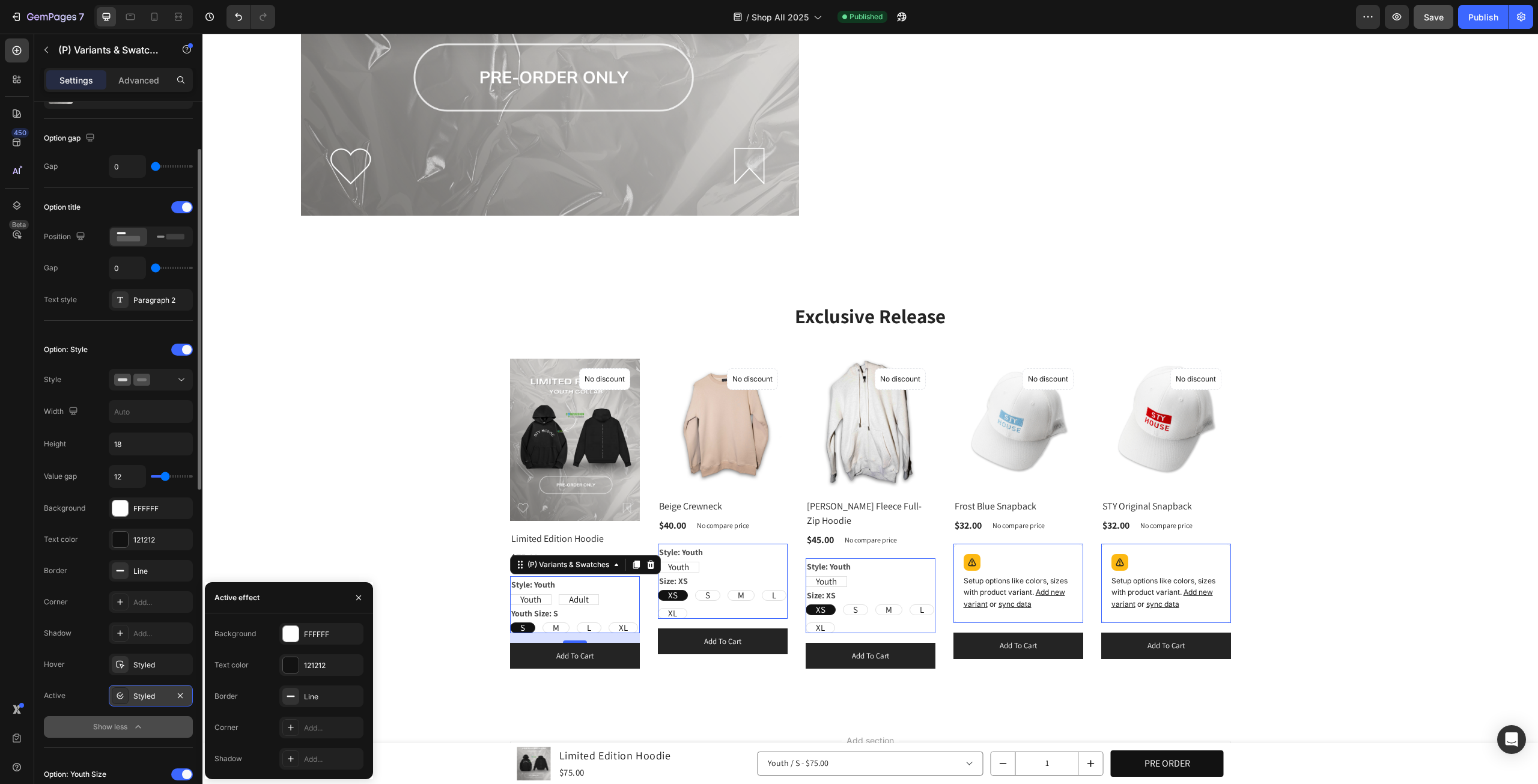
click at [64, 646] on div "Value gap 12 Background FFFFFF Text color 121212 Border Line Corner Add... Shad…" at bounding box center [118, 601] width 149 height 273
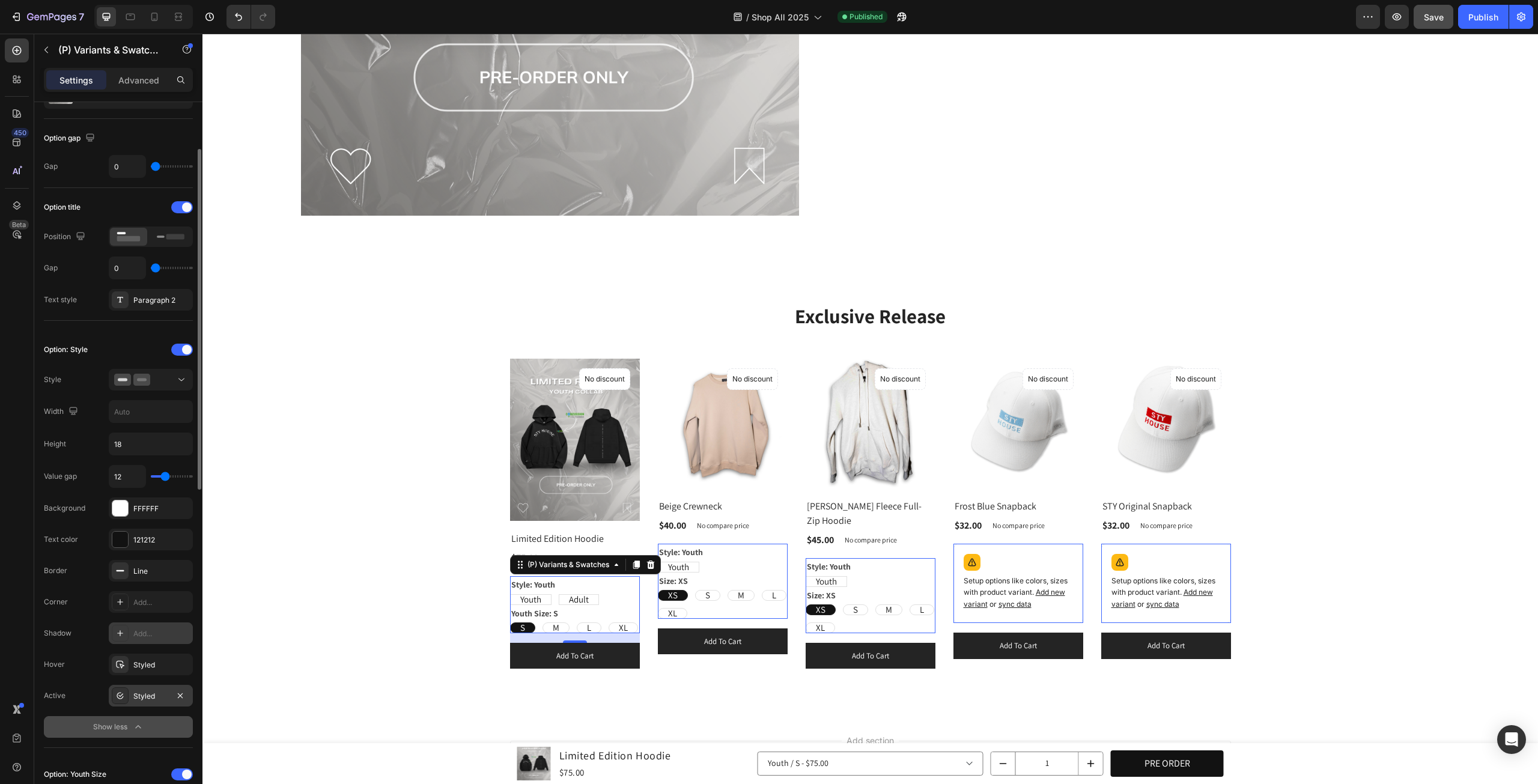
click at [163, 632] on div "Add..." at bounding box center [161, 634] width 56 height 10
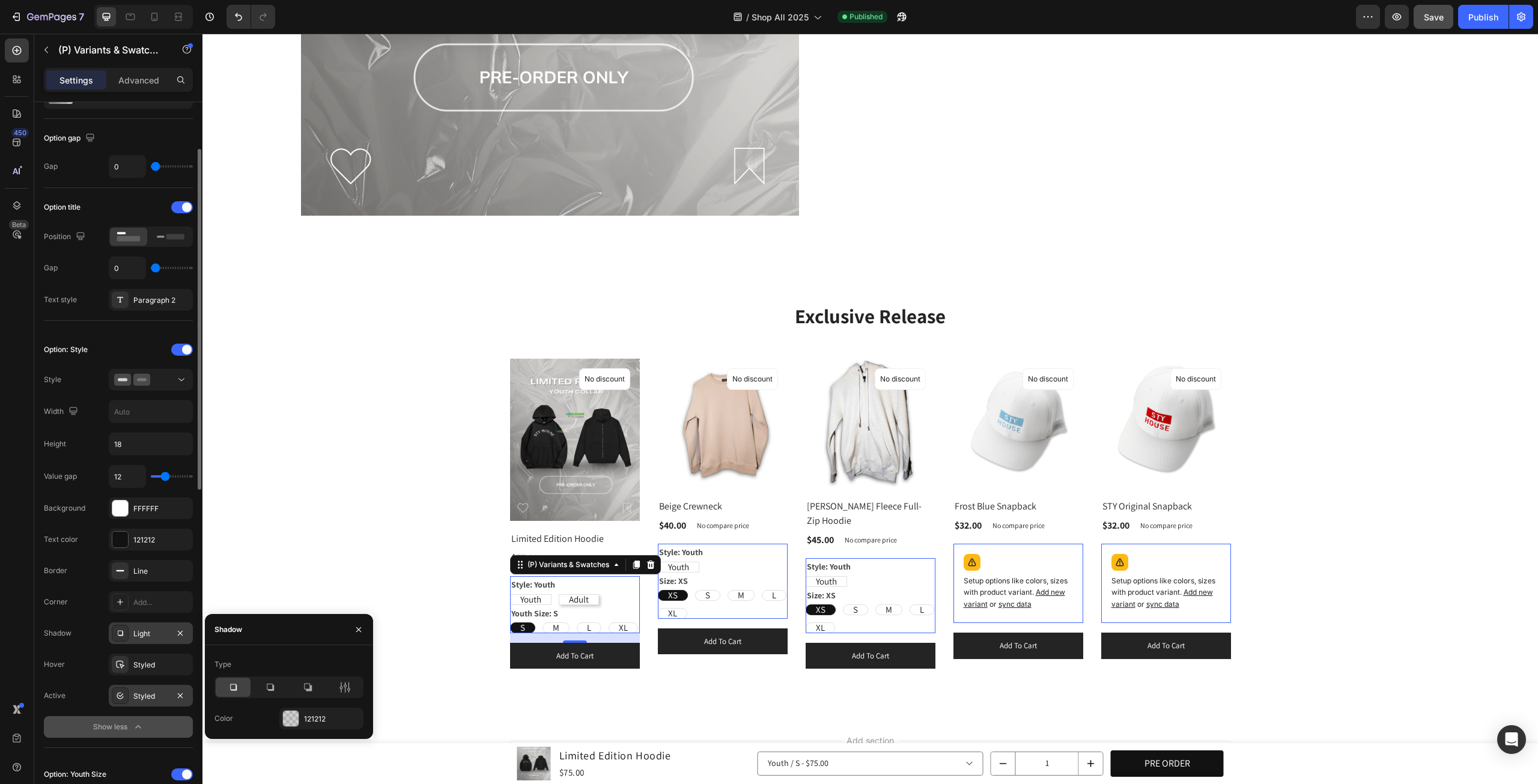
click at [67, 685] on div "Shadow Light" at bounding box center [118, 695] width 149 height 22
click at [146, 604] on div "Add..." at bounding box center [161, 602] width 56 height 10
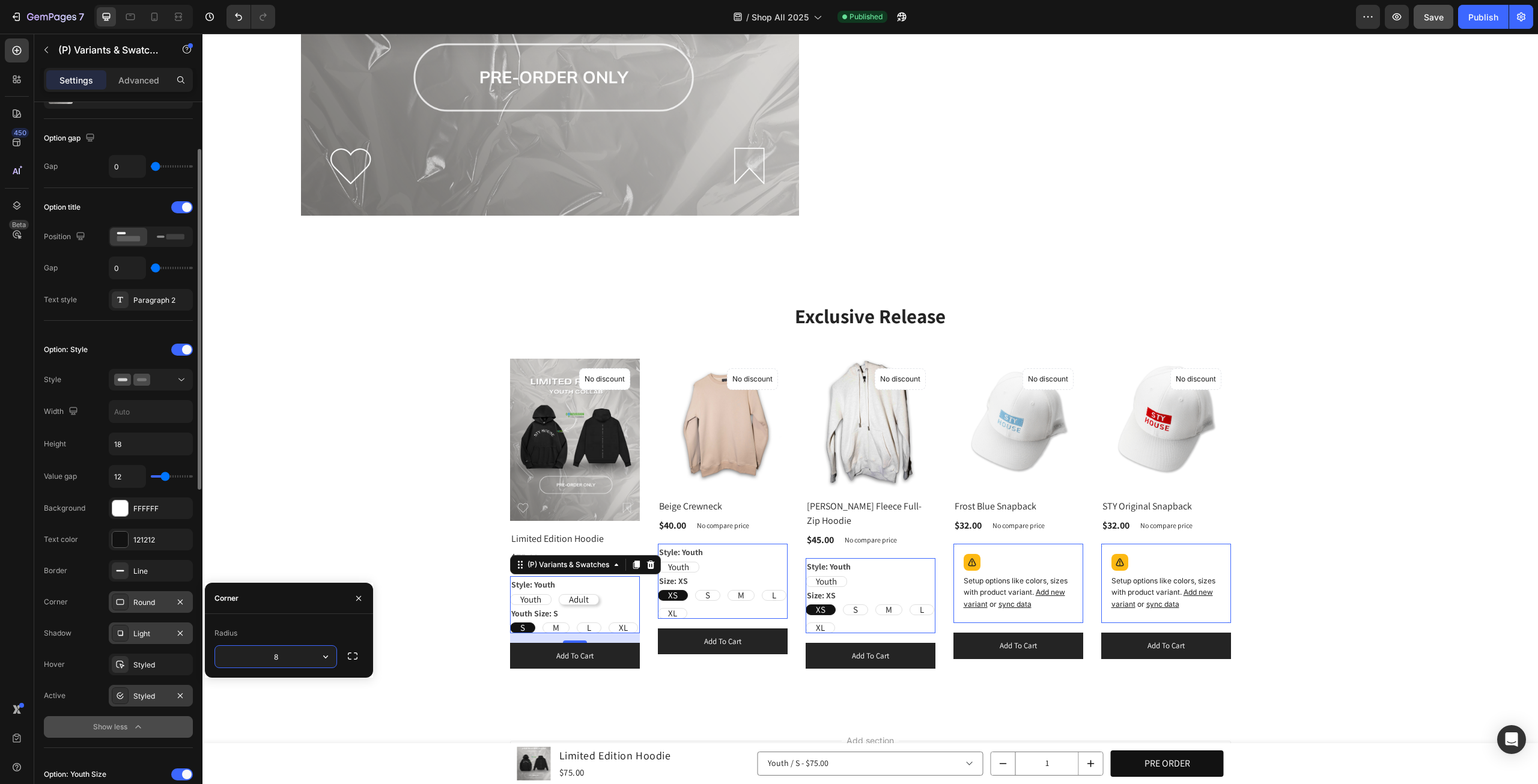
click at [50, 623] on div "Shadow" at bounding box center [58, 633] width 28 height 19
click at [93, 617] on div "Value gap 12 Background FFFFFF Text color 121212 Border Line Corner Round Shado…" at bounding box center [118, 601] width 149 height 273
click at [1437, 19] on span "Save" at bounding box center [1434, 17] width 19 height 10
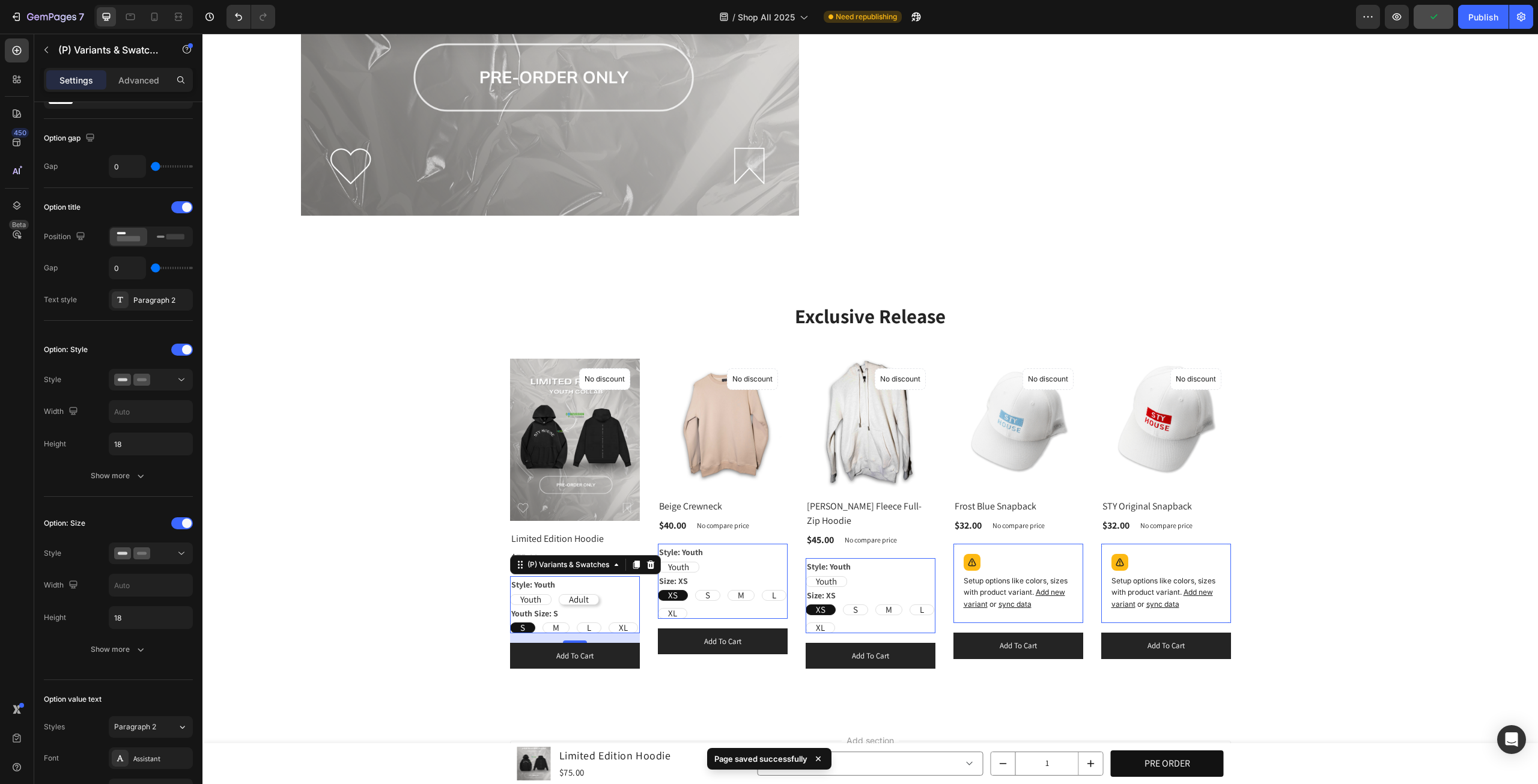
click at [640, 594] on div "Youth Youth Youth" at bounding box center [575, 599] width 129 height 10
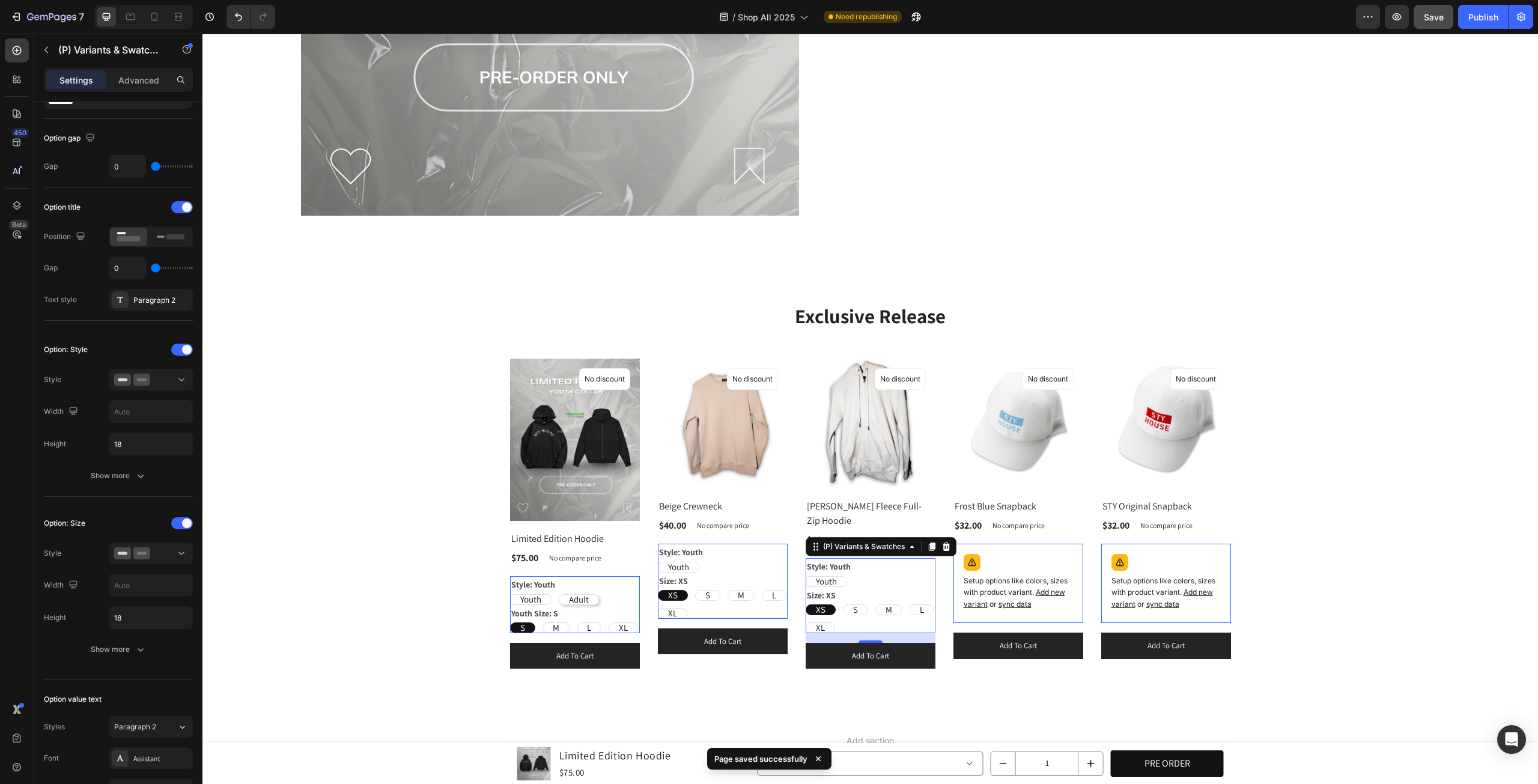
click at [640, 594] on div "Youth Youth Youth" at bounding box center [575, 599] width 129 height 10
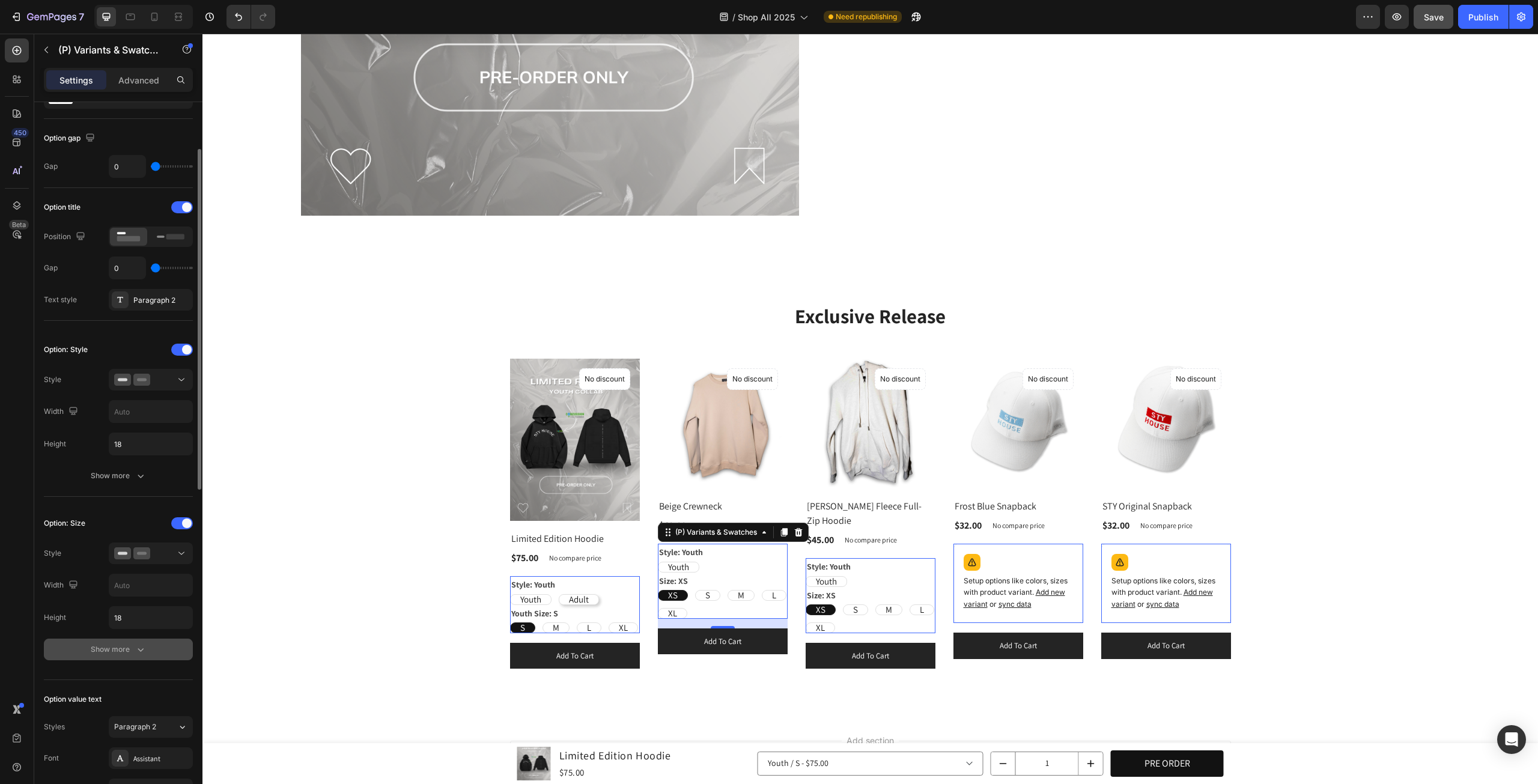
click at [138, 647] on icon "button" at bounding box center [141, 649] width 12 height 12
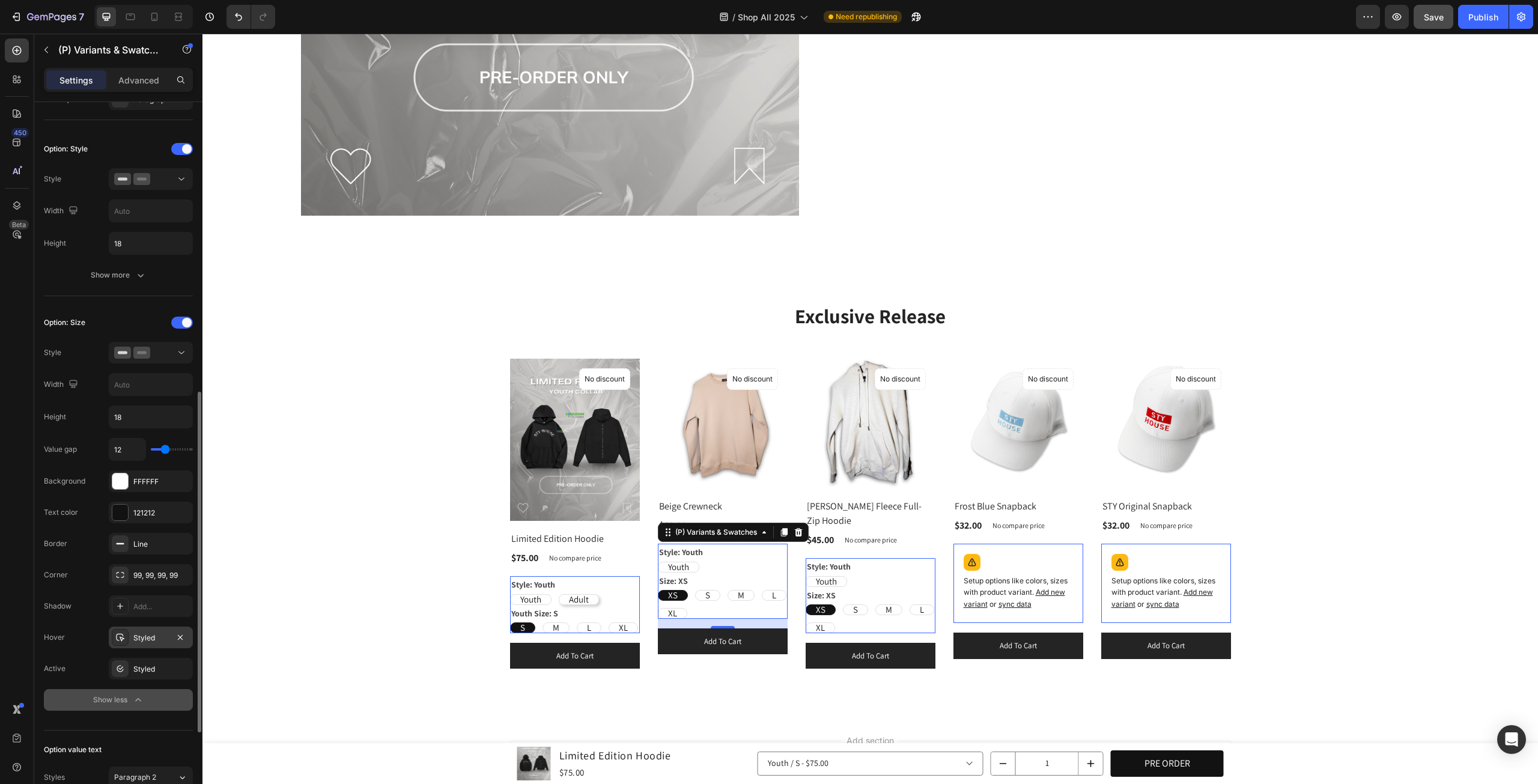
scroll to position [400, 0]
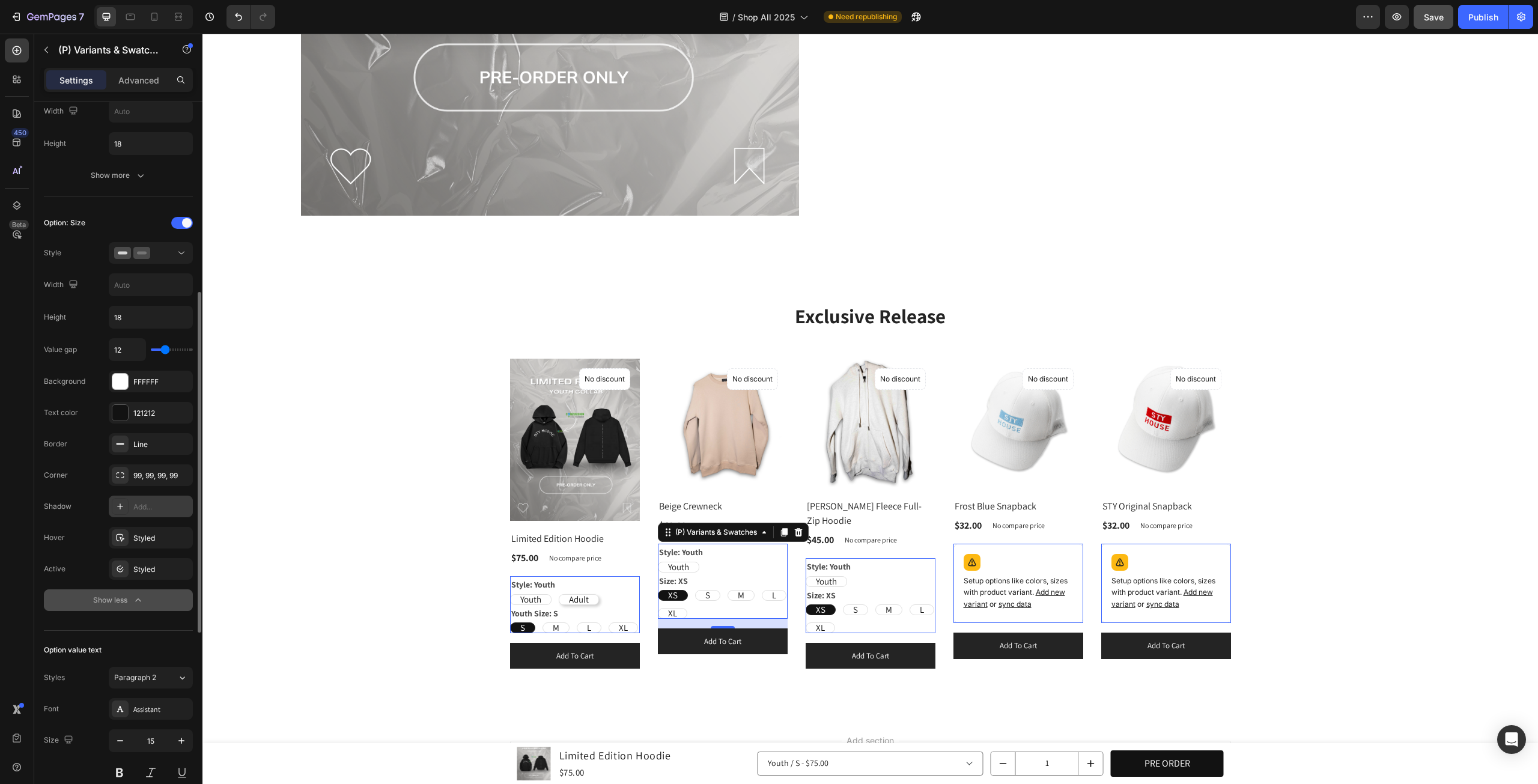
click at [162, 504] on div "Add..." at bounding box center [161, 506] width 56 height 10
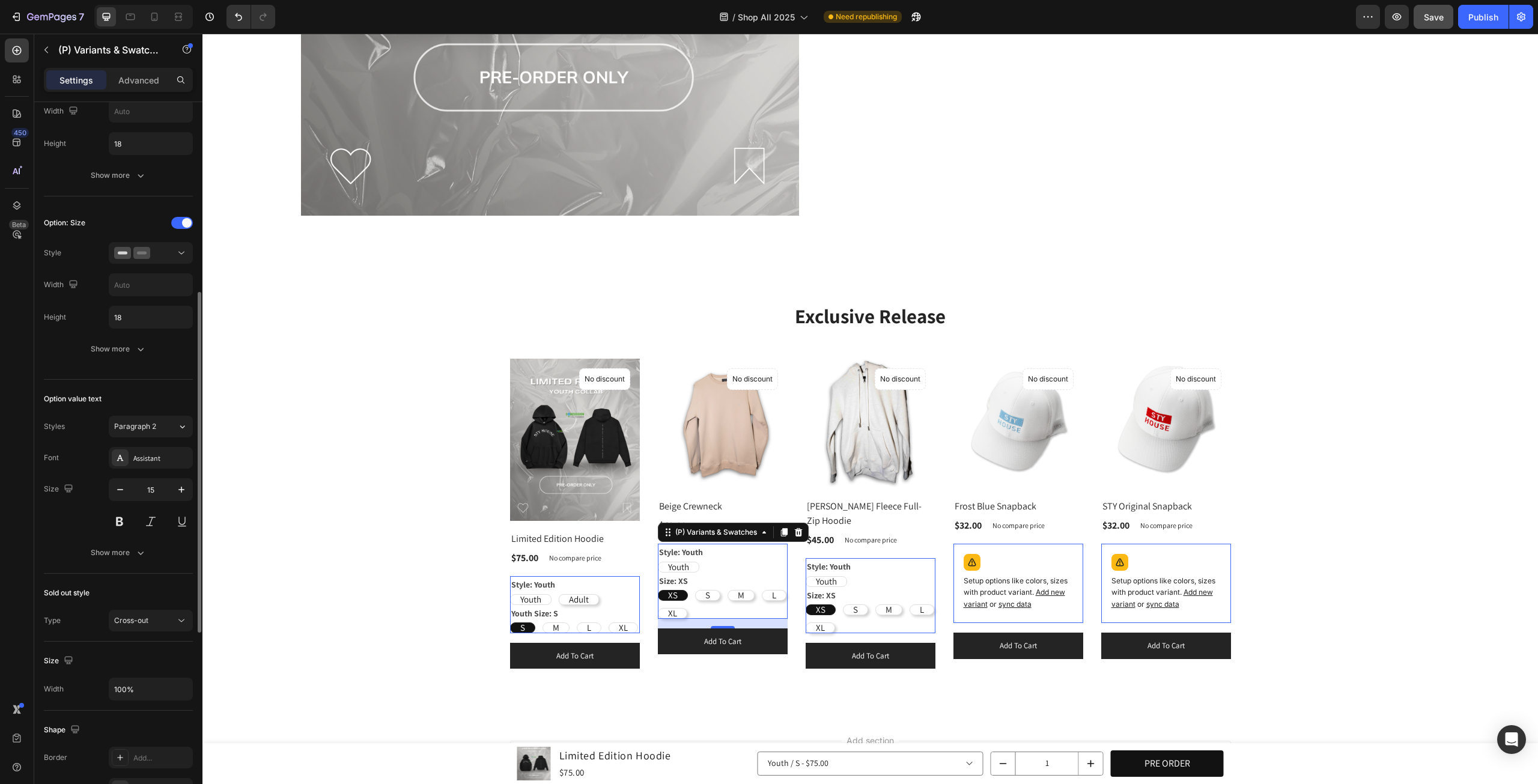
click at [640, 594] on div "Youth Youth Youth" at bounding box center [575, 599] width 129 height 10
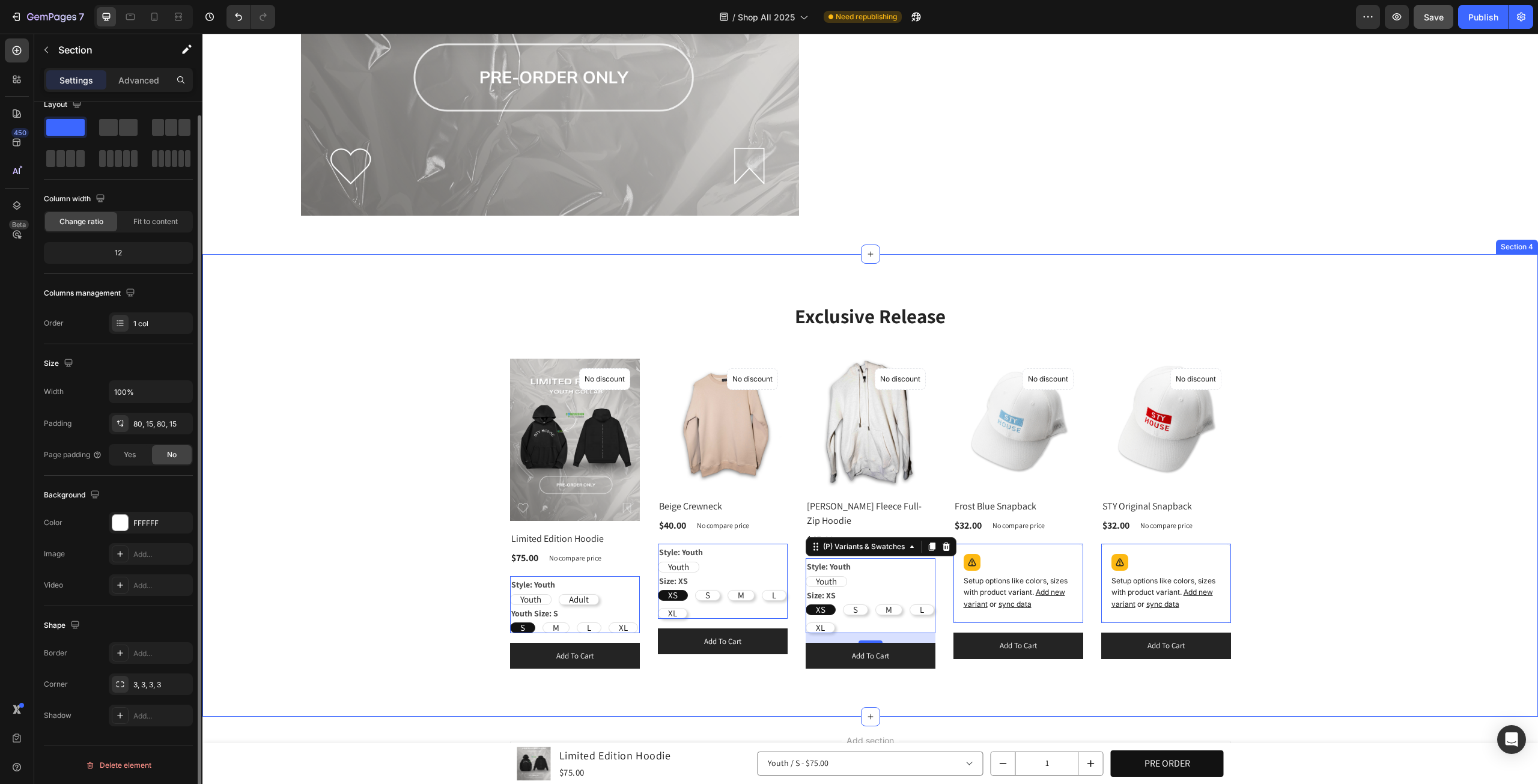
click at [1324, 507] on div "Exclusive Release Heading Row (P) Images No discount Not be displayed when publ…" at bounding box center [870, 486] width 1318 height 367
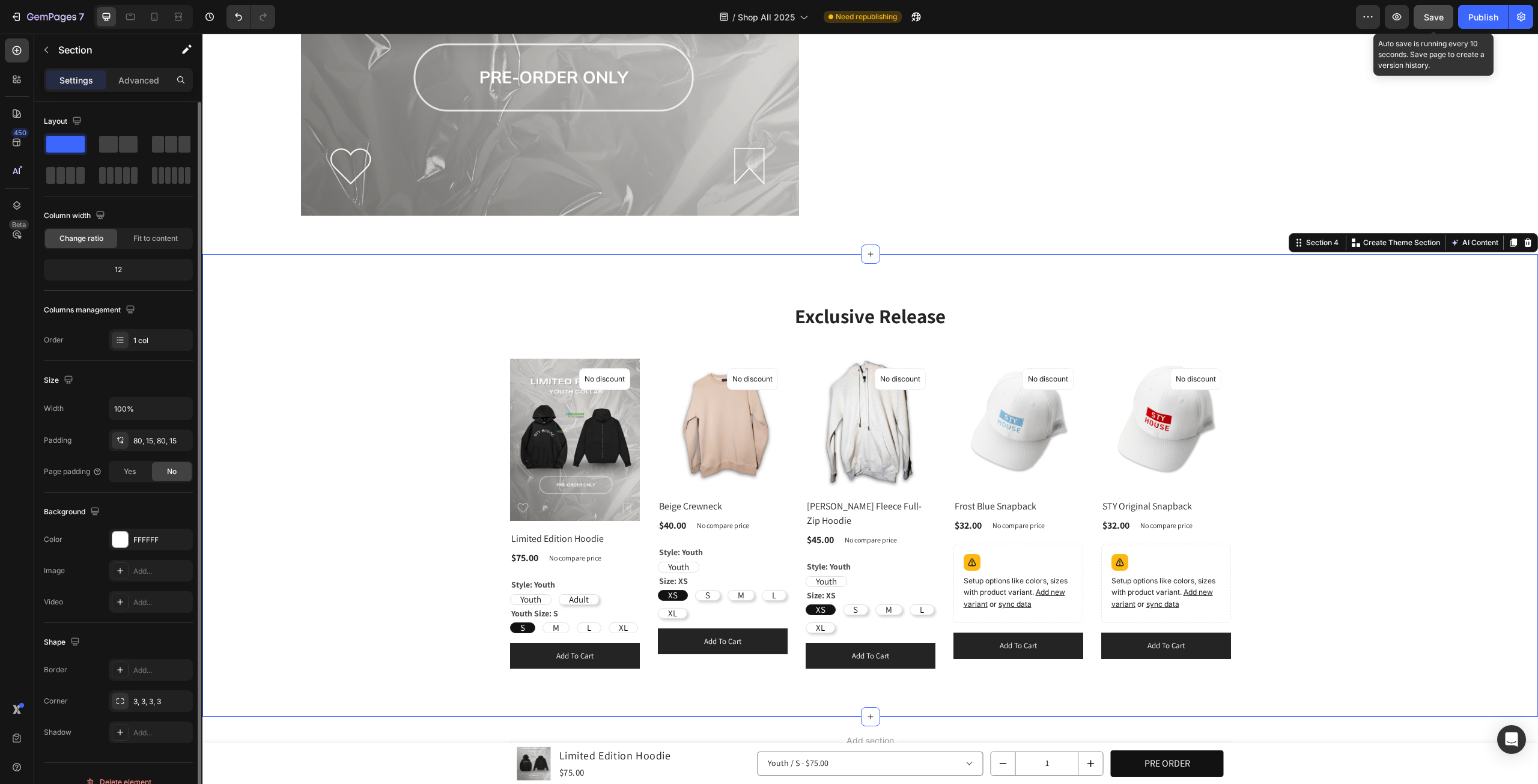
click at [1444, 15] on span "Save" at bounding box center [1434, 17] width 19 height 10
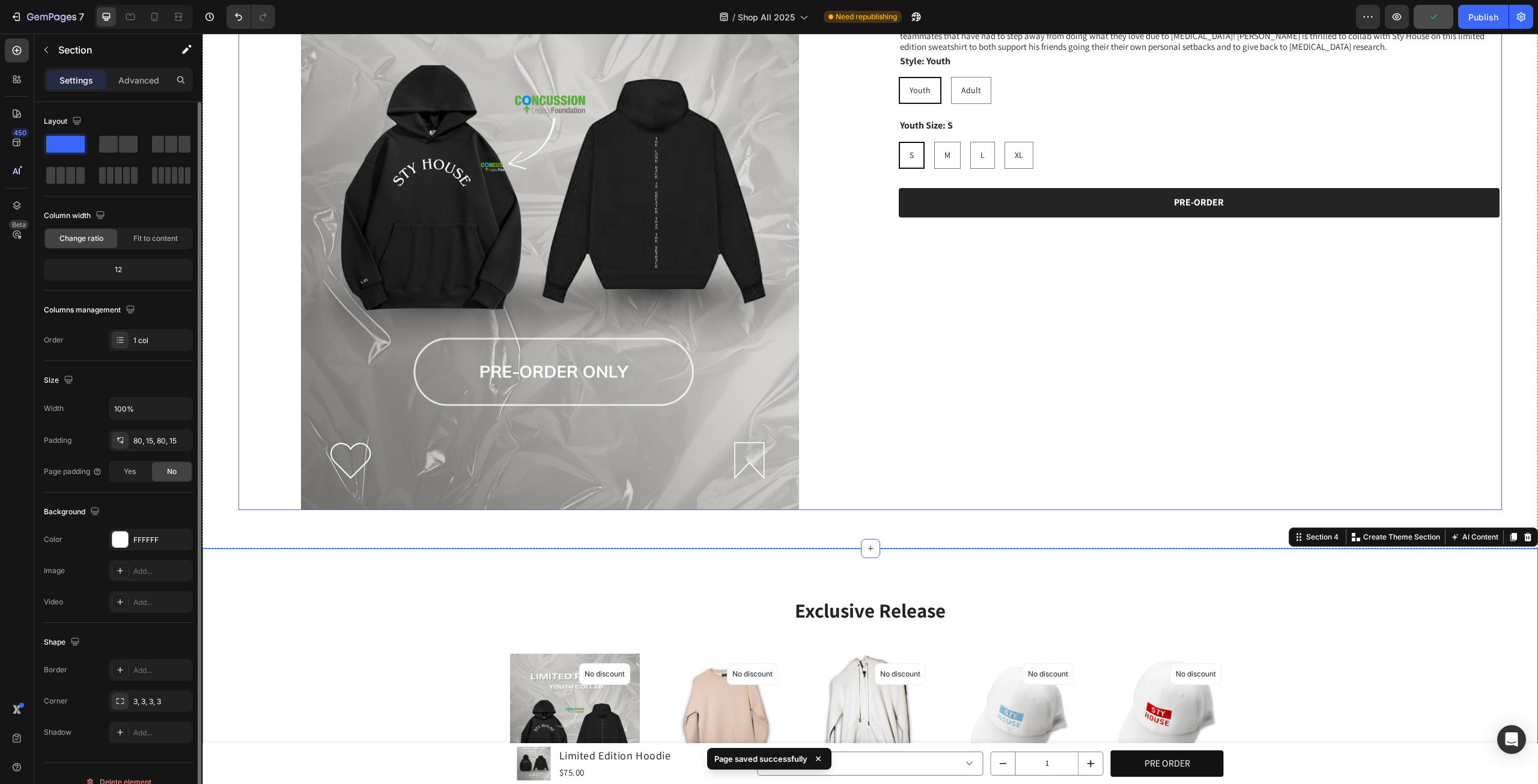
scroll to position [306, 0]
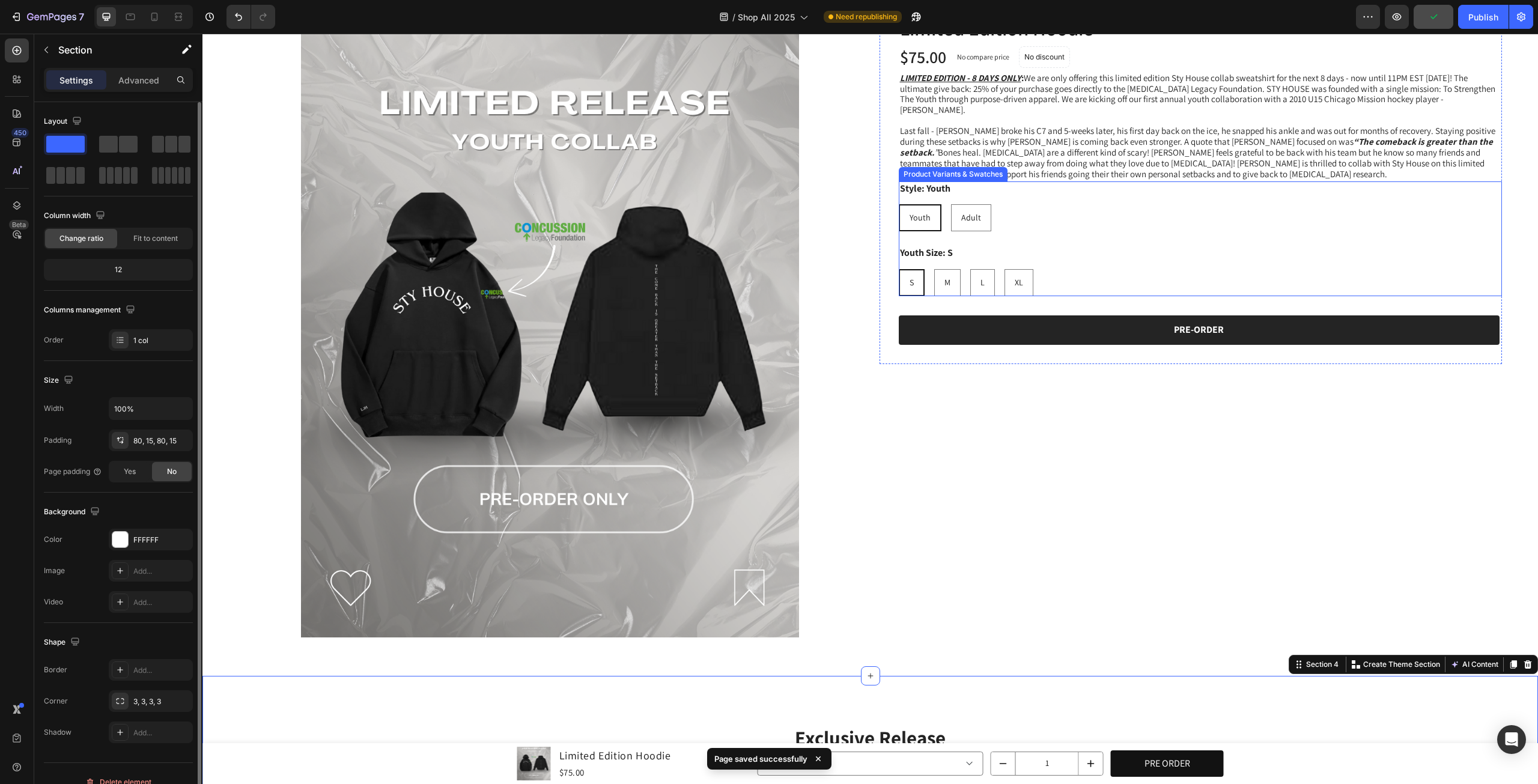
click at [1043, 269] on div "S S S M M M L L L XL XL XL" at bounding box center [1200, 283] width 604 height 27
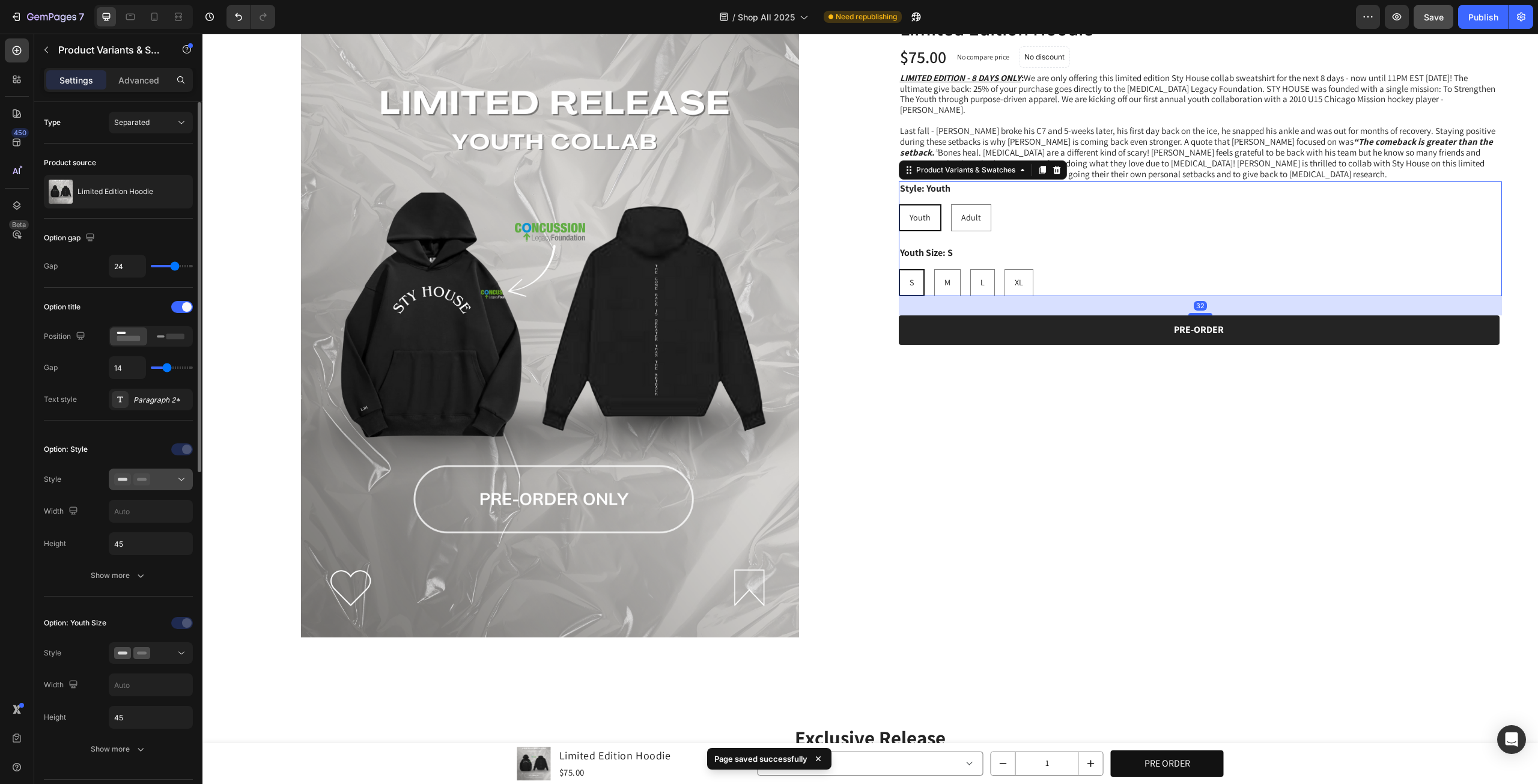
click at [174, 468] on button at bounding box center [150, 479] width 84 height 22
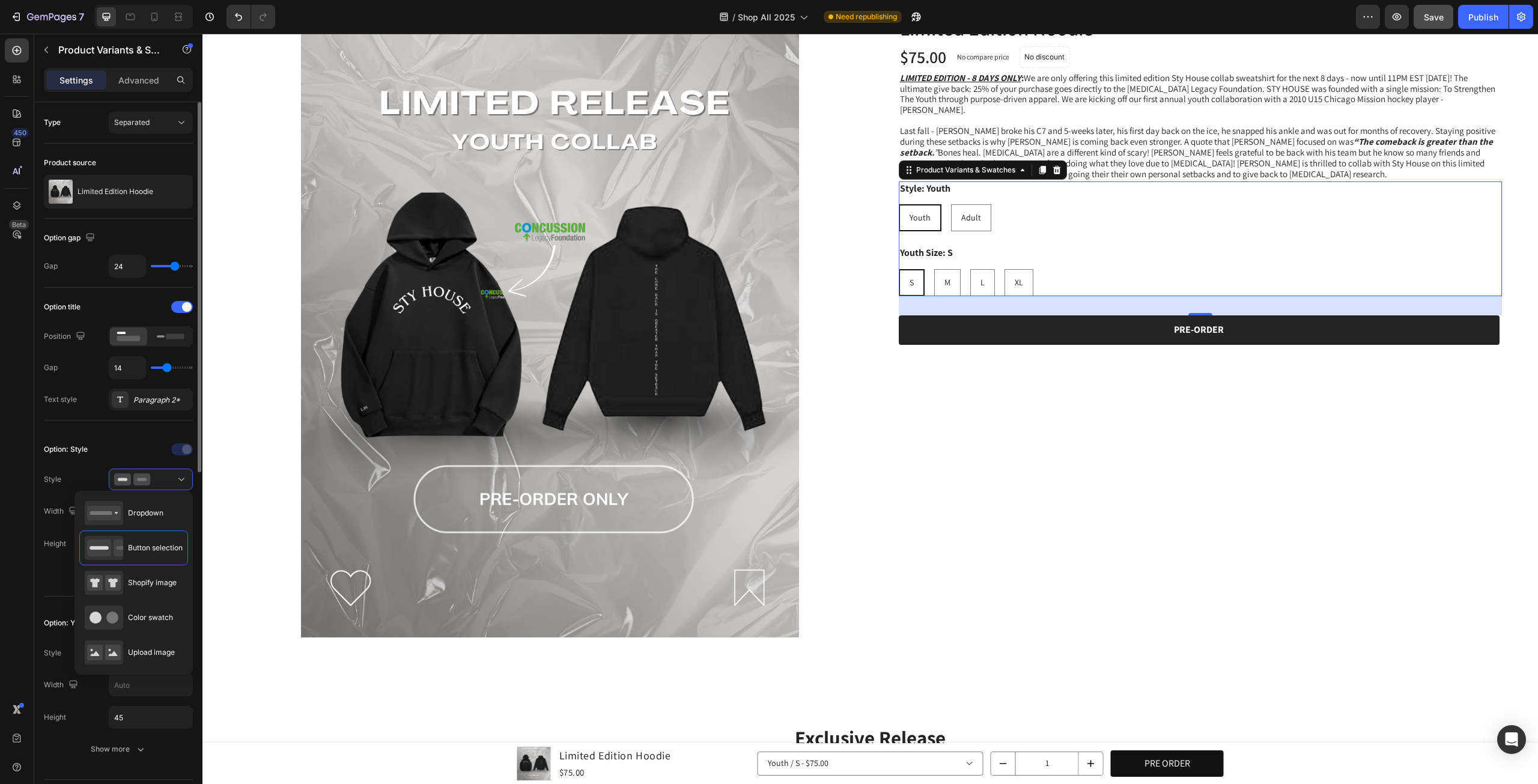
click at [47, 546] on div "Height" at bounding box center [55, 543] width 22 height 10
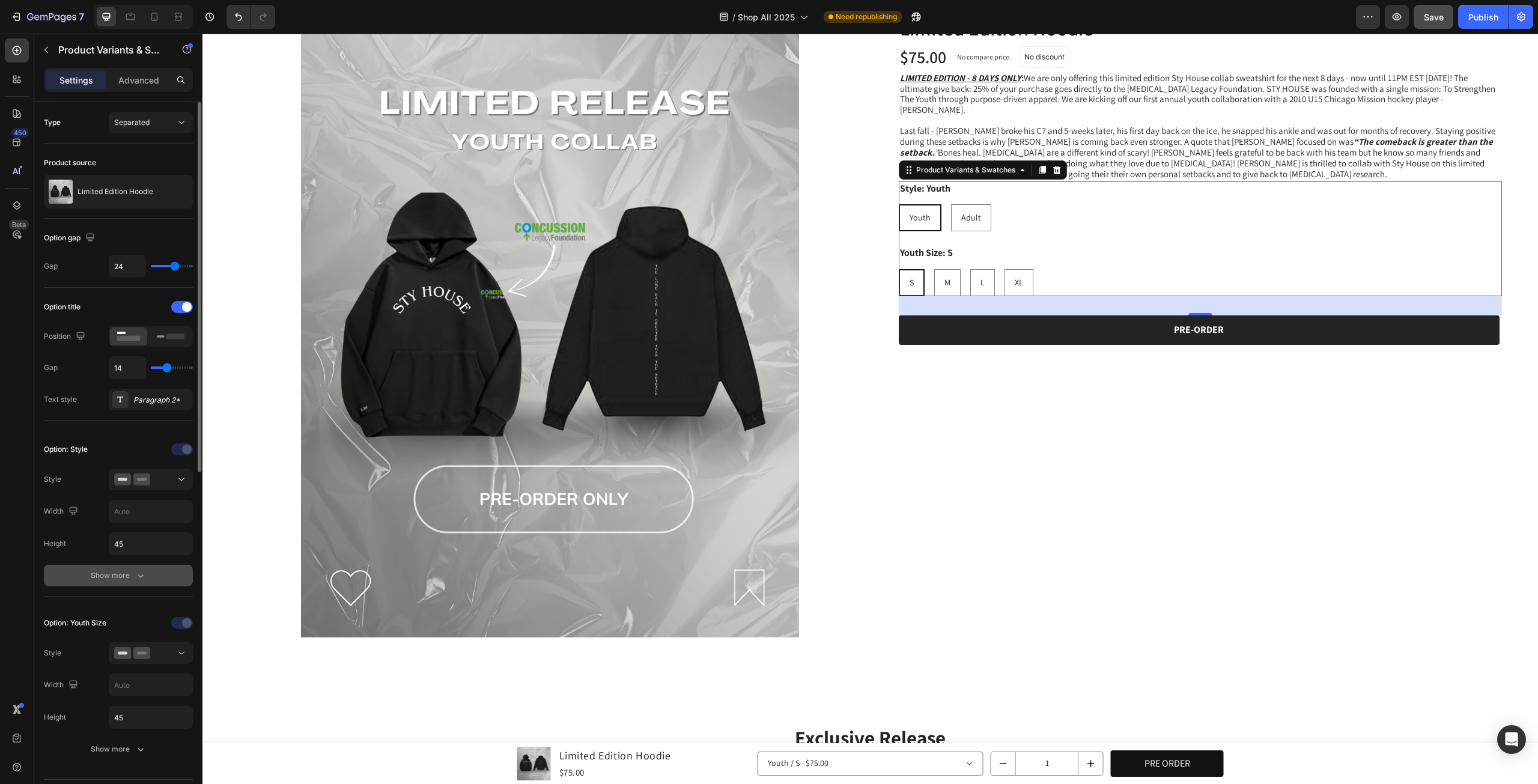
click at [115, 578] on div "Show more" at bounding box center [118, 575] width 56 height 12
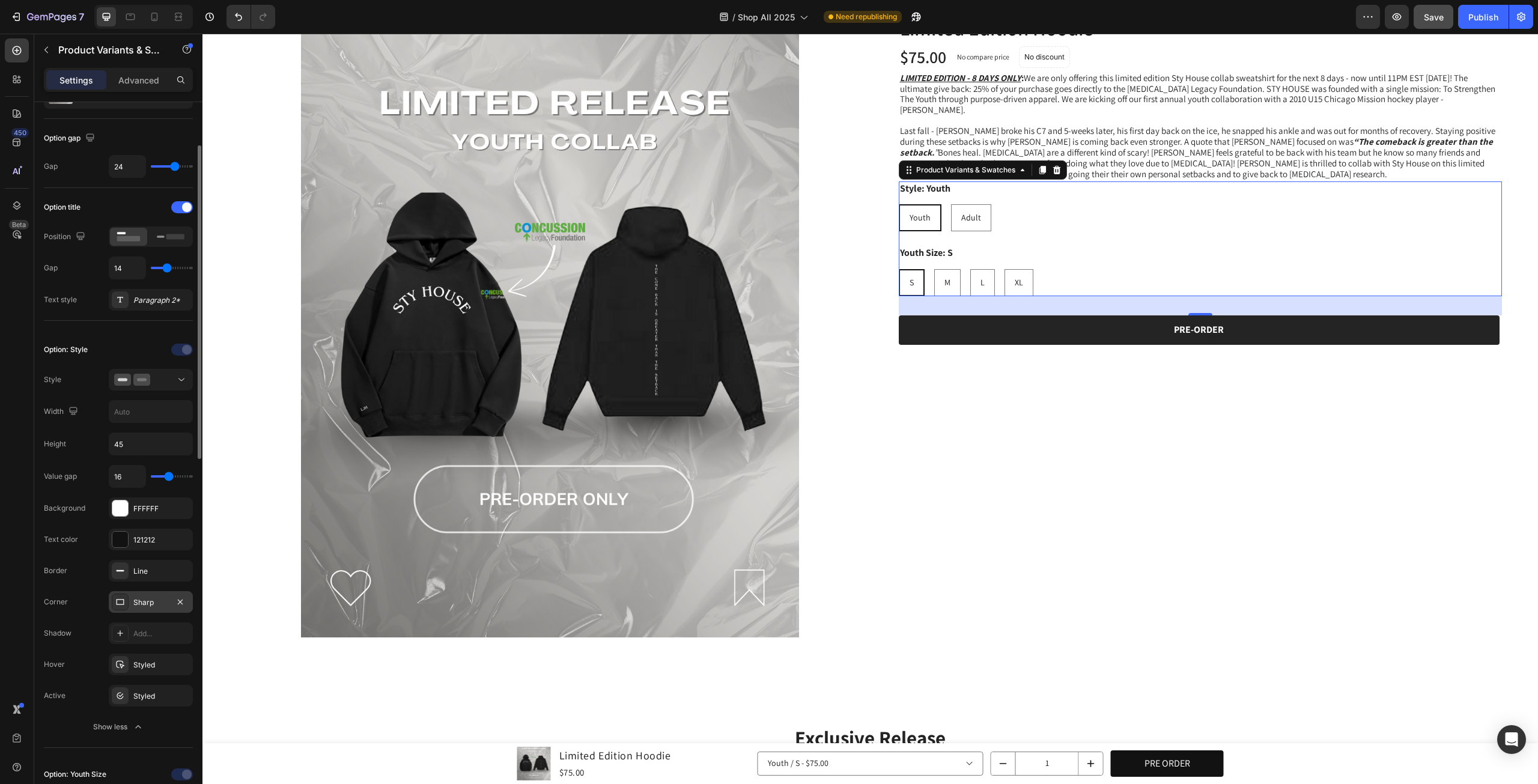
click at [142, 600] on div "Sharp" at bounding box center [150, 602] width 35 height 10
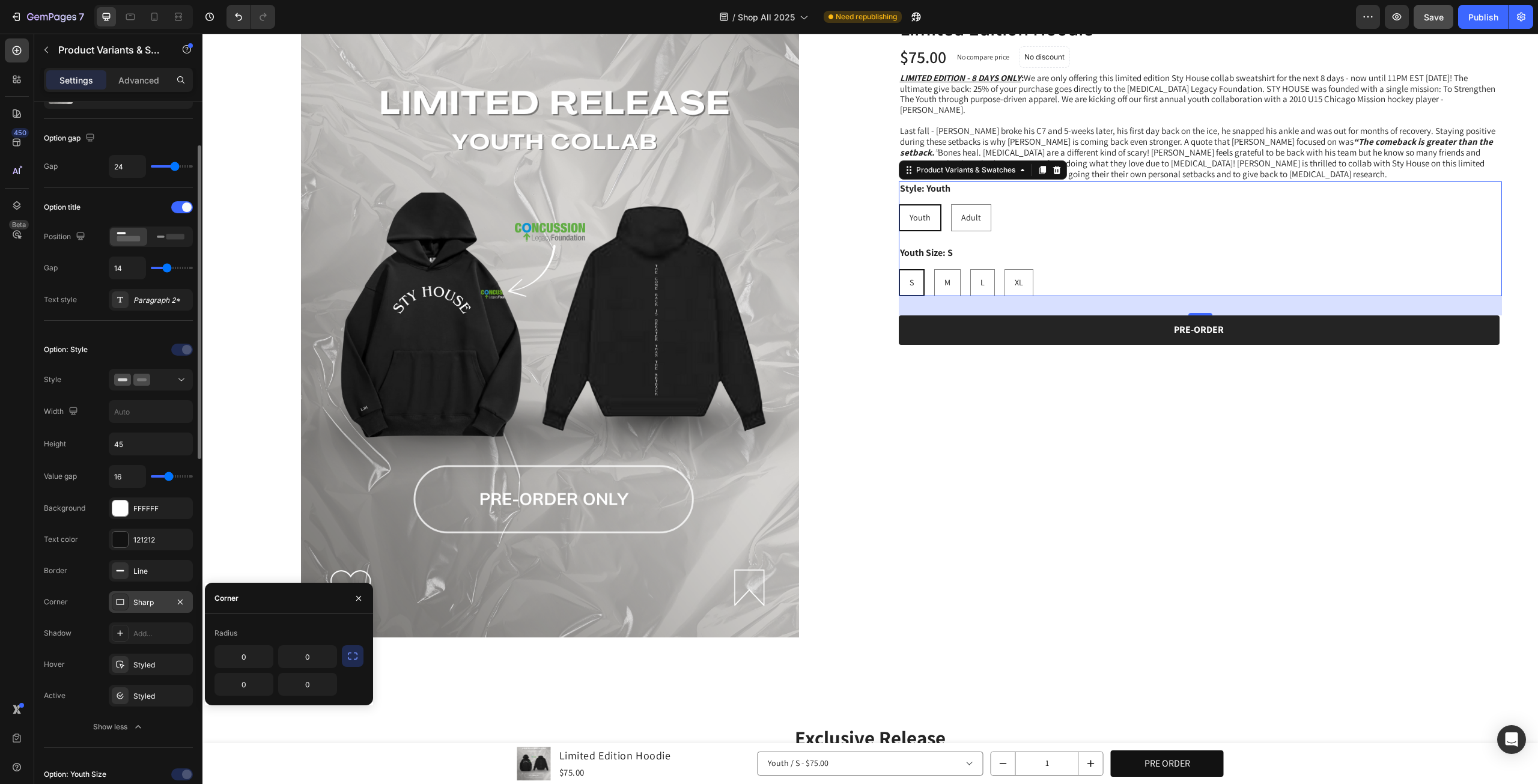
click at [142, 600] on div "Sharp" at bounding box center [150, 602] width 35 height 10
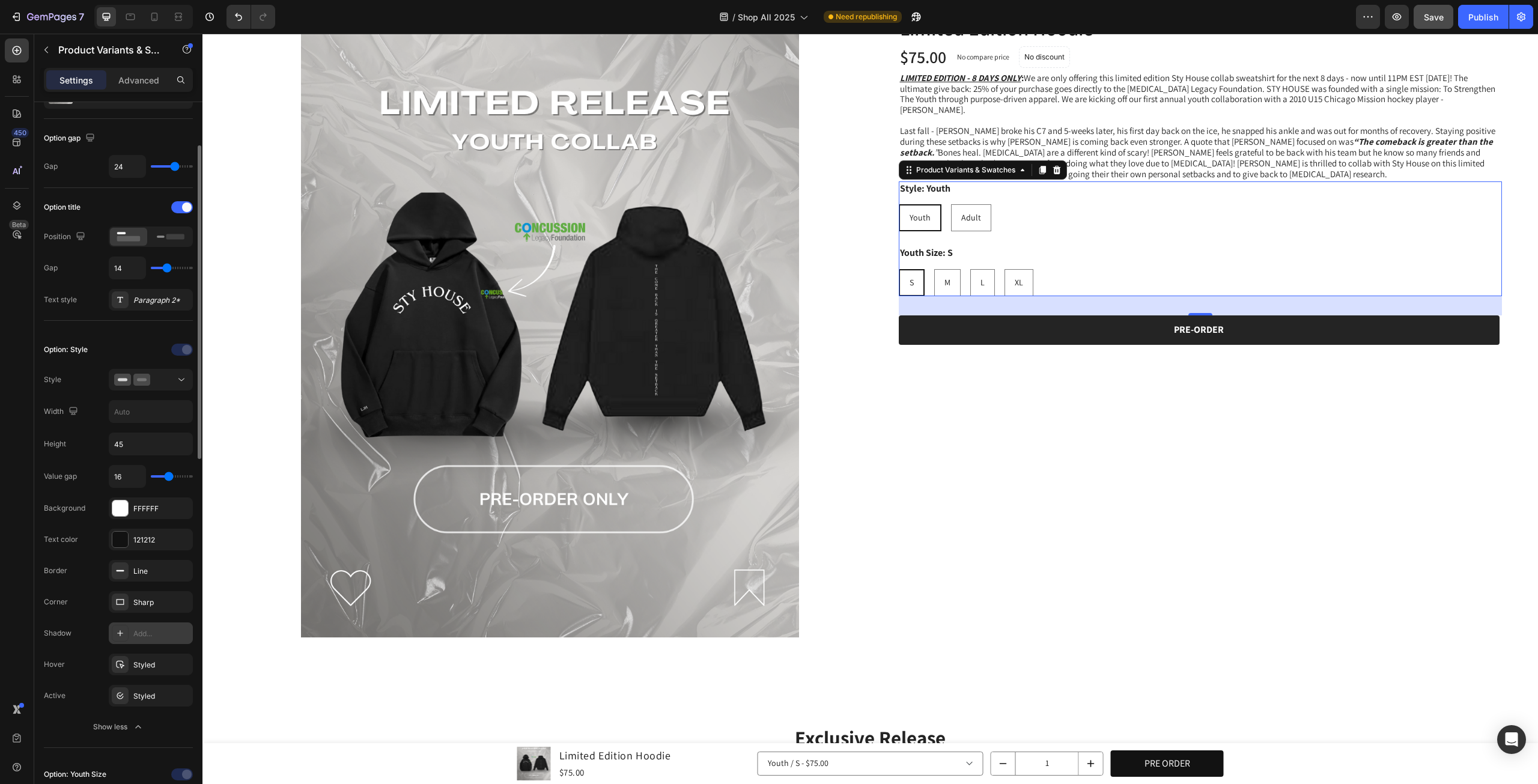
click at [153, 628] on div "Add..." at bounding box center [161, 634] width 56 height 10
radio input "true"
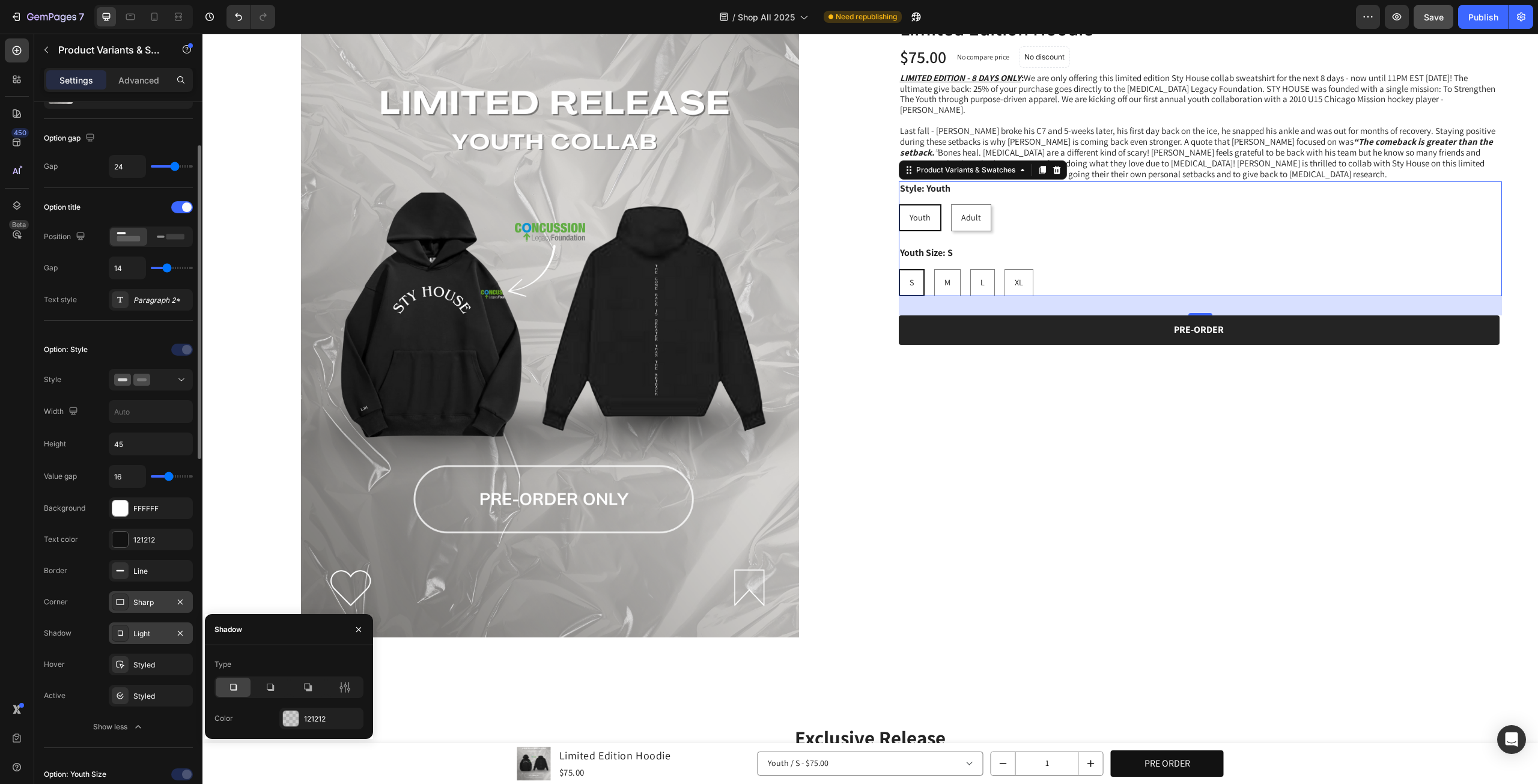
click at [155, 597] on div "Sharp" at bounding box center [150, 602] width 35 height 10
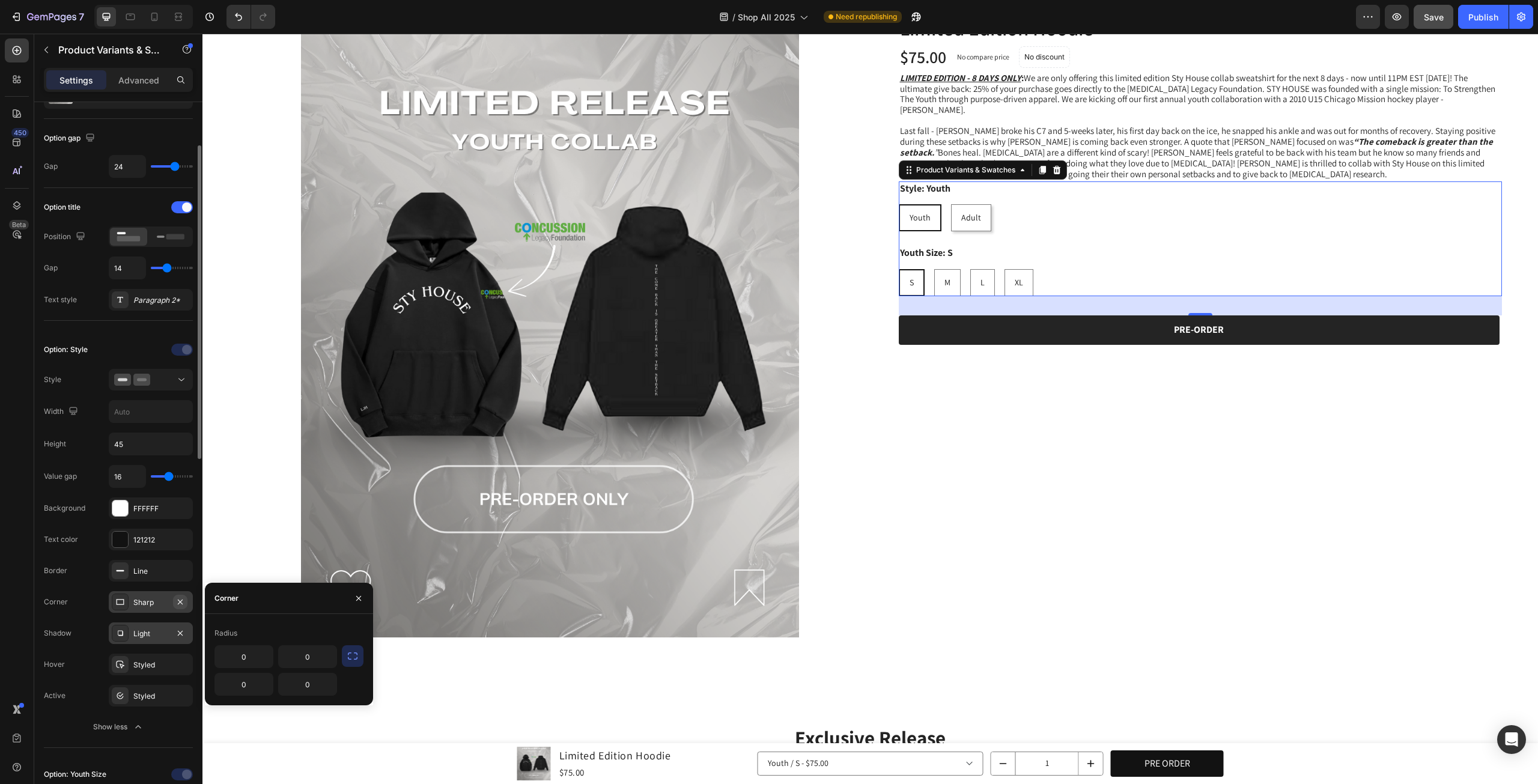
click at [177, 600] on icon "button" at bounding box center [180, 601] width 10 height 10
click at [145, 600] on div "Add..." at bounding box center [161, 602] width 56 height 10
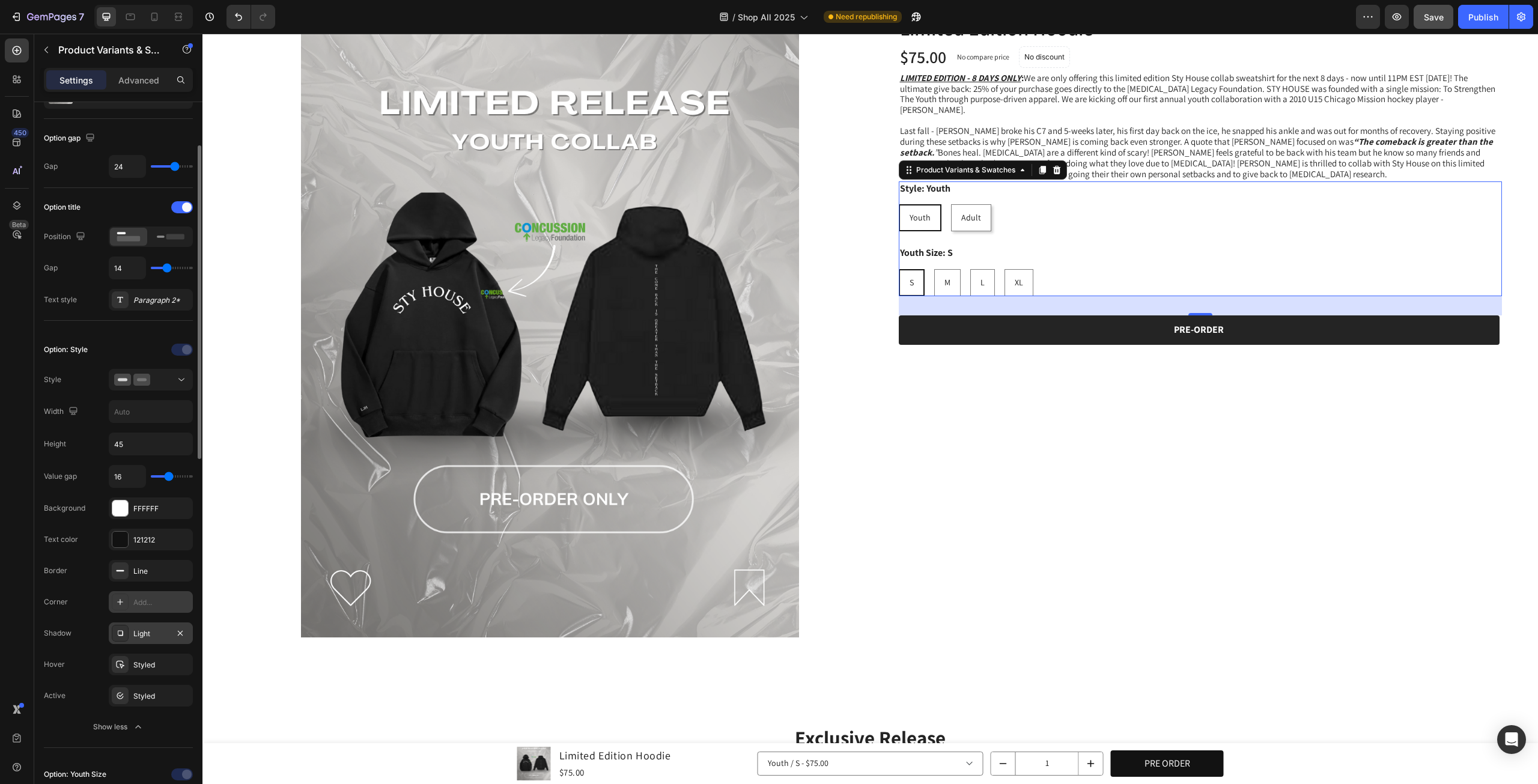
click at [130, 601] on div "Add..." at bounding box center [150, 601] width 84 height 22
type input "8"
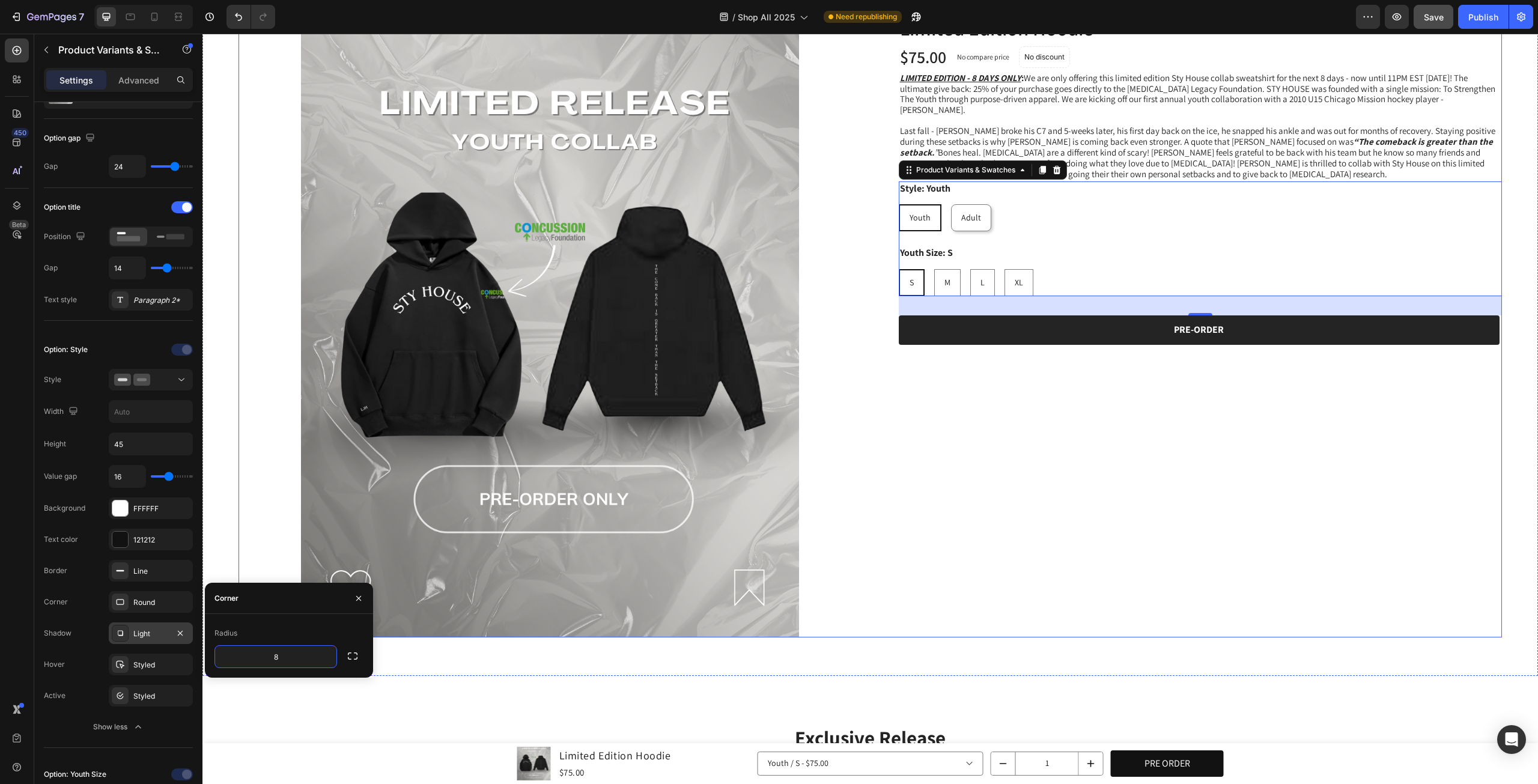
click at [1254, 435] on div "Limited Edition Hoodie Product Title $75.00 Product Price Product Price No comp…" at bounding box center [1191, 325] width 623 height 623
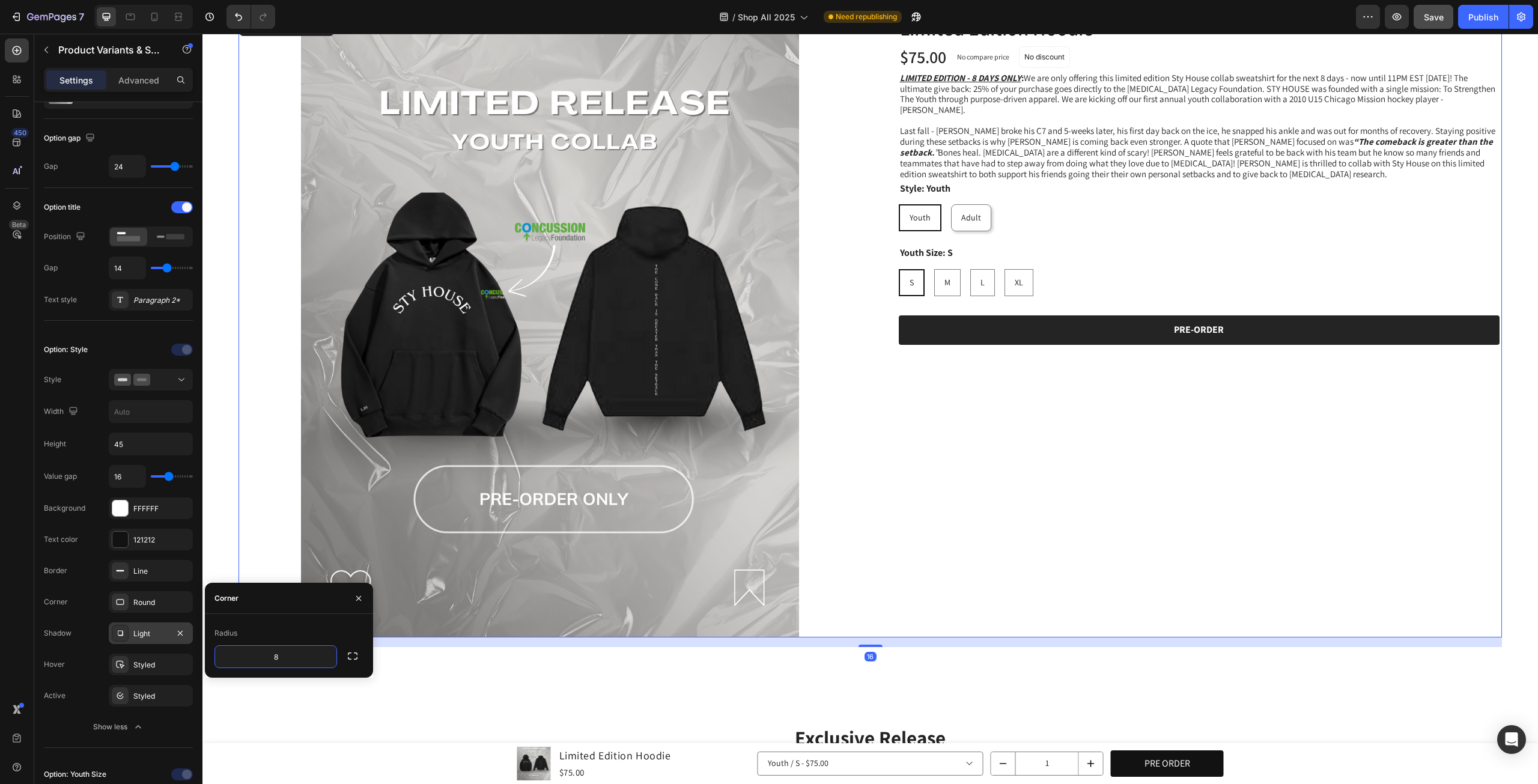
scroll to position [0, 0]
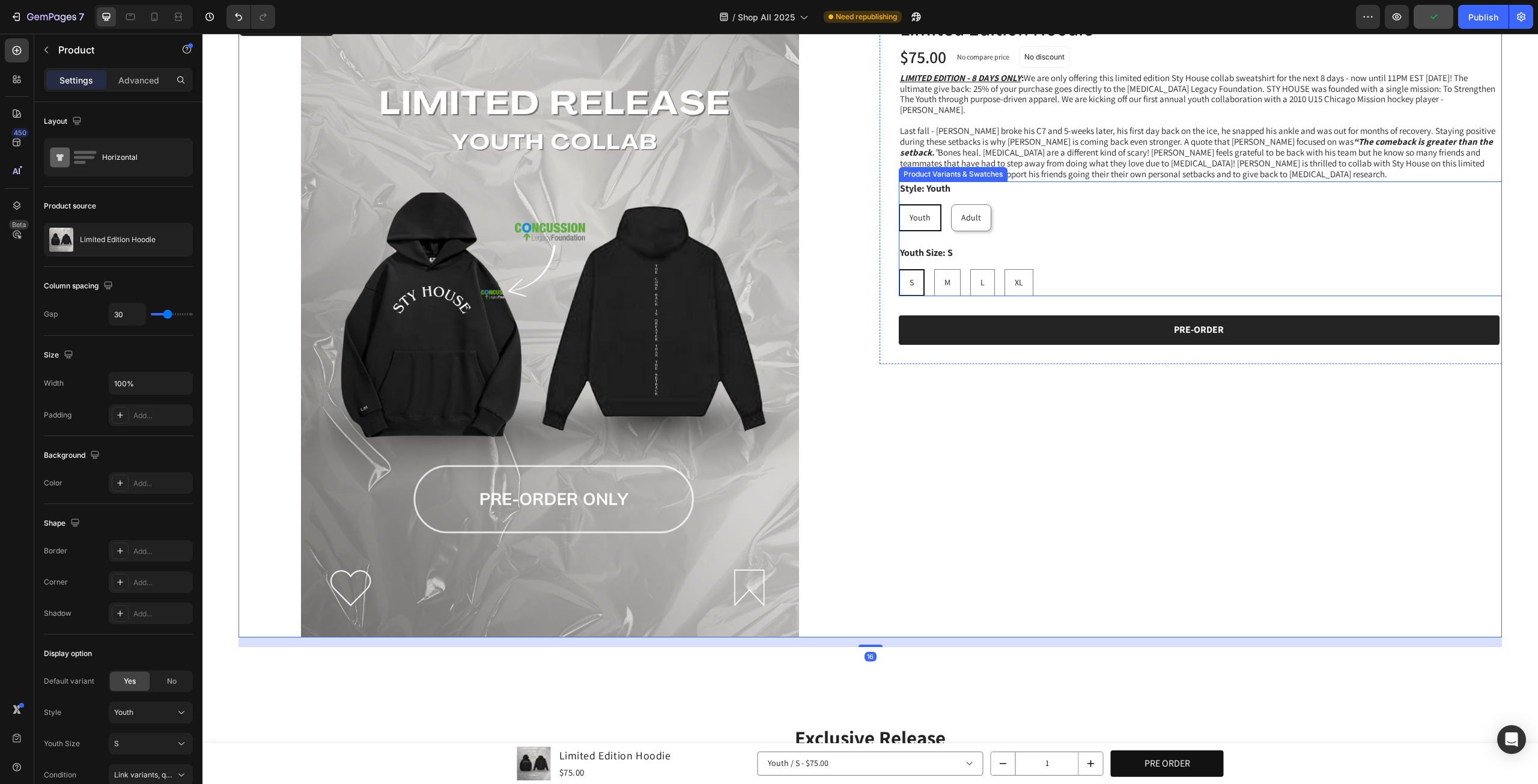
click at [996, 215] on div "Youth Youth Youth Adult Adult Adult" at bounding box center [1200, 218] width 604 height 27
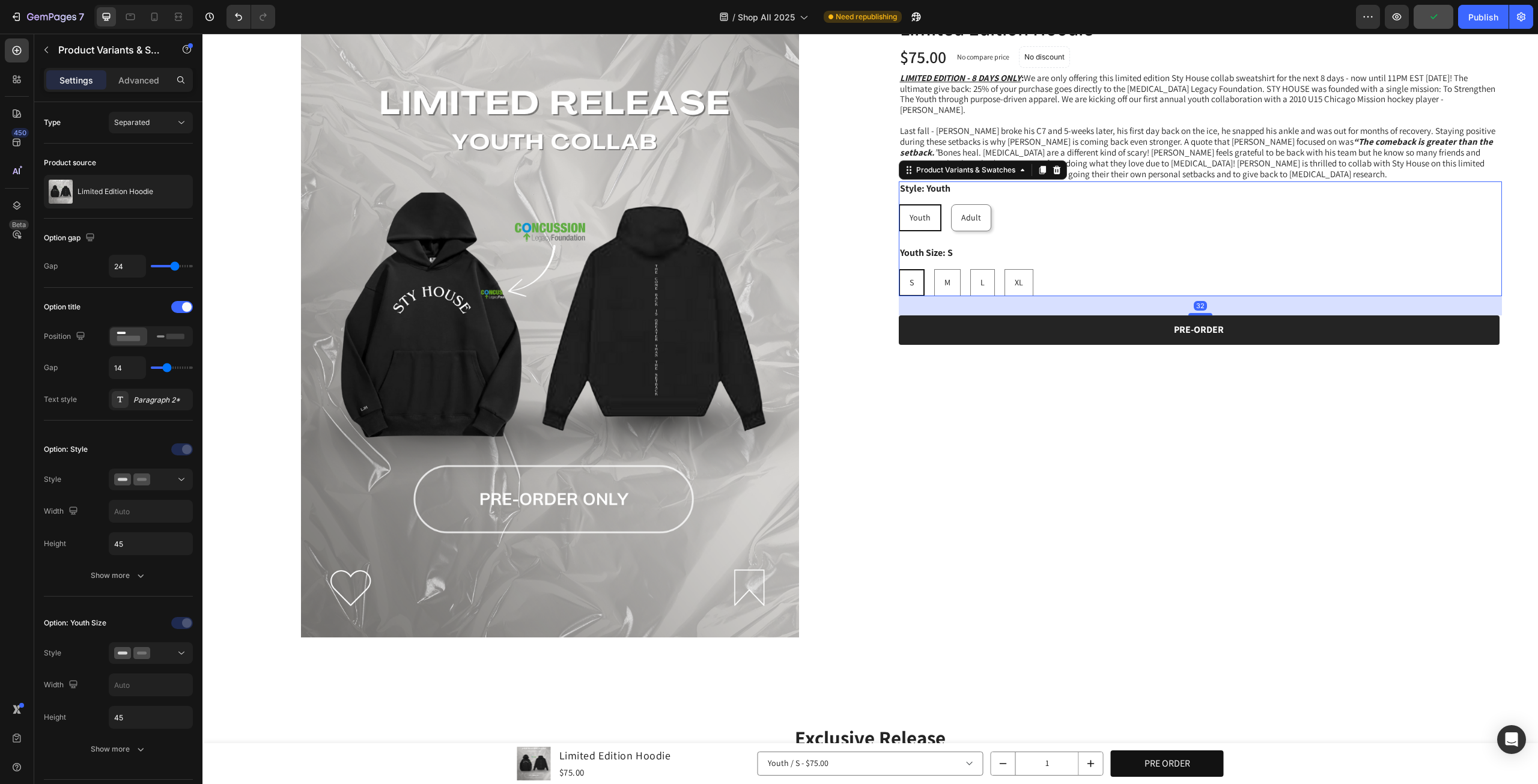
click at [944, 217] on div "Youth Youth Youth Adult Adult Adult" at bounding box center [1200, 218] width 604 height 27
click at [926, 218] on div "Youth" at bounding box center [921, 218] width 40 height 25
click at [899, 204] on input "Youth Youth Youth" at bounding box center [898, 203] width 1 height 1
click at [962, 212] on span "Adult" at bounding box center [971, 217] width 19 height 10
click at [951, 204] on input "Adult Adult Adult" at bounding box center [950, 203] width 1 height 1
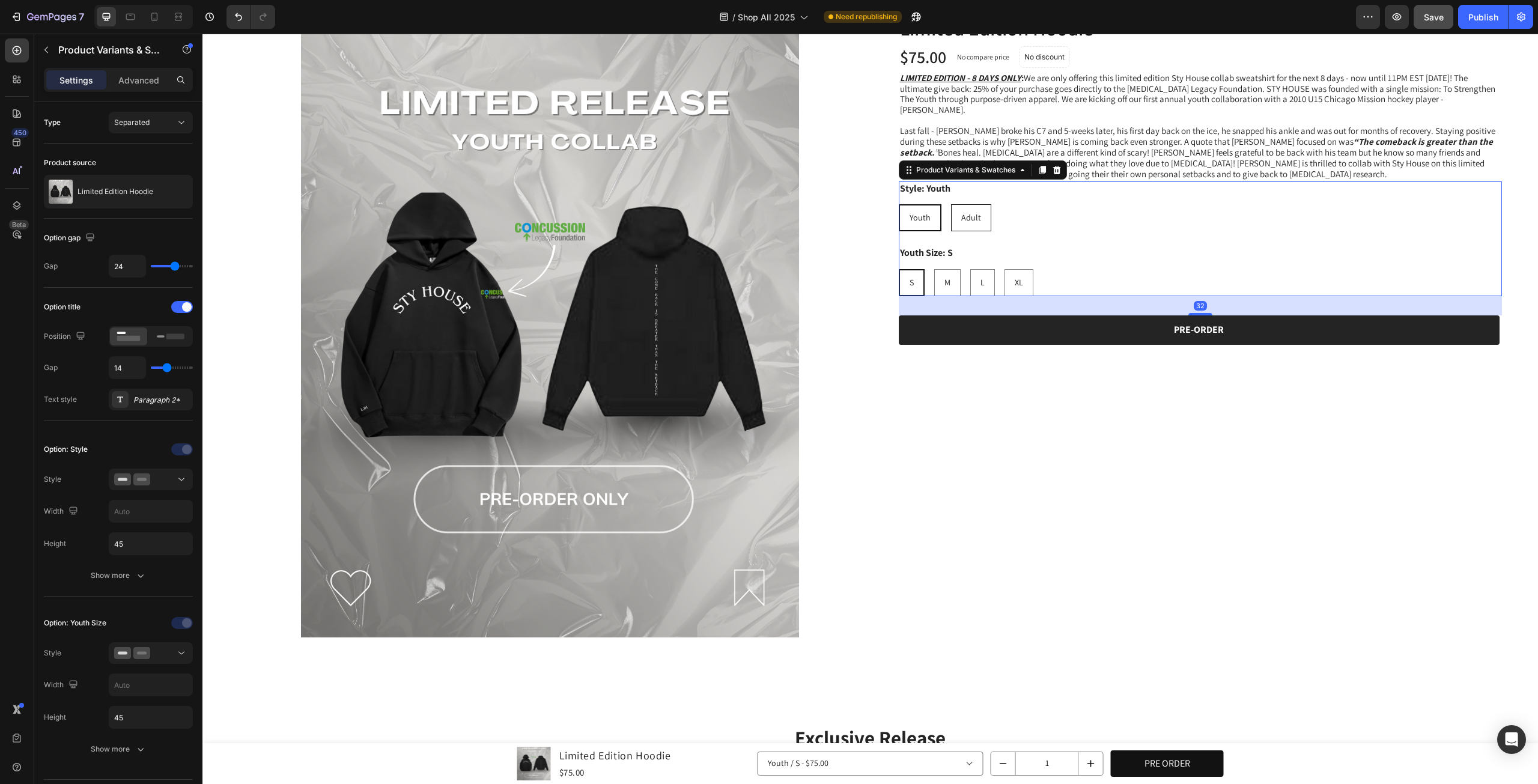
select select "581660232179057384"
radio input "false"
radio input "true"
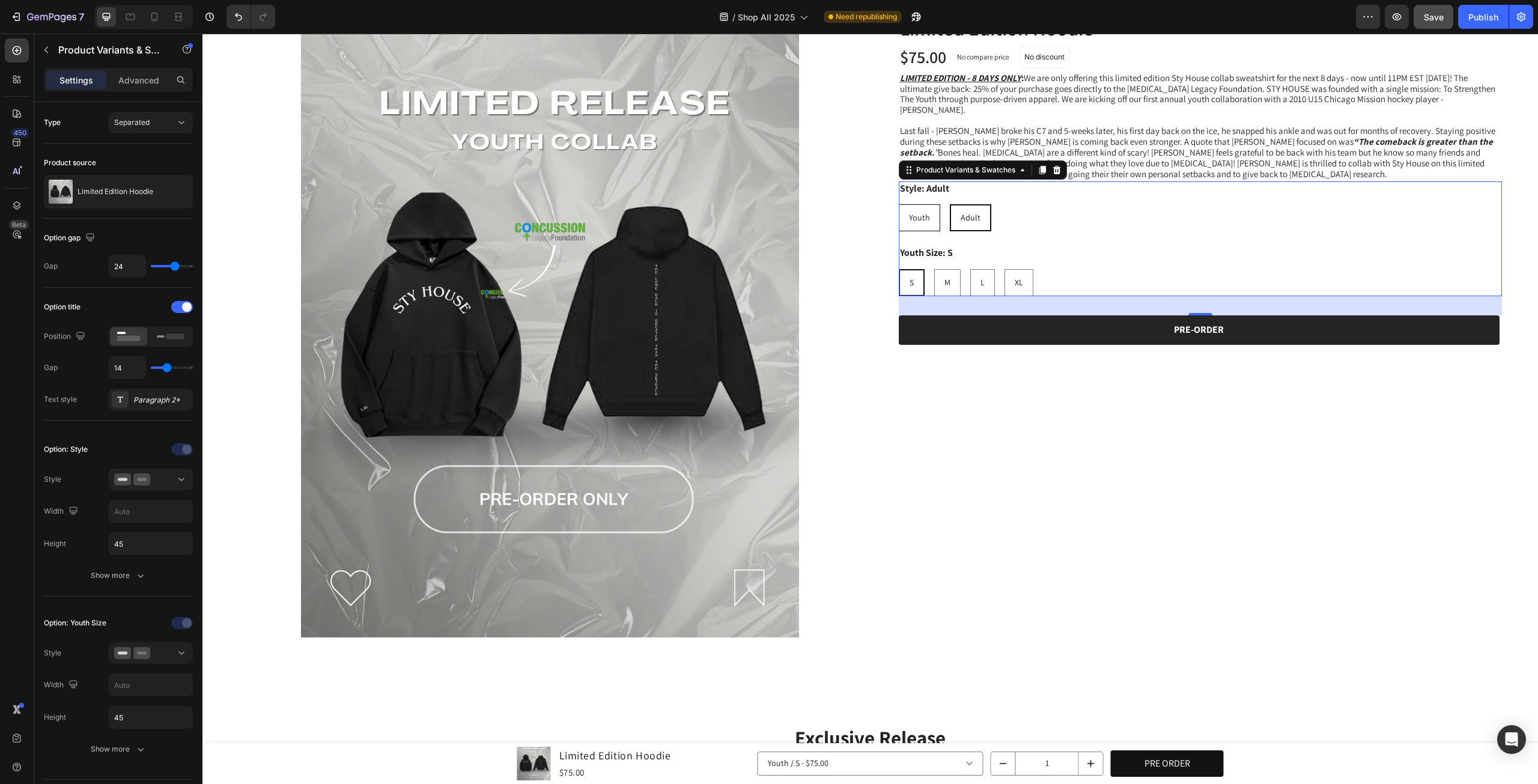
click at [930, 218] on div "Youth" at bounding box center [920, 218] width 40 height 25
click at [899, 204] on input "Youth Youth Youth" at bounding box center [898, 203] width 1 height 1
select select "581660232179319528"
radio input "false"
radio input "true"
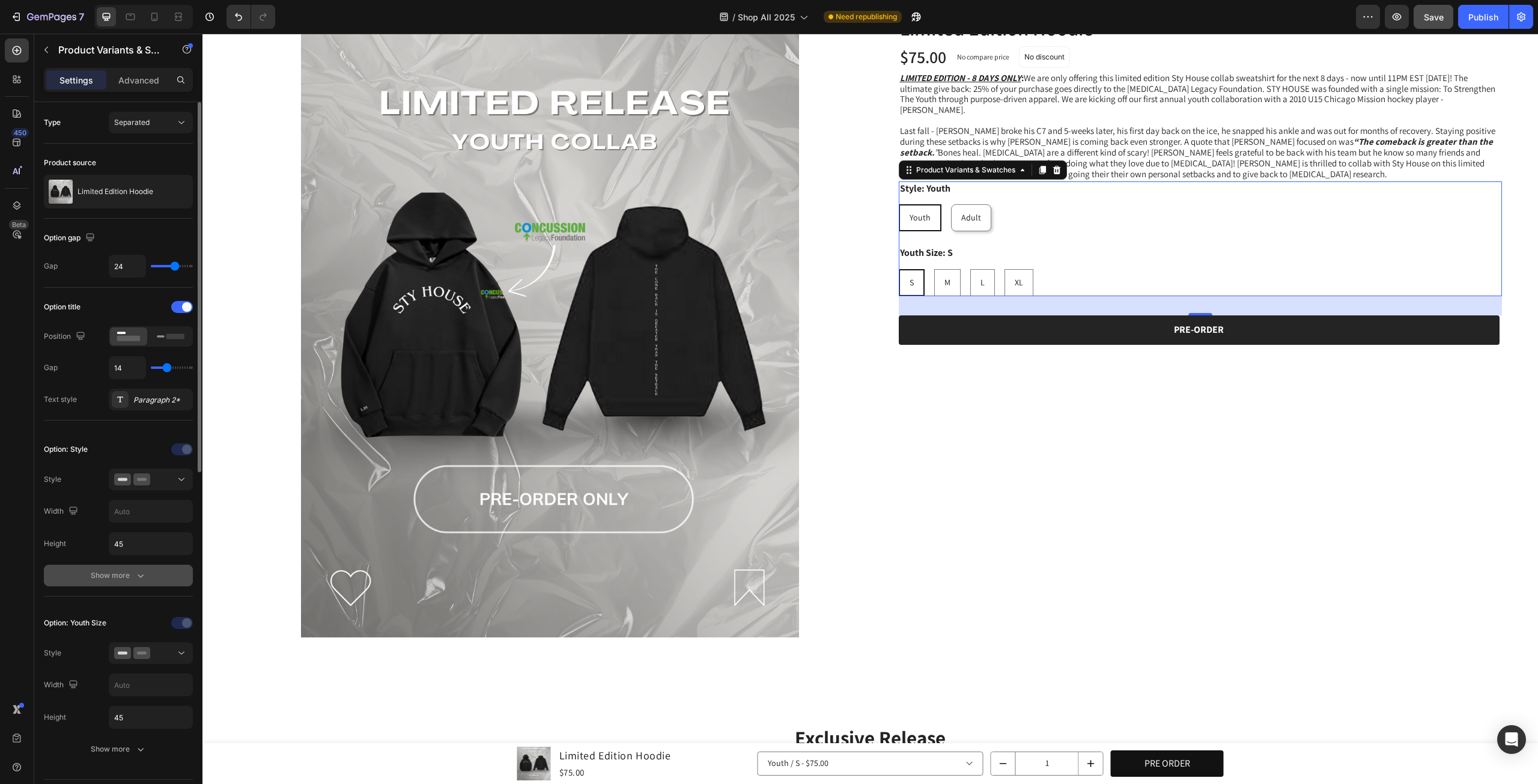
click at [141, 569] on icon "button" at bounding box center [141, 575] width 12 height 12
click at [181, 696] on icon "button" at bounding box center [180, 701] width 10 height 10
click at [180, 672] on icon "button" at bounding box center [180, 670] width 10 height 10
click at [179, 672] on div "Add..." at bounding box center [161, 671] width 56 height 10
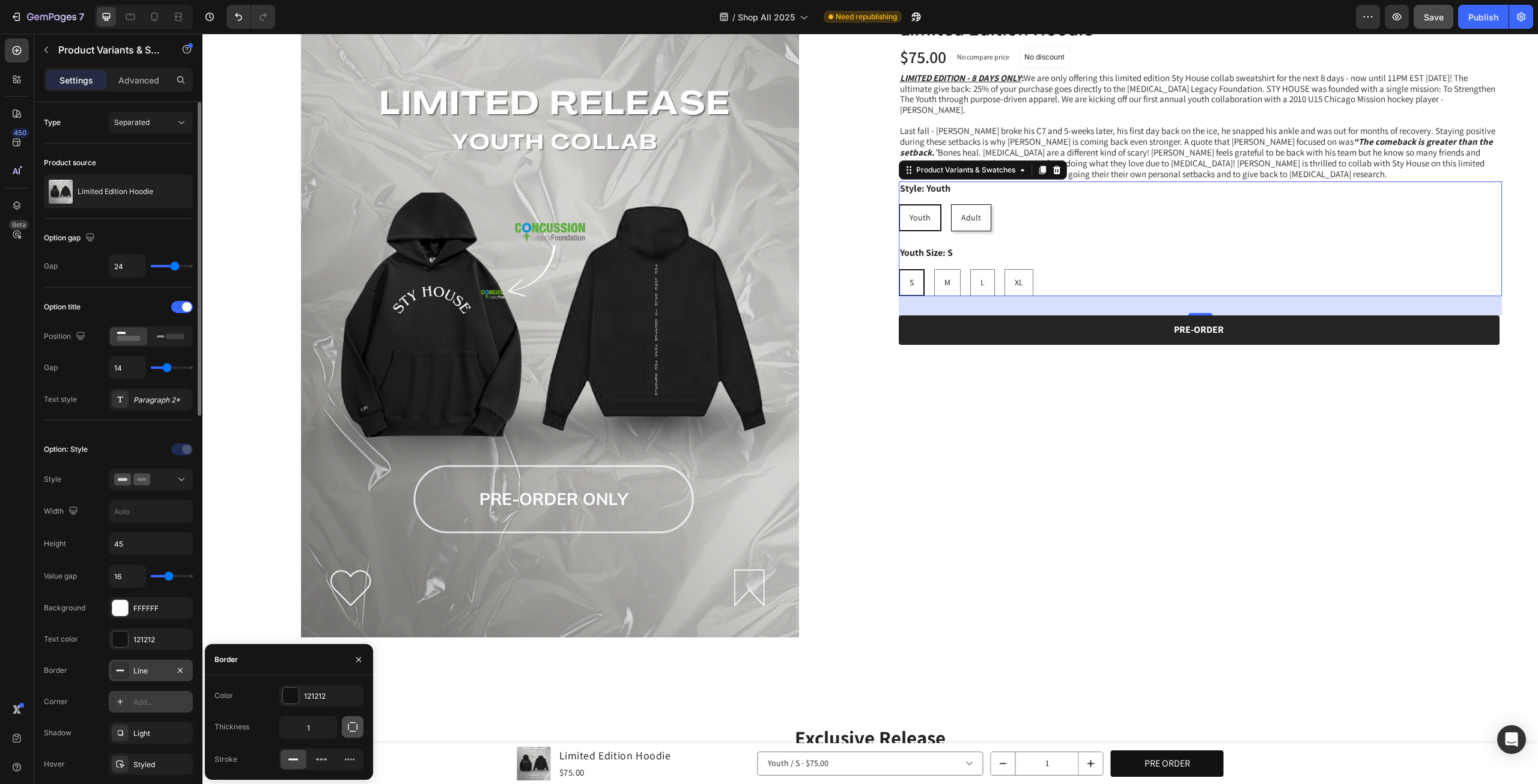
click at [350, 729] on icon "button" at bounding box center [353, 727] width 12 height 12
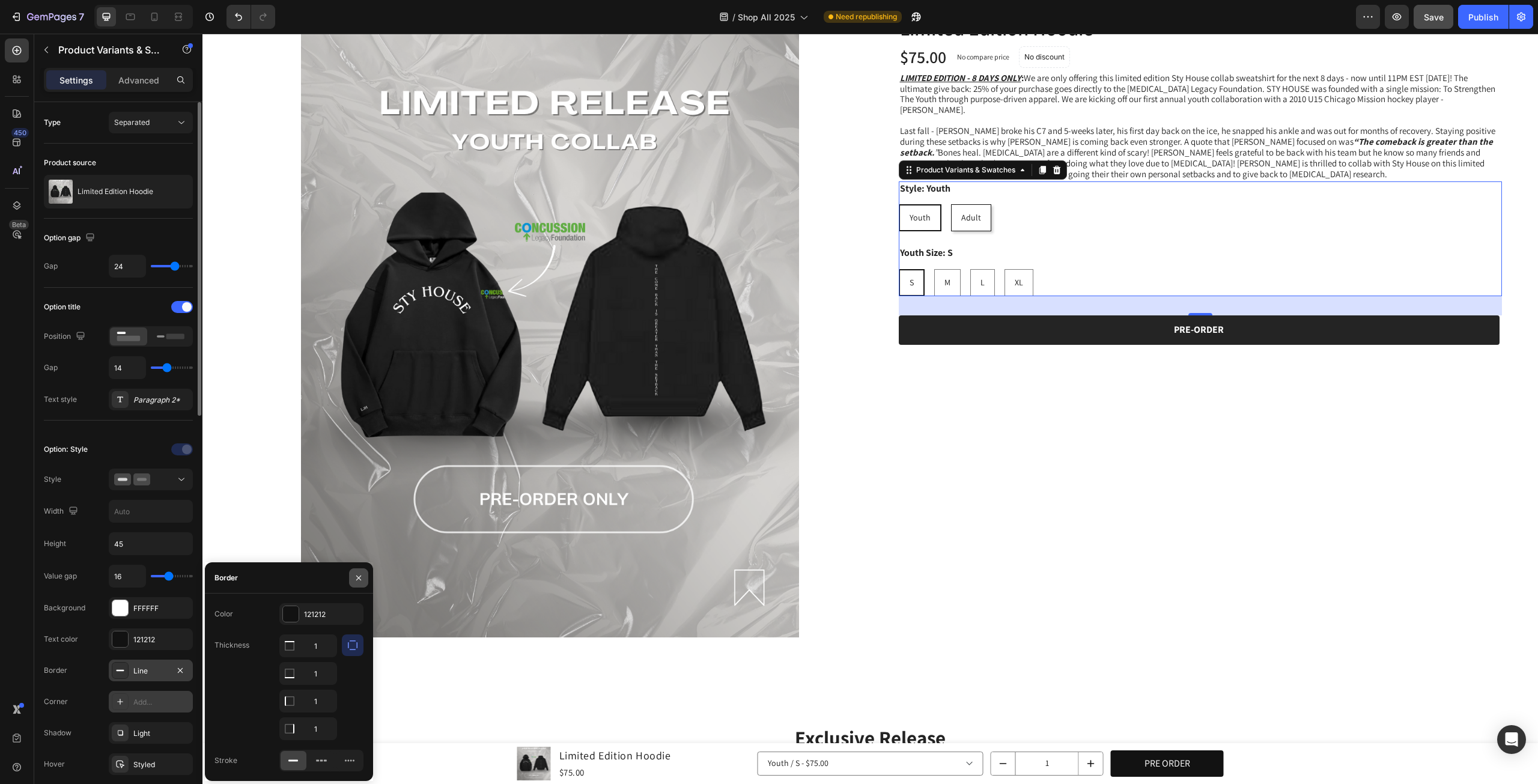
click at [363, 575] on icon "button" at bounding box center [358, 578] width 10 height 10
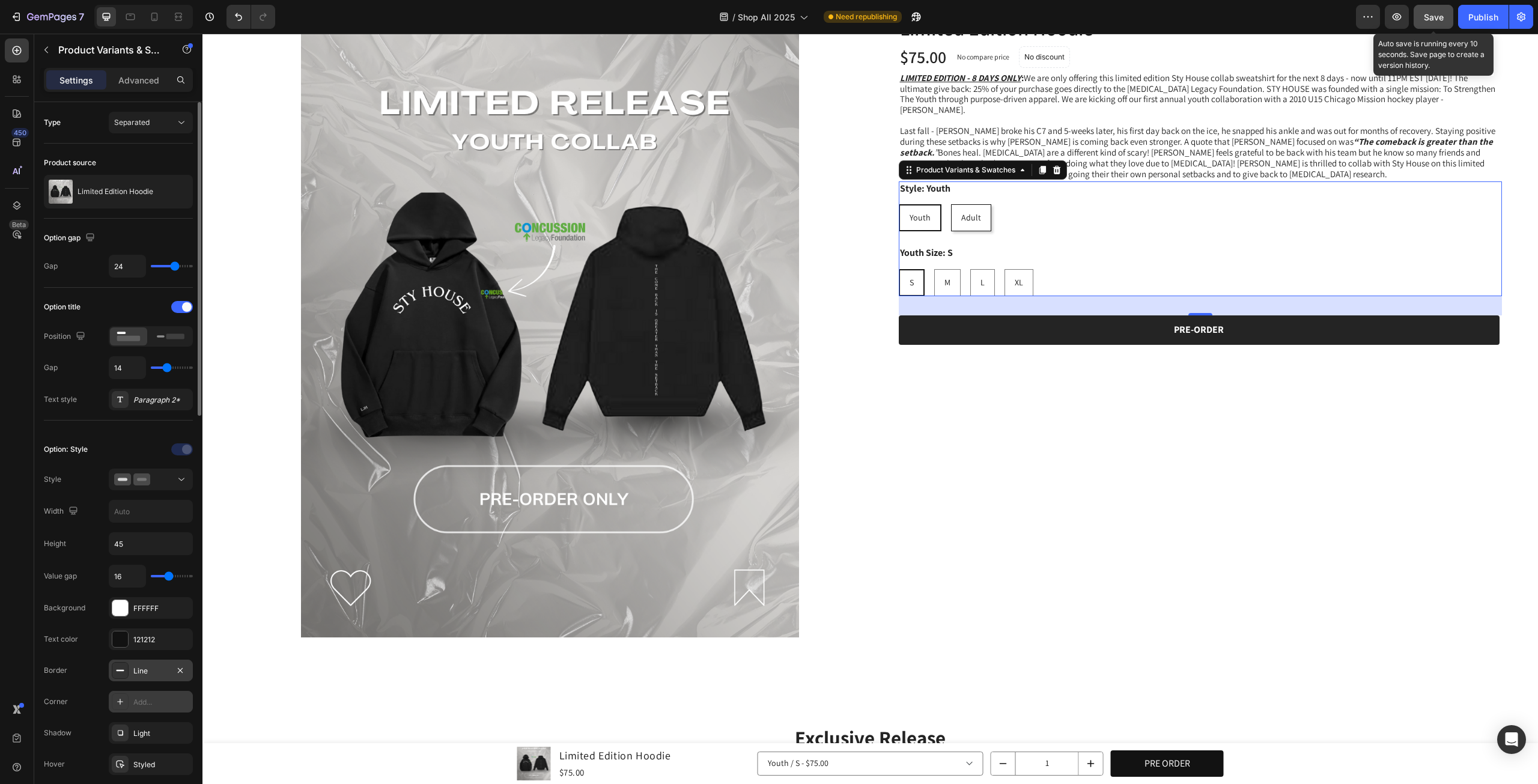
click at [1427, 17] on span "Save" at bounding box center [1434, 17] width 19 height 10
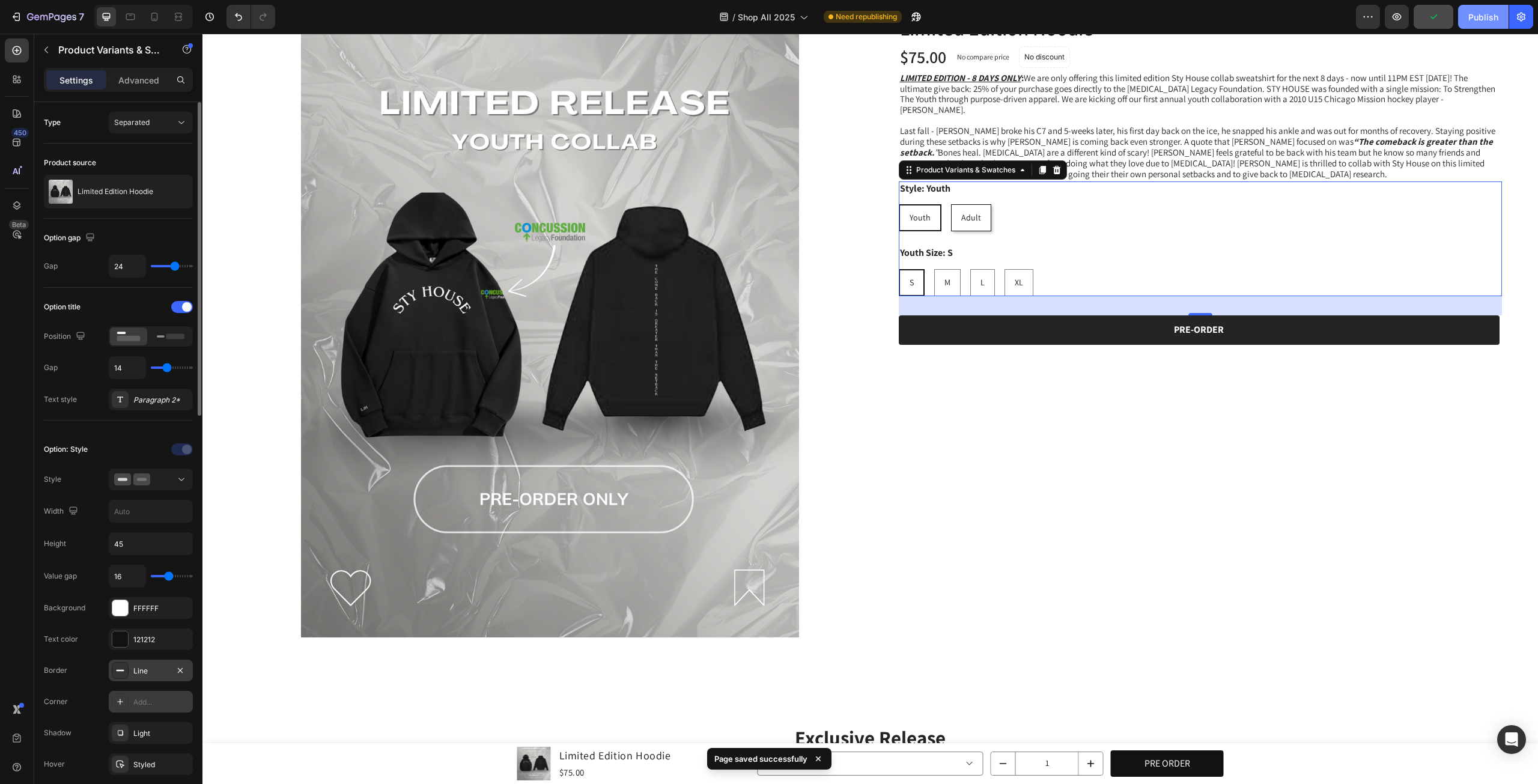
click at [1474, 22] on div "Publish" at bounding box center [1483, 16] width 30 height 13
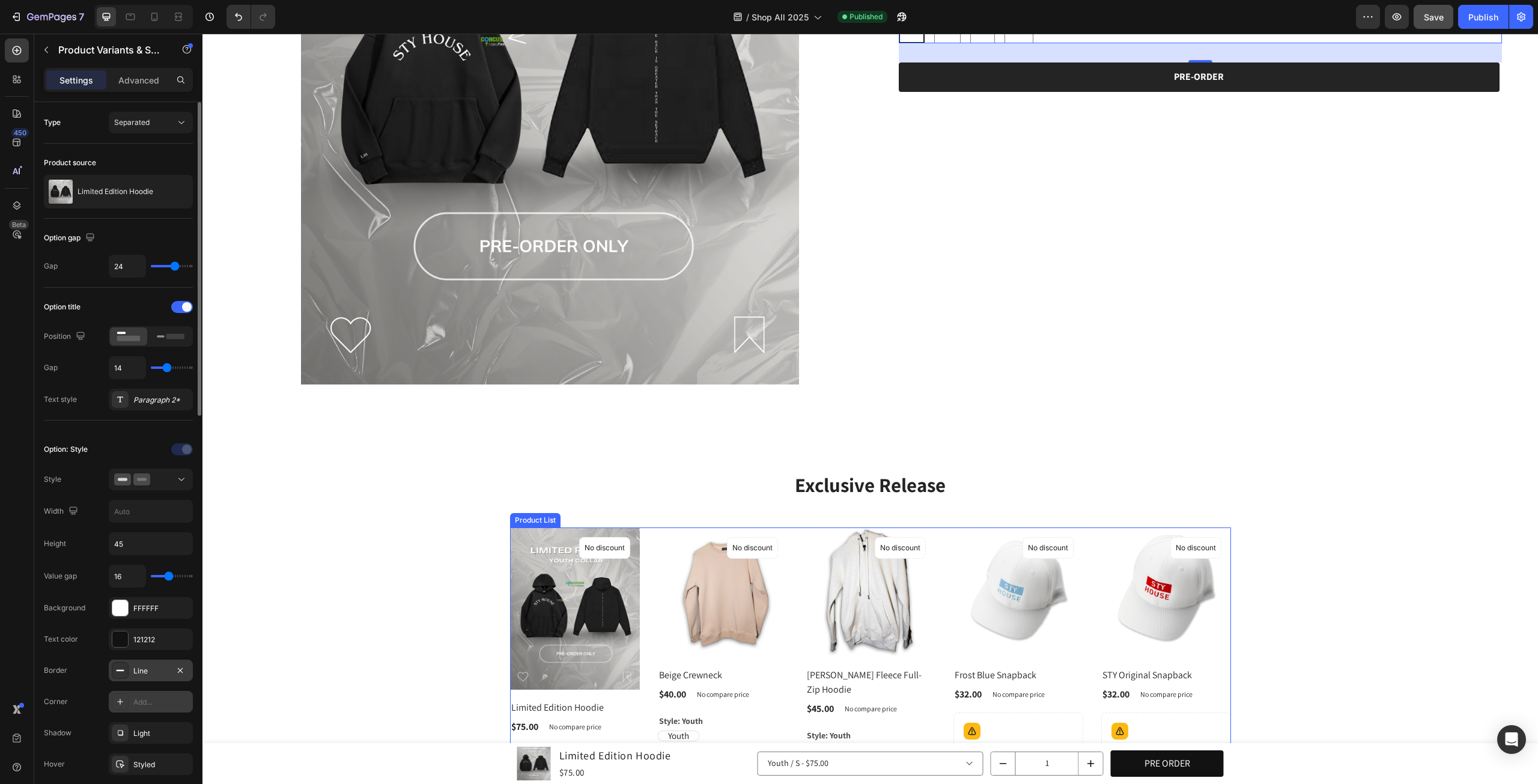
scroll to position [1207, 0]
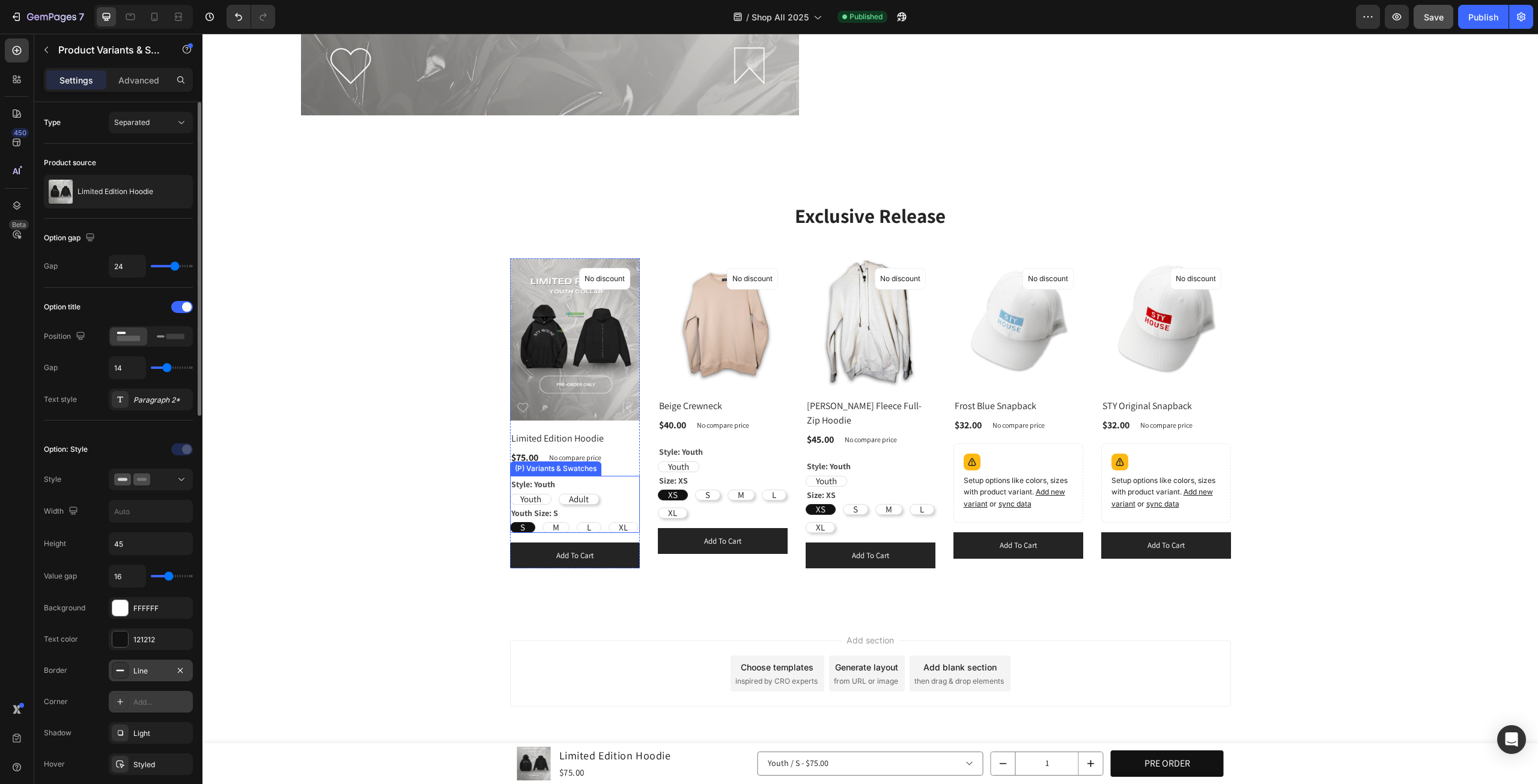
click at [610, 485] on div "Style: Youth Youth Youth Youth Adult Adult Adult" at bounding box center [575, 490] width 129 height 28
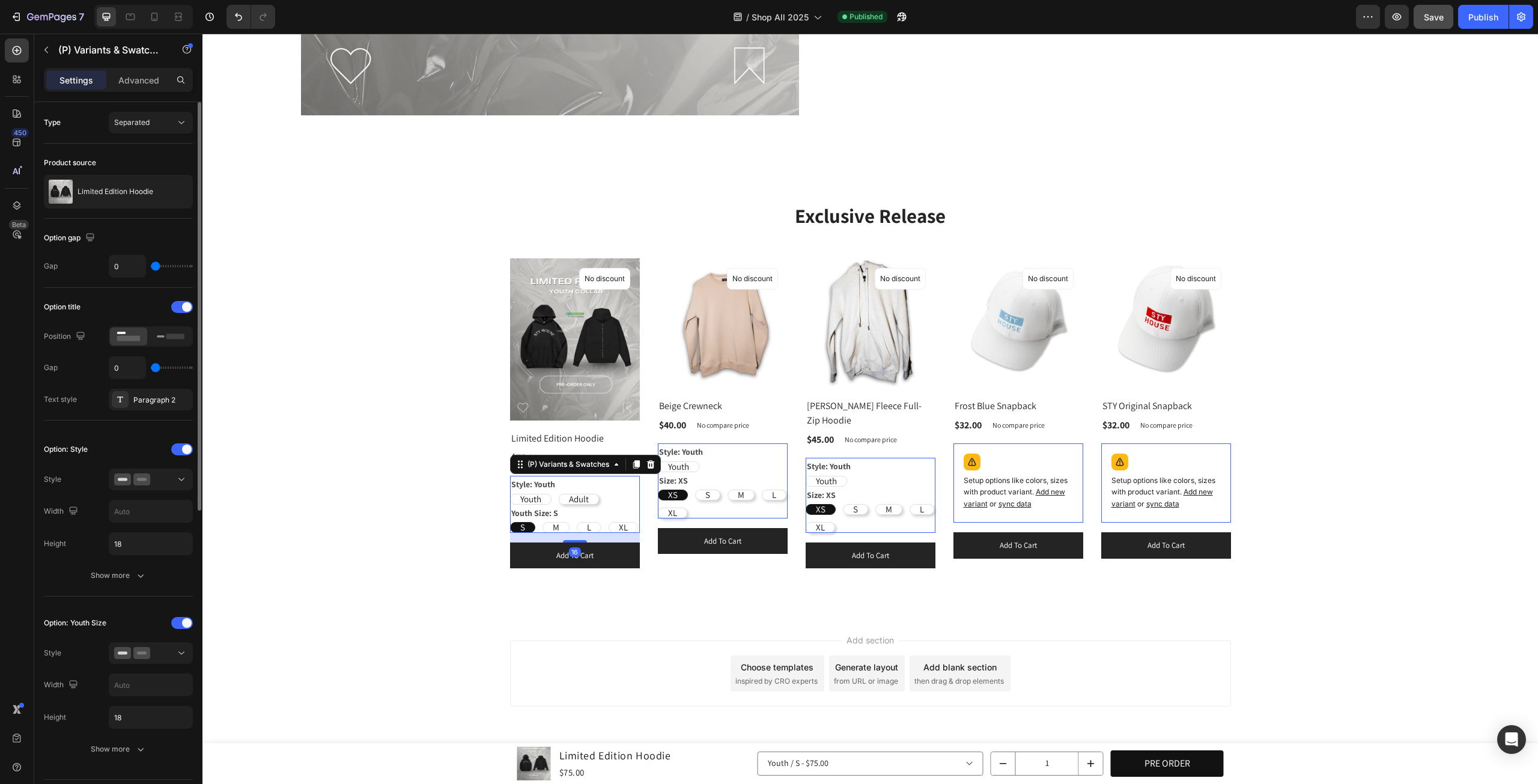
click at [1283, 447] on div "Exclusive Release Heading Row (P) Images No discount Not be displayed when publ…" at bounding box center [870, 385] width 1318 height 367
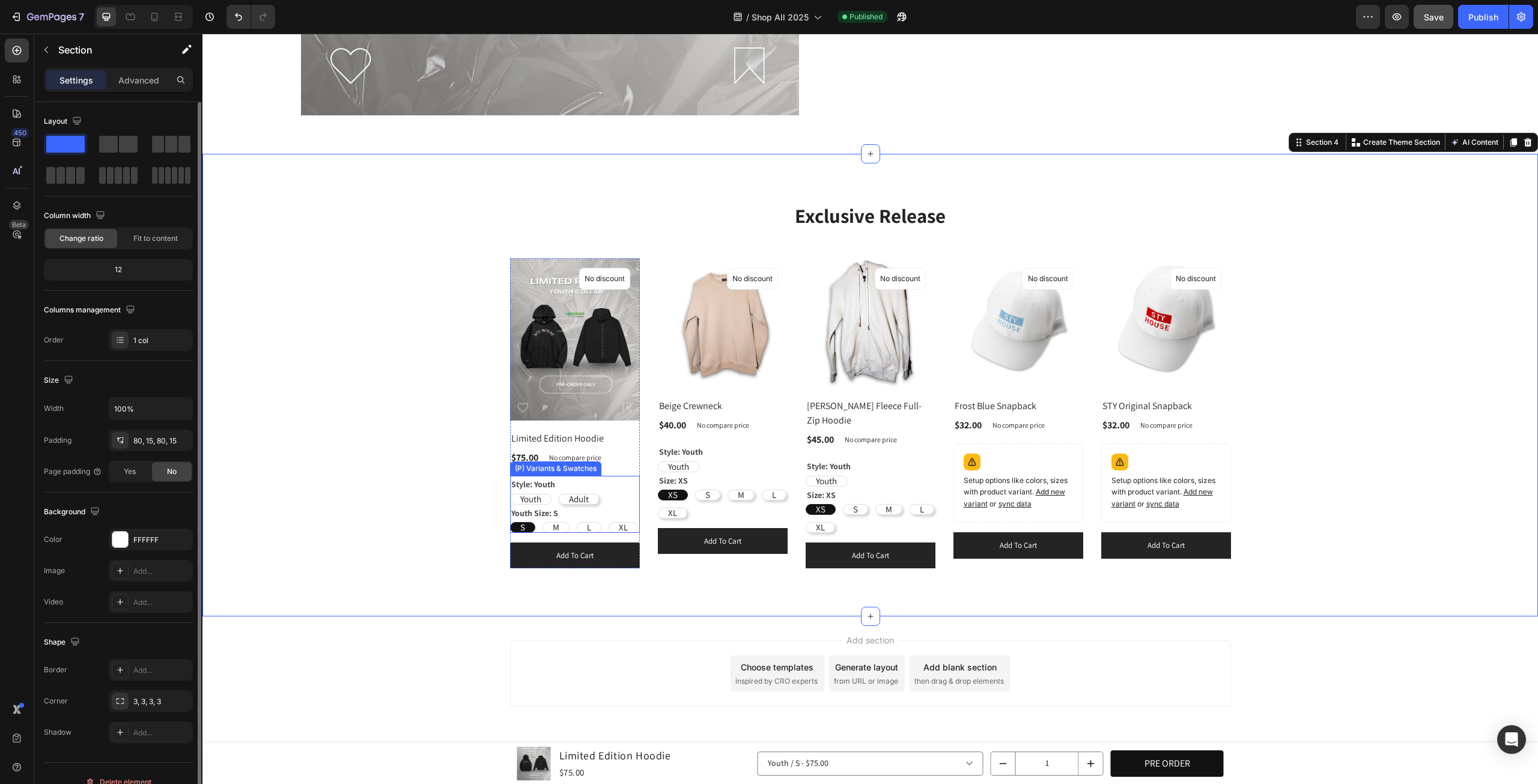
click at [625, 495] on div "Youth Youth Youth Adult Adult Adult" at bounding box center [575, 499] width 129 height 10
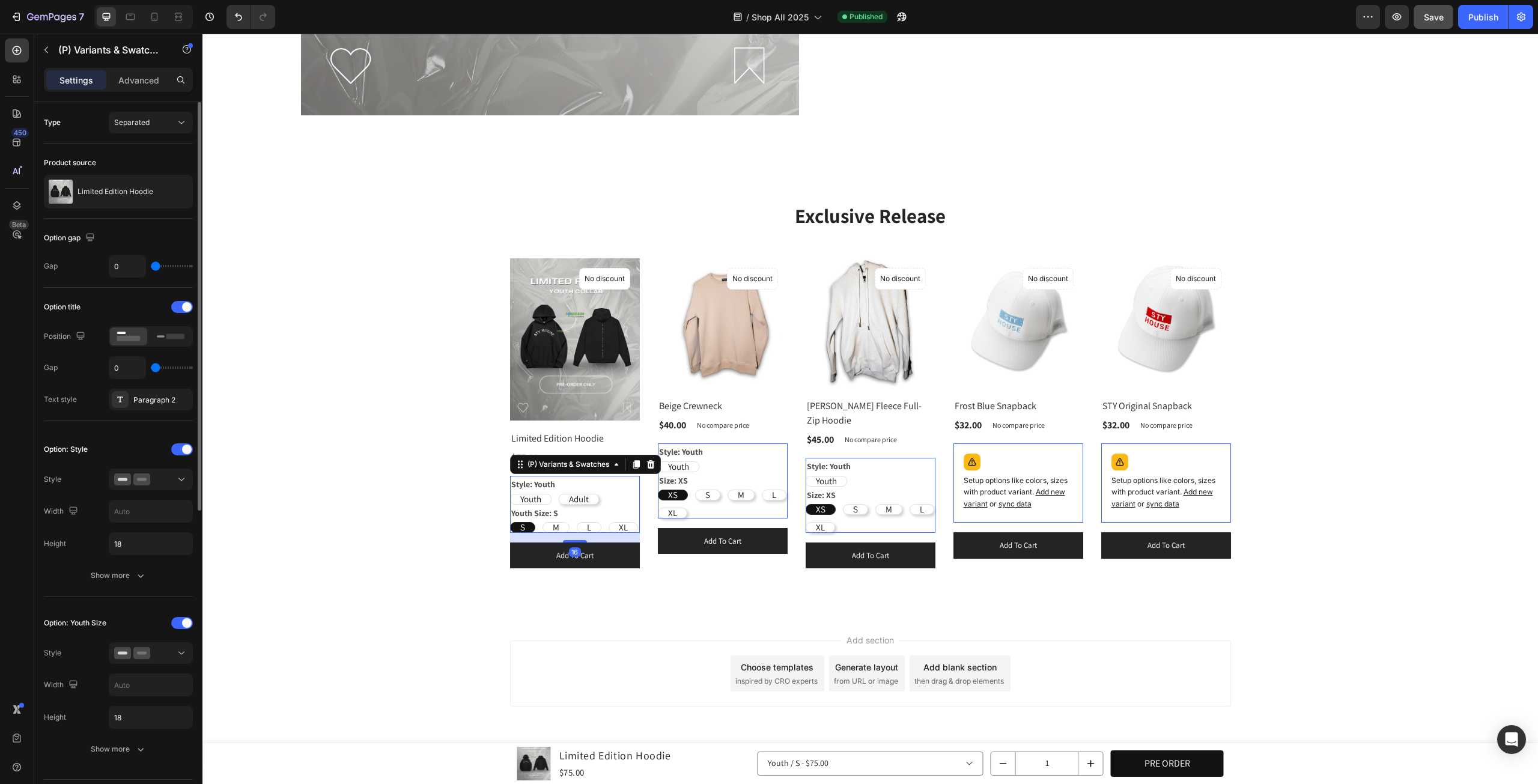
click at [600, 495] on div "Youth Youth Youth Adult Adult Adult" at bounding box center [575, 499] width 129 height 10
click at [180, 482] on icon at bounding box center [181, 480] width 12 height 12
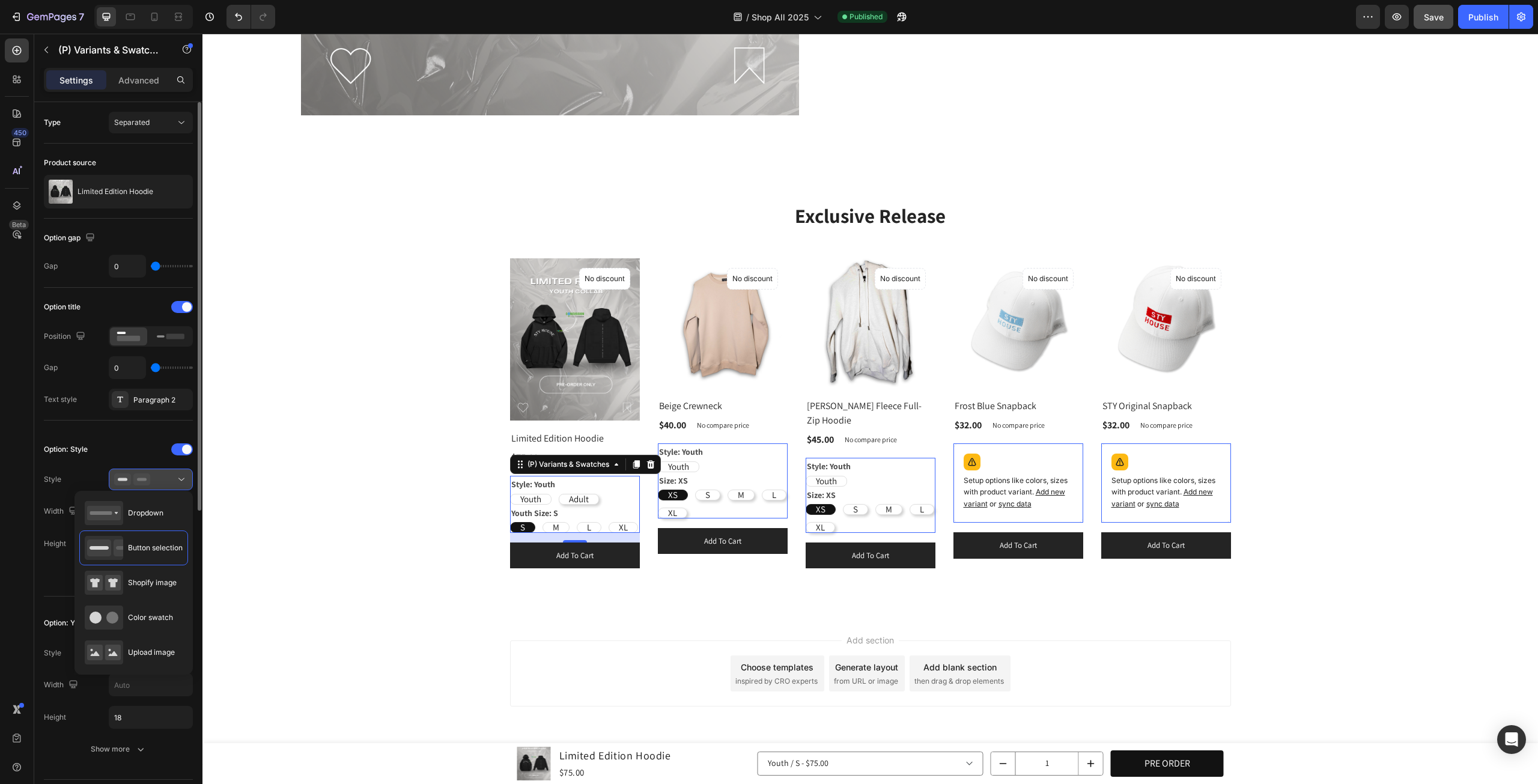
click at [180, 482] on icon at bounding box center [181, 480] width 12 height 12
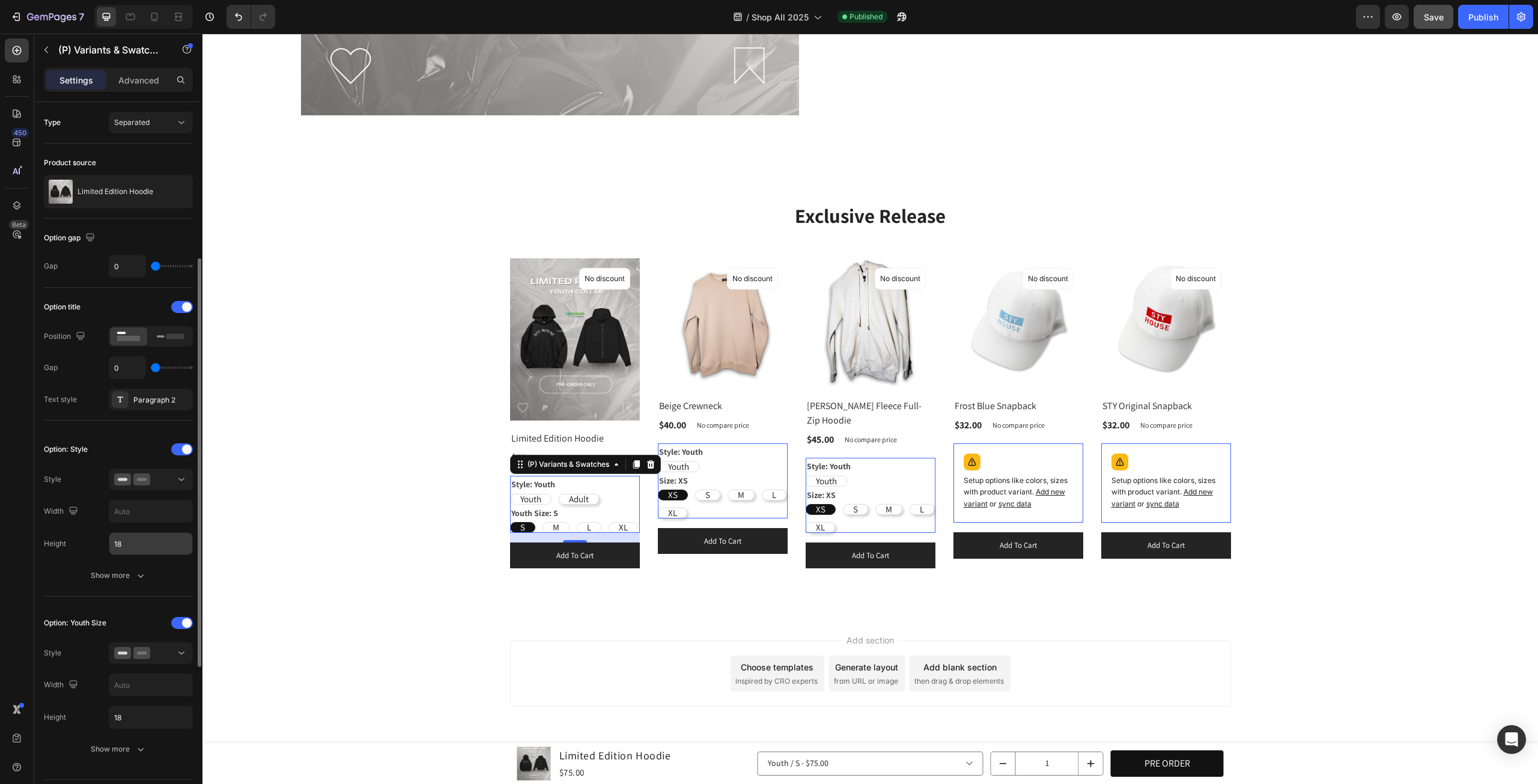
scroll to position [200, 0]
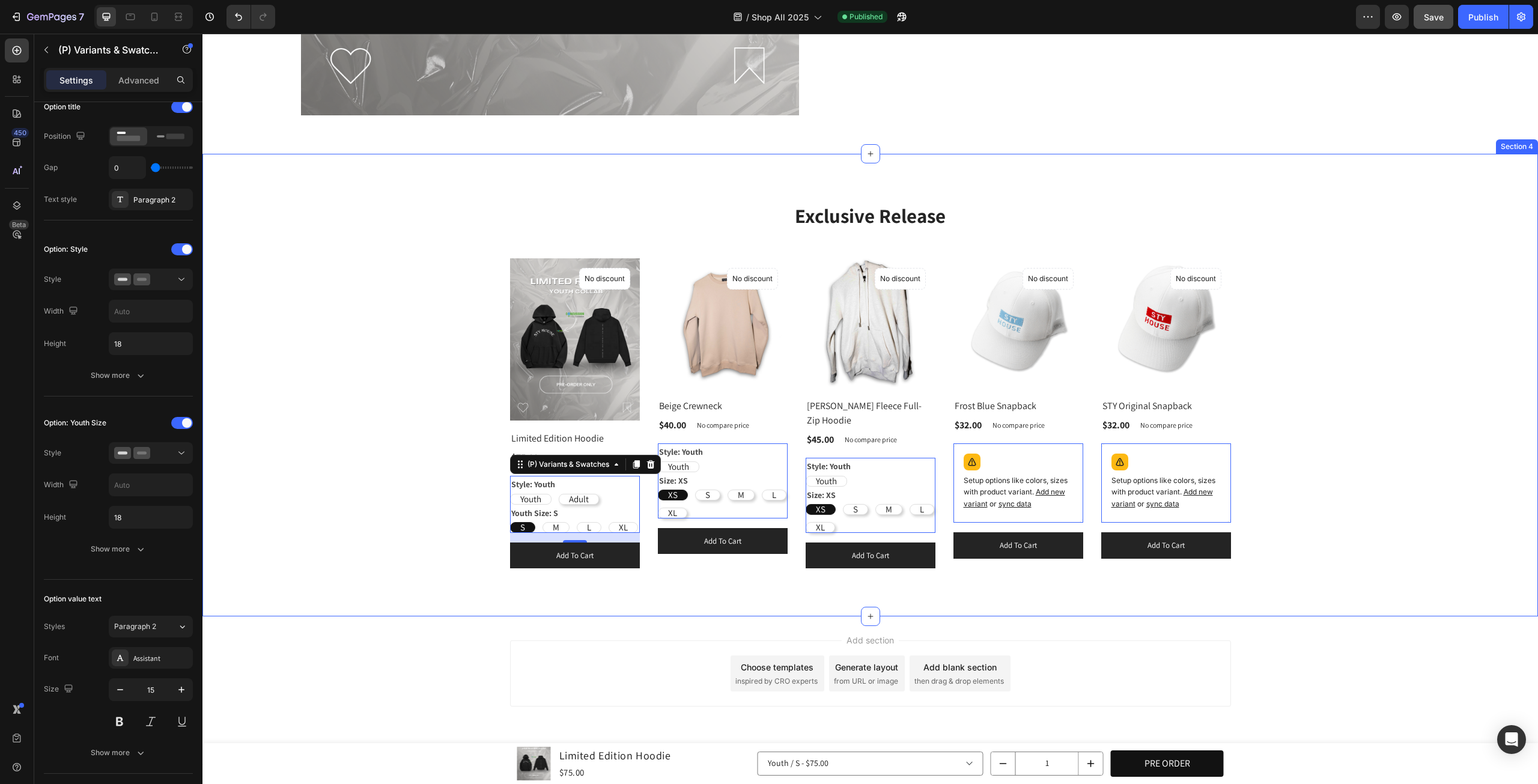
drag, startPoint x: 346, startPoint y: 529, endPoint x: 461, endPoint y: 522, distance: 115.2
click at [346, 529] on div "Exclusive Release Heading Row (P) Images No discount Not be displayed when publ…" at bounding box center [870, 385] width 1318 height 367
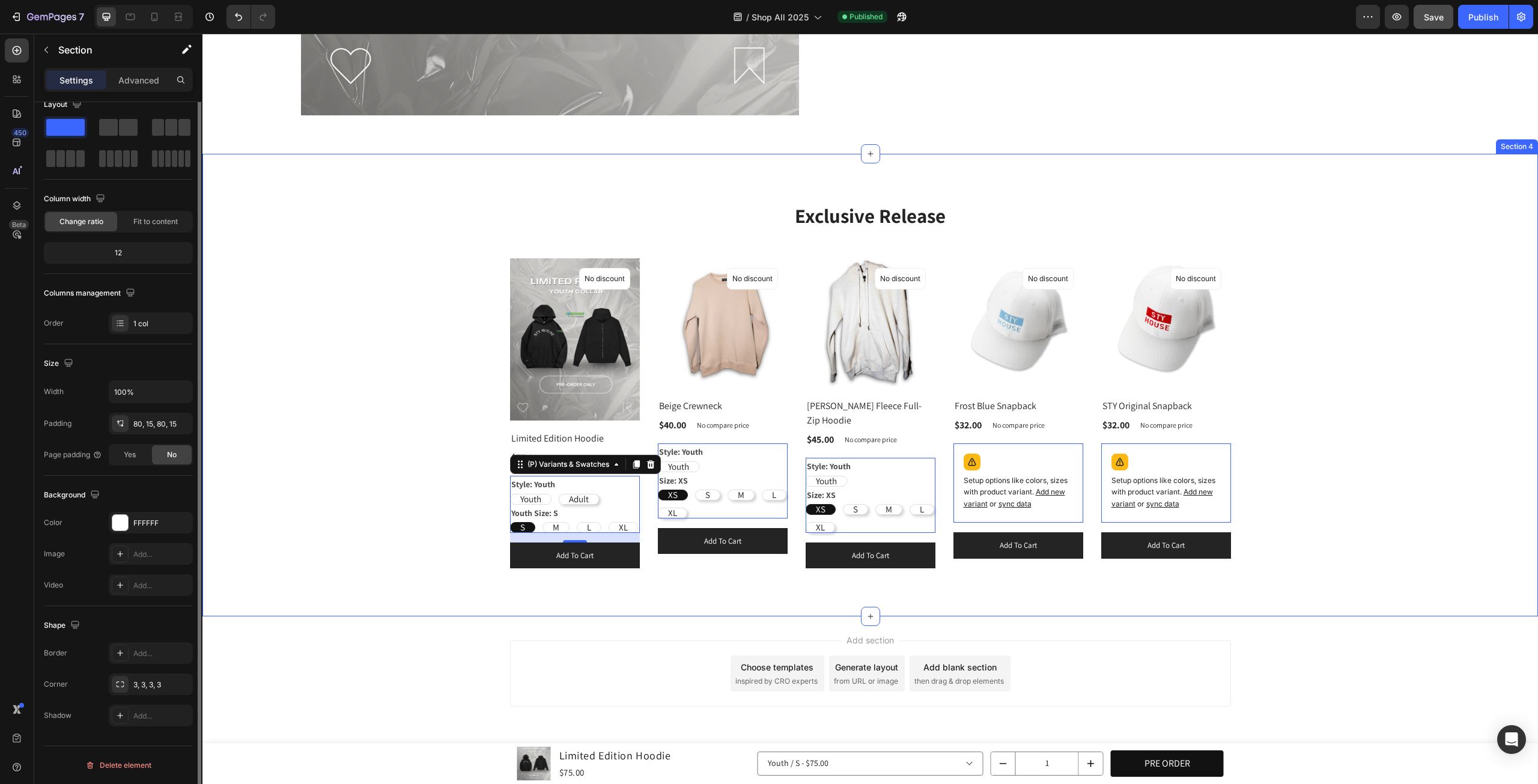
scroll to position [0, 0]
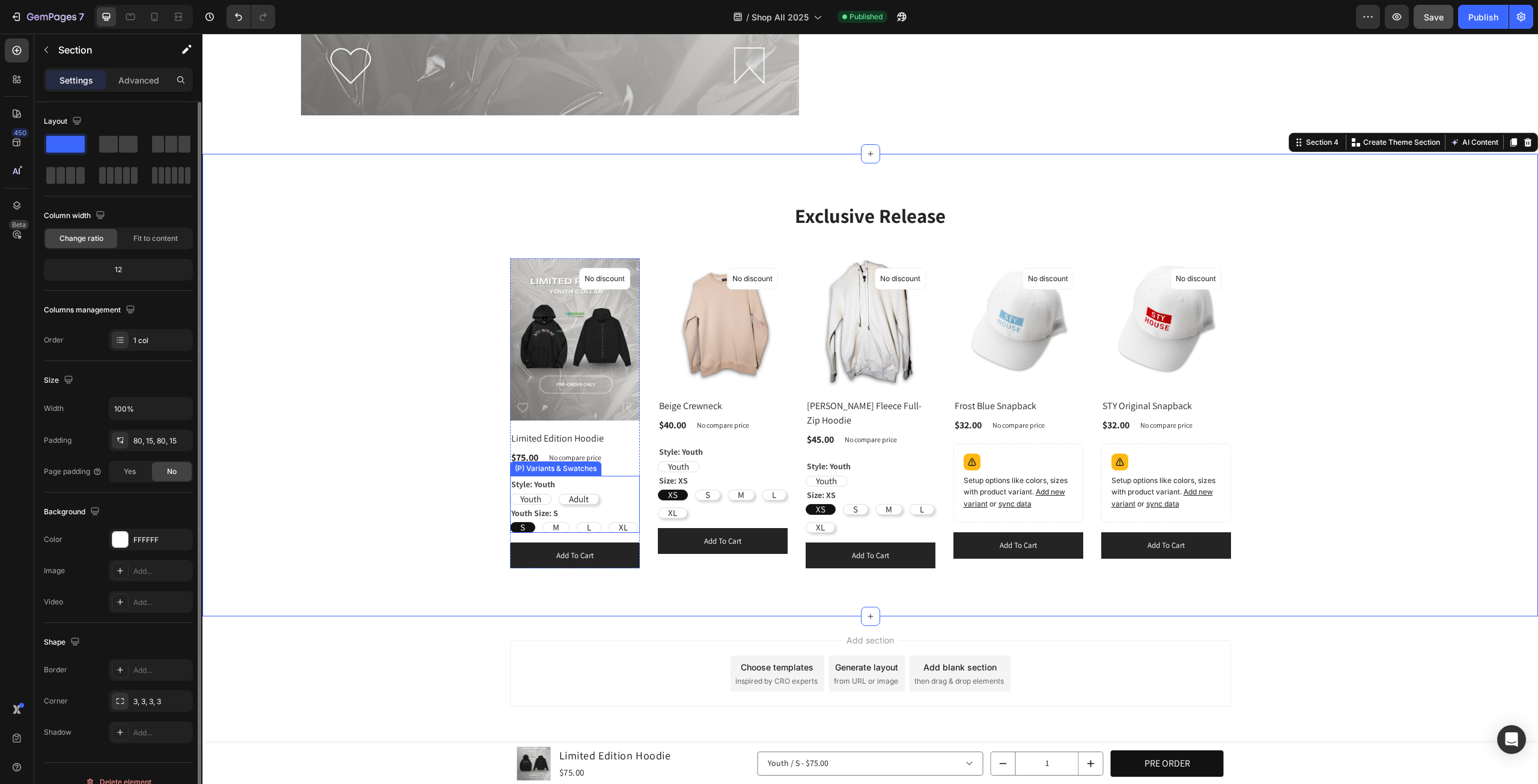
click at [542, 492] on div "Youth" at bounding box center [531, 499] width 40 height 26
click at [510, 493] on input "Youth Youth Youth" at bounding box center [510, 493] width 1 height 1
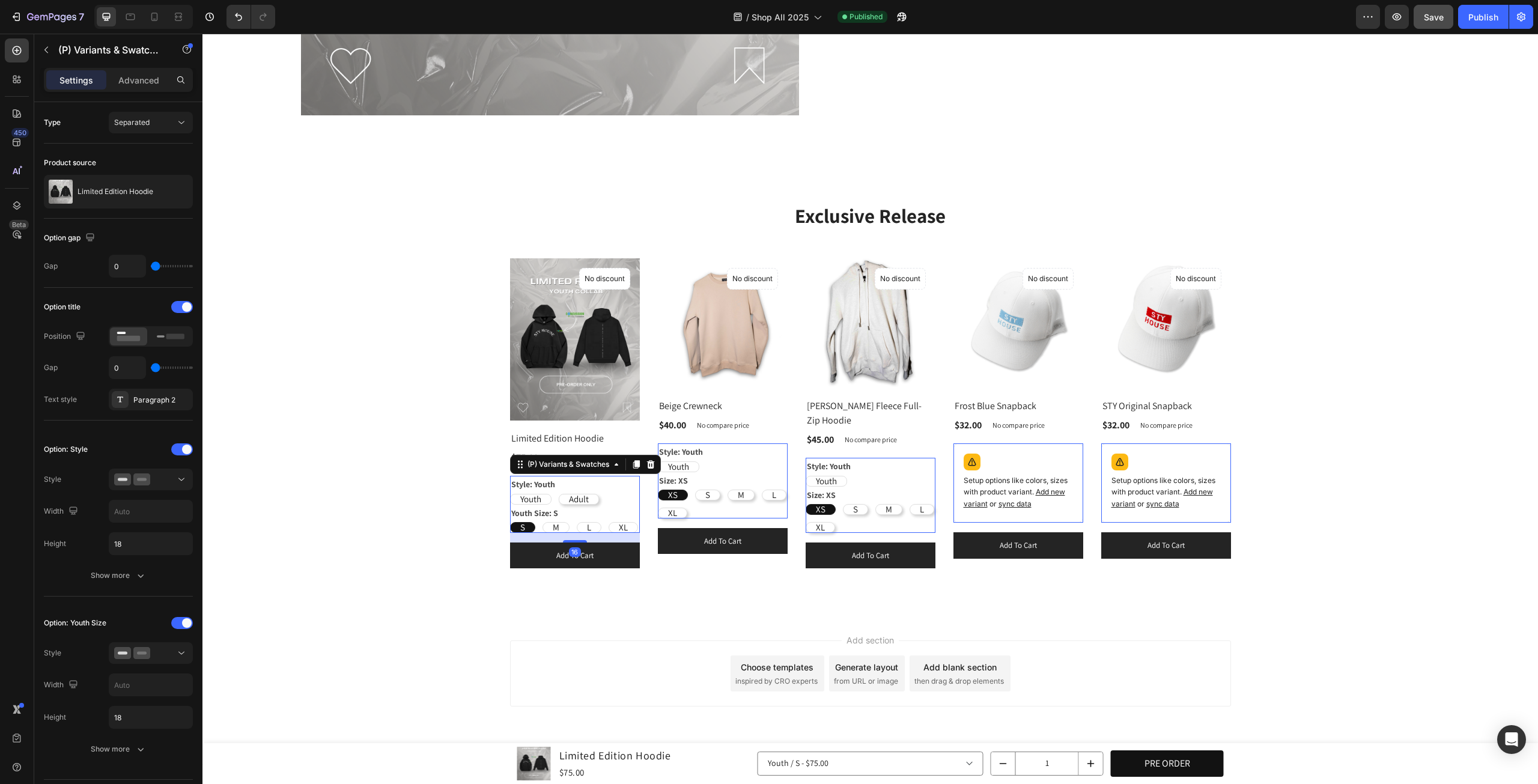
click at [560, 494] on div "Adult" at bounding box center [579, 499] width 39 height 26
click at [558, 494] on input "Adult Adult Adult" at bounding box center [558, 493] width 1 height 1
radio input "true"
radio input "false"
click at [540, 495] on div "Youth" at bounding box center [531, 499] width 40 height 26
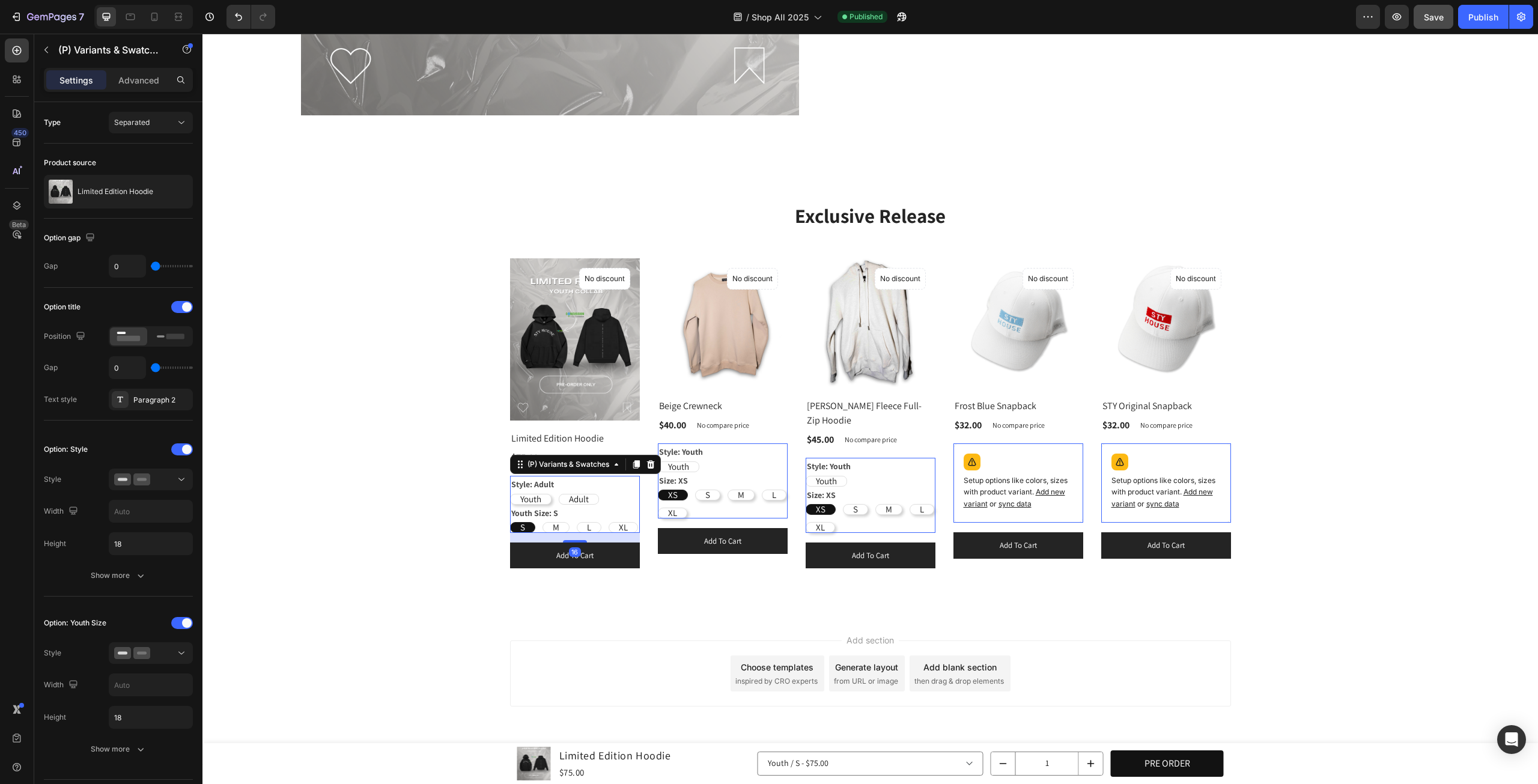
click at [510, 494] on input "Youth Youth Youth" at bounding box center [510, 493] width 1 height 1
click at [540, 495] on div "Youth" at bounding box center [531, 499] width 40 height 26
click at [510, 494] on input "Youth Youth Youth" at bounding box center [510, 493] width 1 height 1
radio input "true"
click at [127, 568] on button "Show more" at bounding box center [118, 575] width 149 height 22
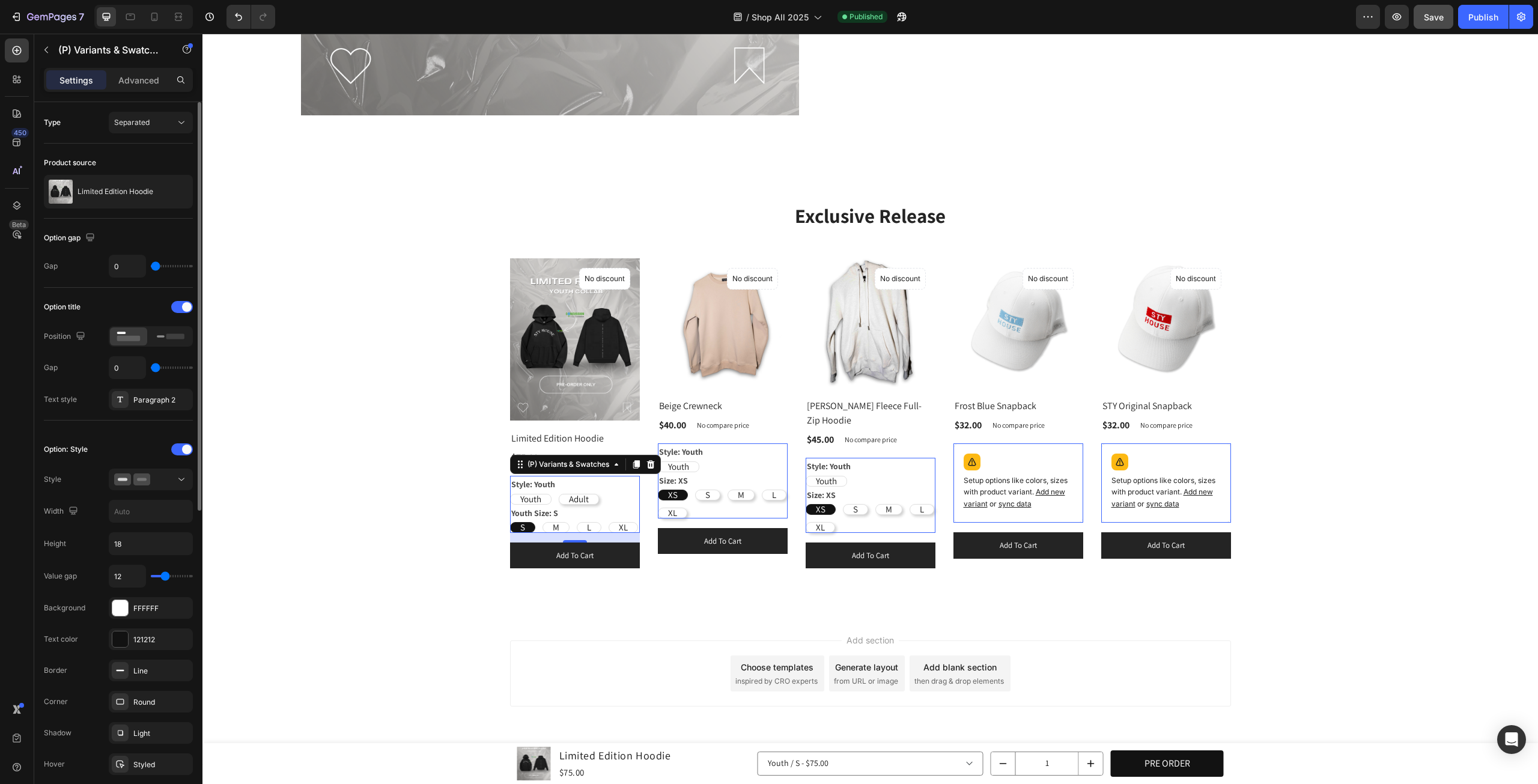
scroll to position [99, 0]
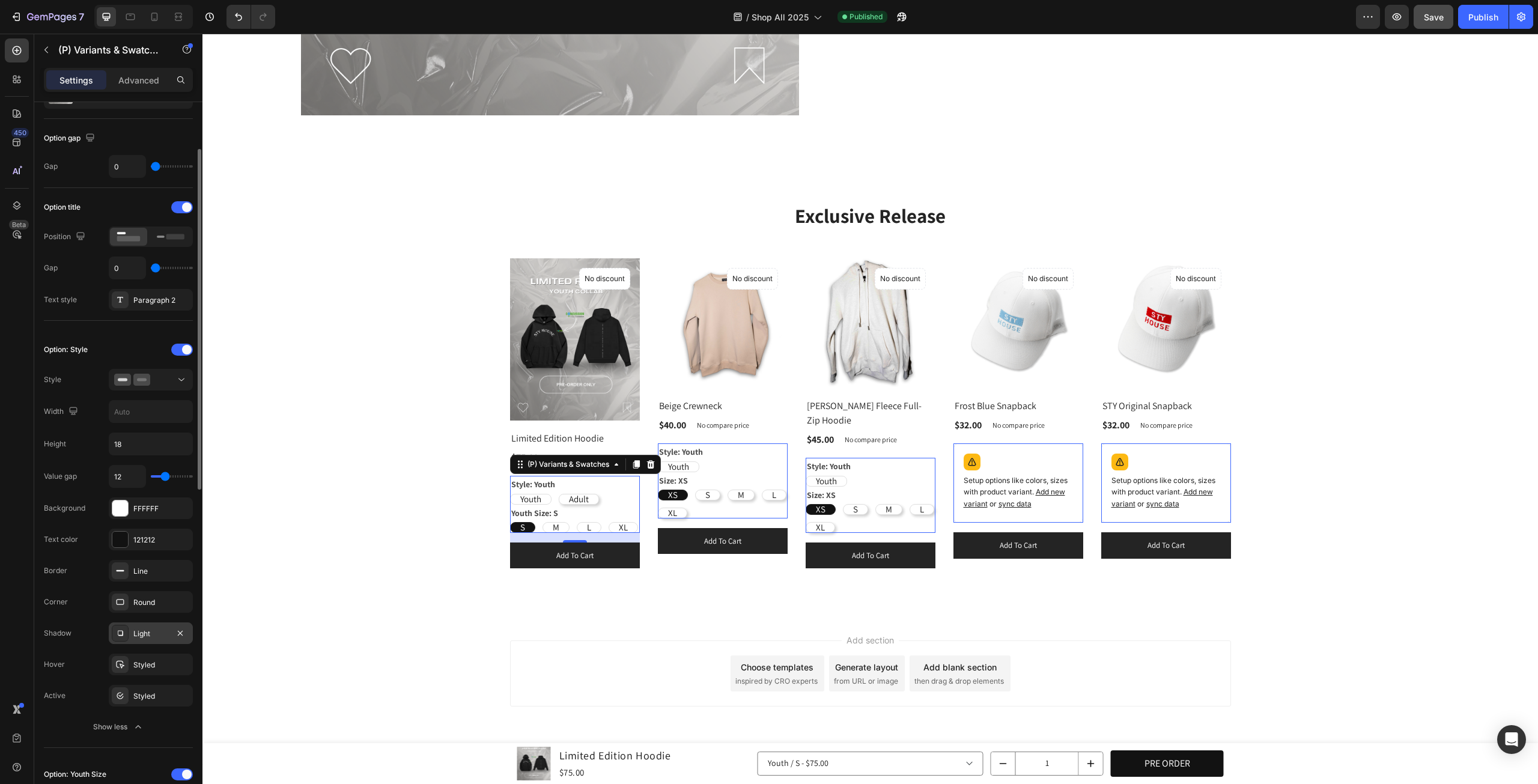
click at [145, 630] on div "Light" at bounding box center [150, 634] width 35 height 10
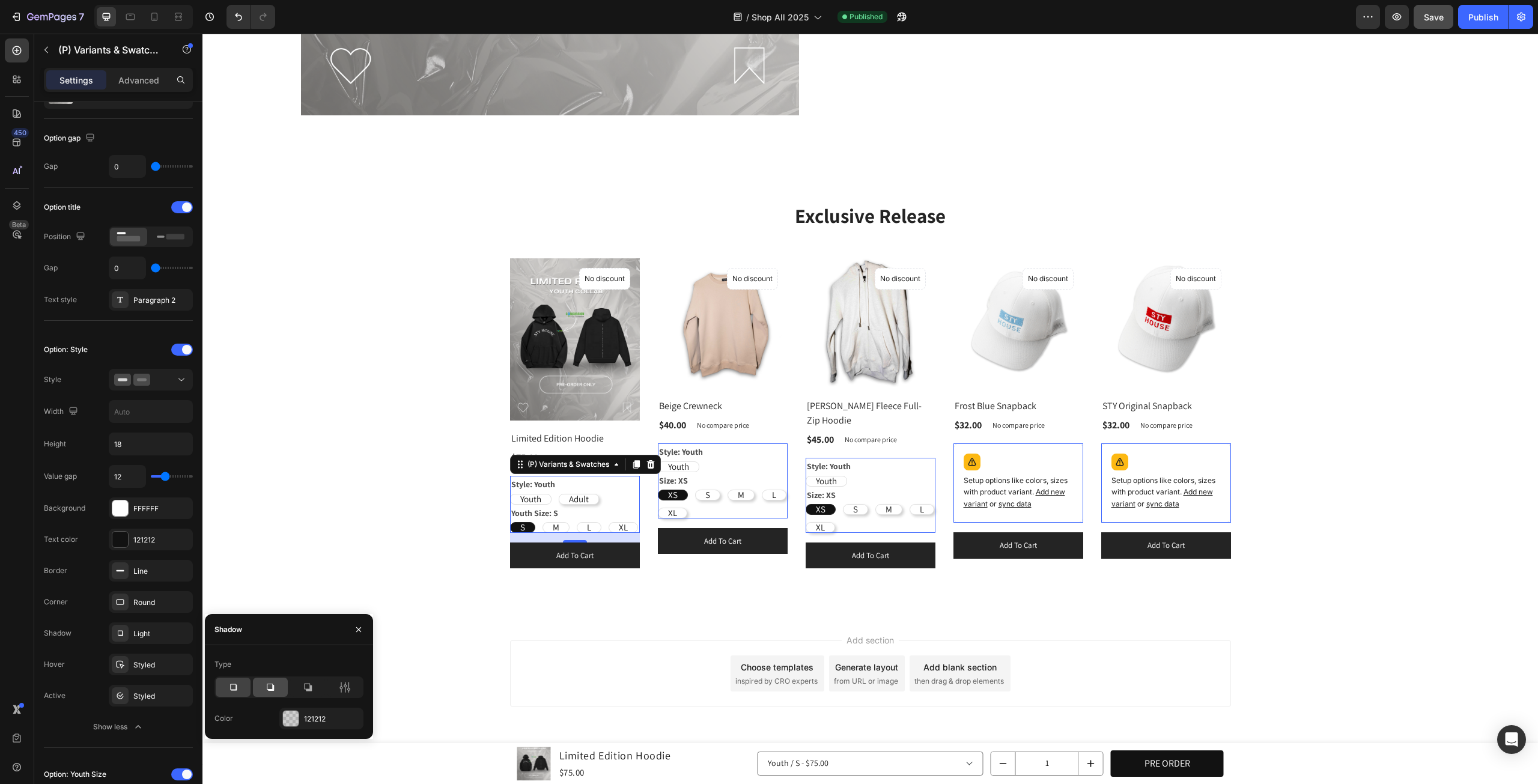
click at [276, 687] on div at bounding box center [270, 687] width 35 height 19
click at [313, 687] on icon at bounding box center [308, 687] width 12 height 12
click at [263, 688] on div at bounding box center [270, 687] width 35 height 19
click at [225, 687] on div at bounding box center [233, 687] width 35 height 19
click at [290, 719] on div at bounding box center [290, 718] width 16 height 16
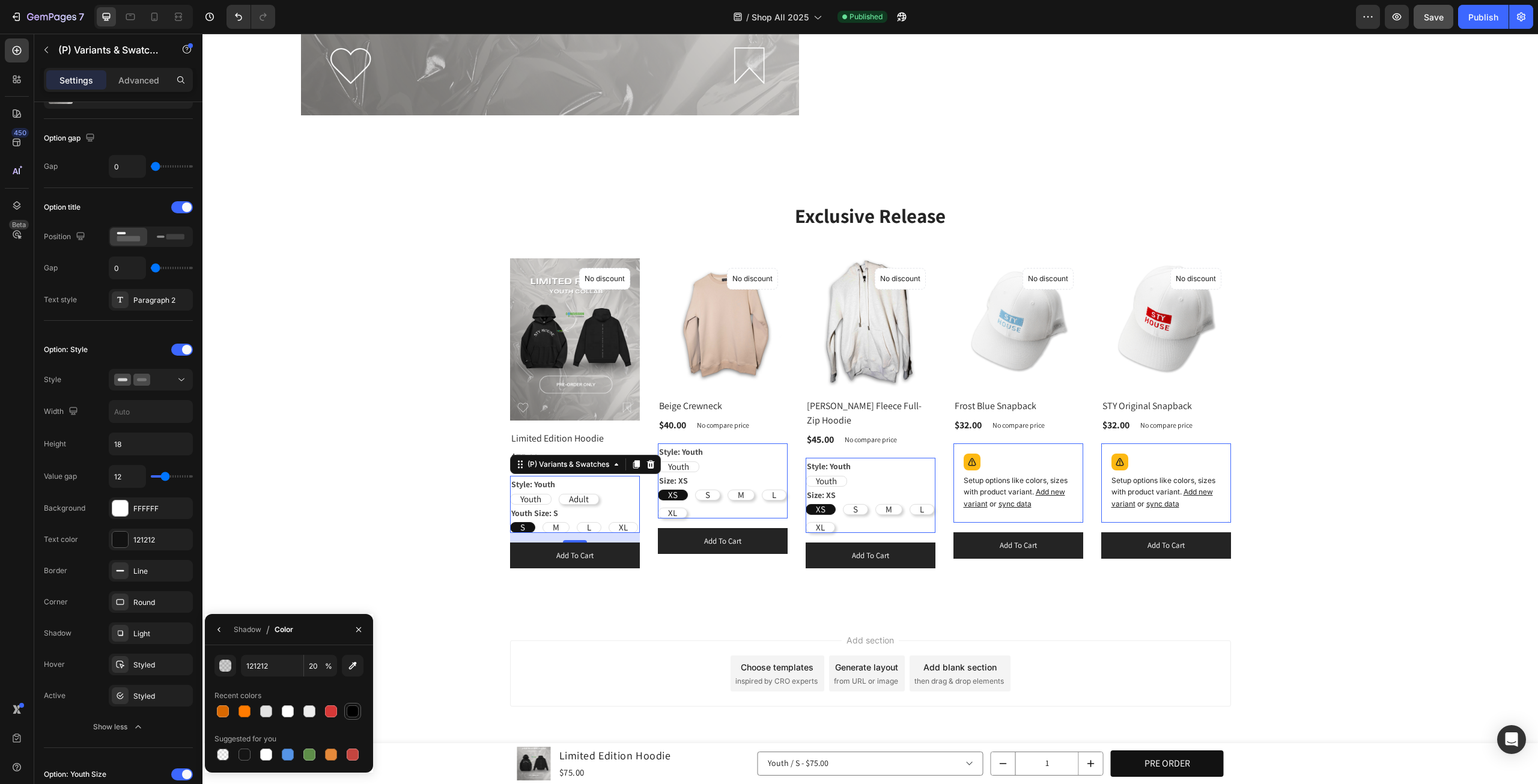
click at [355, 713] on div at bounding box center [353, 711] width 12 height 12
type input "000000"
type input "100"
click at [332, 714] on div at bounding box center [331, 711] width 12 height 12
click at [353, 714] on div at bounding box center [353, 711] width 12 height 12
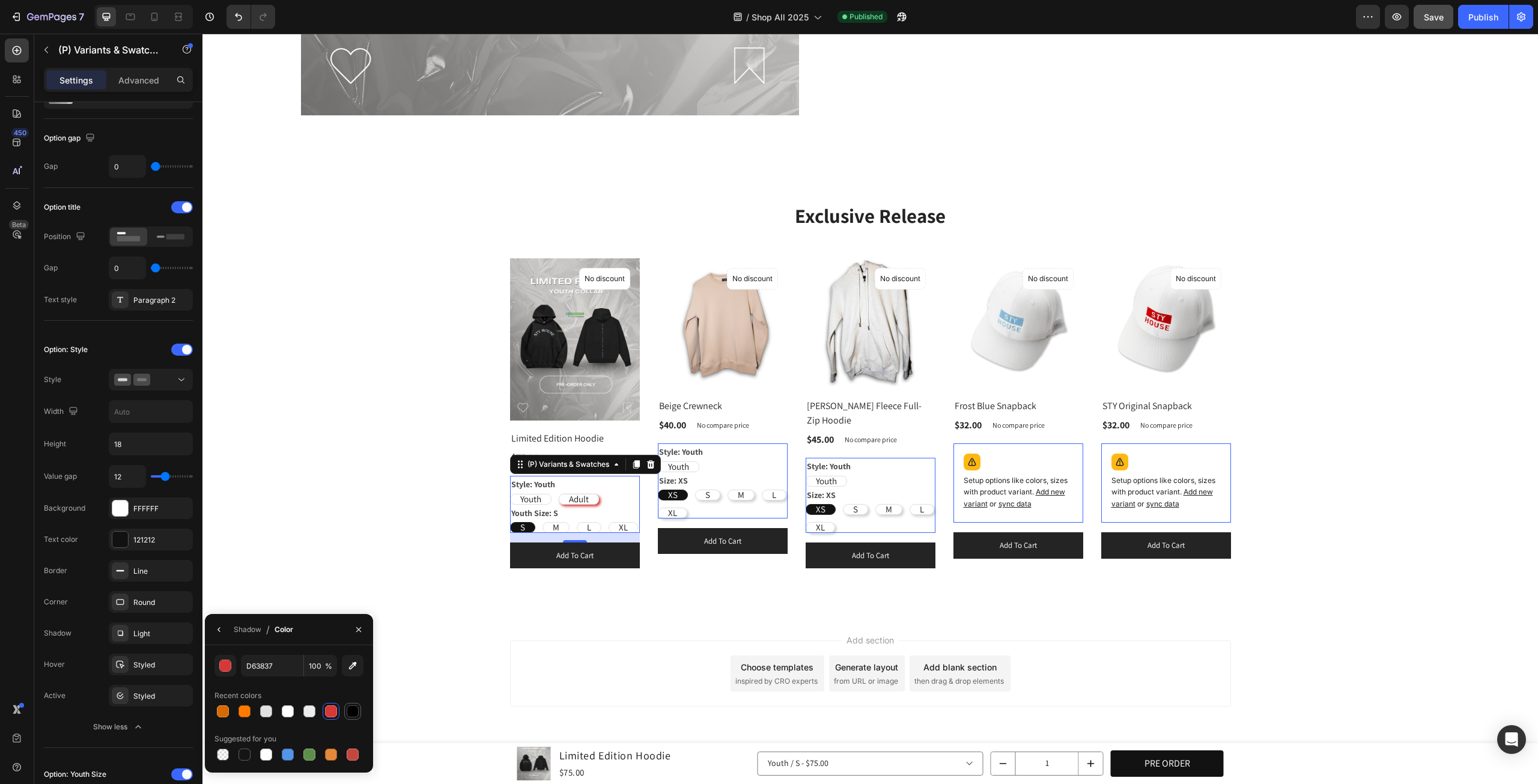
type input "000000"
type input "100"
click at [316, 666] on input "100" at bounding box center [320, 665] width 33 height 22
type input "110000"
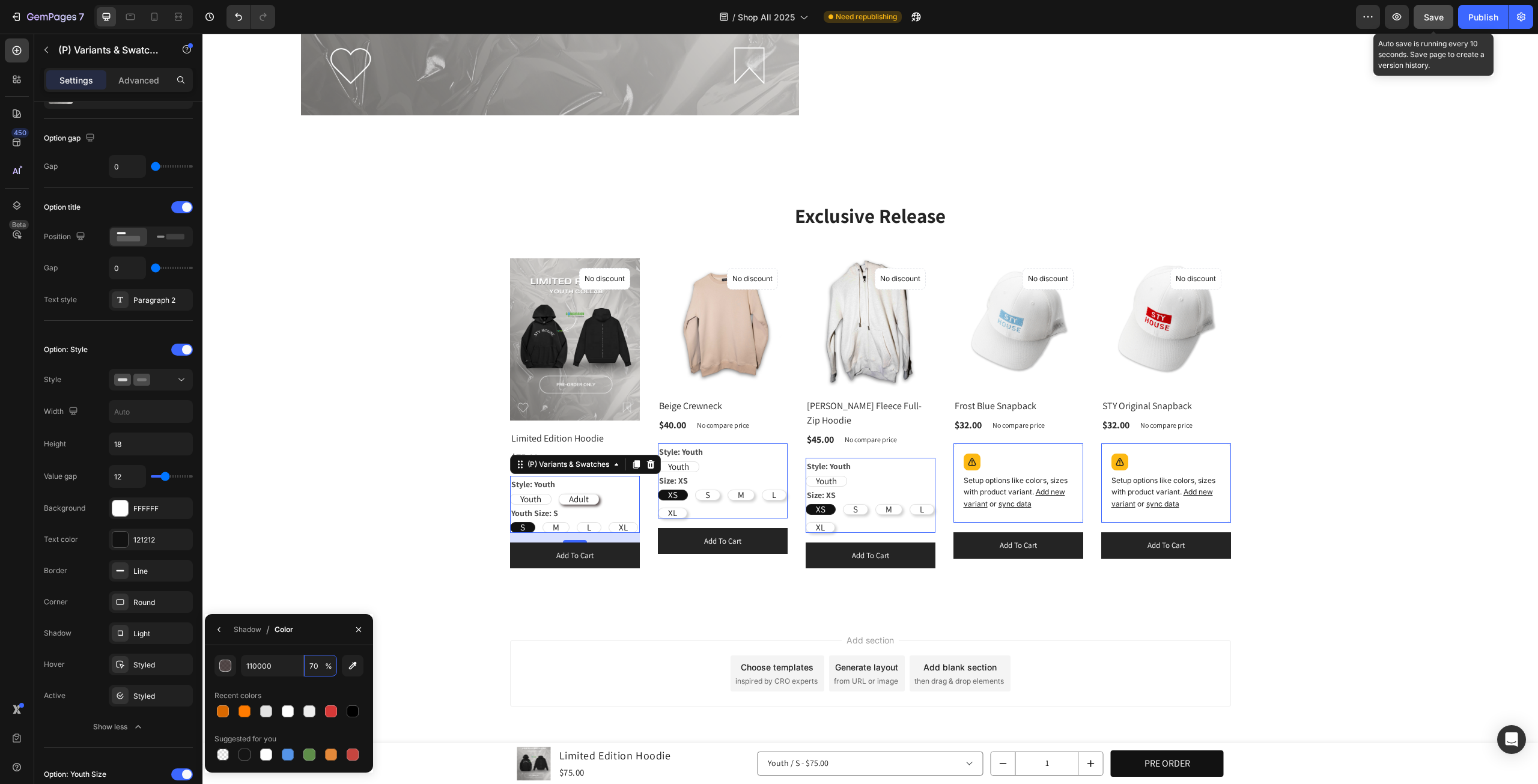
type input "70"
click at [1450, 19] on button "Save" at bounding box center [1433, 16] width 40 height 24
click at [141, 691] on div "Styled" at bounding box center [150, 696] width 35 height 10
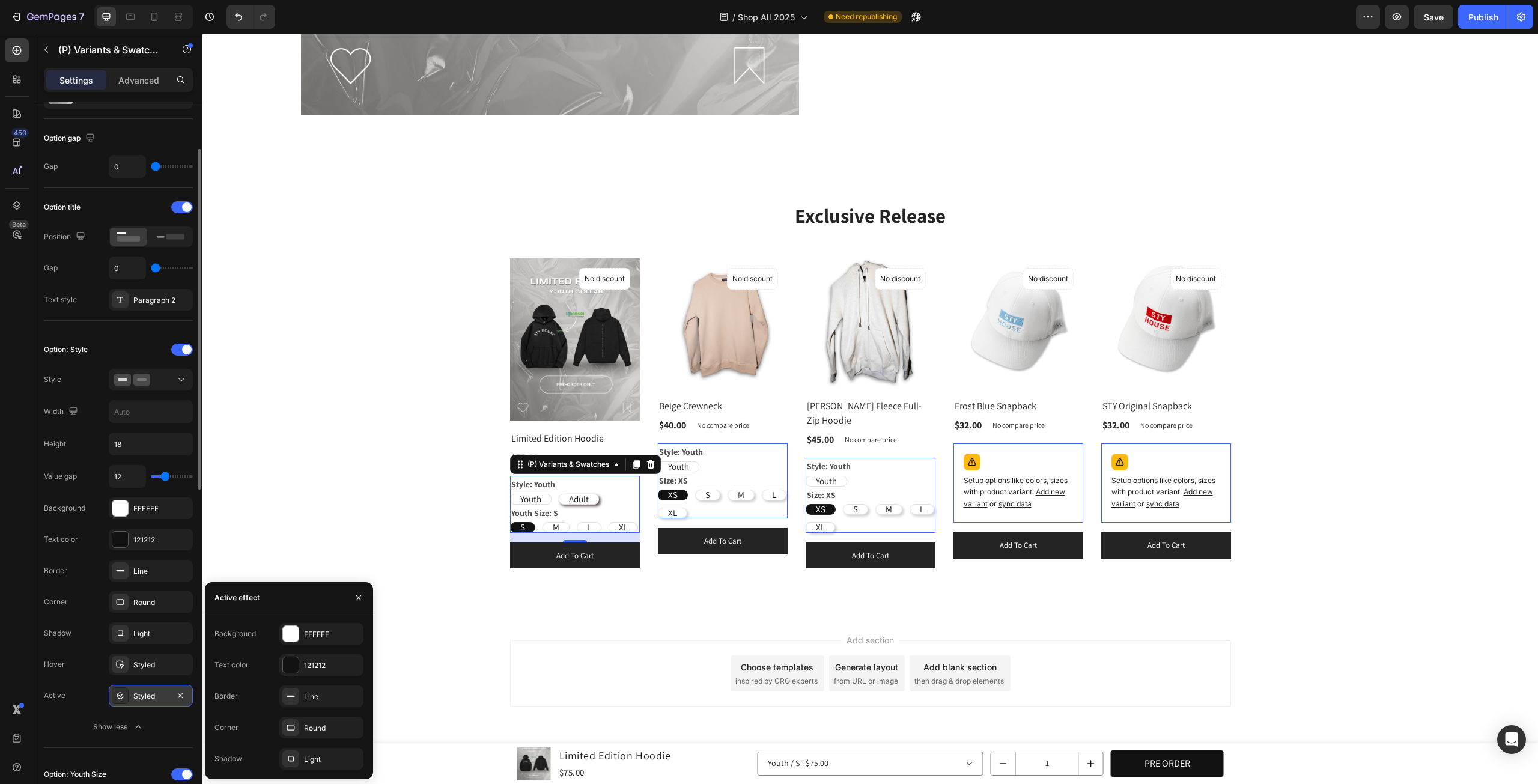
click at [144, 696] on div "Styled" at bounding box center [150, 696] width 35 height 10
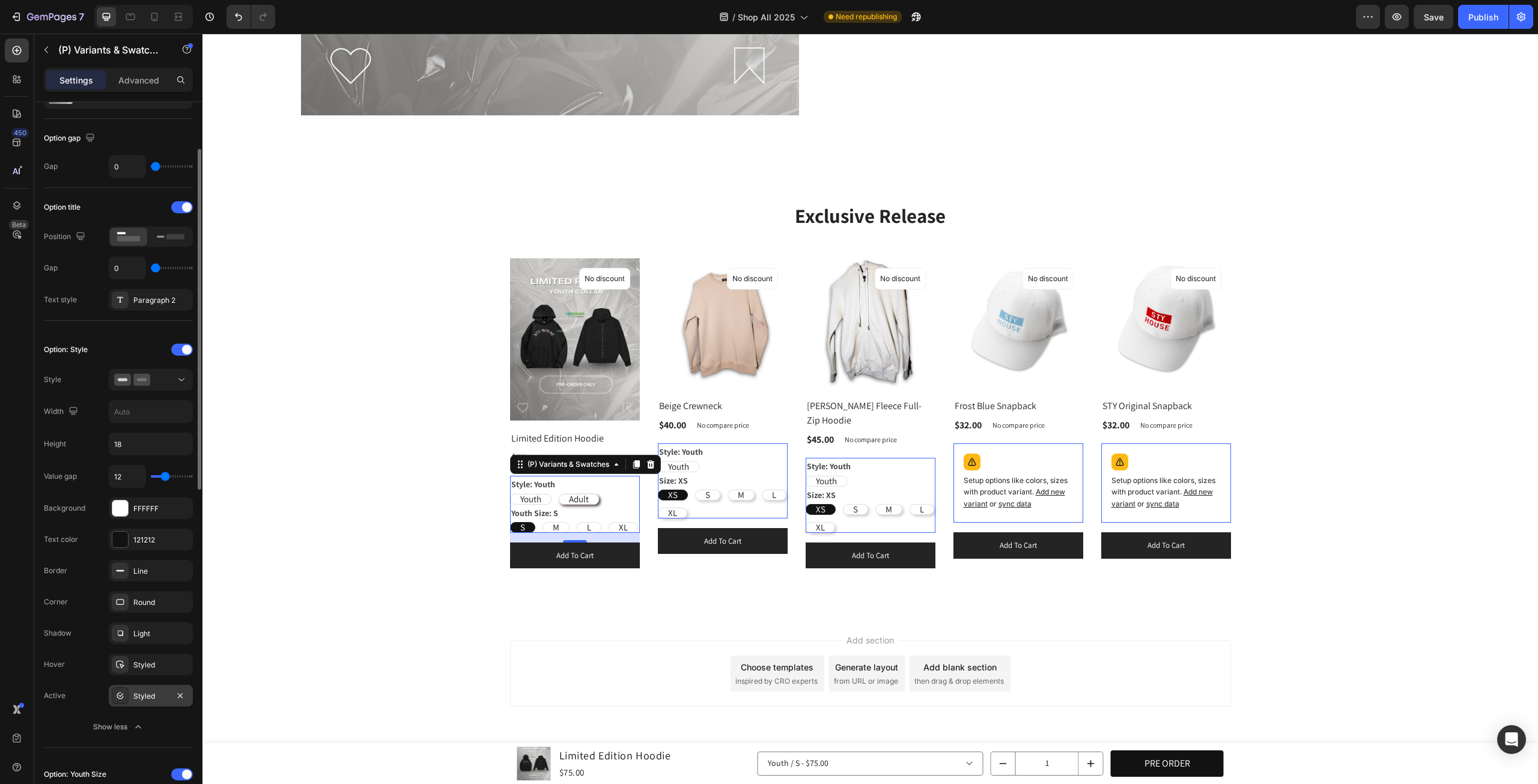
click at [144, 696] on div "Styled" at bounding box center [150, 696] width 35 height 10
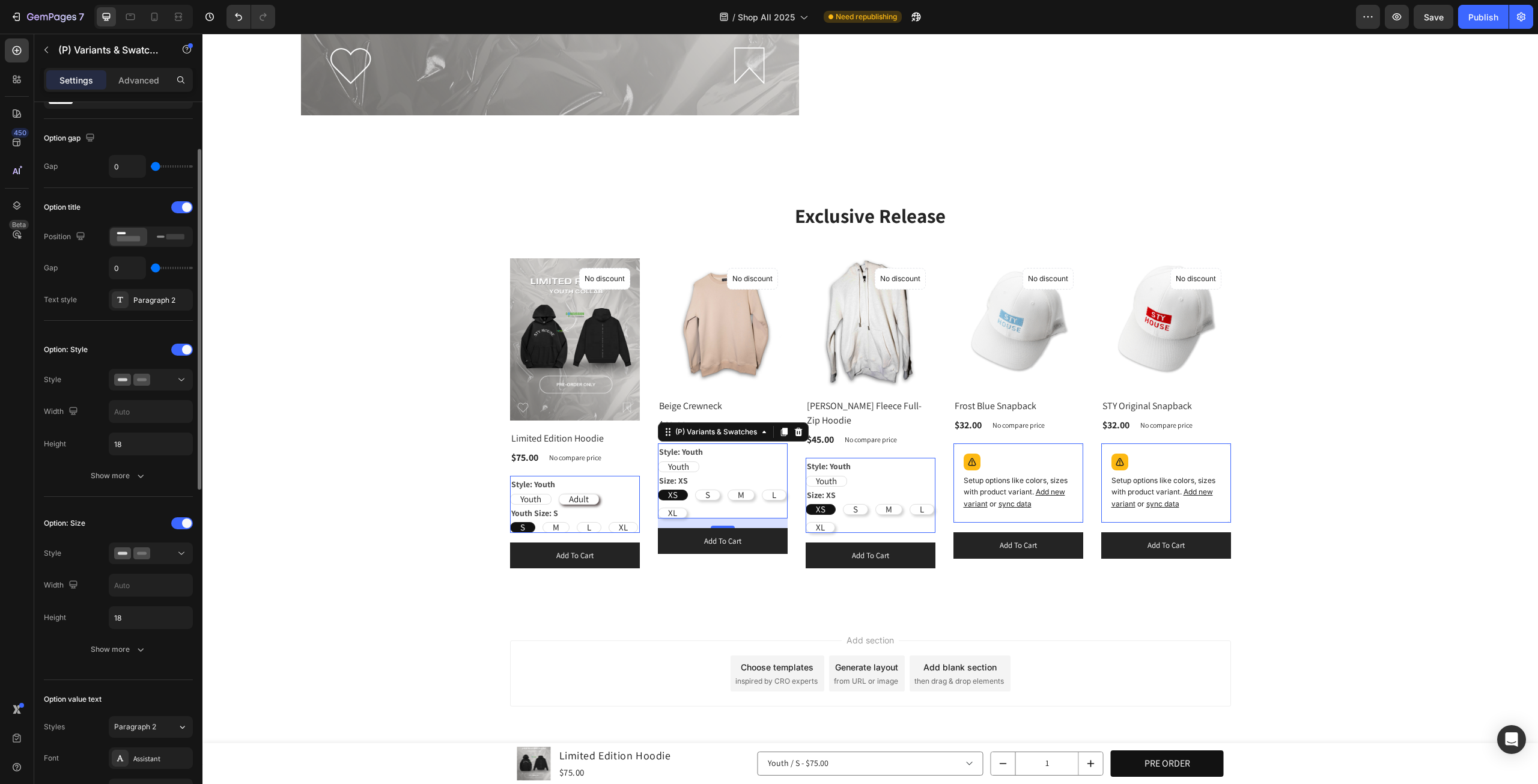
click at [697, 492] on div "S" at bounding box center [708, 494] width 24 height 26
click at [695, 489] on input "S S S" at bounding box center [695, 489] width 1 height 1
radio input "true"
click at [668, 491] on span "XS" at bounding box center [673, 494] width 10 height 11
click at [658, 489] on input "XS XS XS" at bounding box center [657, 489] width 1 height 1
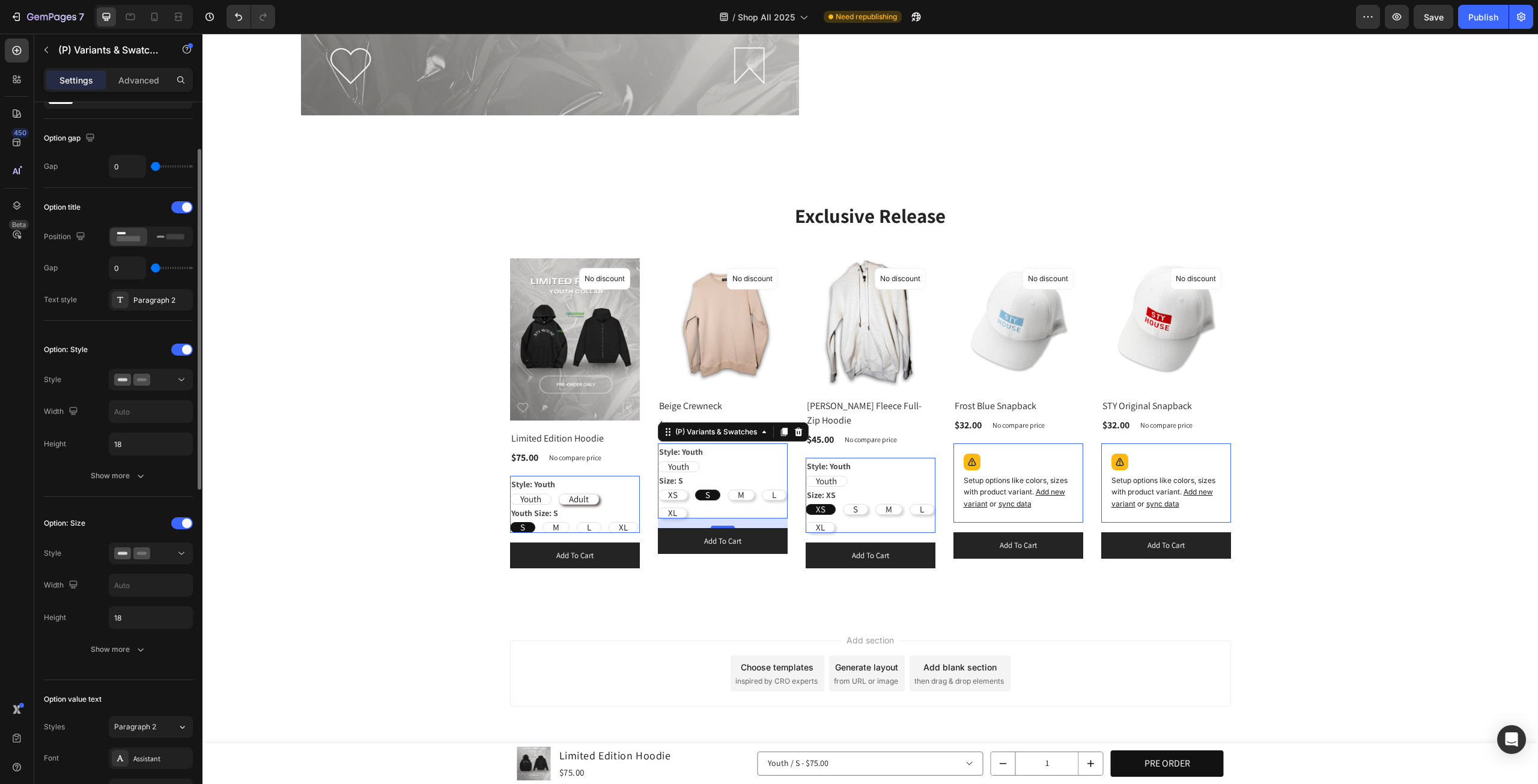
radio input "true"
click at [640, 522] on div "XS XS XS S S S M M M L L L XL XL XL" at bounding box center [575, 527] width 129 height 10
click at [137, 653] on button "Show more" at bounding box center [118, 649] width 149 height 22
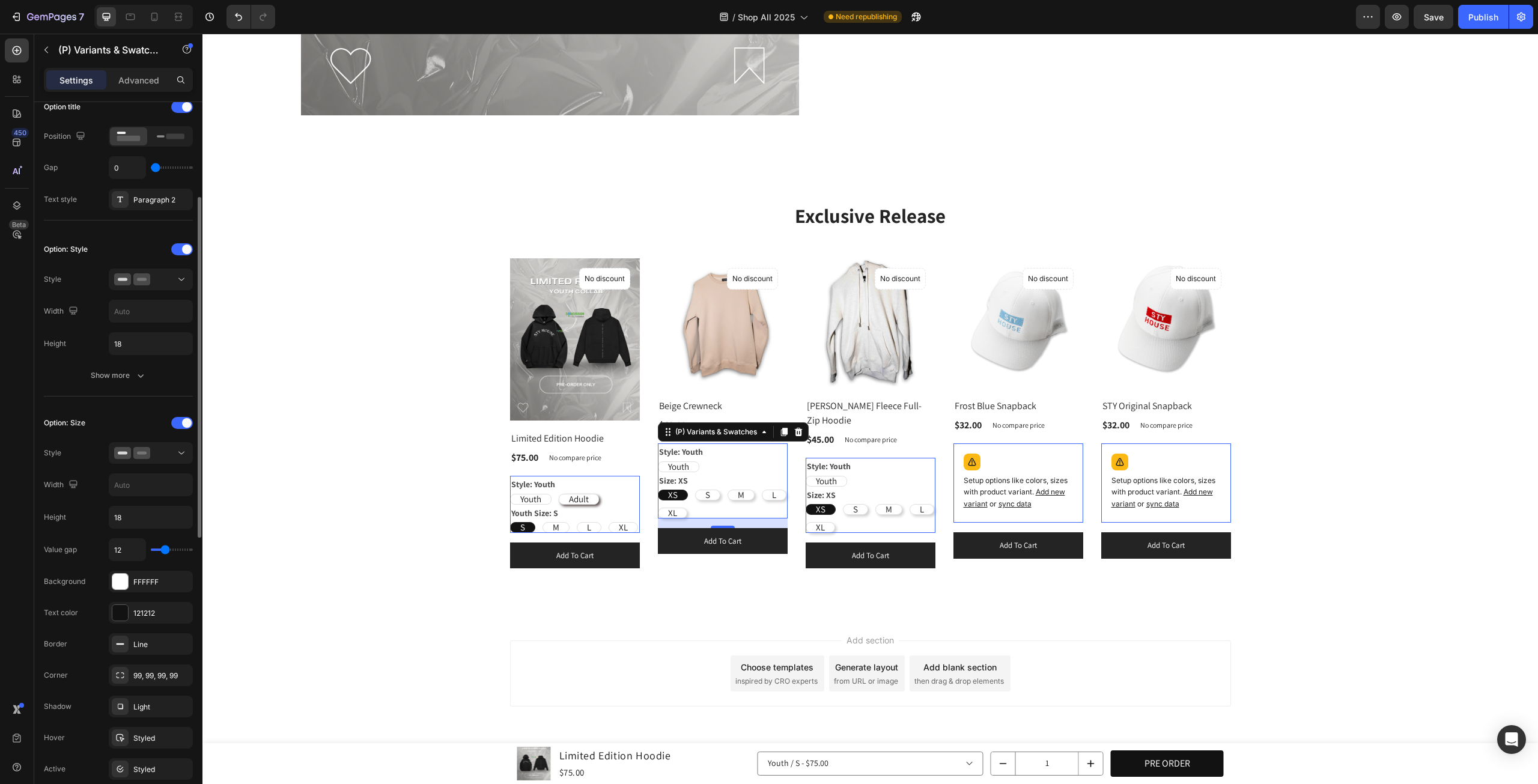
scroll to position [300, 0]
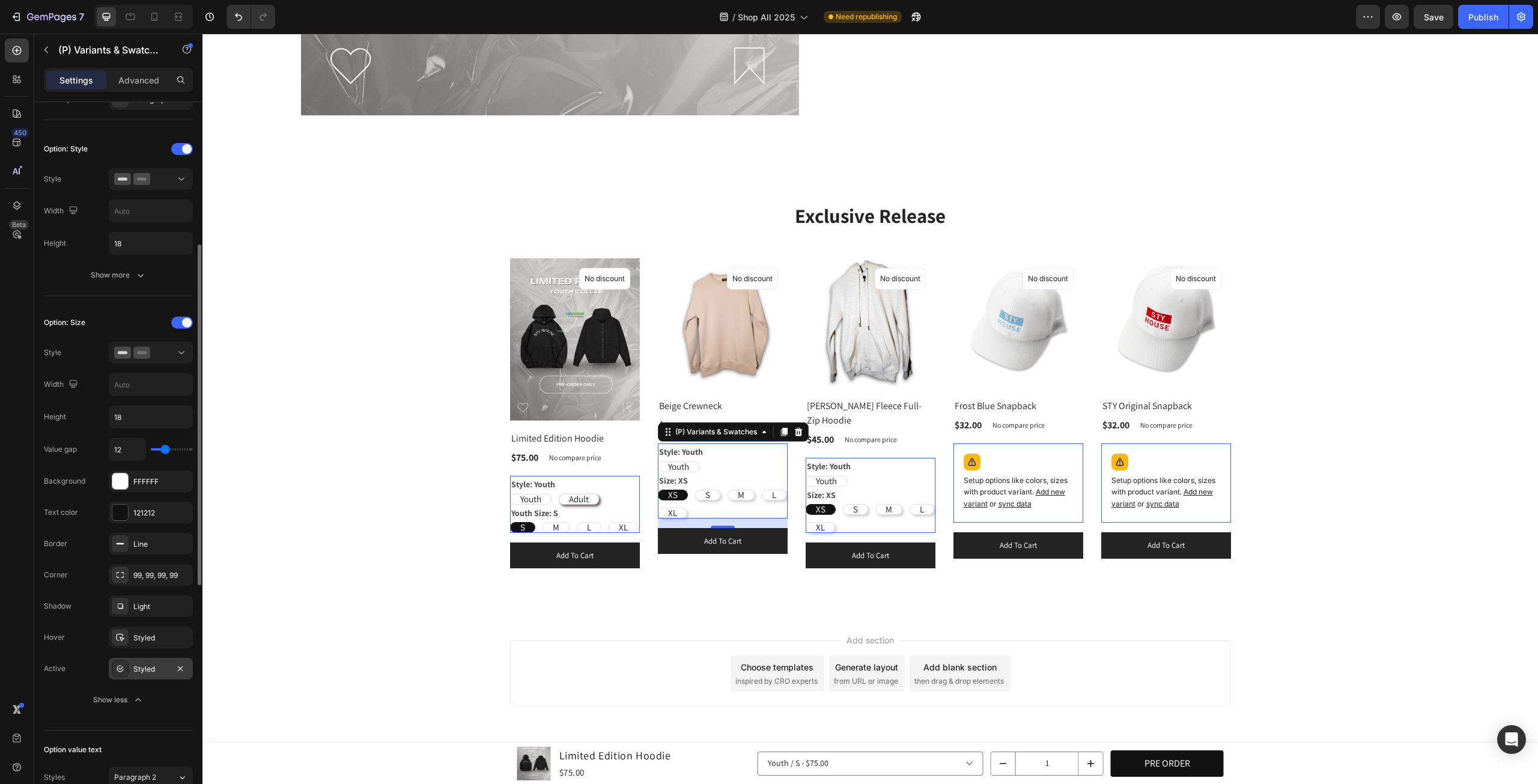
click at [141, 664] on div "Styled" at bounding box center [150, 669] width 35 height 10
click at [552, 494] on div "Youth Youth Youth Adult Adult Adult" at bounding box center [575, 499] width 129 height 10
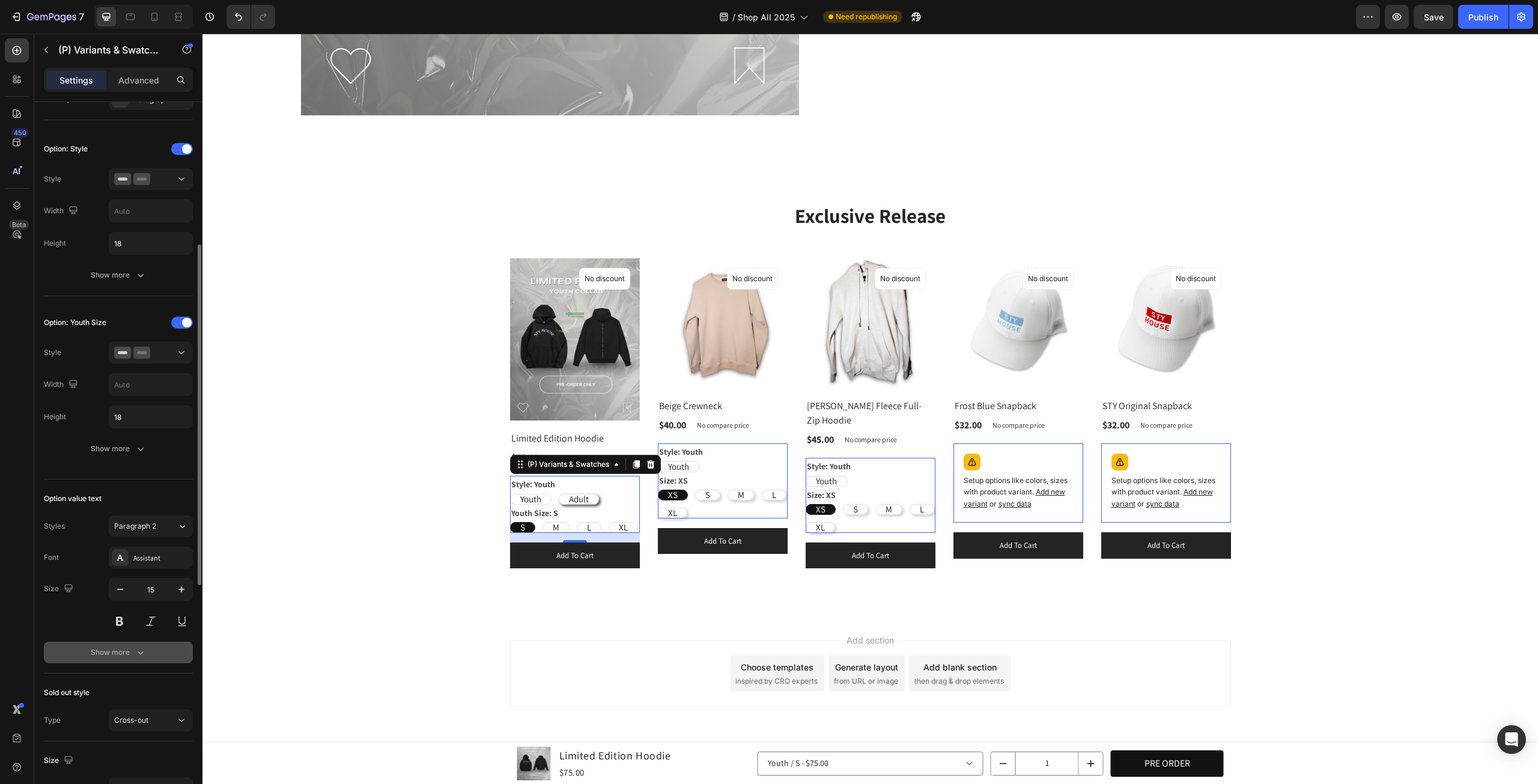
click at [129, 654] on button "Show more" at bounding box center [118, 652] width 149 height 22
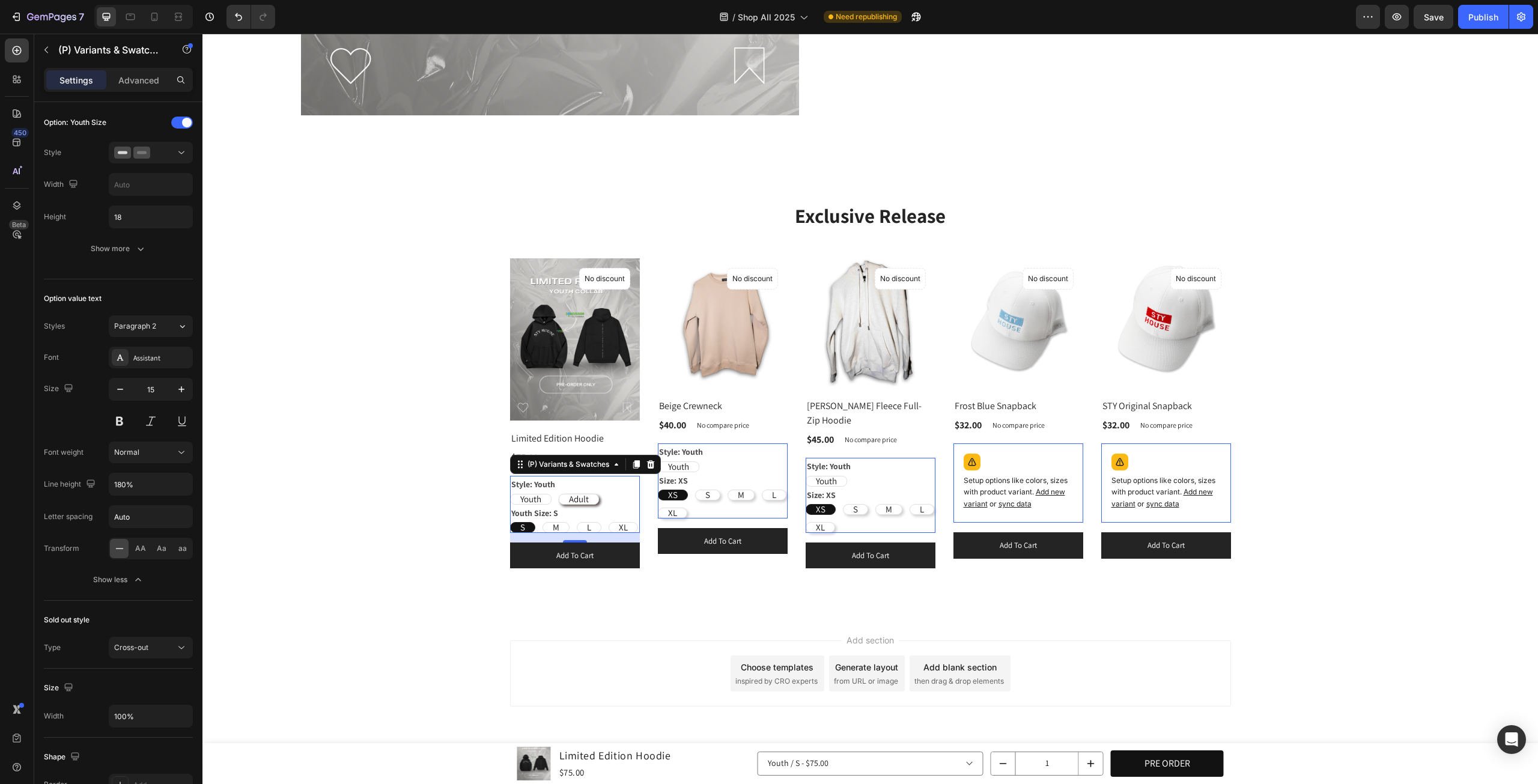
click at [567, 506] on div "Youth Size: S S S S M M M L L L XL XL XL" at bounding box center [575, 518] width 129 height 28
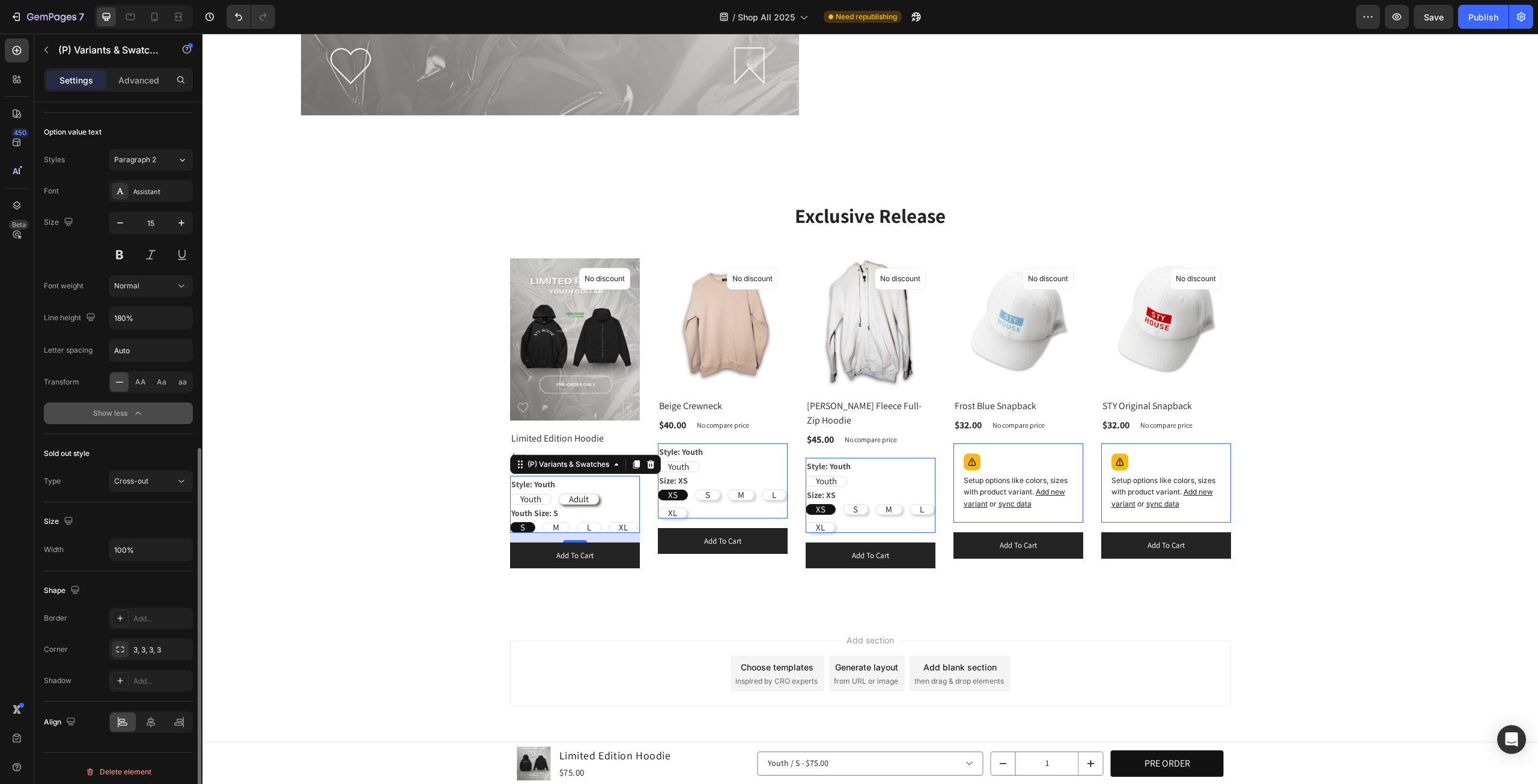
click at [118, 415] on button "Show less" at bounding box center [118, 413] width 149 height 22
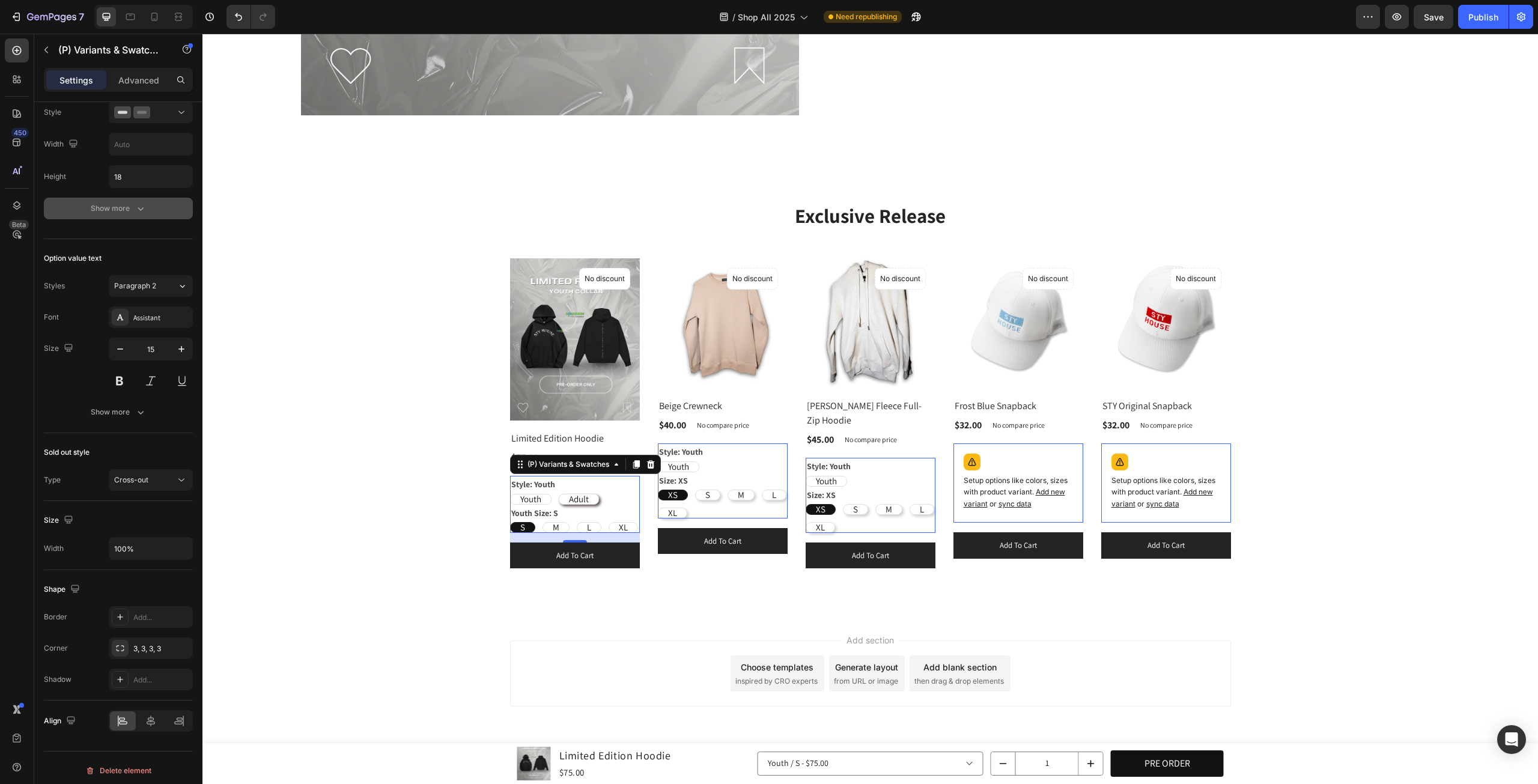
click at [138, 210] on icon "button" at bounding box center [141, 209] width 12 height 12
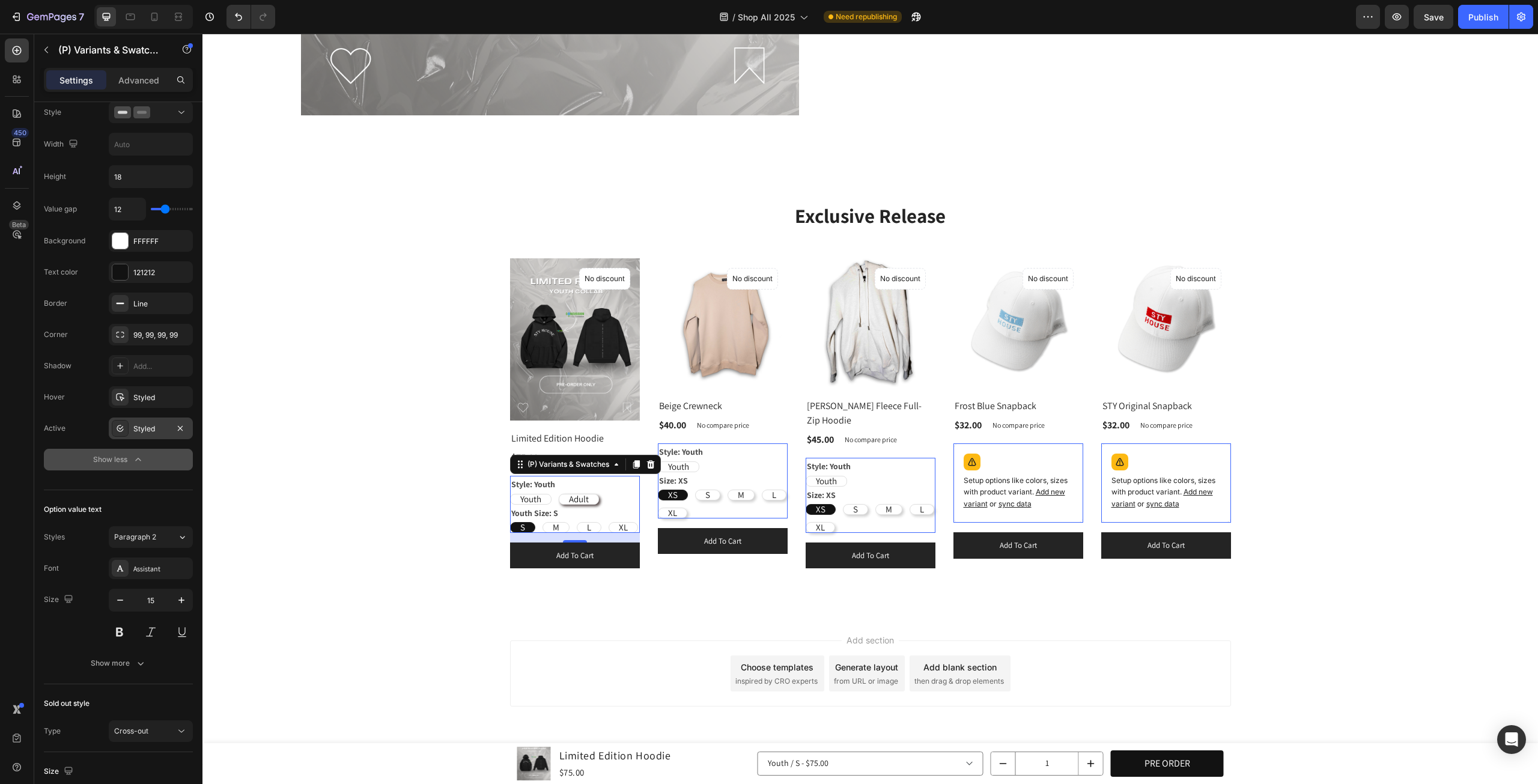
click at [133, 423] on div "Styled" at bounding box center [150, 429] width 35 height 10
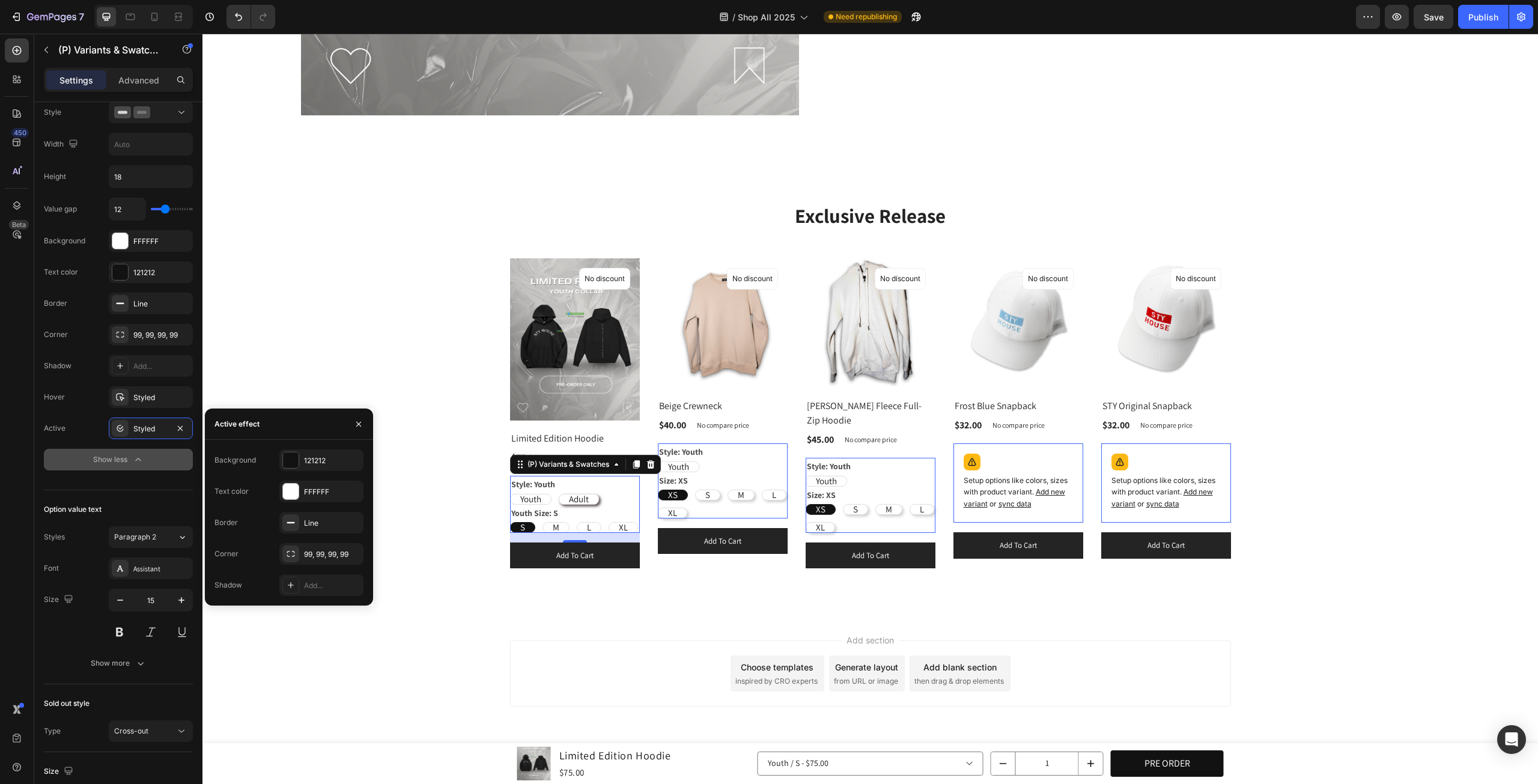
click at [579, 497] on span "Adult" at bounding box center [579, 498] width 19 height 11
click at [559, 494] on input "Adult Adult Adult" at bounding box center [558, 493] width 1 height 1
radio input "true"
radio input "false"
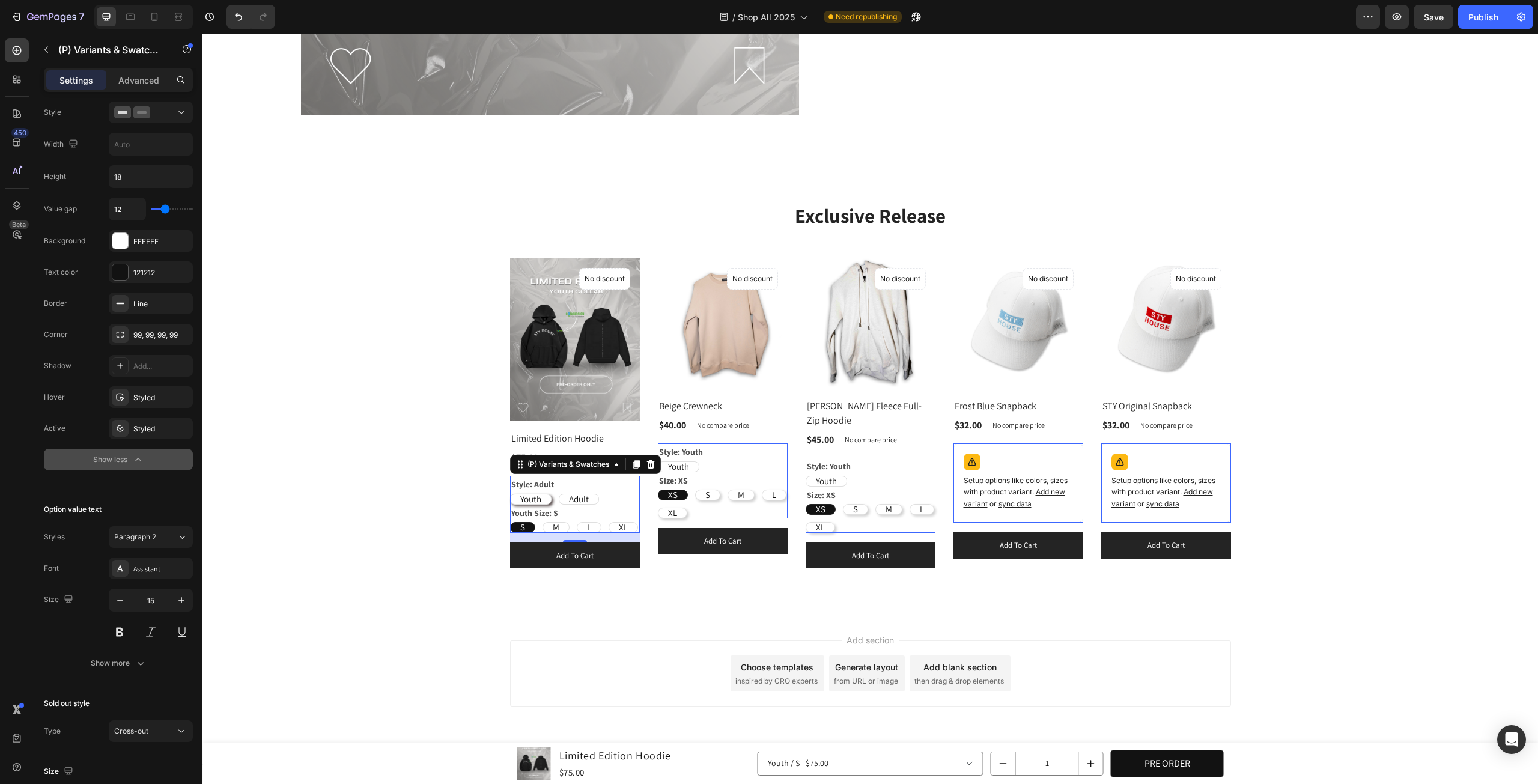
click at [536, 493] on span "Youth" at bounding box center [531, 498] width 21 height 11
click at [510, 493] on input "Youth Youth Youth" at bounding box center [510, 493] width 1 height 1
radio input "false"
click at [137, 454] on icon "button" at bounding box center [138, 459] width 12 height 12
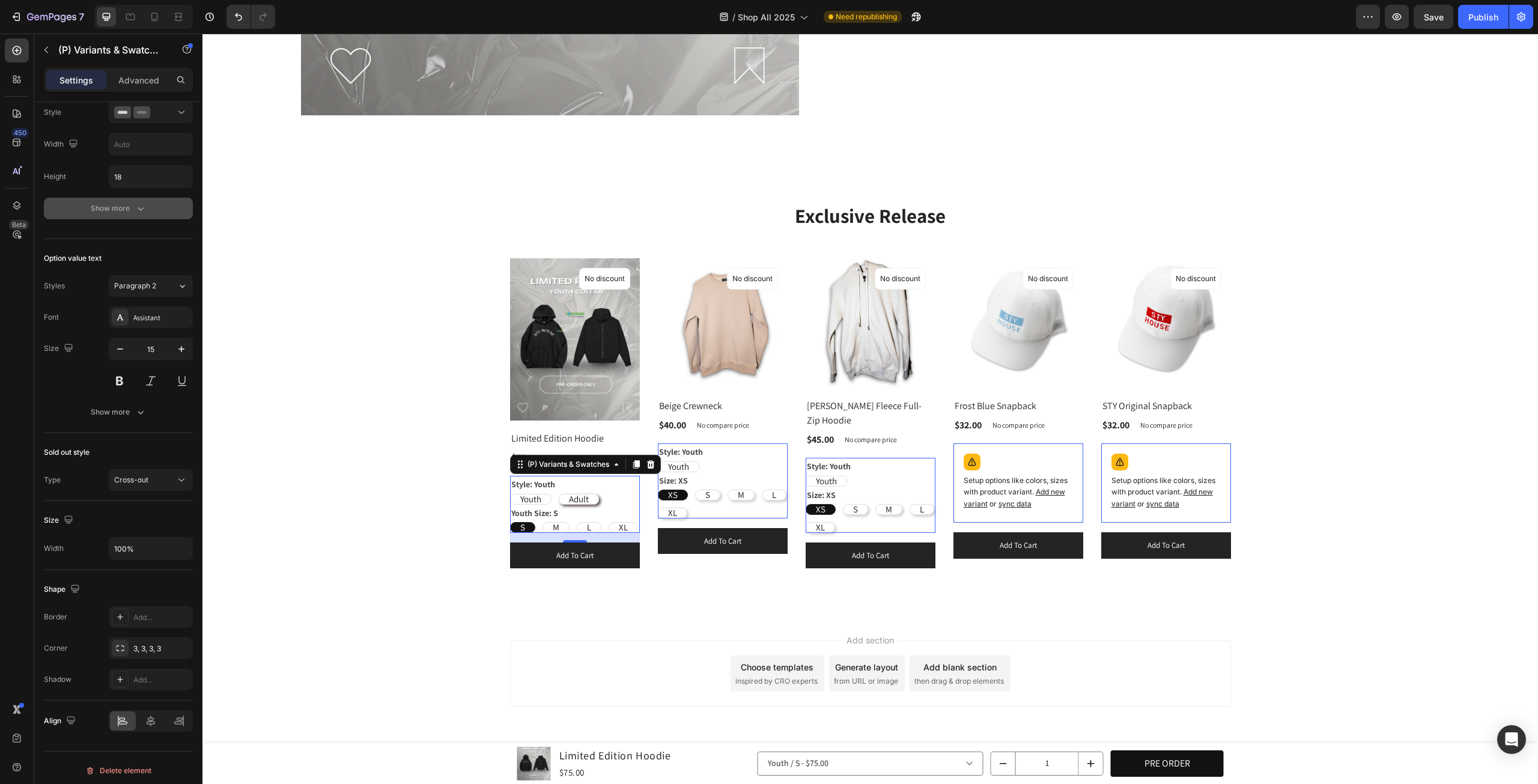
click at [582, 495] on span "Adult" at bounding box center [579, 498] width 19 height 11
click at [559, 494] on input "Adult Adult Adult" at bounding box center [558, 493] width 1 height 1
click at [603, 494] on div "Youth Youth Youth Adult Adult Adult" at bounding box center [575, 499] width 129 height 10
click at [569, 494] on span "Adult" at bounding box center [579, 498] width 19 height 11
click at [559, 494] on input "Adult Adult Adult" at bounding box center [558, 493] width 1 height 1
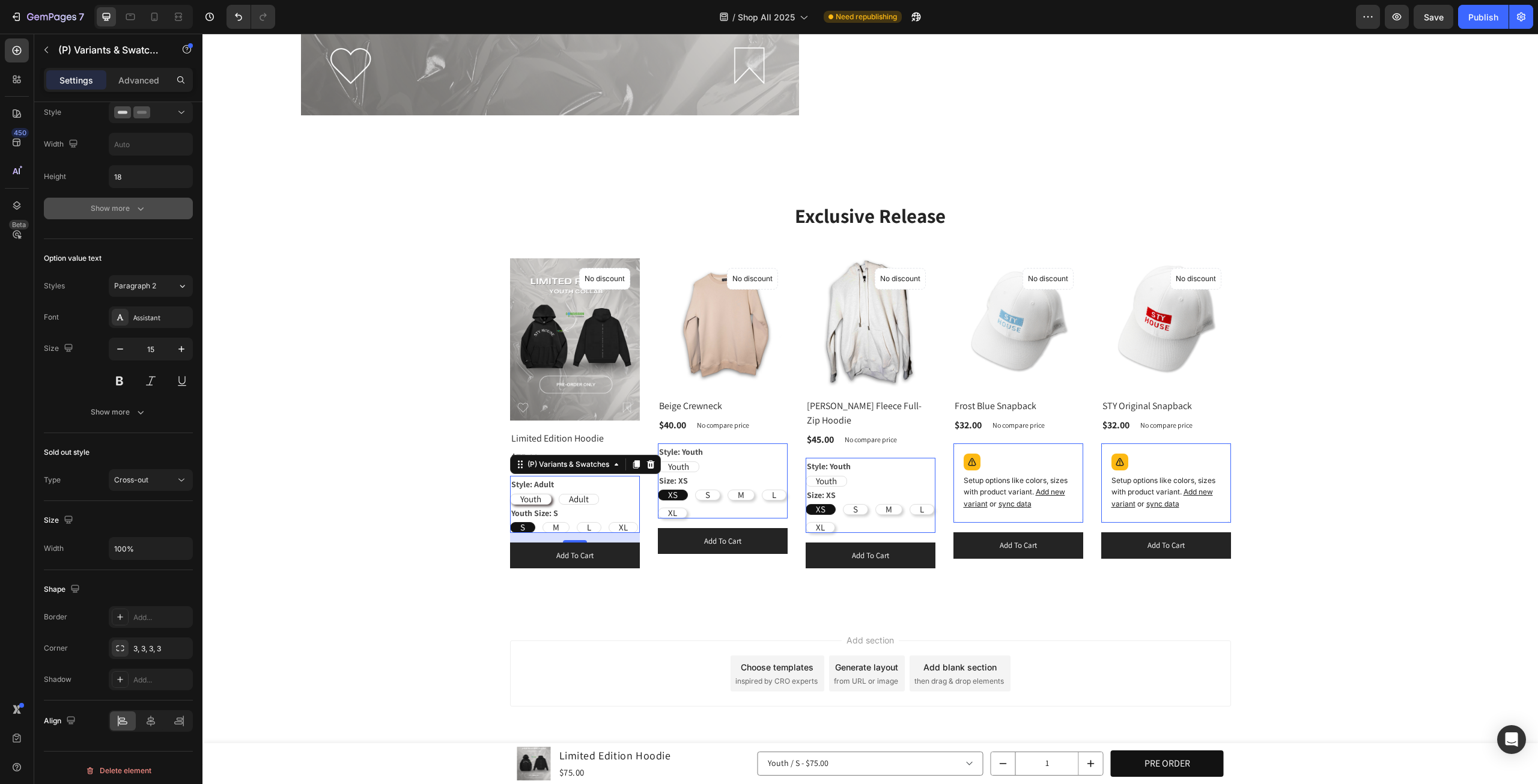
radio input "true"
click at [540, 493] on div "Youth" at bounding box center [531, 499] width 40 height 26
click at [510, 493] on input "Youth Youth Youth" at bounding box center [510, 493] width 1 height 1
radio input "true"
radio input "false"
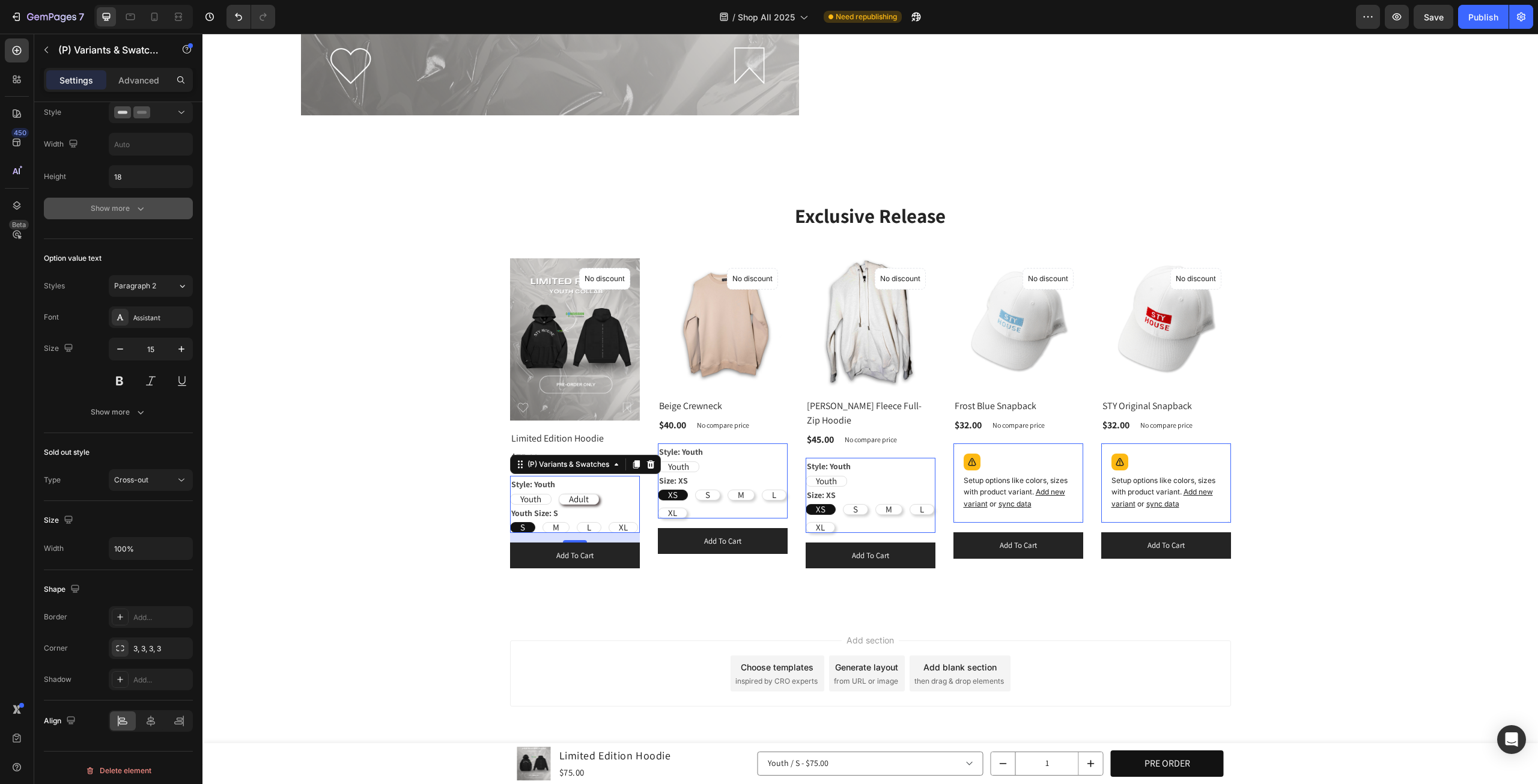
click at [601, 494] on div "Youth Youth Youth Adult Adult Adult" at bounding box center [575, 499] width 129 height 10
click at [157, 474] on div "Cross-out" at bounding box center [145, 480] width 61 height 10
click at [143, 406] on icon "button" at bounding box center [141, 412] width 12 height 12
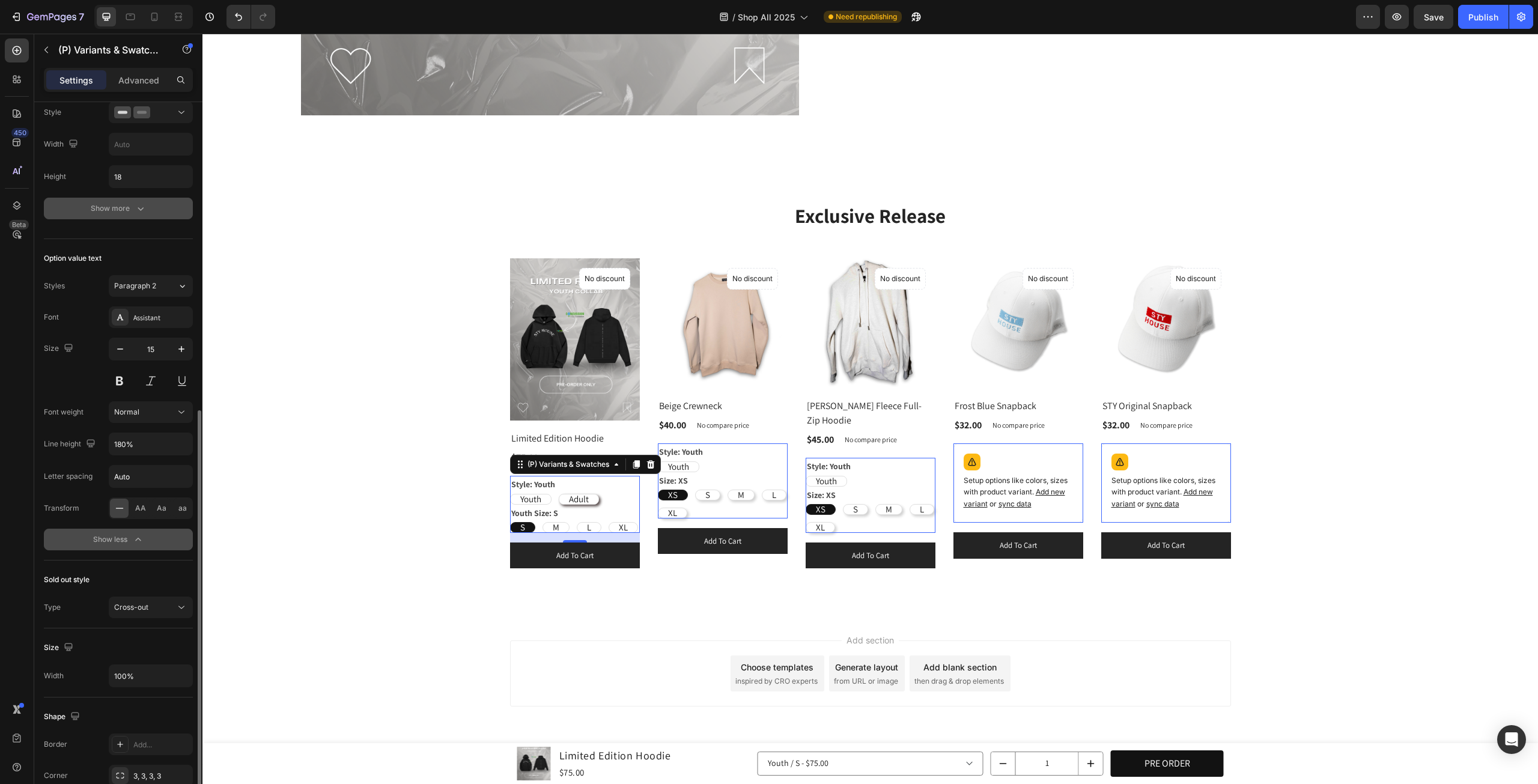
scroll to position [340, 0]
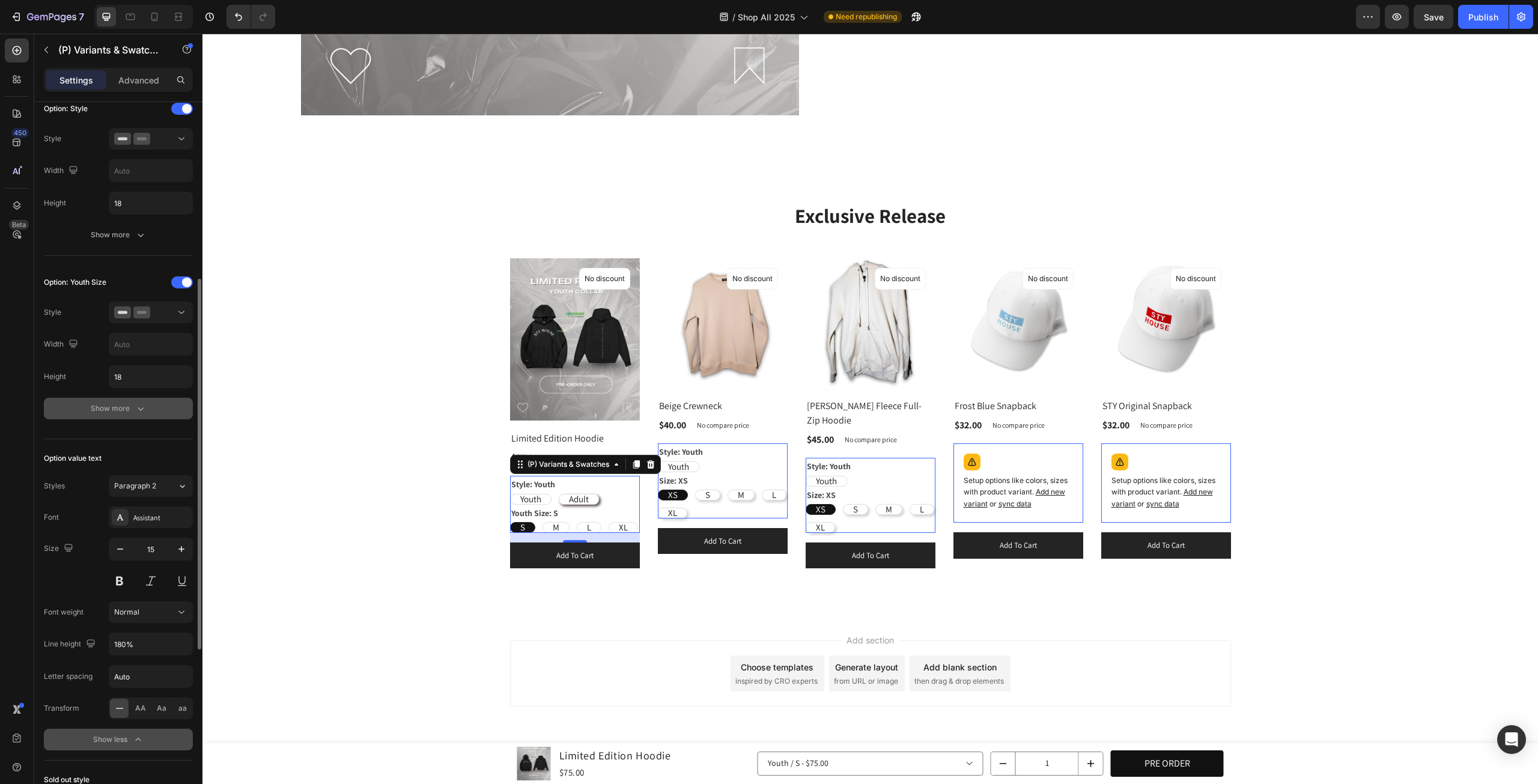
click at [136, 413] on button "Show more" at bounding box center [118, 408] width 149 height 22
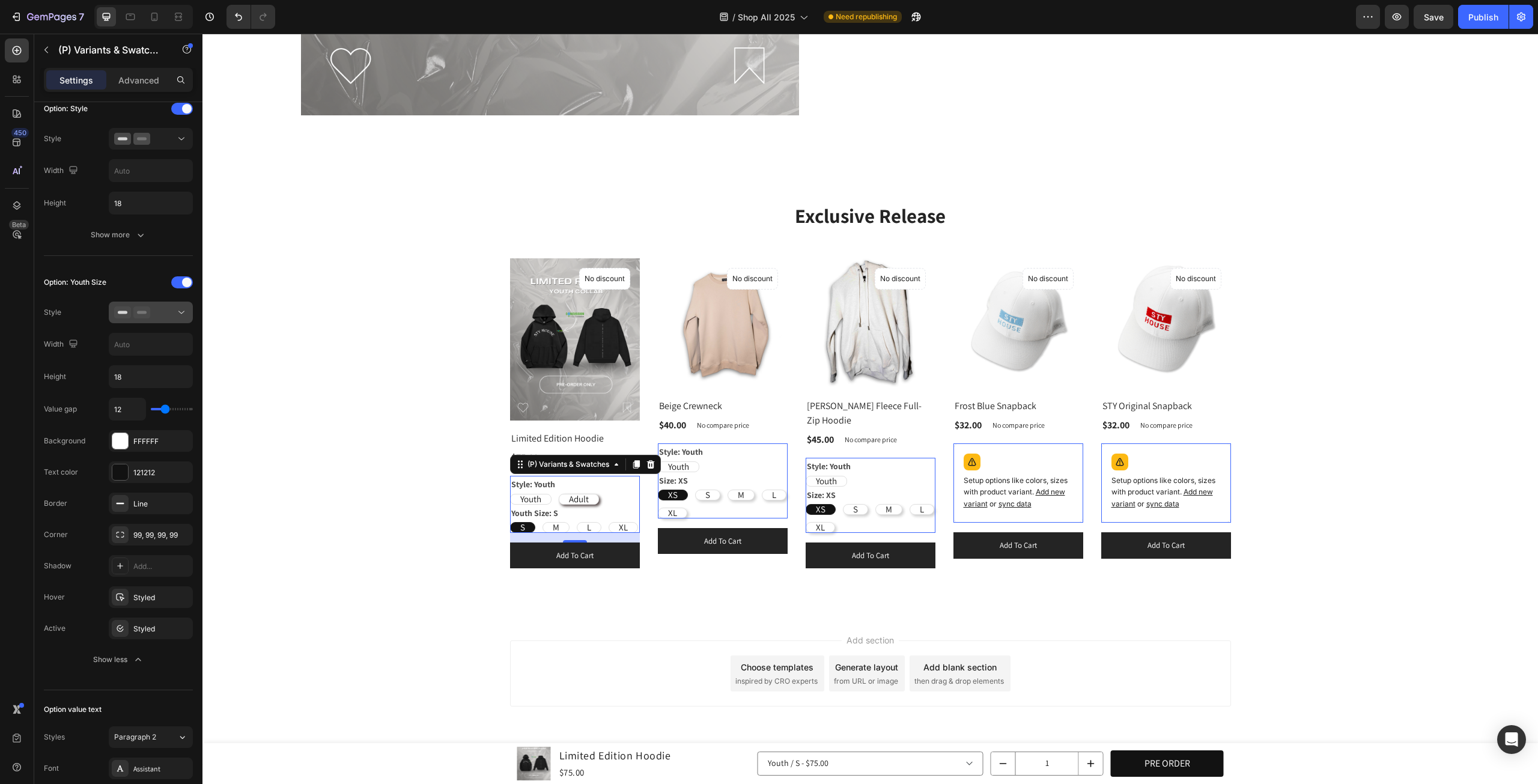
click at [144, 312] on icon at bounding box center [141, 312] width 16 height 12
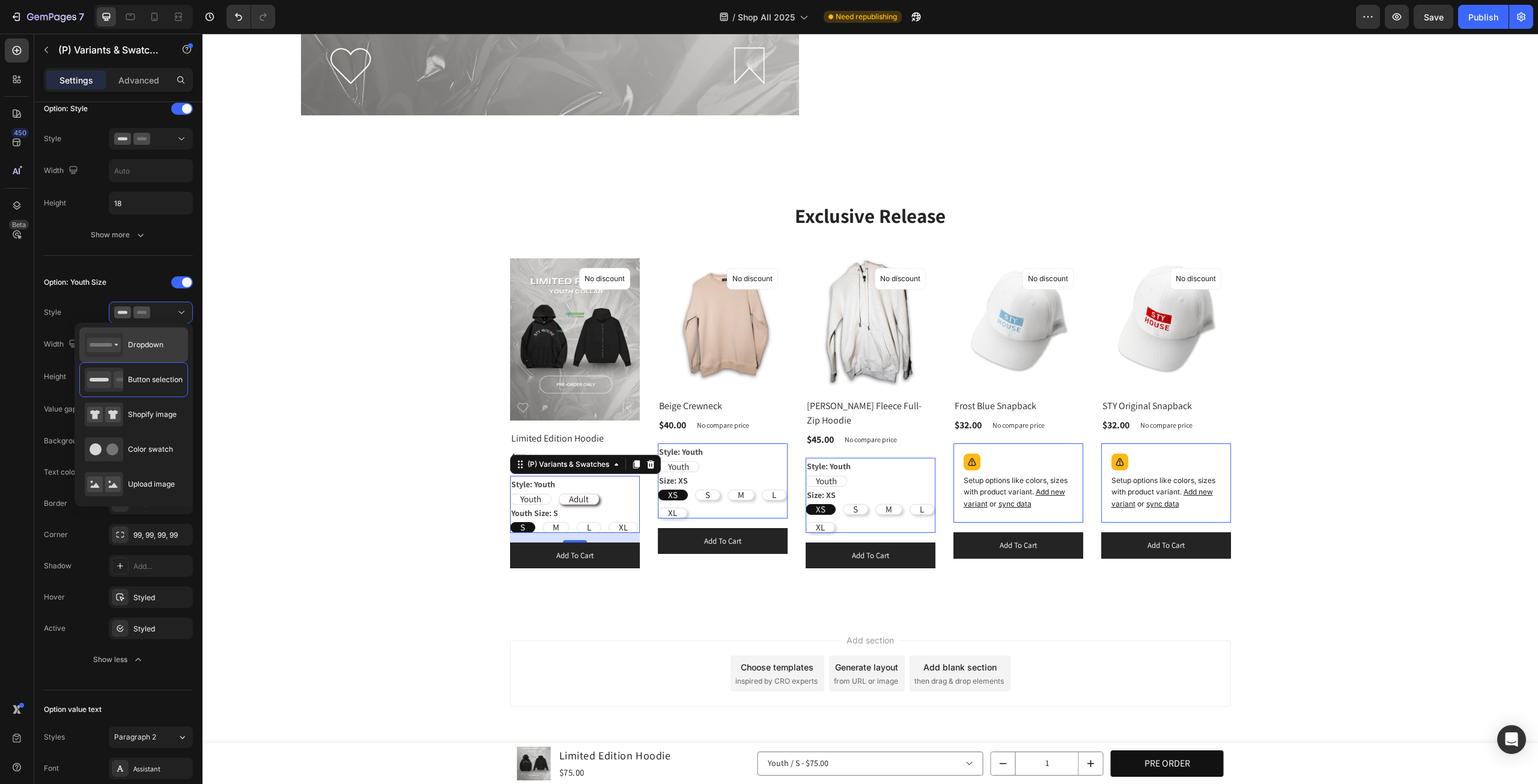
click at [148, 337] on div "Dropdown" at bounding box center [123, 345] width 79 height 24
type input "100%"
radio input "true"
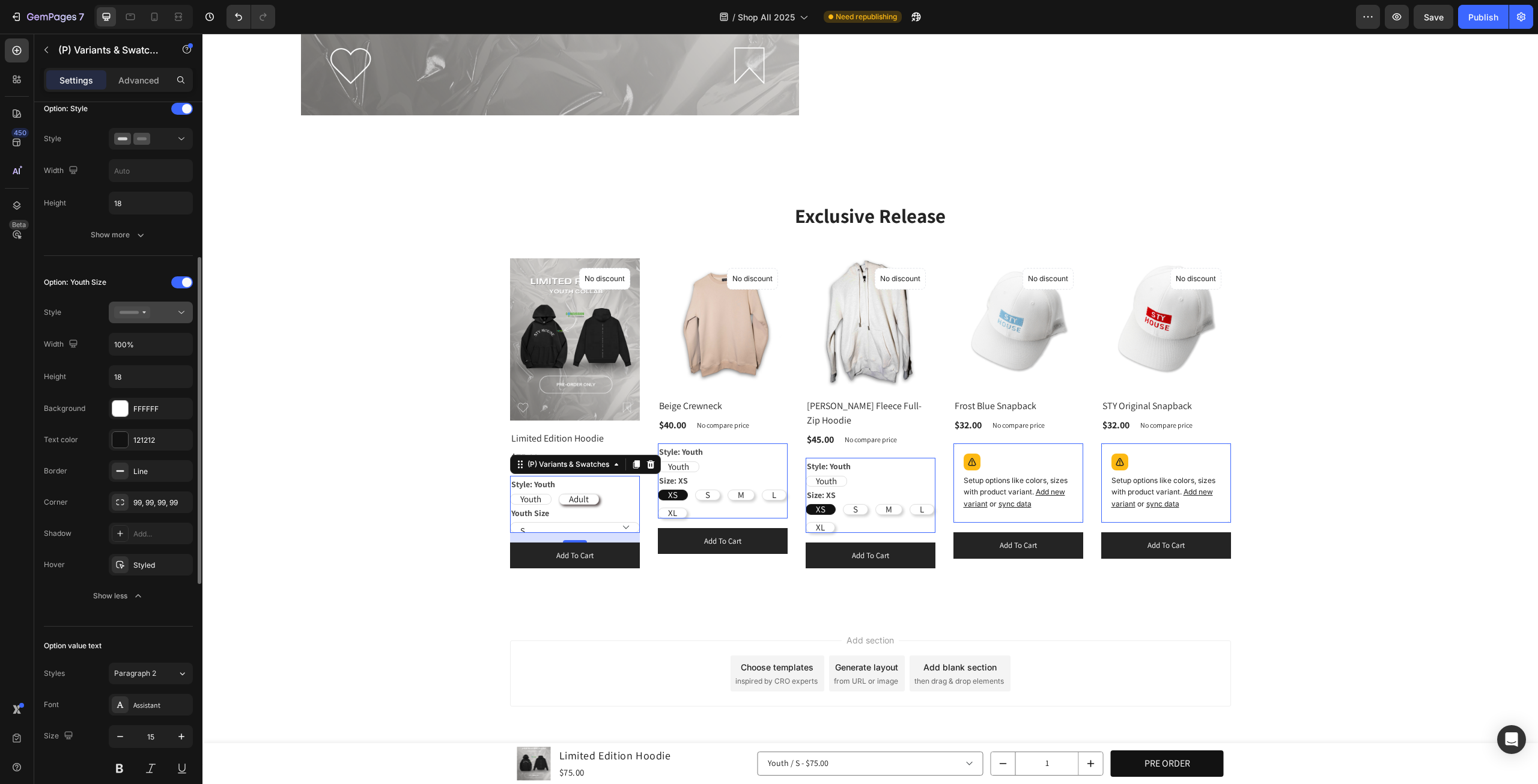
click at [165, 314] on div at bounding box center [151, 312] width 73 height 12
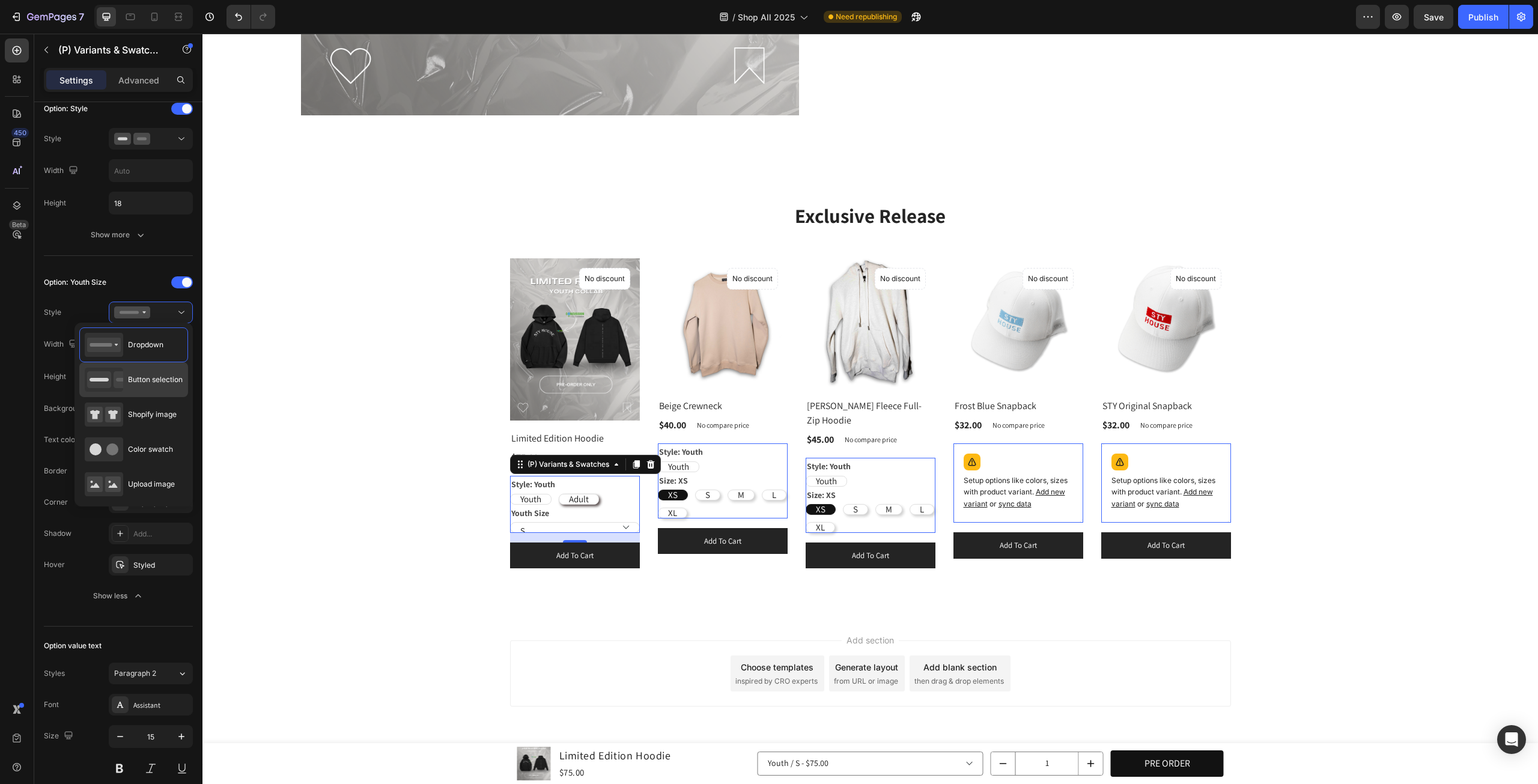
click at [157, 397] on div "Button selection" at bounding box center [133, 414] width 109 height 35
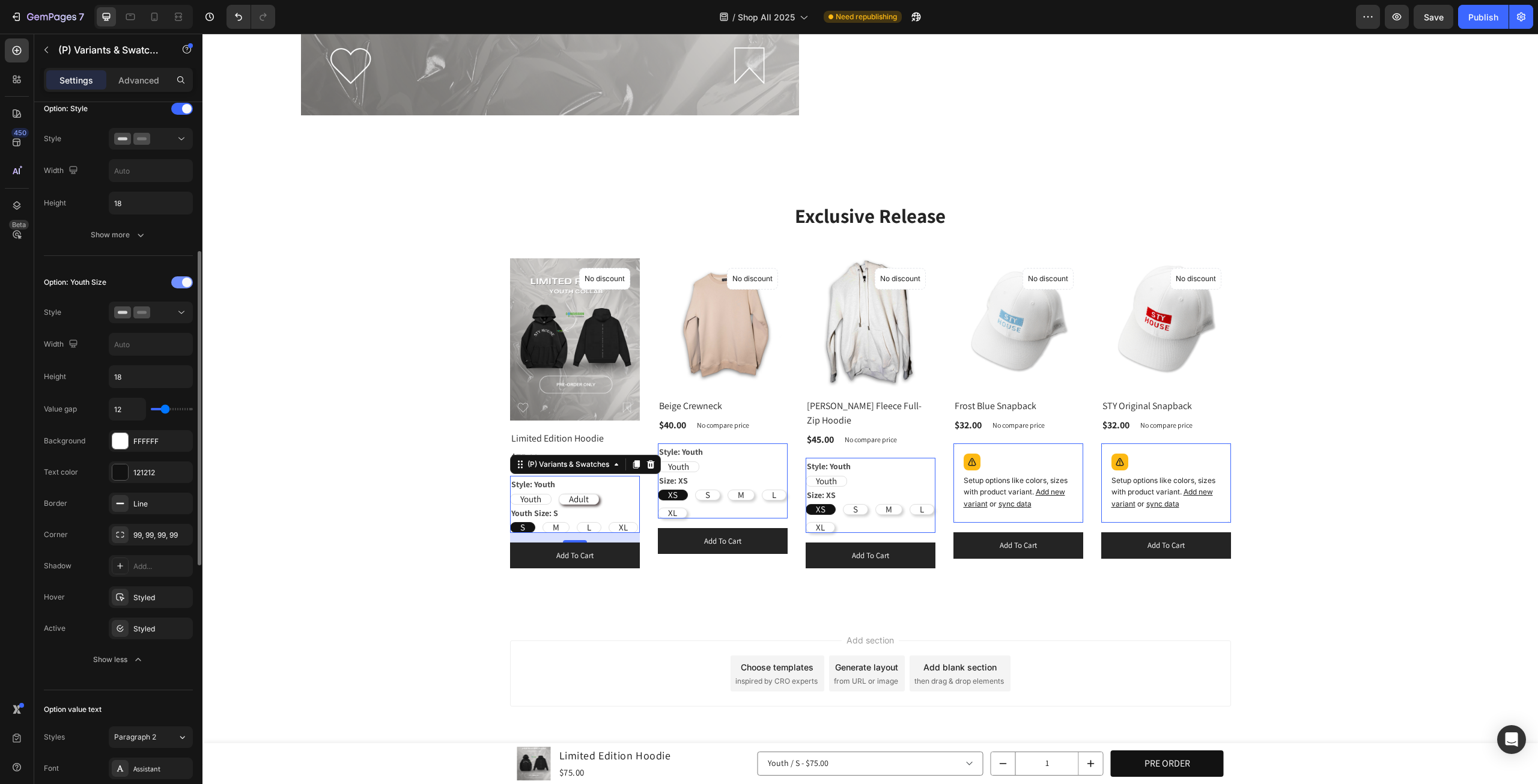
click at [184, 278] on span at bounding box center [186, 282] width 10 height 10
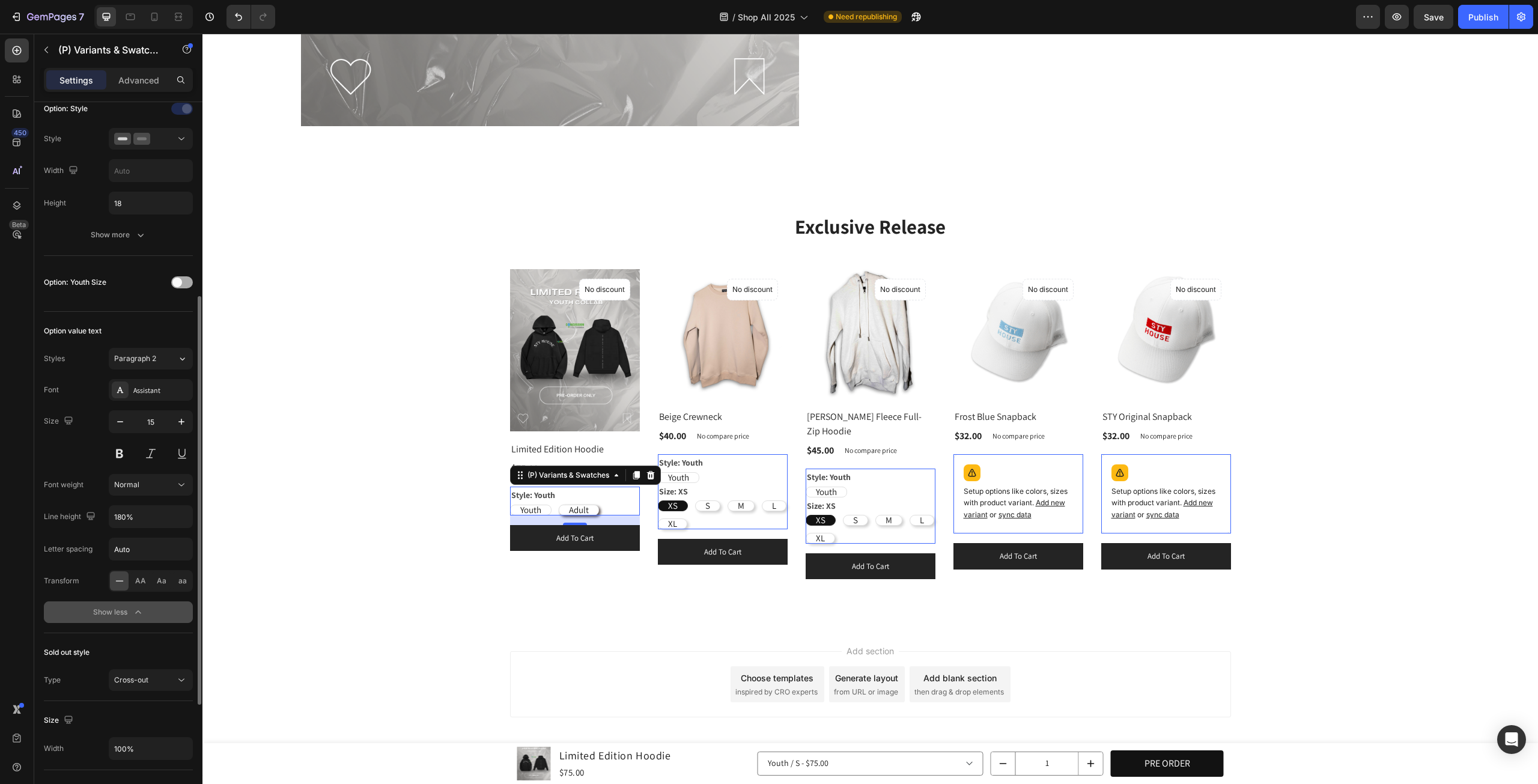
click at [184, 278] on div at bounding box center [182, 282] width 22 height 12
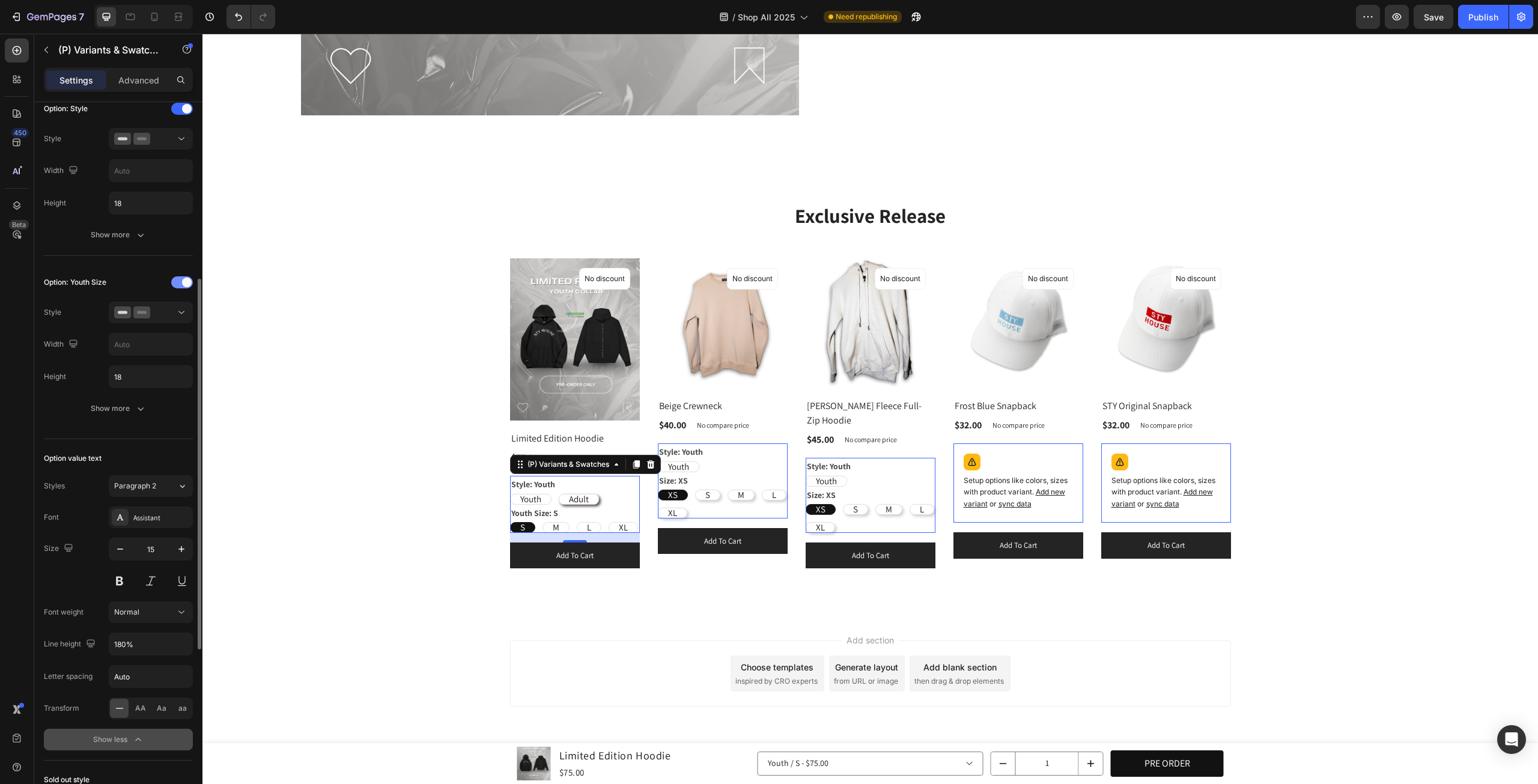
click at [184, 278] on span at bounding box center [186, 282] width 10 height 10
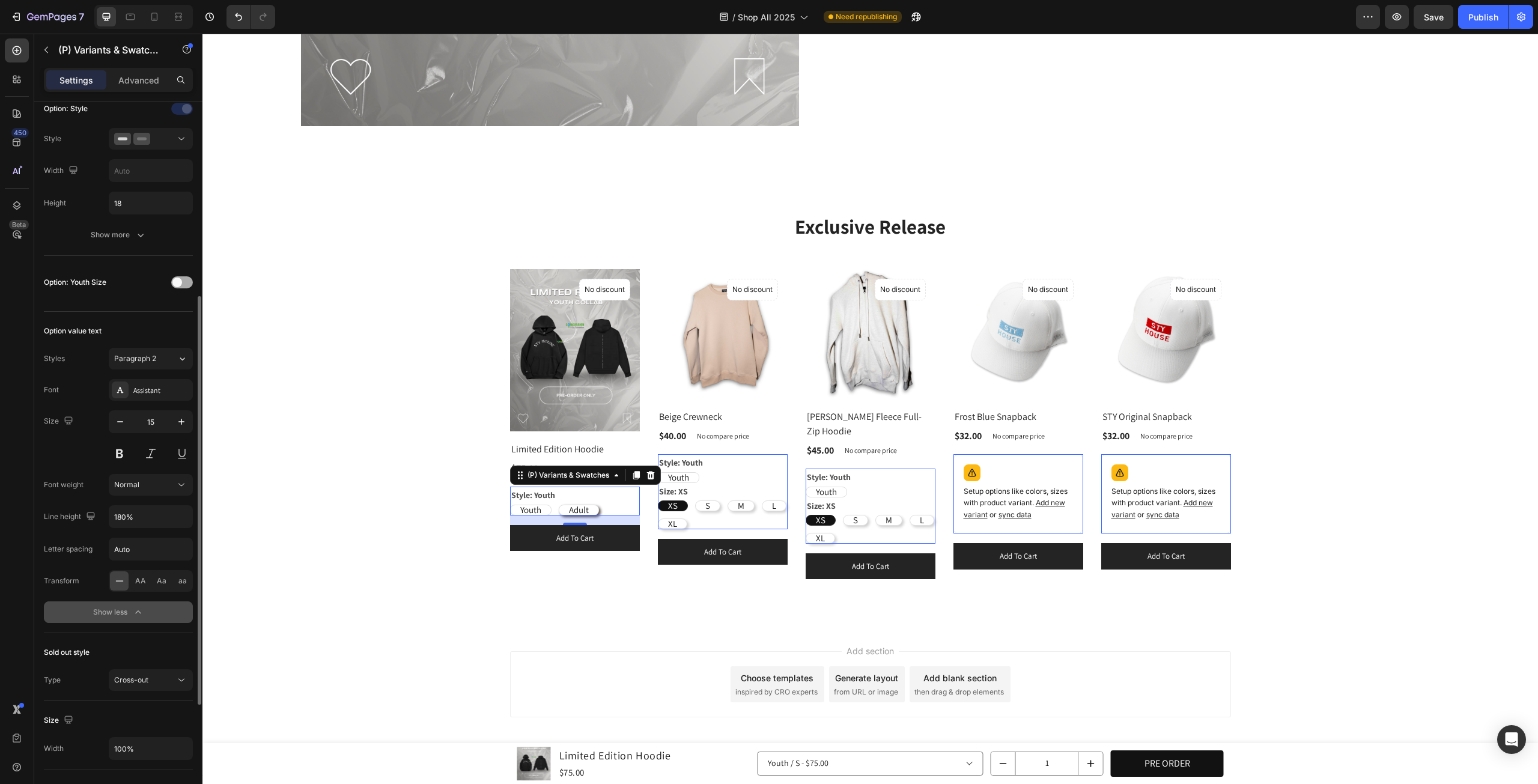
click at [184, 278] on div at bounding box center [182, 282] width 22 height 12
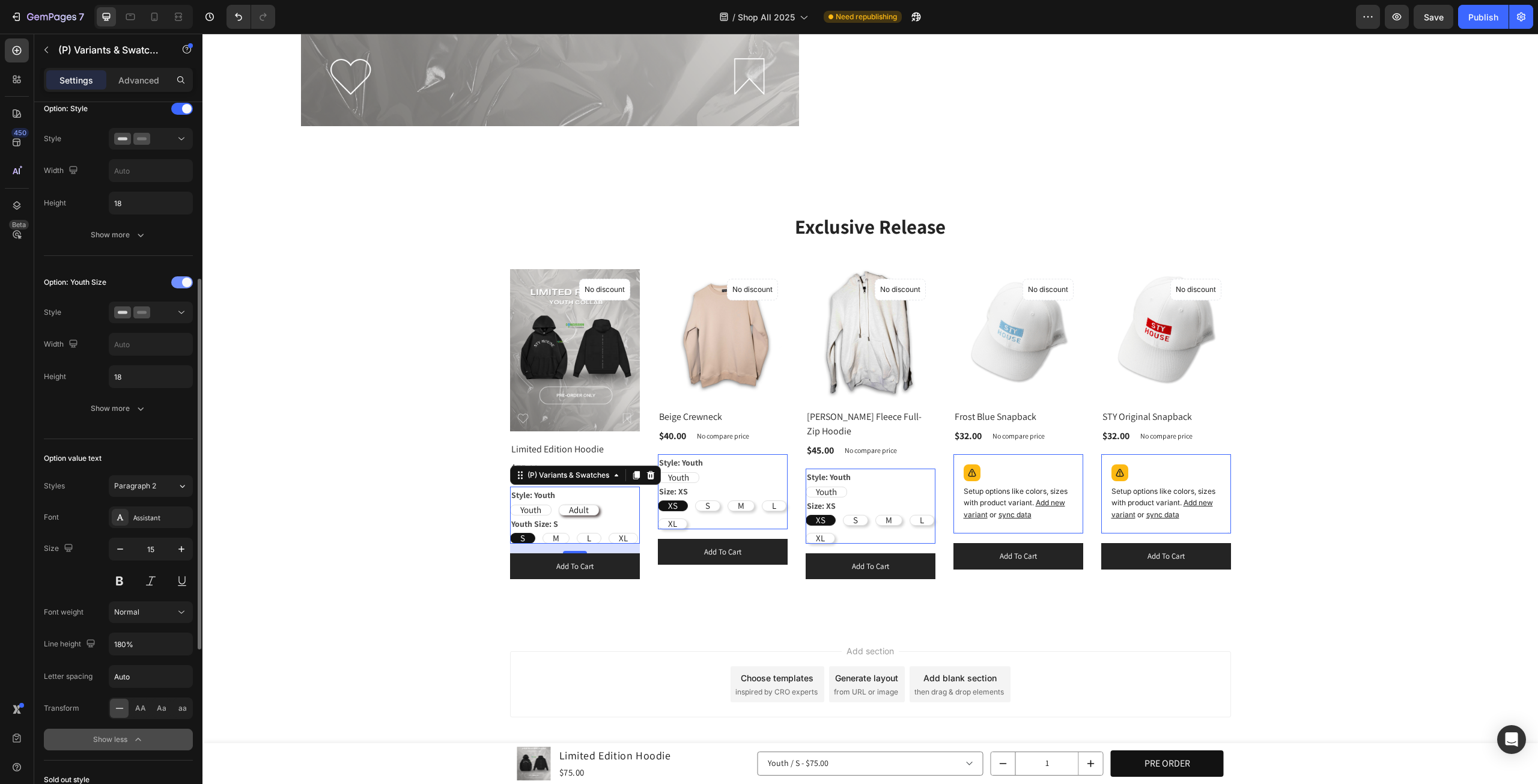
scroll to position [1207, 0]
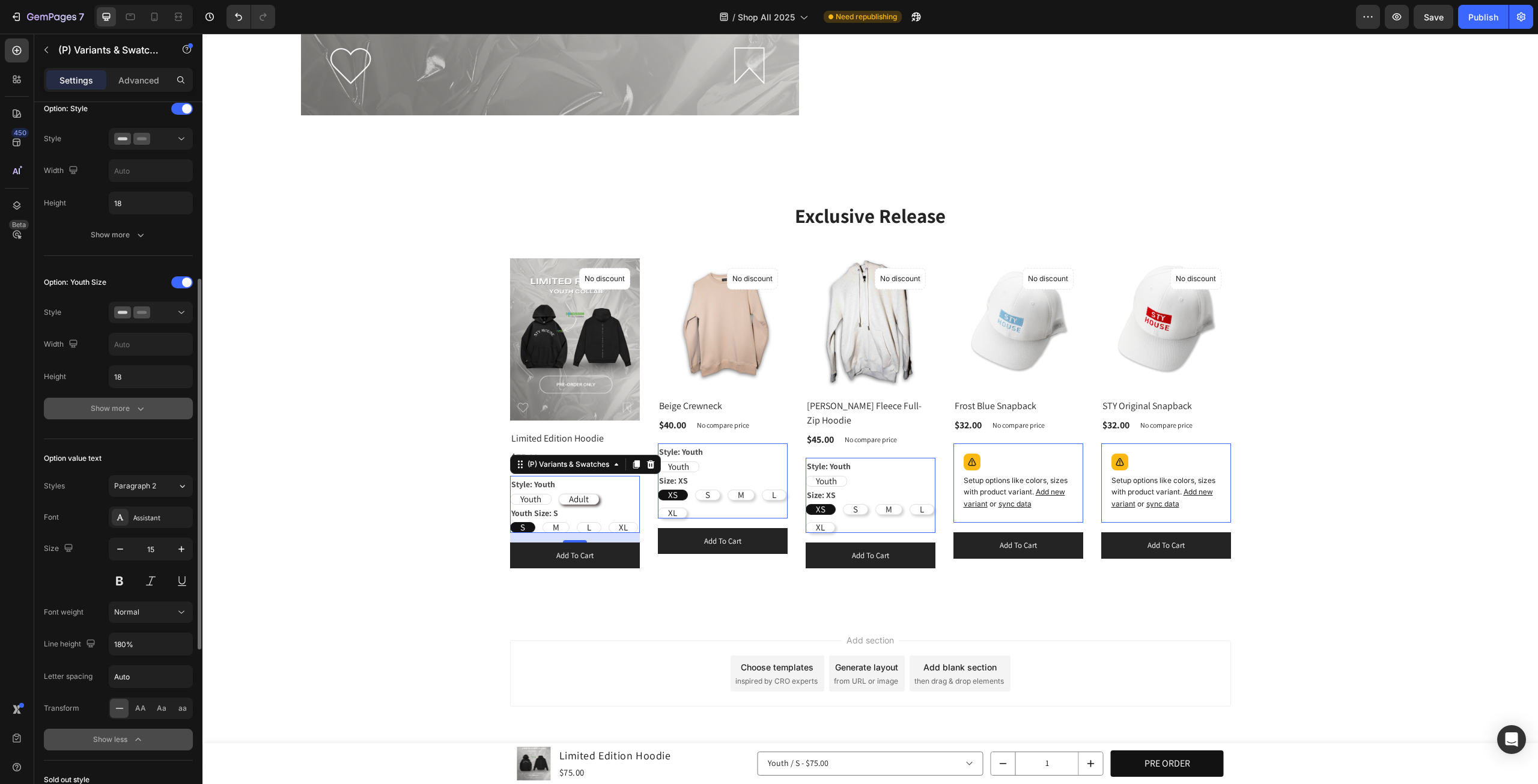
click at [133, 413] on button "Show more" at bounding box center [118, 408] width 149 height 22
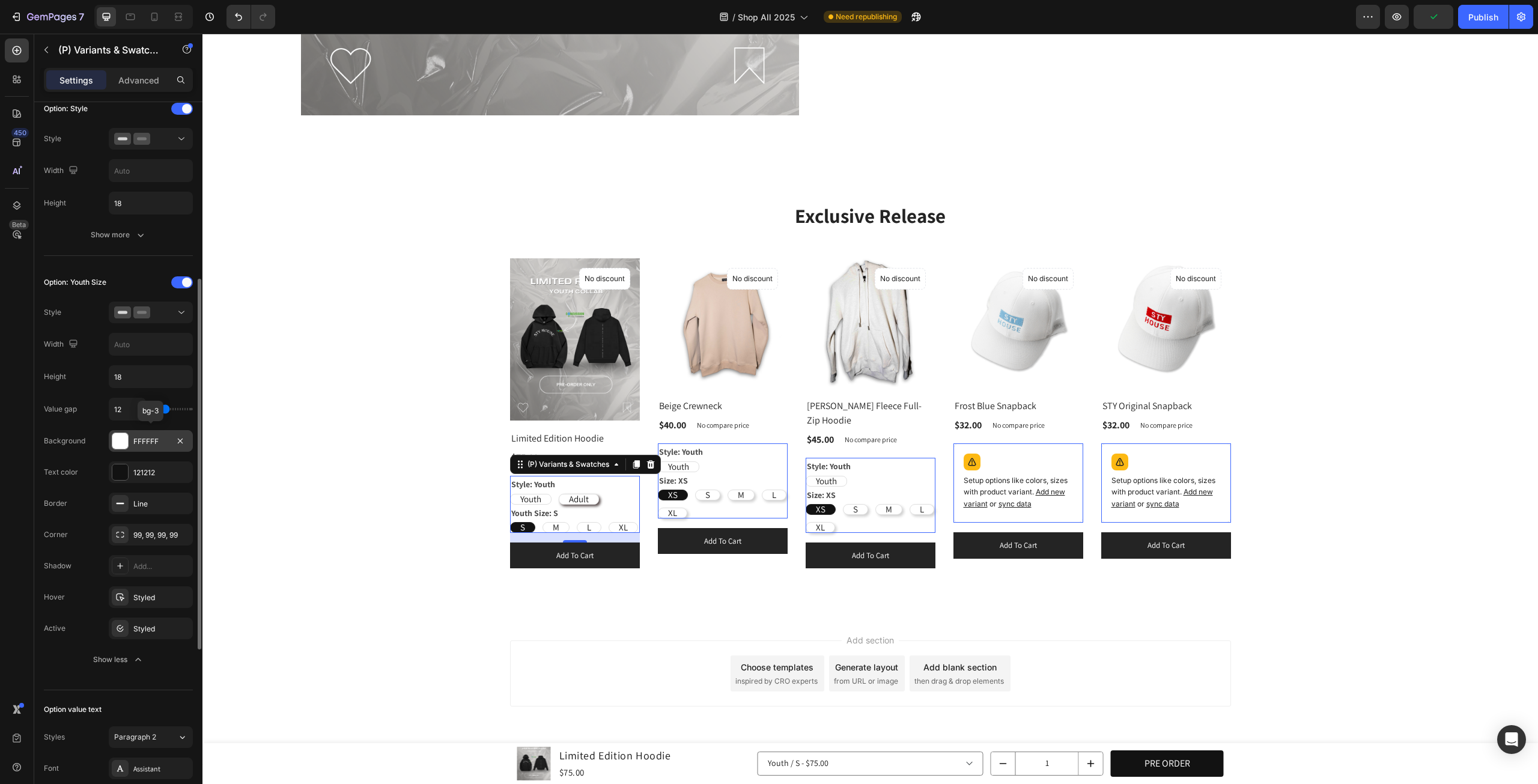
click at [120, 437] on div at bounding box center [120, 441] width 16 height 16
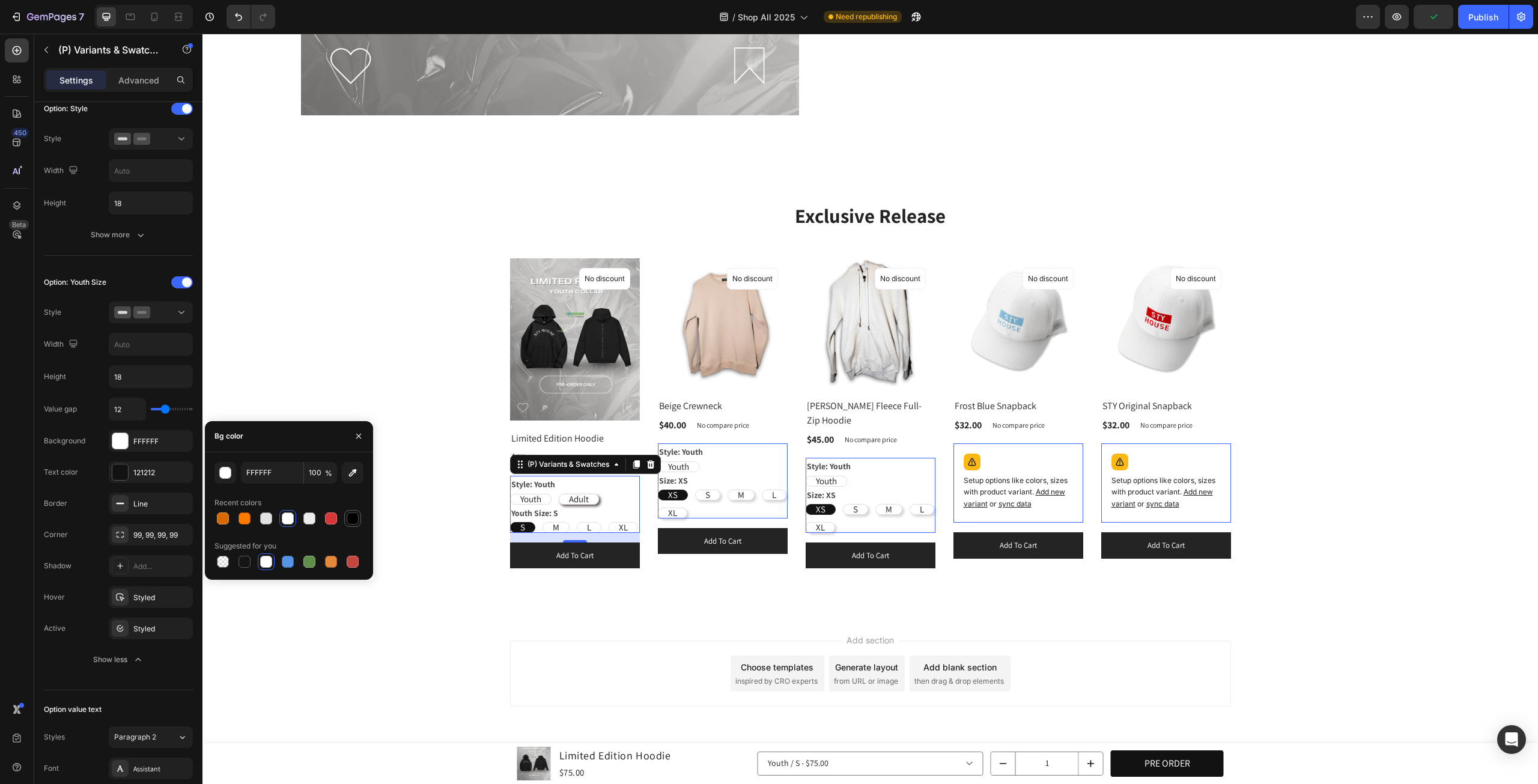
click at [353, 511] on div at bounding box center [353, 518] width 14 height 14
click at [268, 518] on div at bounding box center [266, 518] width 12 height 12
click at [289, 515] on div at bounding box center [288, 518] width 12 height 12
click at [306, 515] on div at bounding box center [309, 518] width 12 height 12
click at [290, 517] on div at bounding box center [288, 518] width 12 height 12
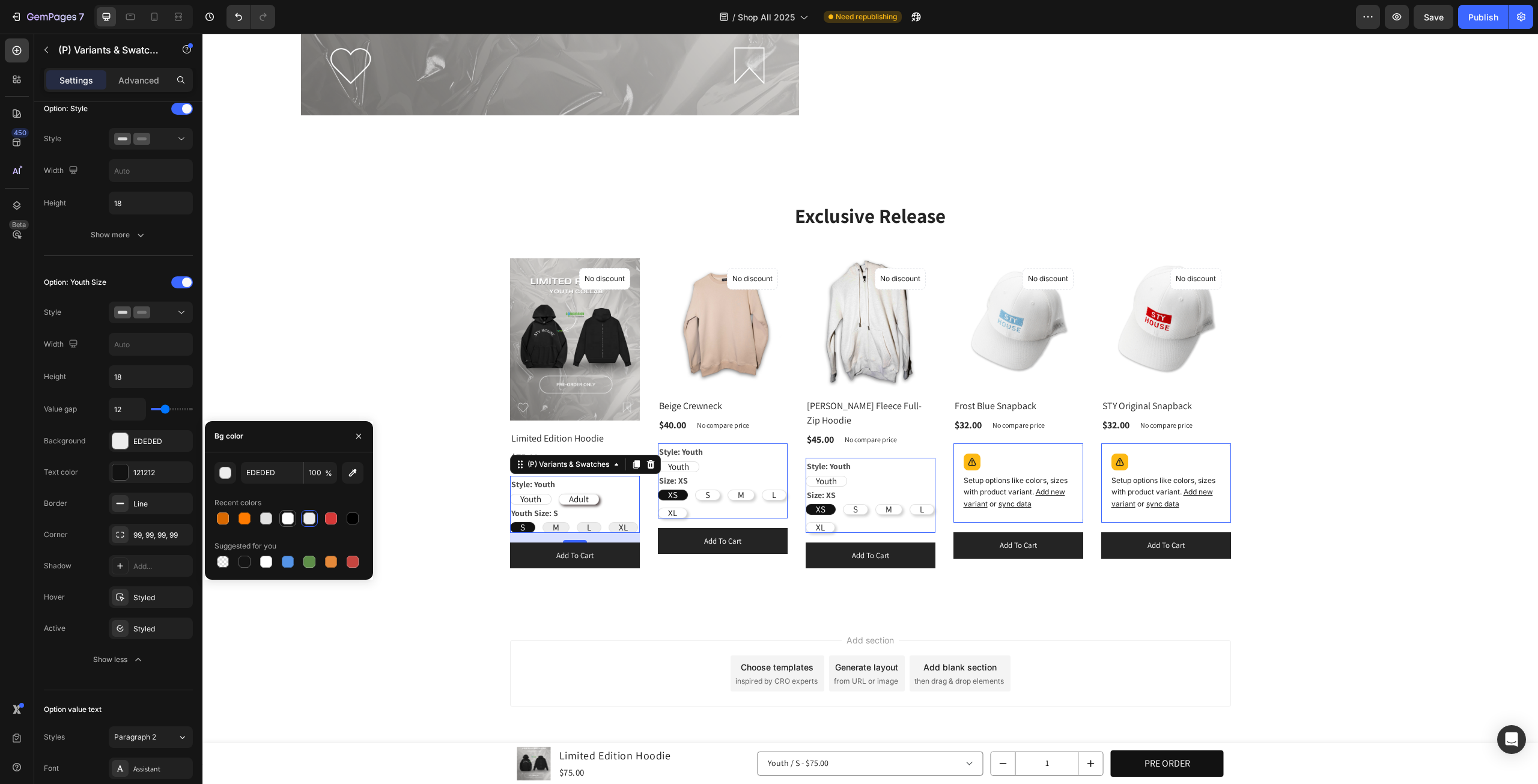
type input "FFFFFF"
click at [183, 498] on icon "button" at bounding box center [180, 503] width 10 height 10
click at [155, 498] on div "Add..." at bounding box center [161, 503] width 56 height 10
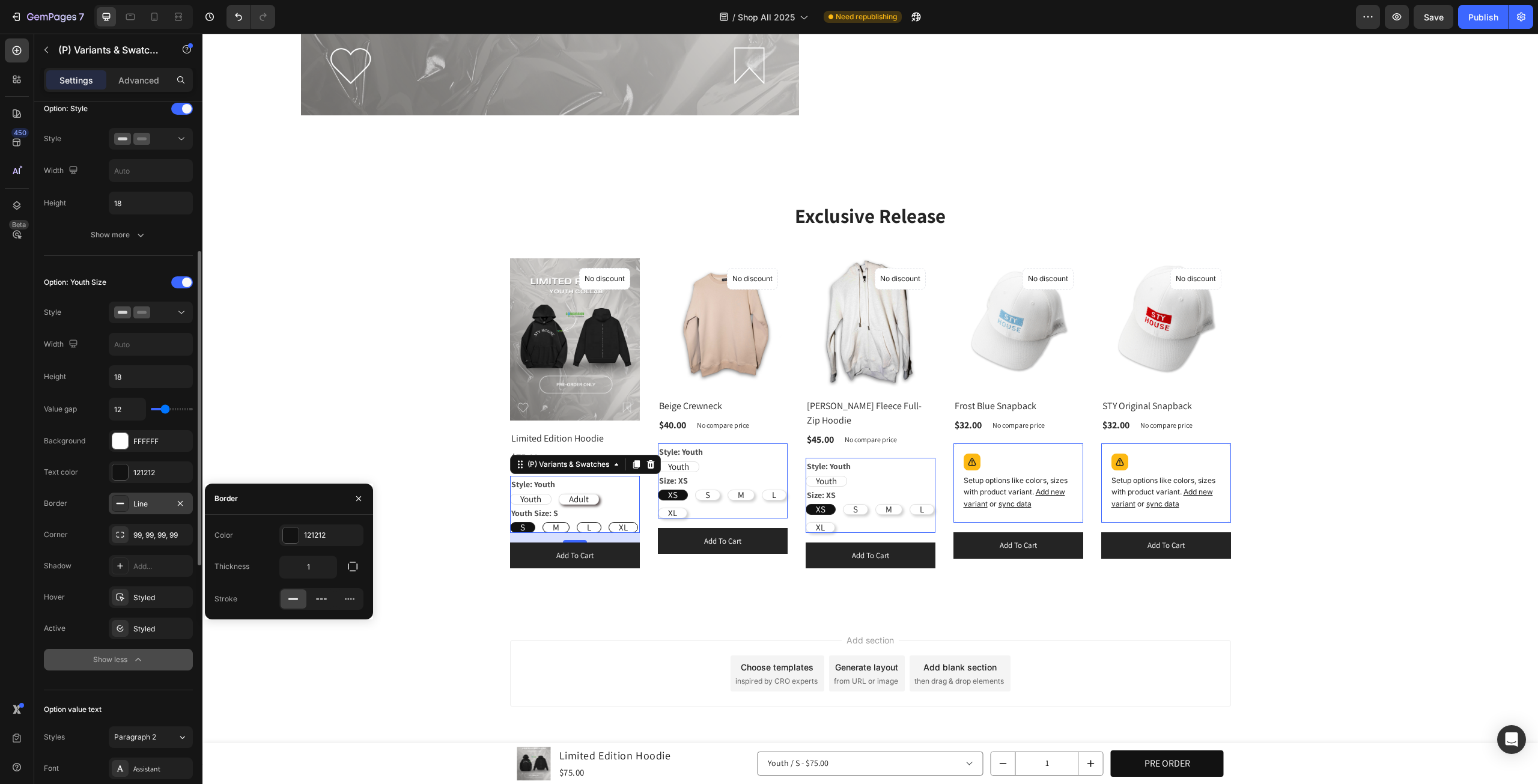
click at [138, 654] on icon "button" at bounding box center [138, 660] width 12 height 12
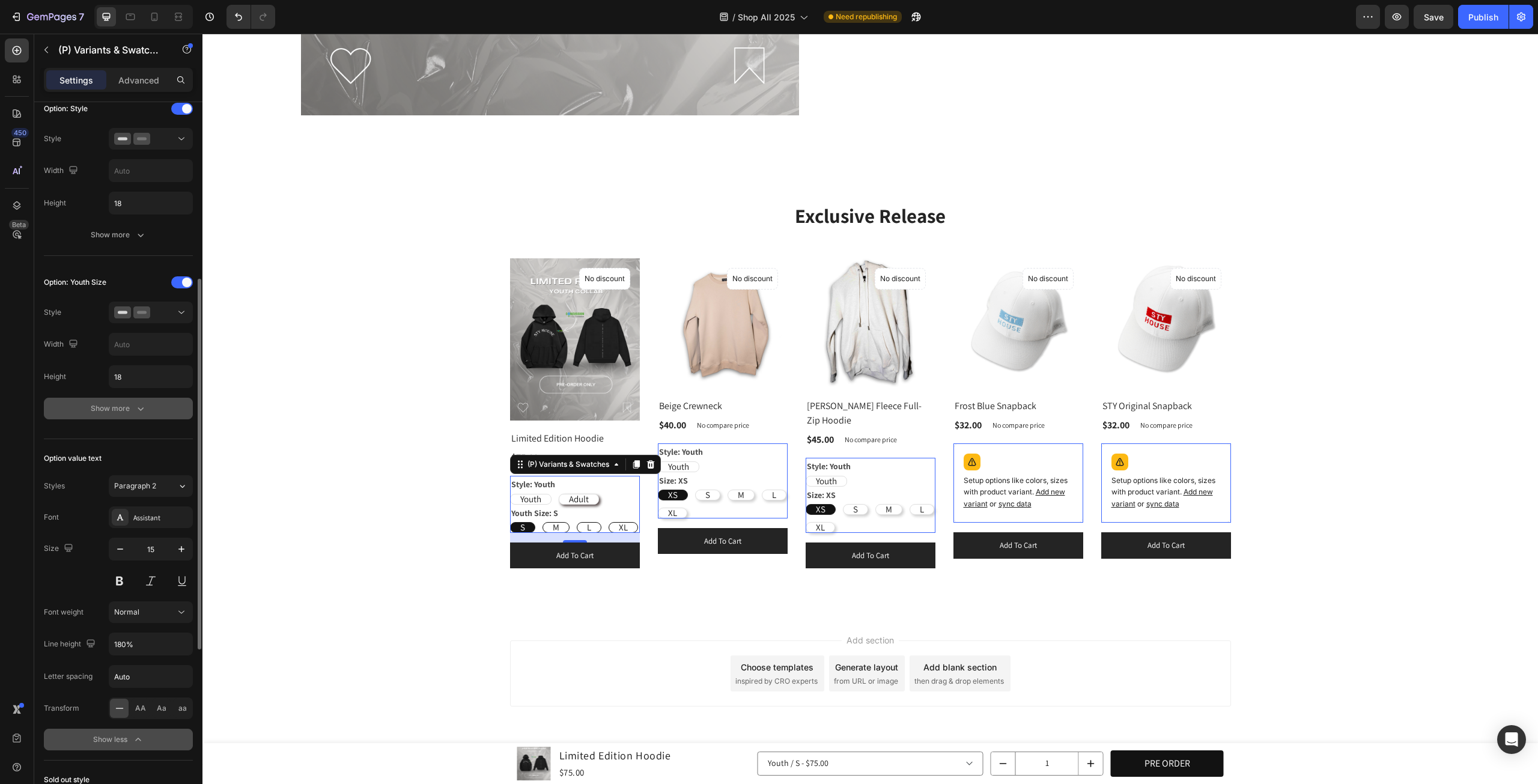
click at [129, 408] on div "Show more" at bounding box center [118, 408] width 56 height 12
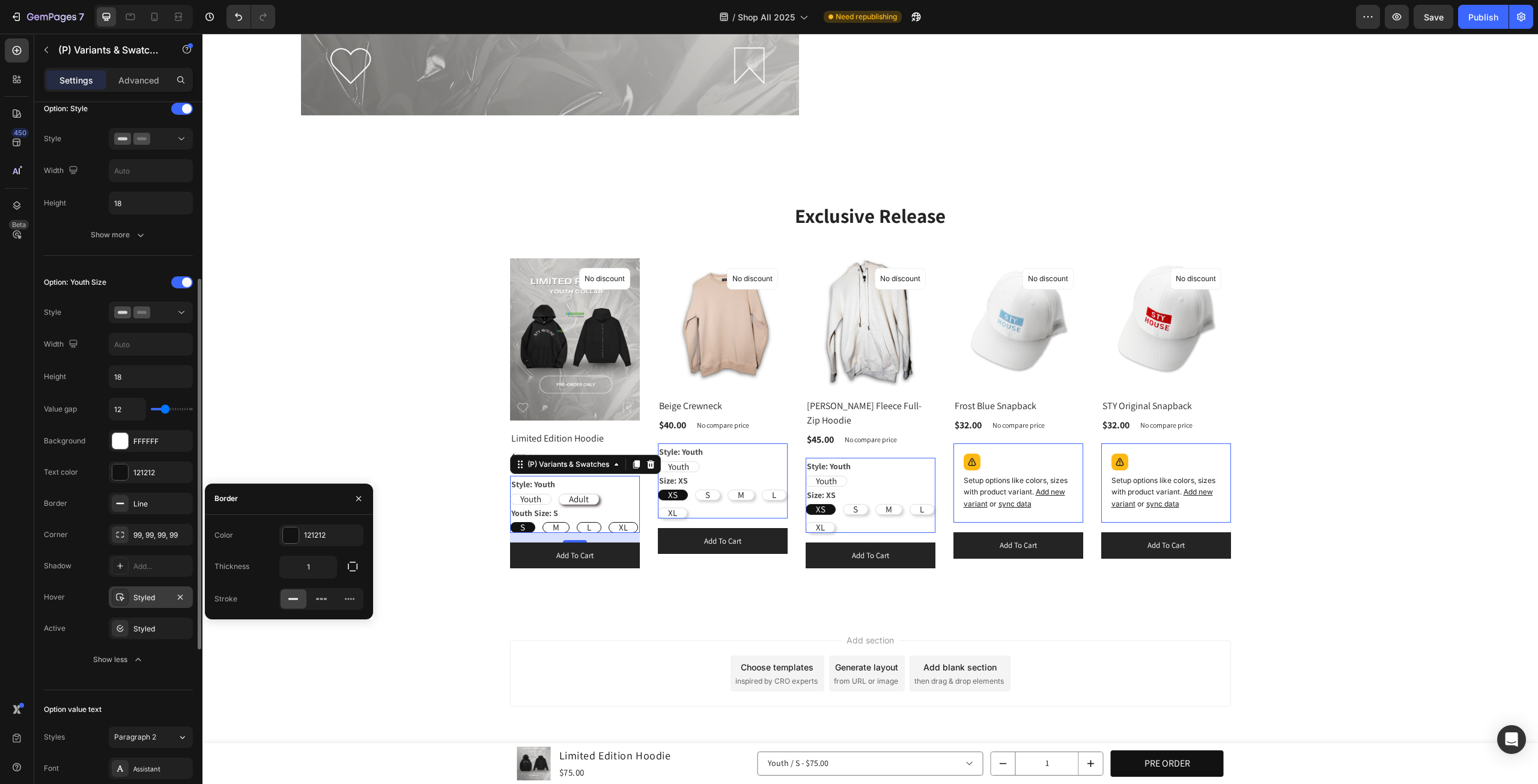
click at [150, 592] on div "Styled" at bounding box center [150, 598] width 35 height 10
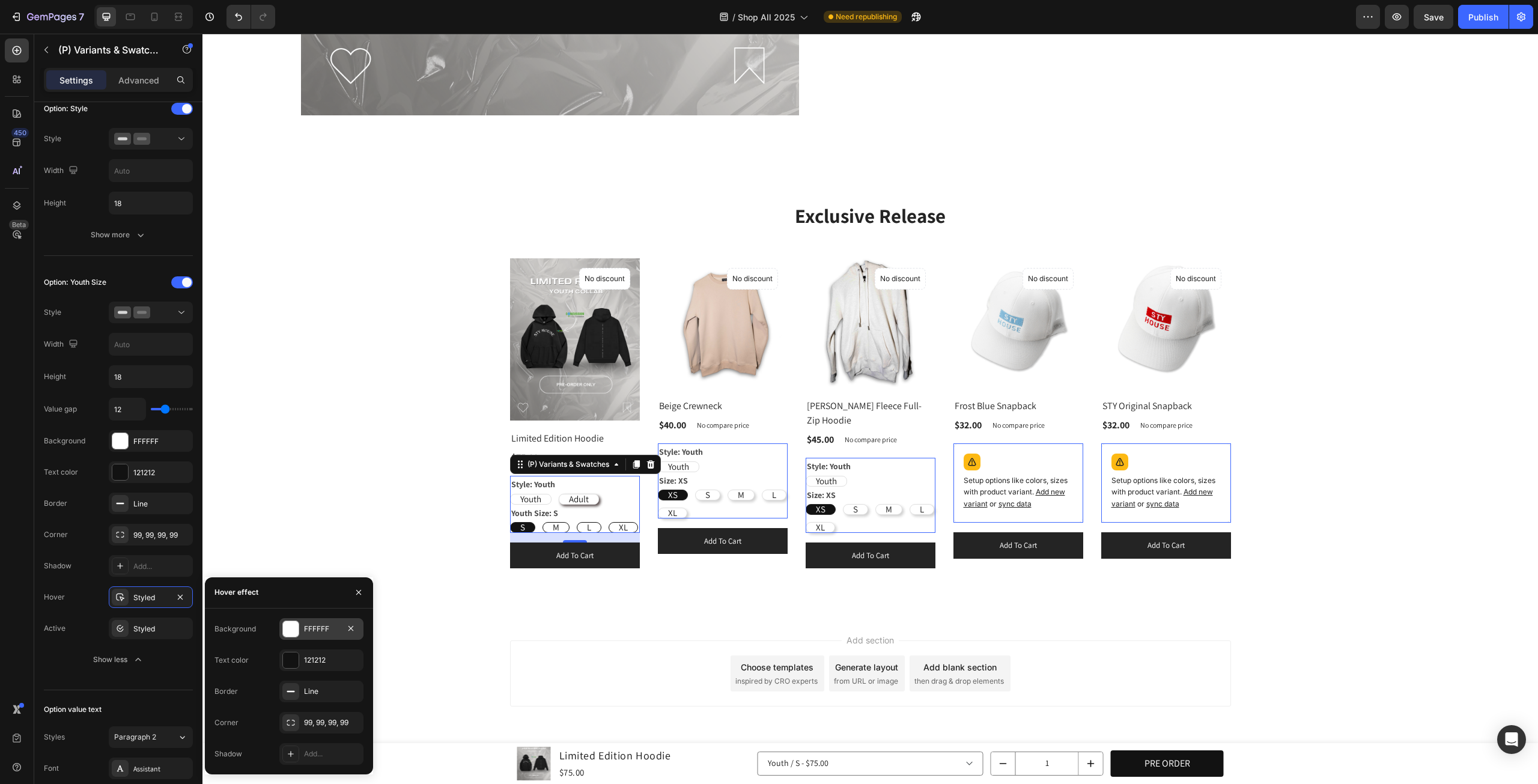
click at [287, 622] on div at bounding box center [290, 628] width 16 height 16
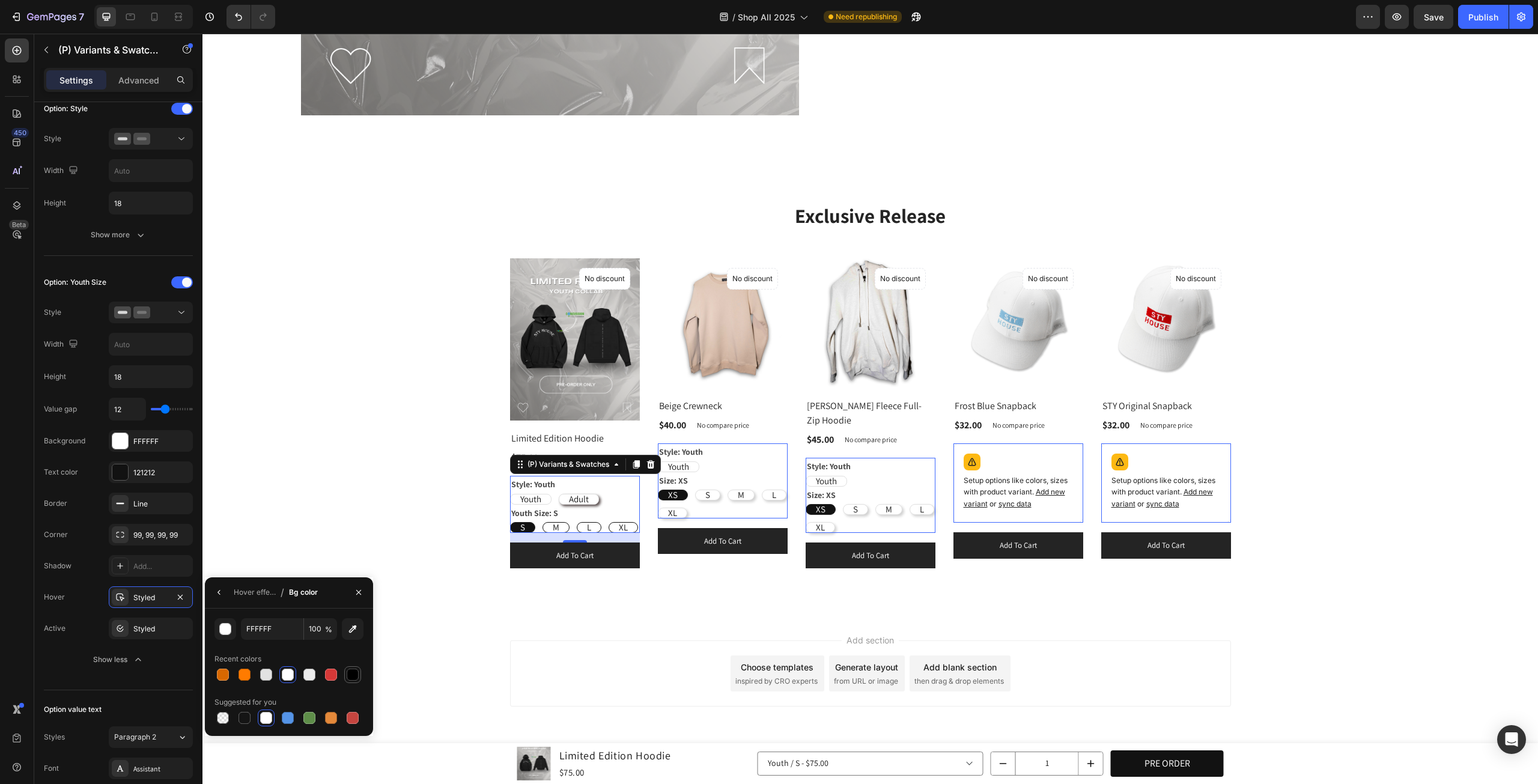
click at [349, 673] on div at bounding box center [353, 675] width 12 height 12
type input "000000"
click at [538, 492] on div "Youth" at bounding box center [531, 499] width 40 height 26
click at [510, 493] on input "Youth Youth Youth" at bounding box center [510, 493] width 1 height 1
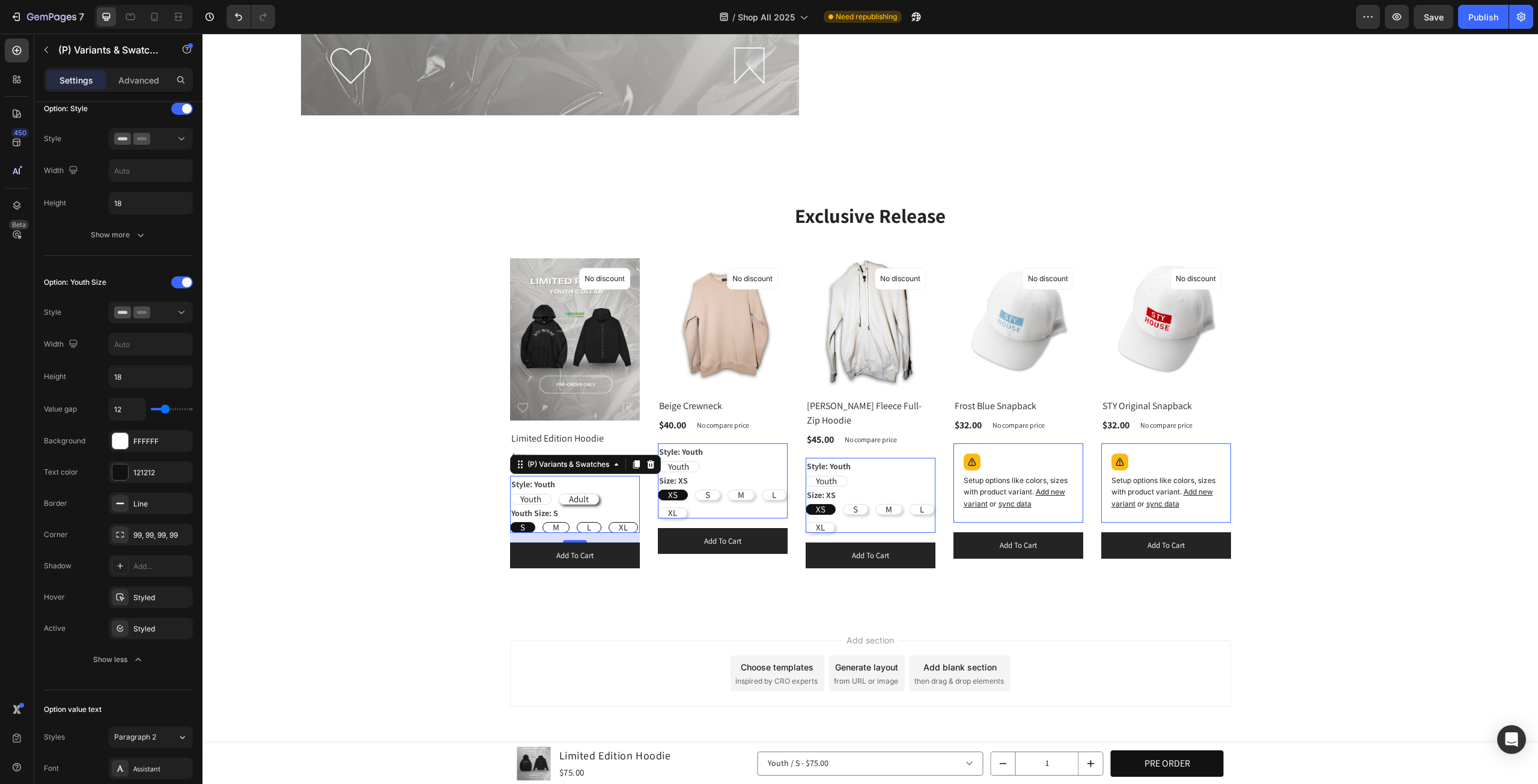
click at [575, 493] on span "Adult" at bounding box center [579, 498] width 19 height 11
click at [559, 493] on input "Adult Adult Adult" at bounding box center [558, 493] width 1 height 1
radio input "true"
radio input "false"
click at [528, 494] on span "Youth" at bounding box center [531, 498] width 21 height 11
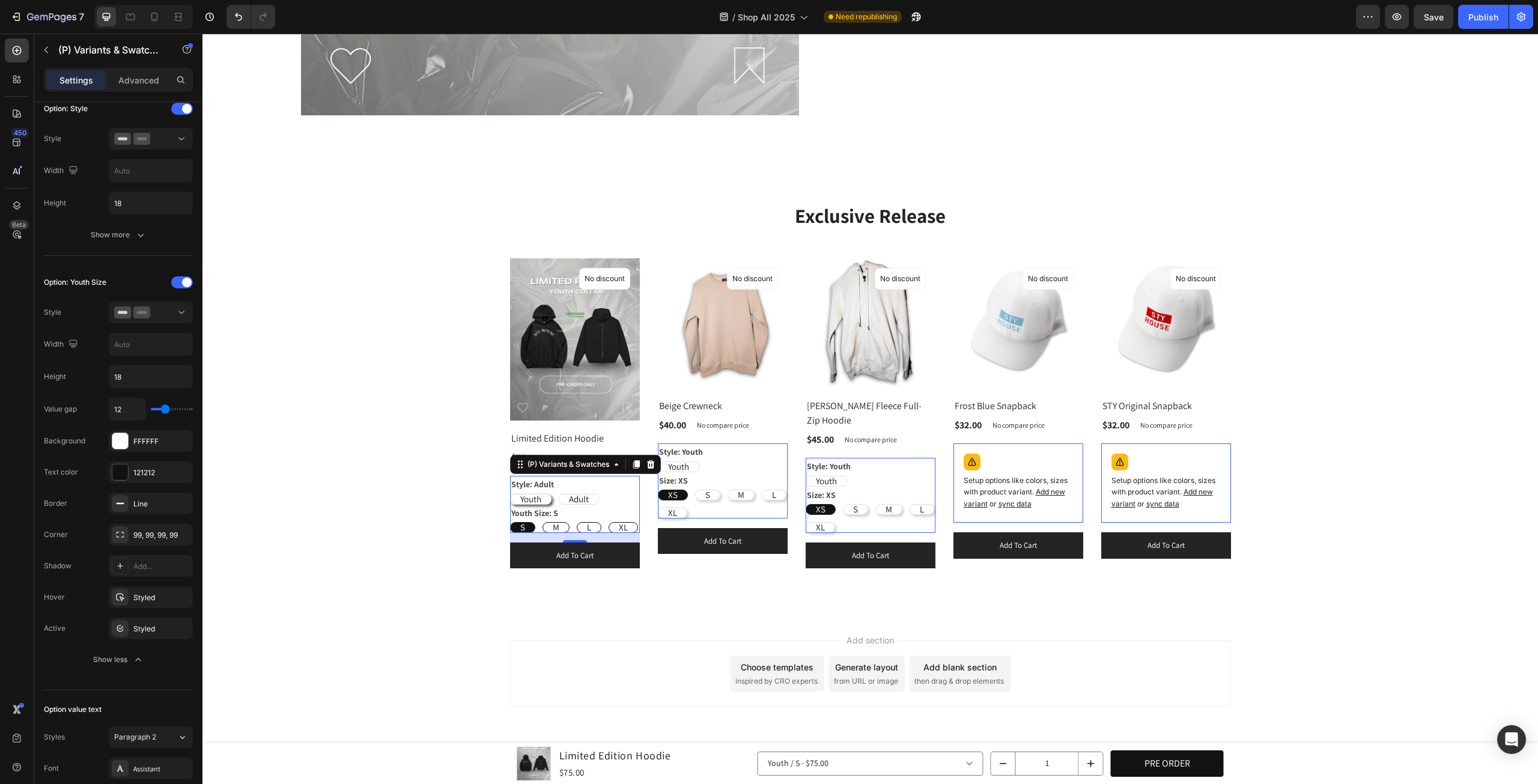
click at [510, 494] on input "Youth Youth Youth" at bounding box center [510, 493] width 1 height 1
radio input "false"
click at [578, 494] on span "Adult" at bounding box center [579, 498] width 19 height 11
click at [559, 494] on input "Adult Adult Adult" at bounding box center [558, 493] width 1 height 1
radio input "false"
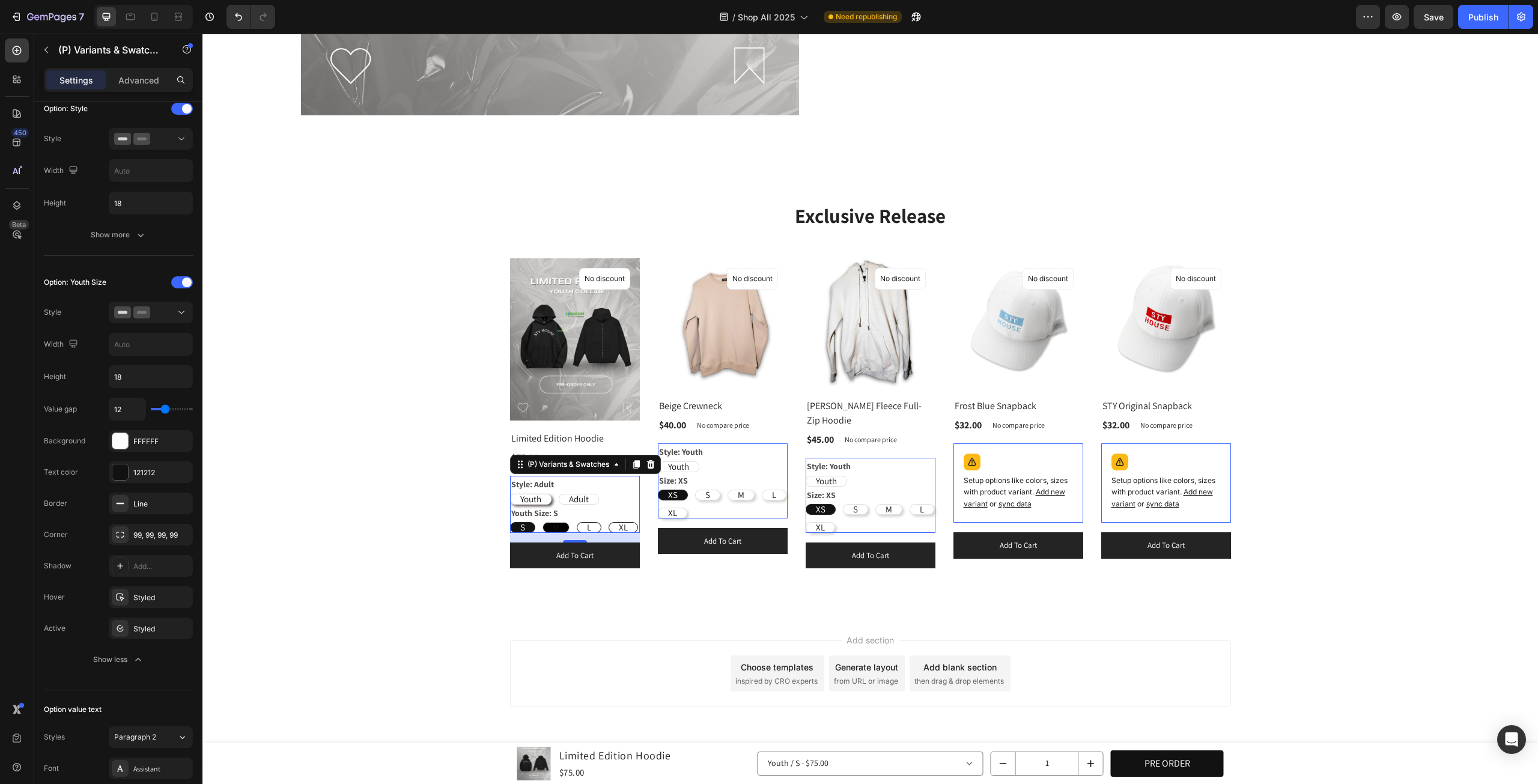
click at [546, 523] on div "M" at bounding box center [556, 527] width 26 height 26
click at [543, 522] on input "M M M" at bounding box center [542, 521] width 1 height 1
radio input "true"
click at [181, 592] on icon "button" at bounding box center [180, 597] width 10 height 10
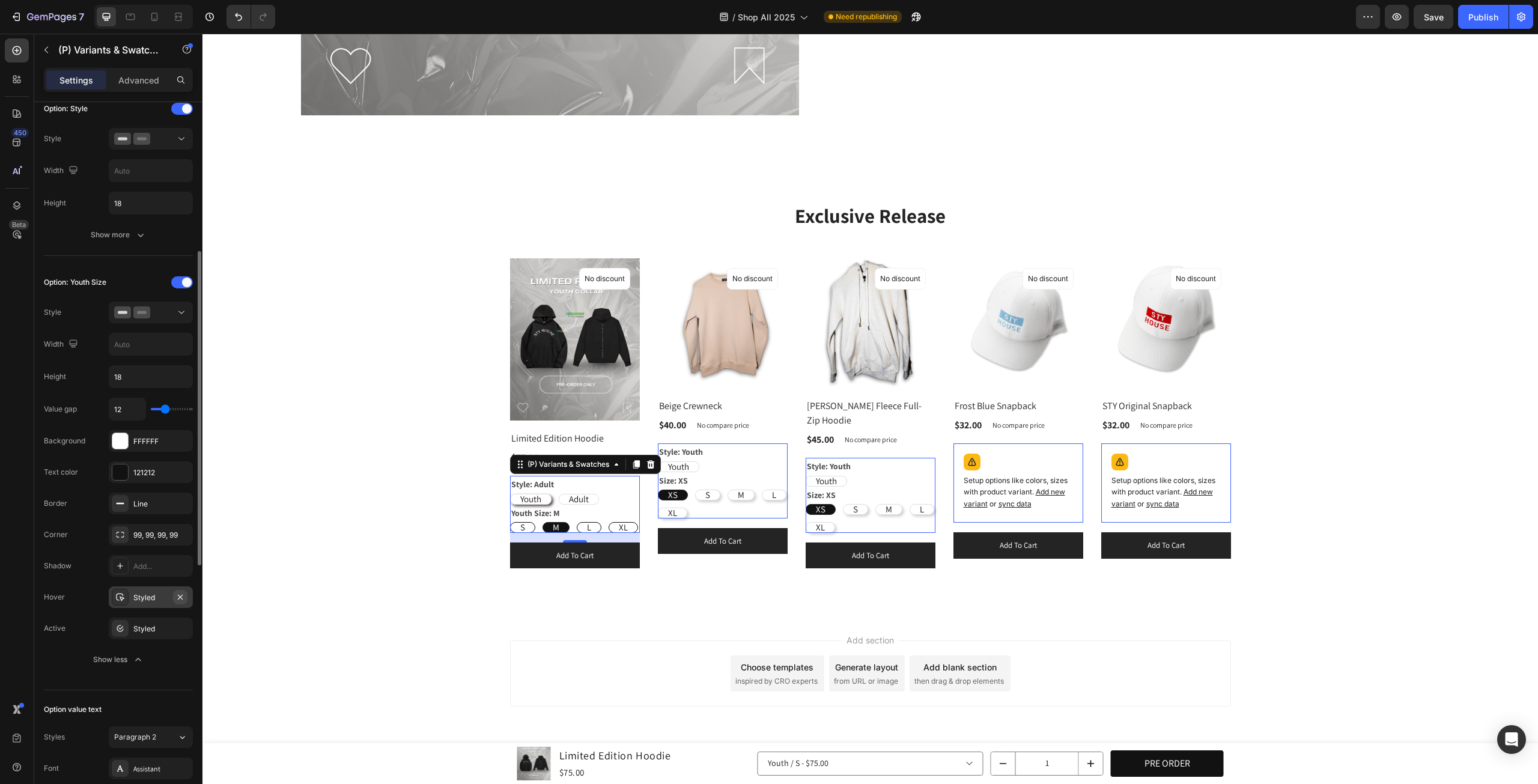
radio input "true"
click at [514, 522] on div "S" at bounding box center [522, 527] width 24 height 26
click at [510, 522] on input "S S S" at bounding box center [510, 521] width 1 height 1
radio input "true"
radio input "false"
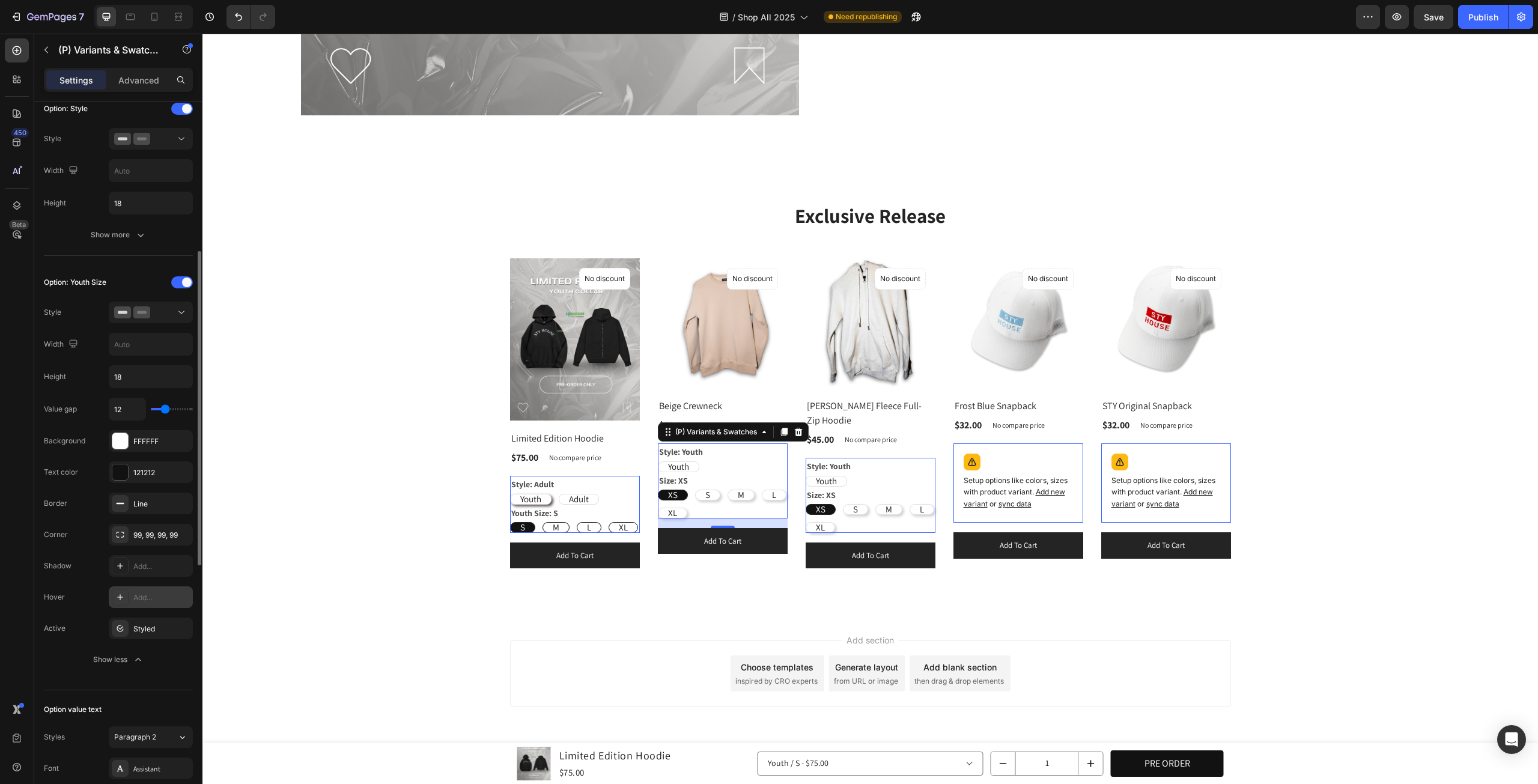
click at [668, 509] on span "XL" at bounding box center [673, 512] width 9 height 11
click at [658, 507] on input "XL XL XL" at bounding box center [657, 507] width 1 height 1
radio input "true"
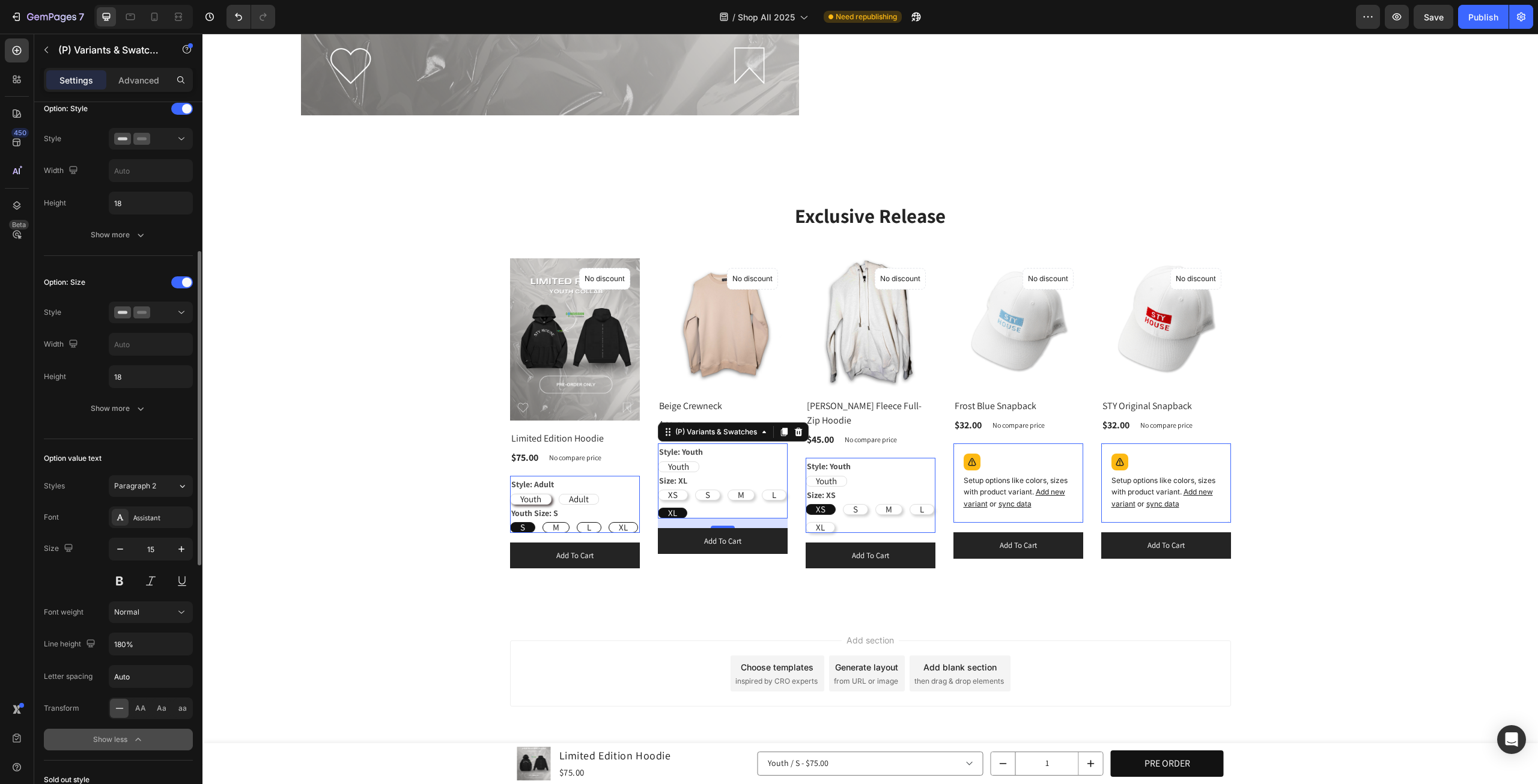
click at [708, 489] on div "S" at bounding box center [708, 494] width 24 height 26
click at [695, 489] on input "S S S" at bounding box center [695, 489] width 1 height 1
radio input "true"
click at [640, 522] on div "XS XS XS S S S M M M L L L XL XL XL" at bounding box center [575, 527] width 129 height 10
click at [614, 483] on div "Style: Adult Youth Youth Youth Adult Adult Adult" at bounding box center [575, 490] width 129 height 28
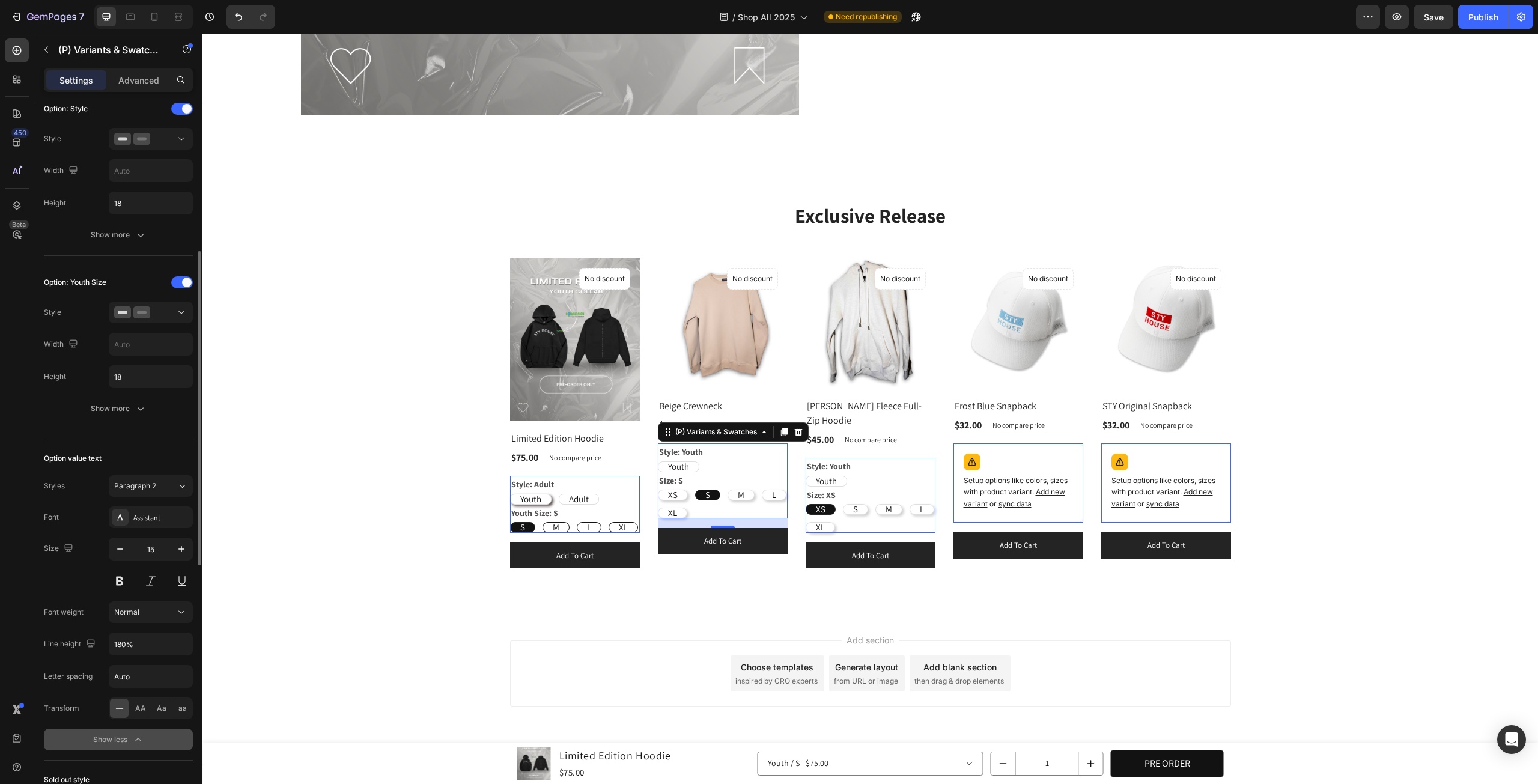
click at [640, 494] on div "Youth Youth Youth" at bounding box center [575, 499] width 129 height 10
click at [591, 479] on div "Style: Adult Youth Youth Youth Adult Adult Adult" at bounding box center [575, 490] width 129 height 28
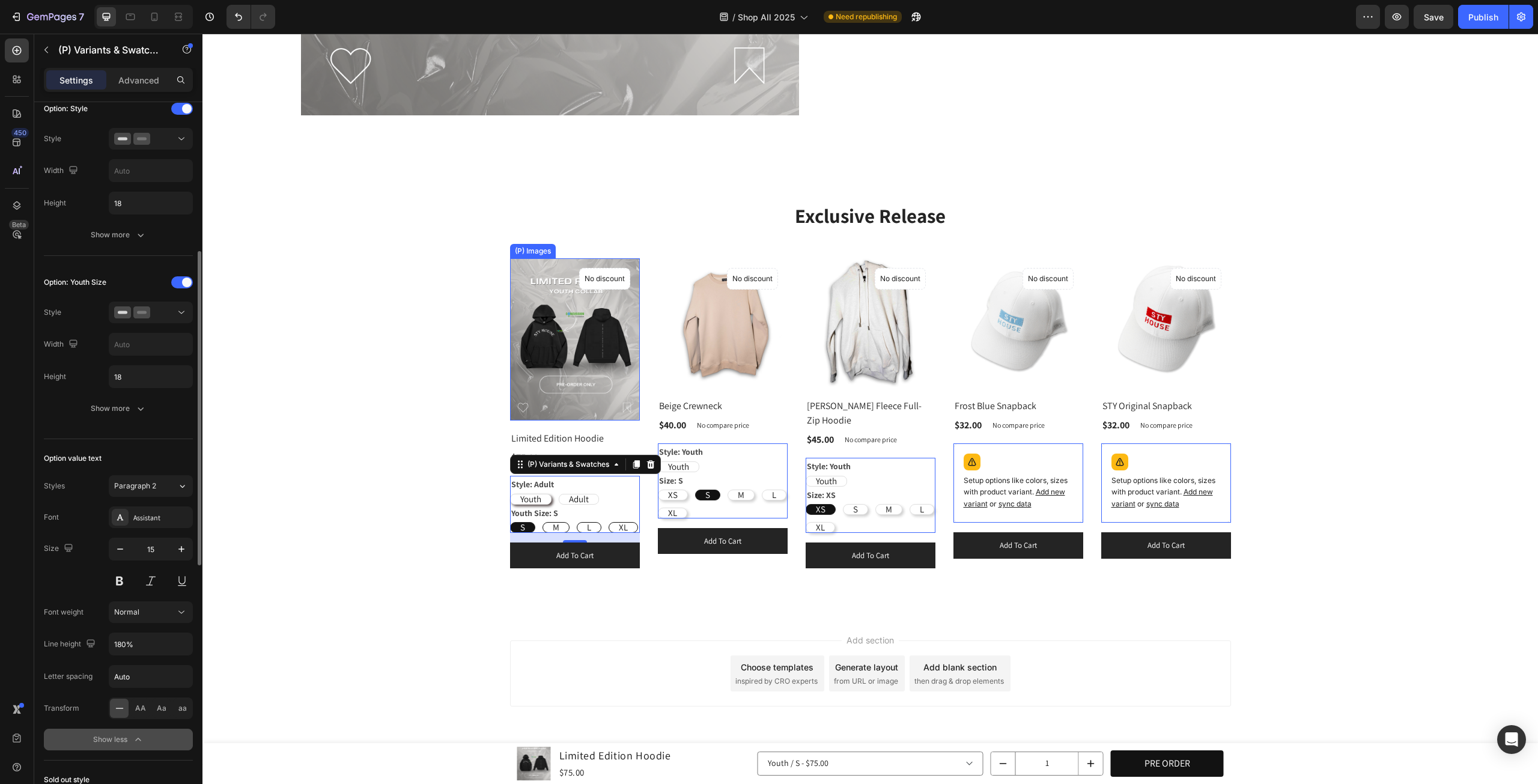
click at [608, 388] on img at bounding box center [575, 339] width 129 height 162
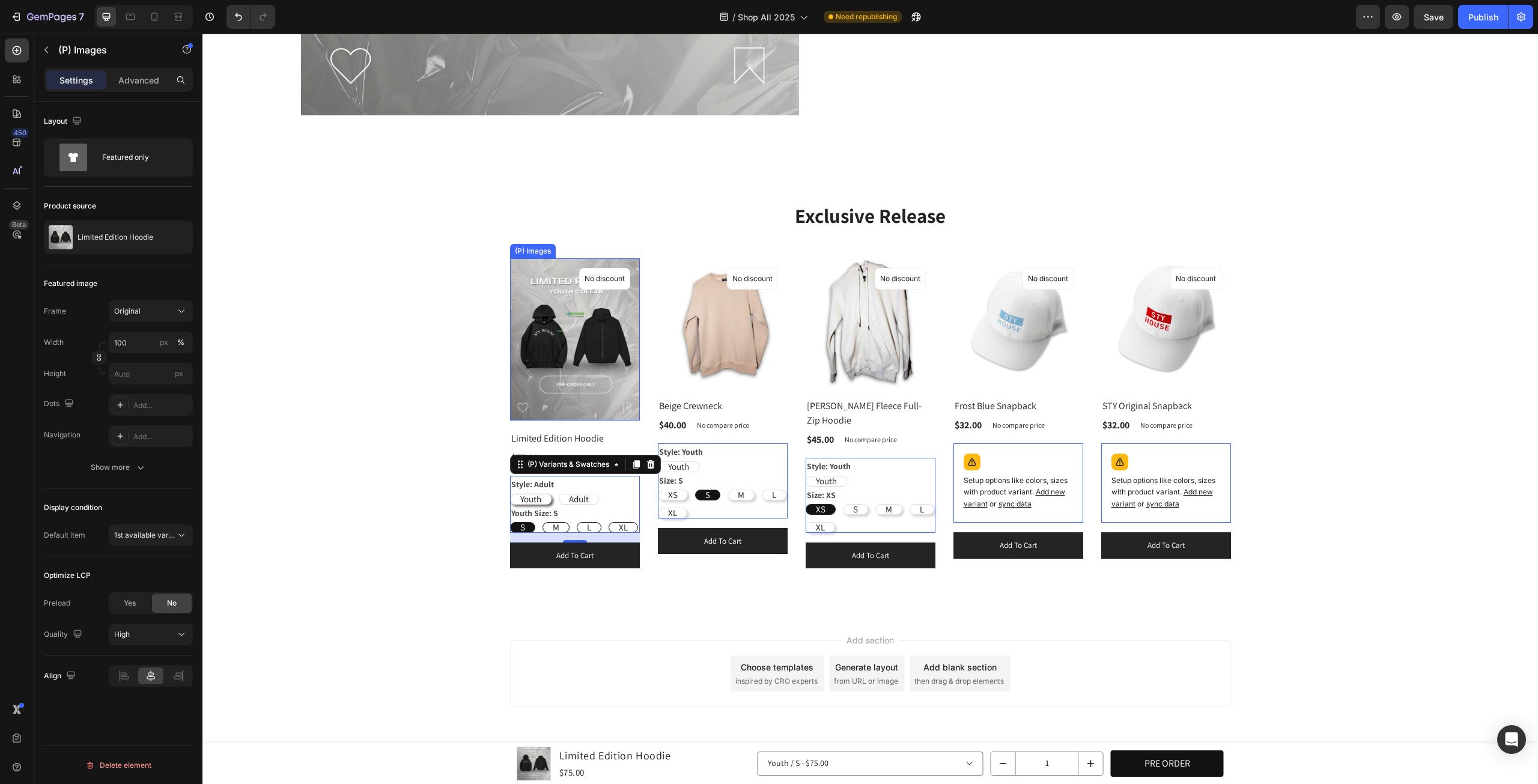
scroll to position [0, 0]
click at [617, 484] on div "Style: Adult Youth Youth Youth Adult Adult Adult" at bounding box center [575, 490] width 129 height 28
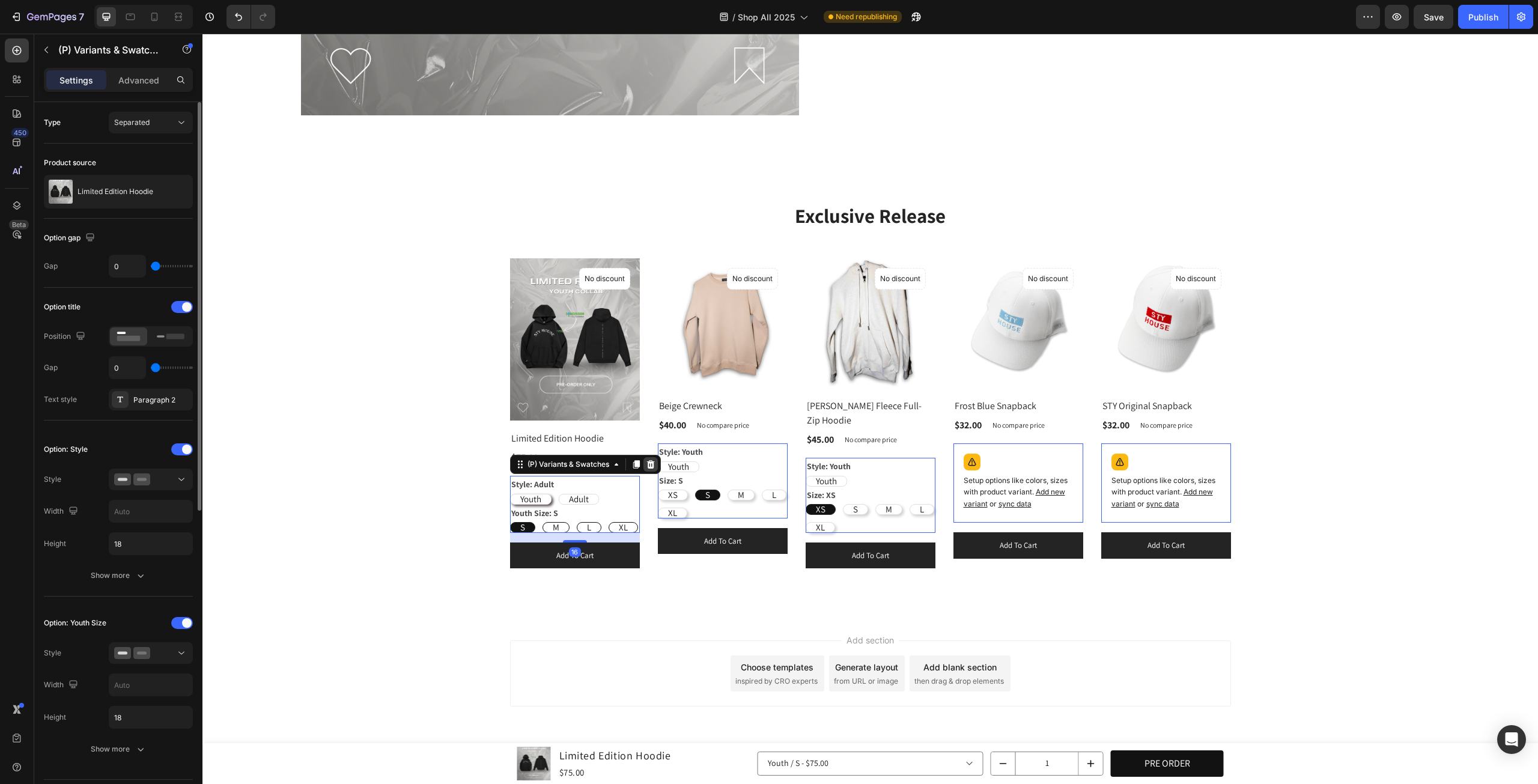
click at [646, 460] on icon at bounding box center [650, 464] width 10 height 10
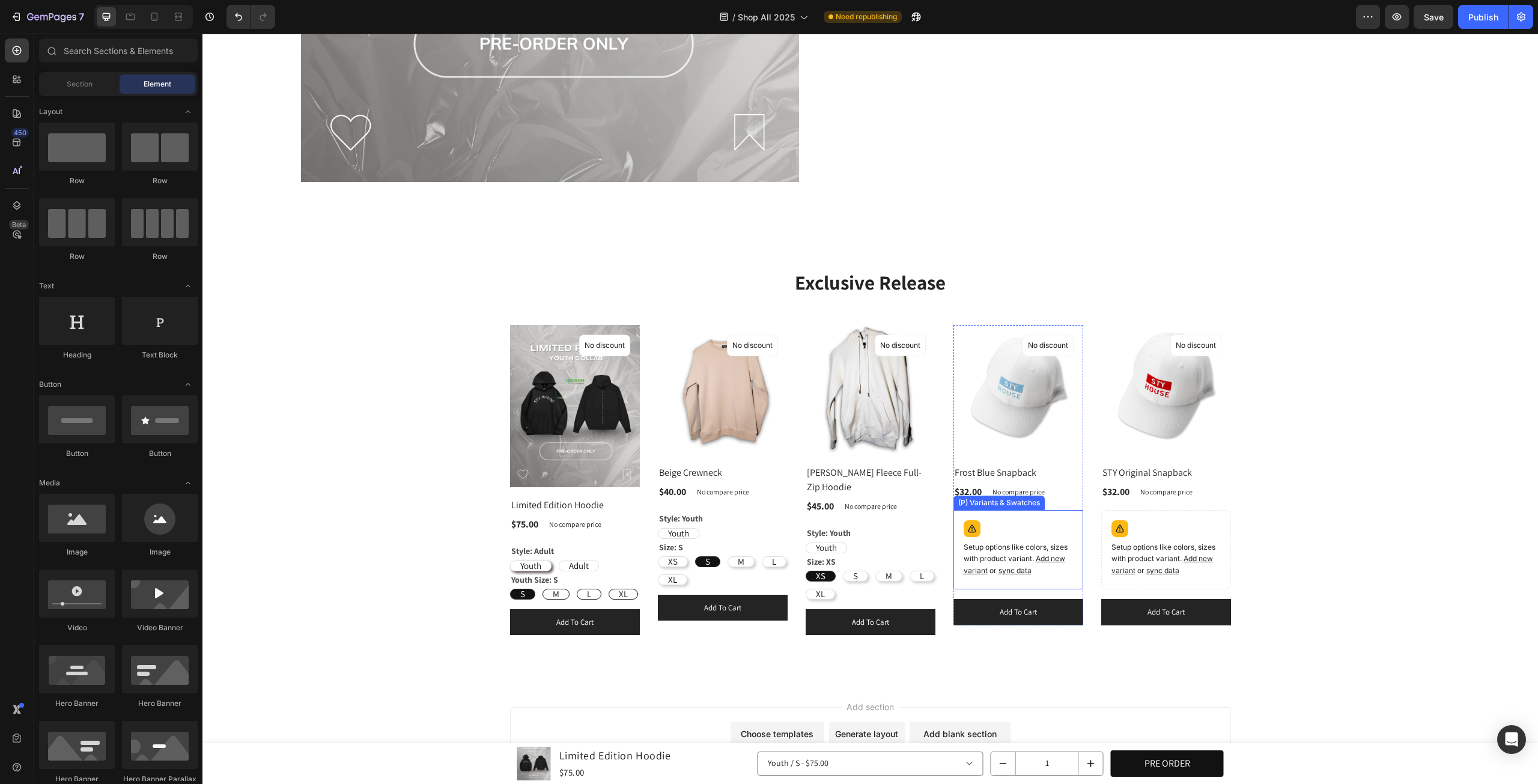
scroll to position [1207, 0]
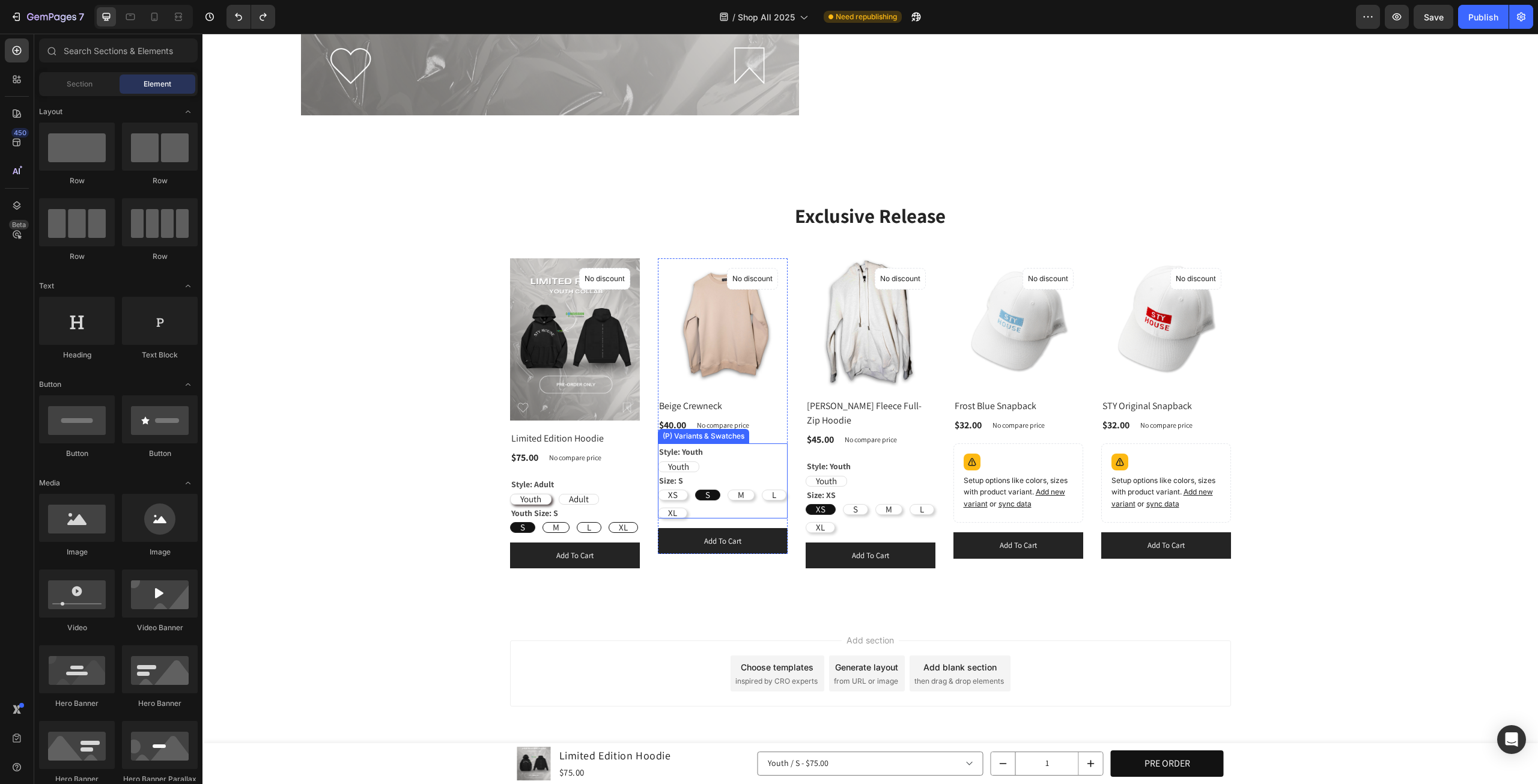
click at [640, 504] on div "Size: S XS XS XS S S S M M M L L L XL XL XL" at bounding box center [575, 518] width 129 height 28
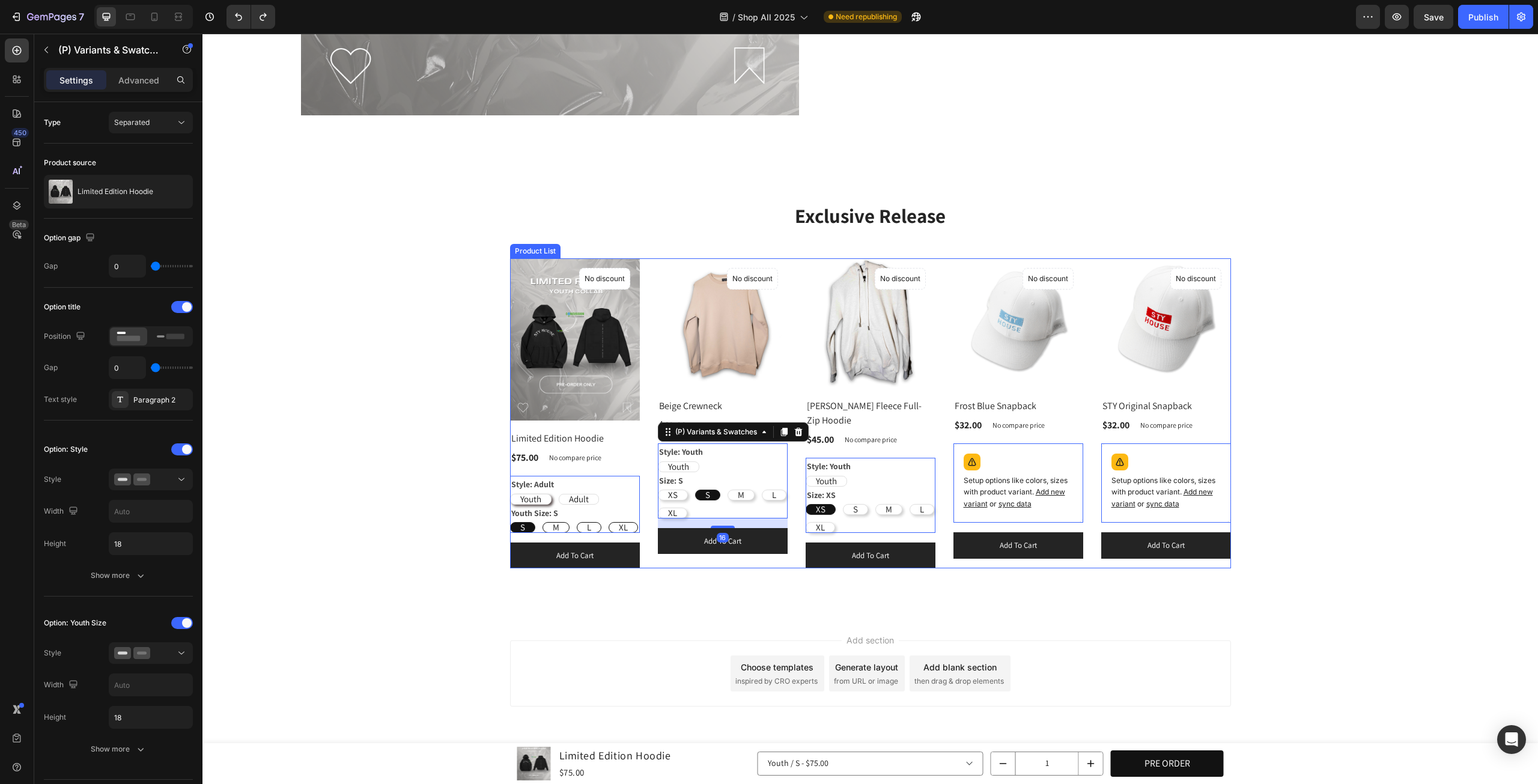
click at [576, 476] on div "Style: Adult Youth Youth Youth Adult Adult Adult" at bounding box center [575, 490] width 129 height 28
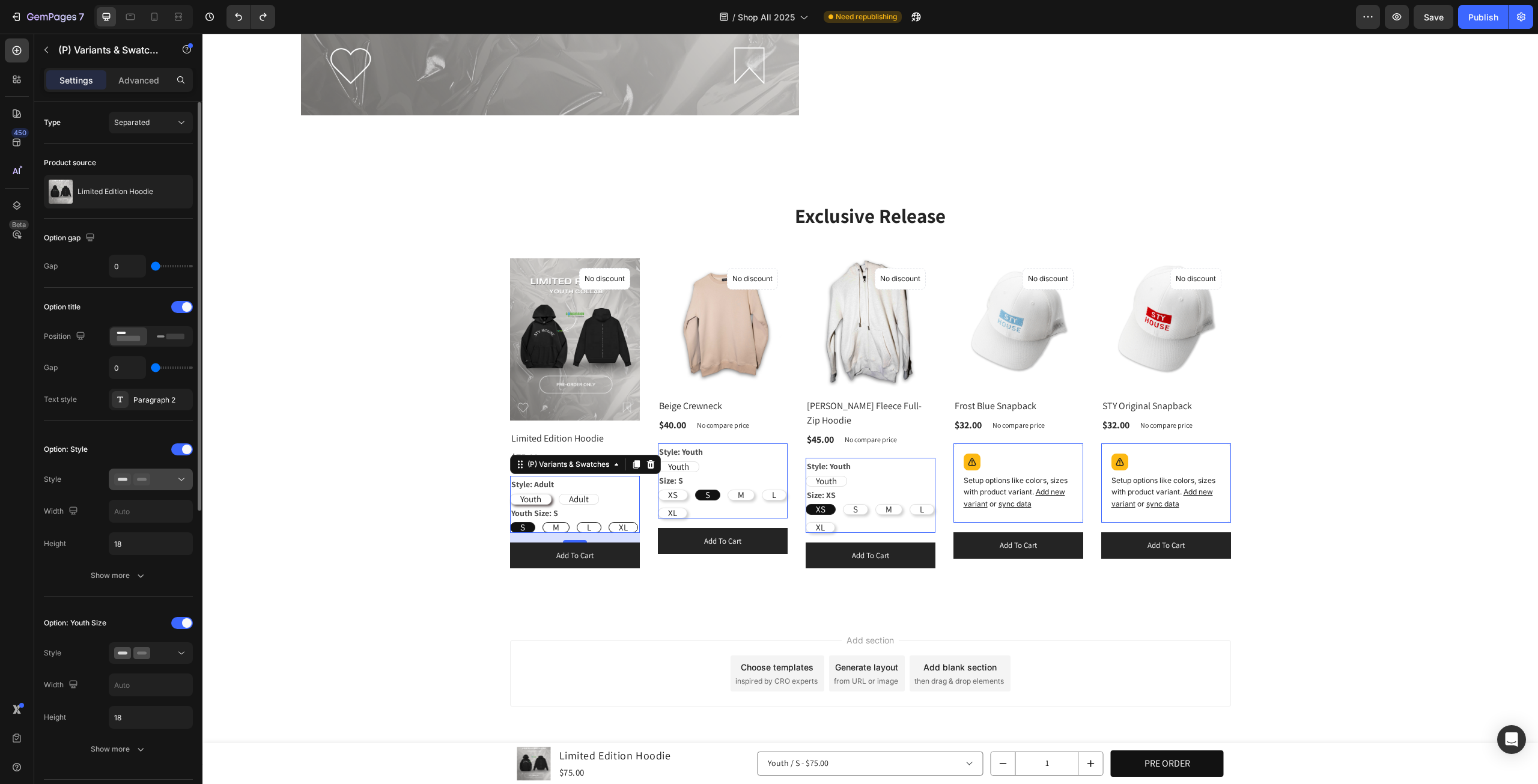
click at [163, 475] on div at bounding box center [151, 480] width 73 height 12
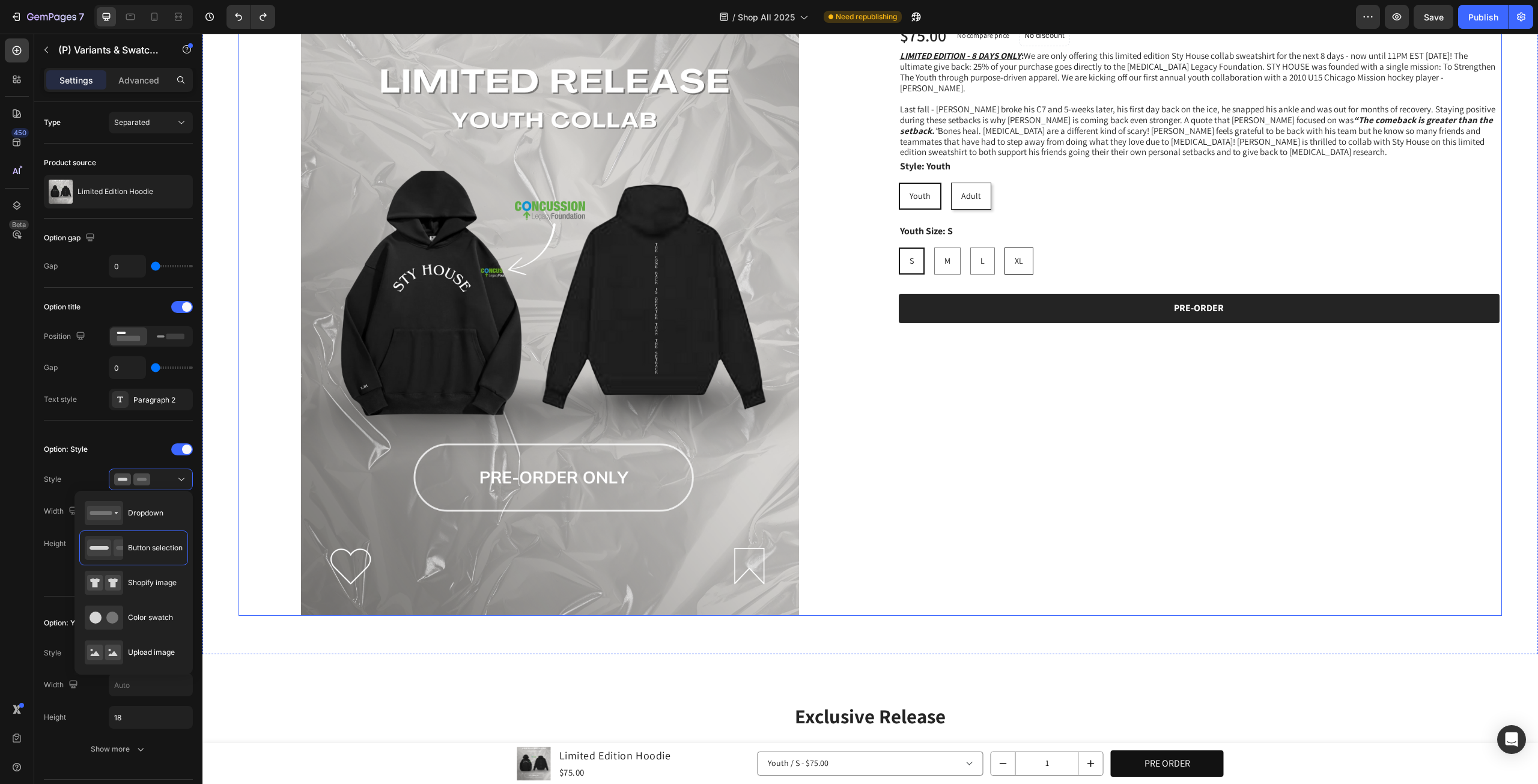
scroll to position [706, 0]
click at [1042, 199] on div "Youth Youth Youth Adult Adult Adult" at bounding box center [1200, 197] width 604 height 27
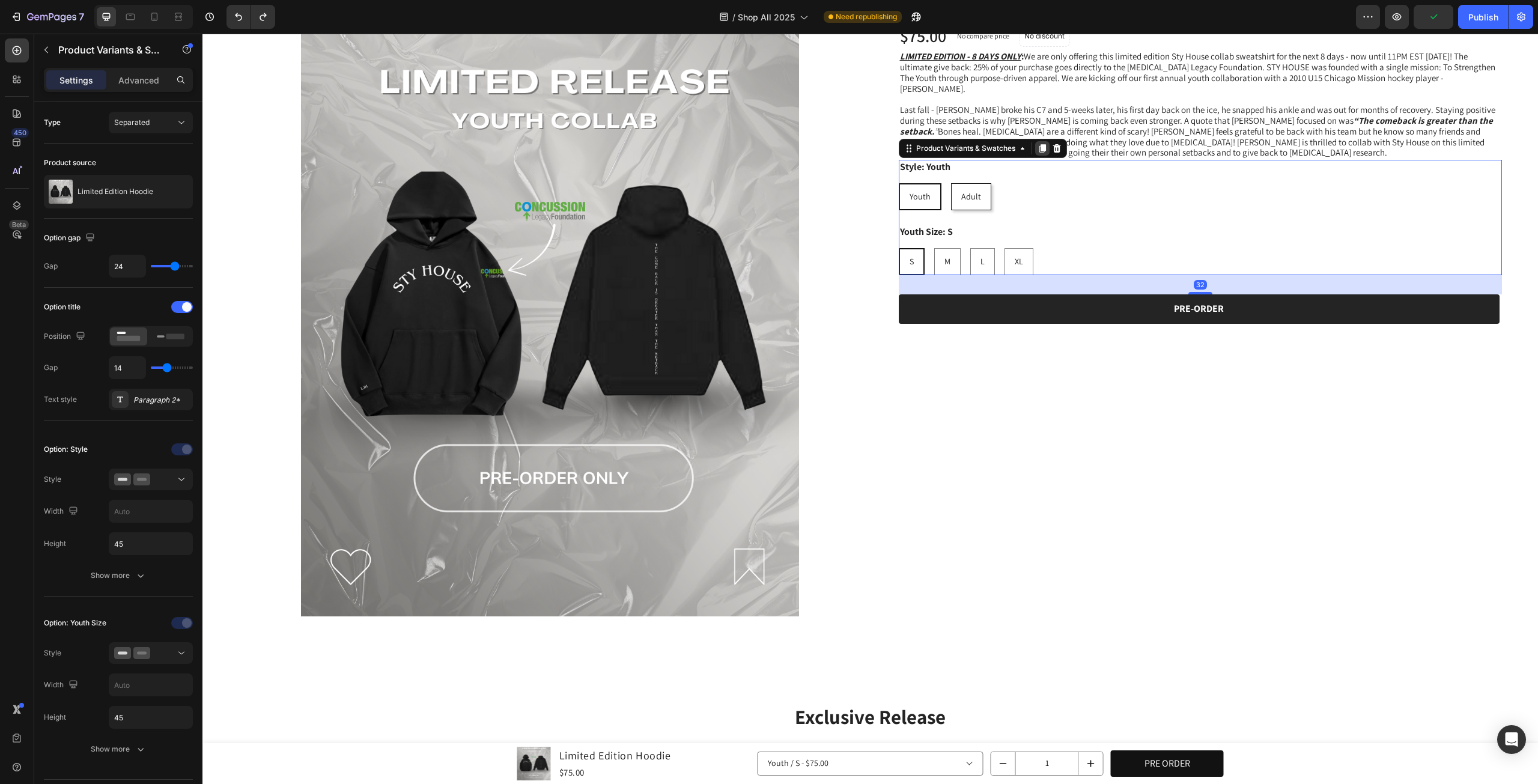
click at [1035, 141] on div at bounding box center [1042, 148] width 14 height 14
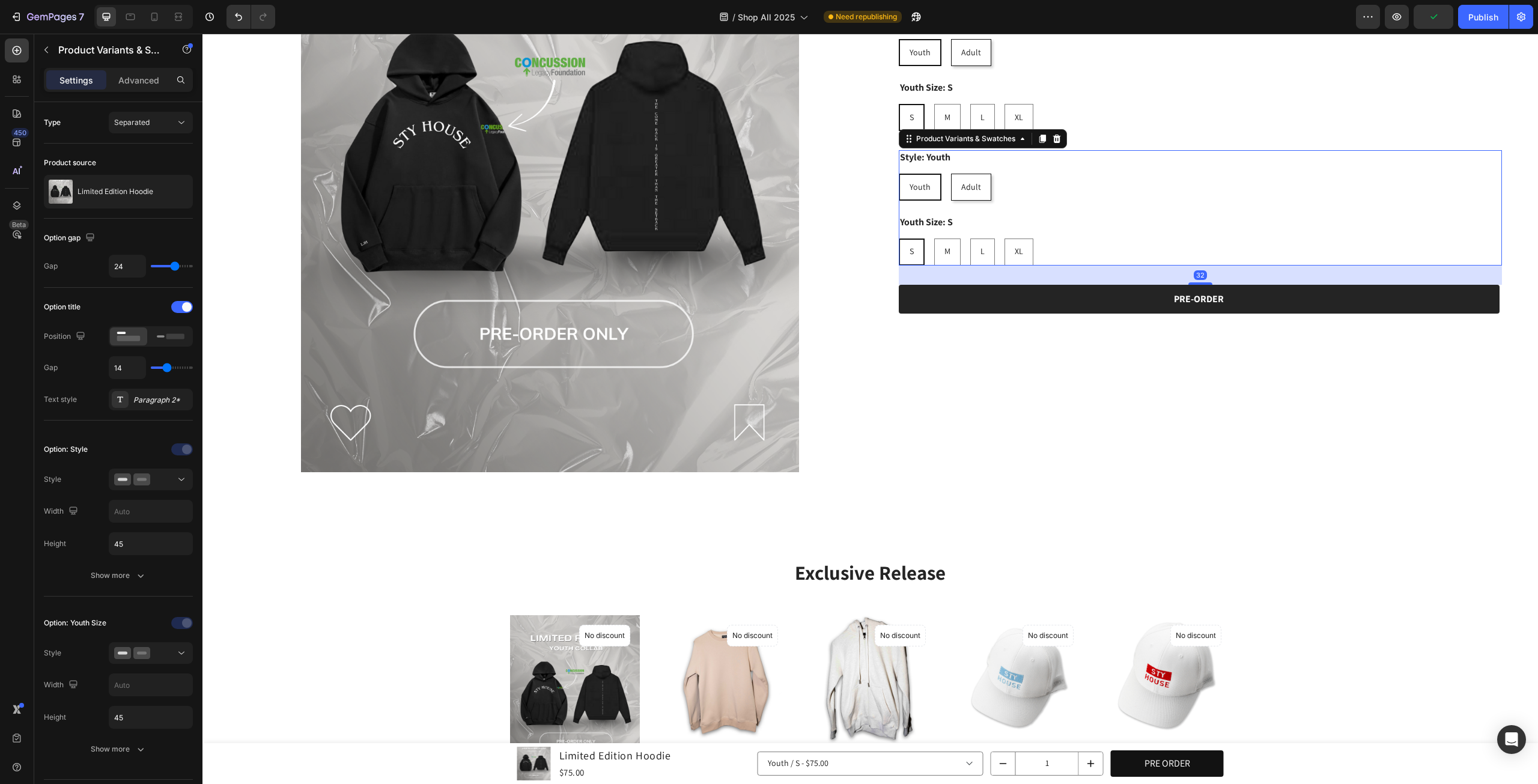
scroll to position [907, 0]
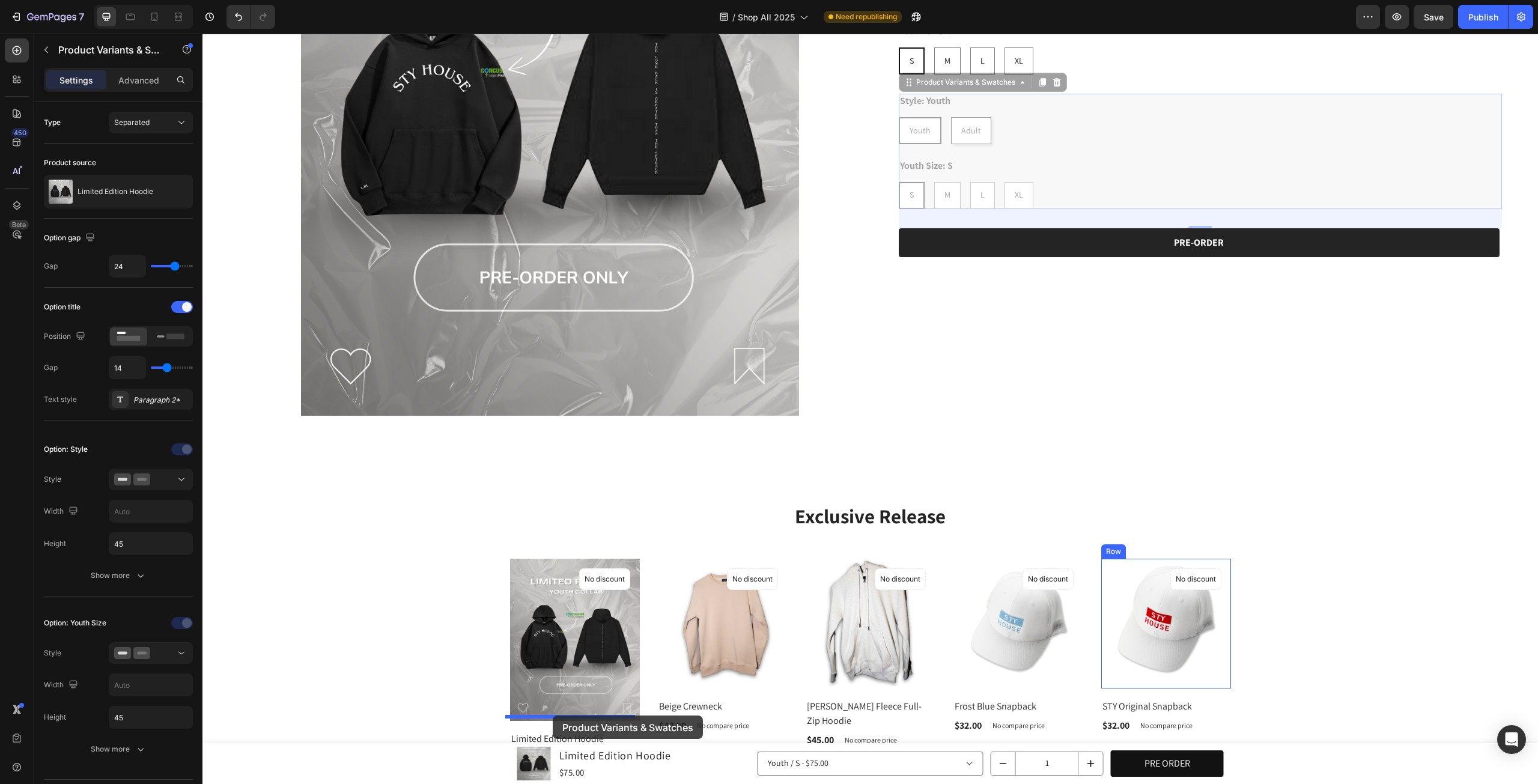
drag, startPoint x: 903, startPoint y: 73, endPoint x: 553, endPoint y: 715, distance: 731.2
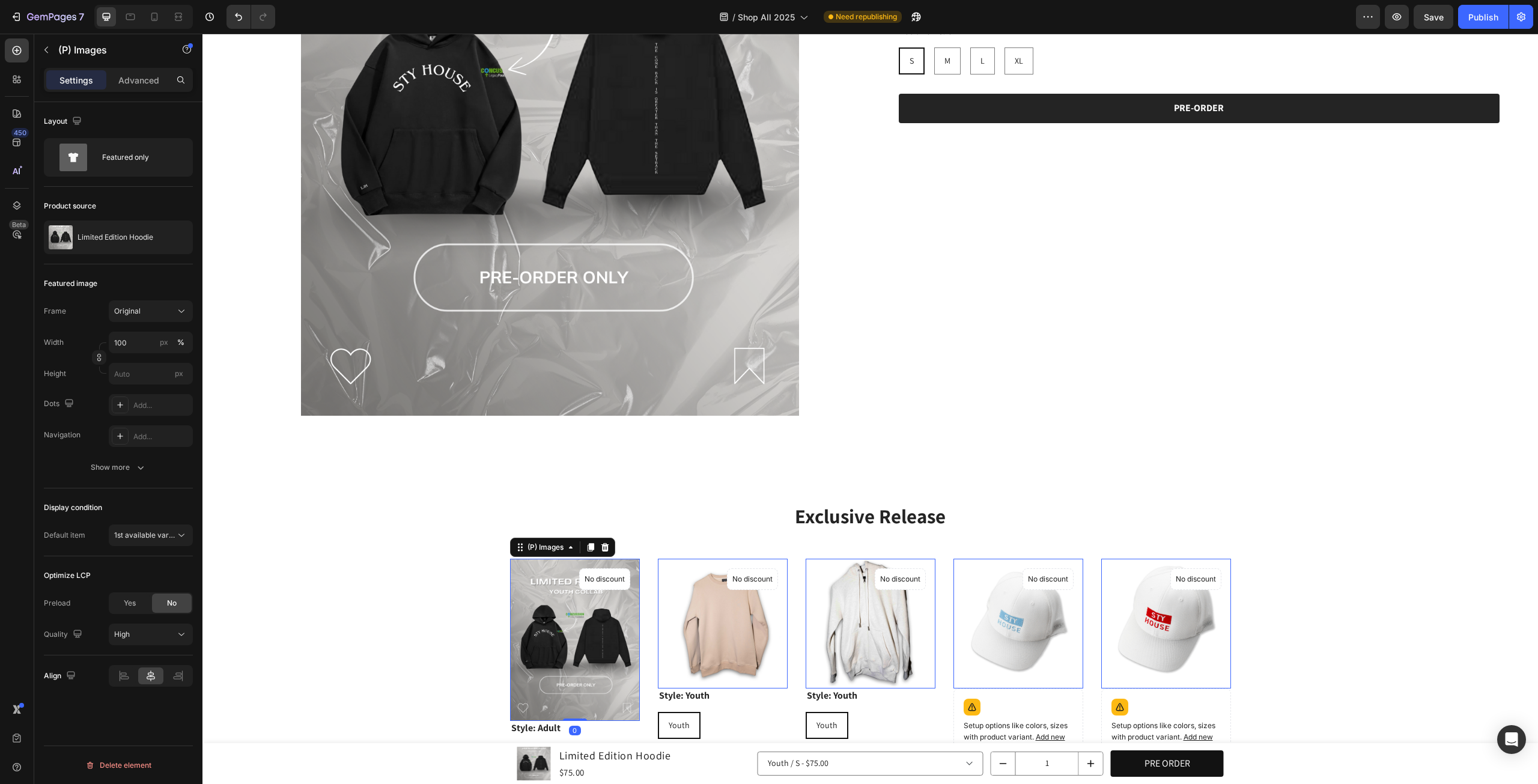
click at [554, 715] on img at bounding box center [575, 640] width 129 height 162
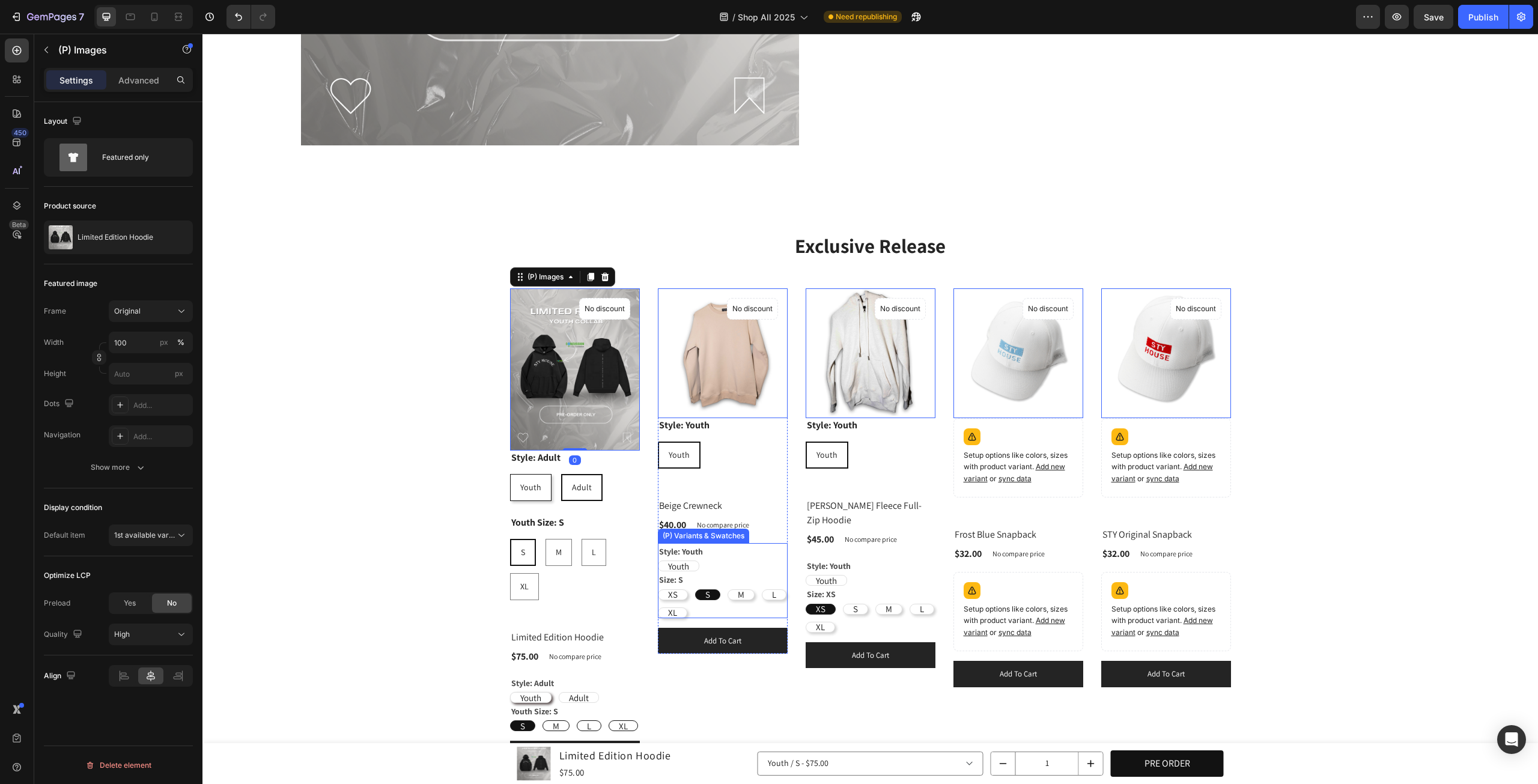
scroll to position [1207, 0]
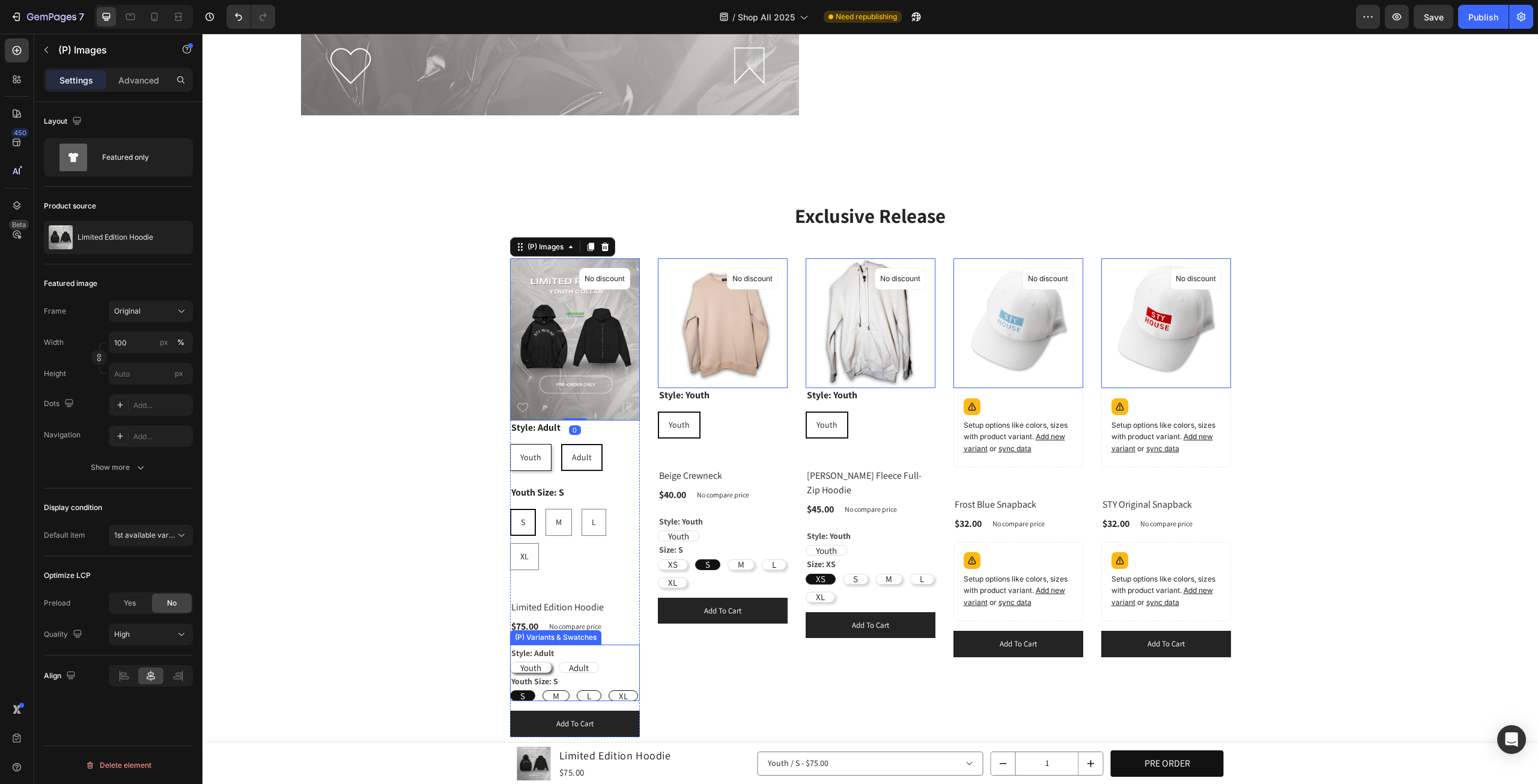
click at [593, 646] on div "Style: Adult Youth Youth Youth Adult Adult Adult" at bounding box center [575, 659] width 129 height 28
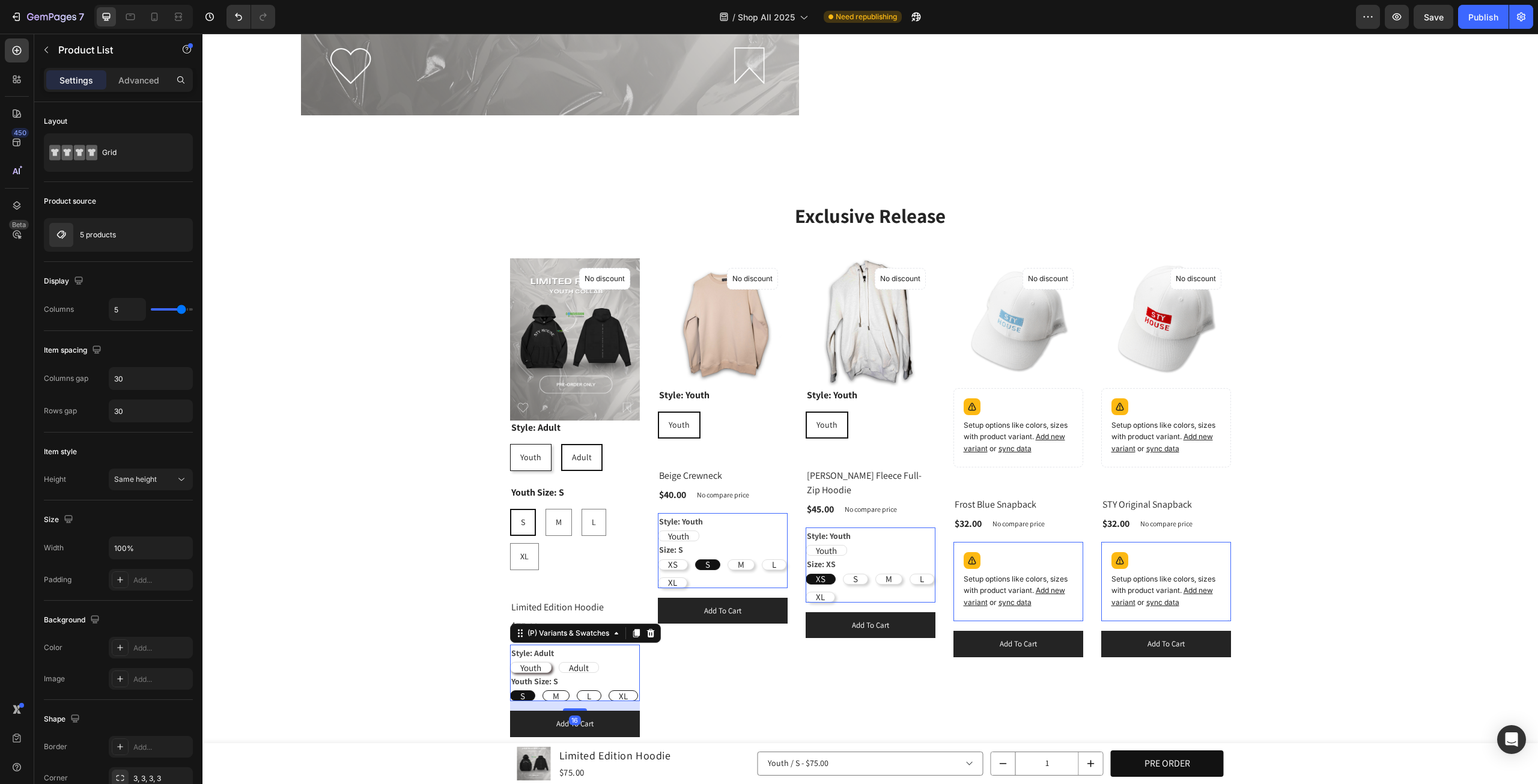
click at [658, 628] on div "(P) Images Style: Youth Youth Youth Youth Product Variants & Swatches No discou…" at bounding box center [722, 497] width 129 height 479
click at [632, 634] on div "(P) Images Style: Adult Youth Youth Youth Adult Adult Adult Youth Size: S S S S…" at bounding box center [575, 497] width 129 height 479
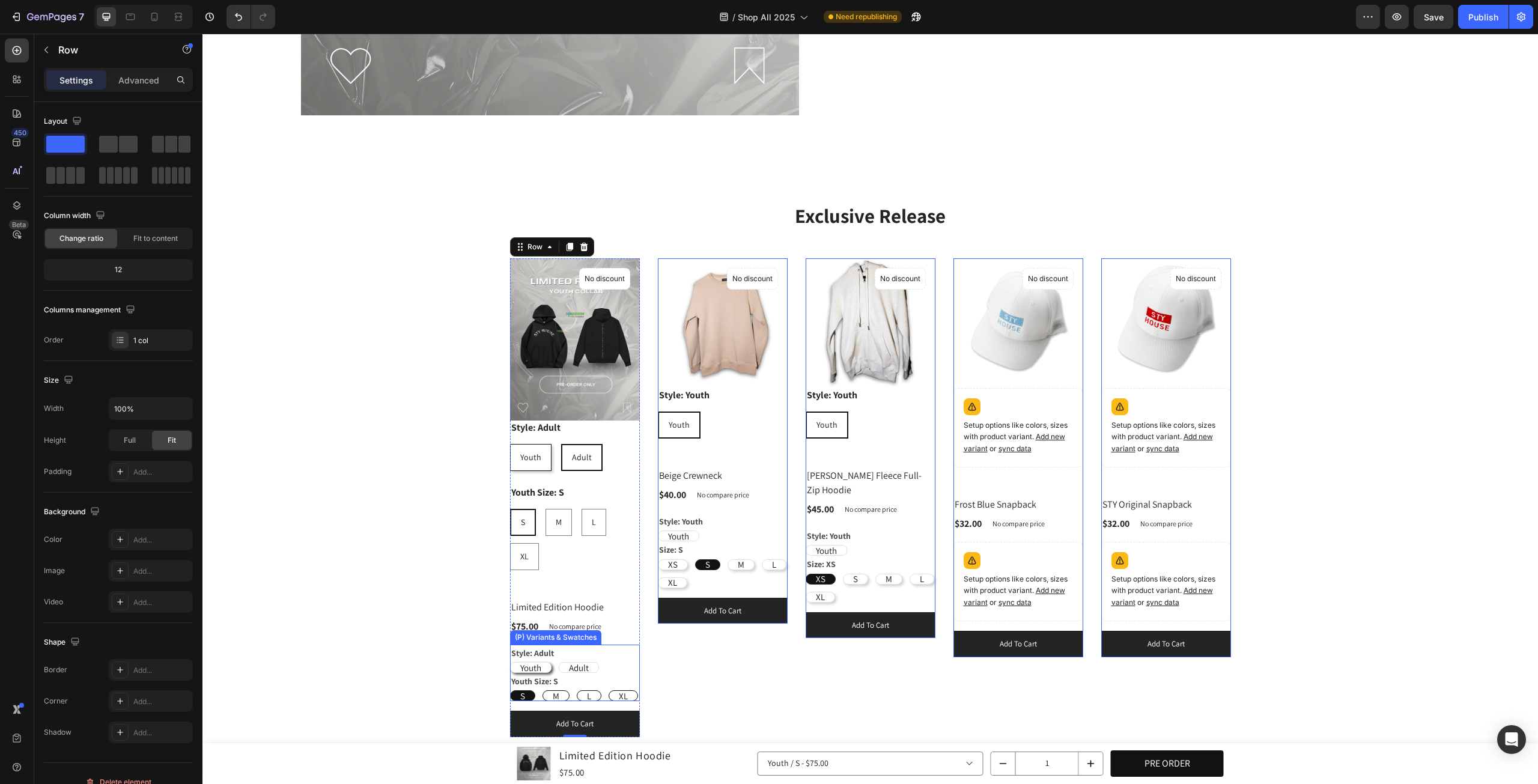
click at [614, 645] on div "Style: Adult Youth Youth Youth Adult Adult Adult" at bounding box center [575, 659] width 129 height 28
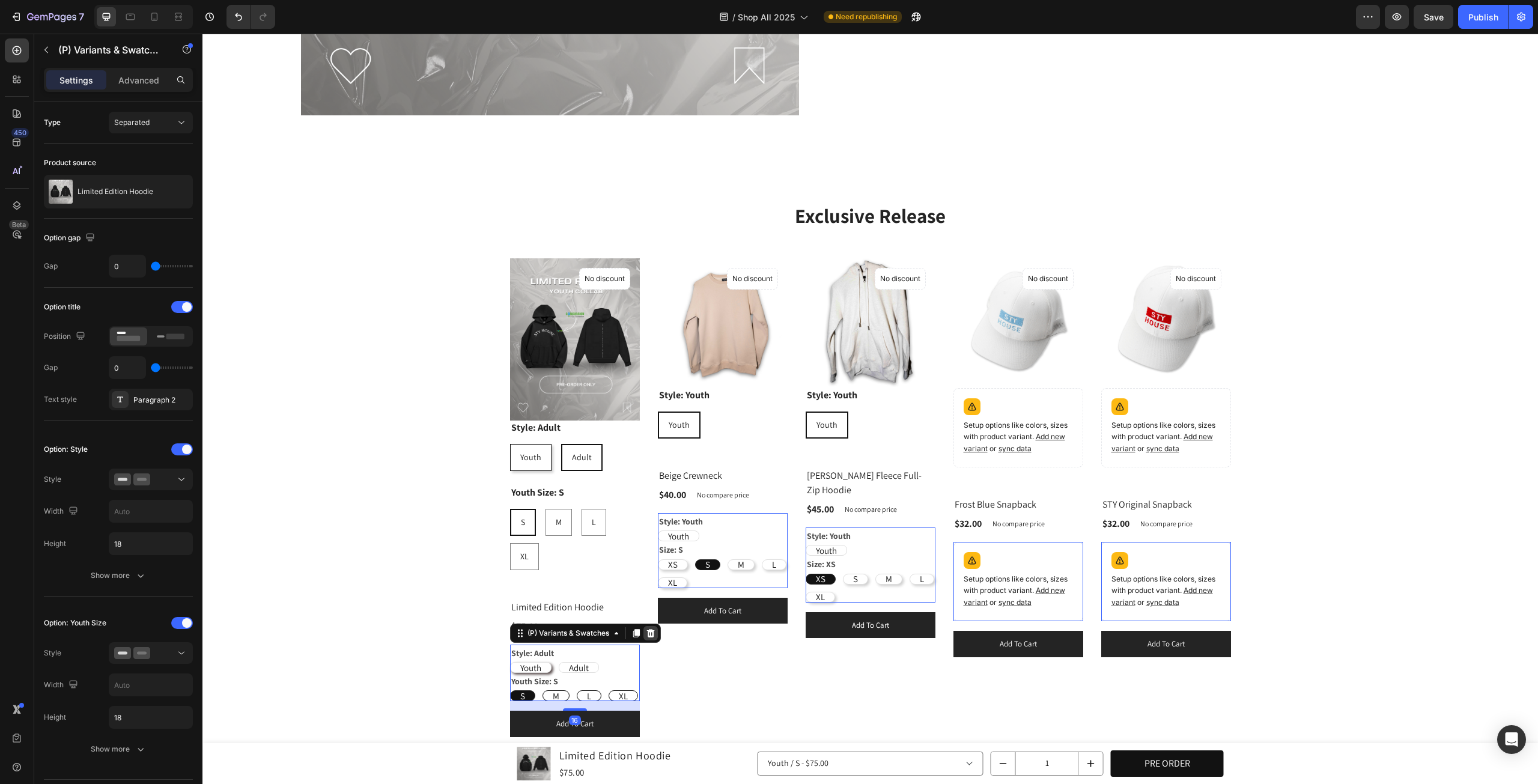
click at [649, 631] on icon at bounding box center [650, 633] width 7 height 8
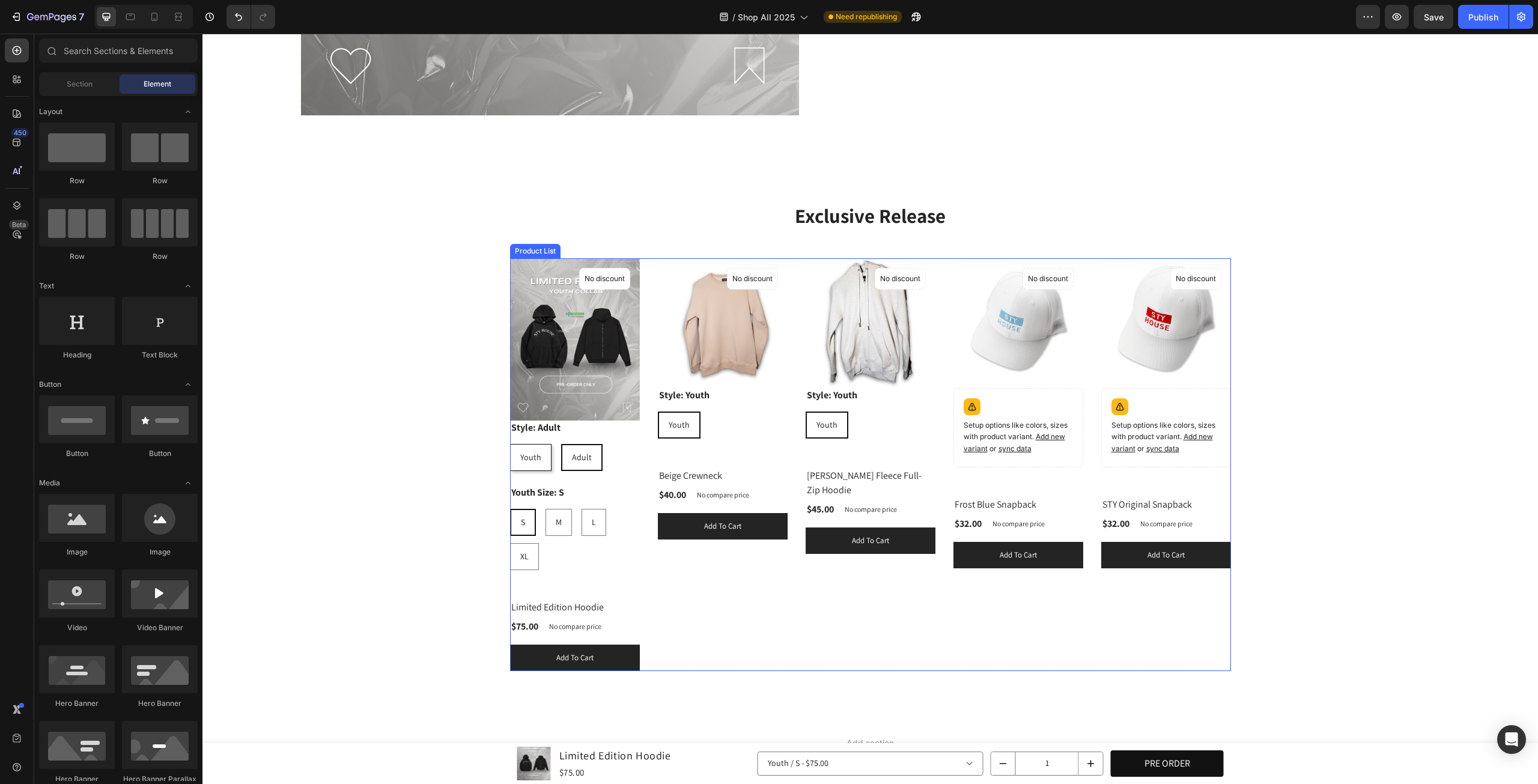
click at [770, 596] on div "(P) Images Style: Youth Youth Youth Youth Product Variants & Swatches No discou…" at bounding box center [722, 464] width 129 height 412
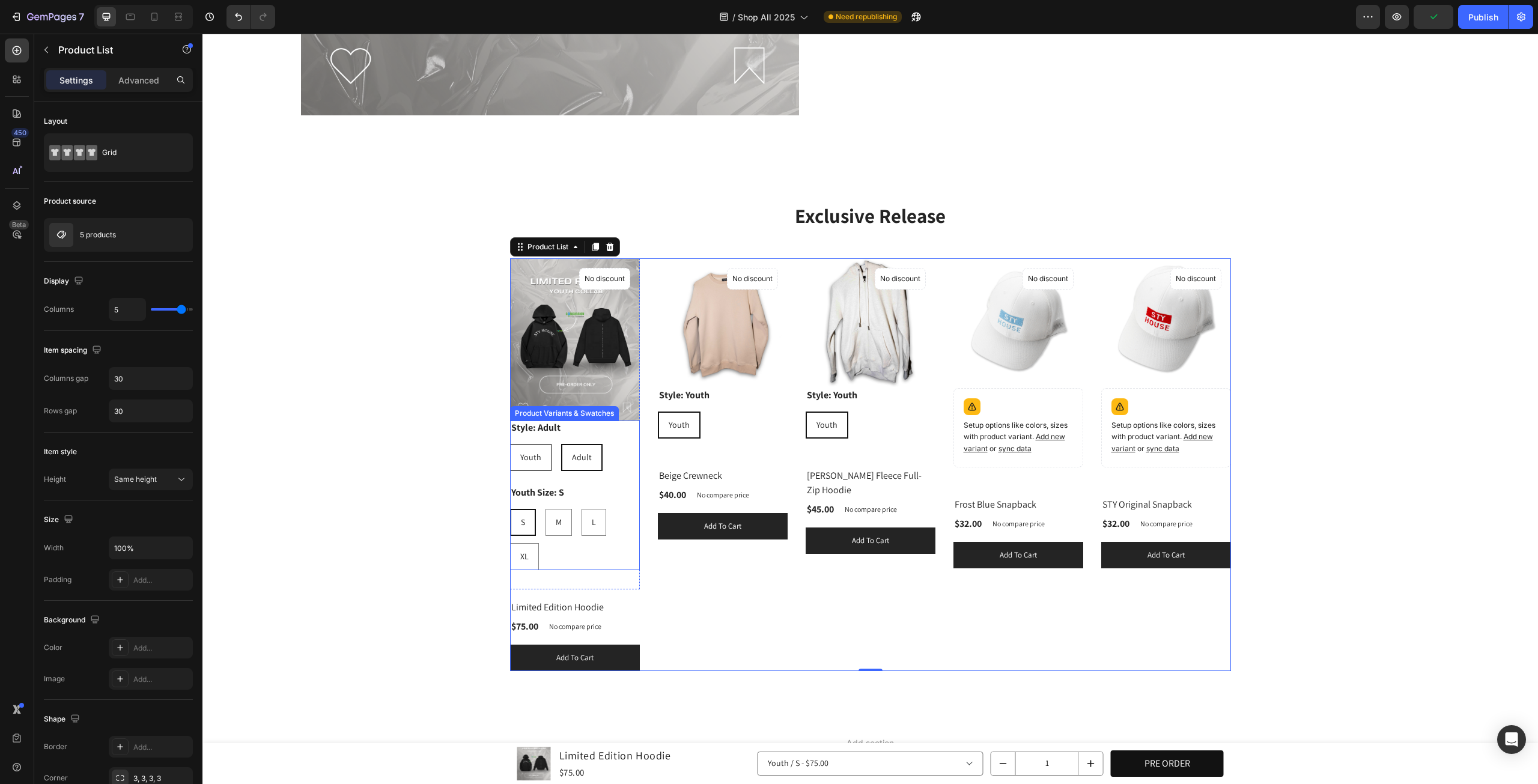
click at [531, 453] on span "Youth" at bounding box center [531, 457] width 21 height 10
click at [510, 444] on input "Youth Youth Youth" at bounding box center [510, 444] width 1 height 1
radio input "true"
radio input "false"
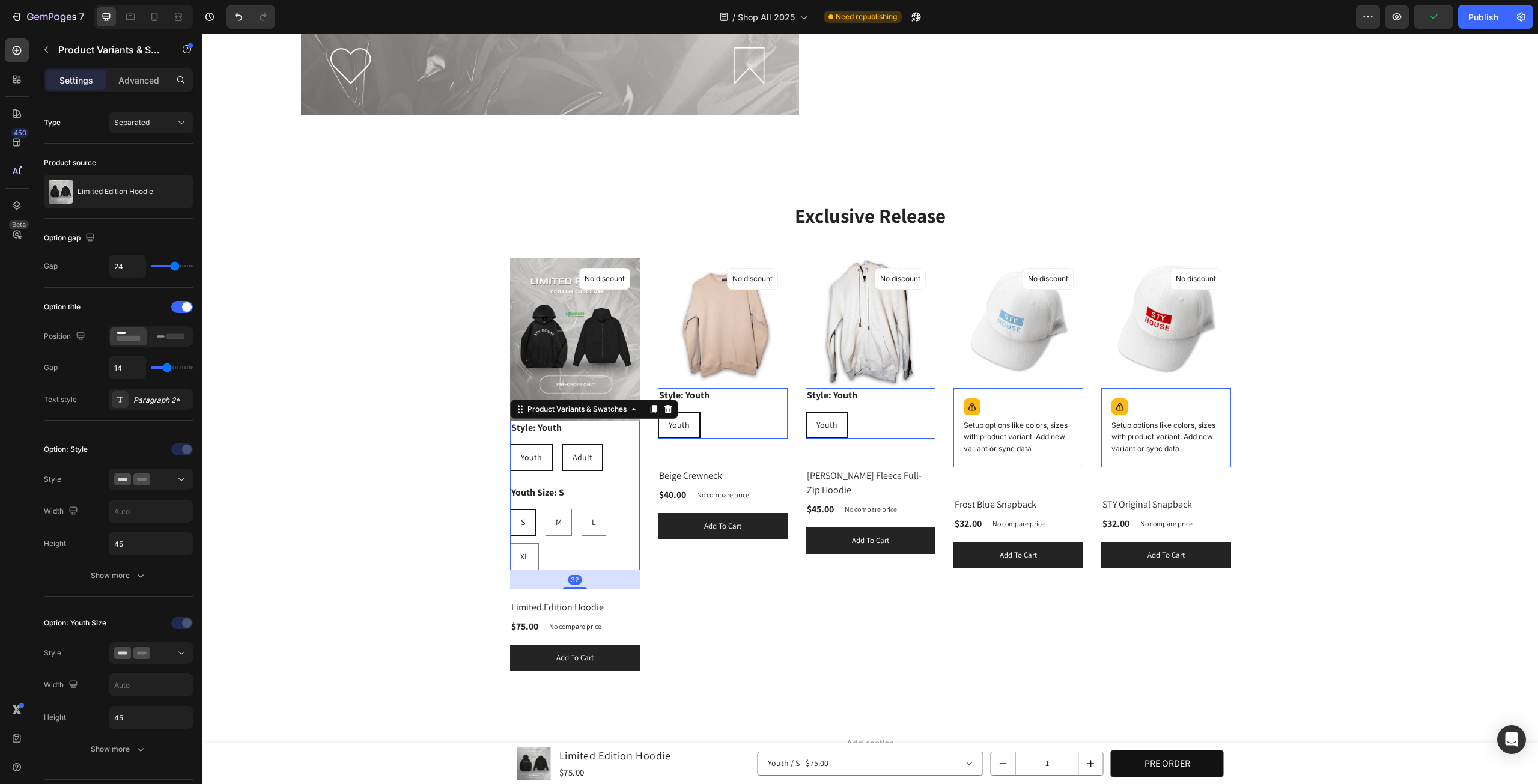
click at [576, 453] on span "Adult" at bounding box center [582, 457] width 19 height 10
click at [563, 444] on input "Adult Adult Adult" at bounding box center [562, 444] width 1 height 1
radio input "false"
click at [1358, 402] on div "Exclusive Release Heading Row (P) Images Style: Adult Youth Youth Youth Adult A…" at bounding box center [870, 436] width 1318 height 469
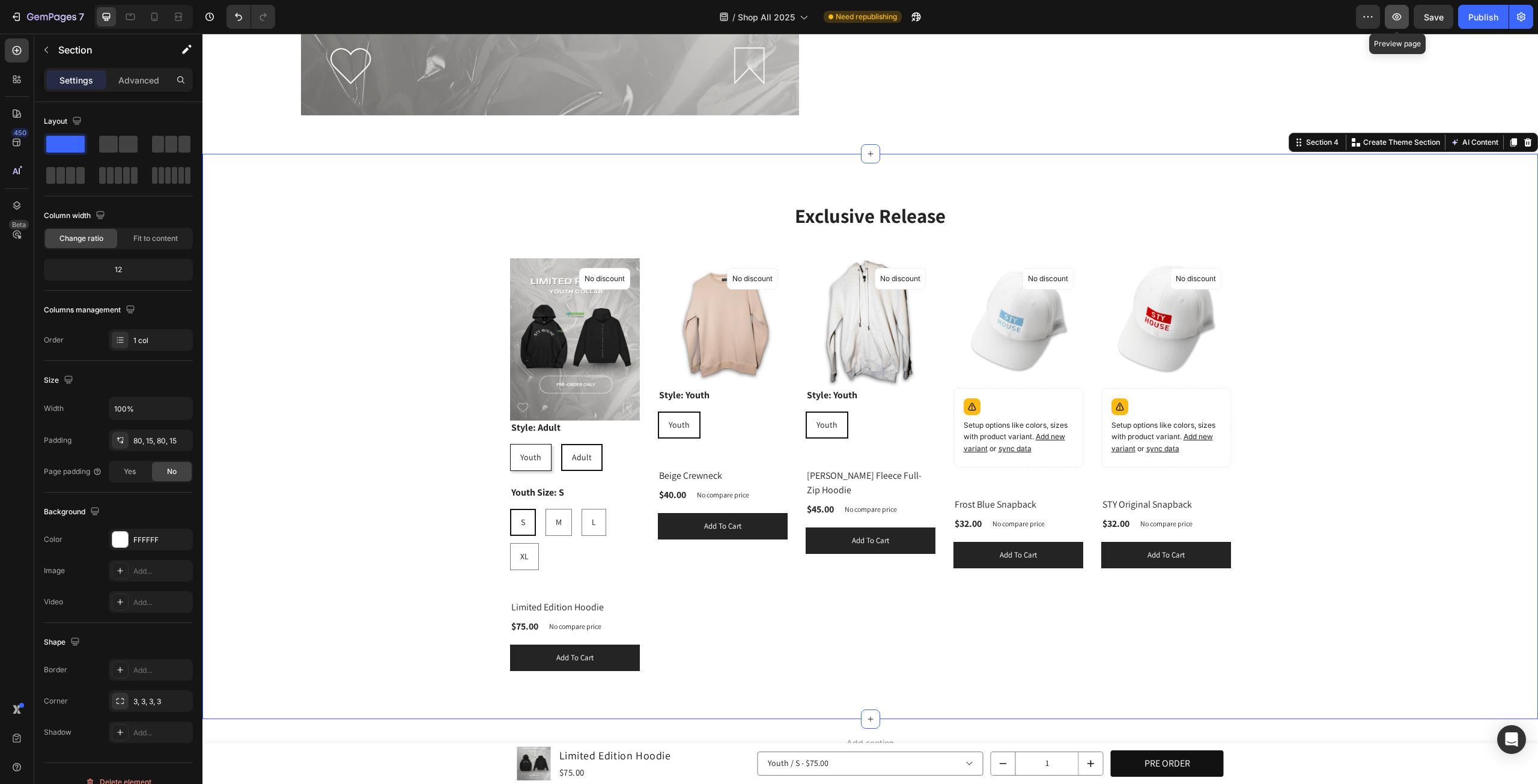
click at [1391, 11] on button "button" at bounding box center [1397, 16] width 24 height 24
click at [1441, 23] on button "Save" at bounding box center [1433, 16] width 40 height 24
click at [607, 489] on div "Youth Size: S S S S M M M L L L XL XL XL" at bounding box center [575, 527] width 129 height 85
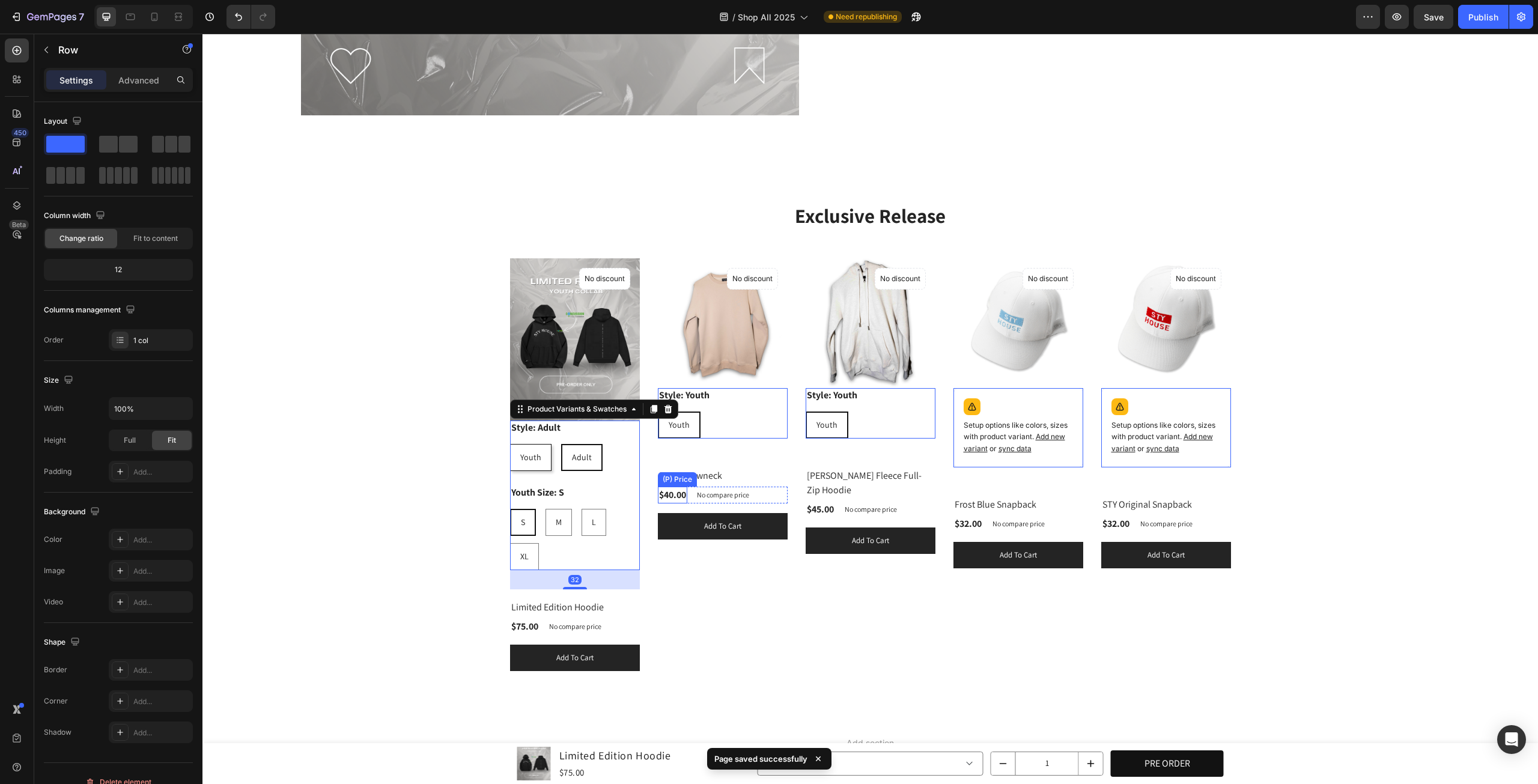
click at [640, 456] on div "(P) Images Style: Youth Youth Youth Youth Product Variants & Swatches 0 No disc…" at bounding box center [575, 464] width 129 height 412
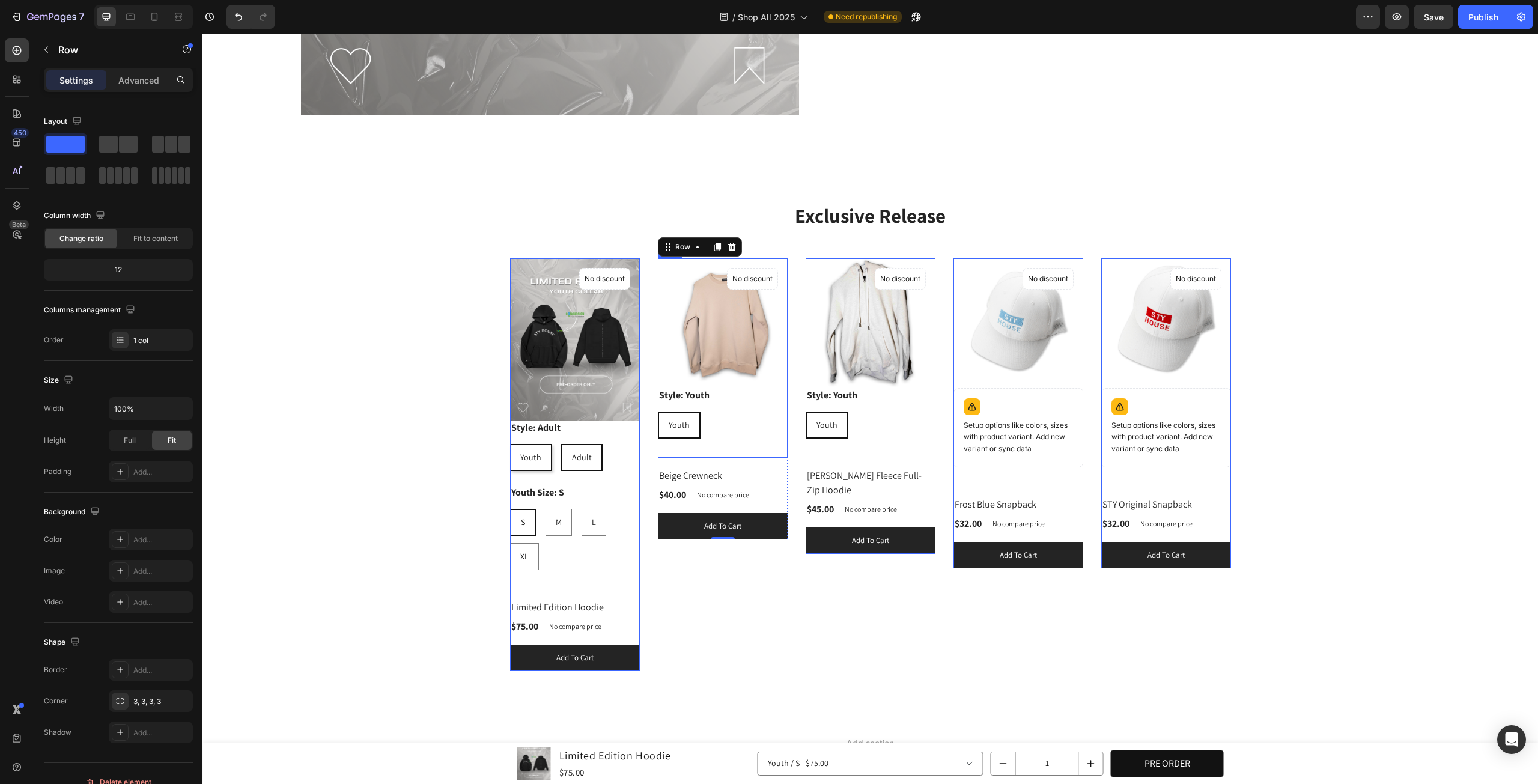
click at [640, 441] on div "(P) Images Style: Youth Youth Youth Youth Product Variants & Swatches No discou…" at bounding box center [575, 423] width 129 height 331
click at [582, 526] on div "L" at bounding box center [593, 522] width 23 height 25
click at [582, 509] on input "L L L" at bounding box center [581, 508] width 1 height 1
radio input "true"
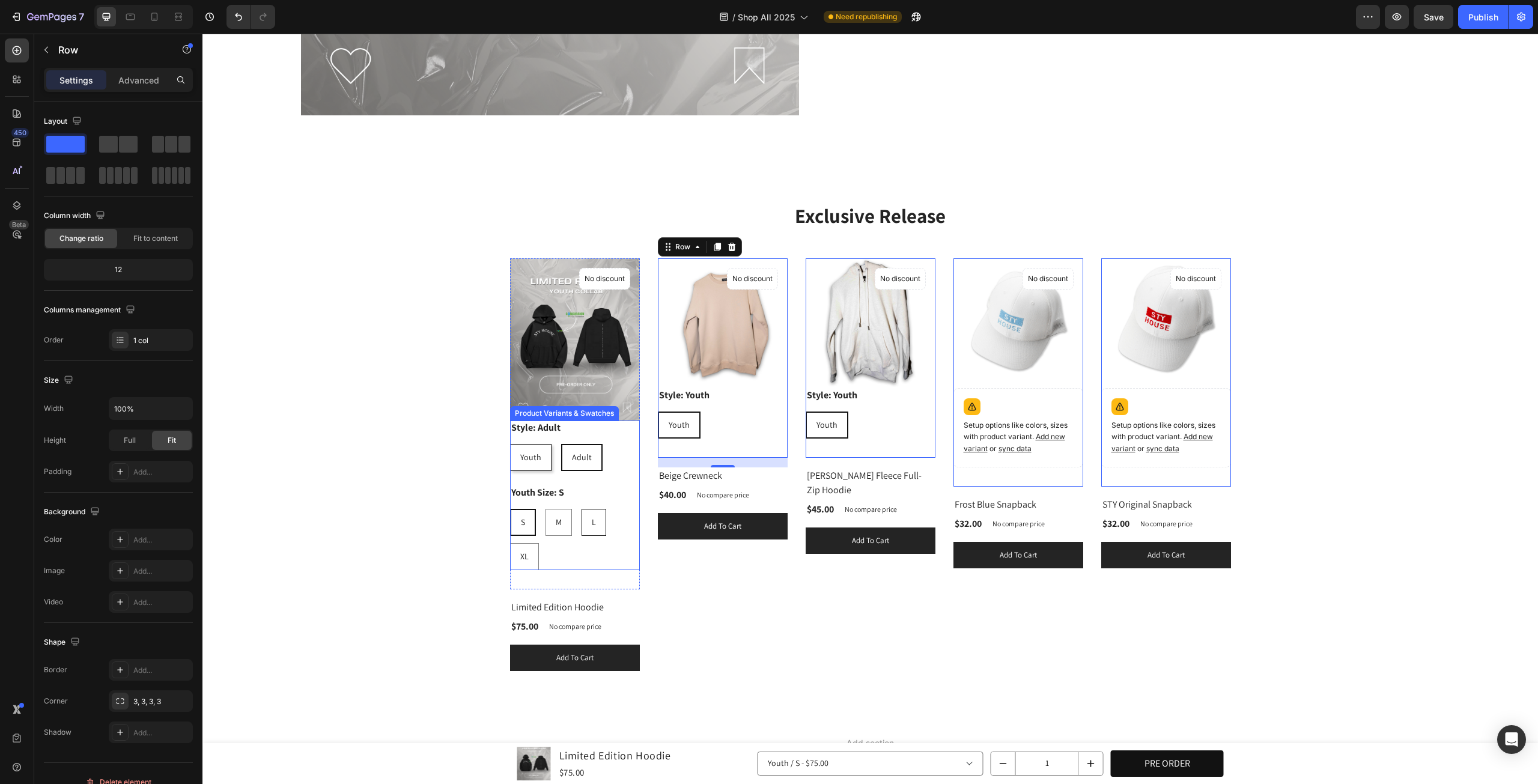
radio input "false"
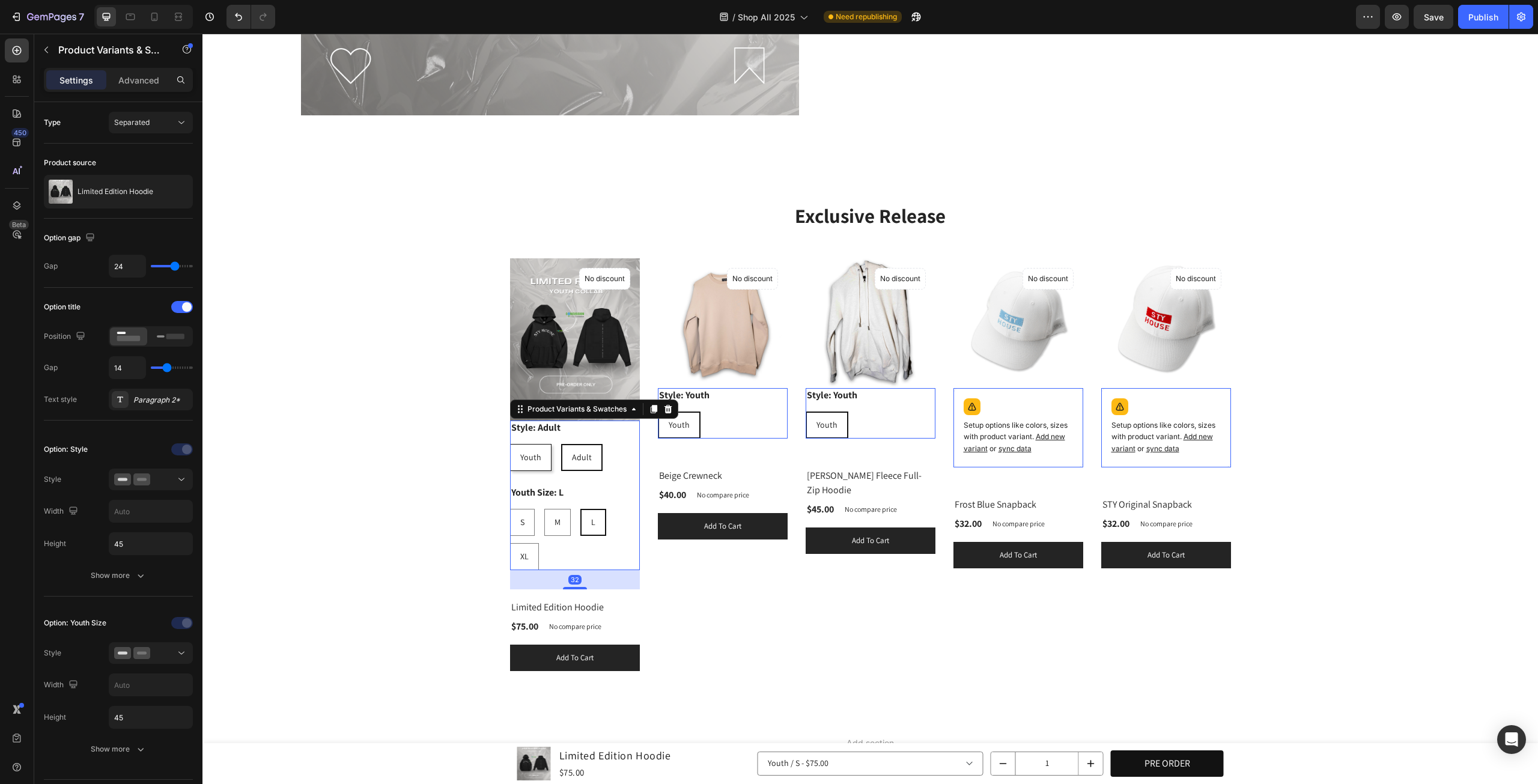
click at [570, 535] on div "S S S M M M L L L XL XL XL" at bounding box center [575, 539] width 129 height 61
click at [557, 518] on div "M" at bounding box center [558, 522] width 25 height 25
click at [544, 509] on input "M M M" at bounding box center [544, 508] width 1 height 1
radio input "false"
click at [510, 510] on div "S" at bounding box center [522, 522] width 23 height 25
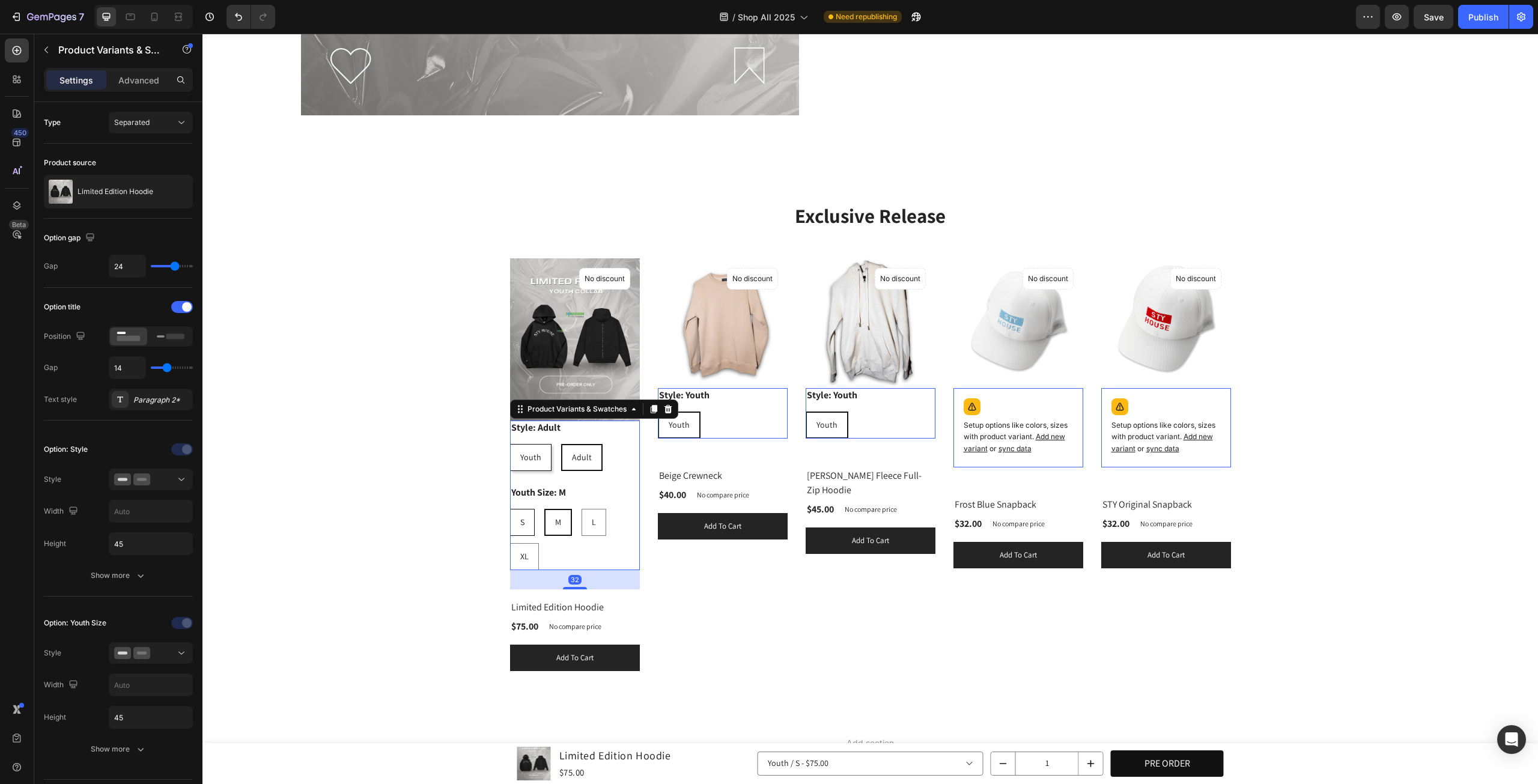
click at [510, 509] on input "S S S" at bounding box center [510, 508] width 1 height 1
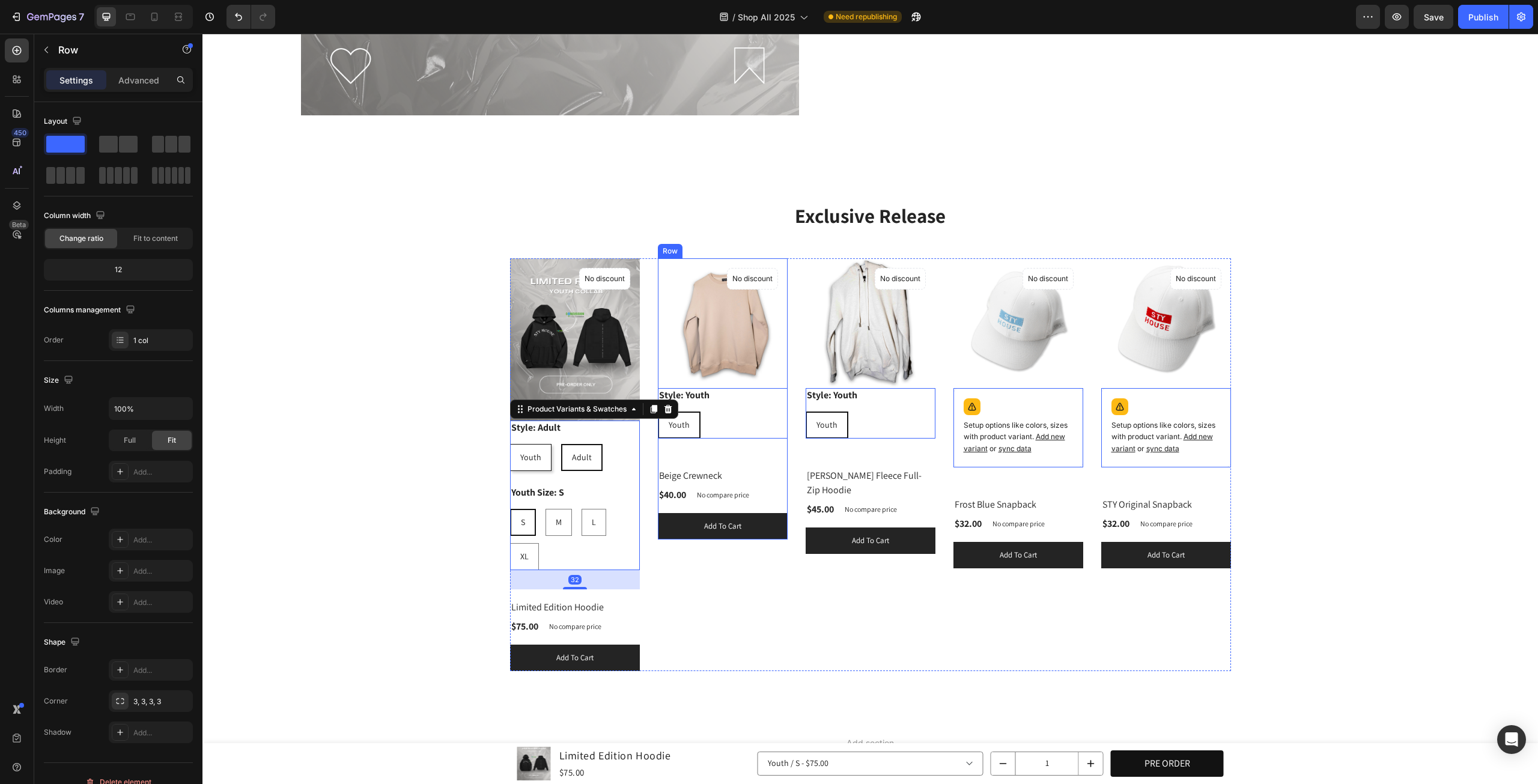
click at [640, 447] on div "(P) Images Style: Youth Youth Youth Youth Product Variants & Swatches 0 No disc…" at bounding box center [575, 423] width 129 height 331
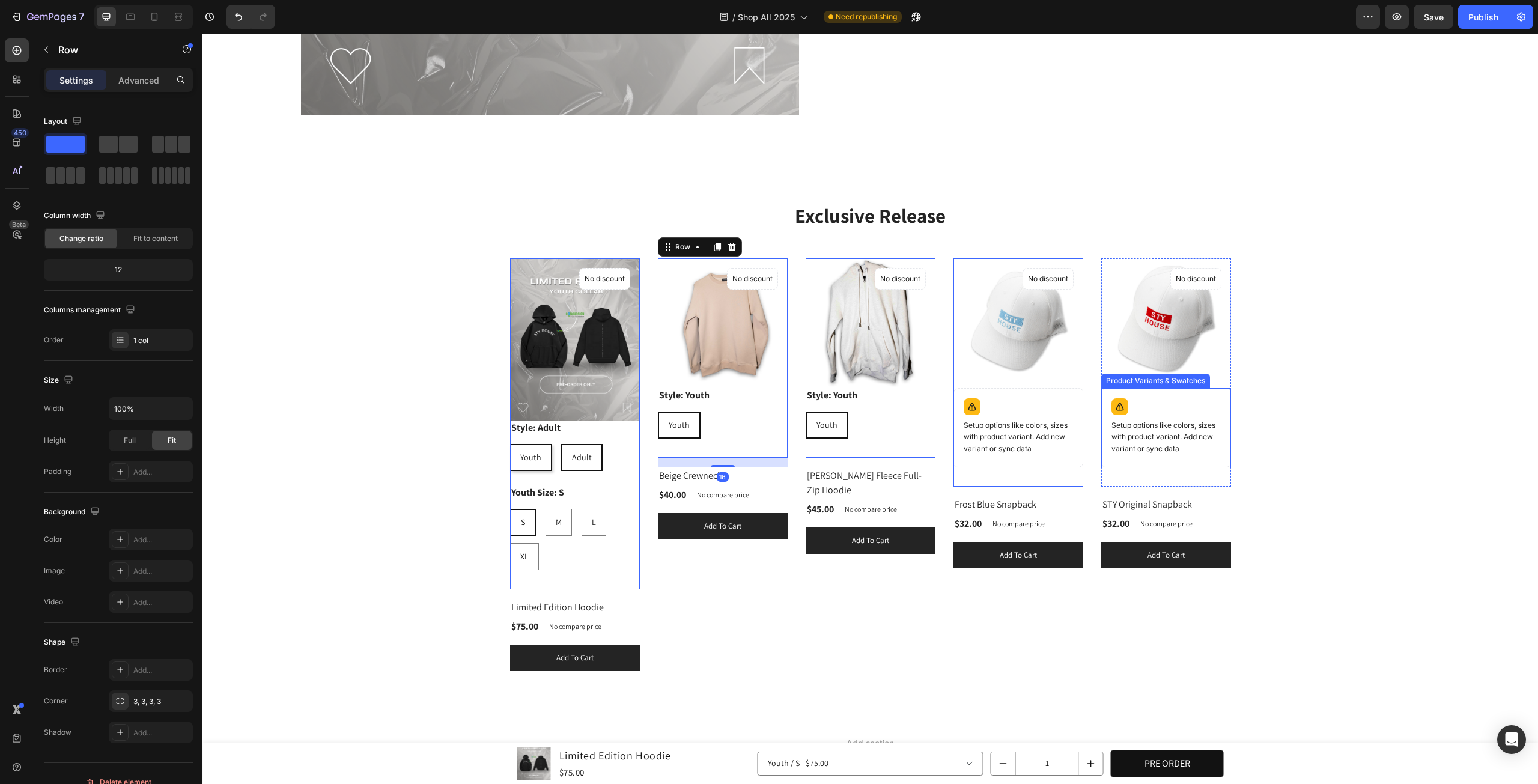
click at [1353, 399] on div "Exclusive Release Heading Row (P) Images Style: Adult Youth Youth Youth Adult A…" at bounding box center [870, 436] width 1318 height 469
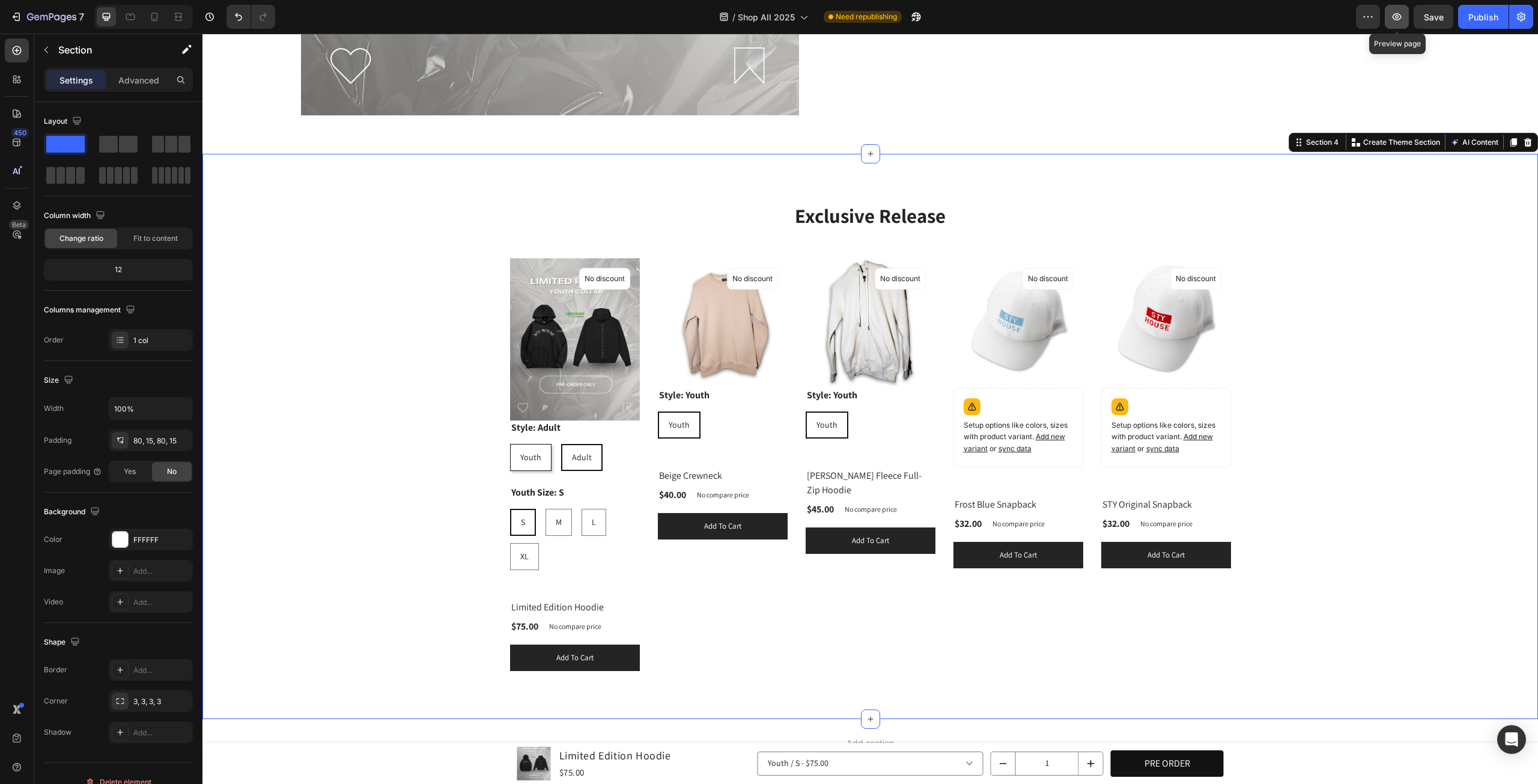
click at [1403, 16] on icon "button" at bounding box center [1397, 16] width 12 height 12
click at [675, 428] on div "Youth" at bounding box center [680, 425] width 40 height 25
click at [658, 411] on input "Youth Youth Youth" at bounding box center [657, 411] width 1 height 1
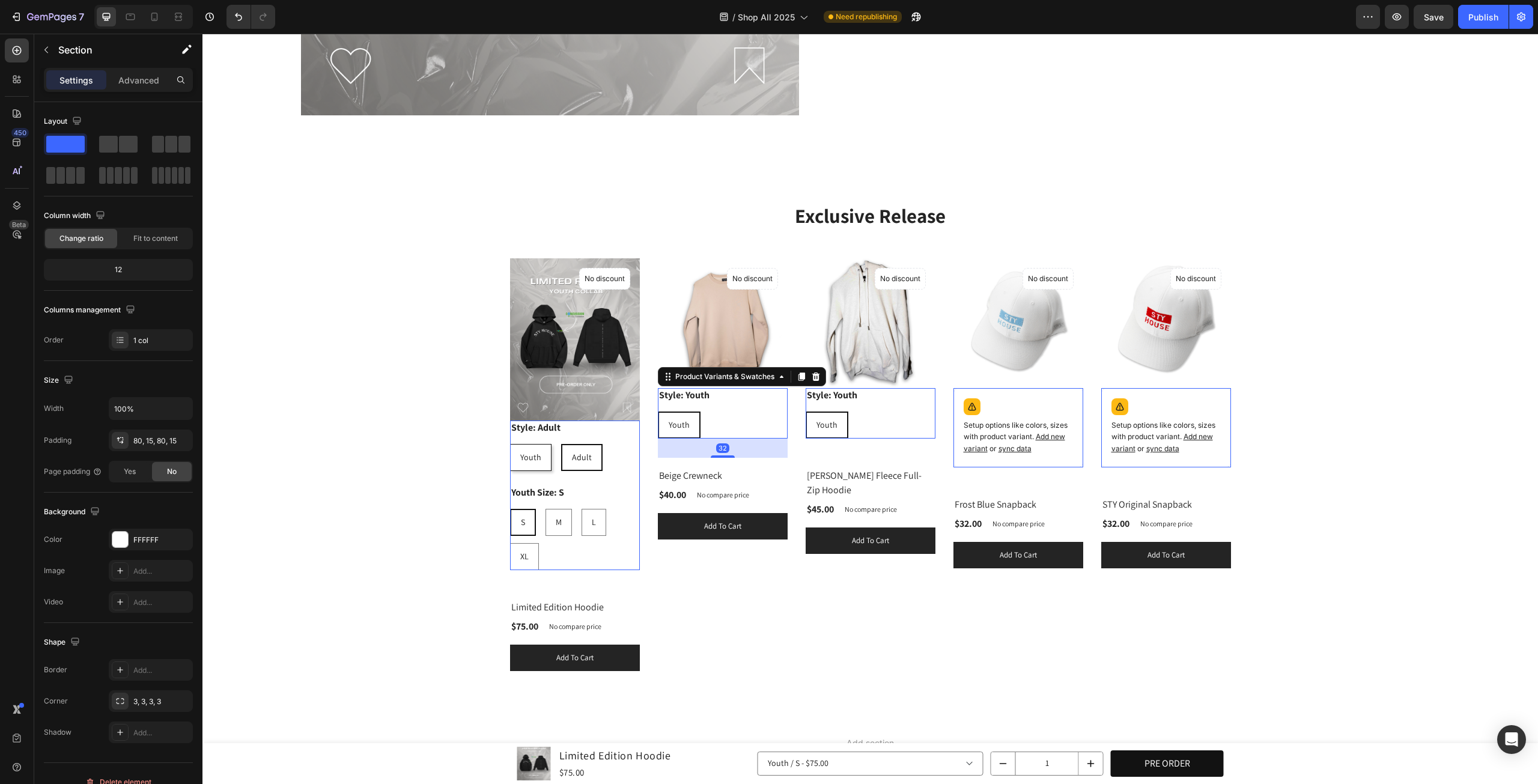
click at [1465, 392] on div "Exclusive Release Heading Row (P) Images Style: Adult Youth Youth Youth Adult A…" at bounding box center [870, 436] width 1318 height 469
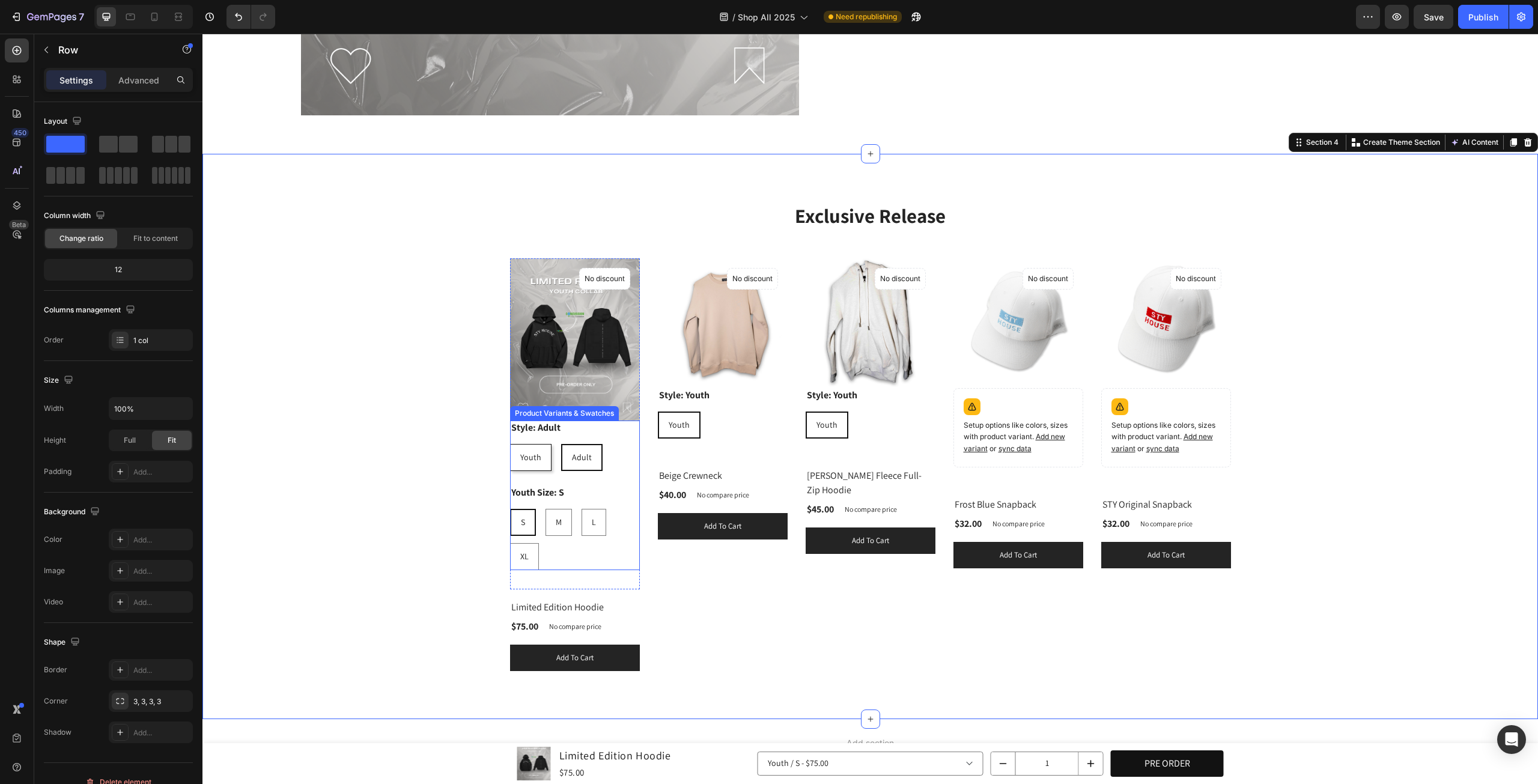
click at [640, 450] on div "(P) Images Style: Youth Youth Youth Youth Product Variants & Swatches No discou…" at bounding box center [575, 423] width 129 height 331
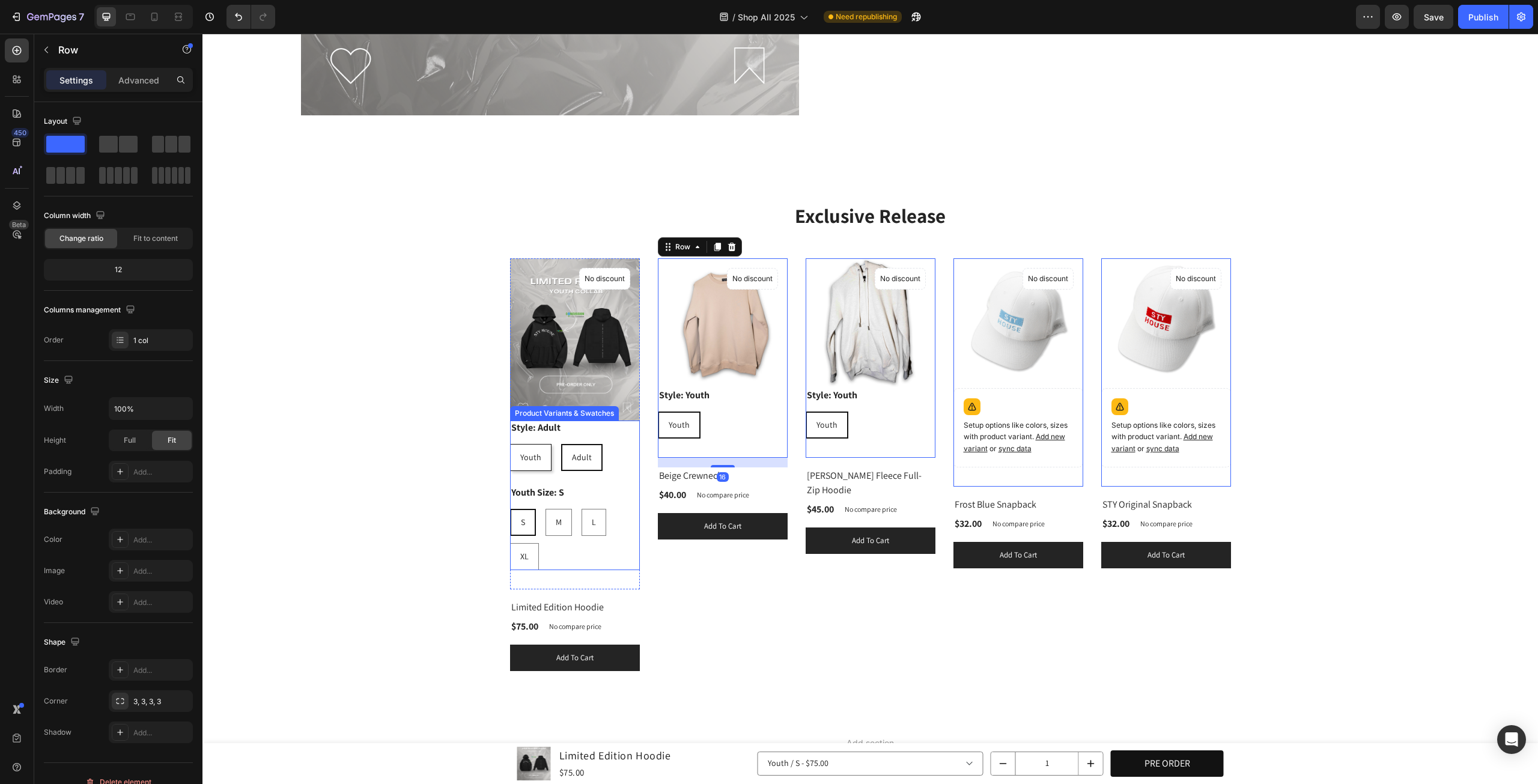
click at [609, 486] on div "Youth Size: S S S S M M M L L L XL XL XL" at bounding box center [575, 527] width 129 height 85
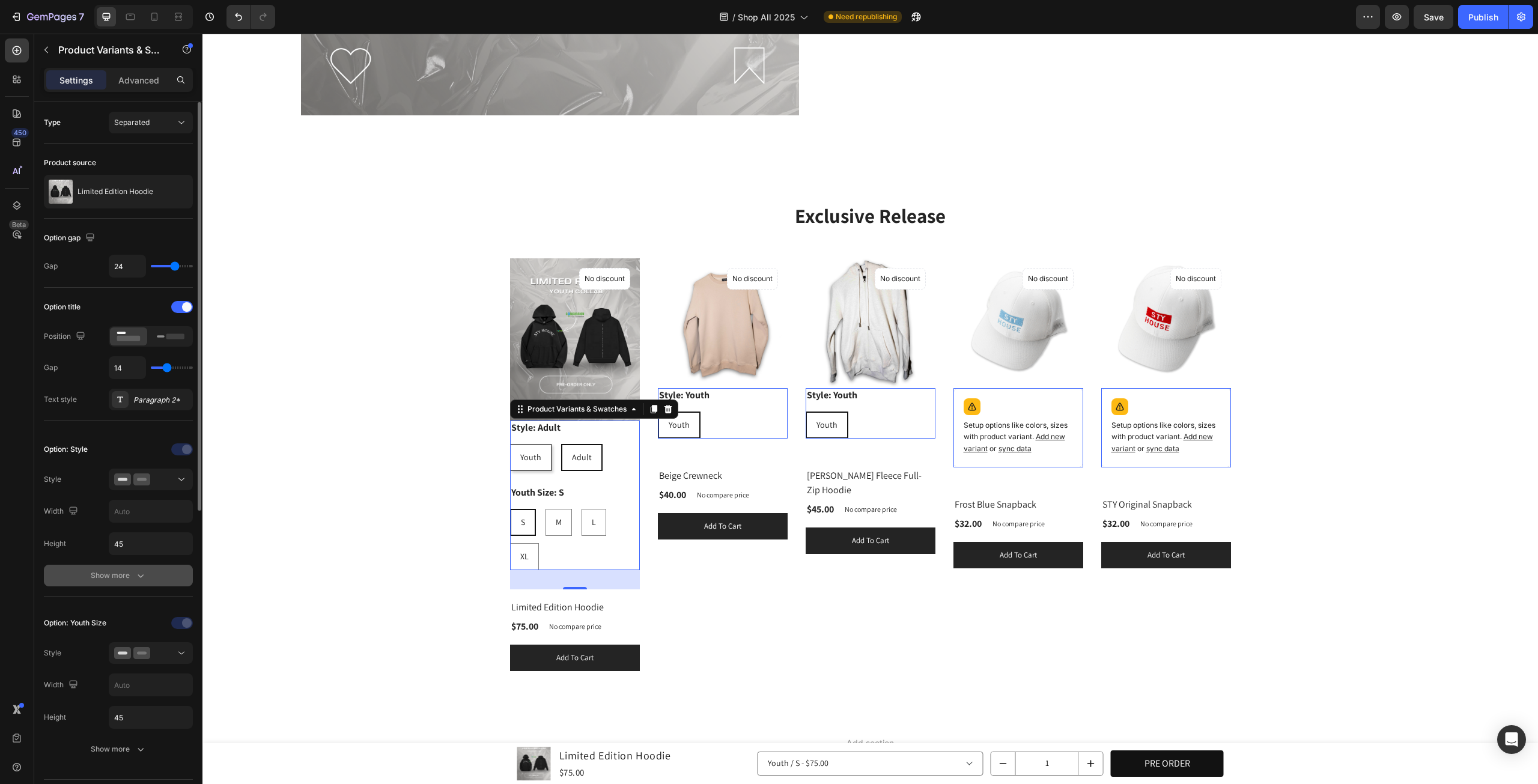
click at [120, 581] on button "Show more" at bounding box center [118, 575] width 149 height 22
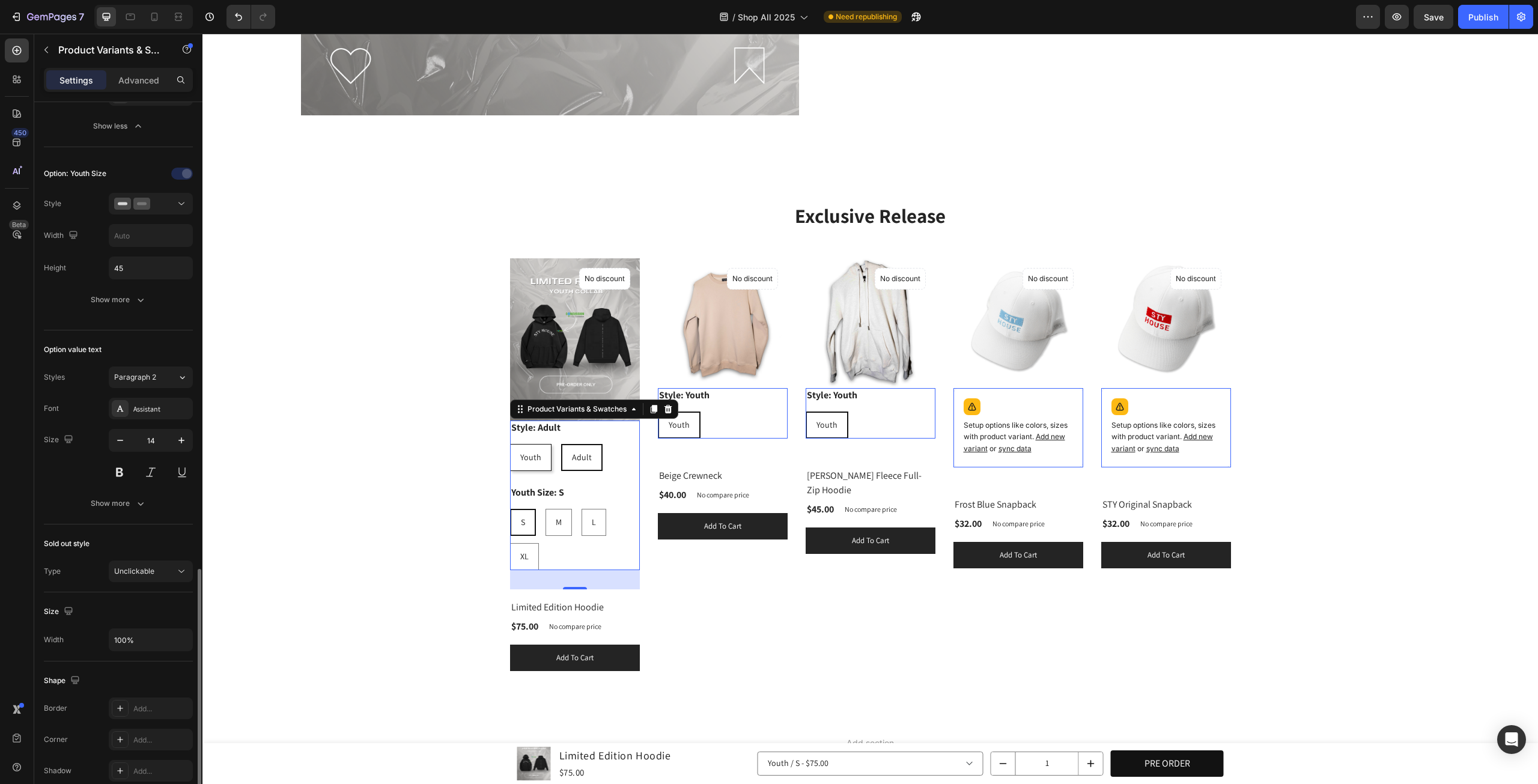
scroll to position [791, 0]
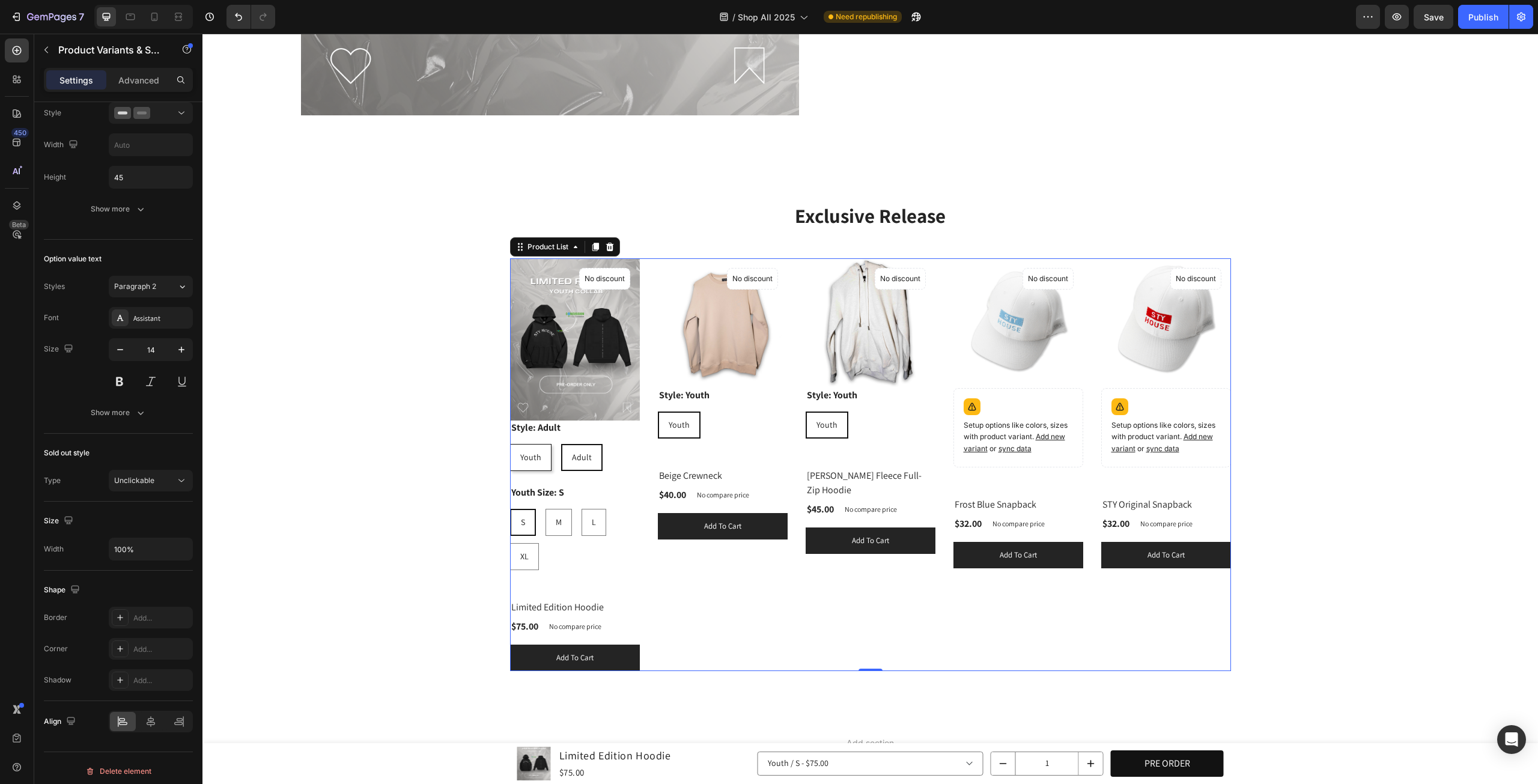
click at [739, 616] on div "(P) Images Style: Youth Youth Youth Youth Product Variants & Swatches No discou…" at bounding box center [722, 464] width 129 height 412
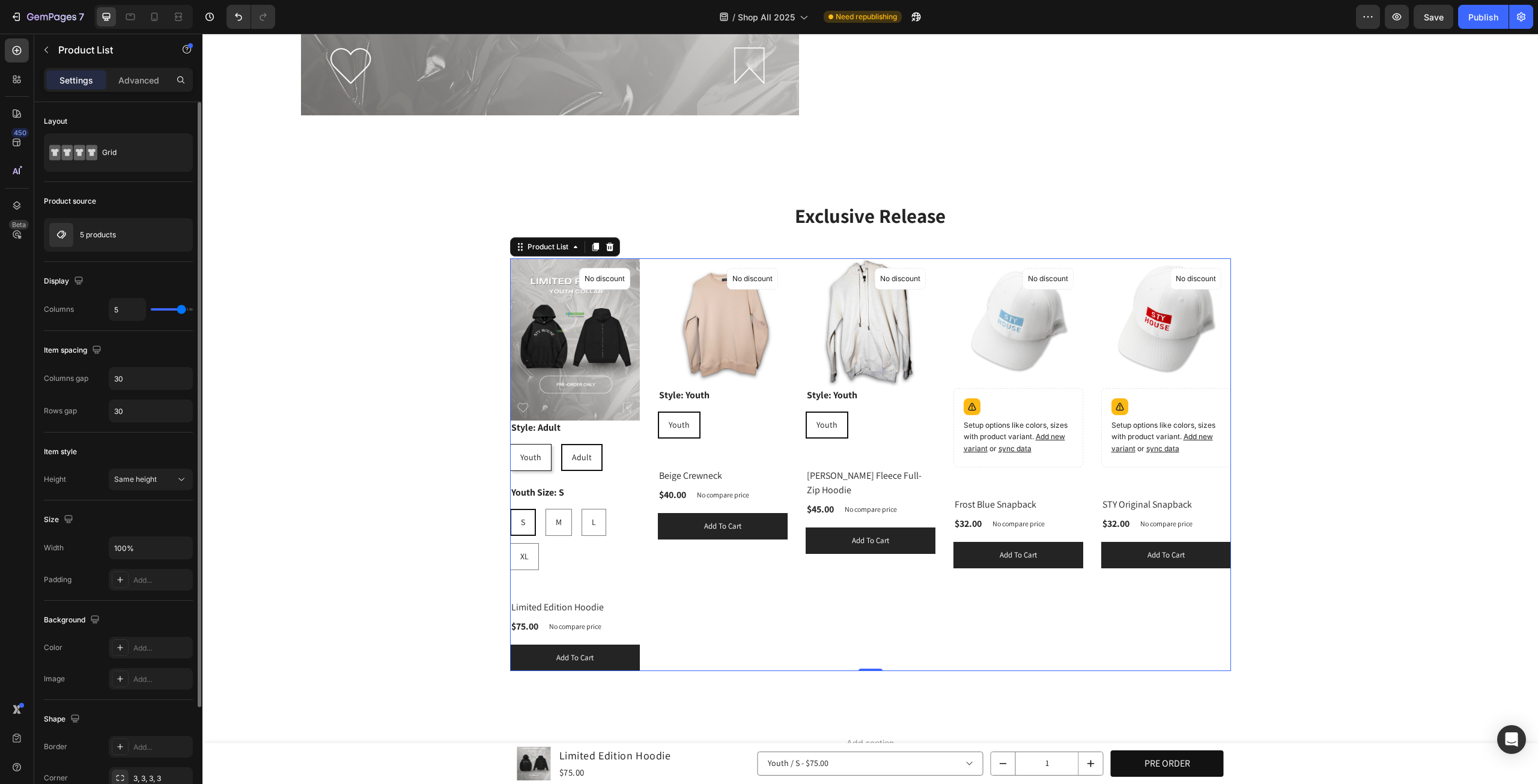
click at [599, 444] on div "Youth Youth Youth Adult Adult Adult" at bounding box center [575, 457] width 129 height 27
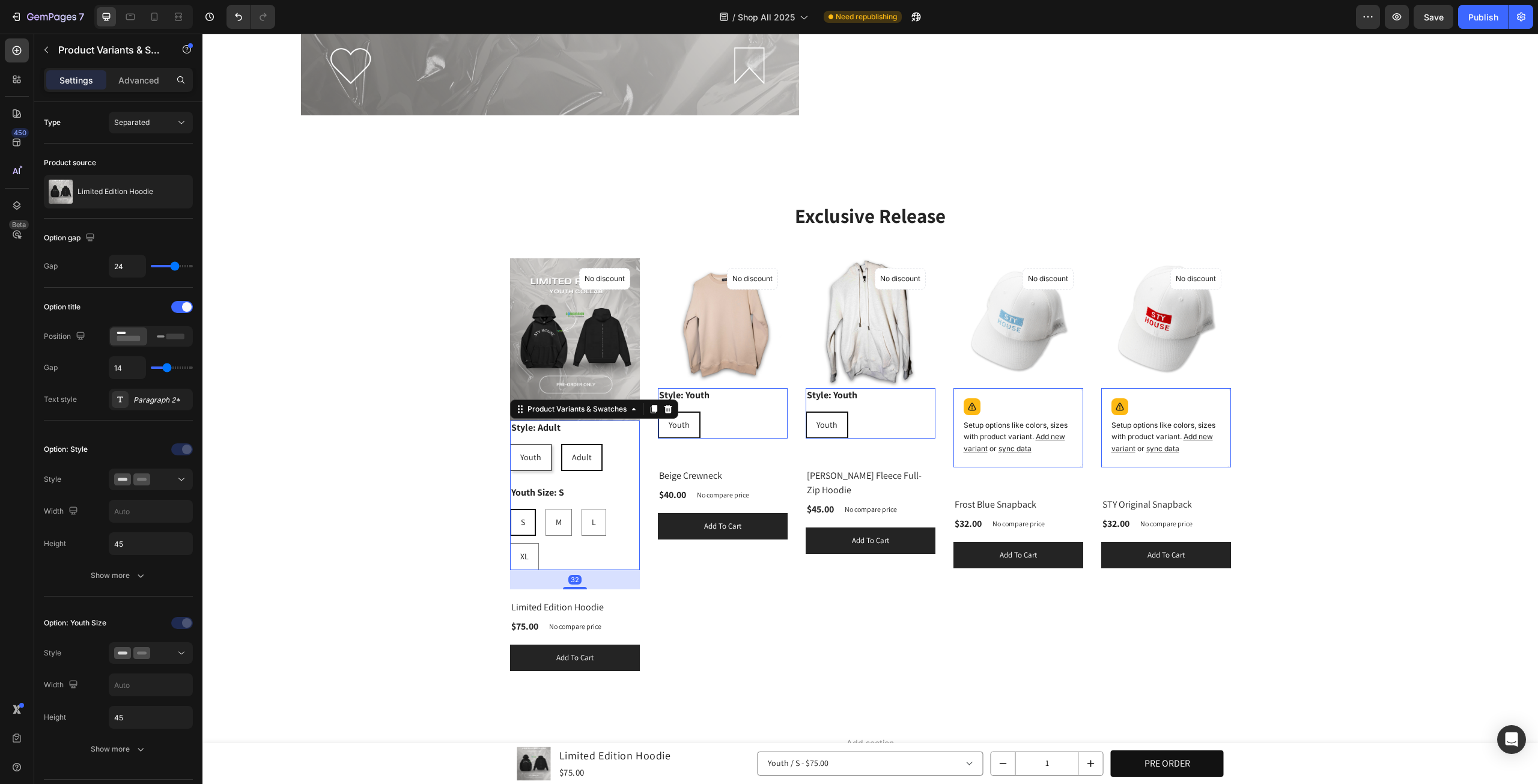
click at [615, 462] on div "Youth Youth Youth Adult Adult Adult" at bounding box center [575, 457] width 129 height 27
click at [614, 456] on div "Youth Youth Youth Adult Adult Adult" at bounding box center [575, 457] width 129 height 27
click at [650, 405] on icon at bounding box center [653, 409] width 7 height 8
radio input "false"
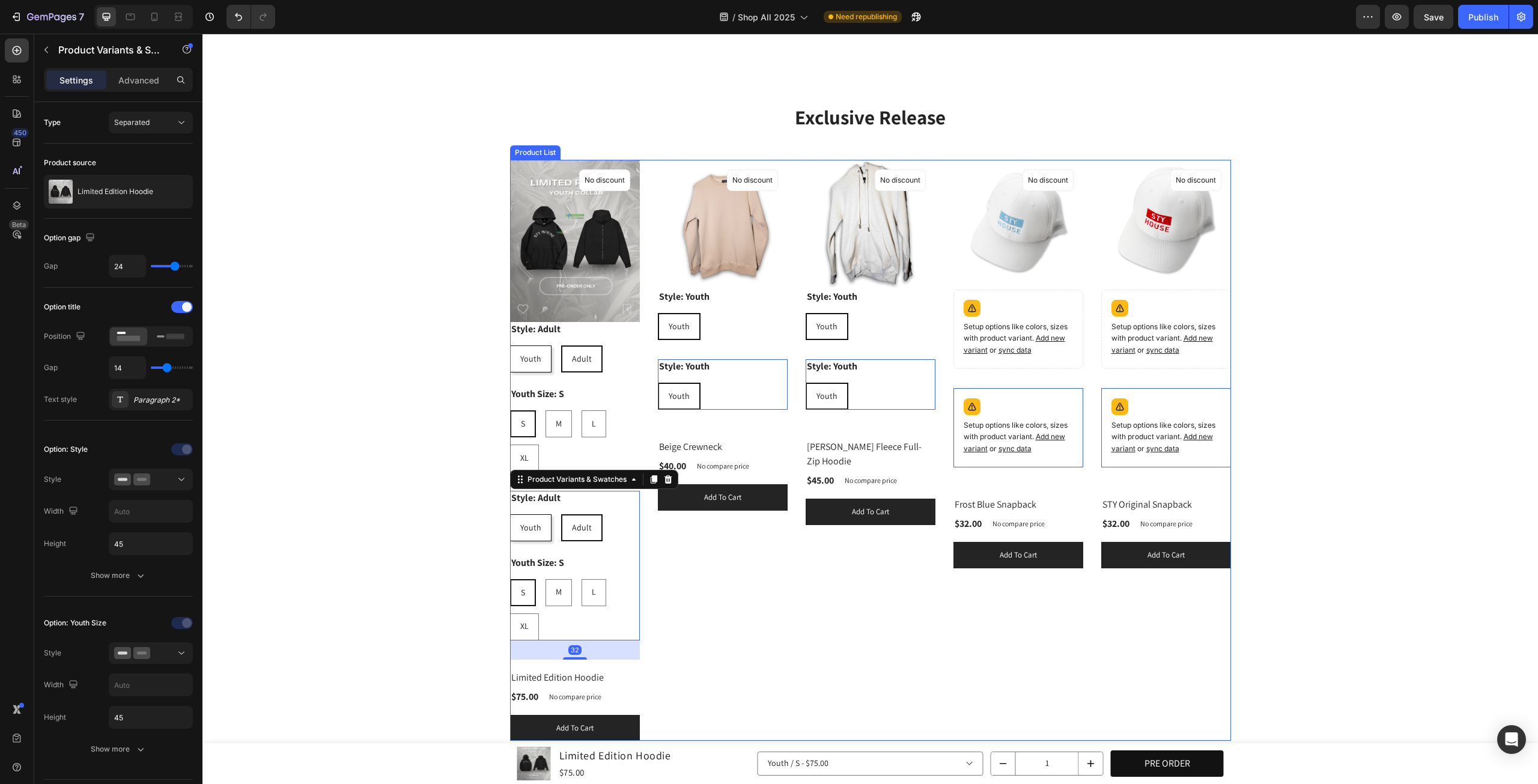
scroll to position [1307, 0]
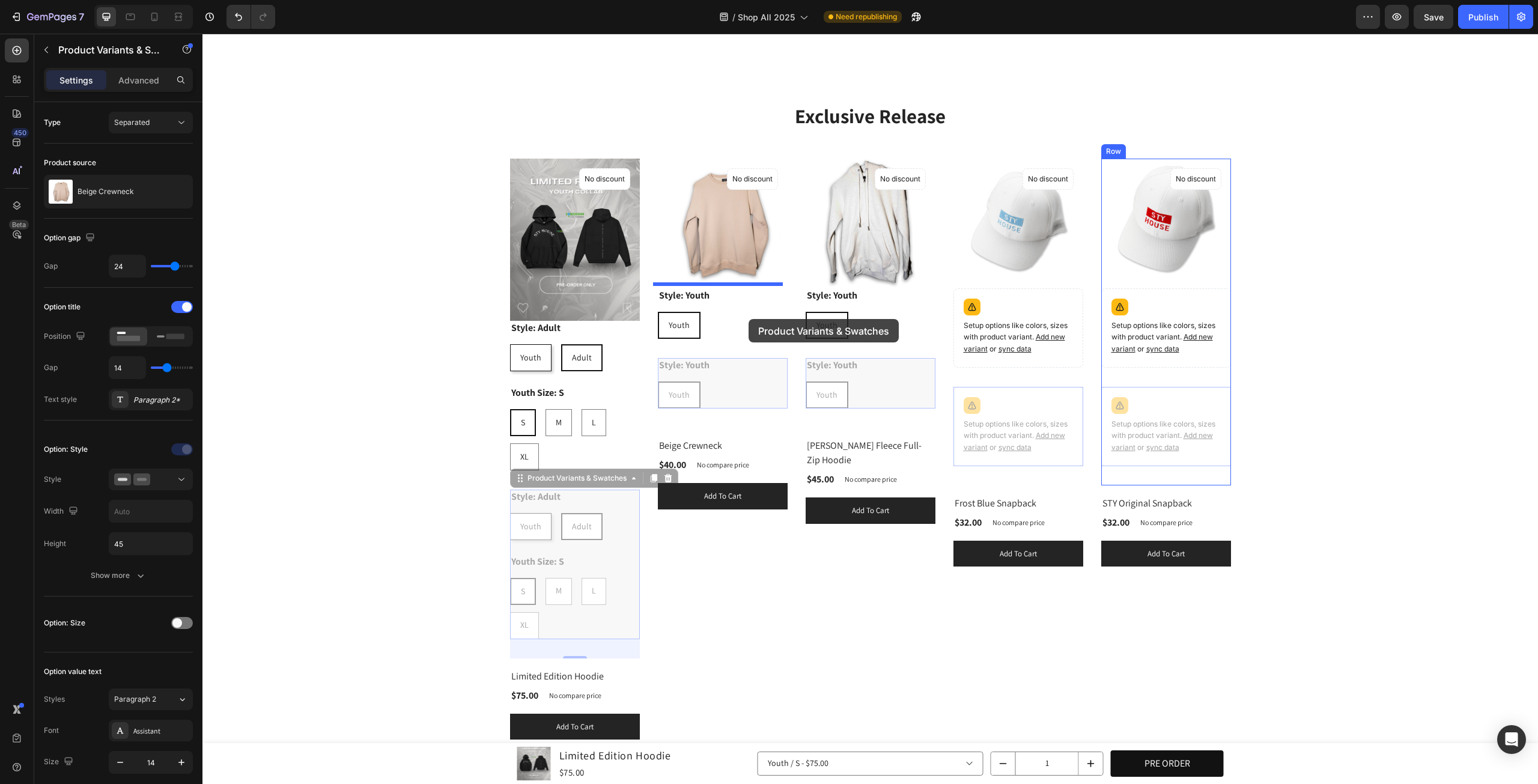
drag, startPoint x: 615, startPoint y: 499, endPoint x: 748, endPoint y: 319, distance: 223.8
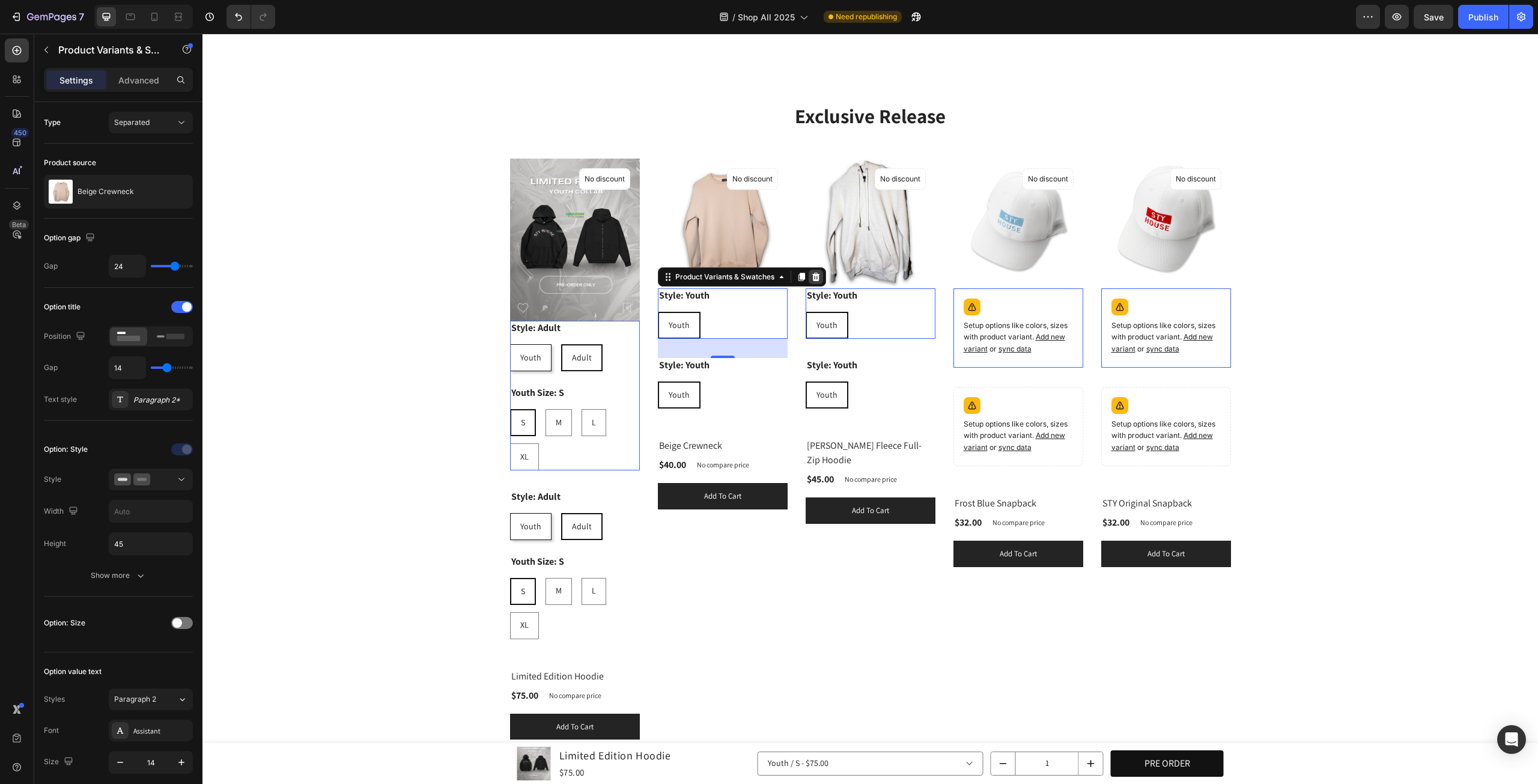
click at [203, 34] on icon at bounding box center [203, 34] width 0 height 0
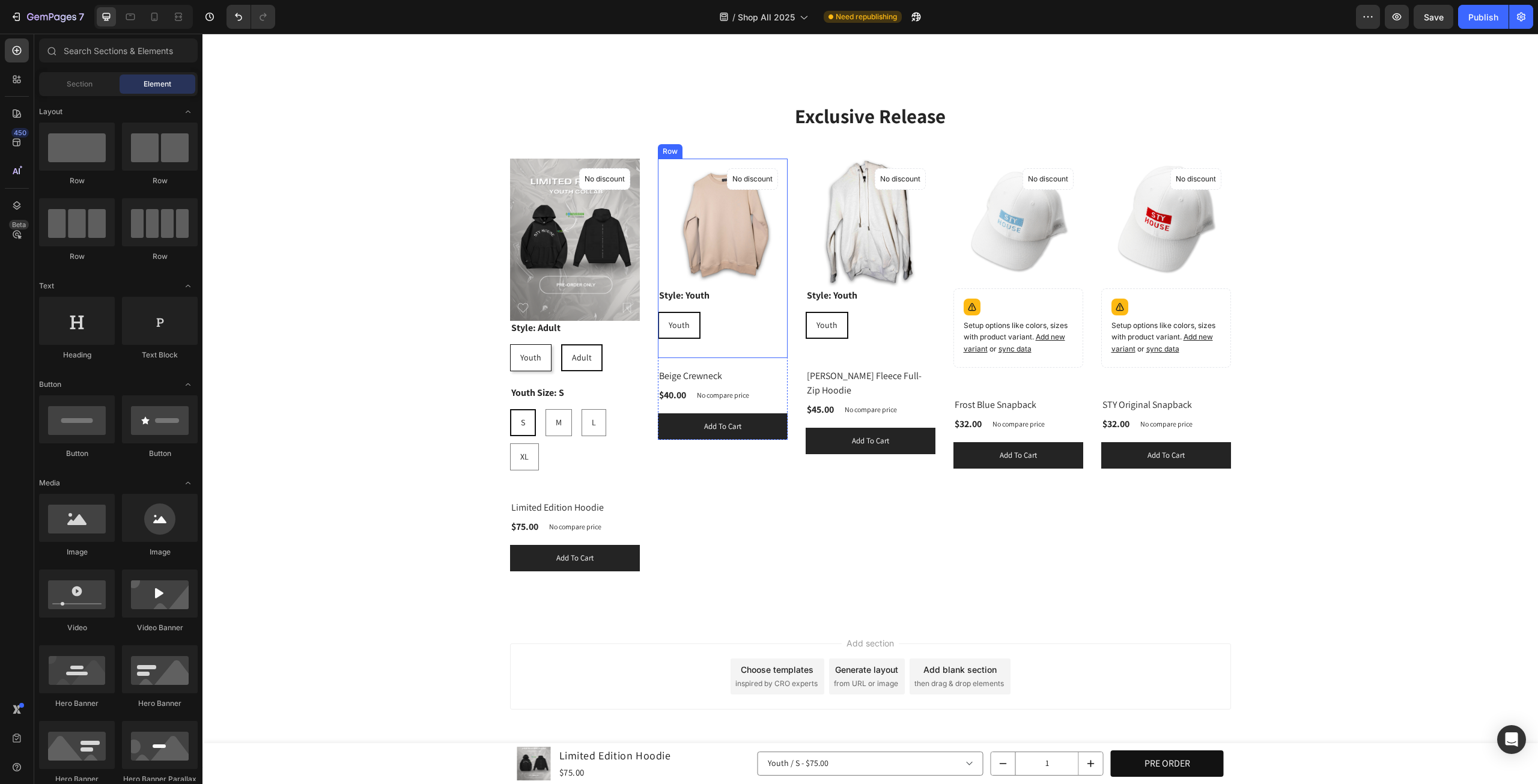
click at [640, 340] on div "(P) Images Style: Youth Youth Youth Youth Product Variants & Swatches No discou…" at bounding box center [575, 324] width 129 height 331
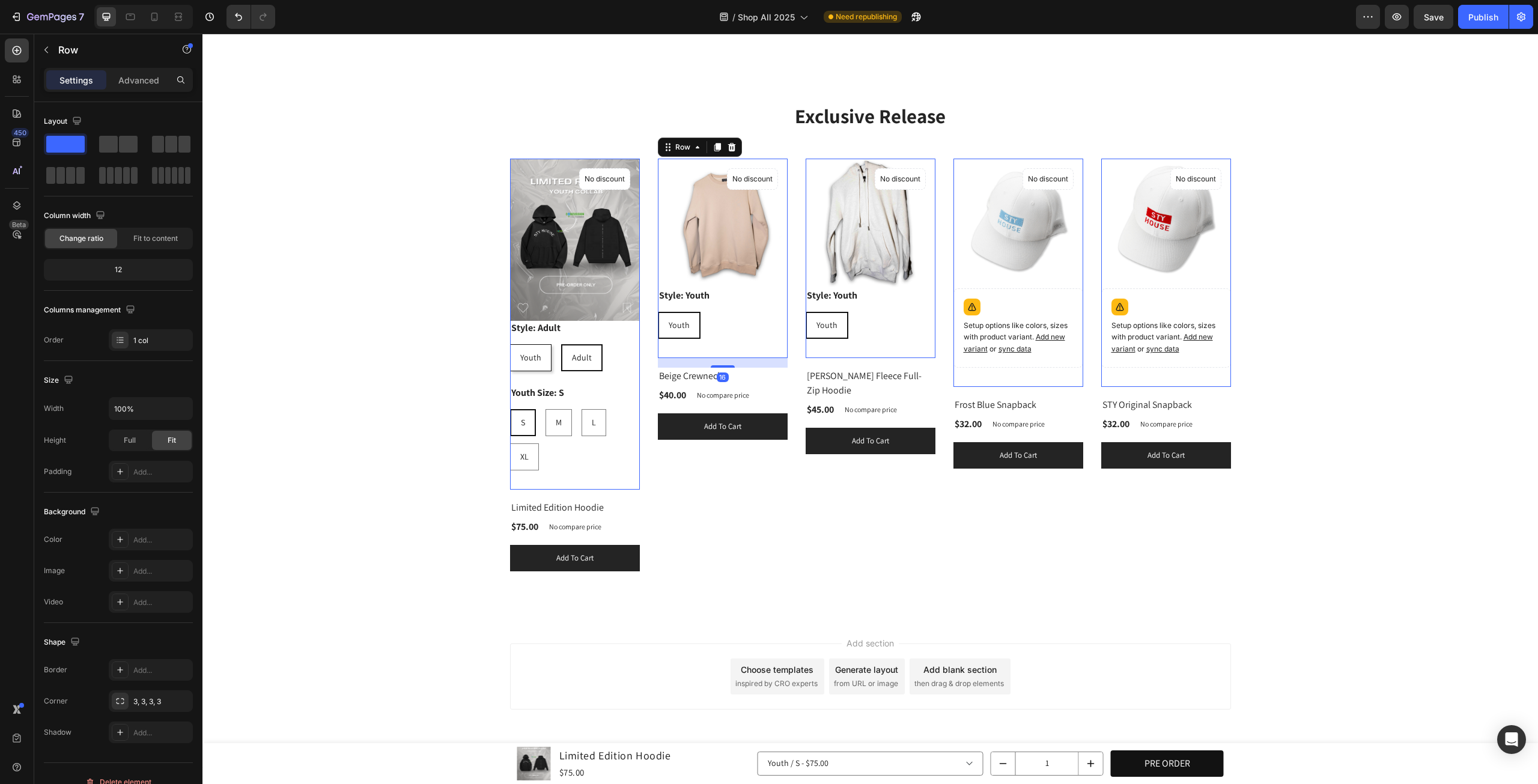
click at [640, 321] on div "Style: Youth Youth Youth Youth" at bounding box center [575, 346] width 129 height 50
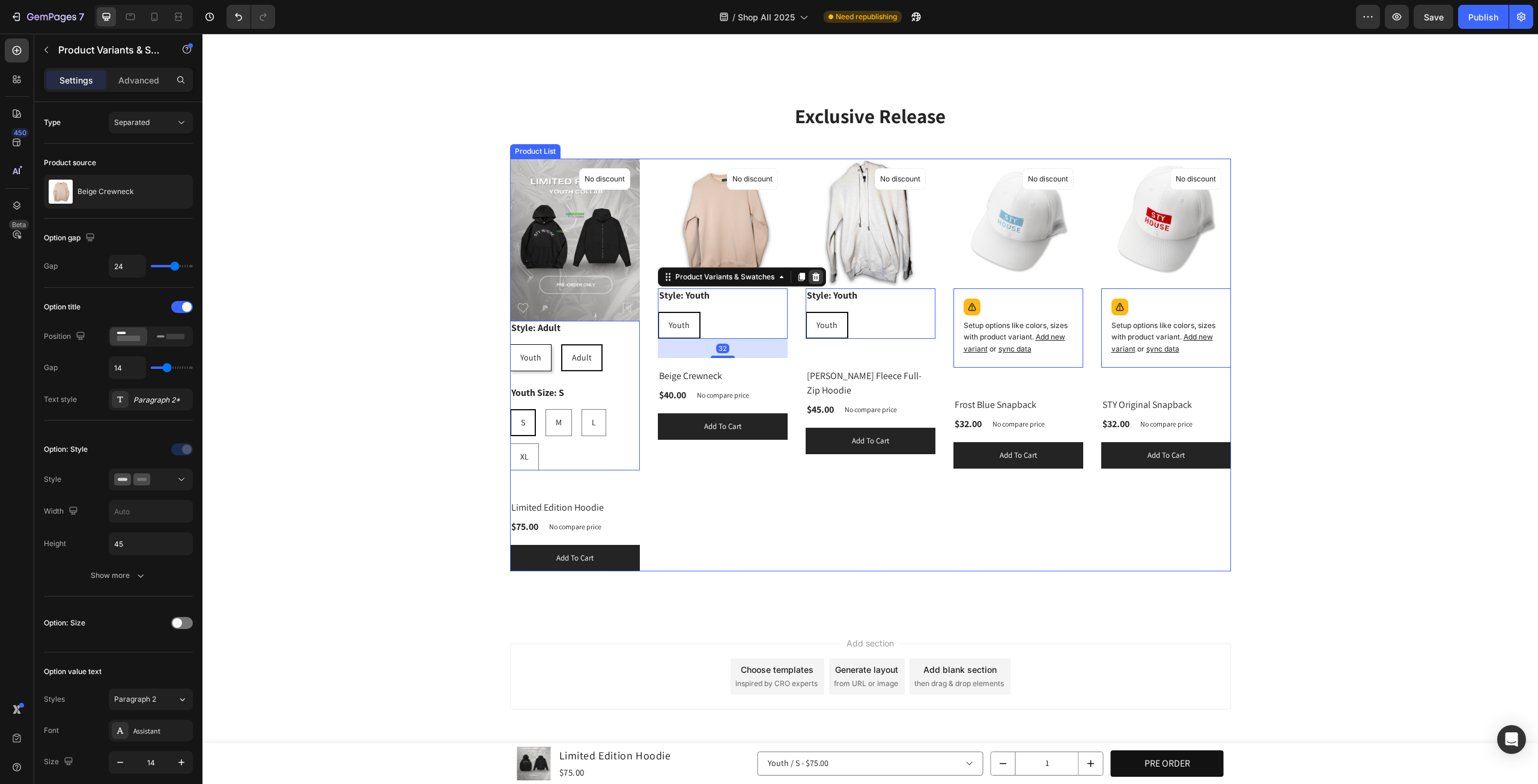
click at [203, 34] on icon at bounding box center [203, 34] width 0 height 0
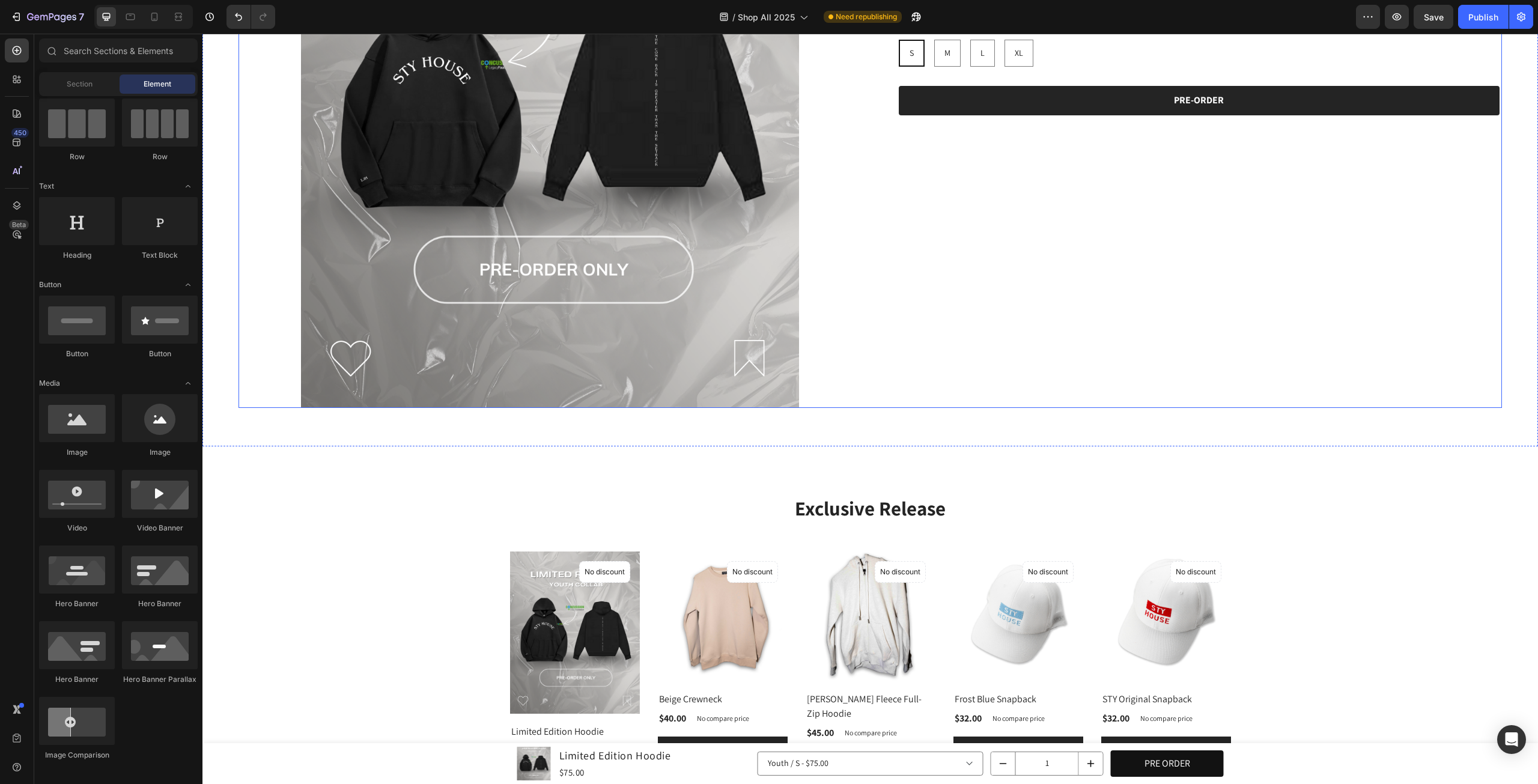
scroll to position [239, 0]
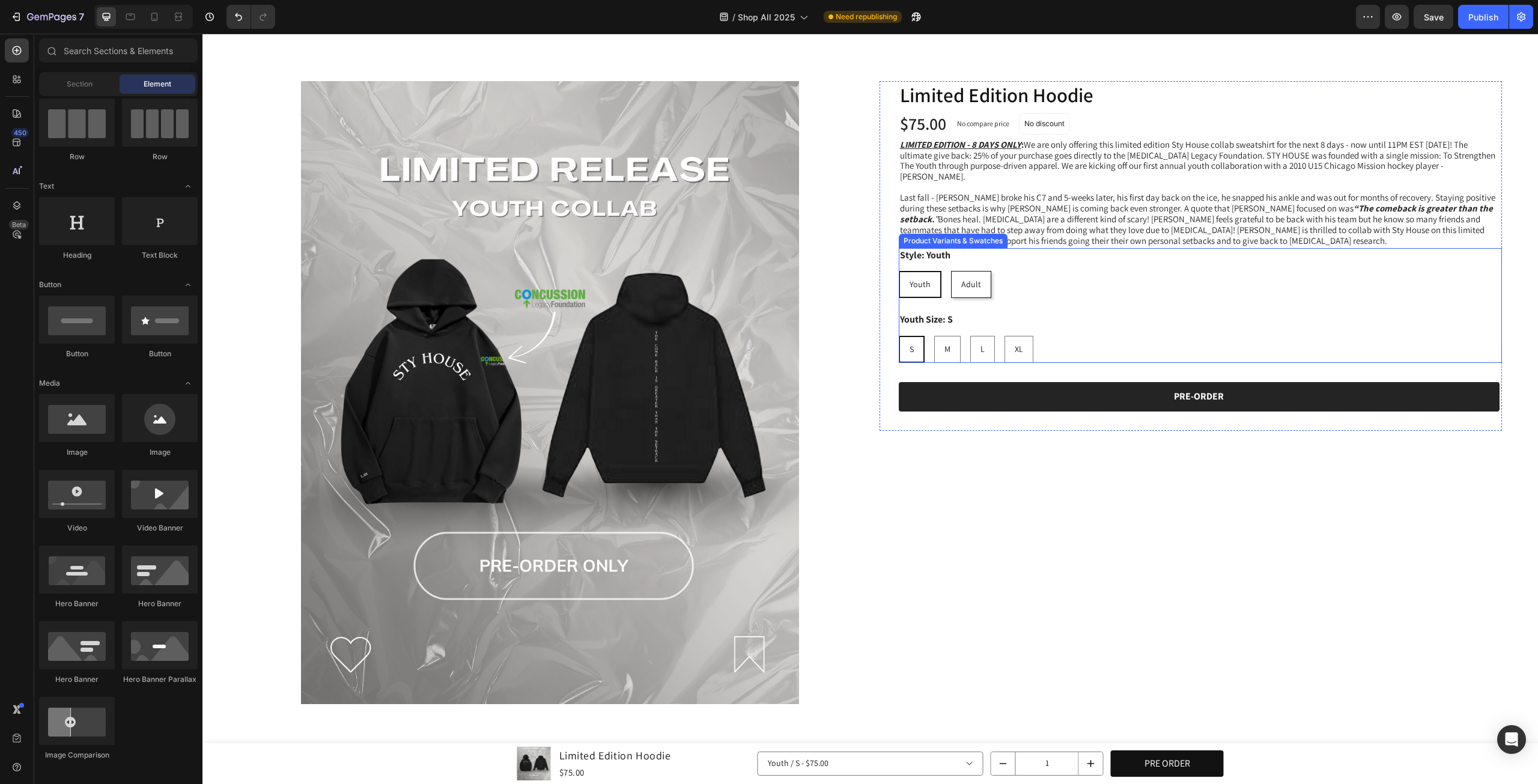
click at [1090, 316] on div "Youth Size: S S S S M M M L L L XL XL XL" at bounding box center [1200, 337] width 604 height 50
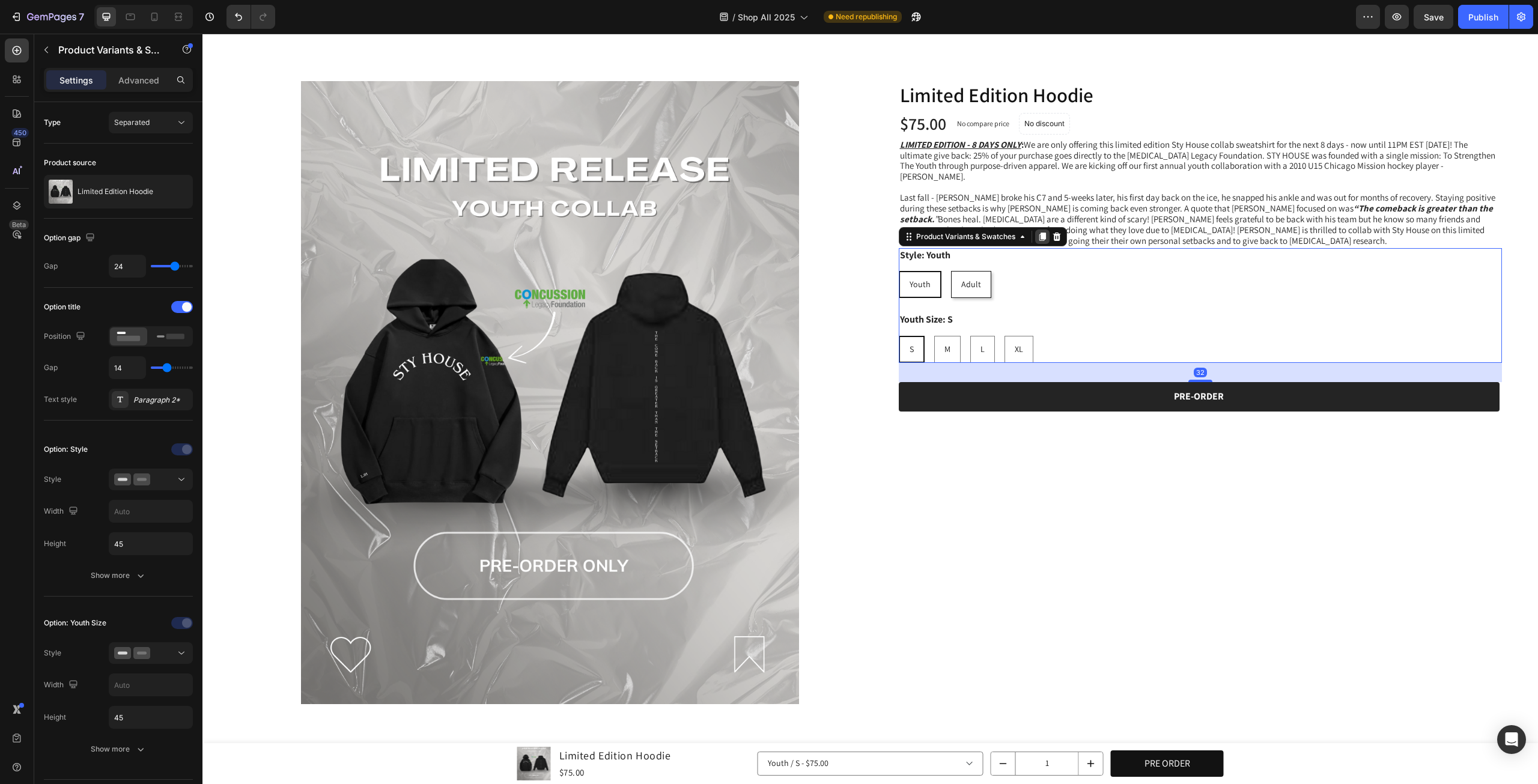
click at [1039, 233] on icon at bounding box center [1042, 236] width 7 height 8
radio input "false"
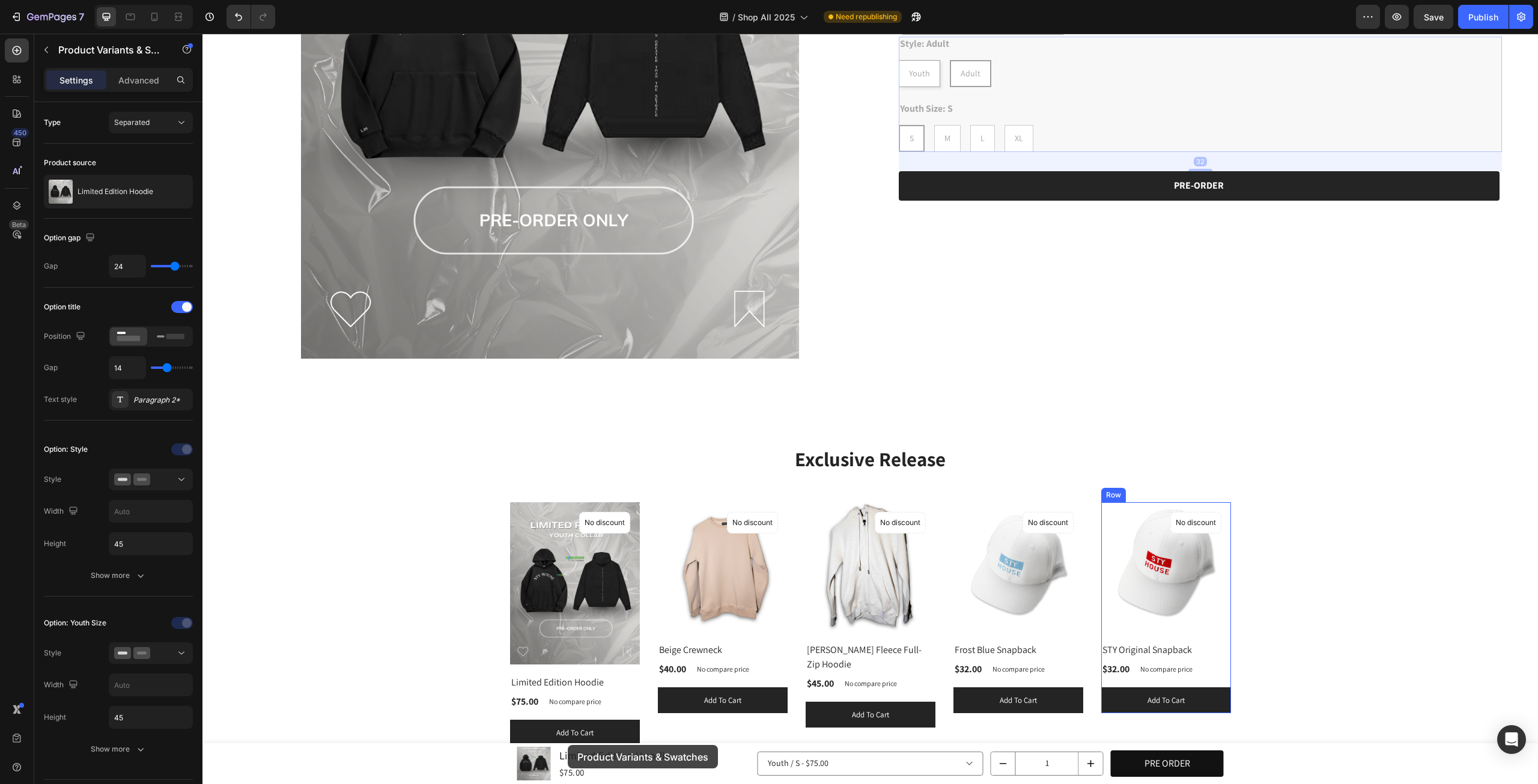
scroll to position [610, 0]
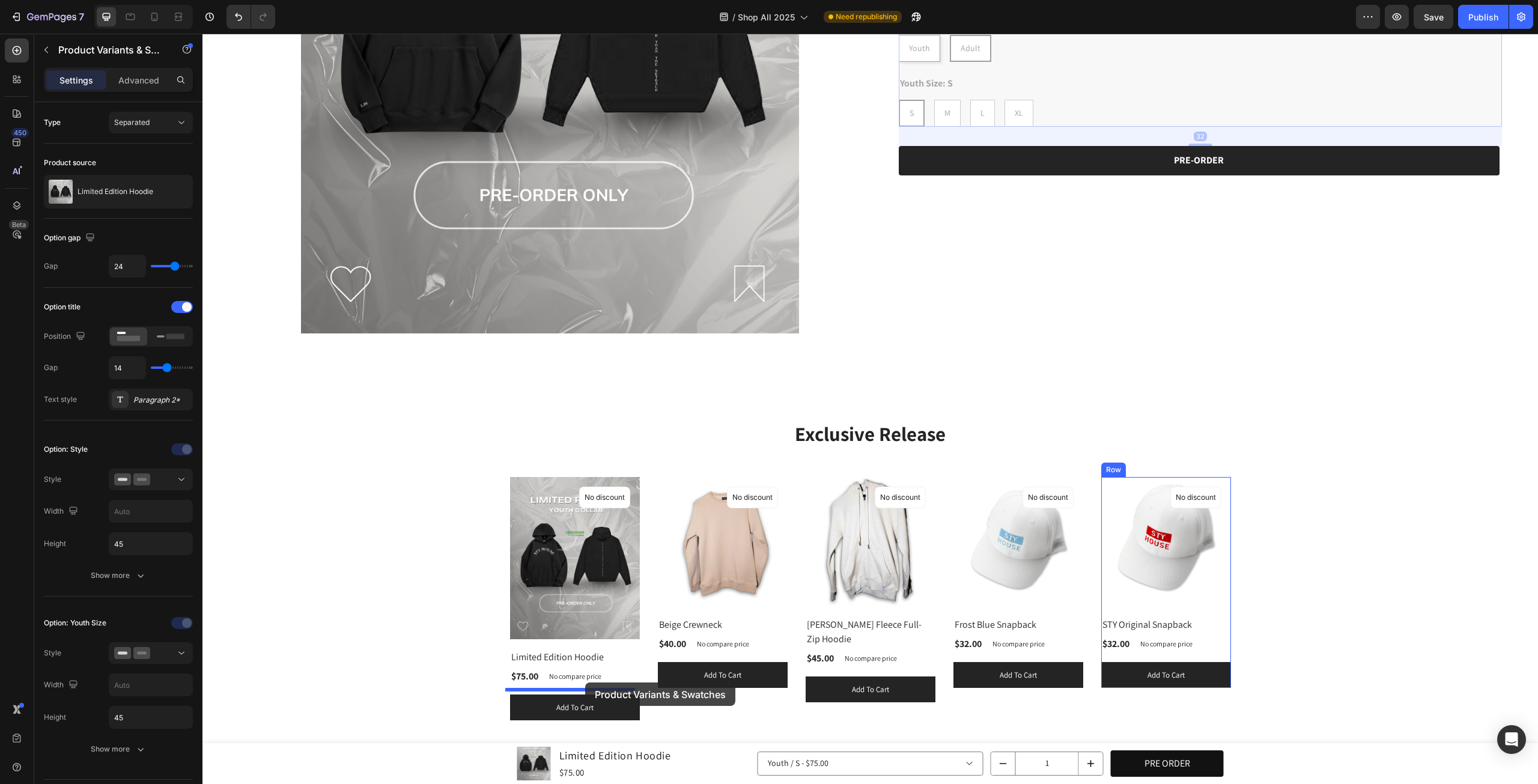
drag, startPoint x: 905, startPoint y: 64, endPoint x: 585, endPoint y: 682, distance: 695.9
radio input "false"
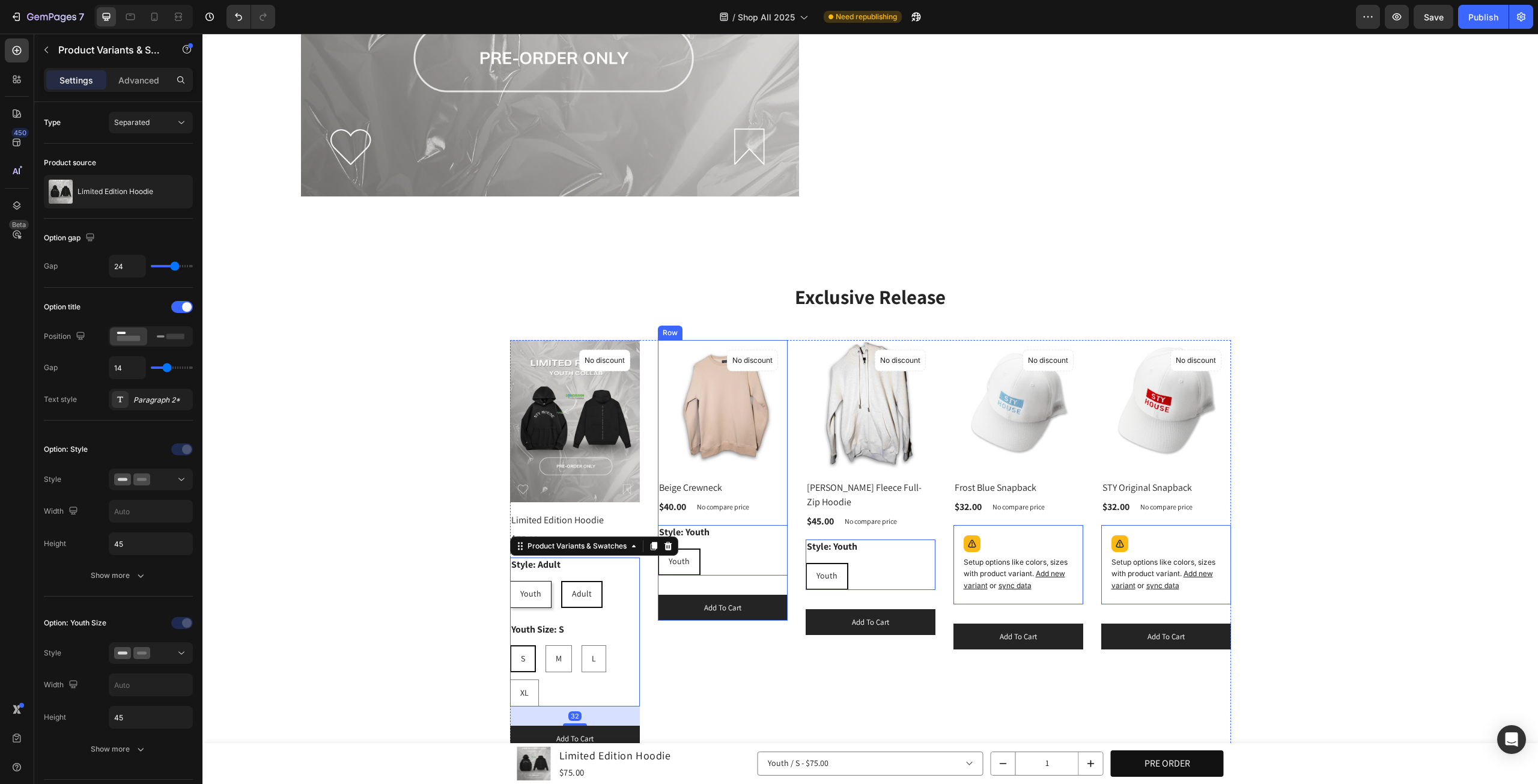
scroll to position [811, 0]
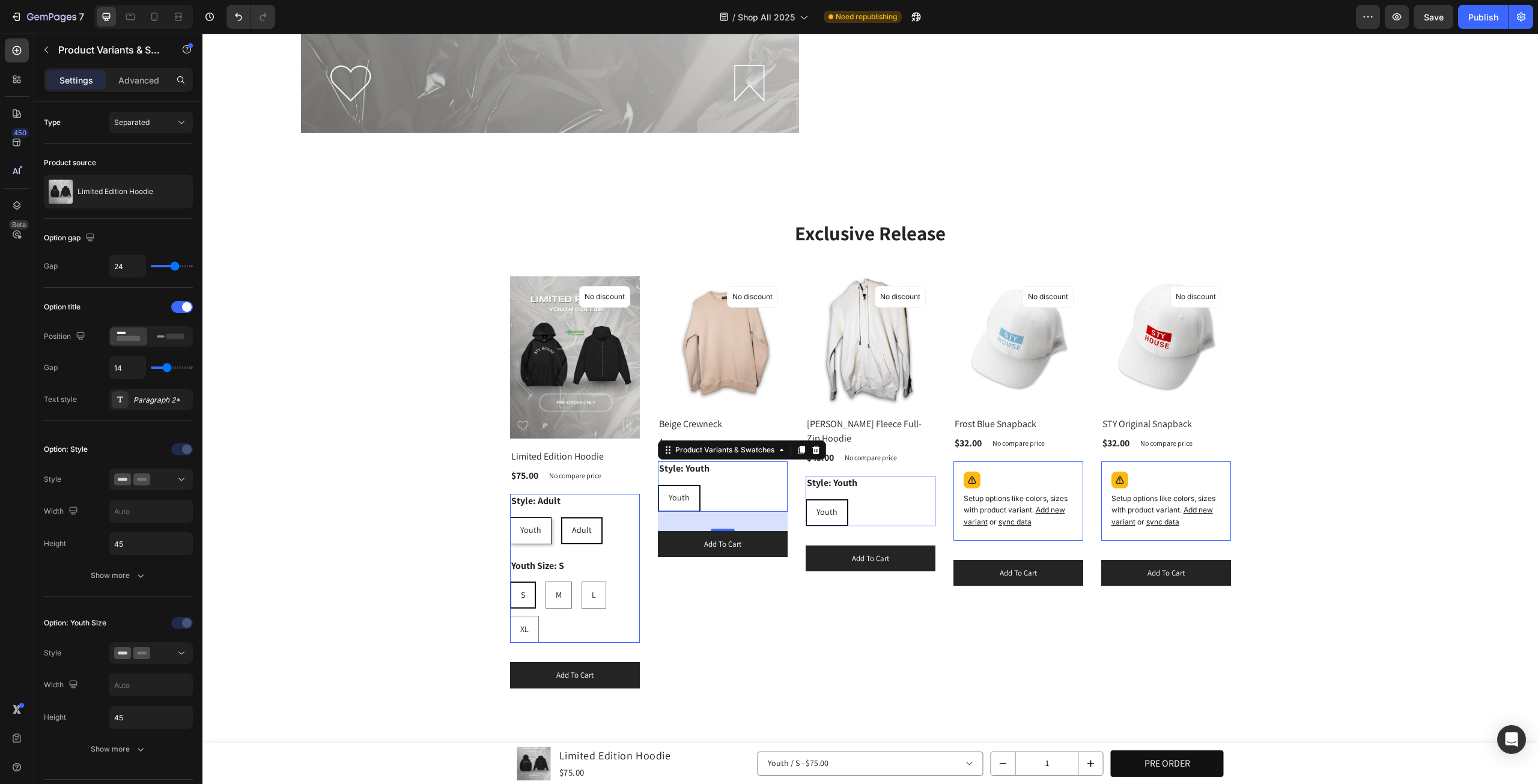
click at [640, 517] on div "Youth Youth Youth" at bounding box center [575, 530] width 129 height 27
click at [1349, 449] on div "Exclusive Release Heading Row (P) Images No discount Not be displayed when publ…" at bounding box center [870, 453] width 1318 height 469
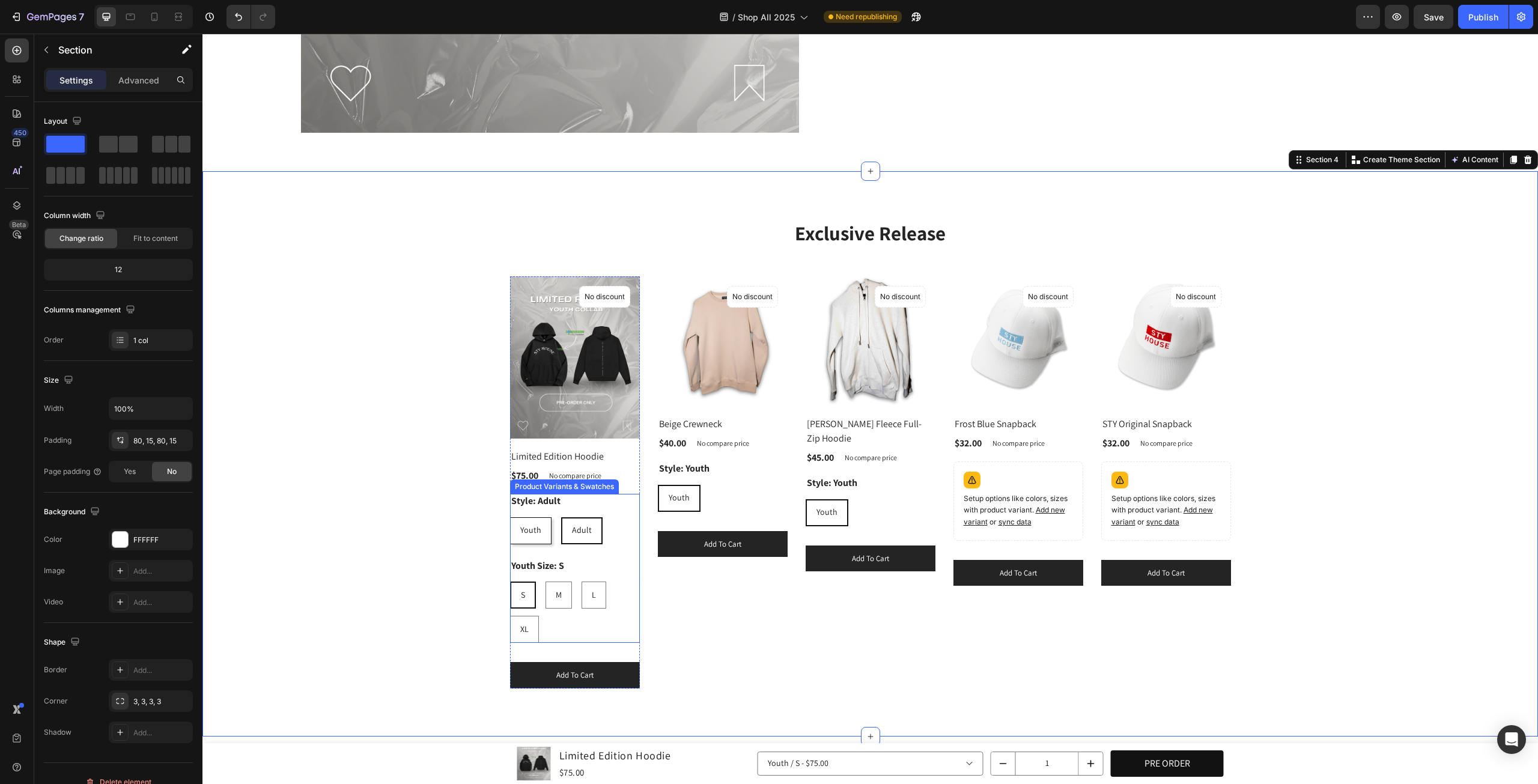
click at [612, 542] on div "Style: Adult Youth Youth Youth Adult Adult Adult Youth Size: S S S S M M M L L …" at bounding box center [575, 569] width 129 height 150
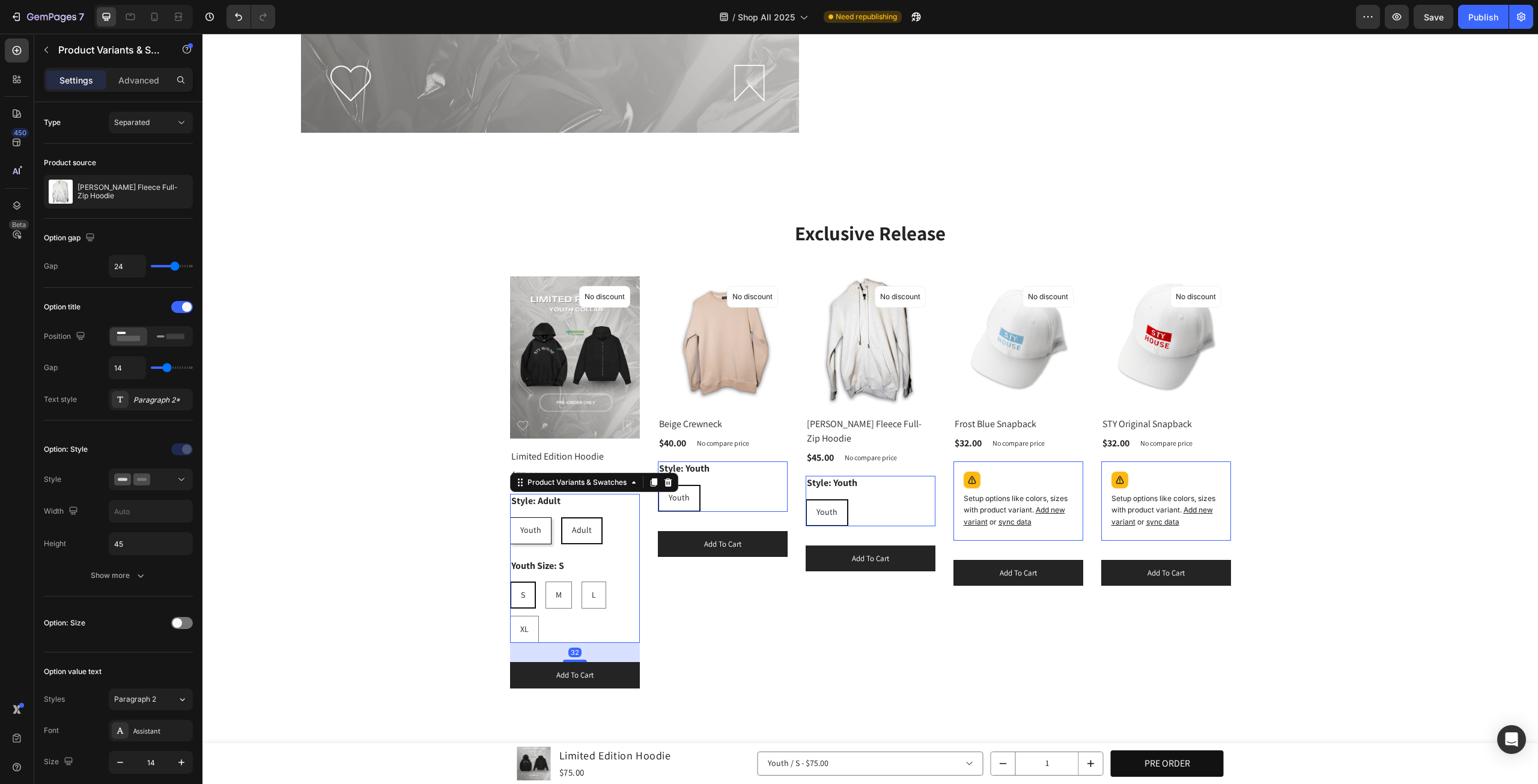
click at [640, 517] on div "Youth Youth Youth" at bounding box center [575, 530] width 129 height 27
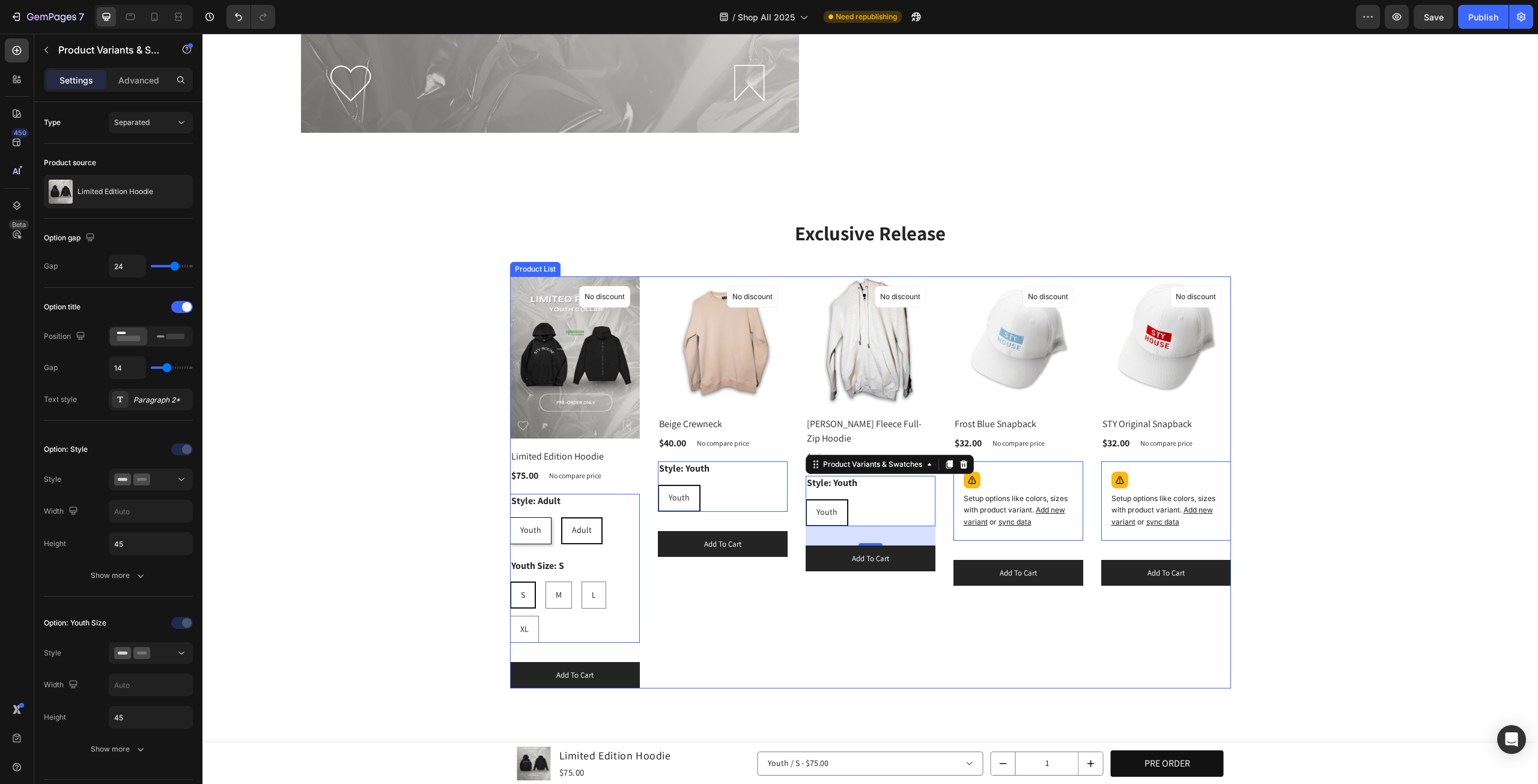
click at [607, 559] on div "Youth Size: S S S S M M M L L L XL XL XL" at bounding box center [575, 601] width 129 height 85
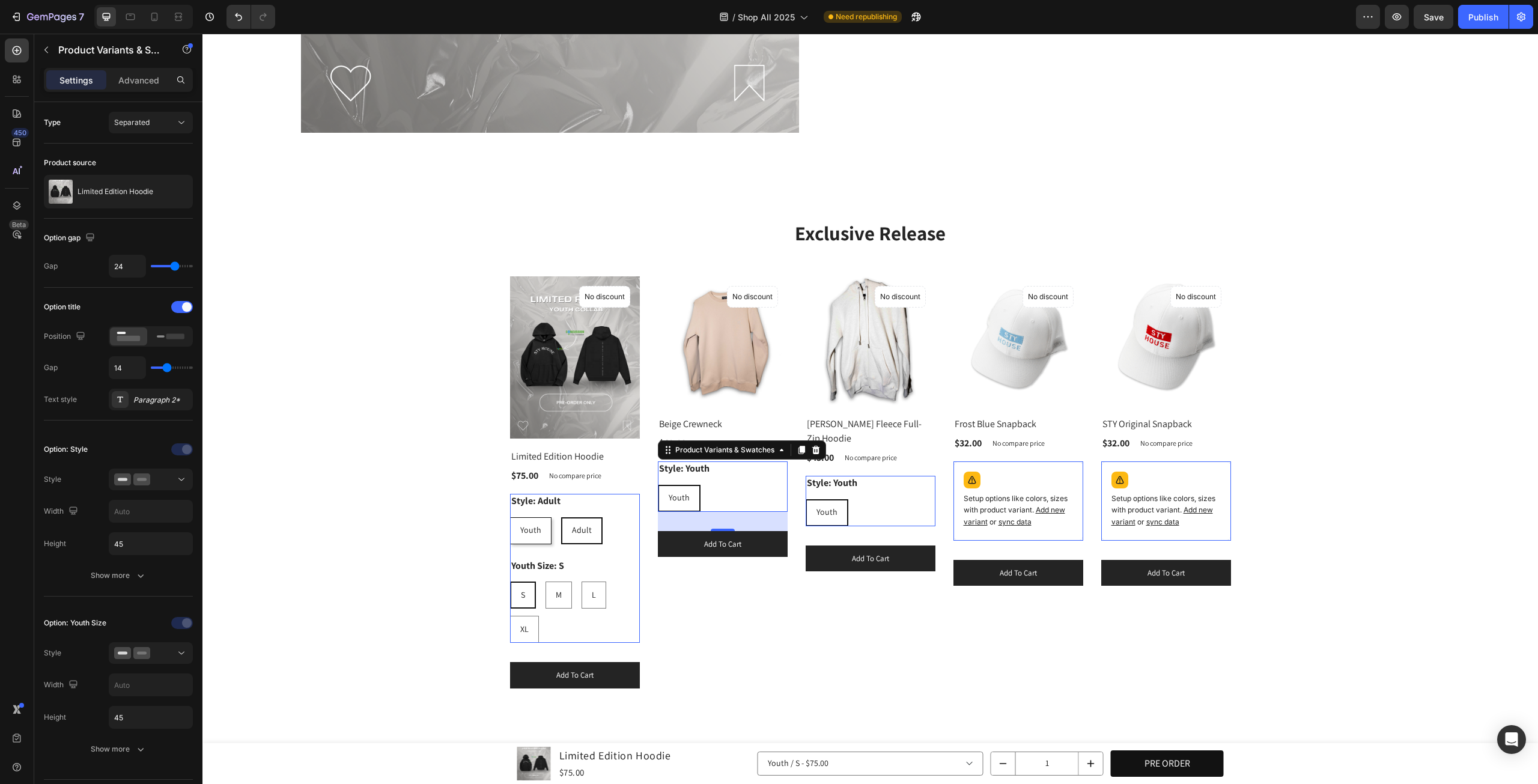
click at [640, 517] on div "Youth Youth Youth" at bounding box center [575, 530] width 129 height 27
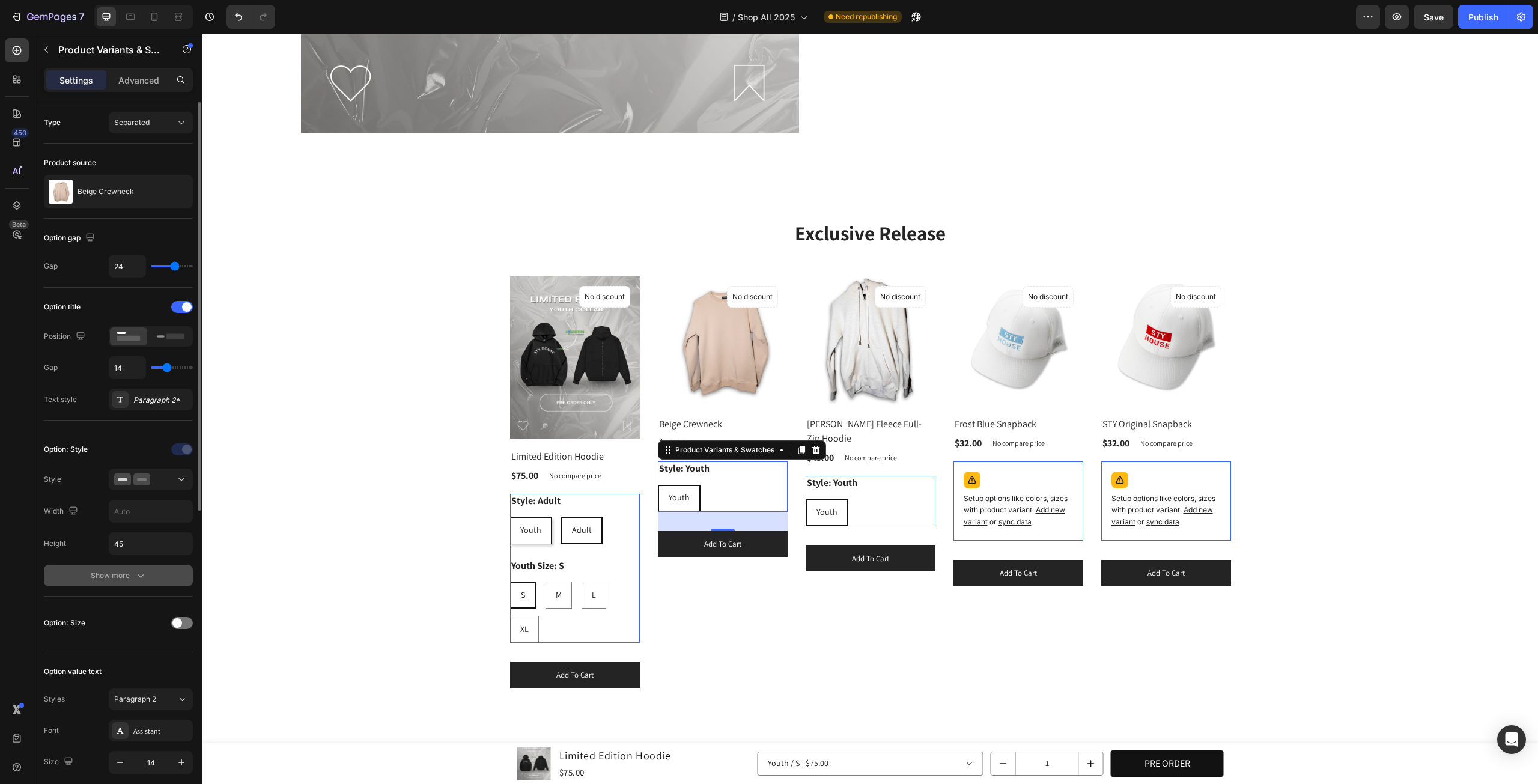
click at [144, 578] on icon "button" at bounding box center [141, 575] width 12 height 12
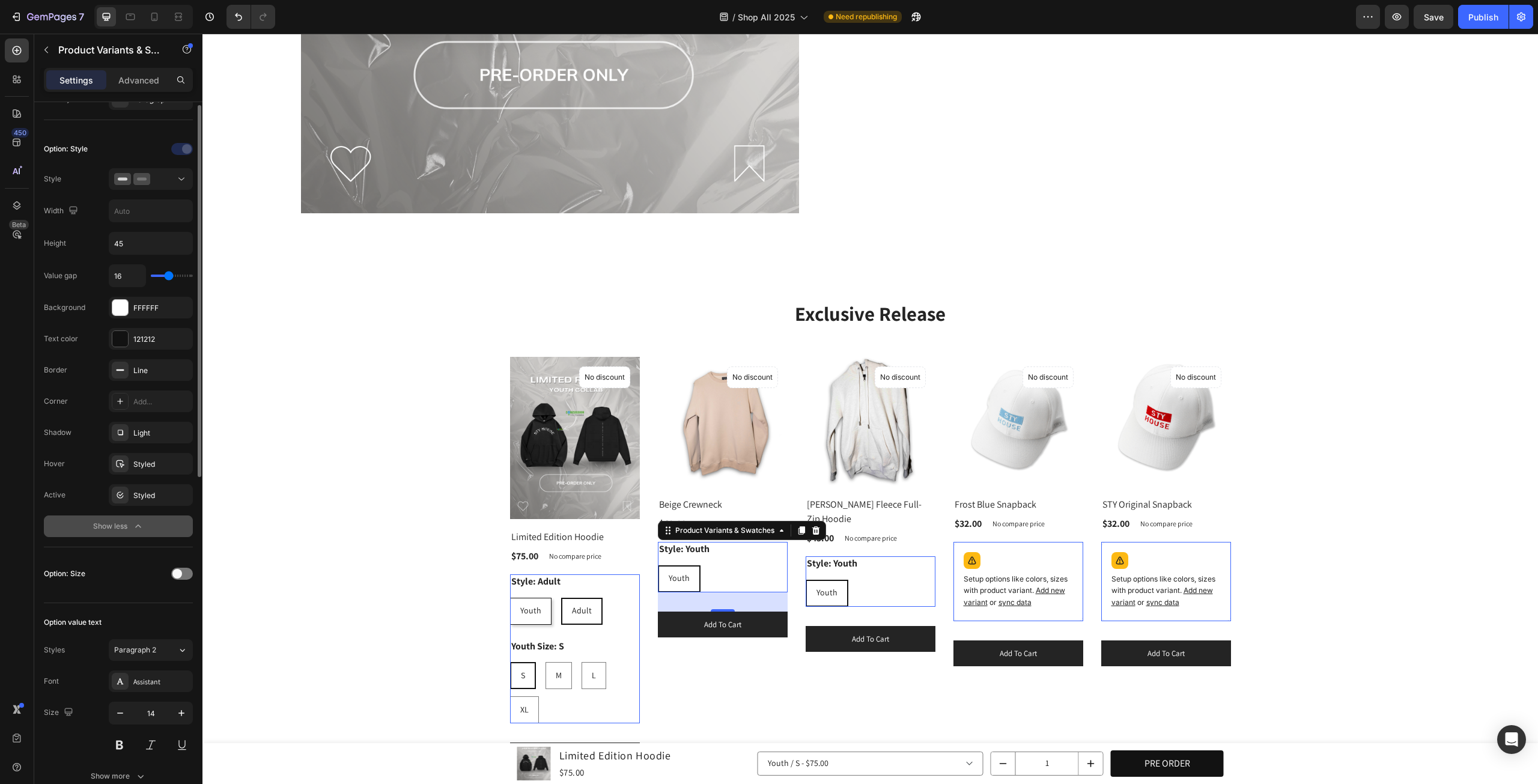
scroll to position [200, 0]
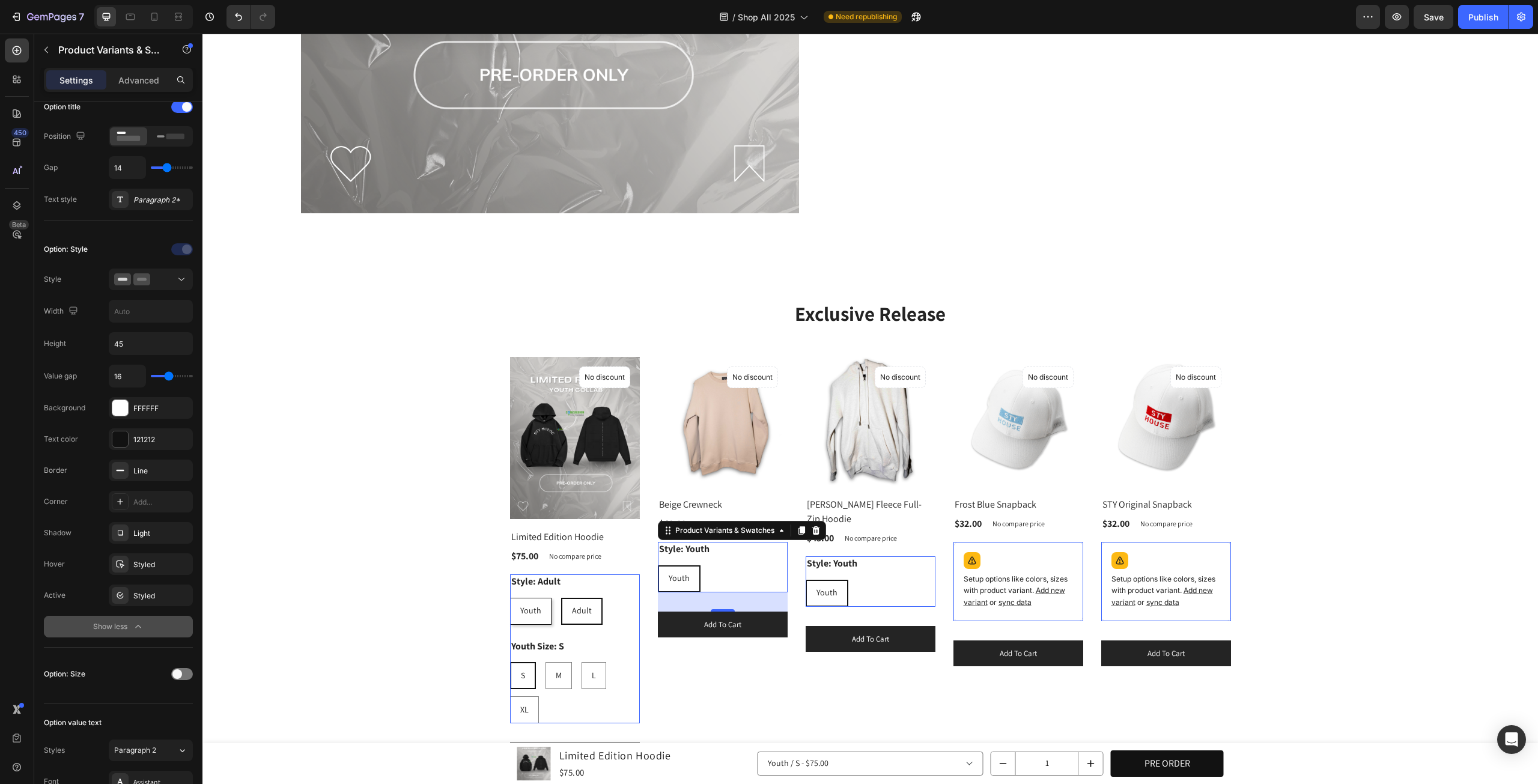
click at [640, 598] on div "Youth Youth Youth" at bounding box center [575, 611] width 129 height 27
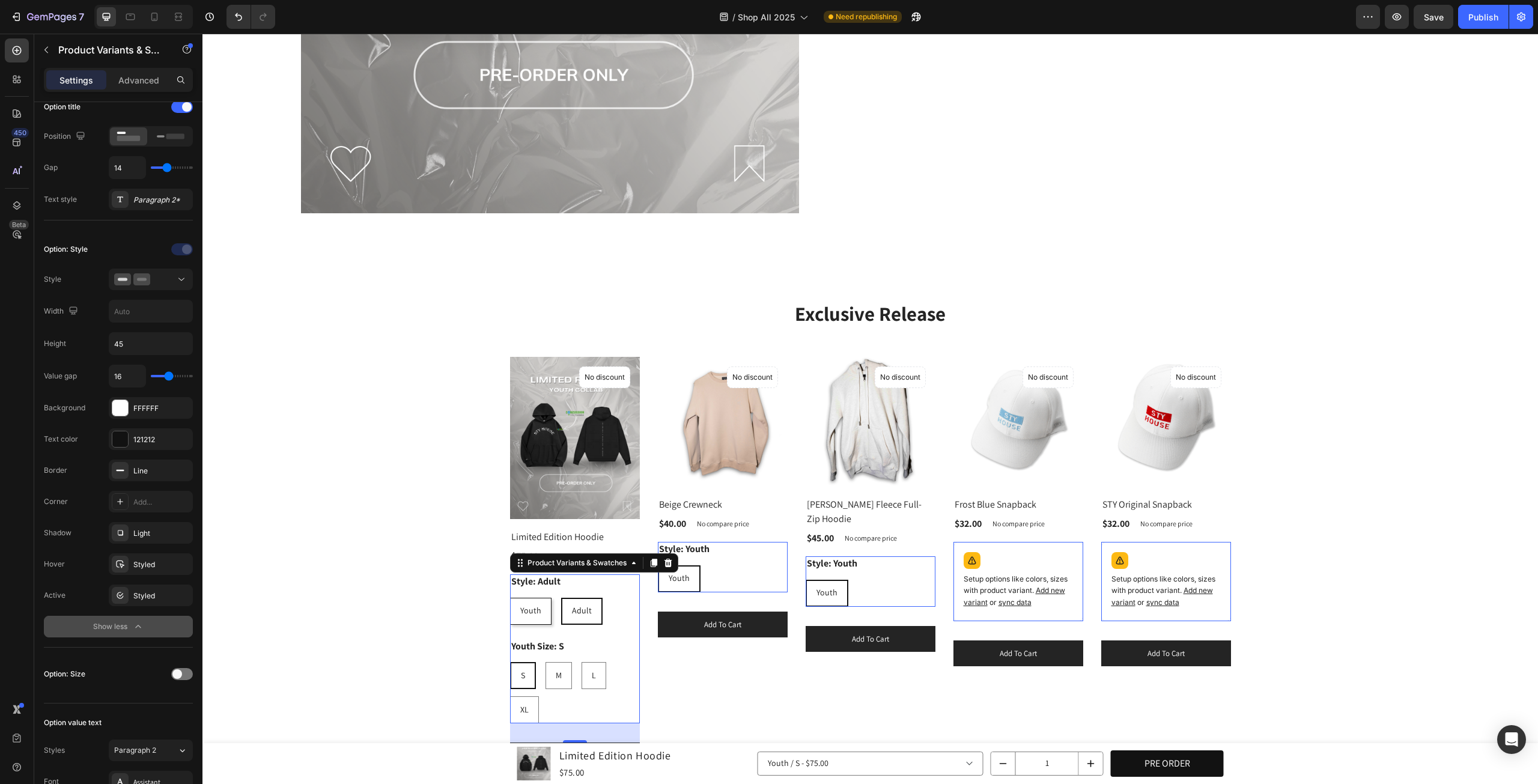
click at [601, 598] on div "Youth Youth Youth Adult Adult Adult" at bounding box center [575, 611] width 129 height 27
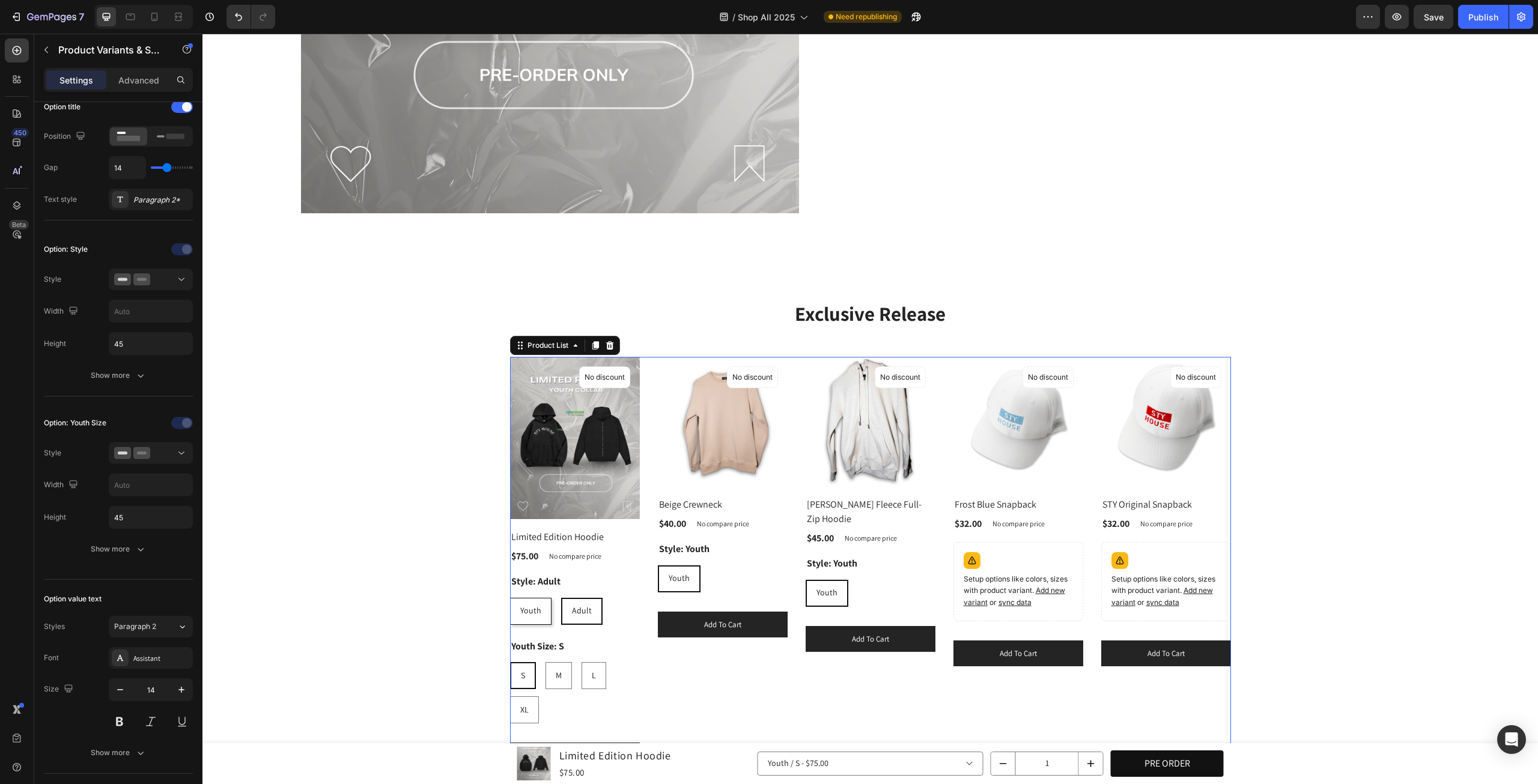
click at [852, 691] on div "(P) Images No discount Not be displayed when published Product Badge Row Ashe F…" at bounding box center [870, 563] width 129 height 412
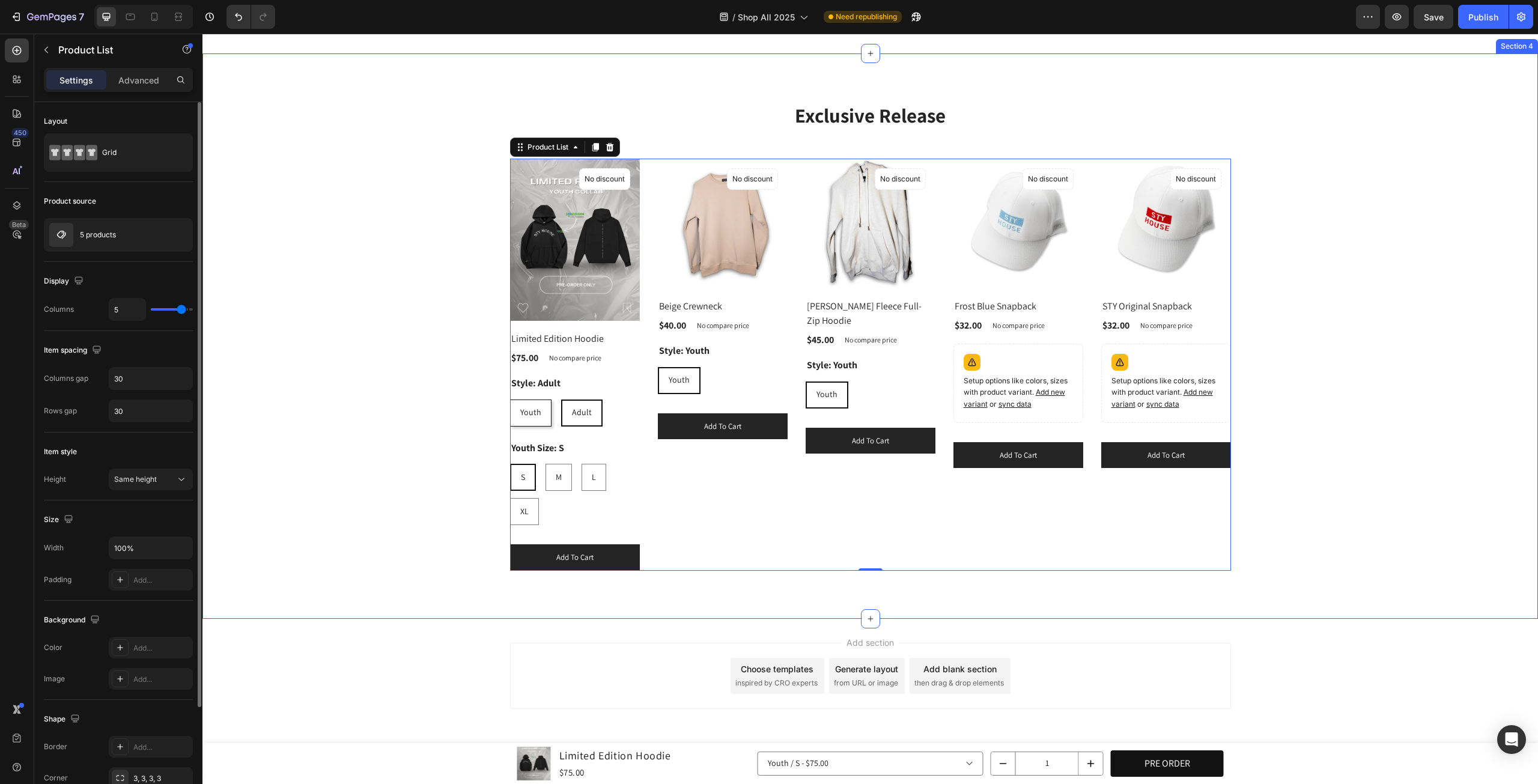
scroll to position [931, 0]
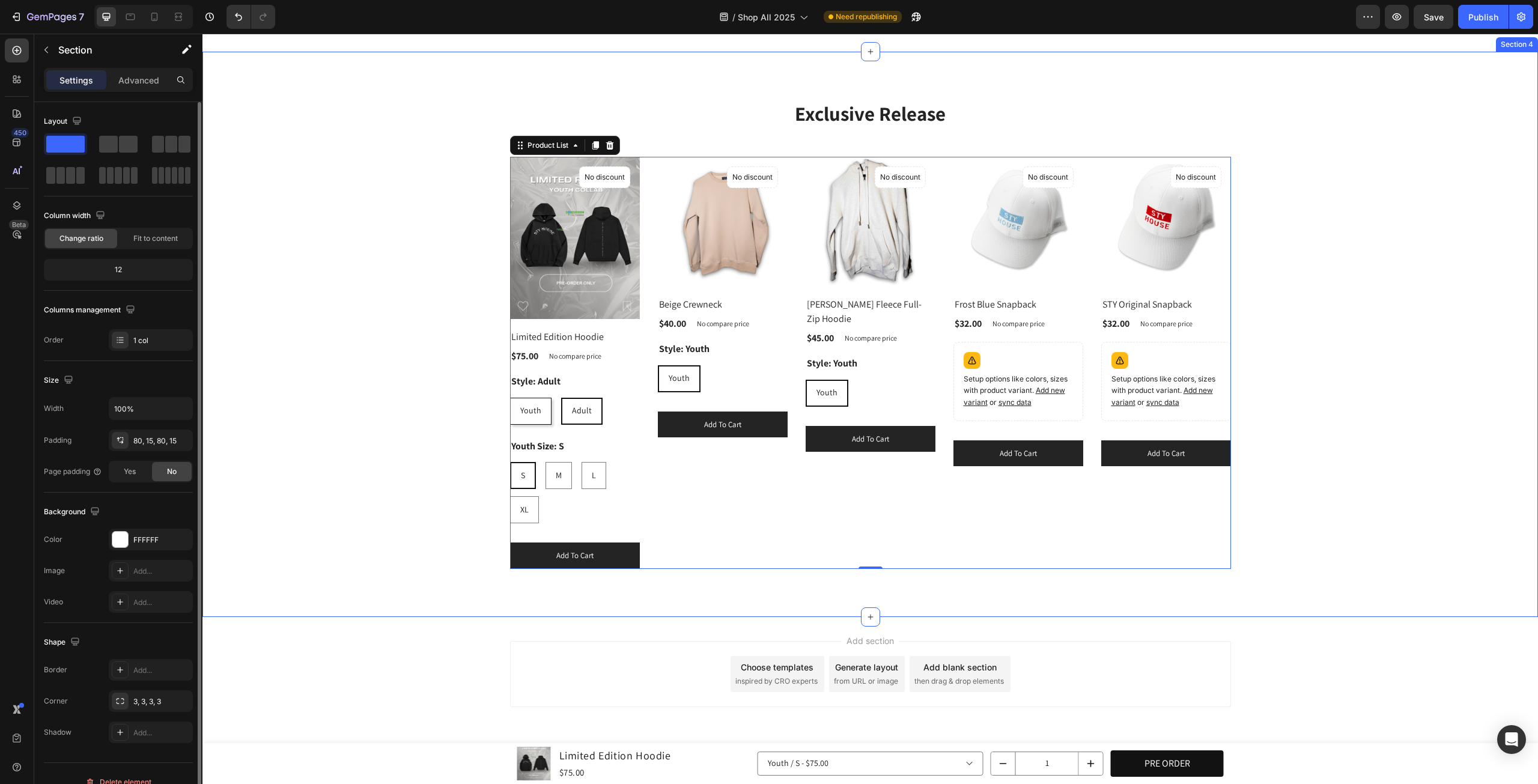
click at [1325, 566] on div "Exclusive Release Heading Row (P) Images No discount Not be displayed when publ…" at bounding box center [870, 334] width 1336 height 566
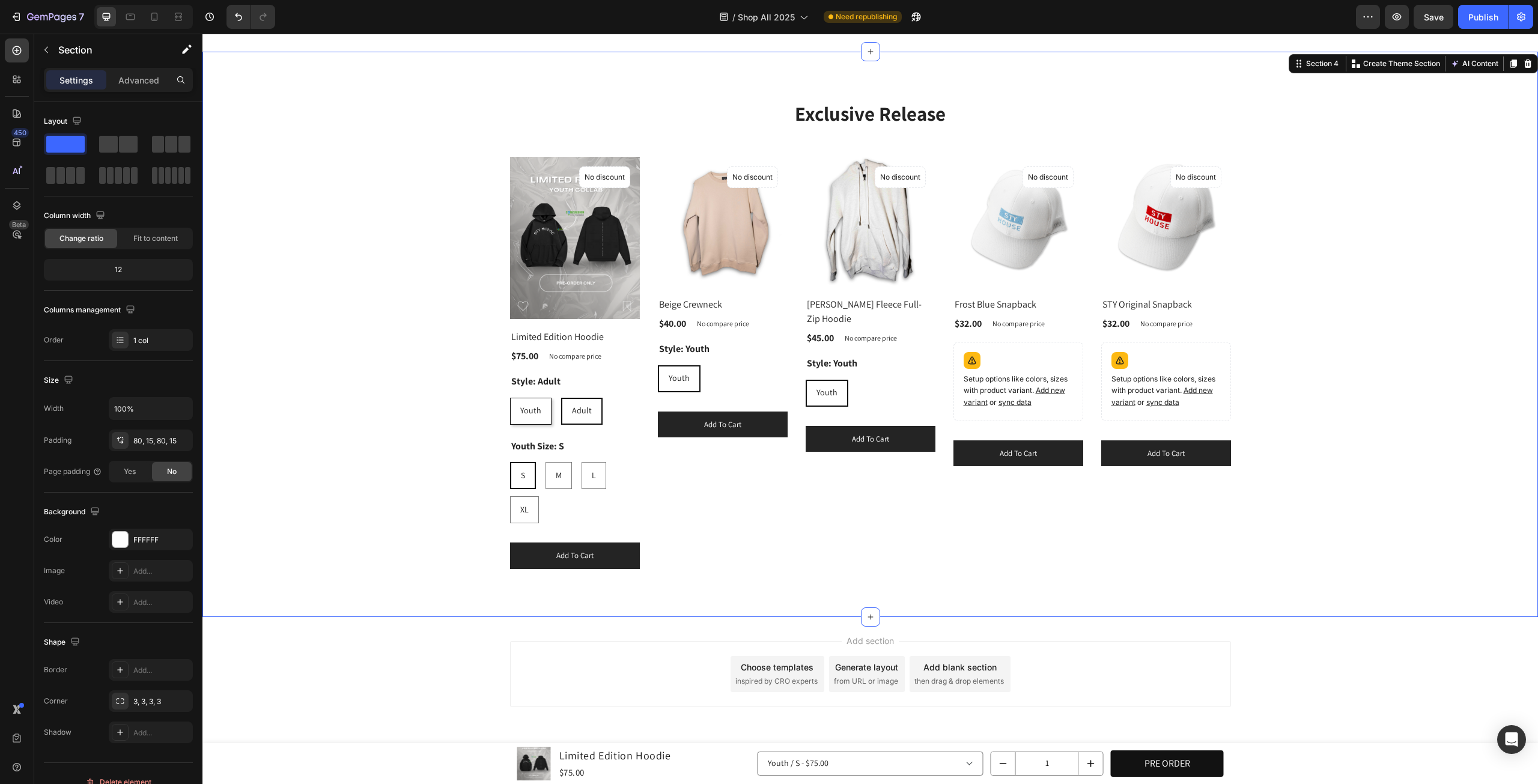
click at [990, 538] on div "(P) Images No discount Not be displayed when published Product Badge Row Frost …" at bounding box center [1018, 363] width 129 height 412
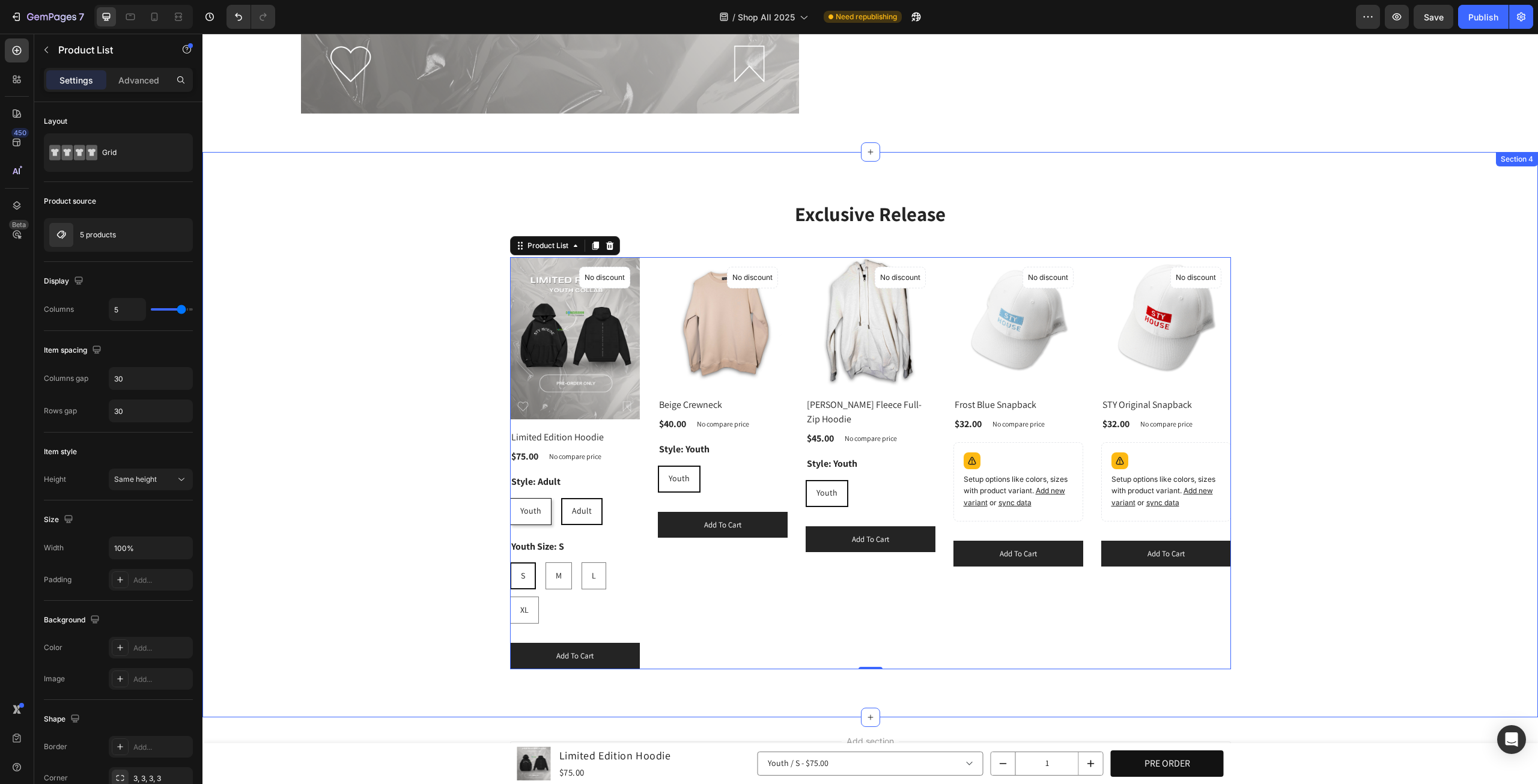
click at [1364, 489] on div "Exclusive Release Heading Row (P) Images No discount Not be displayed when publ…" at bounding box center [870, 434] width 1318 height 469
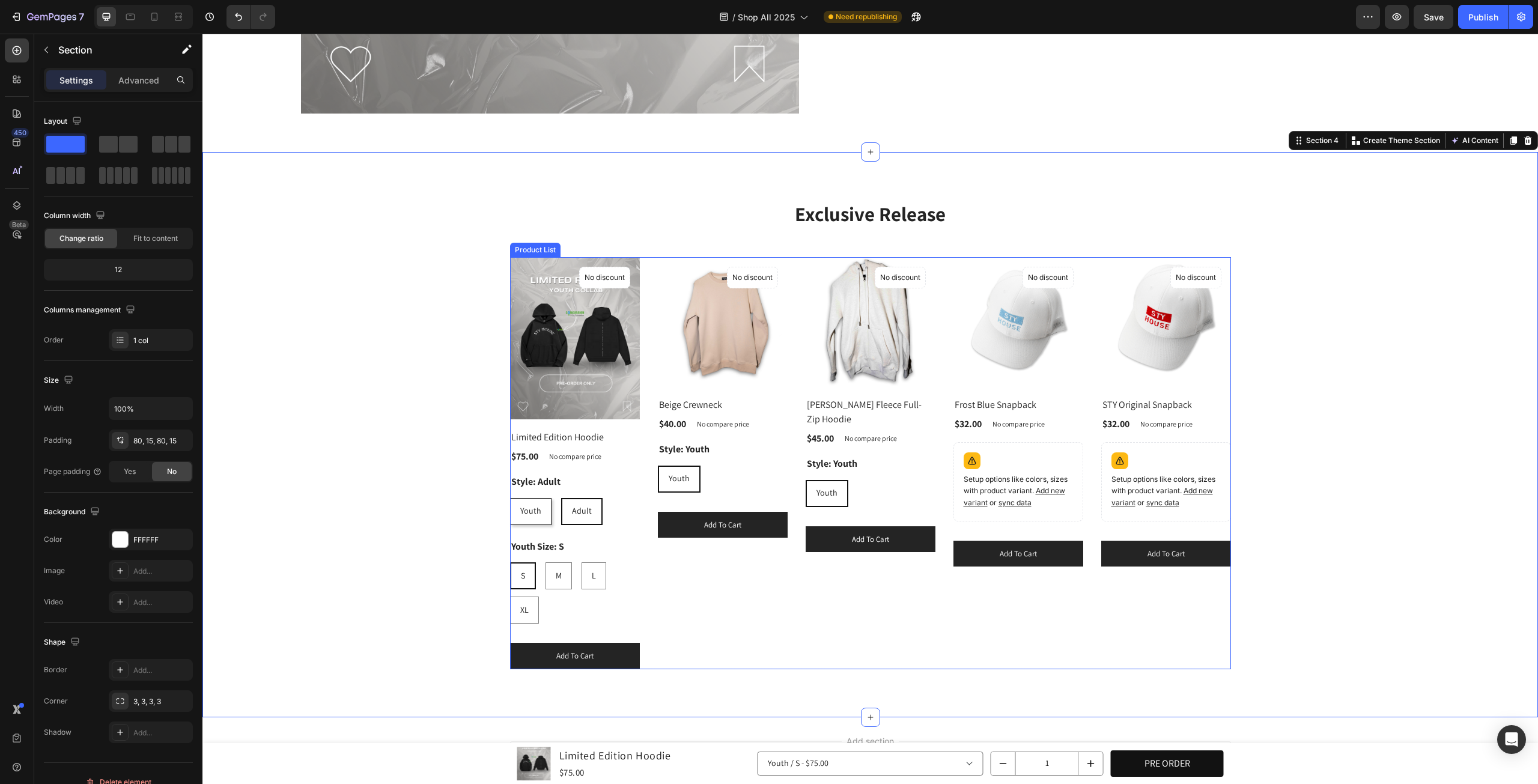
click at [1002, 613] on div "(P) Images No discount Not be displayed when published Product Badge Row Frost …" at bounding box center [1018, 463] width 129 height 412
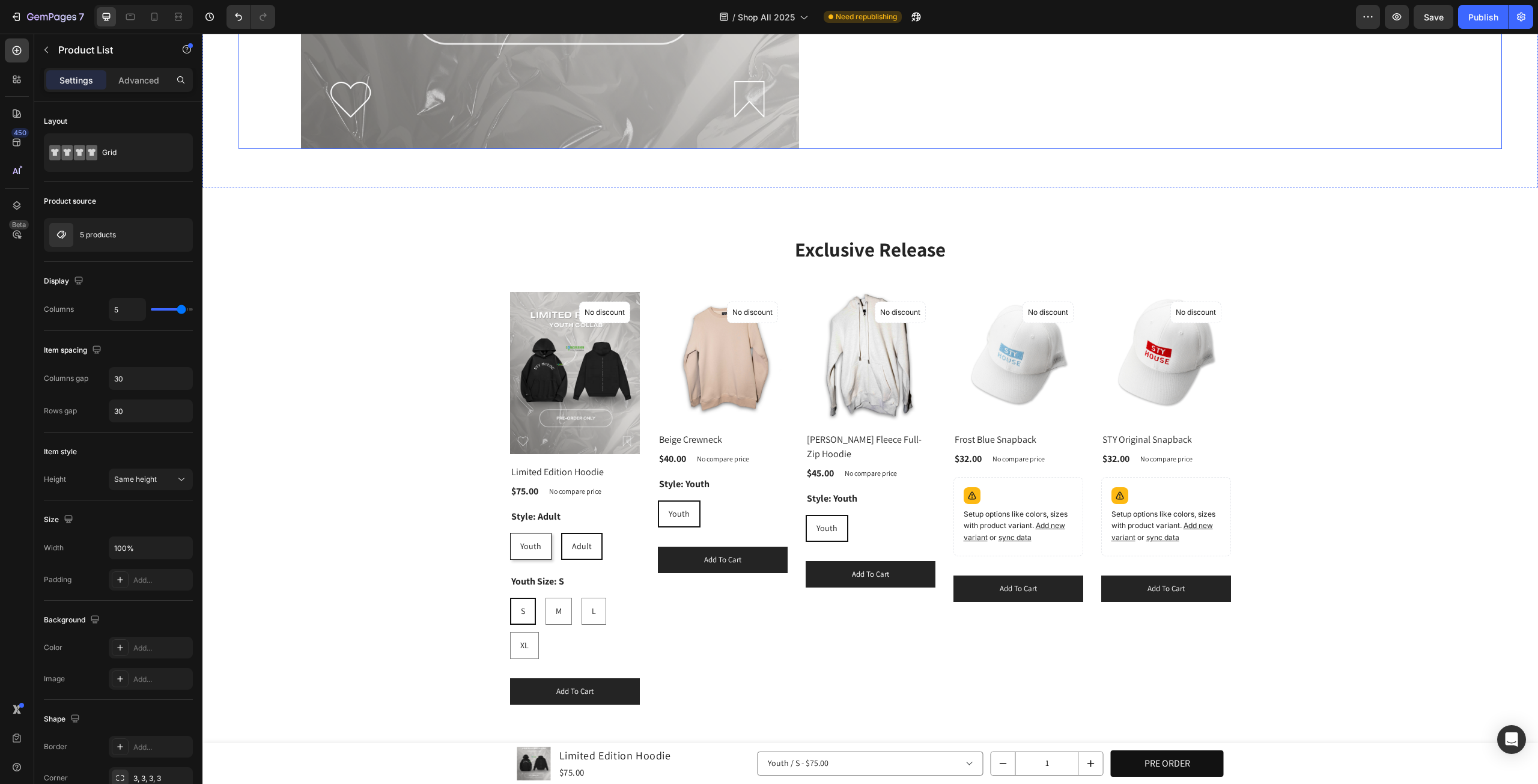
scroll to position [1231, 0]
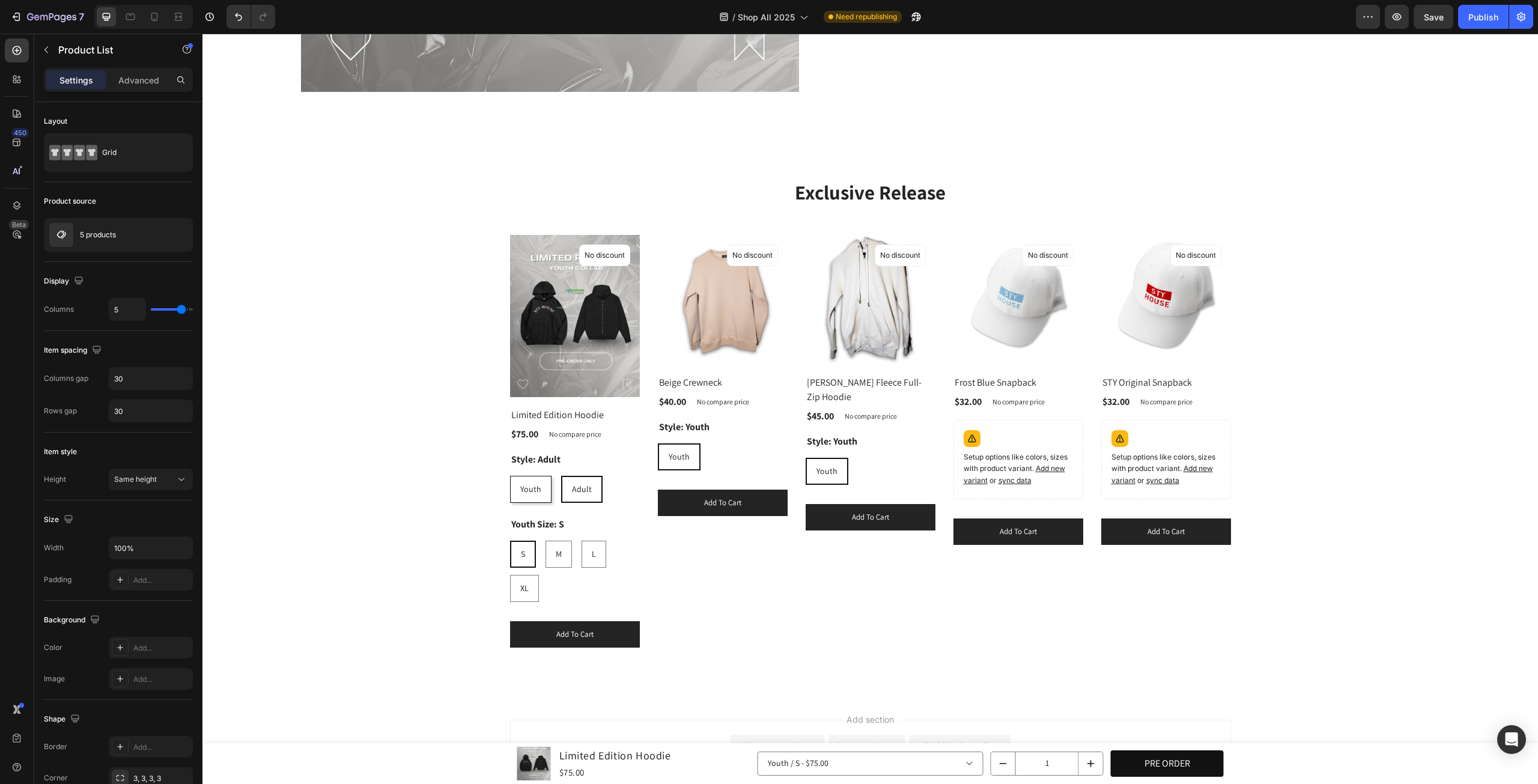
click at [786, 622] on div "(P) Images No discount Not be displayed when published Product Badge Row Limite…" at bounding box center [871, 441] width 721 height 412
click at [640, 476] on div "Youth Youth Youth" at bounding box center [575, 489] width 129 height 27
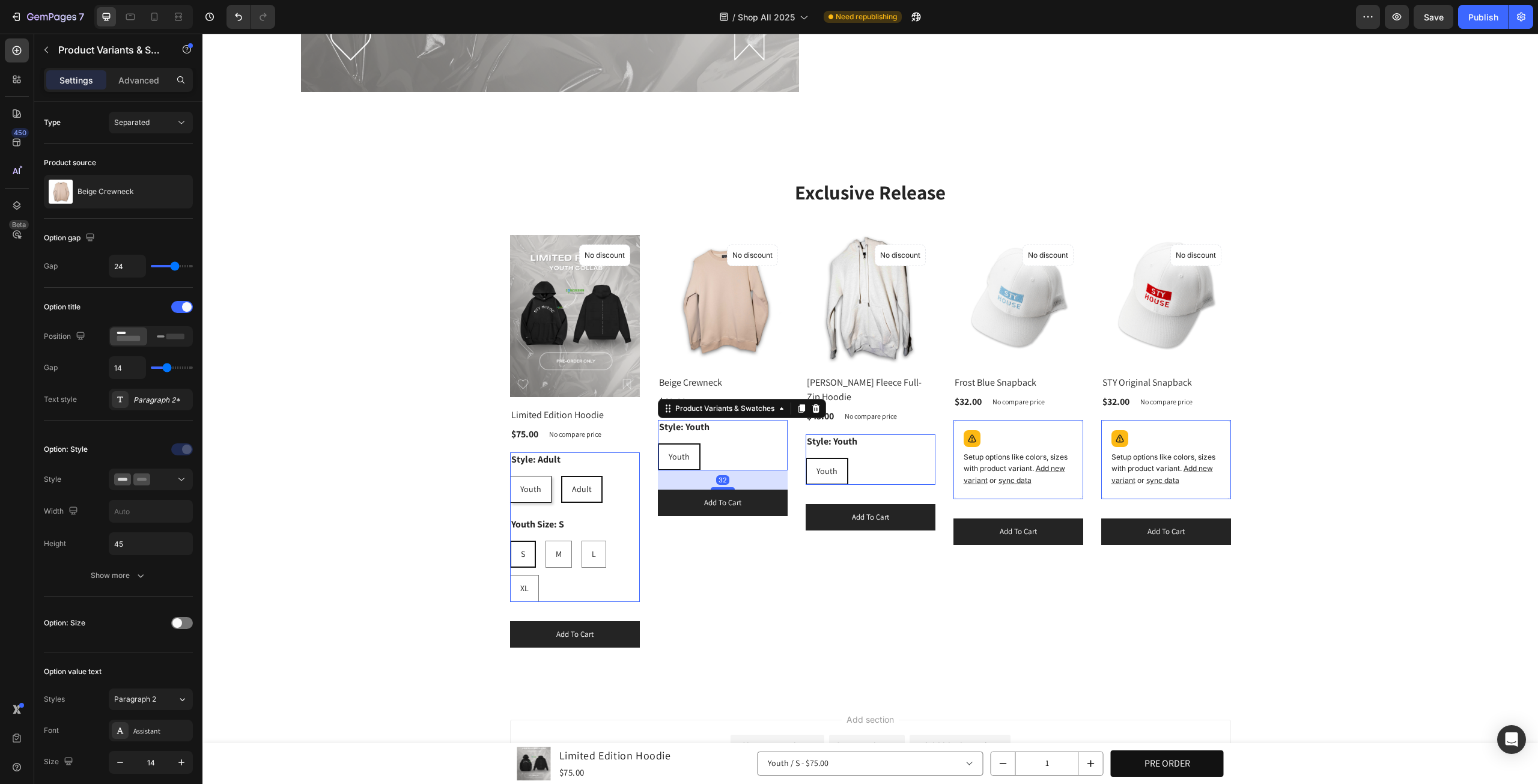
click at [640, 476] on div "Youth Youth Youth" at bounding box center [575, 489] width 129 height 27
click at [147, 579] on button "Show more" at bounding box center [118, 575] width 149 height 22
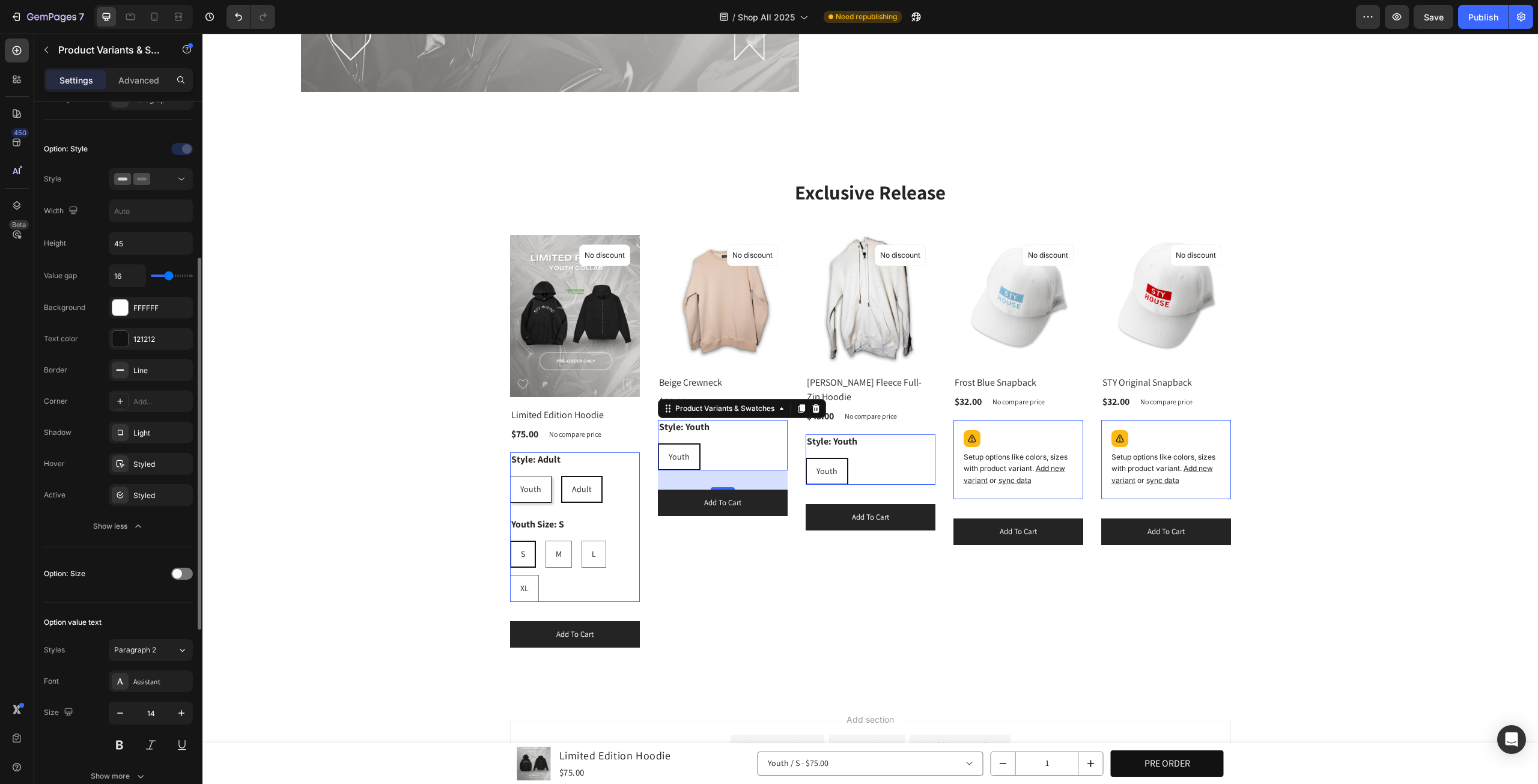
scroll to position [400, 0]
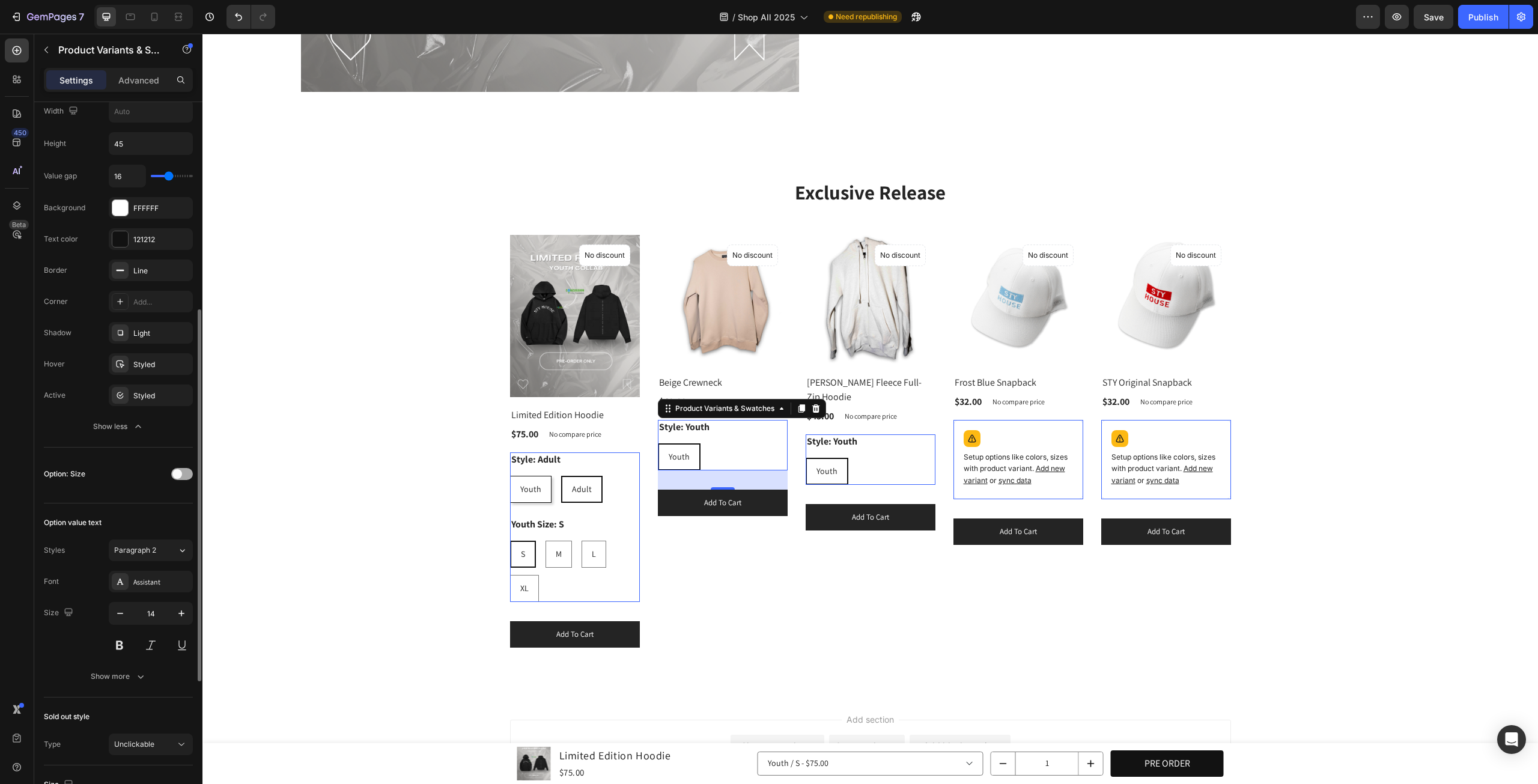
click at [177, 469] on span at bounding box center [177, 474] width 10 height 10
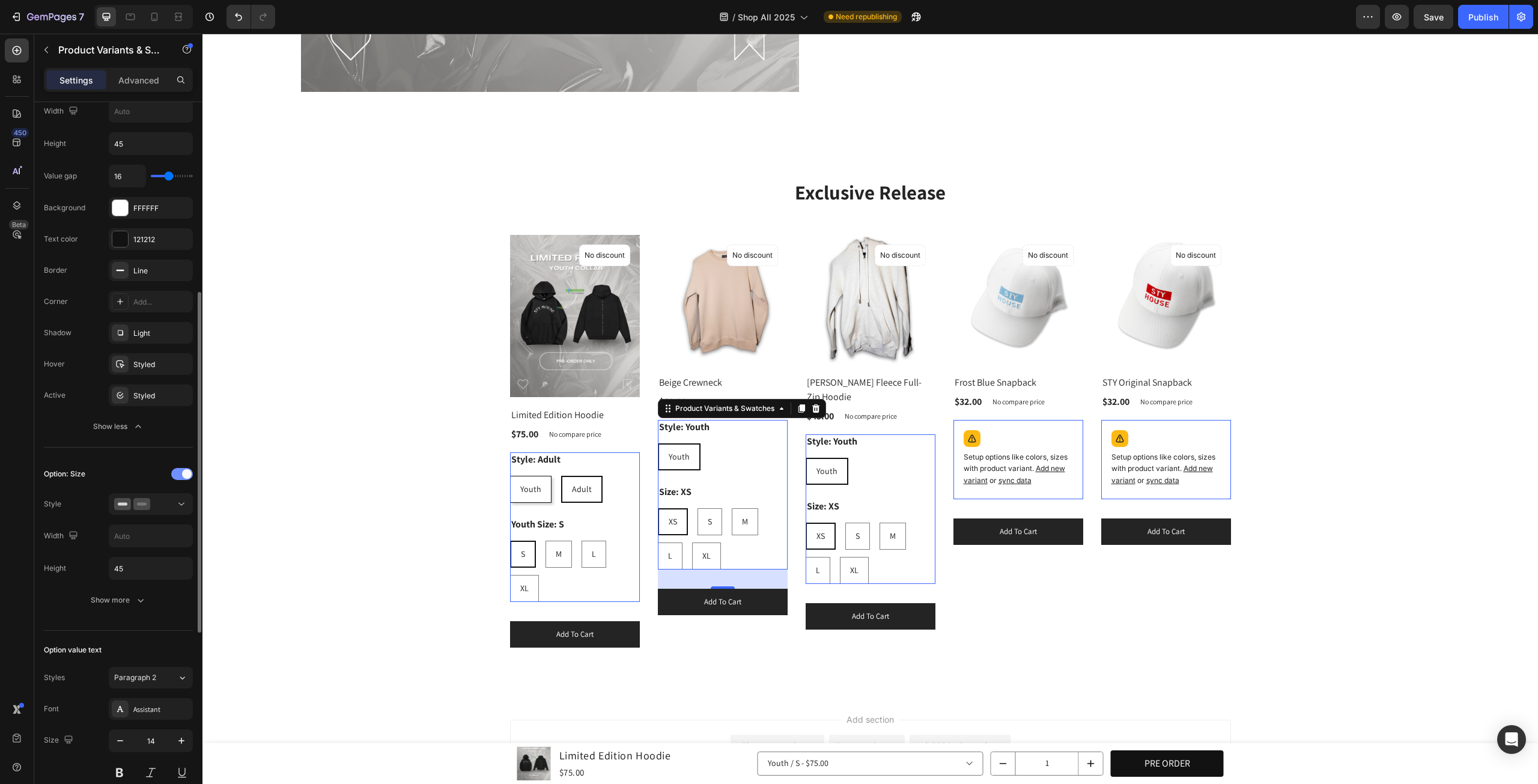
click at [173, 473] on div at bounding box center [182, 474] width 22 height 12
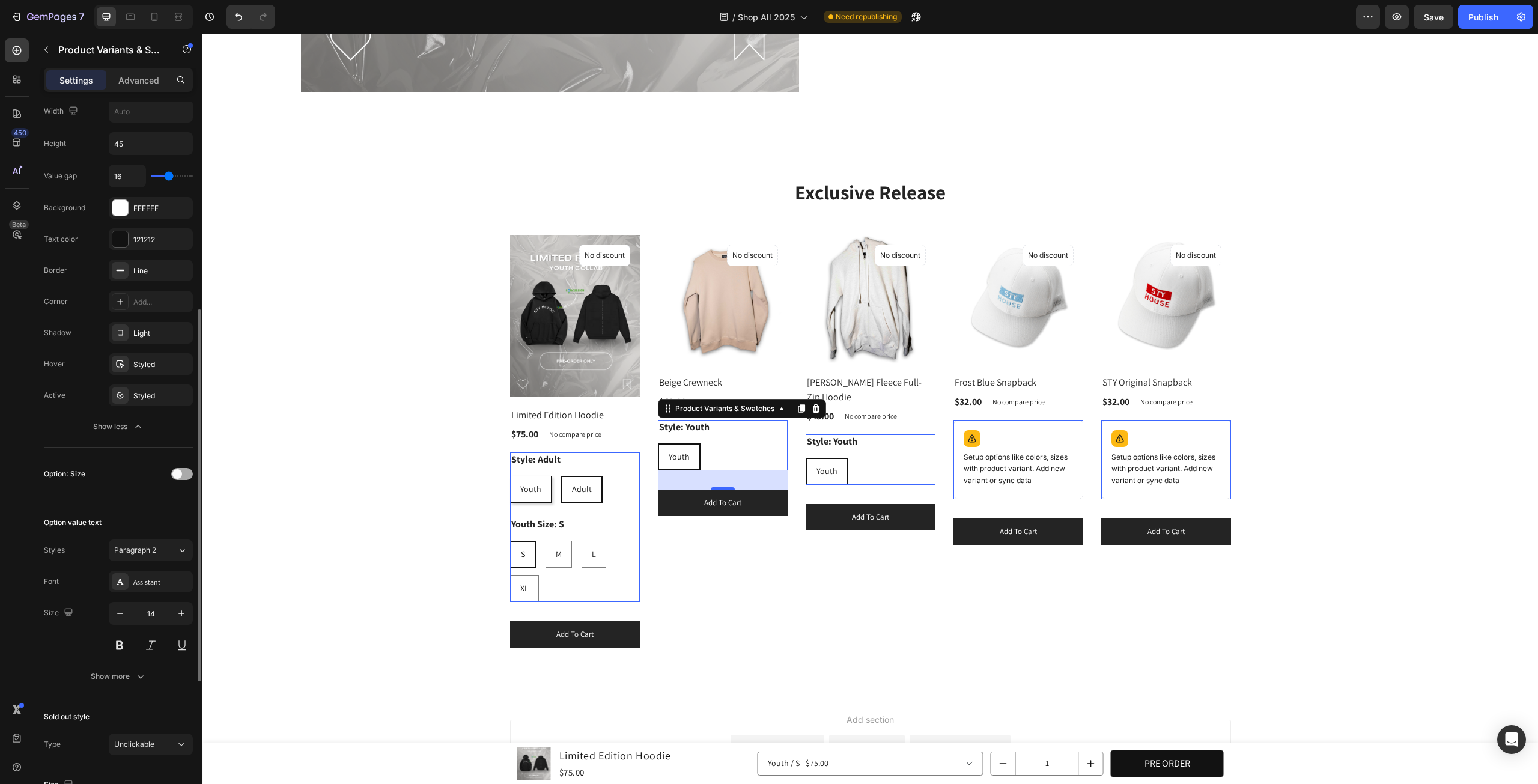
click at [179, 470] on span at bounding box center [177, 474] width 10 height 10
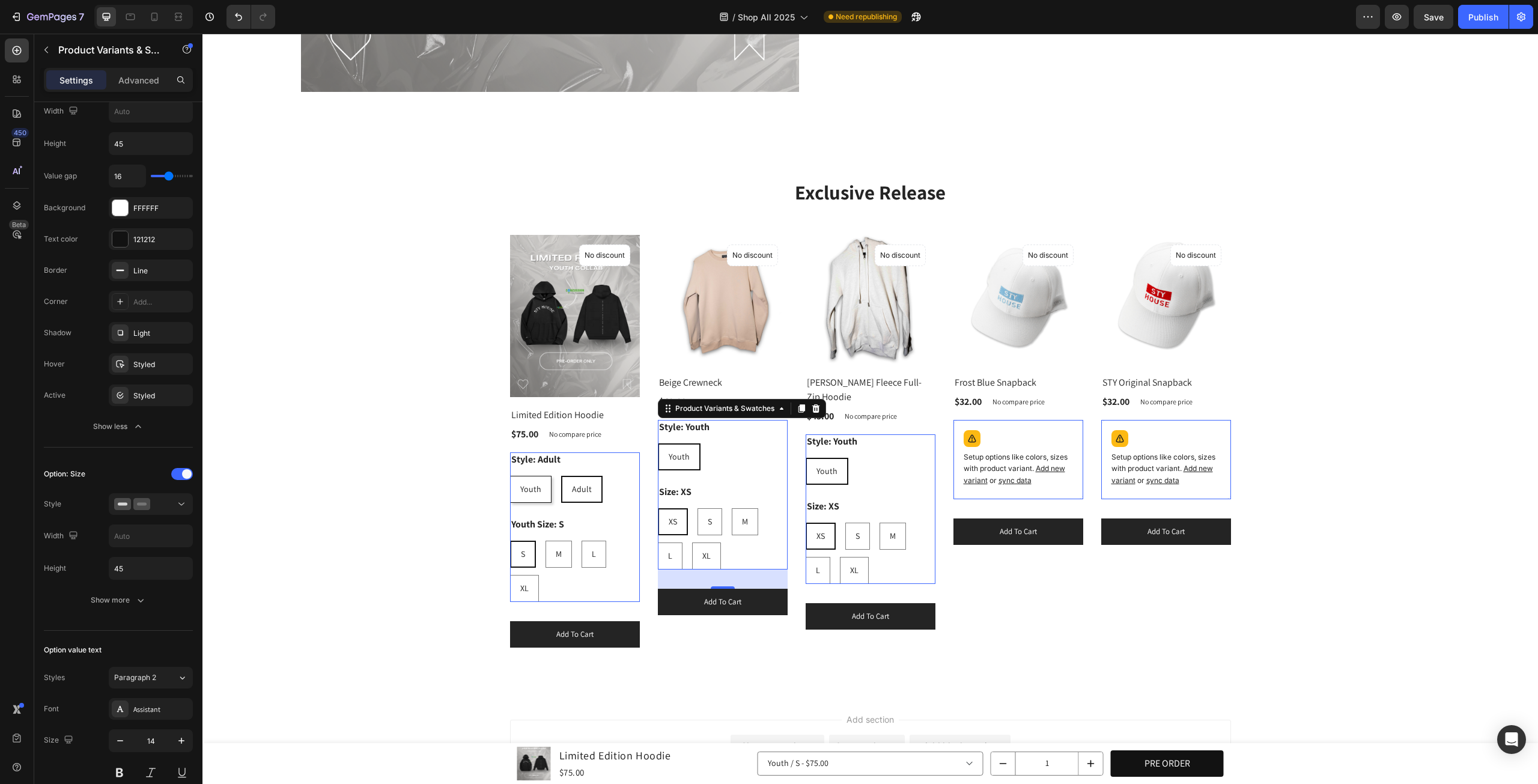
click at [632, 495] on div "Youth Youth Youth Adult Adult Adult" at bounding box center [575, 489] width 129 height 27
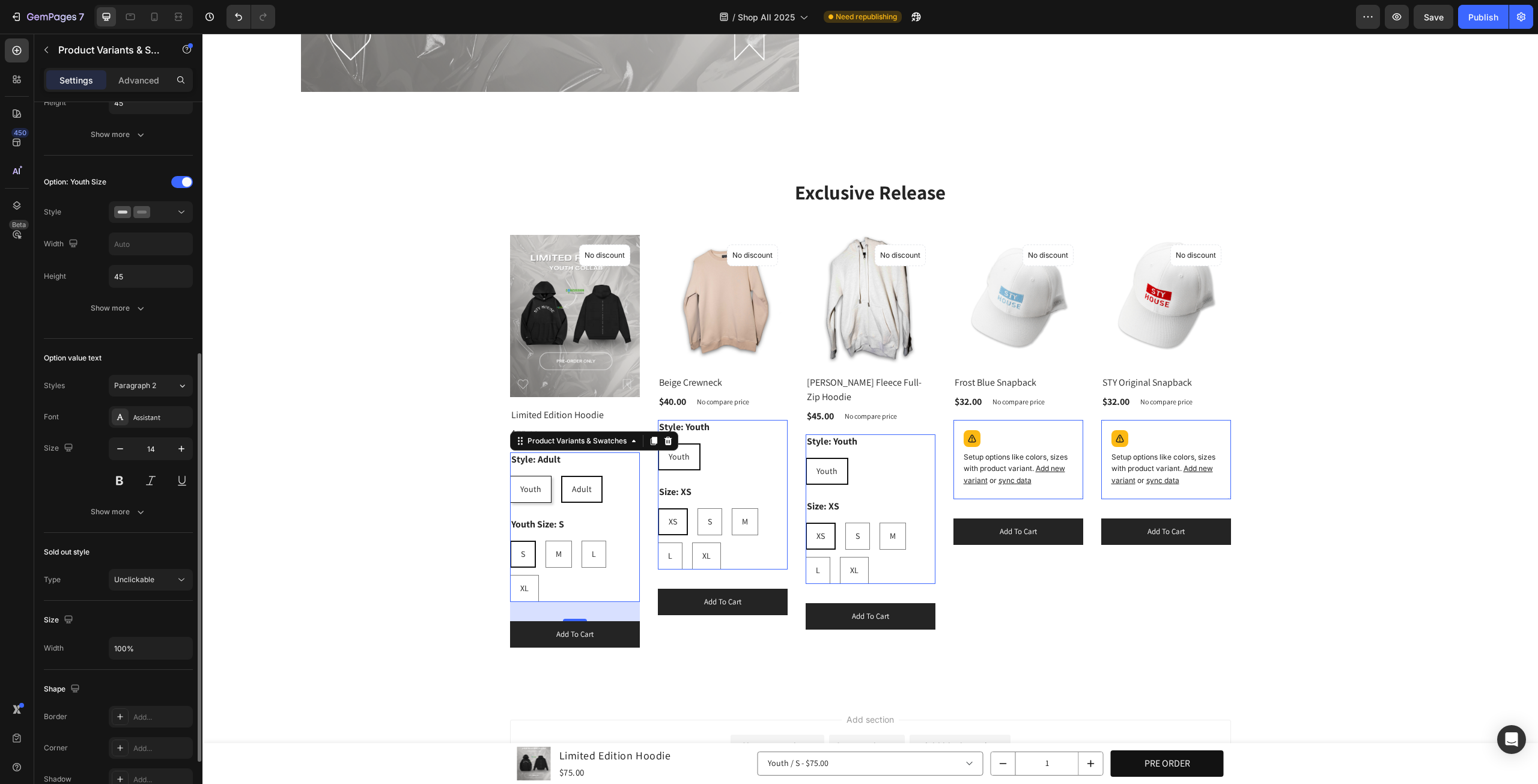
scroll to position [340, 0]
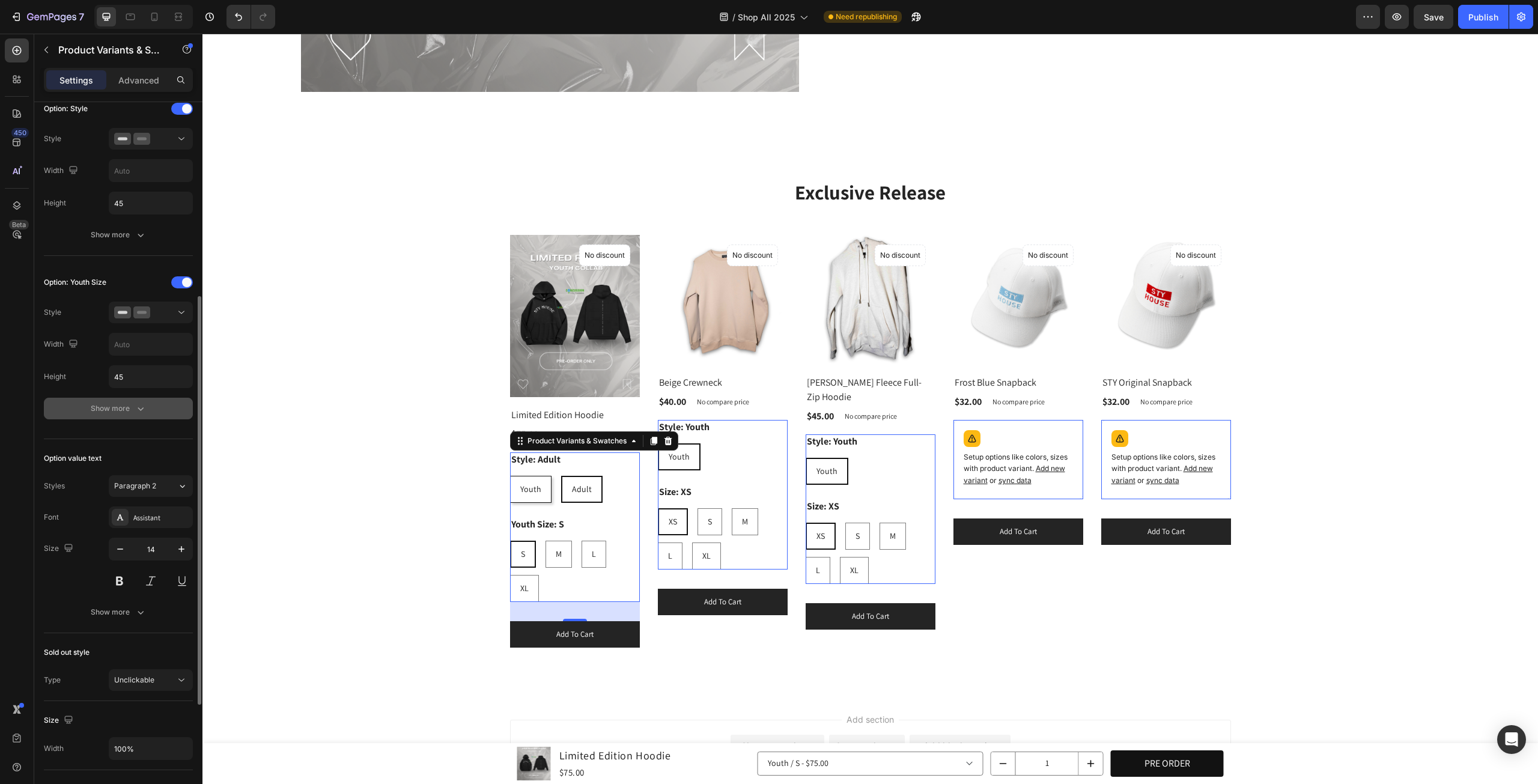
click at [153, 410] on button "Show more" at bounding box center [118, 408] width 149 height 22
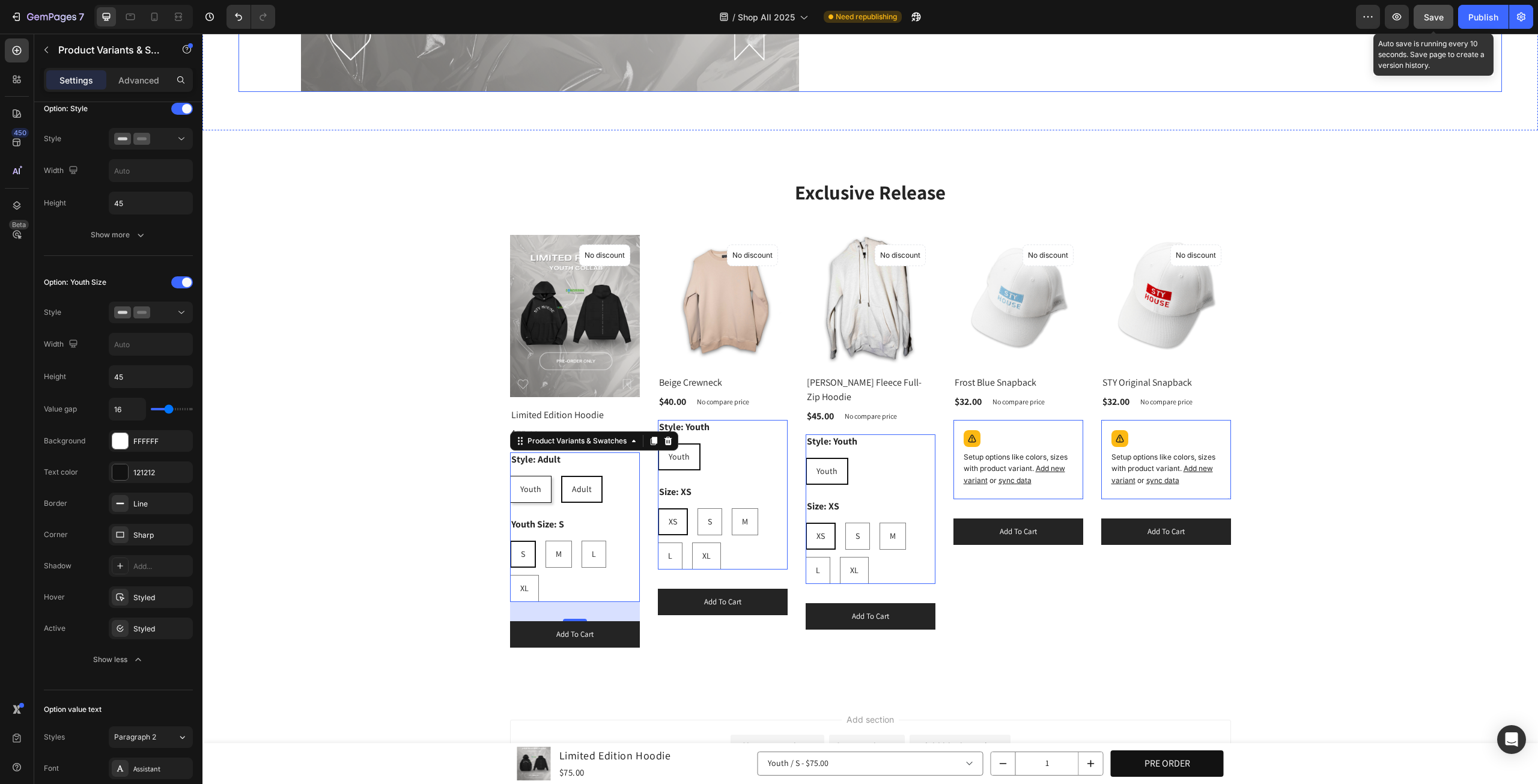
click at [1433, 23] on button "Save" at bounding box center [1433, 16] width 40 height 24
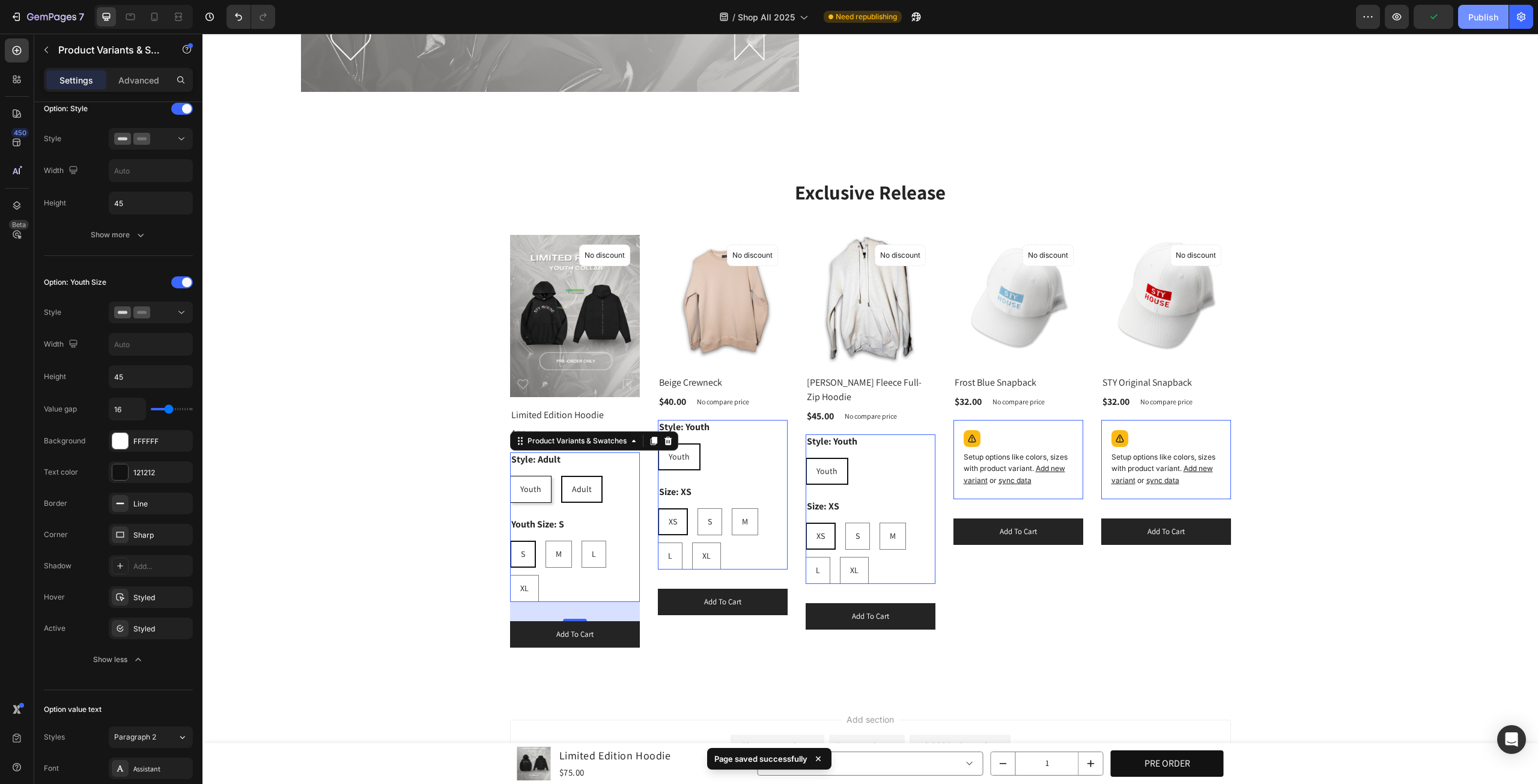
click at [1474, 16] on div "Publish" at bounding box center [1483, 16] width 30 height 13
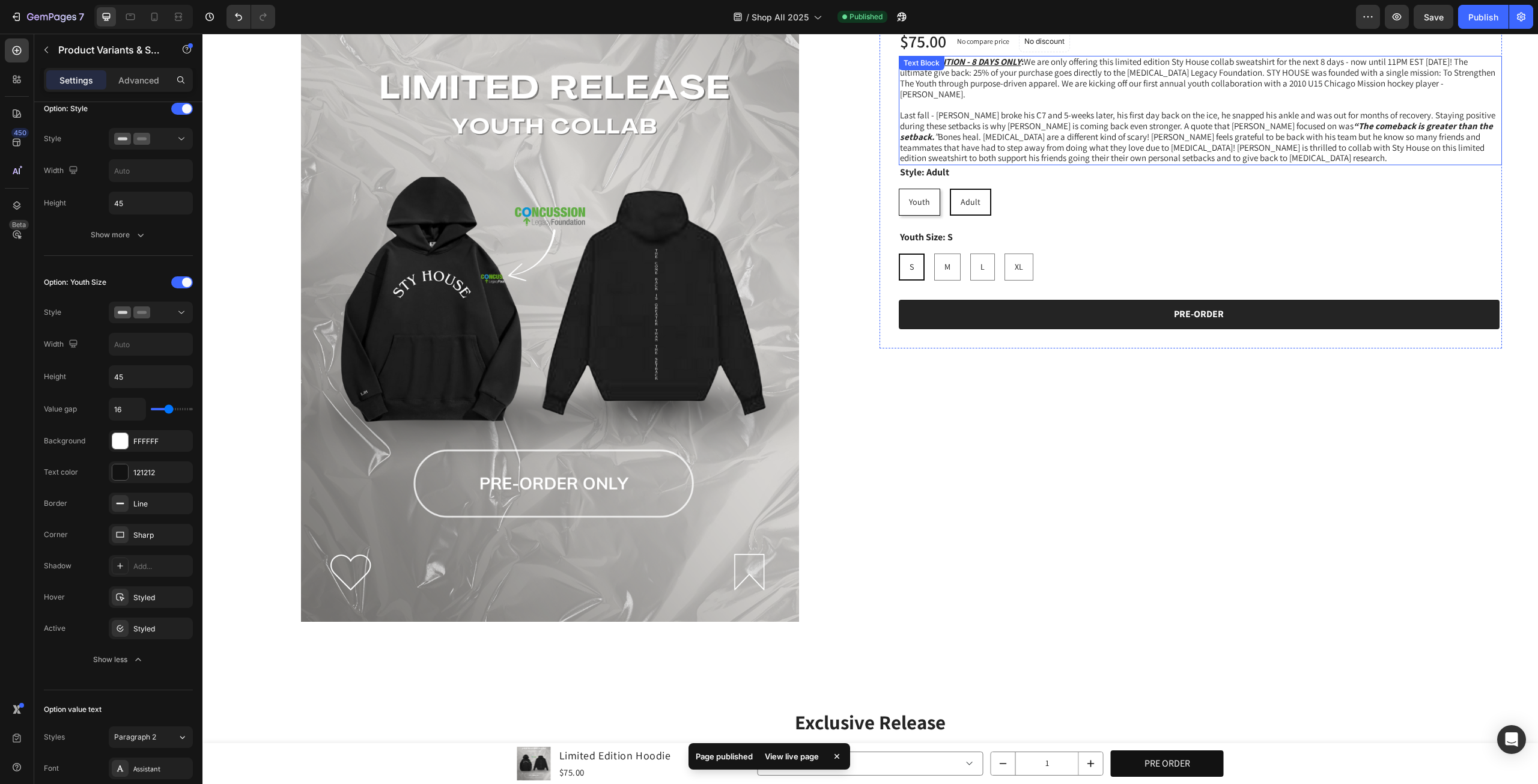
scroll to position [700, 0]
click at [1409, 15] on button "button" at bounding box center [1397, 16] width 24 height 24
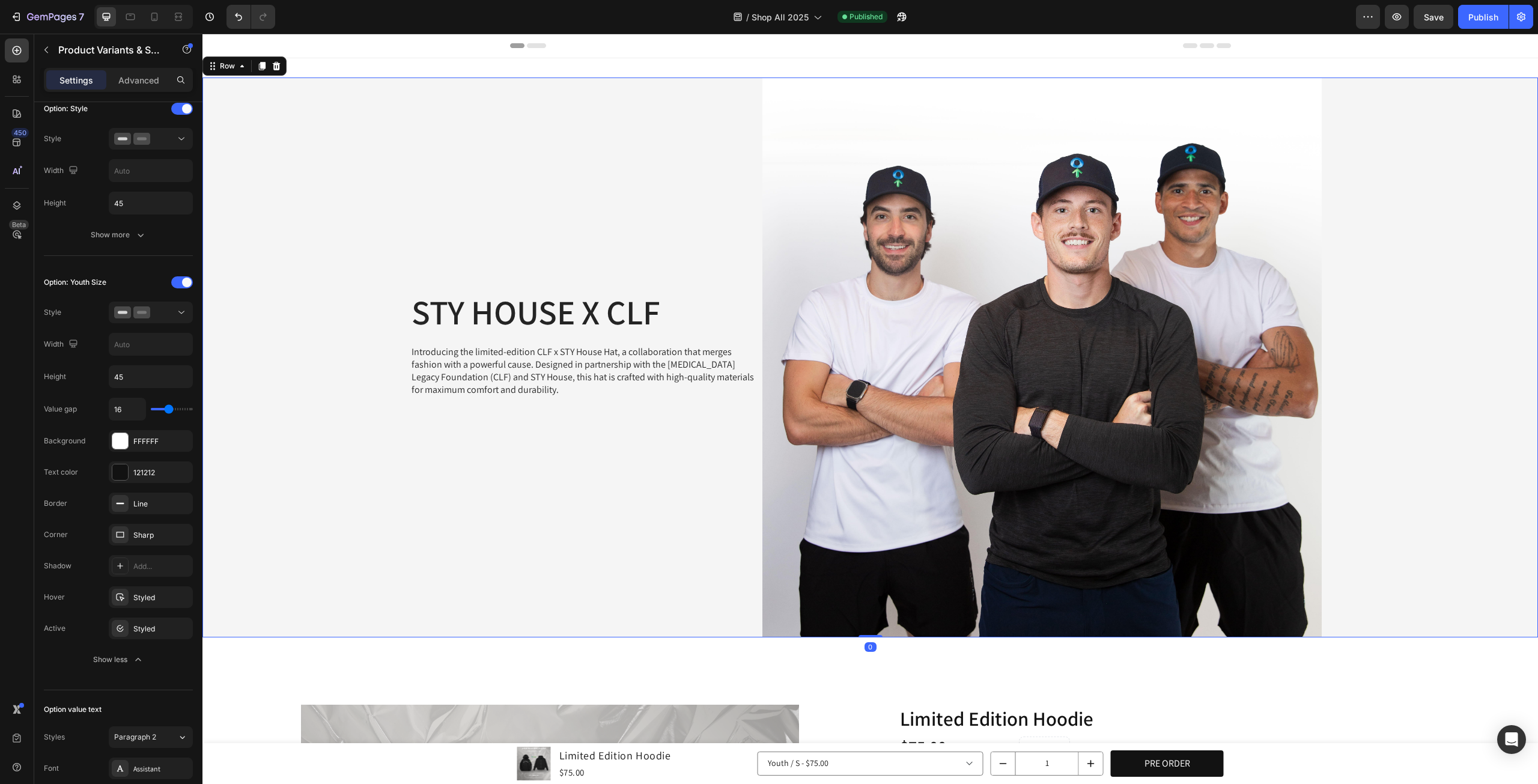
click at [614, 513] on div "STY HOUSE X CLF Heading Introducing the limited-edition CLF x STY House Hat, a …" at bounding box center [483, 358] width 560 height 560
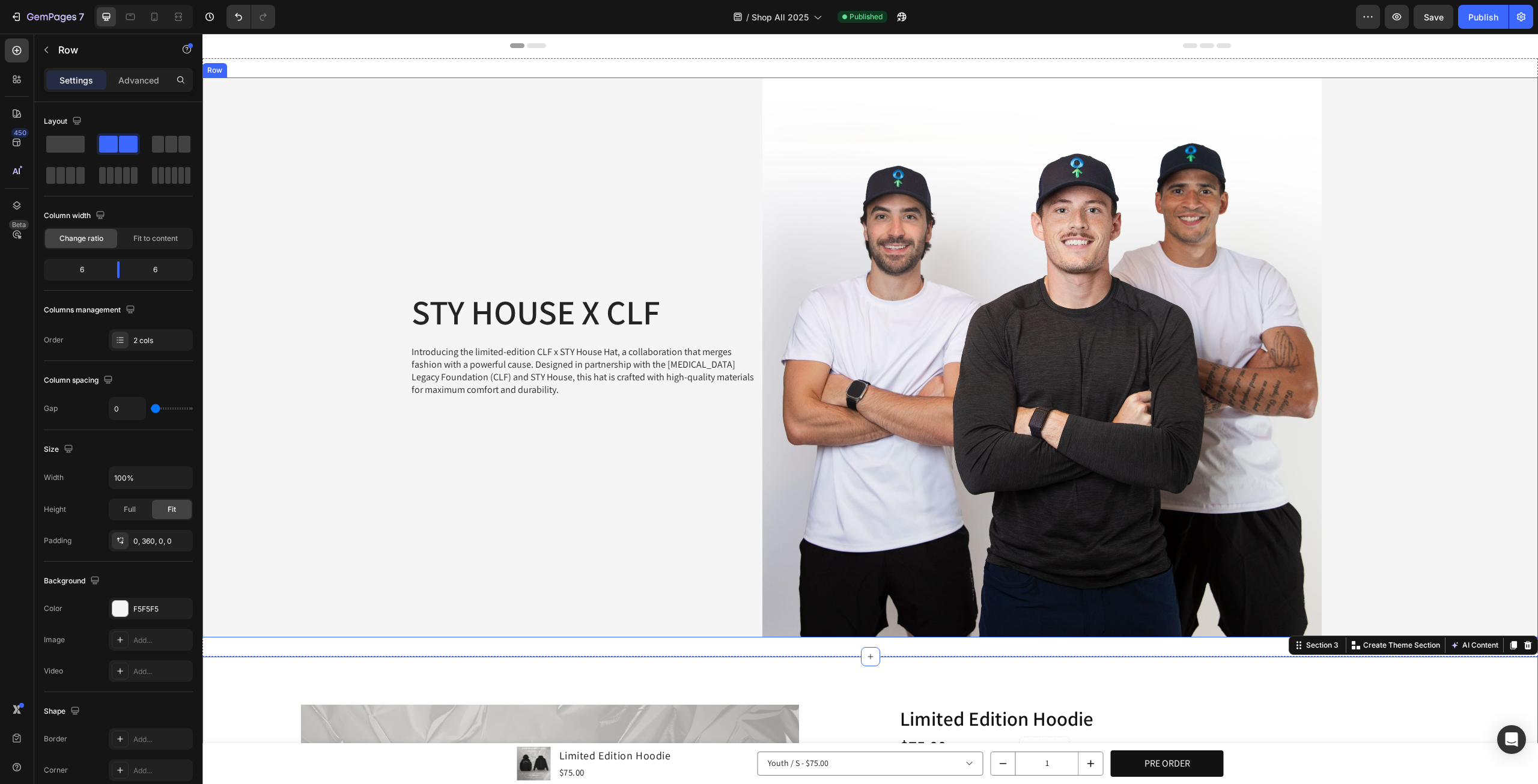
click at [494, 533] on div "STY HOUSE X CLF Heading Introducing the limited-edition CLF x STY House Hat, a …" at bounding box center [483, 358] width 560 height 560
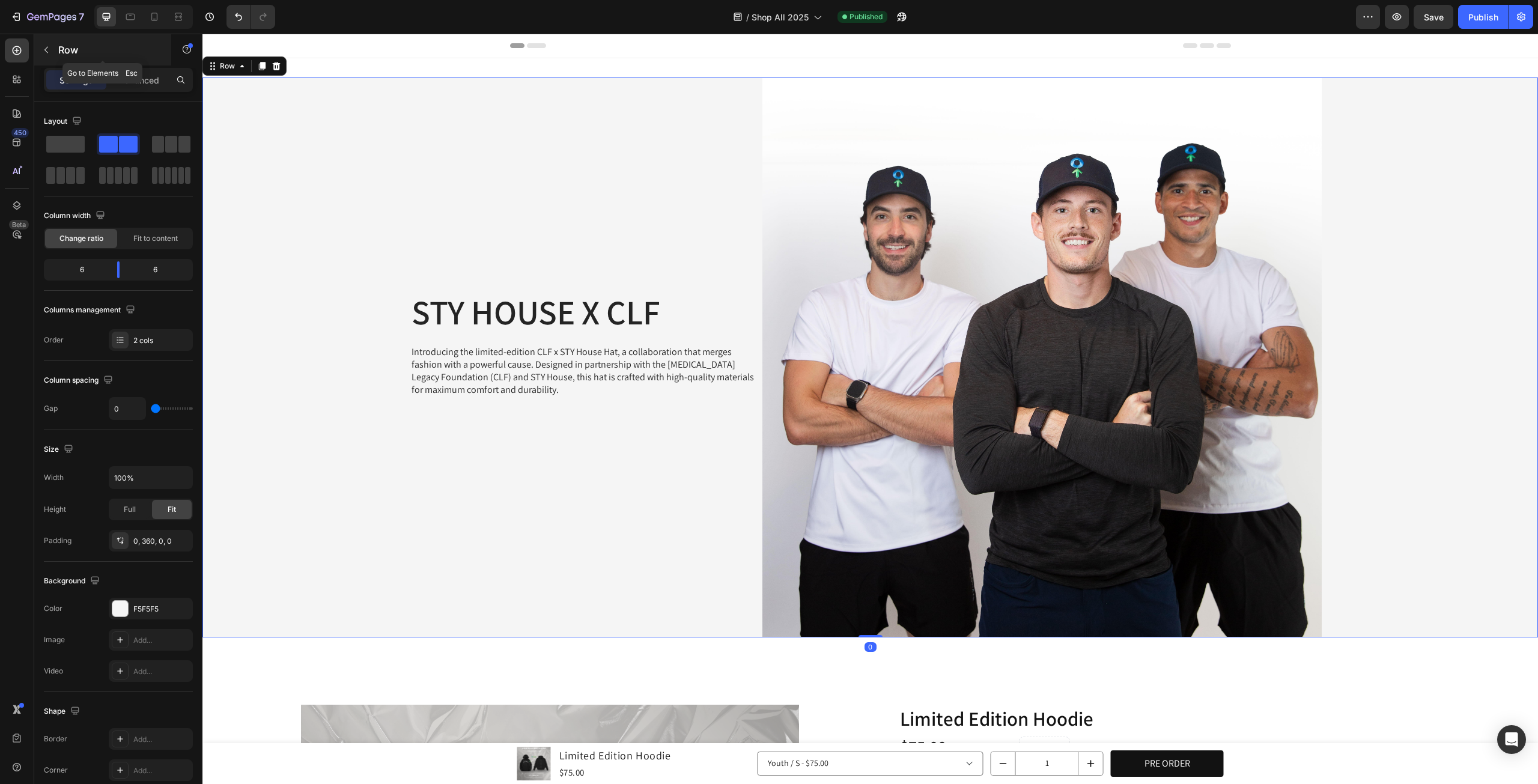
click at [53, 45] on button "button" at bounding box center [46, 50] width 19 height 19
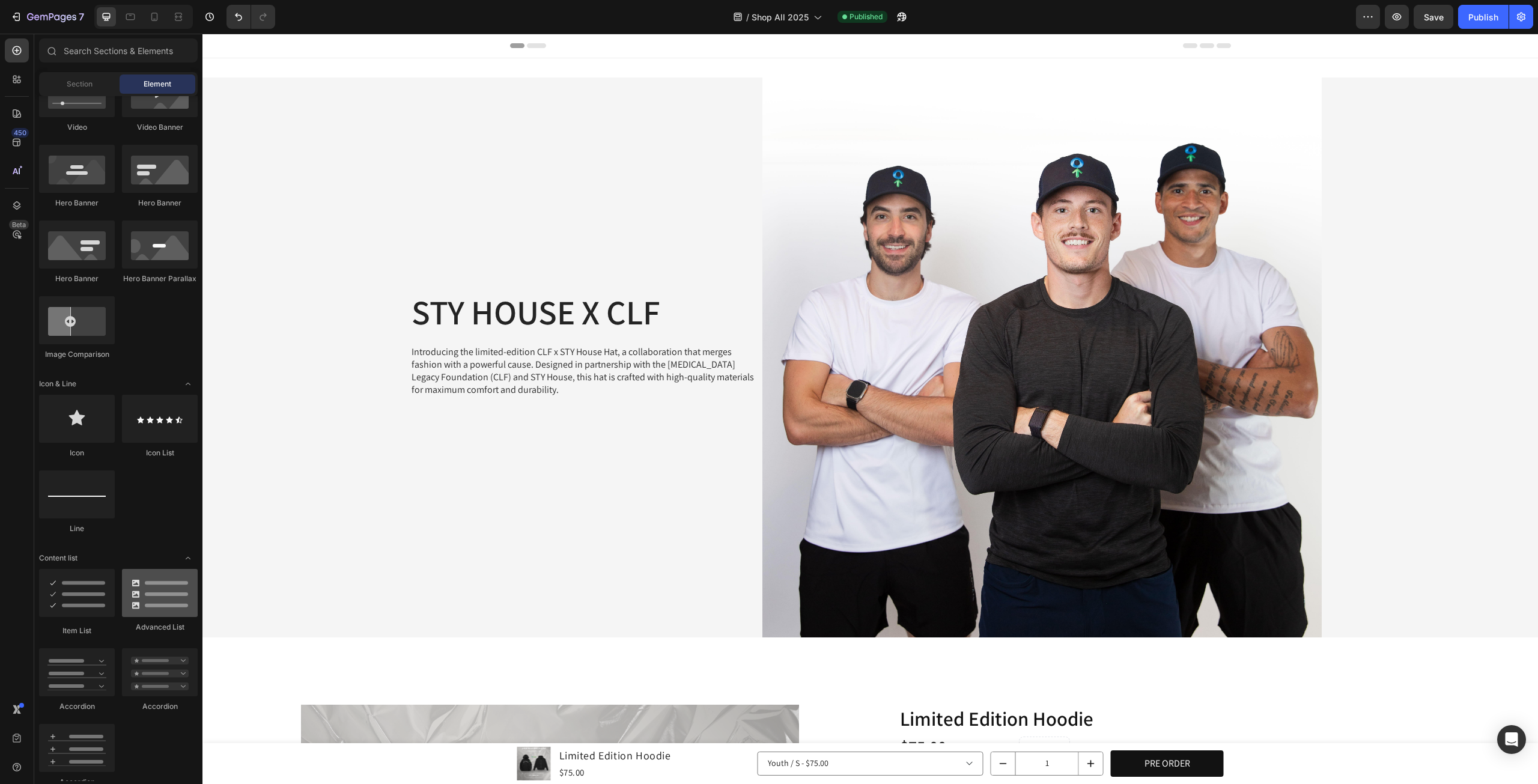
scroll to position [700, 0]
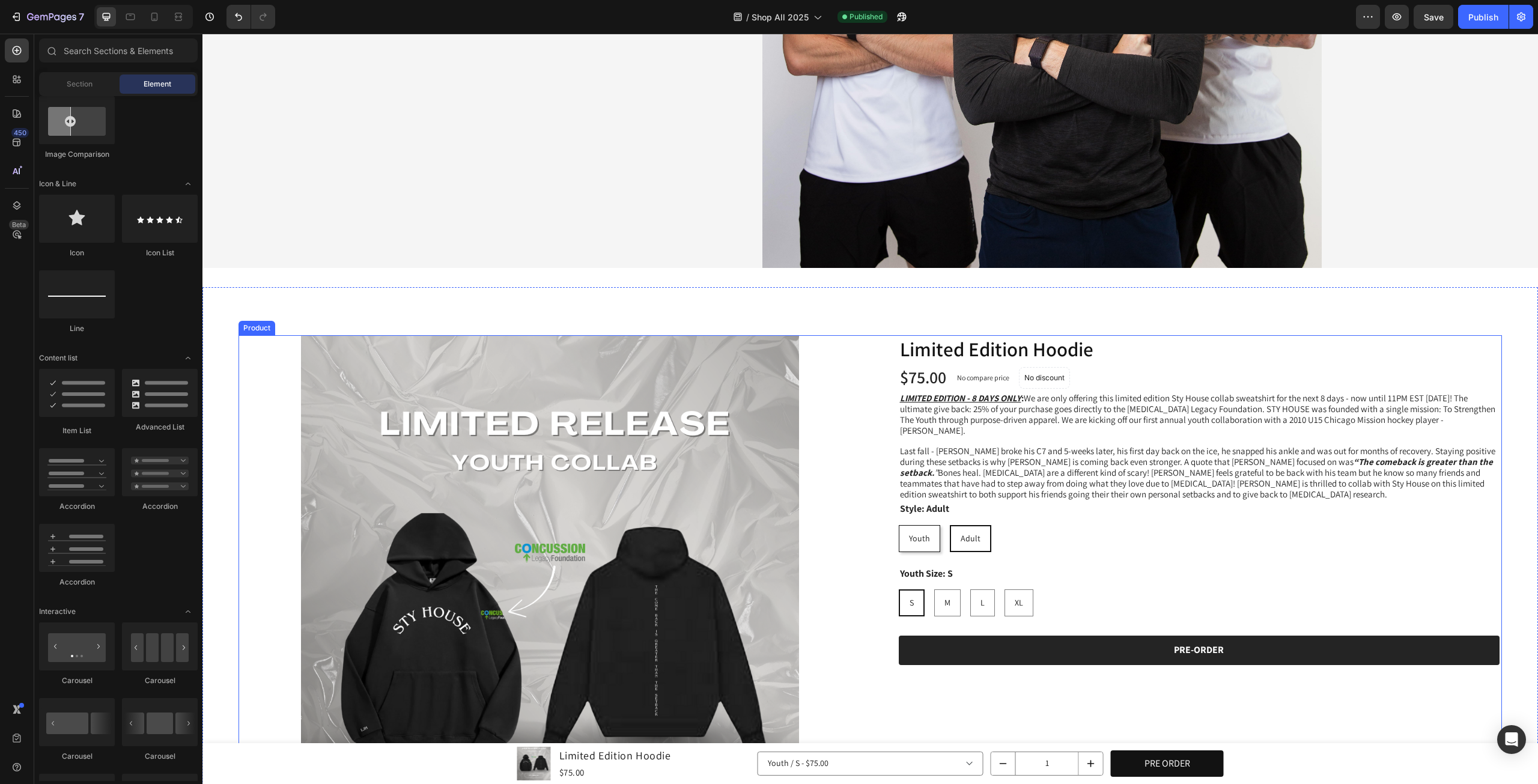
radio input "false"
radio input "true"
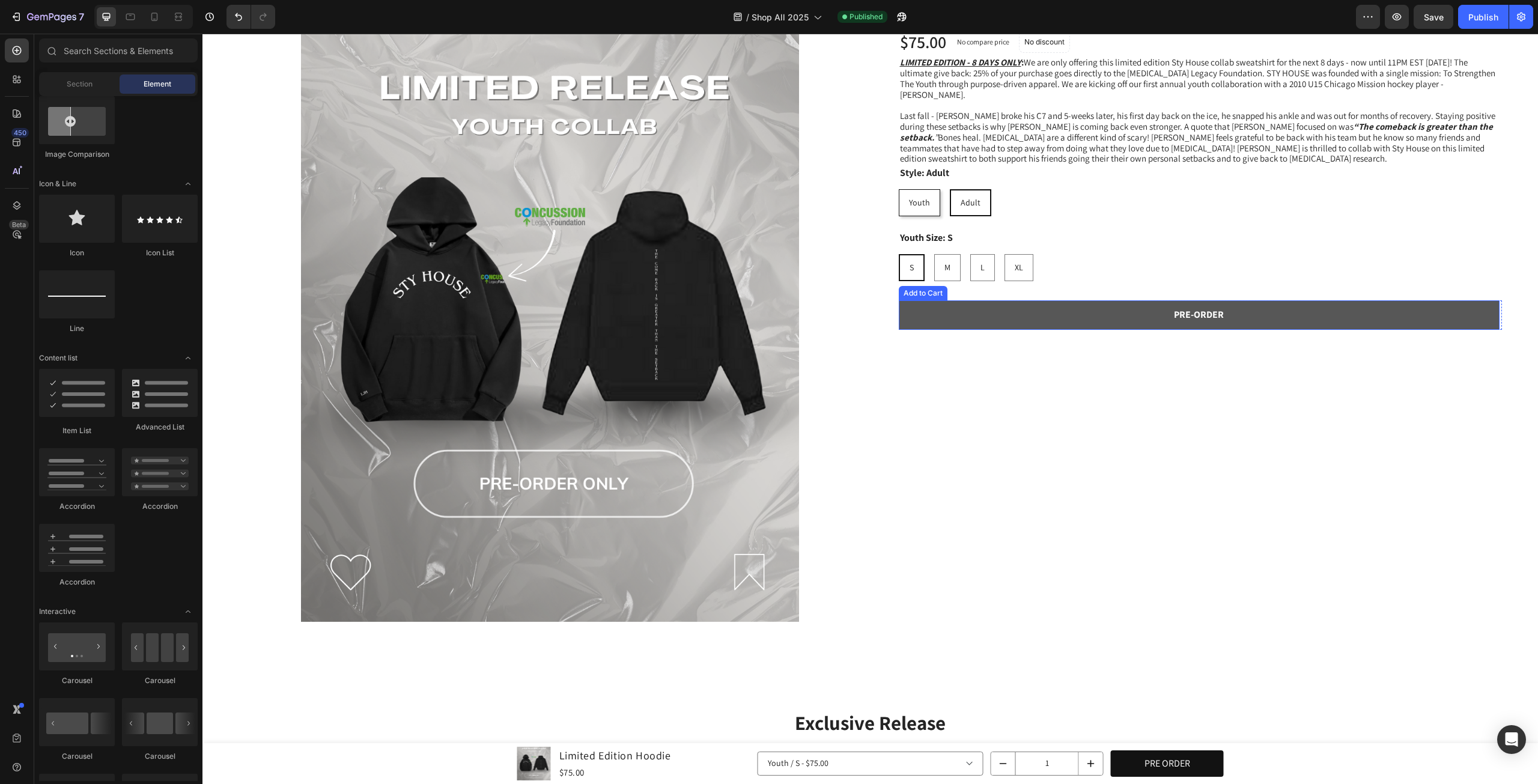
click at [1206, 315] on button "PRE-ORDER" at bounding box center [1199, 314] width 601 height 29
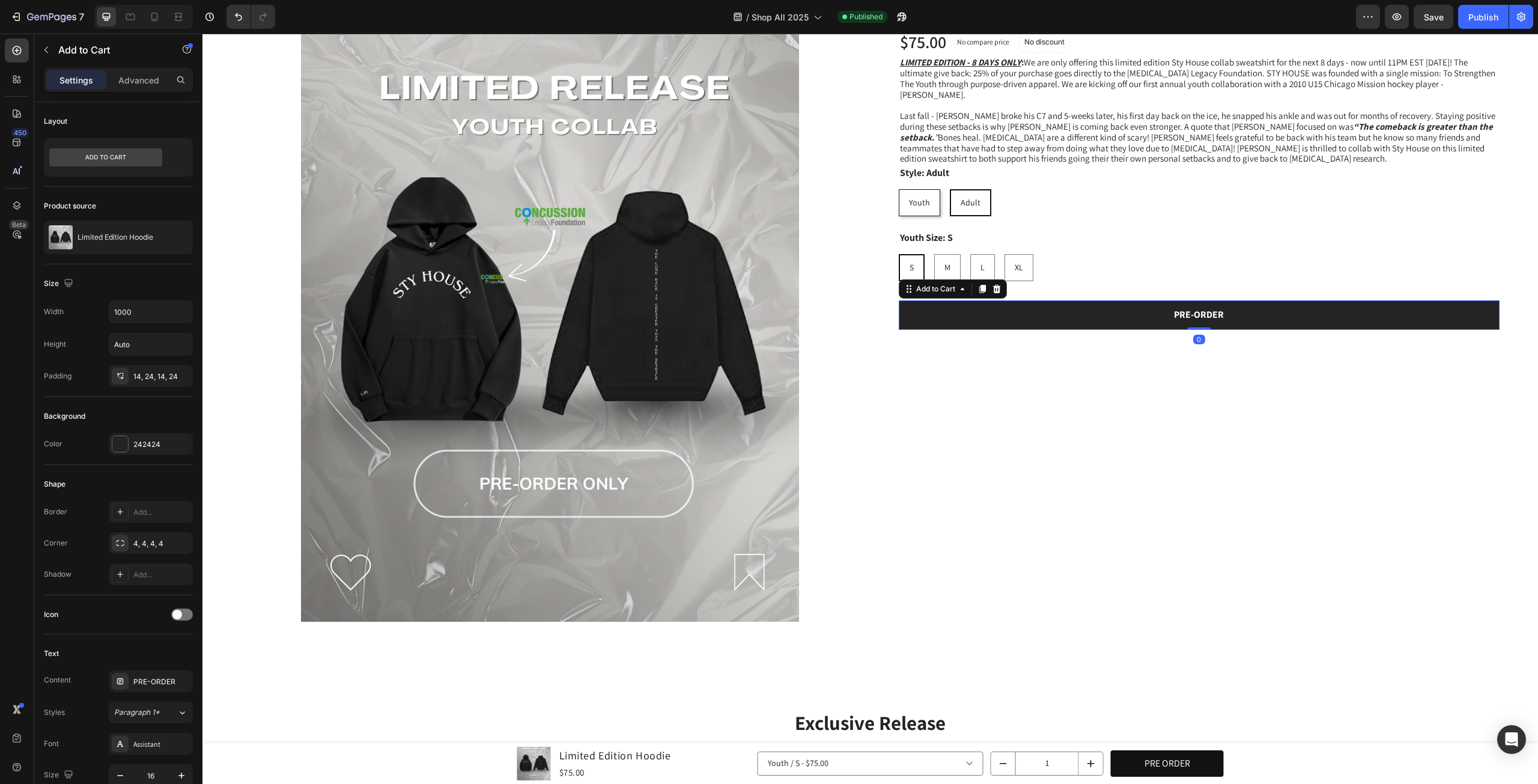
click at [1026, 241] on div "Youth Size: S S S S M M M L L L XL XL XL" at bounding box center [1200, 255] width 604 height 50
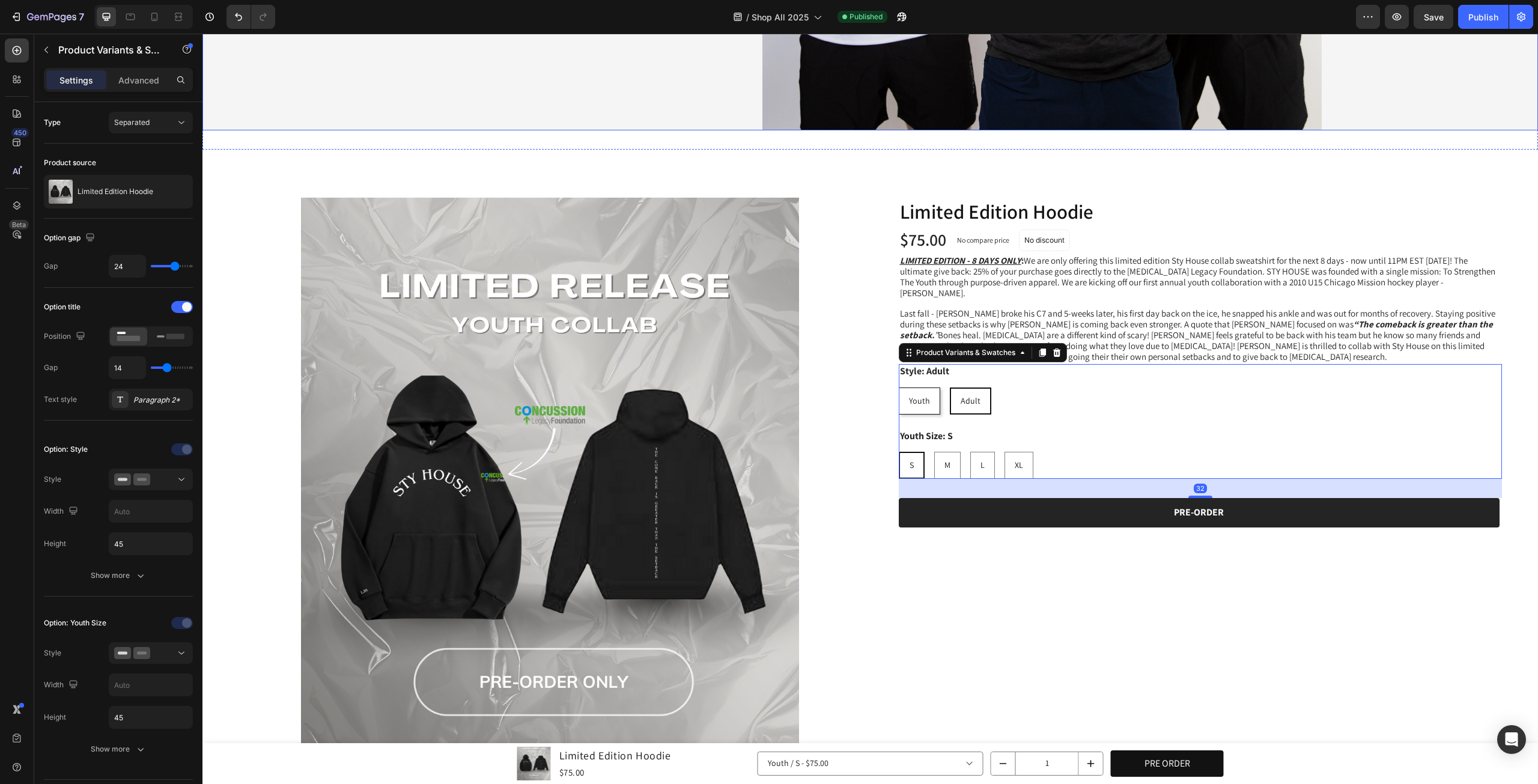
scroll to position [99, 0]
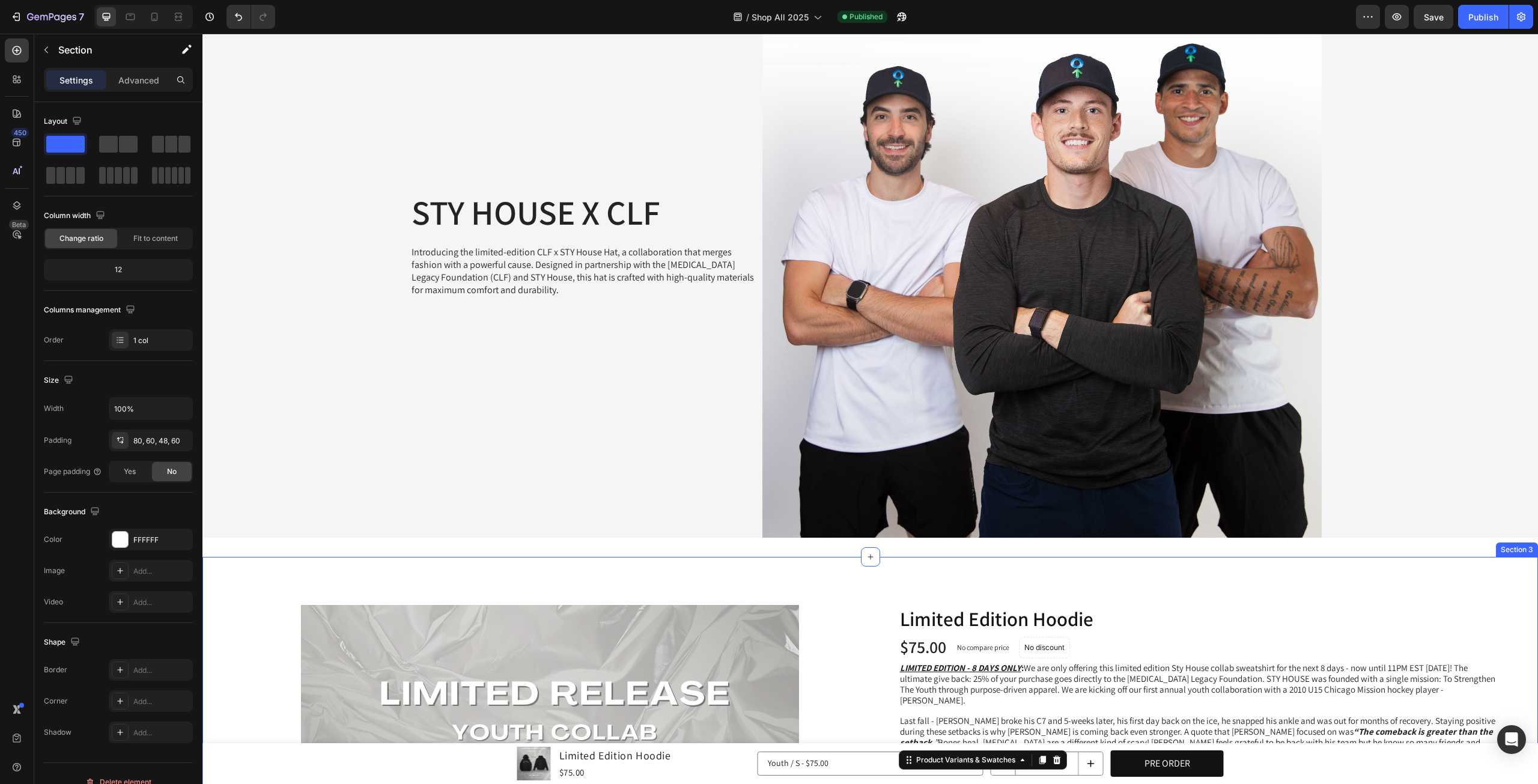
click at [1230, 544] on div "STY HOUSE X CLF Heading Introducing the limited-edition CLF x STY House Hat, a …" at bounding box center [870, 258] width 1336 height 598
click at [63, 53] on p "Section" at bounding box center [108, 49] width 99 height 14
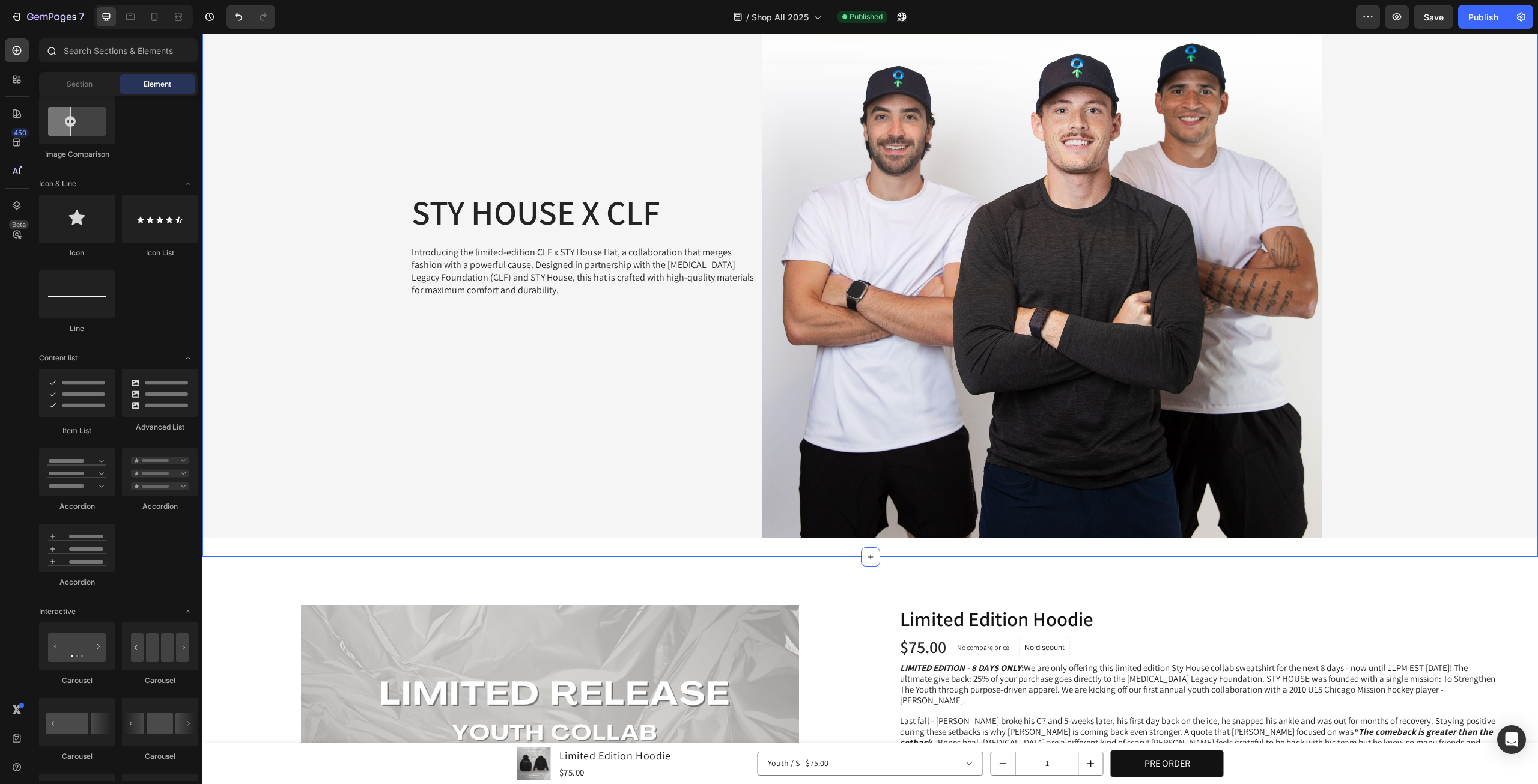
click at [63, 53] on div at bounding box center [51, 50] width 24 height 24
click at [90, 50] on input "text" at bounding box center [118, 50] width 159 height 24
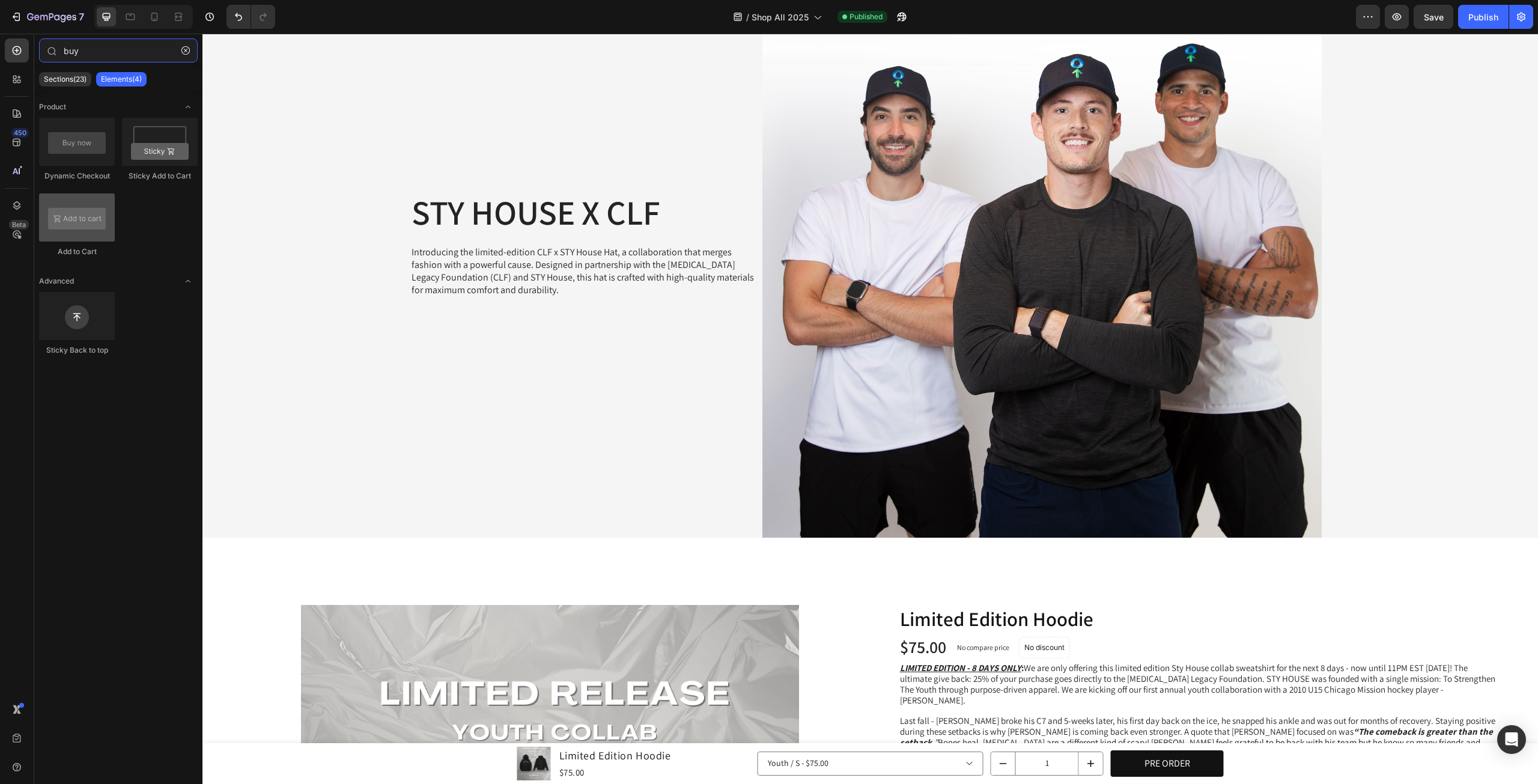
type input "buy"
drag, startPoint x: 288, startPoint y: 252, endPoint x: 525, endPoint y: 396, distance: 277.3
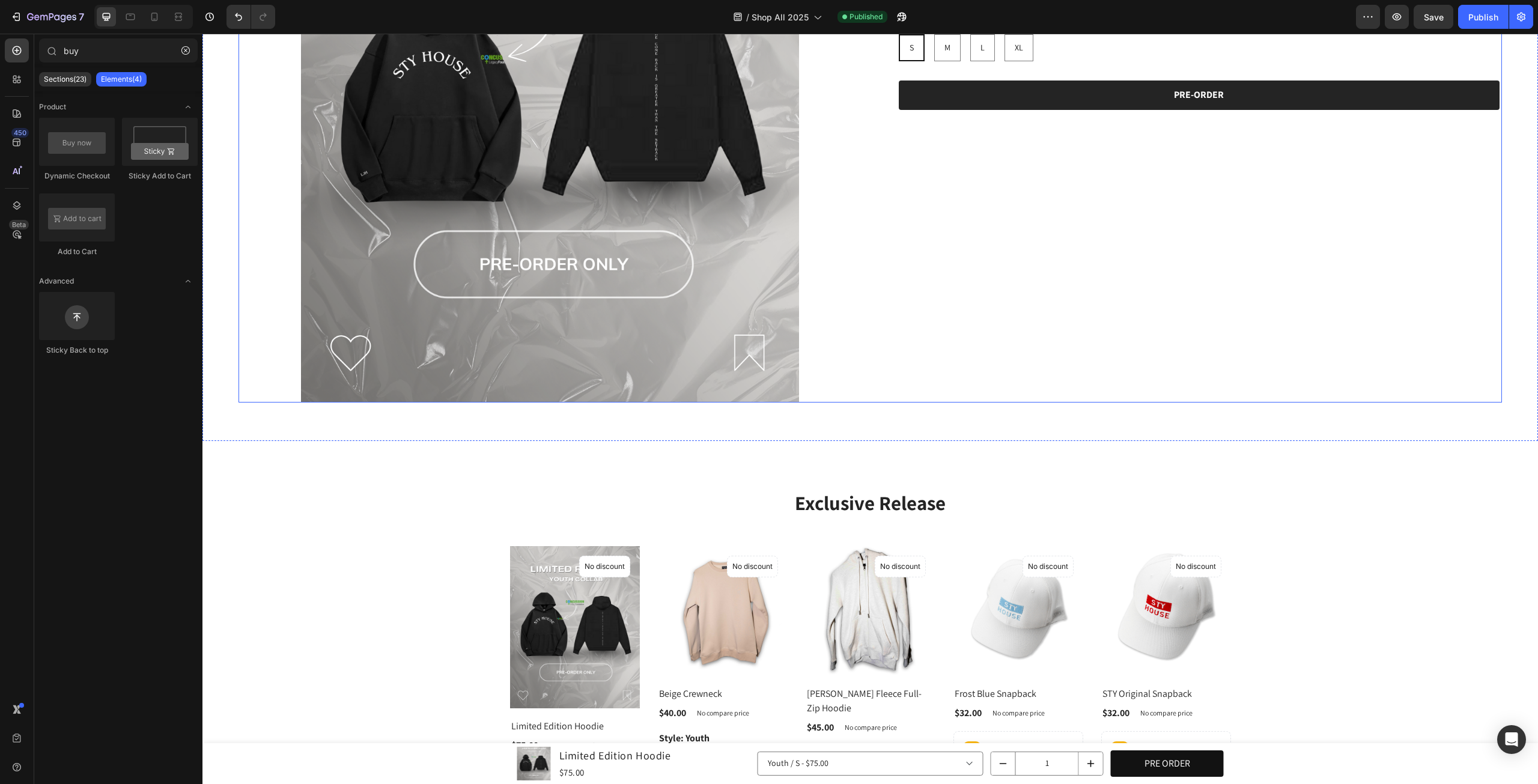
scroll to position [530, 0]
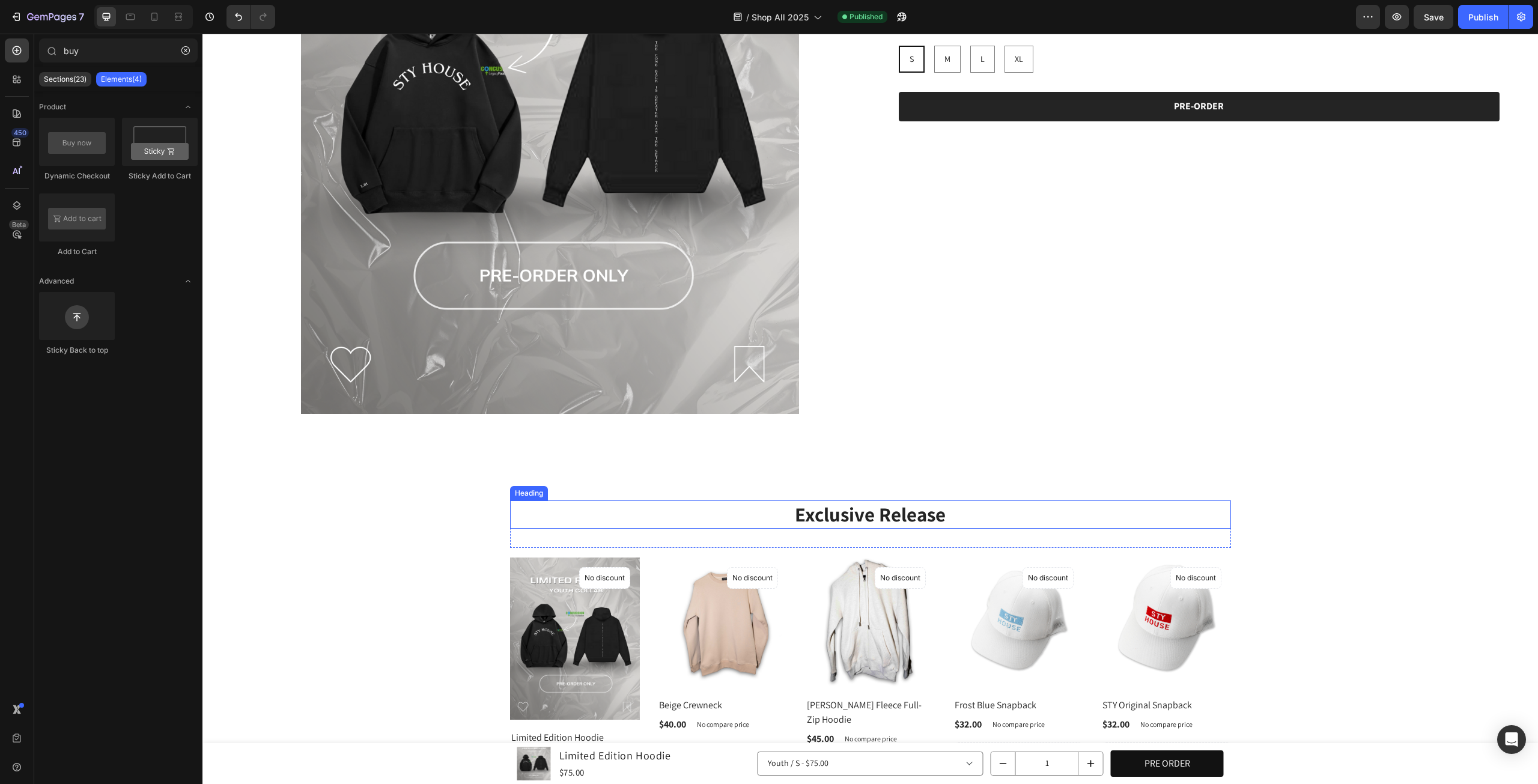
click at [916, 510] on strong "Exclusive Release" at bounding box center [870, 514] width 151 height 26
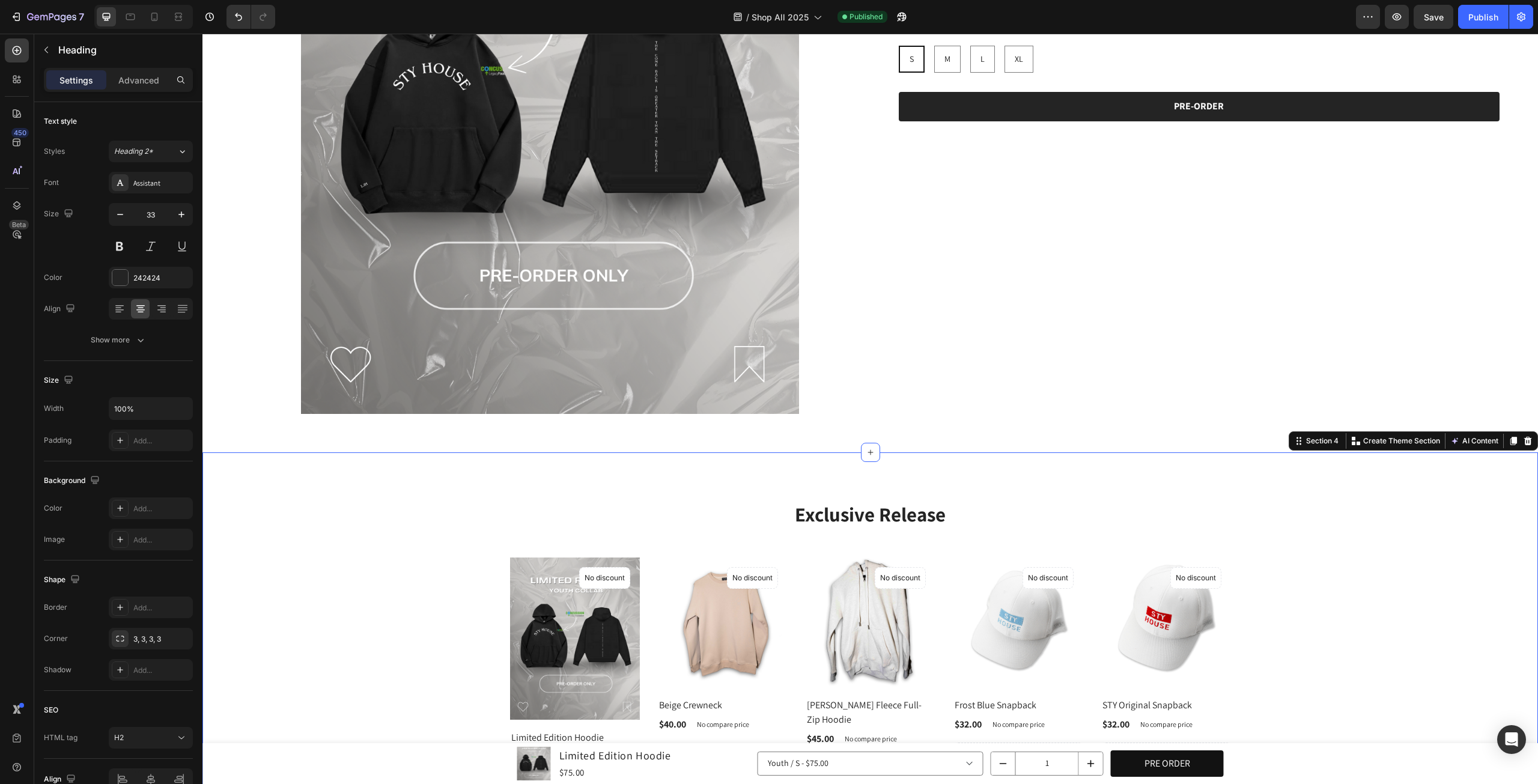
click at [1307, 542] on div "Exclusive Release Heading Row (P) Images No discount Not be displayed when publ…" at bounding box center [870, 735] width 1318 height 469
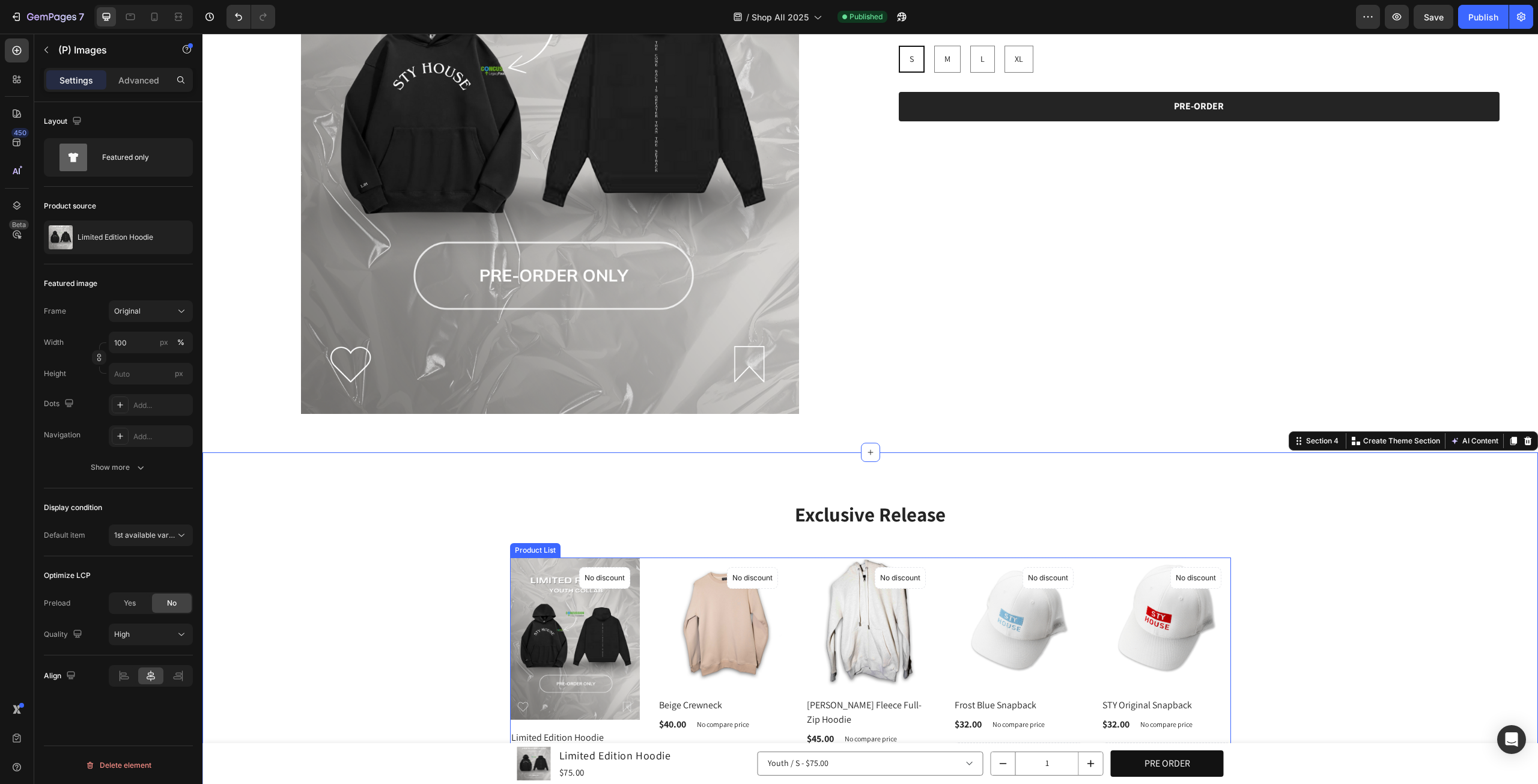
click at [621, 616] on img at bounding box center [575, 638] width 129 height 162
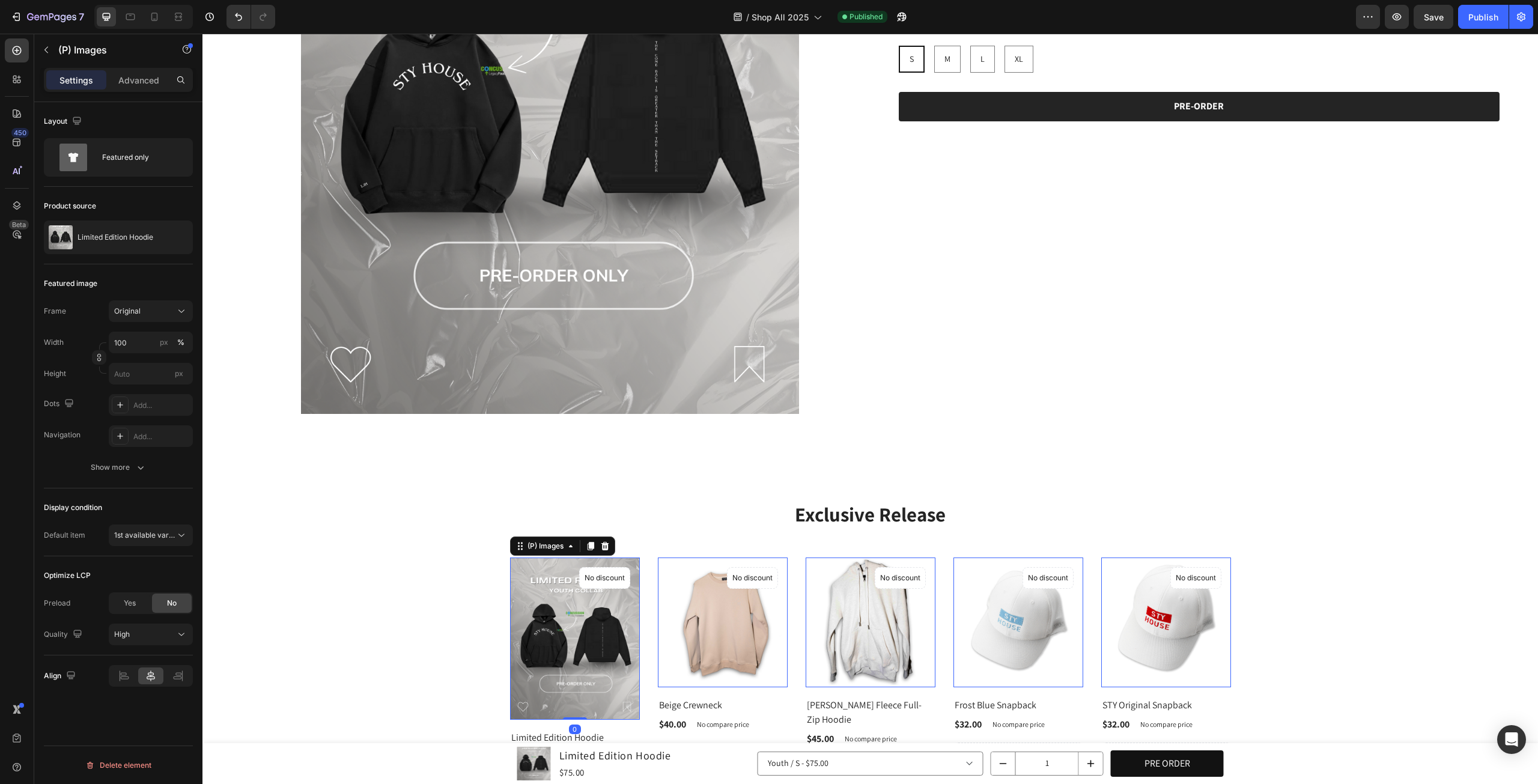
click at [607, 663] on img at bounding box center [575, 638] width 129 height 162
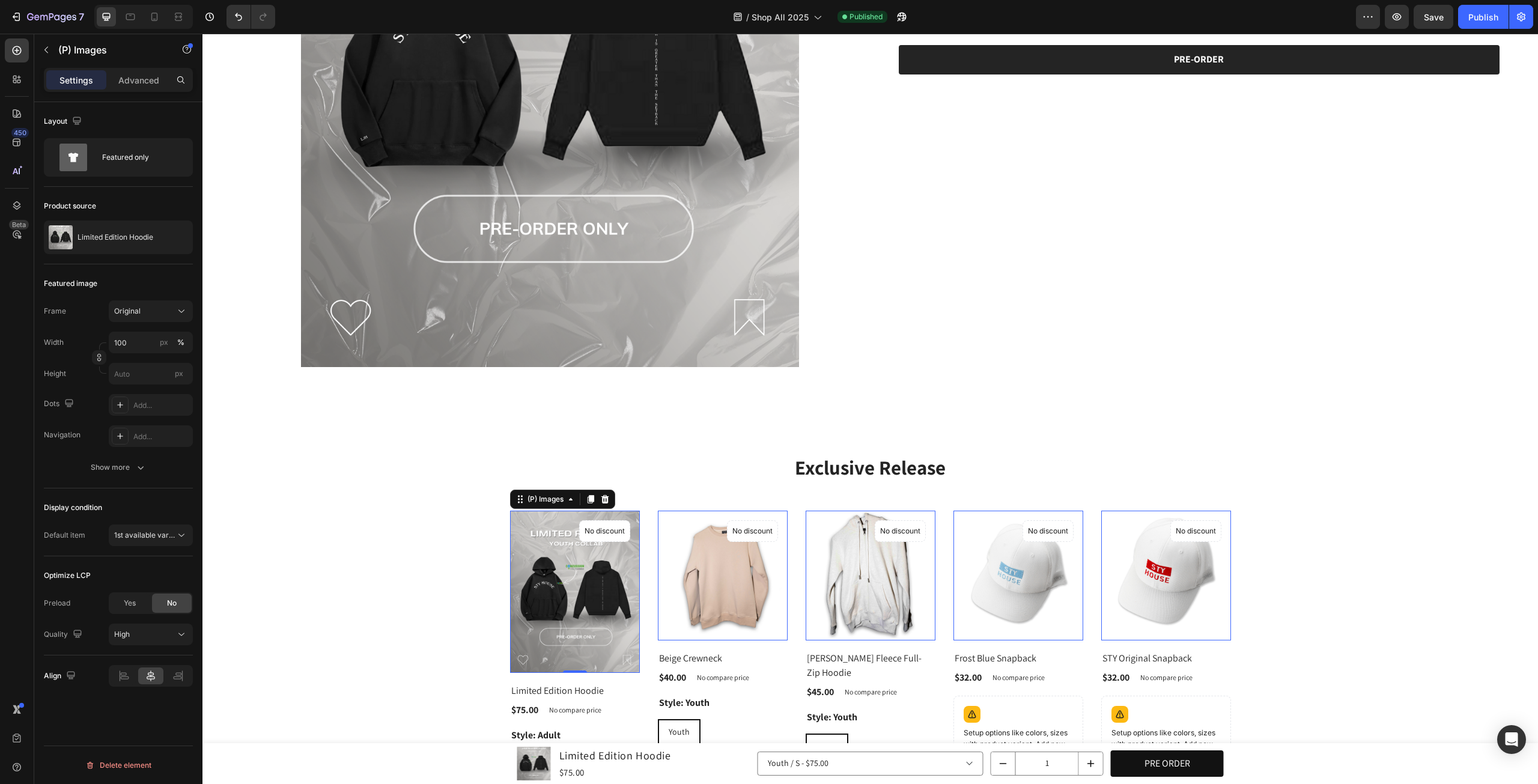
scroll to position [730, 0]
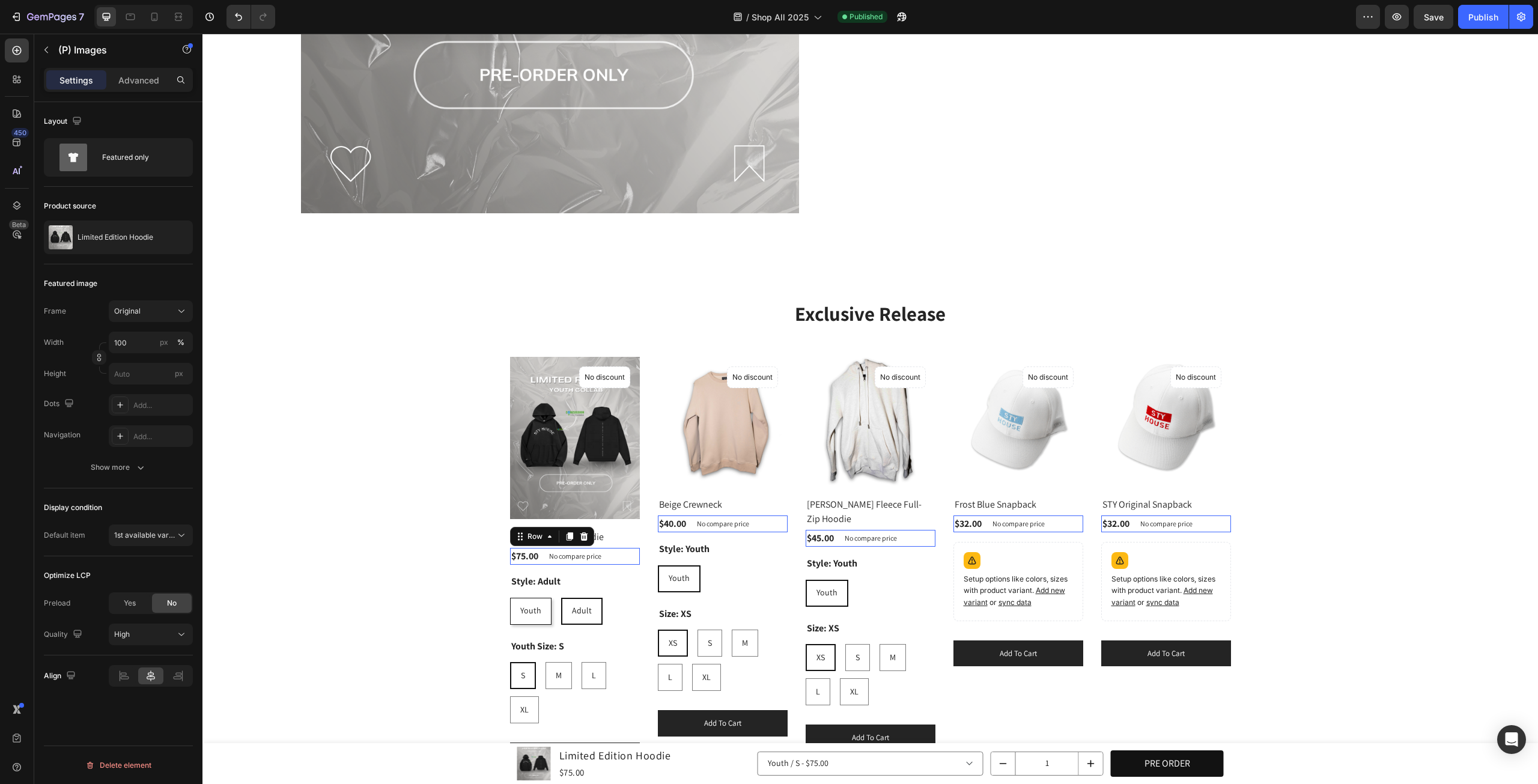
click at [626, 549] on div "$75.00 (P) Price (P) Price No compare price (P) Price Row 0" at bounding box center [575, 556] width 129 height 16
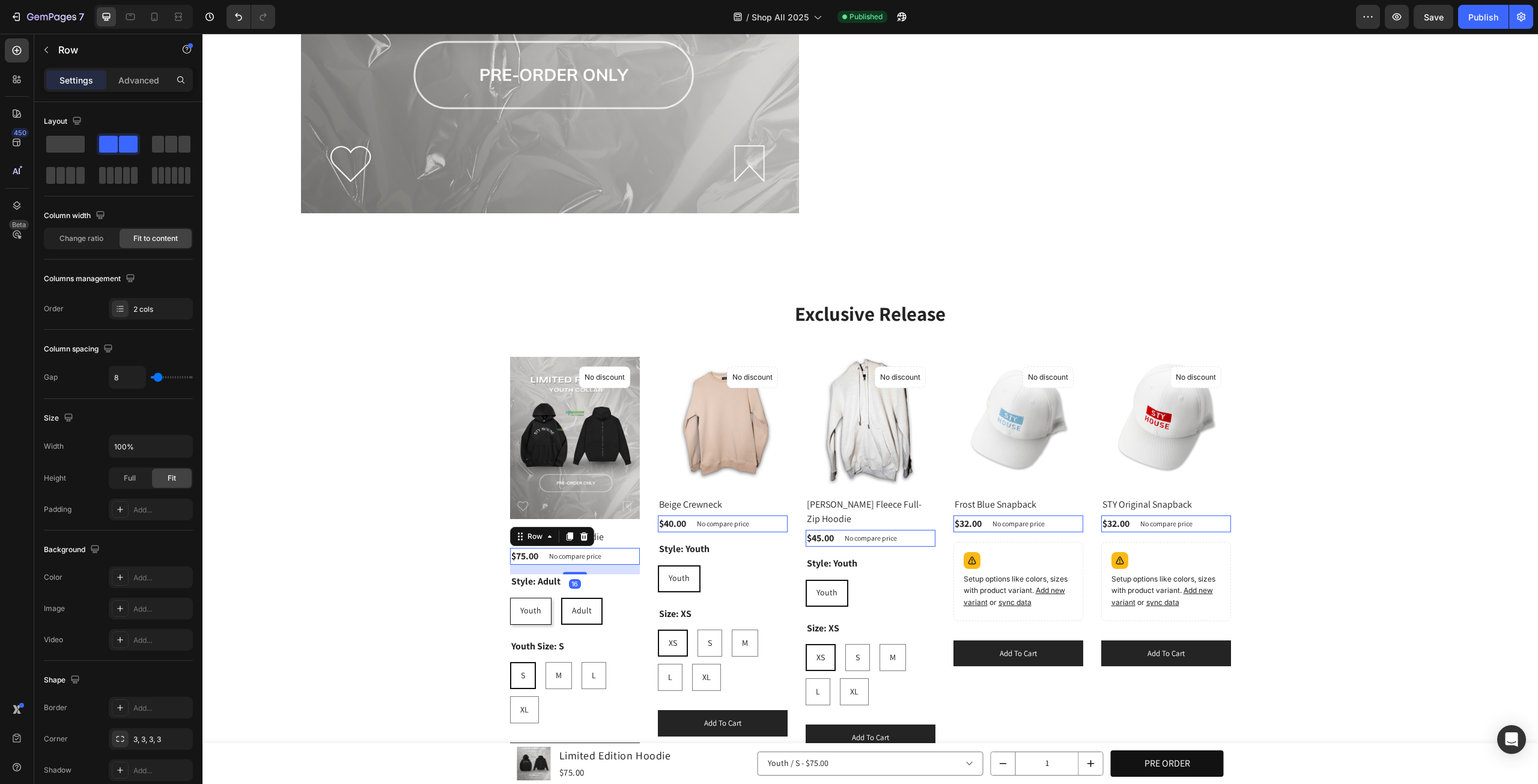
click at [385, 451] on div "Exclusive Release Heading Row (P) Images No discount Not be displayed when publ…" at bounding box center [870, 534] width 1318 height 469
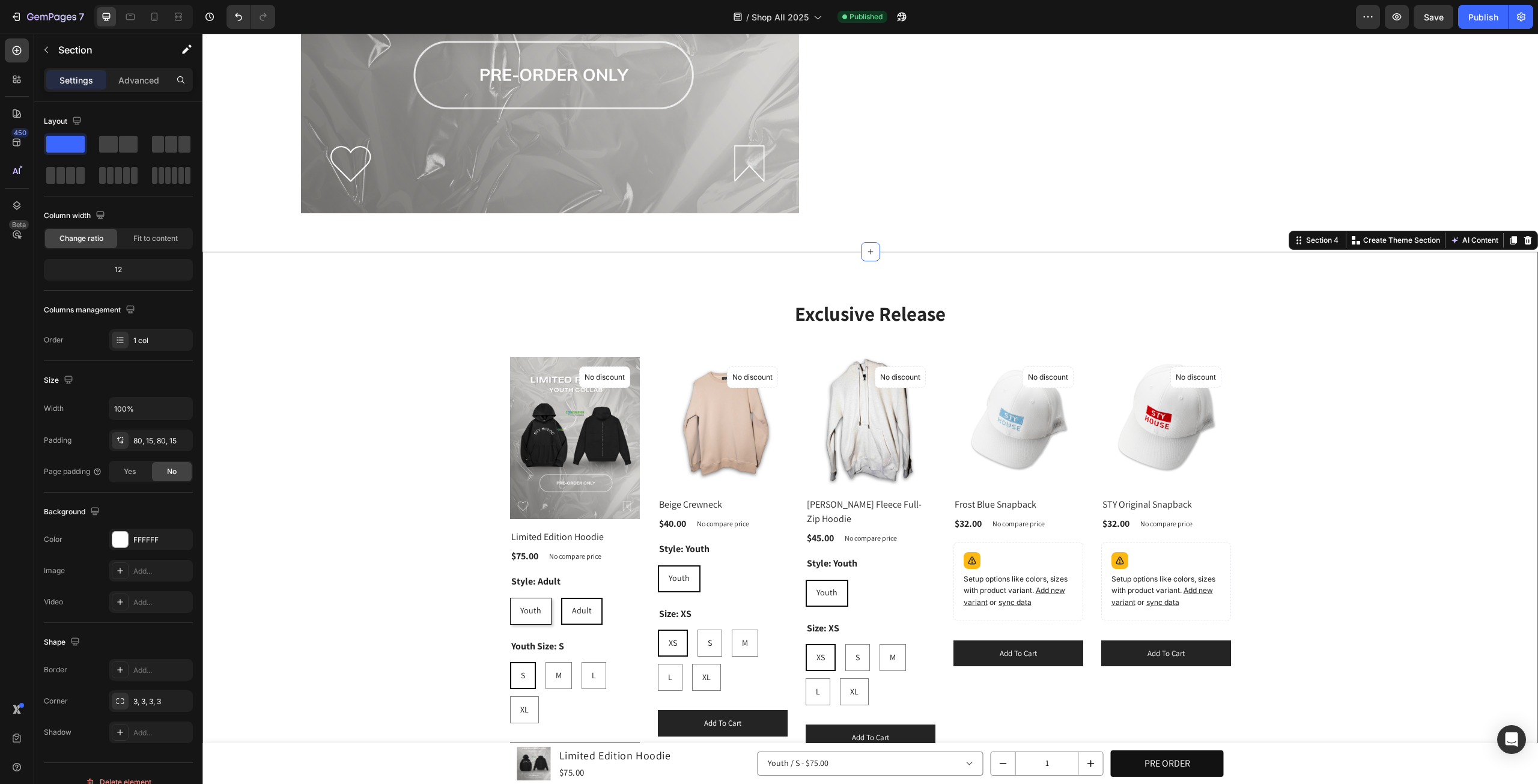
click at [486, 362] on div "Exclusive Release Heading Row (P) Images No discount Not be displayed when publ…" at bounding box center [870, 534] width 1318 height 469
click at [497, 355] on div "Exclusive Release Heading Row (P) Images No discount Not be displayed when publ…" at bounding box center [870, 534] width 1318 height 469
click at [598, 581] on div "Style: Adult Youth Youth Youth Adult Adult Adult" at bounding box center [575, 599] width 129 height 50
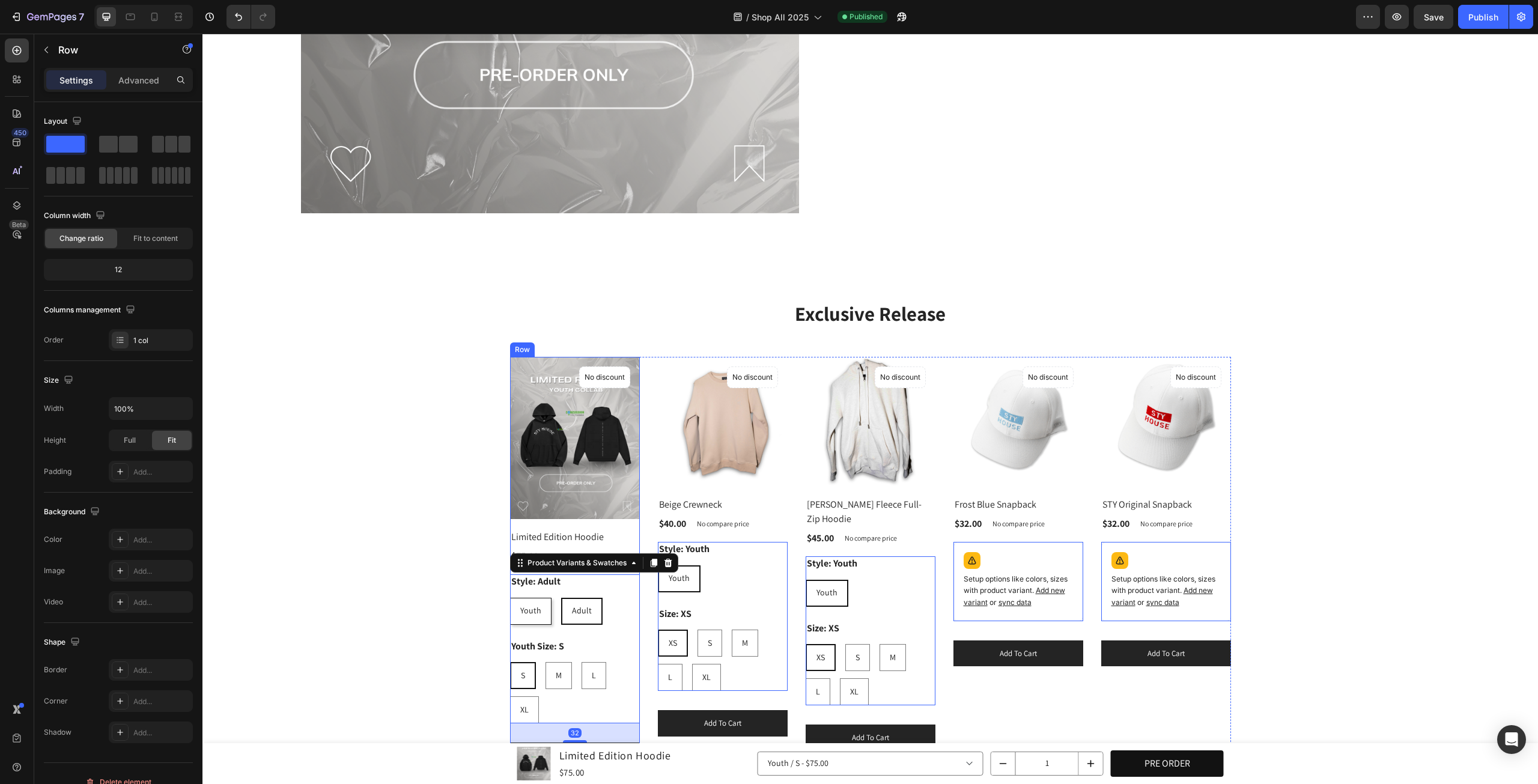
click at [617, 541] on div "(P) Images No discount Not be displayed when published Product Badge Row Limite…" at bounding box center [575, 563] width 129 height 412
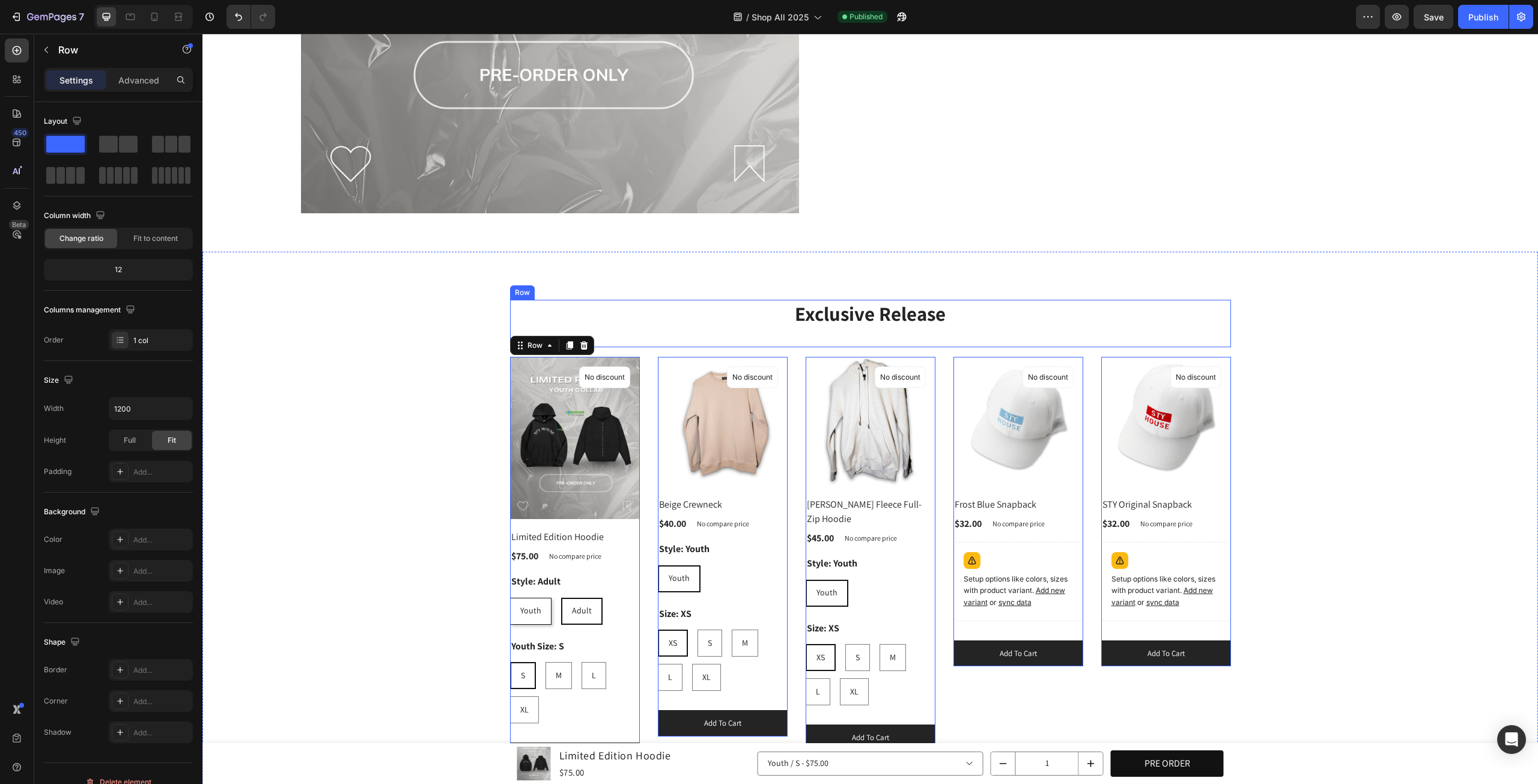
click at [1154, 331] on div "Exclusive Release Heading" at bounding box center [871, 323] width 721 height 47
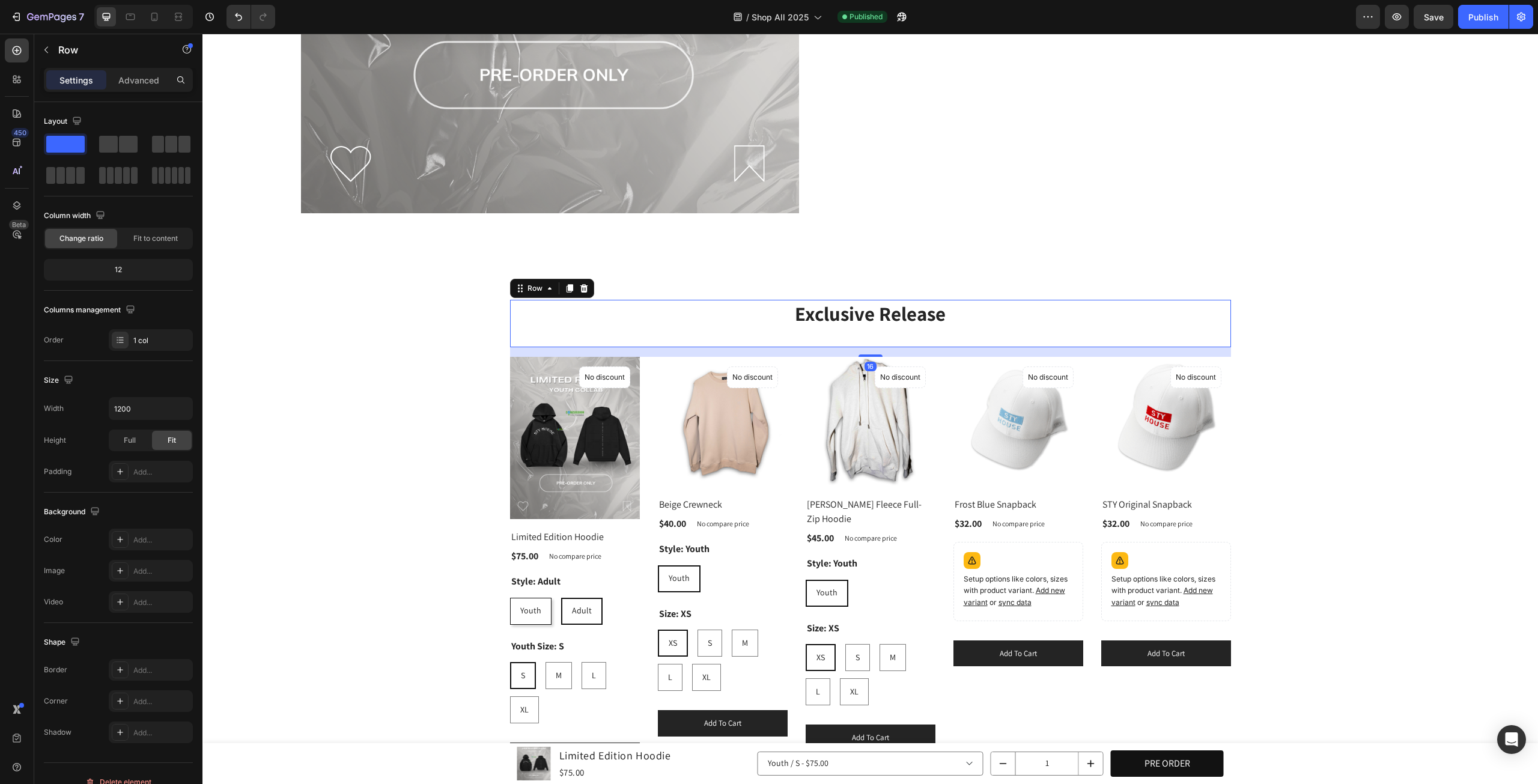
click at [1093, 349] on div "16" at bounding box center [871, 352] width 721 height 10
click at [1291, 346] on div "Exclusive Release Heading Row 16 (P) Images No discount Not be displayed when p…" at bounding box center [870, 534] width 1318 height 469
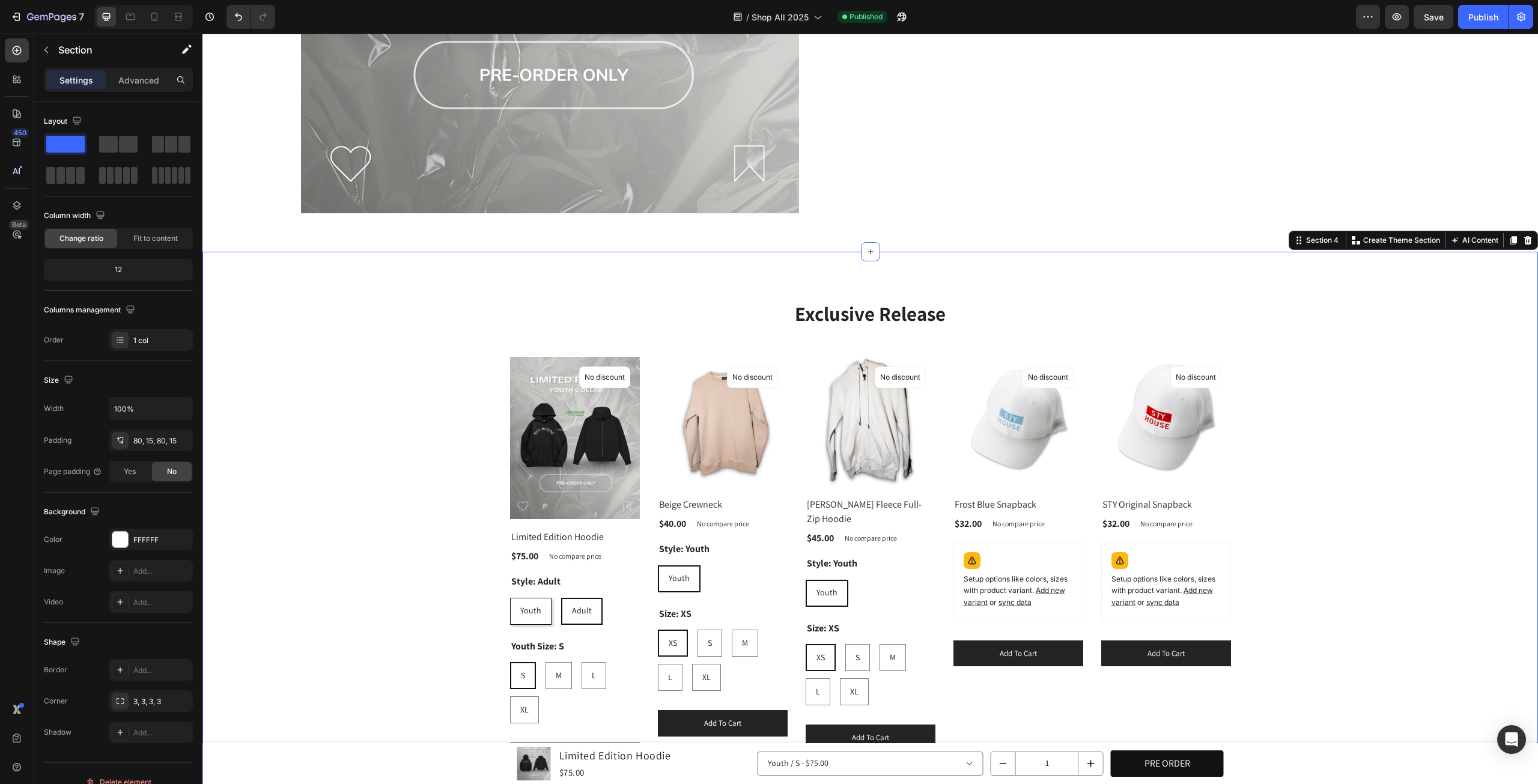
click at [1230, 405] on div "Exclusive Release Heading Row (P) Images No discount Not be displayed when publ…" at bounding box center [870, 534] width 1318 height 469
click at [1280, 403] on div "Exclusive Release Heading Row (P) Images No discount Not be displayed when publ…" at bounding box center [870, 534] width 1318 height 469
click at [998, 293] on div "Exclusive Release Heading Row (P) Images No discount Not be displayed when publ…" at bounding box center [870, 534] width 1336 height 566
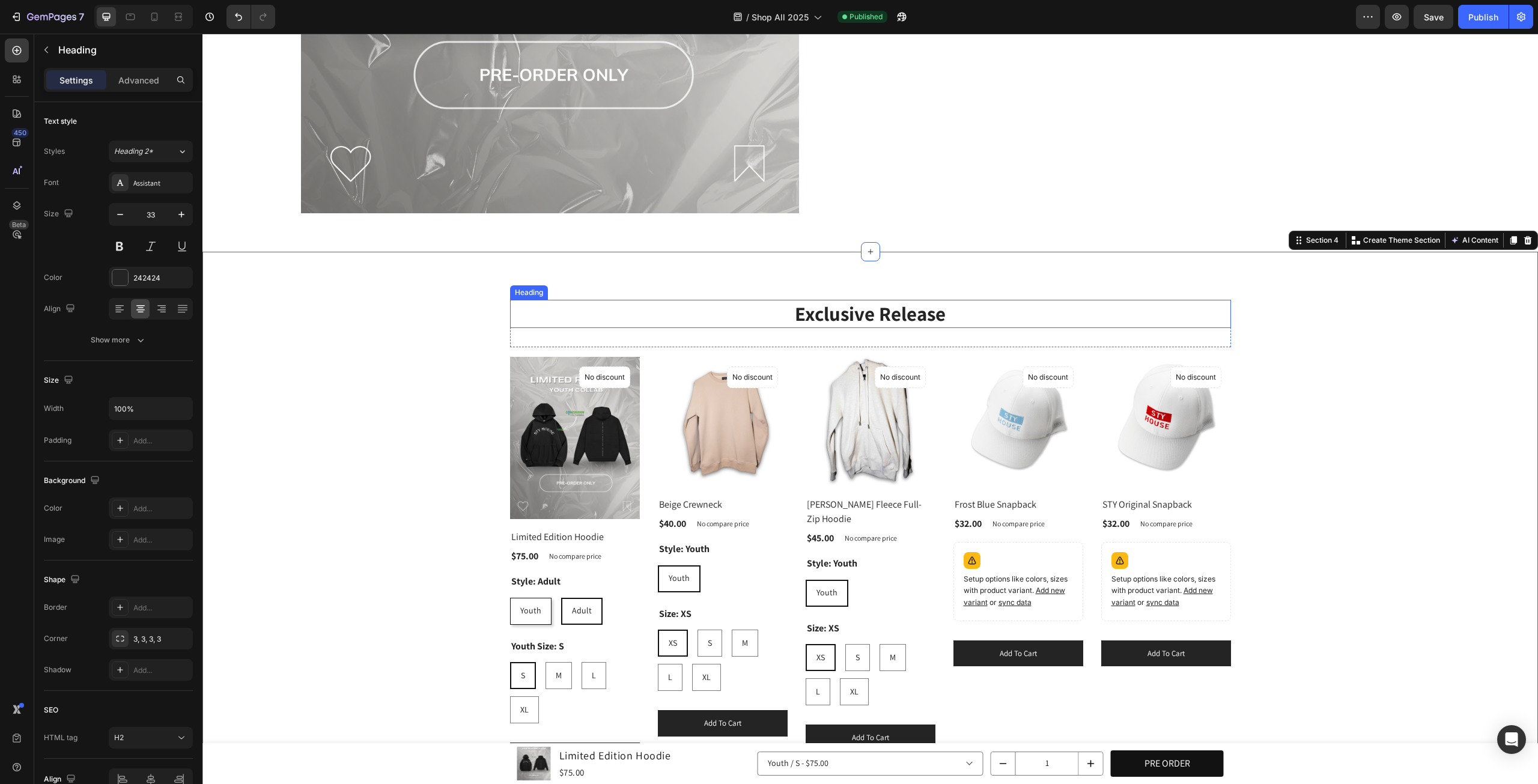
click at [930, 309] on strong "Exclusive Release" at bounding box center [870, 313] width 151 height 26
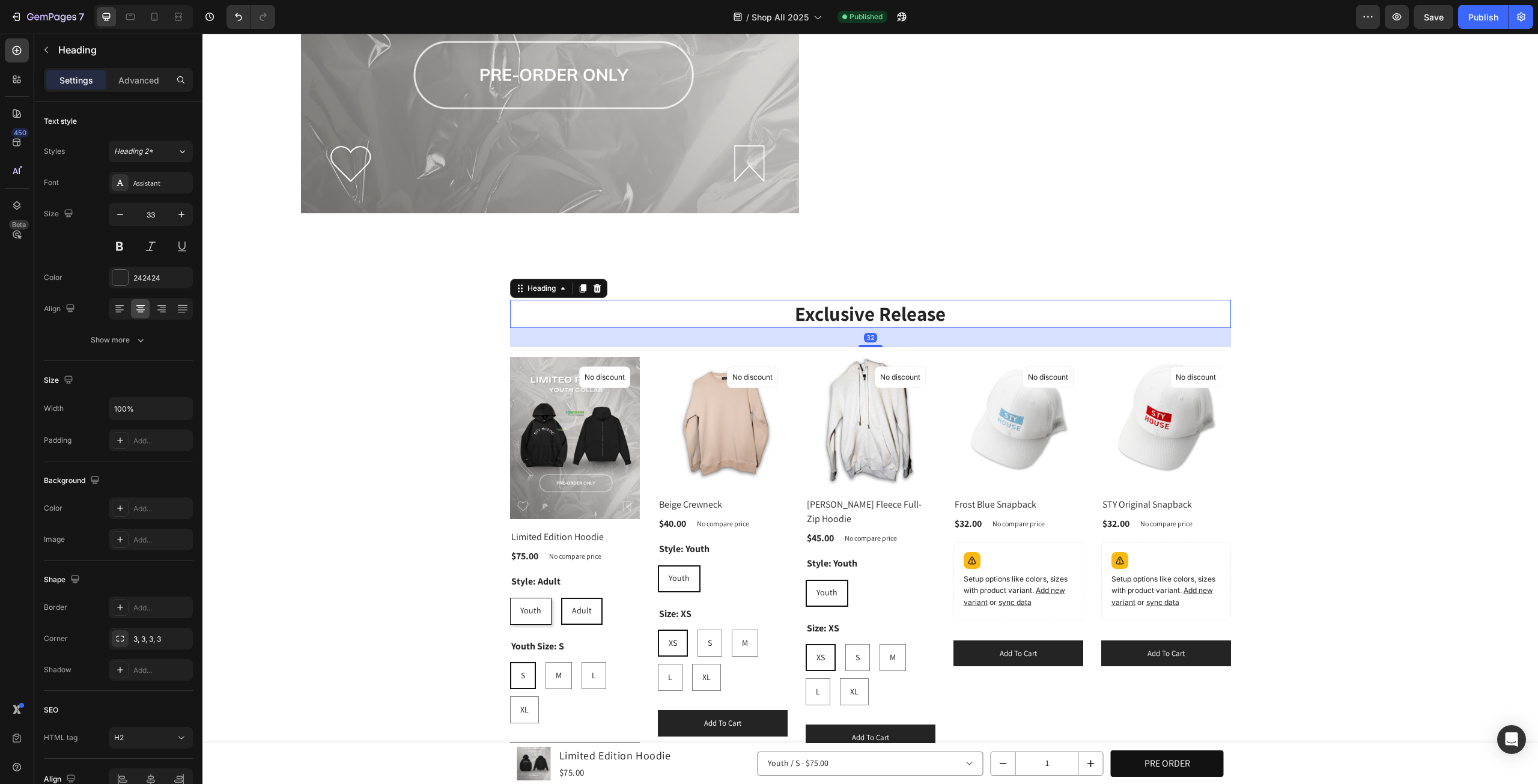
click at [640, 357] on div "(P) Images" at bounding box center [575, 438] width 129 height 162
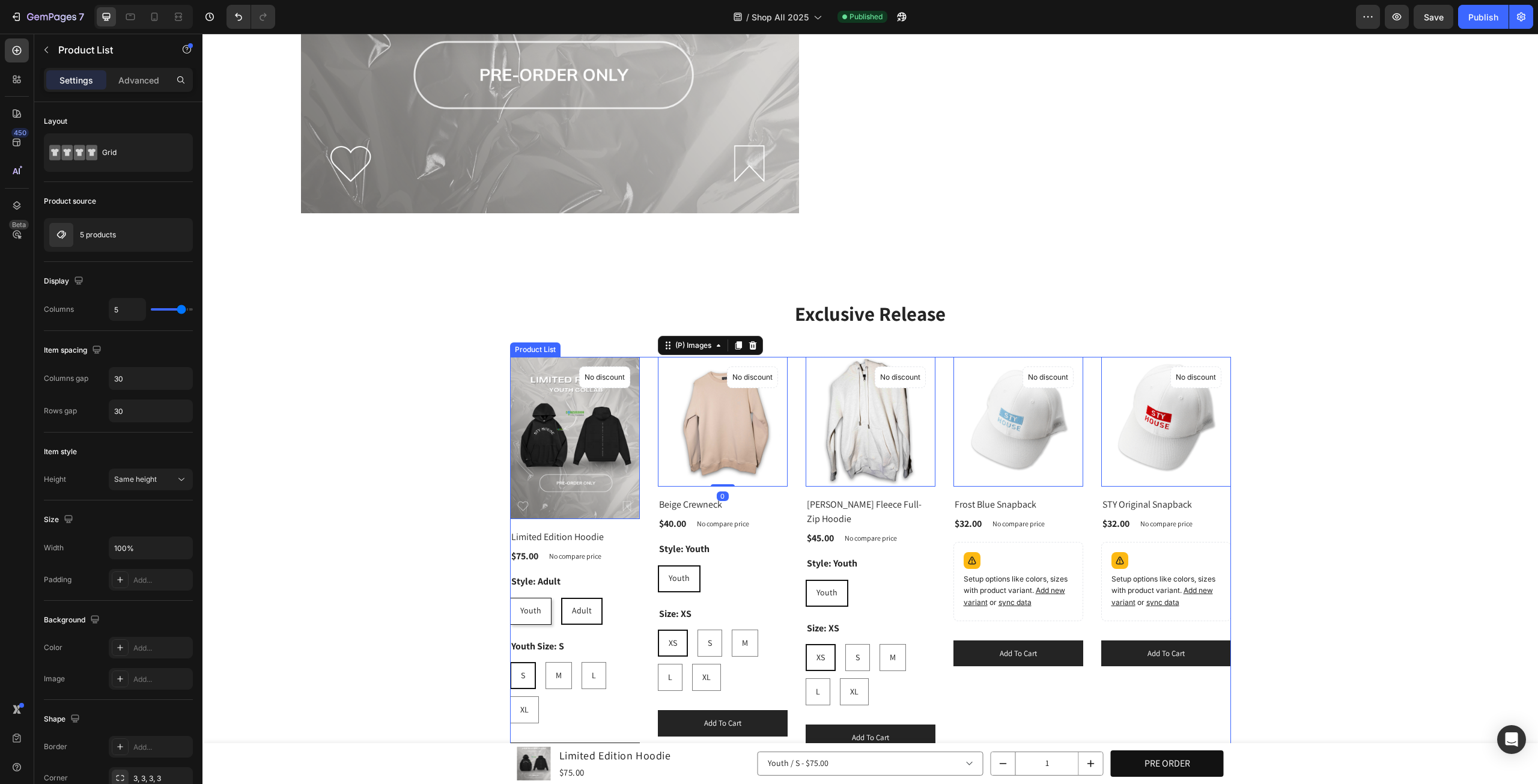
click at [646, 376] on div "(P) Images 0 No discount Not be displayed when published Product Badge Row Limi…" at bounding box center [871, 563] width 721 height 412
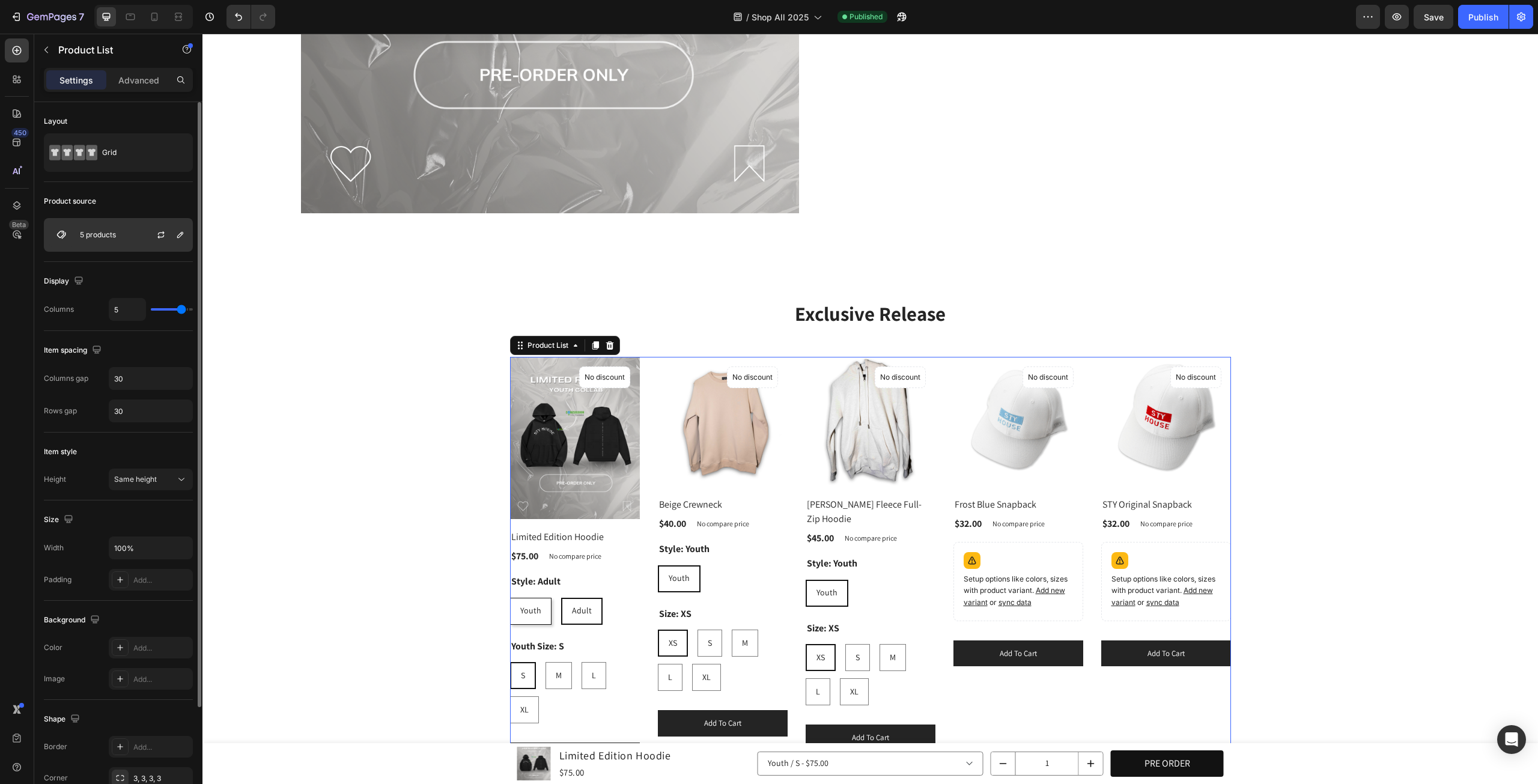
click at [138, 242] on div "5 products" at bounding box center [118, 234] width 149 height 34
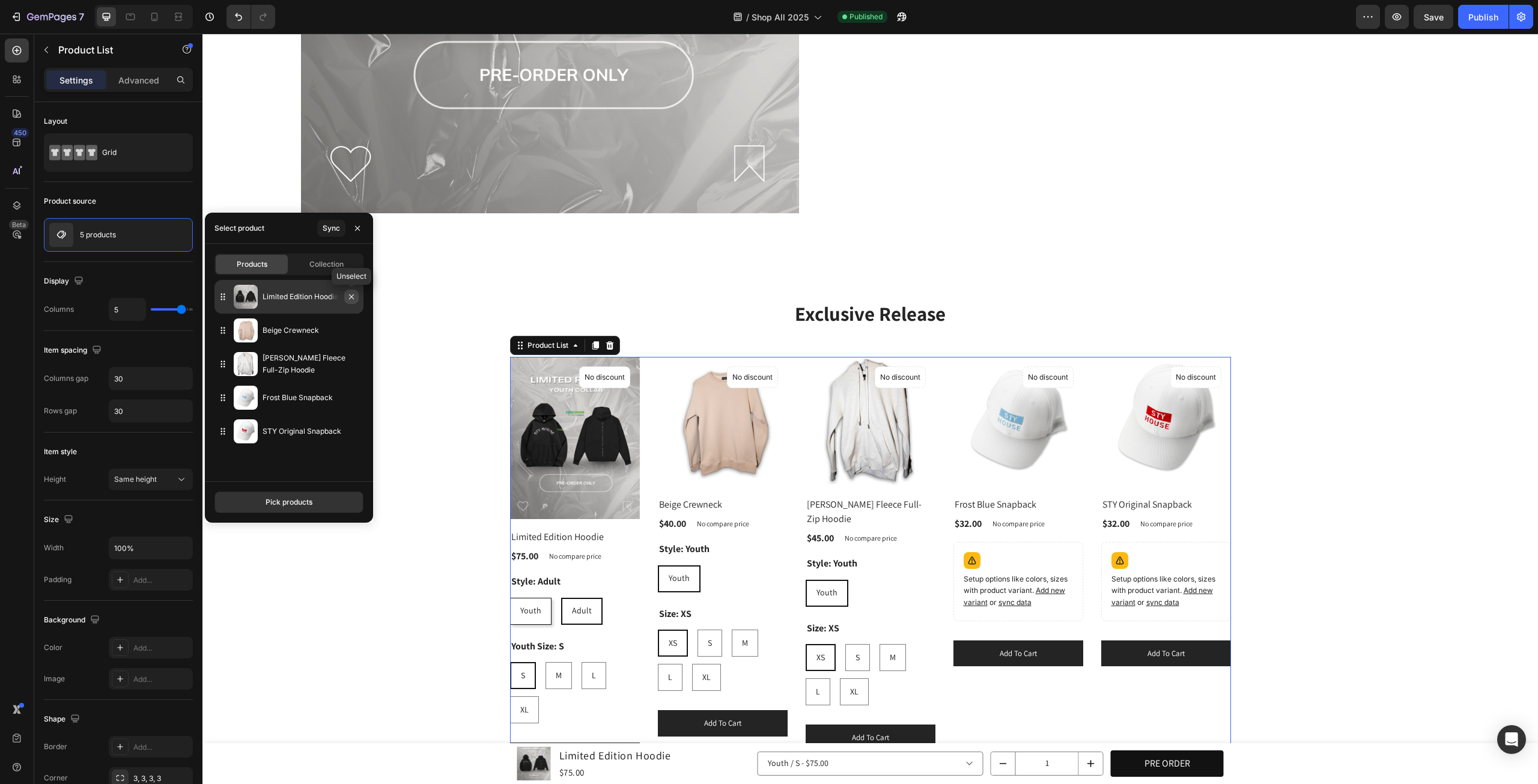
click at [355, 298] on icon "button" at bounding box center [351, 296] width 10 height 10
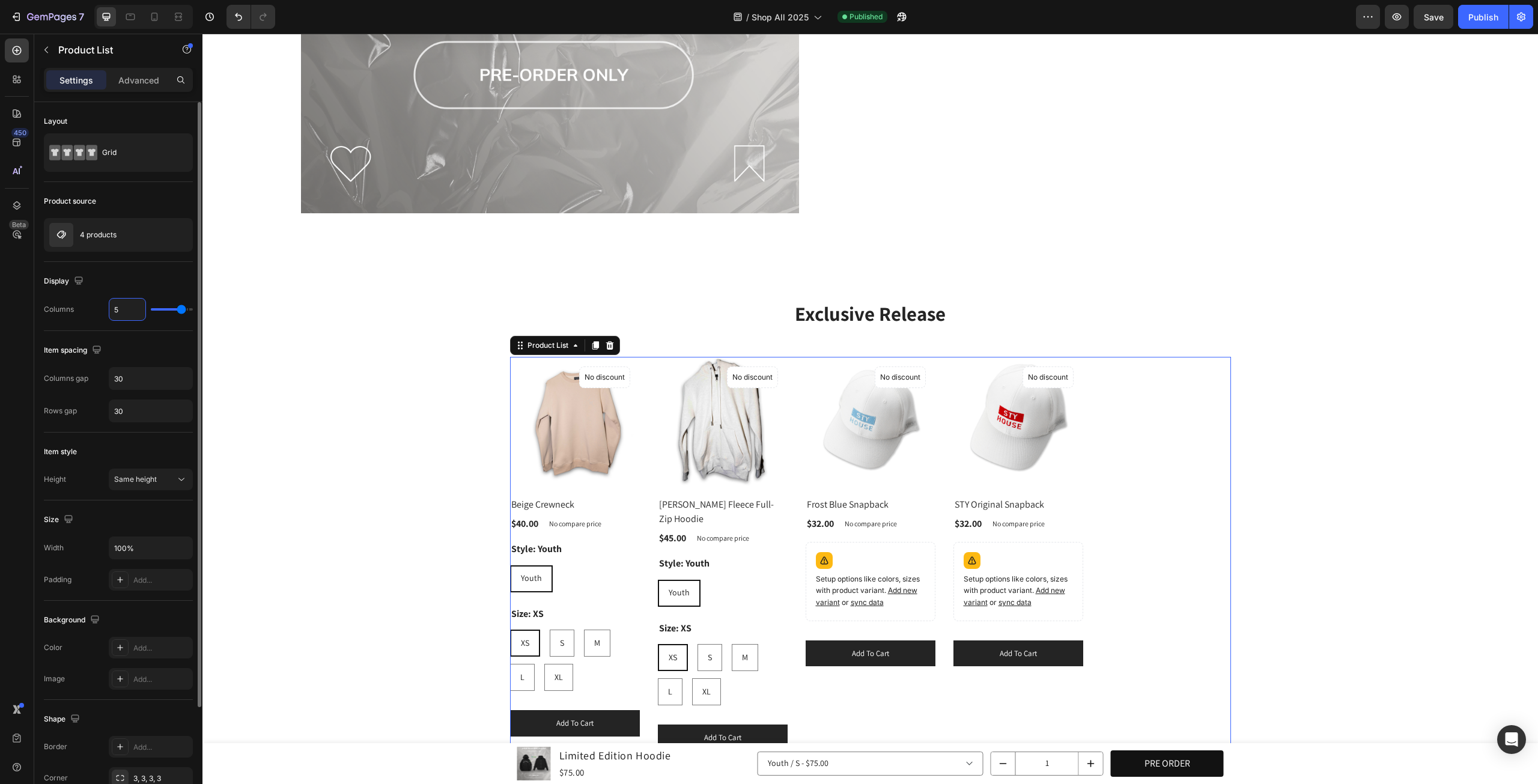
type input "4"
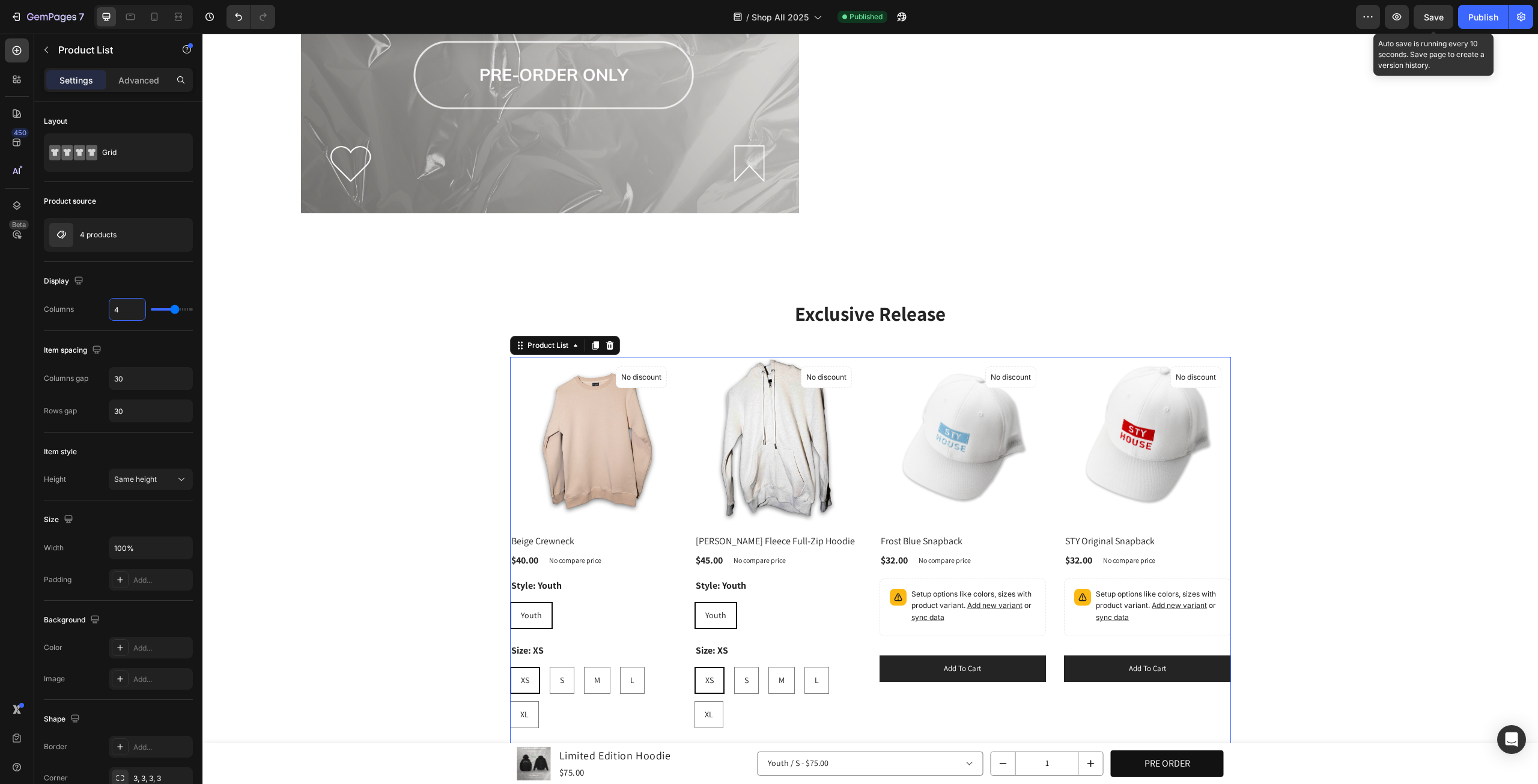
type input "4"
click at [1427, 13] on span "Save" at bounding box center [1434, 17] width 19 height 10
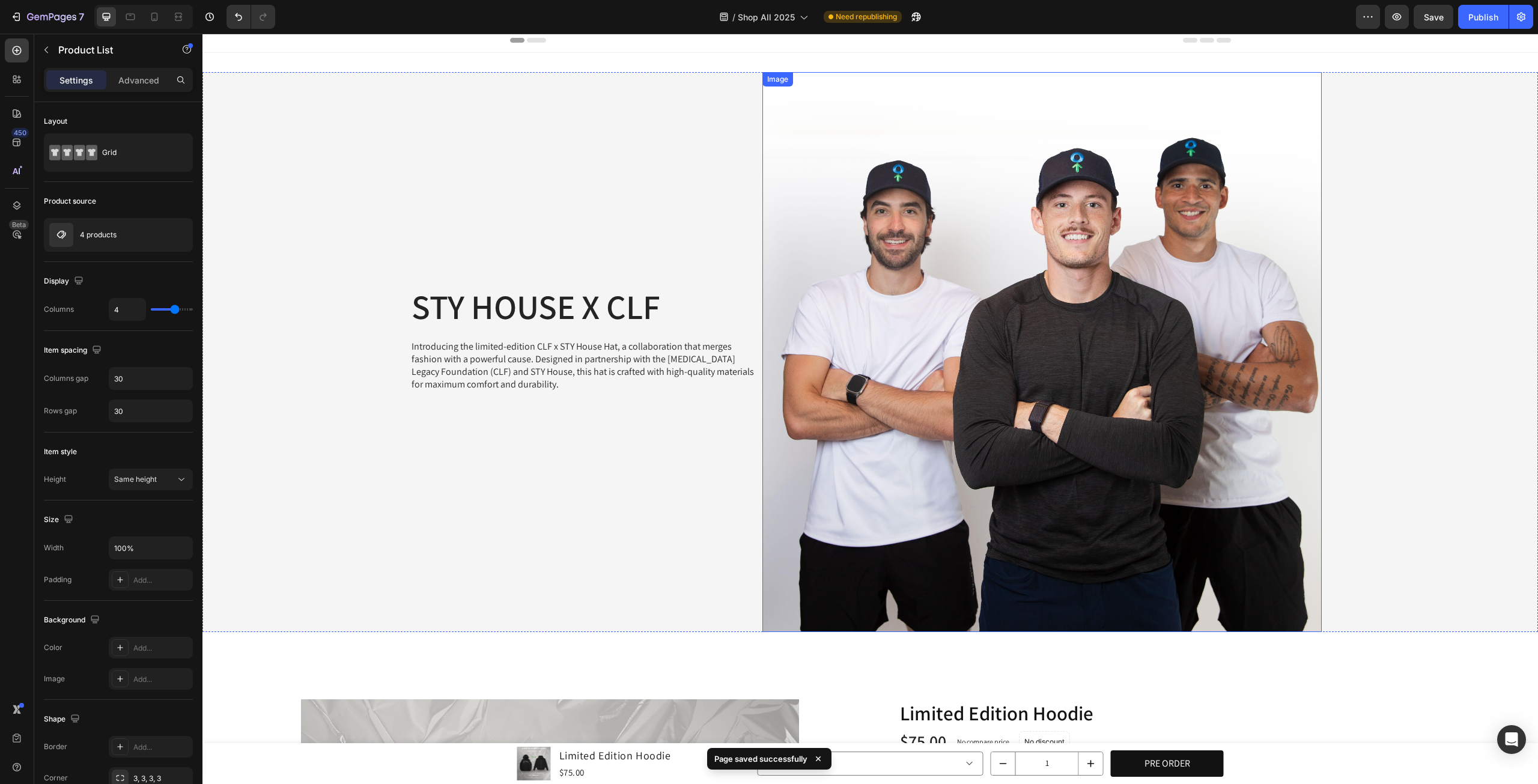
scroll to position [0, 0]
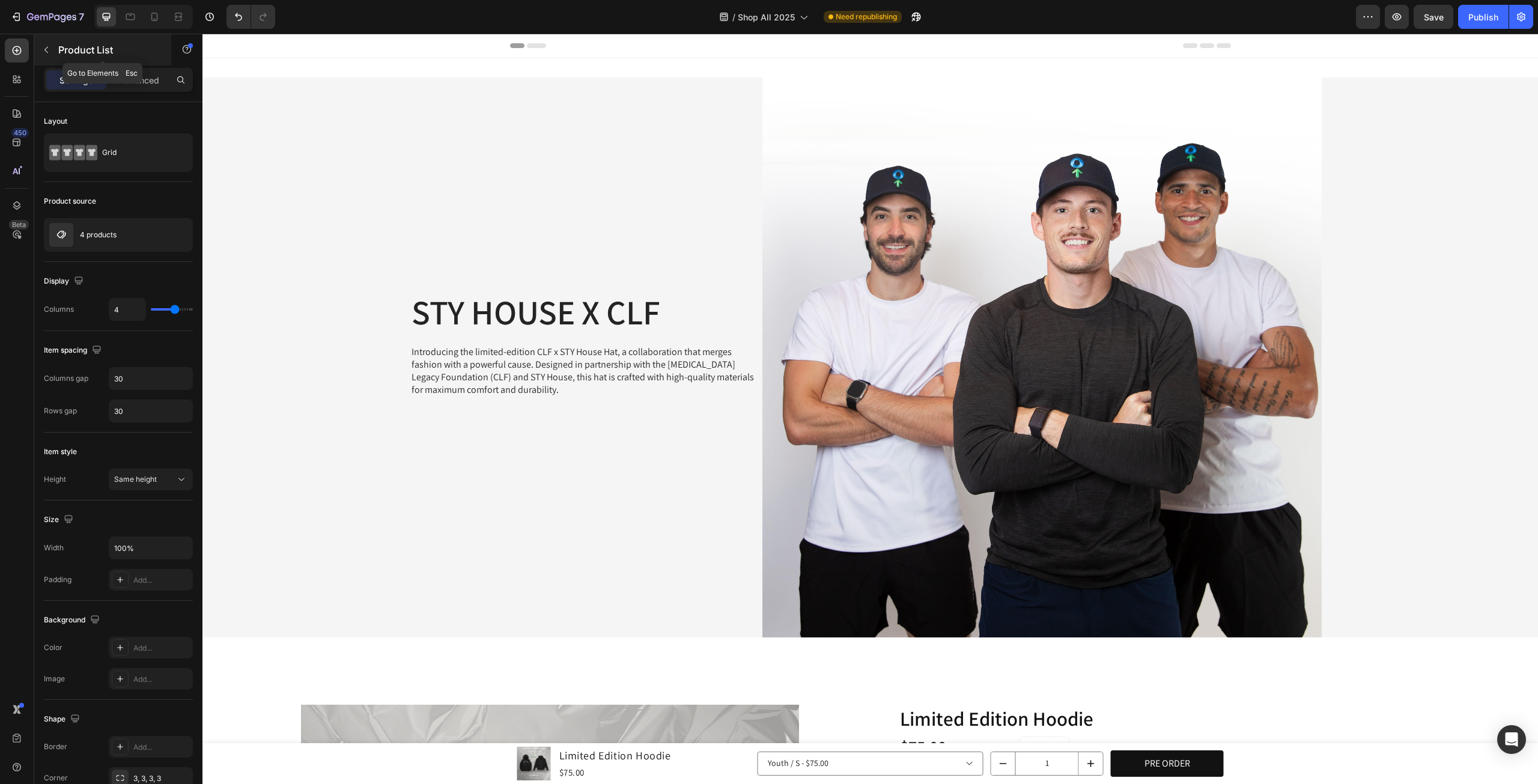
click at [44, 53] on icon "button" at bounding box center [46, 49] width 10 height 10
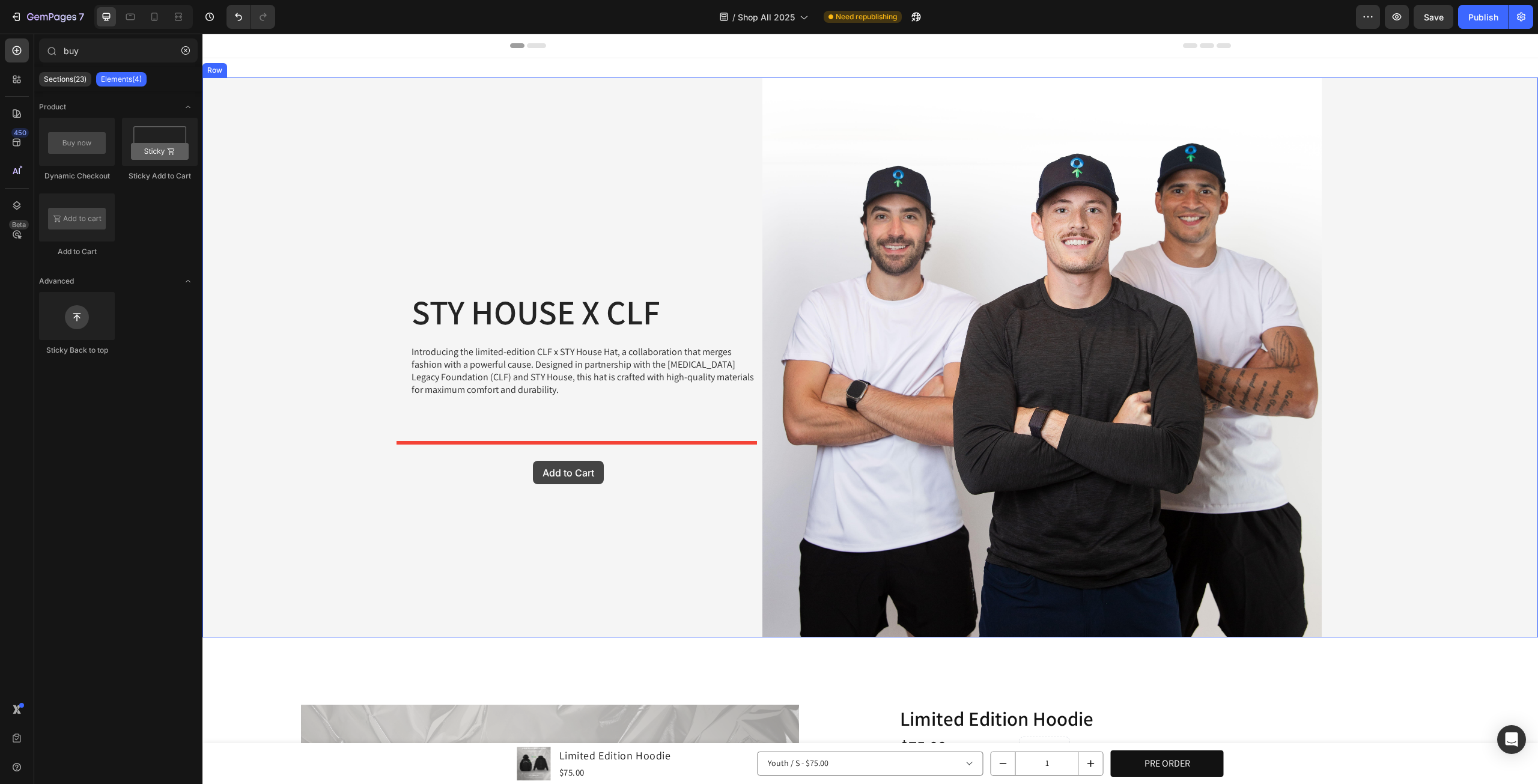
drag, startPoint x: 284, startPoint y: 248, endPoint x: 531, endPoint y: 449, distance: 318.4
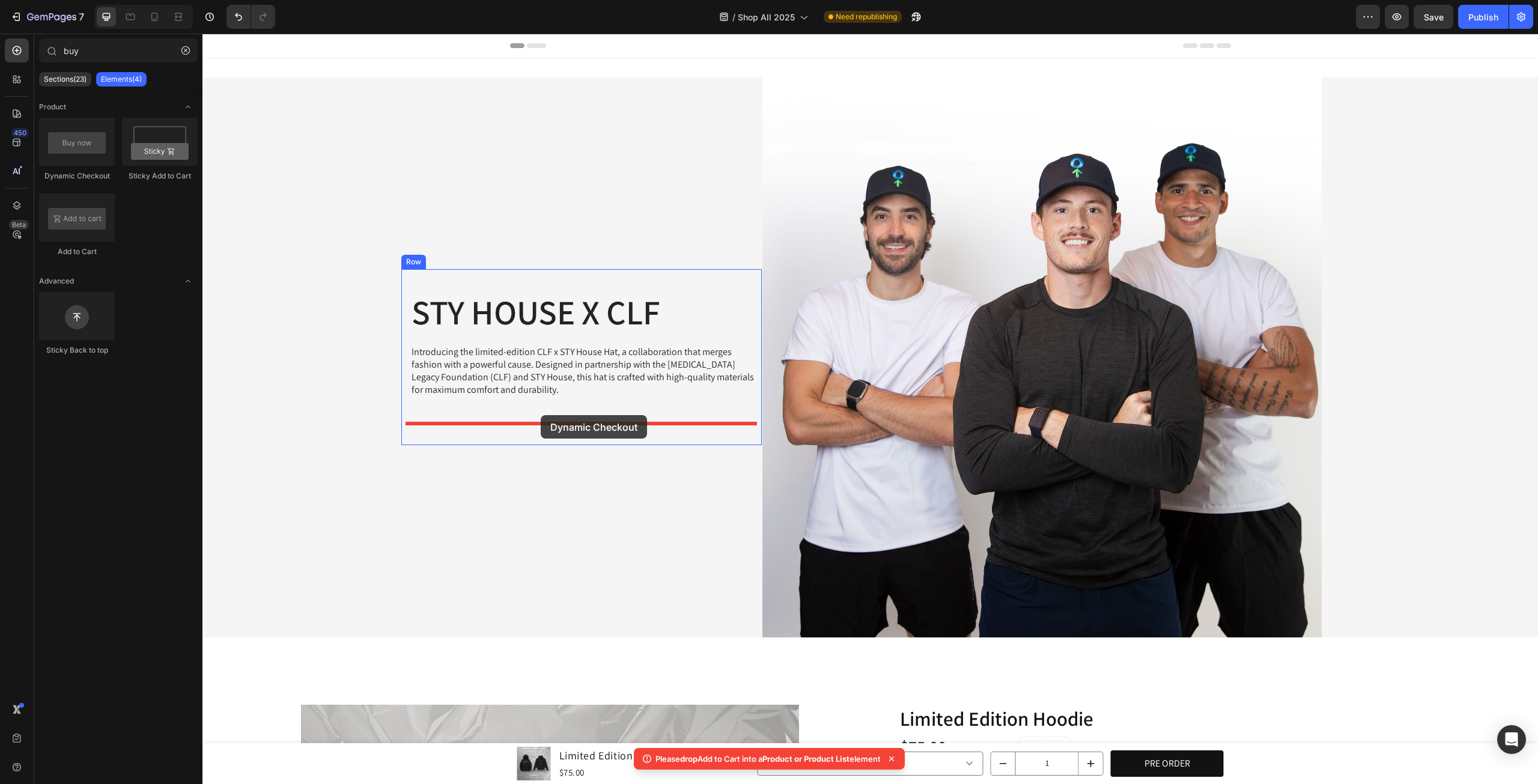
drag, startPoint x: 296, startPoint y: 189, endPoint x: 541, endPoint y: 415, distance: 333.3
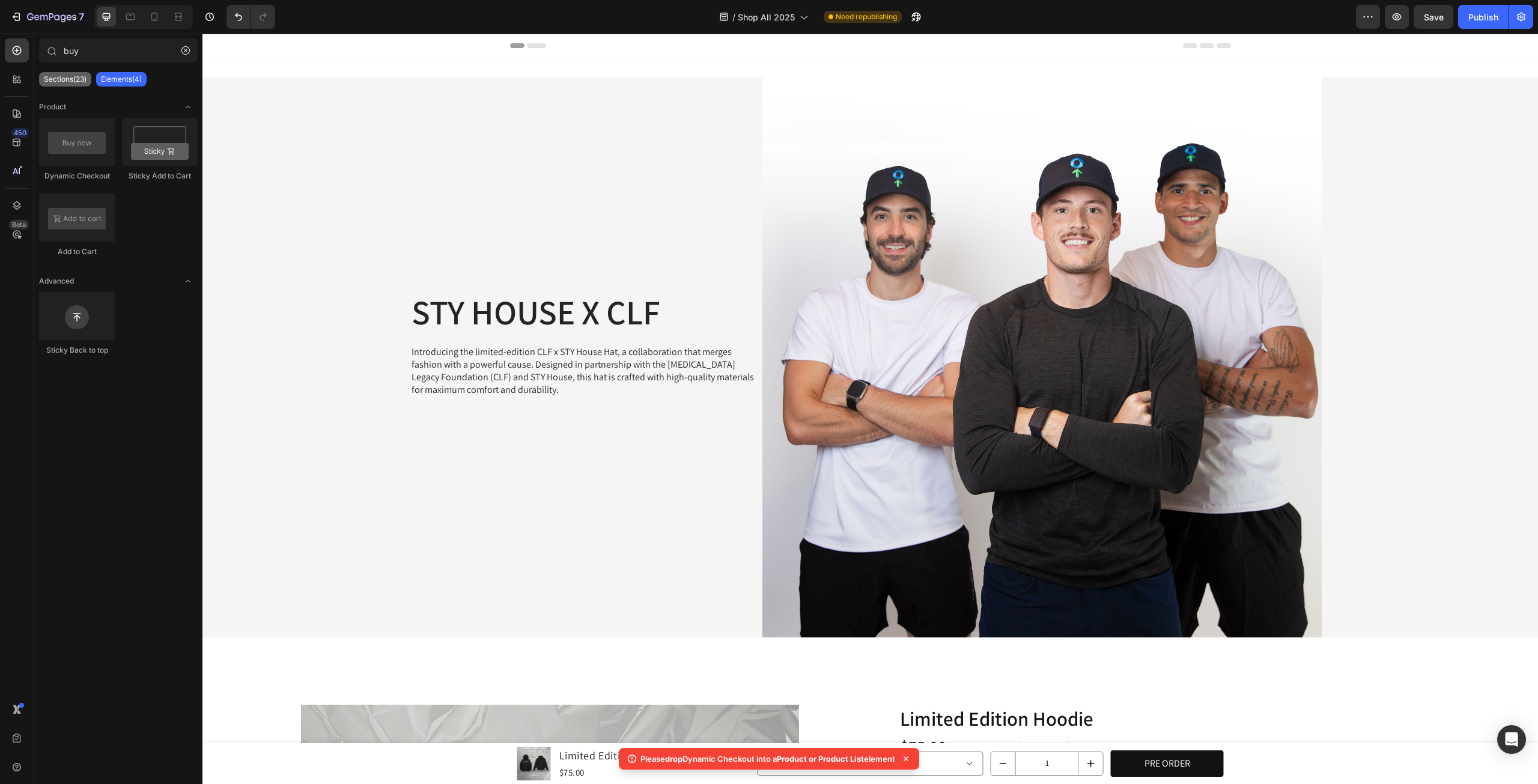
click at [69, 81] on p "Sections(23)" at bounding box center [65, 79] width 43 height 10
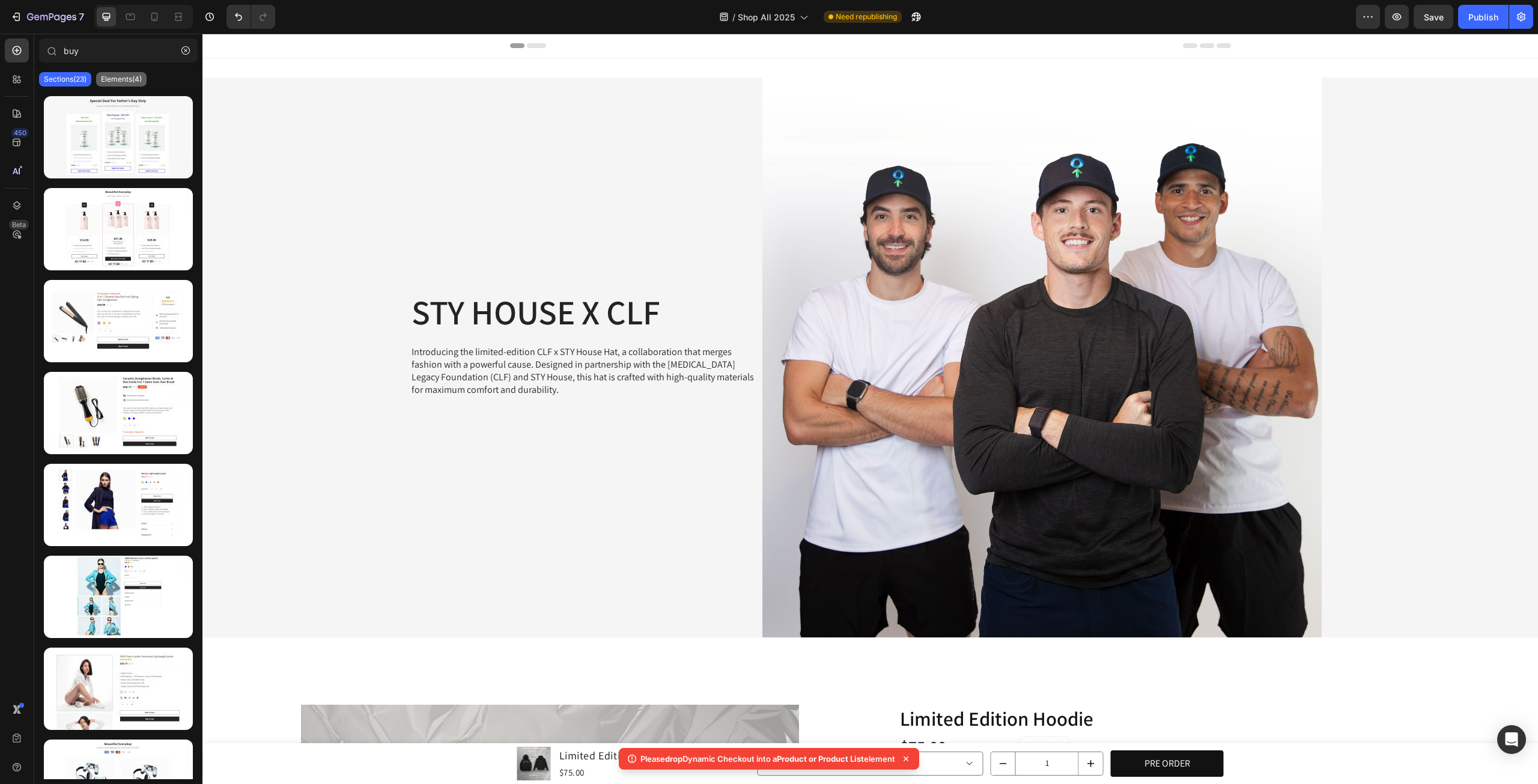
click at [127, 81] on p "Elements(4)" at bounding box center [121, 79] width 41 height 10
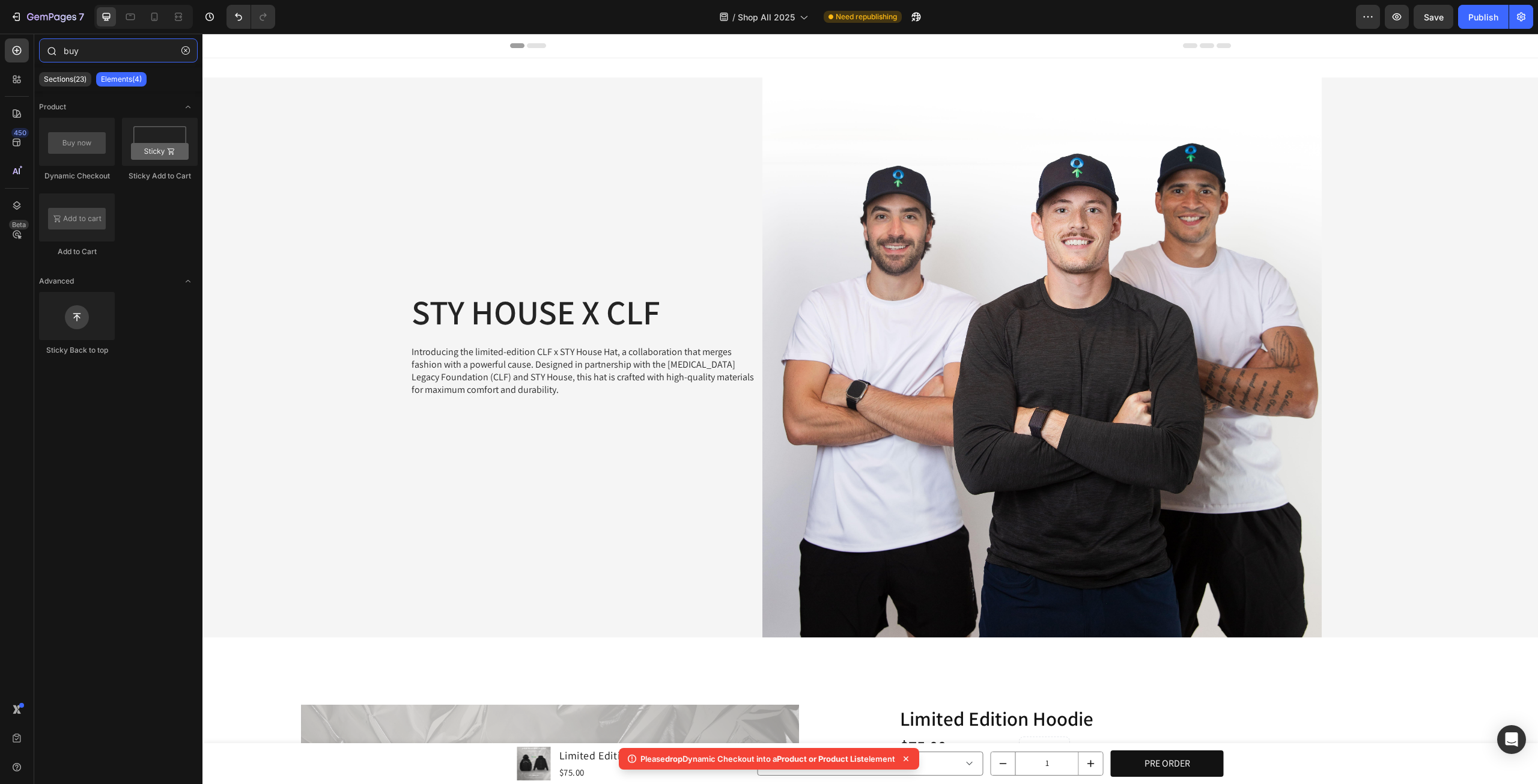
click at [147, 55] on input "buy" at bounding box center [118, 50] width 159 height 24
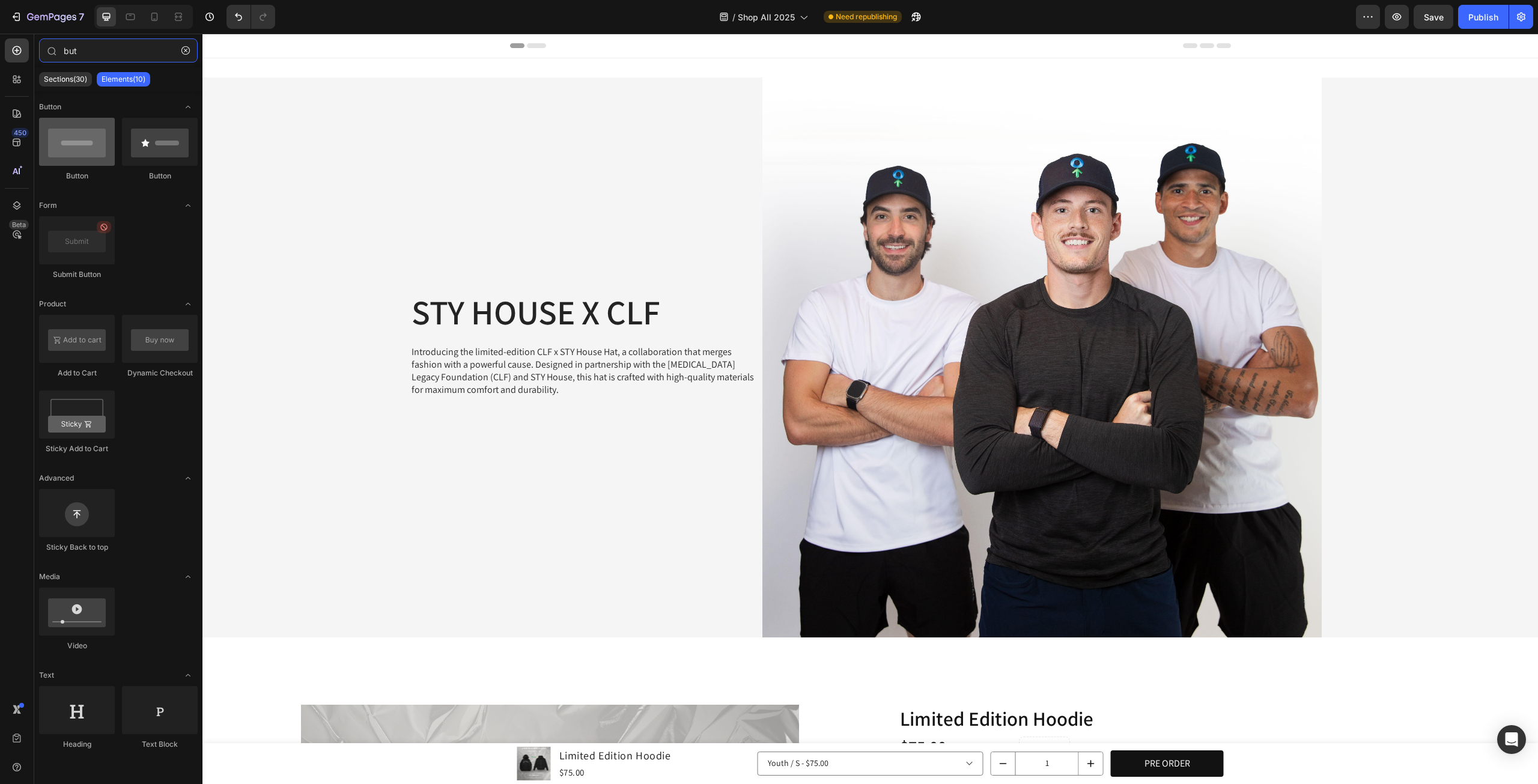
type input "but"
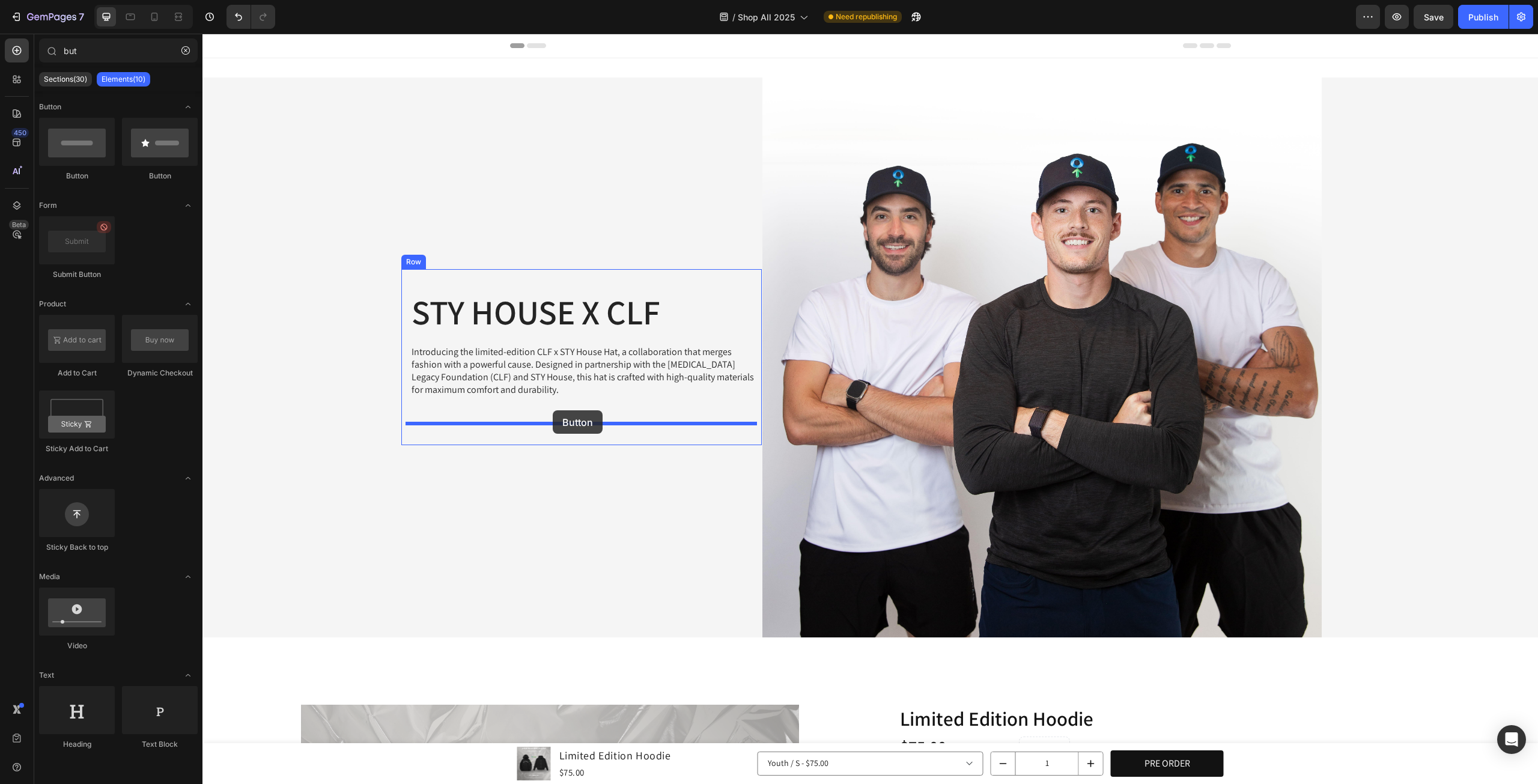
drag, startPoint x: 282, startPoint y: 183, endPoint x: 553, endPoint y: 410, distance: 353.5
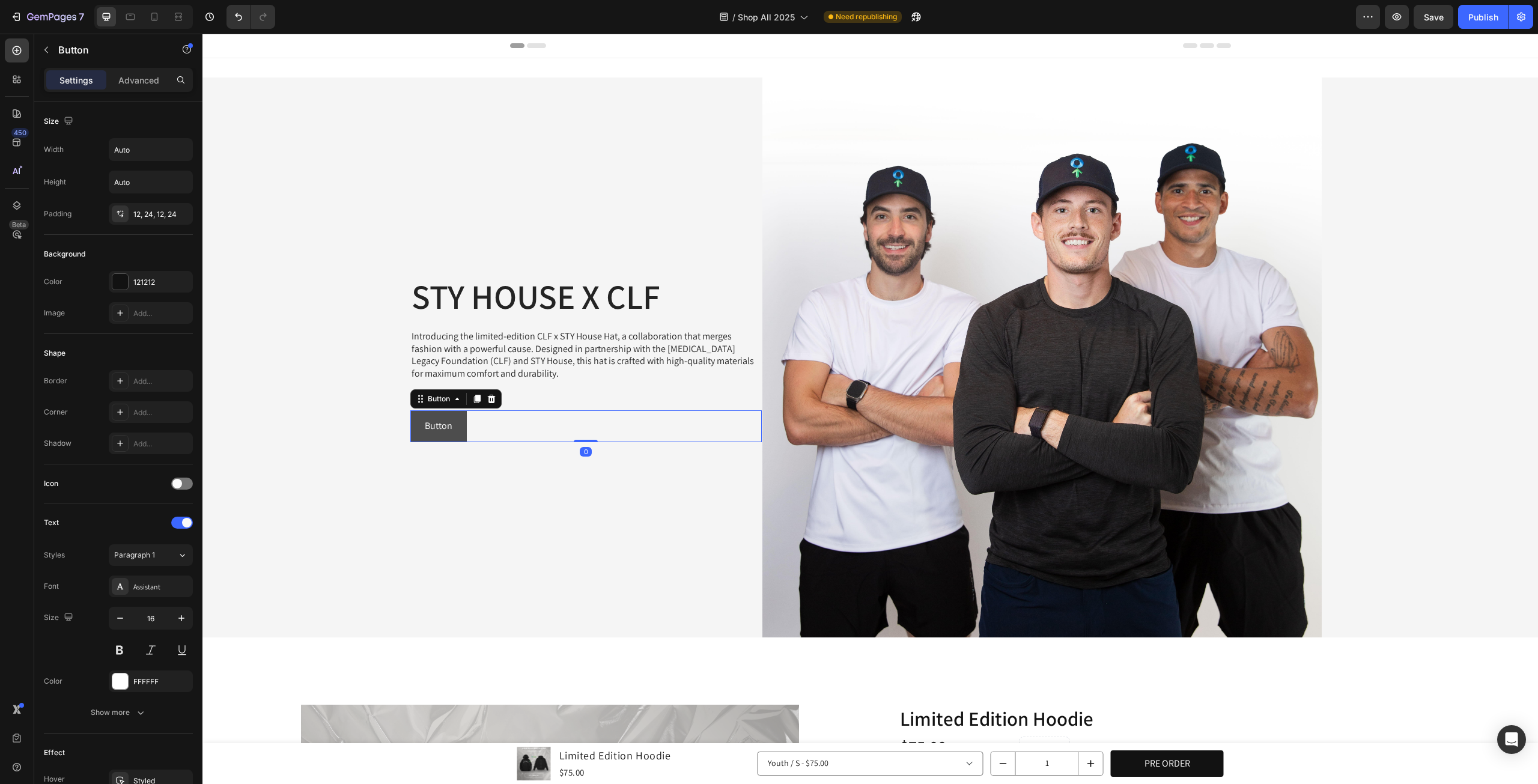
click at [453, 423] on button "Button" at bounding box center [438, 426] width 56 height 32
click at [413, 450] on div "STY HOUSE X CLF Heading Introducing the limited-edition CLF x STY House Hat, a …" at bounding box center [582, 358] width 361 height 208
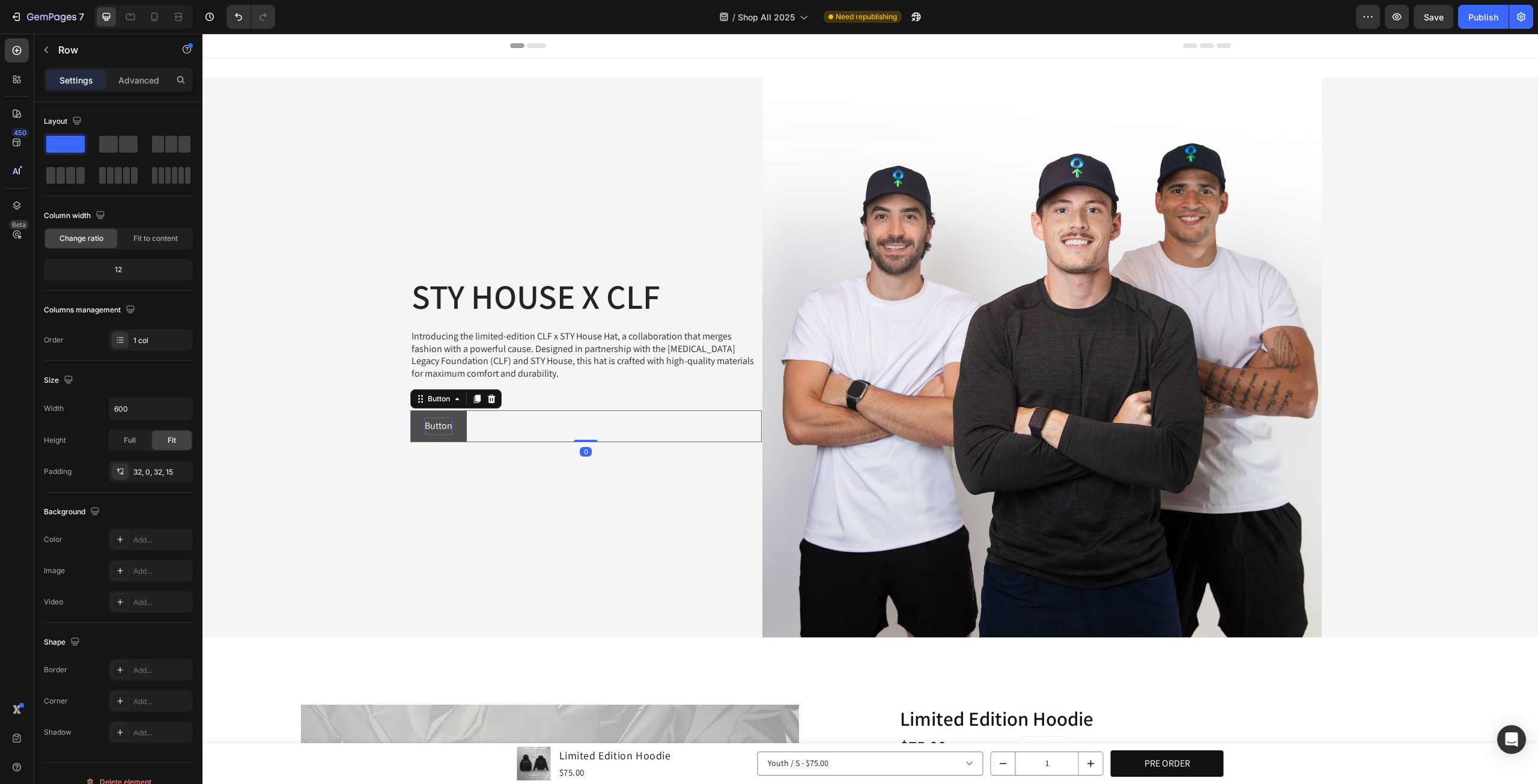
click at [447, 426] on p "Button" at bounding box center [439, 426] width 28 height 17
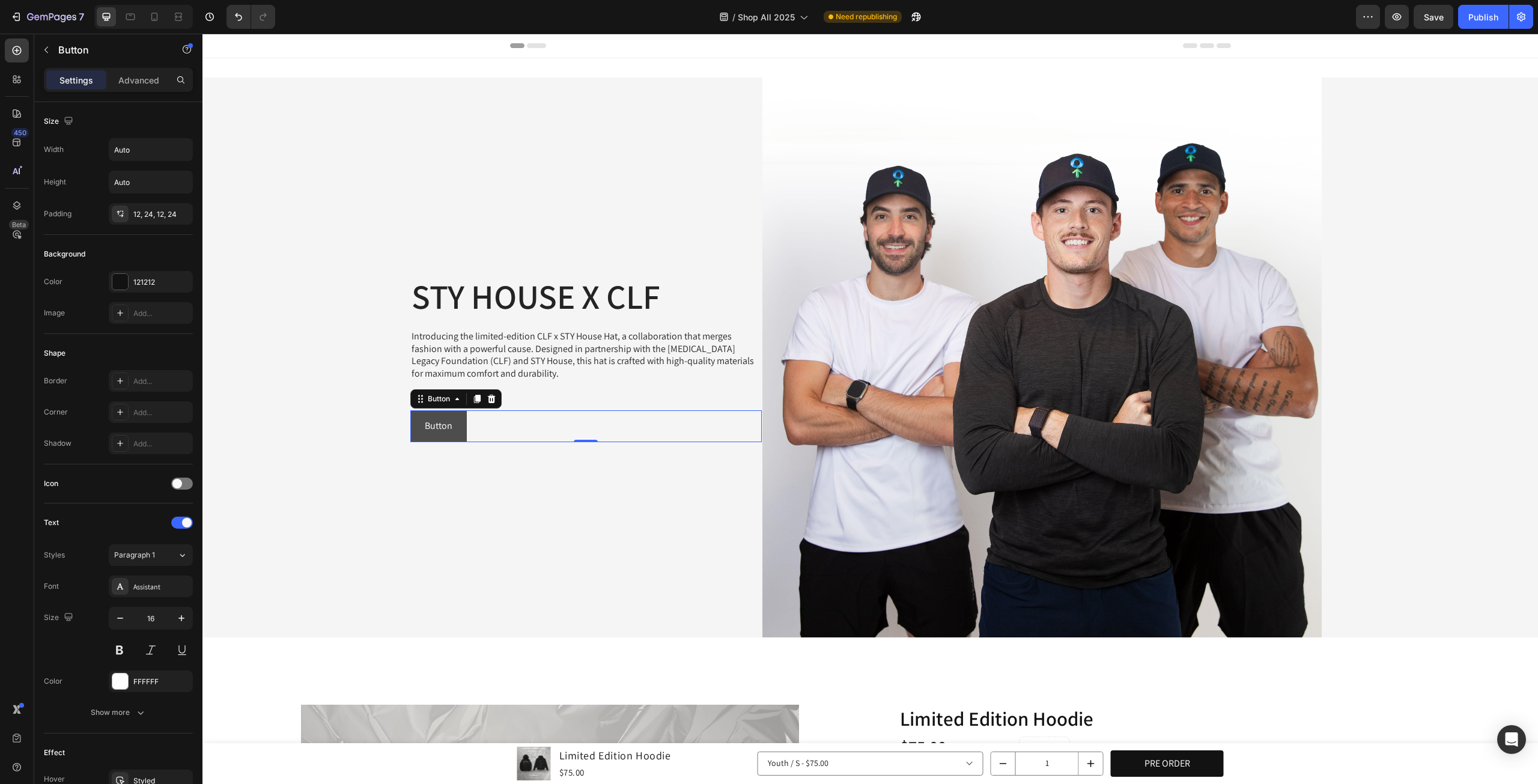
click at [454, 434] on button "Button" at bounding box center [438, 426] width 56 height 32
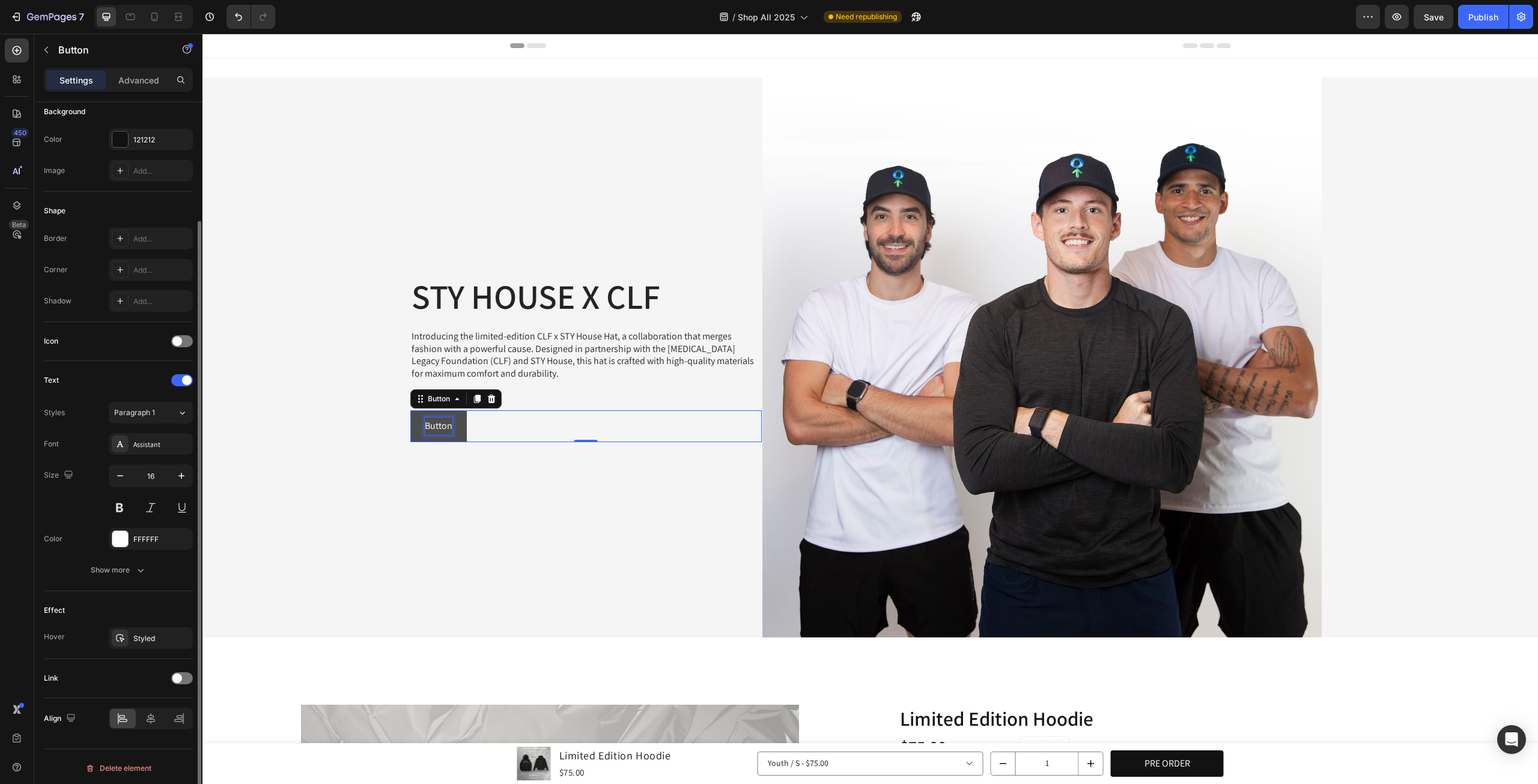
click at [440, 428] on p "Button" at bounding box center [439, 426] width 28 height 17
click at [410, 410] on button "BUY" at bounding box center [432, 426] width 44 height 32
click at [410, 410] on button "ADD" at bounding box center [433, 426] width 46 height 32
click at [410, 410] on button "ADD TO" at bounding box center [440, 426] width 60 height 32
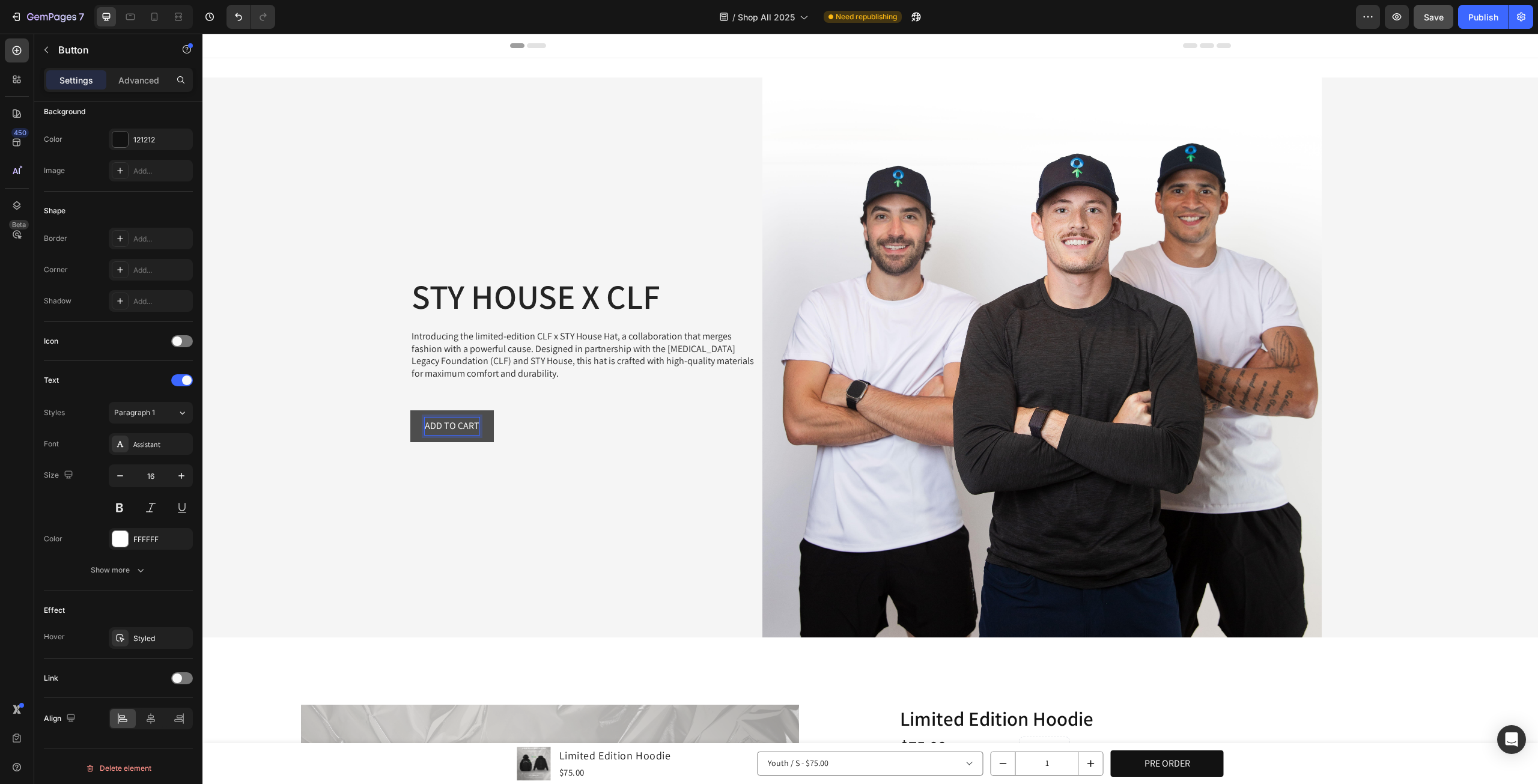
click at [1438, 8] on button "Save" at bounding box center [1433, 16] width 40 height 24
click at [1438, 8] on button "button" at bounding box center [1433, 16] width 40 height 24
click at [449, 437] on button "ADD TO CART" at bounding box center [452, 426] width 84 height 32
click at [465, 413] on button "ADD TO CART" at bounding box center [452, 426] width 84 height 32
click at [474, 414] on button "ADD TO CART" at bounding box center [452, 426] width 84 height 32
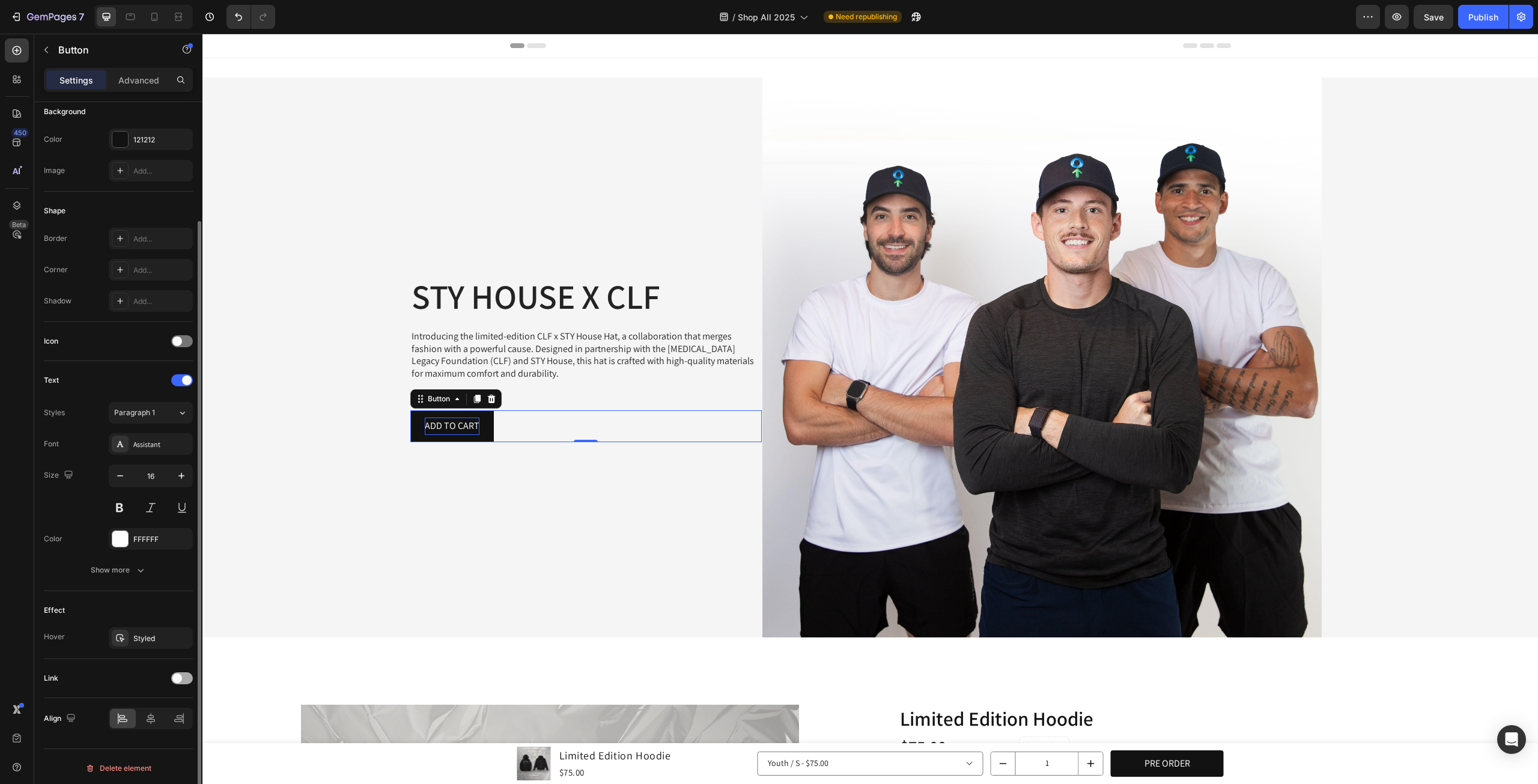
click at [175, 679] on div at bounding box center [182, 678] width 22 height 12
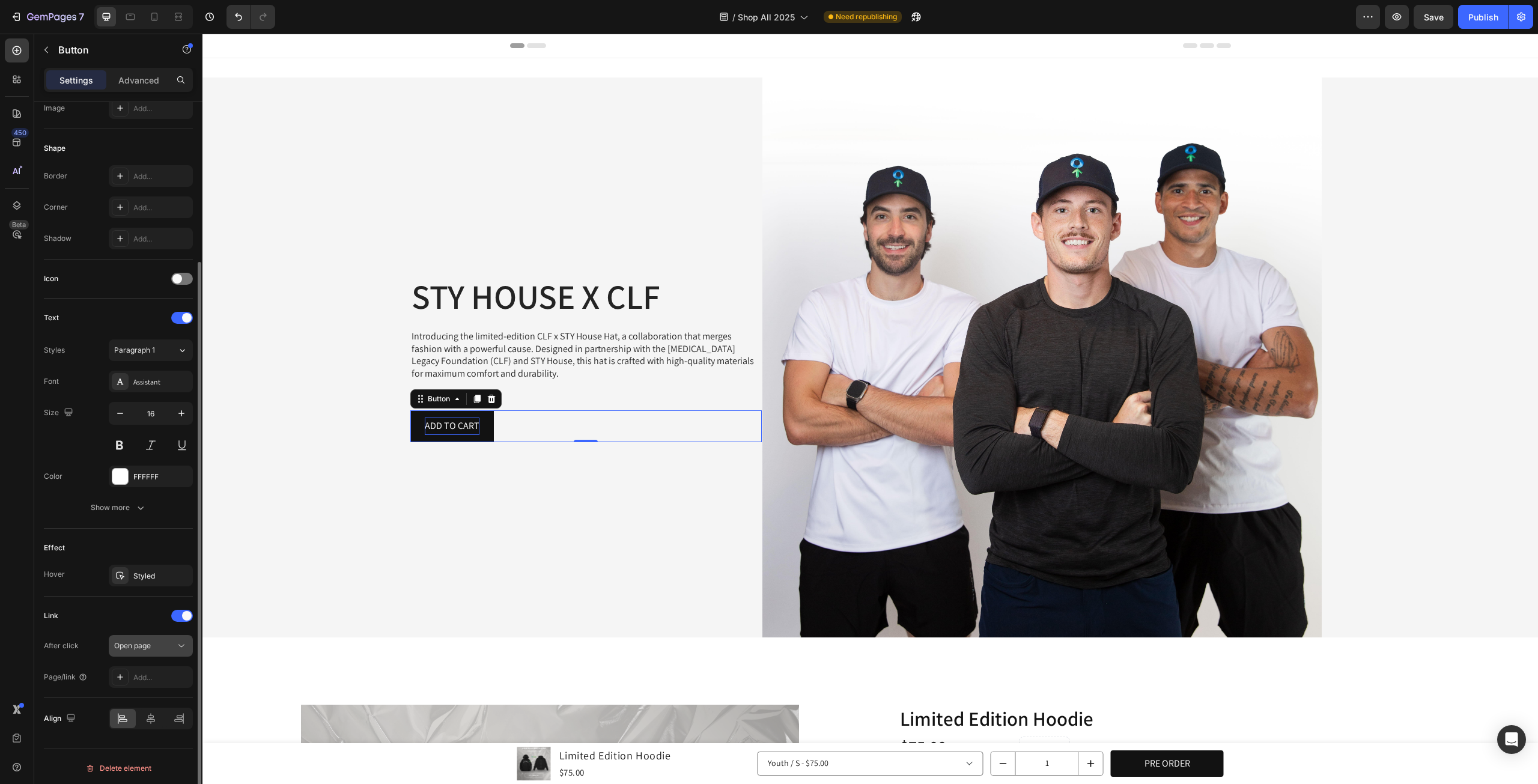
click at [170, 649] on button "Open page" at bounding box center [150, 646] width 84 height 22
click at [77, 596] on div "Link After click Open page Page/link Add..." at bounding box center [118, 647] width 149 height 102
click at [180, 620] on div "Link" at bounding box center [118, 616] width 149 height 19
click at [181, 614] on div at bounding box center [182, 616] width 22 height 12
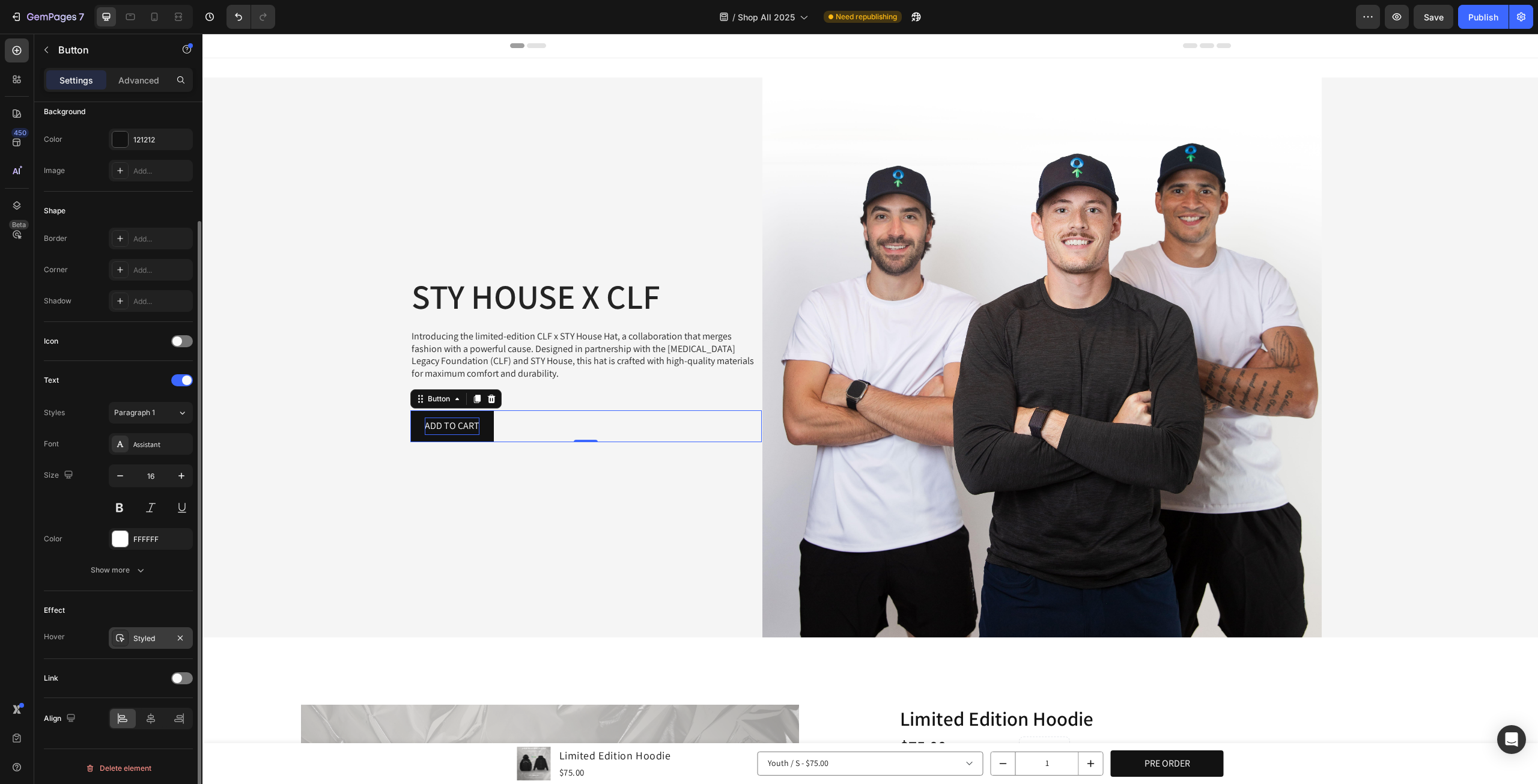
scroll to position [0, 0]
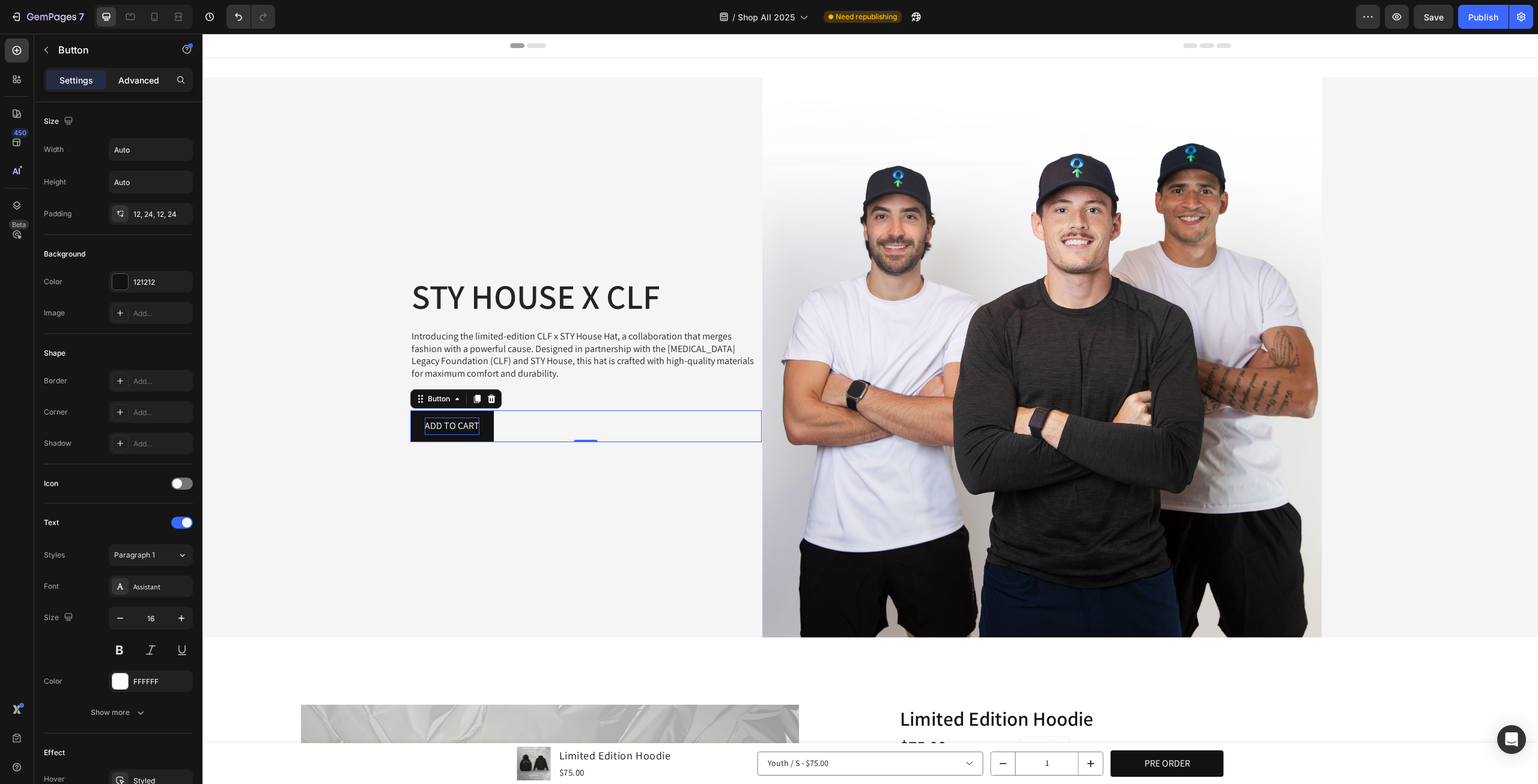
click at [153, 83] on p "Advanced" at bounding box center [138, 80] width 41 height 13
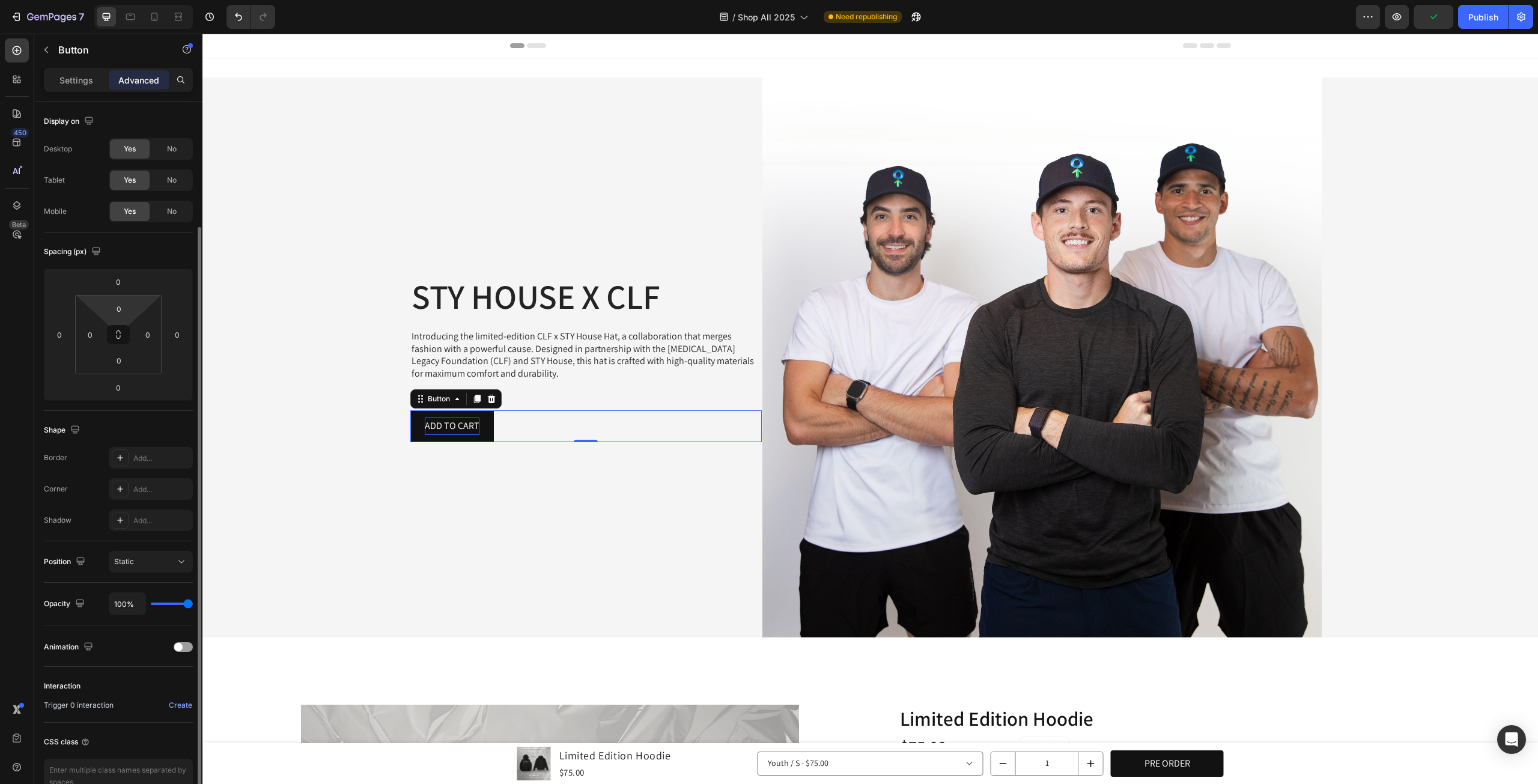
scroll to position [65, 0]
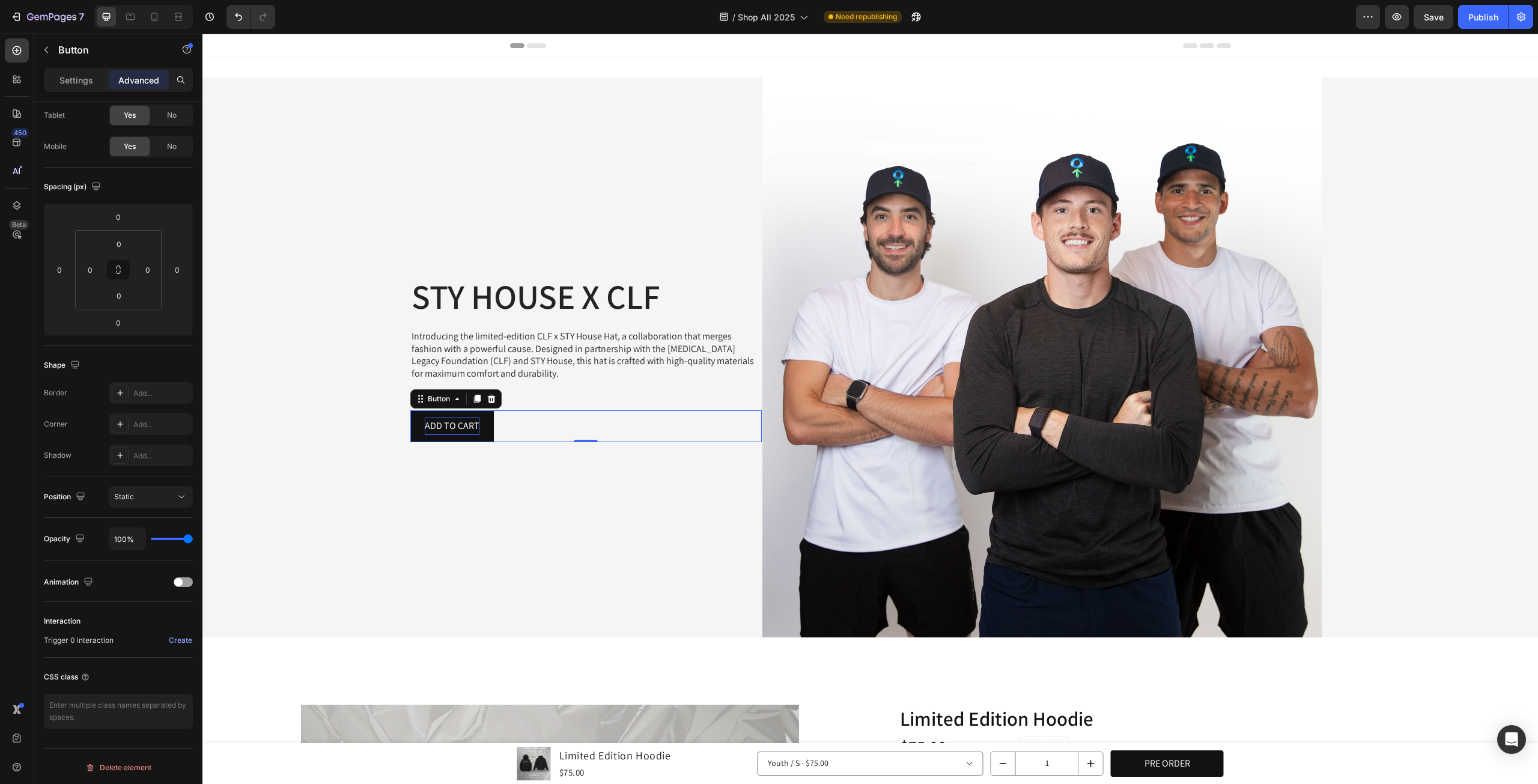
click at [69, 90] on div "Settings Advanced" at bounding box center [118, 80] width 149 height 24
click at [70, 82] on p "Settings" at bounding box center [76, 80] width 34 height 13
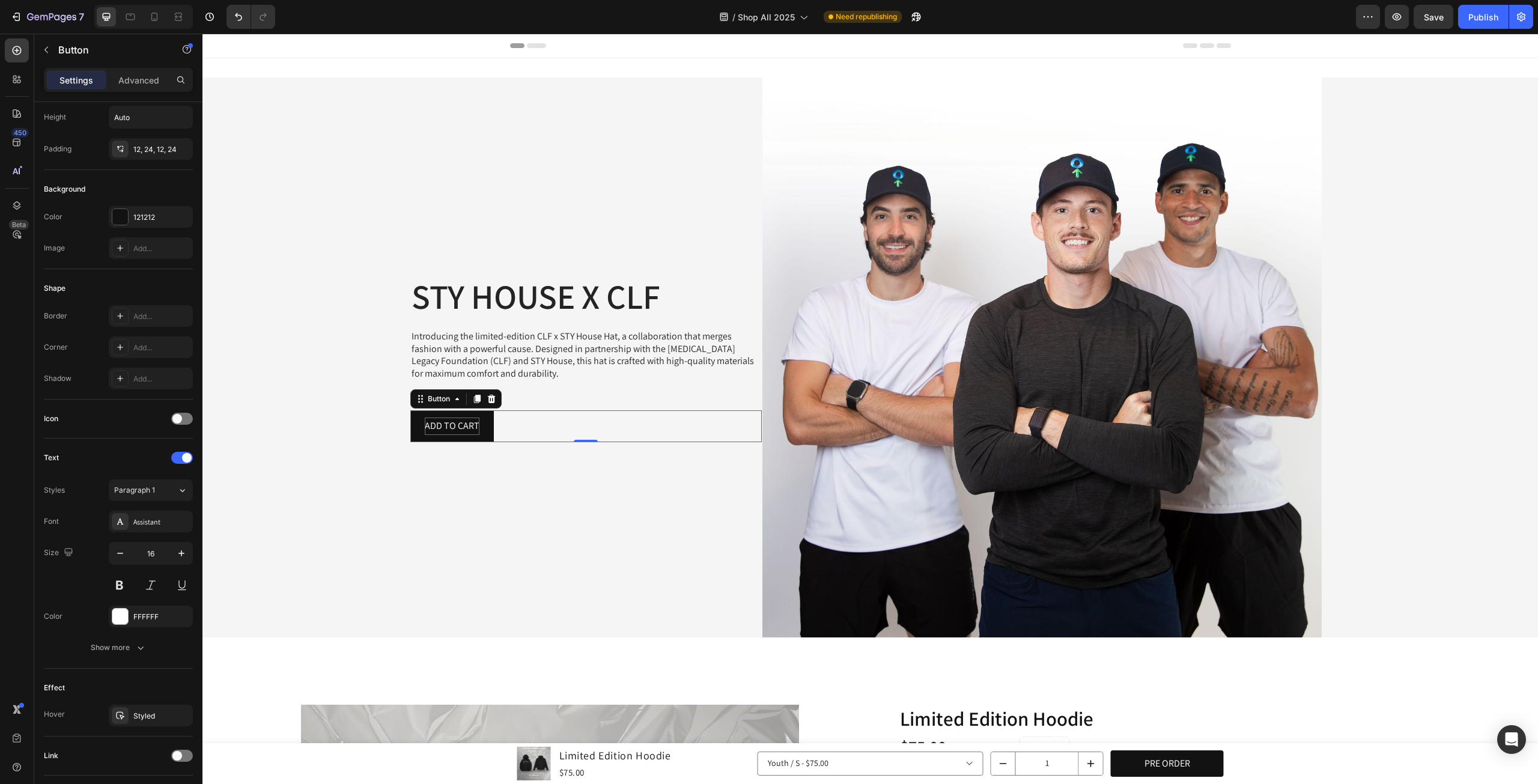
click at [498, 419] on div "ADD TO CART Button 0" at bounding box center [586, 426] width 352 height 32
click at [459, 422] on p "ADD TO CART" at bounding box center [452, 426] width 55 height 17
click at [410, 410] on button "VIEW" at bounding box center [434, 426] width 49 height 32
click at [410, 410] on button "BUY" at bounding box center [432, 426] width 44 height 32
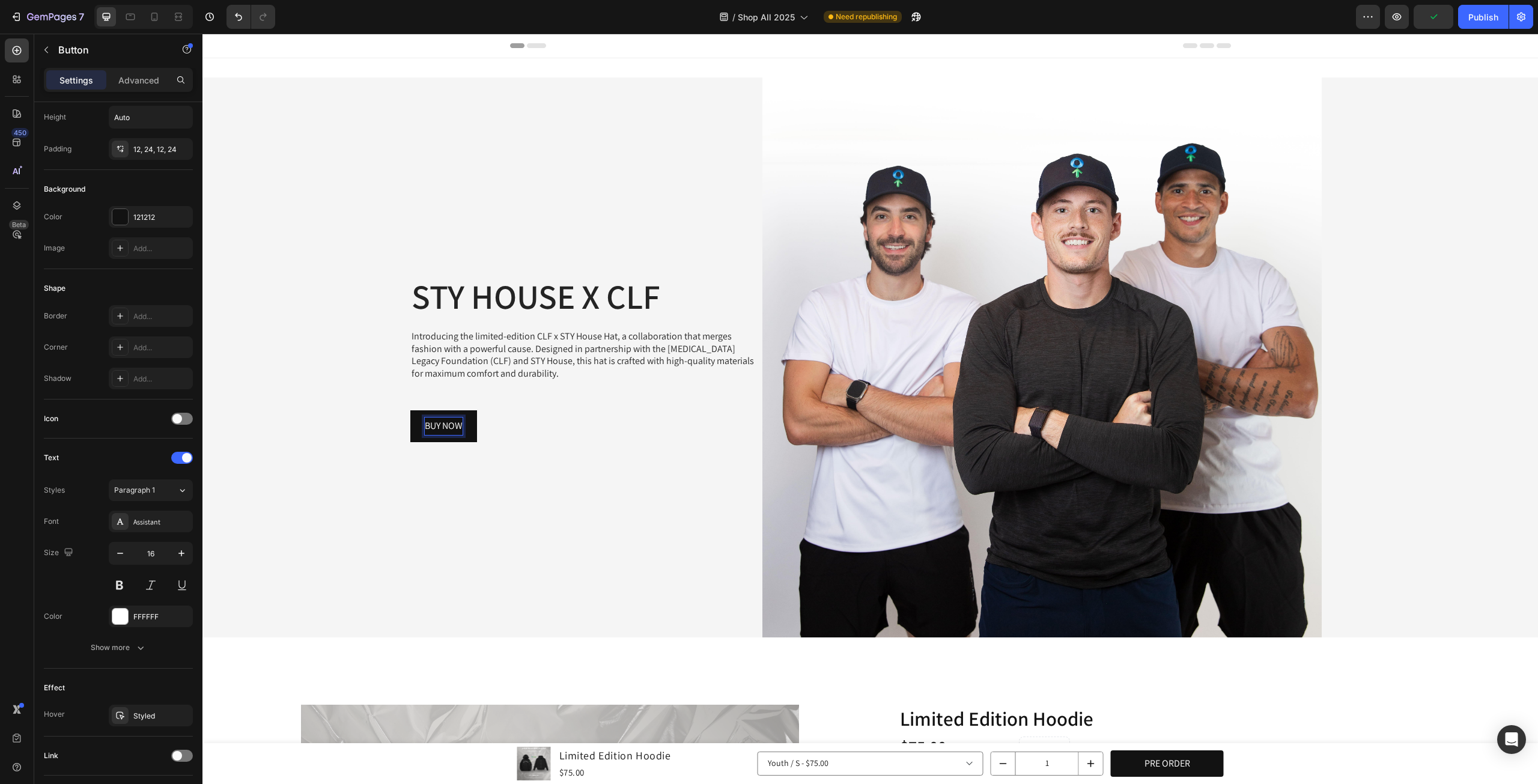
click at [454, 422] on p "BUY NOW" at bounding box center [444, 426] width 38 height 17
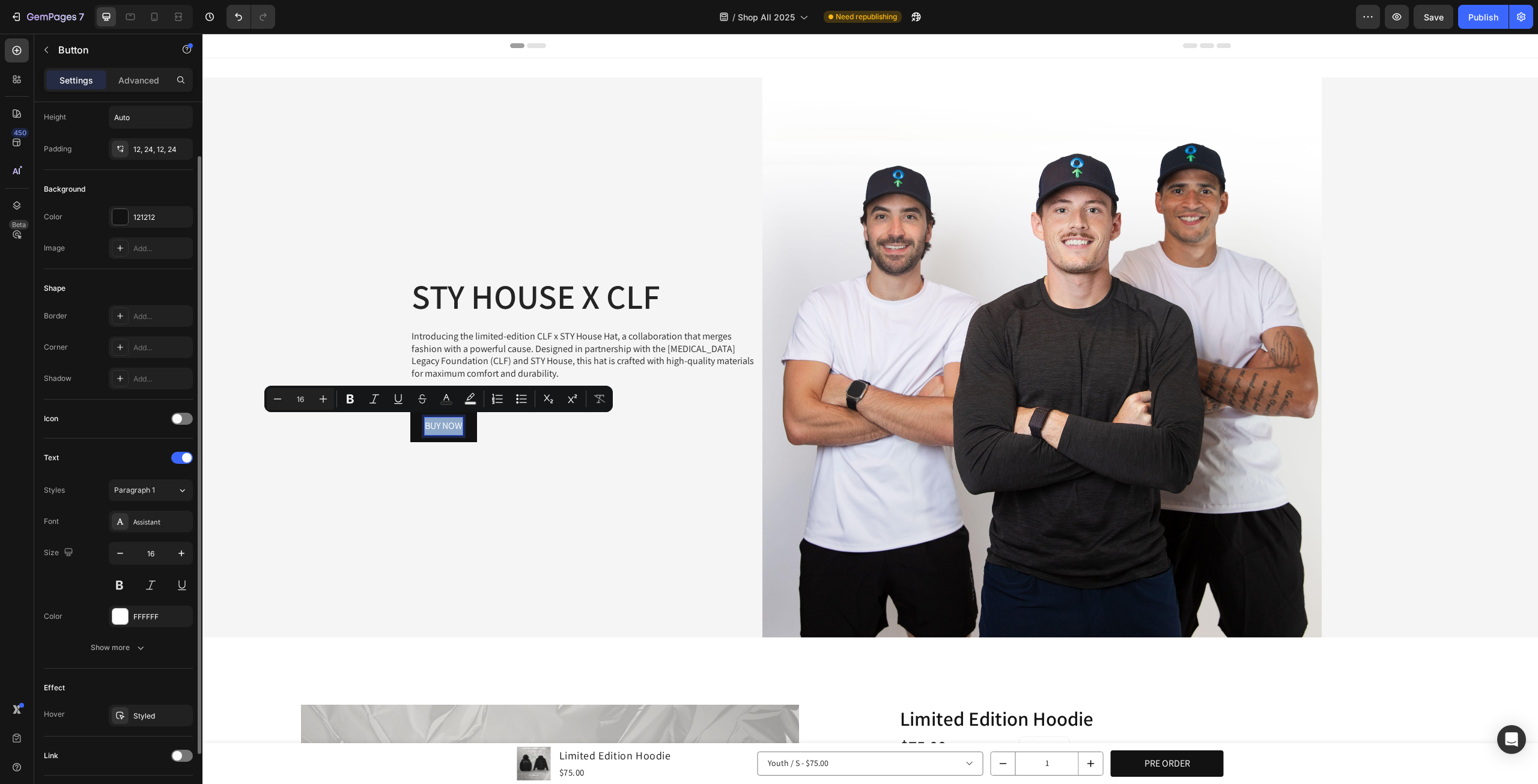
scroll to position [142, 0]
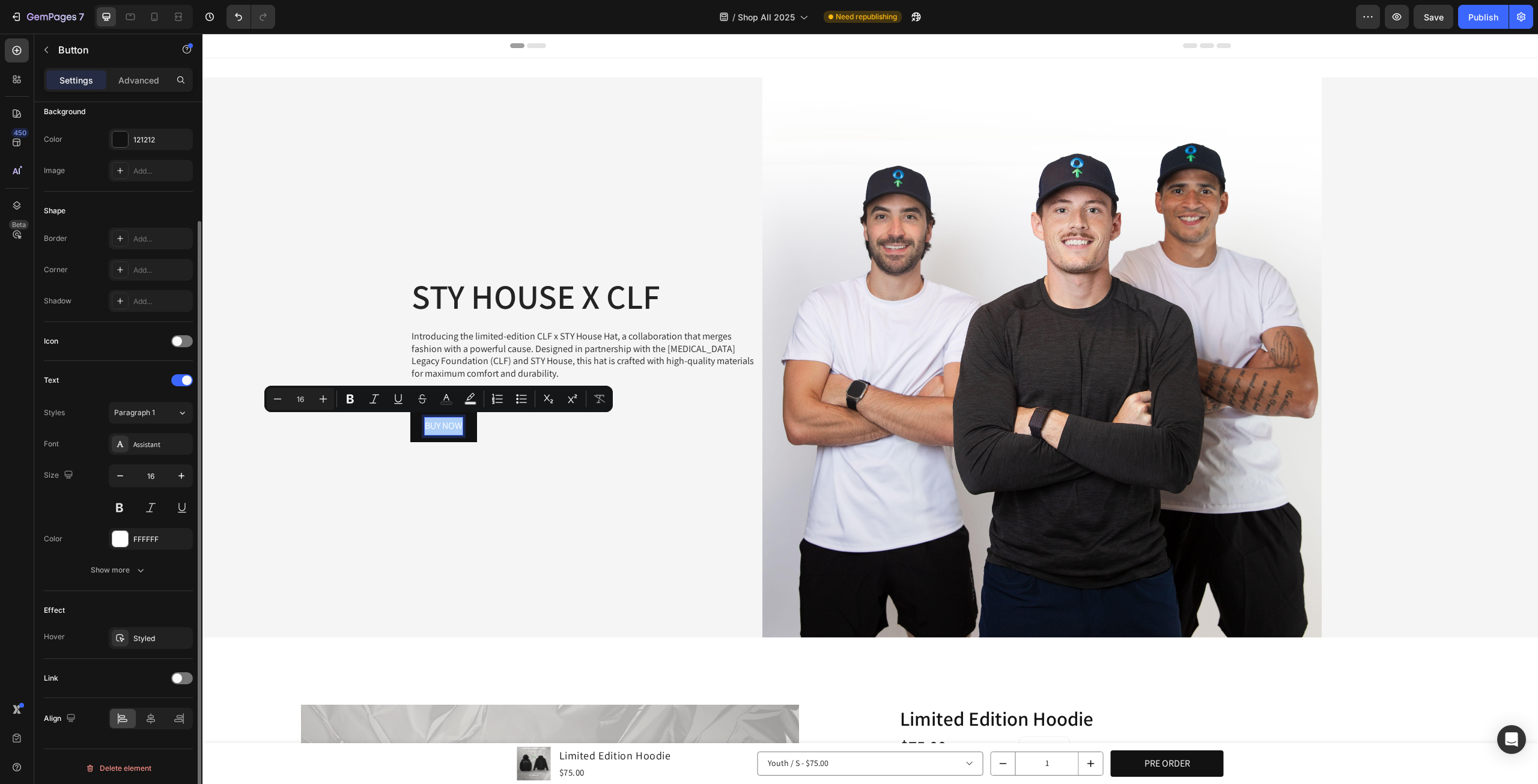
click at [59, 663] on div "Link" at bounding box center [118, 679] width 149 height 39
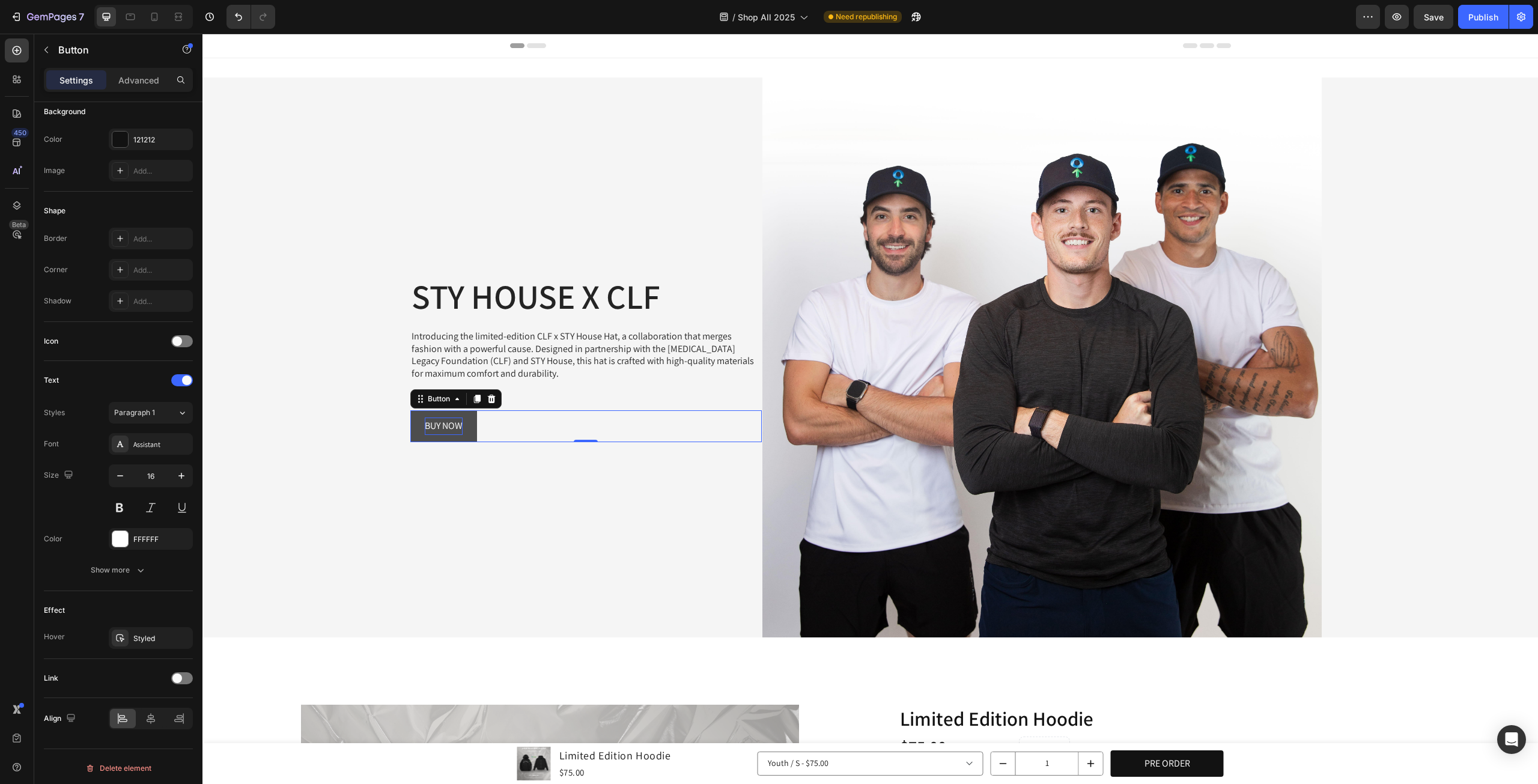
click at [413, 428] on button "BUY NOW" at bounding box center [443, 426] width 67 height 32
click at [175, 676] on span at bounding box center [177, 678] width 10 height 10
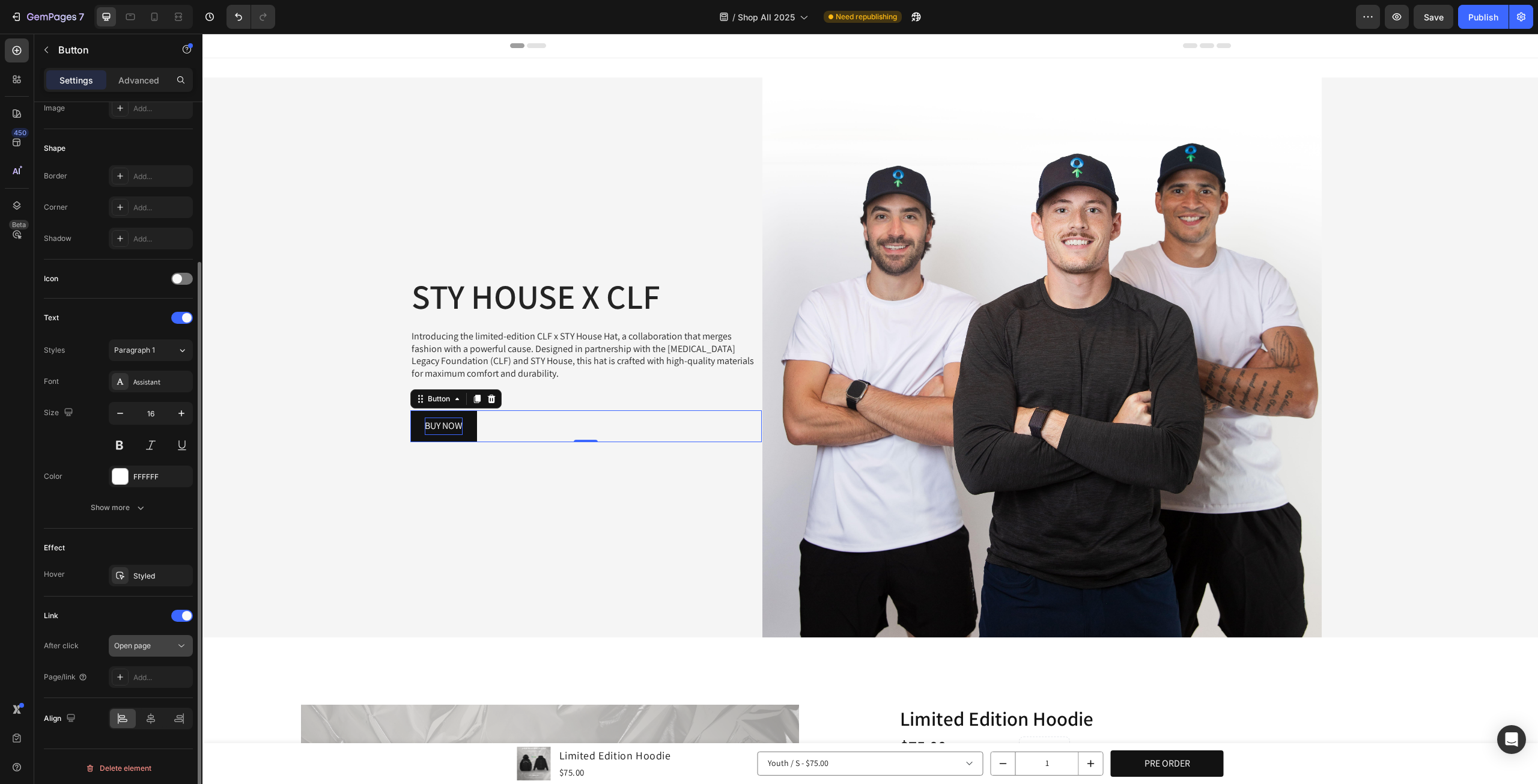
click at [170, 645] on div "Open page" at bounding box center [145, 646] width 61 height 10
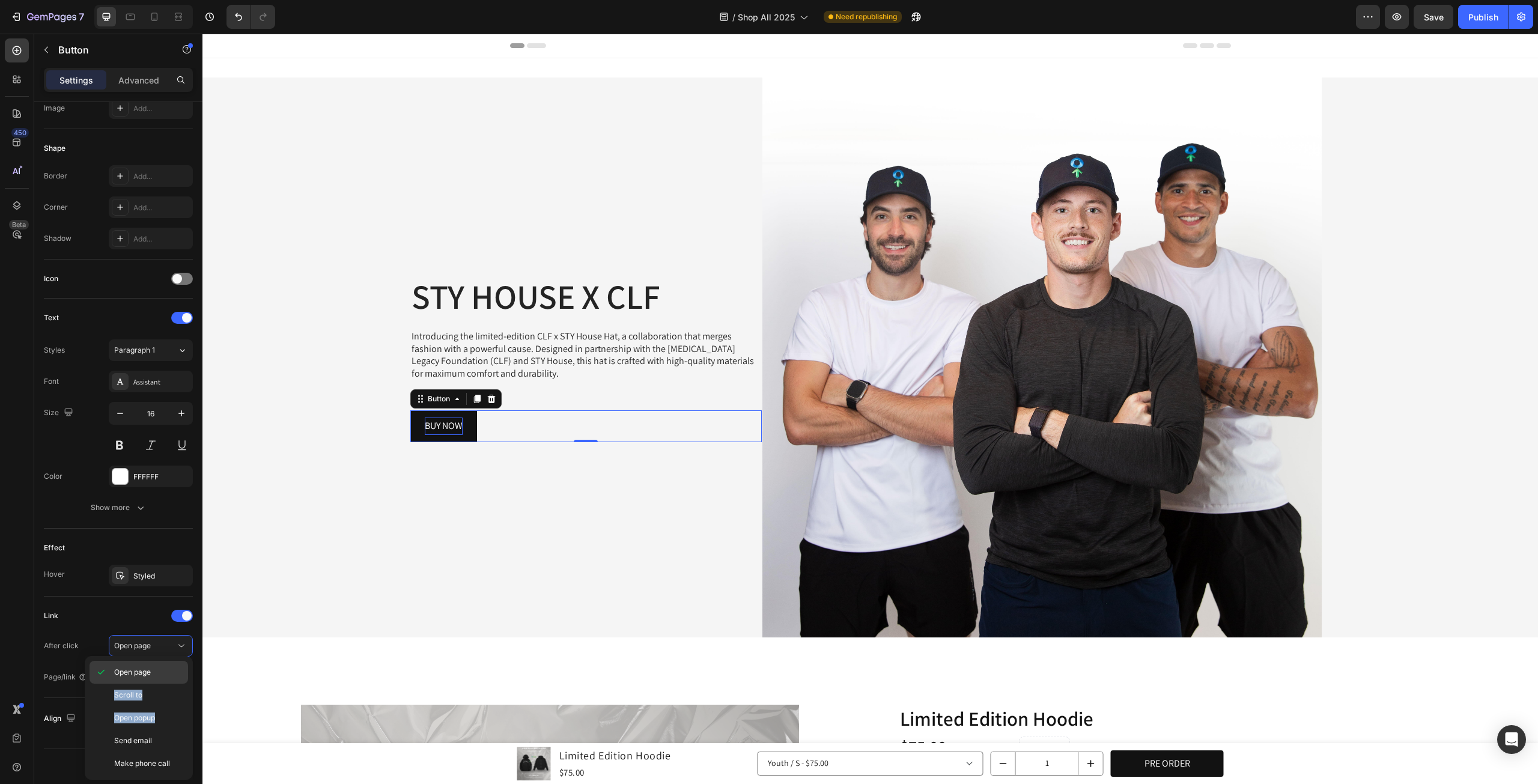
drag, startPoint x: 171, startPoint y: 714, endPoint x: 160, endPoint y: 677, distance: 38.6
click at [160, 677] on div "Open page Scroll to Open popup Send email Make phone call" at bounding box center [139, 717] width 99 height 114
click at [160, 677] on p "Open page" at bounding box center [149, 672] width 69 height 10
click at [162, 680] on div "Add..." at bounding box center [150, 676] width 84 height 22
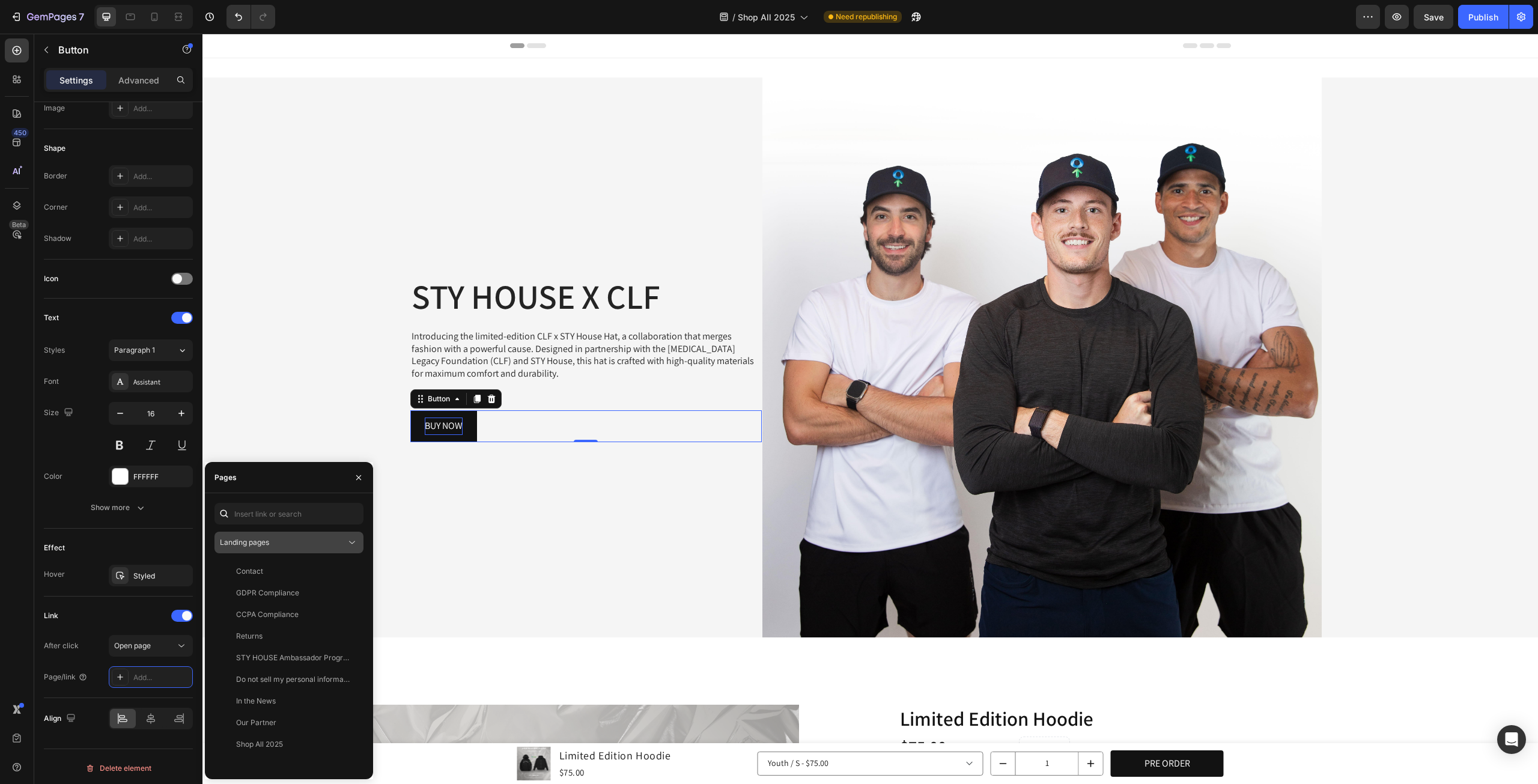
click at [319, 543] on div "Landing pages" at bounding box center [283, 542] width 126 height 10
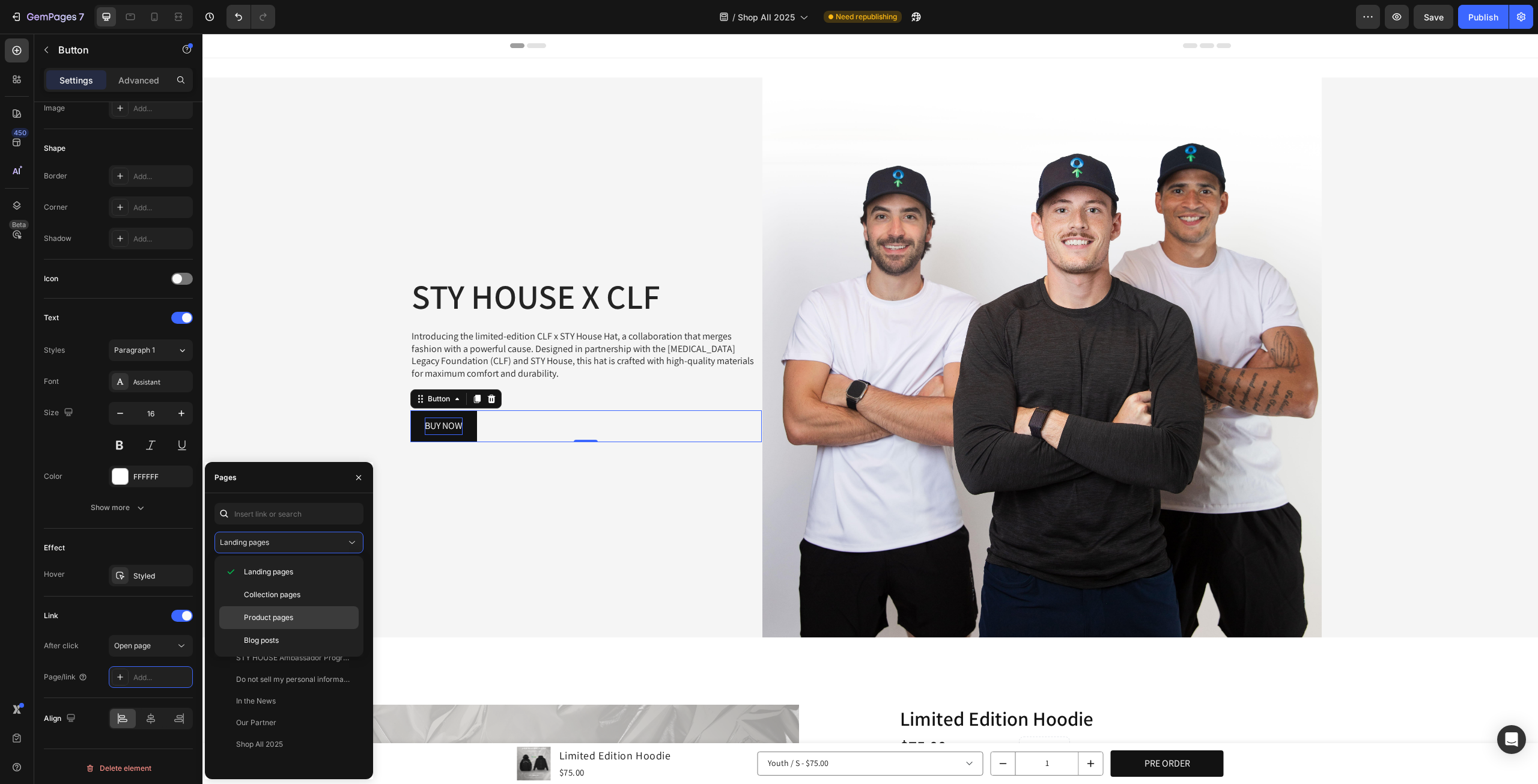
click at [297, 616] on p "Product pages" at bounding box center [299, 617] width 109 height 10
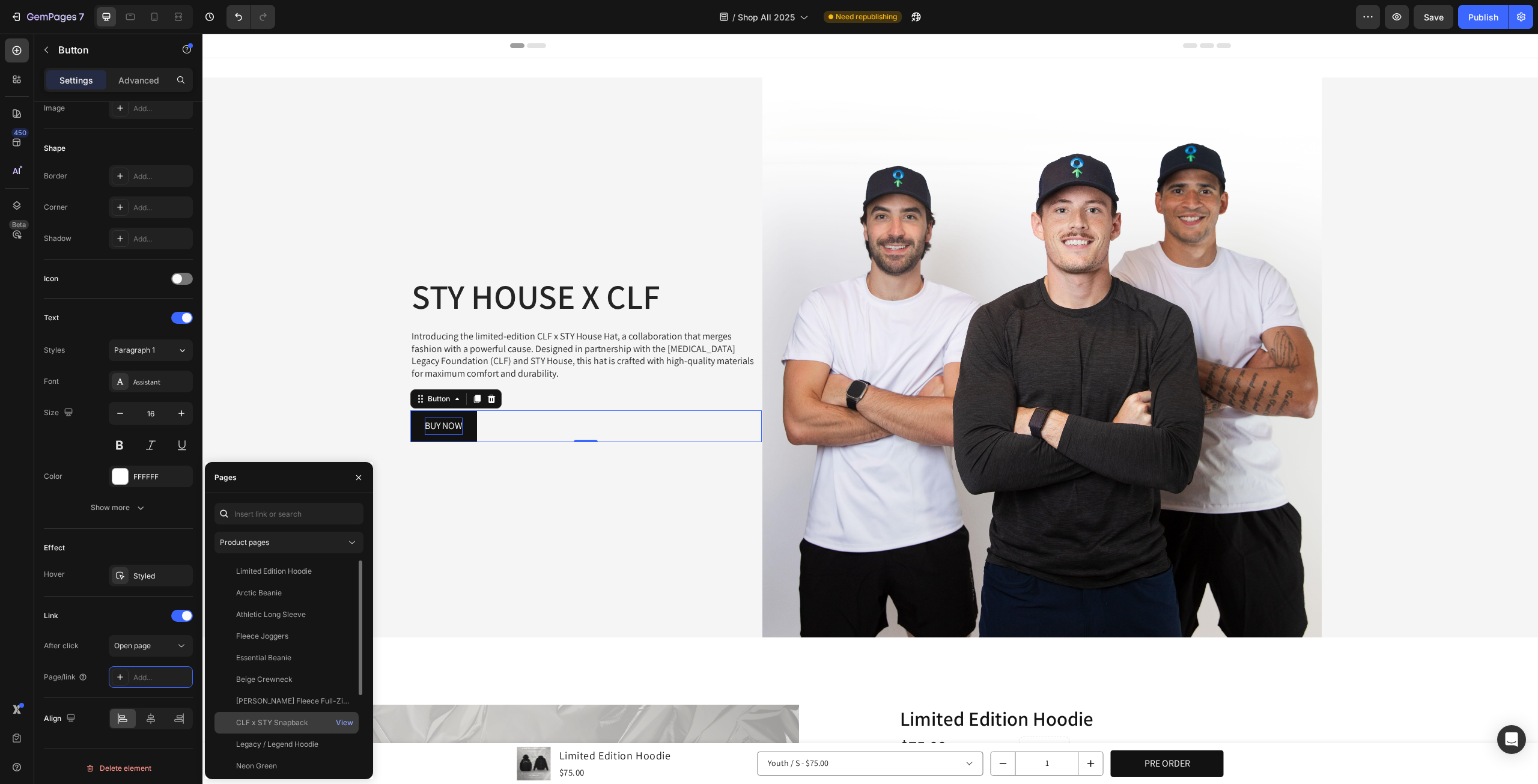
click at [291, 724] on div "CLF x STY Snapback" at bounding box center [272, 723] width 72 height 10
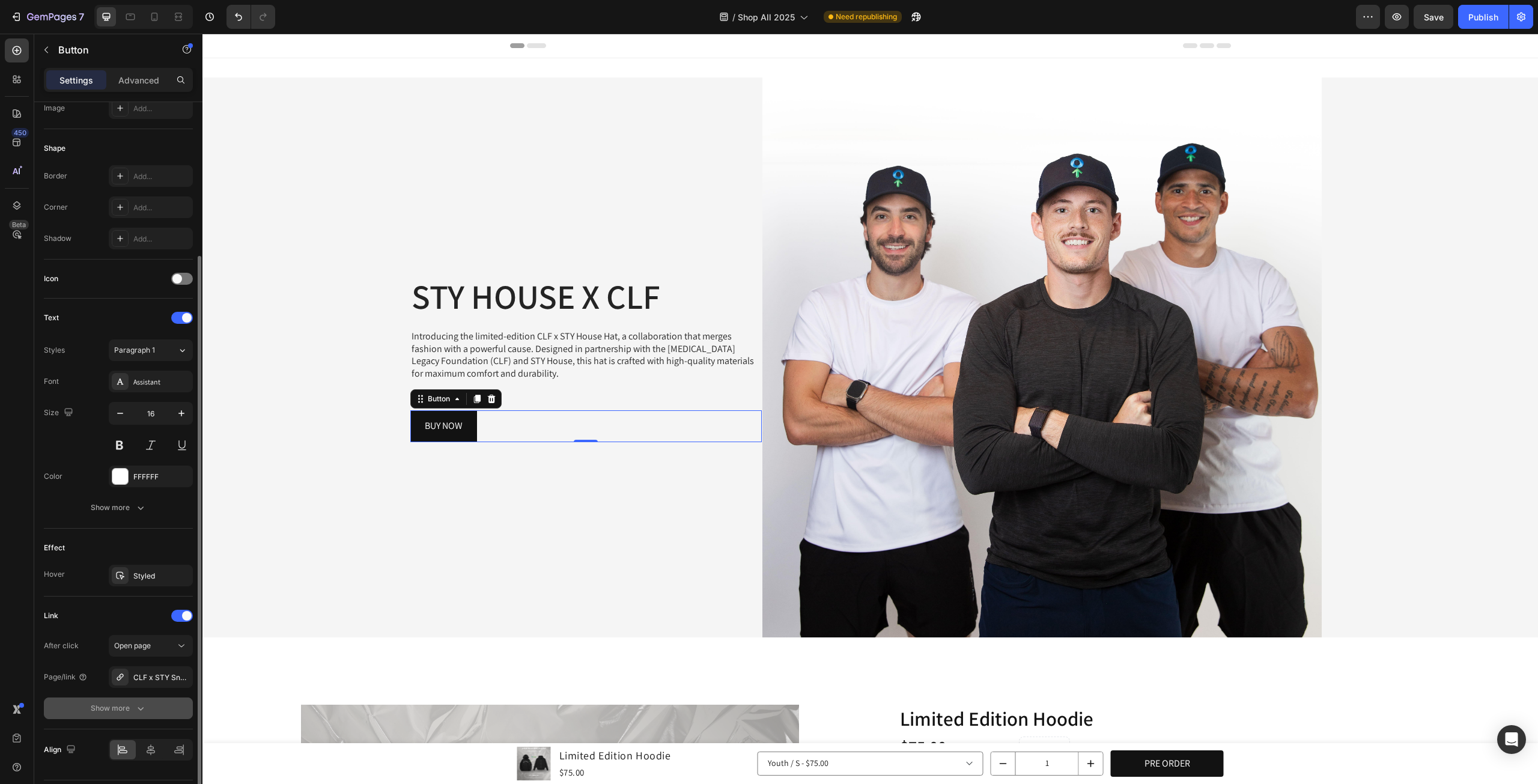
click at [154, 708] on button "Show more" at bounding box center [118, 708] width 149 height 22
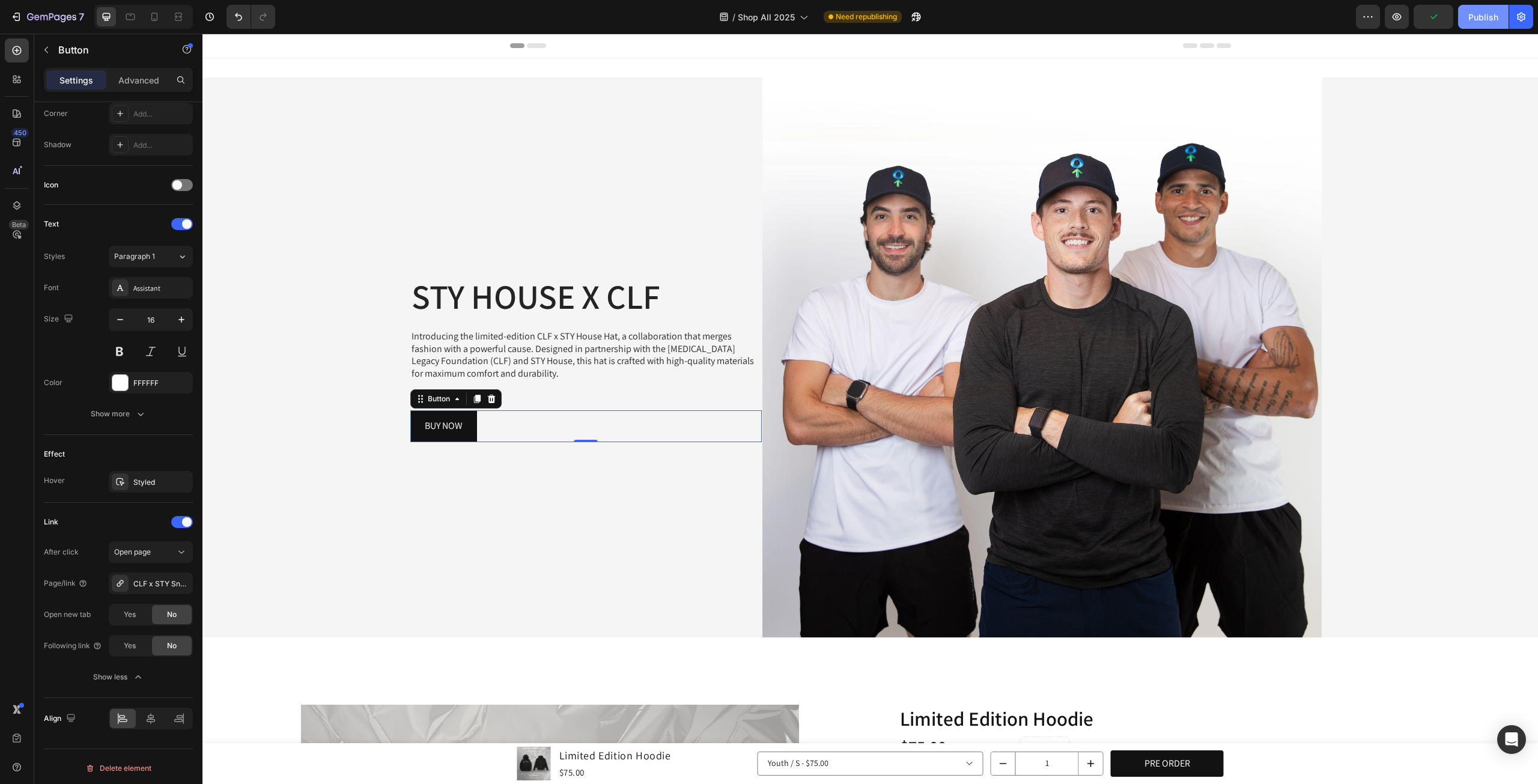
click at [1483, 13] on div "Publish" at bounding box center [1483, 16] width 30 height 13
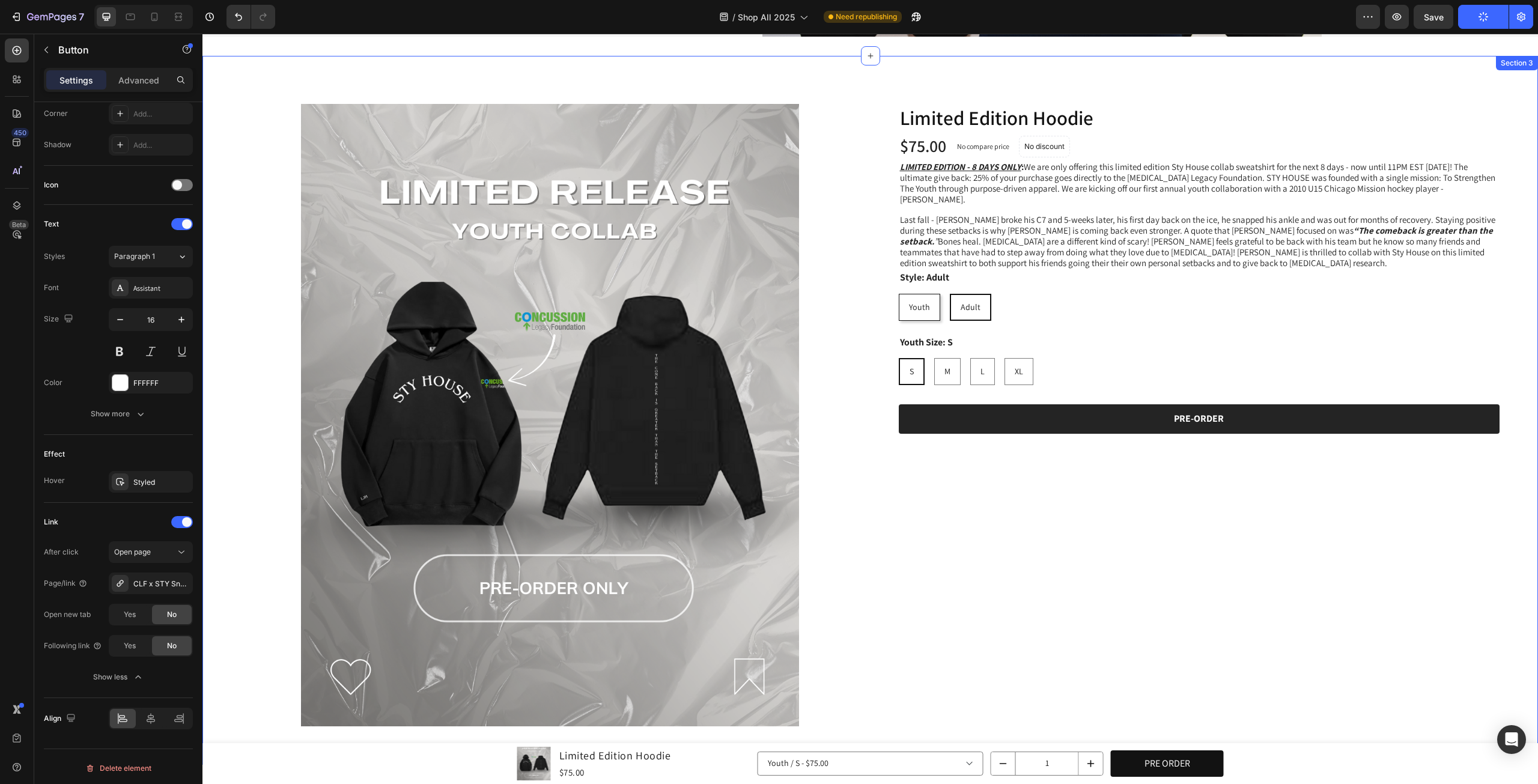
scroll to position [0, 0]
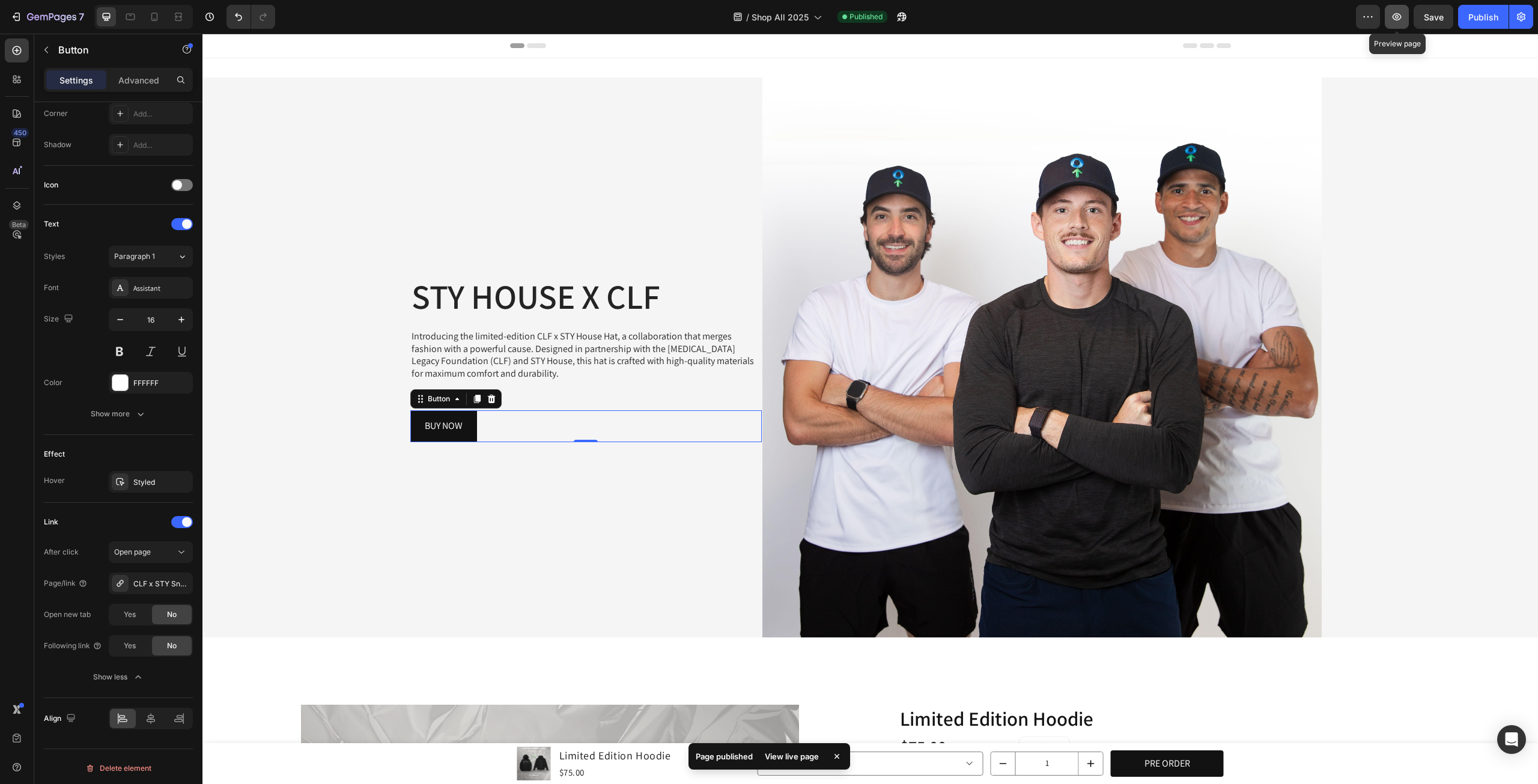
click at [1403, 15] on icon "button" at bounding box center [1397, 16] width 12 height 12
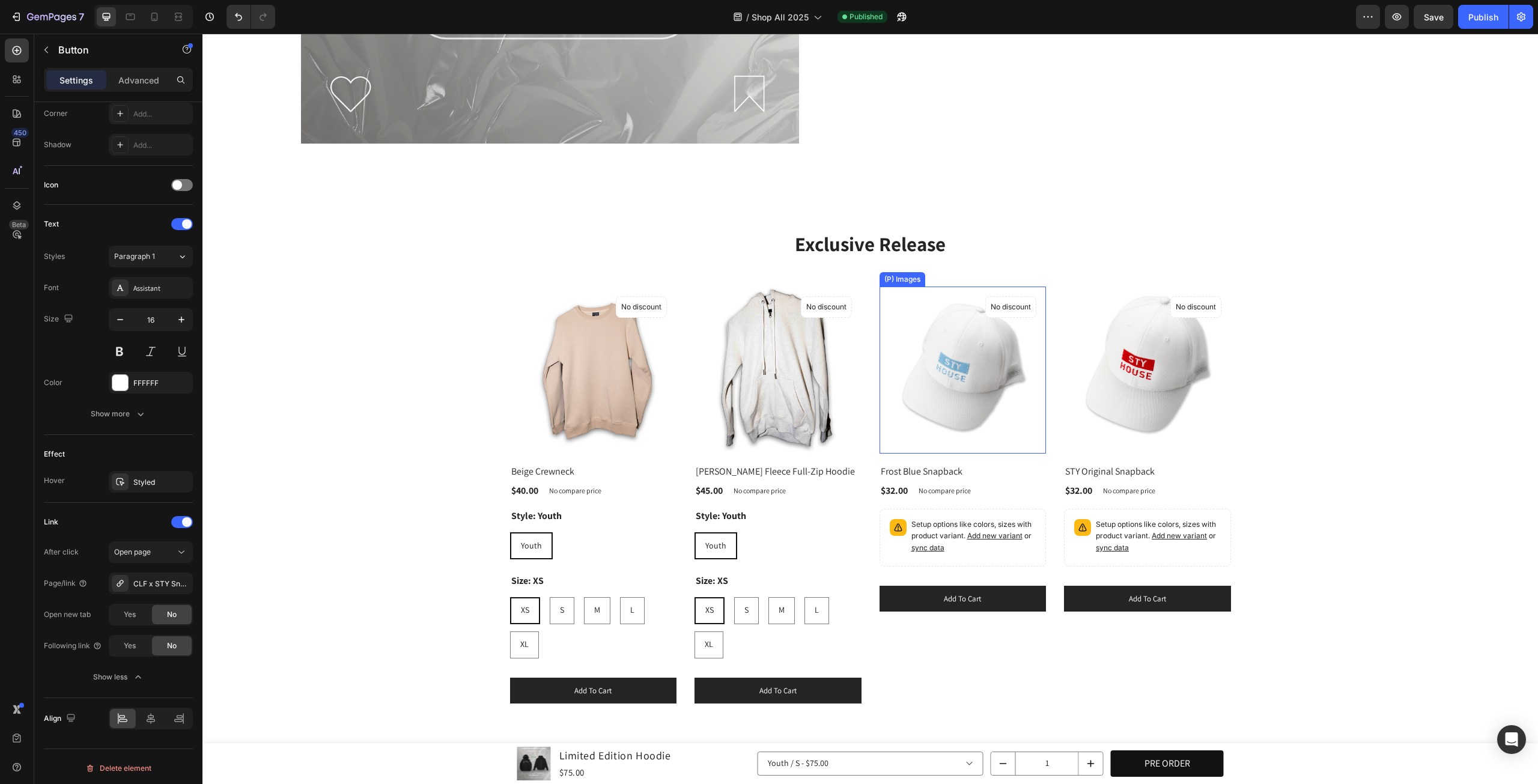
scroll to position [1314, 0]
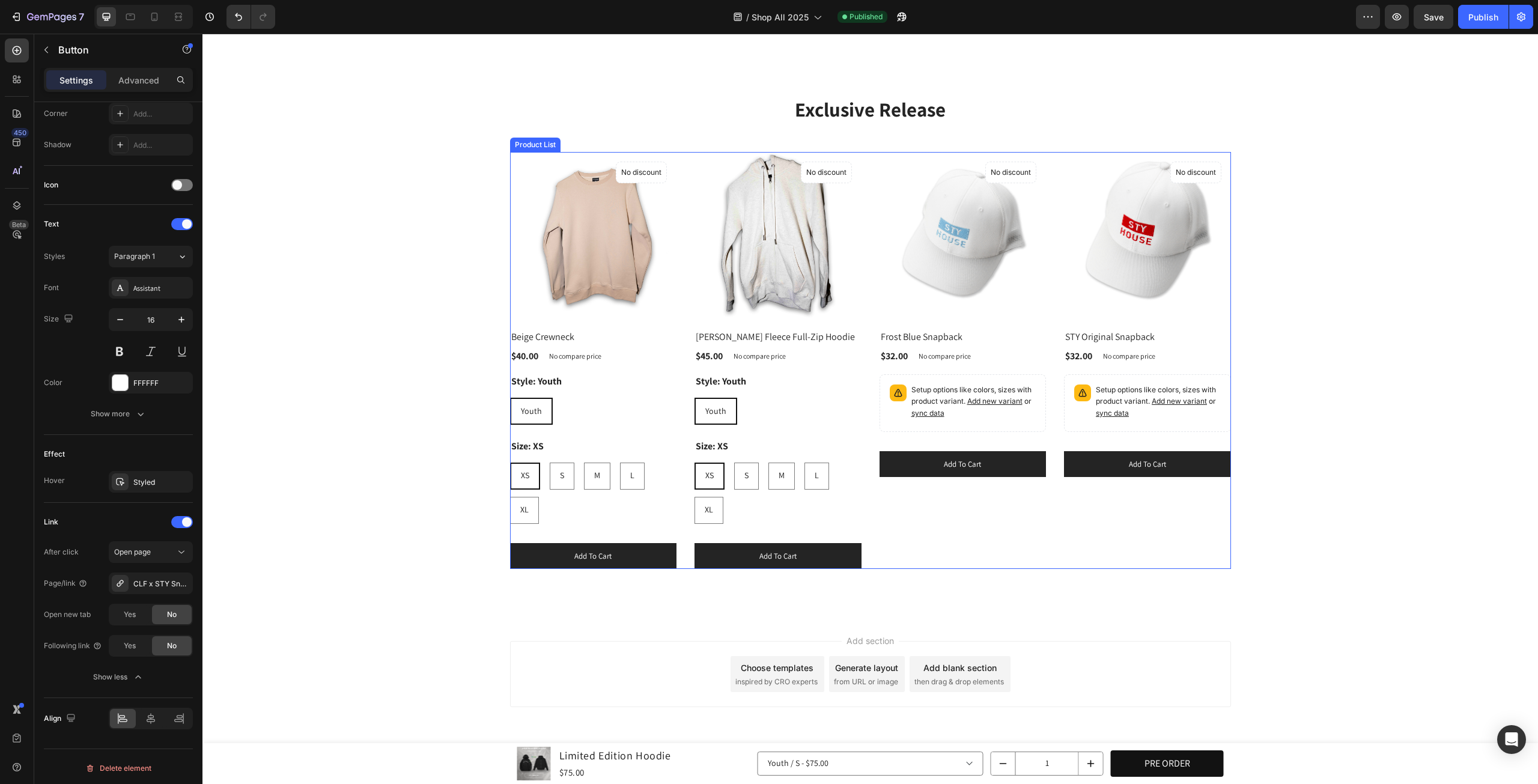
click at [1275, 481] on div "Exclusive Release Heading Row (P) Images No discount Not be displayed when publ…" at bounding box center [870, 333] width 1318 height 474
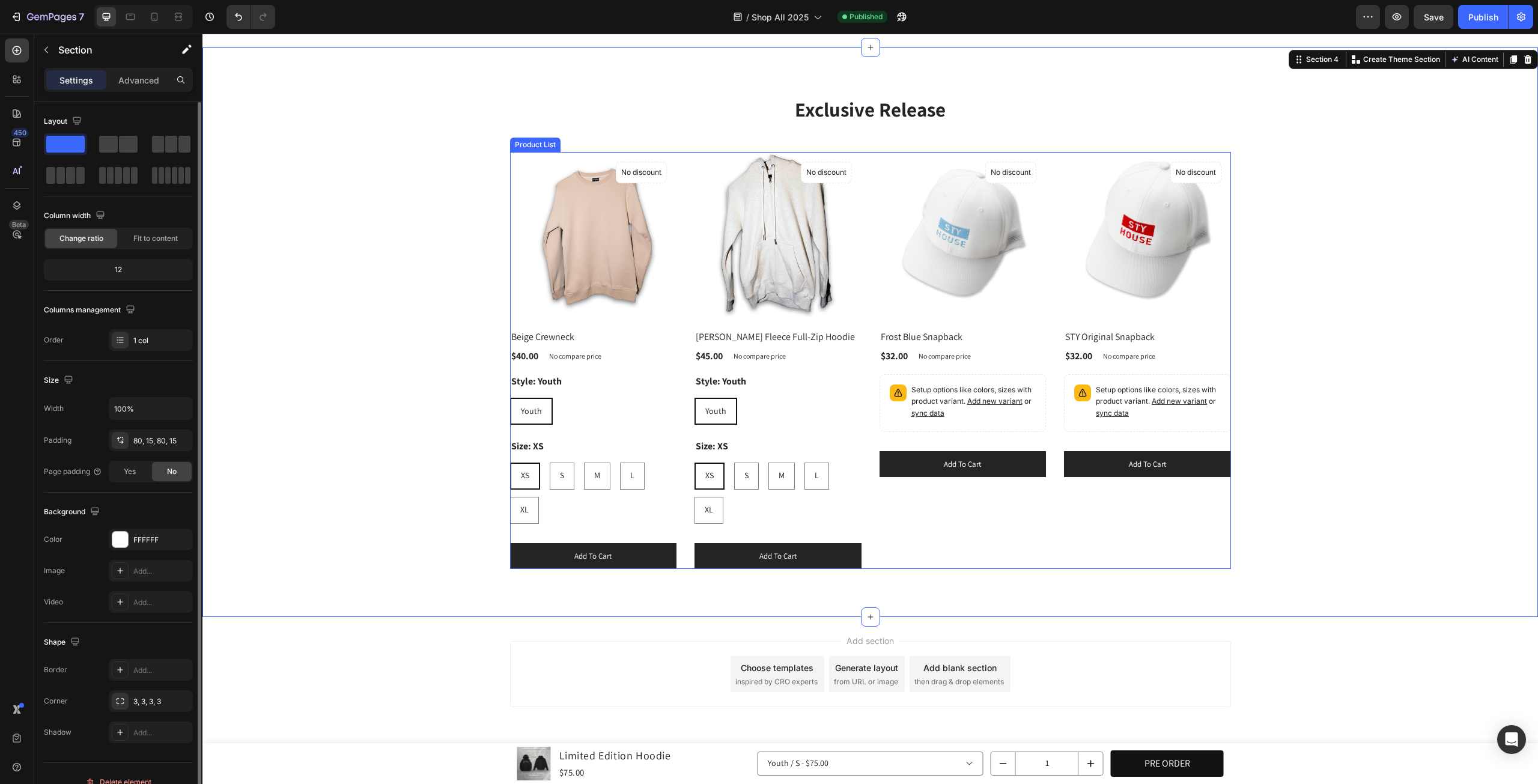
click at [938, 517] on div "(P) Images No discount Not be displayed when published Product Badge Row Frost …" at bounding box center [962, 360] width 167 height 417
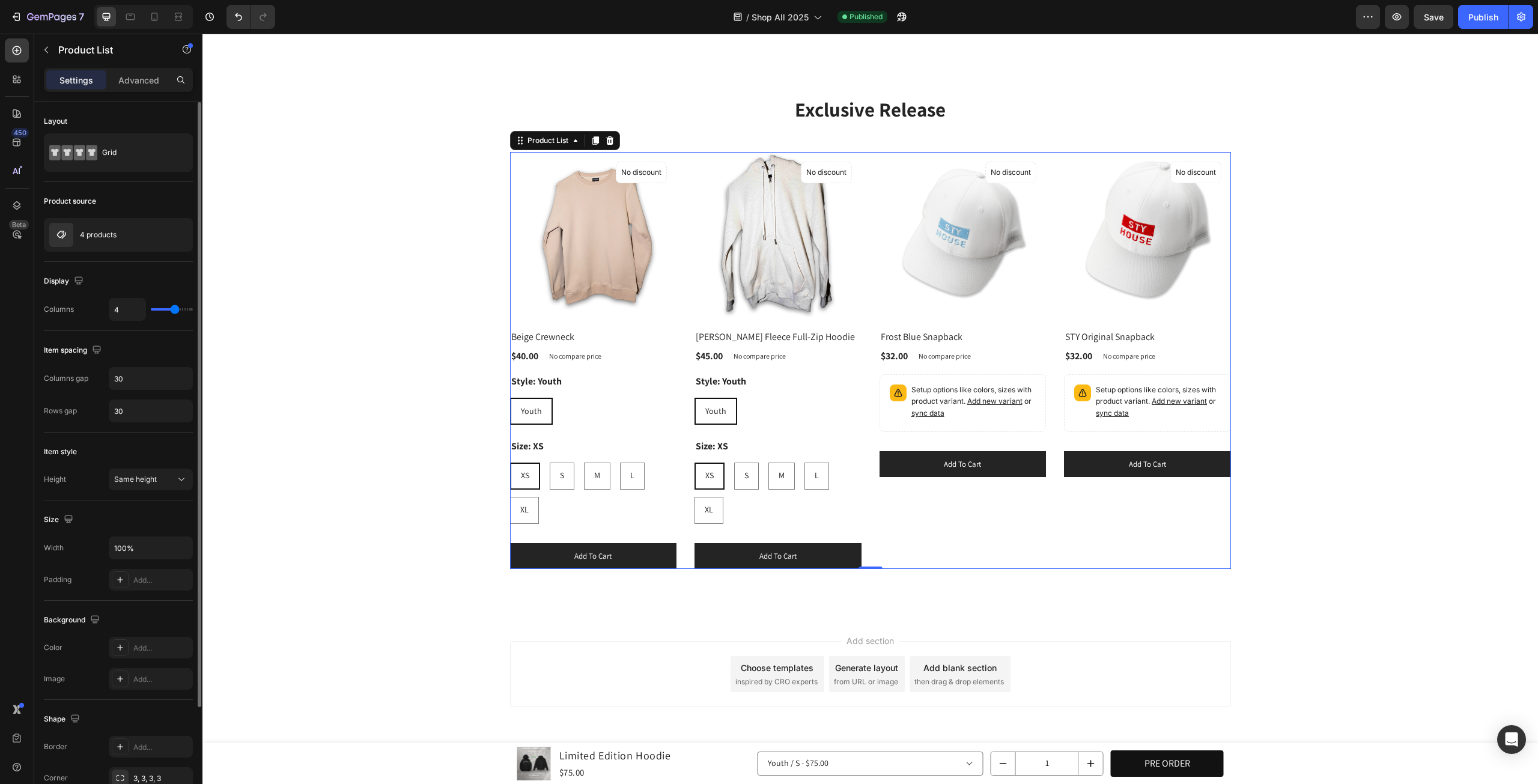
click at [95, 500] on div "Product source 4 products" at bounding box center [118, 551] width 149 height 100
click at [102, 235] on p "4 products" at bounding box center [98, 234] width 37 height 8
type input "3"
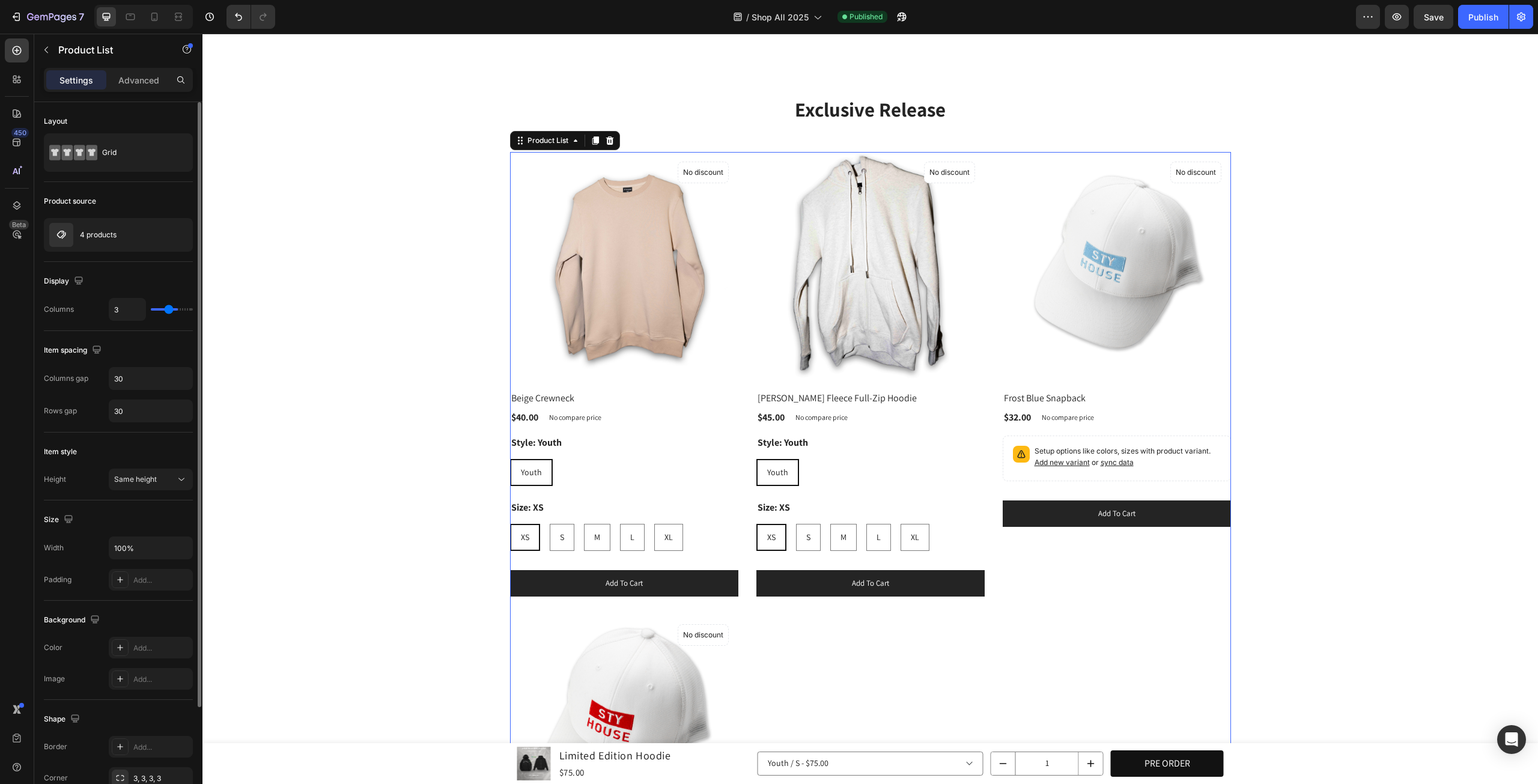
type input "4"
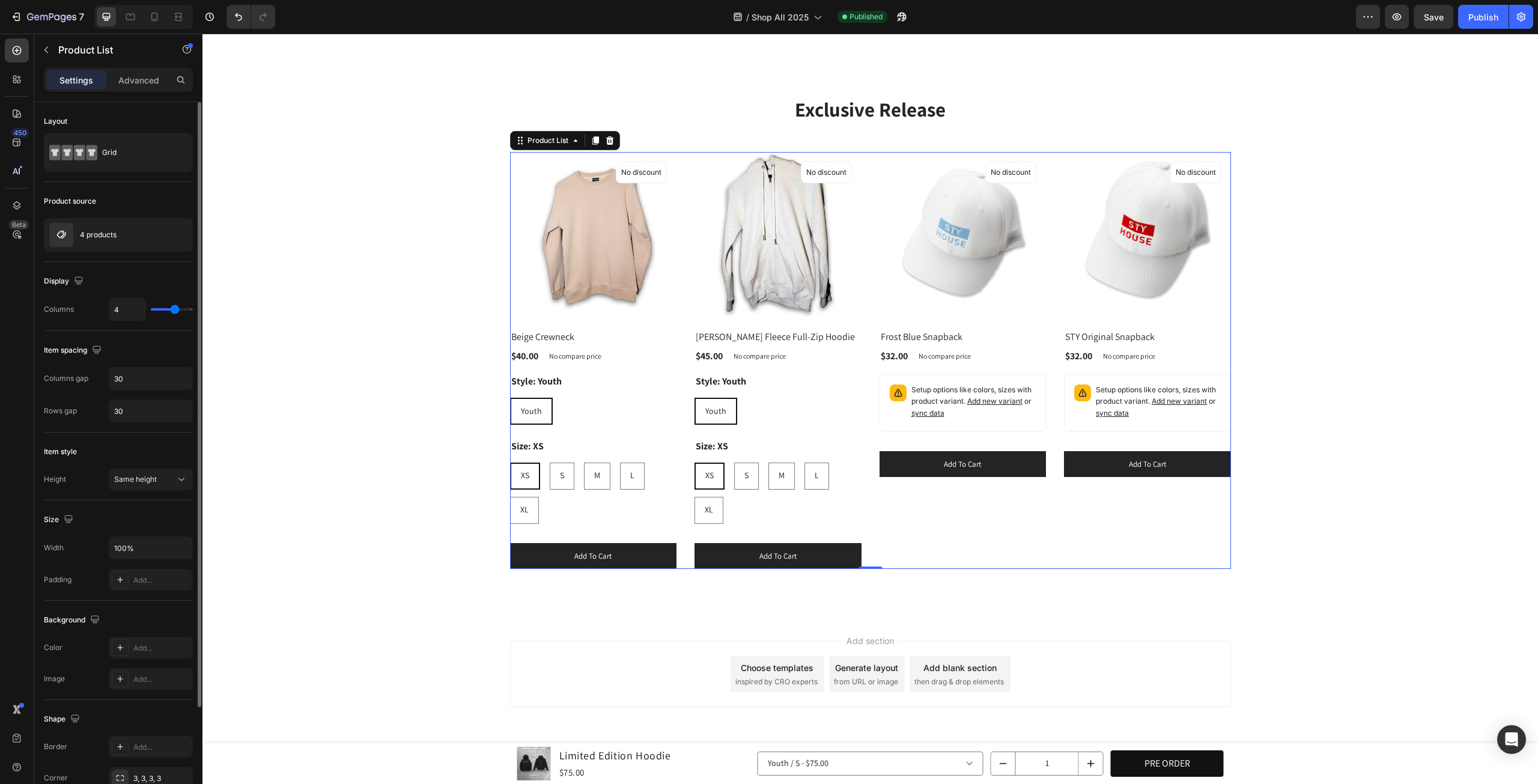
type input "5"
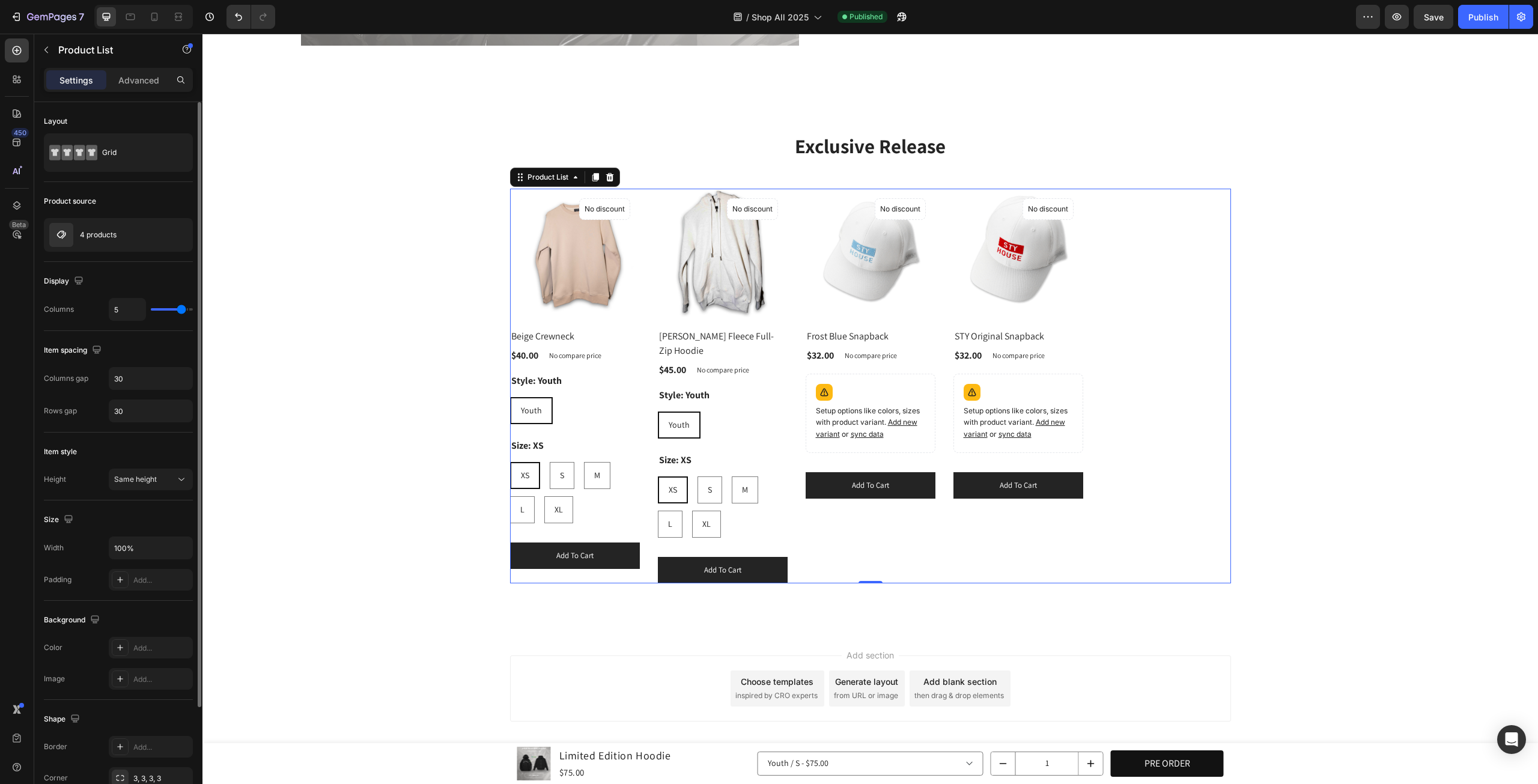
drag, startPoint x: 171, startPoint y: 309, endPoint x: 179, endPoint y: 311, distance: 8.2
type input "5"
click at [179, 310] on input "range" at bounding box center [172, 309] width 42 height 2
click at [150, 245] on div at bounding box center [165, 234] width 53 height 32
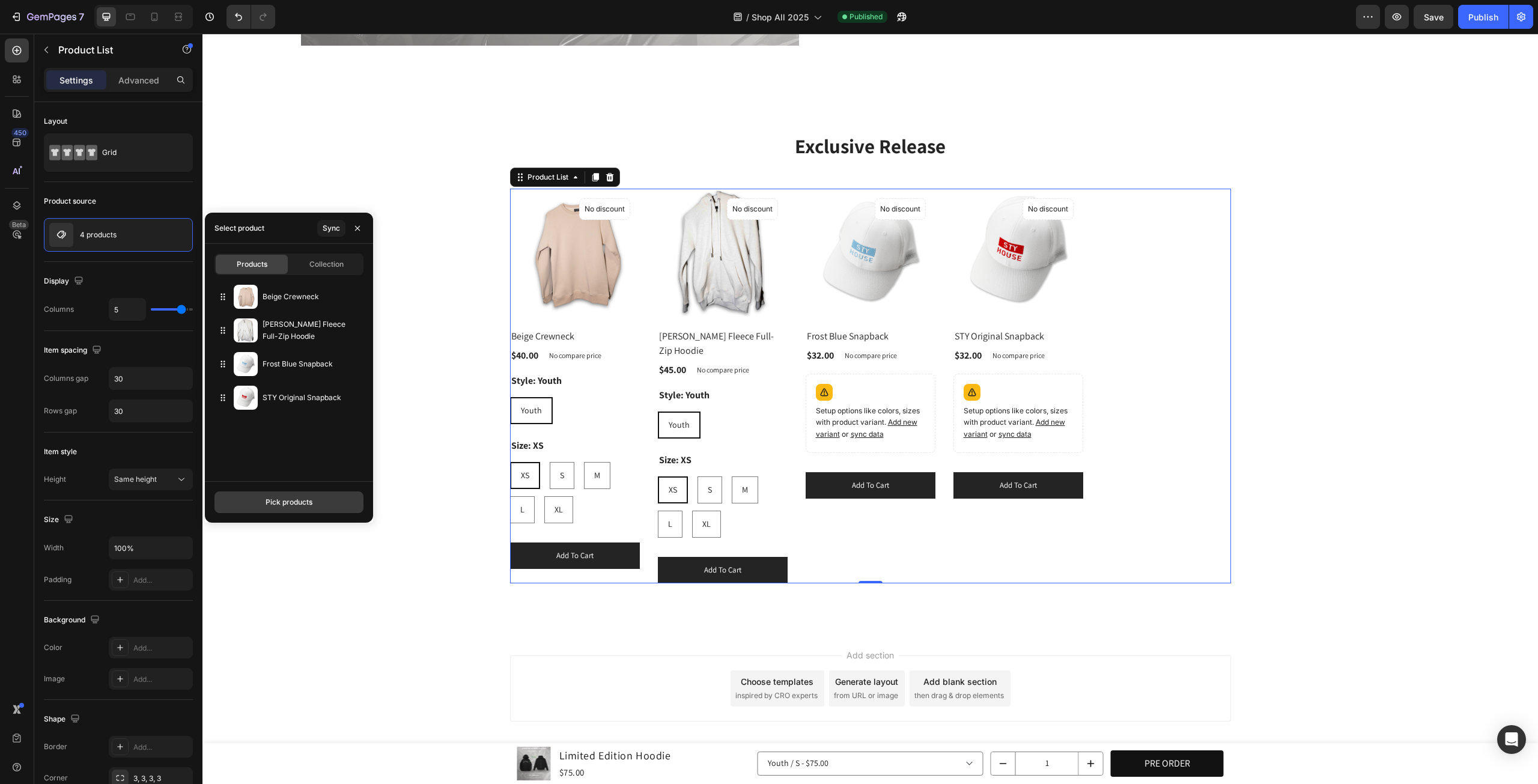
click at [294, 495] on button "Pick products" at bounding box center [289, 502] width 149 height 22
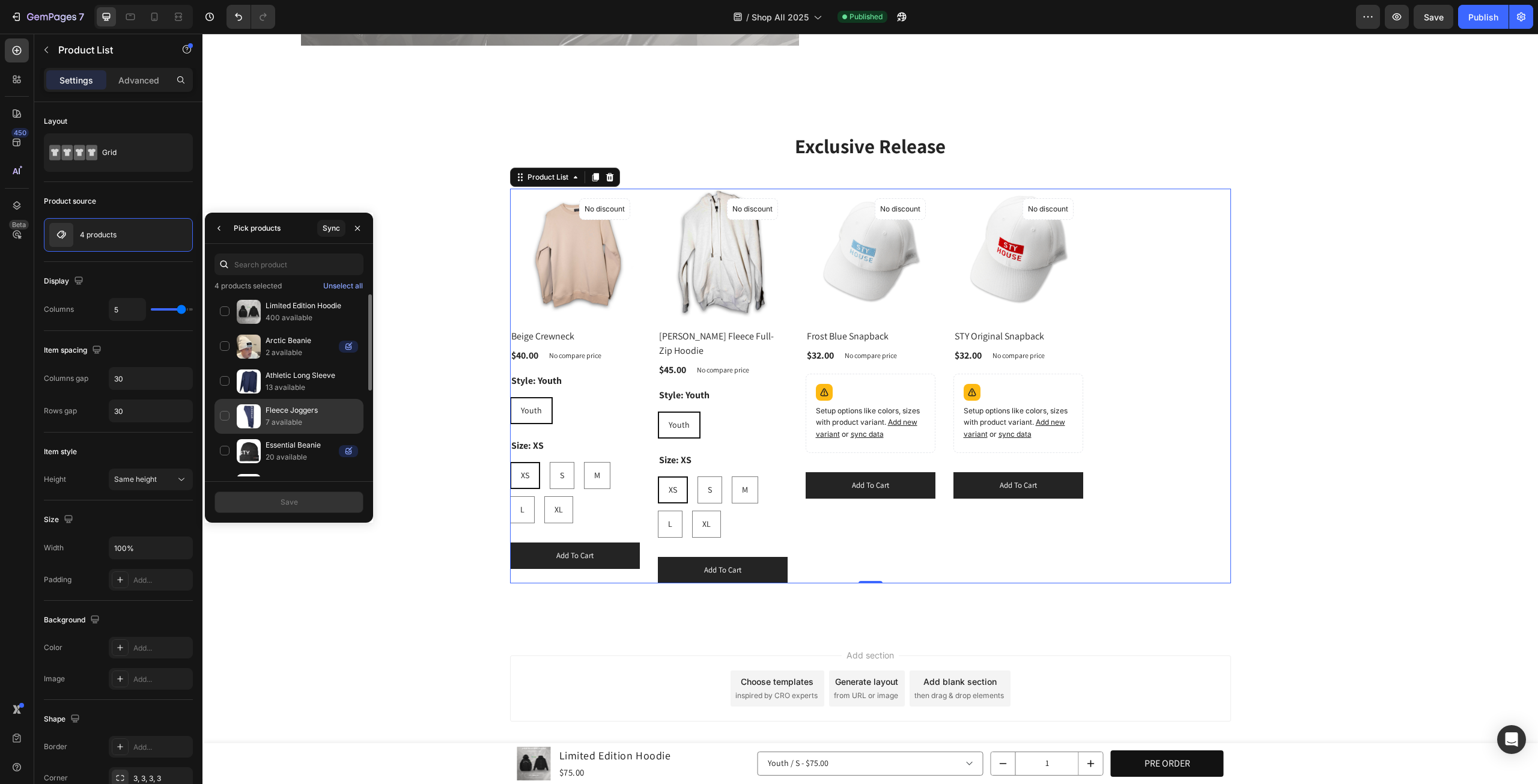
scroll to position [162, 0]
click at [221, 411] on div "CLF x STY Snapback 1 available" at bounding box center [289, 428] width 149 height 35
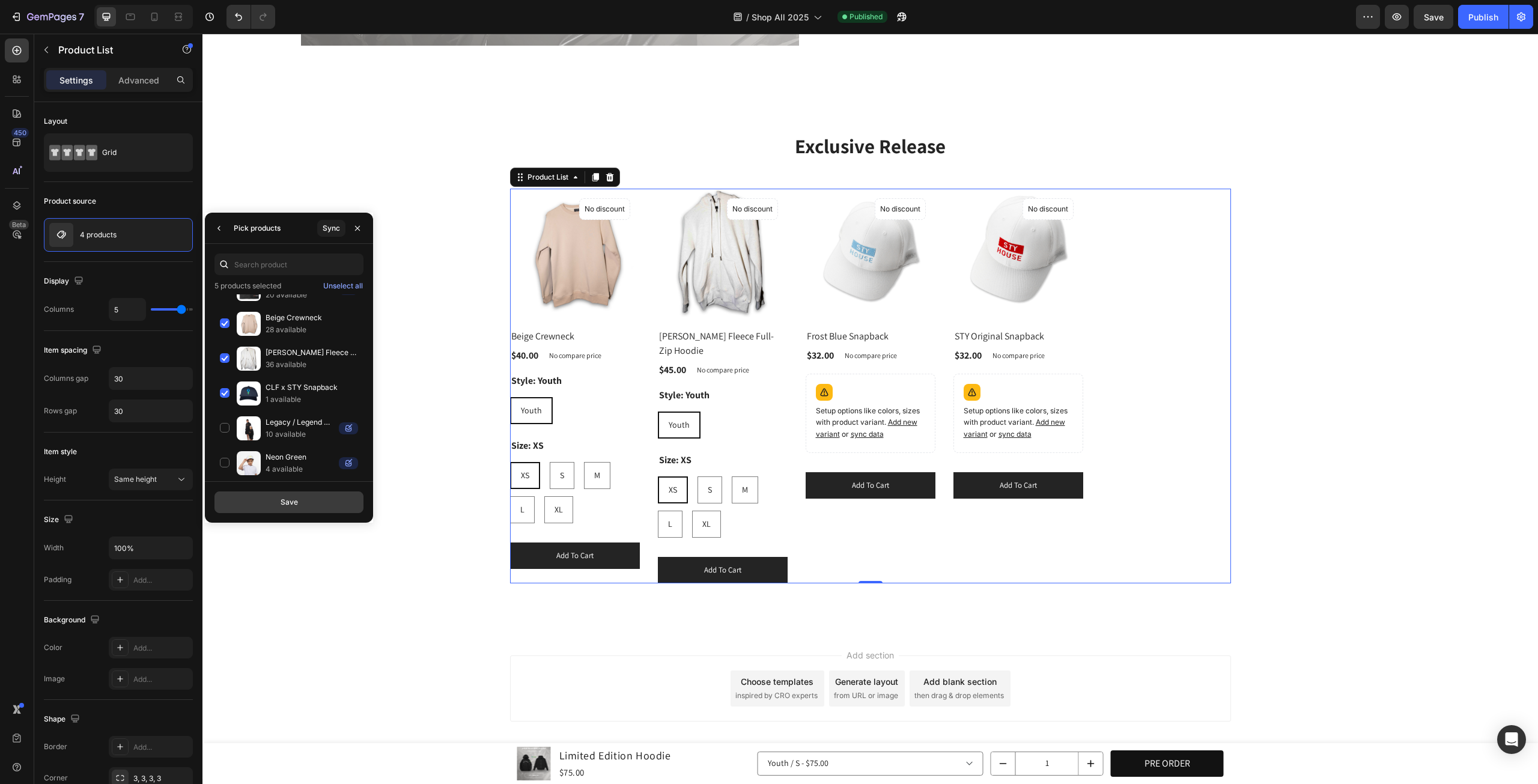
click at [297, 503] on div "Save" at bounding box center [289, 502] width 17 height 10
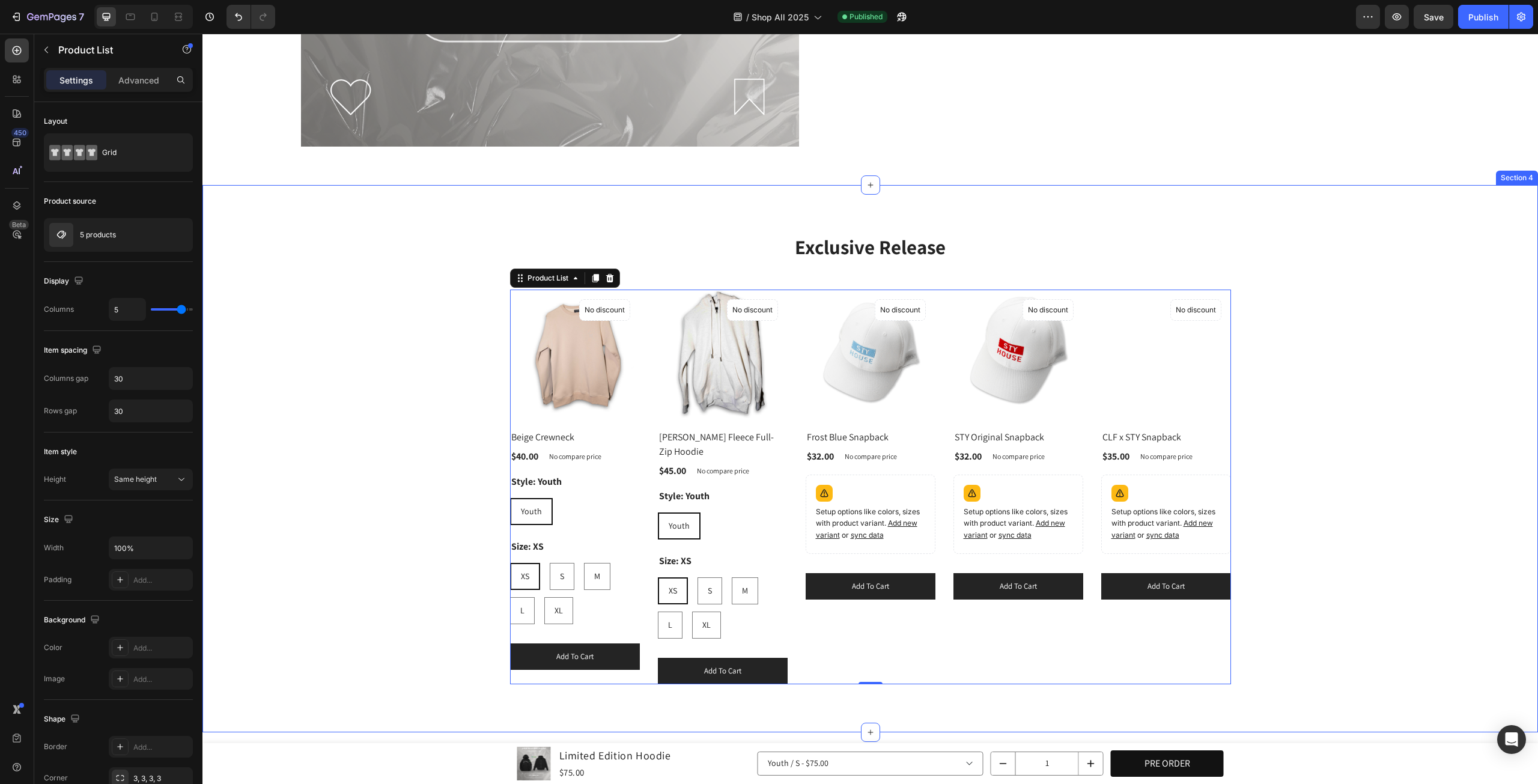
scroll to position [1177, 0]
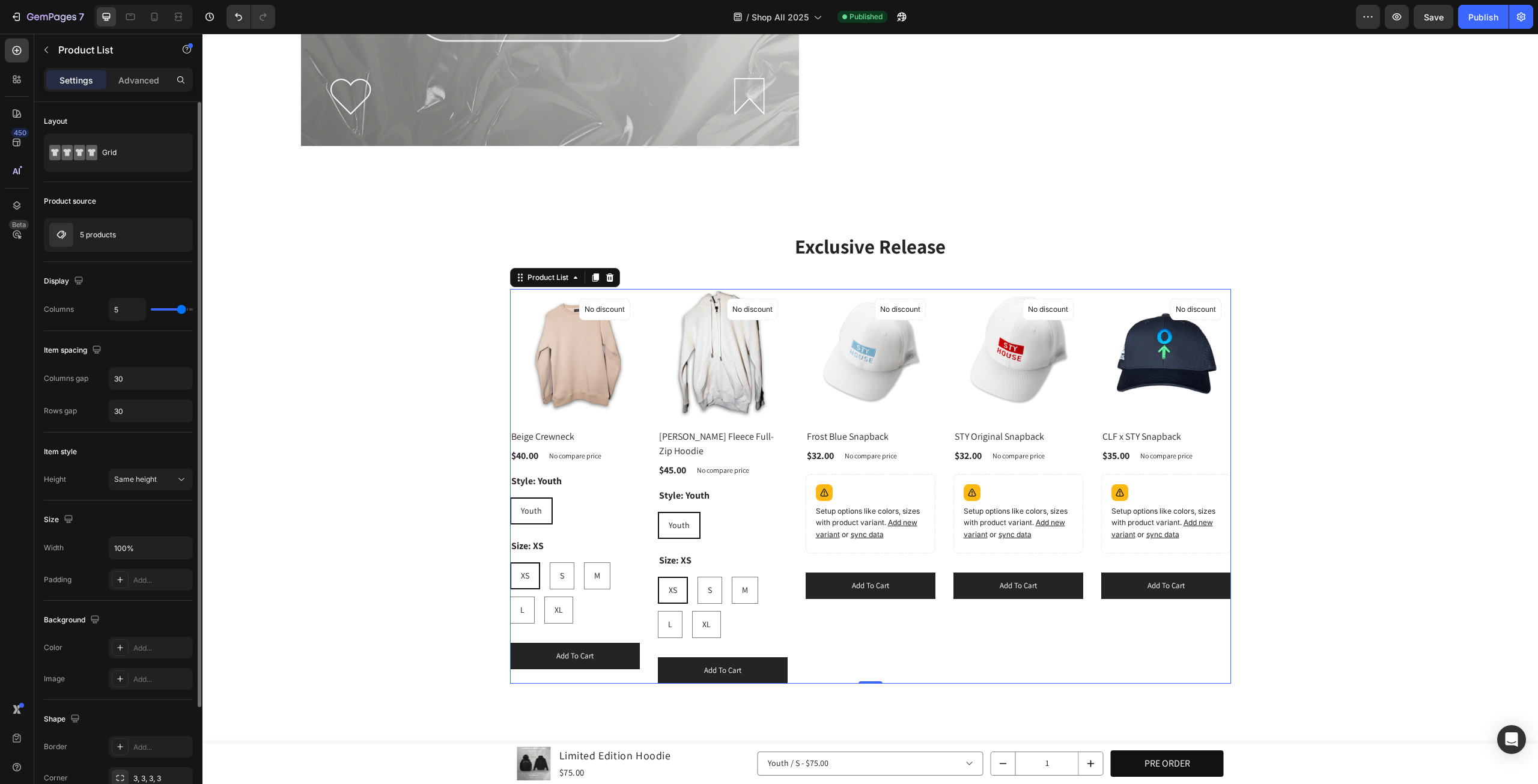
click at [63, 318] on div "Columns" at bounding box center [59, 310] width 30 height 19
click at [123, 243] on div "5 products" at bounding box center [118, 234] width 149 height 34
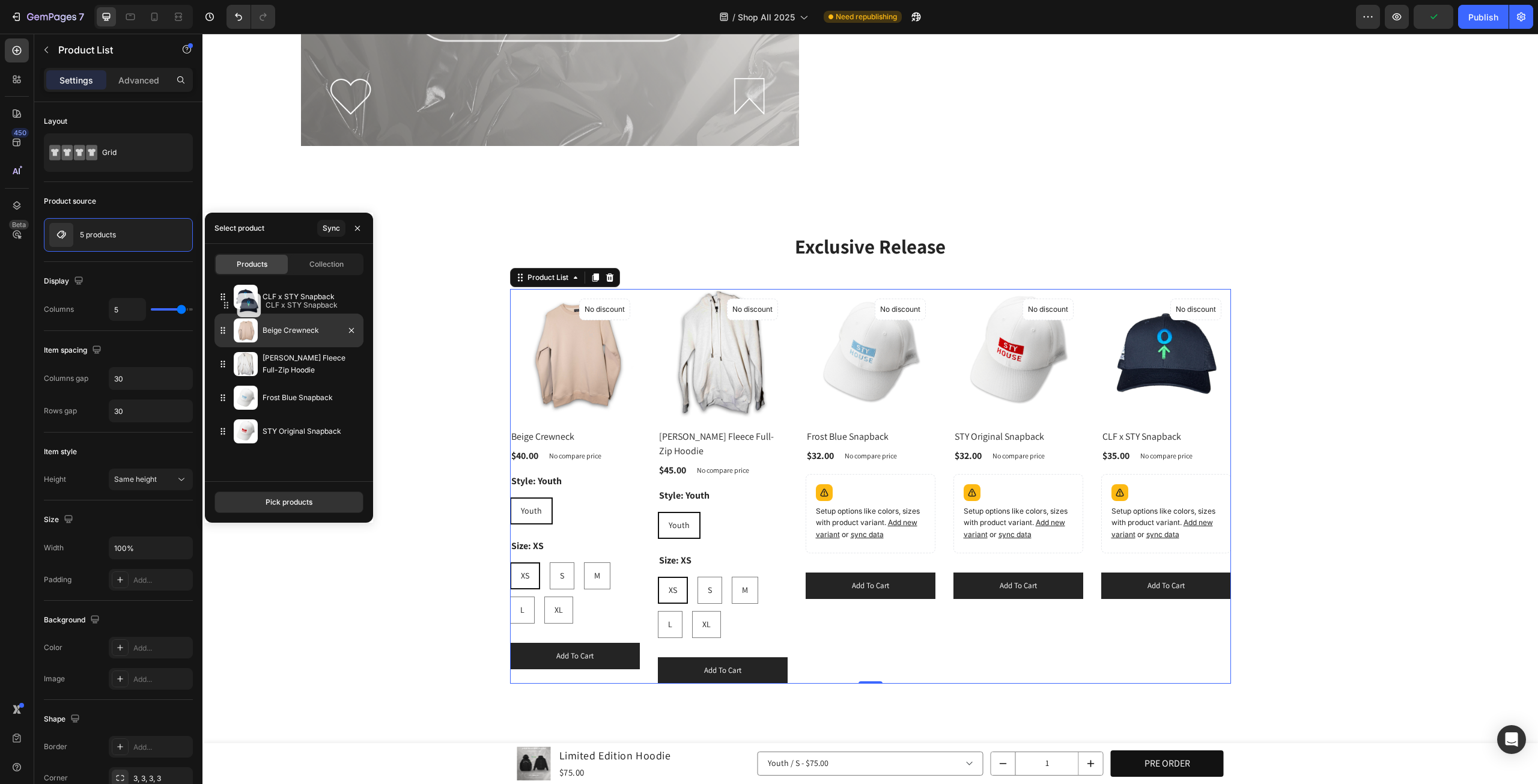
drag, startPoint x: 221, startPoint y: 429, endPoint x: 225, endPoint y: 303, distance: 126.1
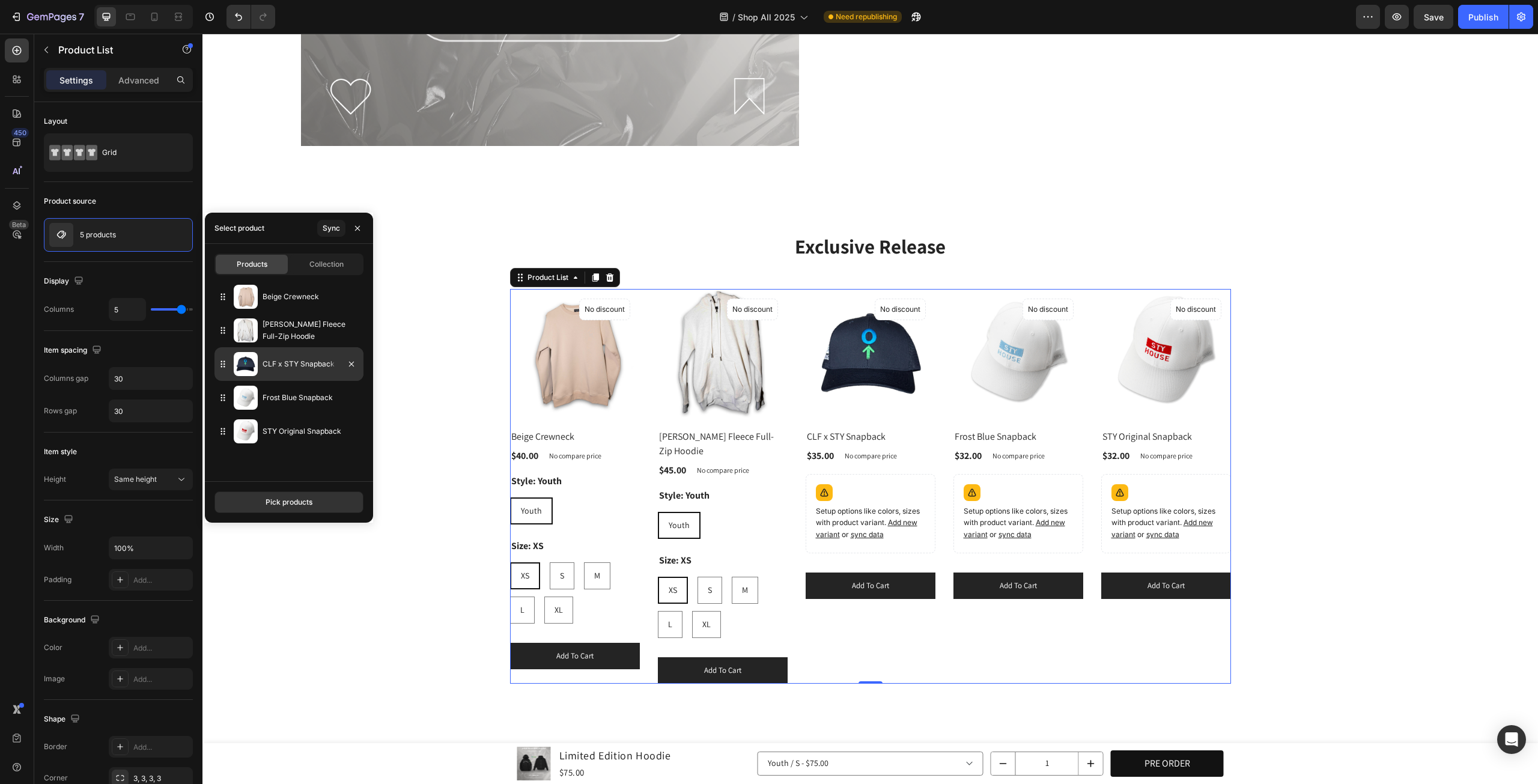
drag, startPoint x: 224, startPoint y: 297, endPoint x: 217, endPoint y: 367, distance: 70.3
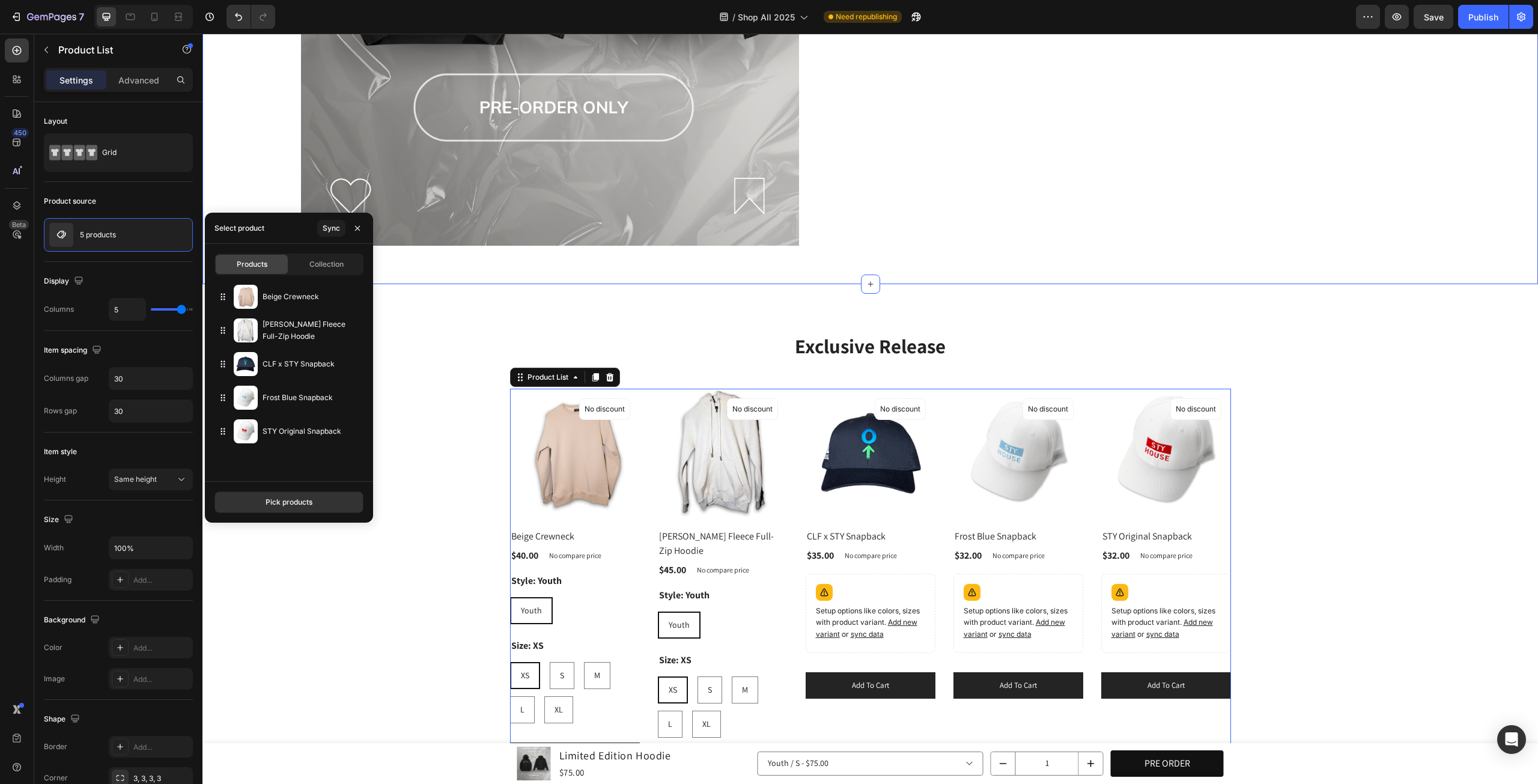
scroll to position [1077, 0]
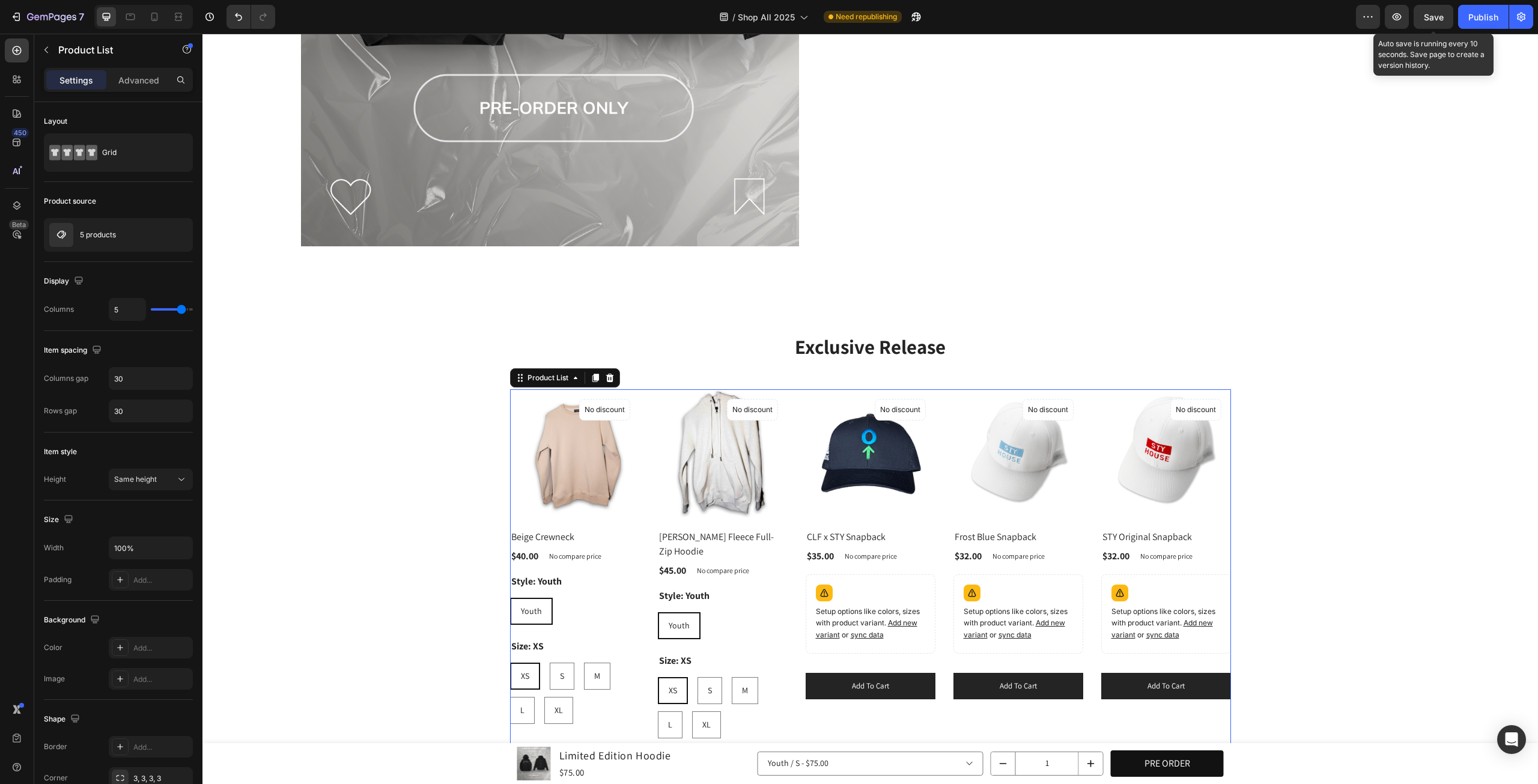
click at [1429, 22] on div "Save" at bounding box center [1434, 16] width 19 height 13
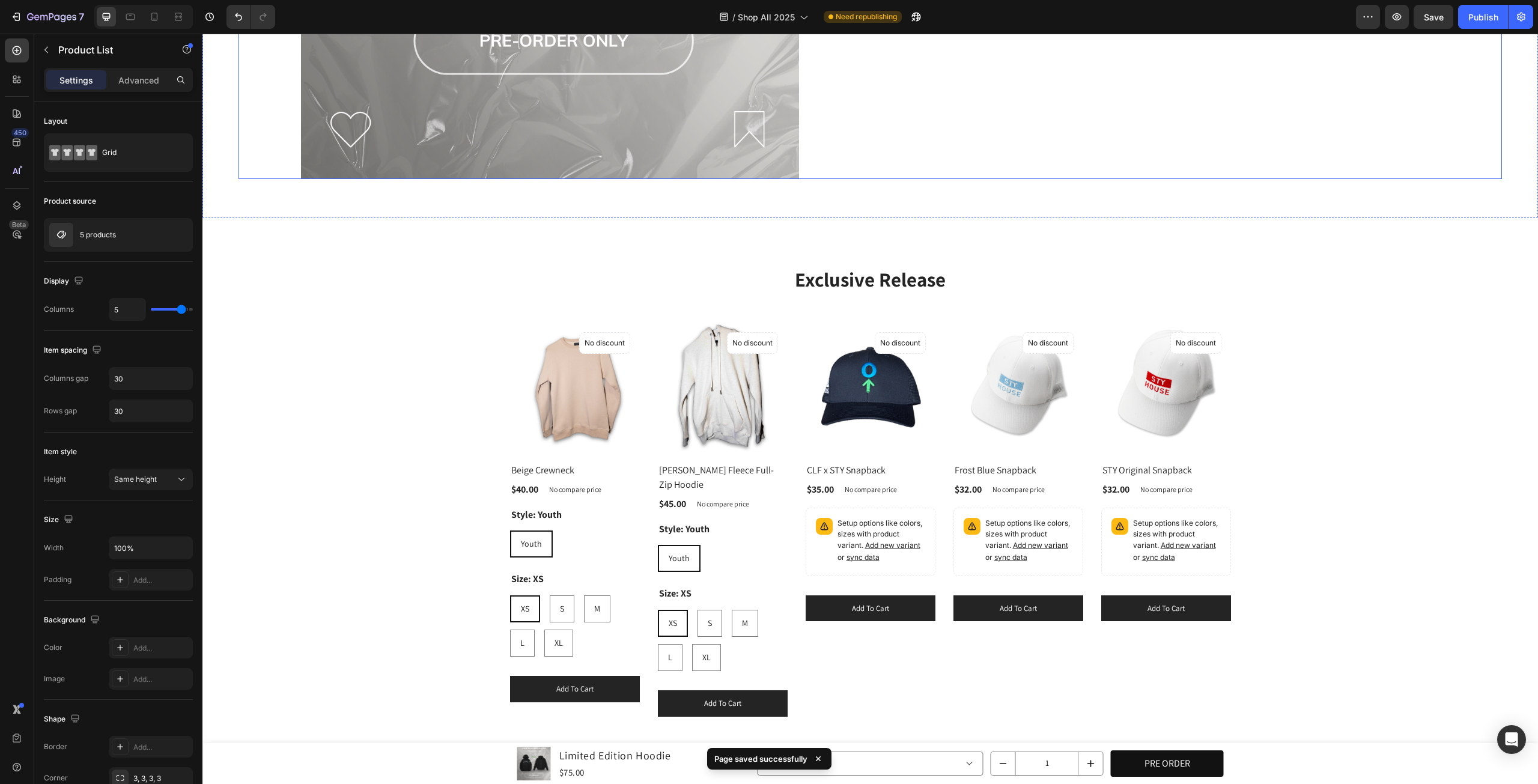
scroll to position [276, 0]
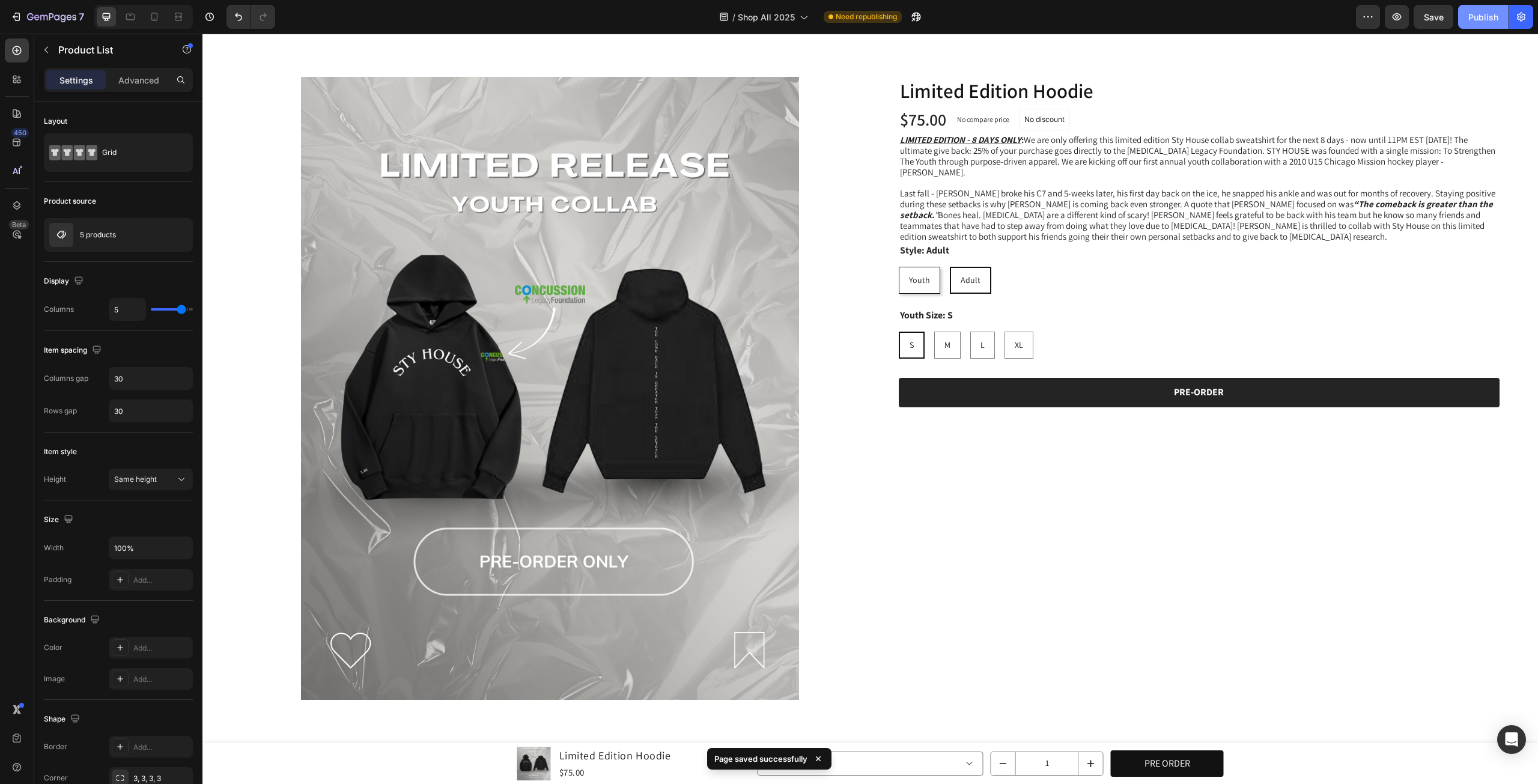
click at [1478, 15] on div "Publish" at bounding box center [1483, 16] width 30 height 13
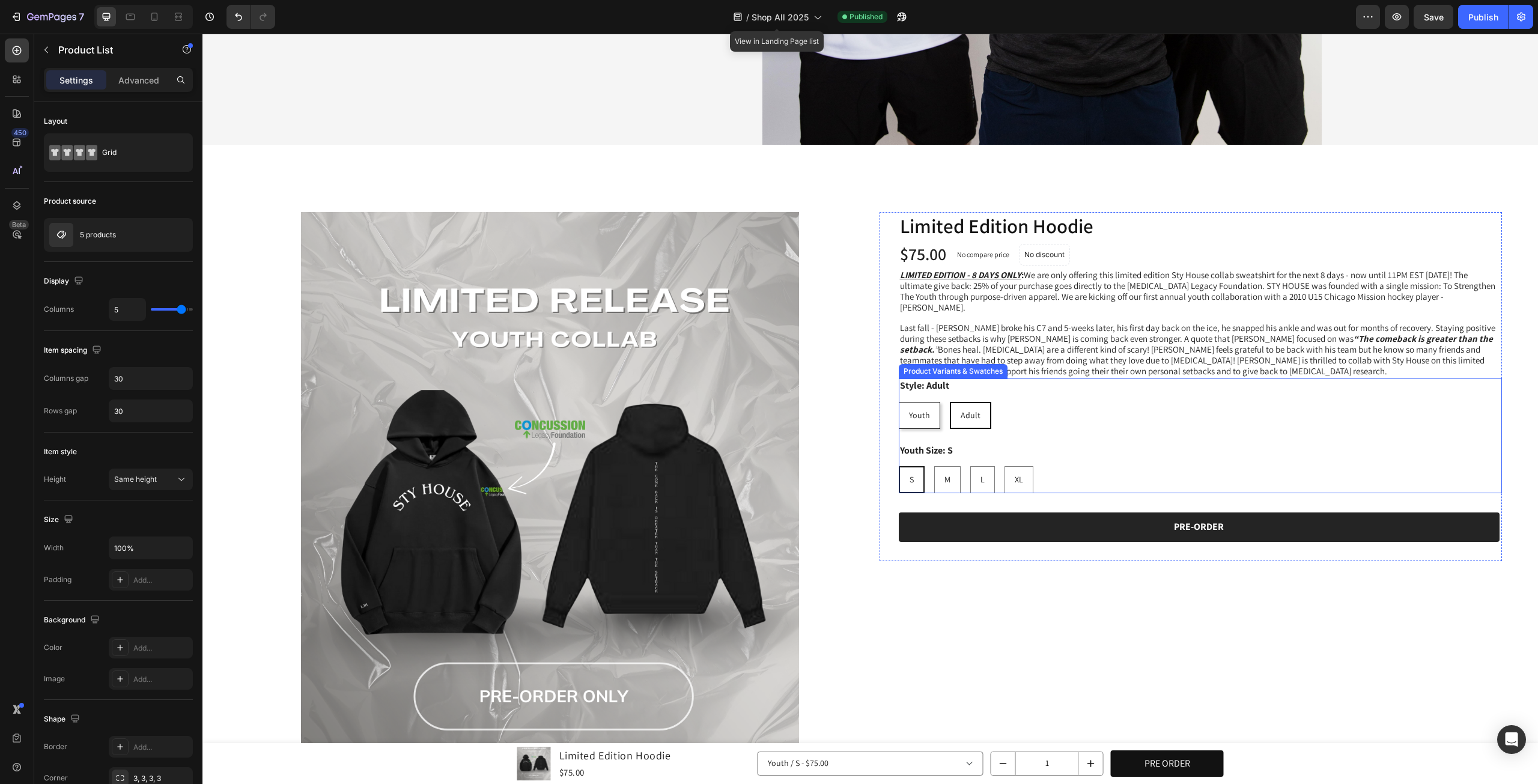
scroll to position [500, 0]
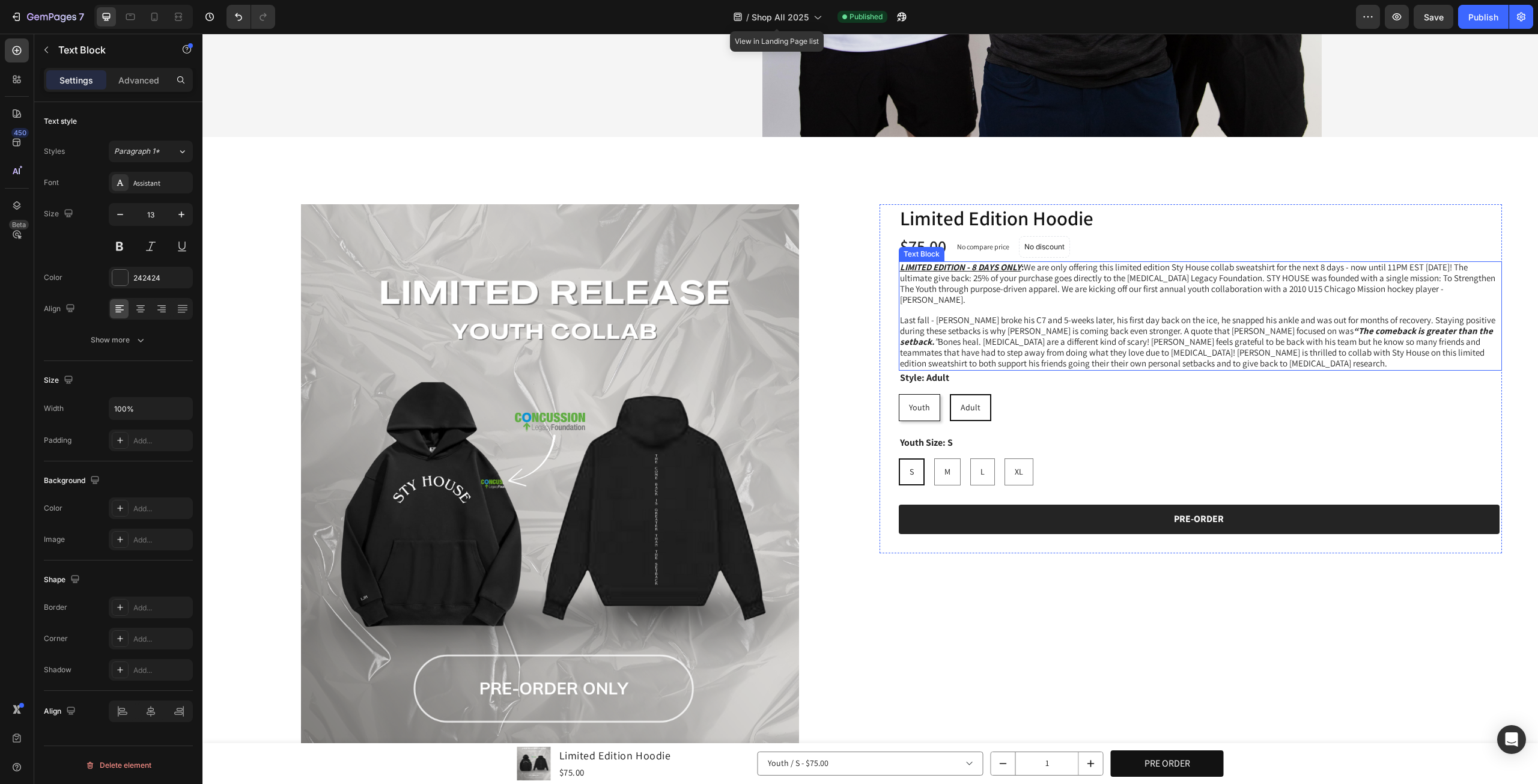
click at [1188, 344] on p "Last fall - Landon broke his C7 and 5-weeks later, his first day back on the ic…" at bounding box center [1201, 343] width 602 height 54
click at [1193, 343] on span "Last fall - Landon broke his C7 and 5-weeks later, his first day back on the ic…" at bounding box center [1198, 341] width 596 height 55
click at [1225, 316] on span "Last fall - Landon broke his C7 and 5-weeks later, his first day back on the ic…" at bounding box center [1198, 341] width 596 height 55
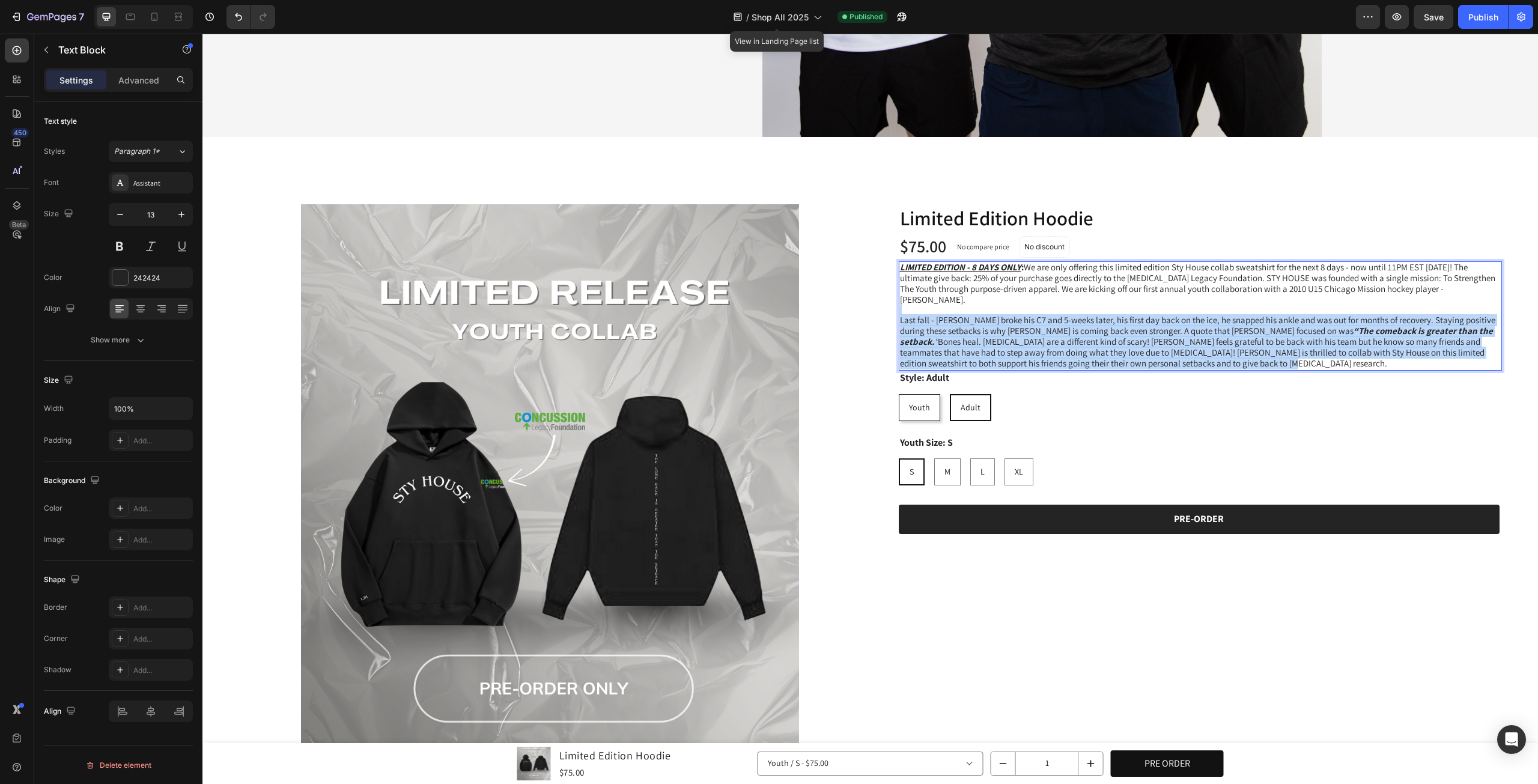
drag, startPoint x: 1125, startPoint y: 294, endPoint x: 1194, endPoint y: 346, distance: 86.4
click at [1194, 346] on div "LIMITED EDITION - 8 DAYS ONLY : We are only offering this limited edition Sty H…" at bounding box center [1200, 316] width 604 height 109
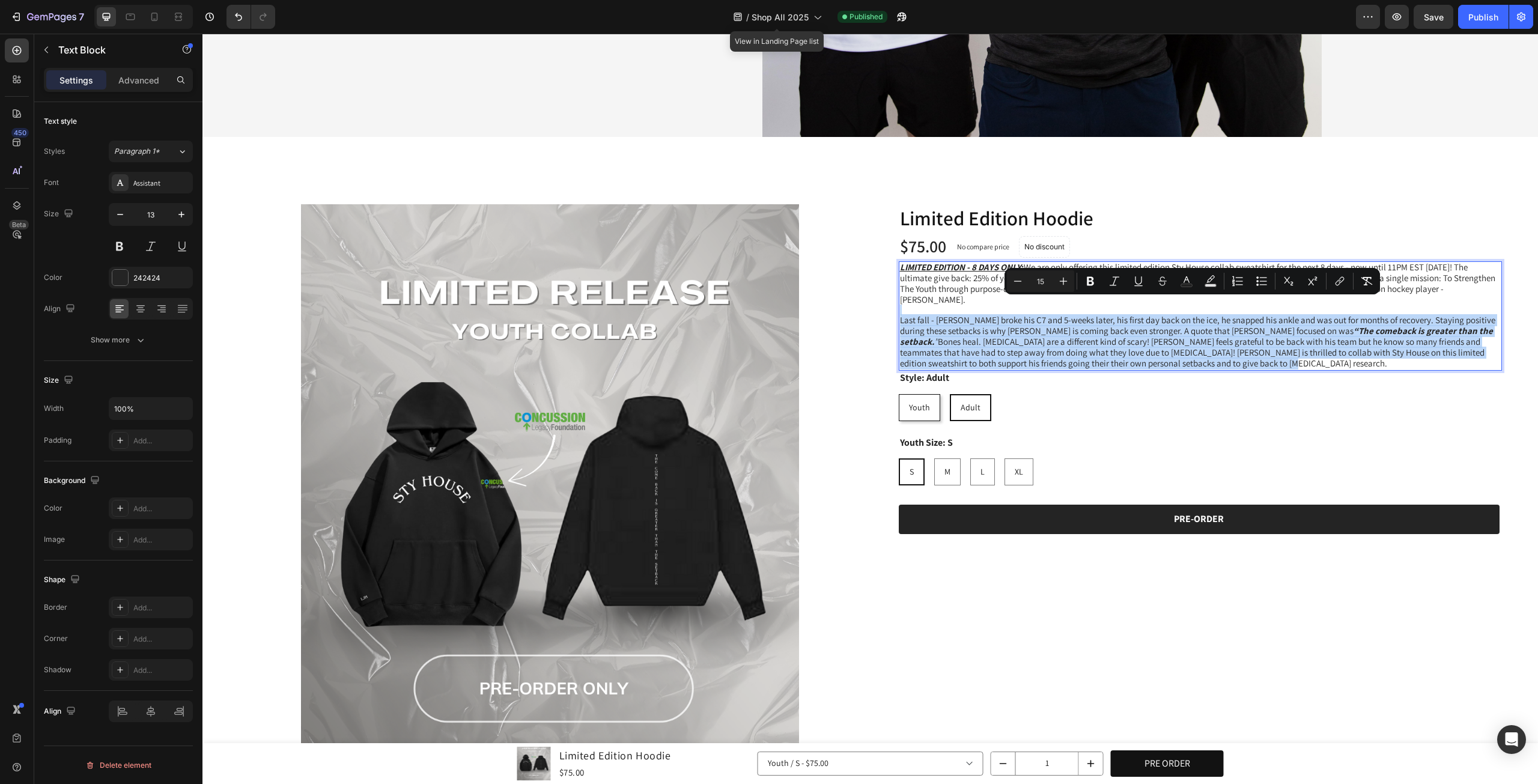
click at [1194, 346] on p "Last fall - Landon broke his C7 and 5-weeks later, his first day back on the ic…" at bounding box center [1201, 343] width 602 height 54
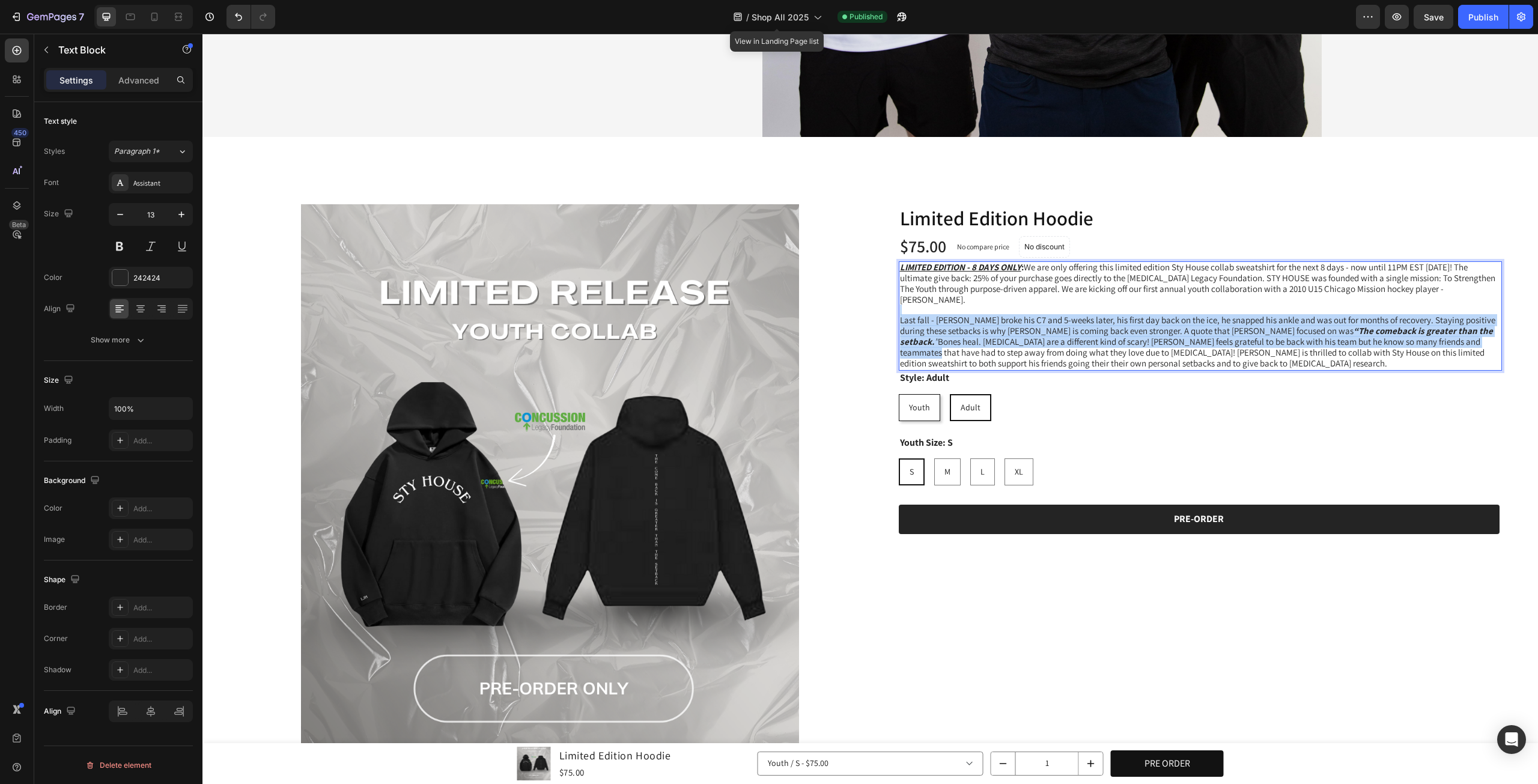
drag, startPoint x: 1411, startPoint y: 296, endPoint x: 1420, endPoint y: 331, distance: 36.1
click at [1420, 331] on div "LIMITED EDITION - 8 DAYS ONLY : We are only offering this limited edition Sty H…" at bounding box center [1200, 316] width 604 height 109
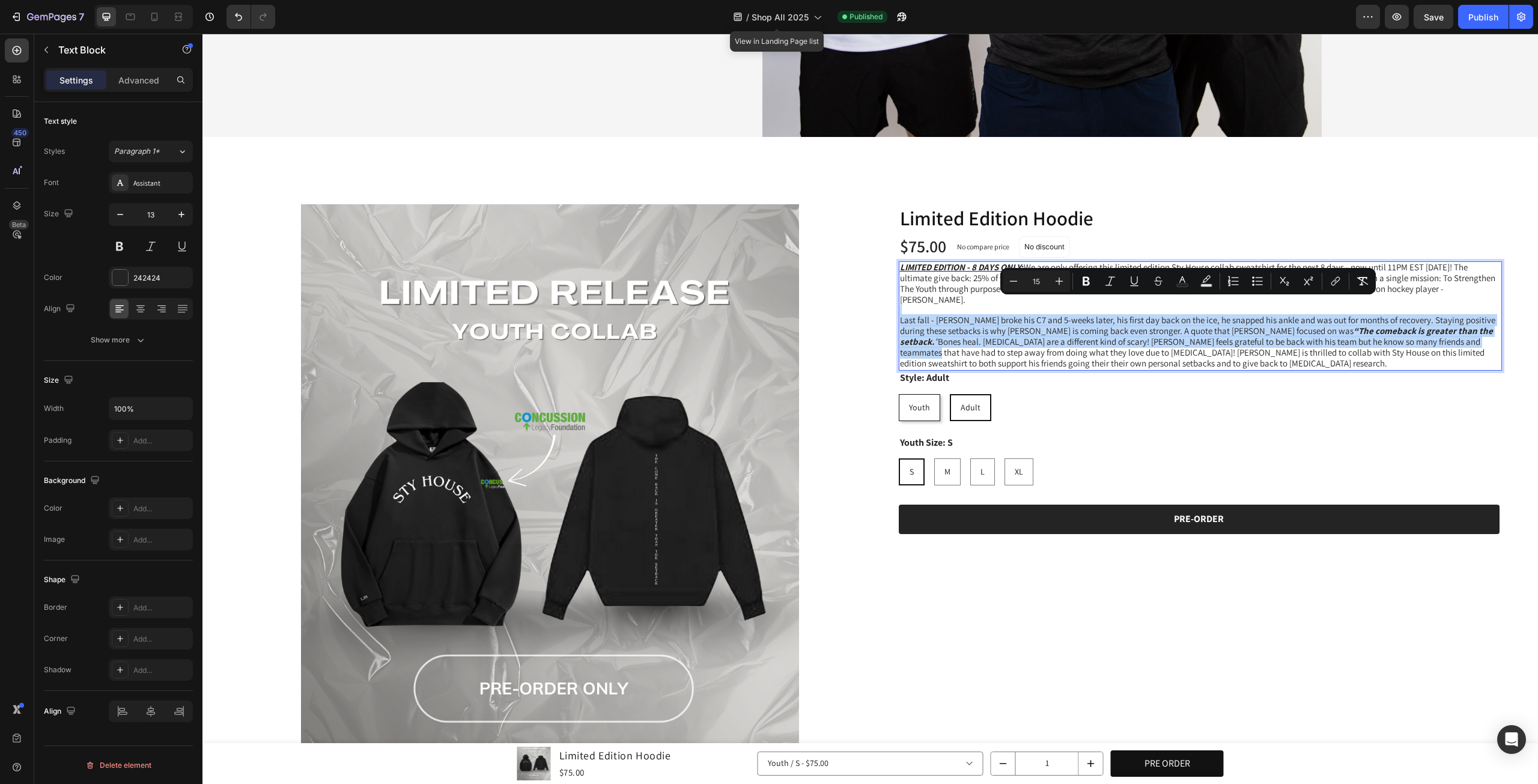
click at [1420, 331] on span "Last fall - Landon broke his C7 and 5-weeks later, his first day back on the ic…" at bounding box center [1198, 341] width 596 height 55
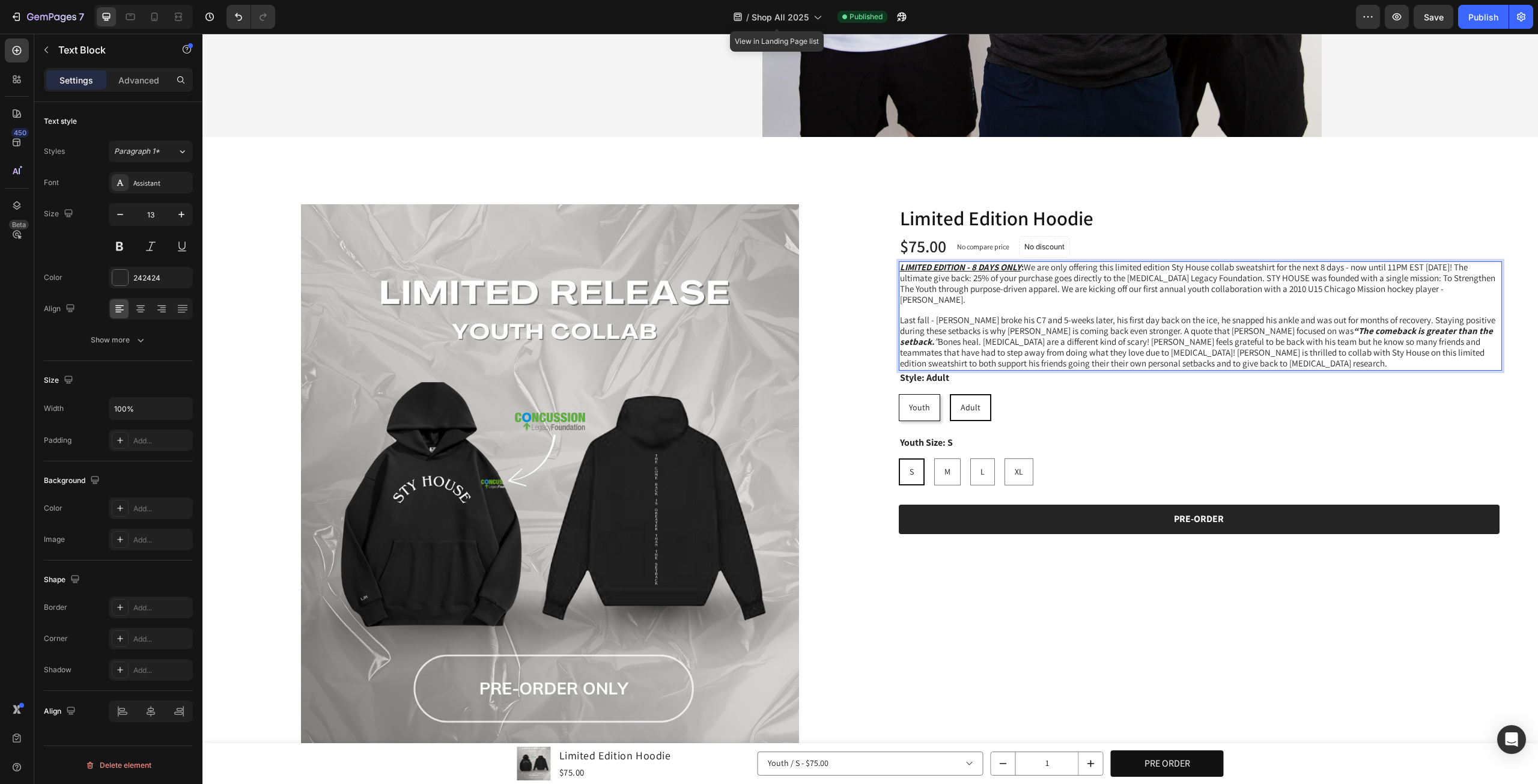
click at [1345, 284] on span "LIMITED EDITION - 8 DAYS ONLY : We are only offering this limited edition Sty H…" at bounding box center [1198, 283] width 596 height 44
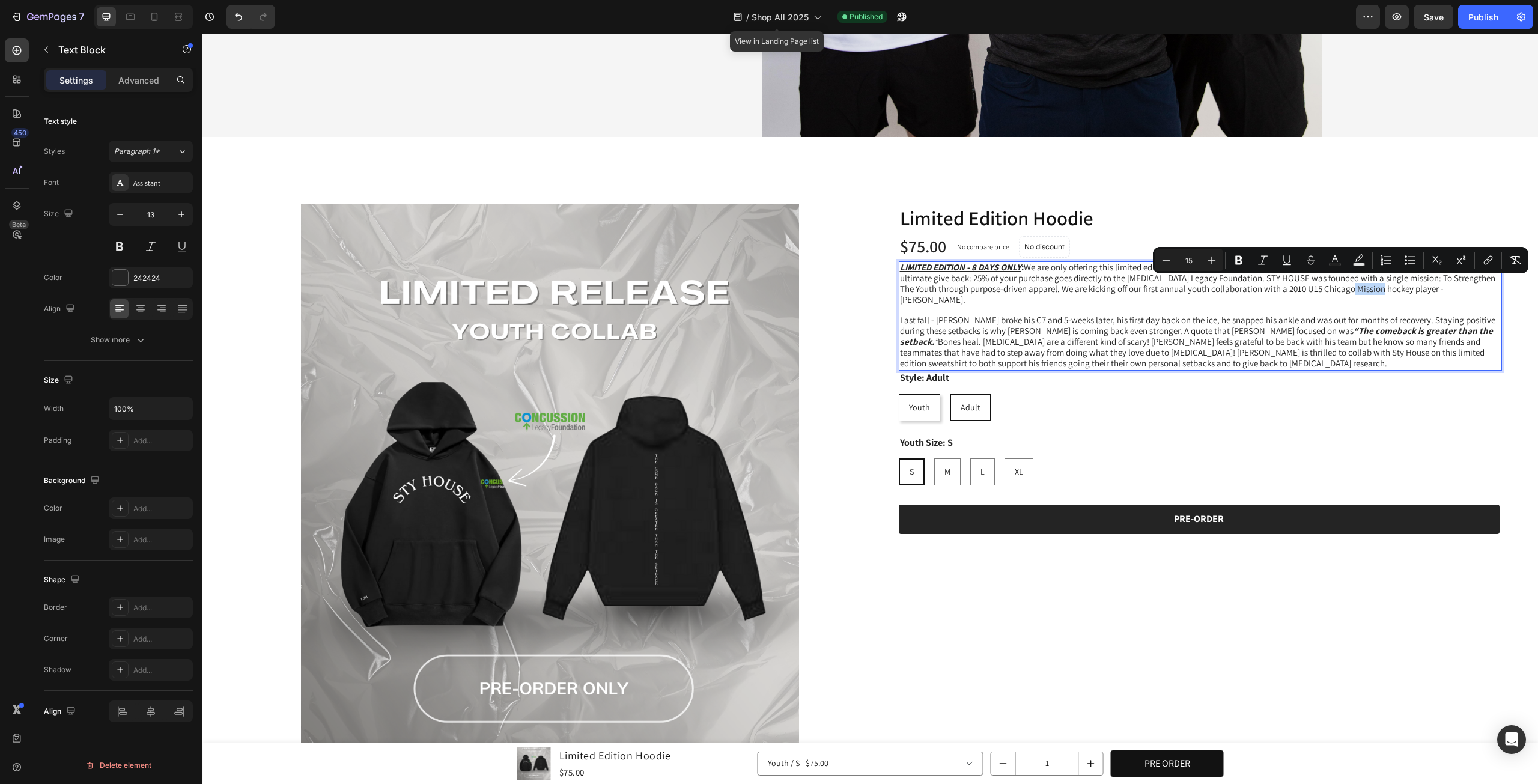
click at [1344, 290] on span "LIMITED EDITION - 8 DAYS ONLY : We are only offering this limited edition Sty H…" at bounding box center [1198, 283] width 596 height 44
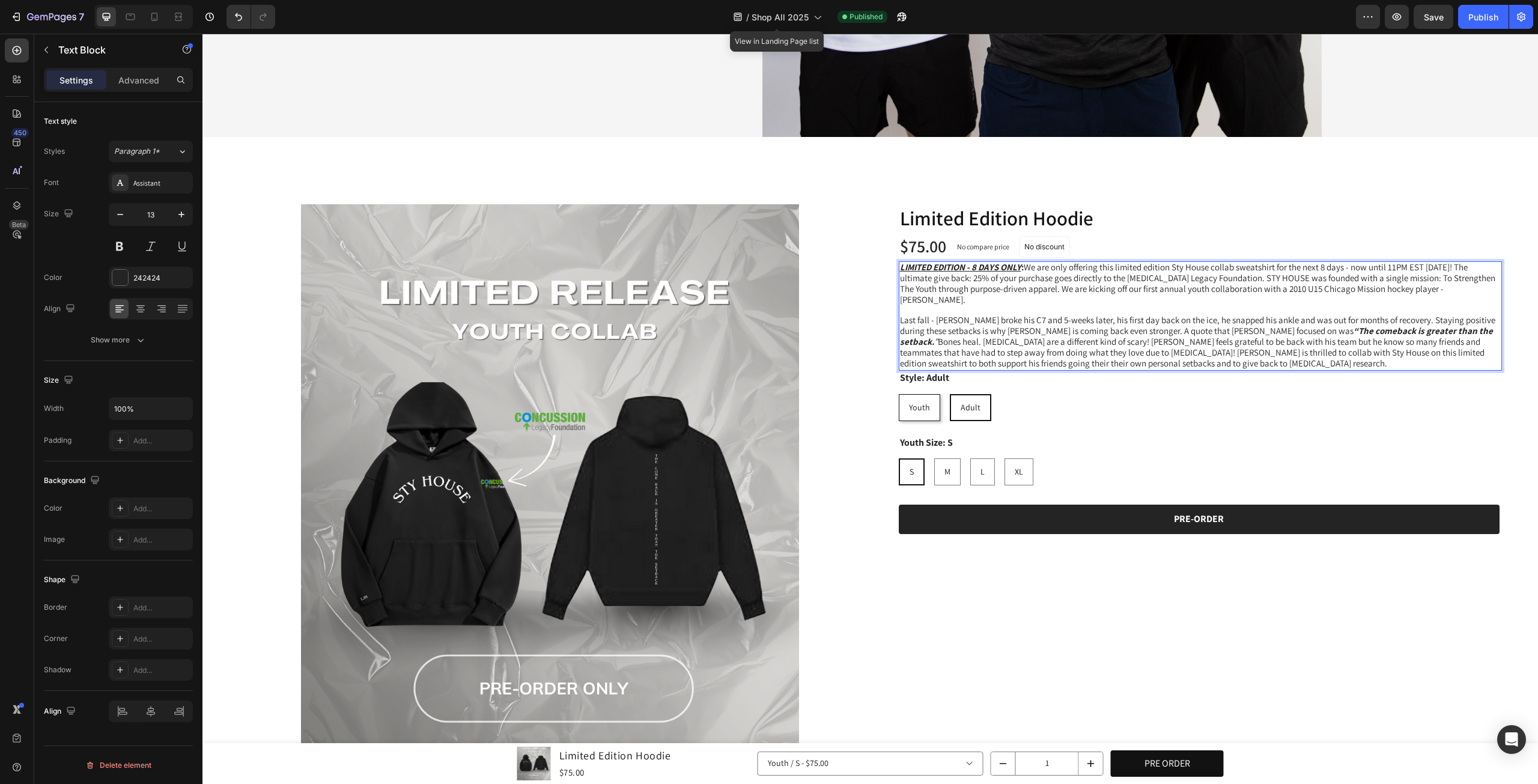
click at [1344, 283] on span "LIMITED EDITION - 8 DAYS ONLY : We are only offering this limited edition Sty H…" at bounding box center [1198, 283] width 596 height 44
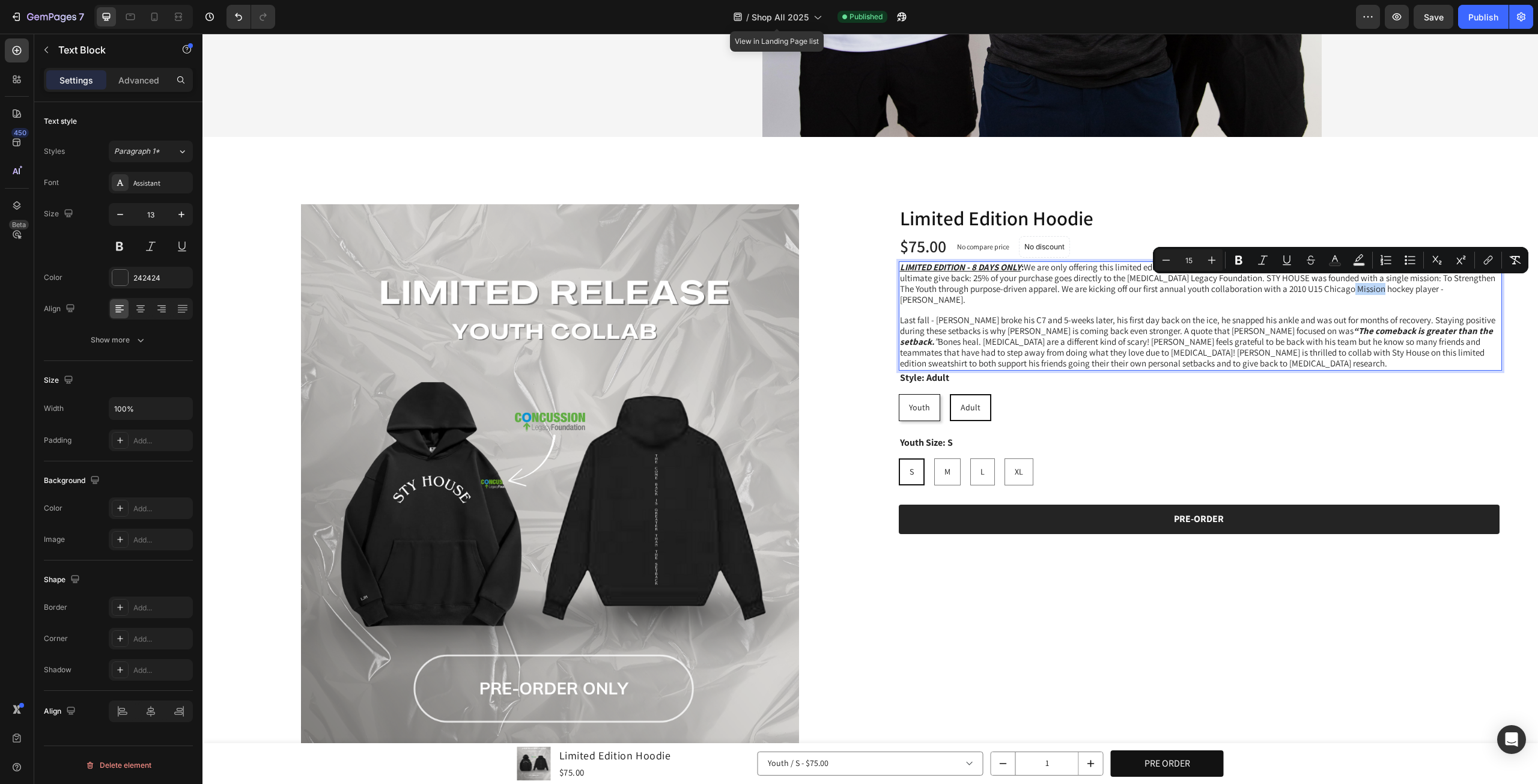
type input "13"
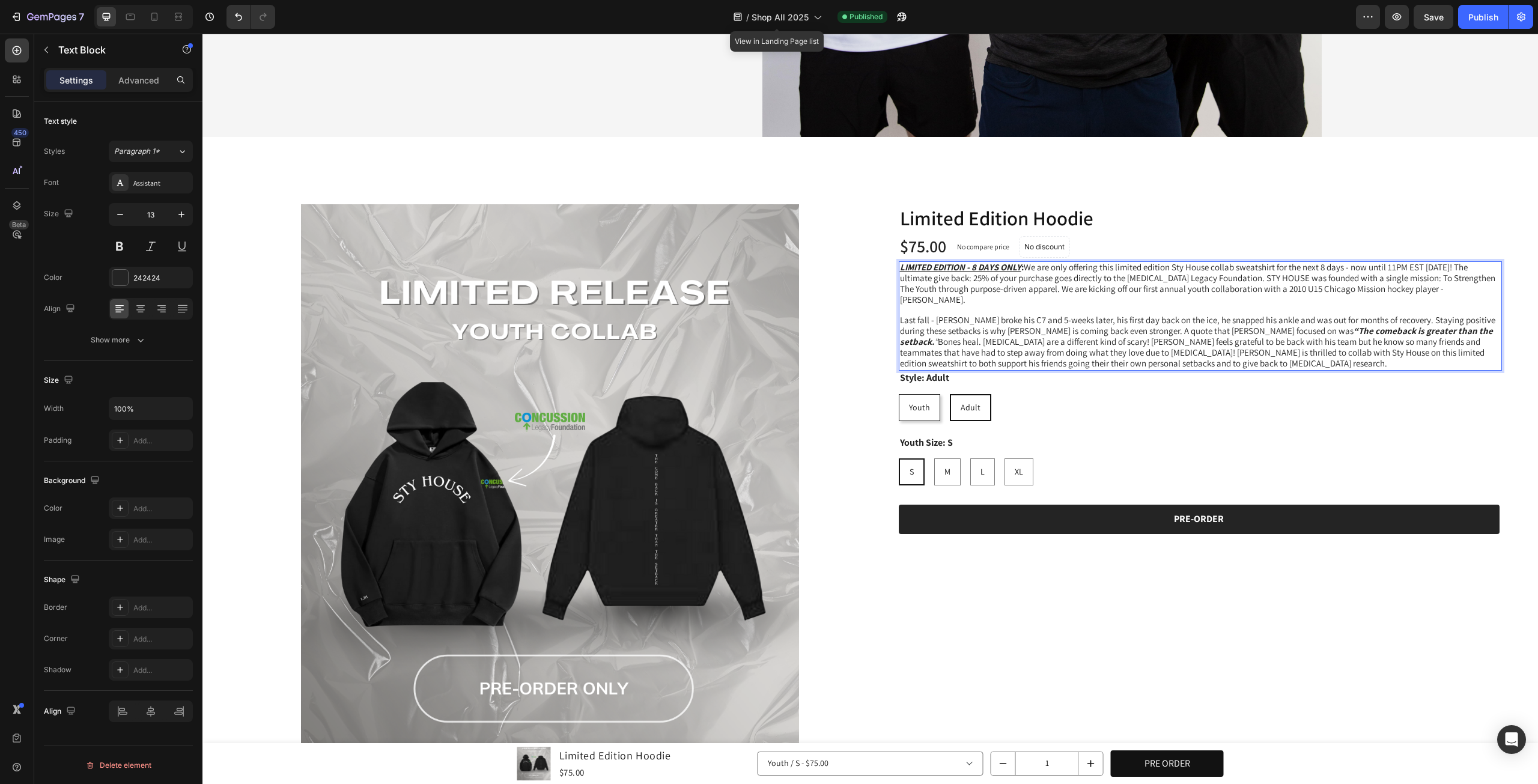
click at [1346, 305] on p "Rich Text Editor. Editing area: main" at bounding box center [1201, 310] width 602 height 10
click at [1346, 286] on span "LIMITED EDITION - 8 DAYS ONLY : We are only offering this limited edition Sty H…" at bounding box center [1198, 283] width 596 height 44
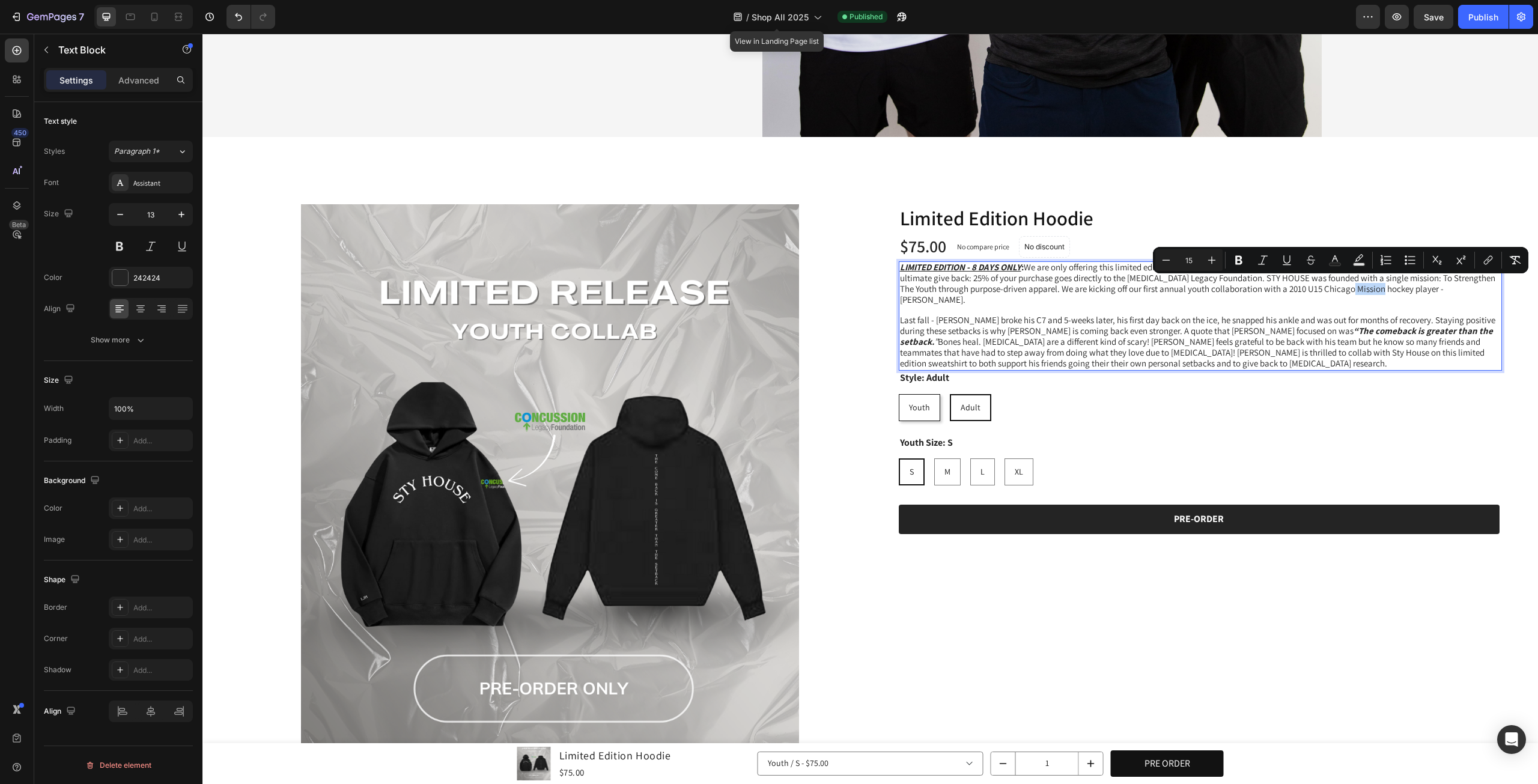
click at [1345, 287] on span "LIMITED EDITION - 8 DAYS ONLY : We are only offering this limited edition Sty H…" at bounding box center [1198, 283] width 596 height 44
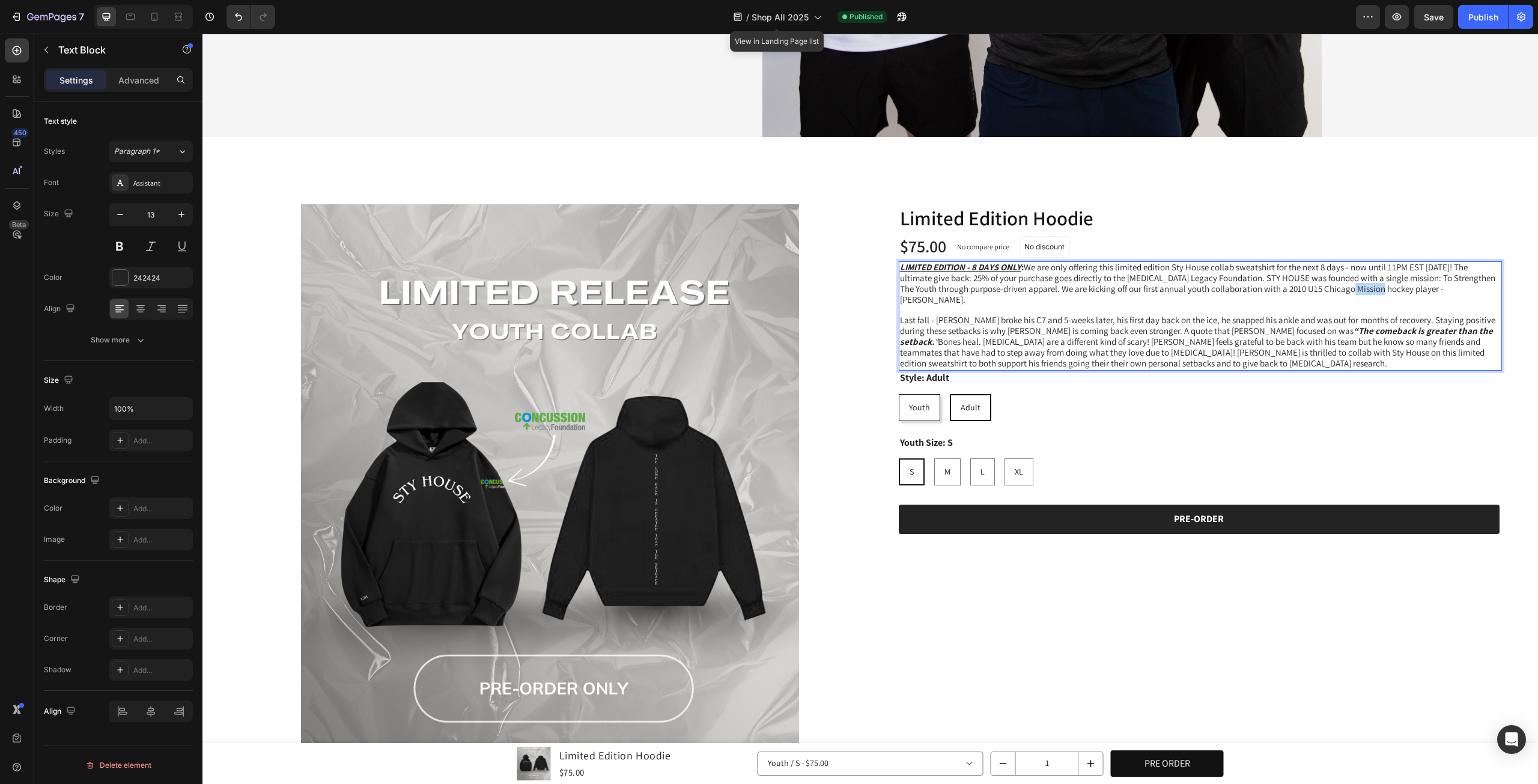
click at [1345, 287] on span "LIMITED EDITION - 8 DAYS ONLY : We are only offering this limited edition Sty H…" at bounding box center [1198, 283] width 596 height 44
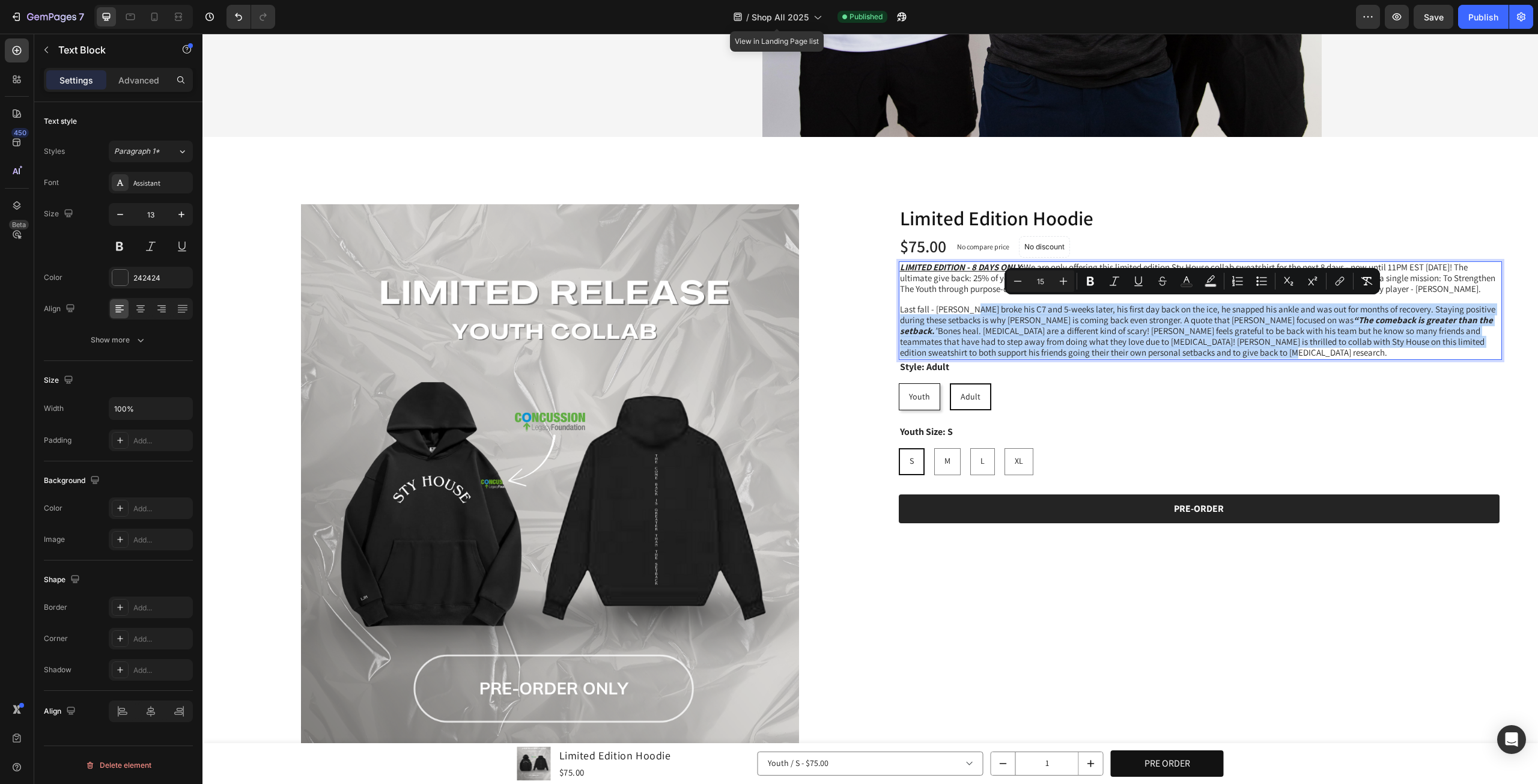
drag, startPoint x: 1004, startPoint y: 310, endPoint x: 1279, endPoint y: 344, distance: 277.1
click at [1279, 344] on p "Last fall - Landon broke his C7 and 5-weeks later, his first day back on the ic…" at bounding box center [1201, 331] width 602 height 54
click at [1269, 325] on span "Last fall - Landon broke his C7 and 5-weeks later, his first day back on the ic…" at bounding box center [1198, 330] width 596 height 55
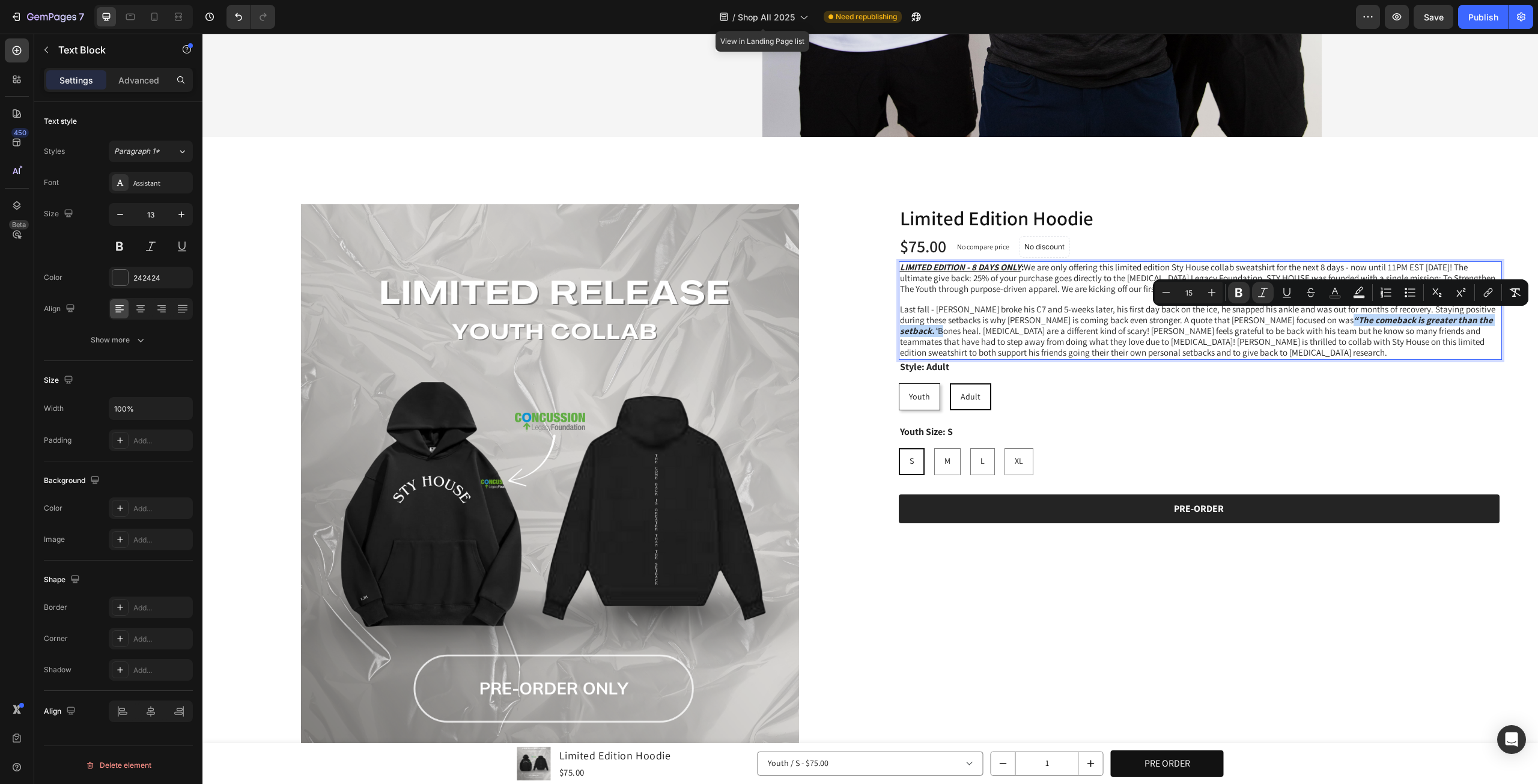
drag, startPoint x: 1430, startPoint y: 316, endPoint x: 1258, endPoint y: 316, distance: 172.0
click at [1258, 316] on span "Last fall - Landon broke his C7 and 5-weeks later, his first day back on the ic…" at bounding box center [1198, 330] width 596 height 55
click at [1242, 292] on icon "Editor contextual toolbar" at bounding box center [1239, 293] width 12 height 12
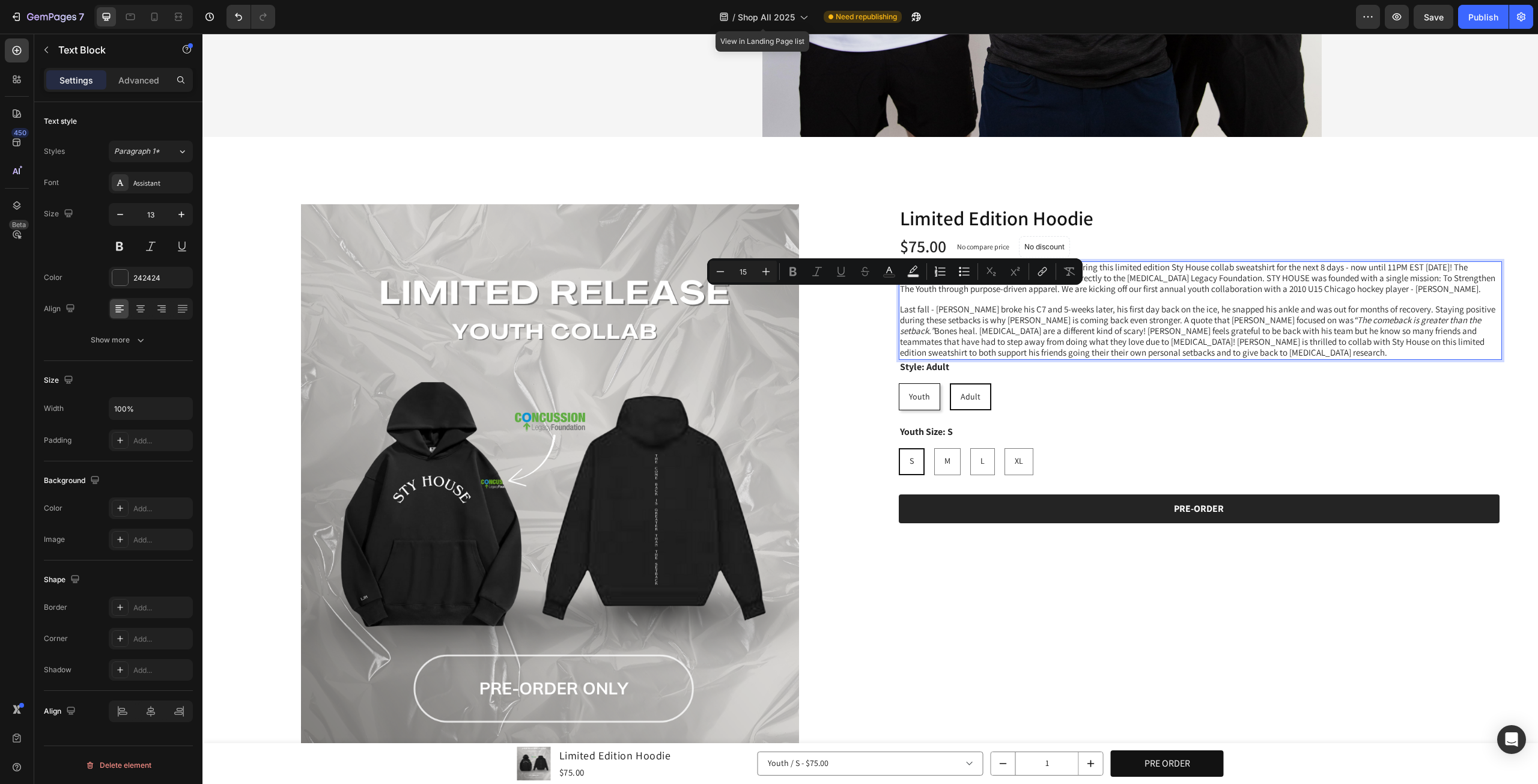
click at [1261, 316] on icon "“The comeback is greater than the setback.”" at bounding box center [1191, 325] width 581 height 22
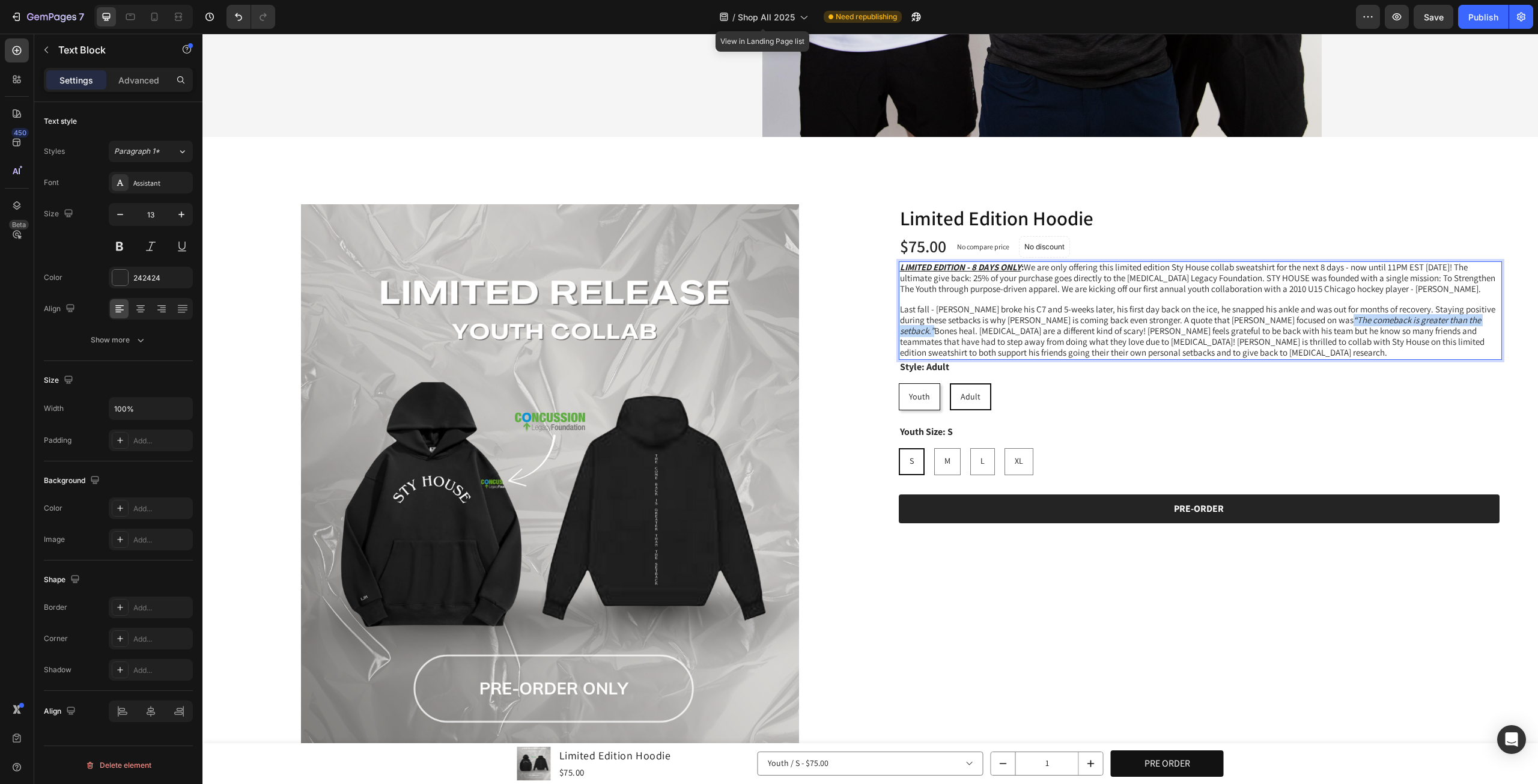
drag, startPoint x: 1256, startPoint y: 314, endPoint x: 1419, endPoint y: 316, distance: 163.0
click at [1419, 316] on span "Last fall - Landon broke his C7 and 5-weeks later, his first day back on the ic…" at bounding box center [1198, 330] width 596 height 55
click at [1307, 319] on icon "“The comeback is greater than the setback.”" at bounding box center [1191, 325] width 581 height 22
drag, startPoint x: 1256, startPoint y: 314, endPoint x: 1420, endPoint y: 319, distance: 164.1
click at [1420, 319] on span "Last fall - Landon broke his C7 and 5-weeks later, his first day back on the ic…" at bounding box center [1198, 330] width 596 height 55
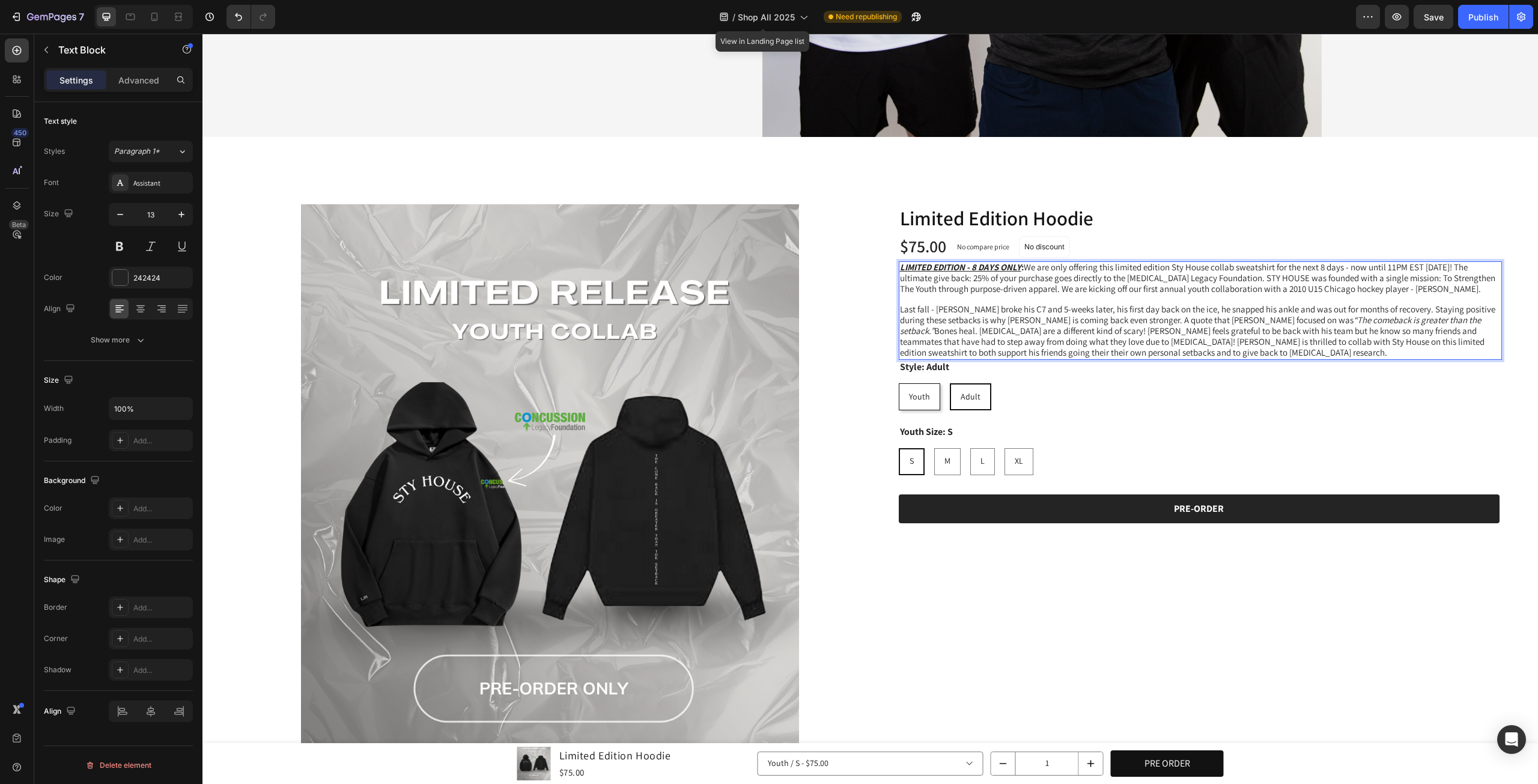
drag, startPoint x: 1391, startPoint y: 316, endPoint x: 1388, endPoint y: 307, distance: 9.5
click at [1388, 307] on span "Last fall - Landon broke his C7 and 5-weeks later, his first day back on the ic…" at bounding box center [1198, 330] width 596 height 55
drag, startPoint x: 1420, startPoint y: 316, endPoint x: 1260, endPoint y: 316, distance: 160.0
click at [1260, 316] on span "Last fall - Landon broke his C7 and 5-weeks later, his first day back on the ic…" at bounding box center [1198, 330] width 596 height 55
click at [1260, 316] on icon "“The comeback is greater than the setback.”" at bounding box center [1191, 325] width 581 height 22
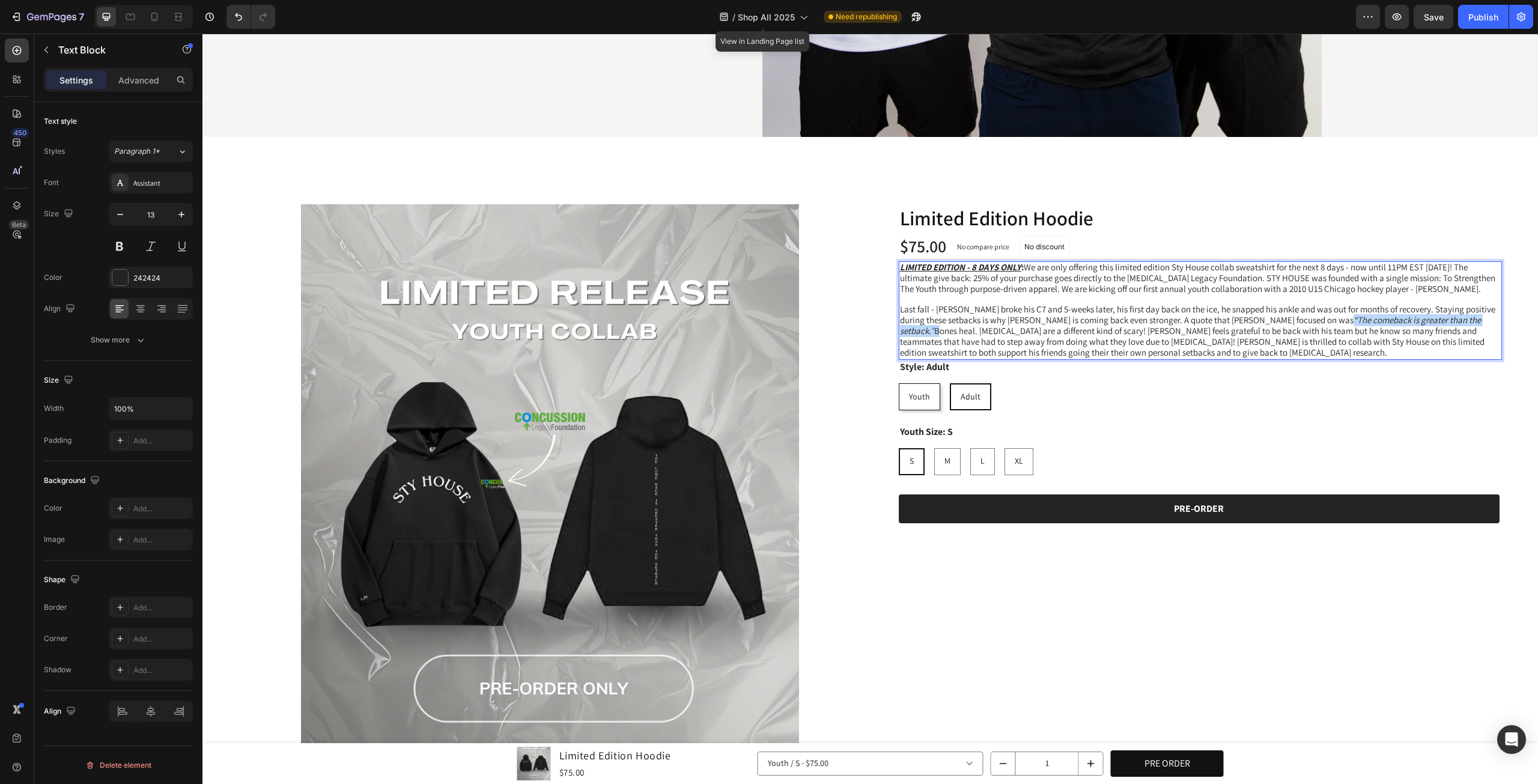
drag, startPoint x: 1256, startPoint y: 316, endPoint x: 1420, endPoint y: 318, distance: 164.0
click at [1420, 318] on span "Last fall - Landon broke his C7 and 5-weeks later, his first day back on the ic…" at bounding box center [1198, 330] width 596 height 55
click at [1435, 10] on div "Save" at bounding box center [1434, 16] width 19 height 13
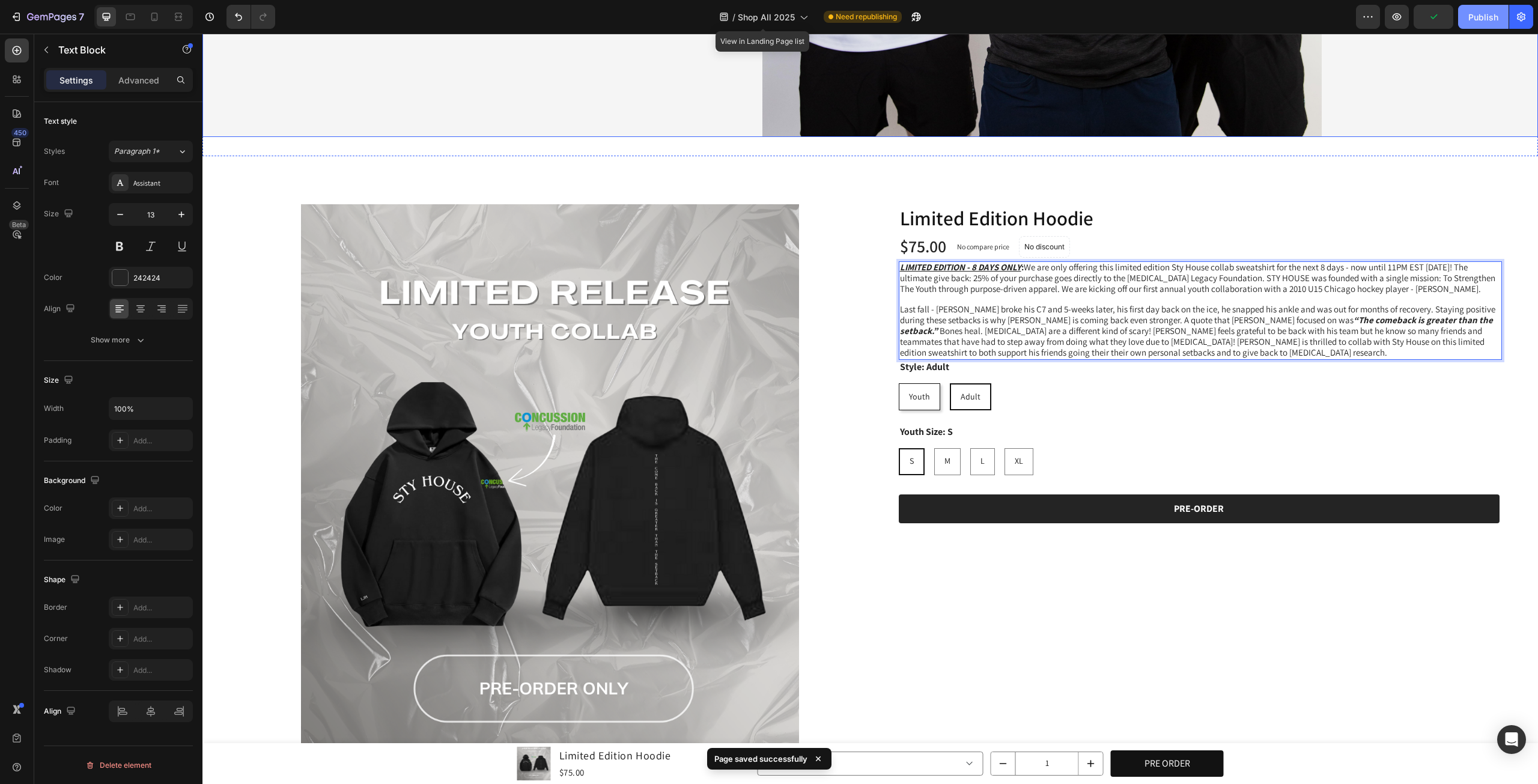
click at [1482, 16] on div "Publish" at bounding box center [1483, 16] width 30 height 13
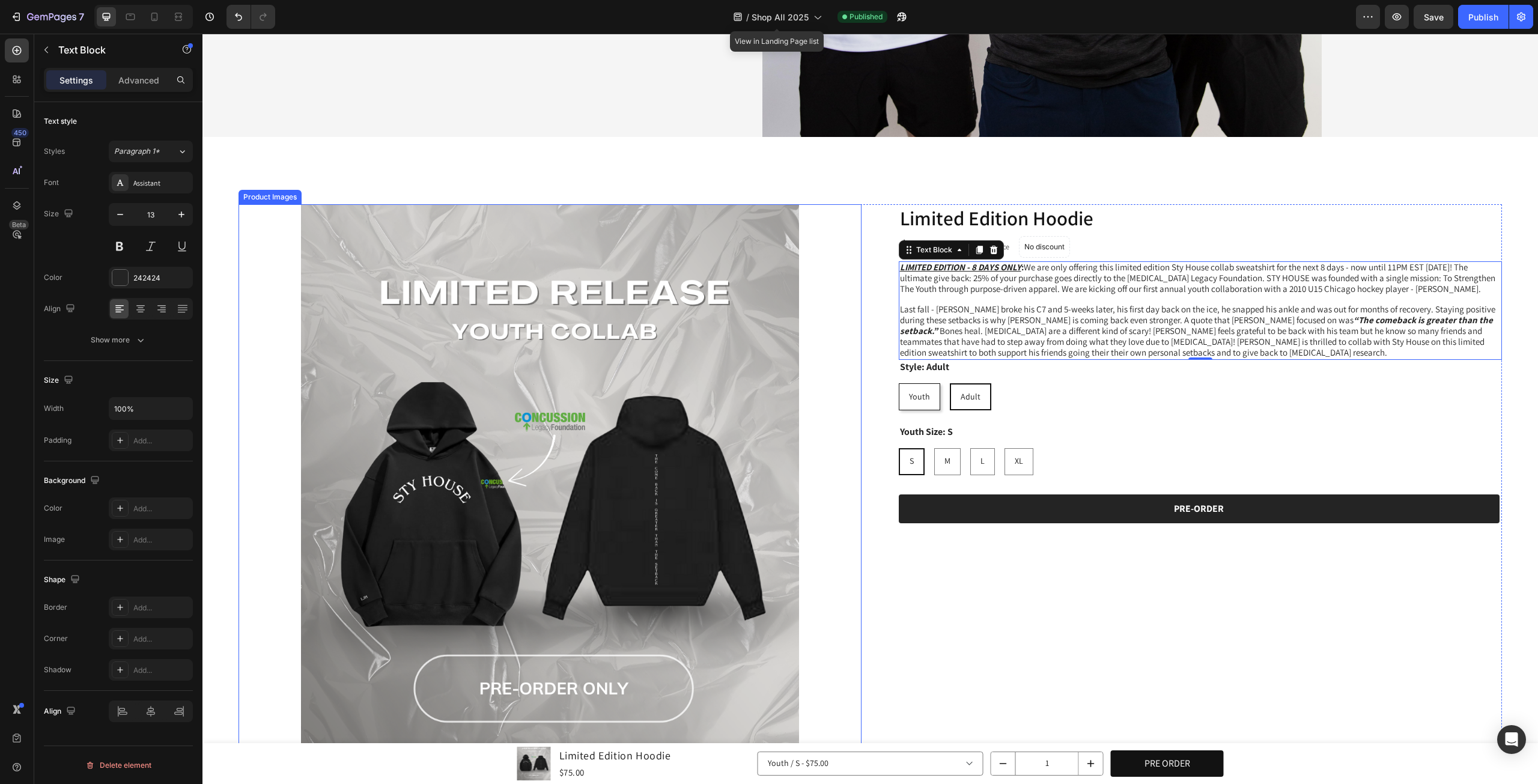
click at [748, 296] on img at bounding box center [550, 515] width 623 height 623
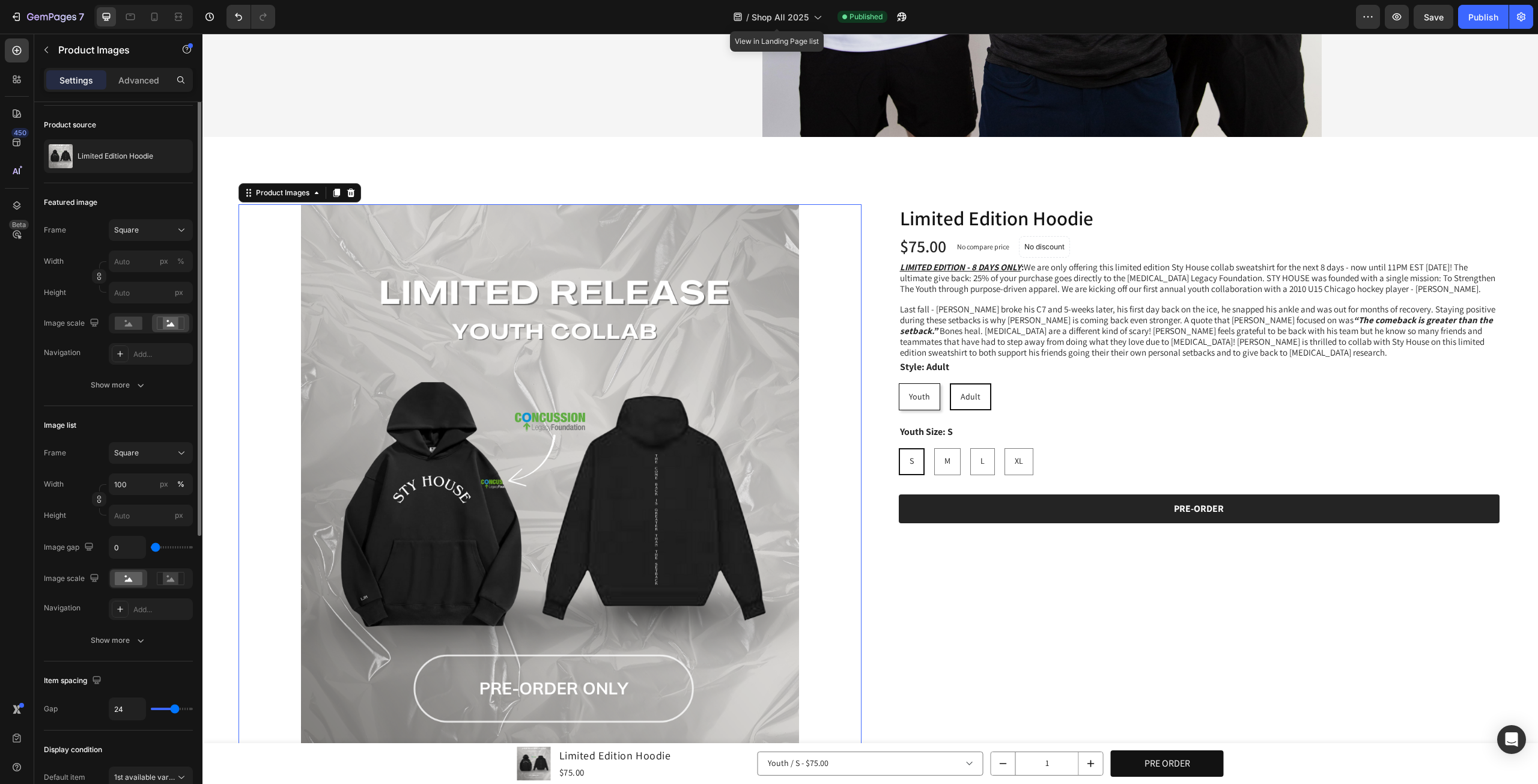
scroll to position [0, 0]
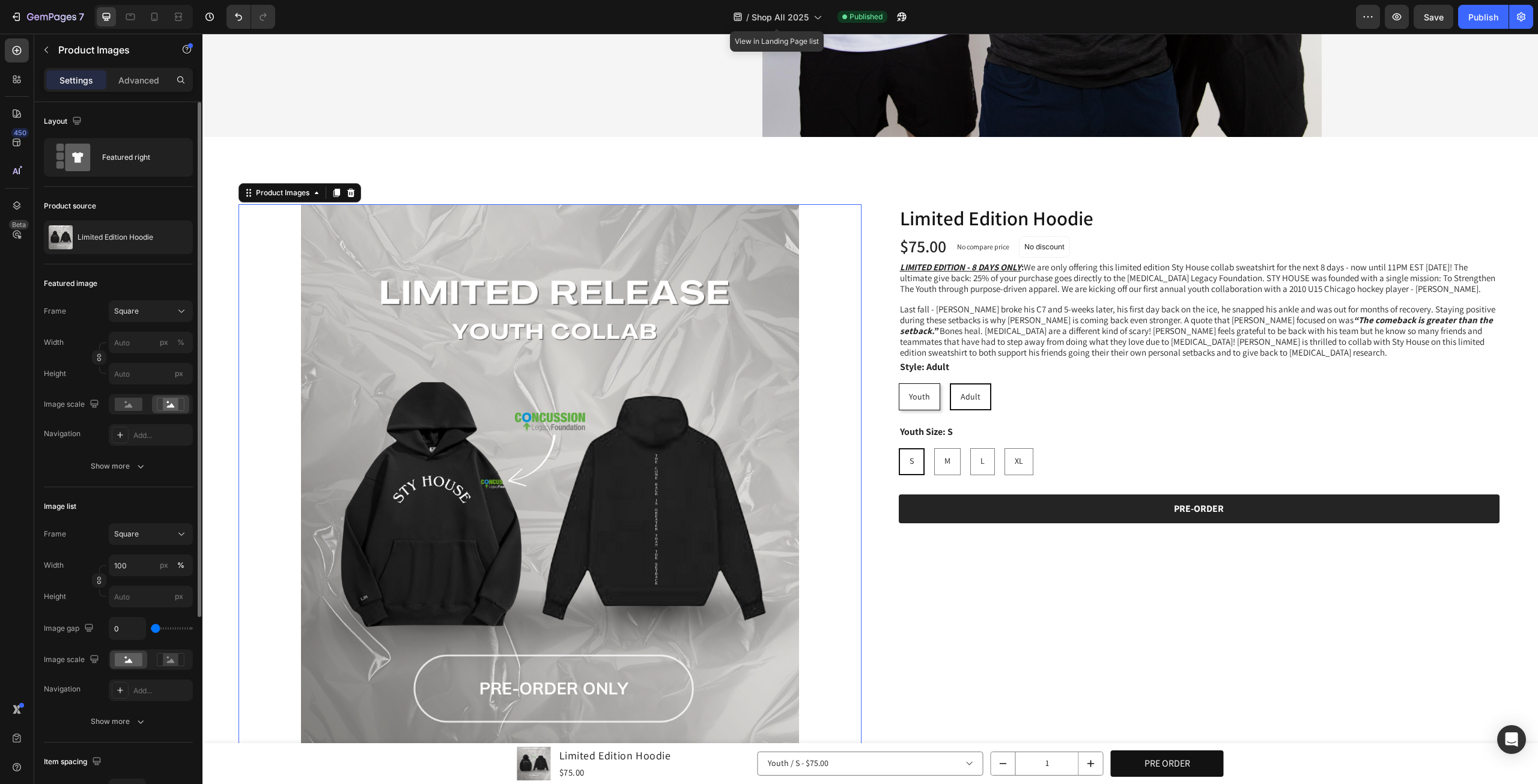
click at [489, 361] on img at bounding box center [550, 515] width 623 height 623
click at [139, 82] on p "Advanced" at bounding box center [138, 80] width 41 height 13
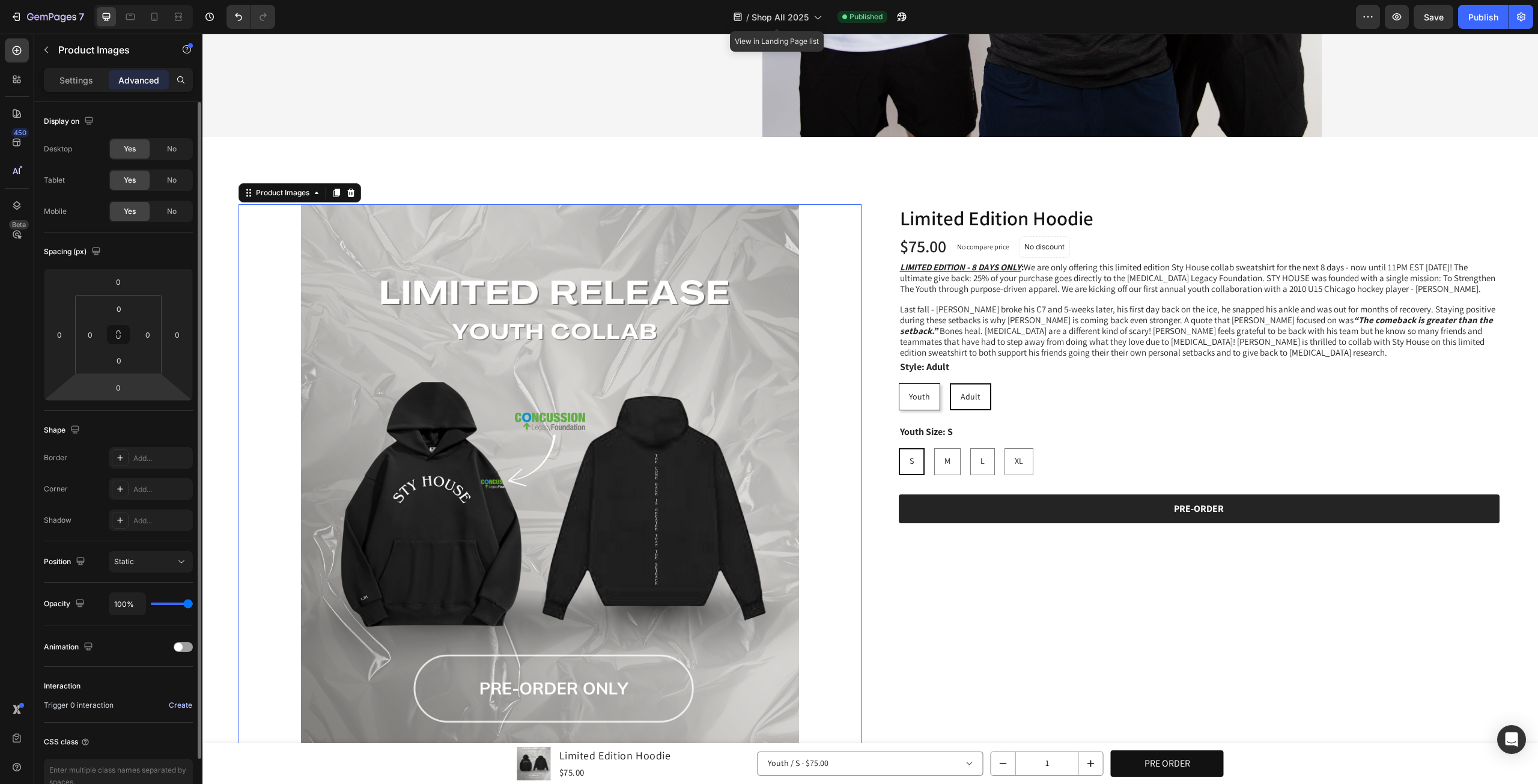
click at [184, 702] on div "Create" at bounding box center [180, 705] width 23 height 10
radio input "true"
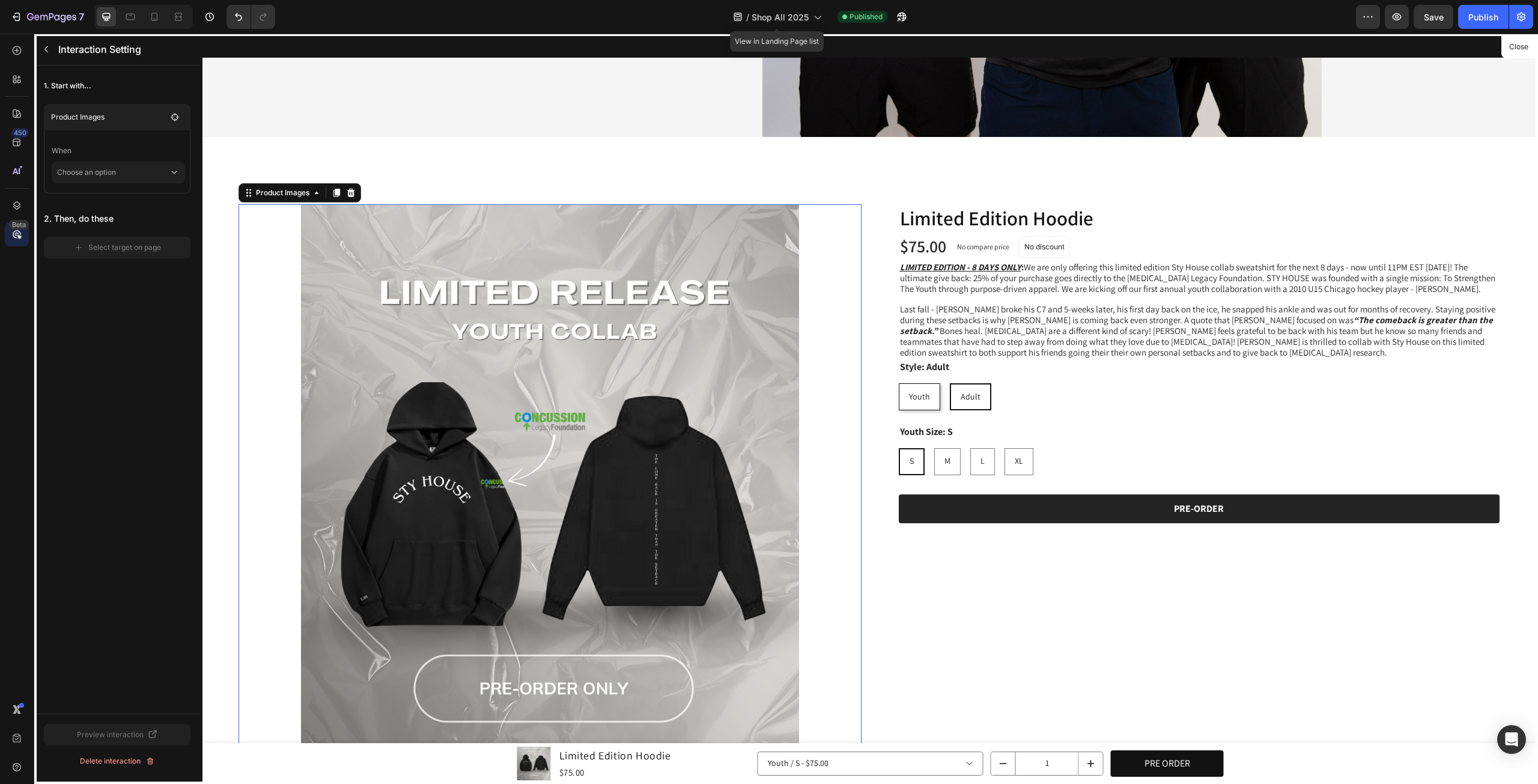
click at [90, 159] on p "When" at bounding box center [118, 150] width 133 height 22
click at [100, 122] on p "Product Images" at bounding box center [109, 117] width 115 height 12
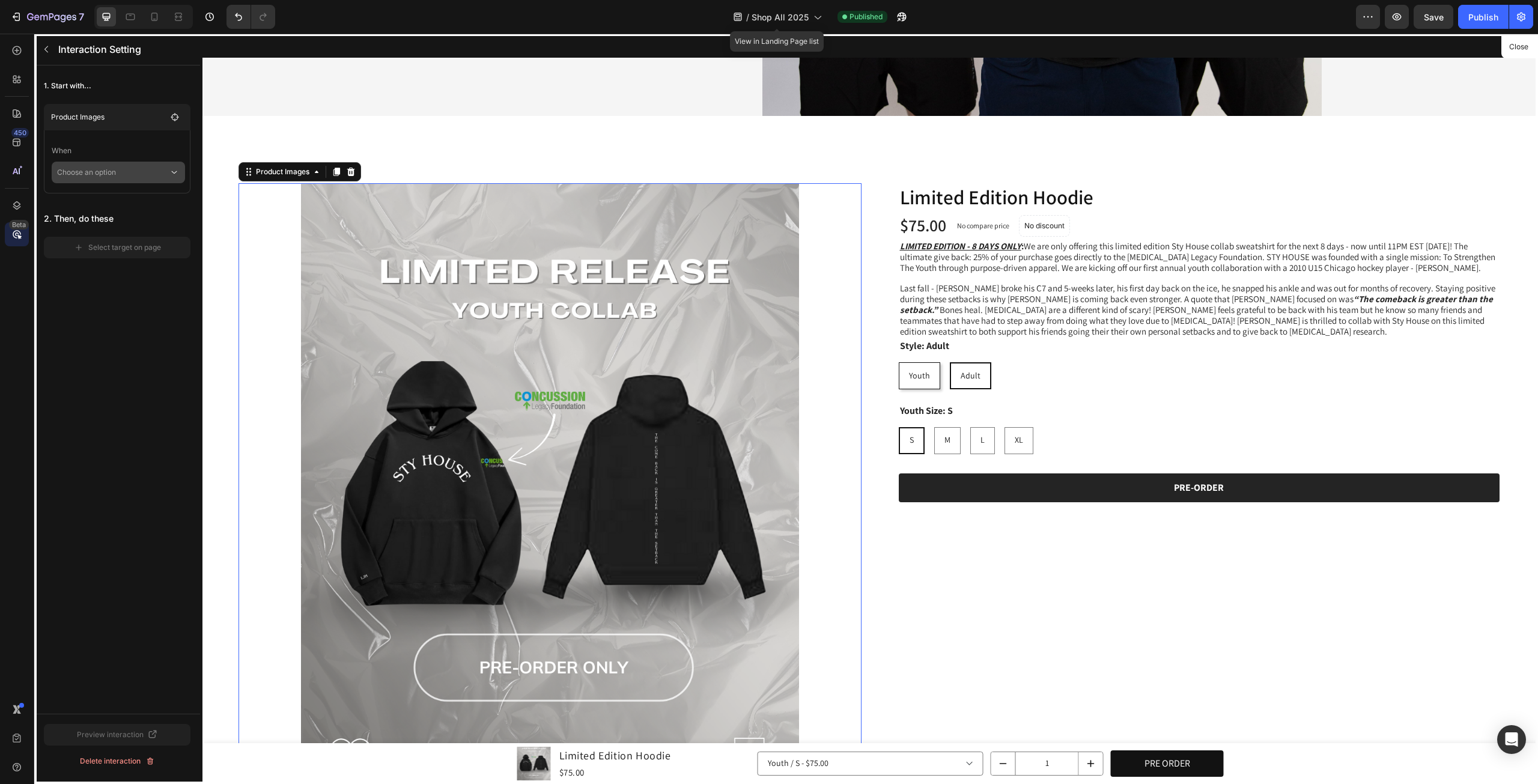
click at [90, 165] on p "Choose an option" at bounding box center [112, 172] width 112 height 22
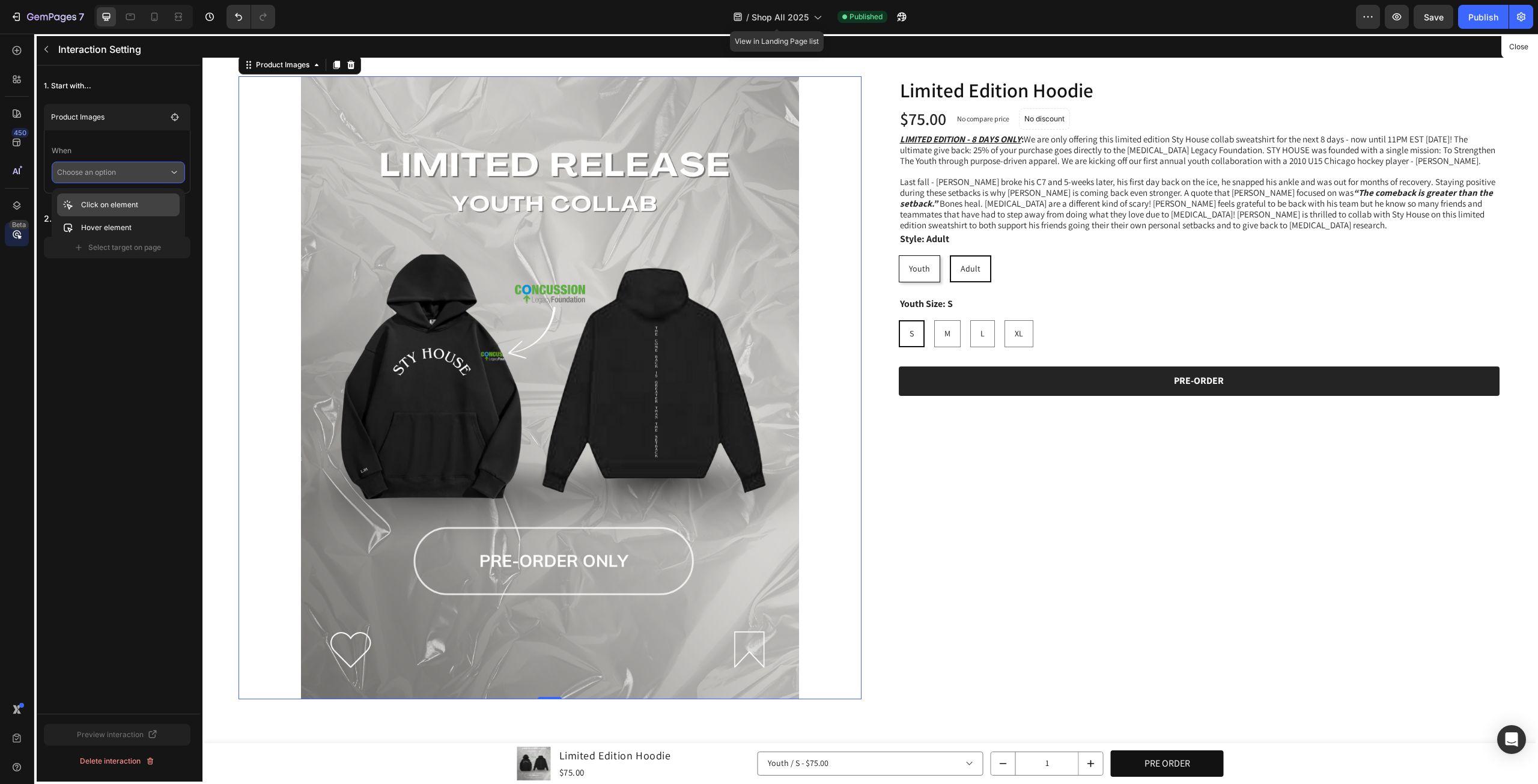
click at [90, 201] on p "Click on element" at bounding box center [109, 205] width 57 height 12
click at [84, 172] on p "Click on element" at bounding box center [112, 172] width 112 height 22
click at [73, 222] on icon at bounding box center [68, 227] width 12 height 12
click at [65, 257] on button "Select target on page" at bounding box center [118, 264] width 147 height 22
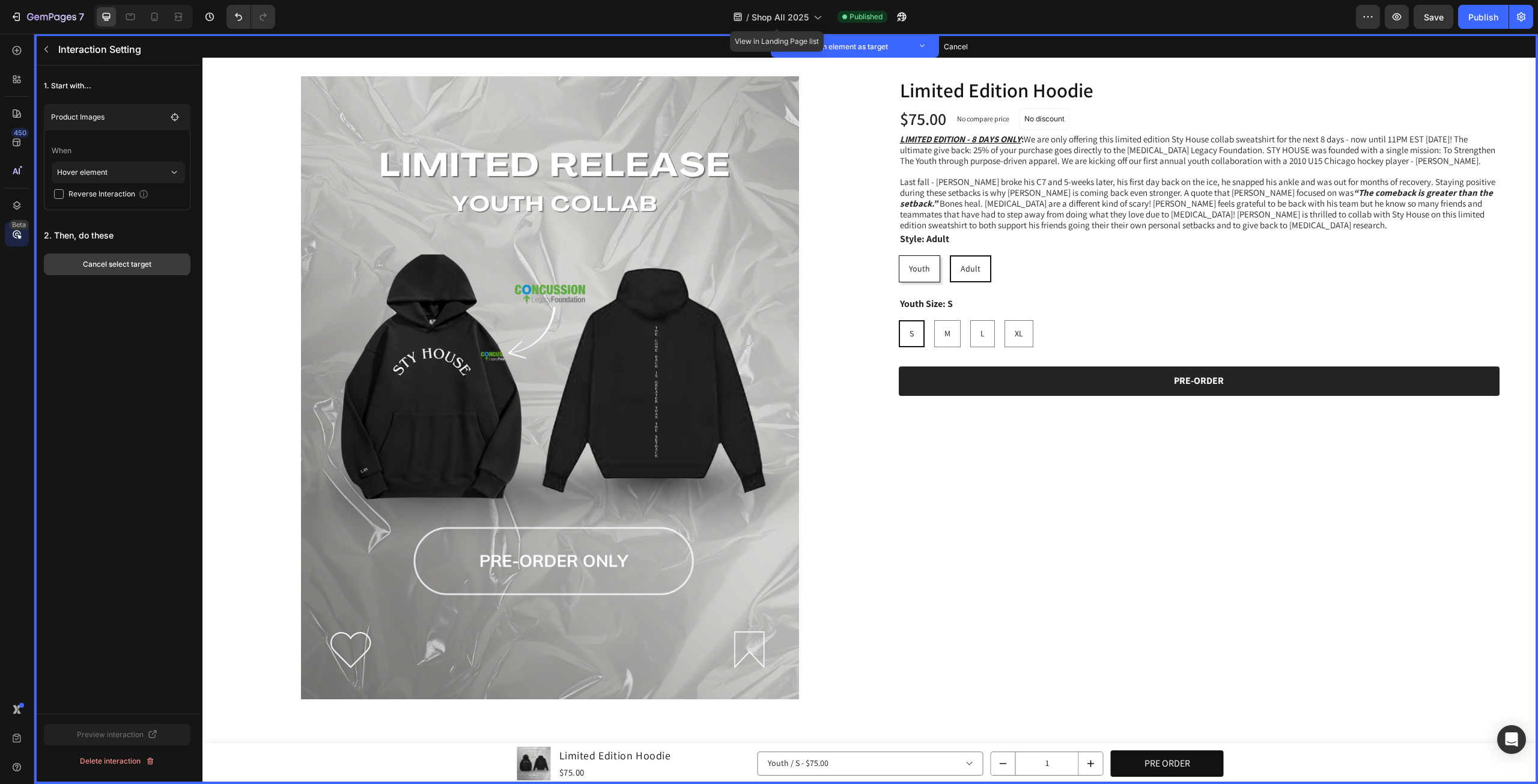
click at [72, 261] on button "Cancel select target" at bounding box center [118, 264] width 147 height 22
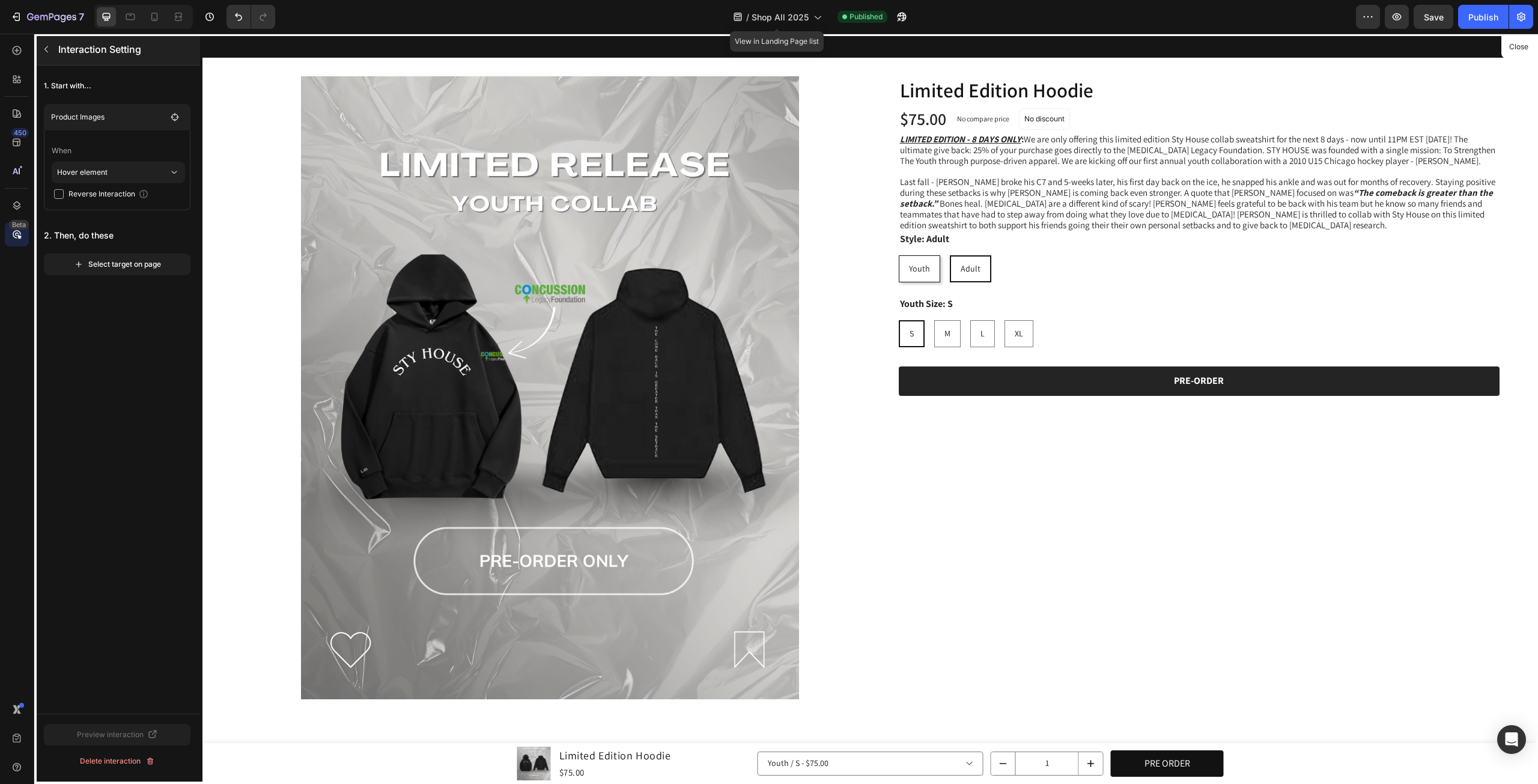
click at [49, 52] on icon "button" at bounding box center [46, 49] width 10 height 10
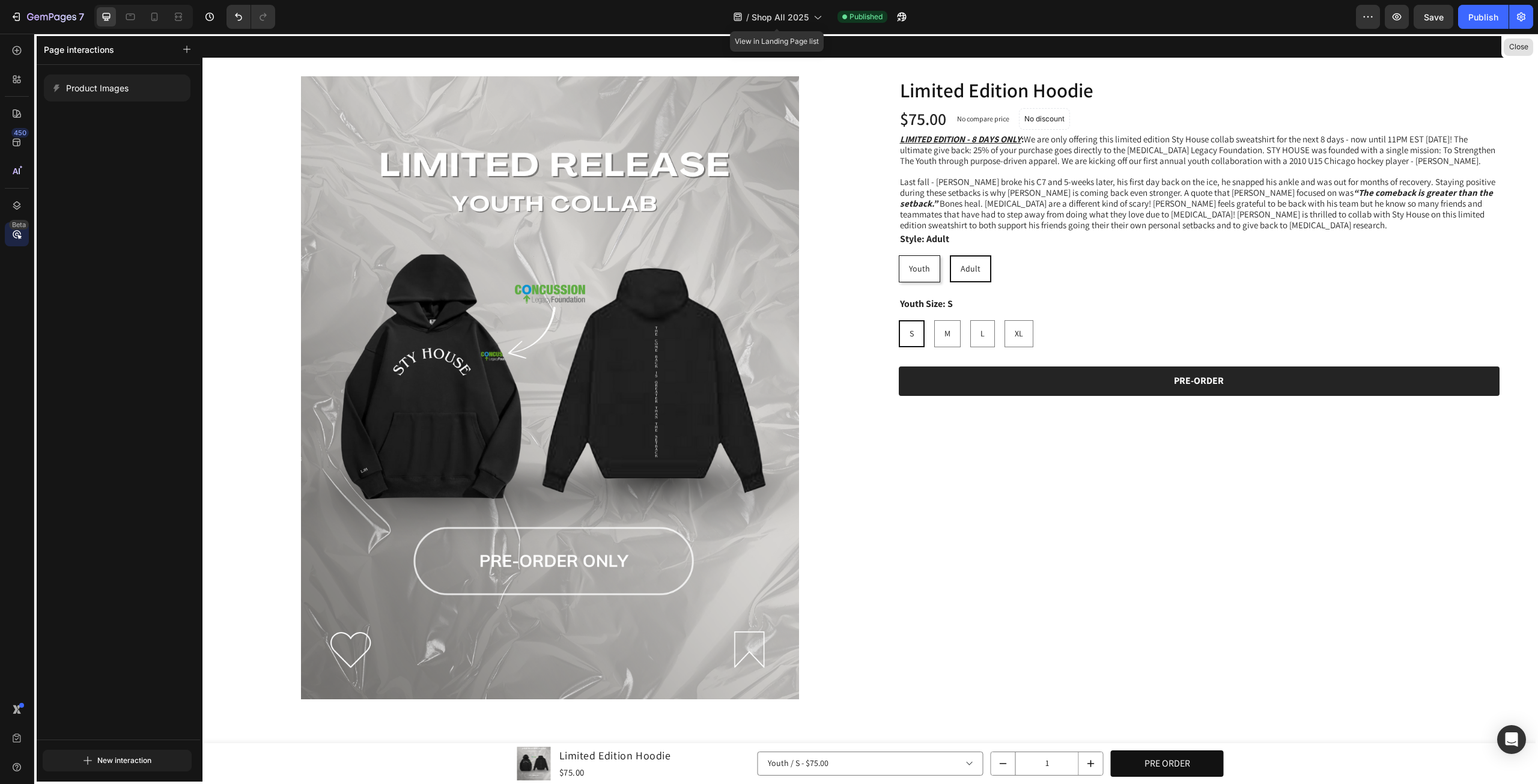
drag, startPoint x: 1511, startPoint y: 49, endPoint x: 1299, endPoint y: 21, distance: 213.8
click at [1511, 49] on button "Close" at bounding box center [1519, 46] width 29 height 17
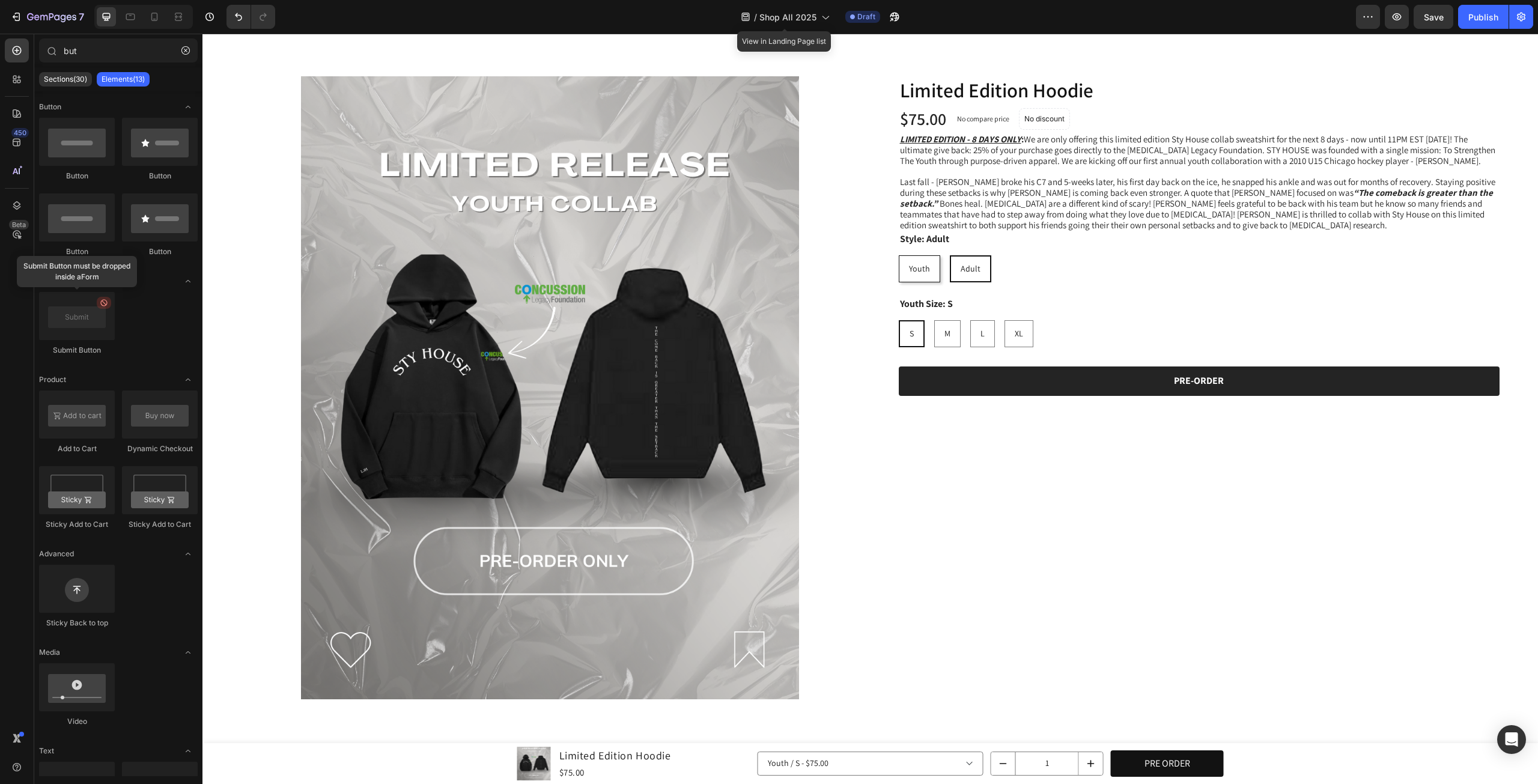
click at [386, 278] on img at bounding box center [550, 388] width 623 height 623
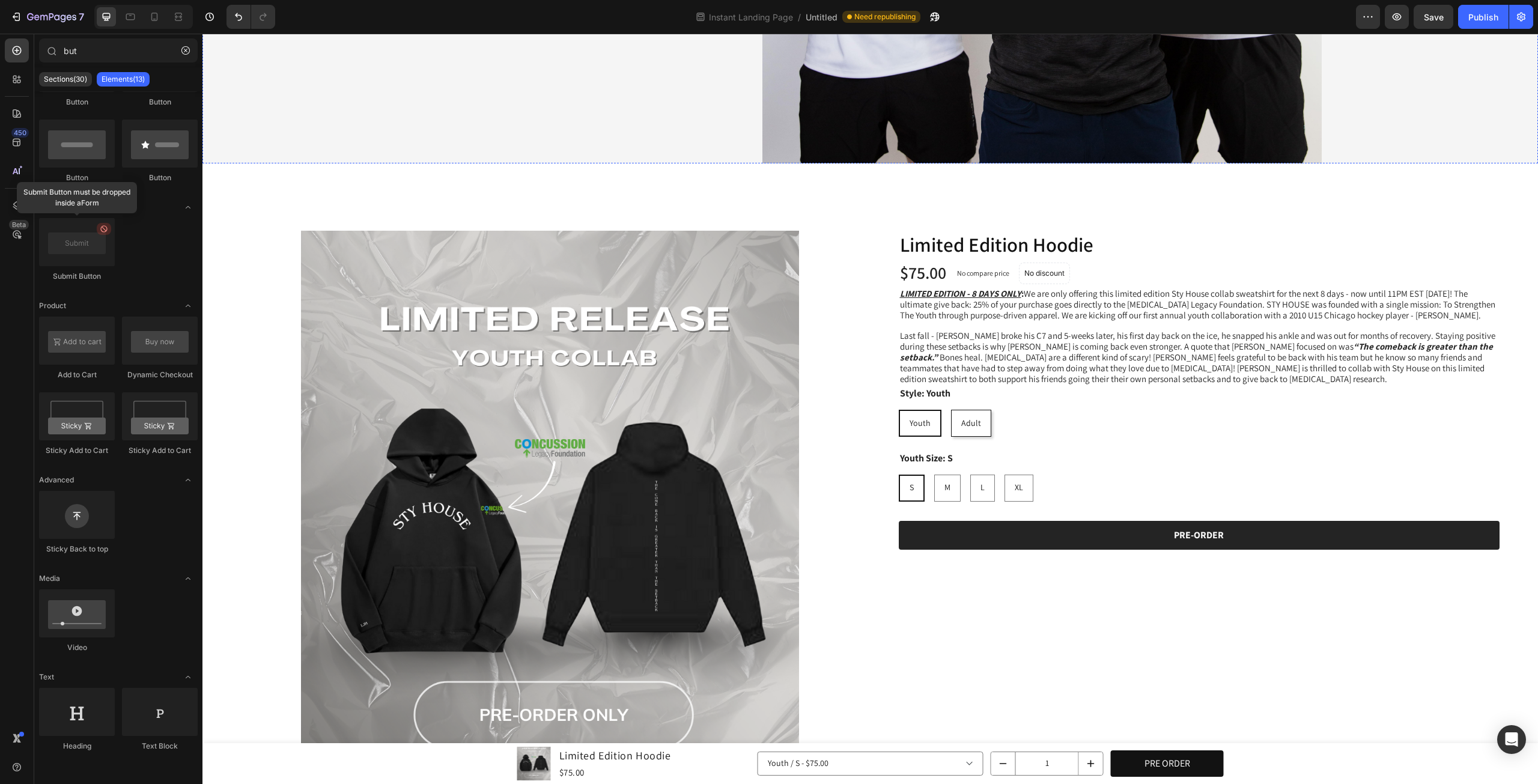
scroll to position [500, 0]
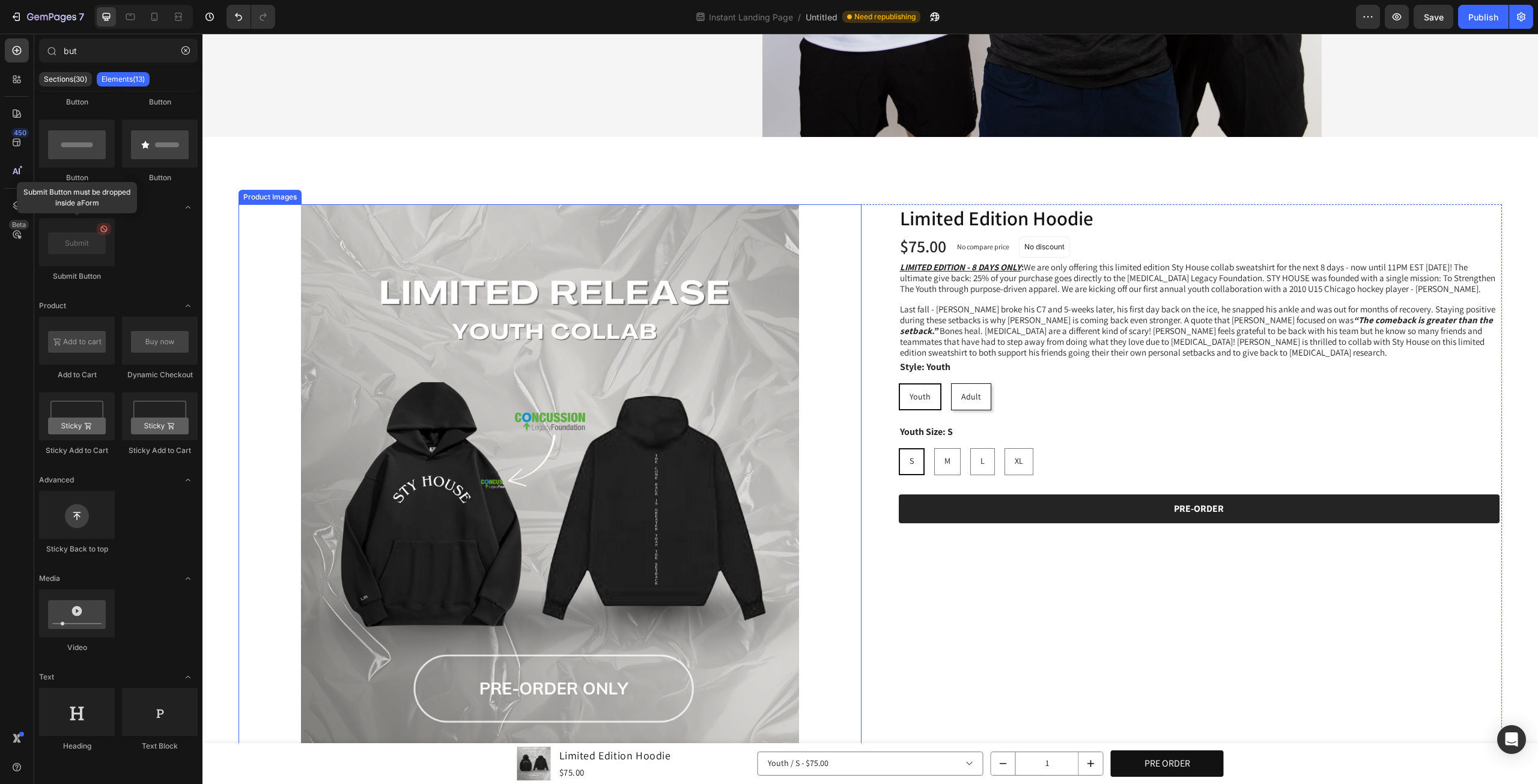
click at [535, 472] on img at bounding box center [550, 515] width 623 height 623
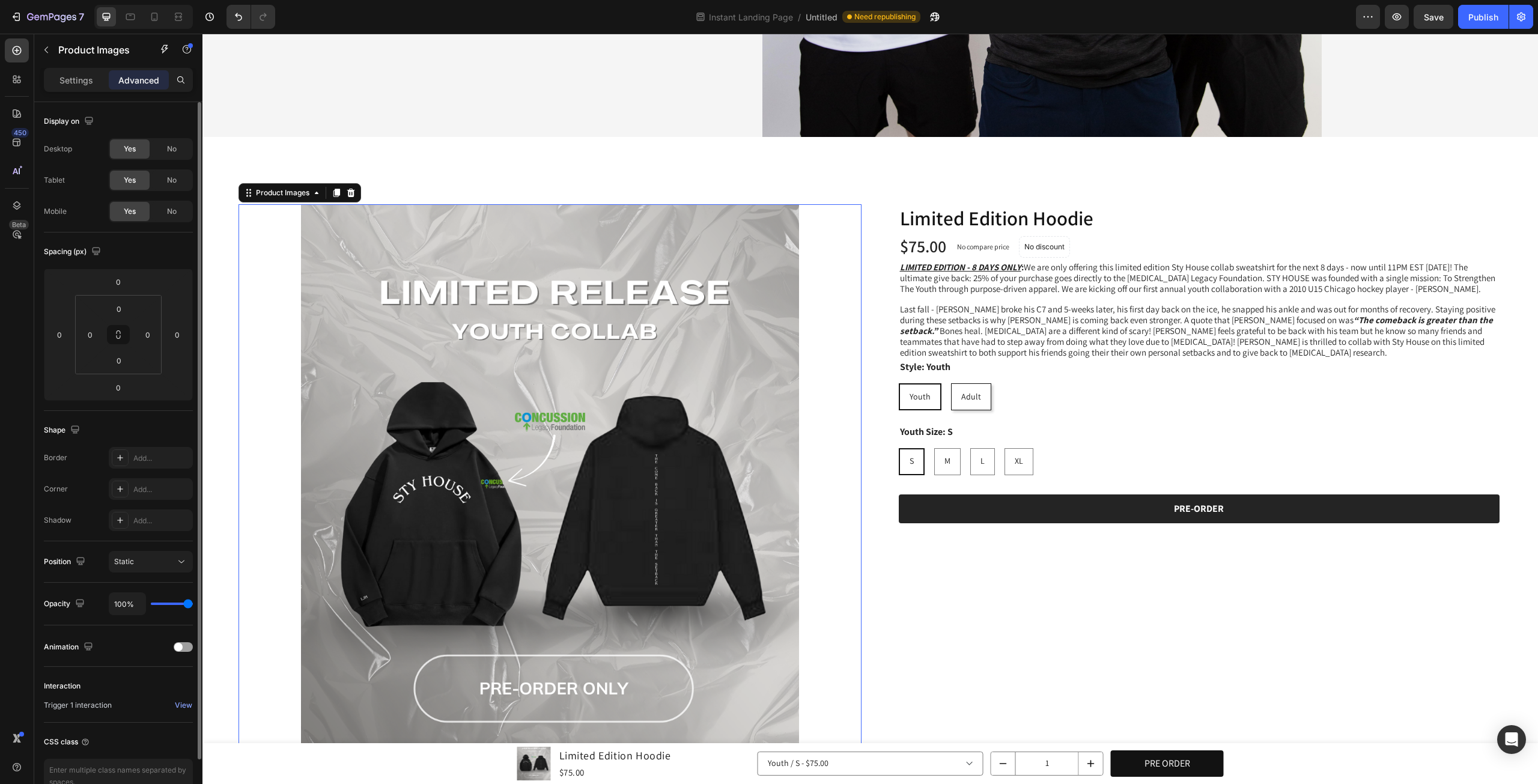
scroll to position [65, 0]
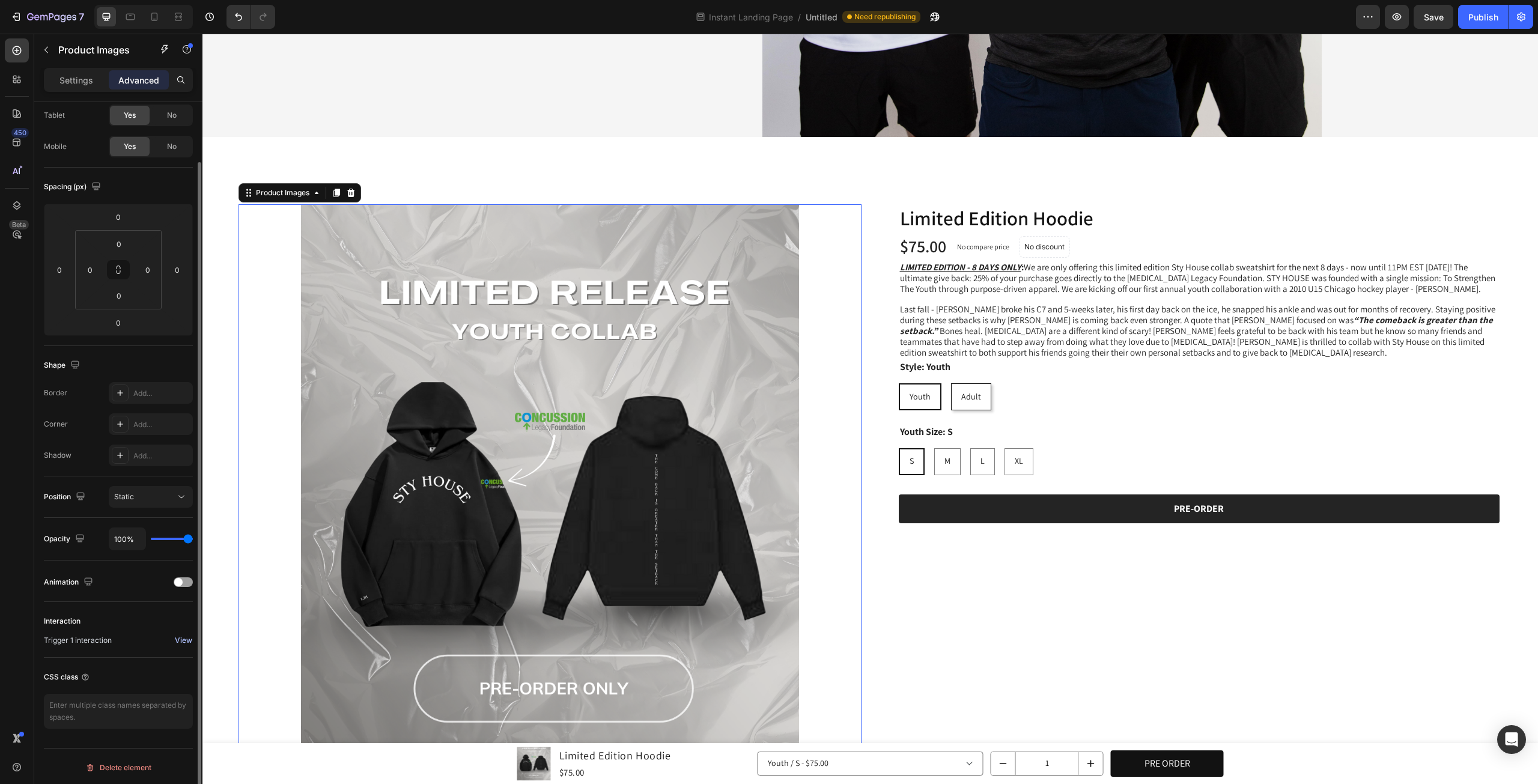
click at [175, 639] on button "View" at bounding box center [183, 640] width 19 height 14
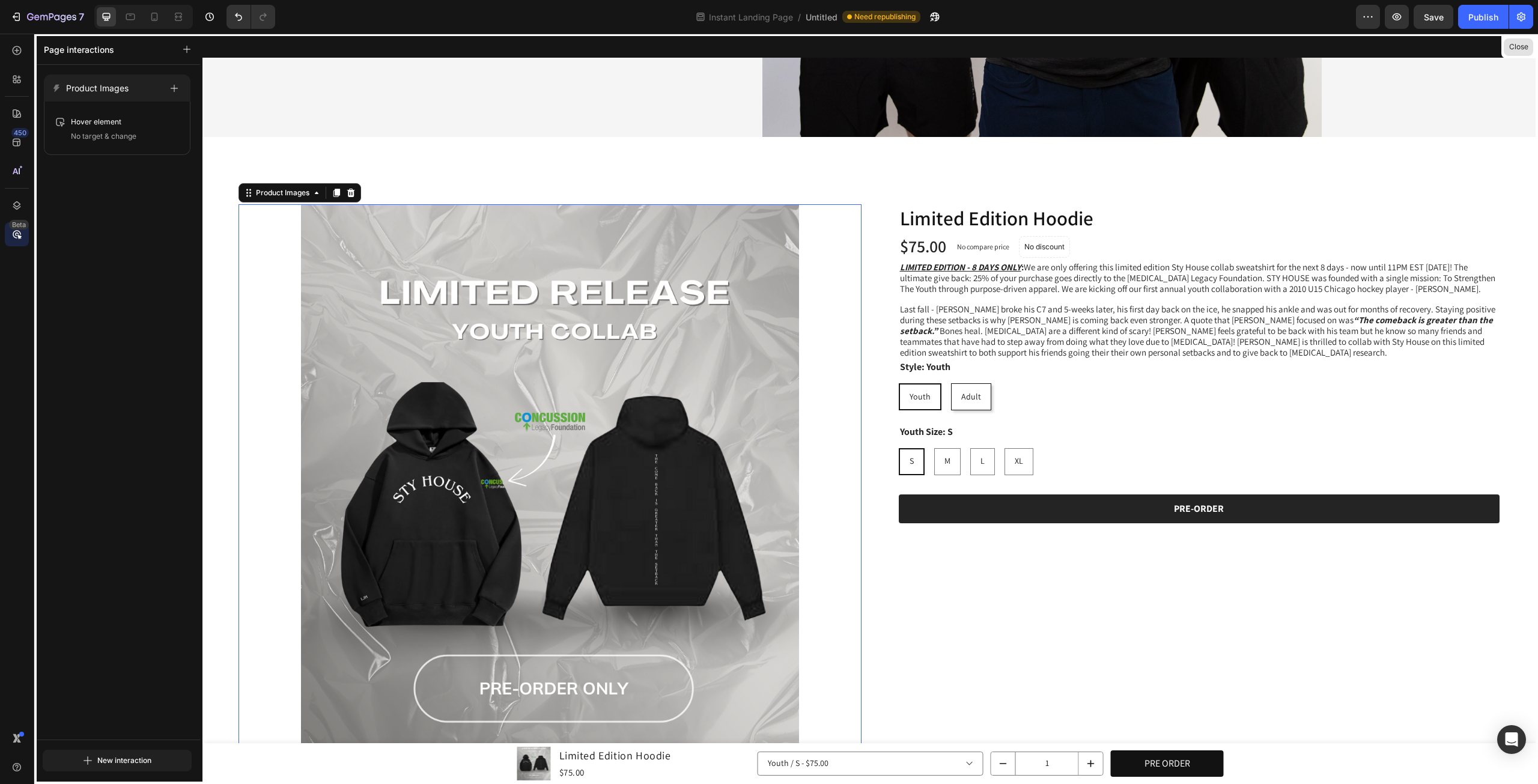
click at [1515, 46] on button "Close" at bounding box center [1519, 46] width 29 height 17
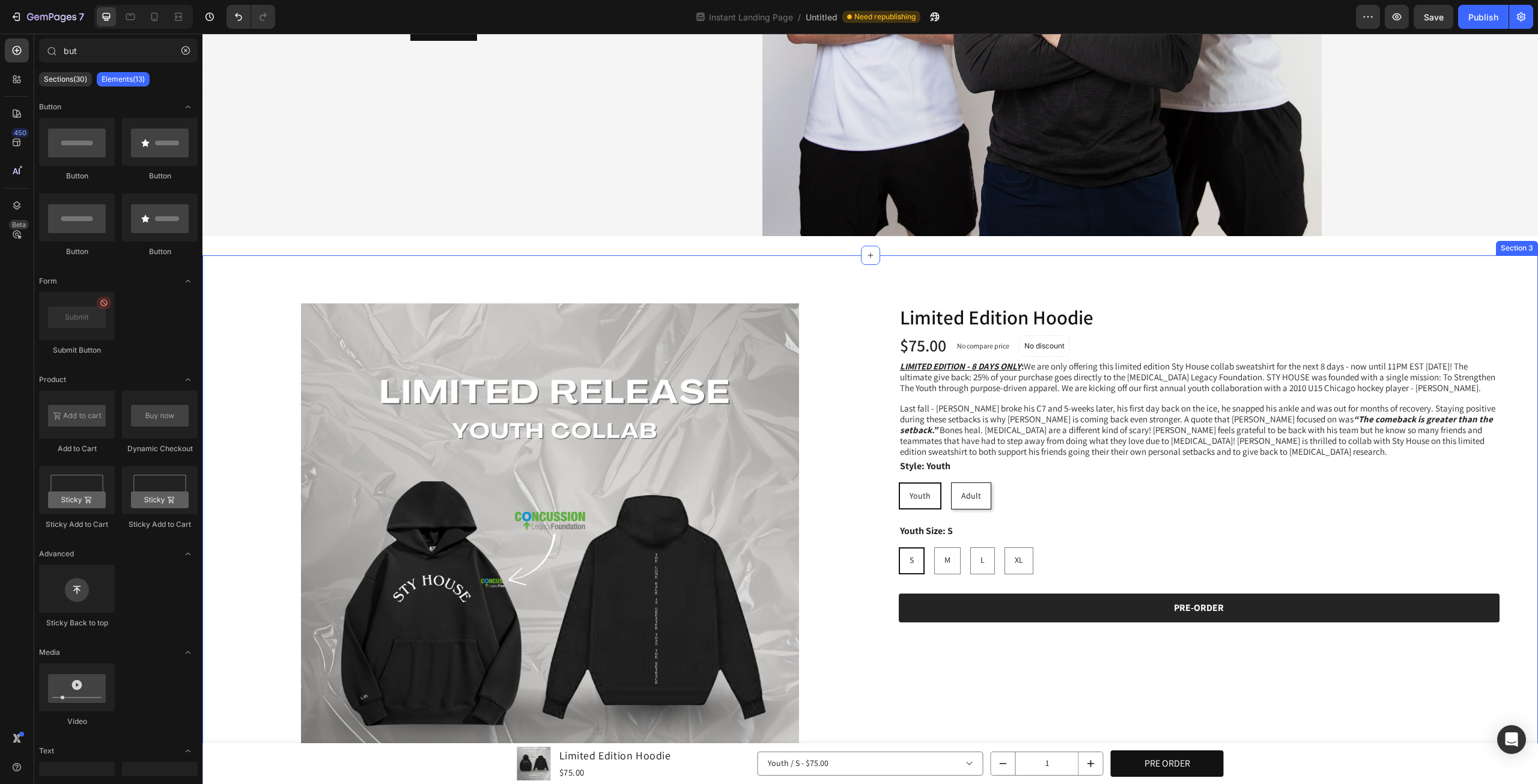
click at [340, 437] on img at bounding box center [550, 614] width 623 height 623
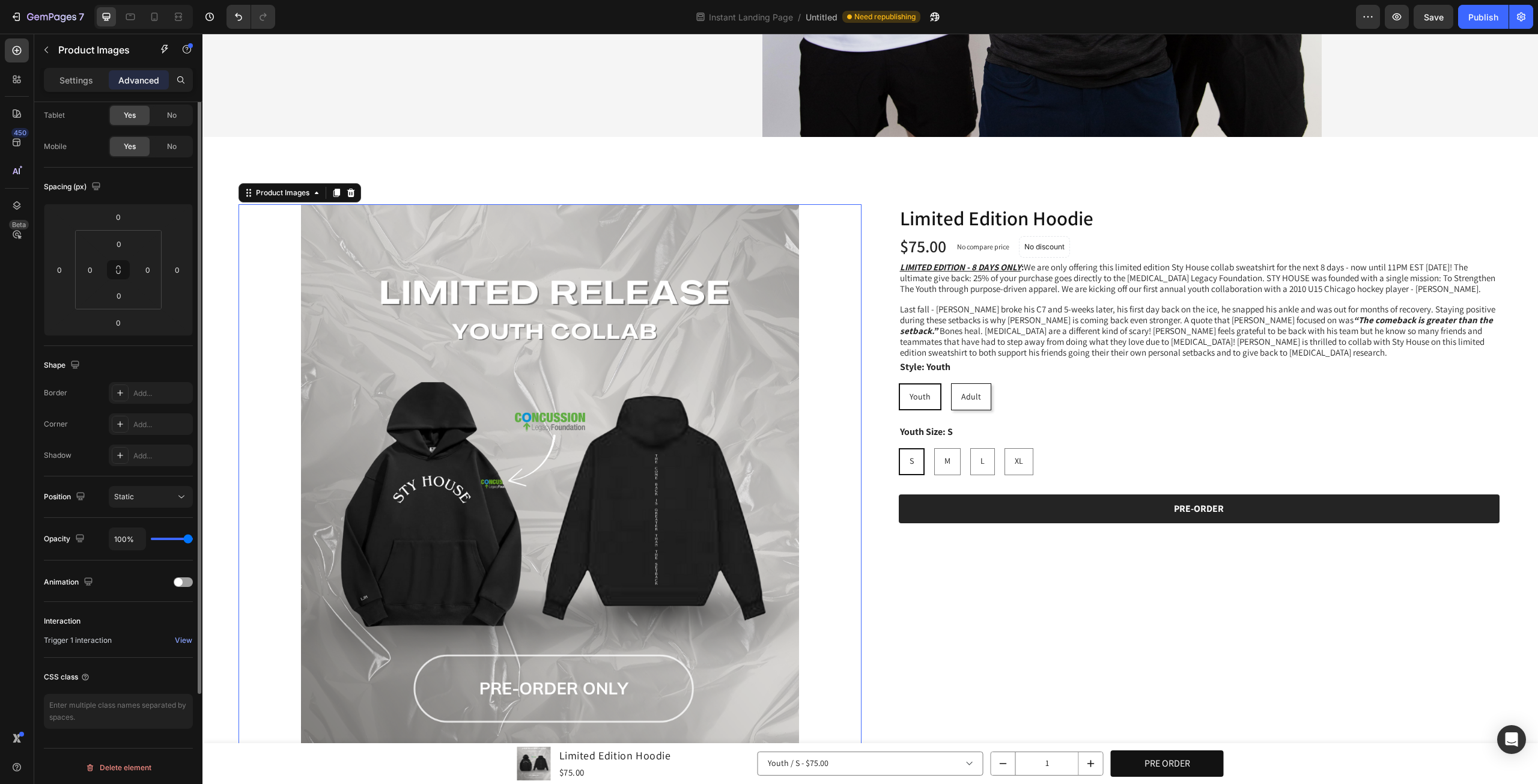
scroll to position [0, 0]
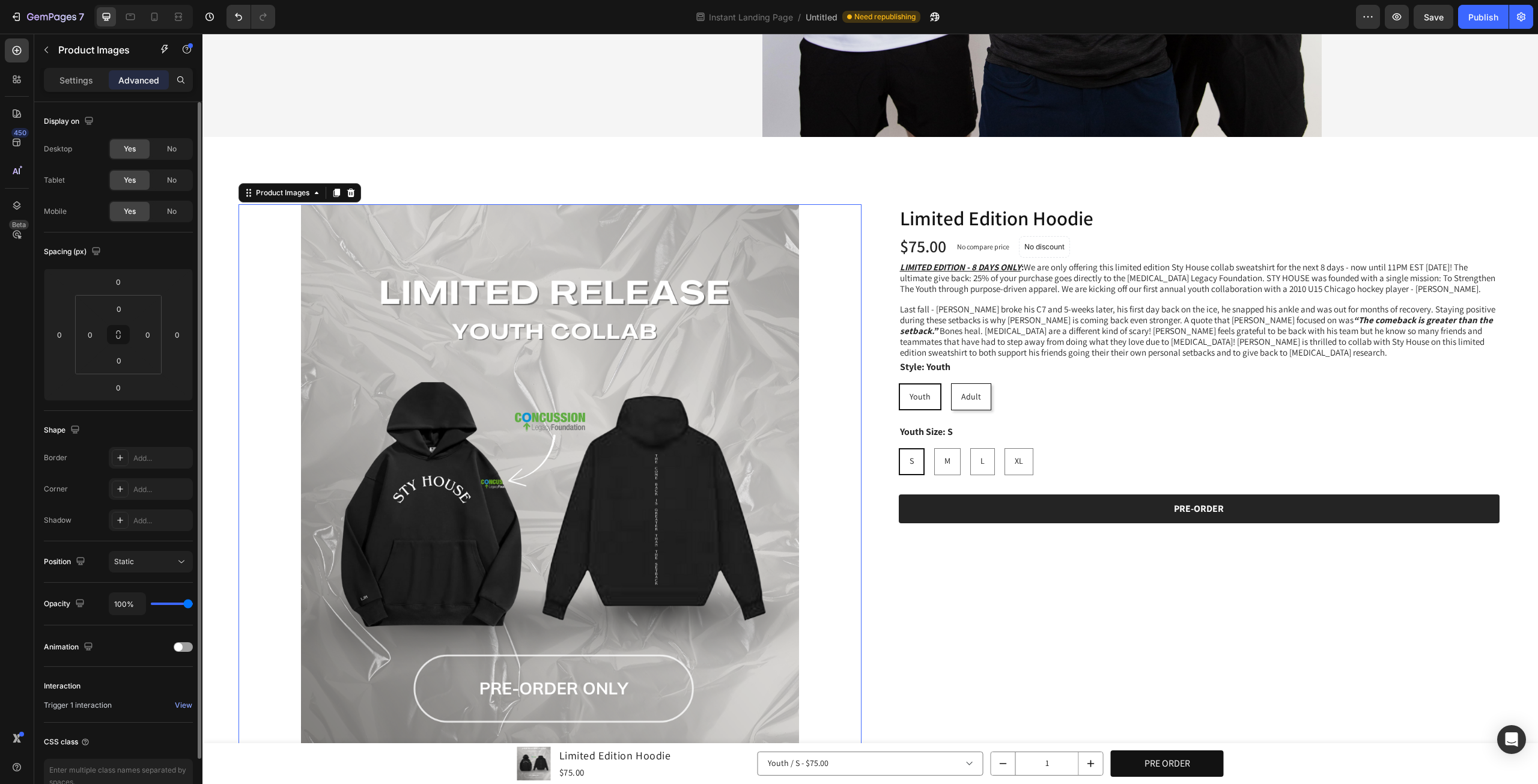
click at [492, 365] on img at bounding box center [550, 515] width 623 height 623
click at [76, 76] on p "Settings" at bounding box center [76, 80] width 34 height 13
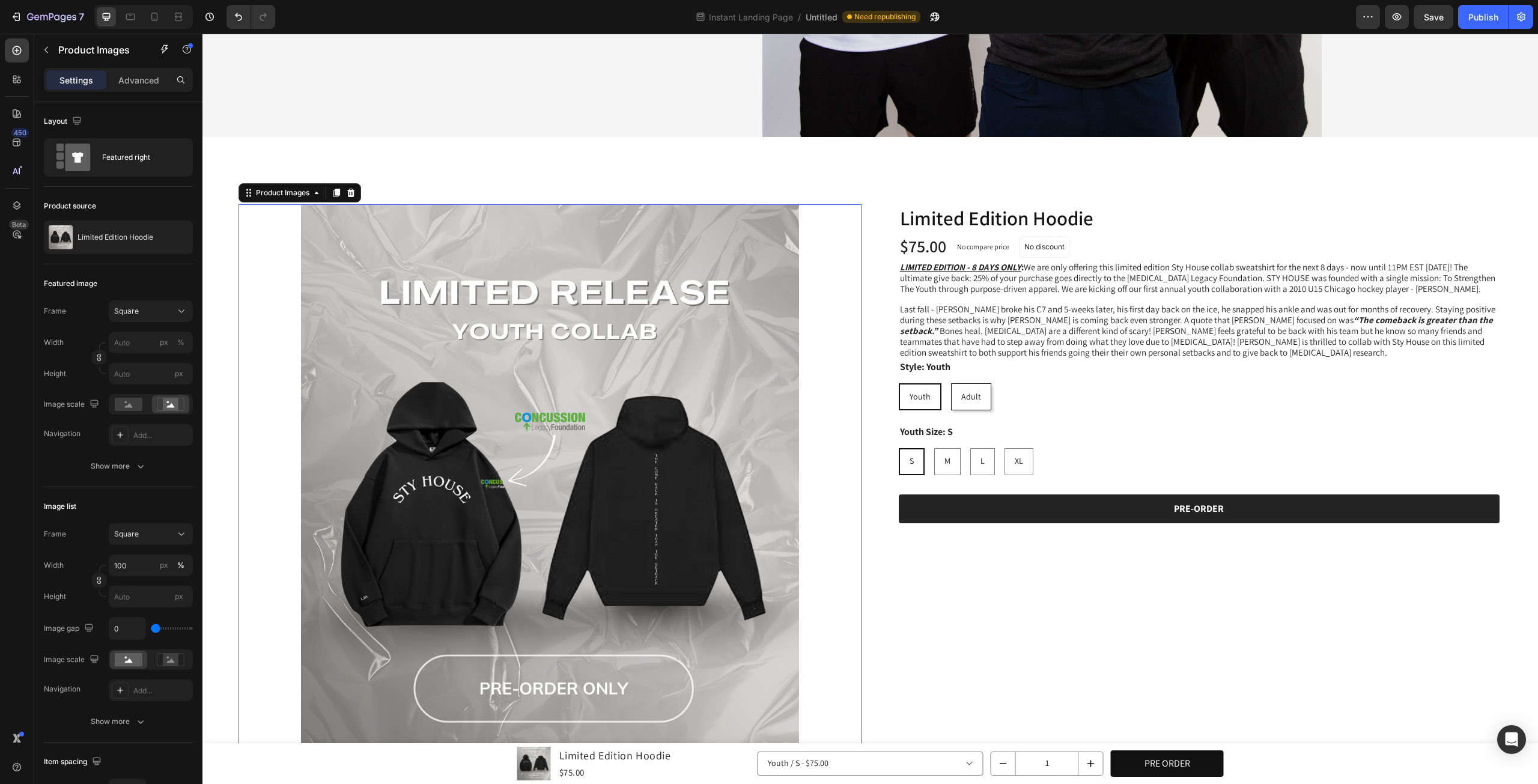
click at [468, 492] on img at bounding box center [550, 515] width 623 height 623
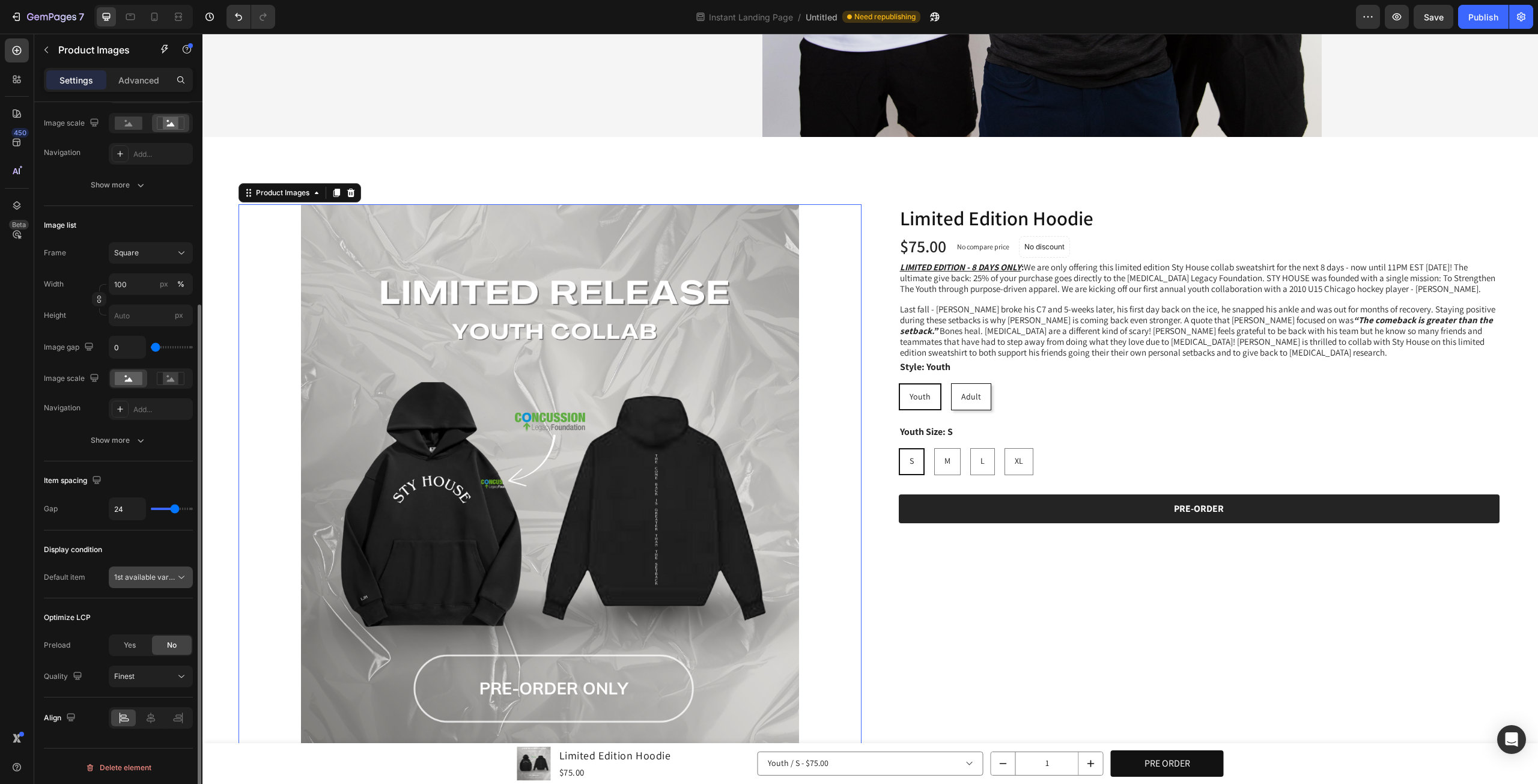
click at [137, 575] on span "1st available variant" at bounding box center [148, 577] width 67 height 9
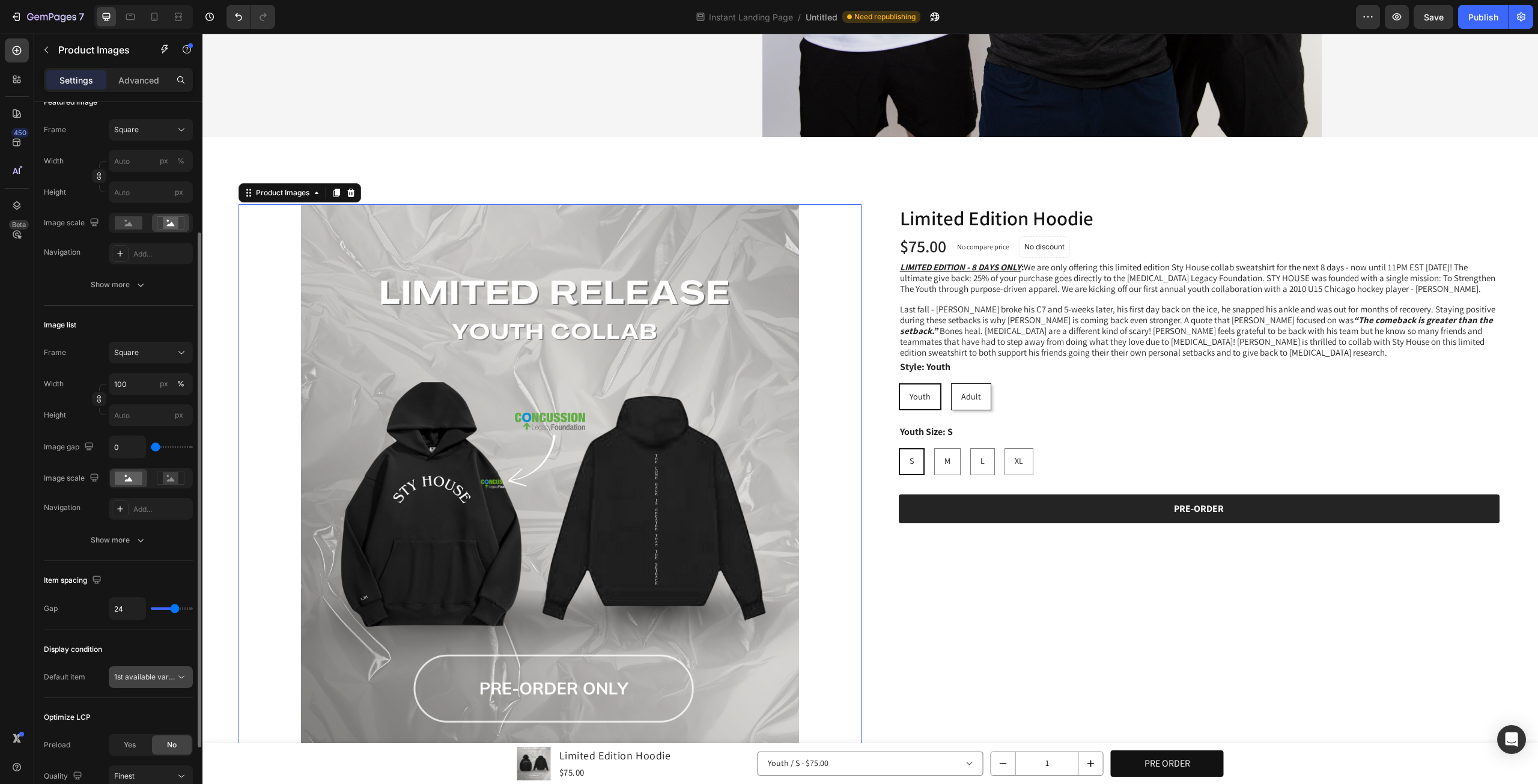
scroll to position [81, 0]
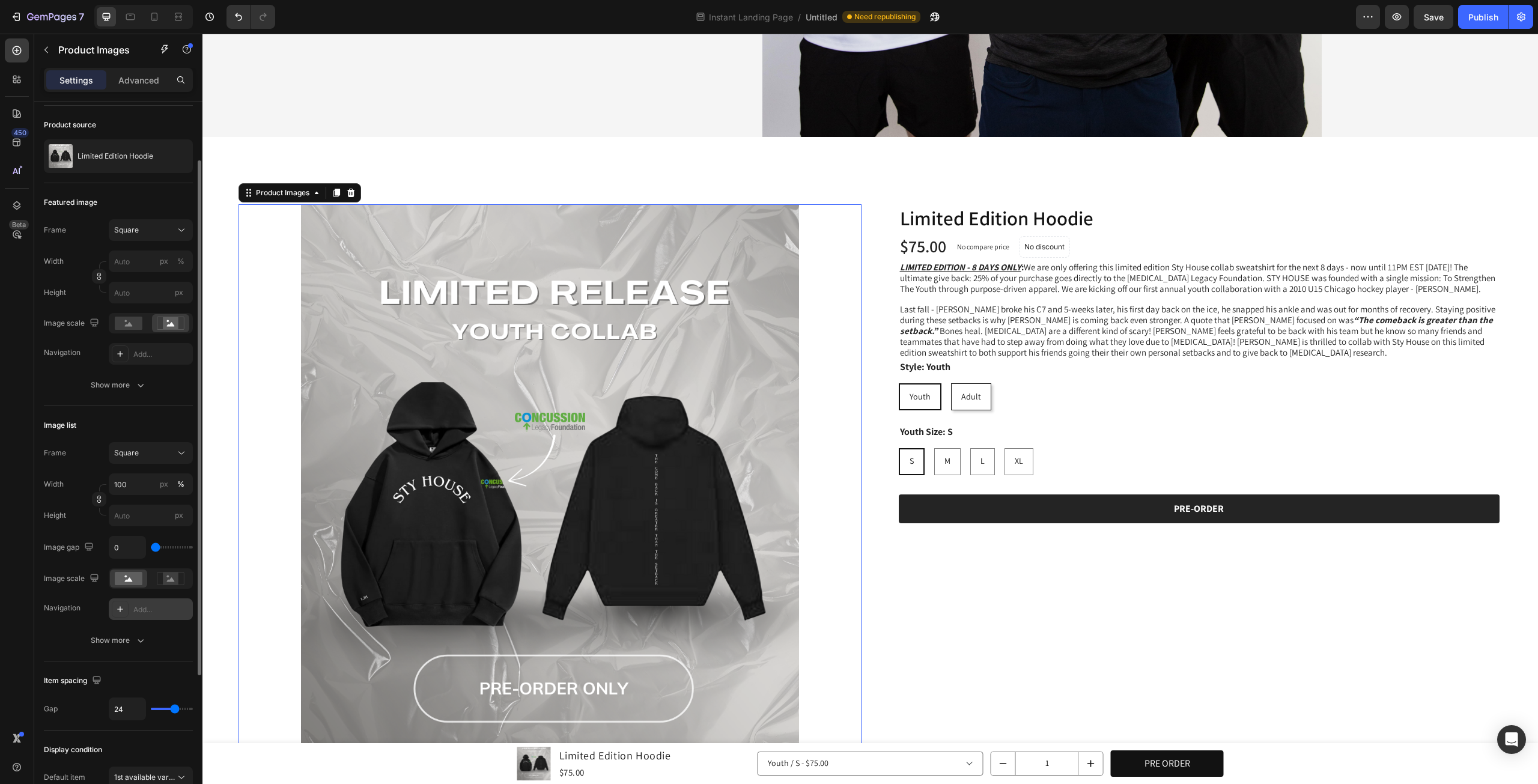
click at [154, 604] on div "Add..." at bounding box center [161, 610] width 56 height 10
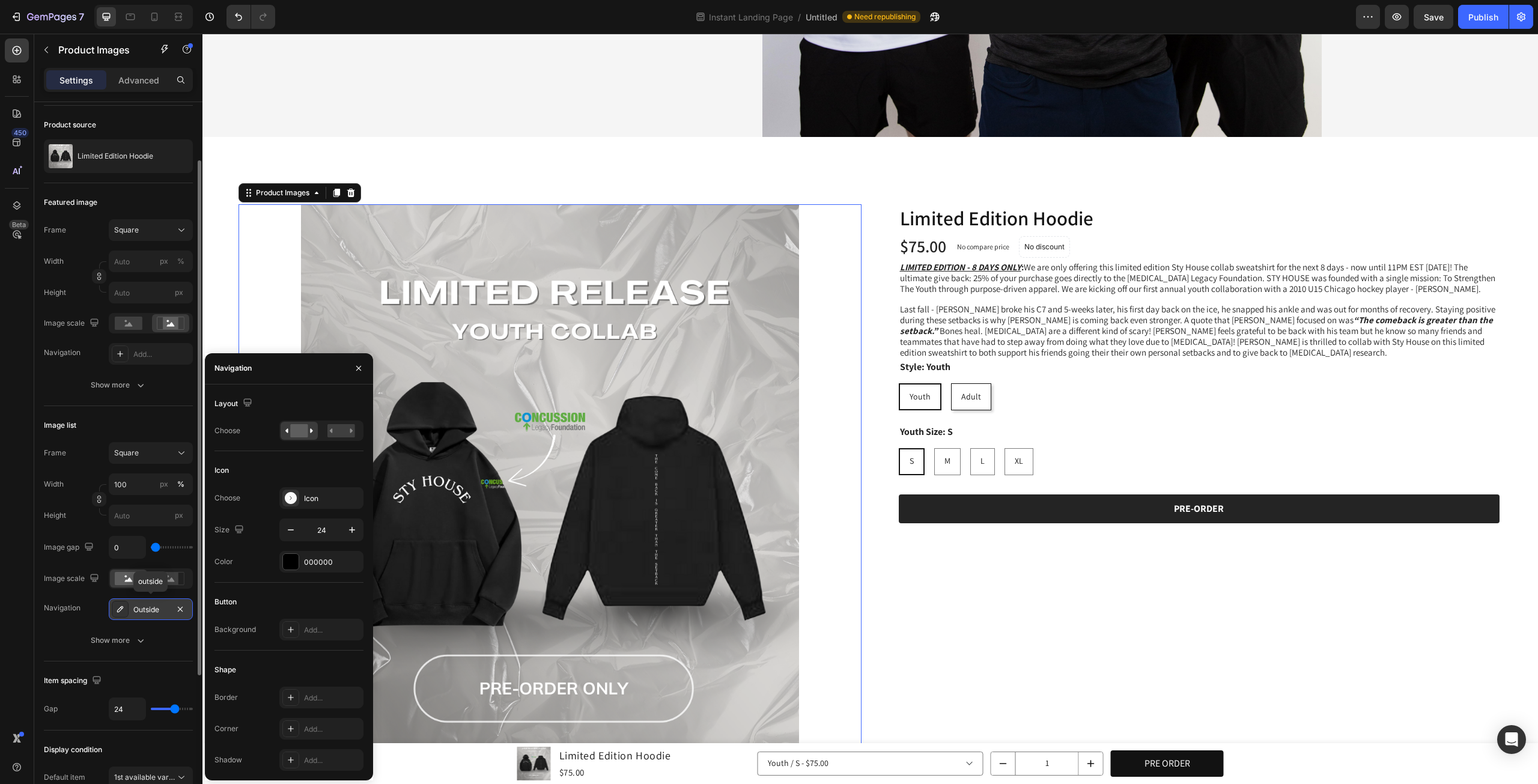
click at [154, 604] on div "Outside" at bounding box center [150, 610] width 35 height 10
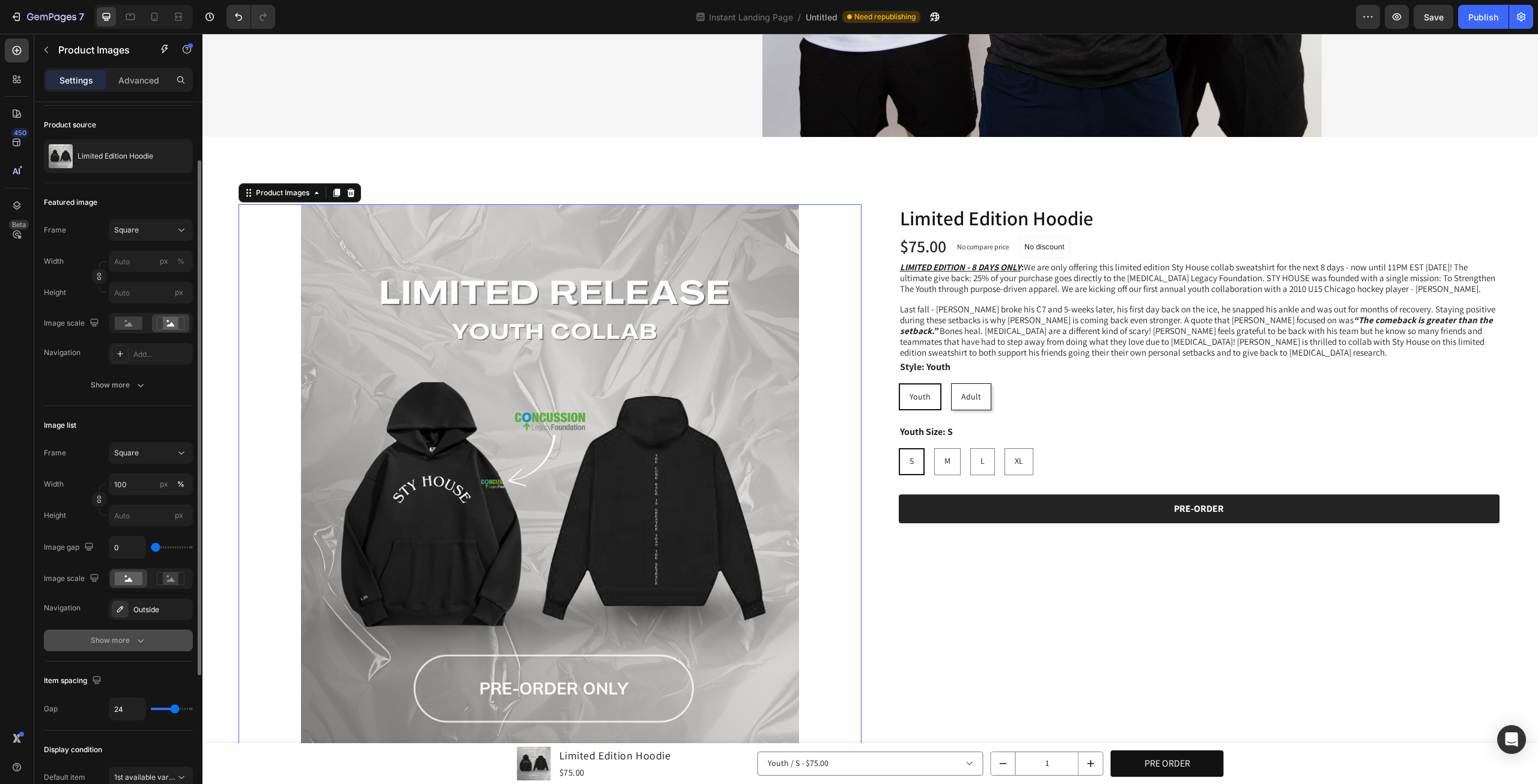
click at [111, 642] on div "Show more" at bounding box center [118, 640] width 56 height 12
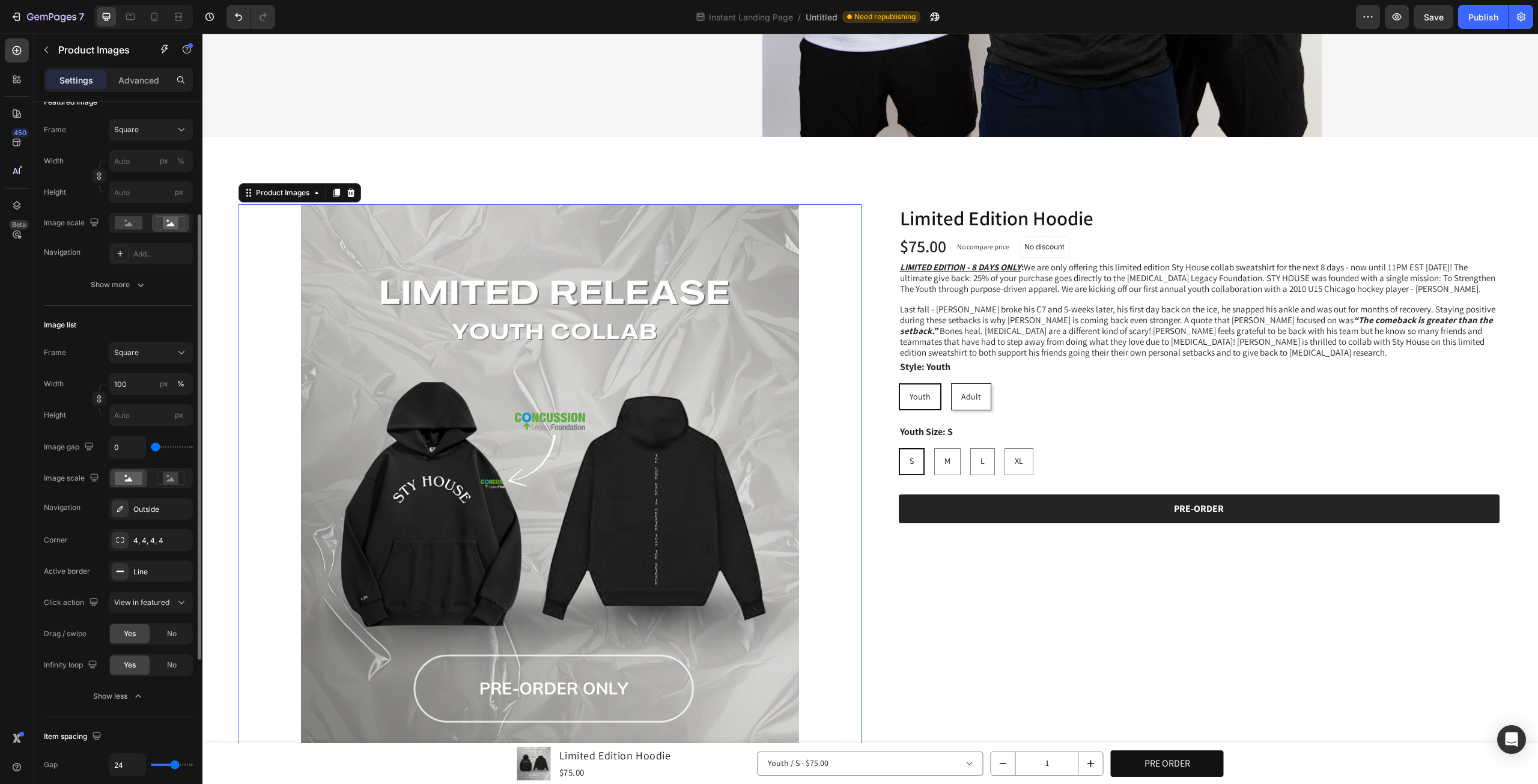
scroll to position [0, 0]
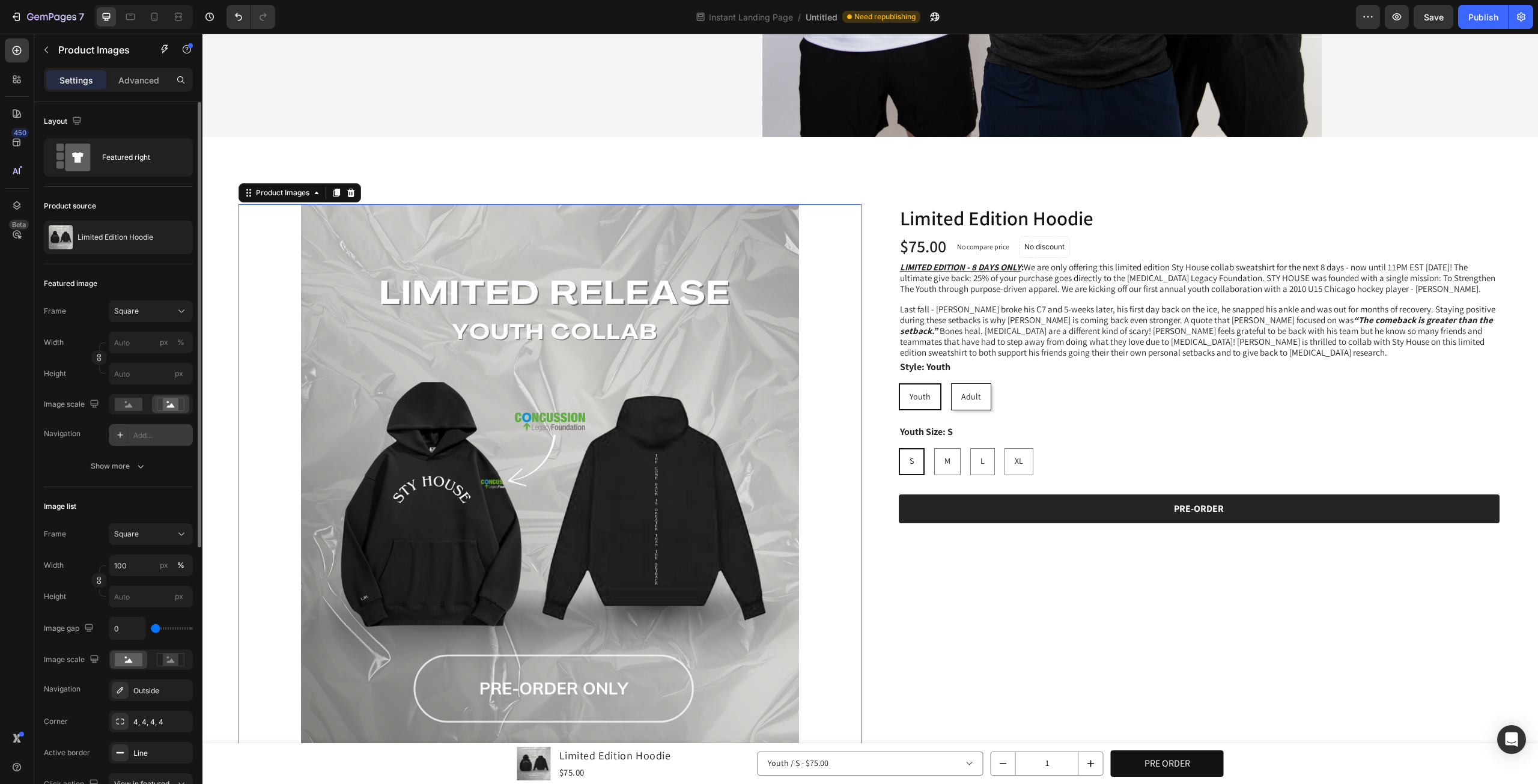
click at [154, 438] on div "Add..." at bounding box center [161, 435] width 56 height 10
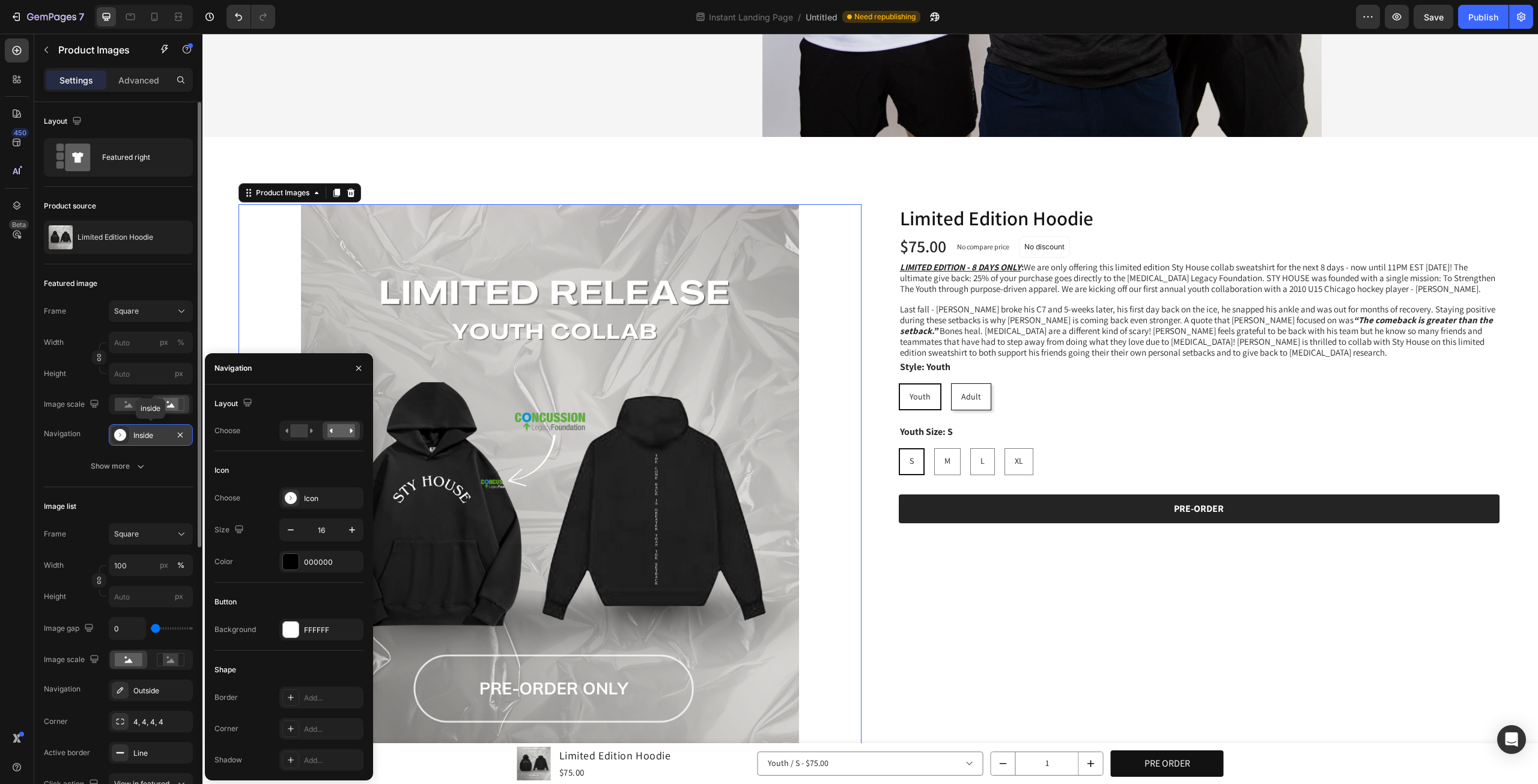
click at [154, 438] on div "Inside" at bounding box center [150, 435] width 35 height 10
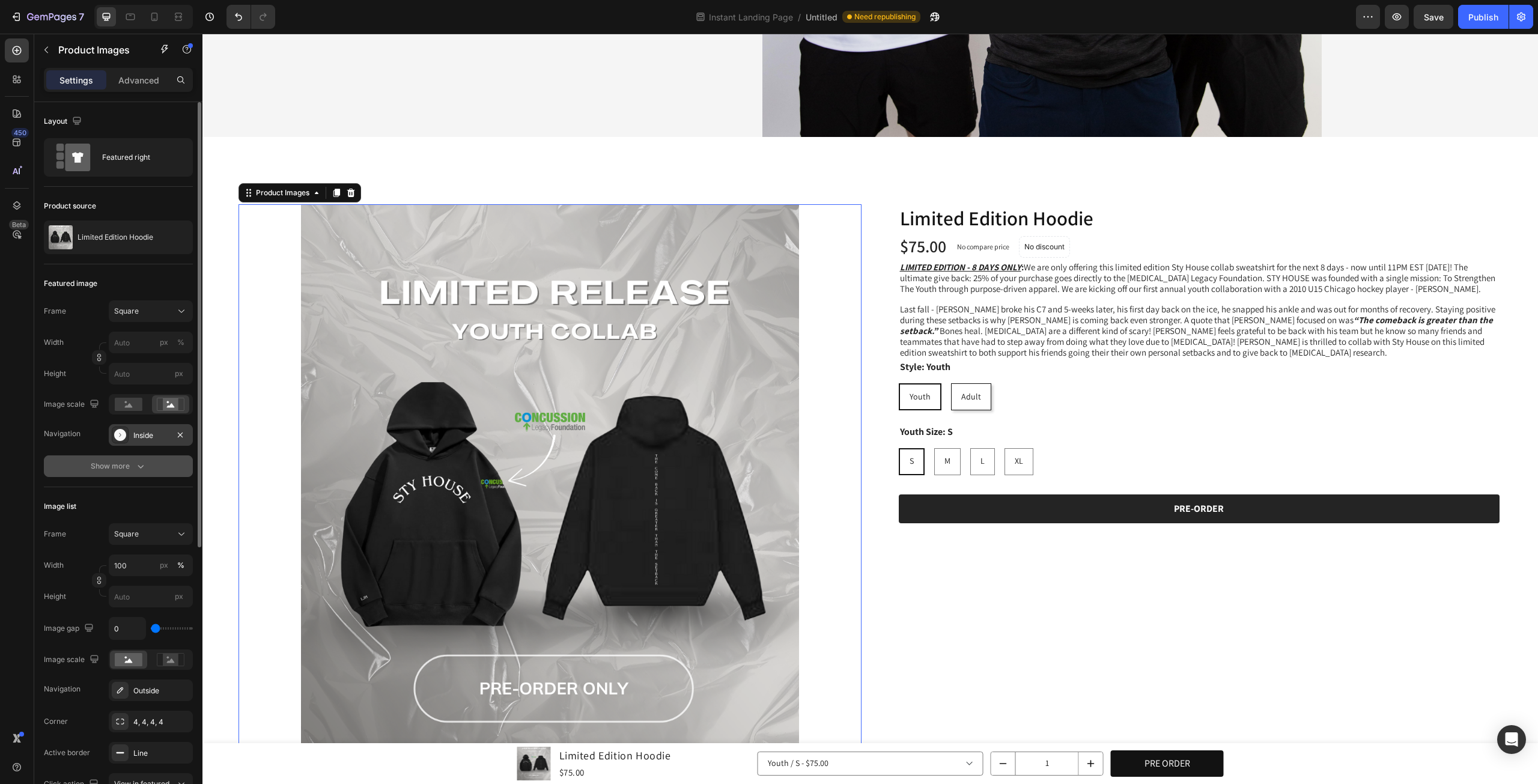
click at [142, 471] on icon "button" at bounding box center [141, 466] width 12 height 12
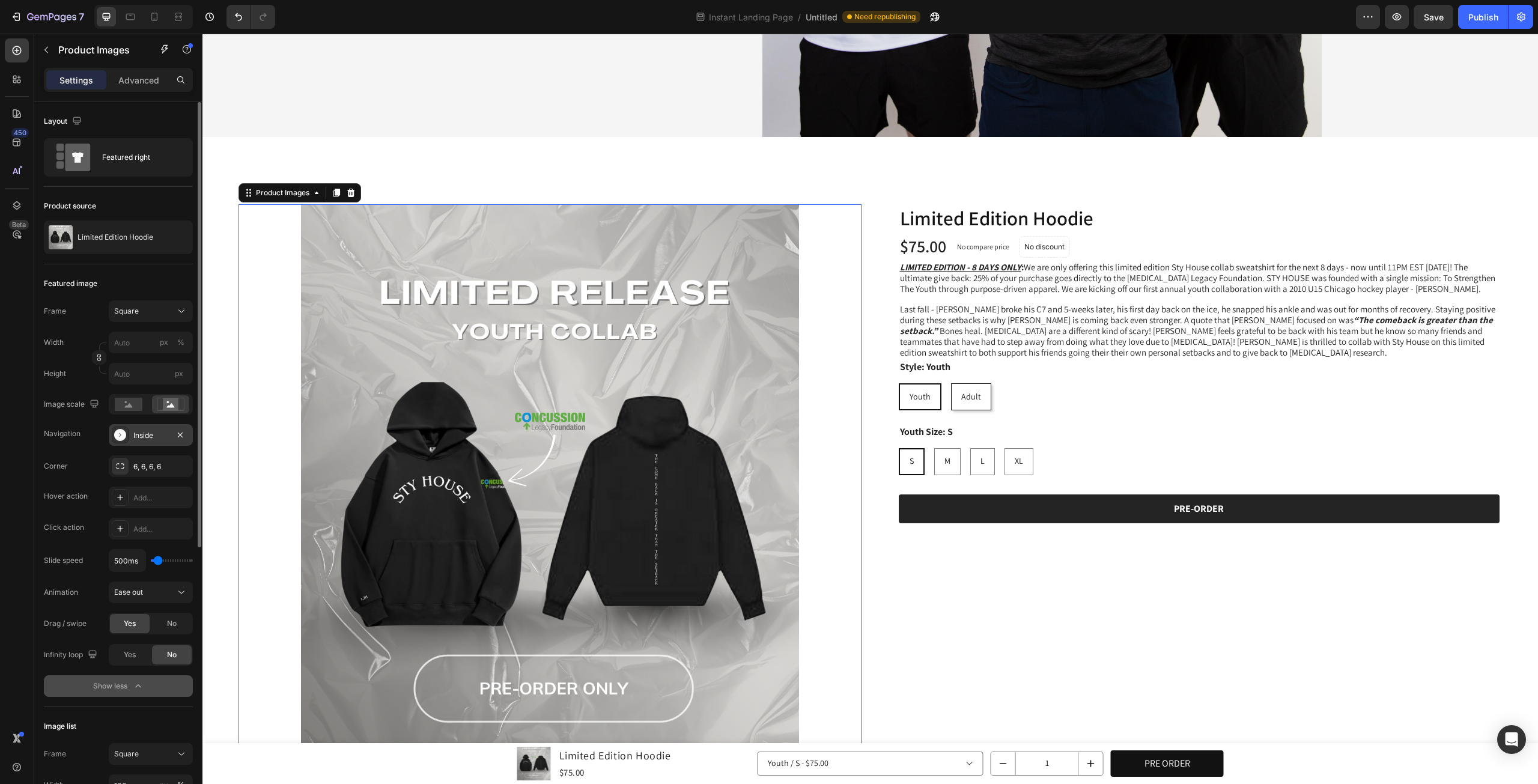
click at [551, 362] on img at bounding box center [550, 515] width 623 height 623
click at [161, 497] on div "Add..." at bounding box center [161, 497] width 56 height 10
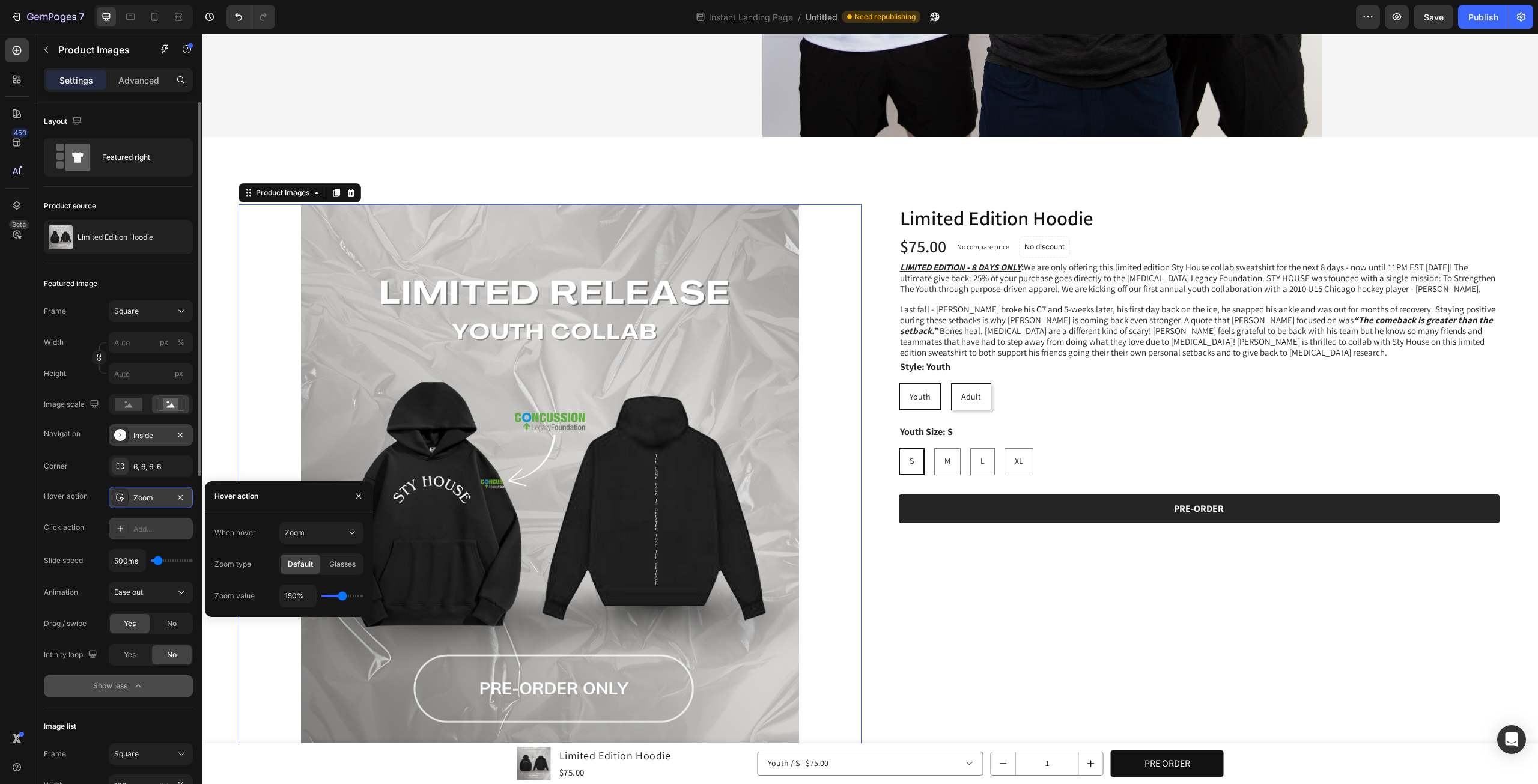
click at [147, 528] on div "Add..." at bounding box center [161, 529] width 56 height 10
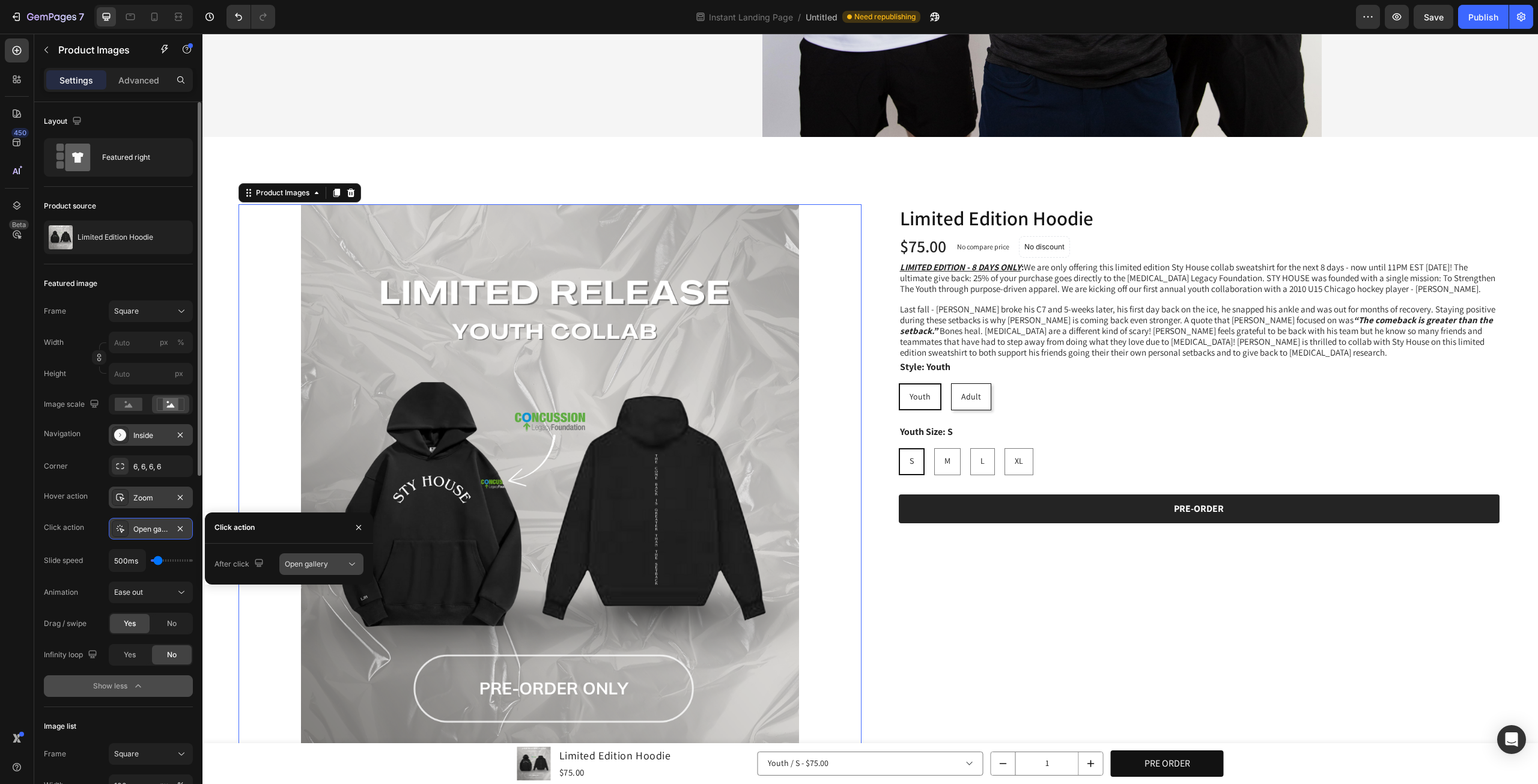
click at [315, 559] on span "Open gallery" at bounding box center [307, 564] width 43 height 10
click at [303, 619] on span "Open product" at bounding box center [308, 616] width 46 height 10
click at [291, 566] on span "Open product" at bounding box center [308, 564] width 46 height 9
click at [298, 560] on span "Open product" at bounding box center [308, 564] width 46 height 9
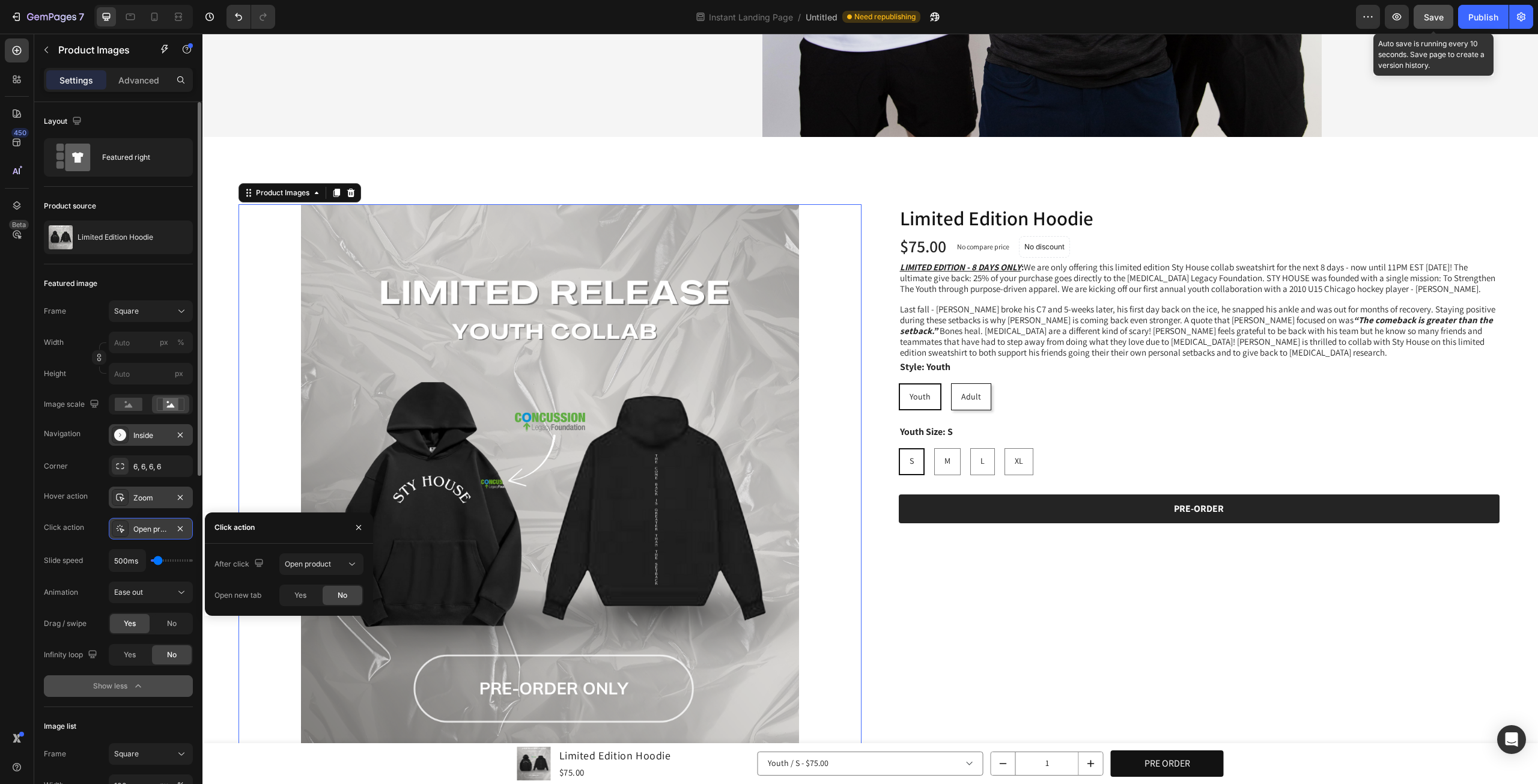
click at [1447, 16] on button "Save" at bounding box center [1433, 16] width 40 height 24
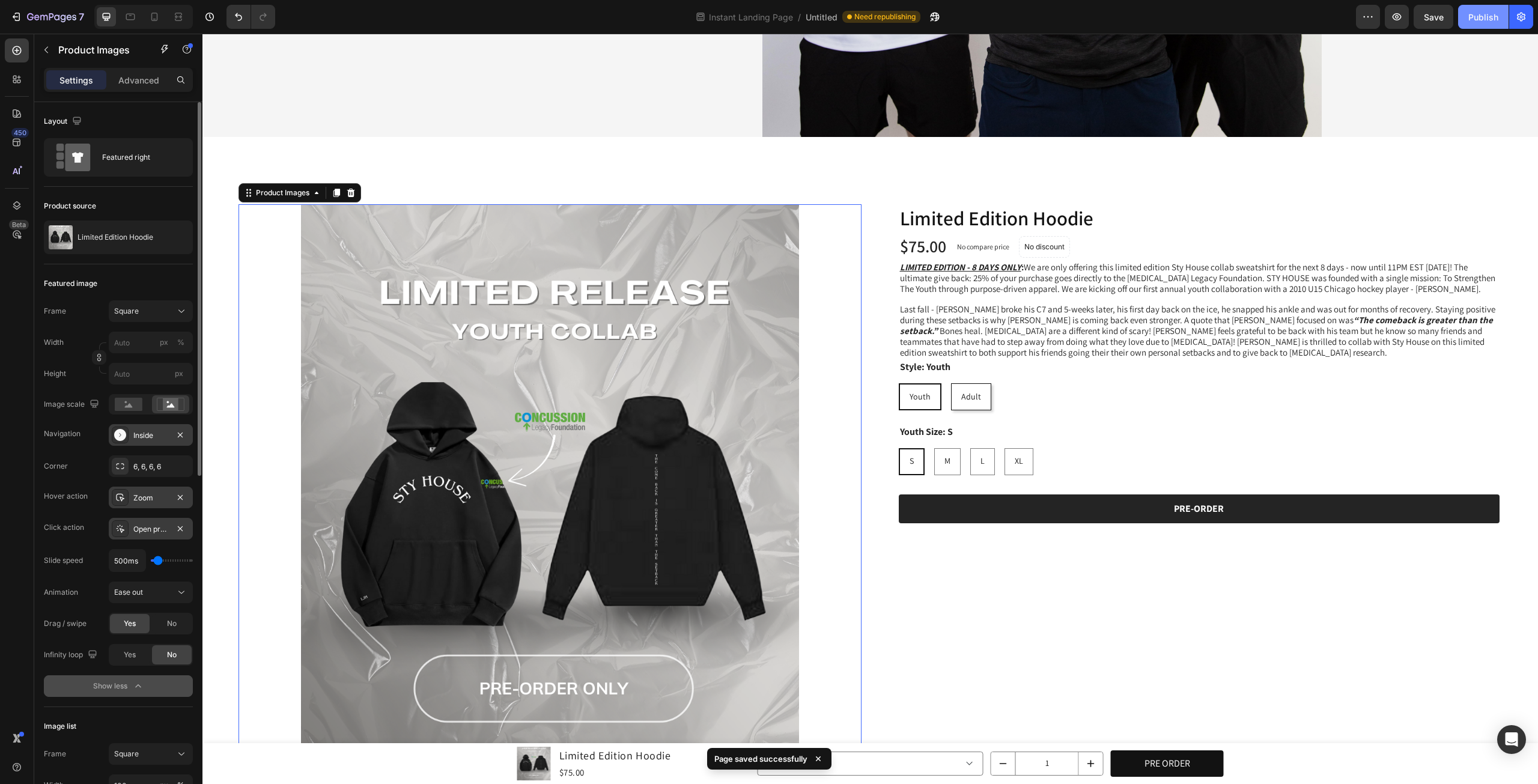
click at [1475, 13] on div "Publish" at bounding box center [1483, 16] width 30 height 13
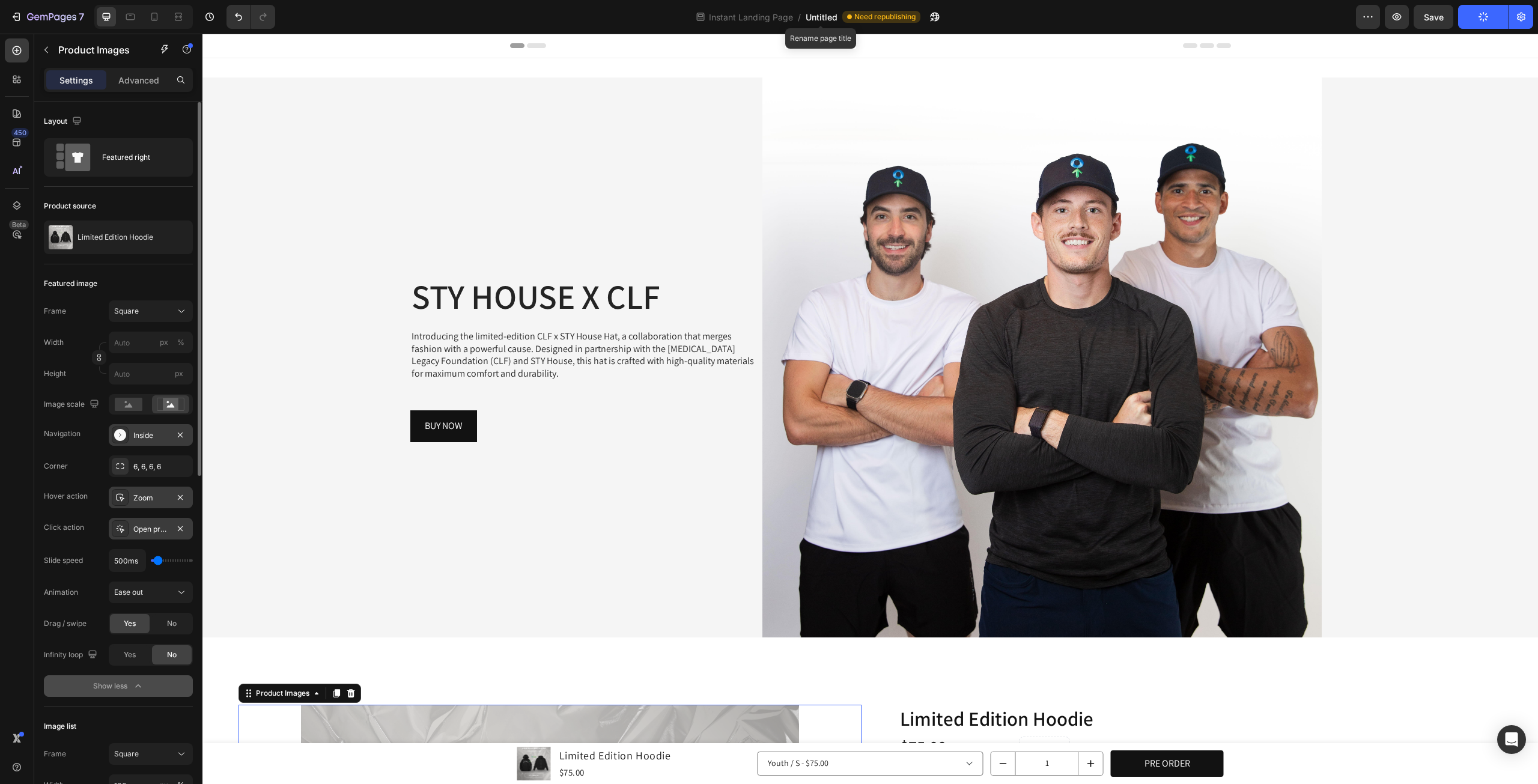
click at [826, 19] on span "Untitled" at bounding box center [822, 16] width 32 height 13
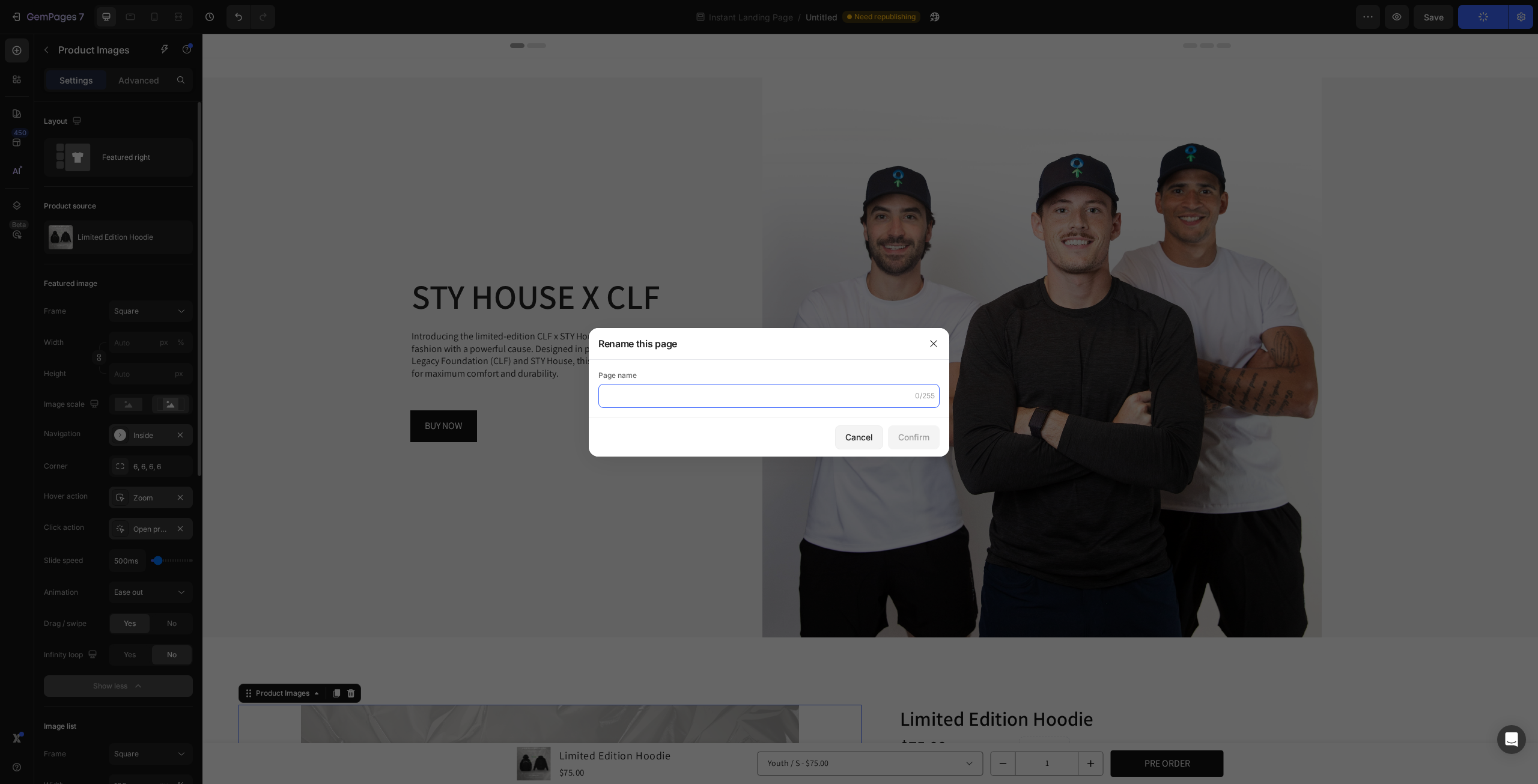
click at [666, 392] on input "text" at bounding box center [769, 396] width 341 height 24
type input "Shop ALL 2025"
click at [924, 435] on div "Confirm" at bounding box center [914, 437] width 31 height 13
click at [932, 437] on button "Confirm" at bounding box center [914, 437] width 52 height 24
click at [913, 336] on div "Rename this page" at bounding box center [754, 343] width 329 height 31
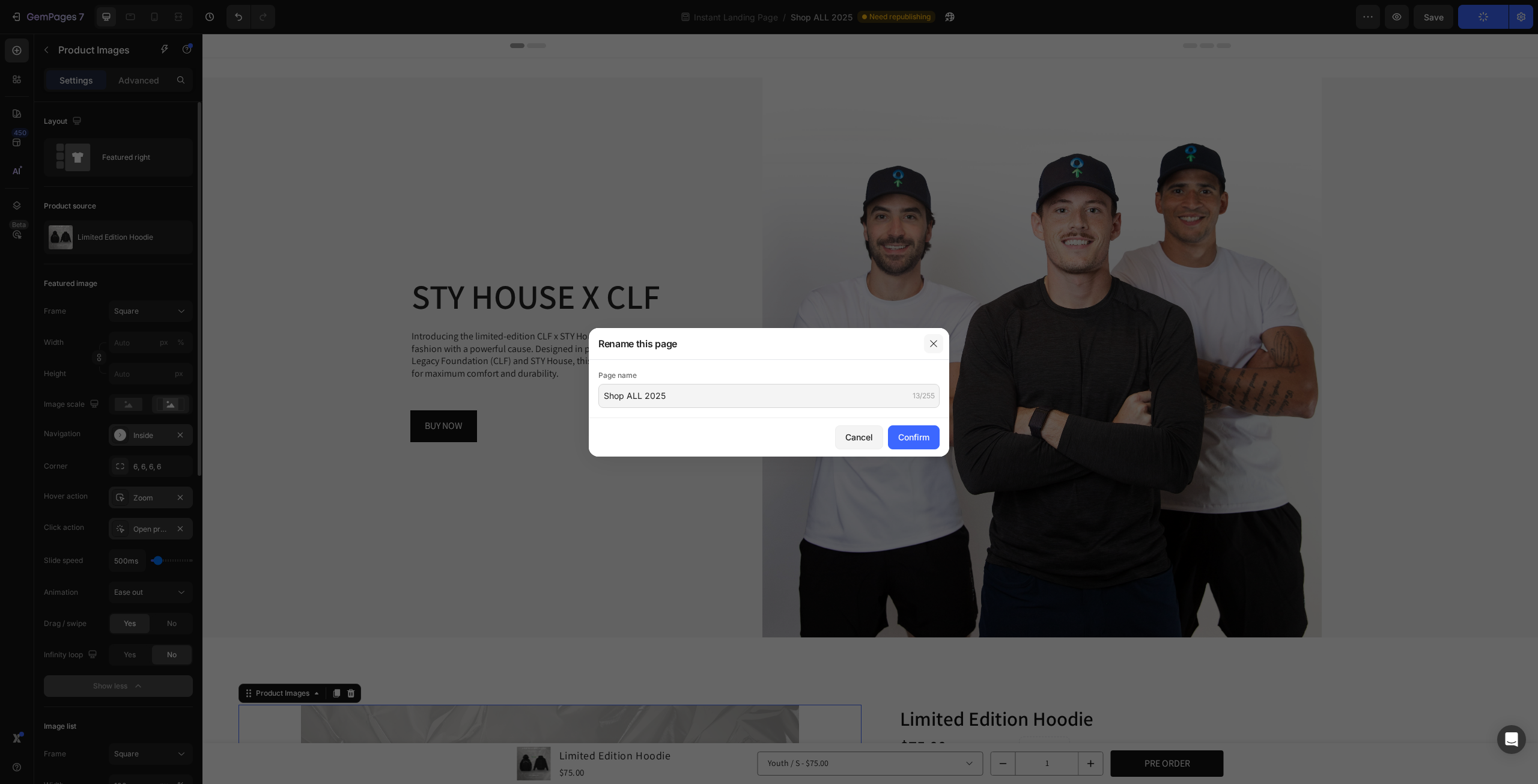
click at [929, 342] on icon "button" at bounding box center [933, 343] width 10 height 10
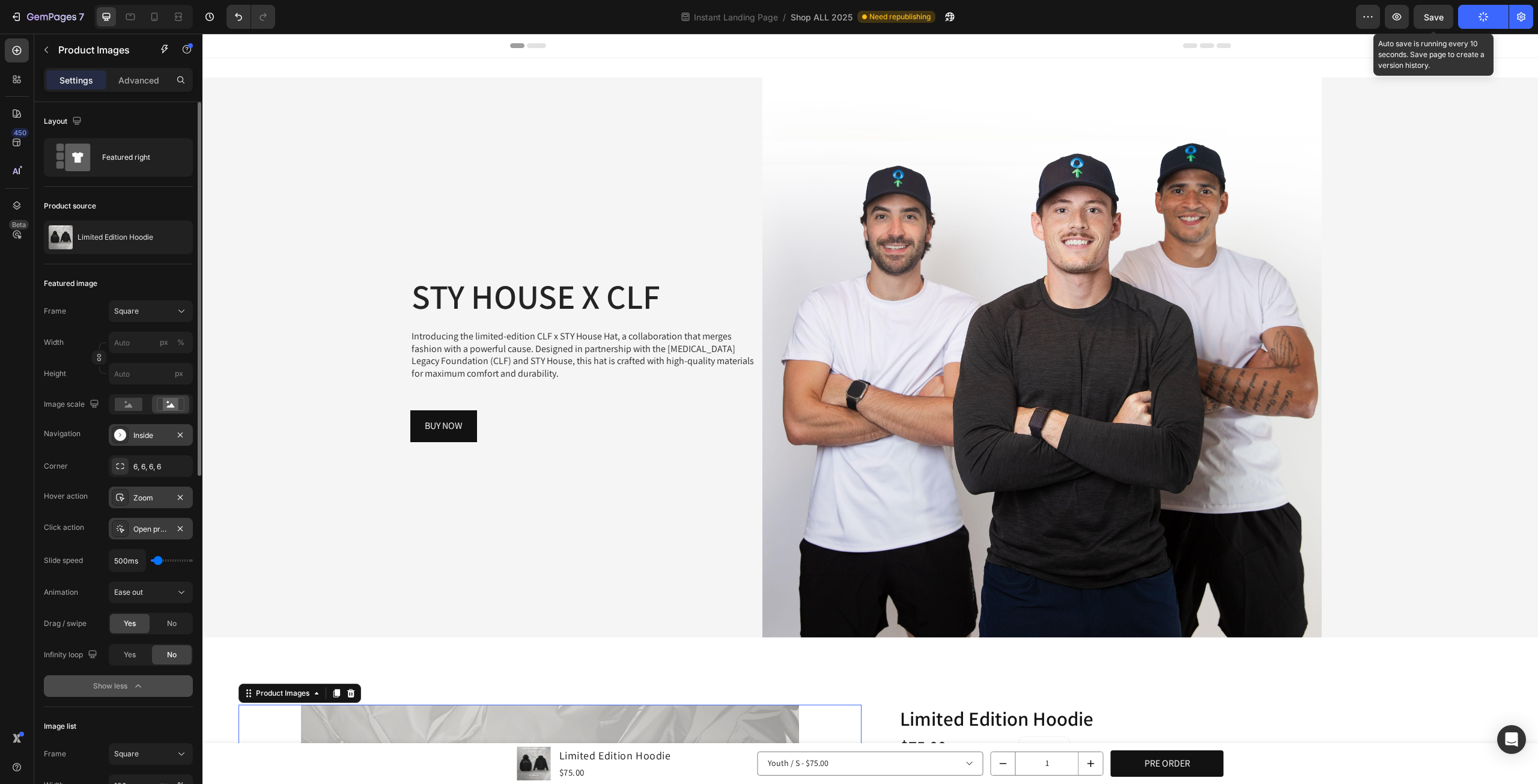
click at [1444, 19] on span "Save" at bounding box center [1434, 17] width 19 height 10
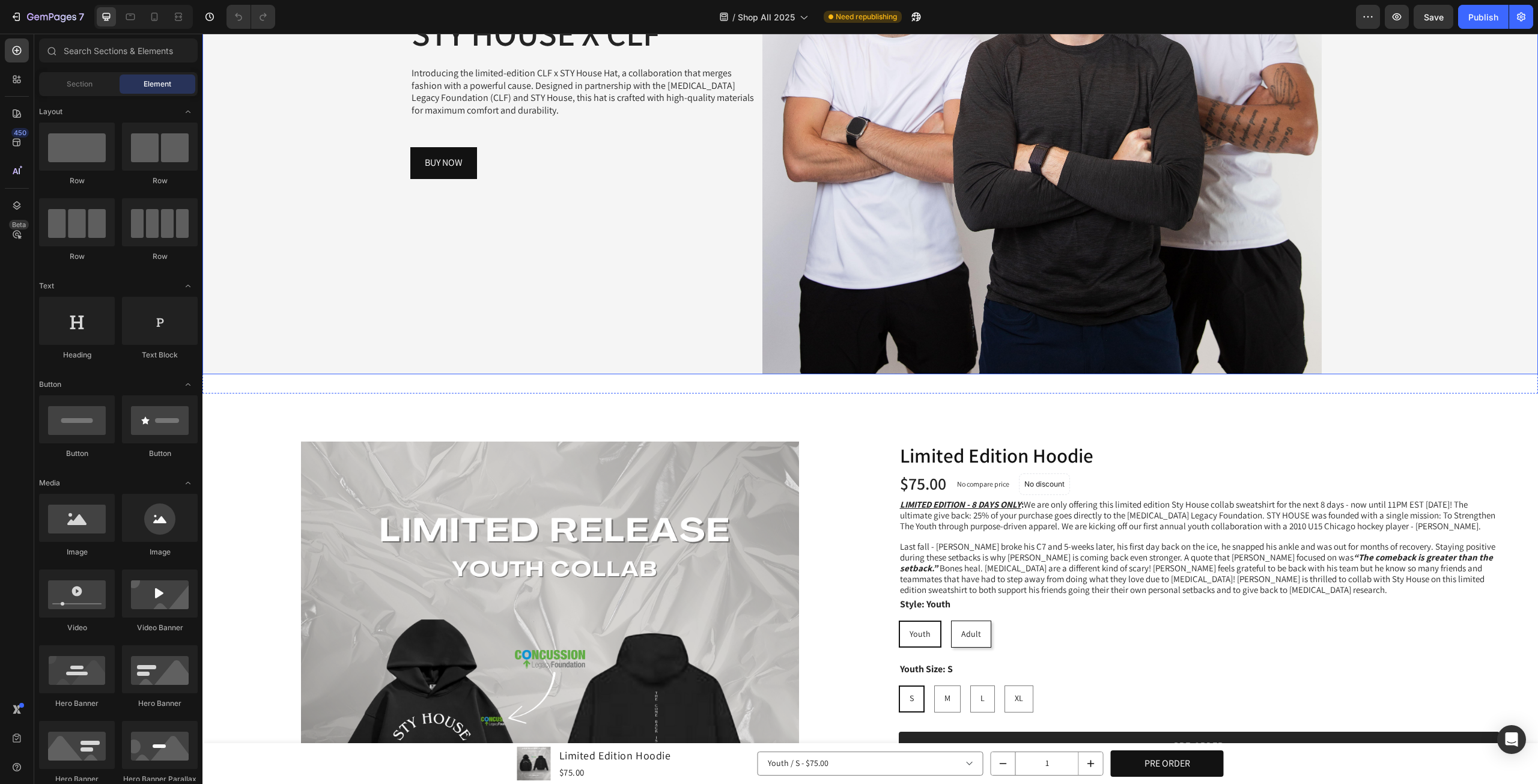
scroll to position [300, 0]
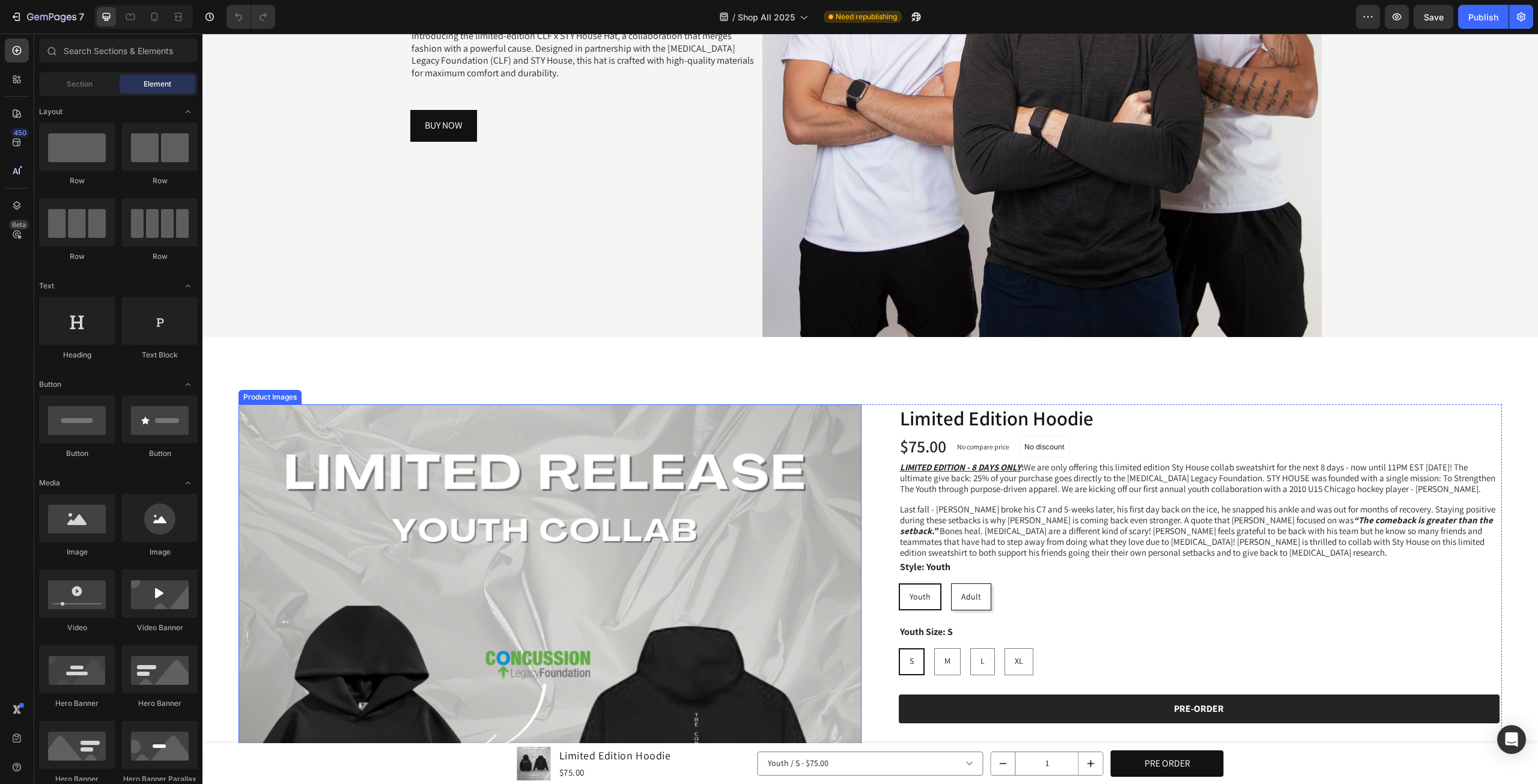
click at [567, 534] on img at bounding box center [550, 715] width 623 height 623
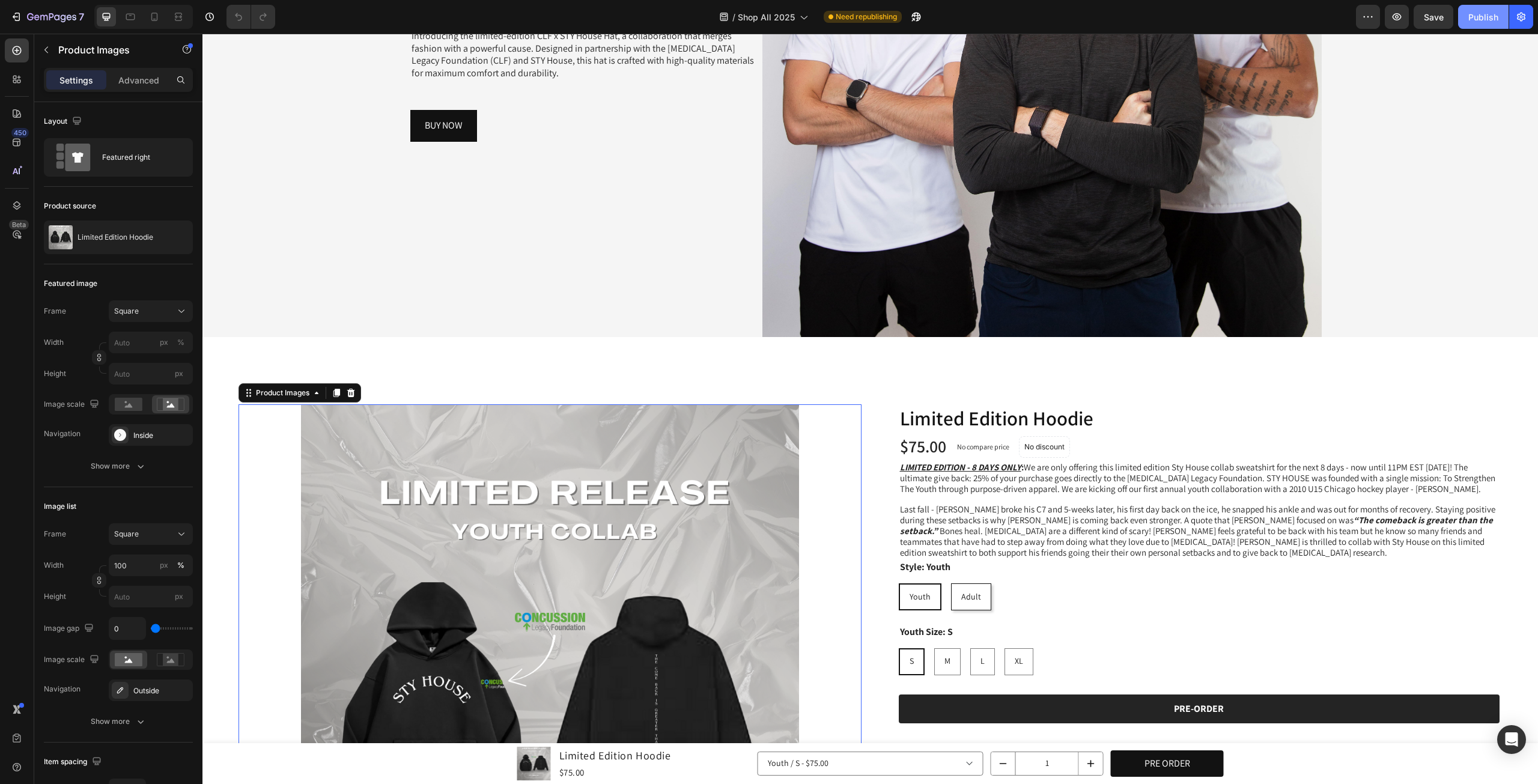
click at [1483, 13] on div "Publish" at bounding box center [1483, 16] width 30 height 13
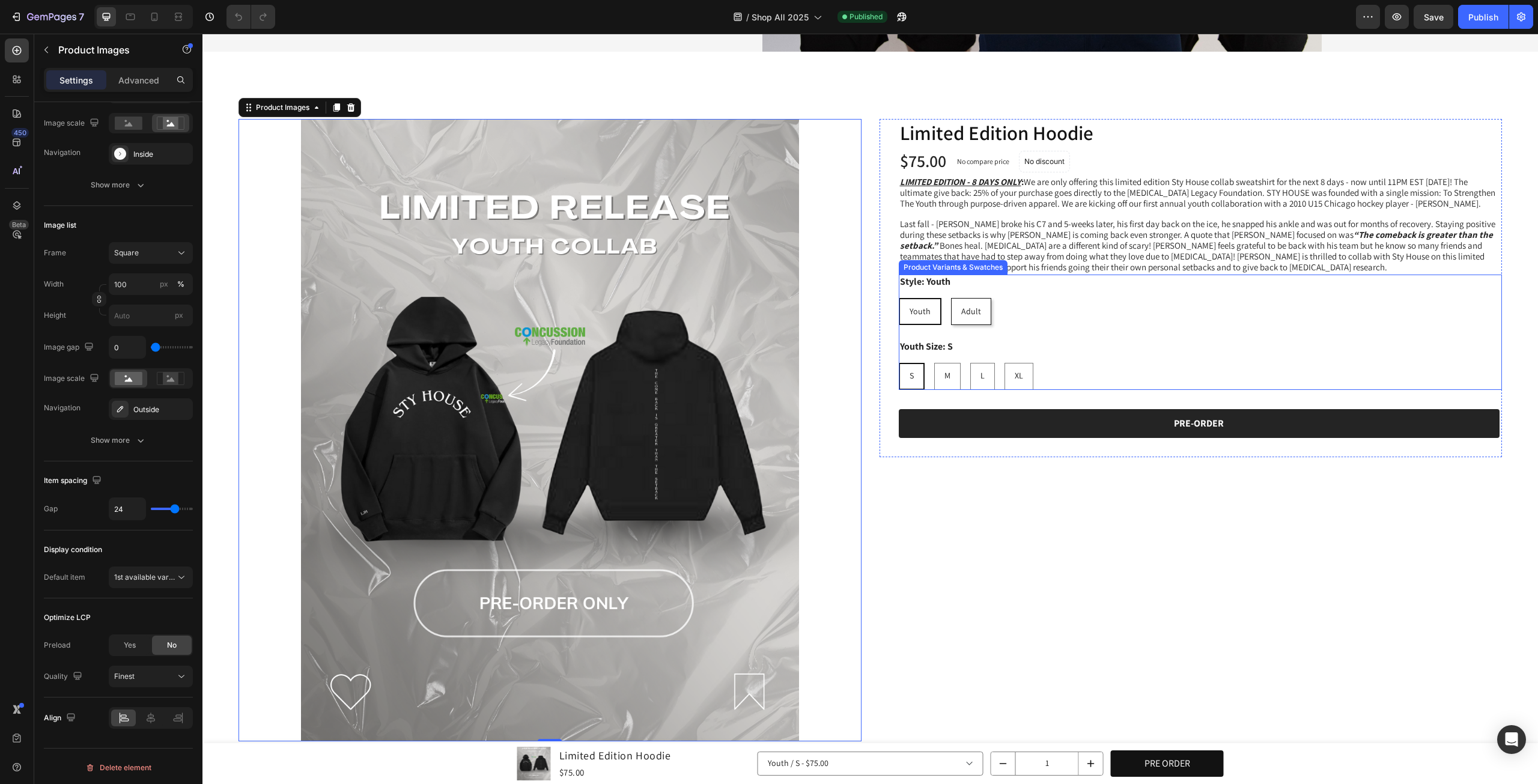
scroll to position [601, 0]
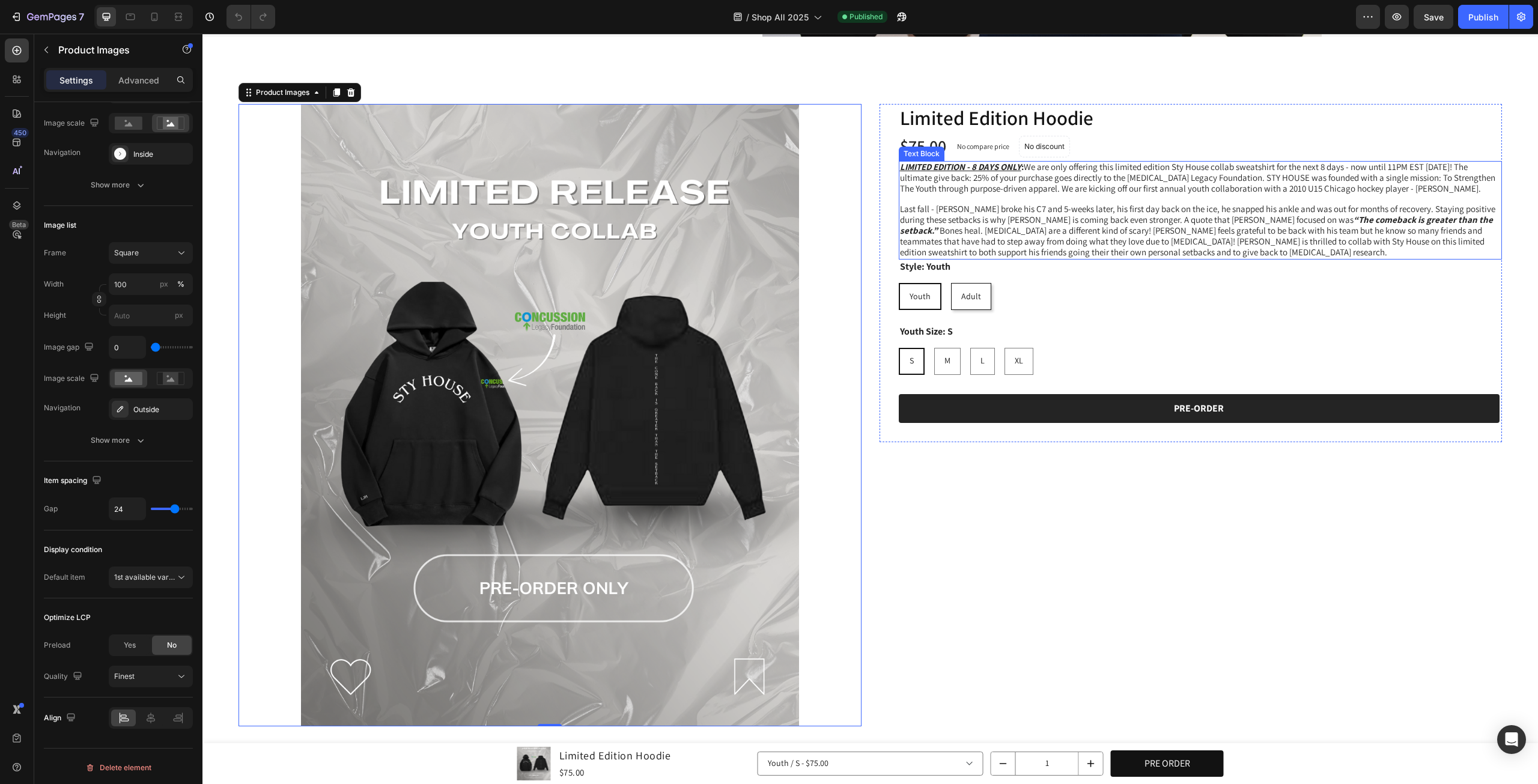
click at [922, 248] on span "Last fall - [PERSON_NAME] broke his C7 and 5-weeks later, his first day back on…" at bounding box center [1198, 230] width 596 height 55
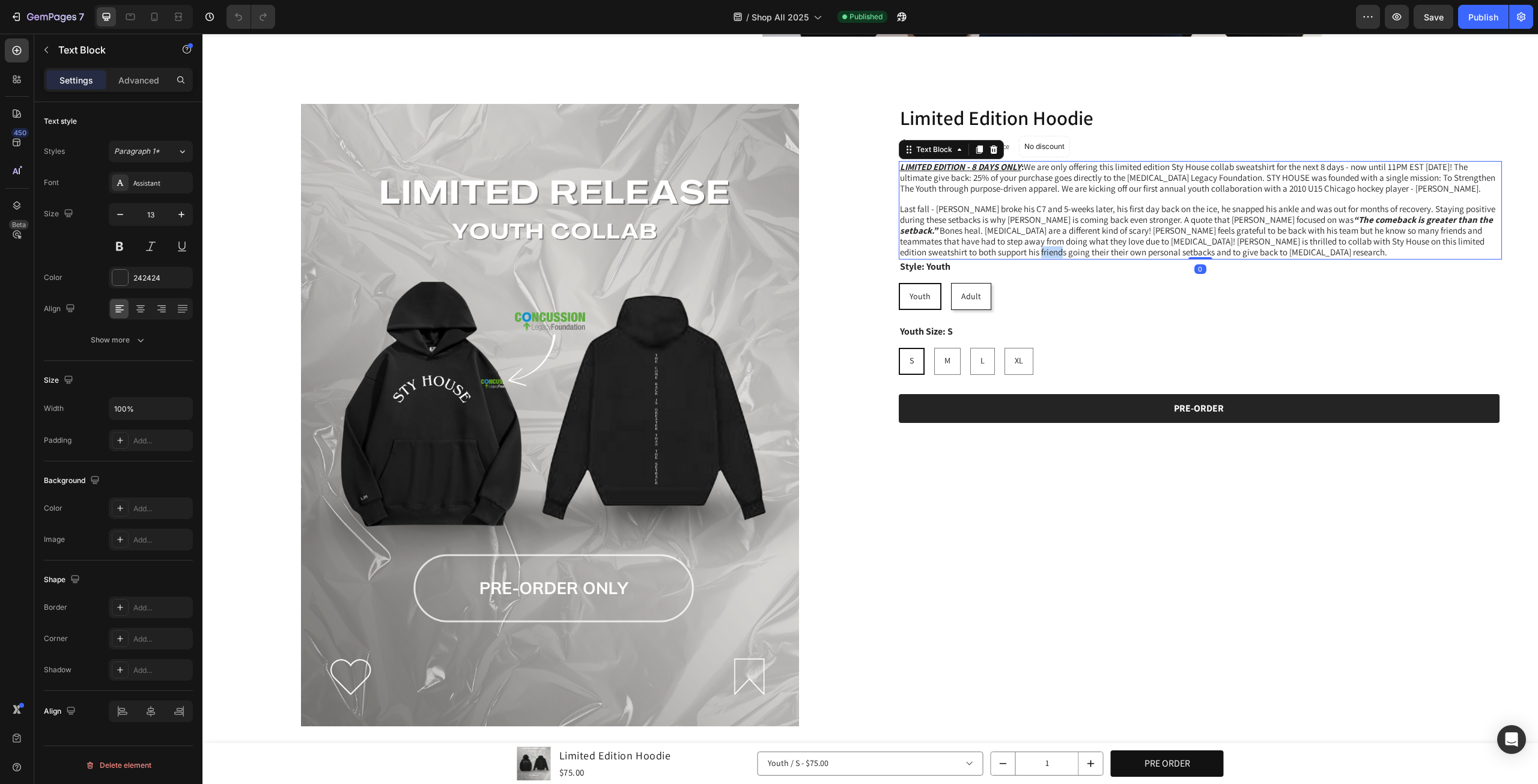
scroll to position [0, 0]
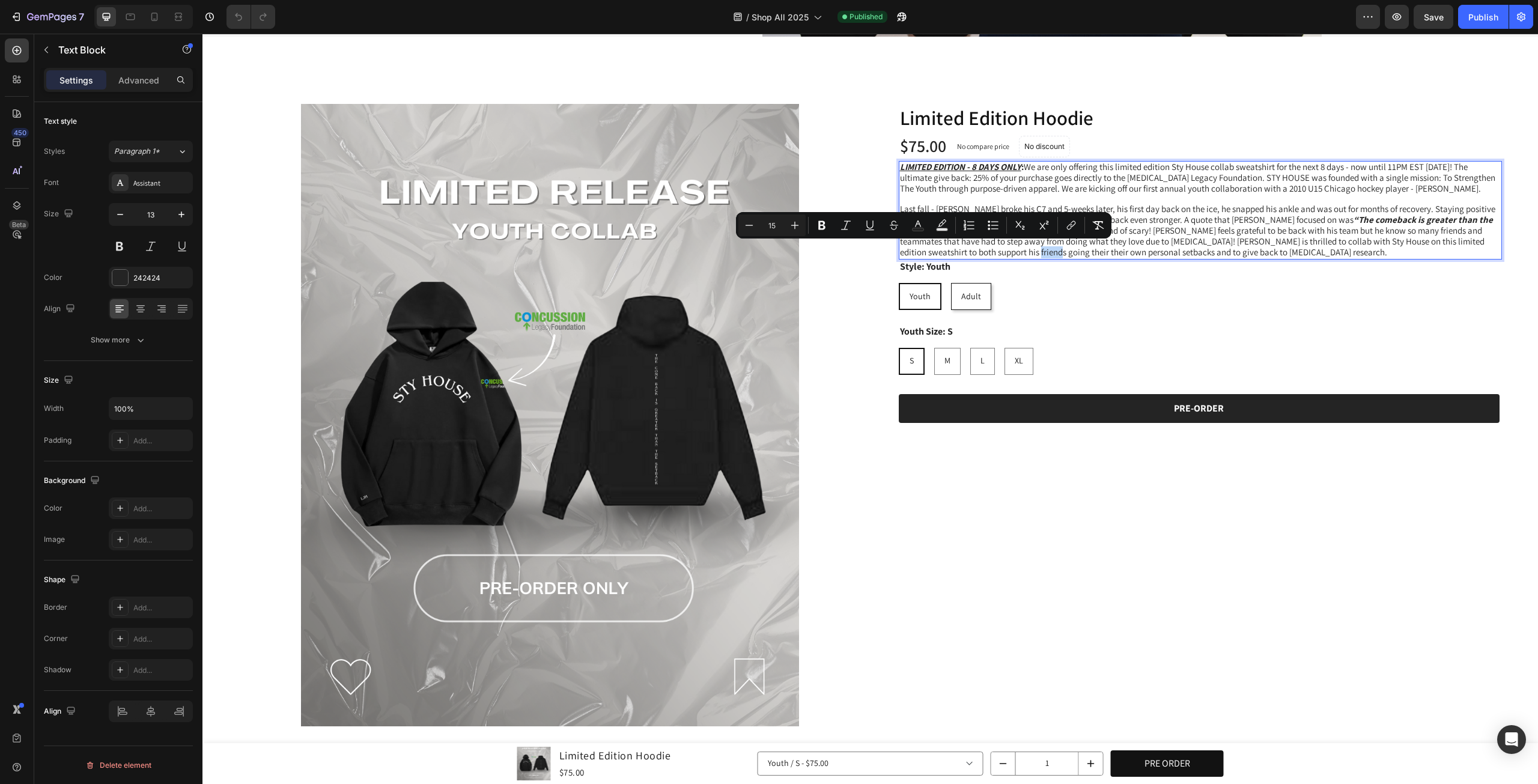
click at [921, 251] on span "Last fall - [PERSON_NAME] broke his C7 and 5-weeks later, his first day back on…" at bounding box center [1198, 230] width 596 height 55
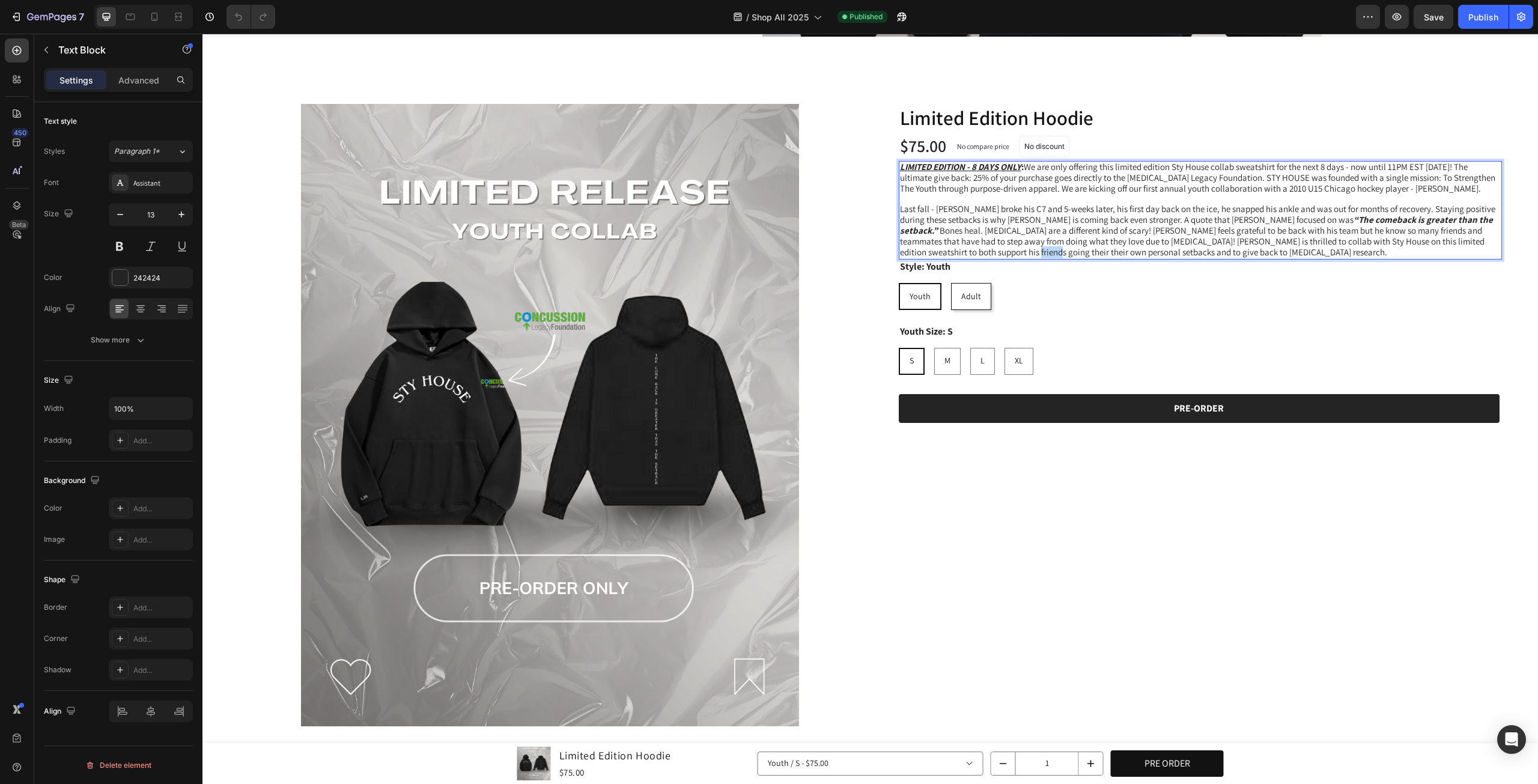
click at [921, 251] on span "Last fall - [PERSON_NAME] broke his C7 and 5-weeks later, his first day back on…" at bounding box center [1198, 230] width 596 height 55
click at [1432, 19] on span "Save" at bounding box center [1434, 17] width 19 height 10
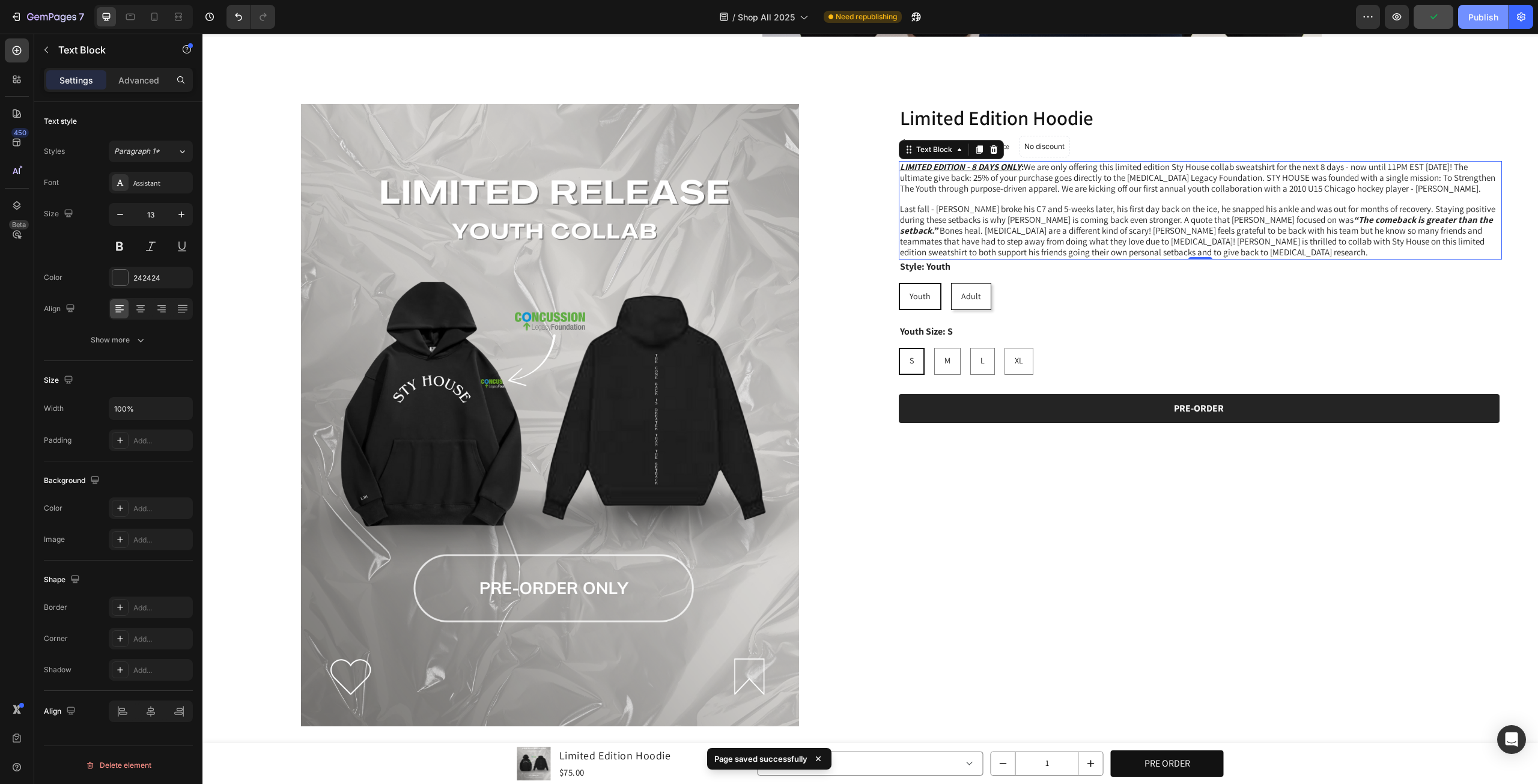
click at [1473, 16] on div "Publish" at bounding box center [1483, 16] width 30 height 13
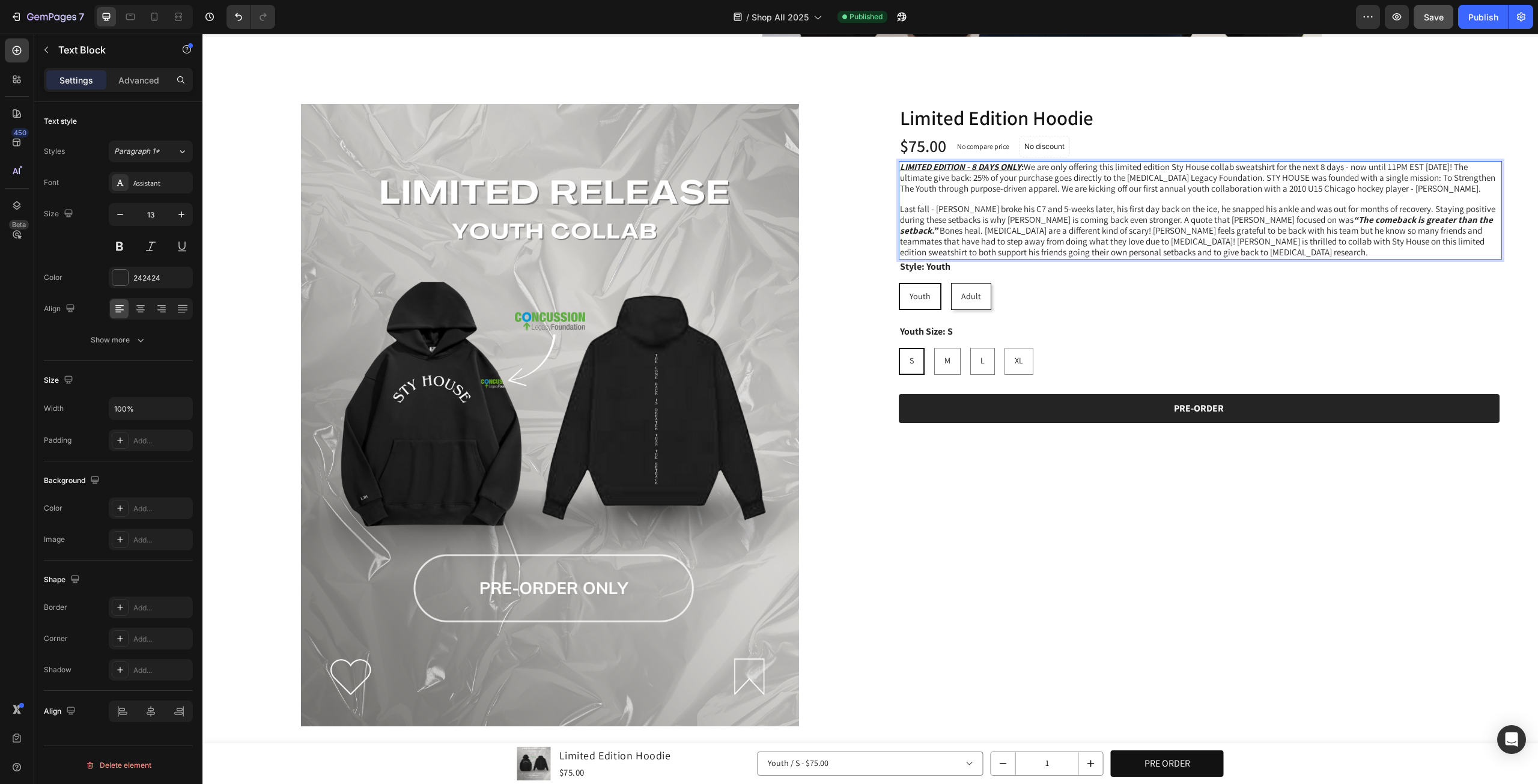
click at [1379, 203] on span "Last fall - [PERSON_NAME] broke his C7 and 5-weeks later, his first day back on…" at bounding box center [1198, 230] width 596 height 55
click at [1317, 174] on span "LIMITED EDITION - 8 DAYS ONLY : We are only offering this limited edition Sty H…" at bounding box center [1198, 177] width 596 height 33
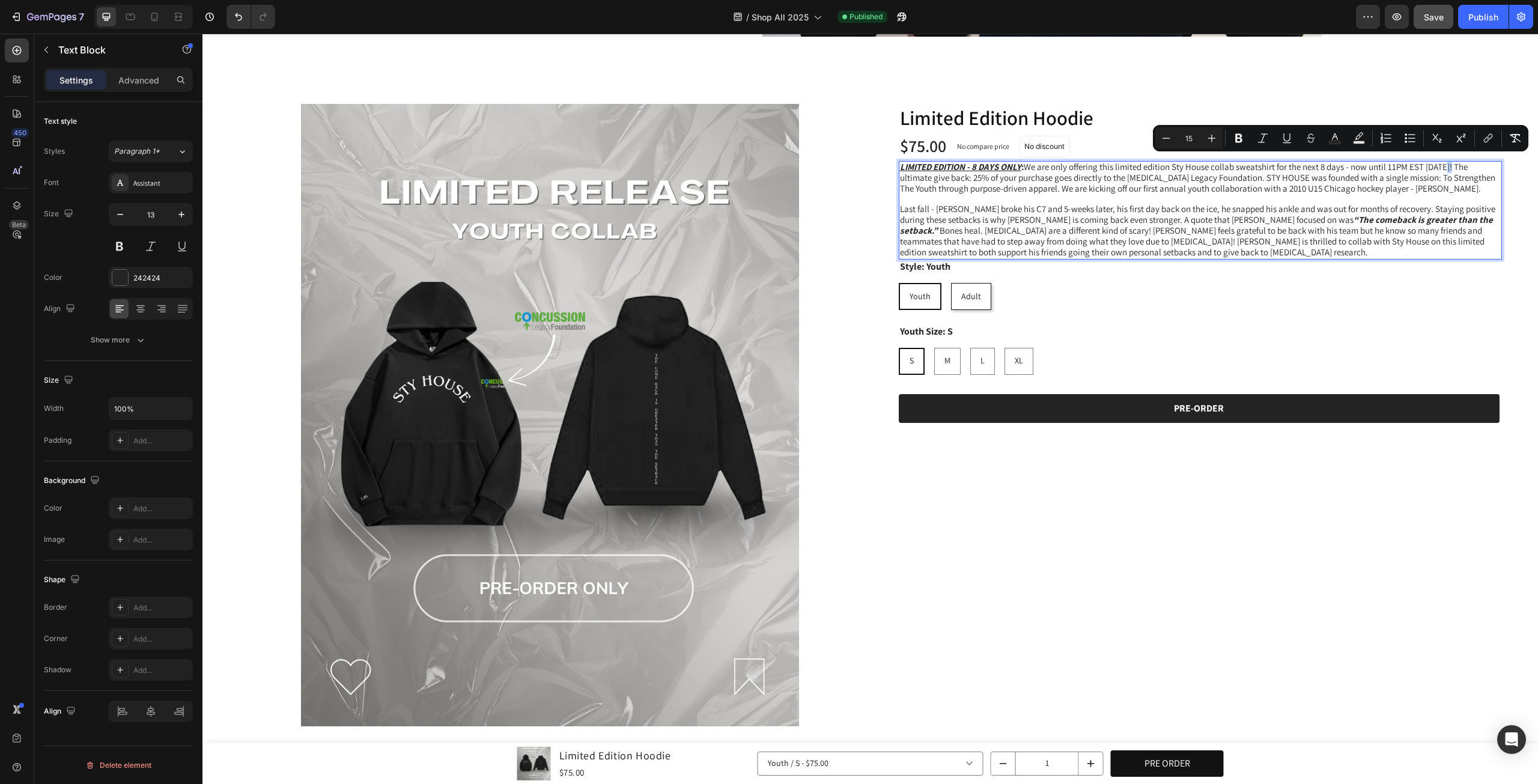
click at [1444, 162] on span "LIMITED EDITION - 8 DAYS ONLY : We are only offering this limited edition Sty H…" at bounding box center [1198, 177] width 596 height 33
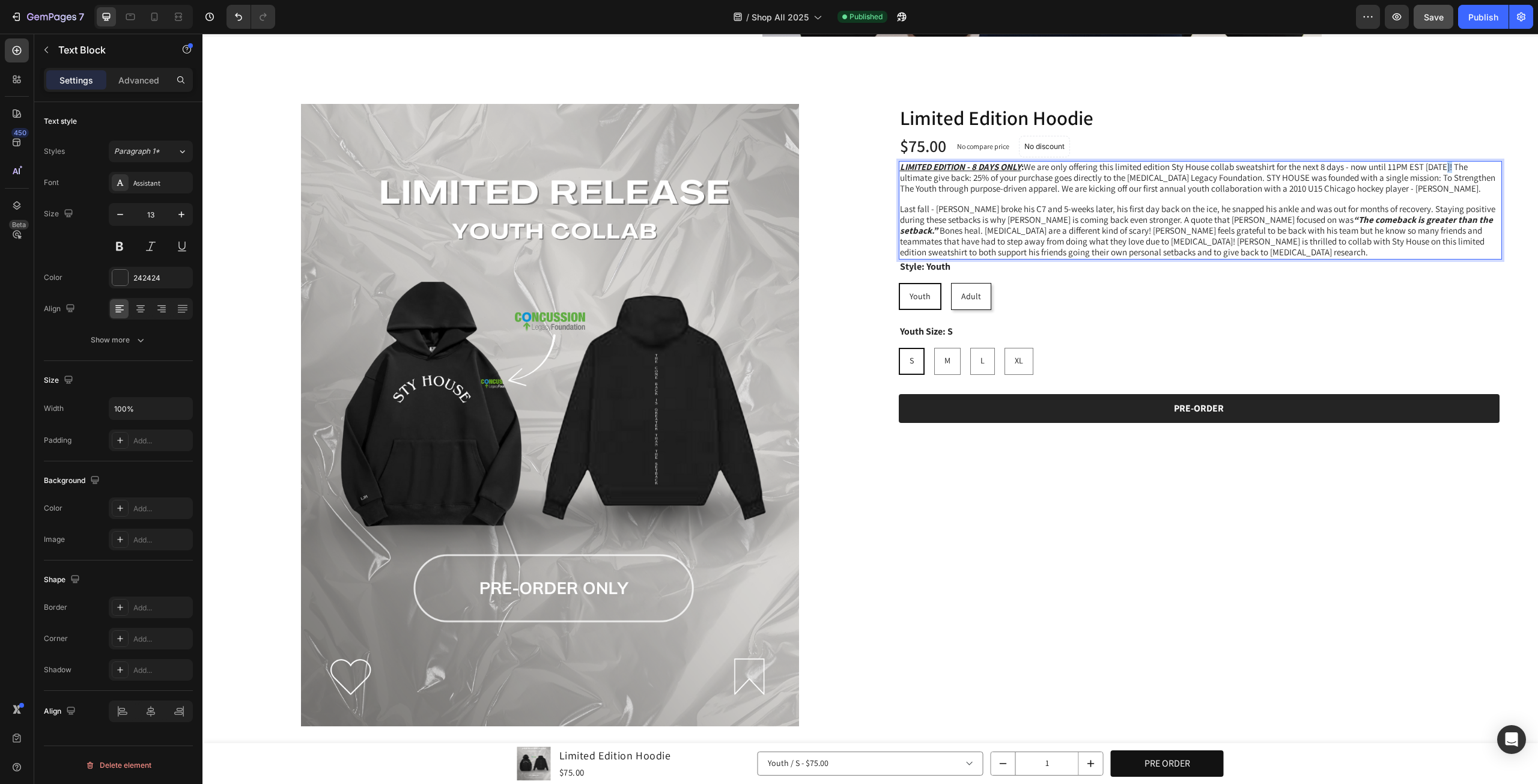
click at [1444, 165] on span "LIMITED EDITION - 8 DAYS ONLY : We are only offering this limited edition Sty H…" at bounding box center [1198, 177] width 596 height 33
click at [1446, 162] on span "LIMITED EDITION - 8 DAYS ONLY : We are only offering this limited edition Sty H…" at bounding box center [1198, 177] width 596 height 33
click at [1447, 20] on button "Save" at bounding box center [1433, 16] width 40 height 24
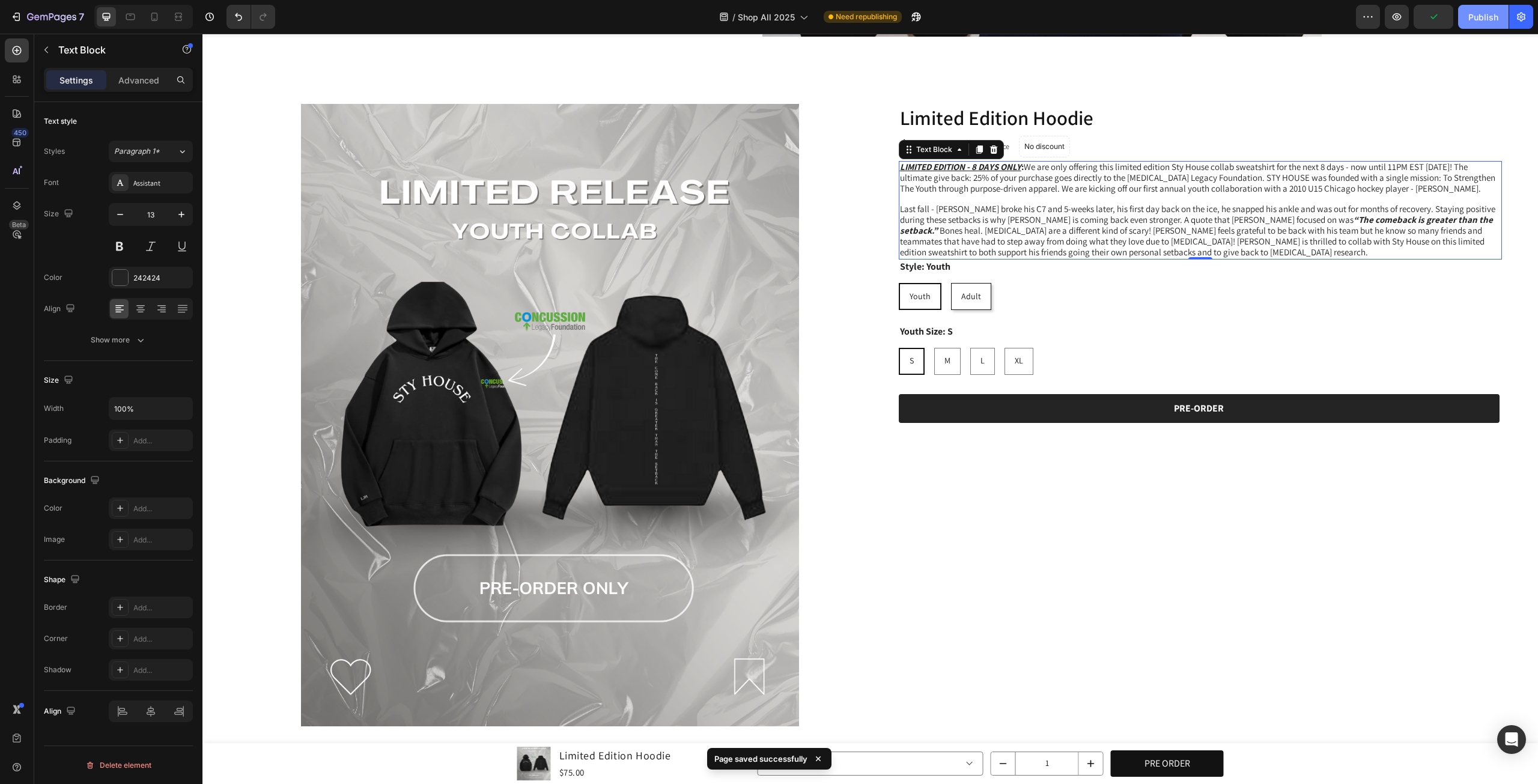
click at [1474, 17] on div "Publish" at bounding box center [1483, 16] width 30 height 13
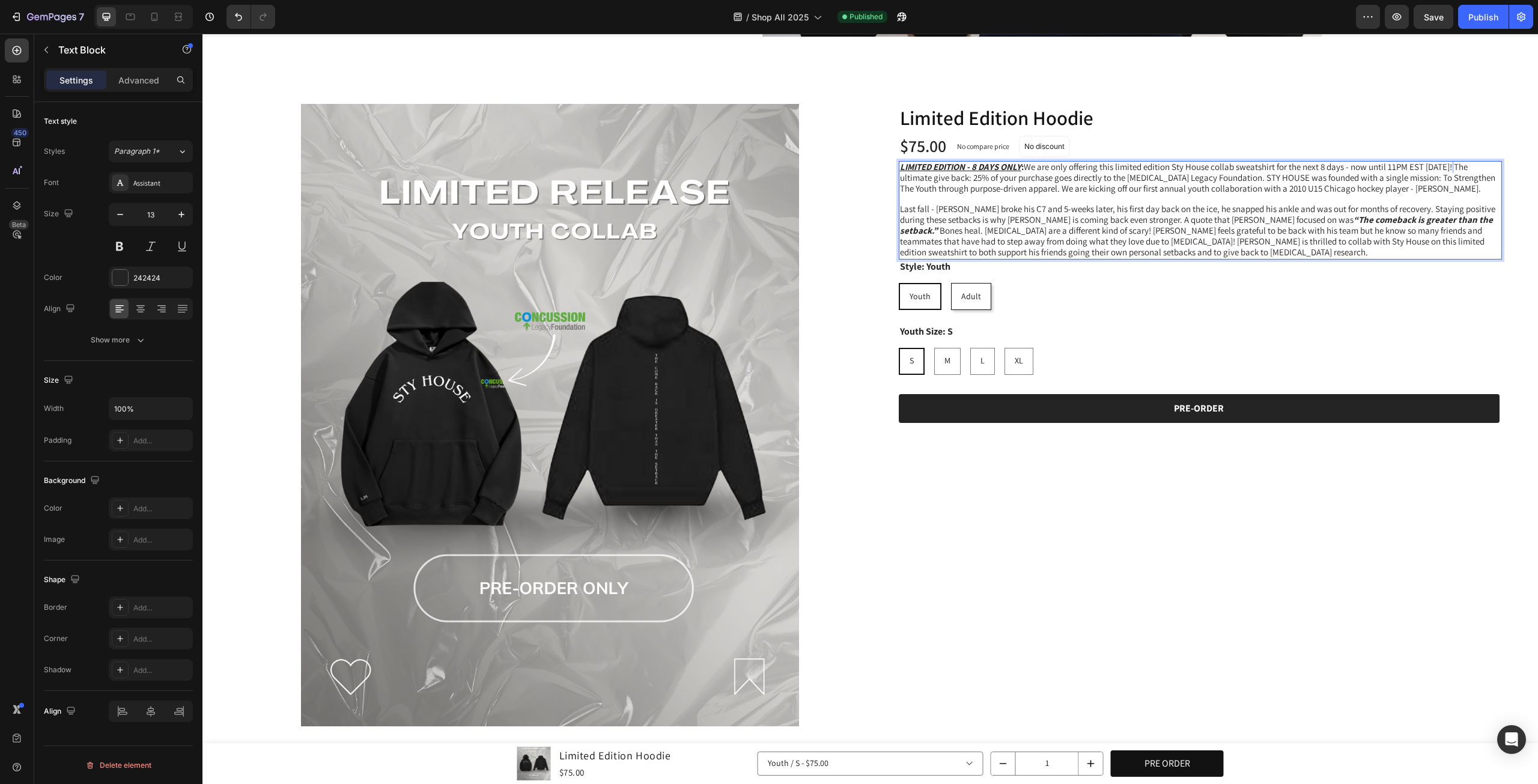
click at [1447, 164] on span "LIMITED EDITION - 8 DAYS ONLY : We are only offering this limited edition Sty H…" at bounding box center [1198, 177] width 596 height 33
click at [1428, 15] on span "Save" at bounding box center [1434, 17] width 19 height 10
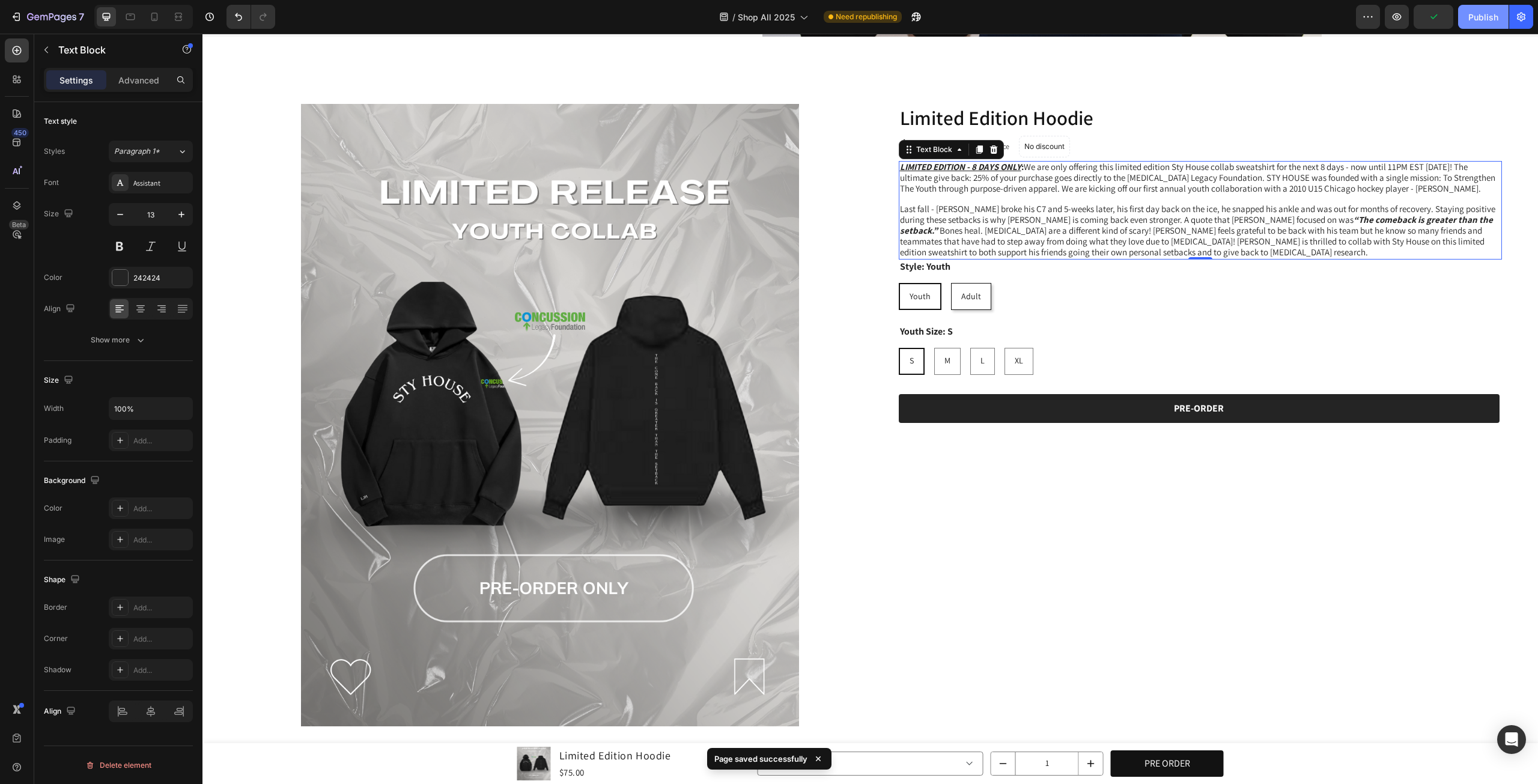
click at [1474, 9] on button "Publish" at bounding box center [1483, 16] width 50 height 24
